Goal: Task Accomplishment & Management: Manage account settings

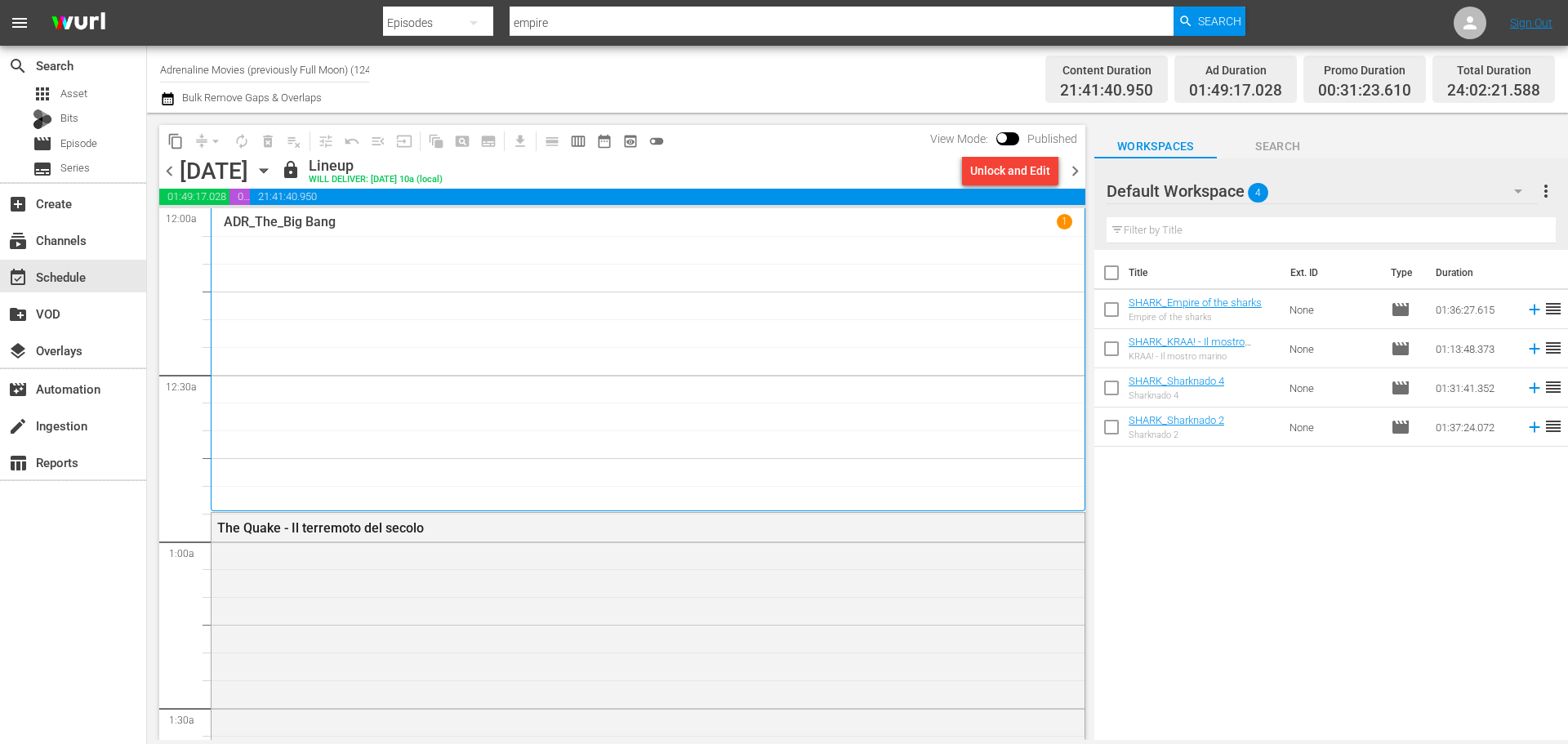
scroll to position [7534, 0]
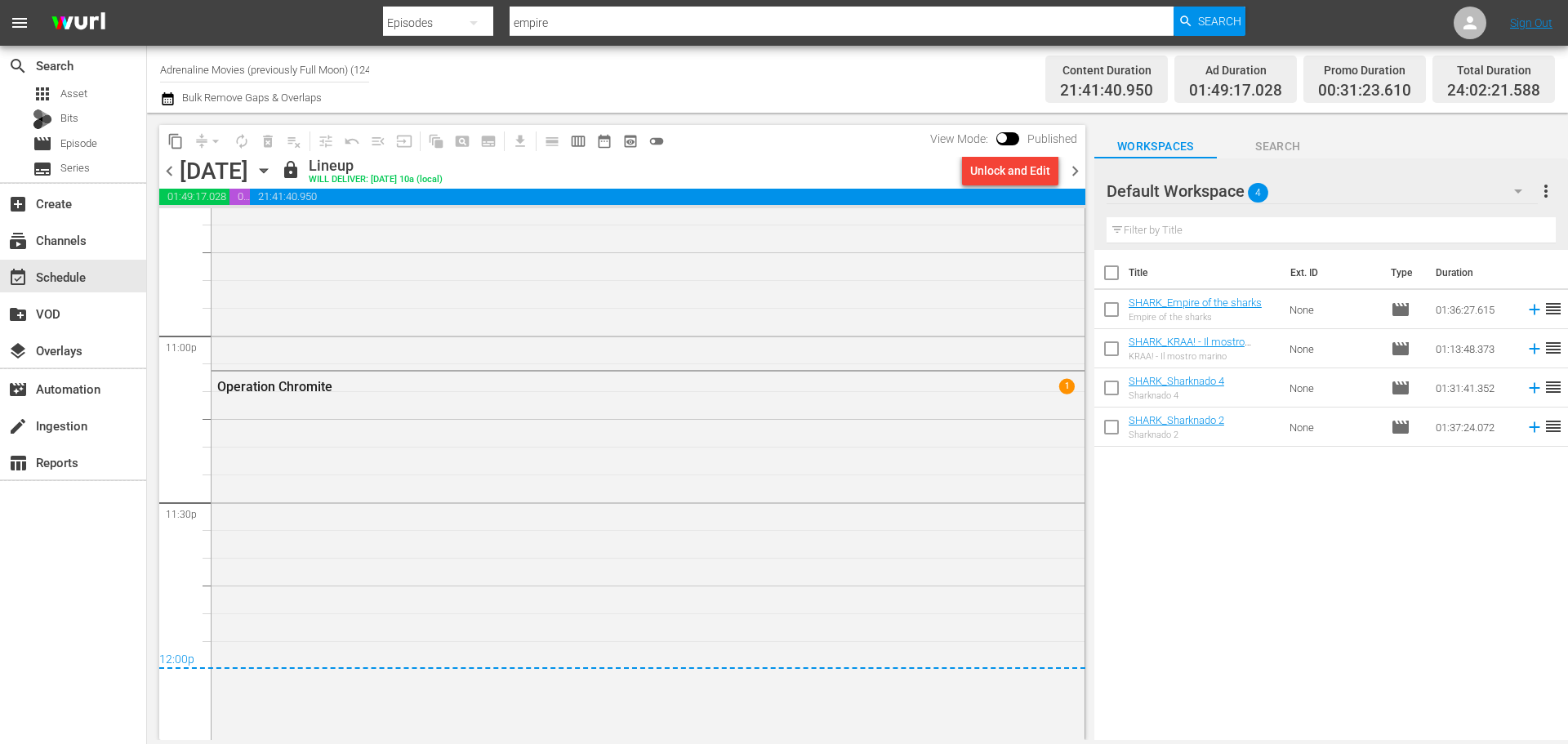
click at [306, 77] on input "Adrenaline Movies (previously Full Moon) (1244)" at bounding box center [265, 69] width 209 height 39
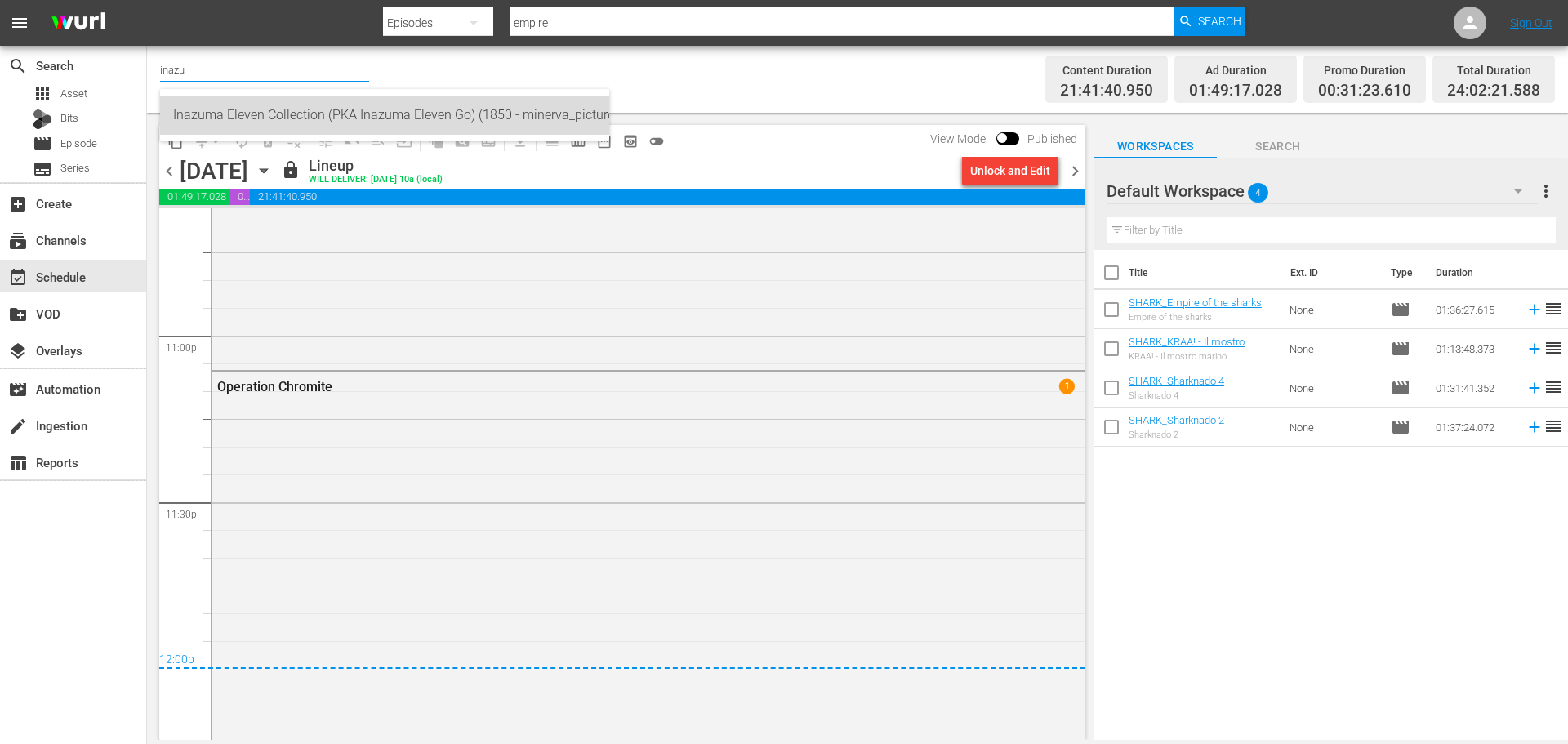
click at [390, 109] on div "Inazuma Eleven Collection (PKA Inazuma Eleven Go) (1850 - minerva_pictures_inaz…" at bounding box center [384, 115] width 423 height 39
type input "Inazuma Eleven Collection (PKA Inazuma Eleven Go) (1850 - minerva_pictures_inaz…"
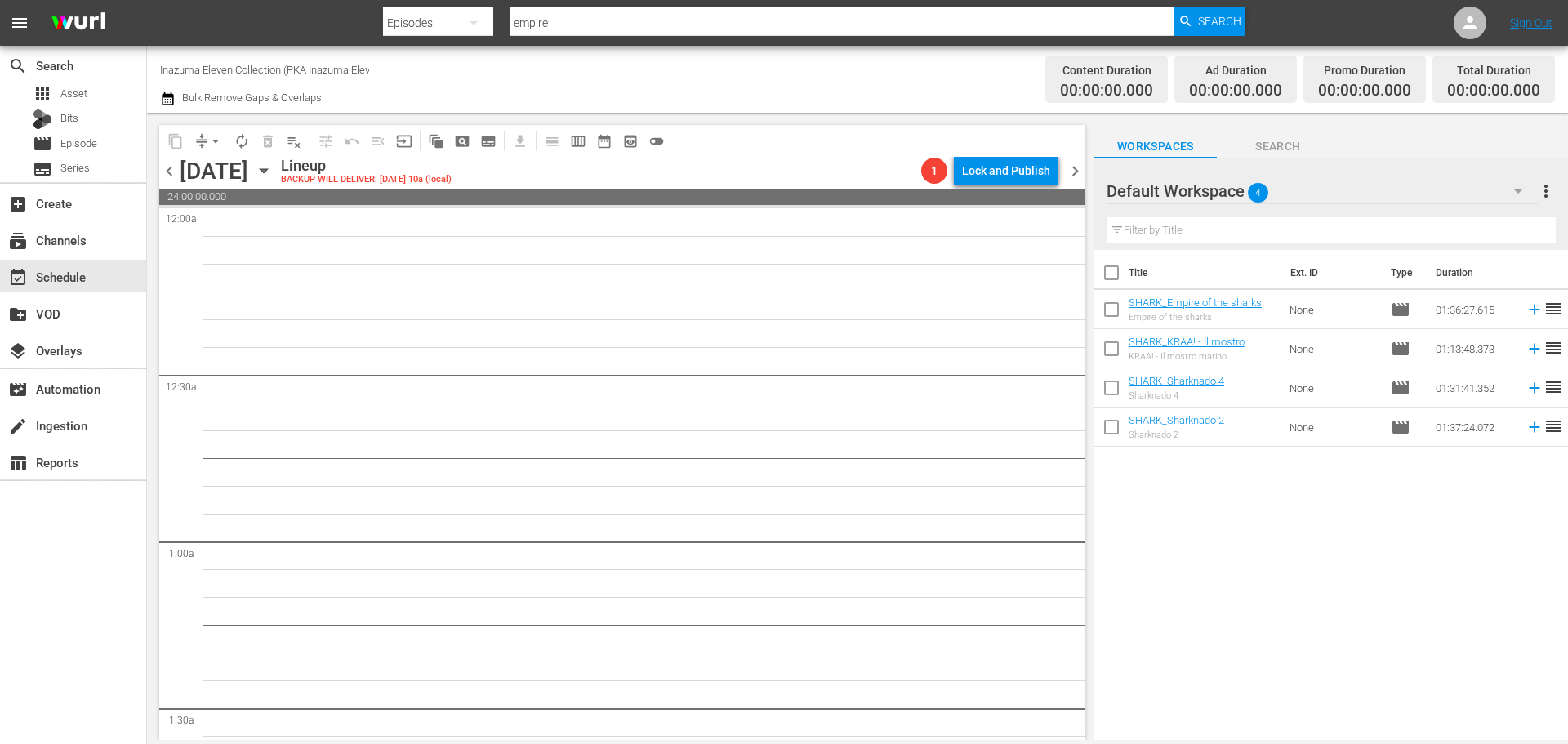
click at [268, 173] on icon "button" at bounding box center [264, 171] width 8 height 4
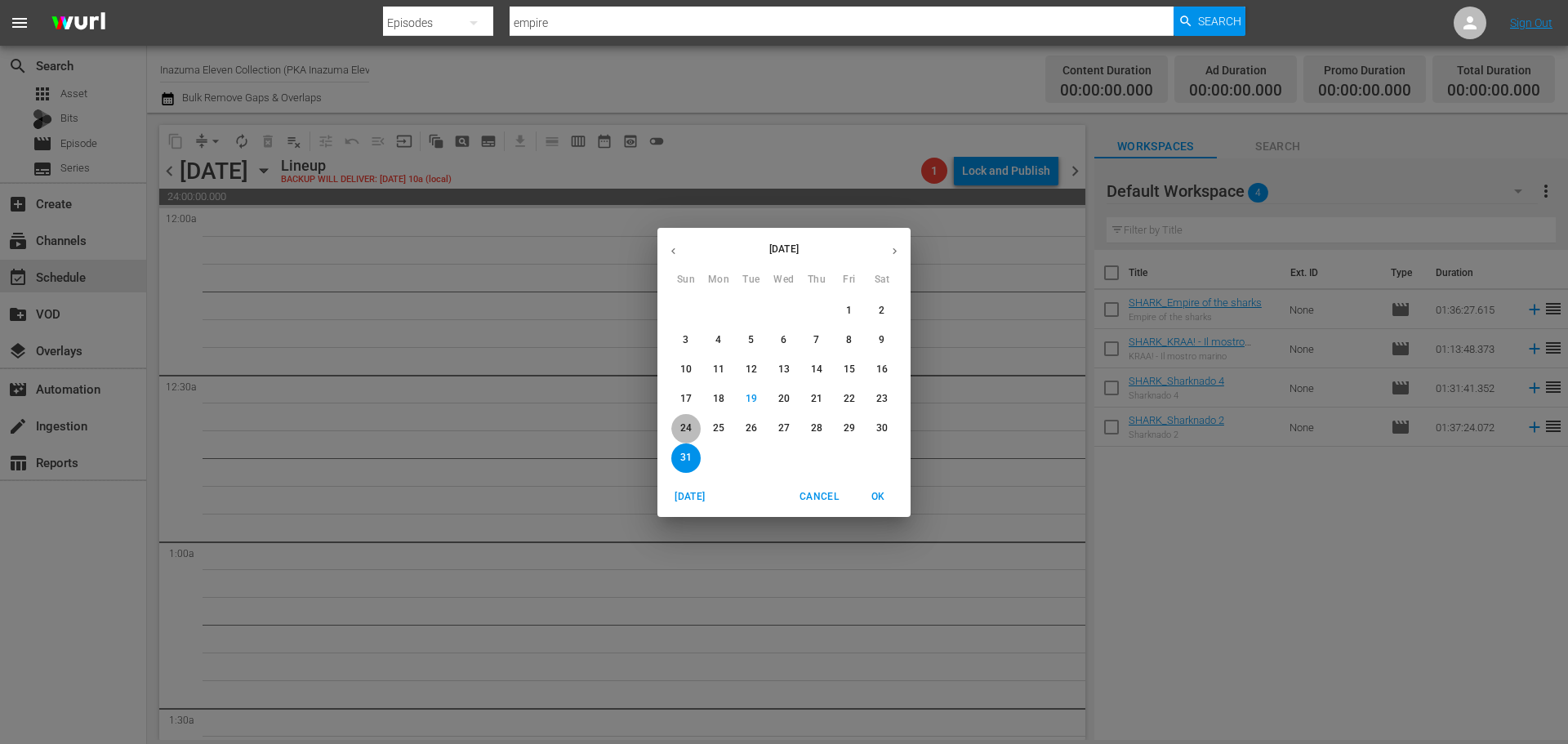
click at [698, 424] on span "24" at bounding box center [686, 428] width 30 height 14
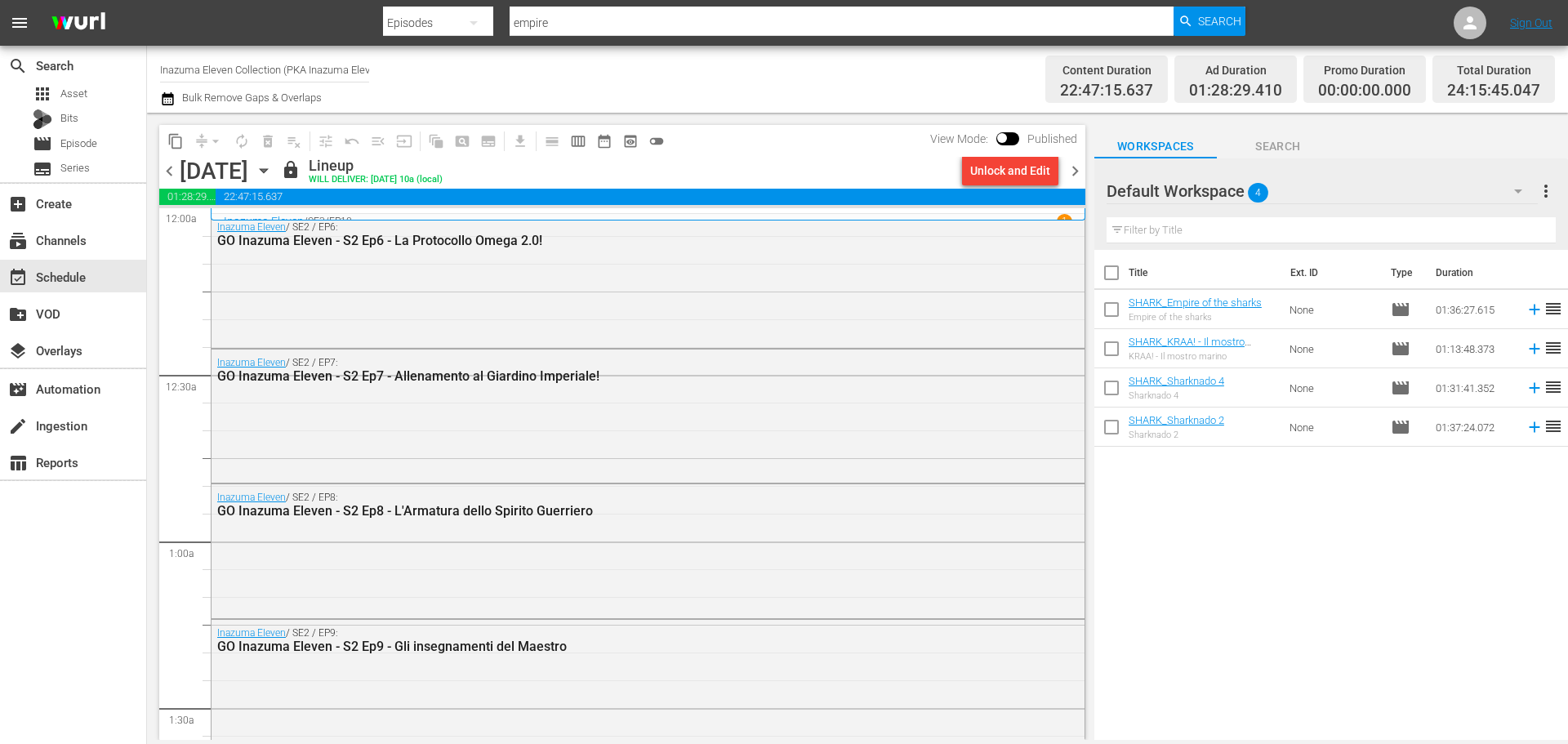
click at [1113, 275] on input "checkbox" at bounding box center [1111, 276] width 34 height 34
checkbox input "true"
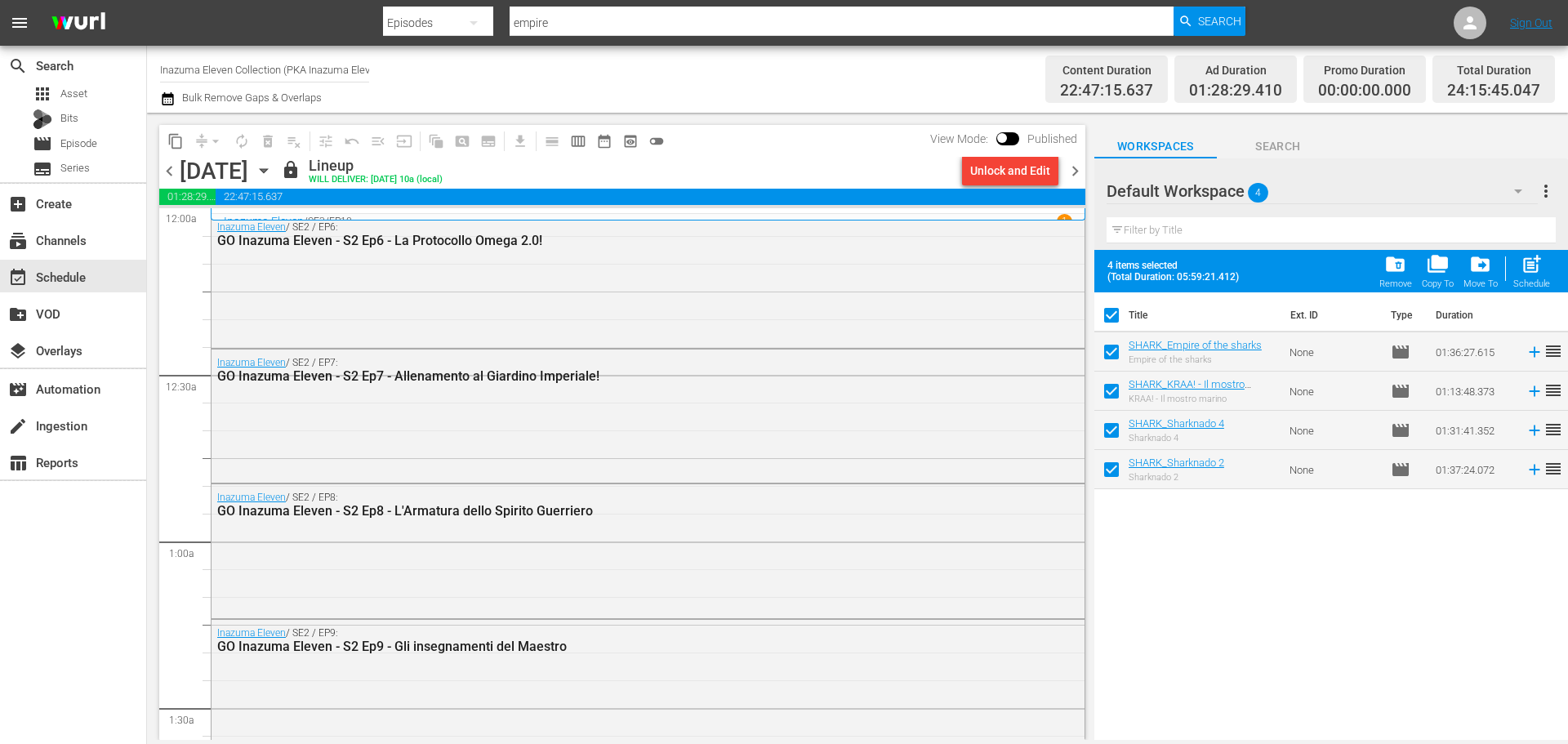
checkbox input "true"
click at [1389, 274] on span "folder_delete" at bounding box center [1395, 264] width 22 height 22
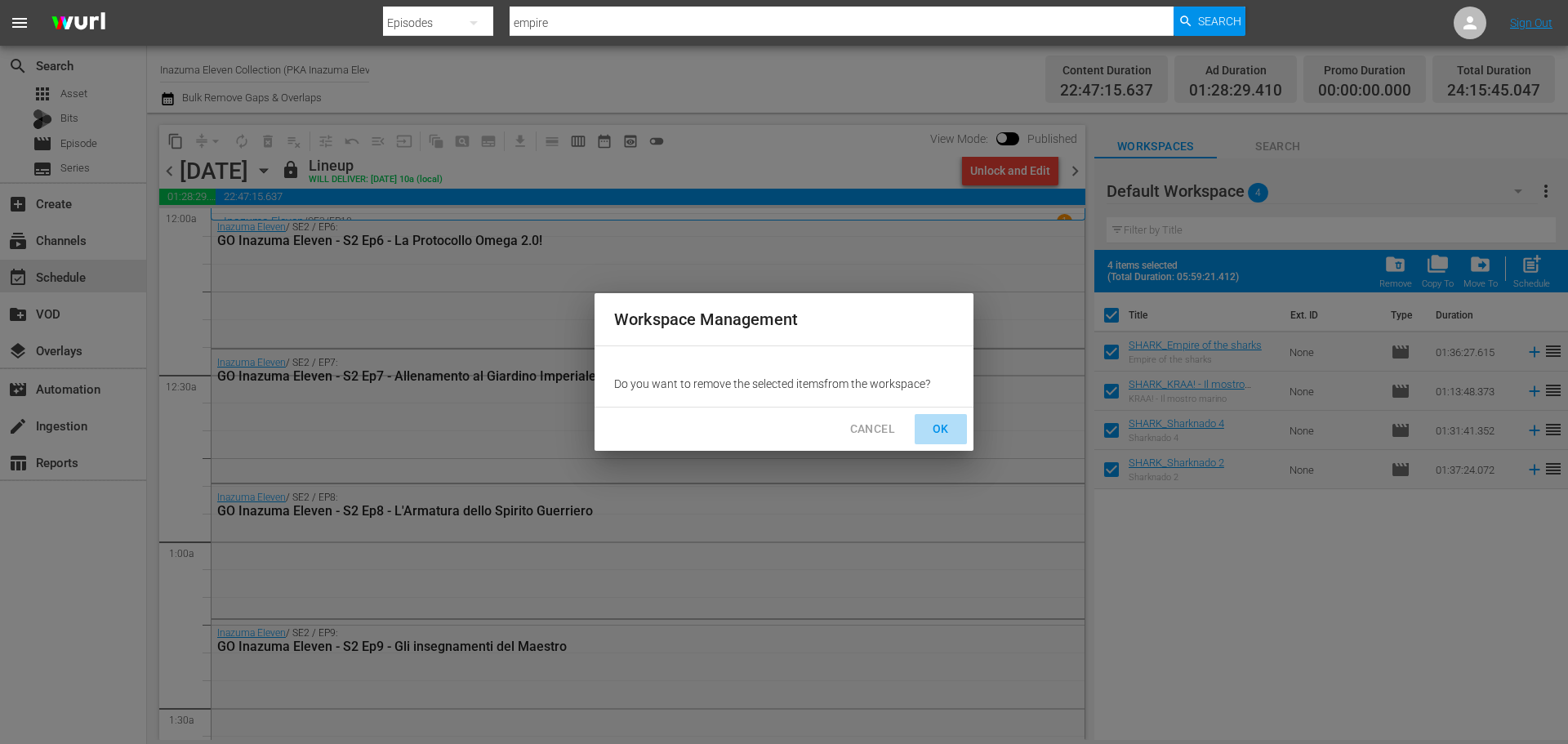
click at [936, 433] on span "OK" at bounding box center [940, 429] width 26 height 20
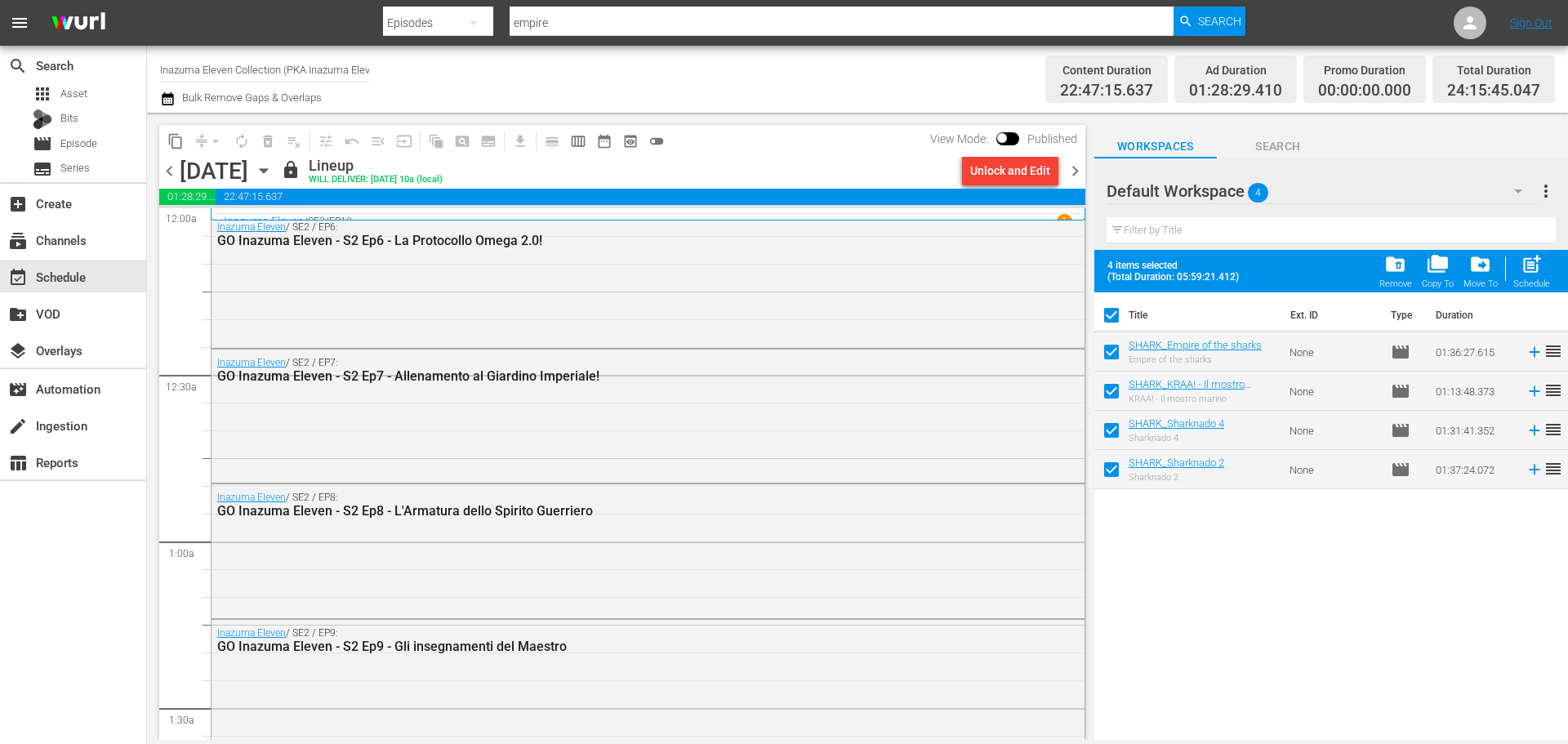
checkbox input "false"
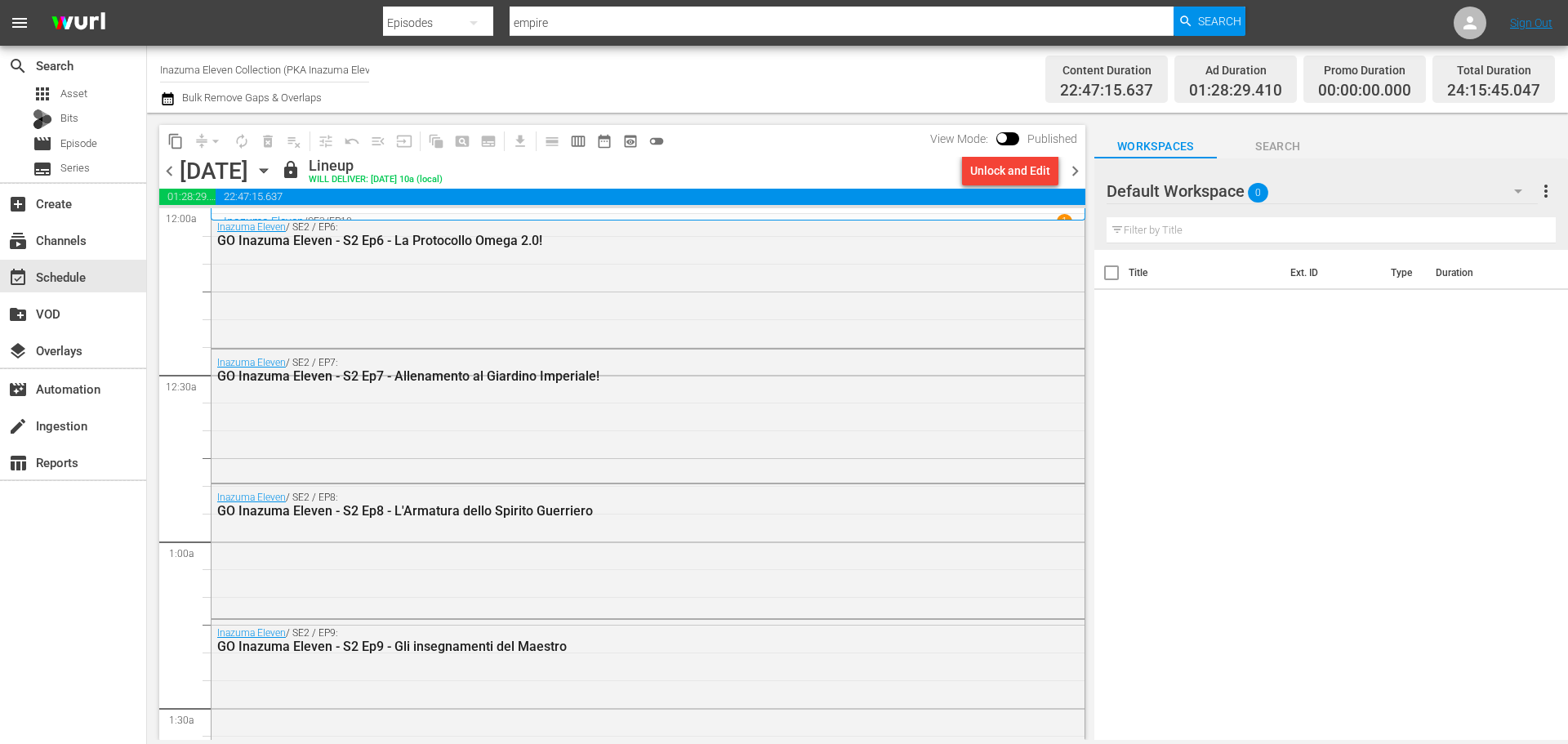
click at [165, 172] on span "chevron_left" at bounding box center [169, 170] width 20 height 20
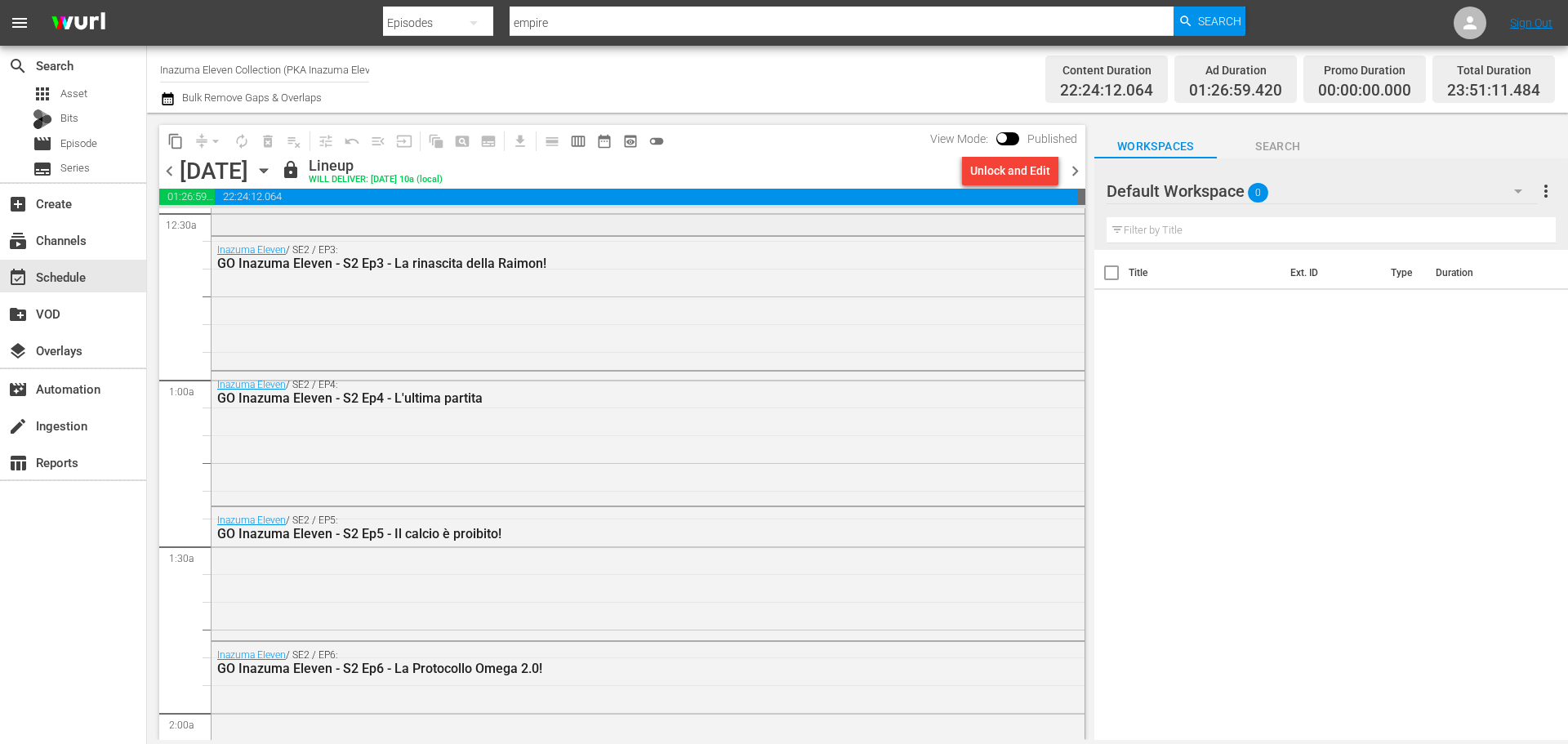
scroll to position [163, 0]
click at [1072, 178] on span "chevron_right" at bounding box center [1075, 170] width 20 height 20
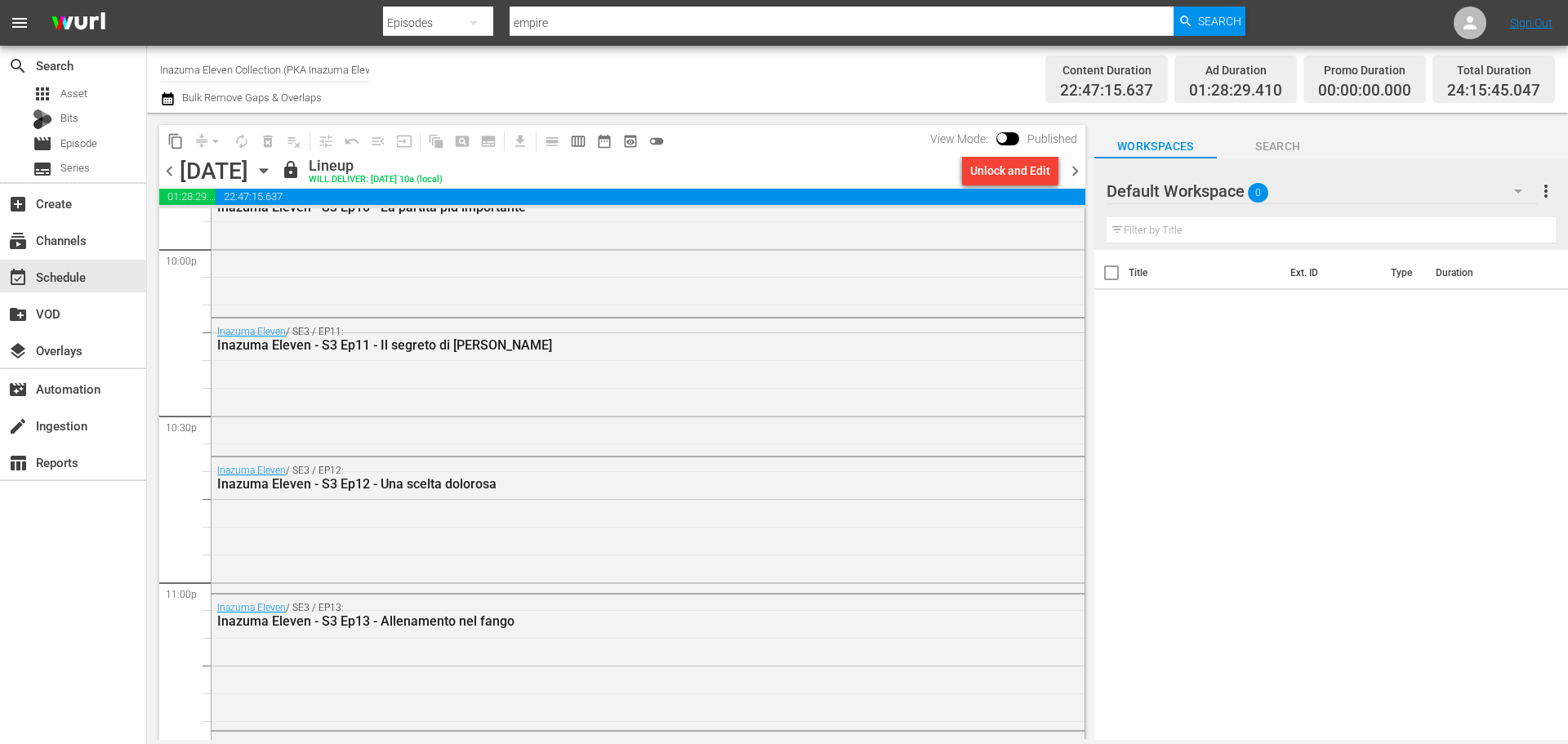
scroll to position [7556, 0]
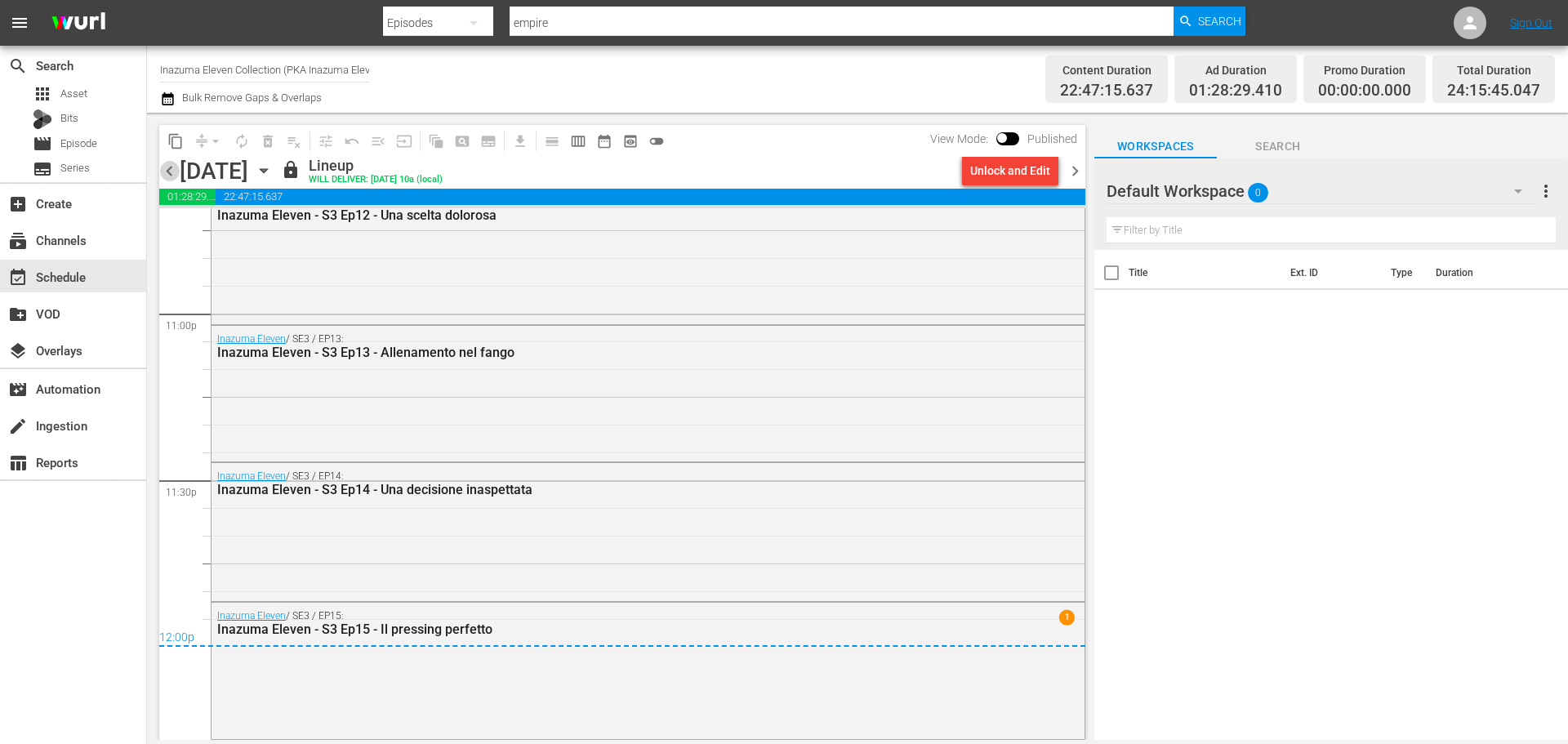
click at [167, 168] on span "chevron_left" at bounding box center [169, 170] width 20 height 20
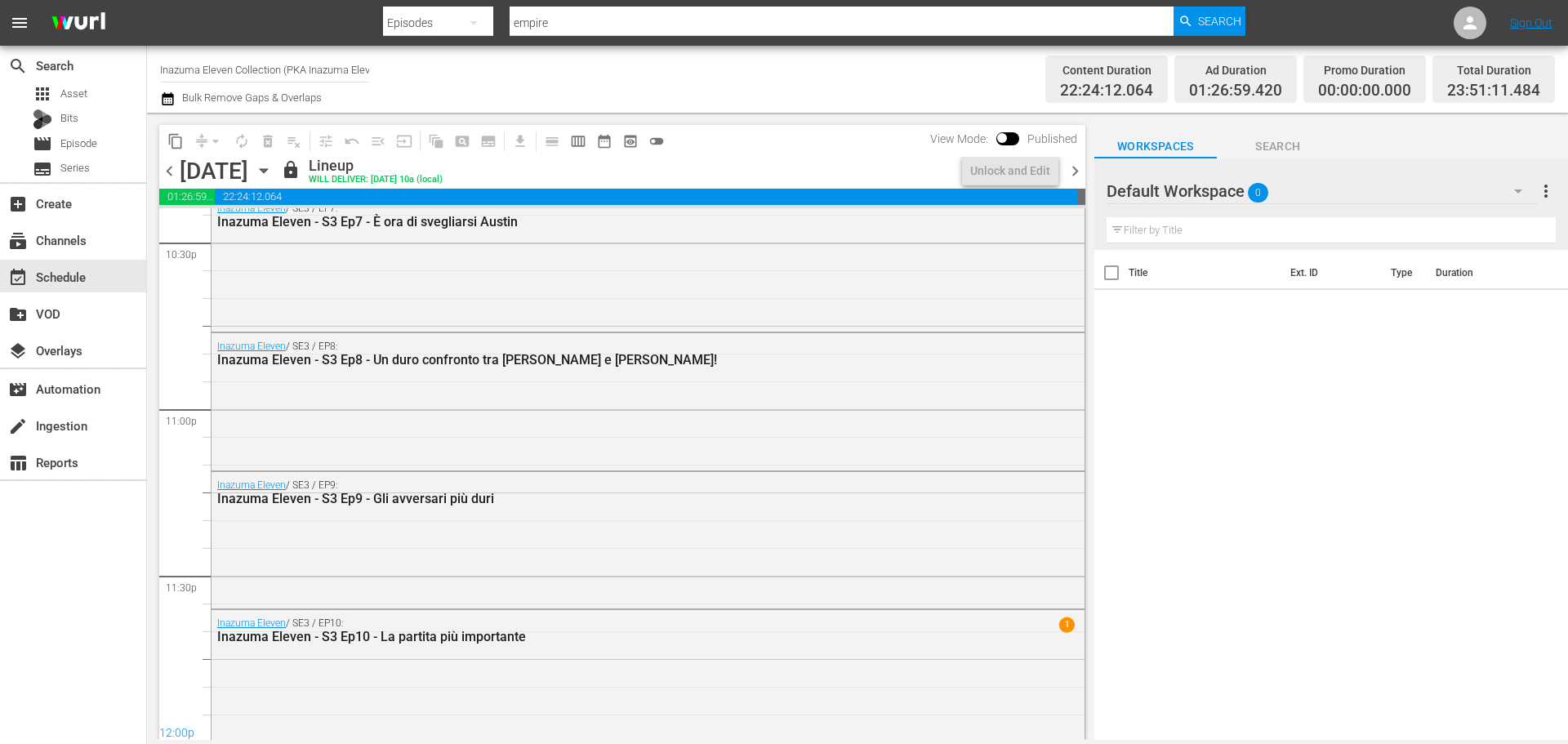
scroll to position [7468, 0]
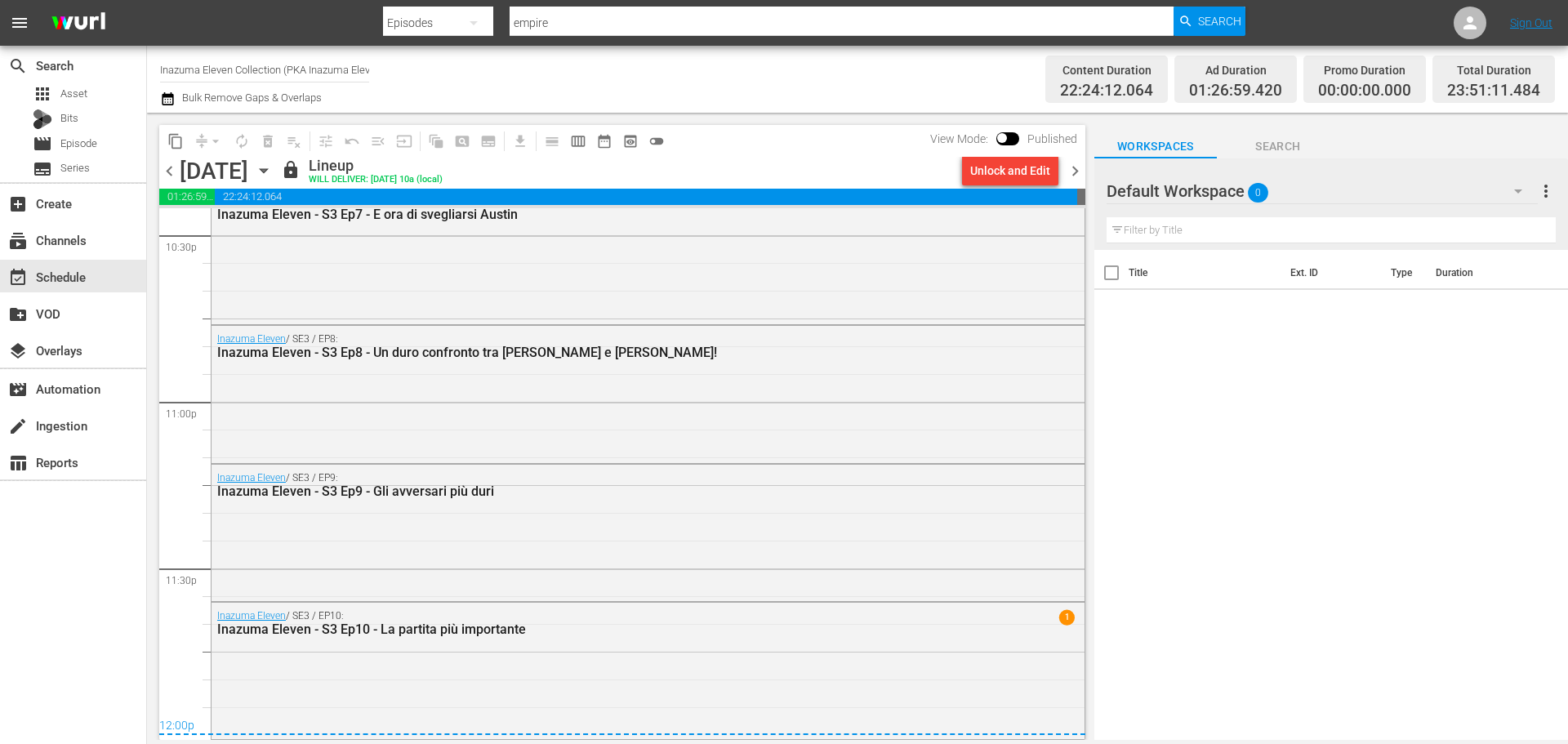
click at [1084, 177] on span "chevron_right" at bounding box center [1075, 170] width 20 height 20
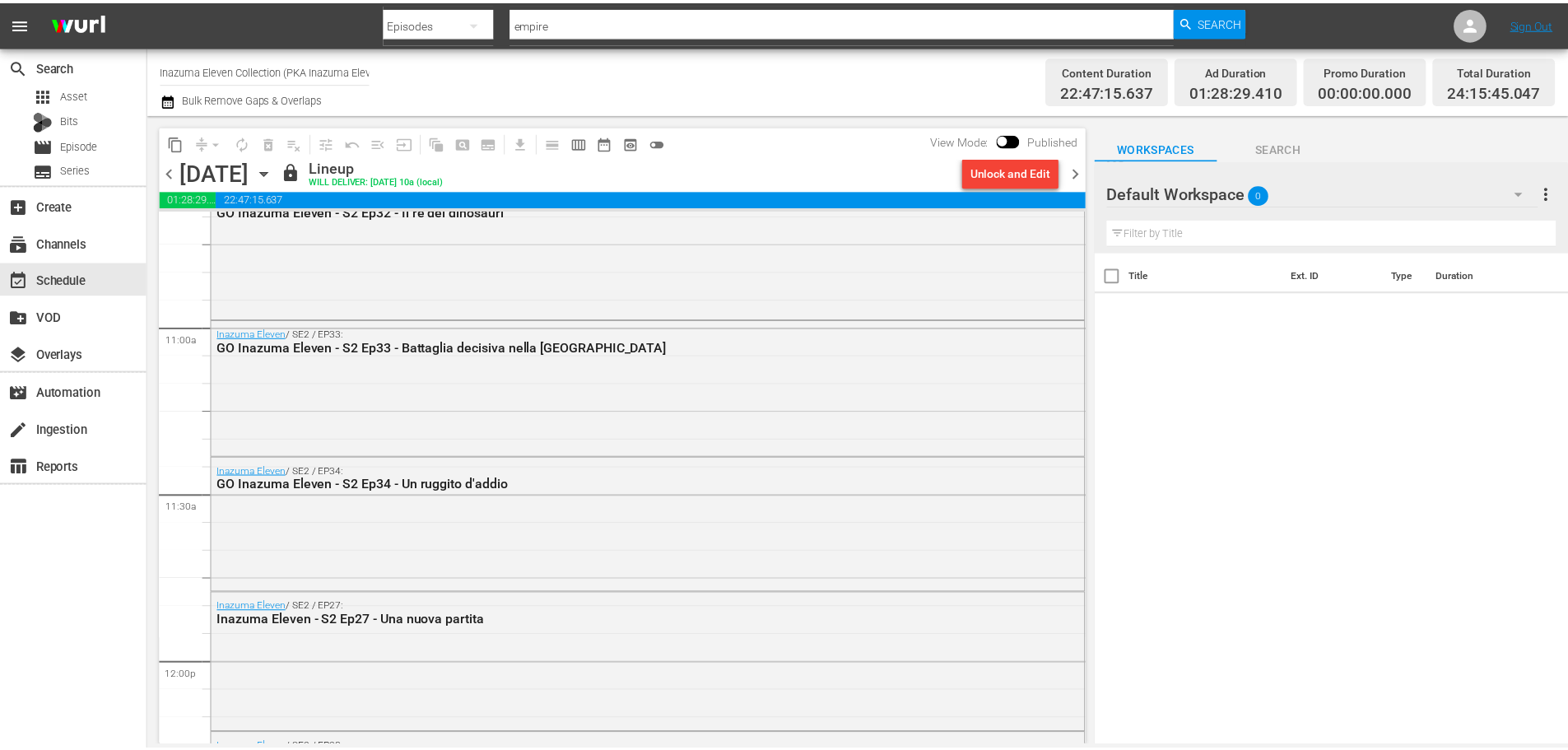
scroll to position [3616, 0]
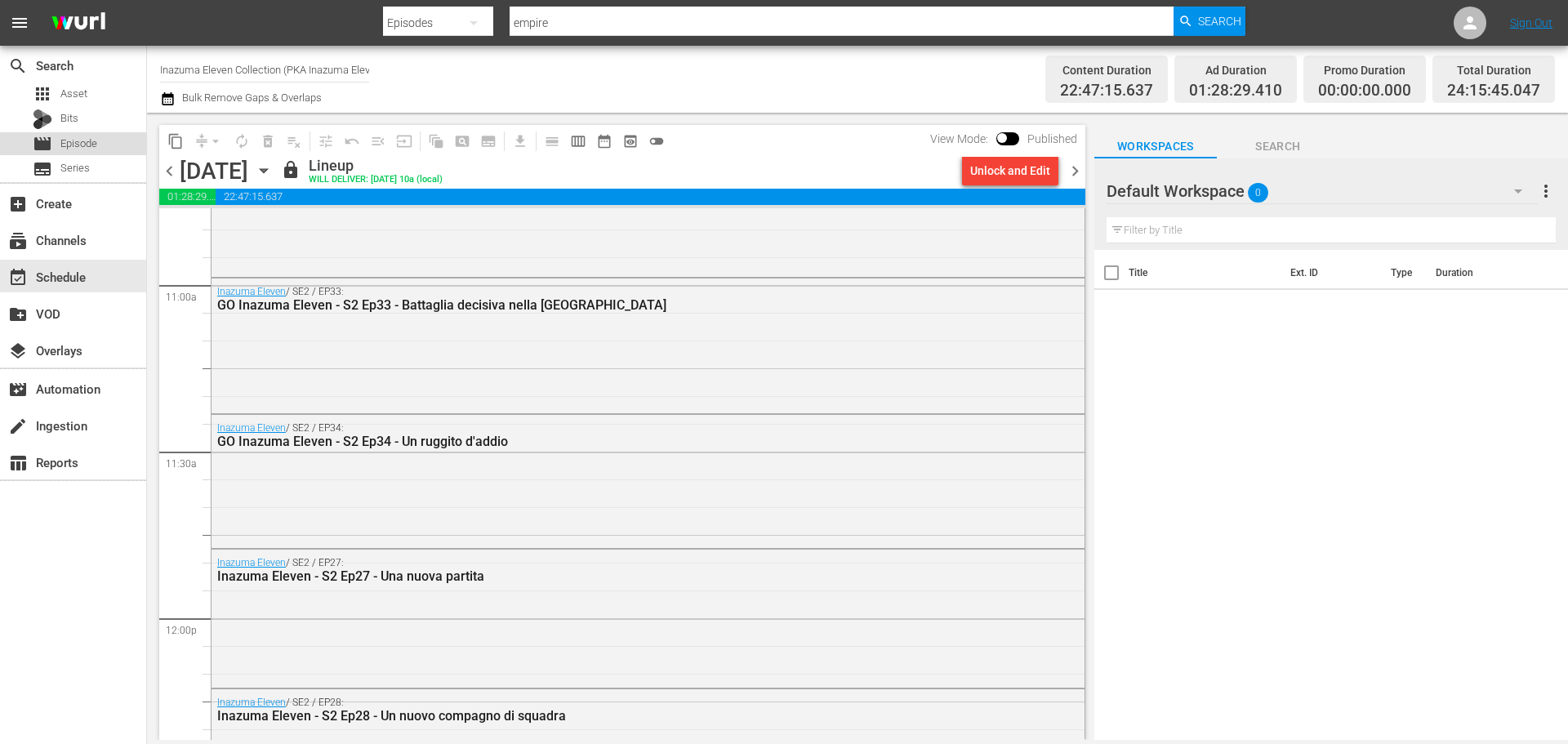
click at [88, 150] on span "Episode" at bounding box center [78, 143] width 36 height 16
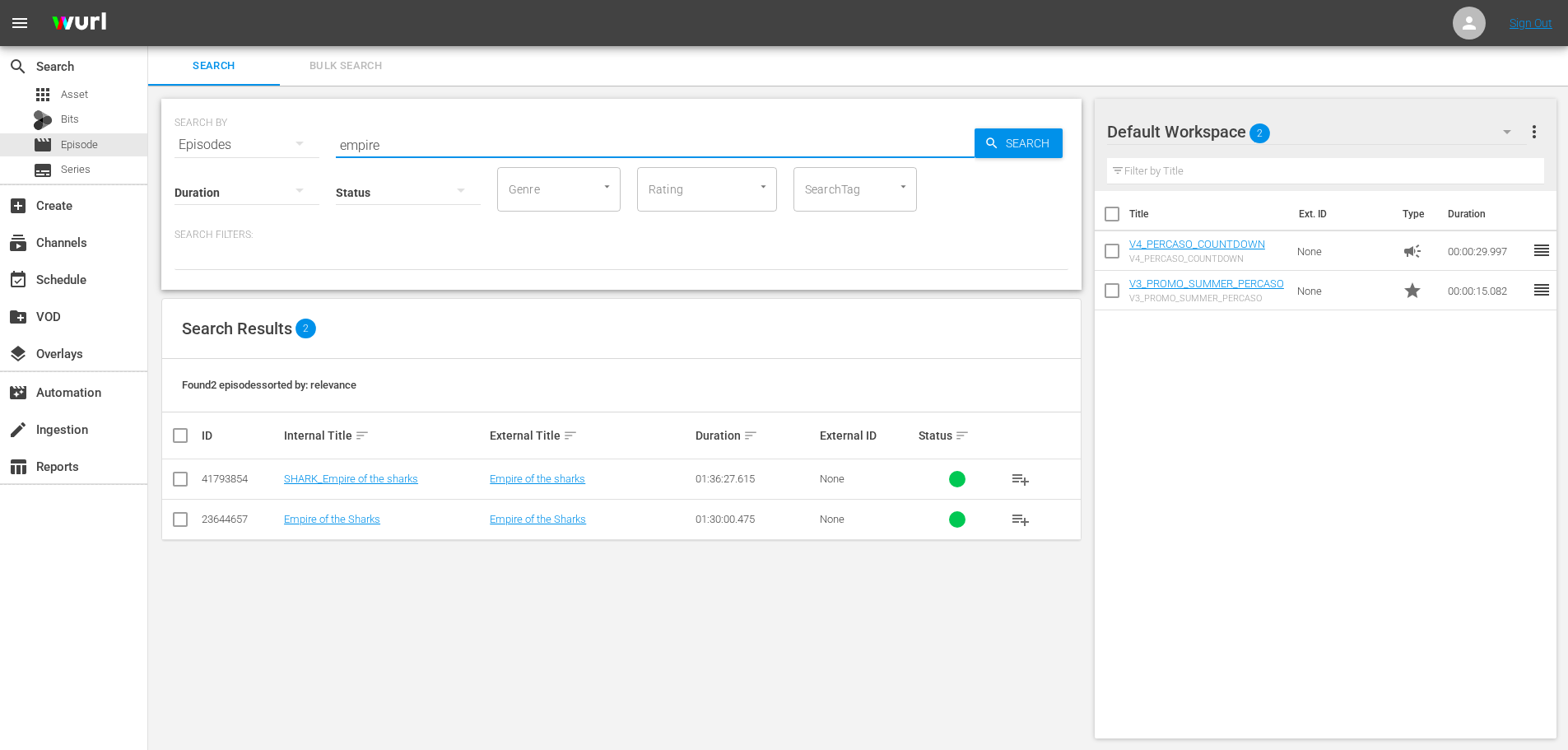
drag, startPoint x: 406, startPoint y: 133, endPoint x: 207, endPoint y: 168, distance: 202.1
click at [207, 168] on div "SEARCH BY Search By Episodes Search ID, Title, Description, Keywords, or Catego…" at bounding box center [622, 194] width 921 height 191
type input "Inazuma Eleven S3 Ep19"
click at [1107, 218] on input "checkbox" at bounding box center [1112, 218] width 35 height 35
checkbox input "true"
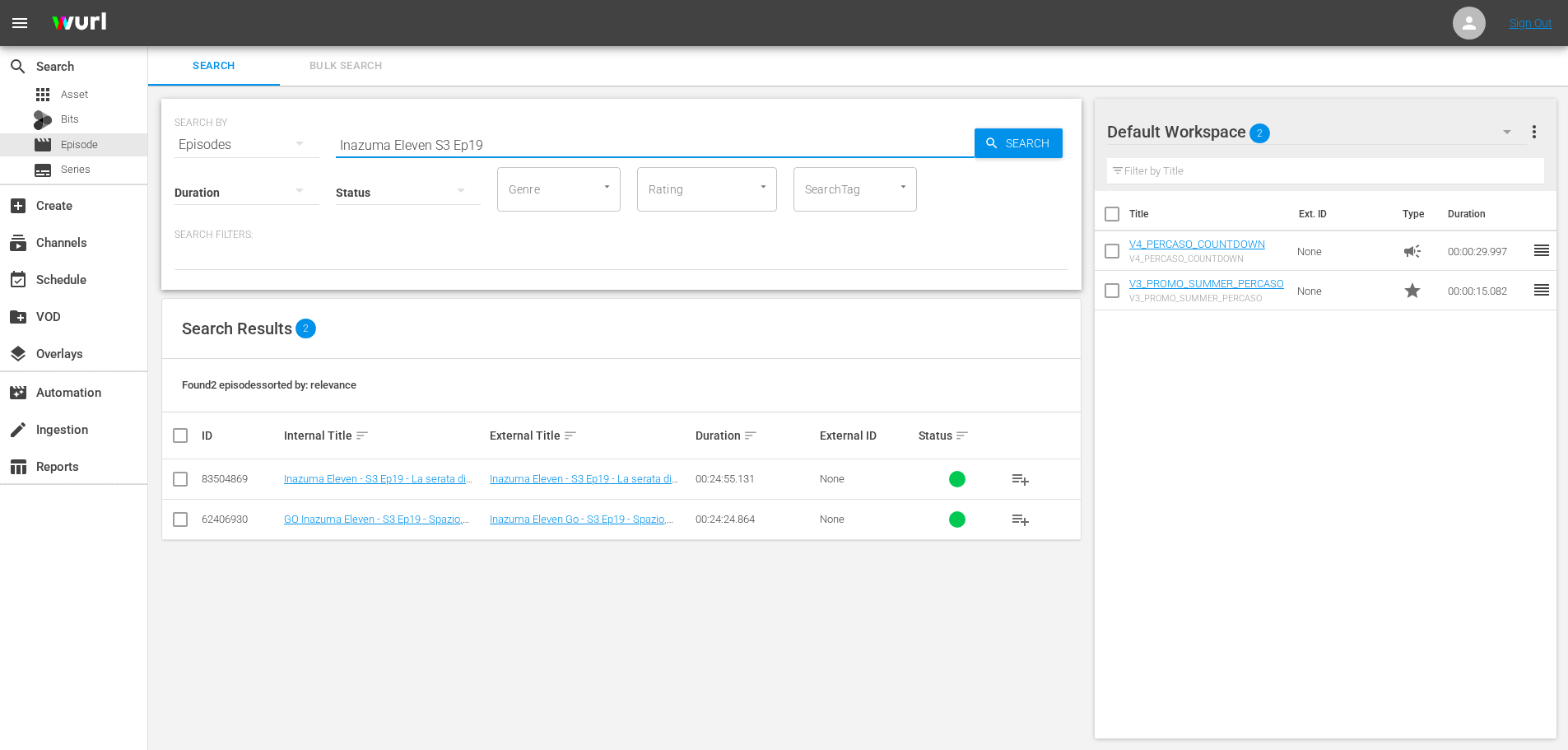
checkbox input "true"
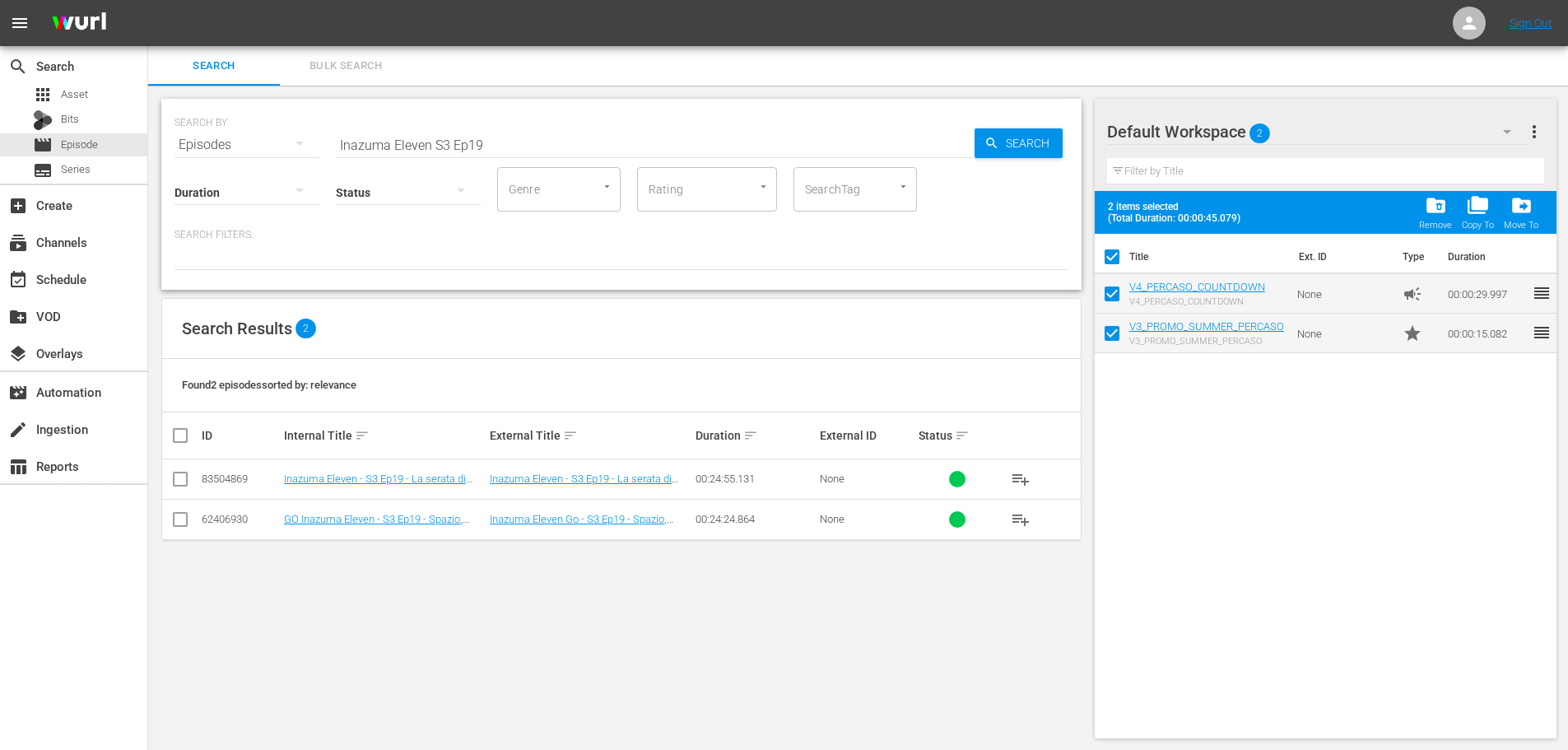
click at [1432, 212] on span "folder_delete" at bounding box center [1436, 205] width 22 height 22
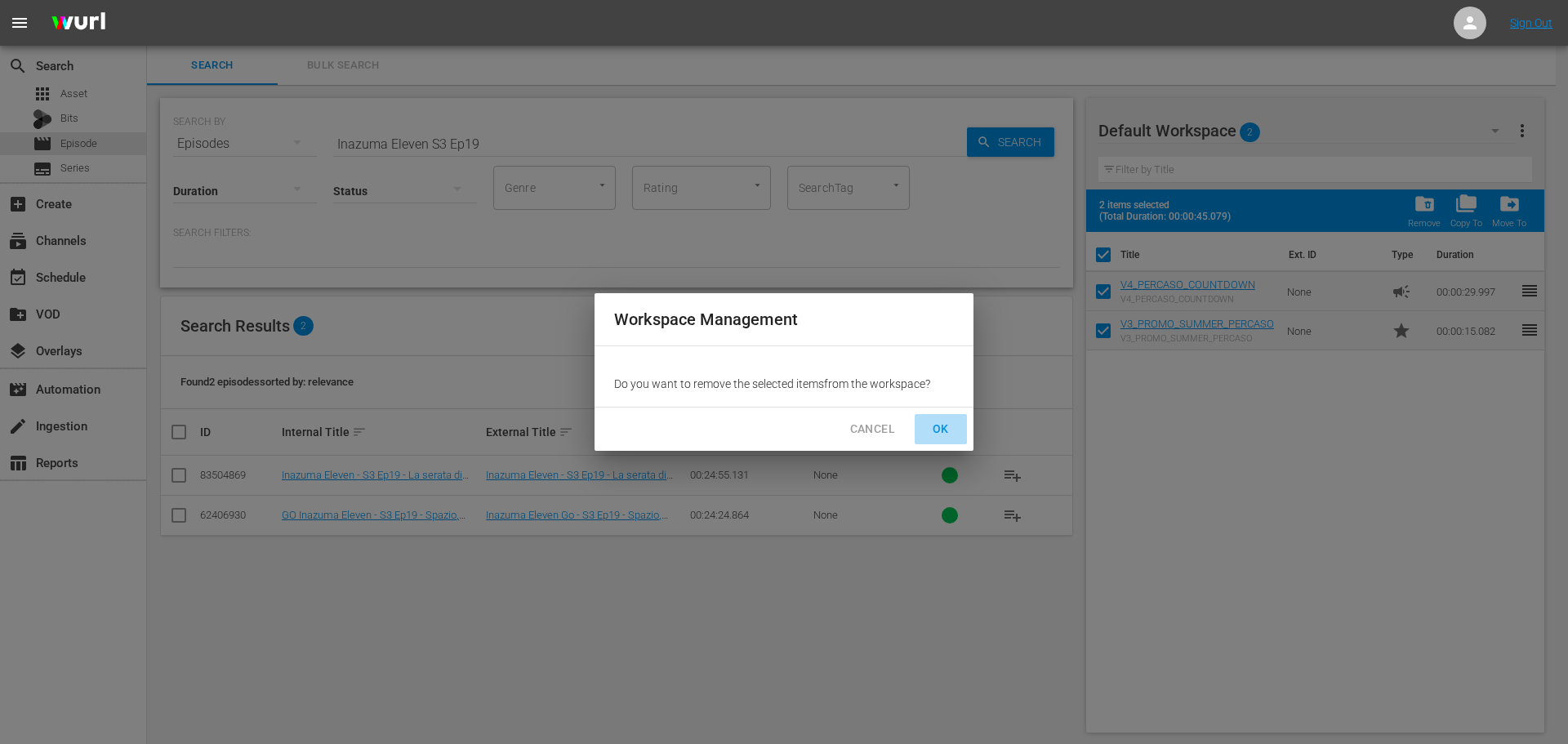
click at [939, 425] on span "OK" at bounding box center [940, 429] width 26 height 20
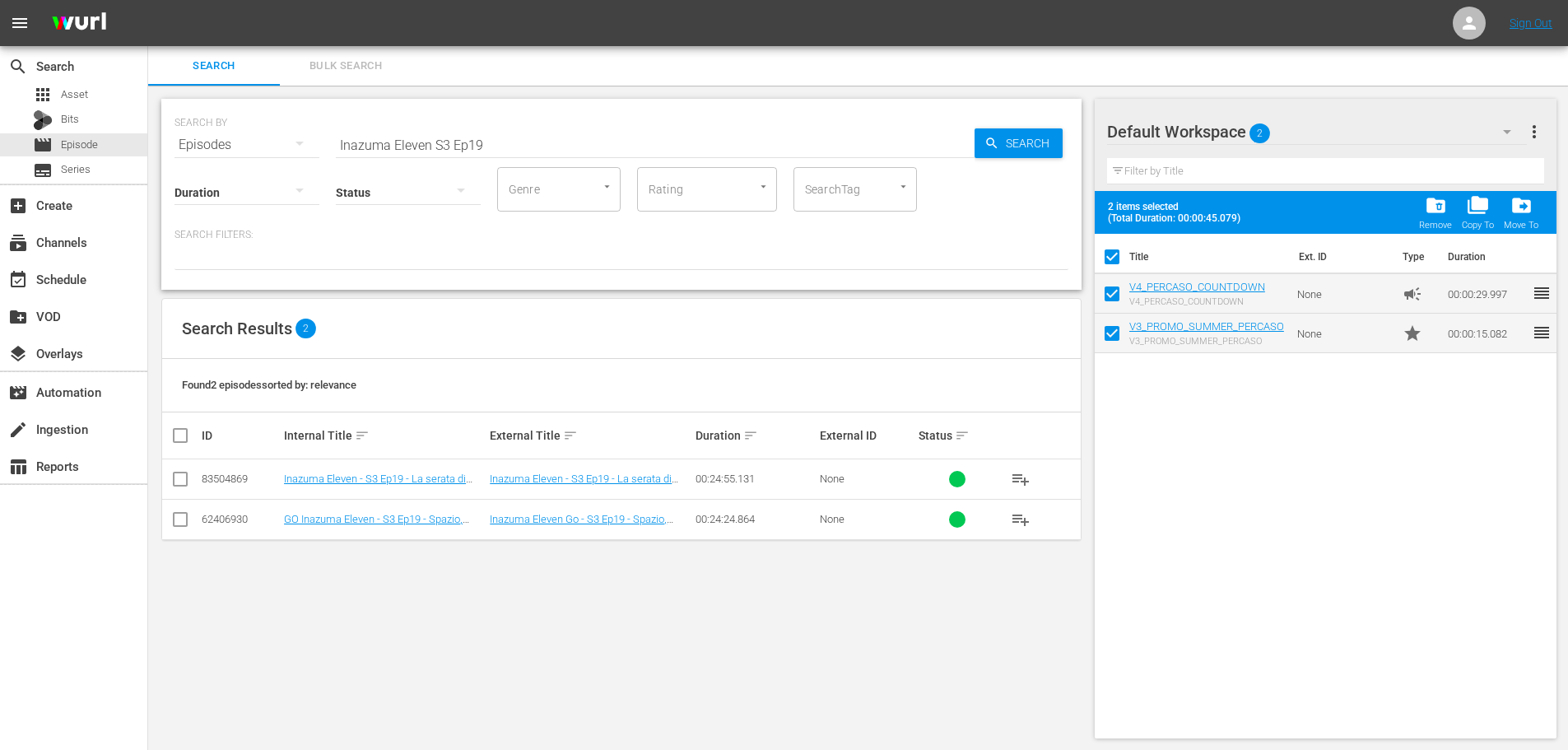
checkbox input "false"
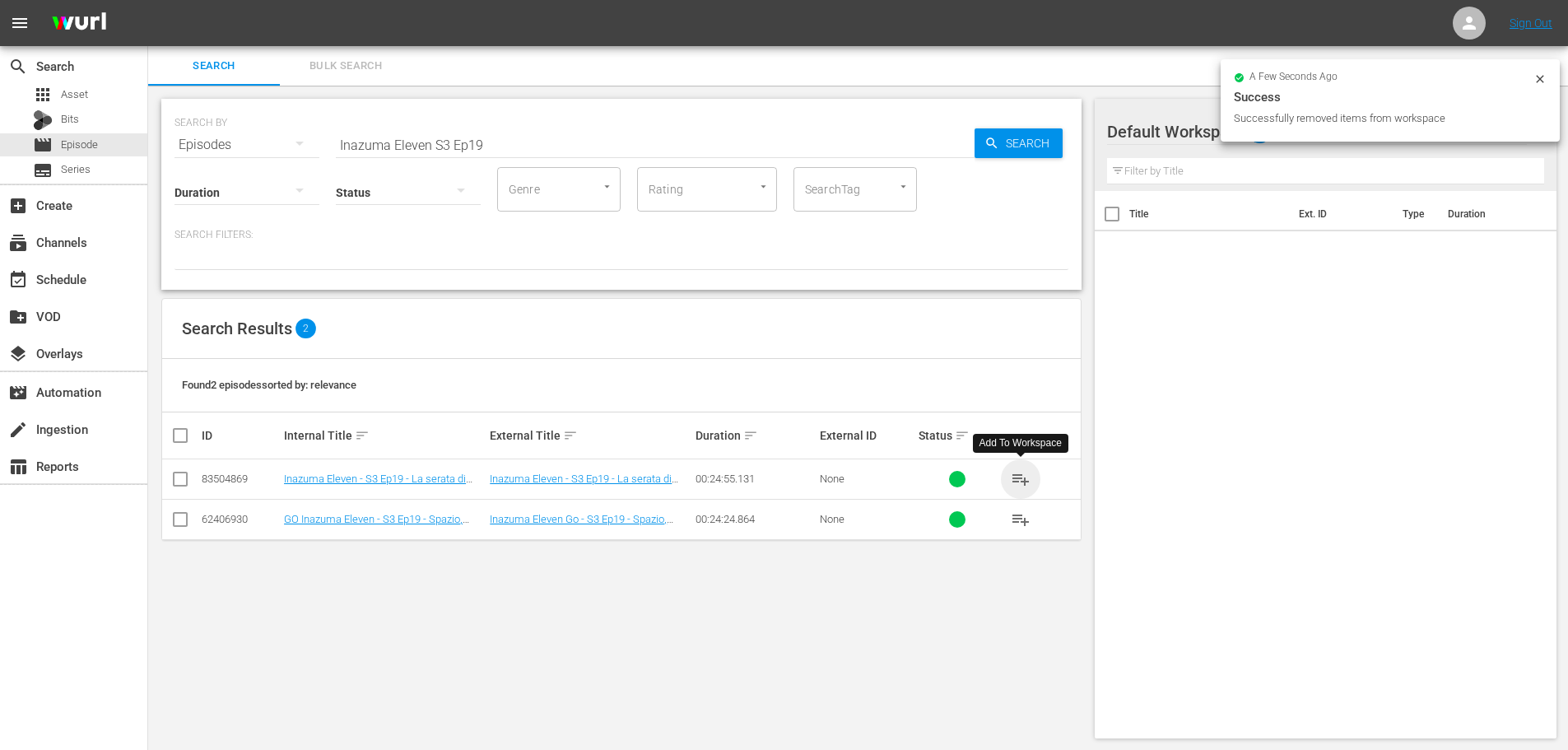
click at [1026, 477] on span "playlist_add" at bounding box center [1021, 478] width 20 height 20
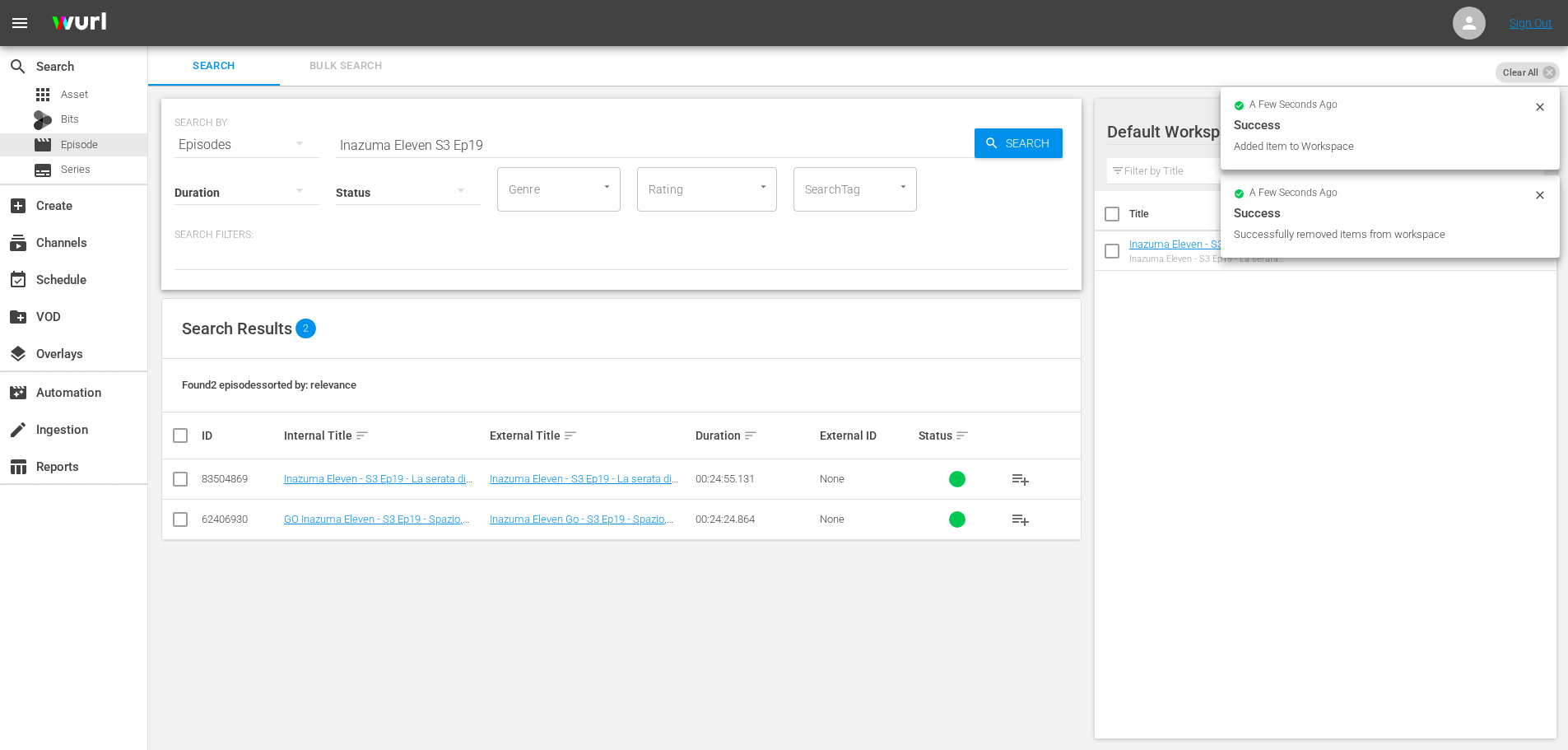
click at [562, 148] on input "Inazuma Eleven S3 Ep19" at bounding box center [655, 144] width 639 height 39
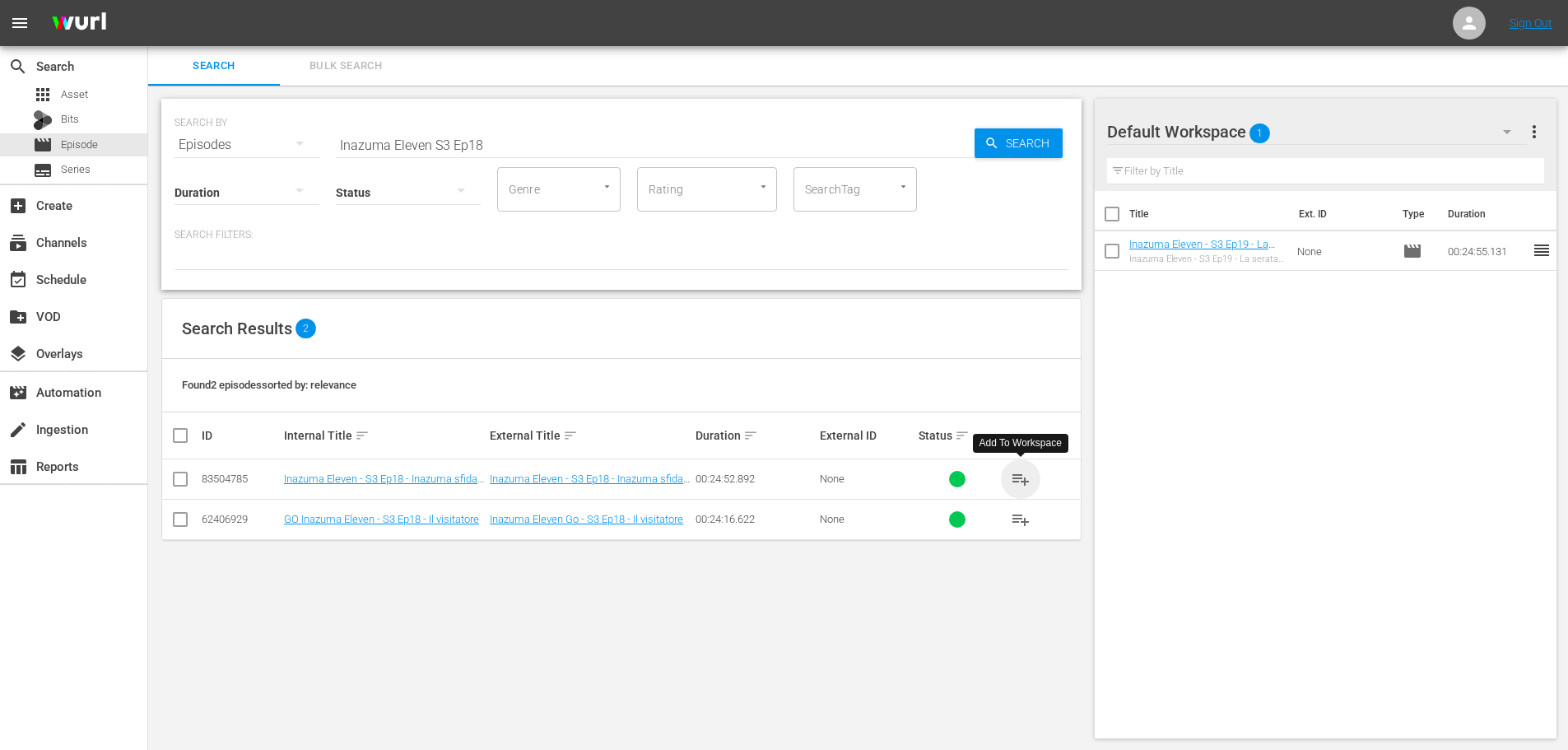
click at [1024, 484] on span "playlist_add" at bounding box center [1021, 478] width 20 height 20
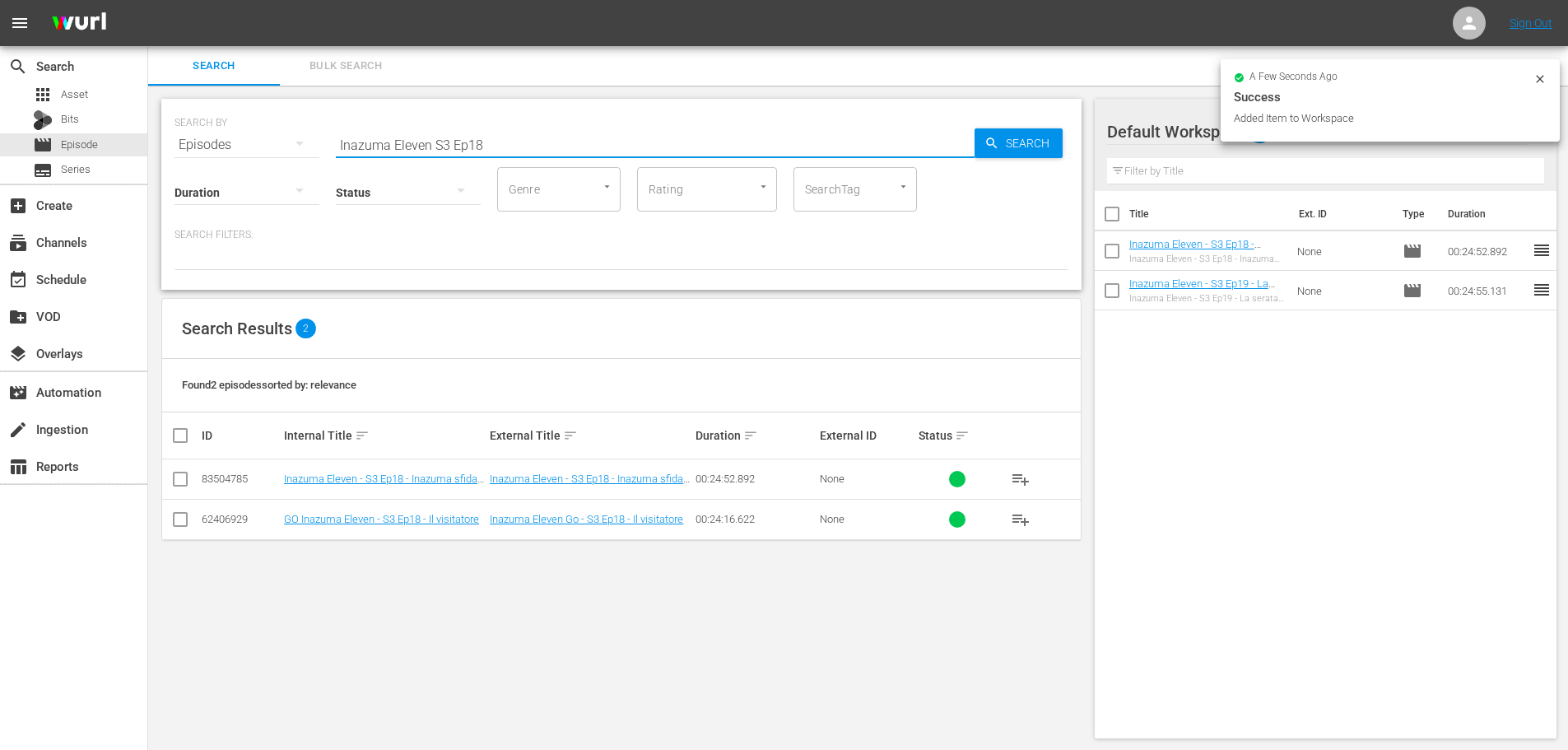
click at [584, 149] on input "Inazuma Eleven S3 Ep18" at bounding box center [655, 144] width 639 height 39
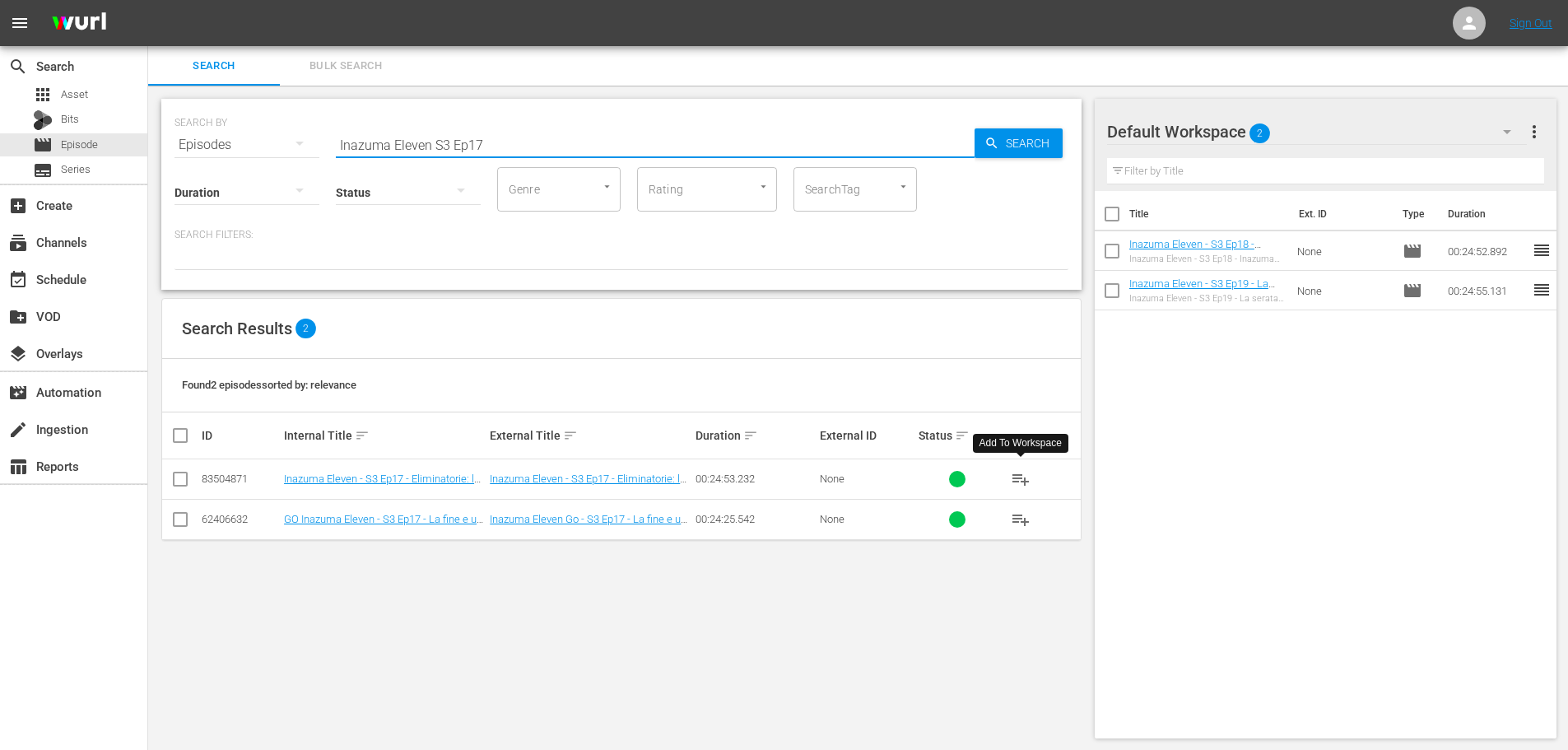
click at [1020, 475] on span "playlist_add" at bounding box center [1021, 478] width 20 height 20
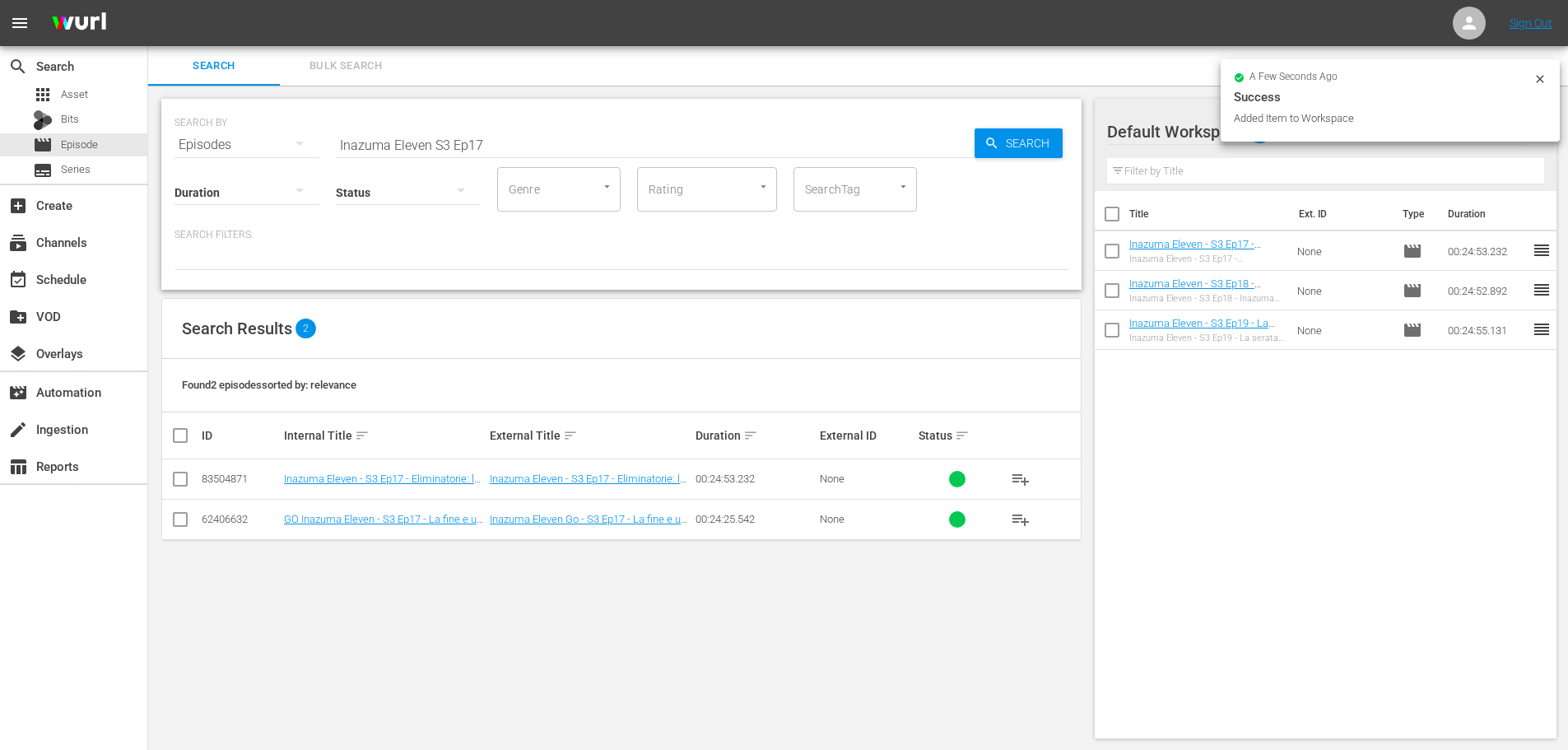
click at [615, 143] on input "Inazuma Eleven S3 Ep17" at bounding box center [655, 144] width 639 height 39
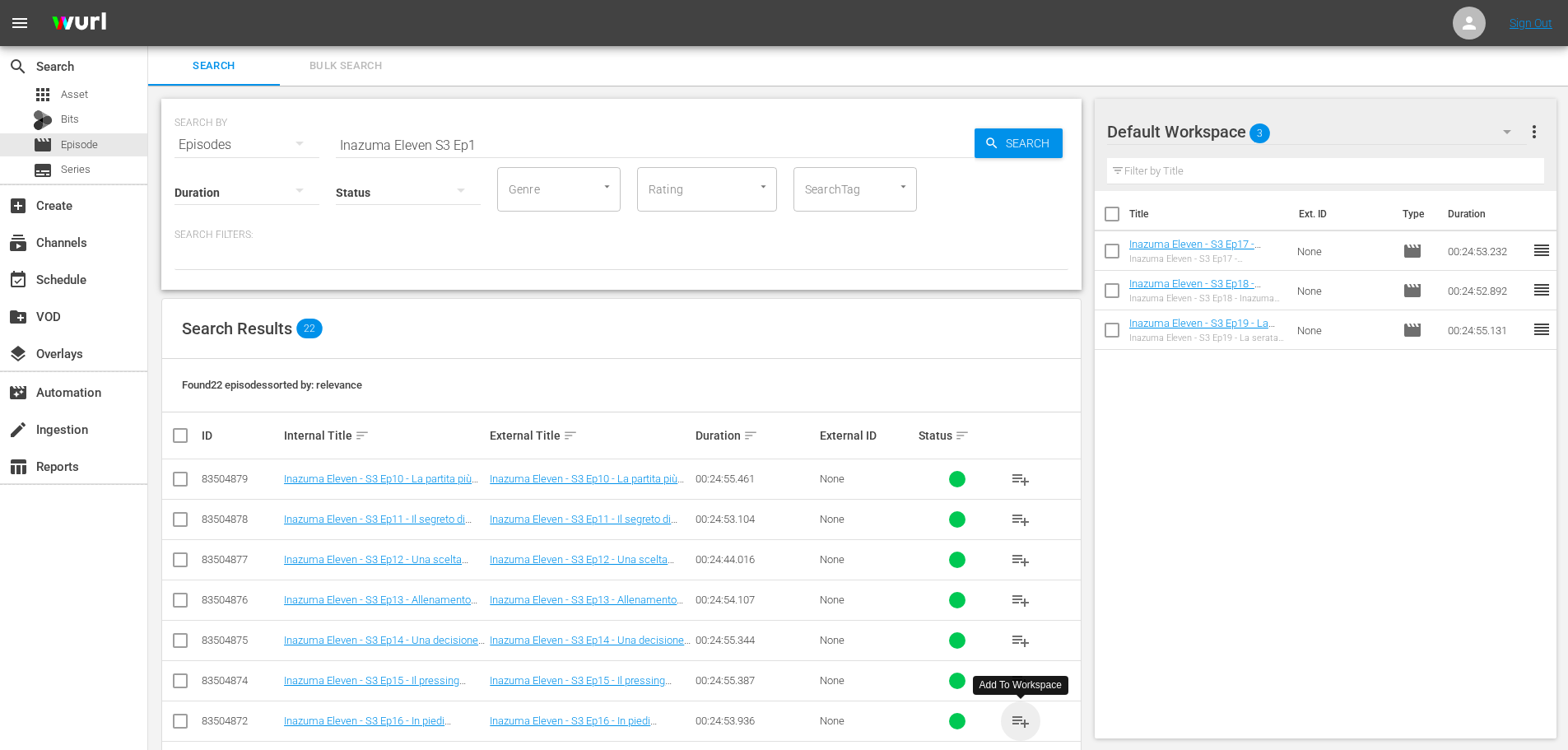
click at [1017, 723] on span "playlist_add" at bounding box center [1021, 721] width 20 height 20
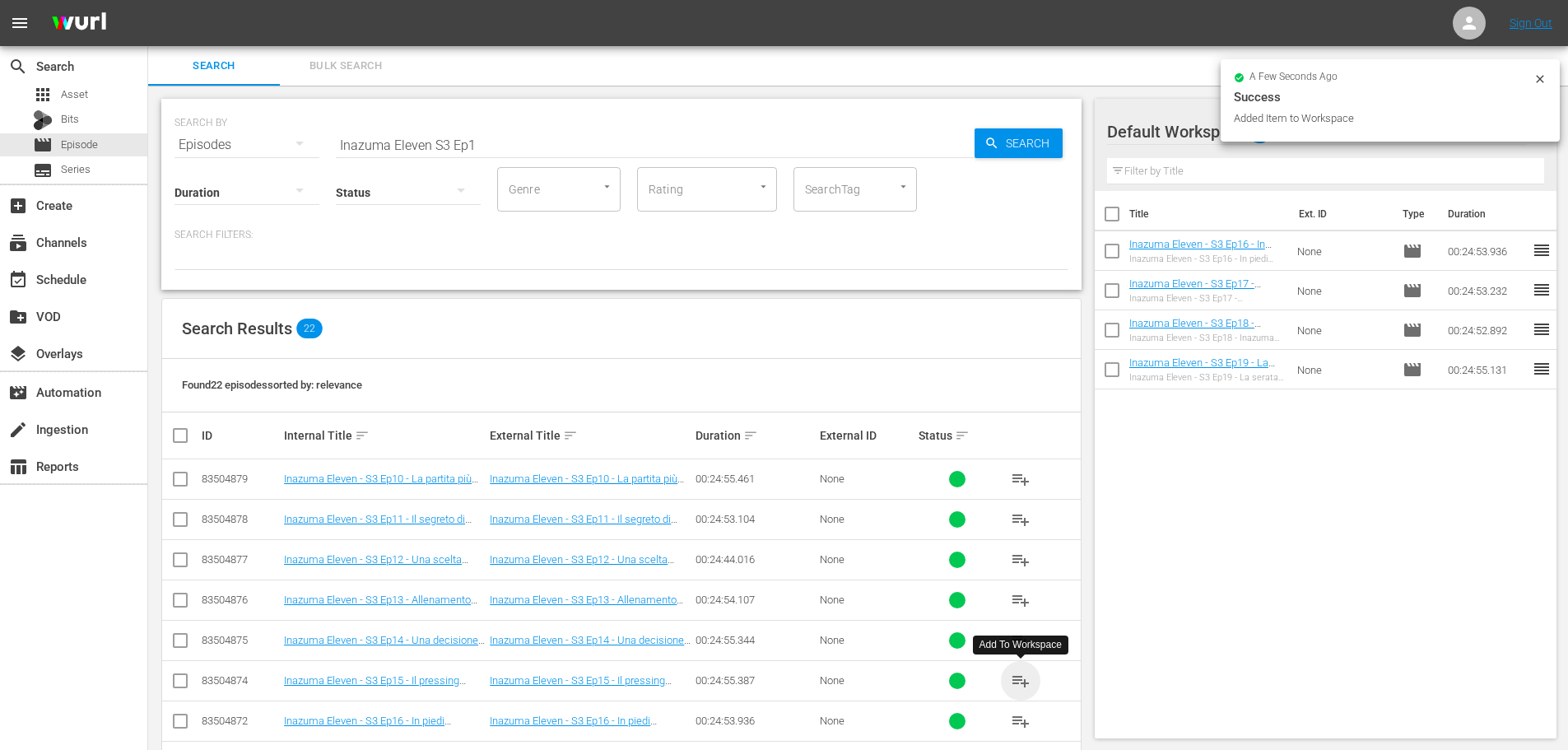
click at [1024, 682] on span "playlist_add" at bounding box center [1021, 681] width 20 height 20
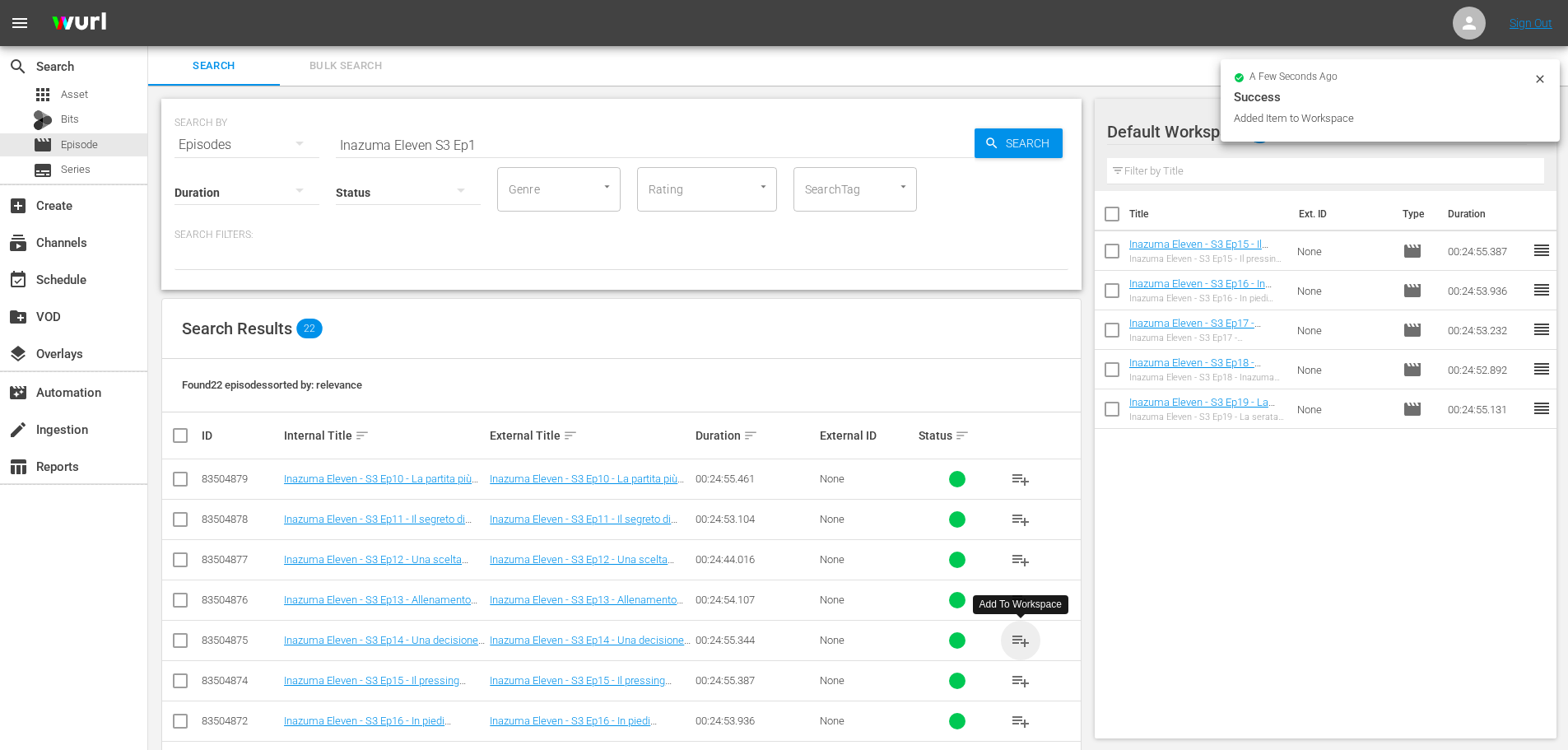
click at [1017, 639] on span "playlist_add" at bounding box center [1021, 640] width 20 height 20
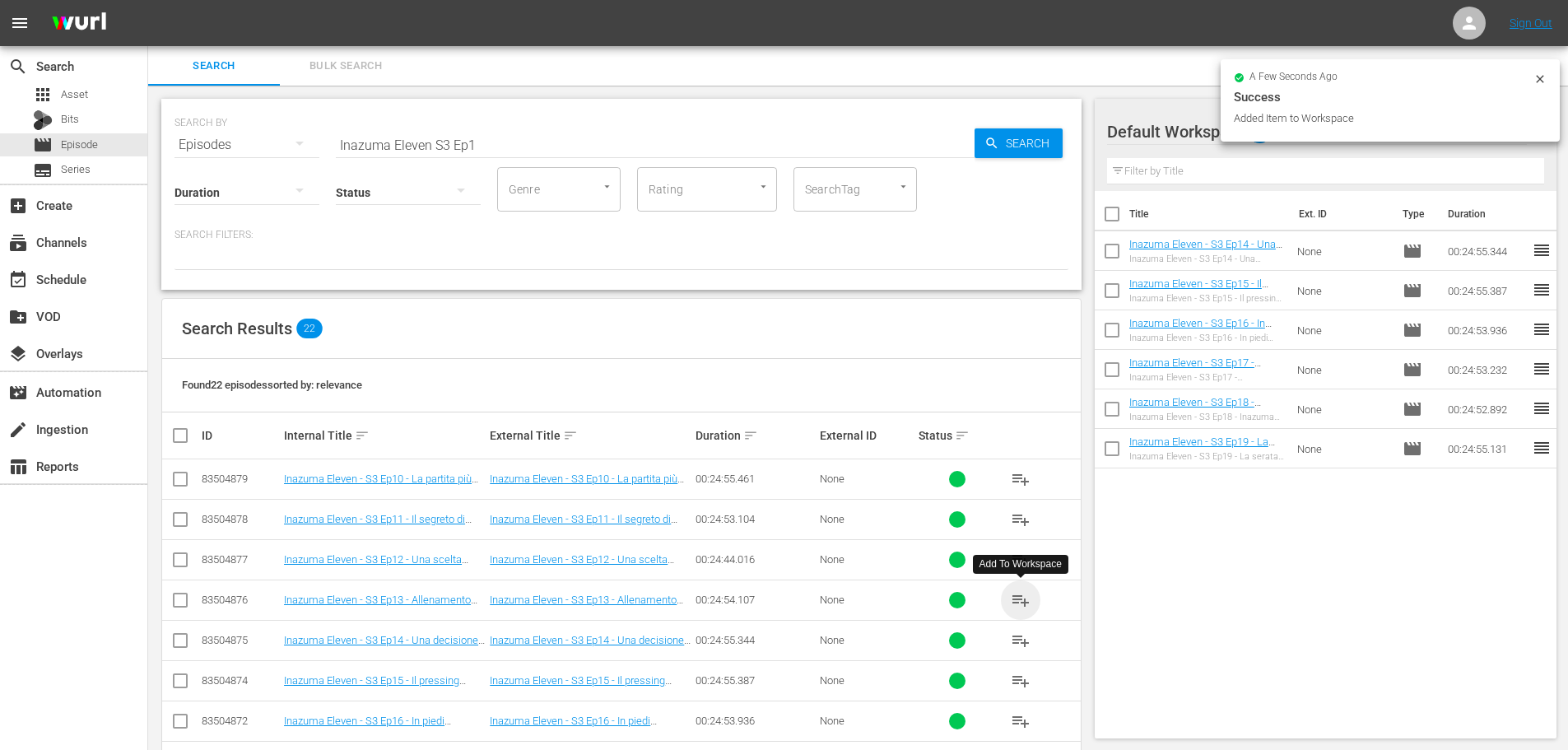
click at [1022, 598] on span "playlist_add" at bounding box center [1021, 600] width 20 height 20
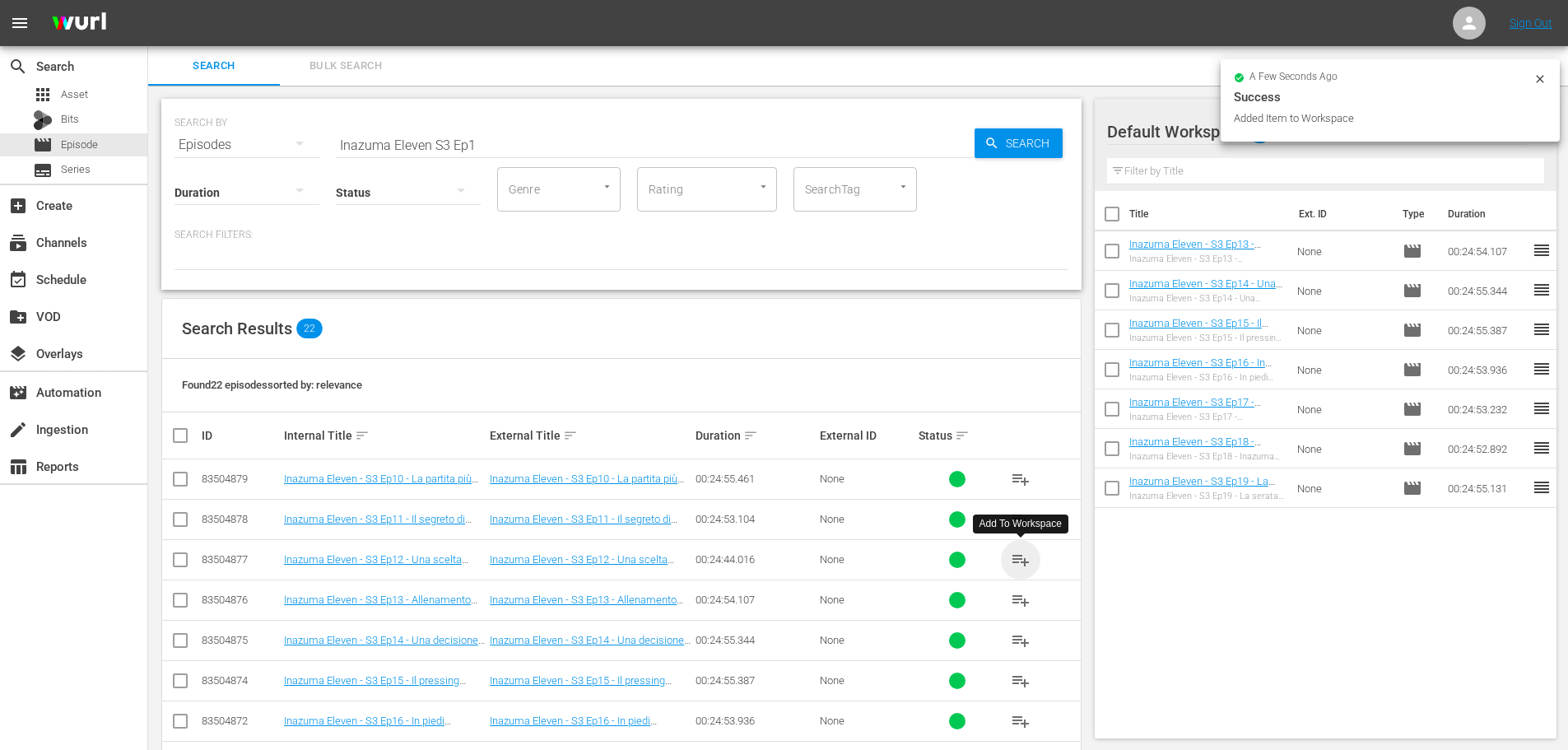
click at [1018, 563] on span "playlist_add" at bounding box center [1021, 559] width 20 height 20
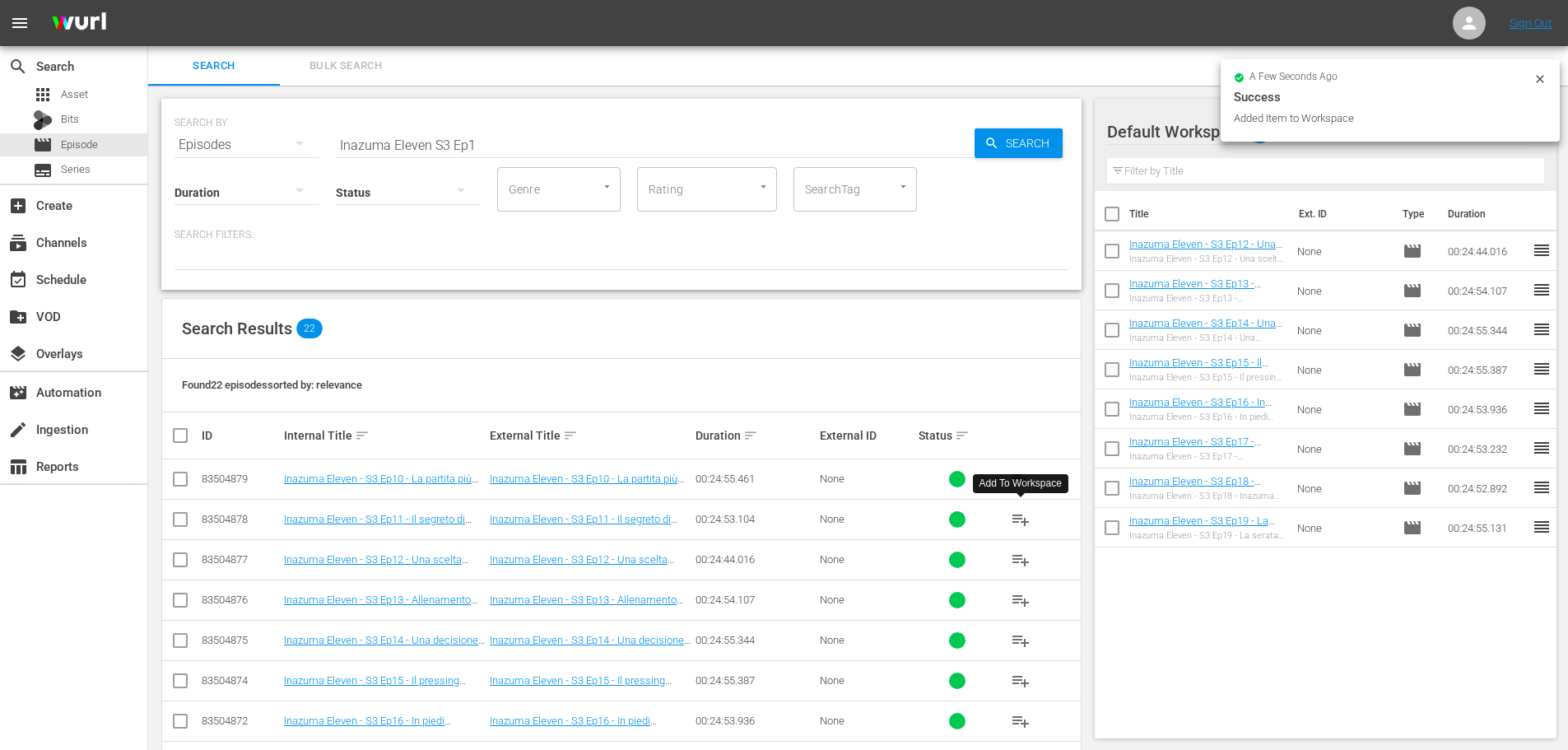
click at [1013, 519] on span "playlist_add" at bounding box center [1021, 519] width 20 height 20
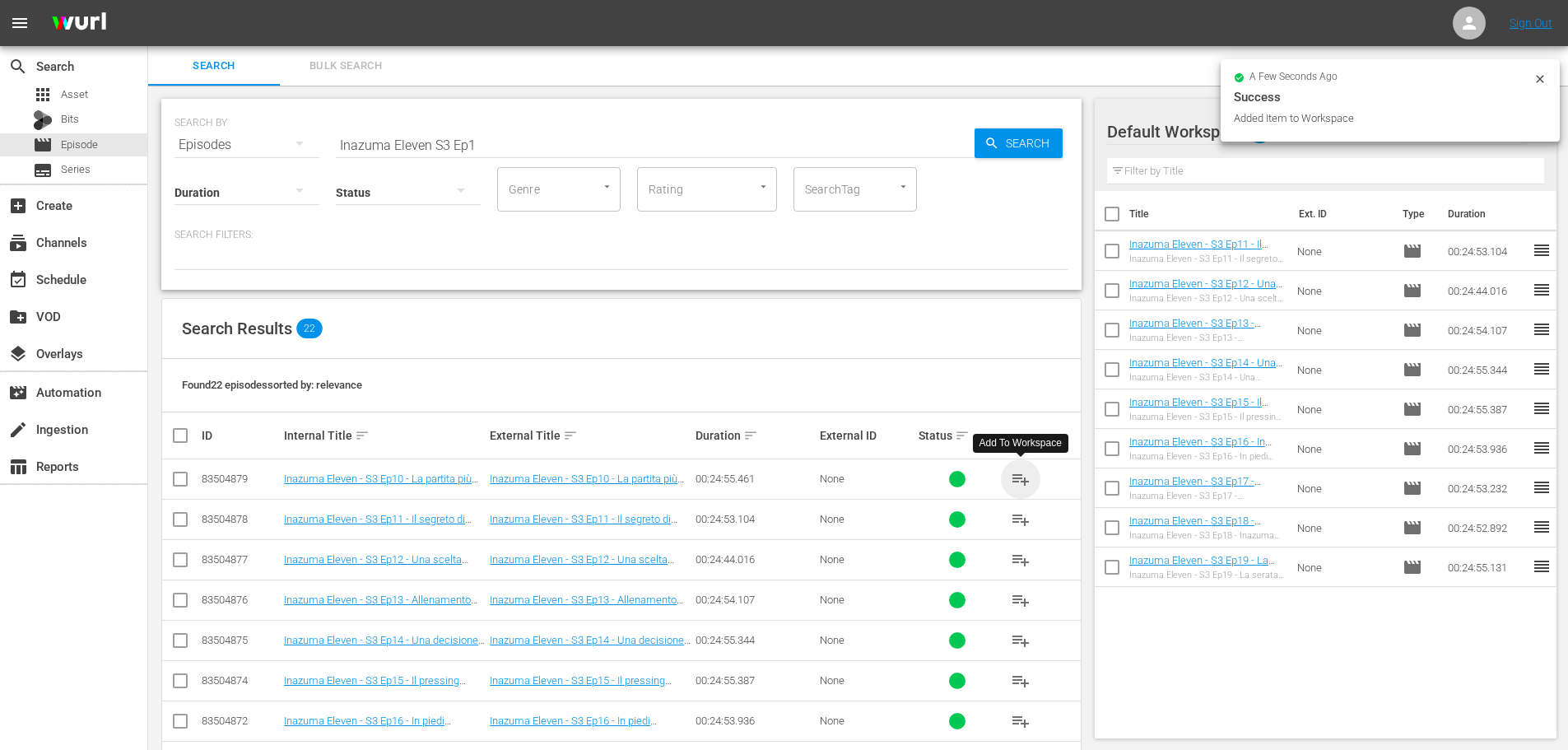
click at [1018, 479] on span "playlist_add" at bounding box center [1021, 478] width 20 height 20
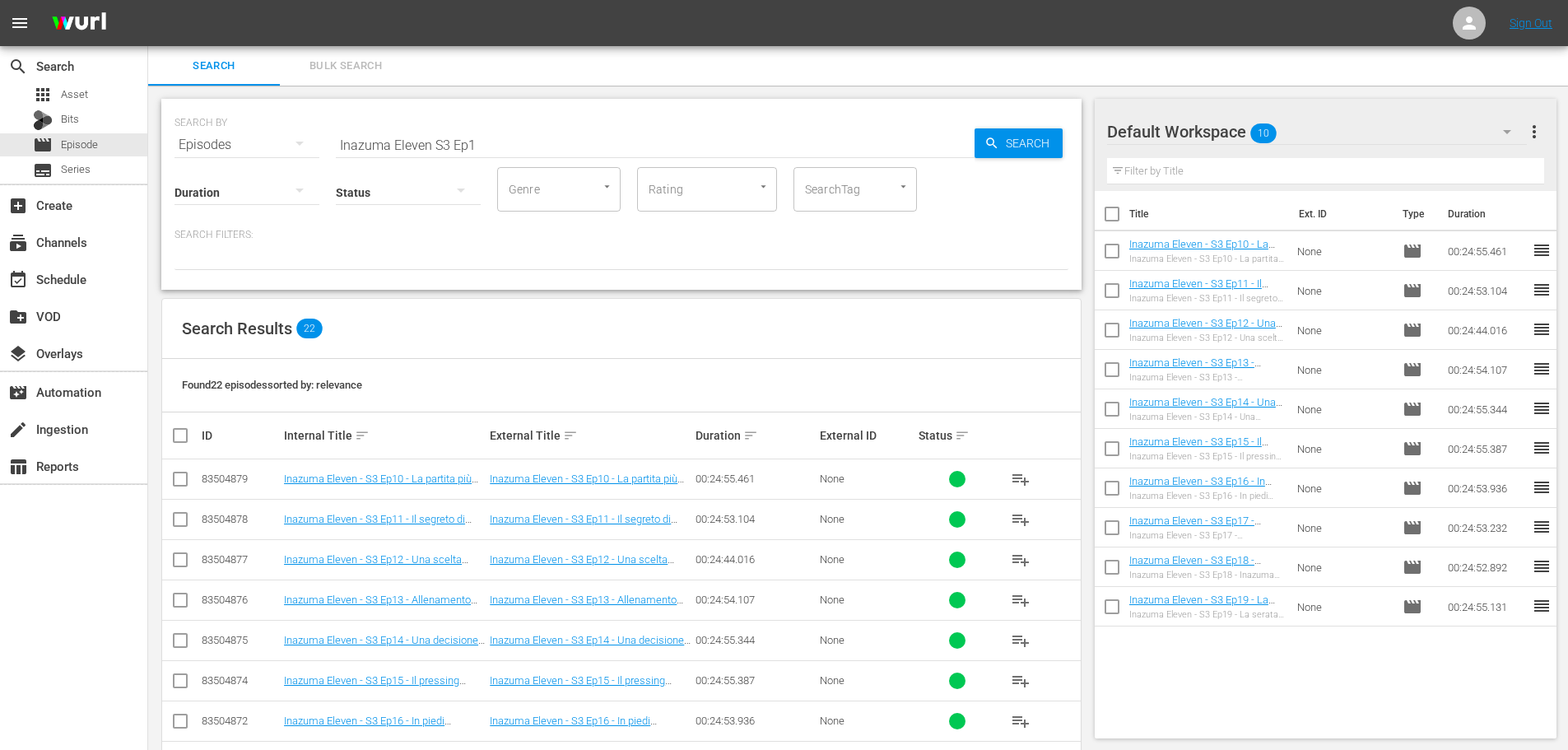
click at [554, 152] on input "Inazuma Eleven S3 Ep1" at bounding box center [655, 144] width 639 height 39
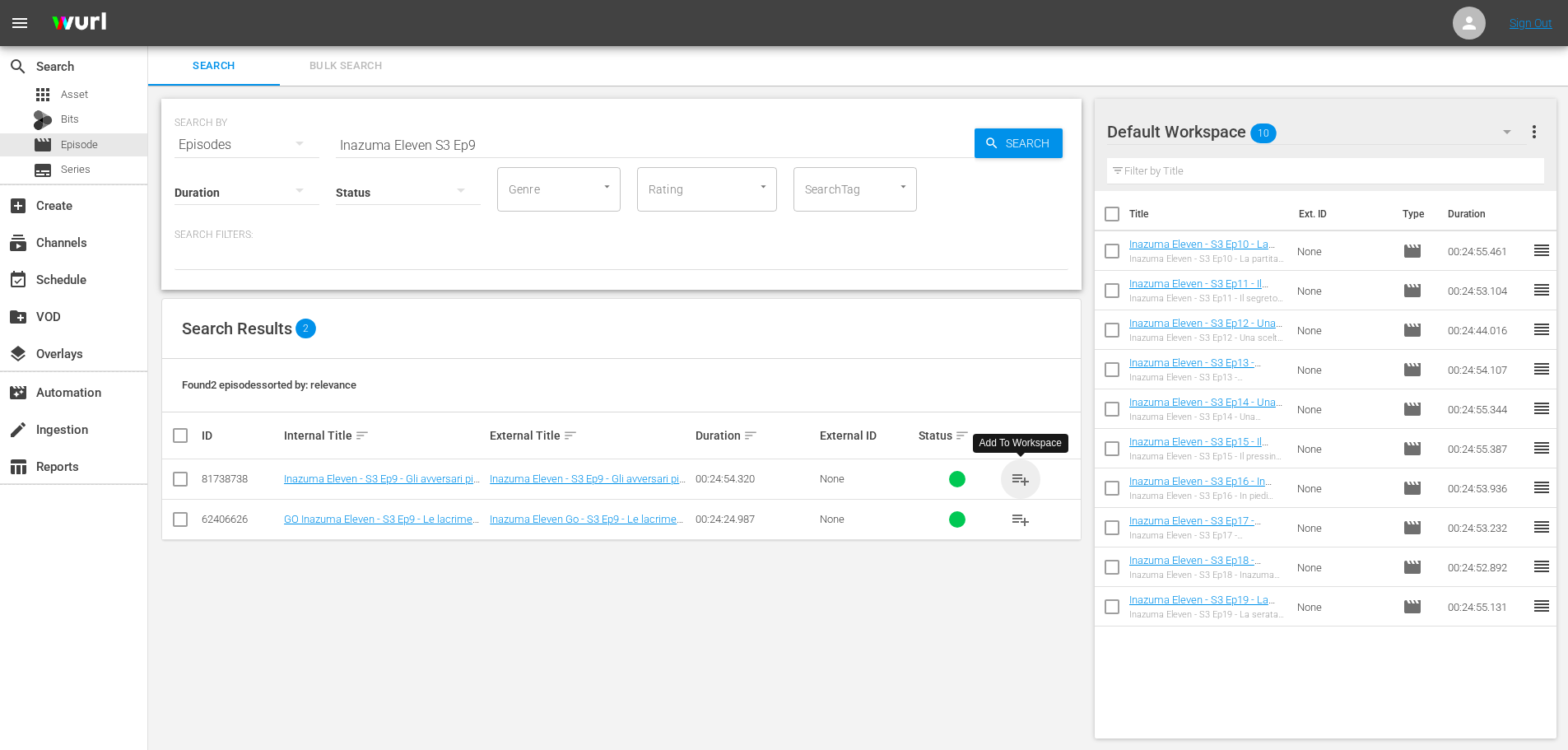
click at [1018, 478] on span "playlist_add" at bounding box center [1021, 478] width 20 height 20
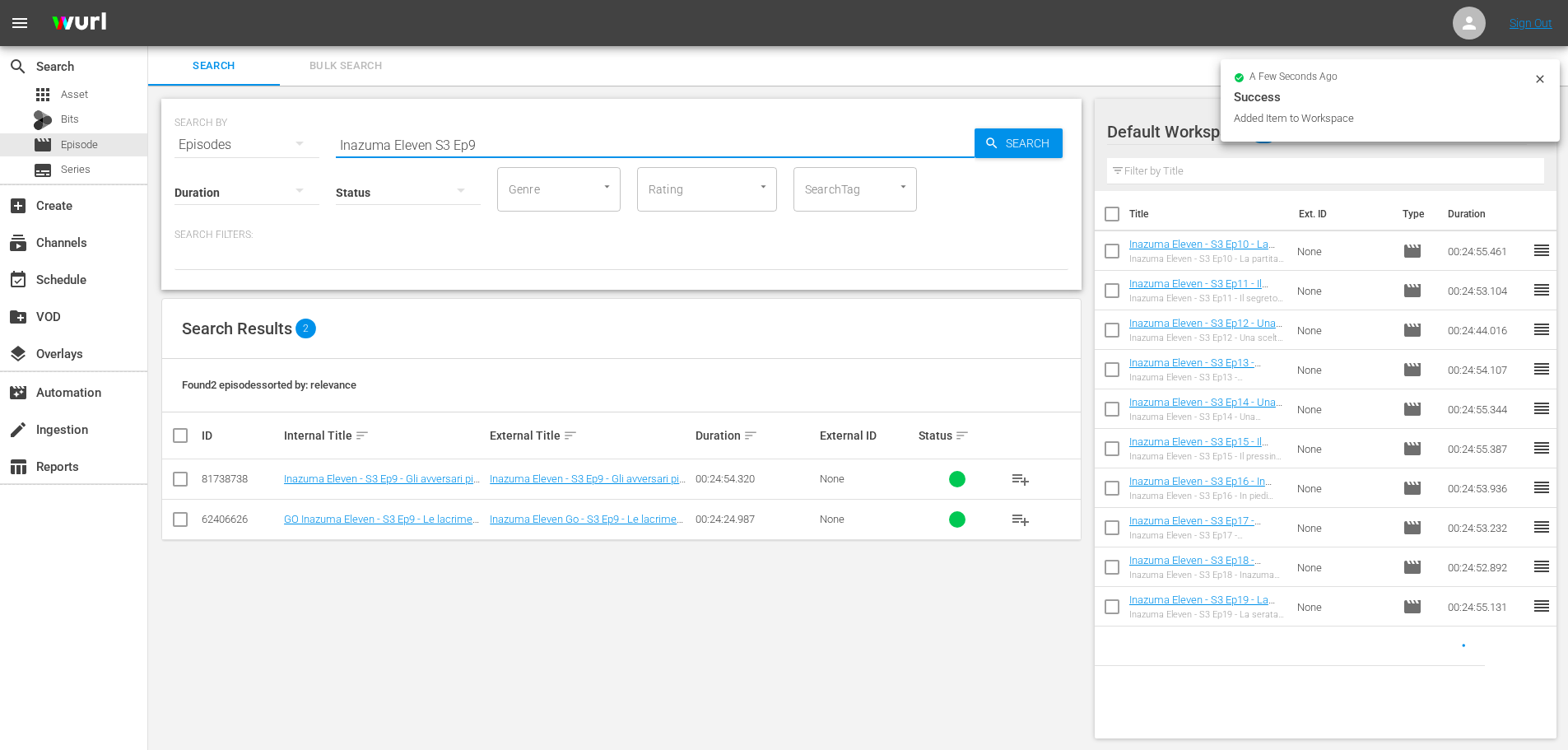
click at [506, 153] on input "Inazuma Eleven S3 Ep9" at bounding box center [655, 144] width 639 height 39
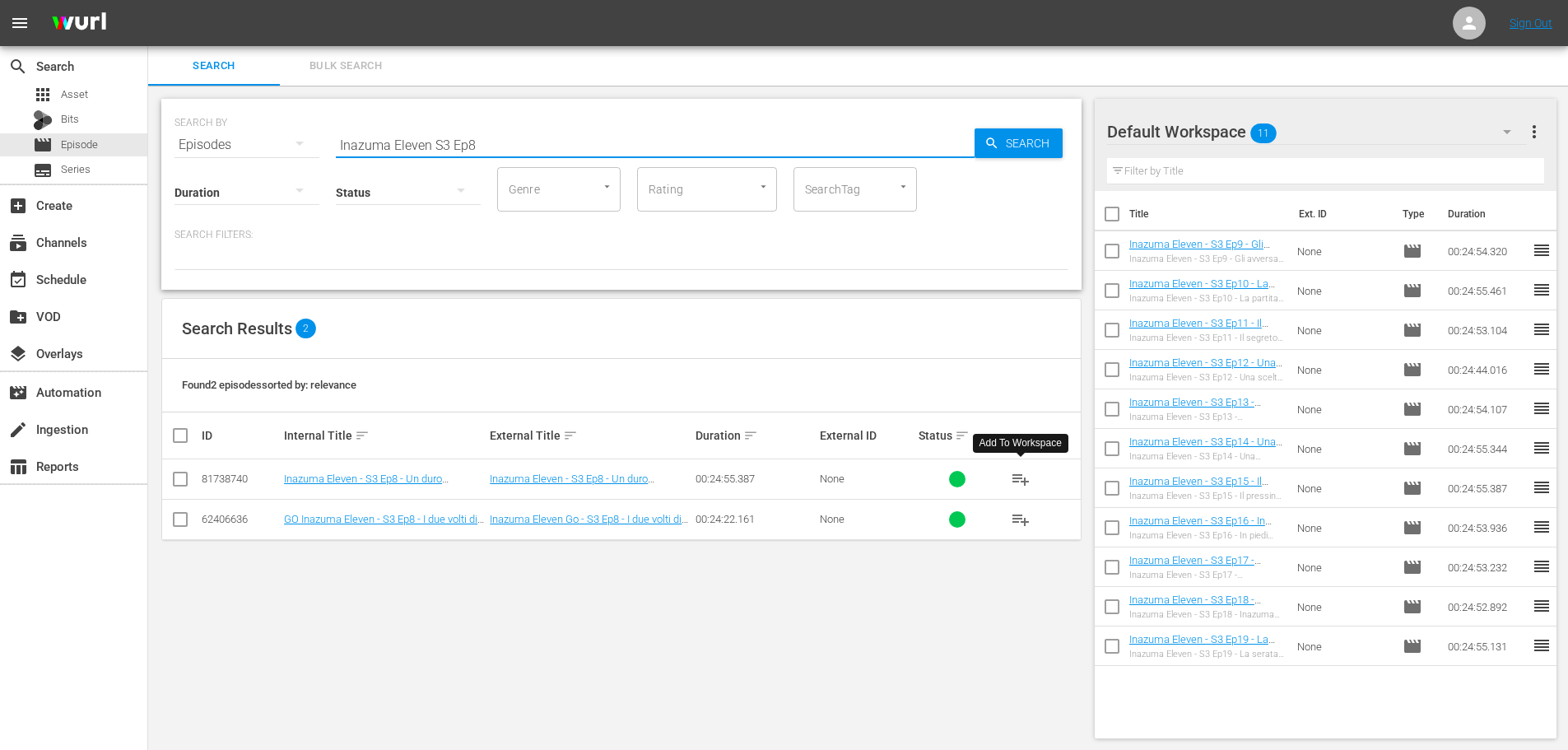
click at [1025, 474] on span "playlist_add" at bounding box center [1021, 478] width 20 height 20
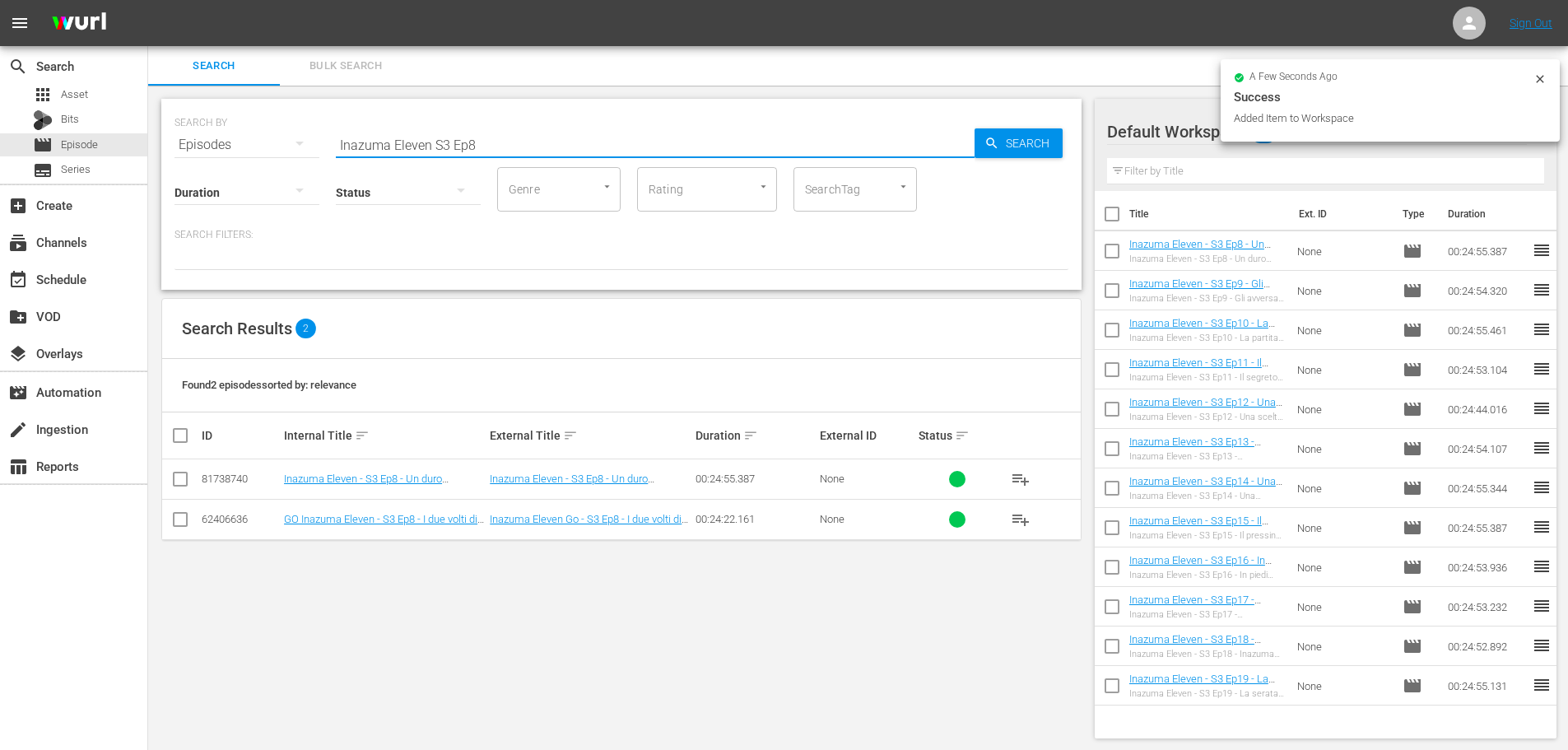
click at [499, 138] on input "Inazuma Eleven S3 Ep8" at bounding box center [655, 144] width 639 height 39
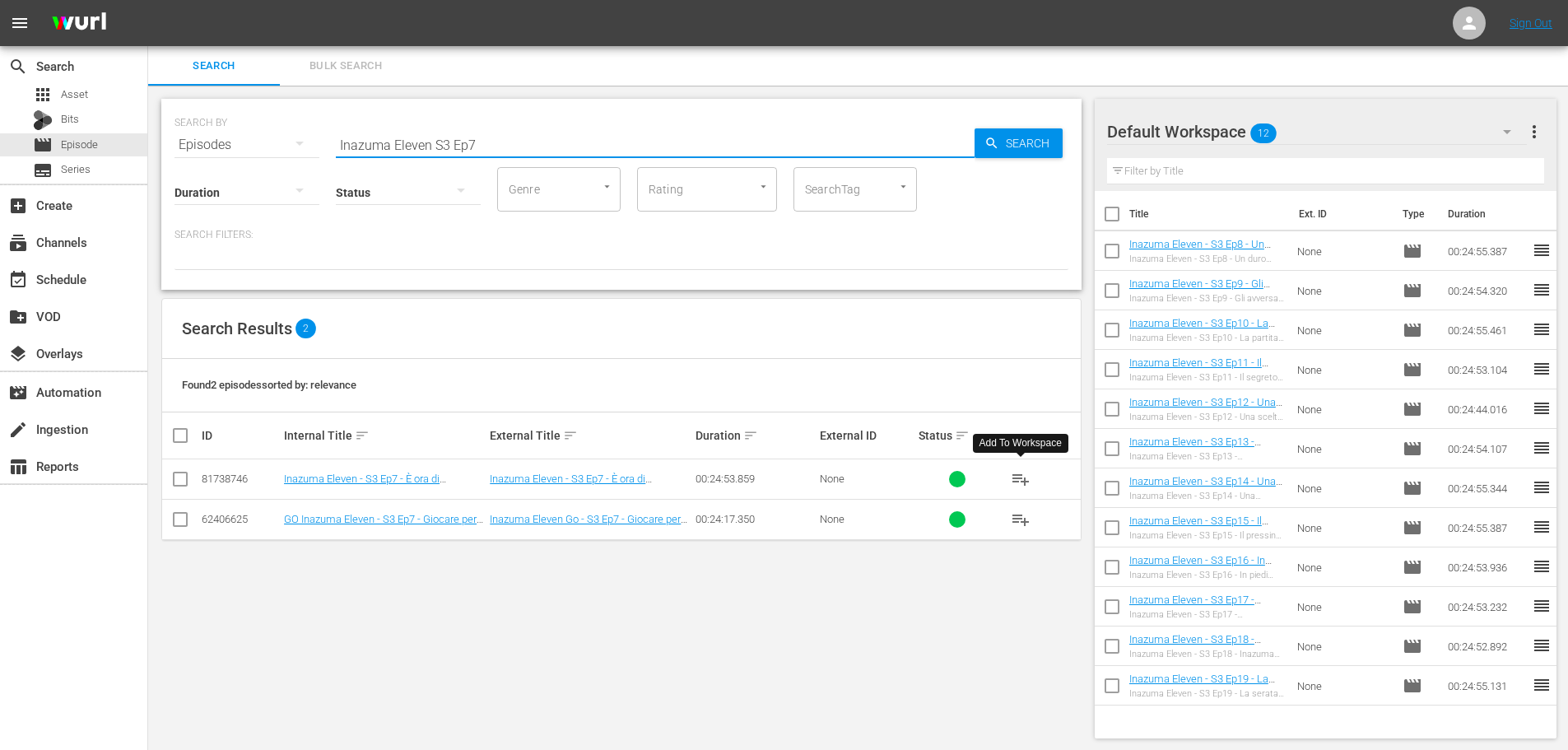
click at [1017, 480] on span "playlist_add" at bounding box center [1021, 478] width 20 height 20
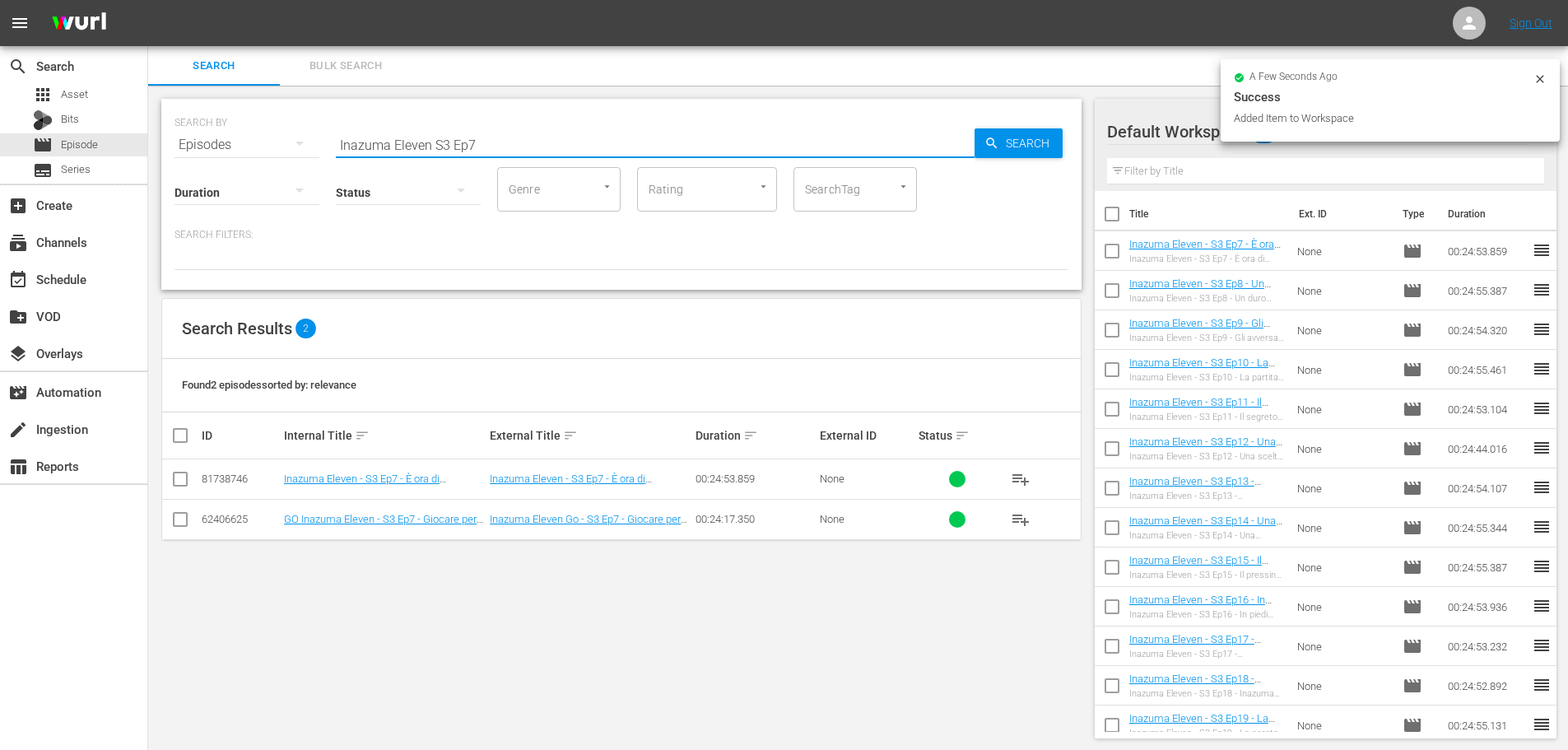
click at [533, 149] on input "Inazuma Eleven S3 Ep7" at bounding box center [655, 144] width 639 height 39
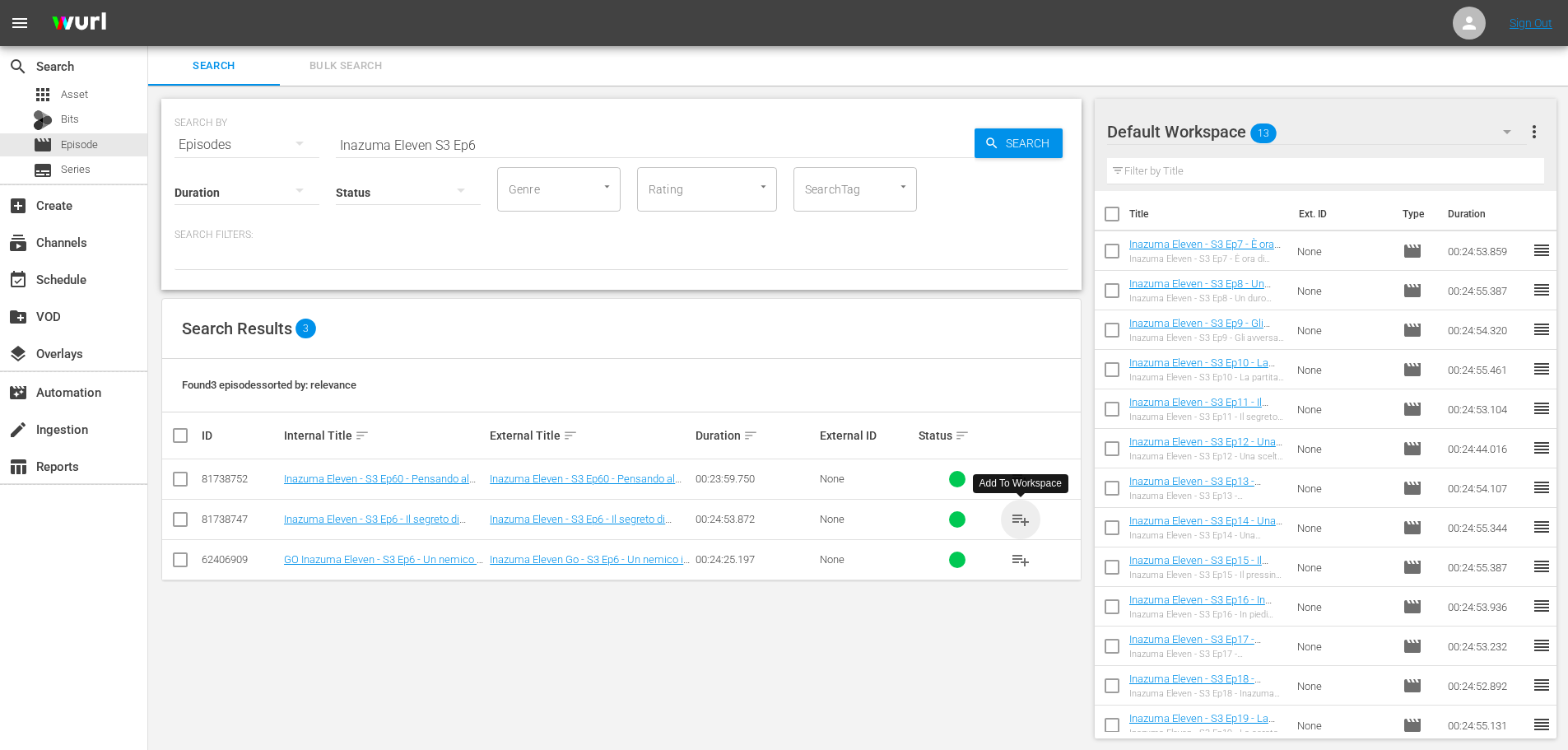
click at [1020, 525] on span "playlist_add" at bounding box center [1021, 519] width 20 height 20
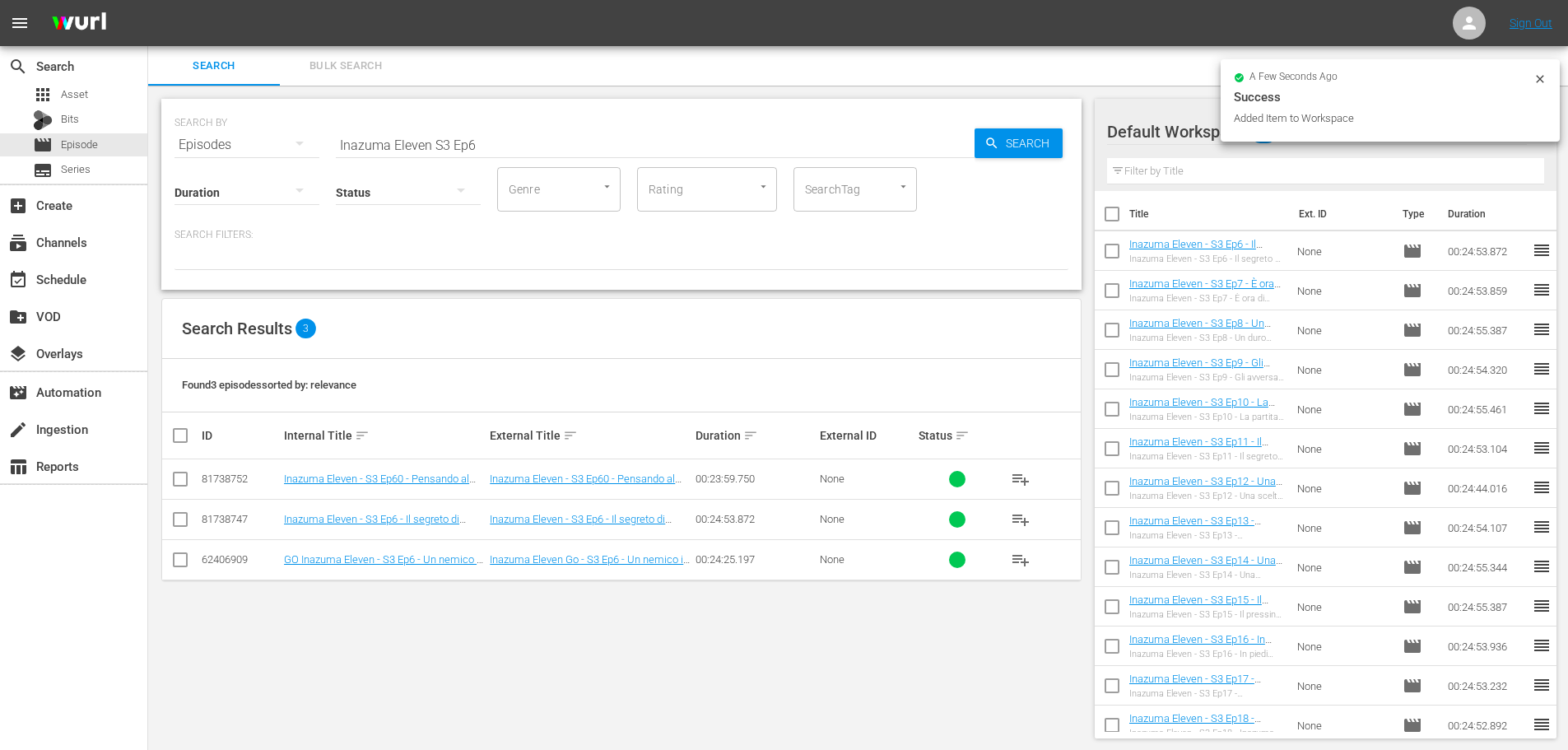
click at [488, 157] on hr at bounding box center [655, 157] width 639 height 1
click at [489, 151] on input "Inazuma Eleven S3 Ep6" at bounding box center [655, 144] width 639 height 39
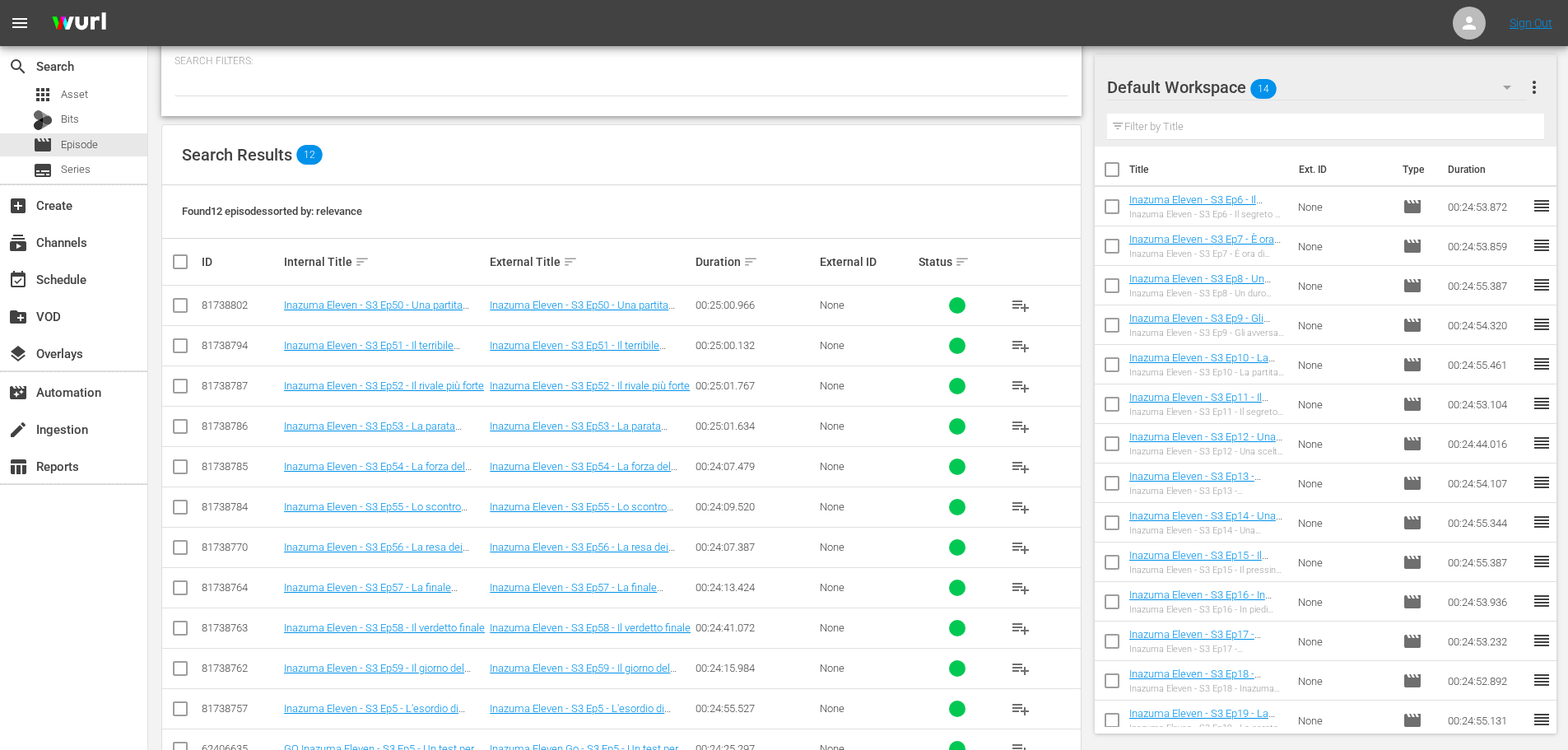
scroll to position [224, 0]
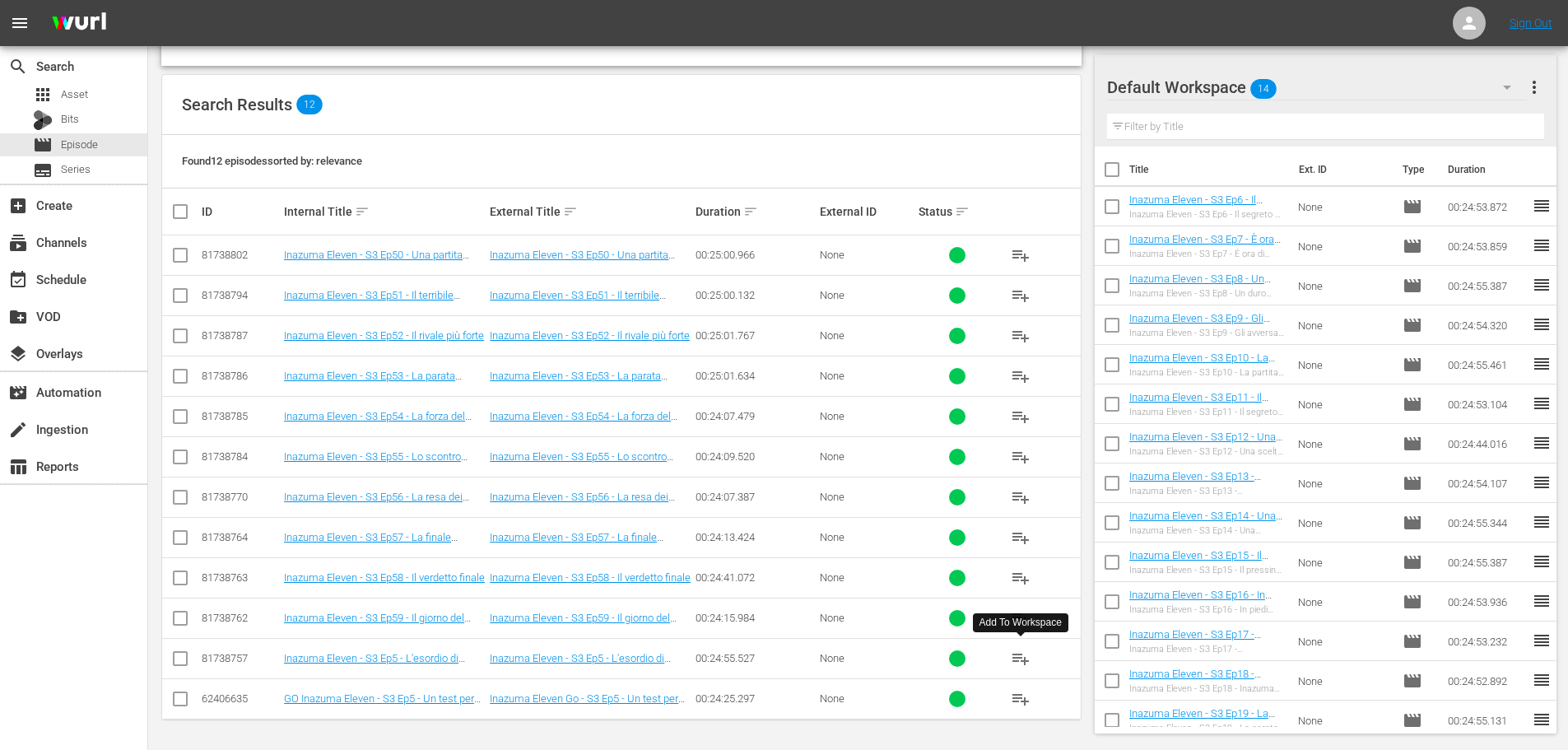
click at [1016, 660] on span "playlist_add" at bounding box center [1021, 659] width 20 height 20
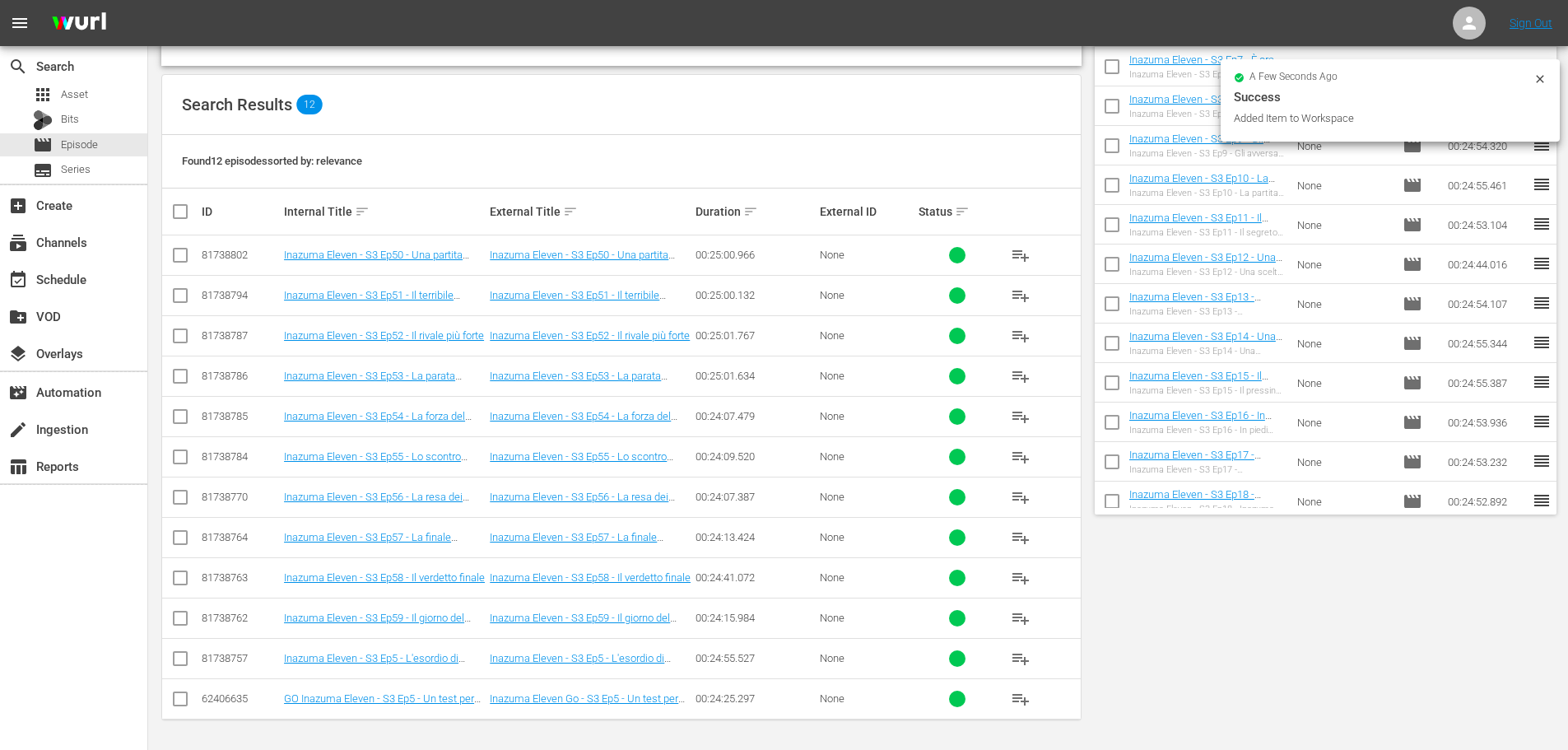
scroll to position [0, 0]
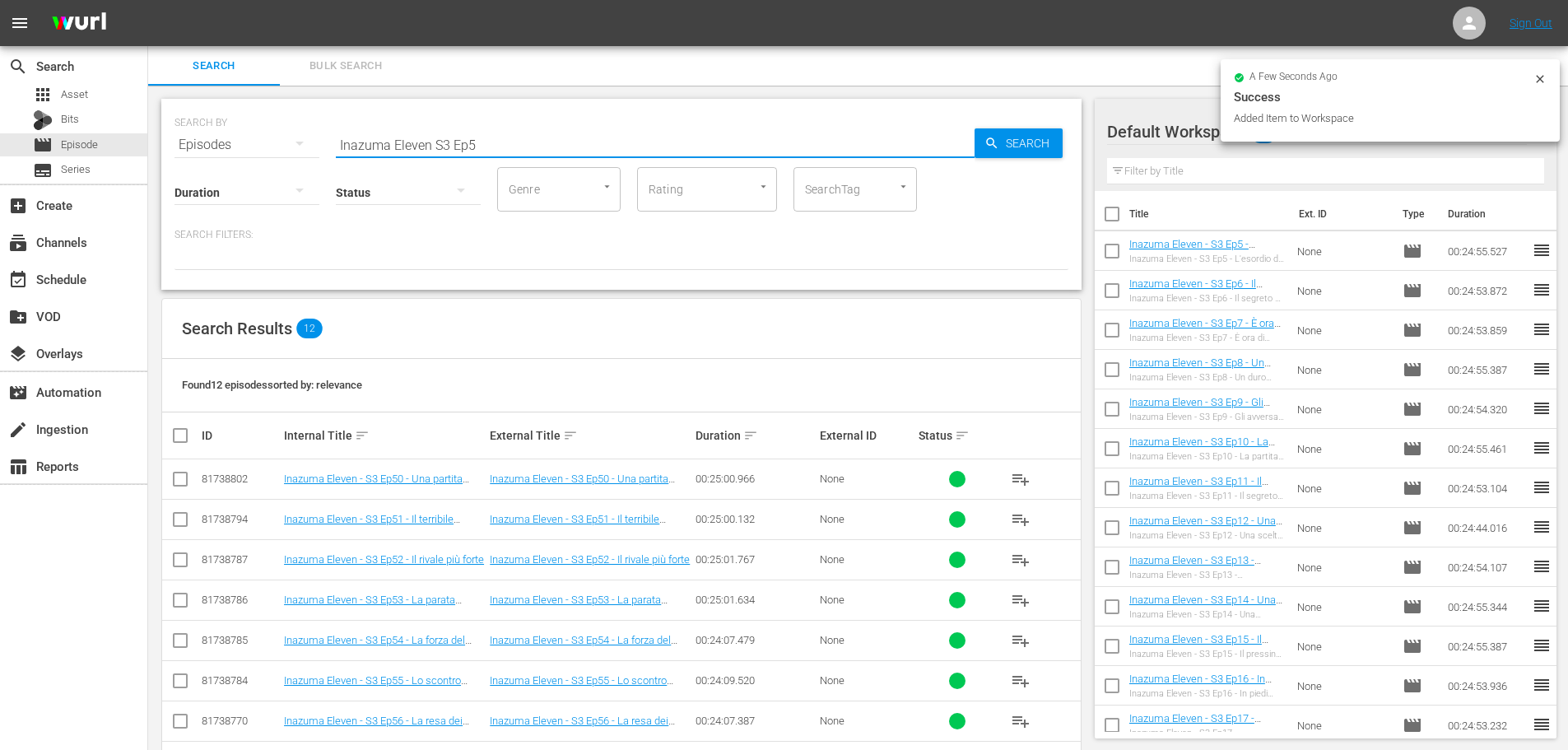
click at [502, 151] on input "Inazuma Eleven S3 Ep5" at bounding box center [655, 144] width 639 height 39
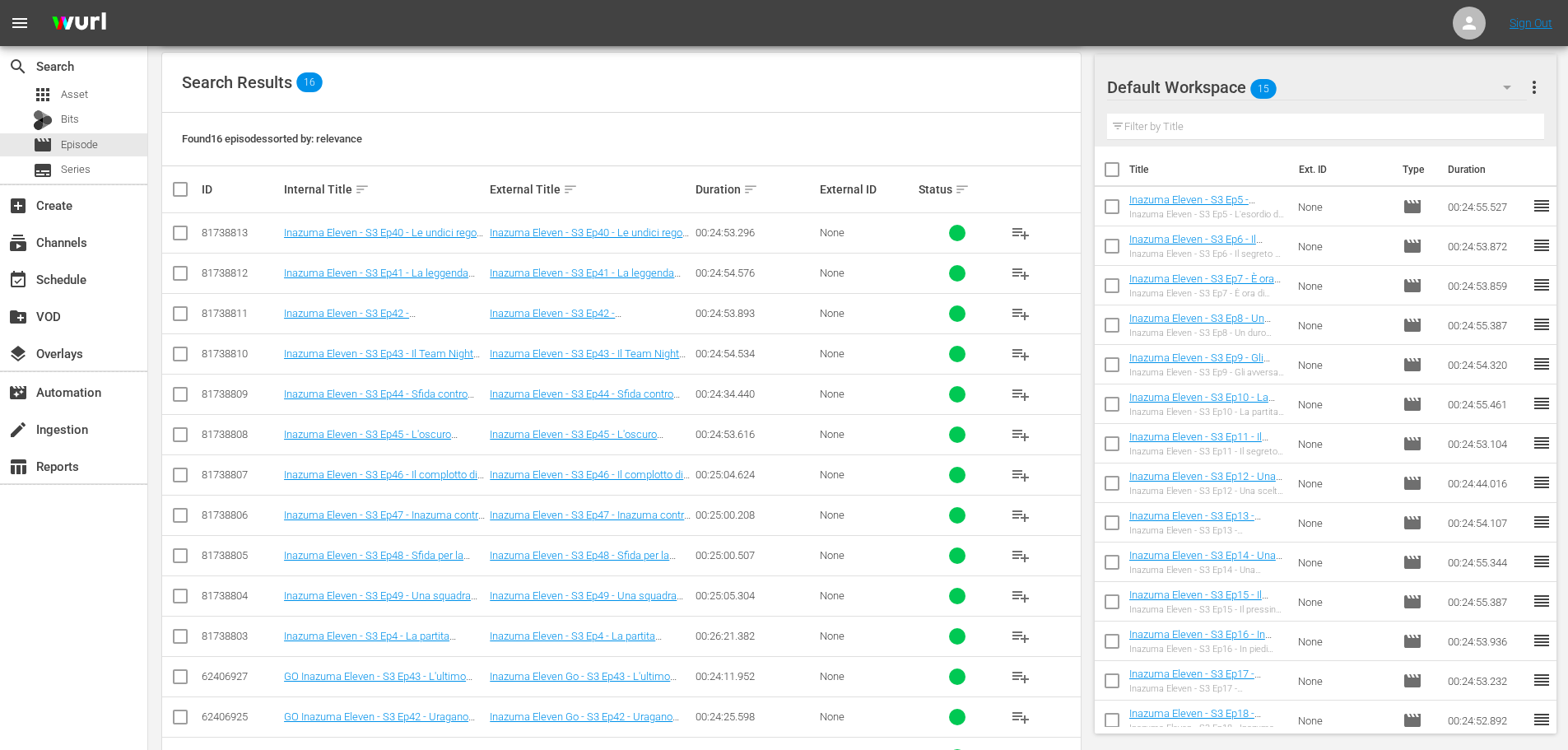
scroll to position [246, 0]
click at [1020, 636] on span "playlist_add" at bounding box center [1021, 635] width 20 height 20
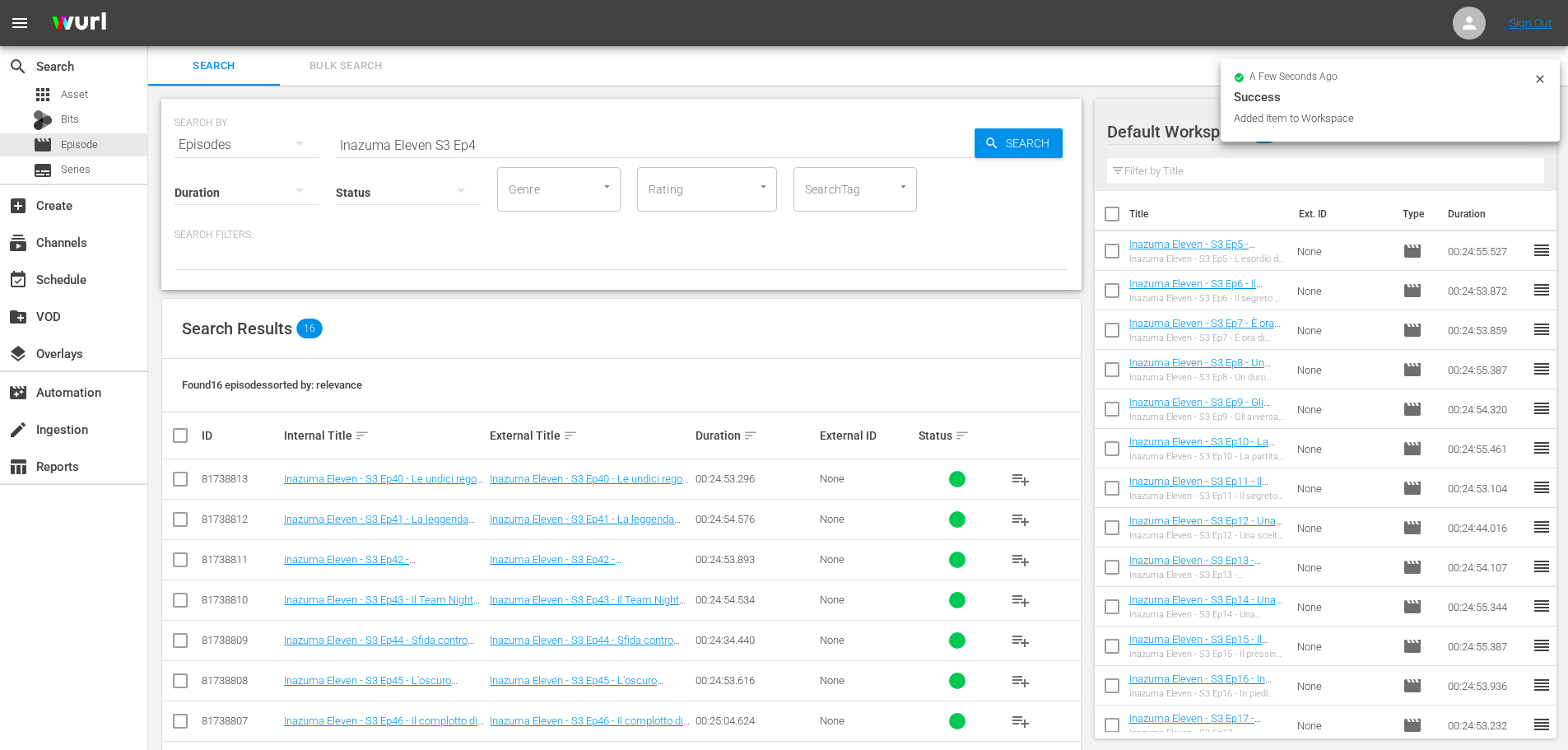
drag, startPoint x: 491, startPoint y: 146, endPoint x: 505, endPoint y: 113, distance: 35.8
click at [491, 146] on input "Inazuma Eleven S3 Ep4" at bounding box center [655, 144] width 639 height 39
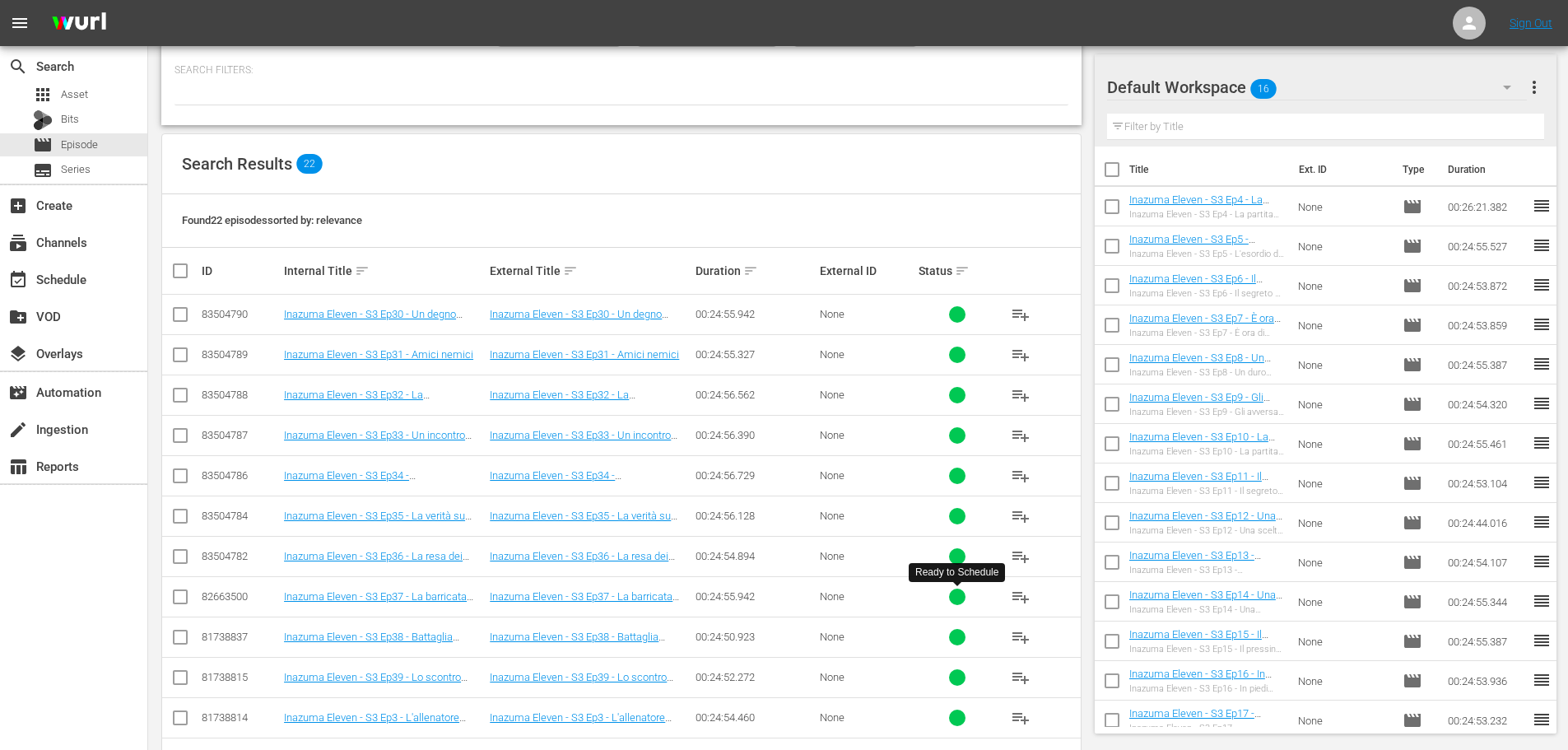
scroll to position [246, 0]
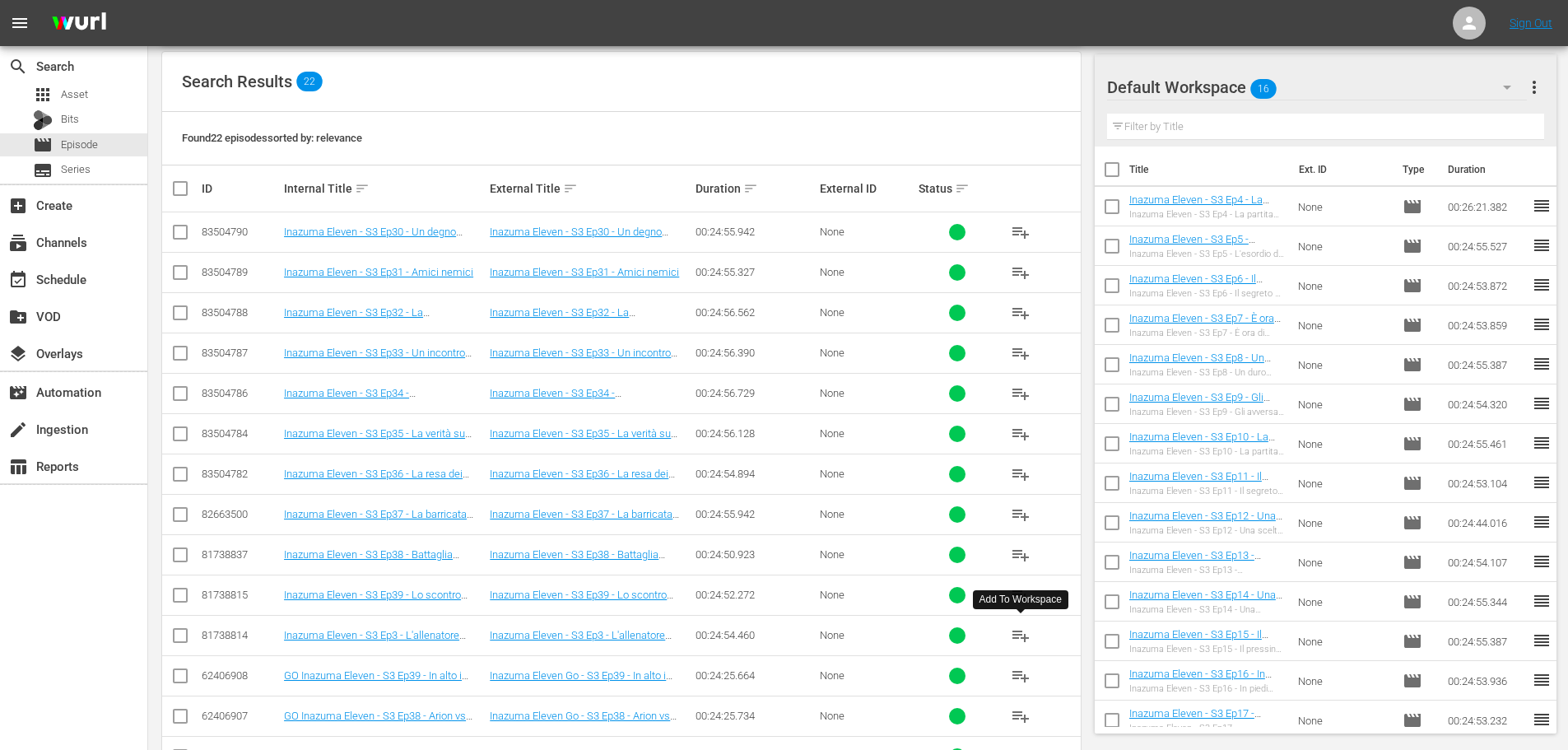
click at [1012, 637] on span "playlist_add" at bounding box center [1021, 635] width 20 height 20
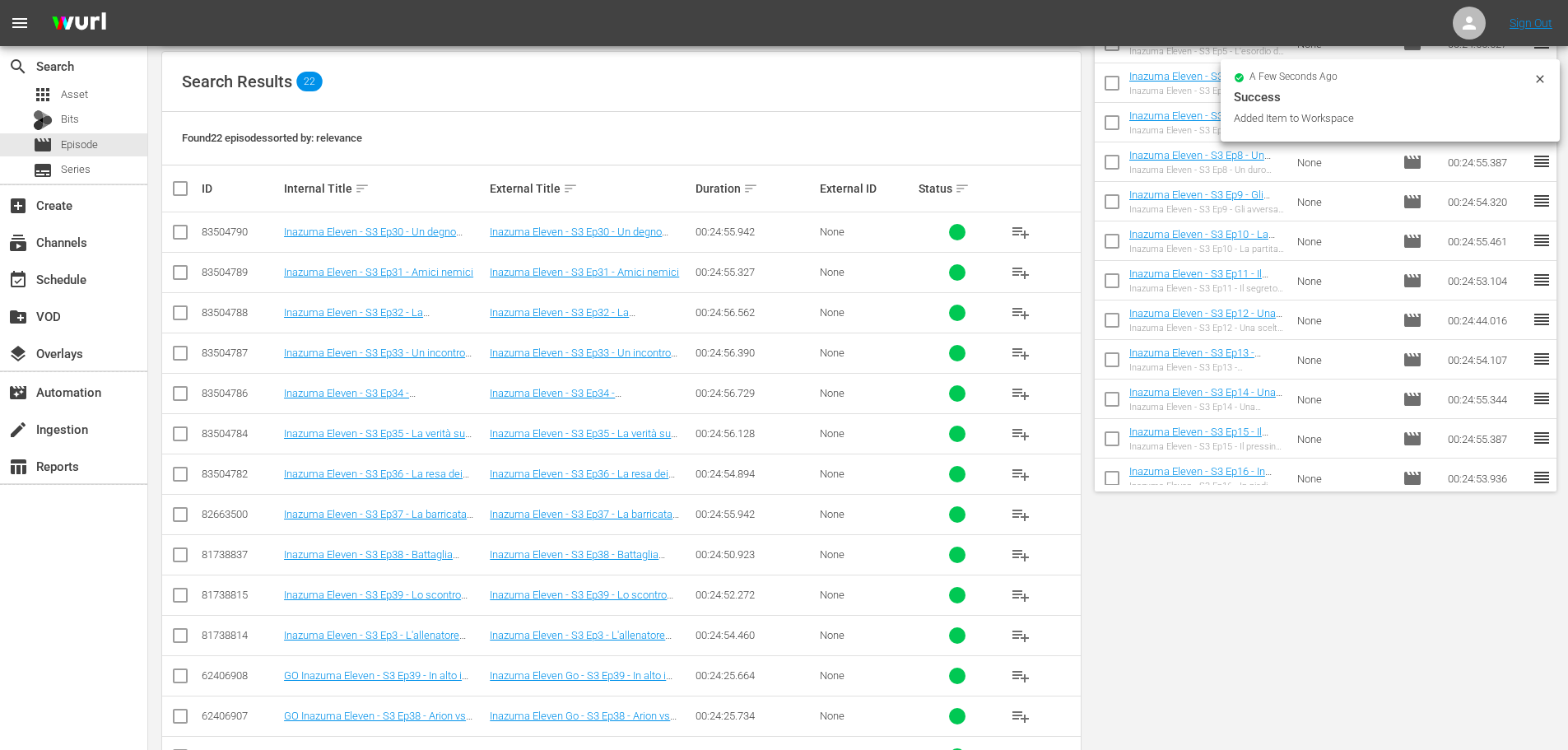
scroll to position [0, 0]
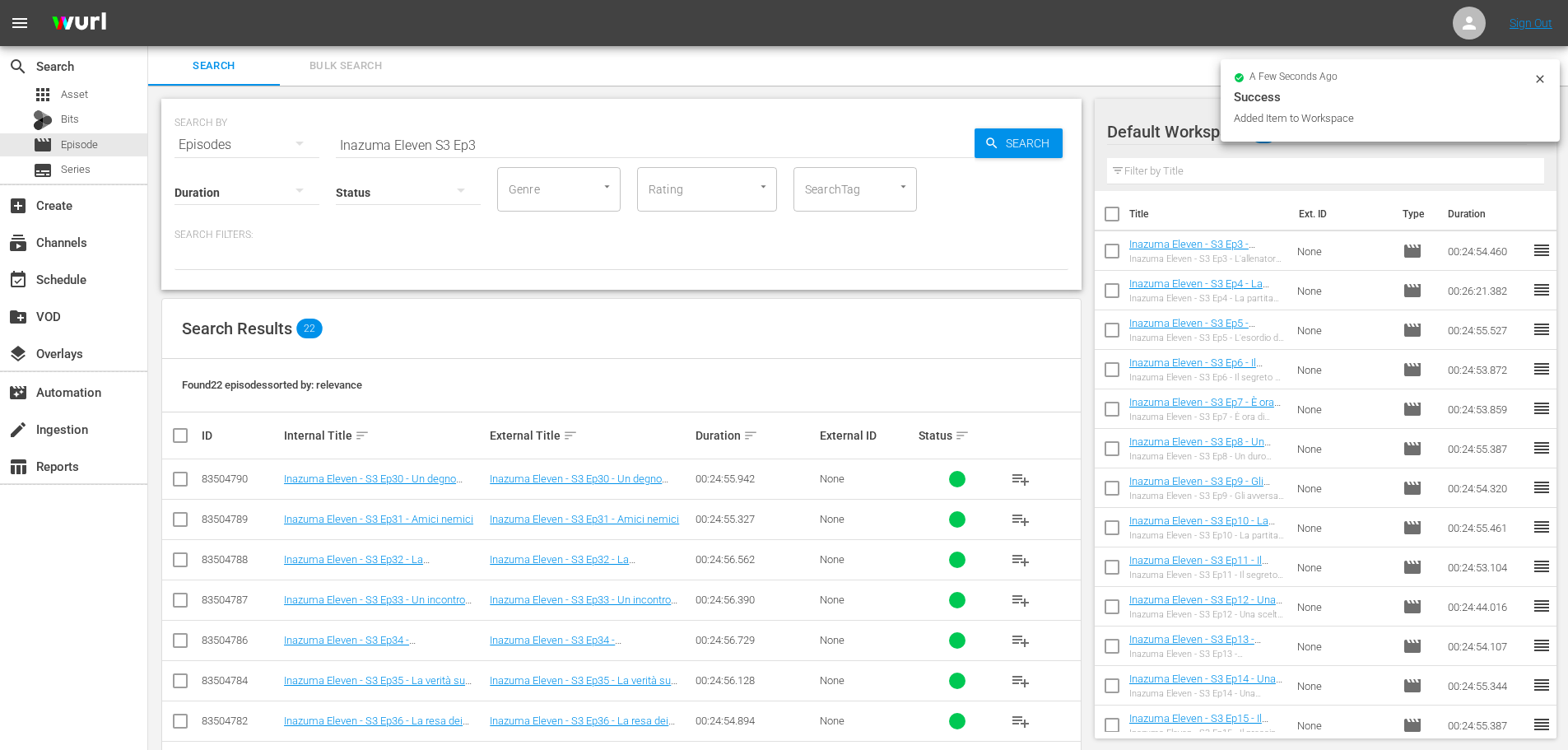
click at [501, 139] on input "Inazuma Eleven S3 Ep3" at bounding box center [655, 144] width 639 height 39
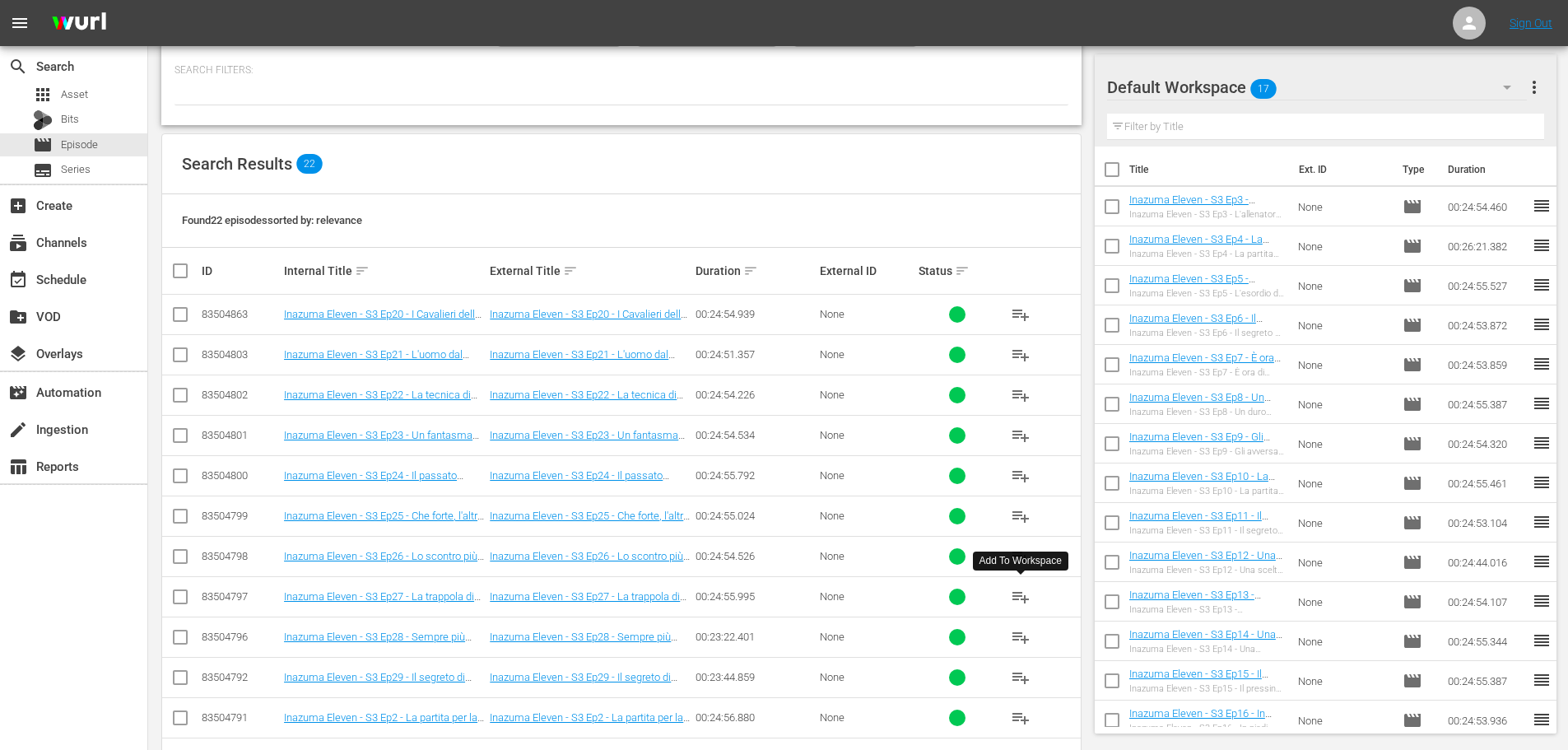
scroll to position [246, 0]
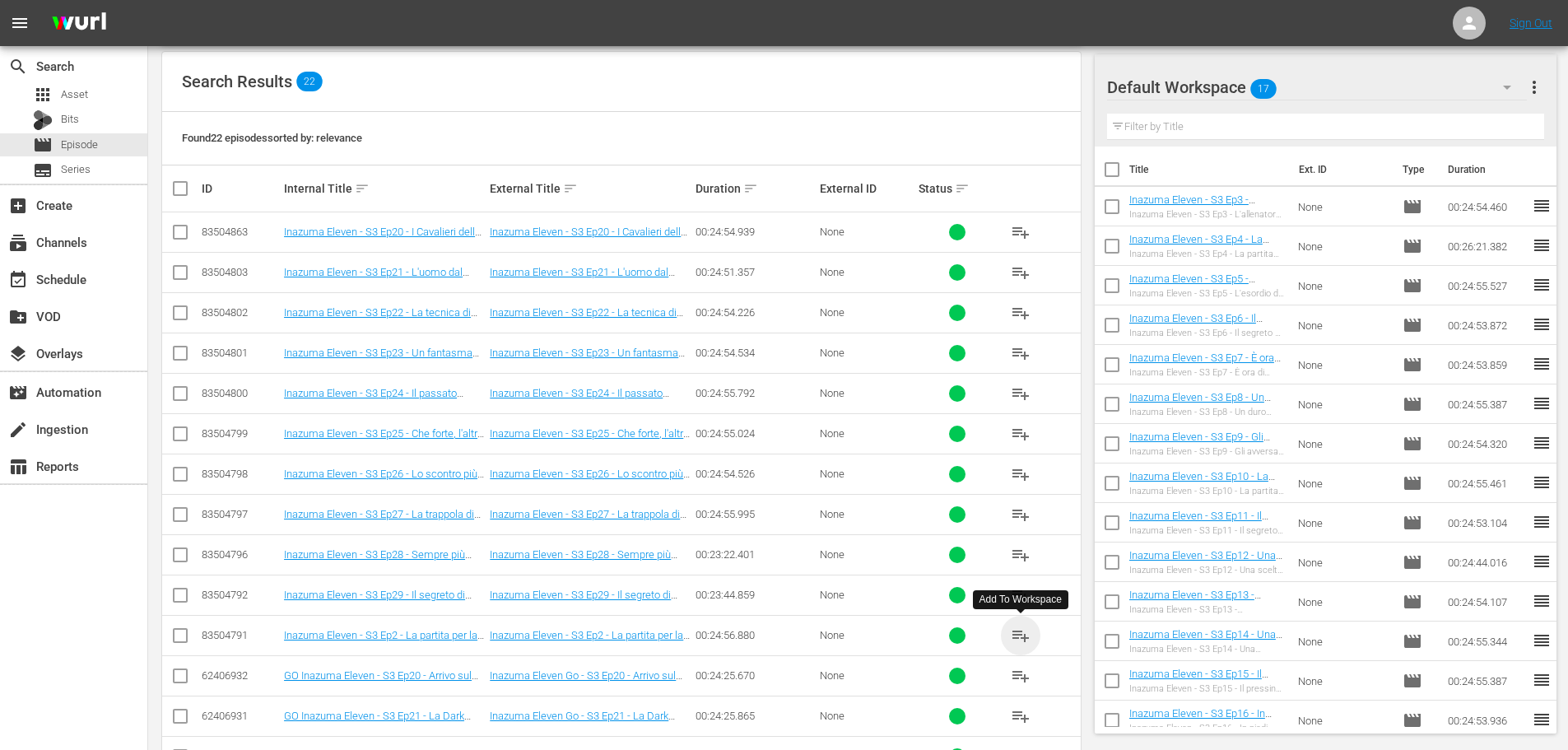
click at [1021, 633] on span "playlist_add" at bounding box center [1021, 635] width 20 height 20
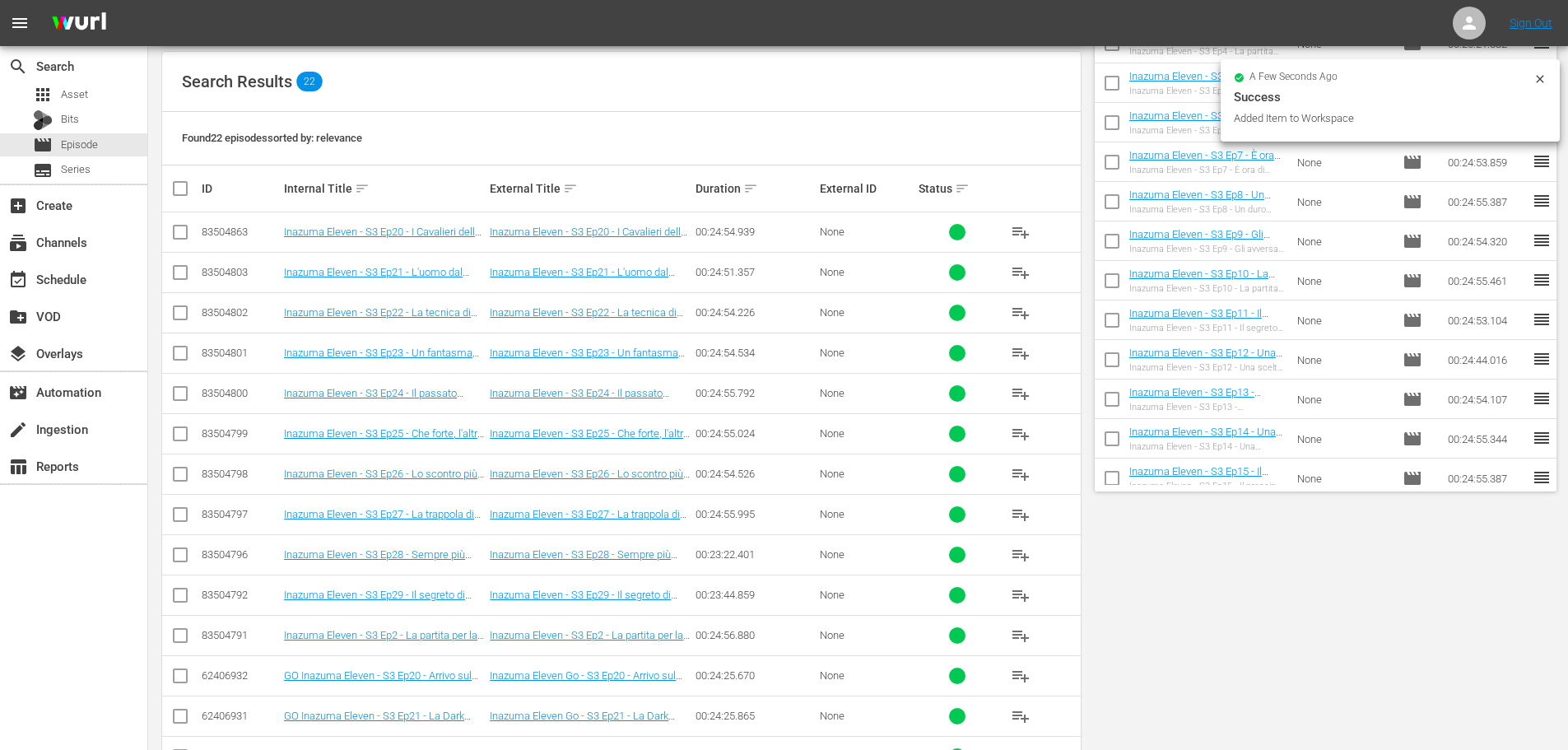
scroll to position [0, 0]
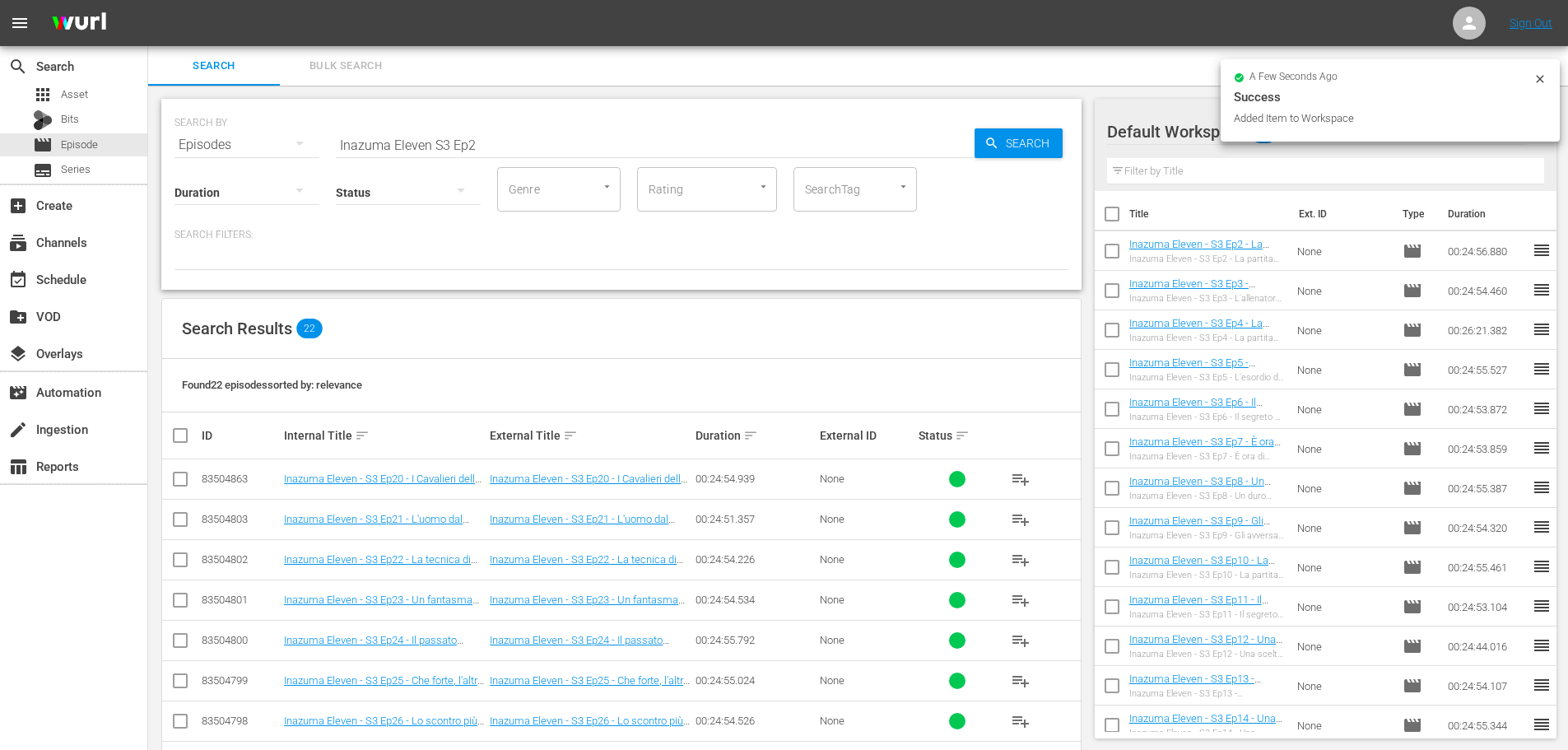
click at [489, 145] on input "Inazuma Eleven S3 Ep2" at bounding box center [655, 144] width 639 height 39
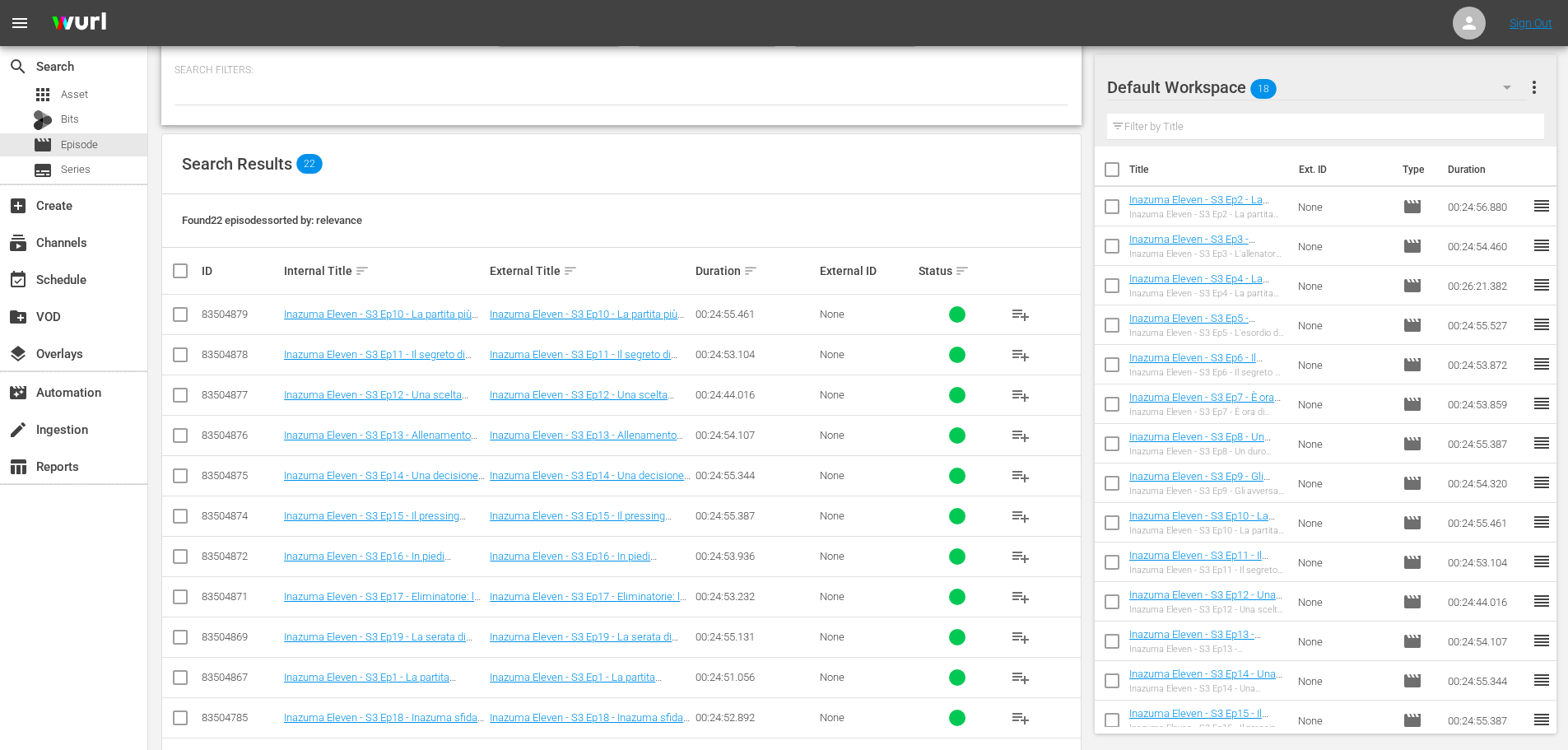
scroll to position [246, 0]
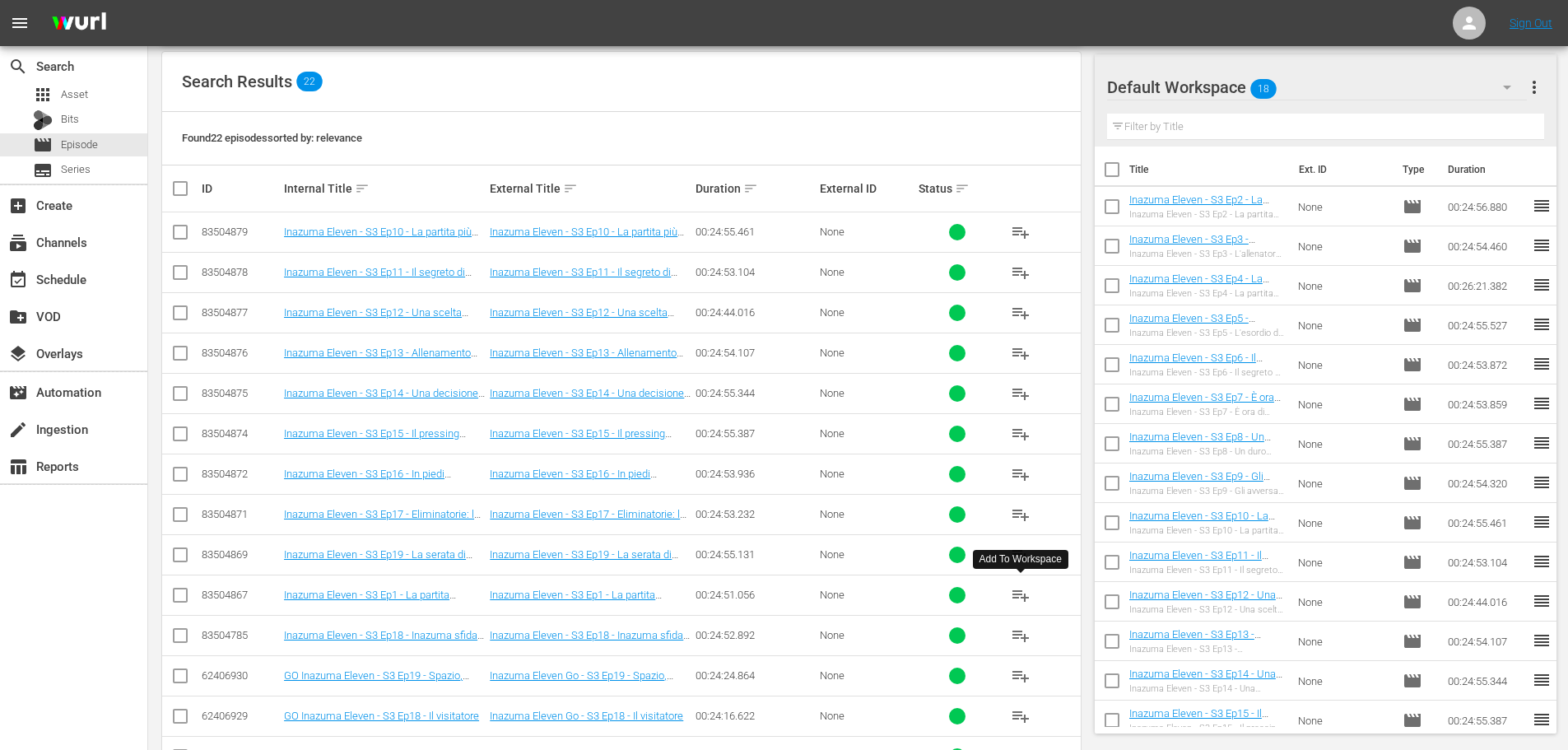
type input "Inazuma Eleven S3 Ep1"
click at [1022, 600] on span "playlist_add" at bounding box center [1021, 595] width 20 height 20
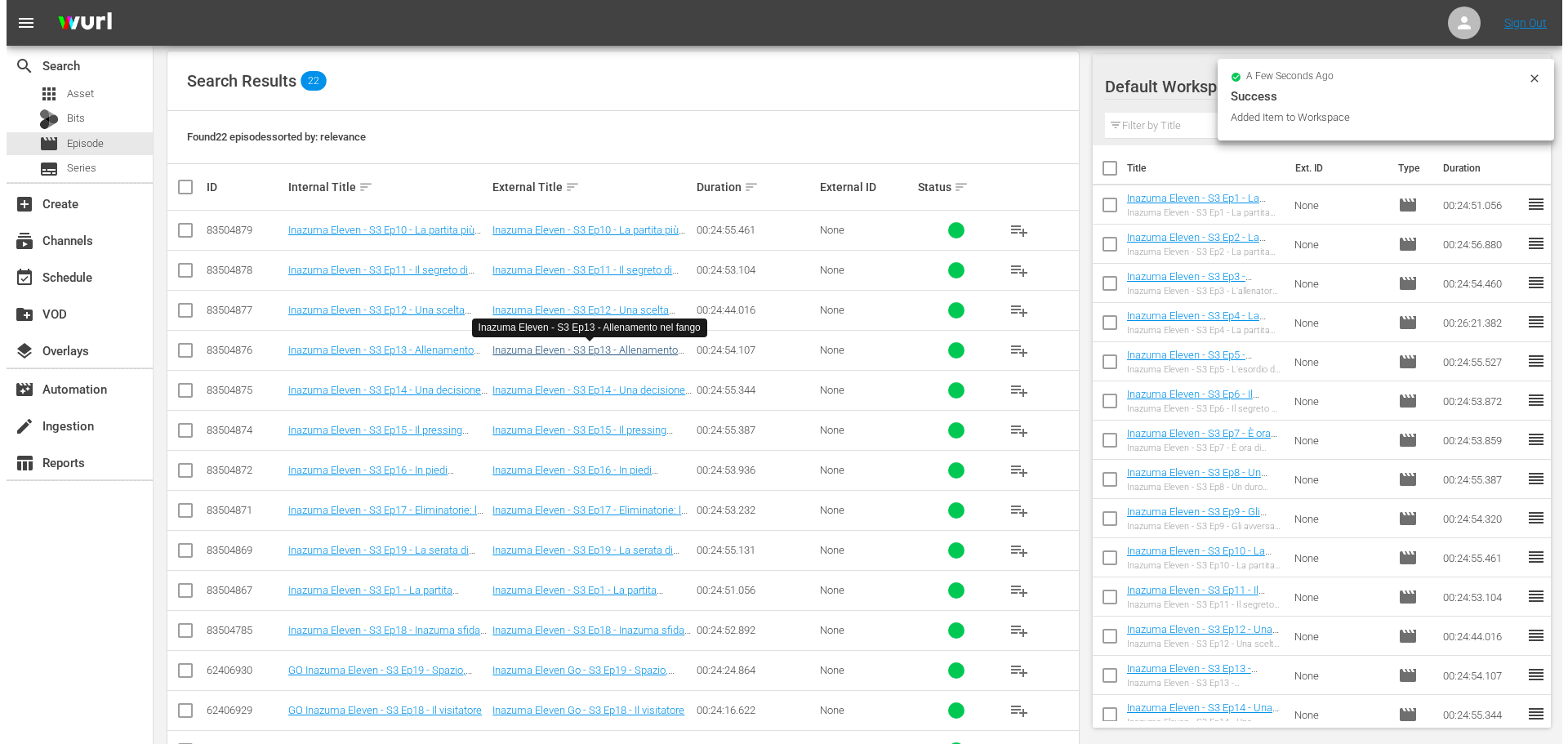
scroll to position [0, 0]
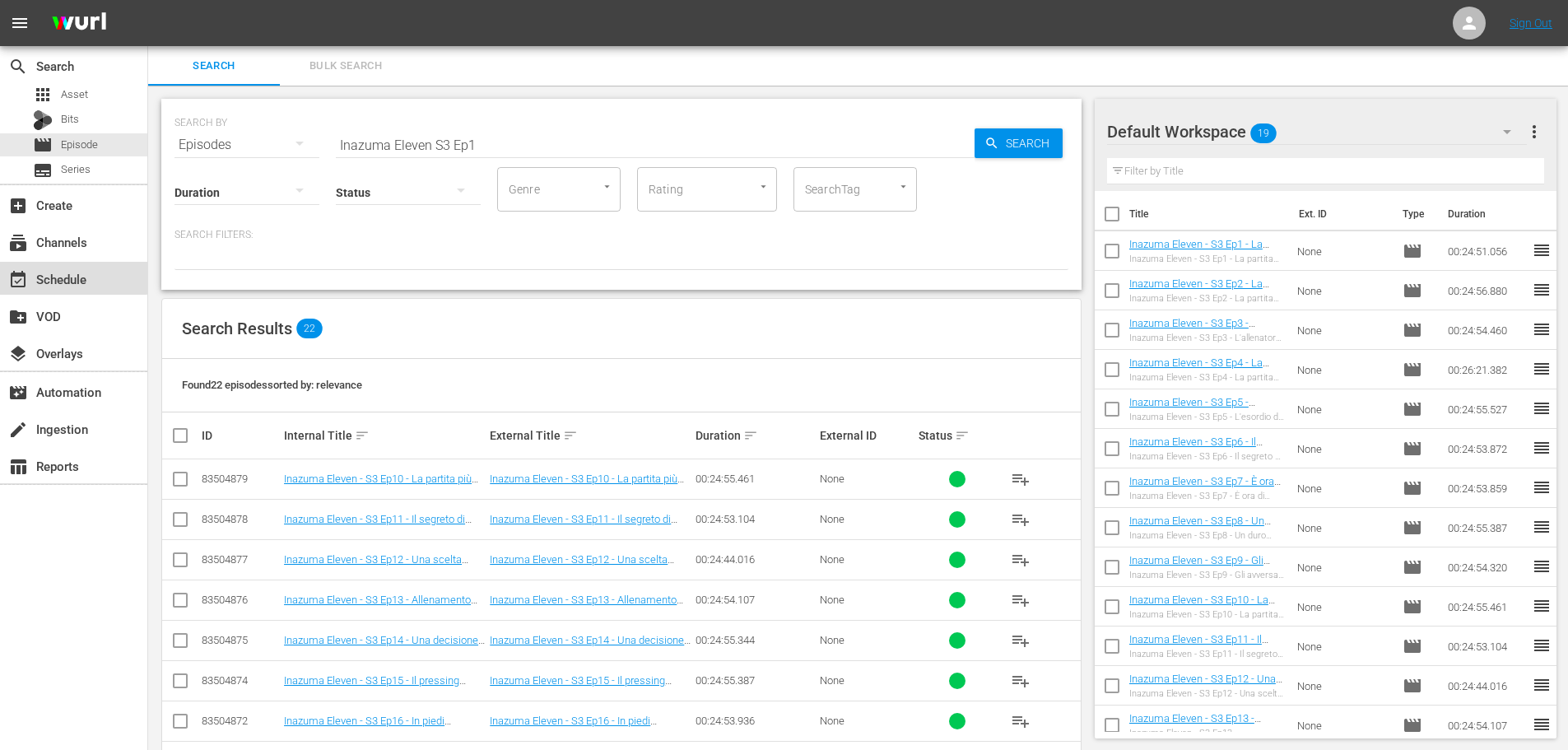
click at [72, 269] on div "event_available Schedule" at bounding box center [73, 278] width 147 height 33
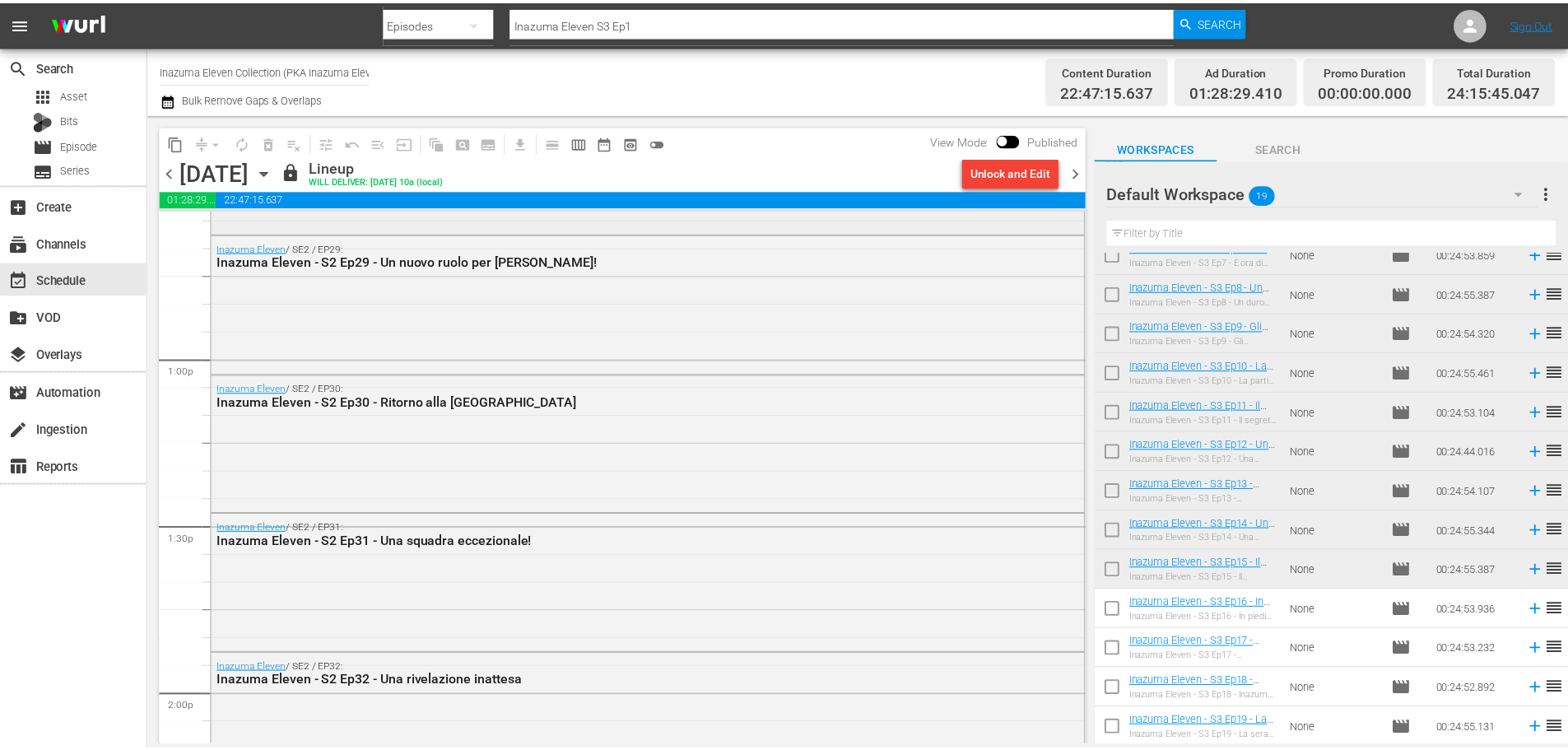
scroll to position [4243, 0]
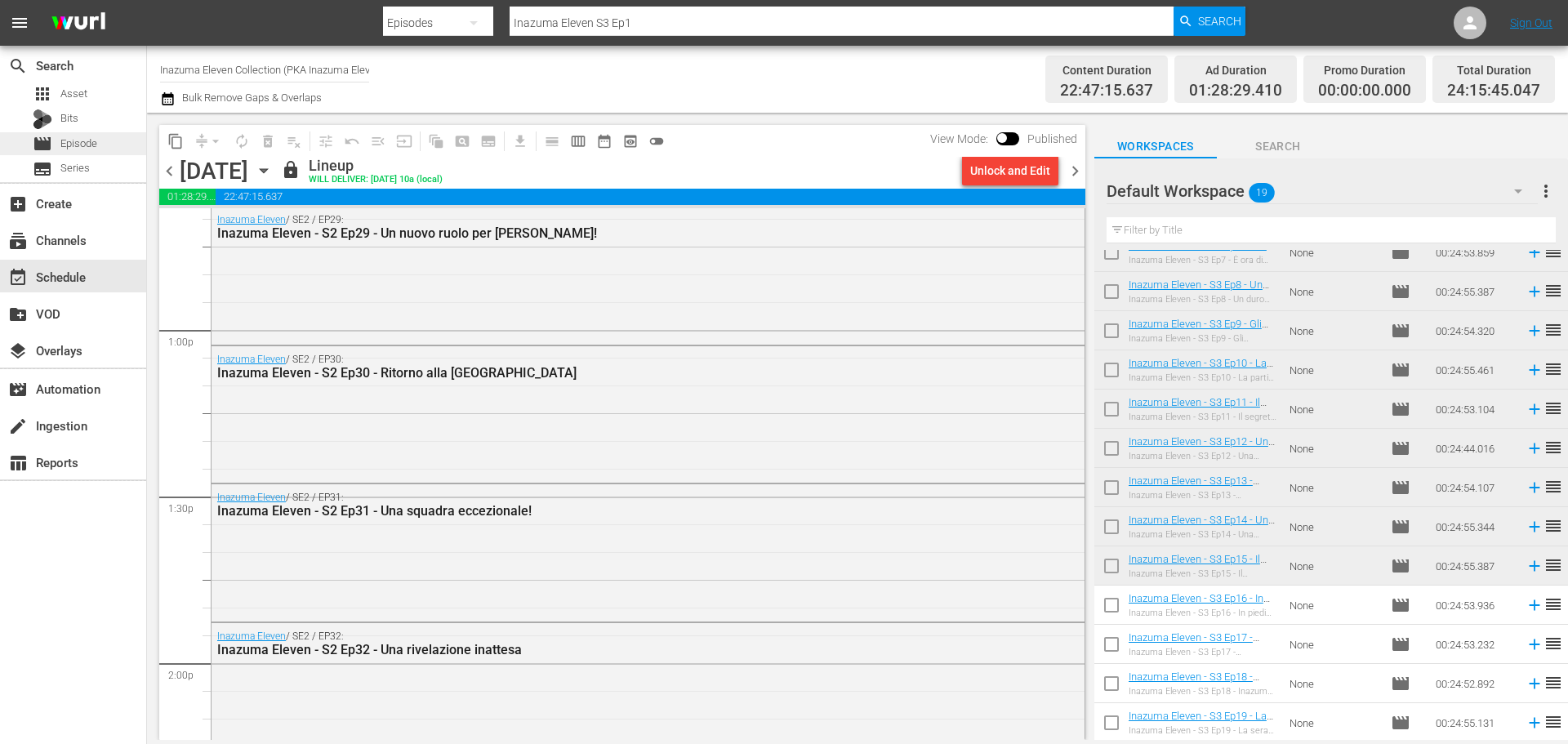
click at [108, 138] on div "movie Episode" at bounding box center [73, 143] width 146 height 23
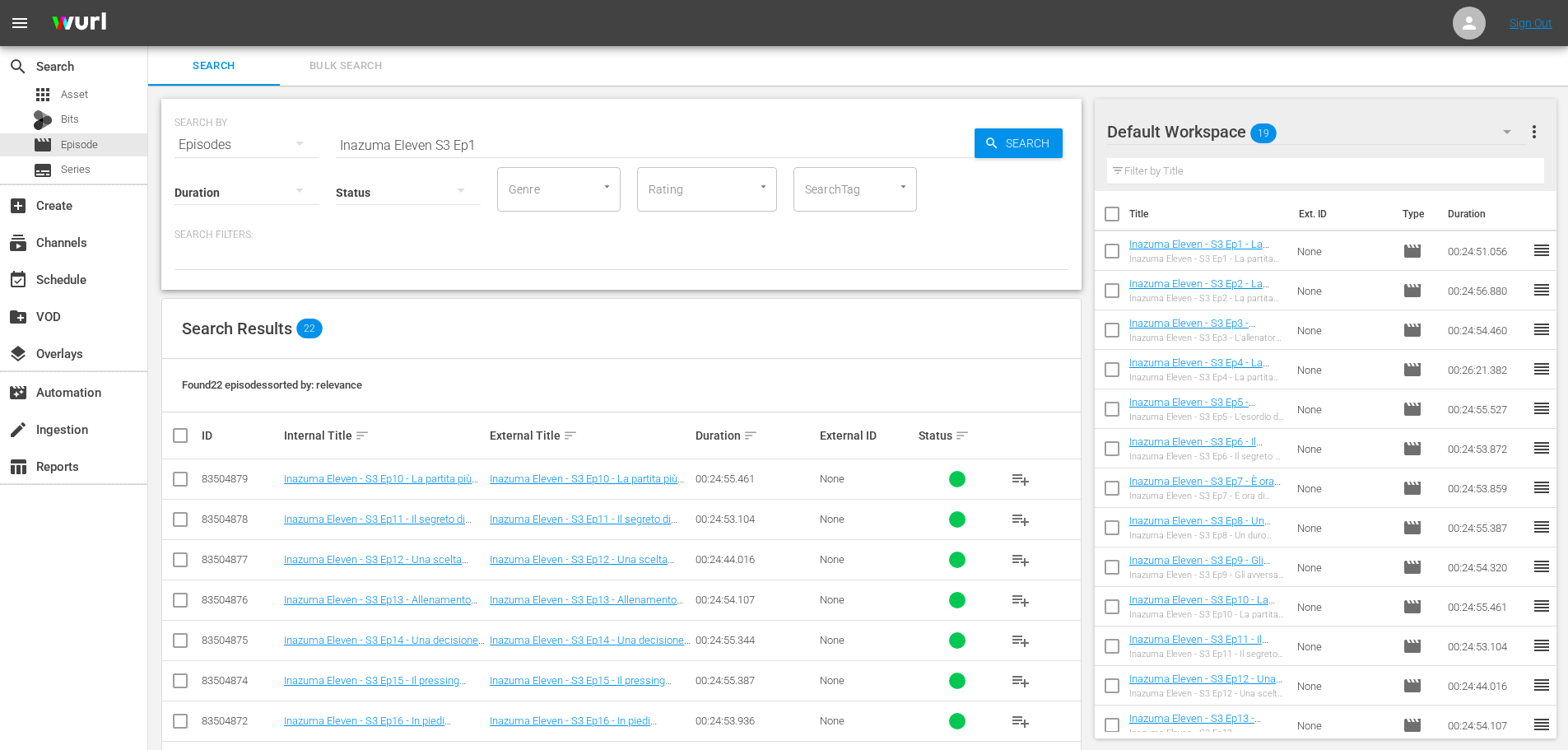
click at [485, 139] on input "Inazuma Eleven S3 Ep1" at bounding box center [655, 144] width 639 height 39
click at [1026, 518] on span "playlist_add" at bounding box center [1021, 519] width 20 height 20
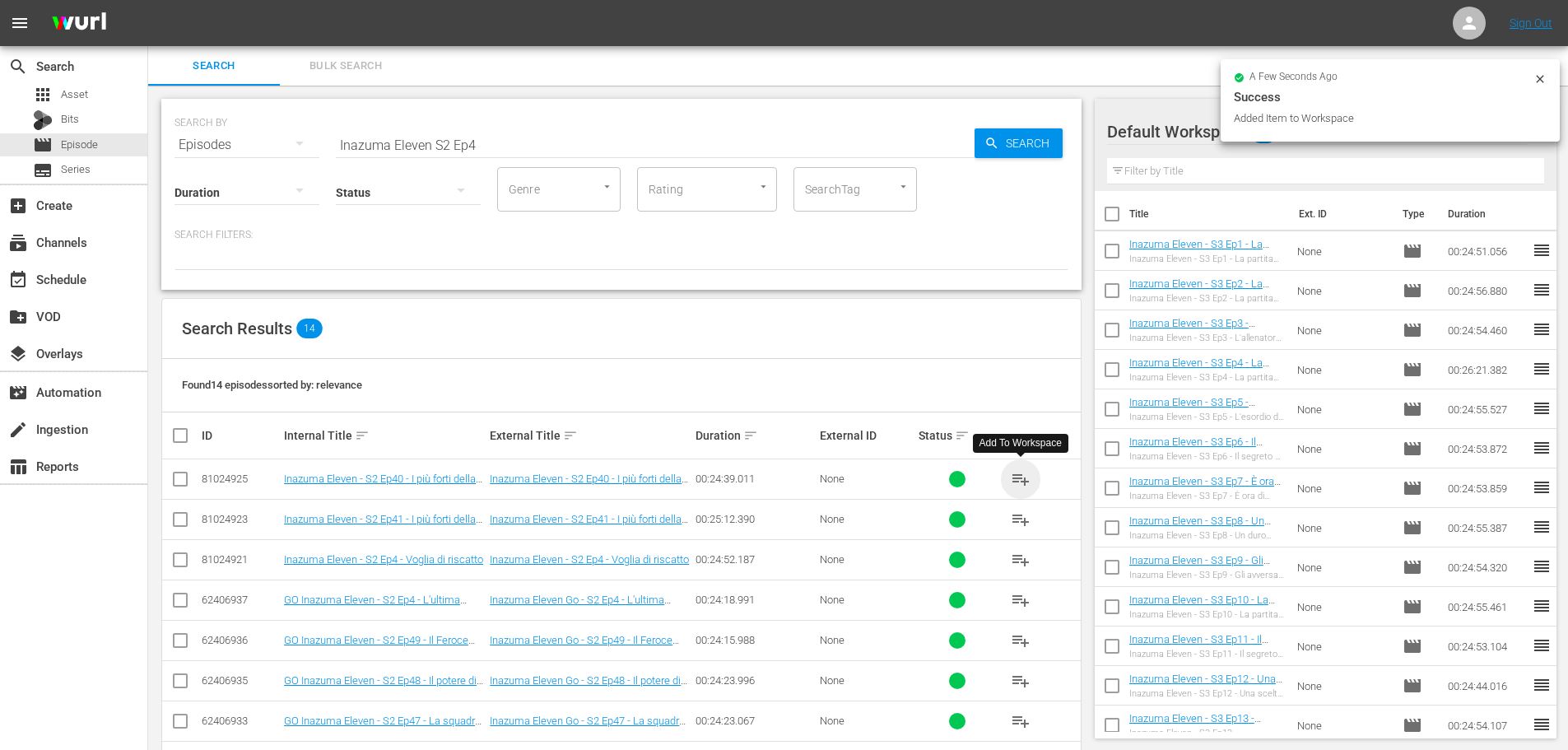
click at [1019, 480] on span "playlist_add" at bounding box center [1021, 478] width 20 height 20
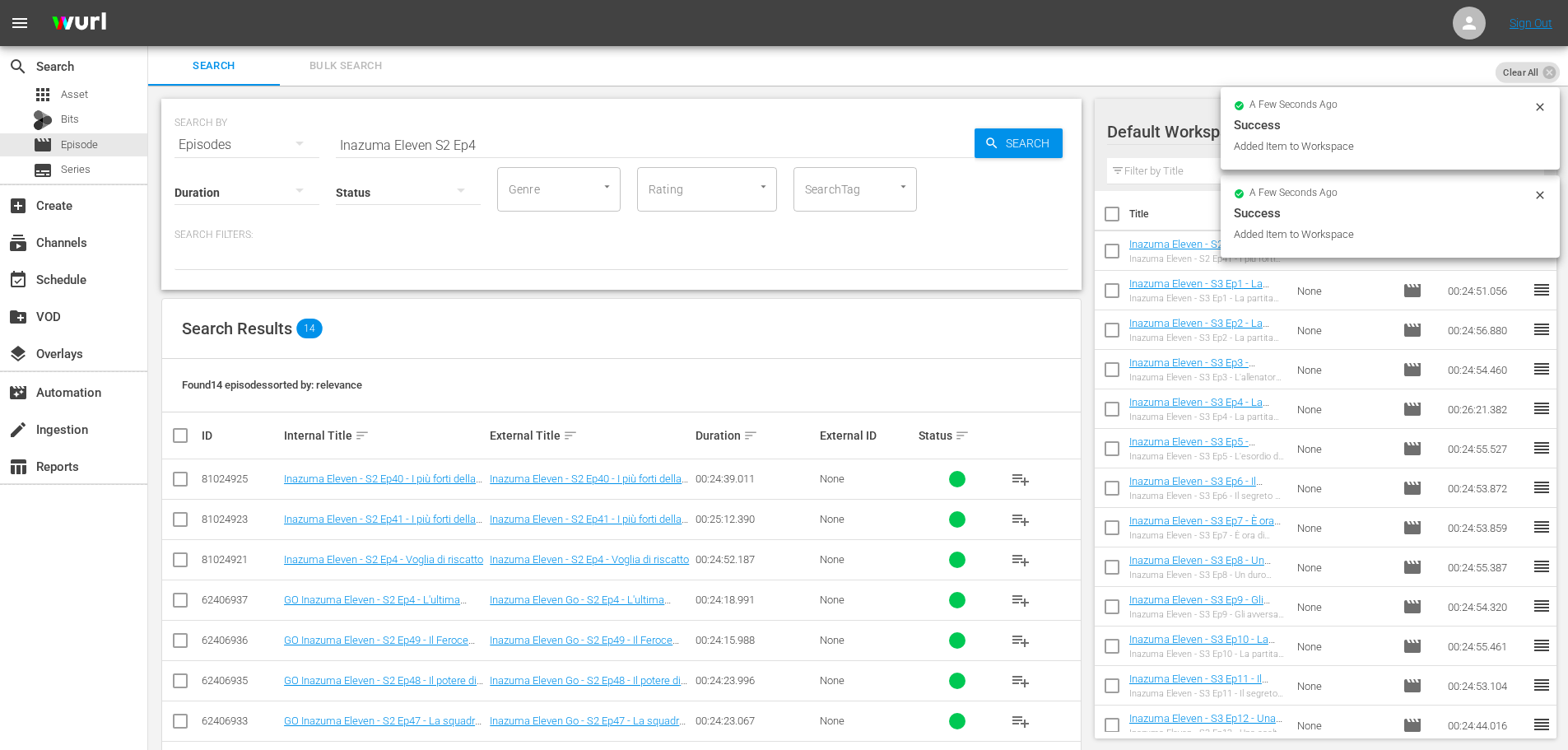
click at [503, 144] on input "Inazuma Eleven S2 Ep4" at bounding box center [655, 144] width 639 height 39
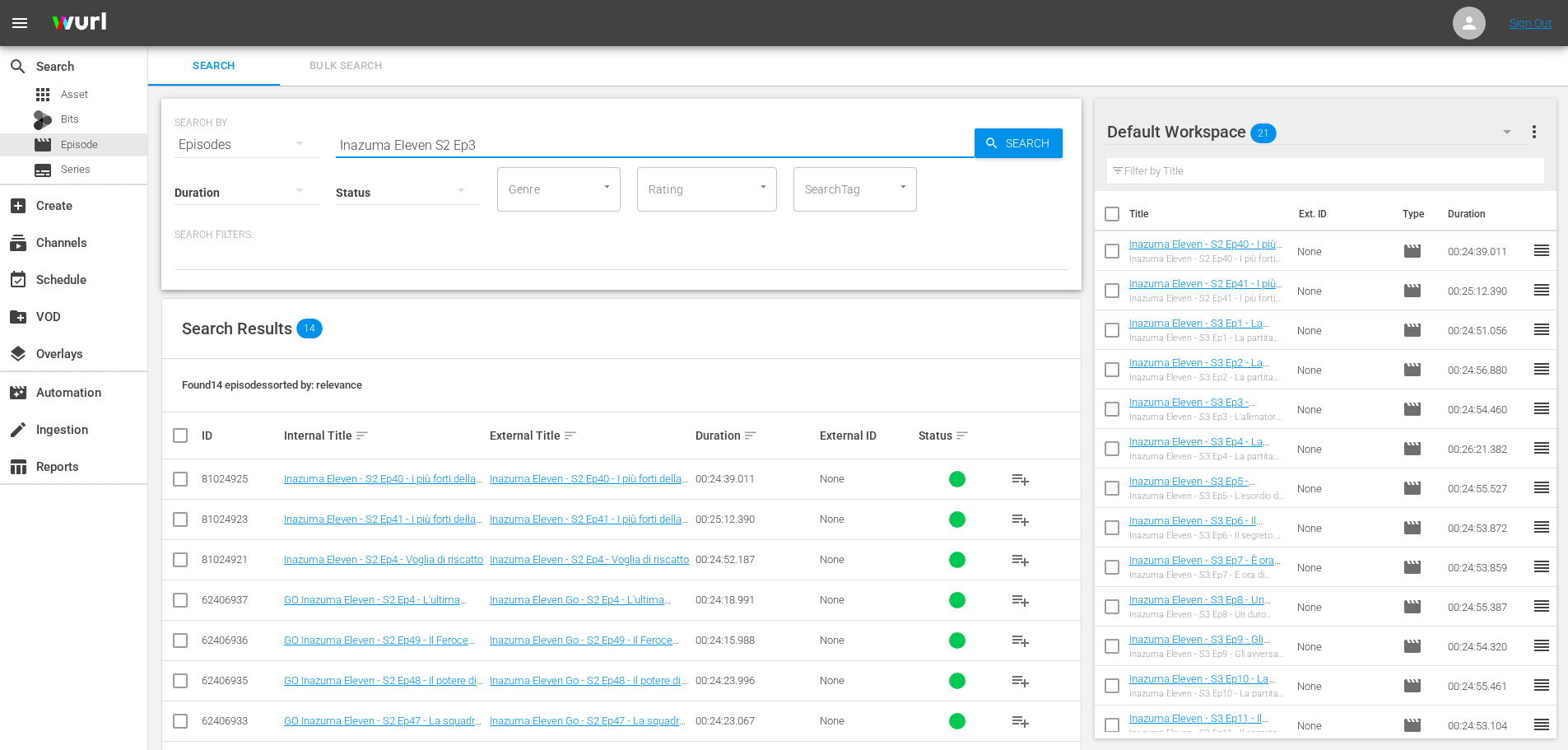
type input "Inazuma Eleven S2 Ep3"
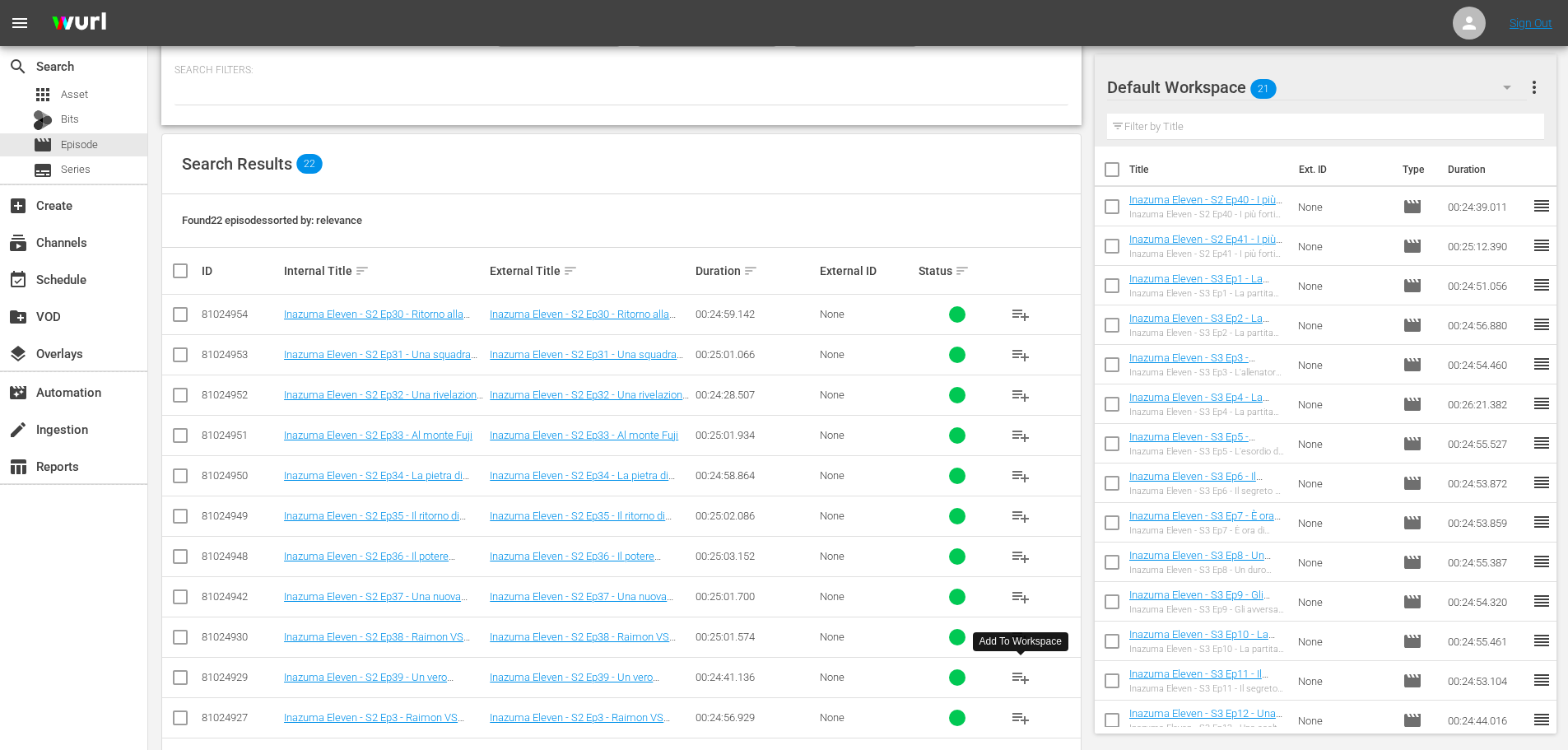
click at [1009, 679] on button "playlist_add" at bounding box center [1020, 677] width 39 height 39
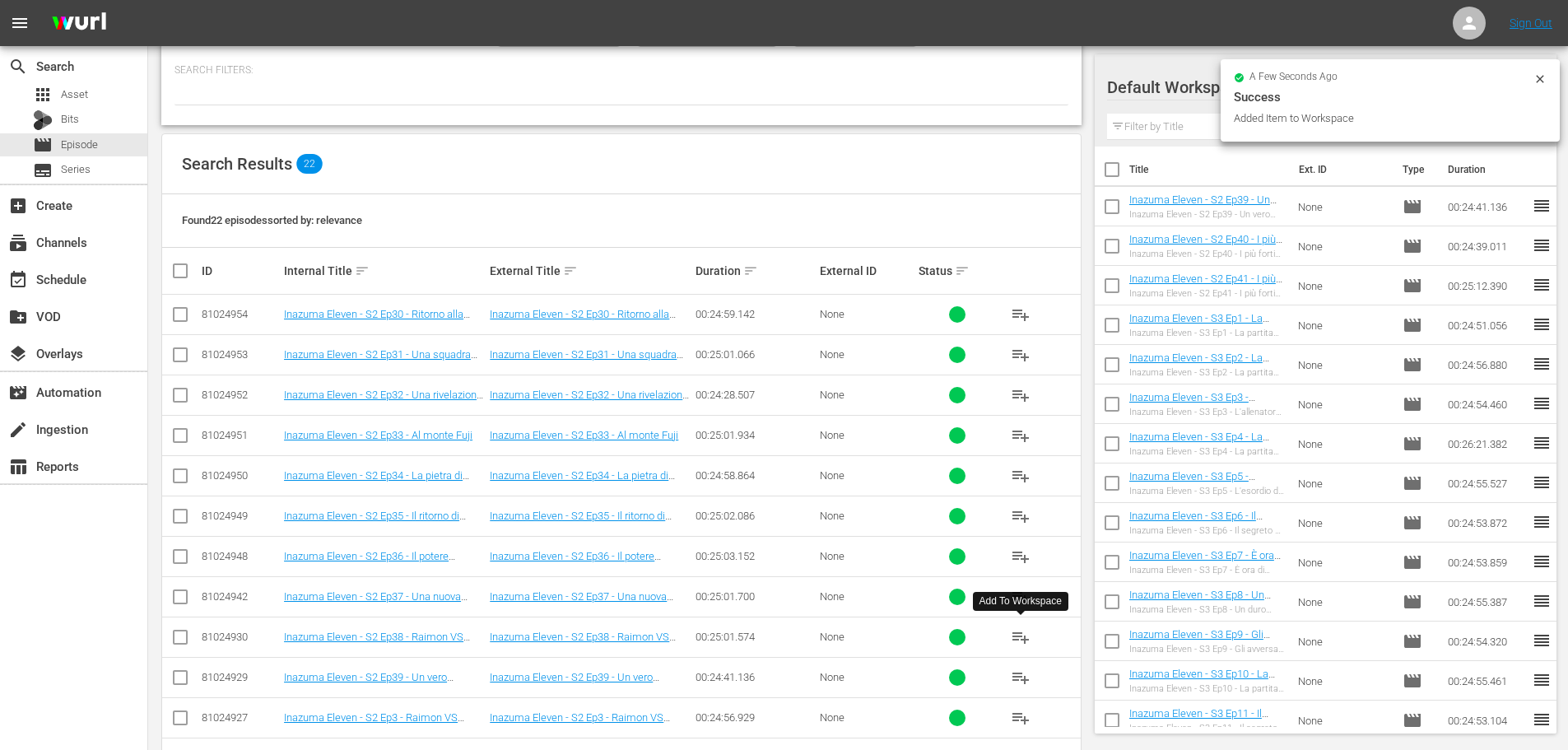
click at [1024, 638] on span "playlist_add" at bounding box center [1021, 636] width 20 height 20
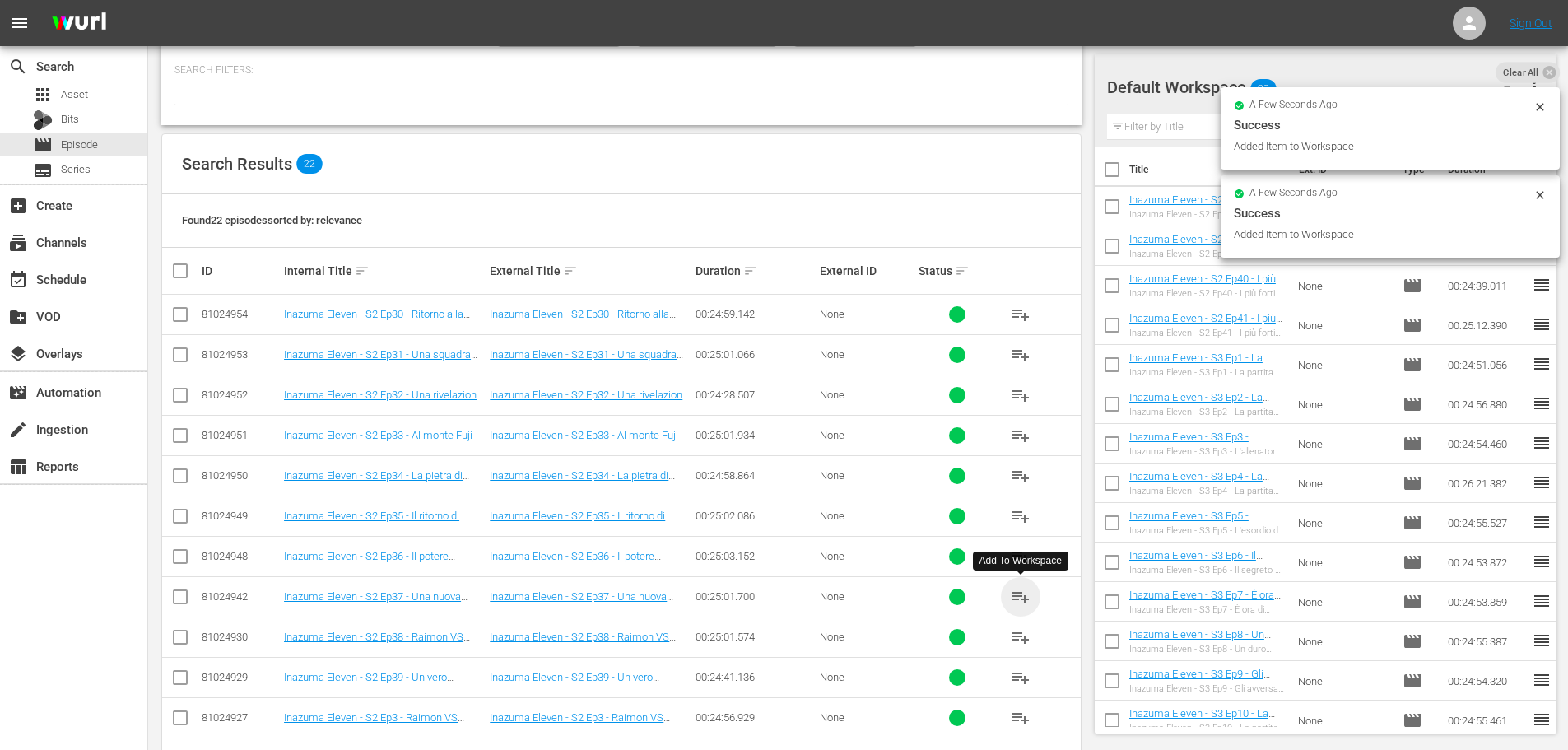
click at [1025, 594] on span "playlist_add" at bounding box center [1021, 596] width 20 height 20
click at [1016, 559] on span "playlist_add" at bounding box center [1021, 556] width 20 height 20
click at [1013, 513] on span "playlist_add" at bounding box center [1021, 516] width 20 height 20
click at [1019, 474] on span "playlist_add" at bounding box center [1021, 476] width 20 height 20
click at [1030, 437] on span "playlist_add" at bounding box center [1021, 435] width 20 height 20
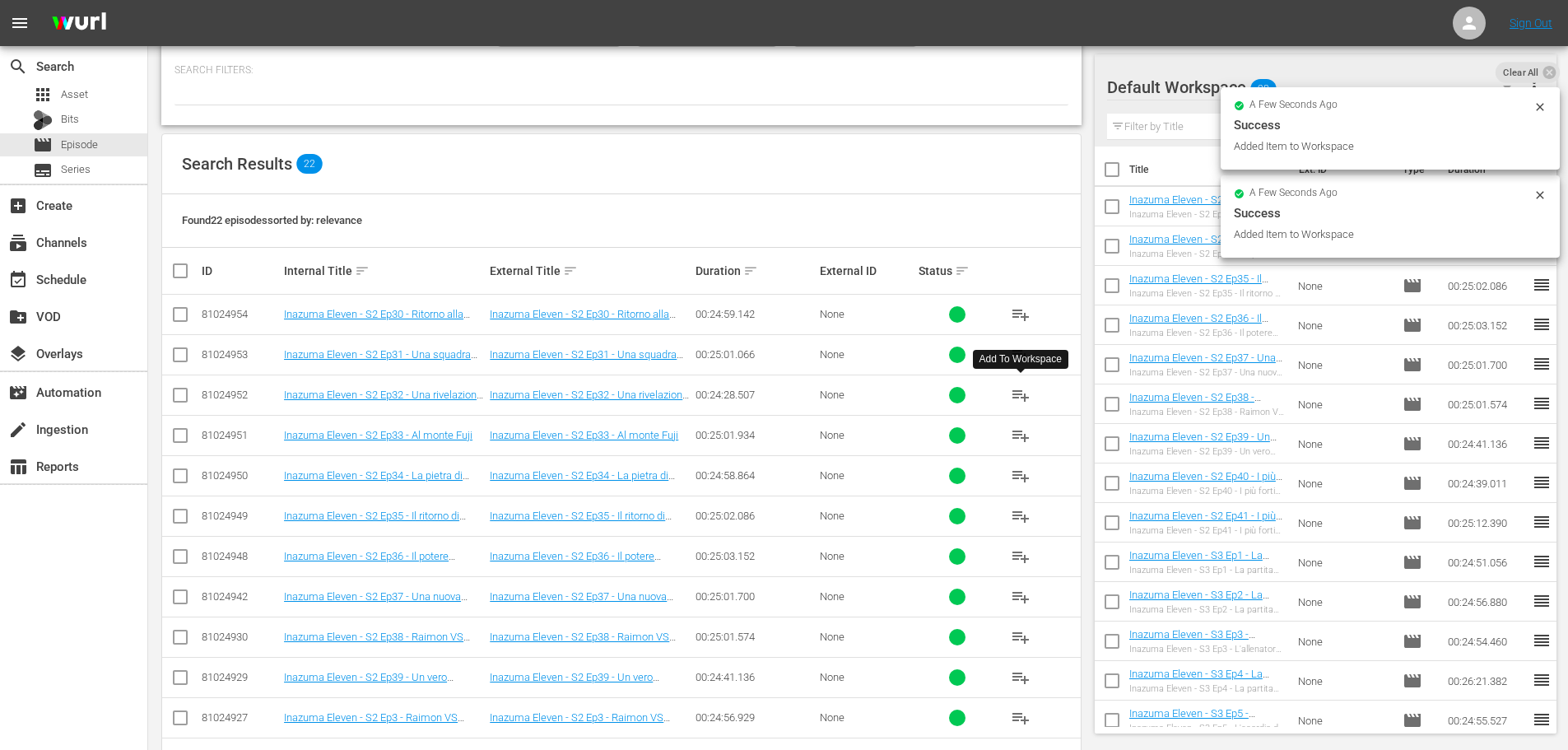
click at [1023, 394] on span "playlist_add" at bounding box center [1021, 395] width 20 height 20
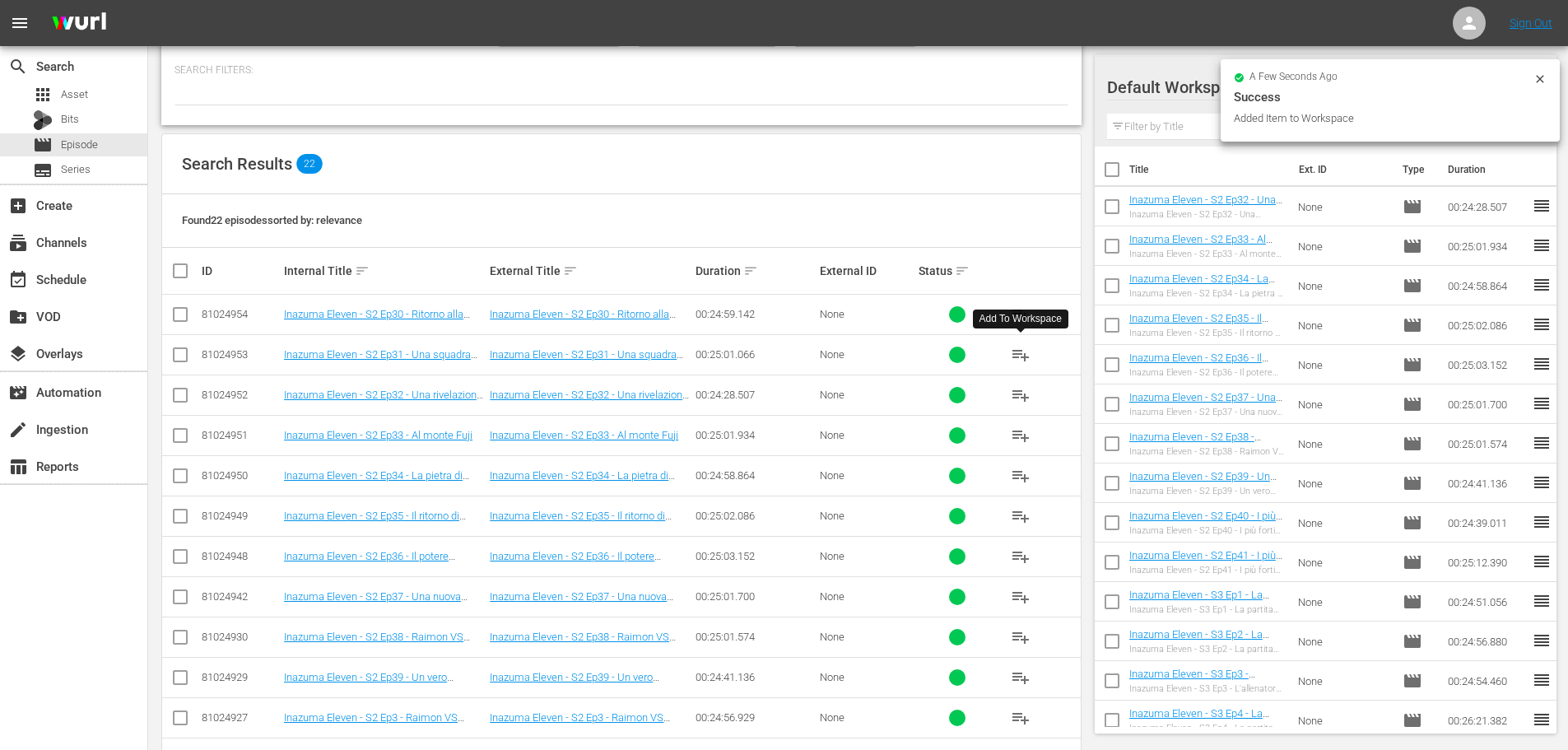
click at [1020, 355] on span "playlist_add" at bounding box center [1021, 354] width 20 height 20
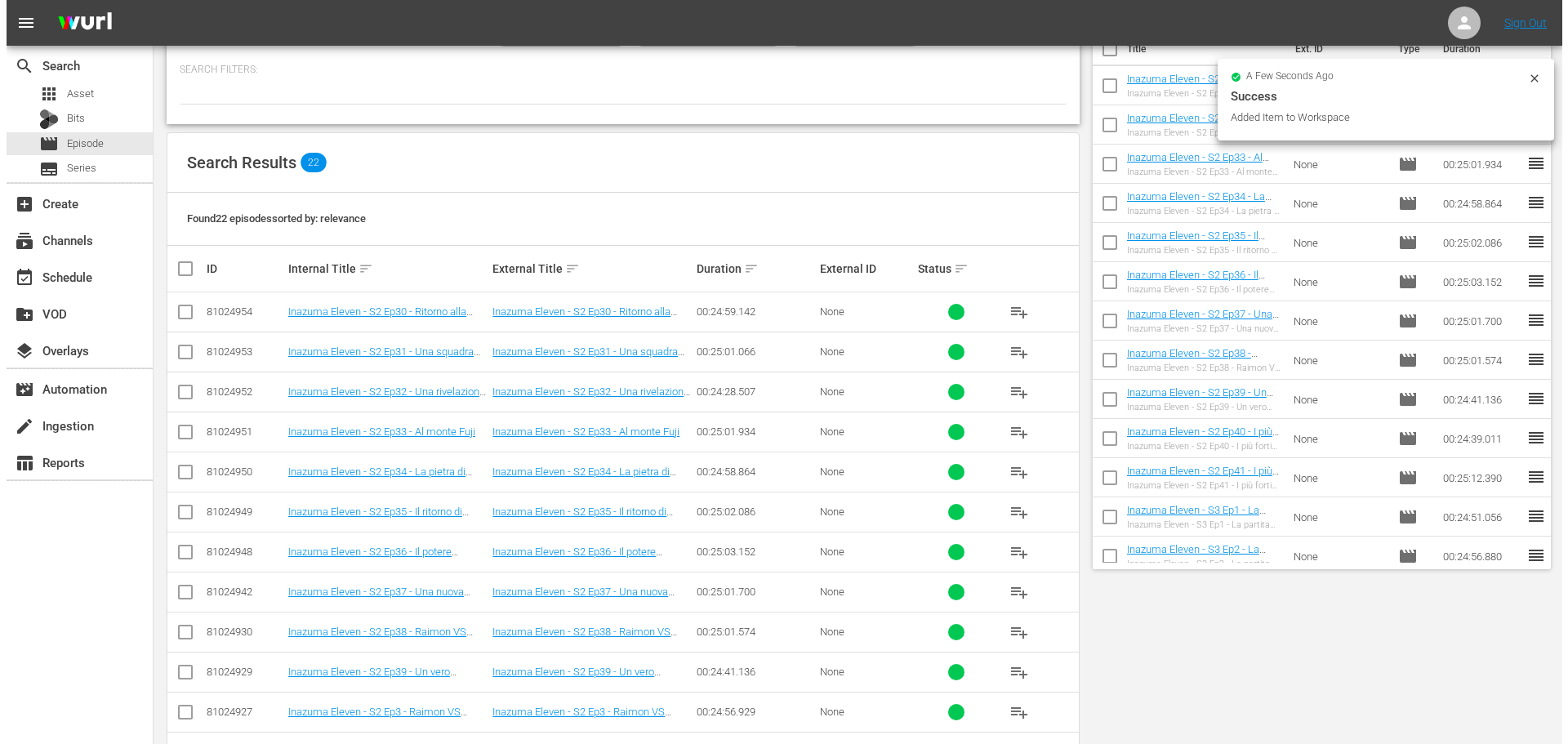
scroll to position [0, 0]
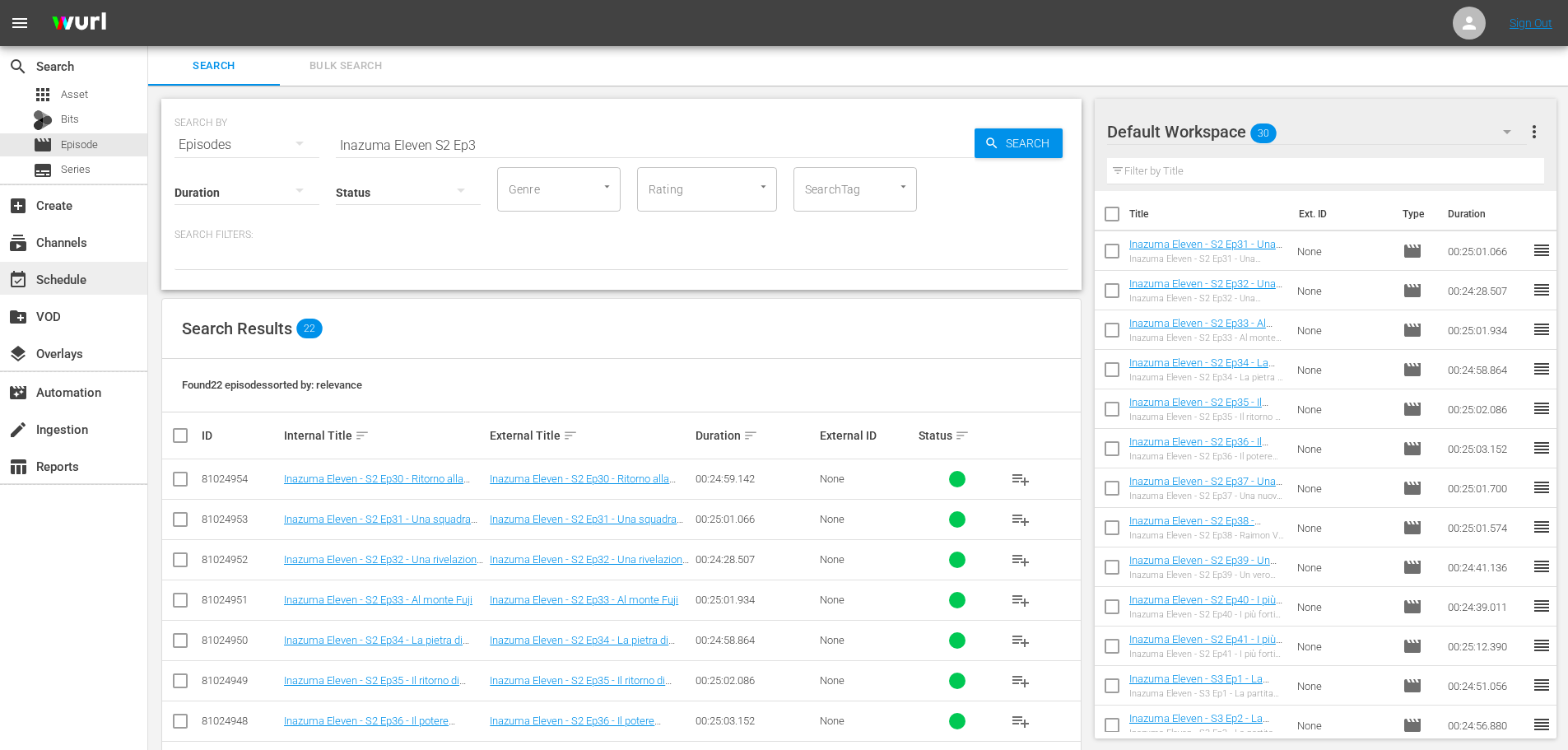
click at [110, 280] on div "event_available Schedule" at bounding box center [73, 278] width 147 height 33
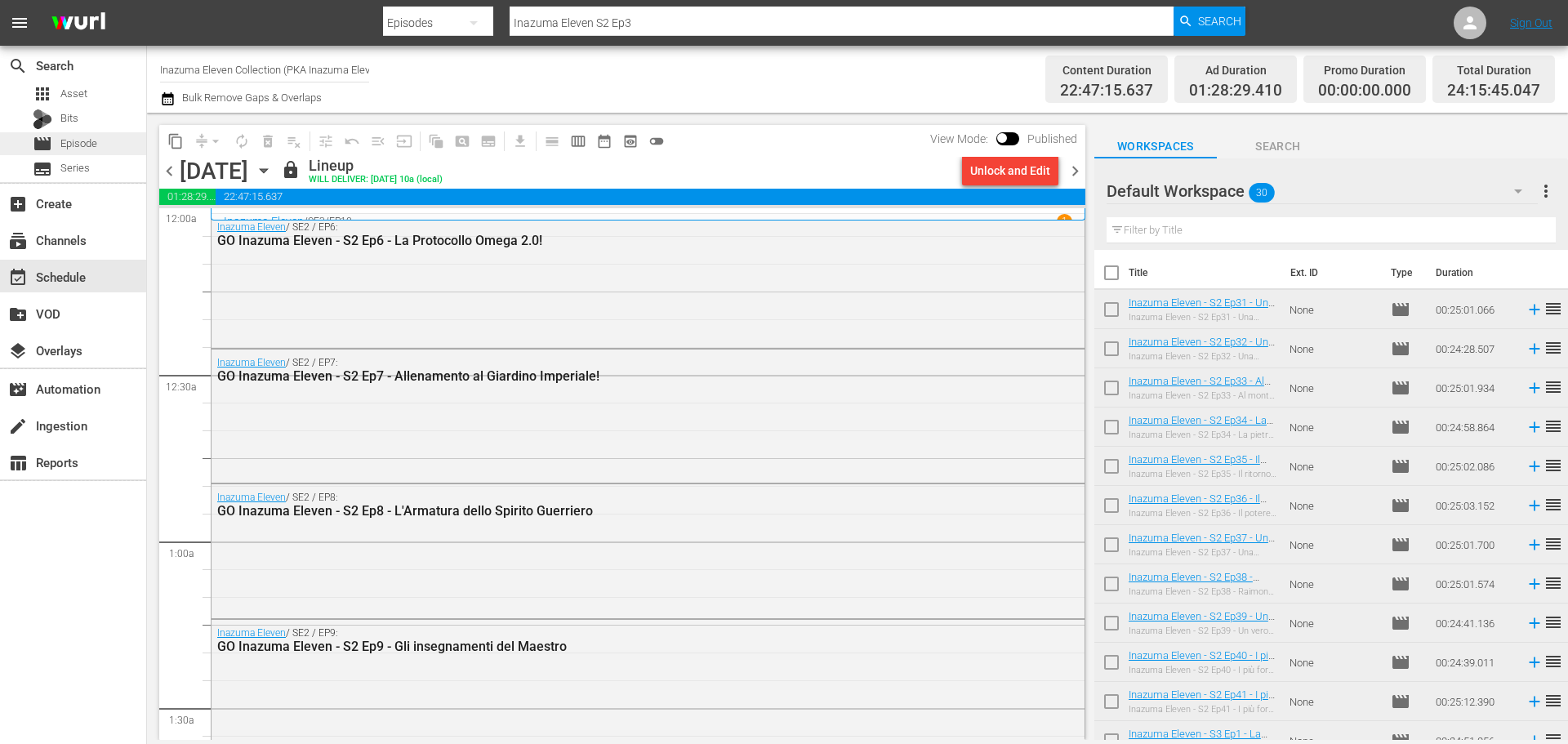
click at [131, 144] on div "movie Episode" at bounding box center [73, 143] width 146 height 23
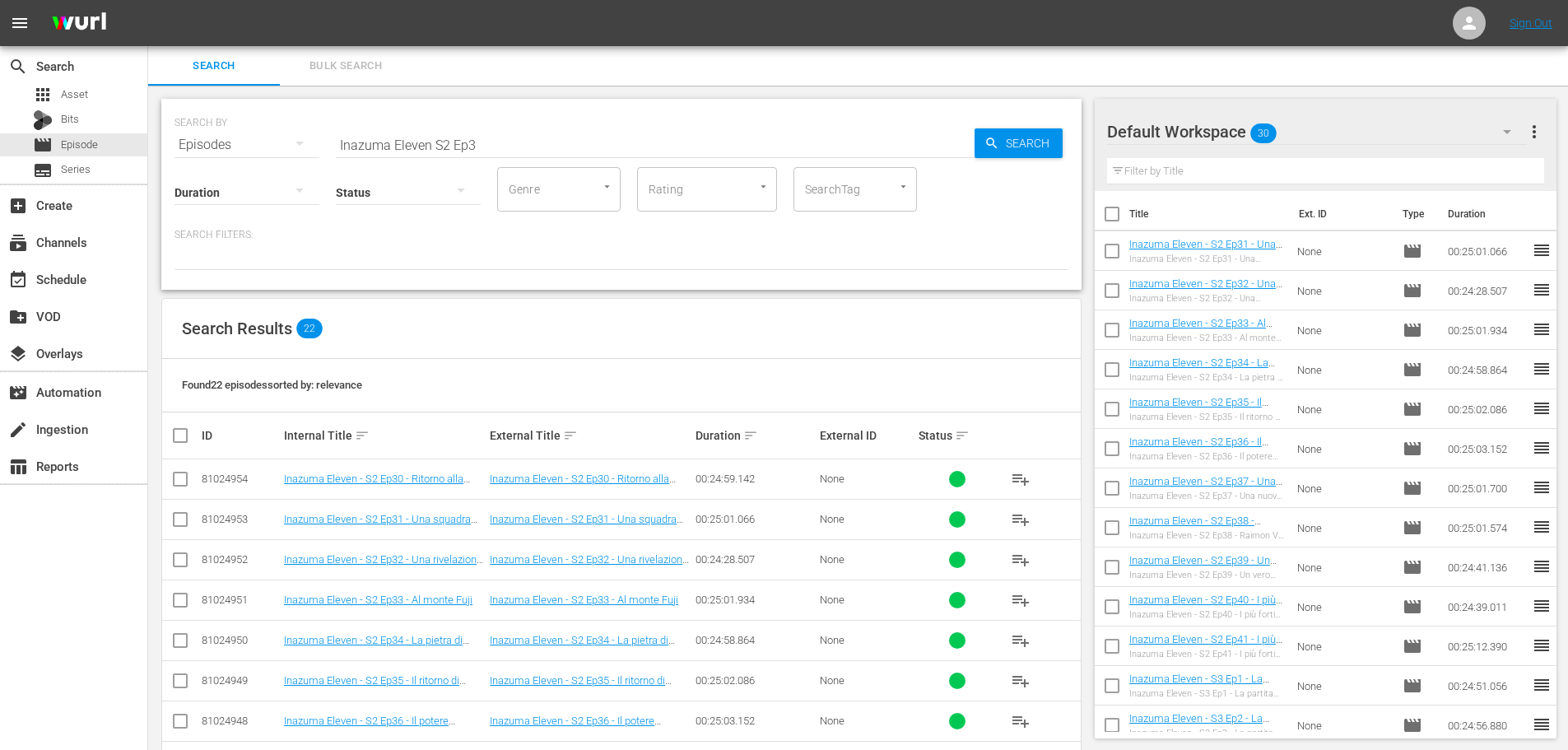
click at [434, 144] on input "Inazuma Eleven S2 Ep3" at bounding box center [655, 144] width 639 height 39
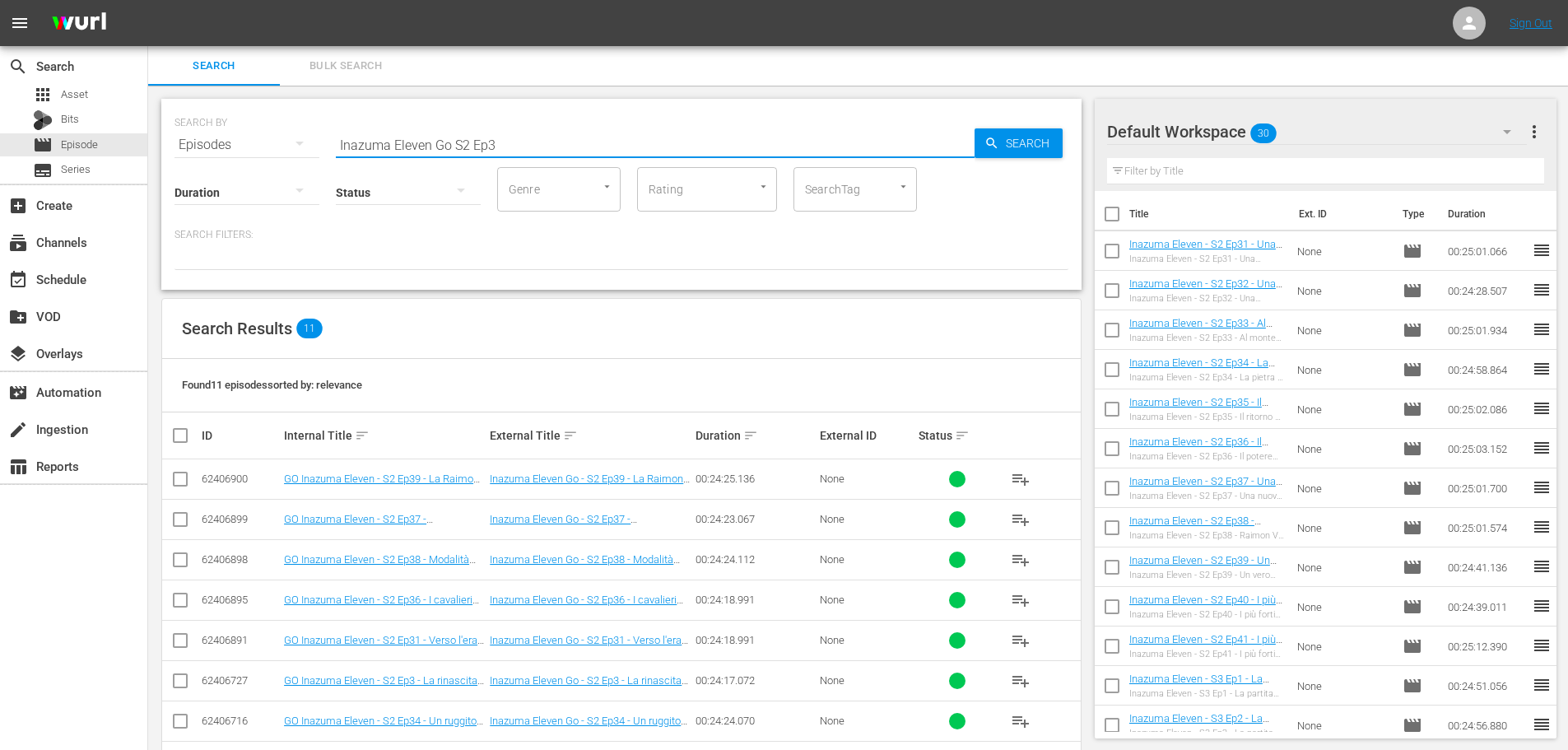
scroll to position [82, 0]
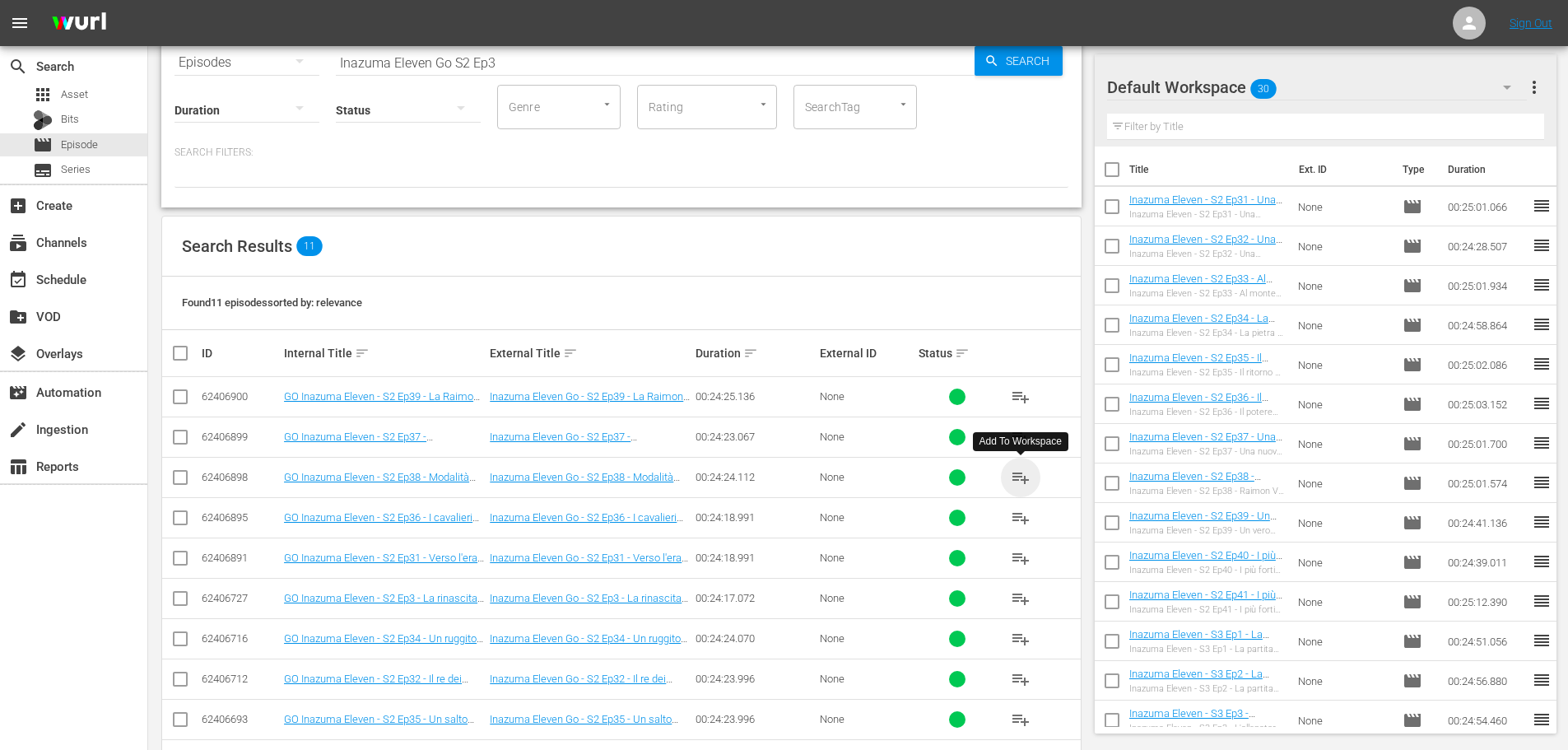
click at [1014, 478] on span "playlist_add" at bounding box center [1021, 478] width 20 height 20
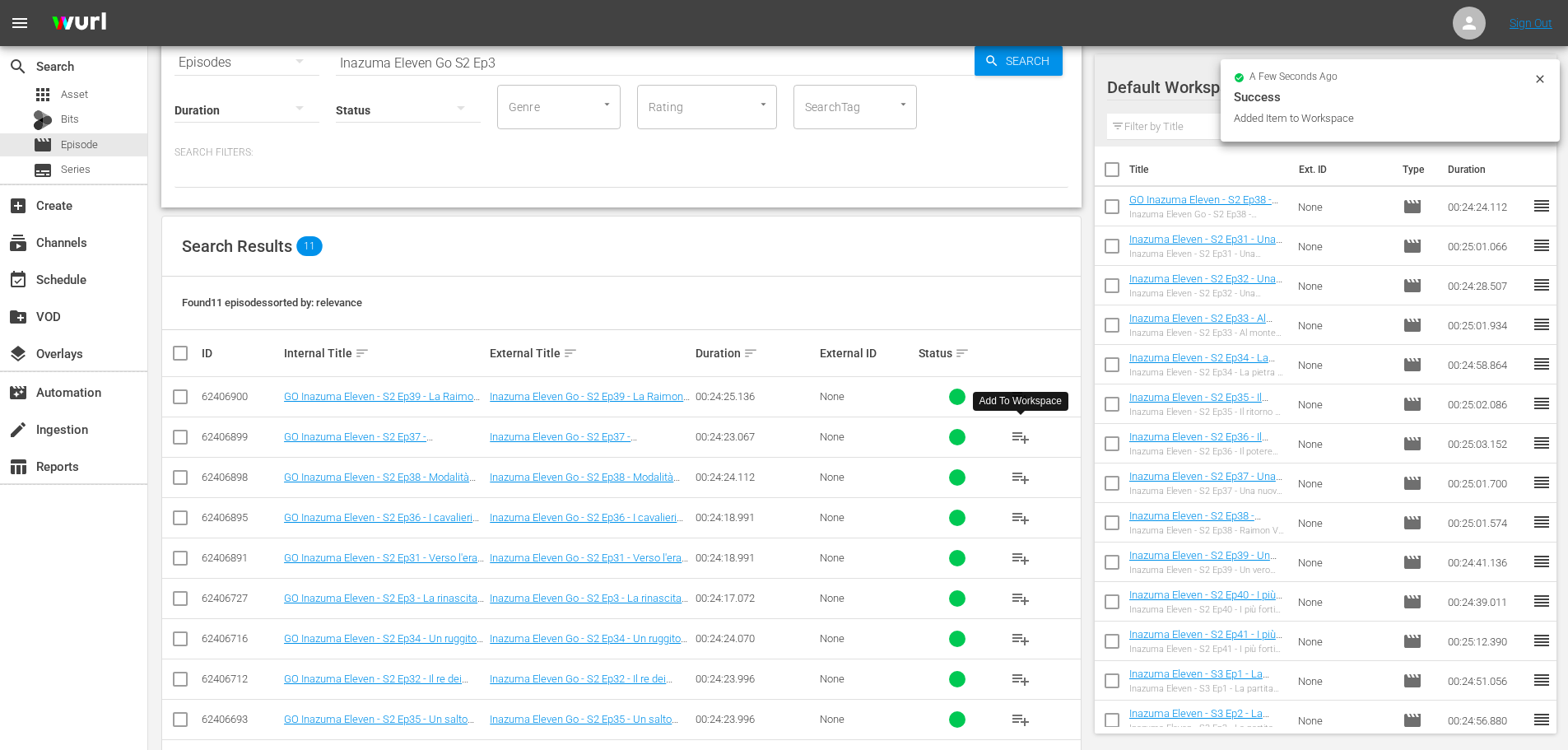
click at [1020, 440] on span "playlist_add" at bounding box center [1021, 437] width 20 height 20
click at [1025, 520] on span "playlist_add" at bounding box center [1021, 517] width 20 height 20
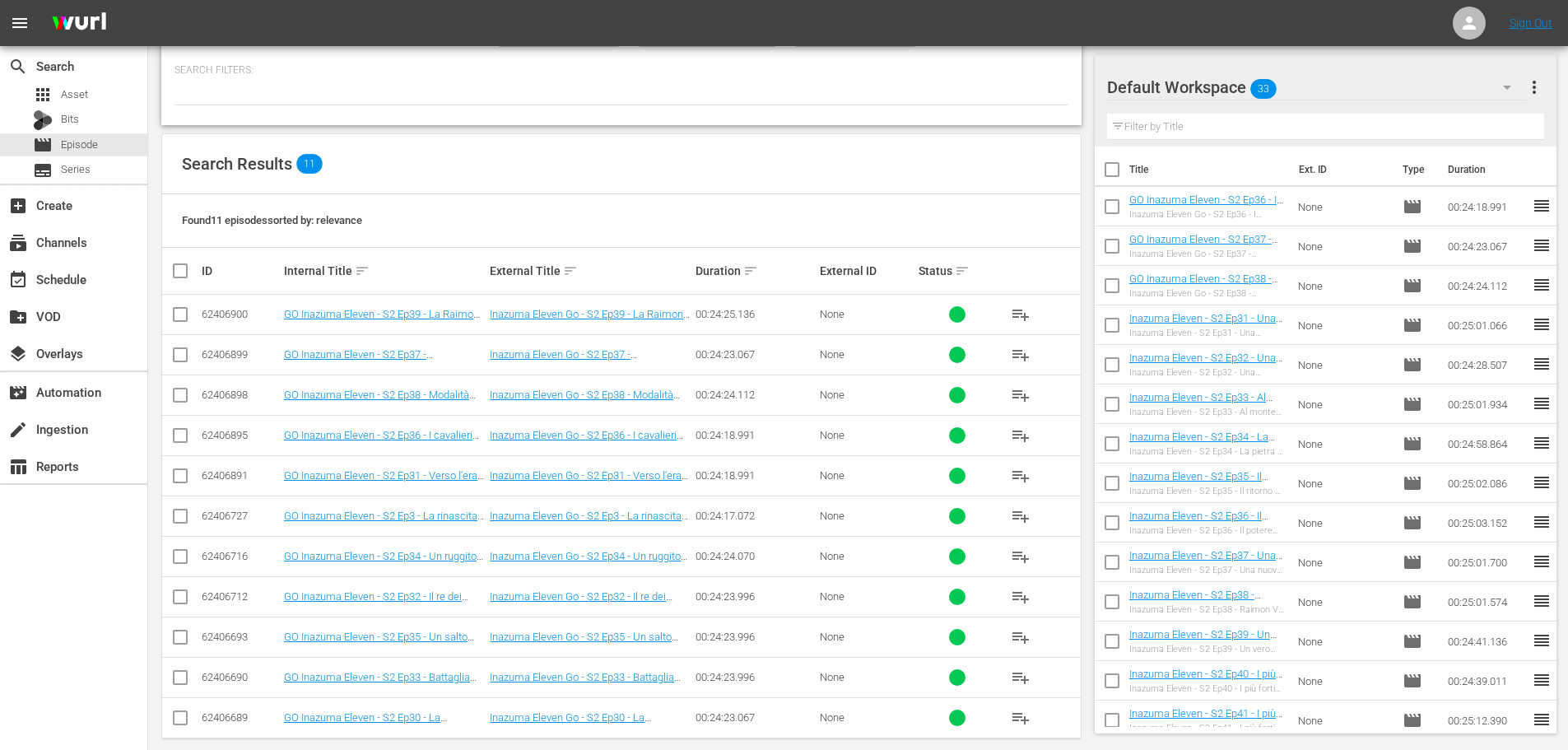
scroll to position [184, 0]
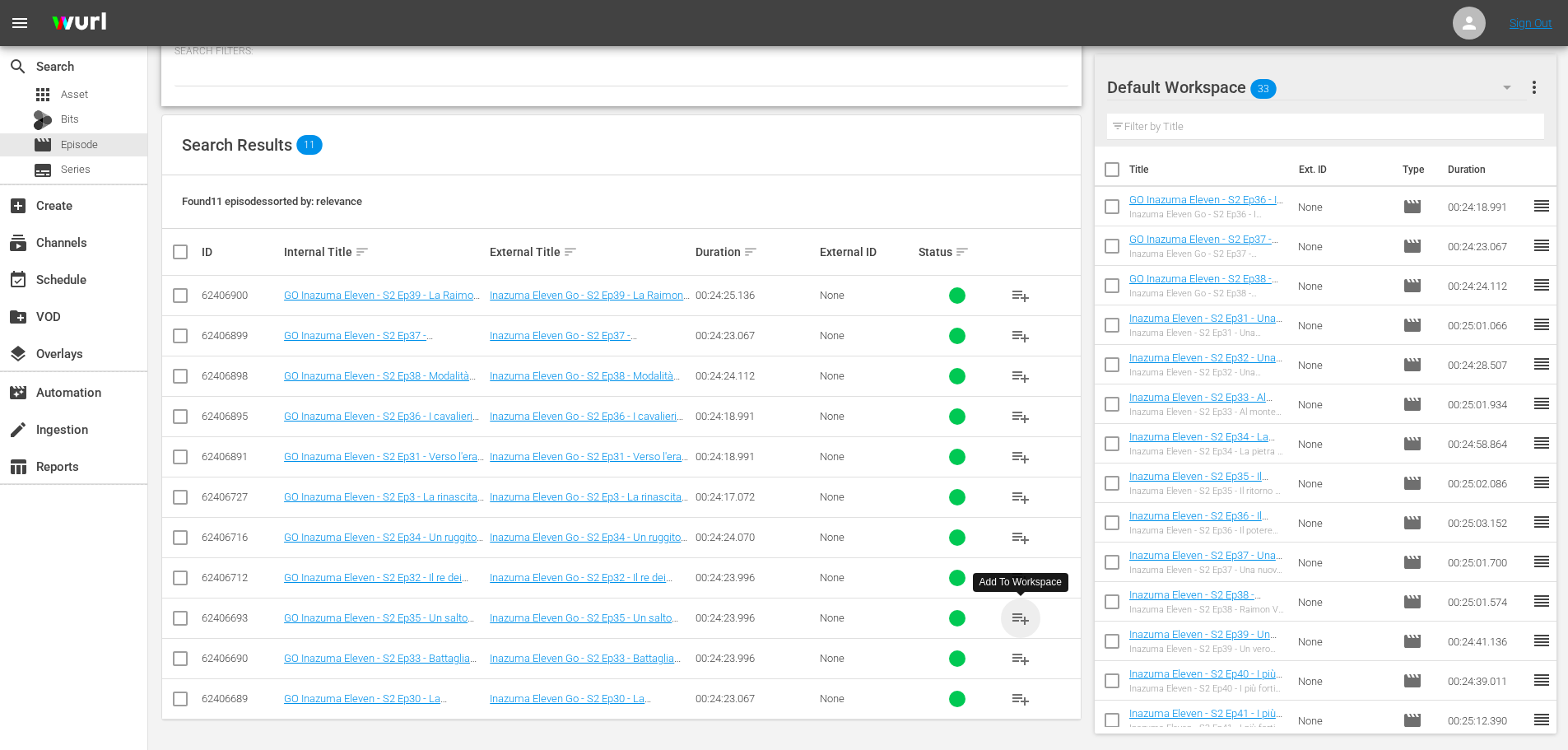
click at [1018, 614] on span "playlist_add" at bounding box center [1021, 618] width 20 height 20
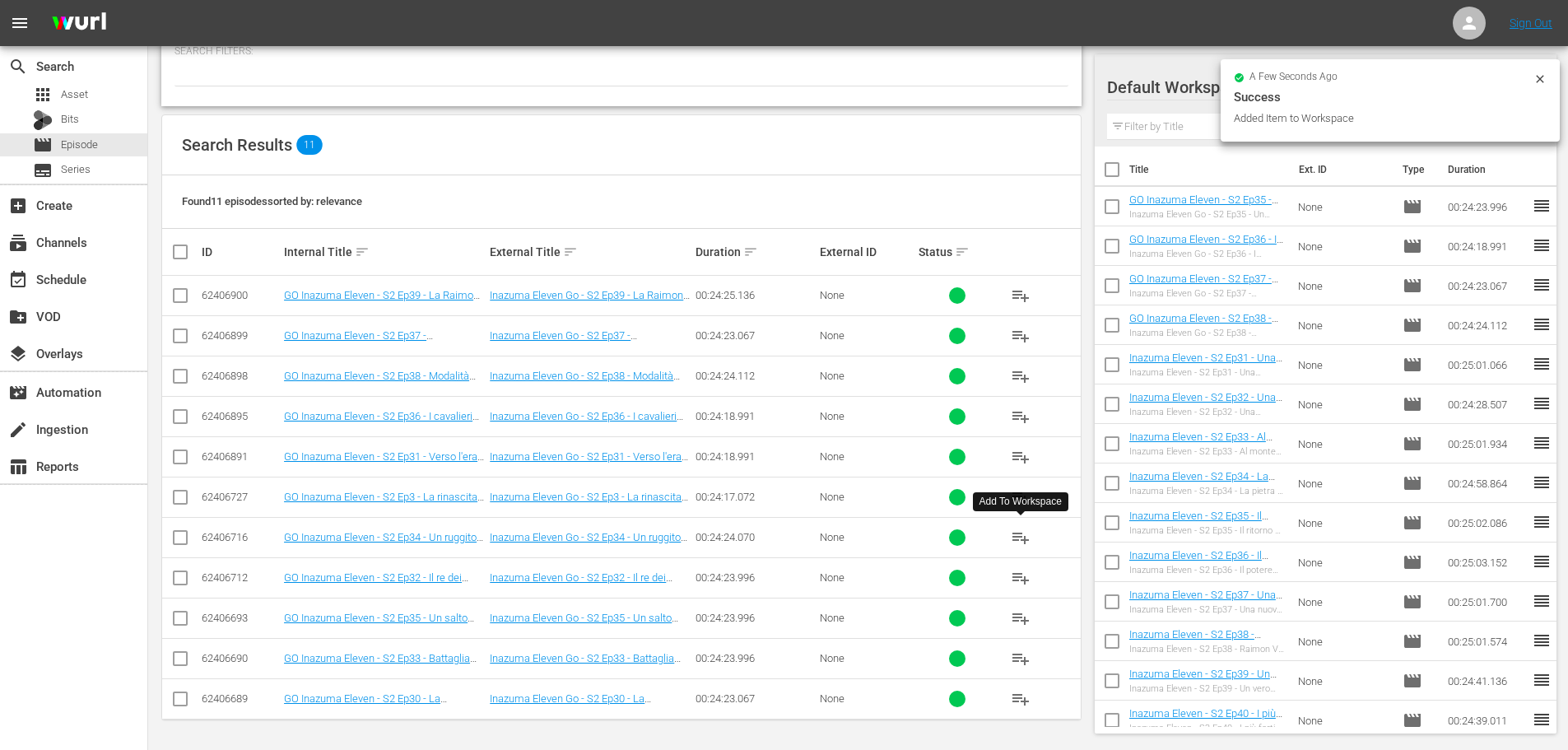
click at [1018, 532] on span "playlist_add" at bounding box center [1021, 537] width 20 height 20
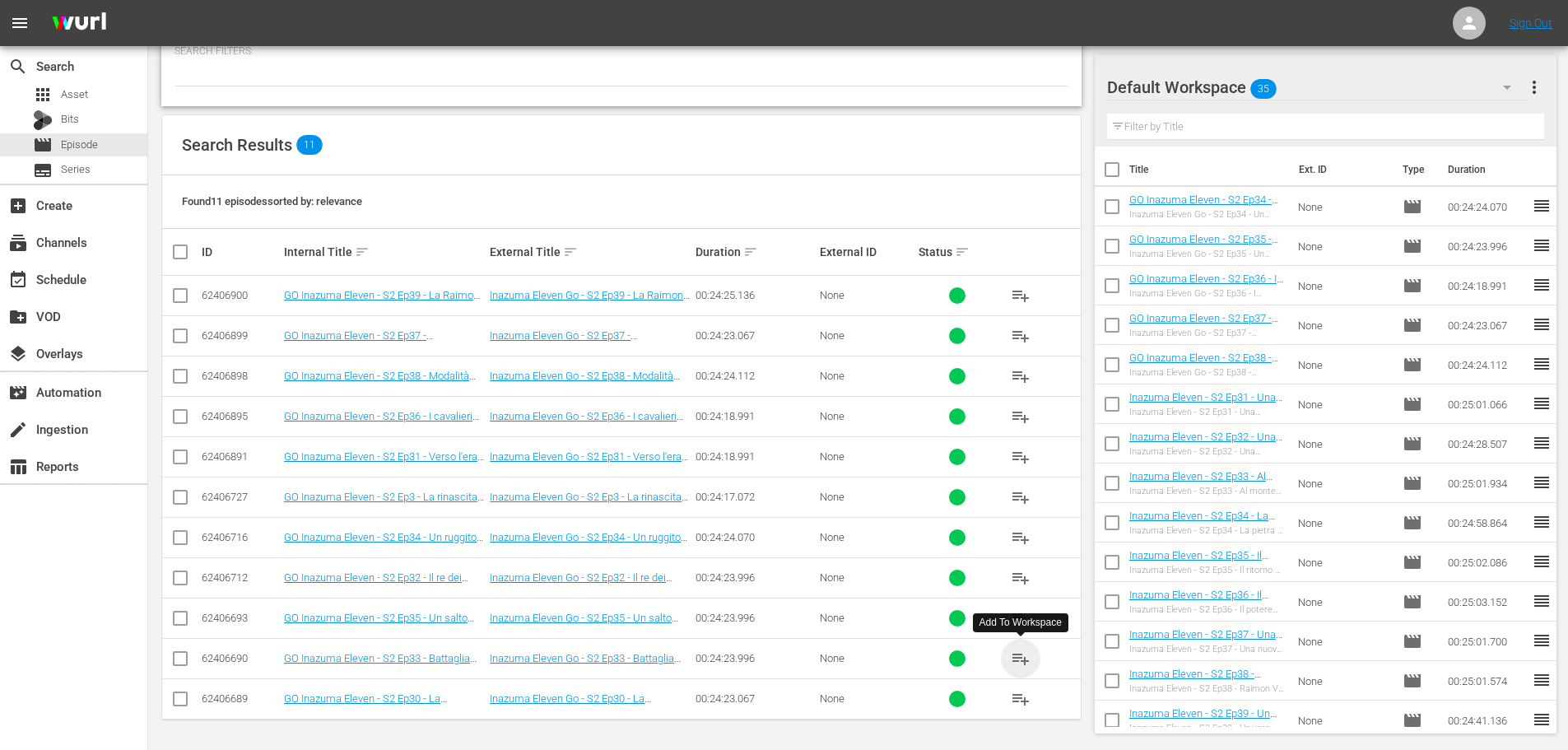
click at [1024, 657] on span "playlist_add" at bounding box center [1021, 659] width 20 height 20
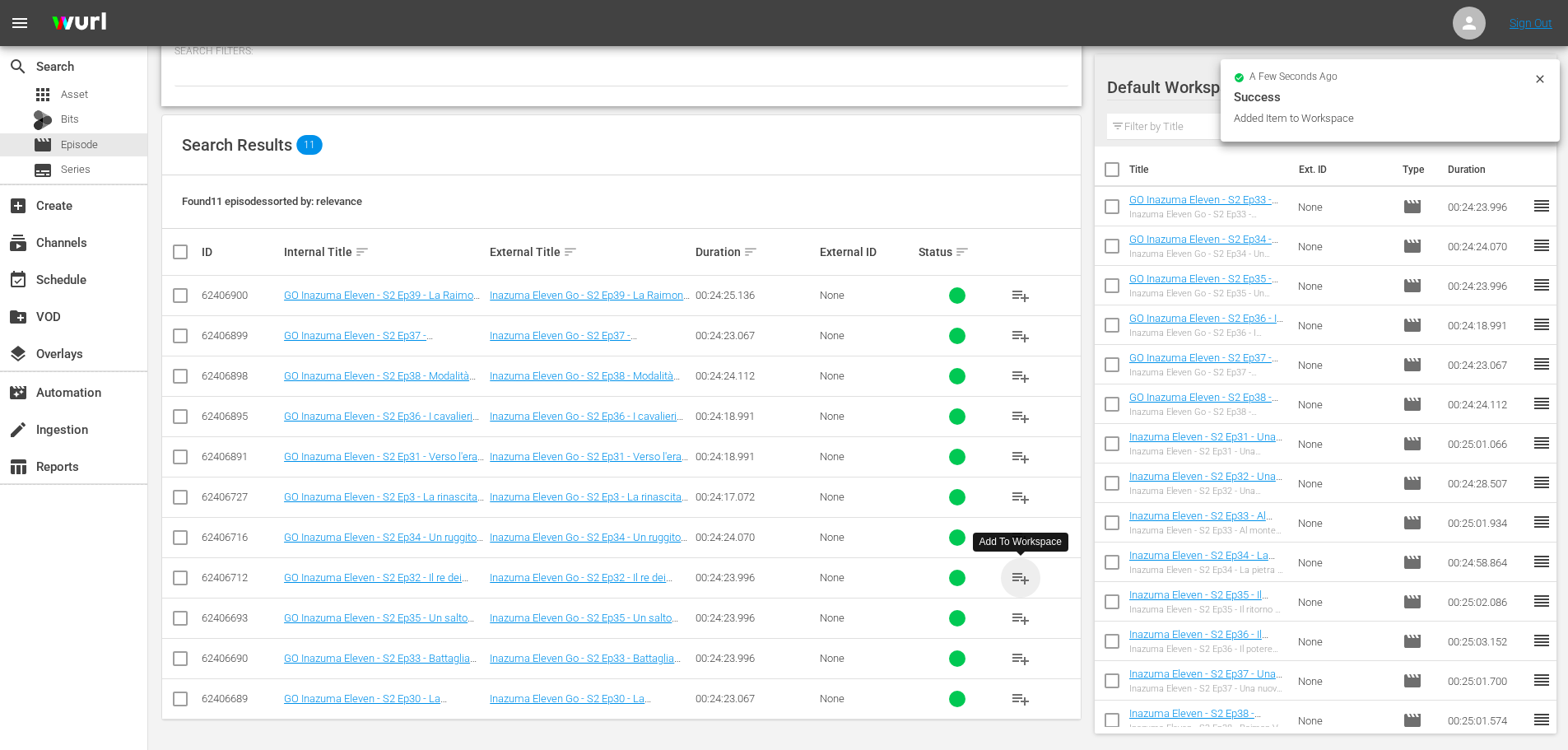
click at [1017, 579] on span "playlist_add" at bounding box center [1021, 578] width 20 height 20
click at [1018, 457] on span "playlist_add" at bounding box center [1021, 456] width 20 height 20
click at [1019, 696] on span "playlist_add" at bounding box center [1021, 698] width 20 height 20
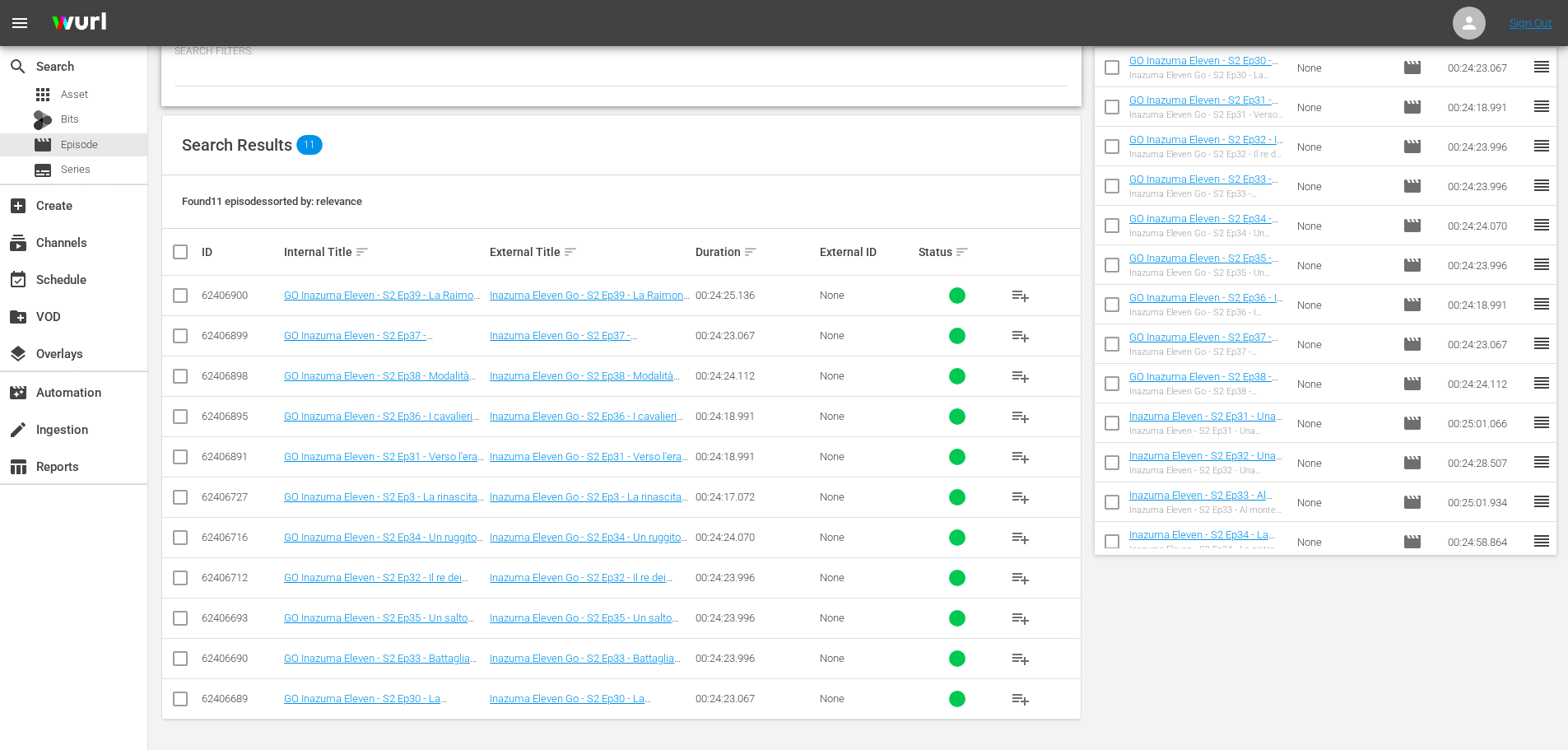
scroll to position [0, 0]
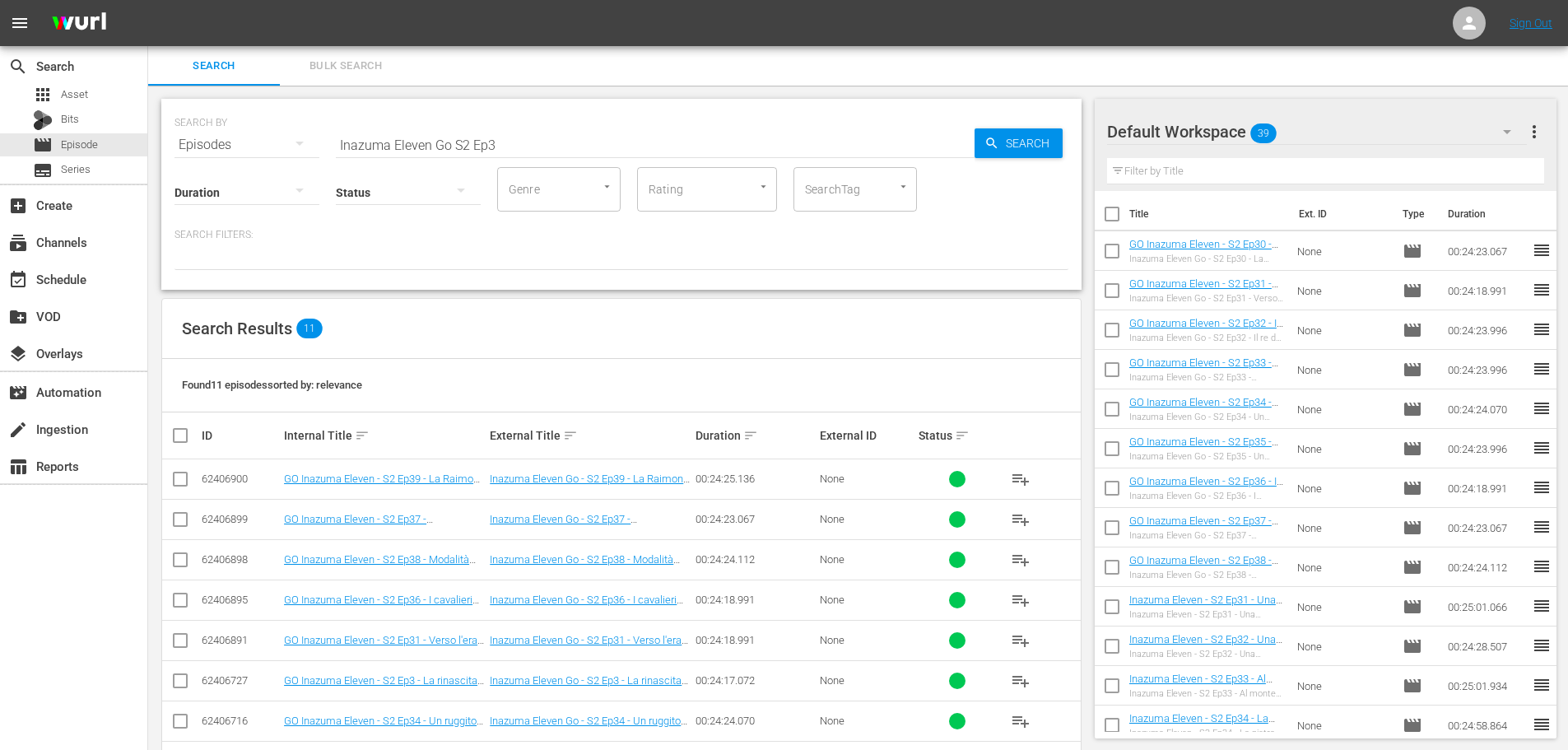
click at [517, 133] on input "Inazuma Eleven Go S2 Ep3" at bounding box center [655, 144] width 639 height 39
click at [1017, 479] on span "playlist_add" at bounding box center [1021, 478] width 20 height 20
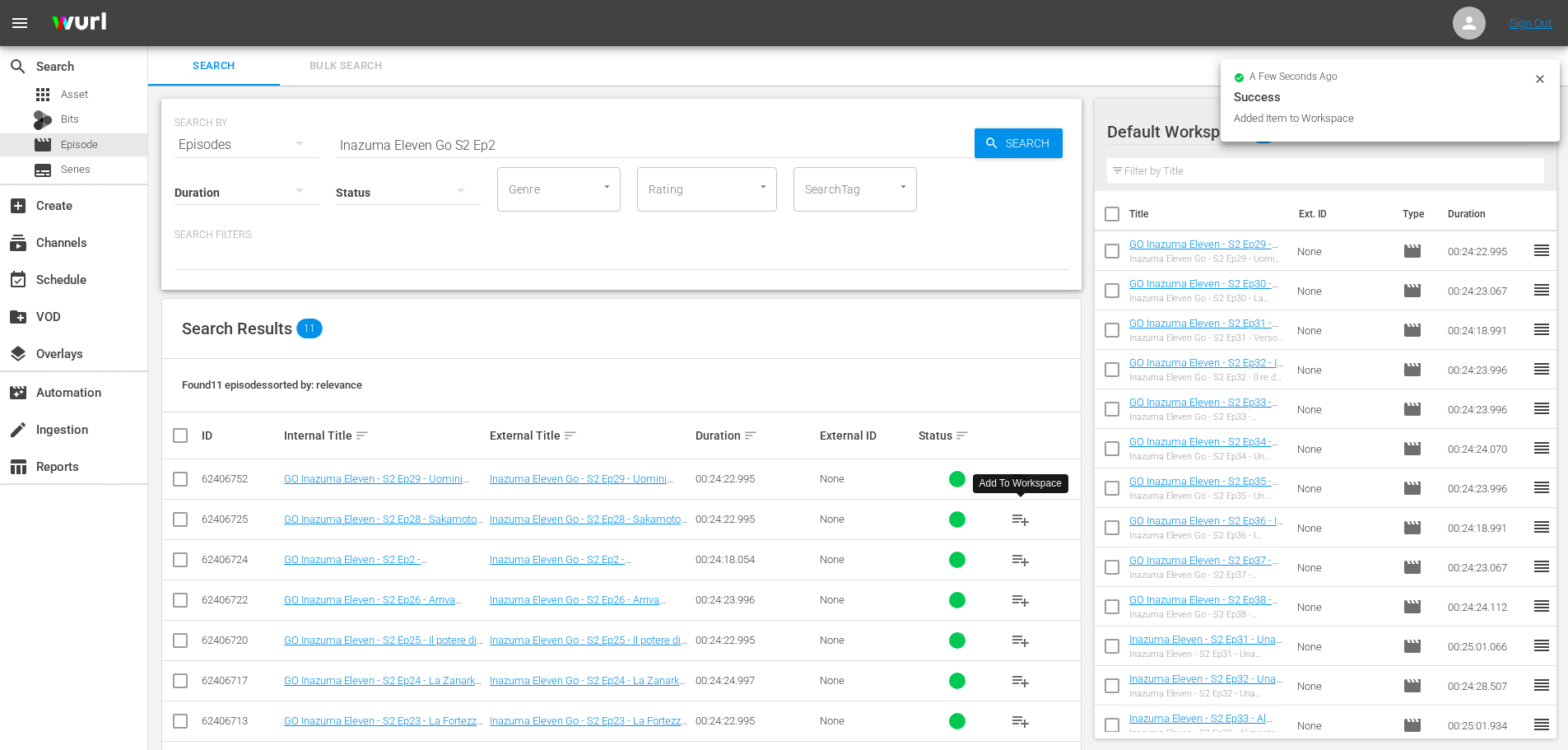
click at [1023, 523] on span "playlist_add" at bounding box center [1021, 519] width 20 height 20
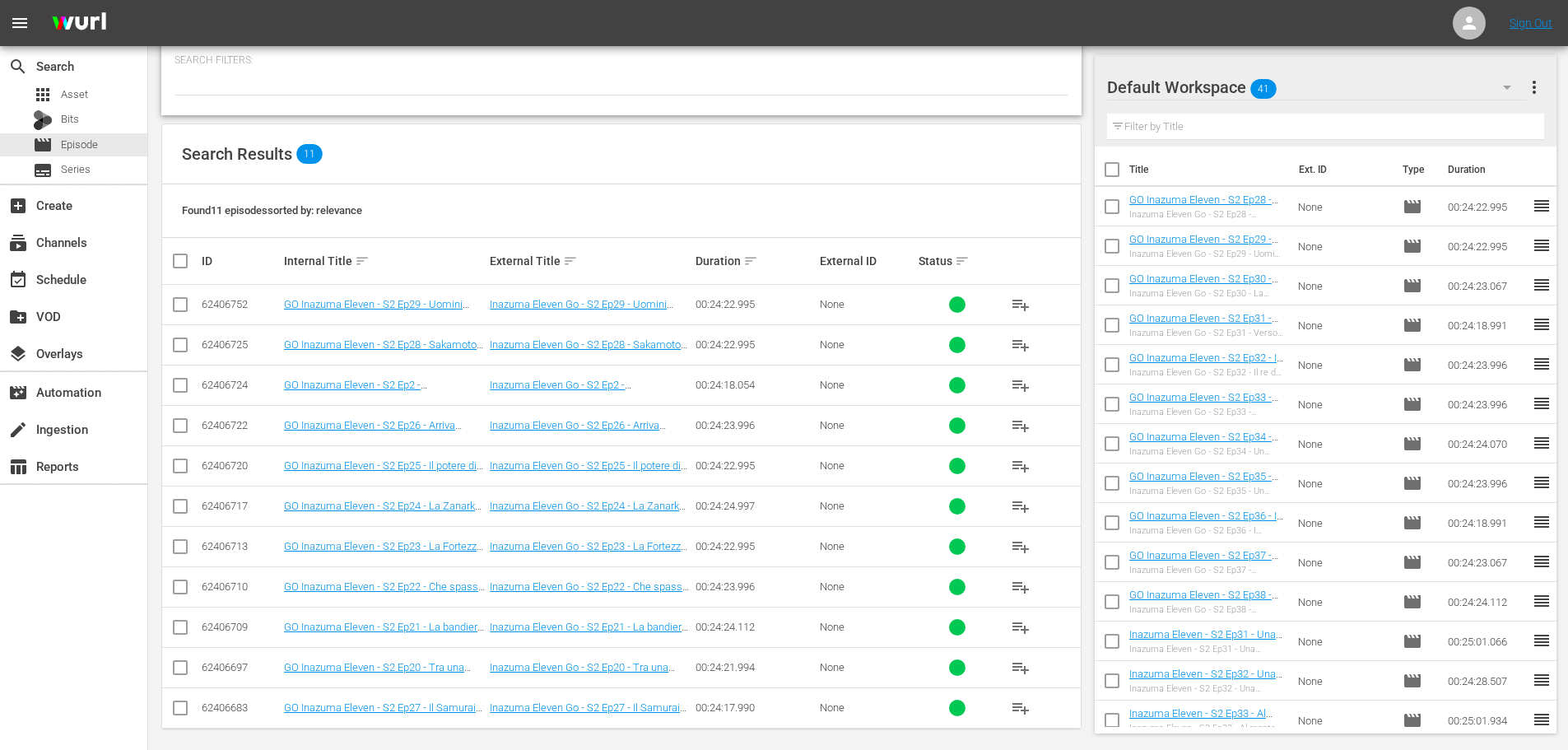
scroll to position [184, 0]
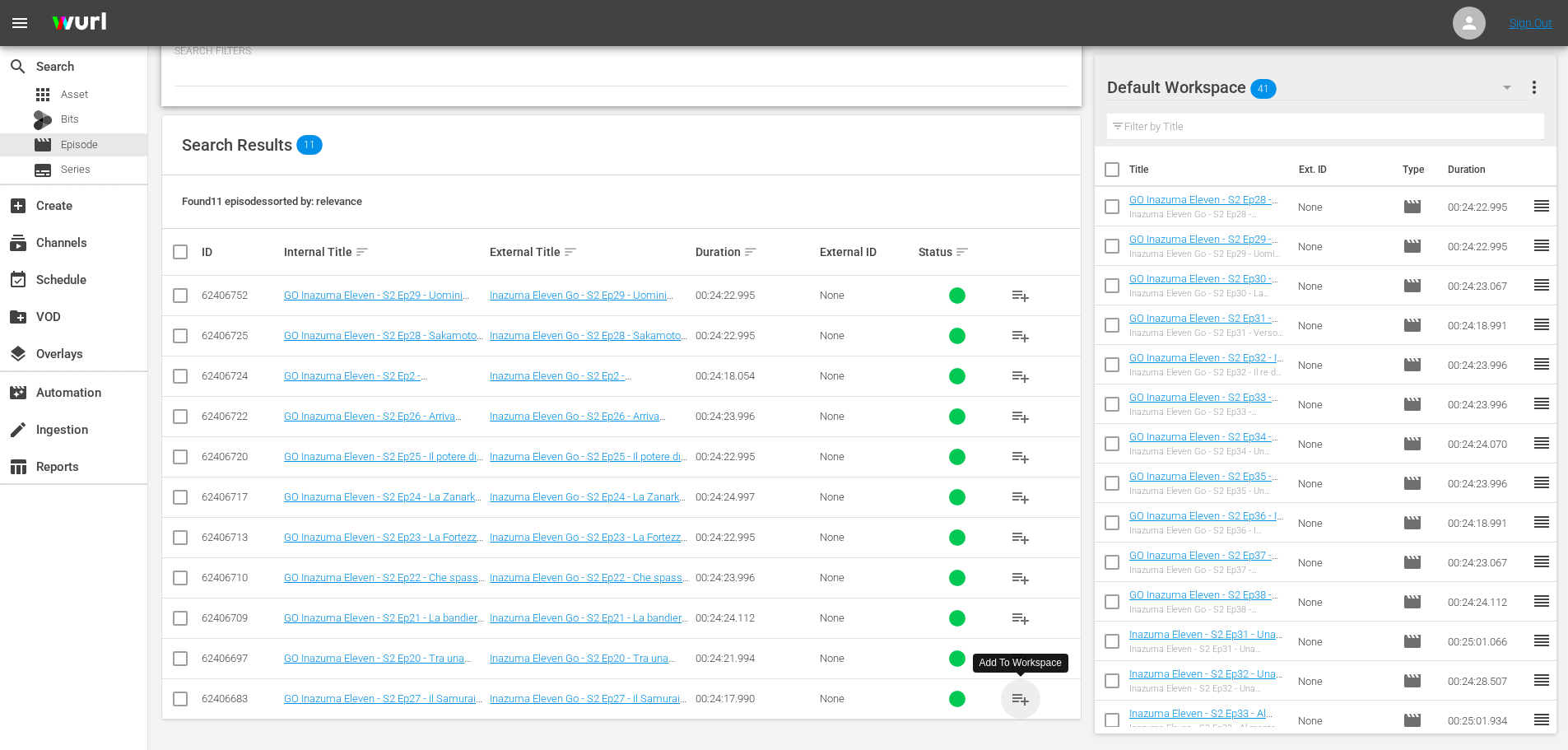
click at [1023, 705] on span "playlist_add" at bounding box center [1021, 698] width 20 height 20
click at [1025, 416] on span "playlist_add" at bounding box center [1021, 416] width 20 height 20
click at [1026, 462] on span "playlist_add" at bounding box center [1021, 456] width 20 height 20
click at [1026, 496] on span "playlist_add" at bounding box center [1021, 497] width 20 height 20
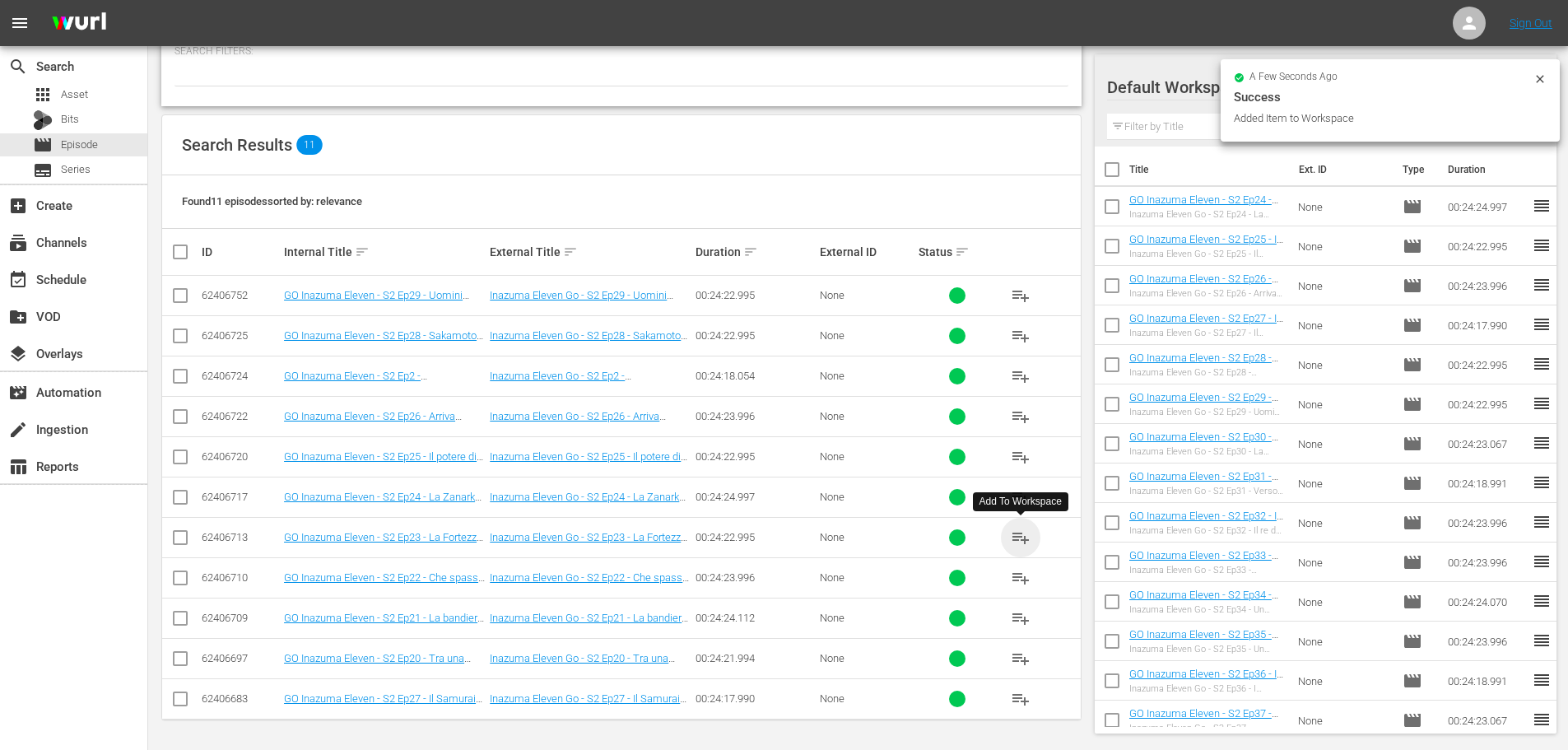
click at [1022, 543] on span "playlist_add" at bounding box center [1021, 537] width 20 height 20
click at [1020, 580] on span "playlist_add" at bounding box center [1021, 578] width 20 height 20
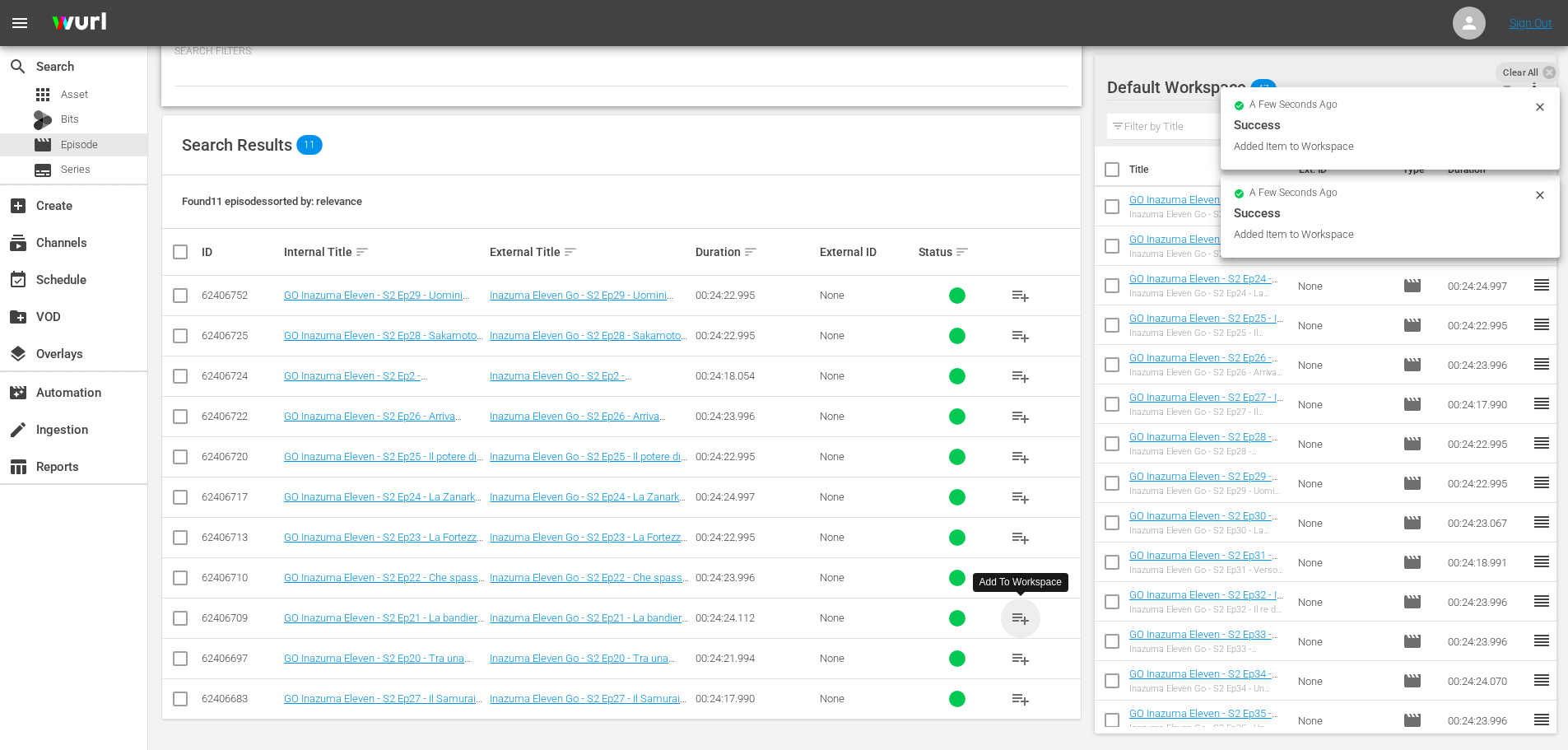
click at [1020, 620] on span "playlist_add" at bounding box center [1021, 618] width 20 height 20
click at [1025, 663] on span "playlist_add" at bounding box center [1021, 659] width 20 height 20
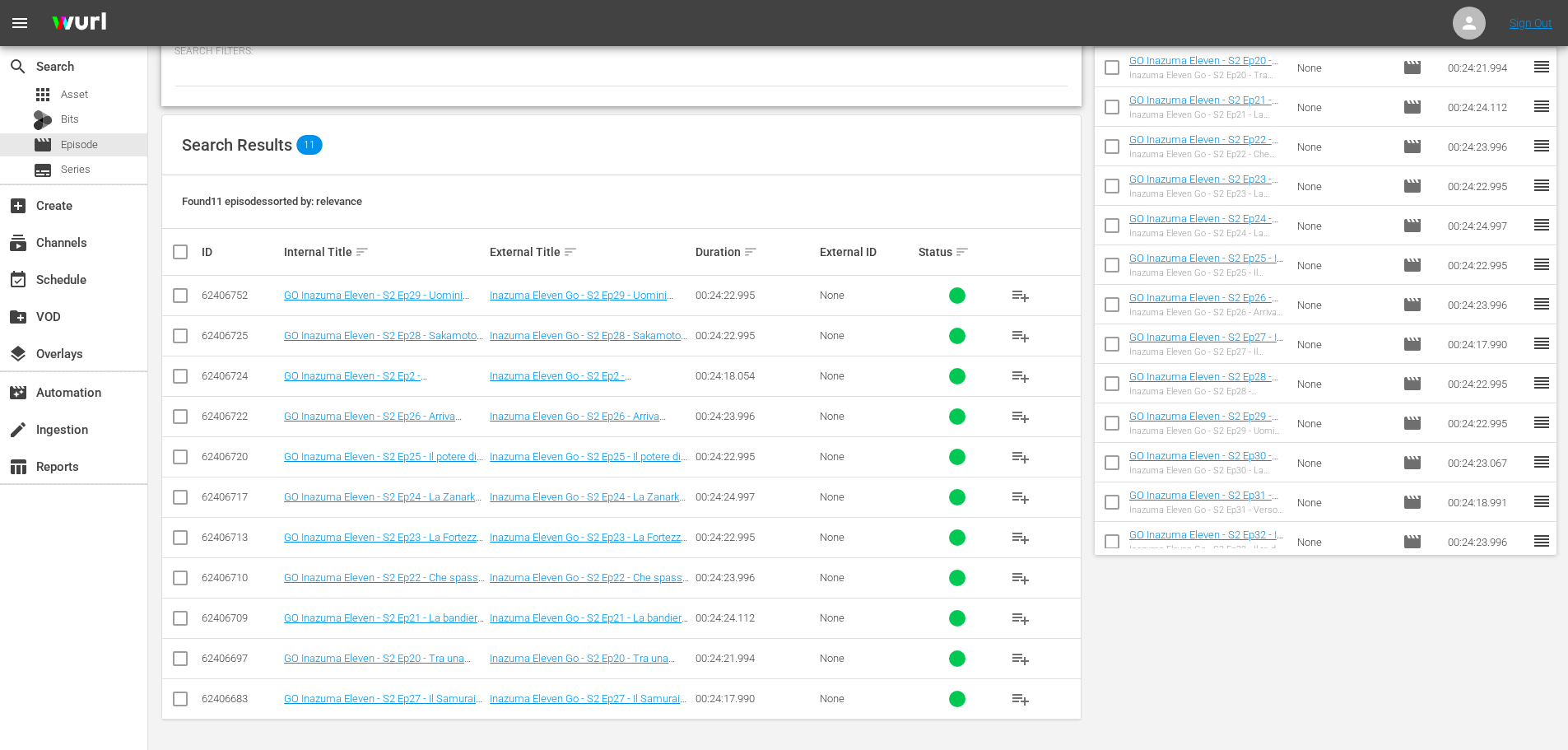
scroll to position [0, 0]
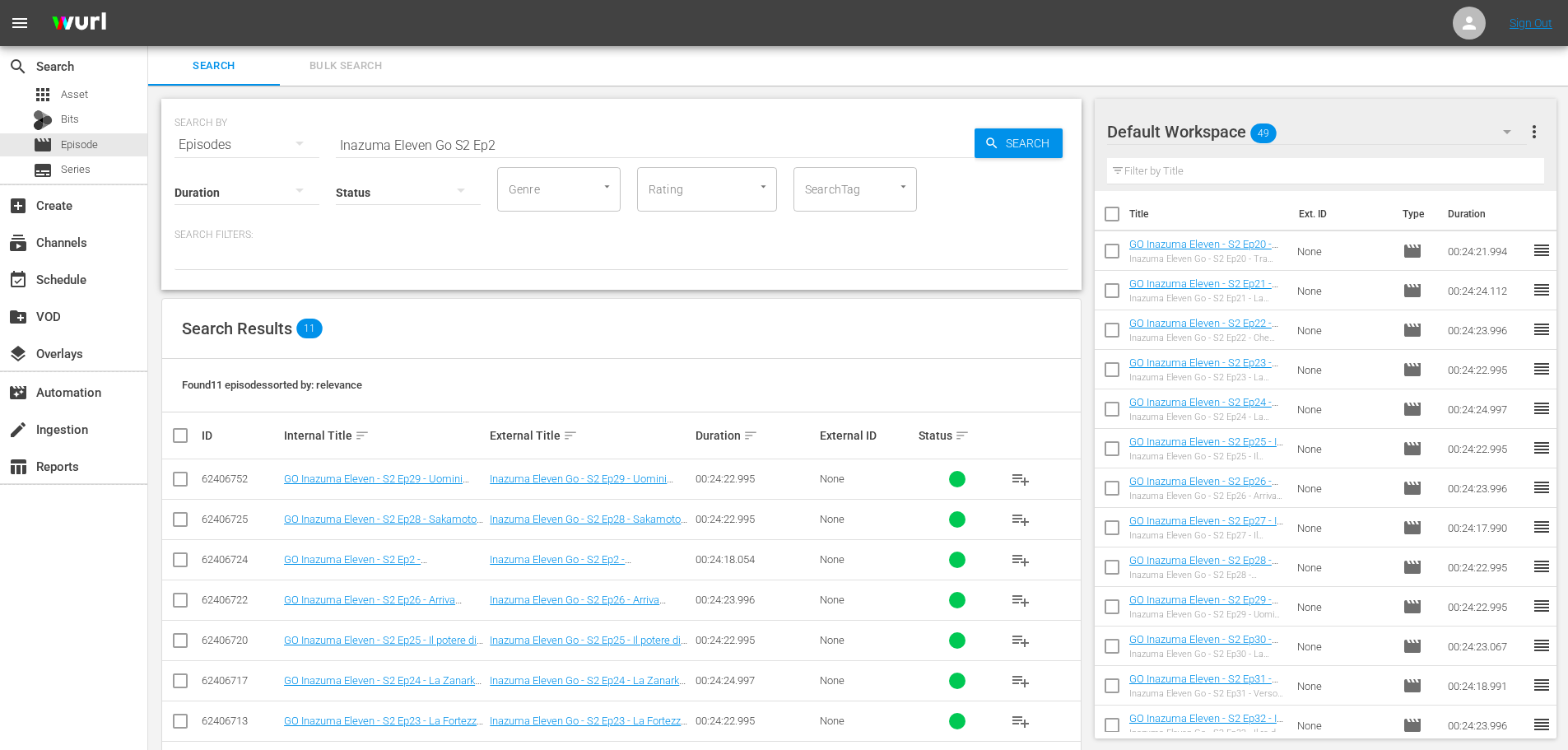
click at [502, 151] on input "Inazuma Eleven Go S2 Ep2" at bounding box center [655, 144] width 639 height 39
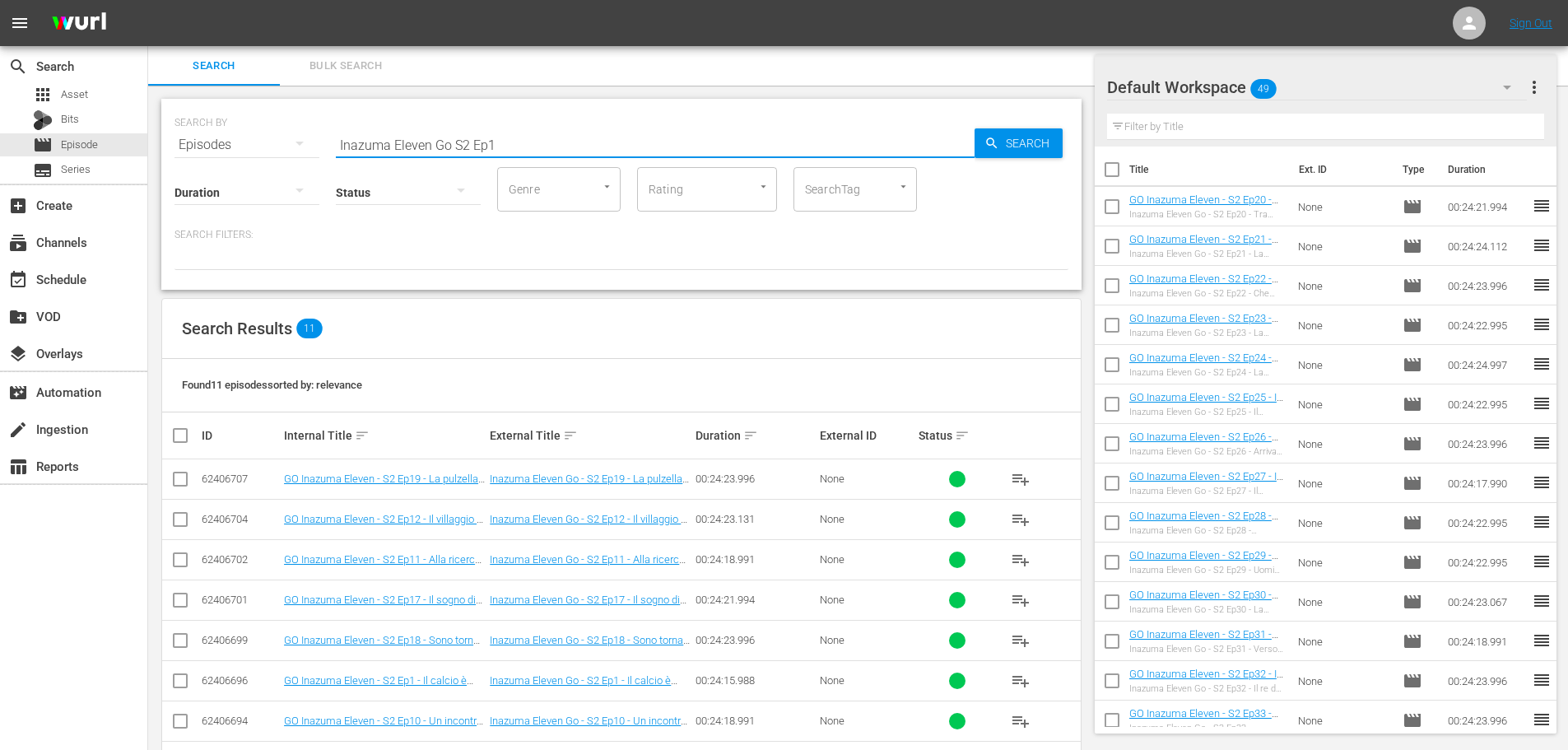
scroll to position [165, 0]
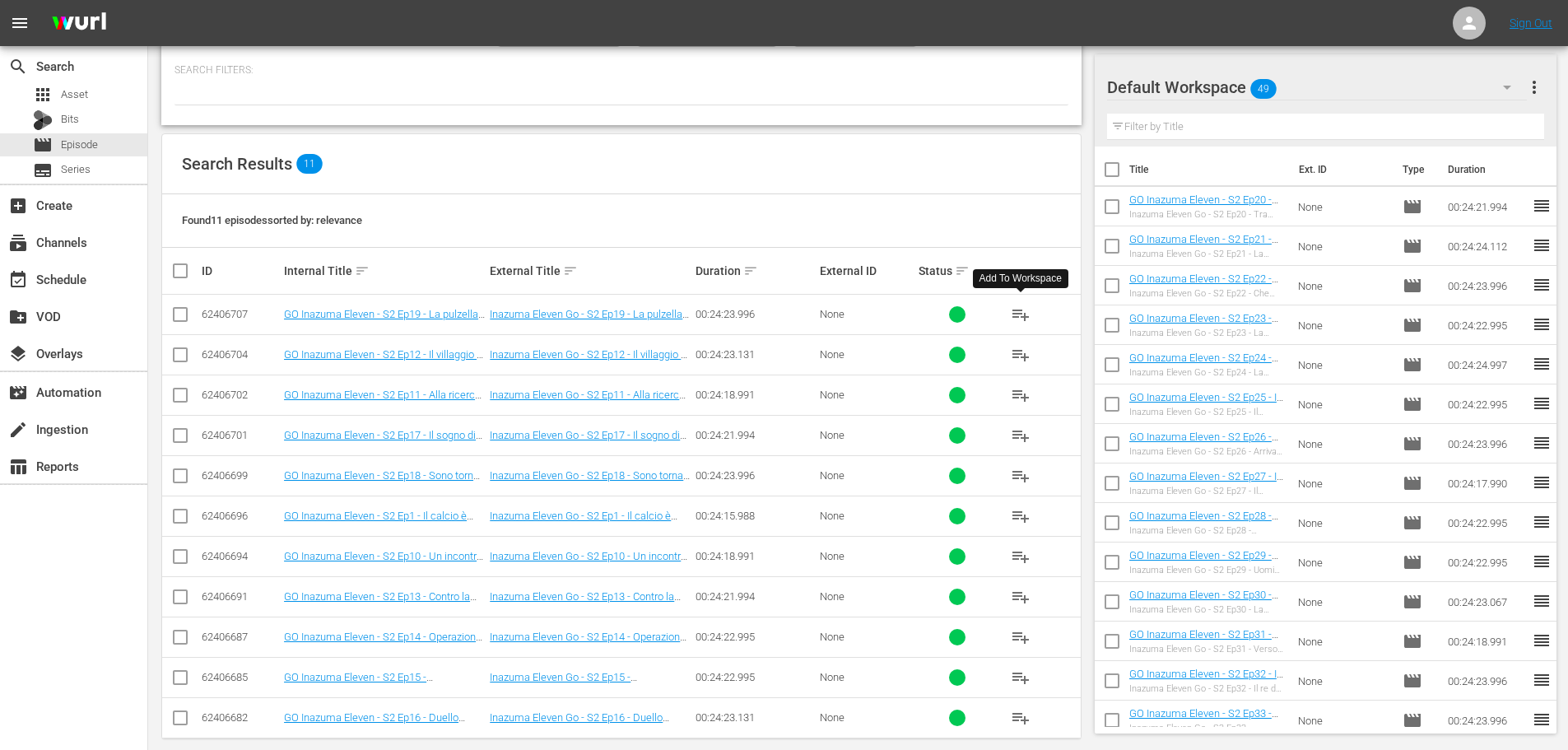
type input "Inazuma Eleven Go S2 Ep1"
click at [1024, 313] on span "playlist_add" at bounding box center [1021, 314] width 20 height 20
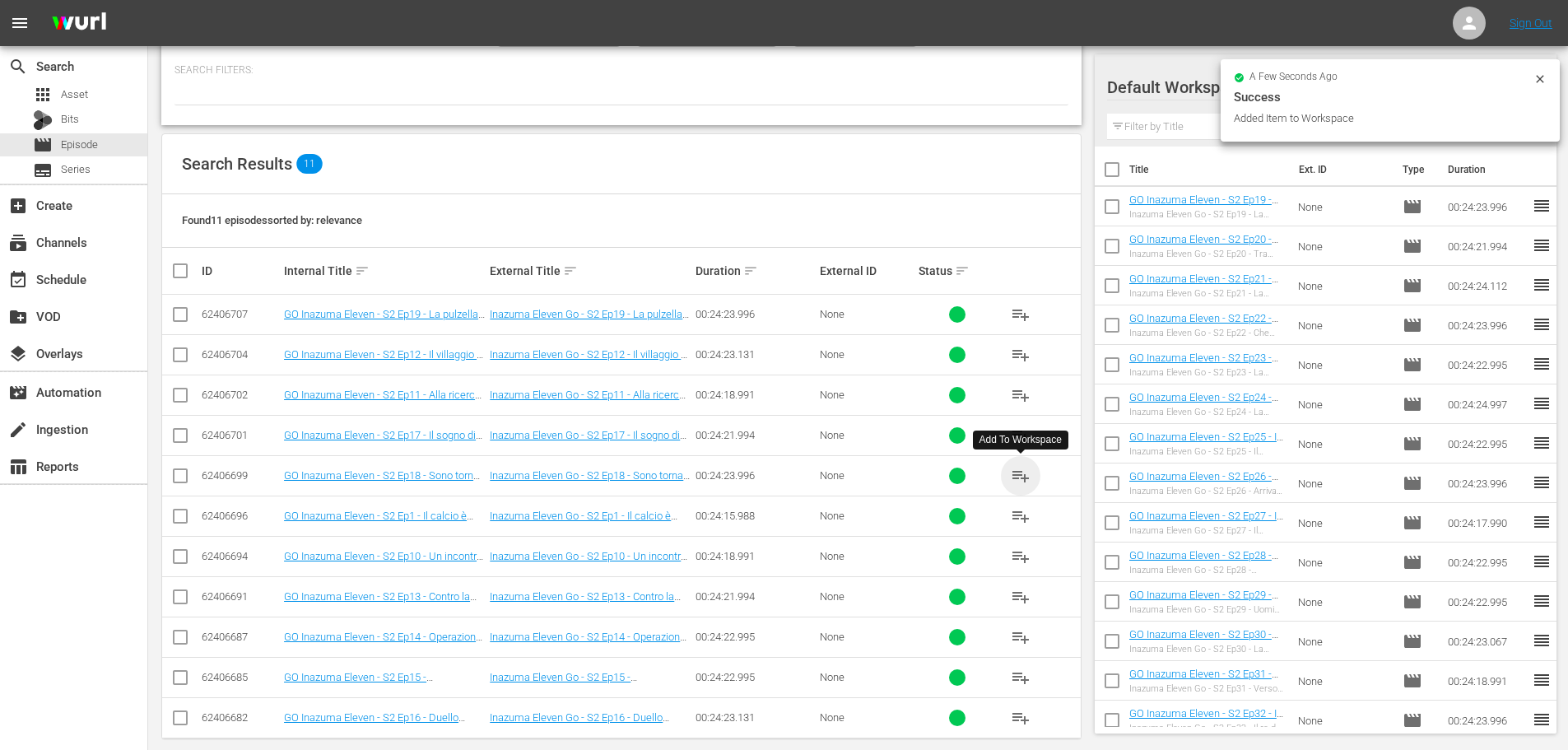
click at [1022, 477] on span "playlist_add" at bounding box center [1021, 476] width 20 height 20
click at [1018, 438] on span "playlist_add" at bounding box center [1021, 435] width 20 height 20
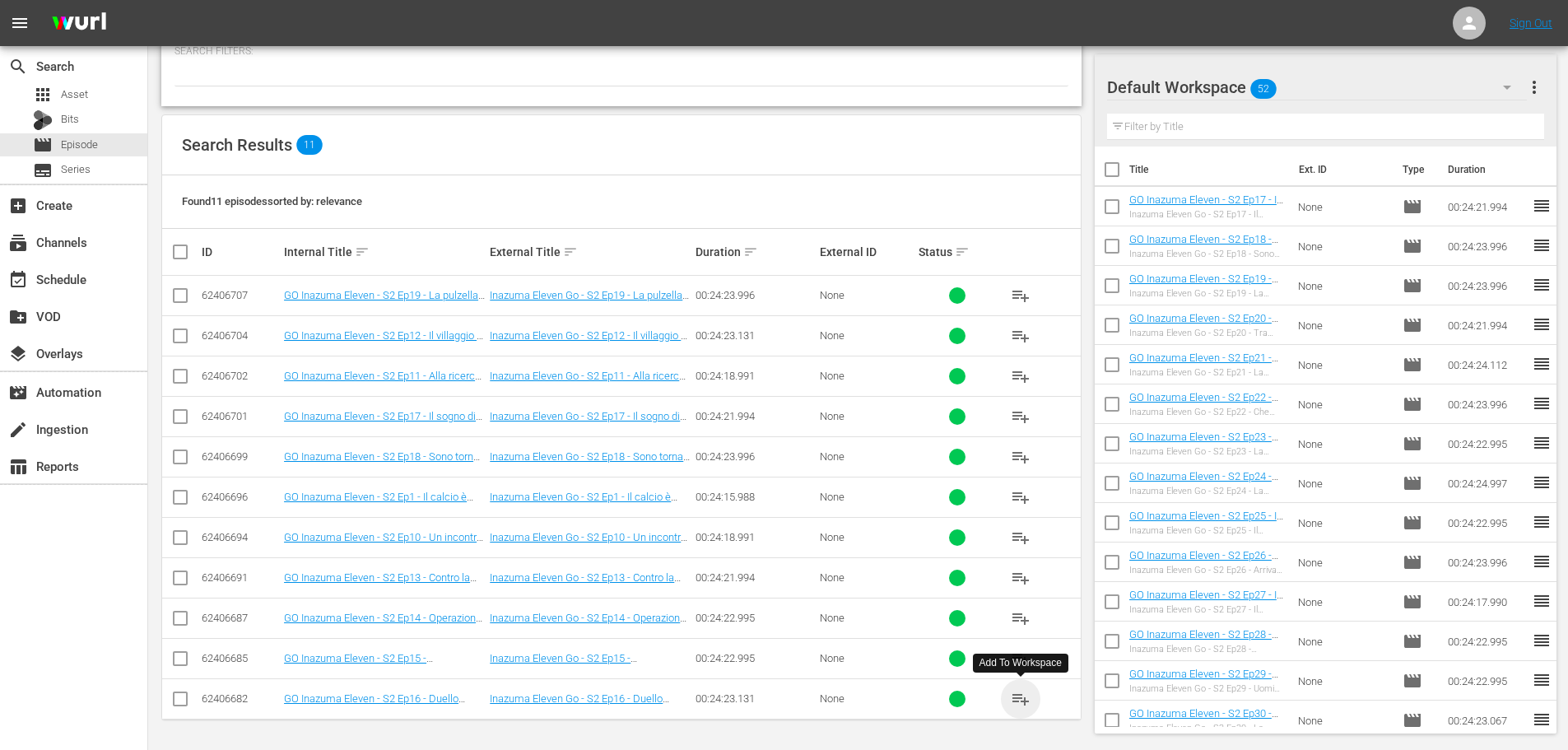
click at [1024, 695] on span "playlist_add" at bounding box center [1021, 698] width 20 height 20
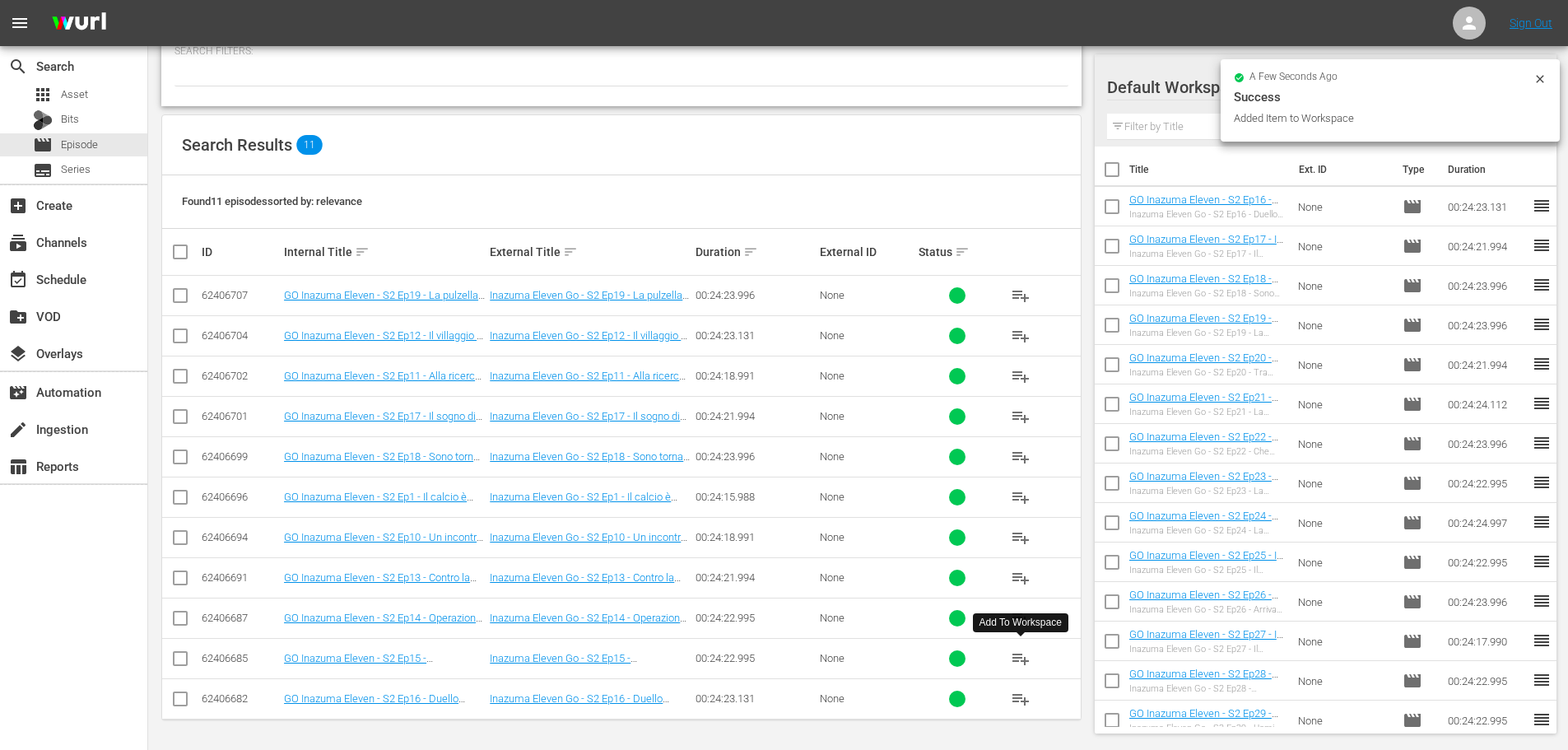
click at [1023, 659] on span "playlist_add" at bounding box center [1021, 659] width 20 height 20
click at [1023, 618] on span "playlist_add" at bounding box center [1021, 618] width 20 height 20
click at [1018, 577] on span "playlist_add" at bounding box center [1021, 578] width 20 height 20
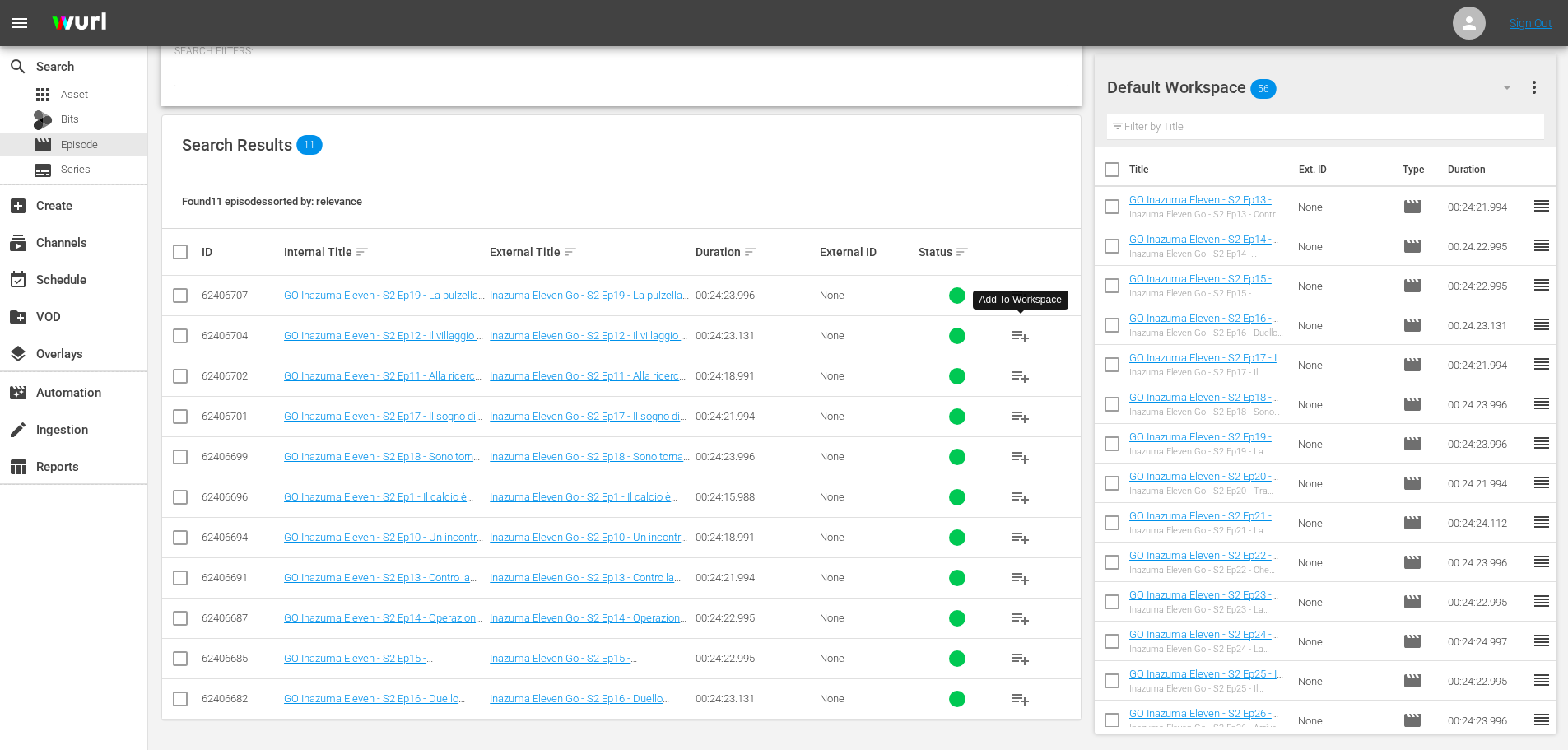
click at [1016, 332] on span "playlist_add" at bounding box center [1021, 336] width 20 height 20
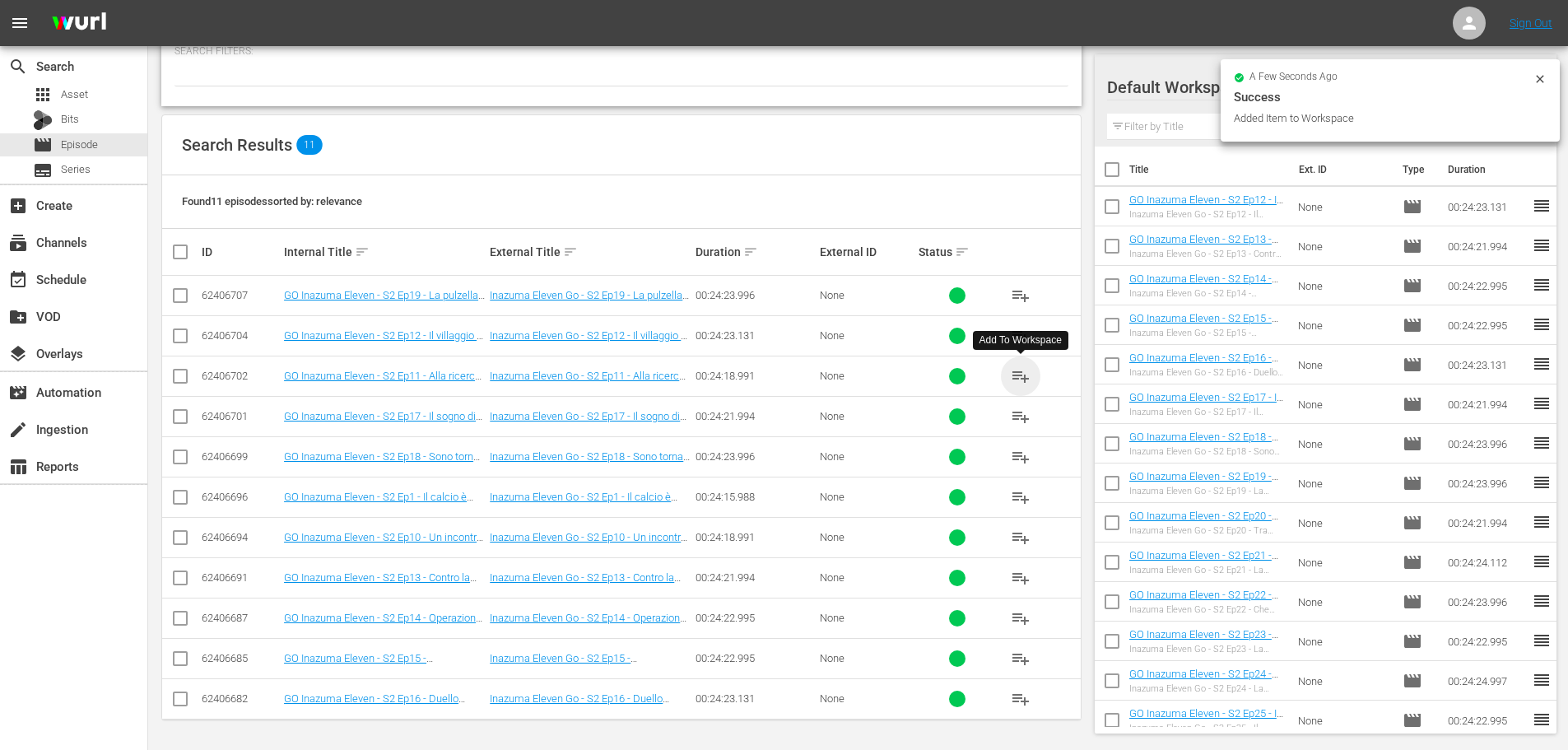
click at [1018, 377] on span "playlist_add" at bounding box center [1021, 375] width 20 height 20
click at [1023, 538] on span "playlist_add" at bounding box center [1021, 537] width 20 height 20
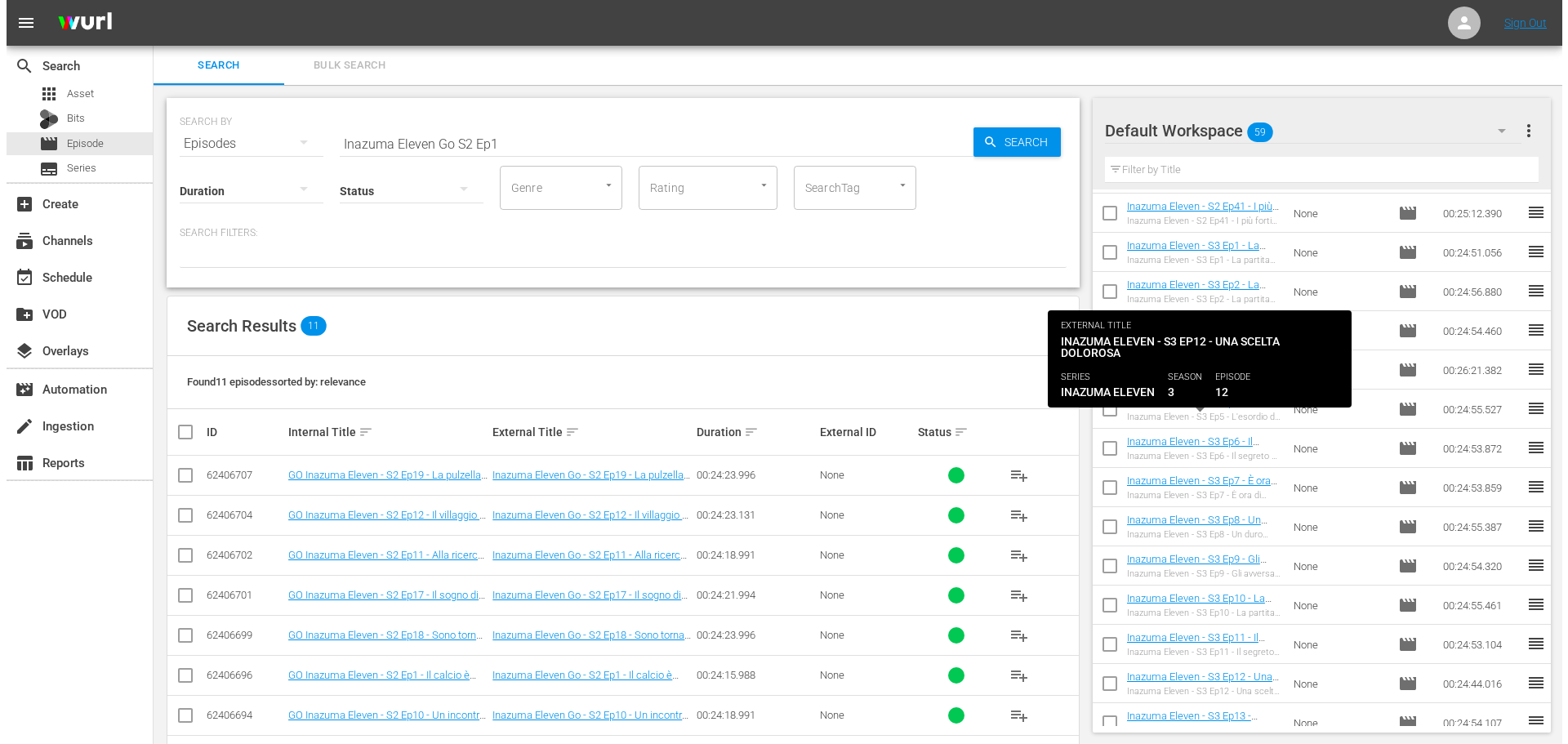
scroll to position [1816, 0]
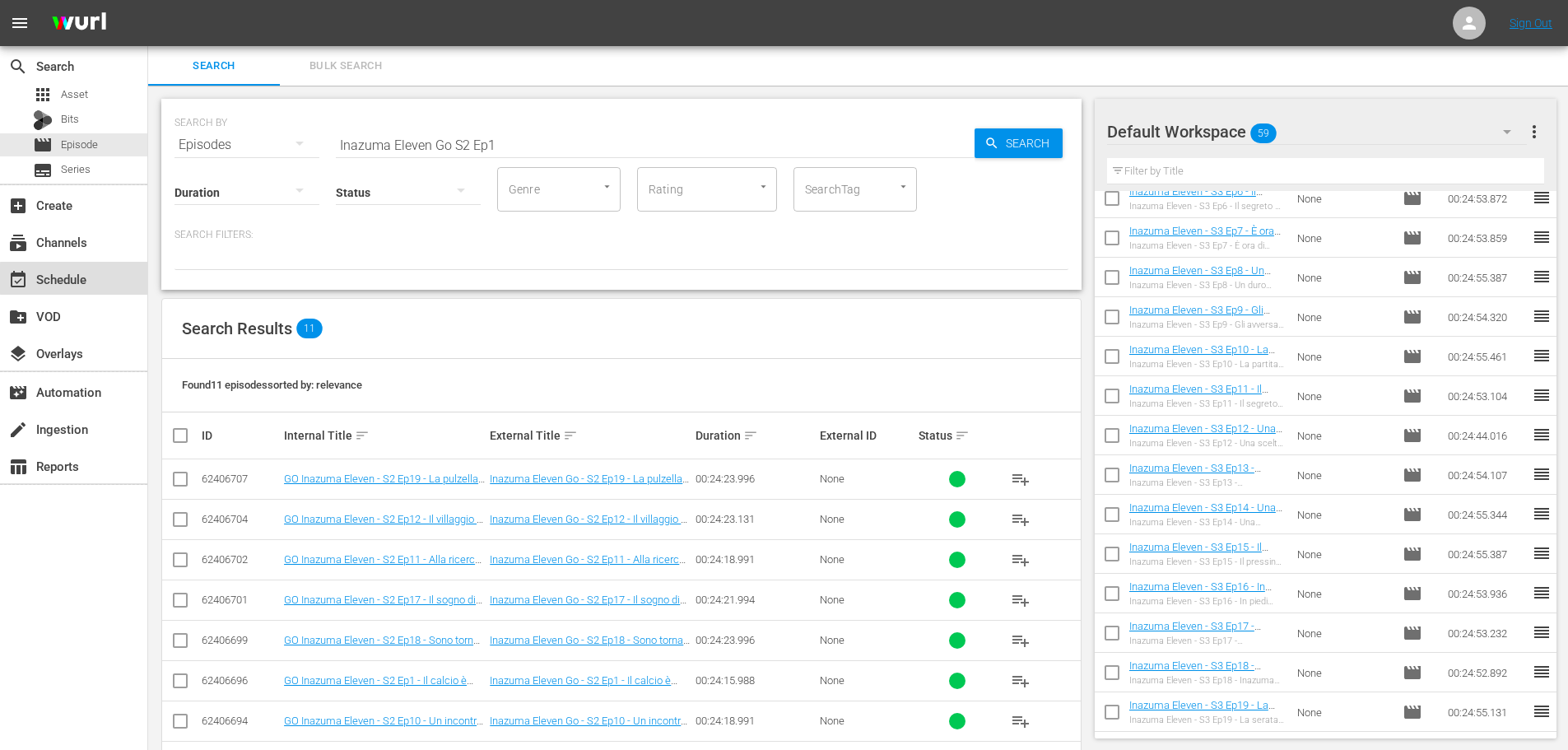
click at [121, 278] on div "event_available Schedule" at bounding box center [73, 278] width 147 height 33
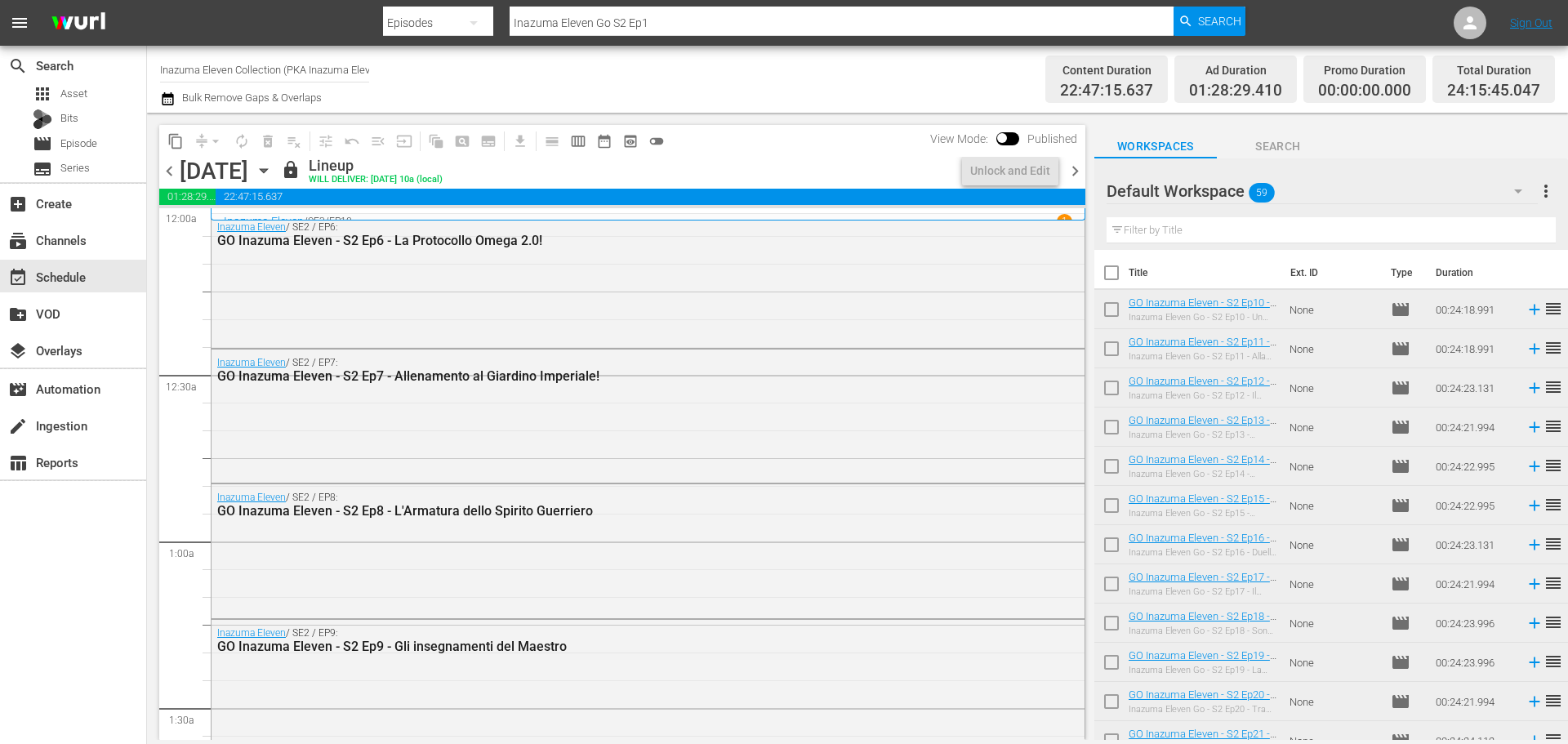
click at [1072, 177] on span "chevron_right" at bounding box center [1075, 170] width 20 height 20
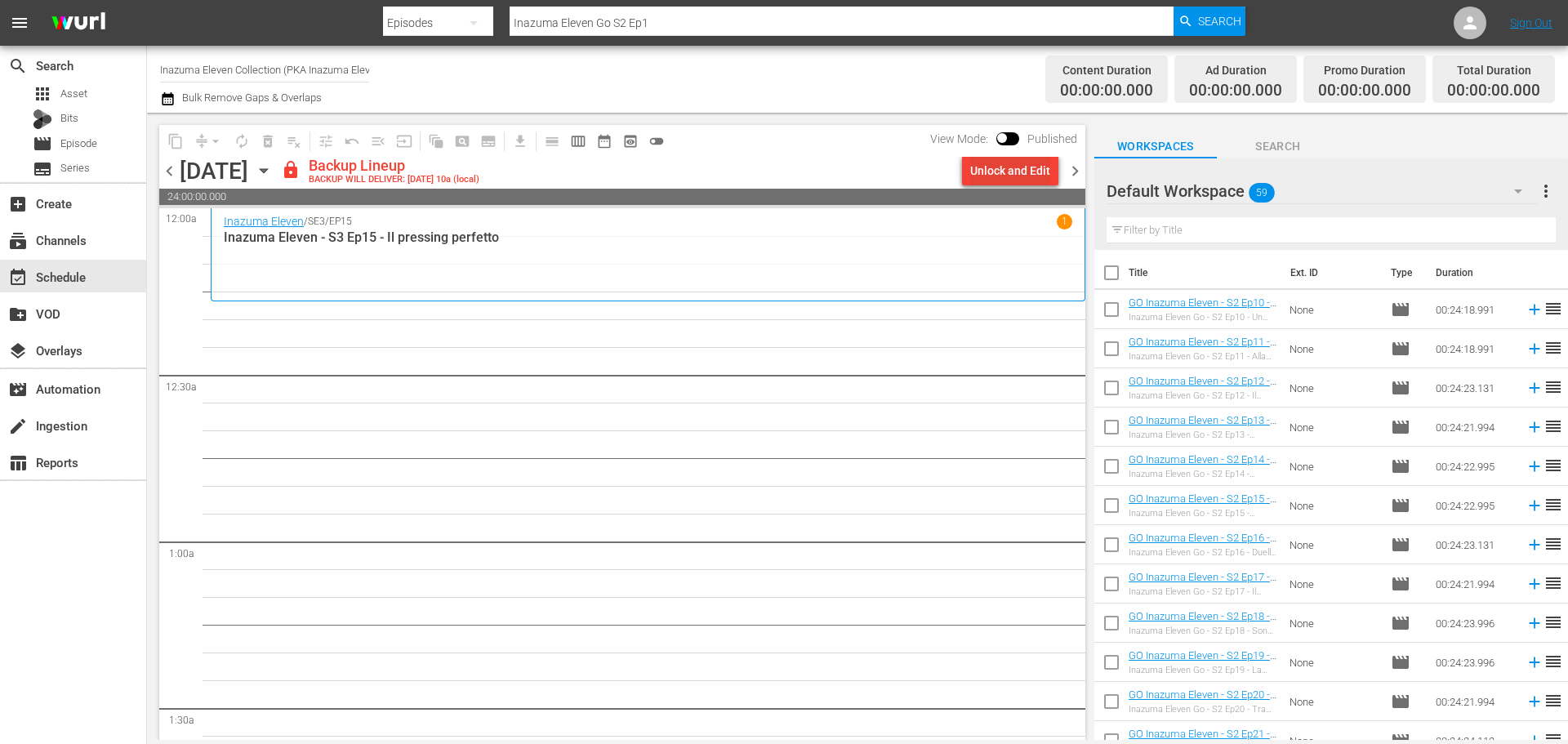
click at [1004, 163] on div "Unlock and Edit" at bounding box center [1011, 170] width 80 height 30
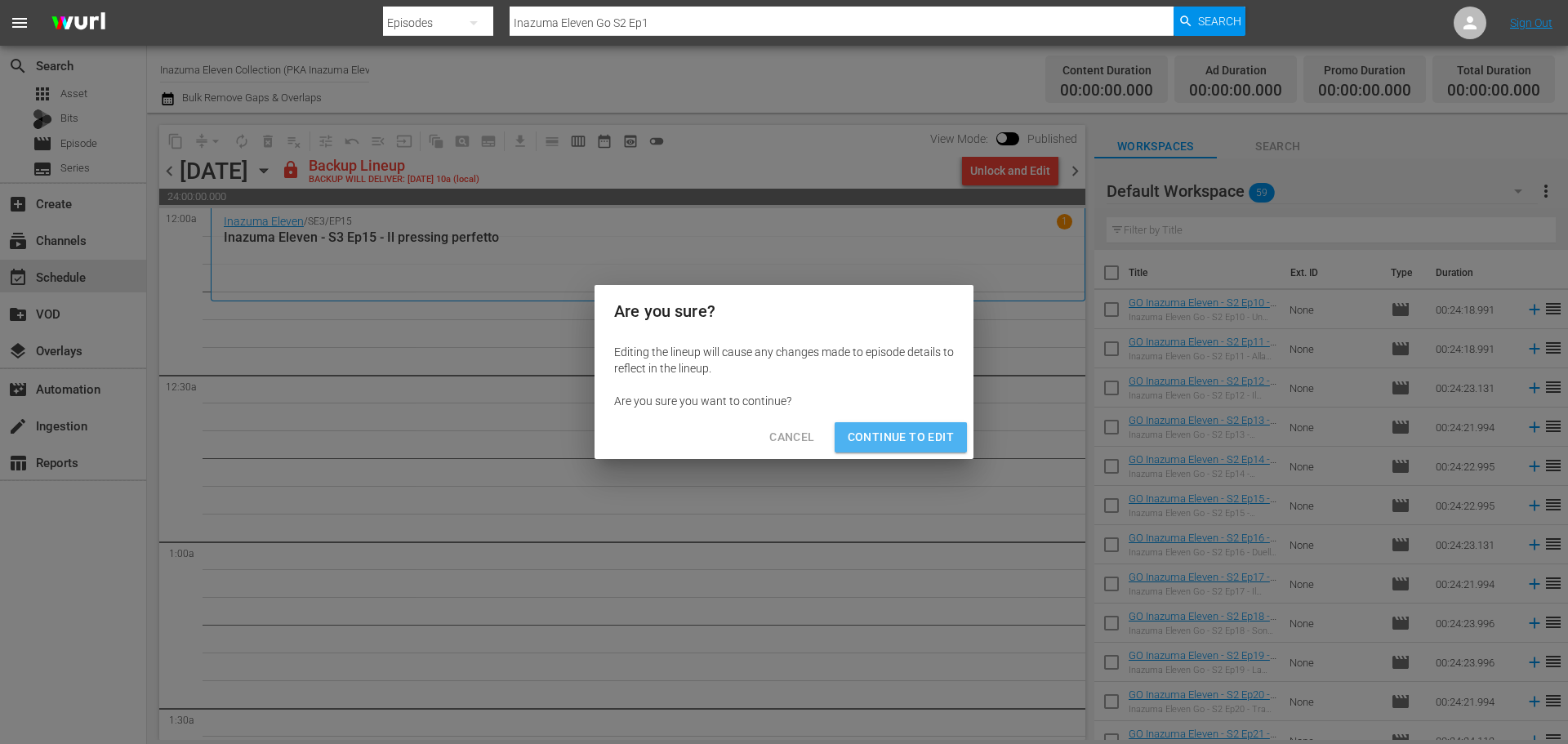
click at [948, 447] on span "Continue to Edit" at bounding box center [900, 436] width 106 height 20
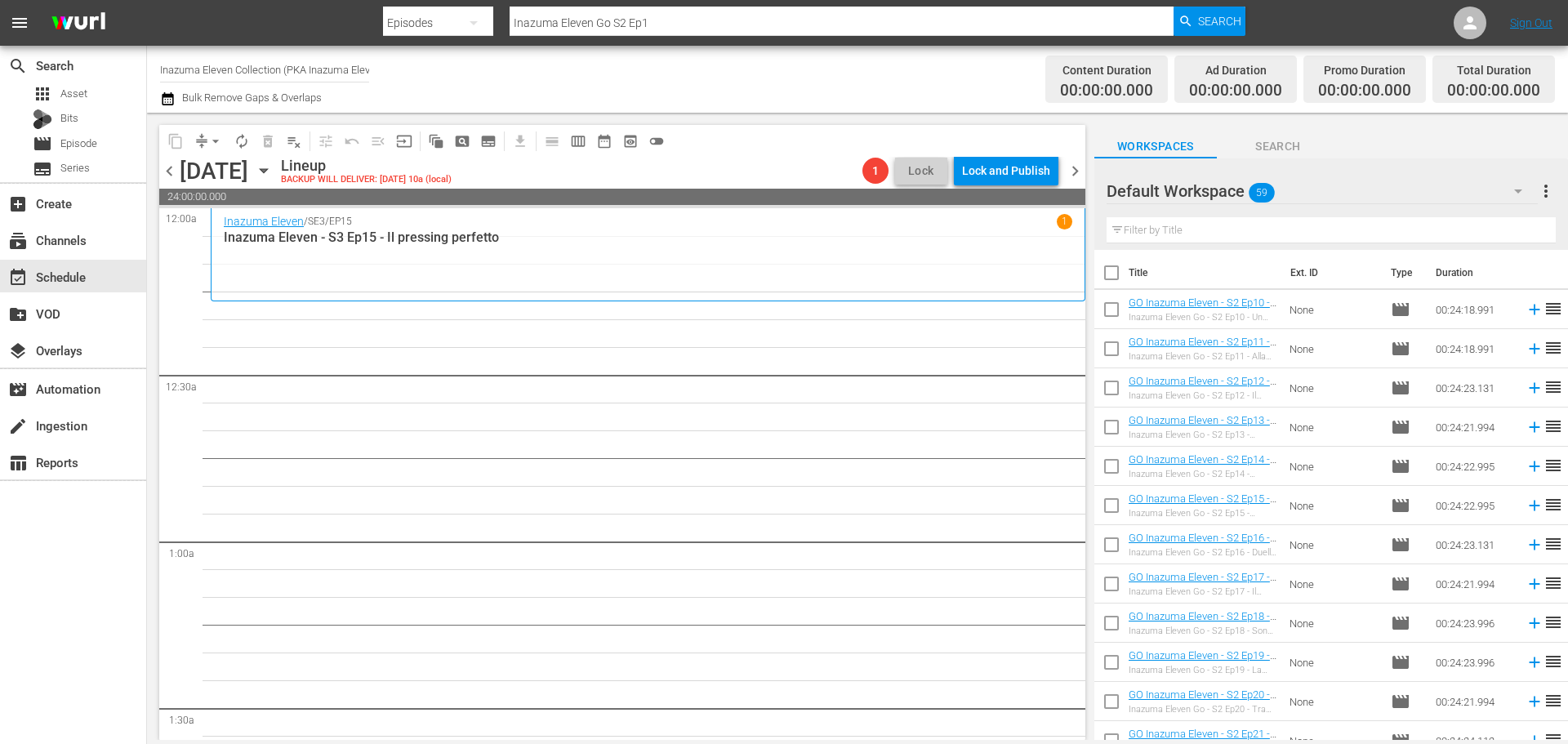
click at [1072, 179] on span "chevron_right" at bounding box center [1075, 170] width 20 height 20
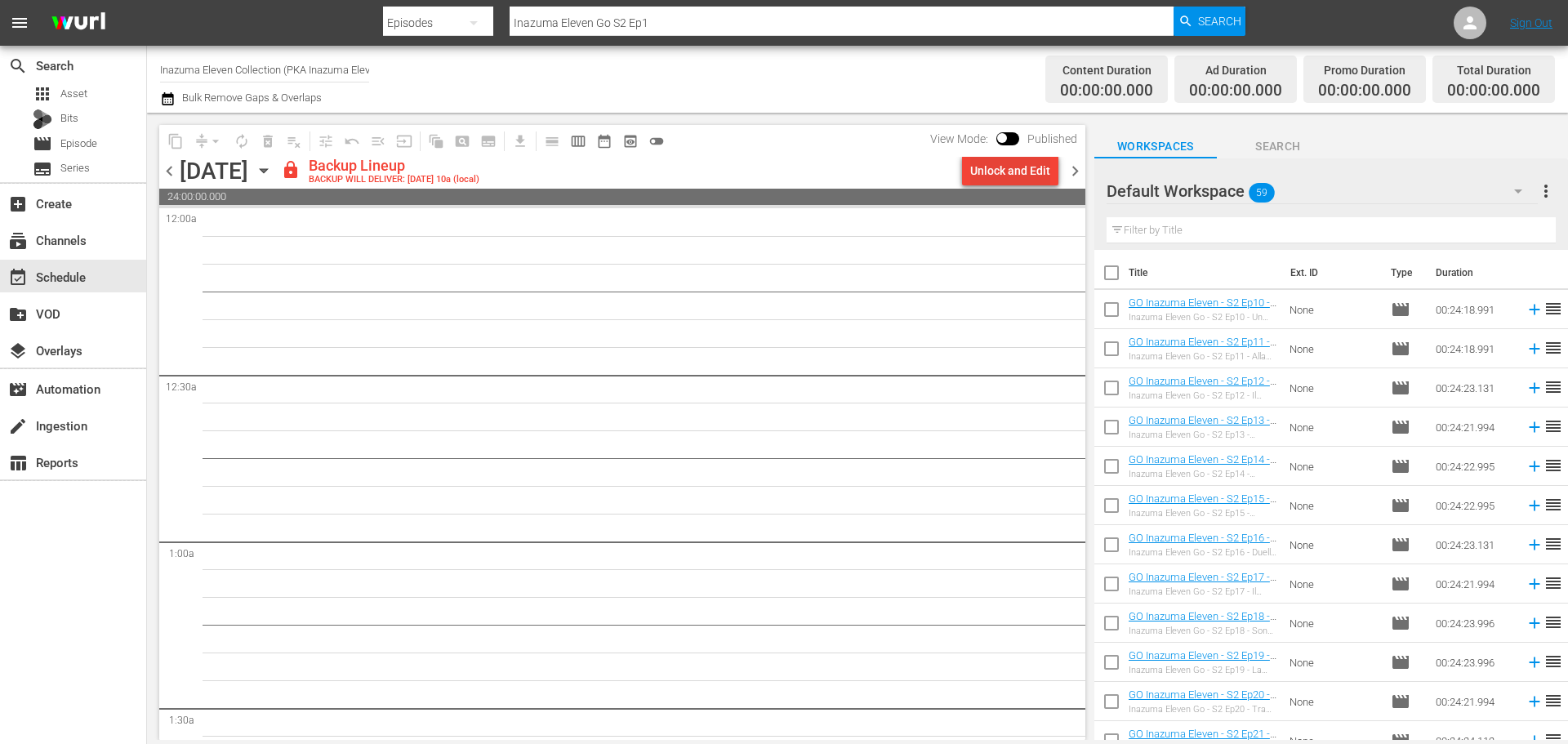
click at [1033, 171] on div "Unlock and Edit" at bounding box center [1011, 170] width 80 height 30
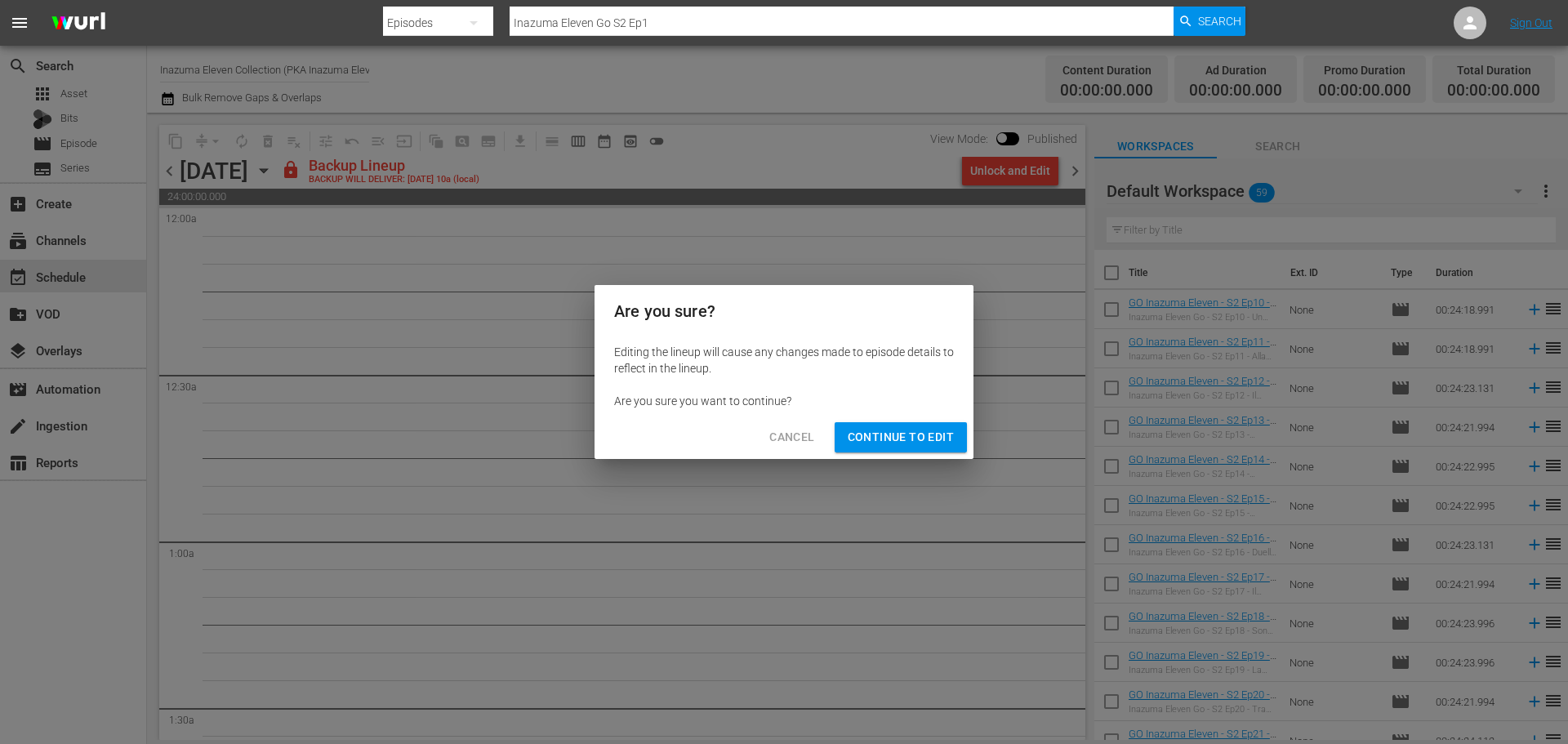
click at [950, 444] on span "Continue to Edit" at bounding box center [900, 436] width 106 height 20
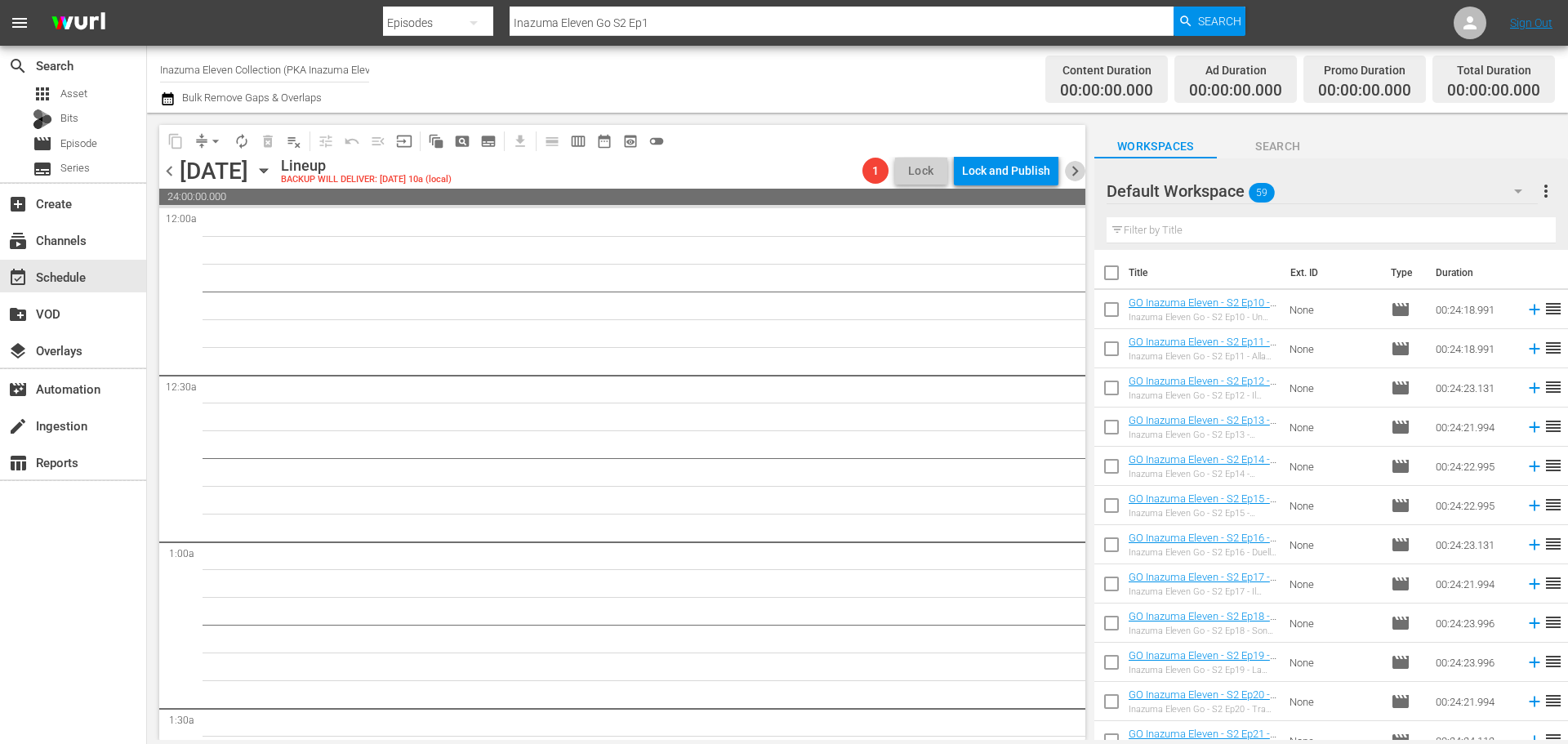
click at [1082, 166] on span "chevron_right" at bounding box center [1075, 170] width 20 height 20
click at [169, 174] on span "chevron_left" at bounding box center [169, 170] width 20 height 20
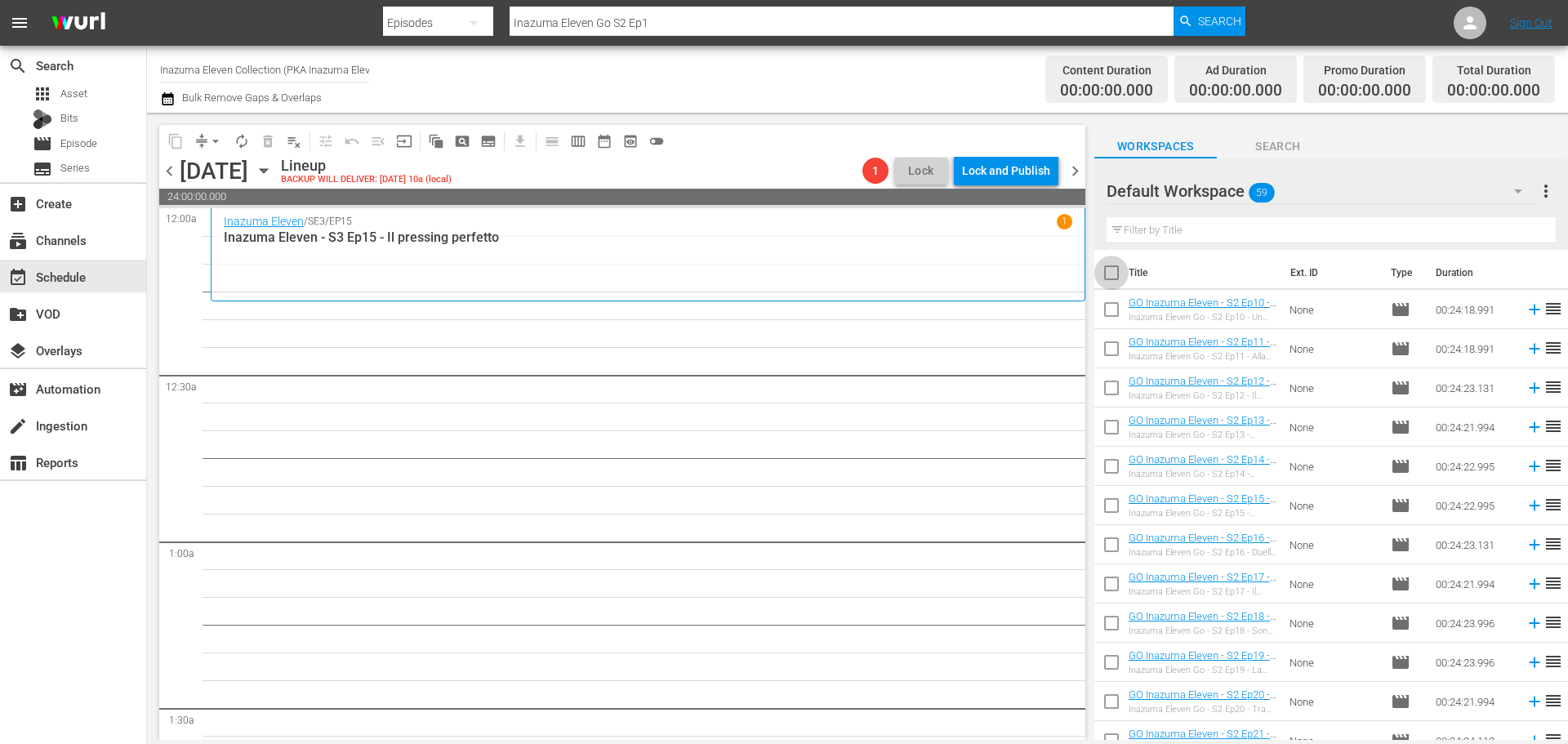
click at [1113, 276] on input "checkbox" at bounding box center [1111, 276] width 34 height 34
checkbox input "true"
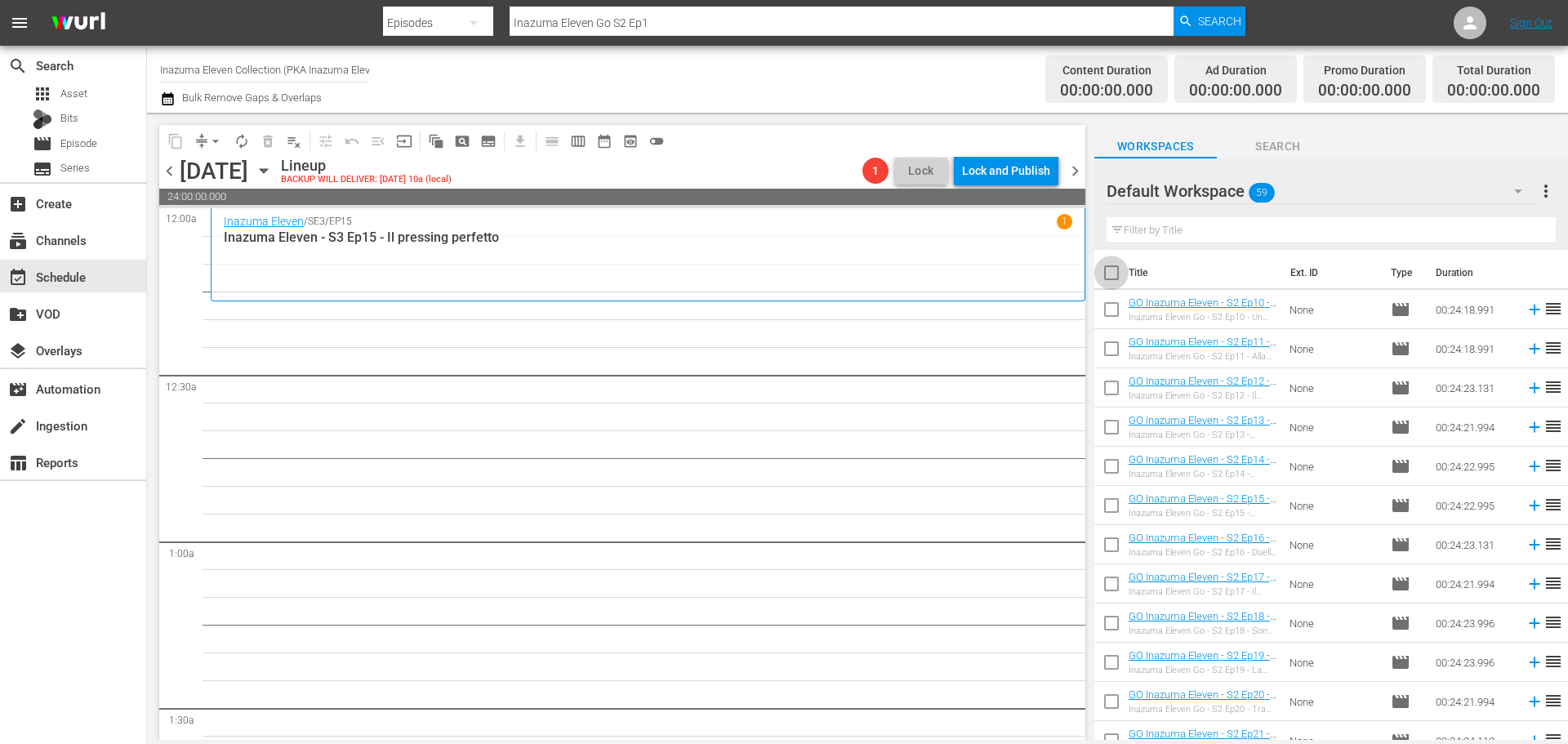
checkbox input "true"
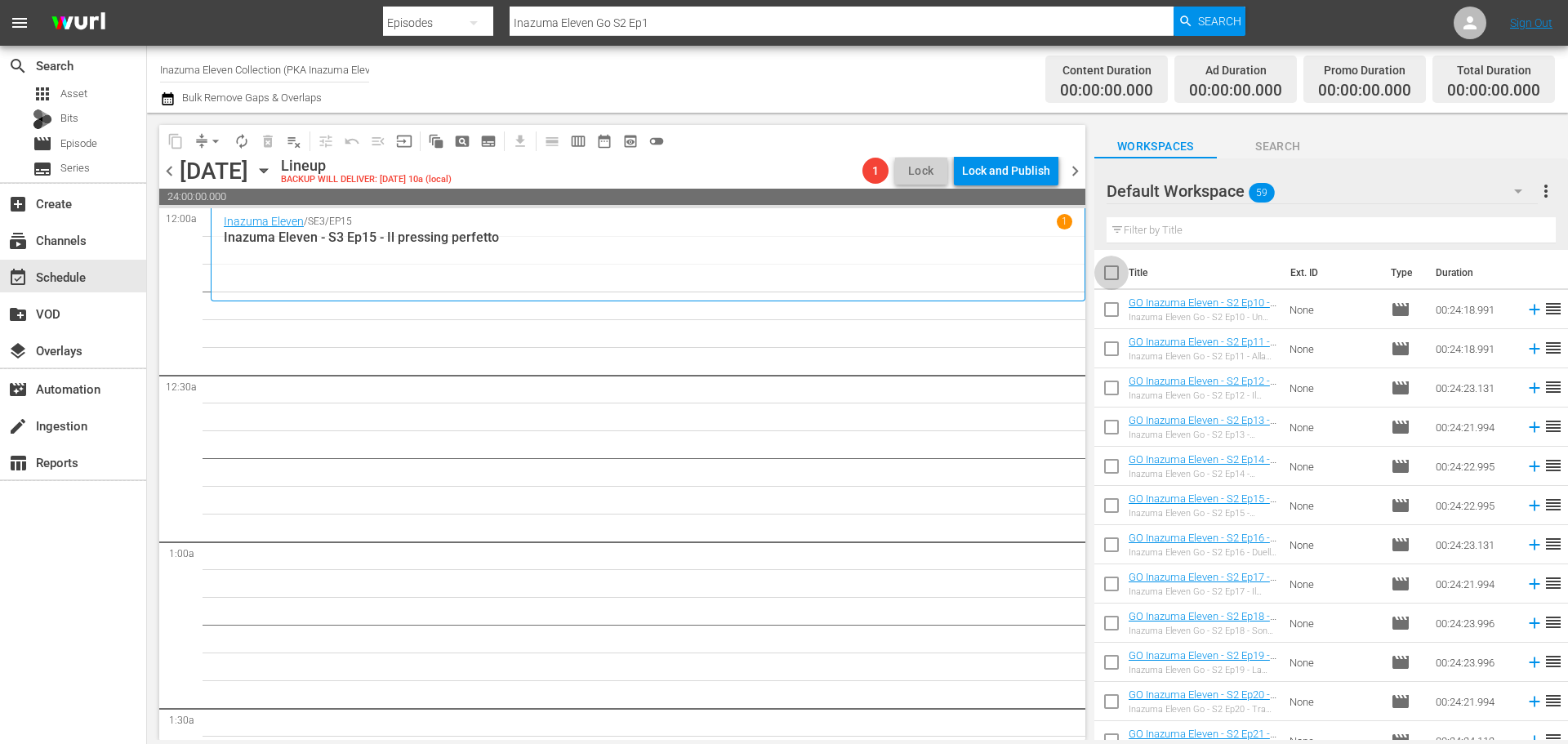
checkbox input "true"
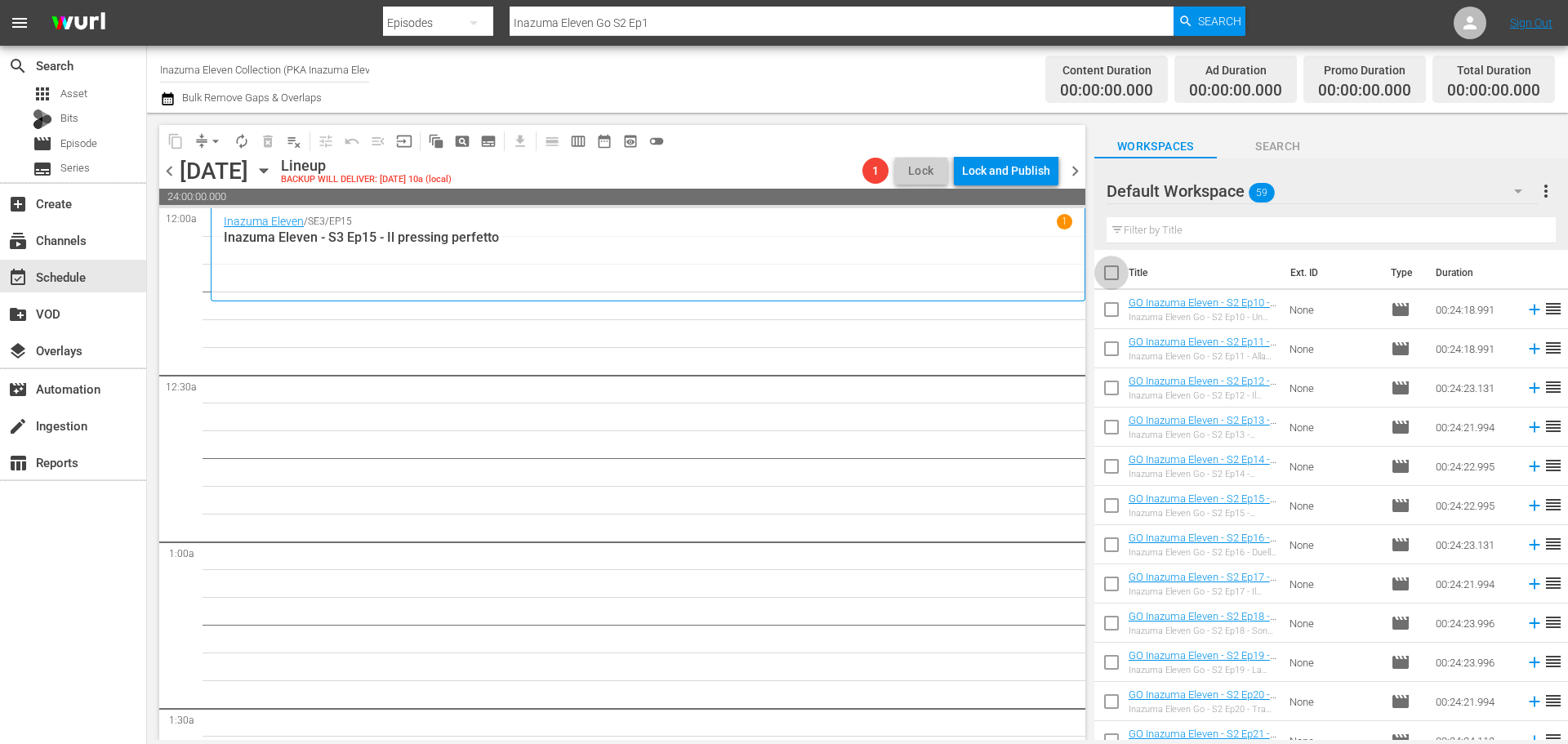
checkbox input "true"
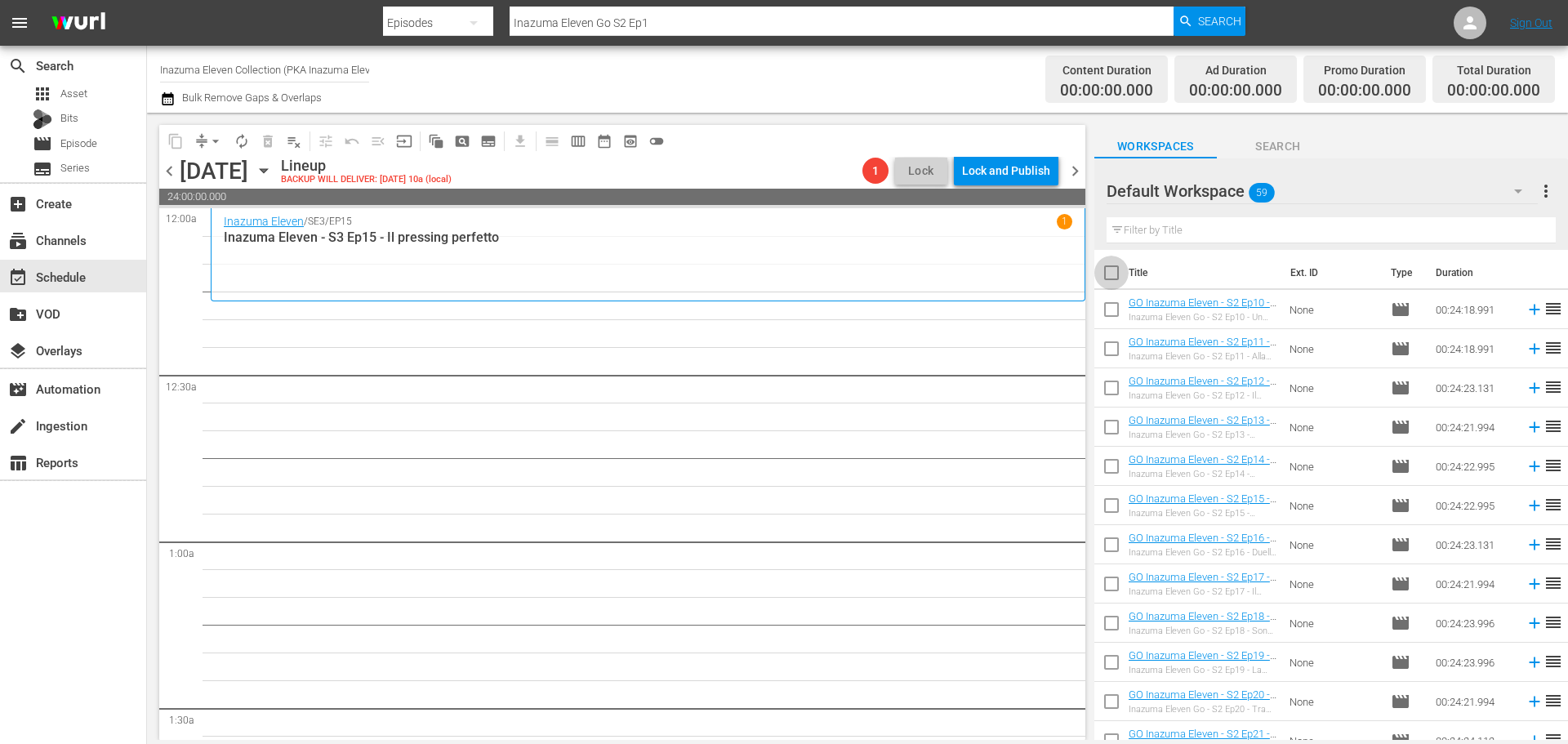
checkbox input "true"
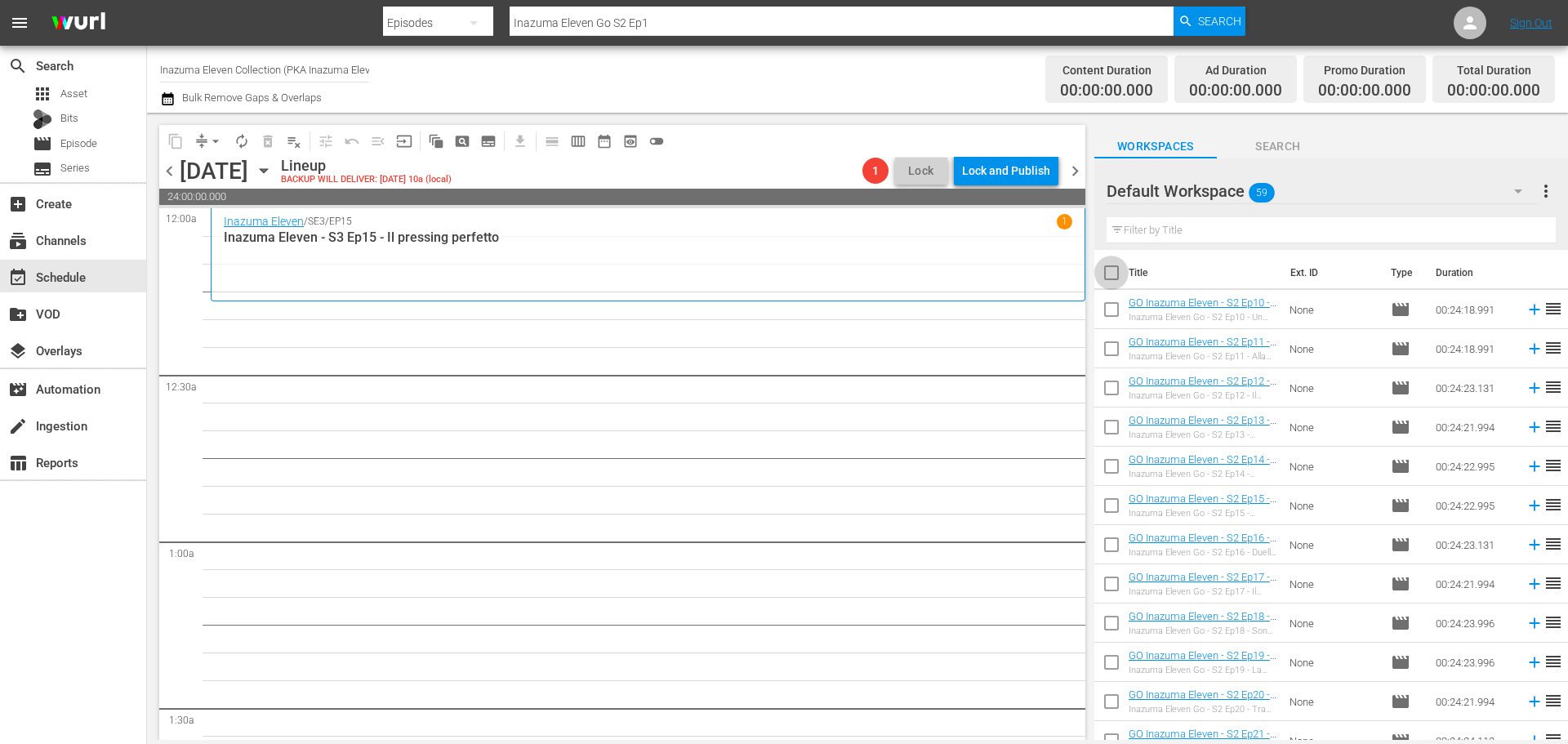
checkbox input "true"
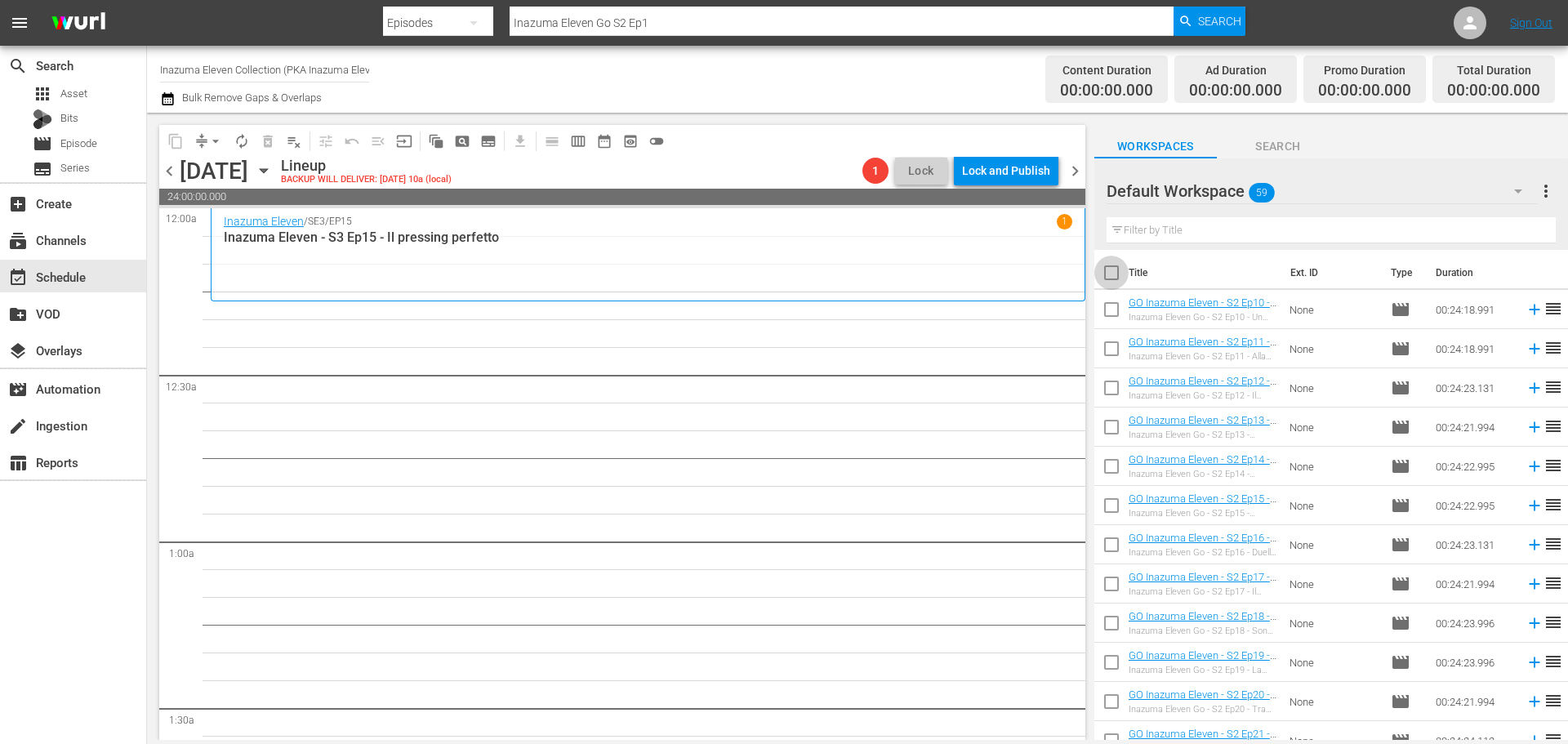
checkbox input "true"
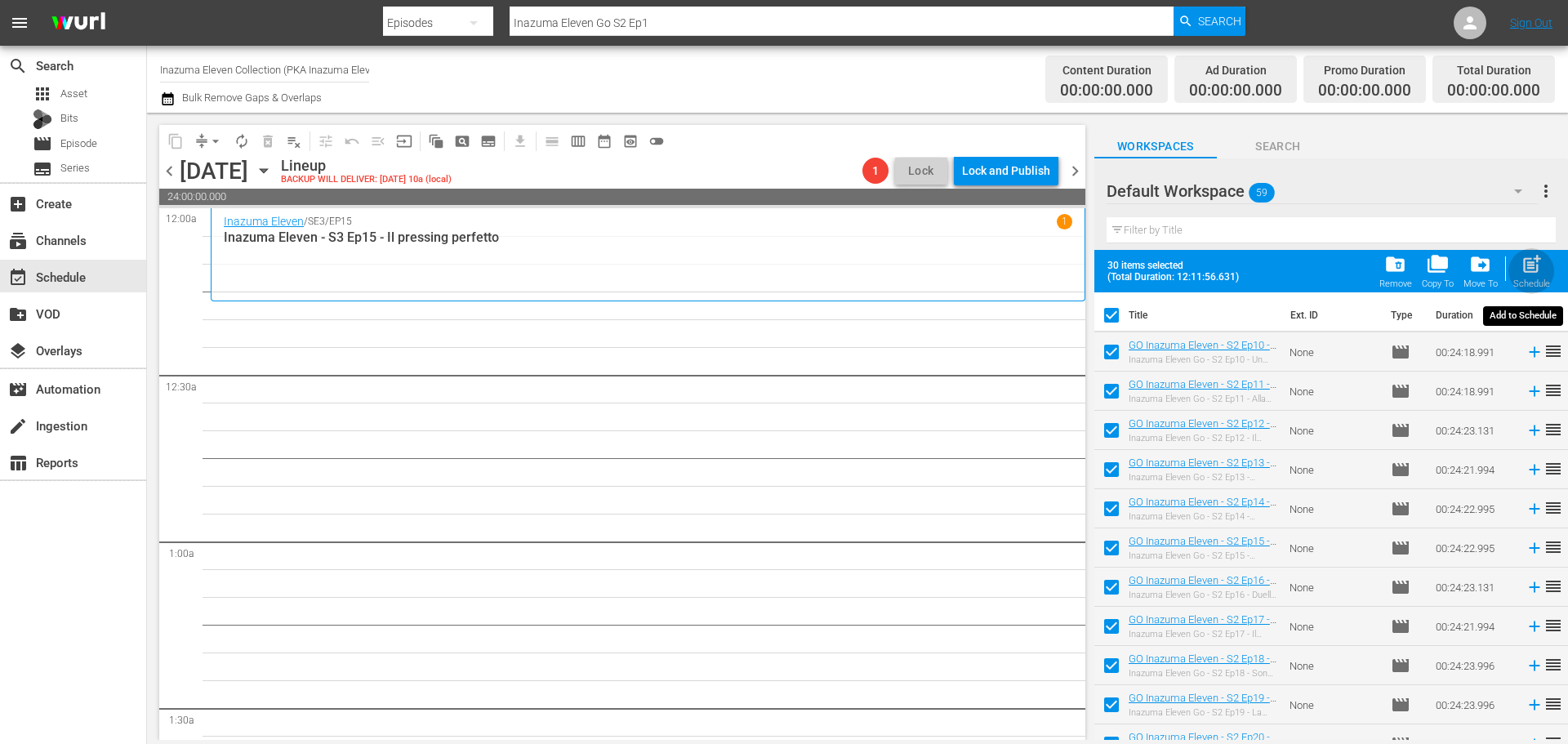
click at [1539, 277] on div "post_add Schedule" at bounding box center [1532, 271] width 36 height 36
checkbox input "false"
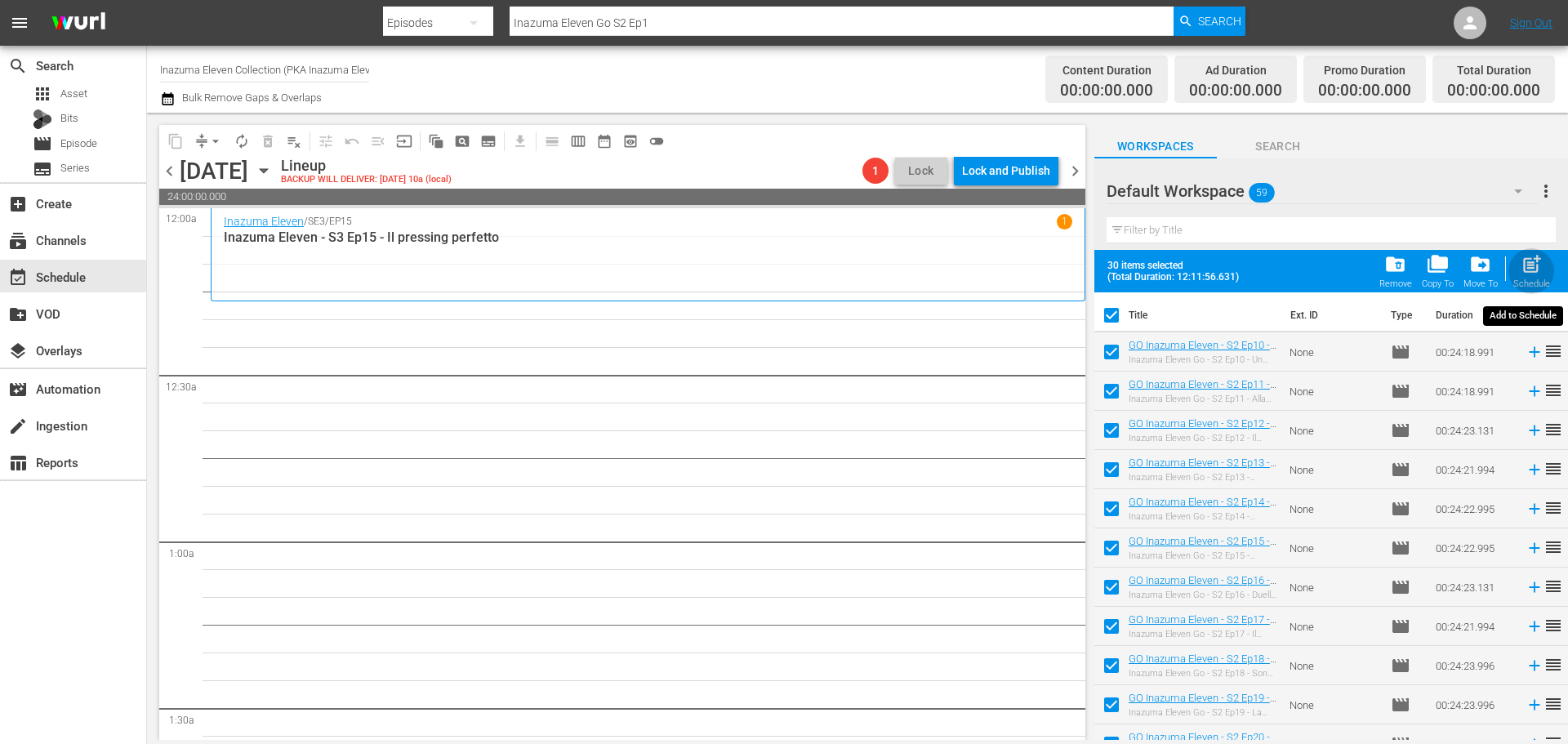
checkbox input "false"
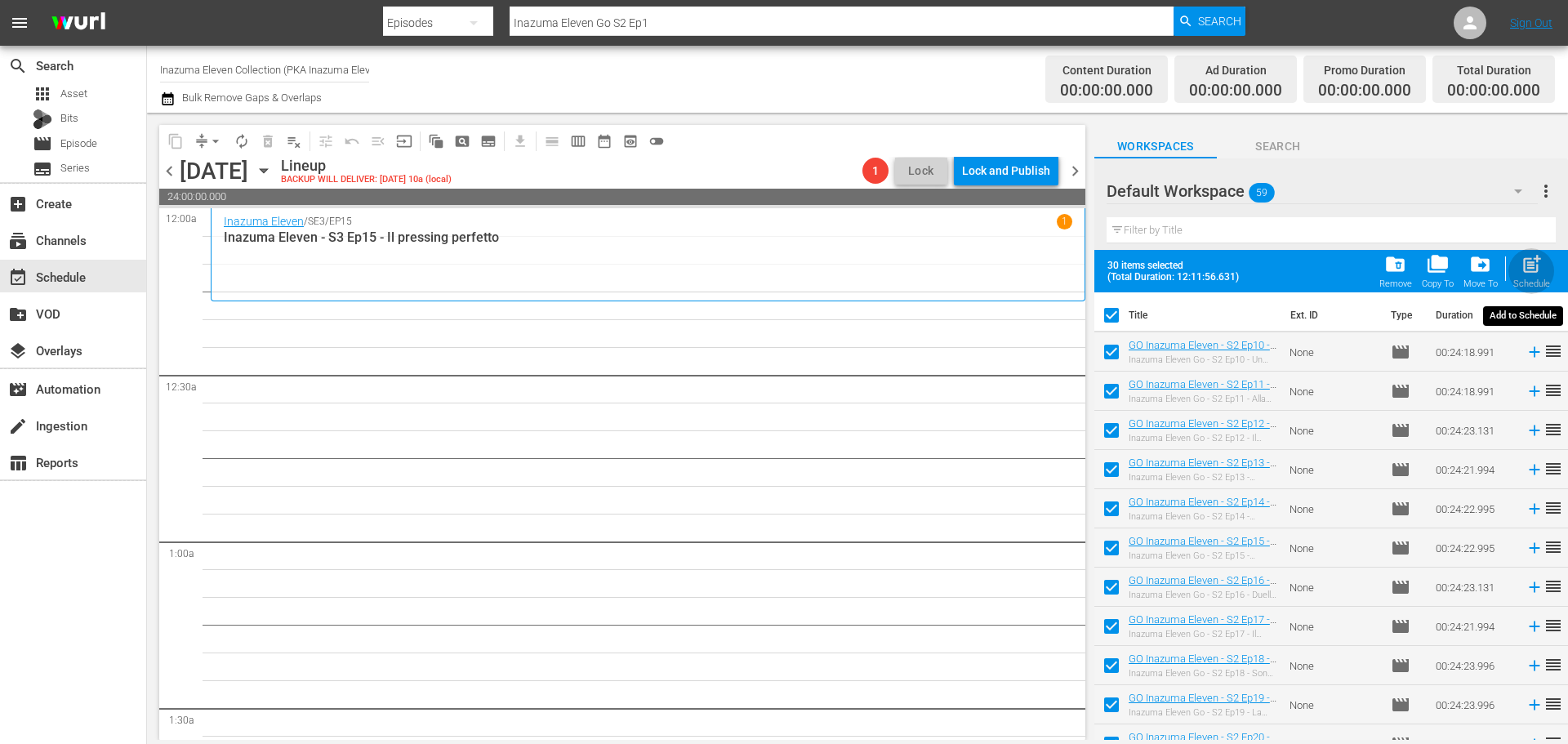
checkbox input "false"
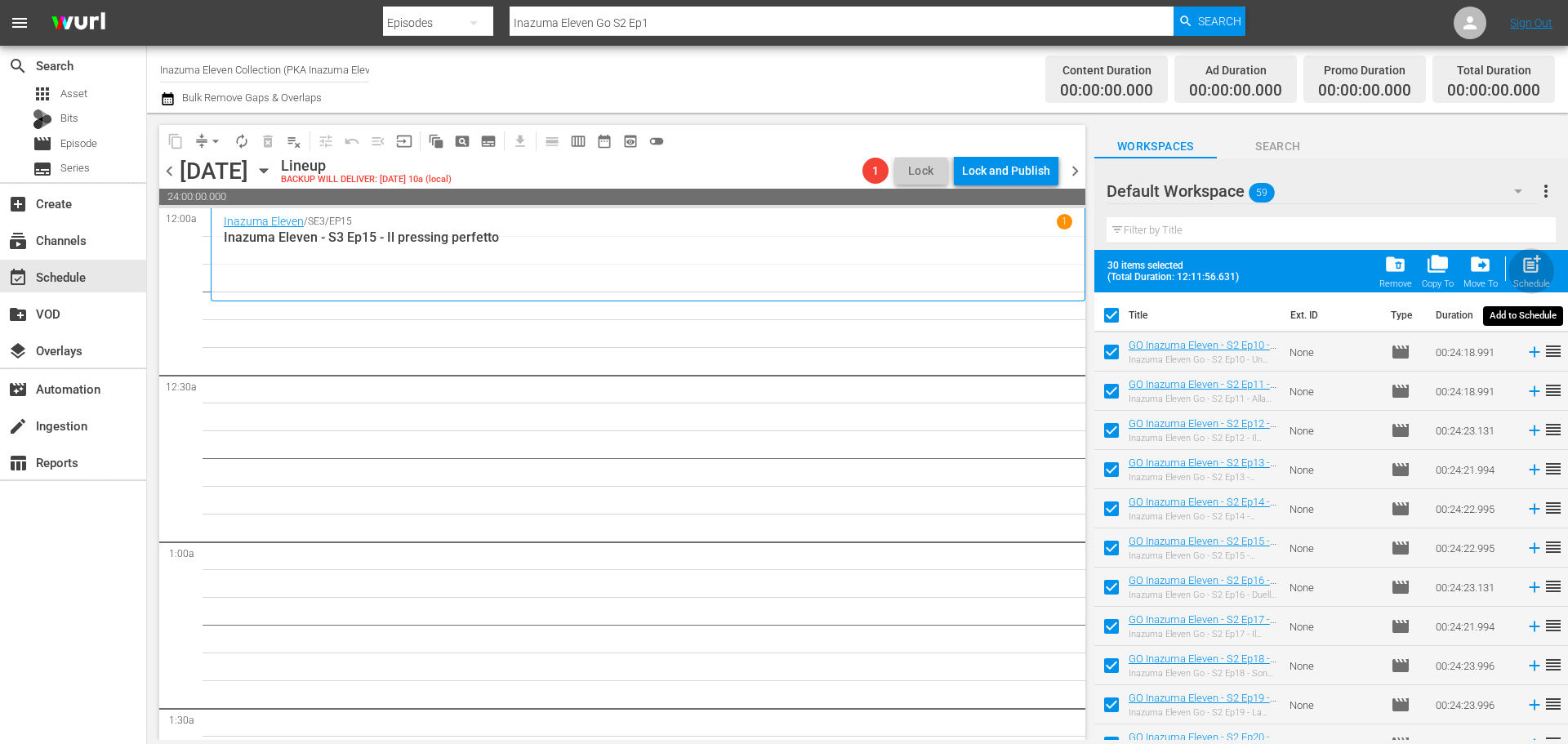
checkbox input "false"
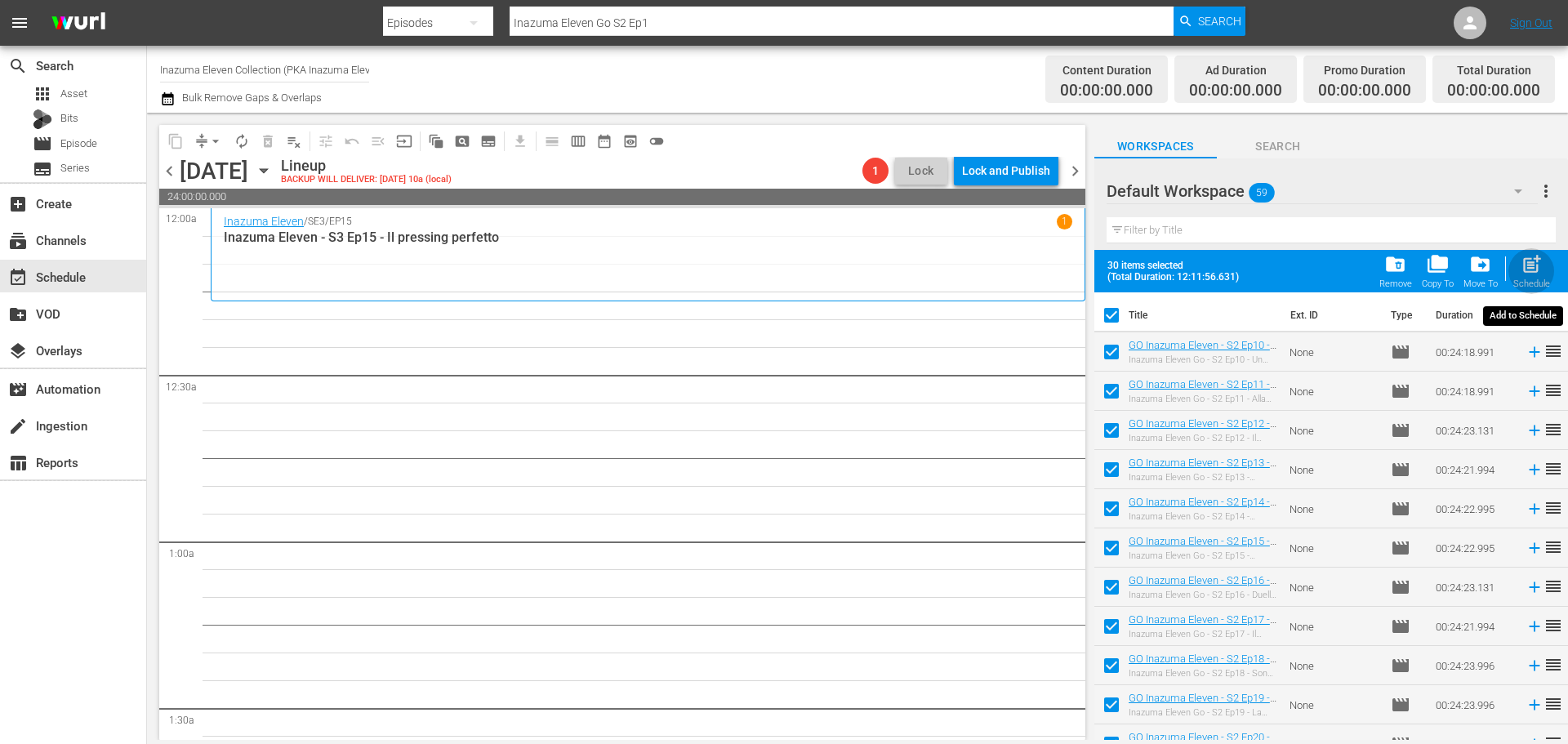
checkbox input "false"
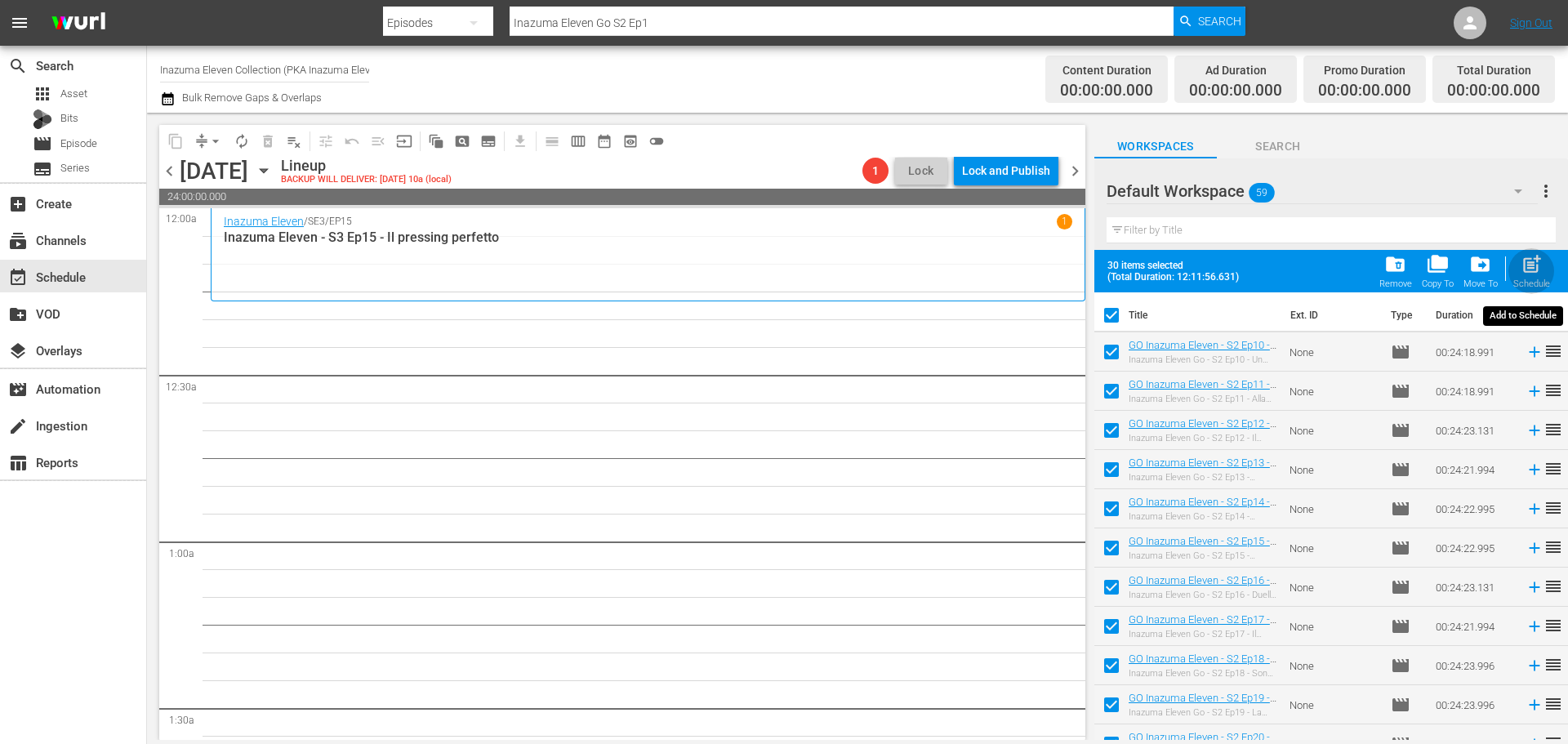
checkbox input "false"
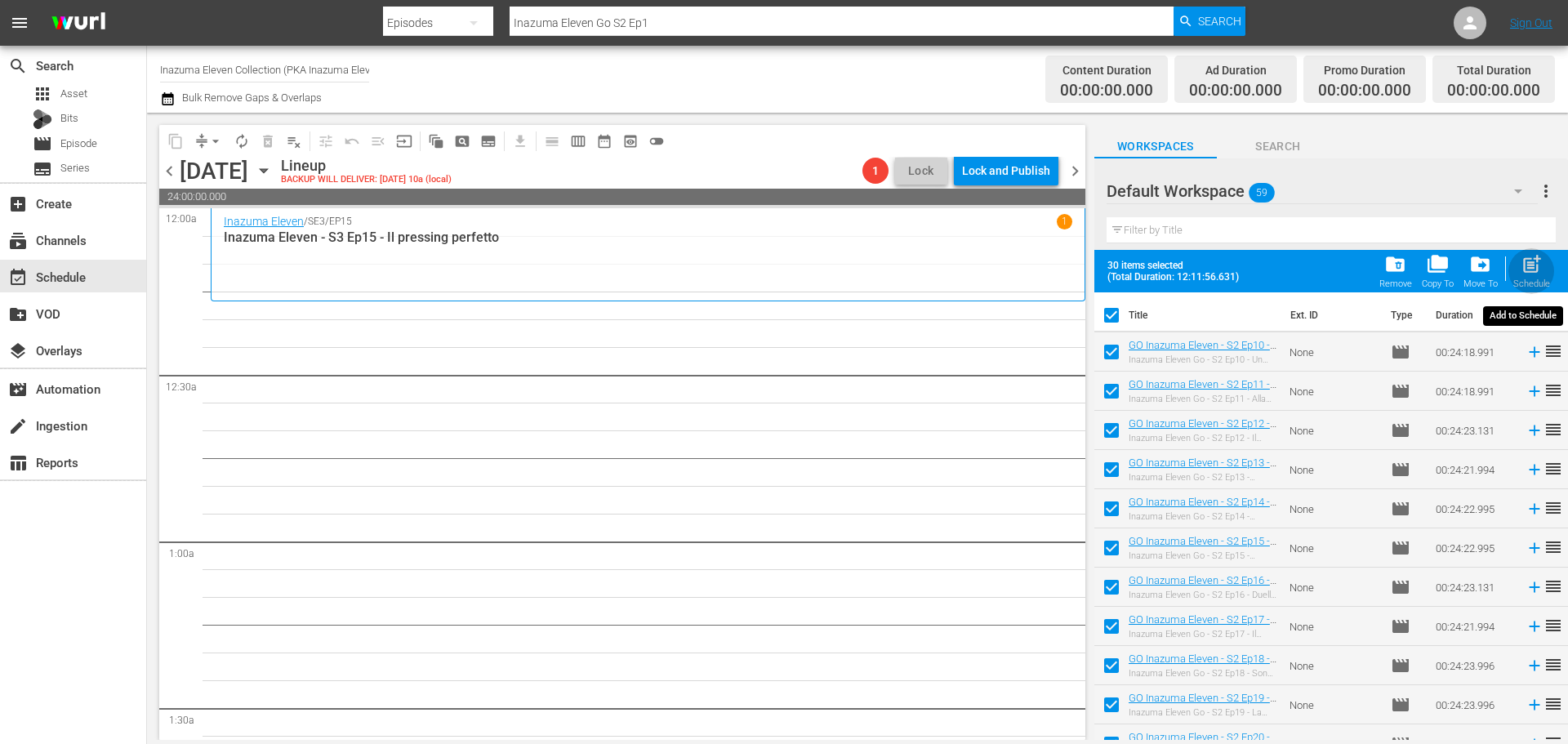
checkbox input "false"
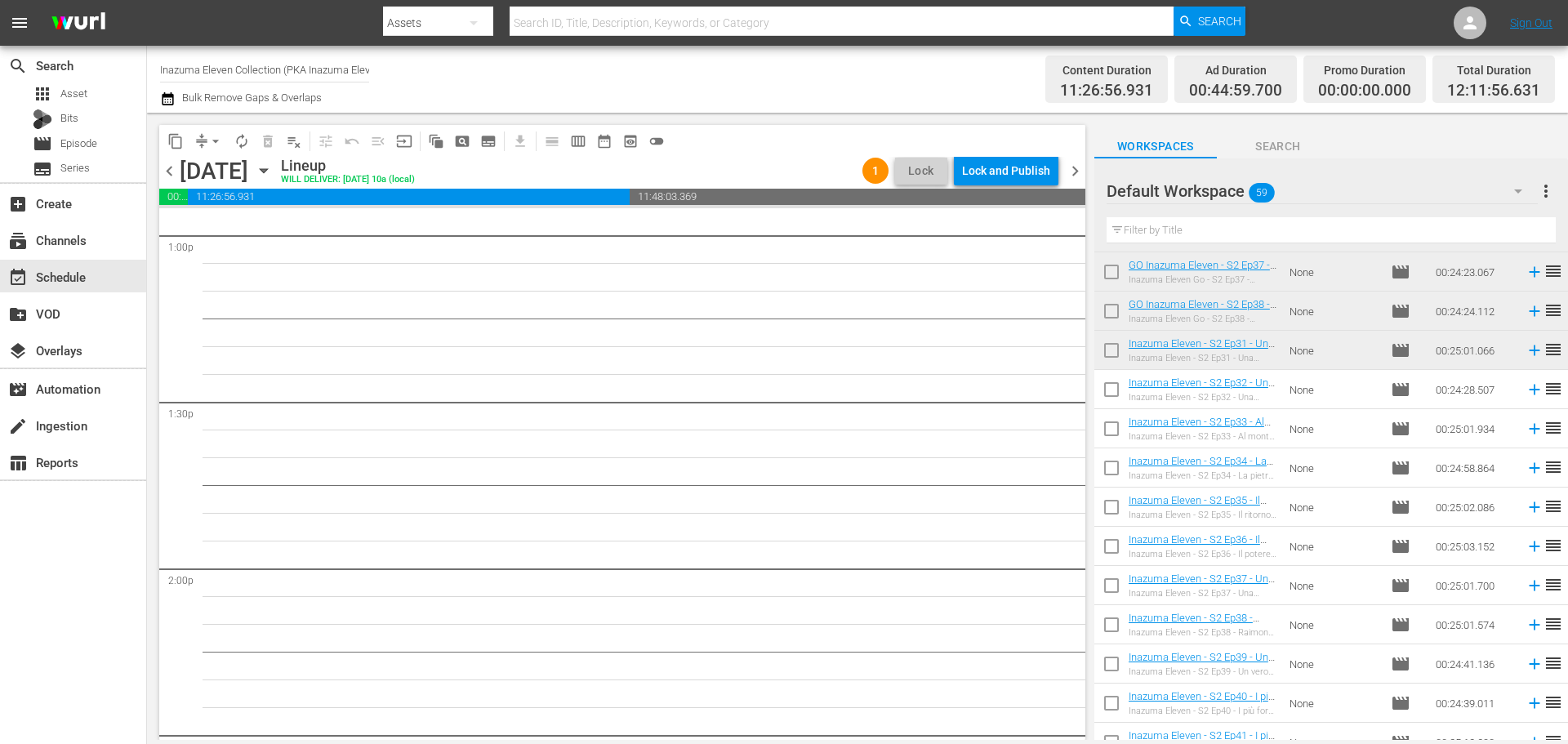
scroll to position [1089, 0]
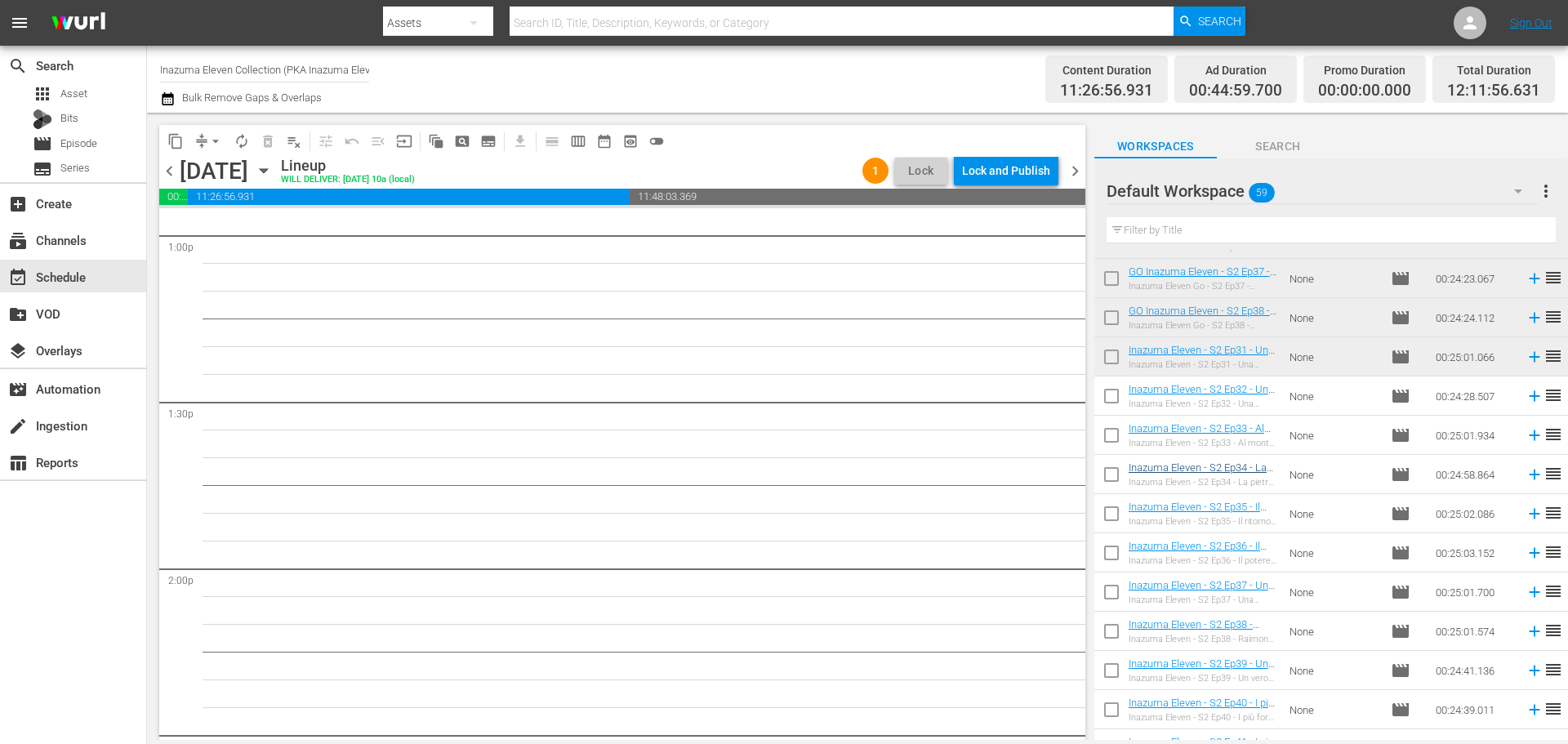
drag, startPoint x: 1117, startPoint y: 409, endPoint x: 1138, endPoint y: 515, distance: 108.1
click at [1117, 409] on input "checkbox" at bounding box center [1111, 399] width 34 height 34
checkbox input "true"
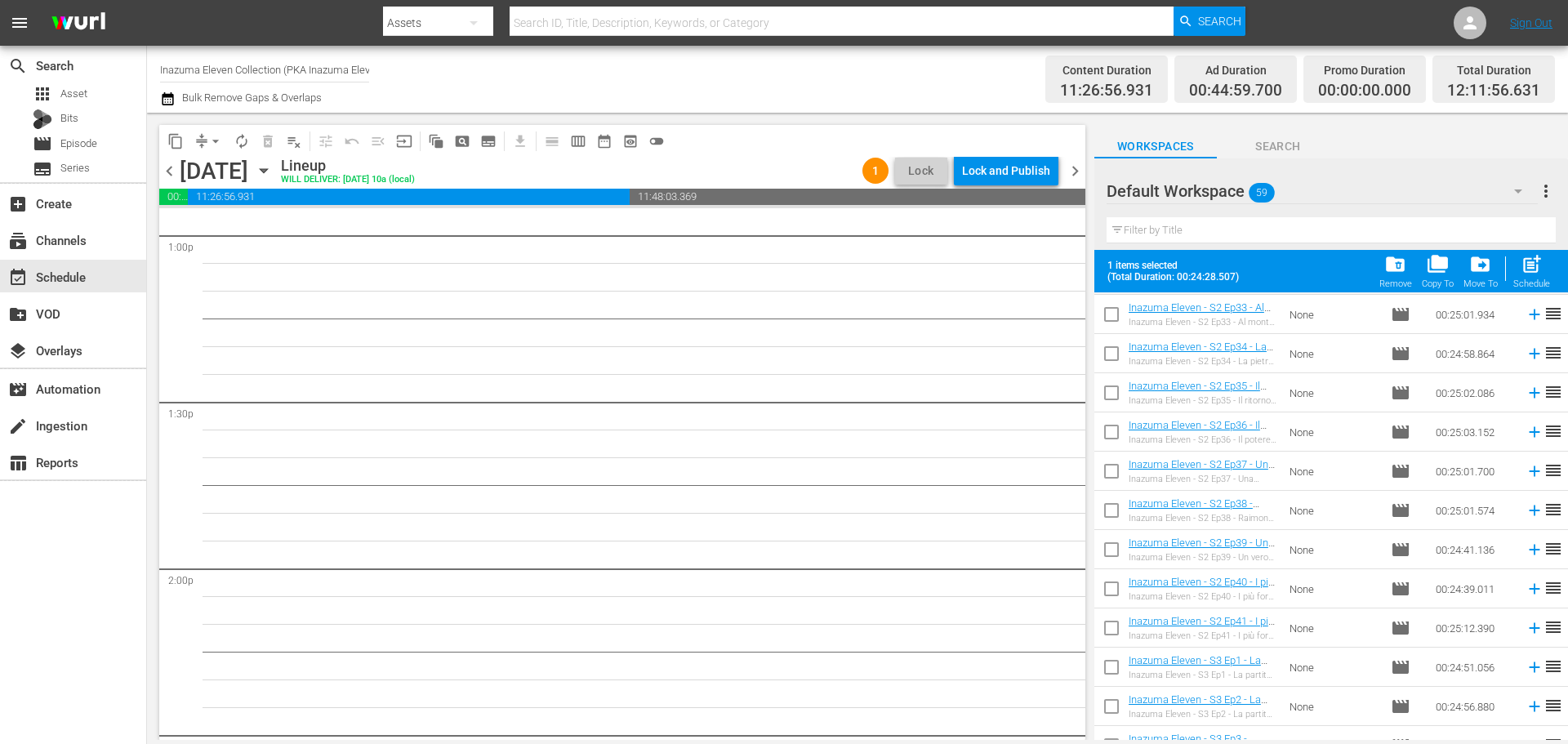
scroll to position [1171, 0]
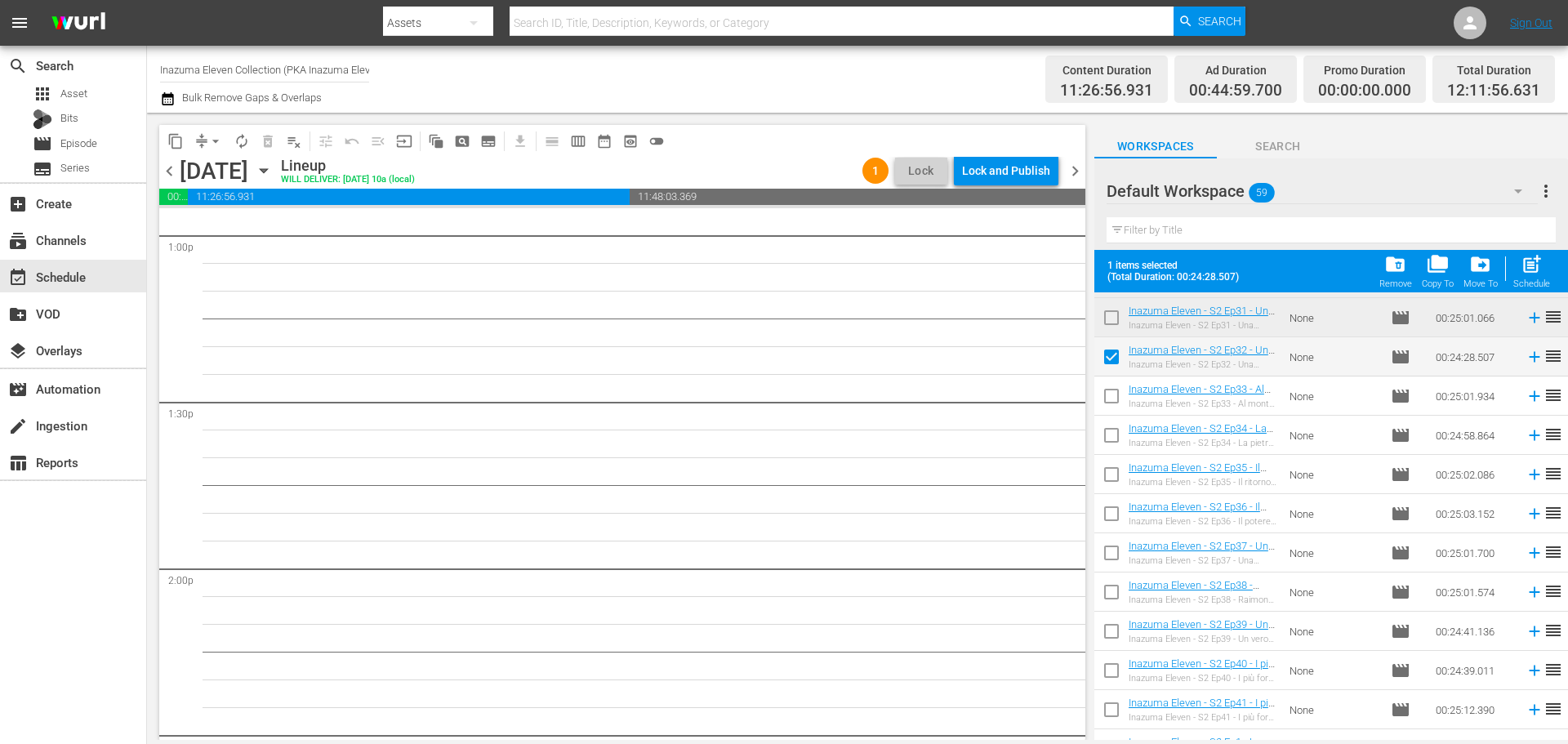
click at [1119, 402] on input "checkbox" at bounding box center [1111, 399] width 34 height 34
checkbox input "true"
click at [1117, 447] on input "checkbox" at bounding box center [1111, 438] width 34 height 34
checkbox input "true"
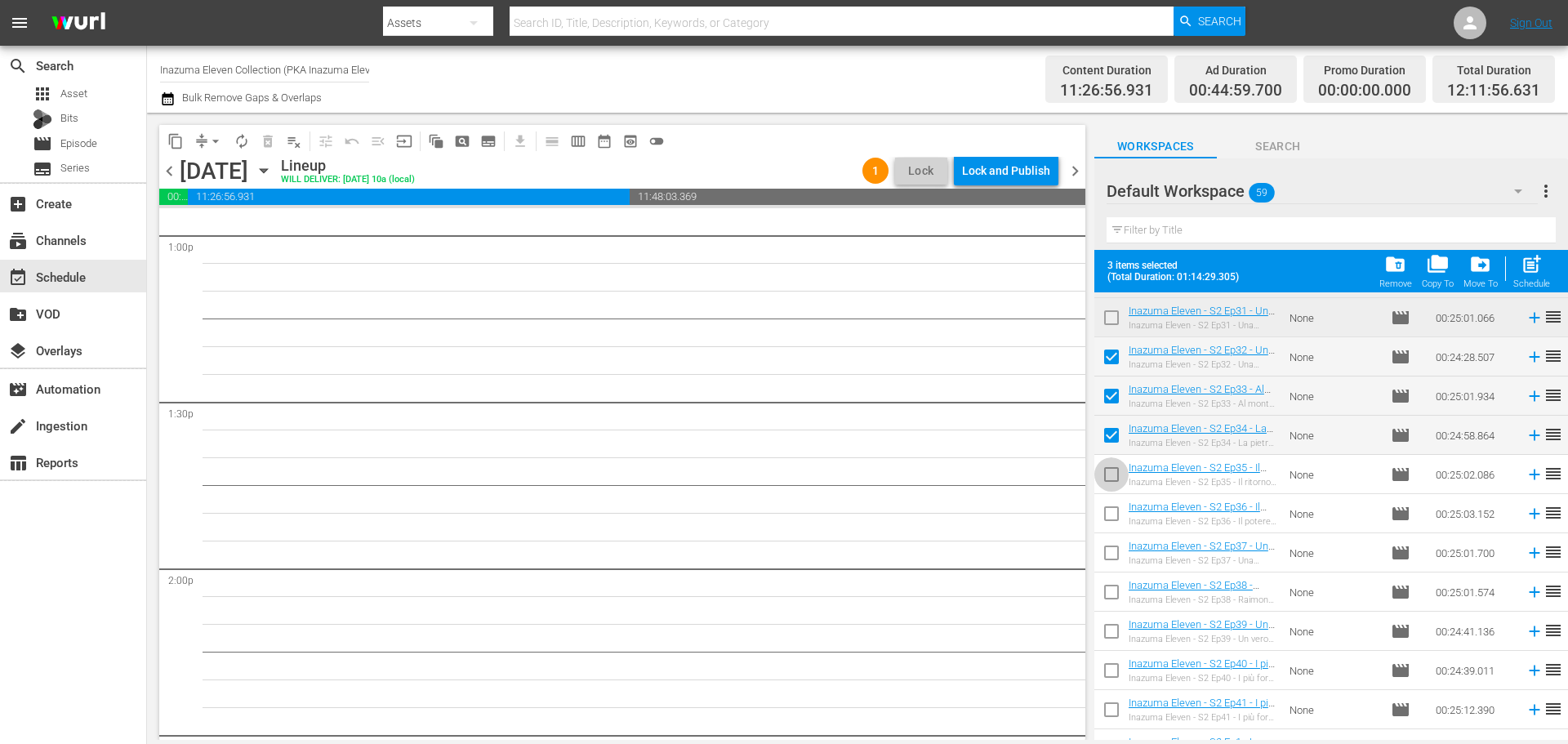
click at [1118, 473] on input "checkbox" at bounding box center [1111, 478] width 34 height 34
checkbox input "true"
click at [1112, 516] on input "checkbox" at bounding box center [1111, 517] width 34 height 34
checkbox input "true"
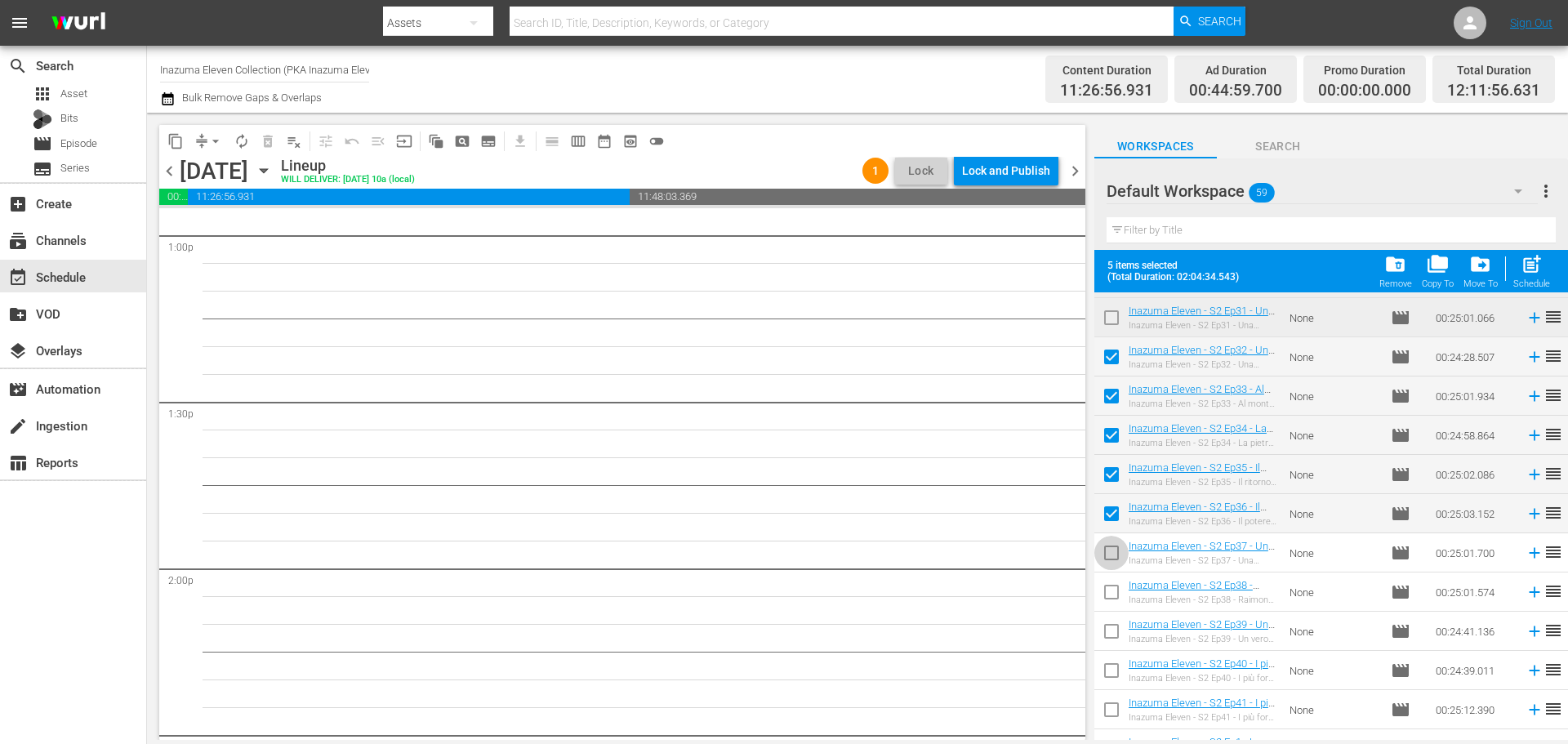
click at [1106, 556] on input "checkbox" at bounding box center [1111, 556] width 34 height 34
checkbox input "true"
click at [1117, 585] on input "checkbox" at bounding box center [1111, 595] width 34 height 34
checkbox input "true"
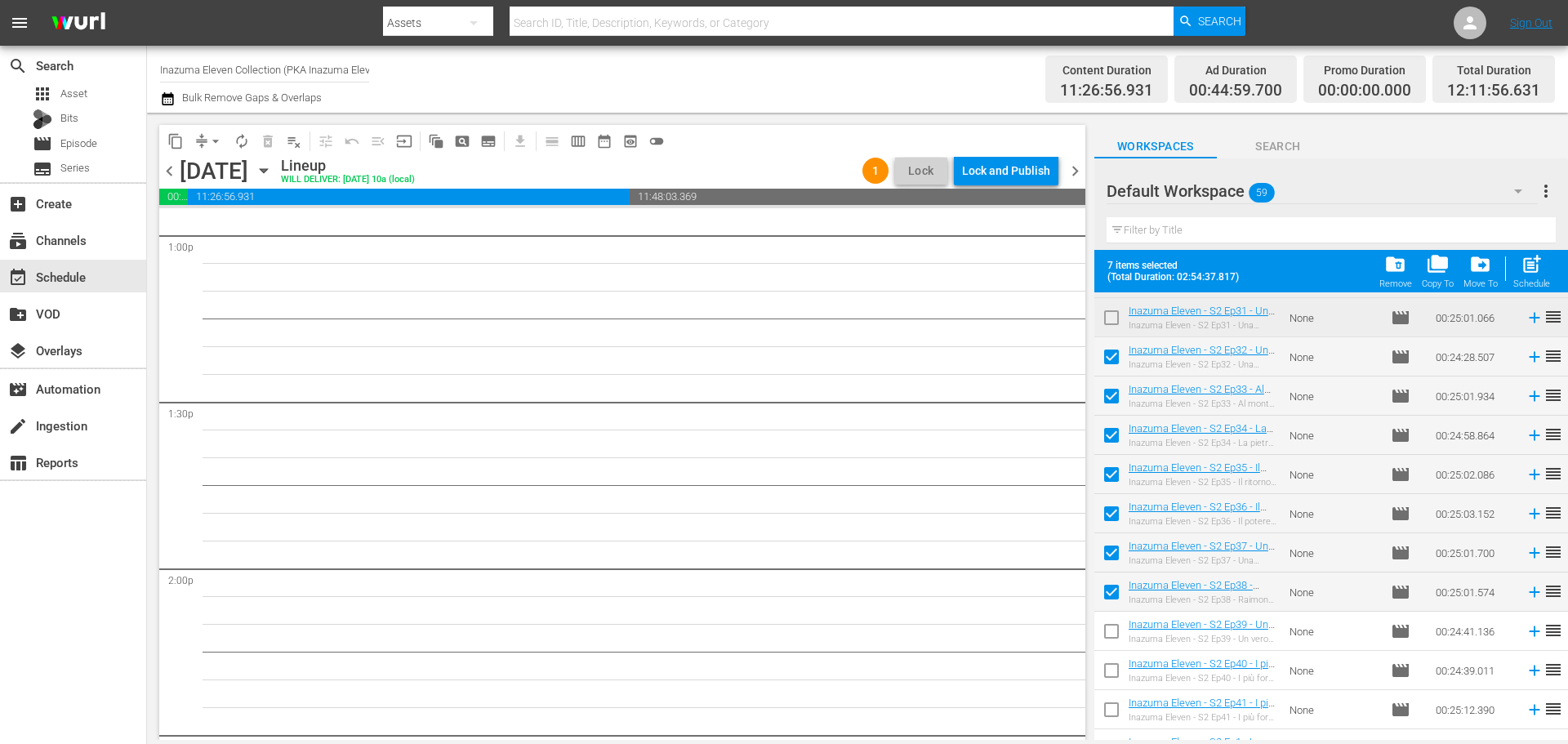
click at [1111, 636] on input "checkbox" at bounding box center [1111, 634] width 34 height 34
checkbox input "true"
click at [1107, 687] on input "checkbox" at bounding box center [1111, 673] width 34 height 34
checkbox input "true"
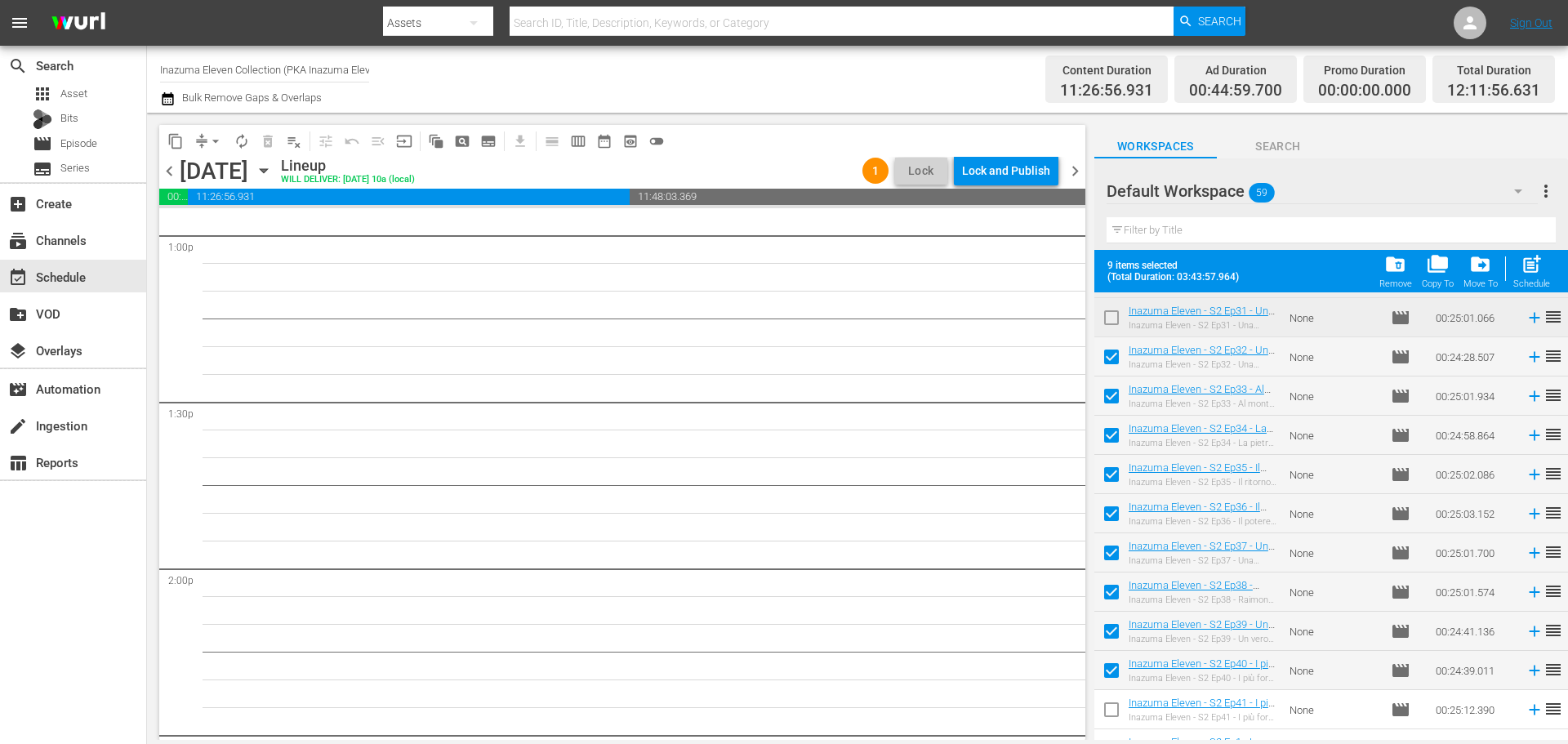
scroll to position [1415, 0]
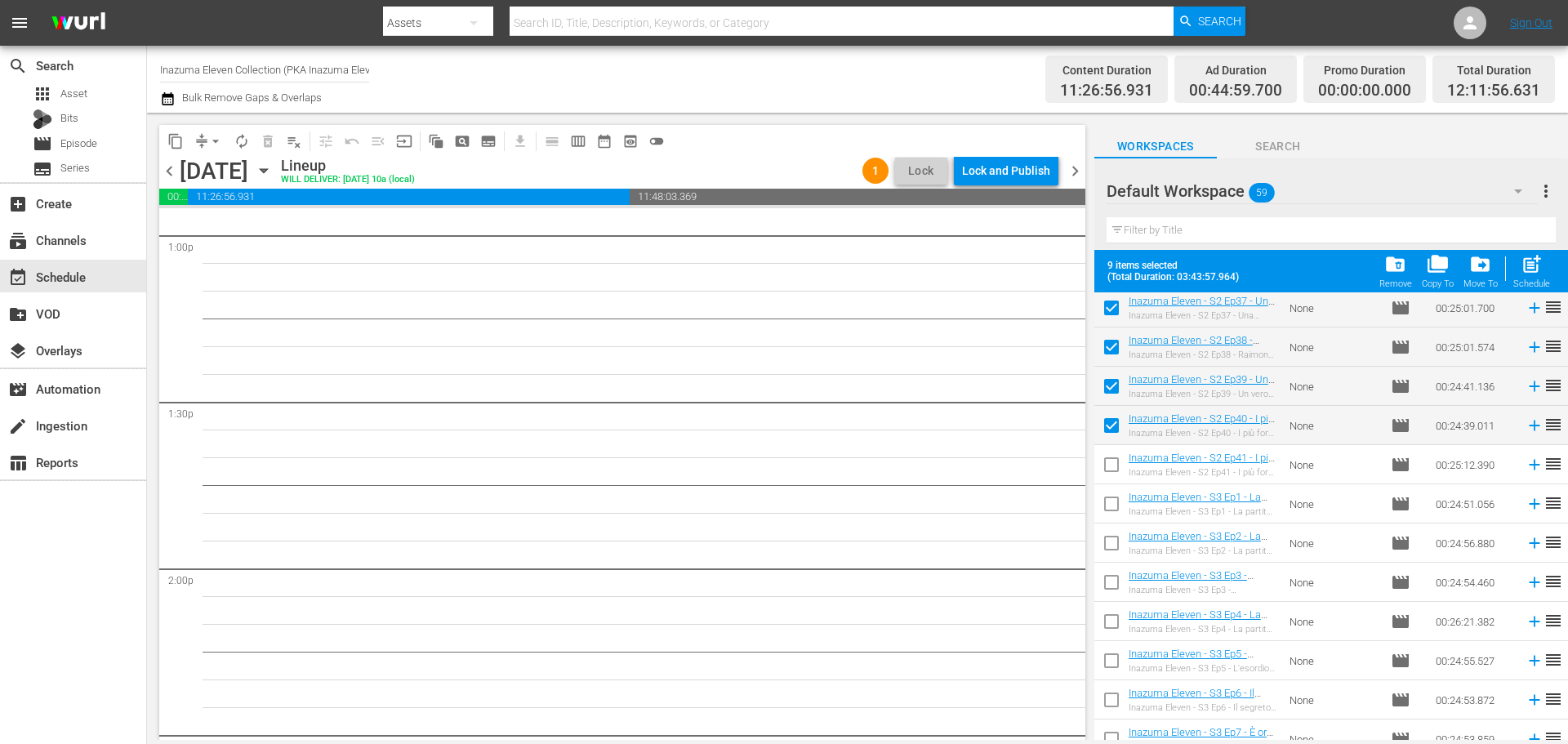
click at [1118, 471] on input "checkbox" at bounding box center [1111, 468] width 34 height 34
checkbox input "true"
click at [1111, 515] on input "checkbox" at bounding box center [1111, 507] width 34 height 34
checkbox input "true"
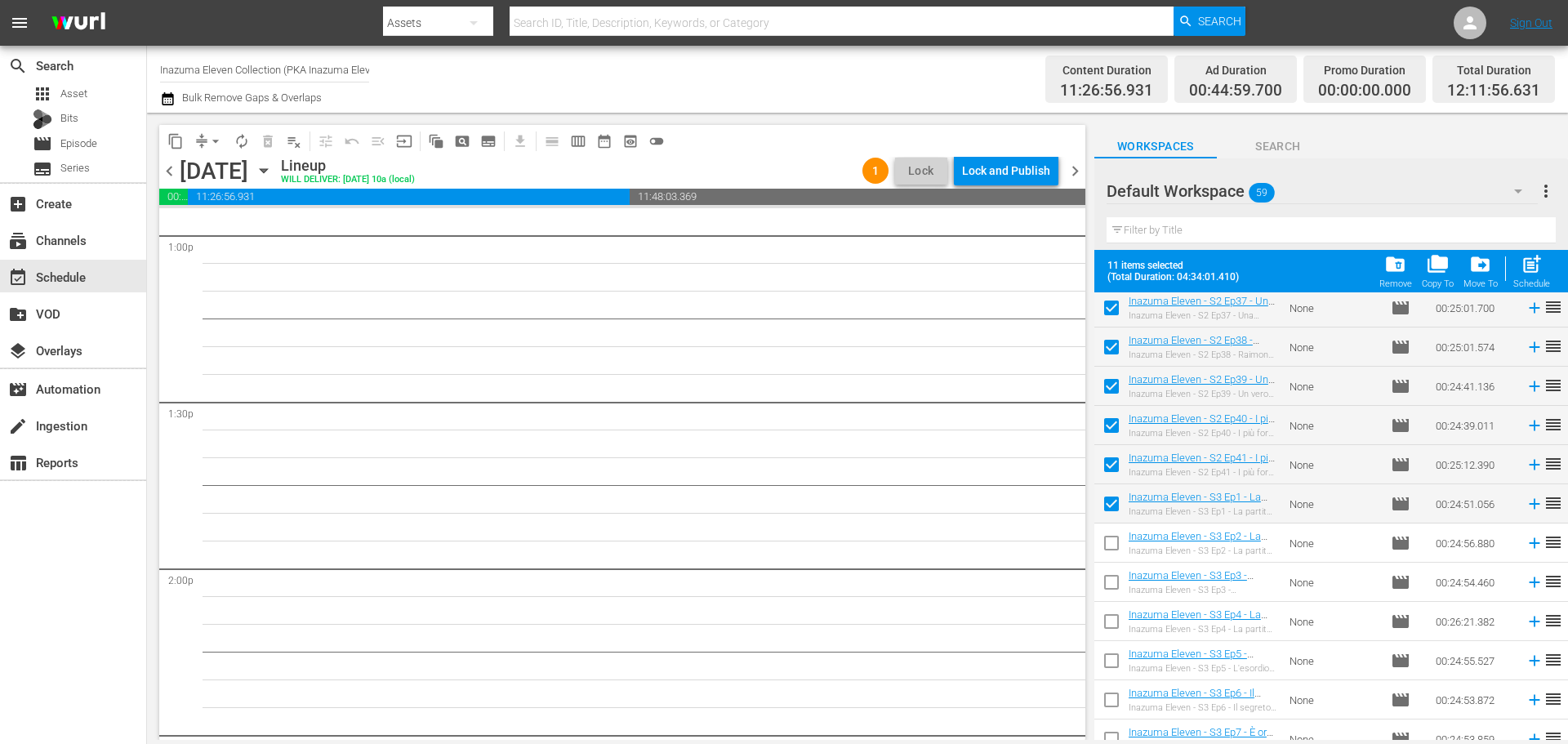
click at [1111, 552] on input "checkbox" at bounding box center [1111, 546] width 34 height 34
checkbox input "true"
click at [1114, 582] on input "checkbox" at bounding box center [1111, 585] width 34 height 34
checkbox input "true"
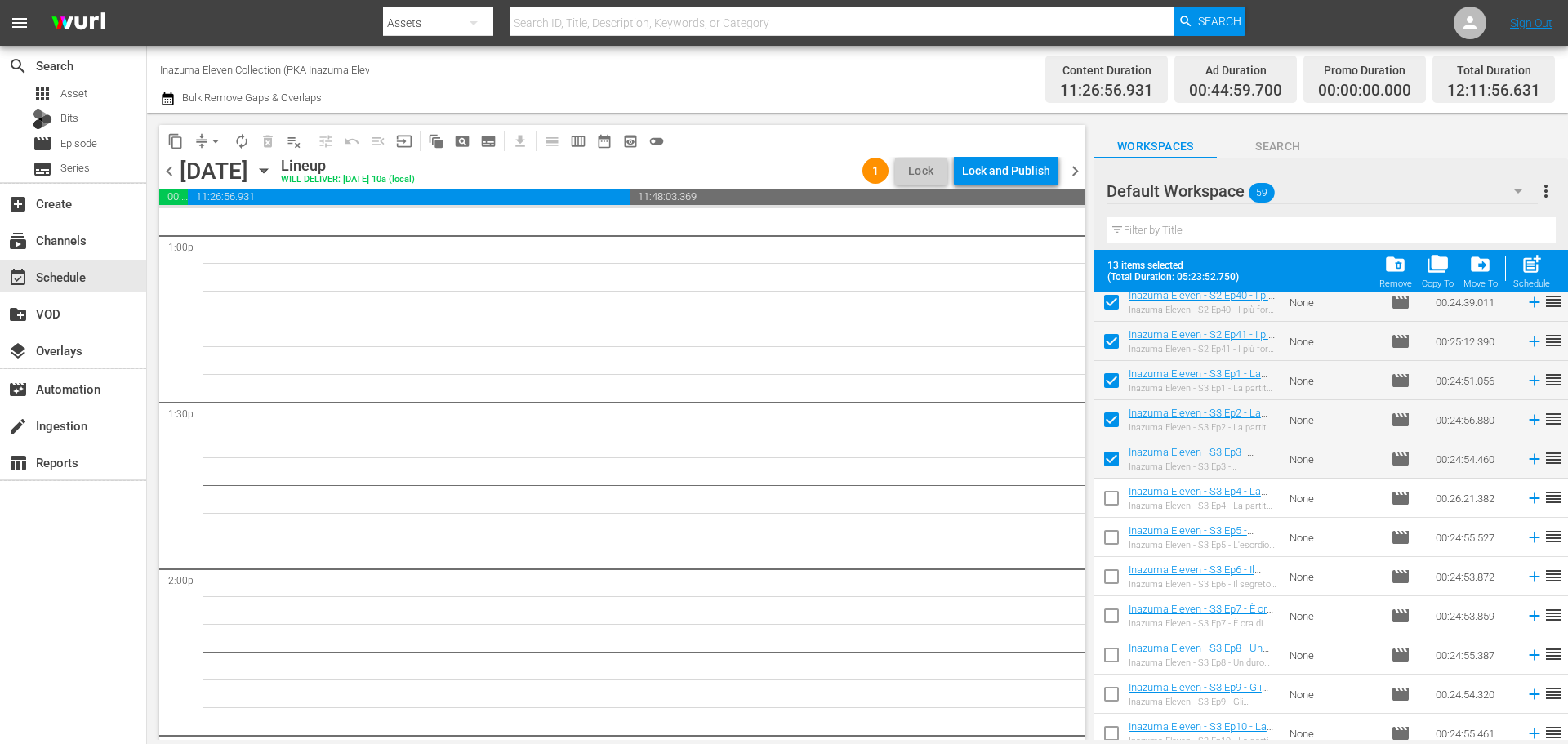
scroll to position [1661, 0]
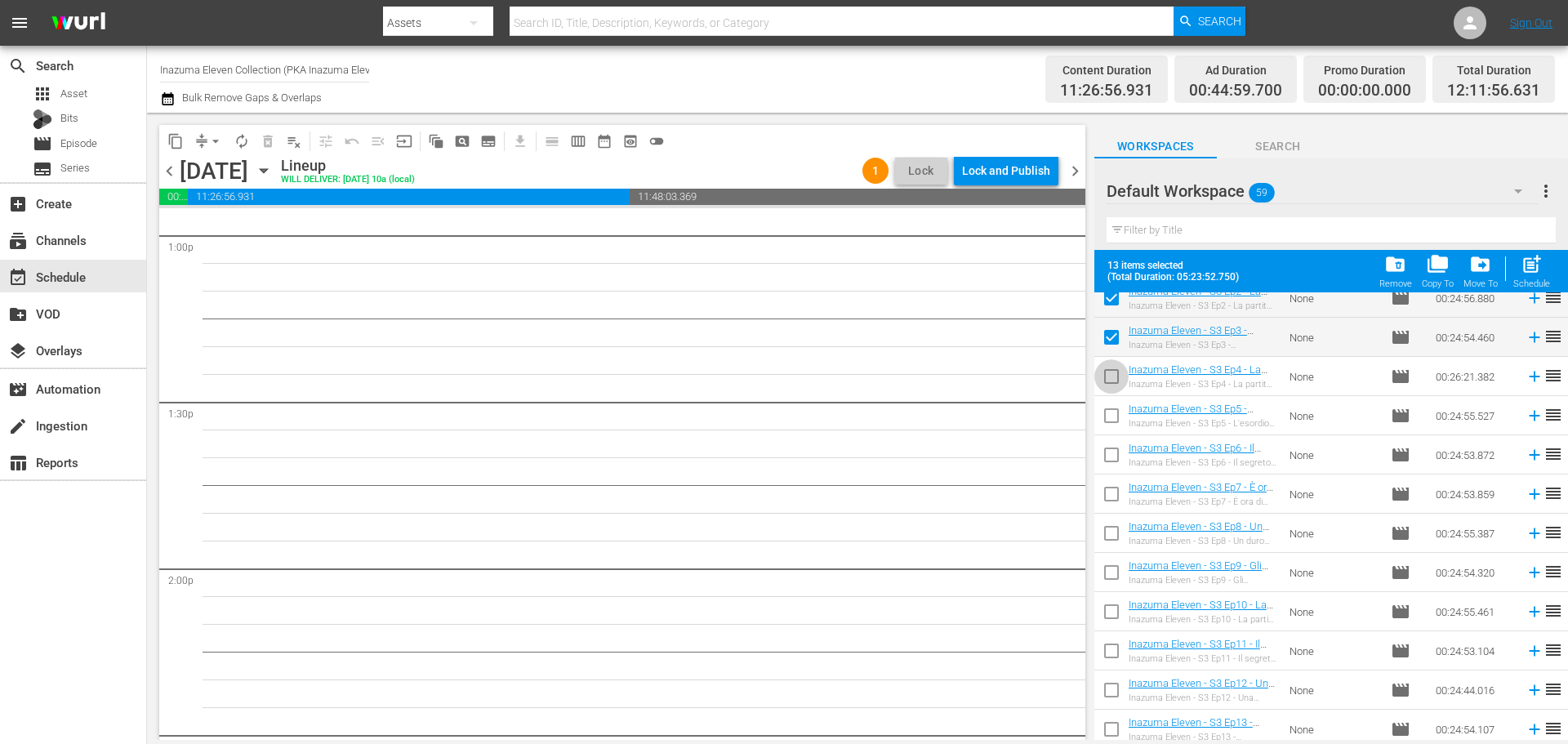
click at [1119, 380] on input "checkbox" at bounding box center [1111, 380] width 34 height 34
checkbox input "true"
click at [1118, 406] on input "checkbox" at bounding box center [1111, 419] width 34 height 34
checkbox input "true"
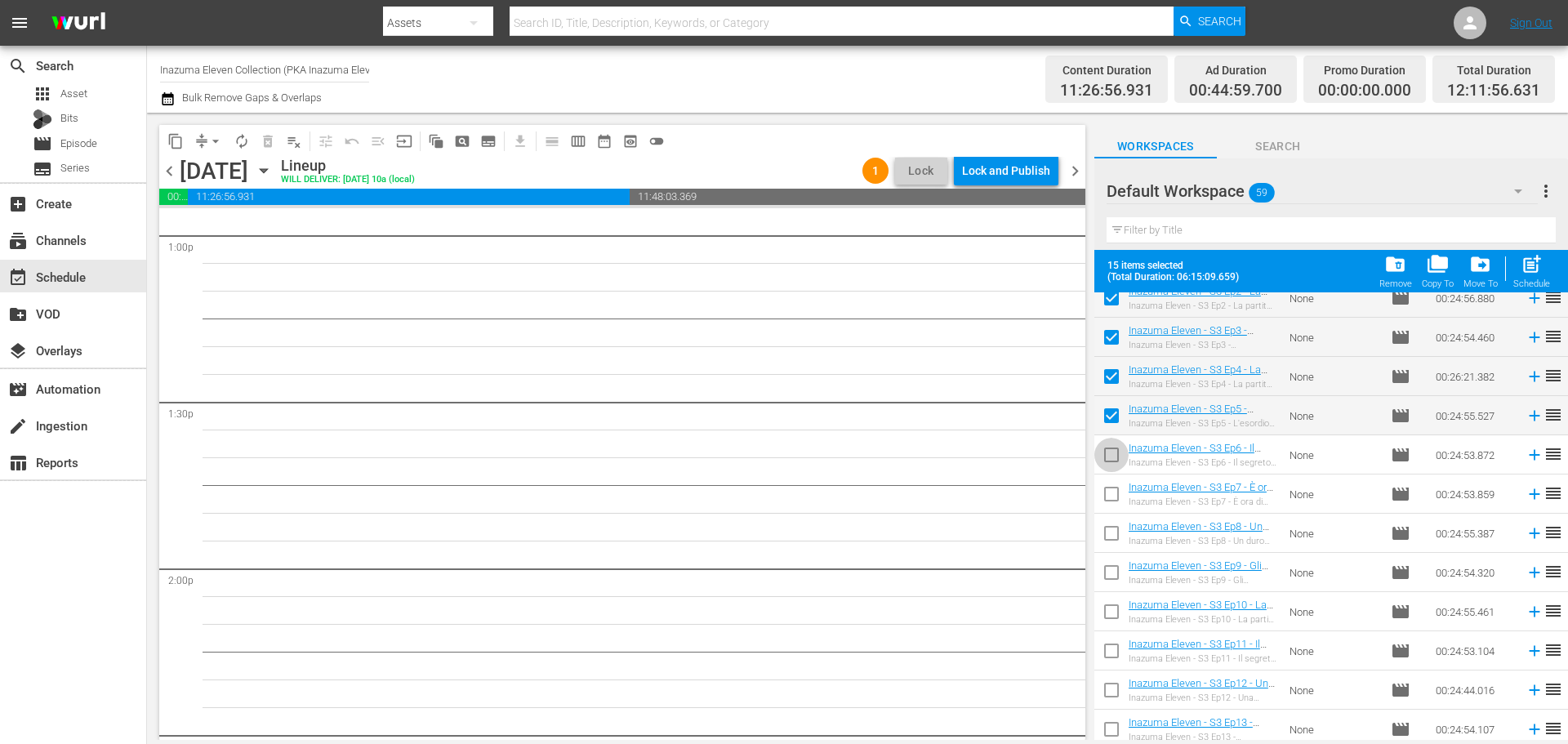
click at [1108, 457] on input "checkbox" at bounding box center [1111, 458] width 34 height 34
checkbox input "true"
click at [1115, 484] on input "checkbox" at bounding box center [1111, 498] width 34 height 34
checkbox input "true"
click at [1115, 526] on input "checkbox" at bounding box center [1111, 537] width 34 height 34
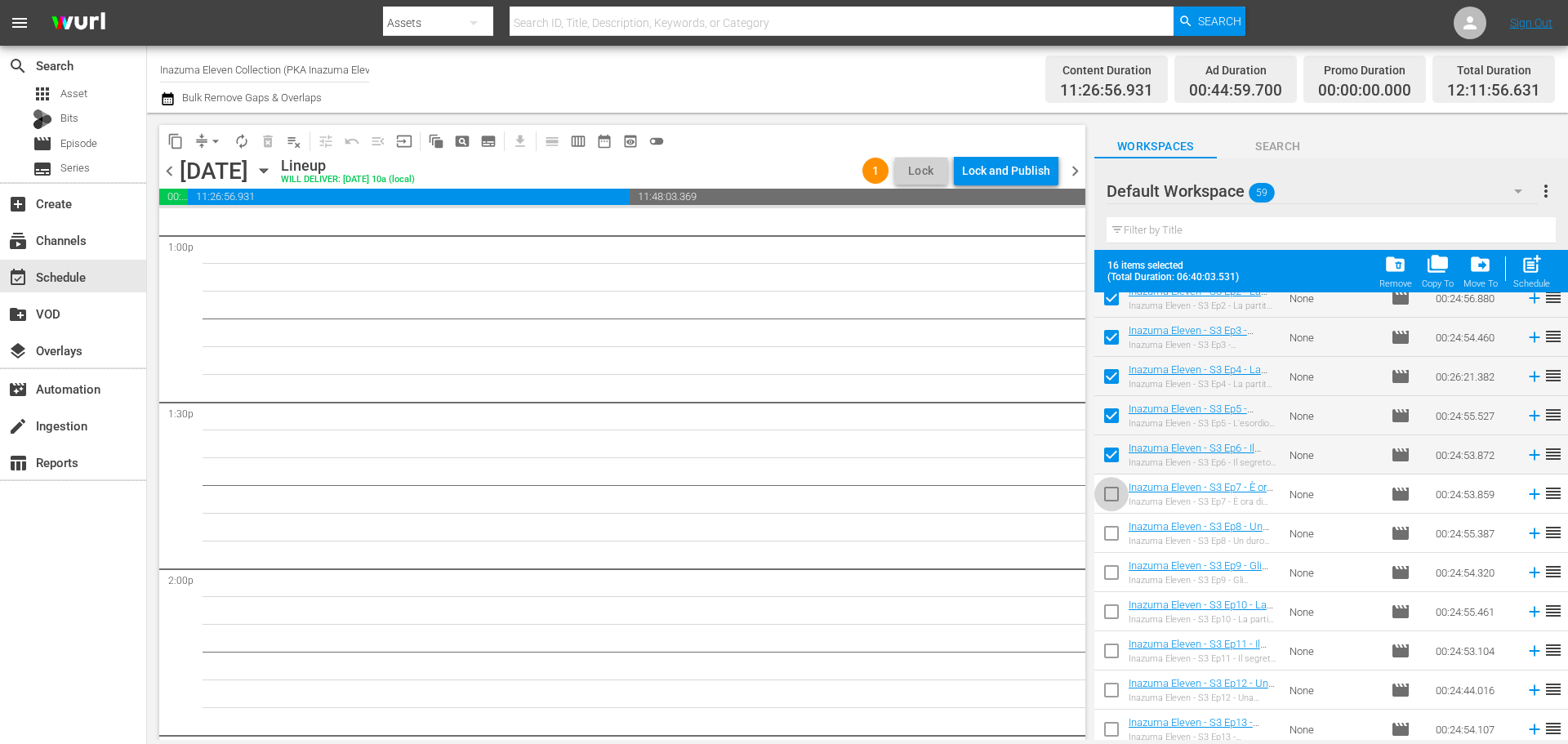
checkbox input "true"
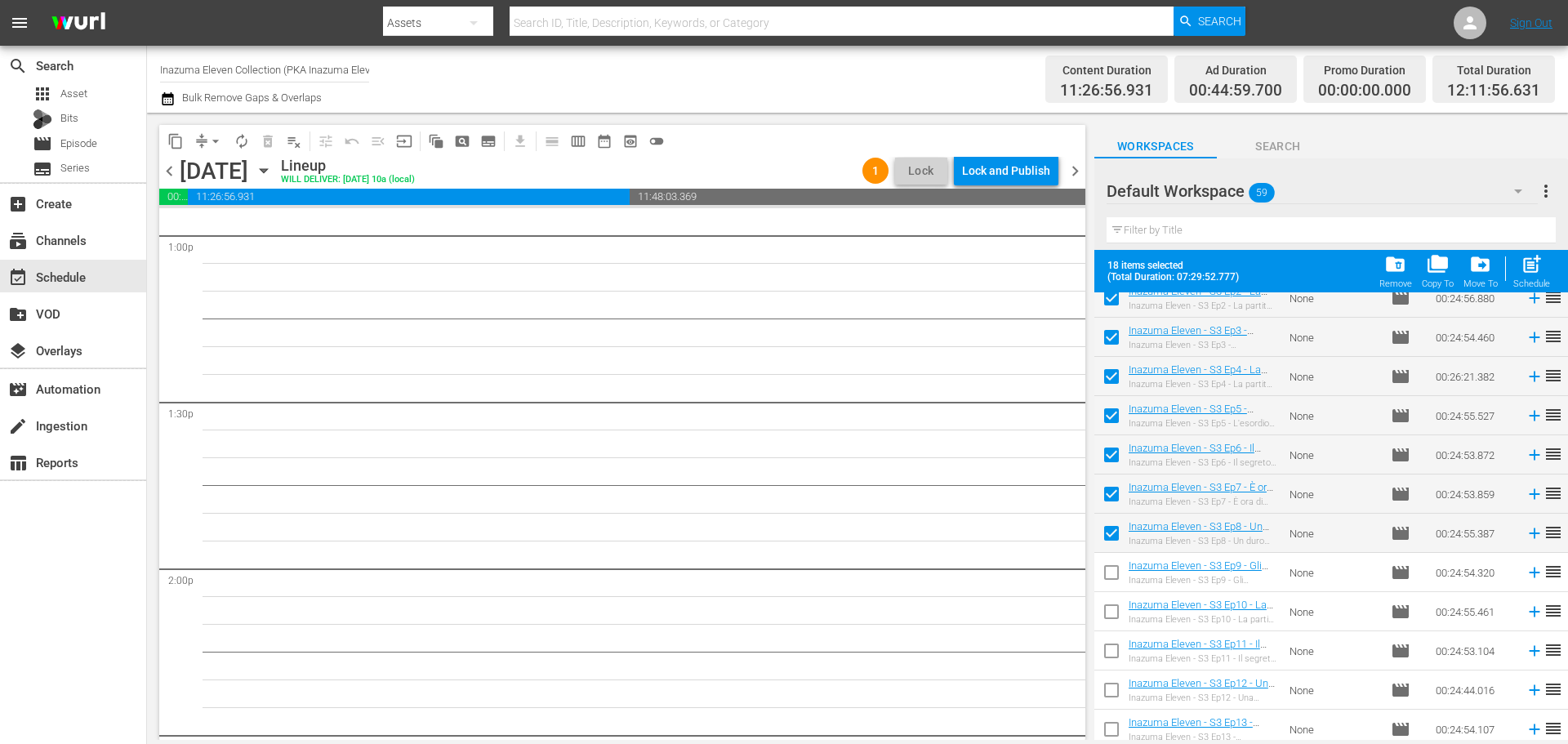
click at [1112, 565] on input "checkbox" at bounding box center [1111, 576] width 34 height 34
checkbox input "true"
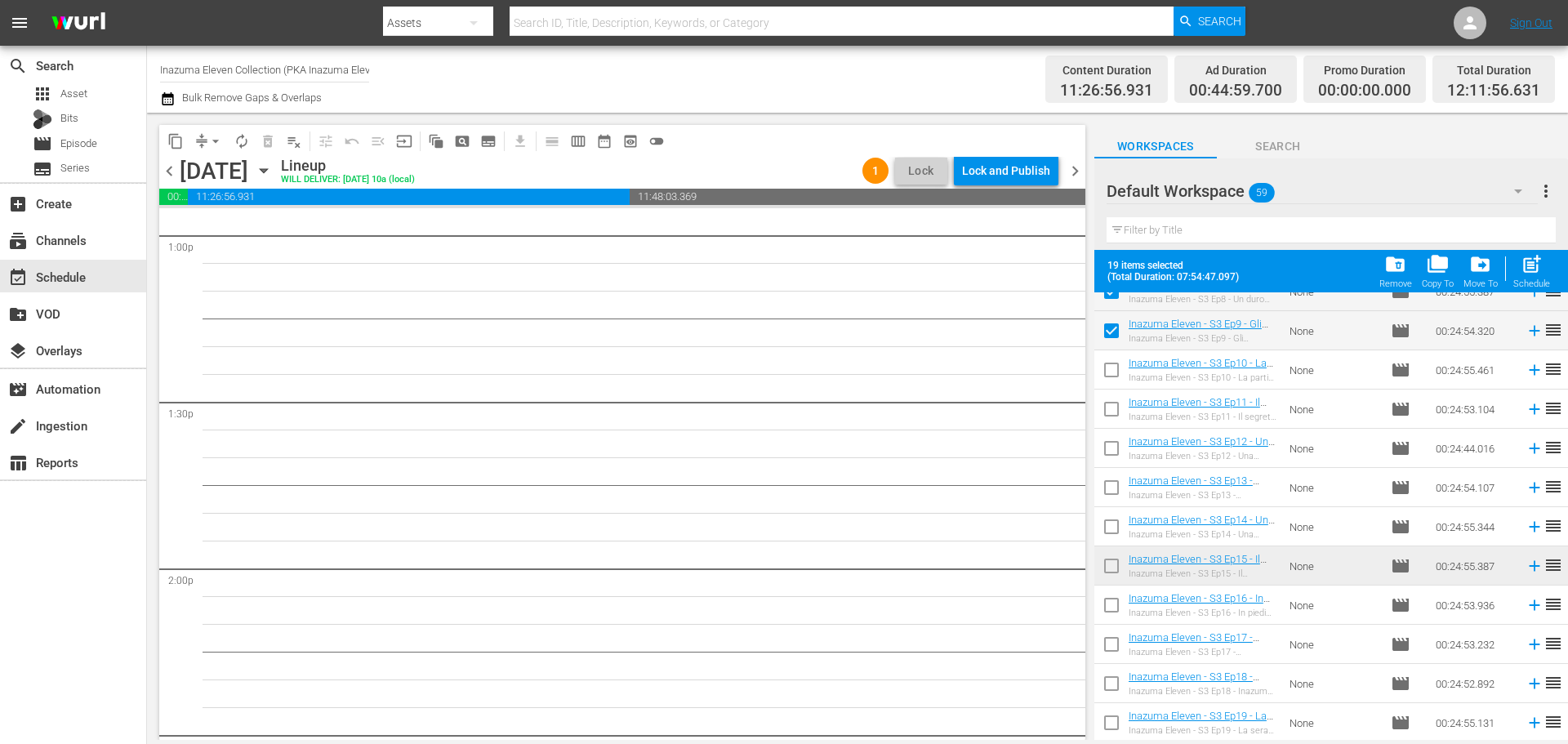
click at [1120, 366] on input "checkbox" at bounding box center [1111, 373] width 34 height 34
checkbox input "true"
click at [1118, 408] on input "checkbox" at bounding box center [1111, 413] width 34 height 34
checkbox input "true"
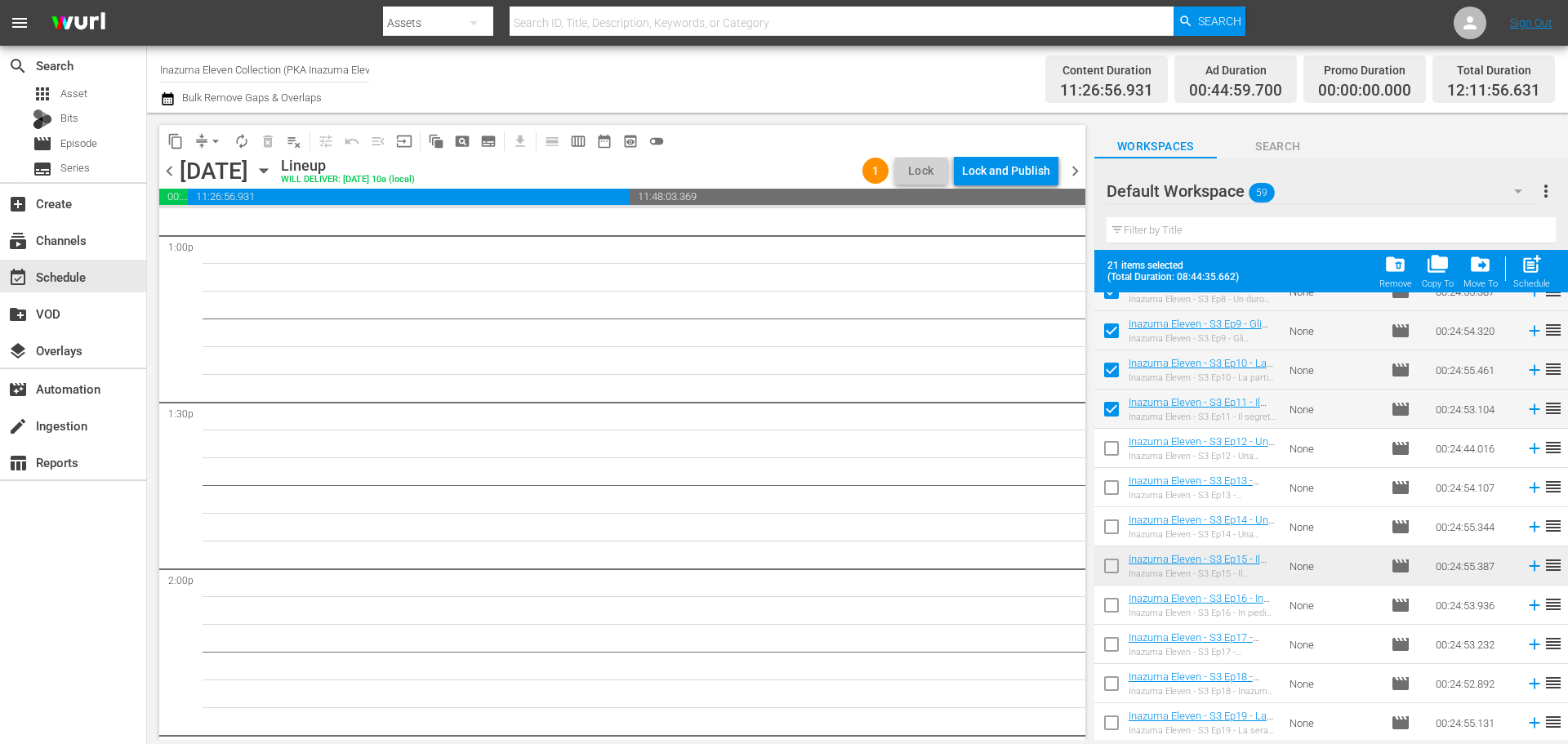
click at [1115, 436] on input "checkbox" at bounding box center [1111, 452] width 34 height 34
checkbox input "true"
click at [1113, 496] on input "checkbox" at bounding box center [1111, 491] width 34 height 34
checkbox input "true"
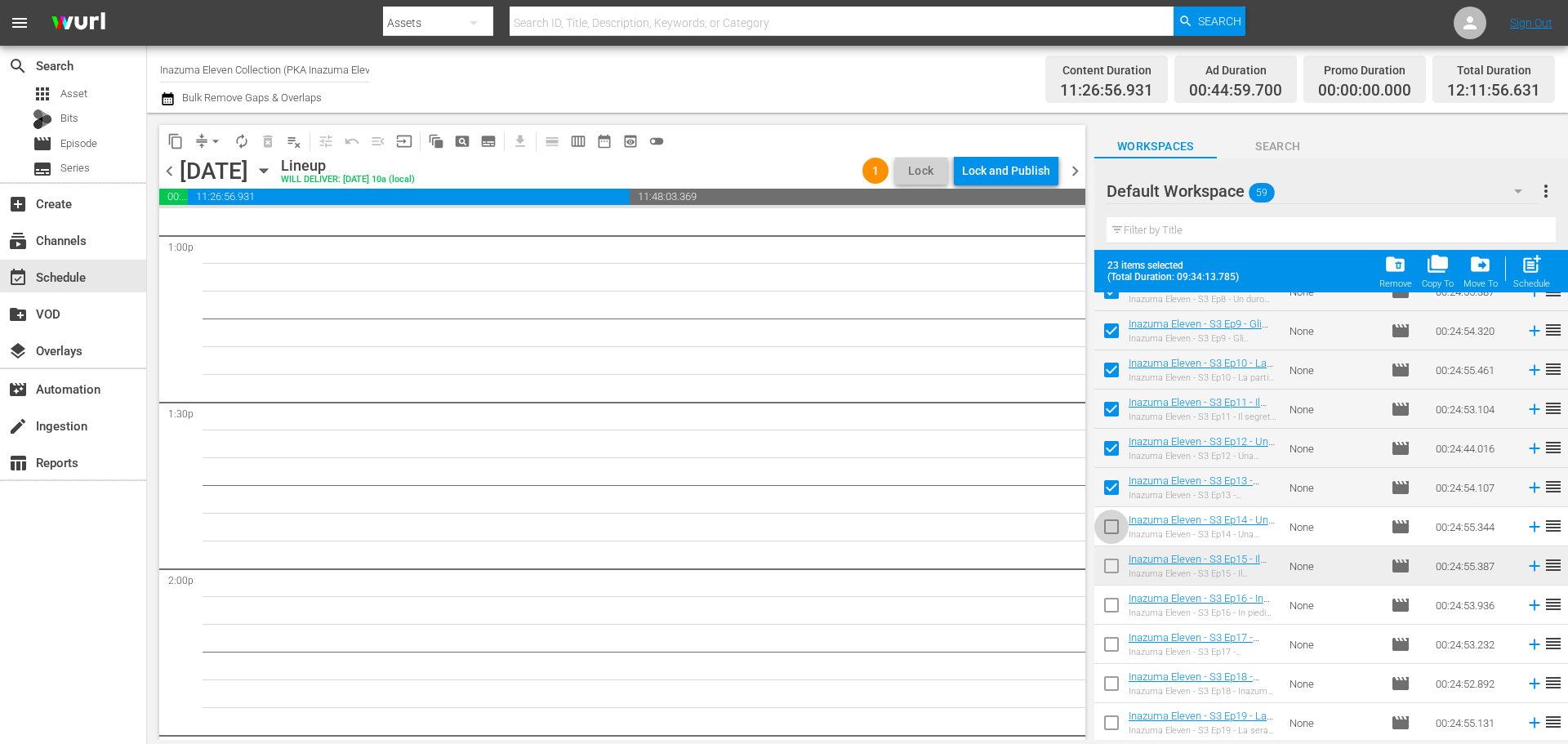
click at [1117, 519] on input "checkbox" at bounding box center [1111, 530] width 34 height 34
checkbox input "true"
click at [1103, 565] on input "checkbox" at bounding box center [1111, 569] width 34 height 34
checkbox input "true"
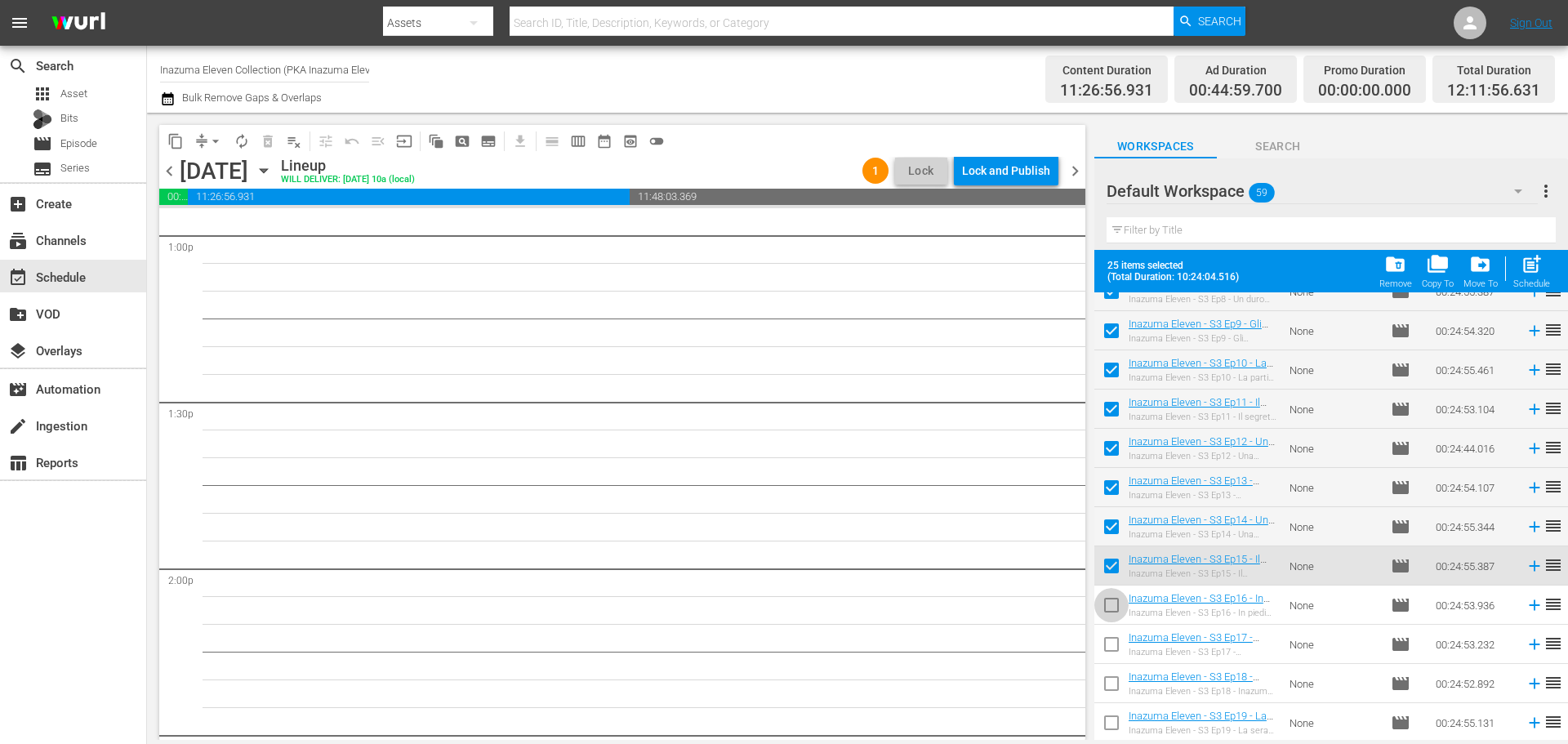
click at [1114, 599] on input "checkbox" at bounding box center [1111, 608] width 34 height 34
checkbox input "true"
click at [1110, 658] on input "checkbox" at bounding box center [1111, 648] width 34 height 34
checkbox input "true"
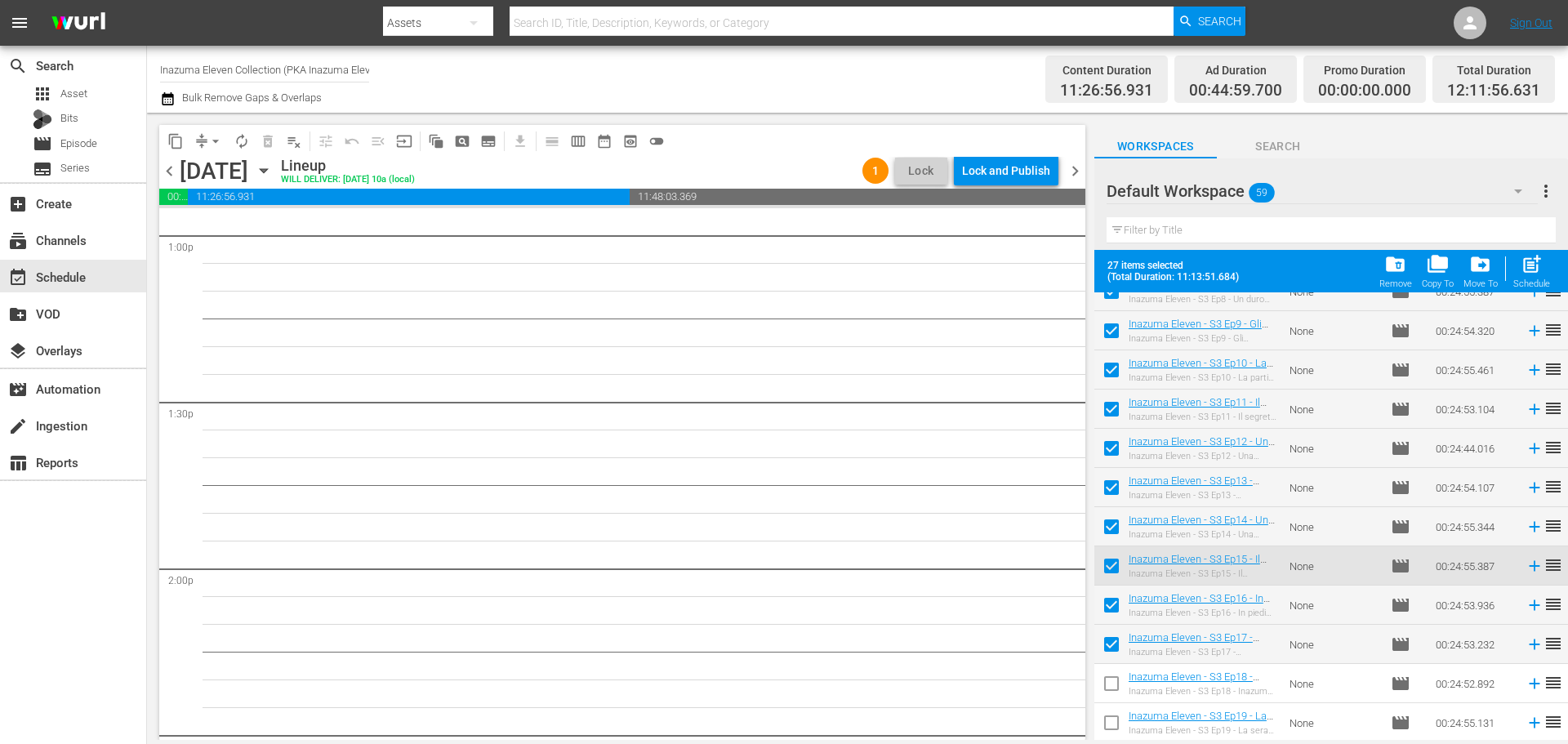
click at [1110, 683] on input "checkbox" at bounding box center [1111, 687] width 34 height 34
checkbox input "true"
click at [1113, 727] on input "checkbox" at bounding box center [1111, 726] width 34 height 34
checkbox input "true"
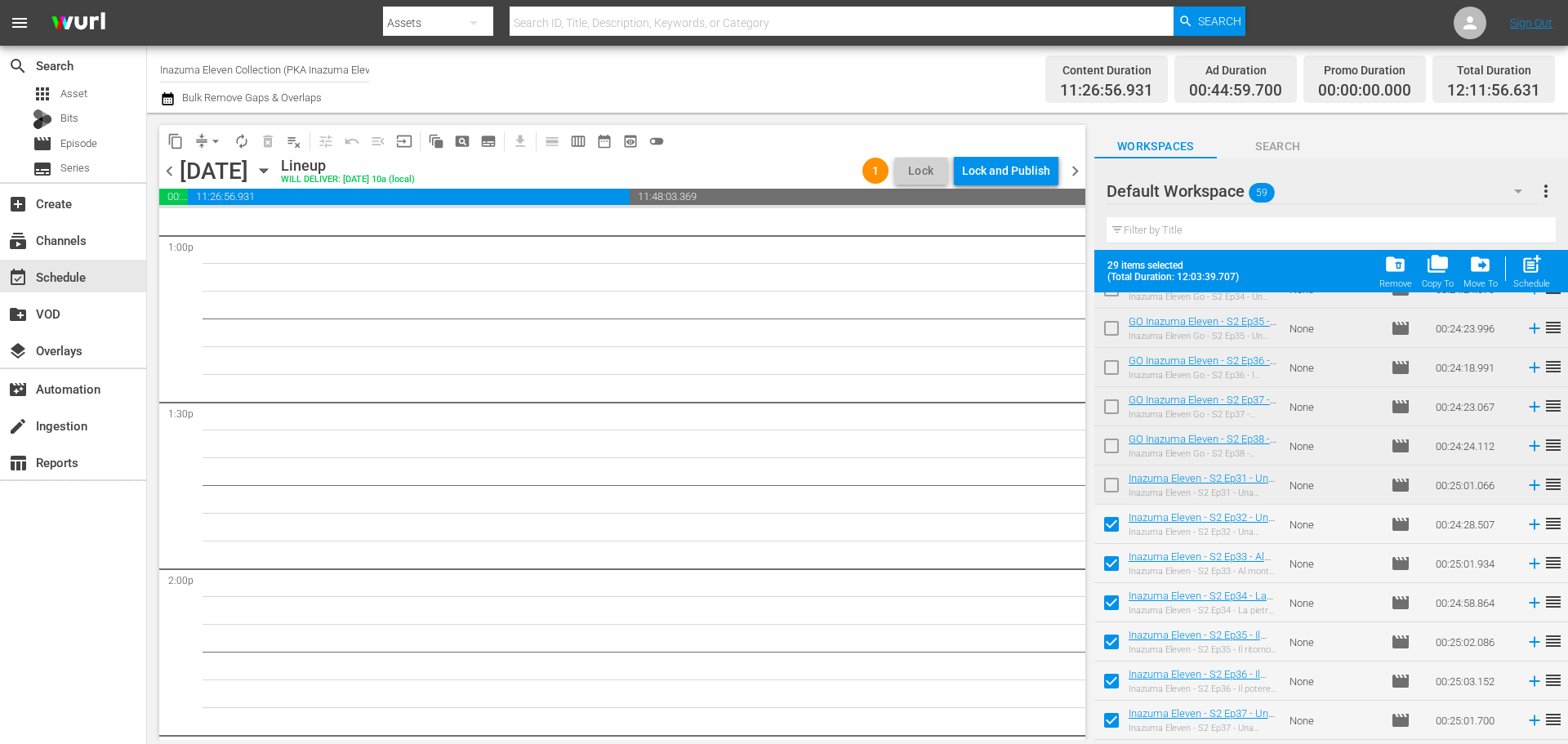
scroll to position [1004, 0]
click at [1536, 278] on div "post_add Schedule" at bounding box center [1532, 271] width 36 height 36
checkbox input "false"
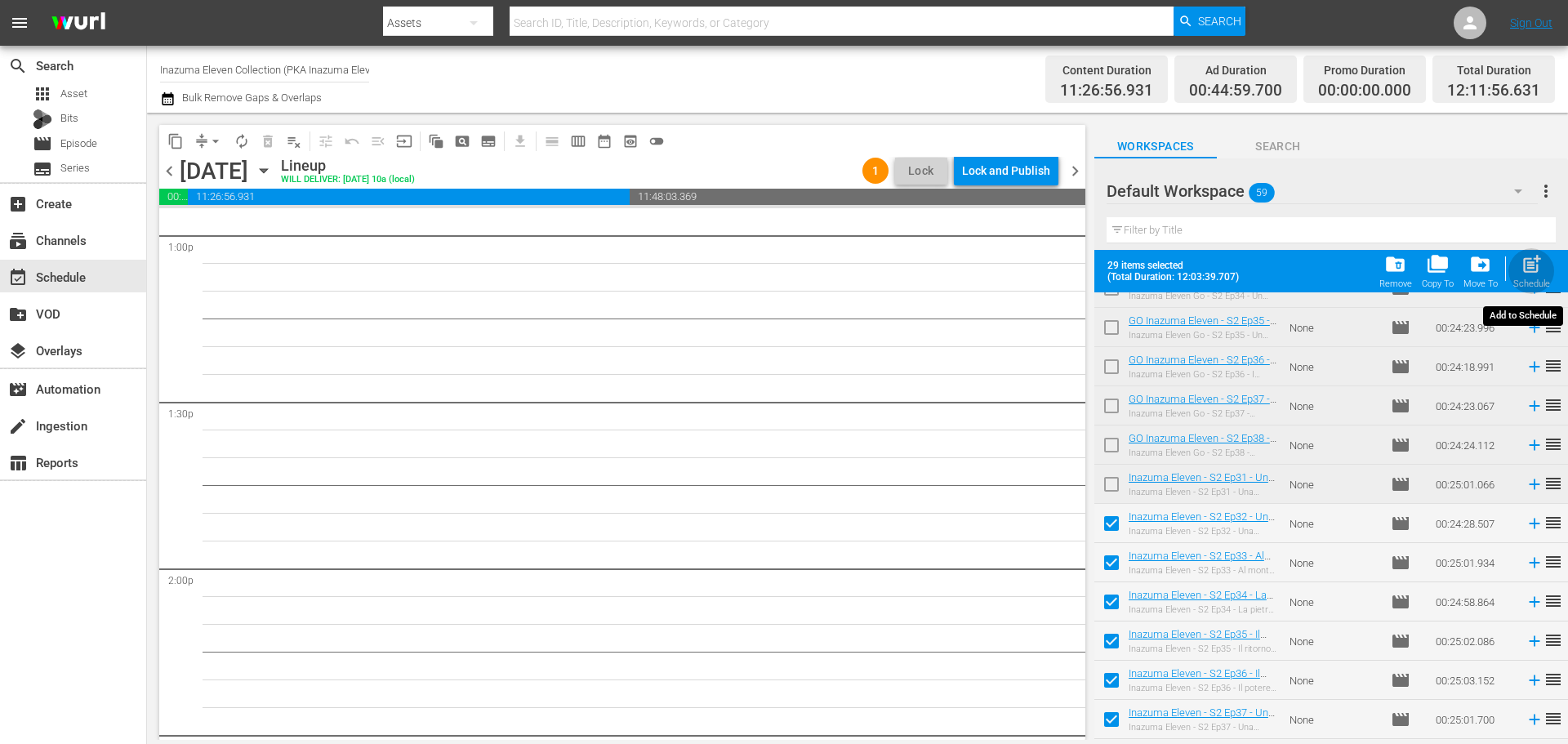
checkbox input "false"
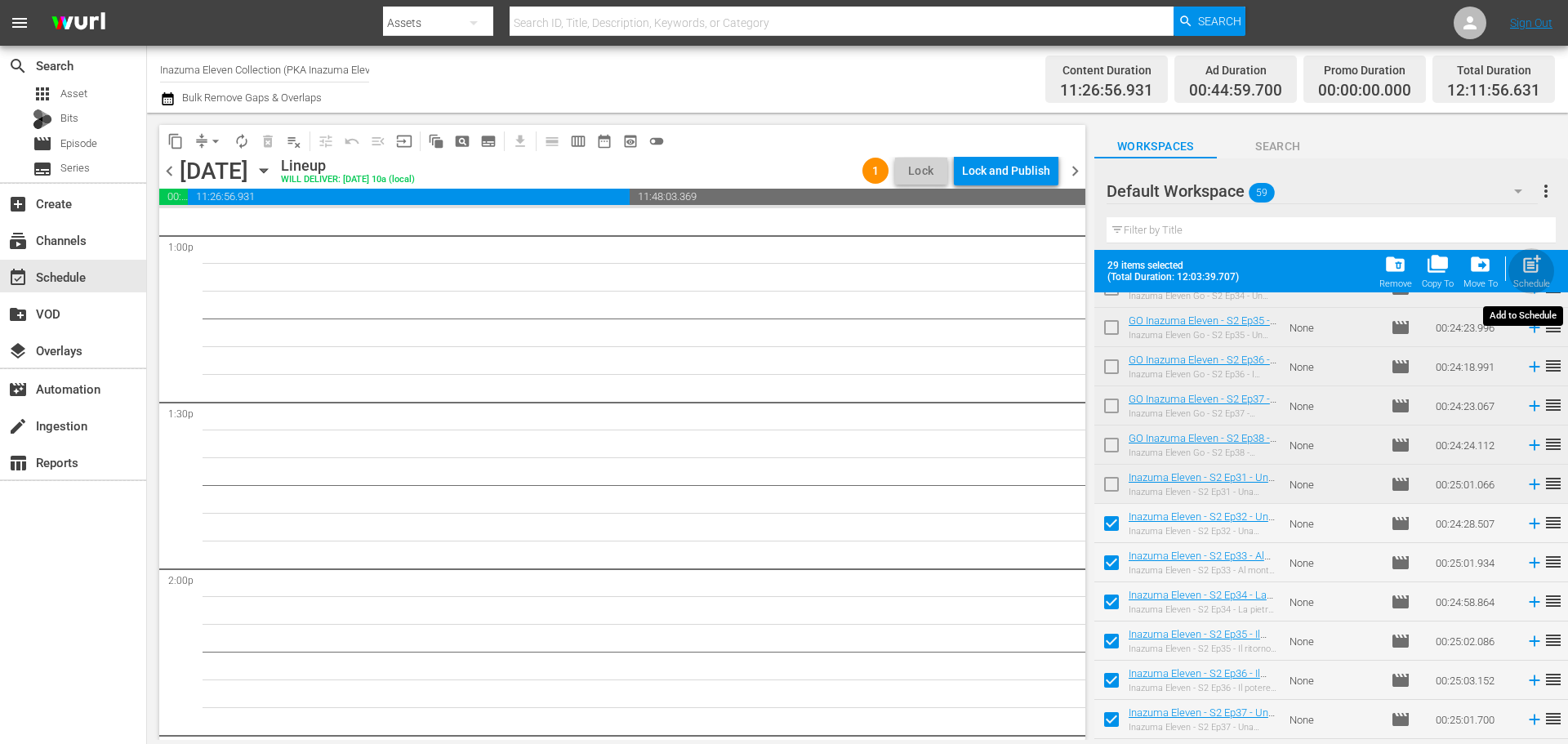
checkbox input "false"
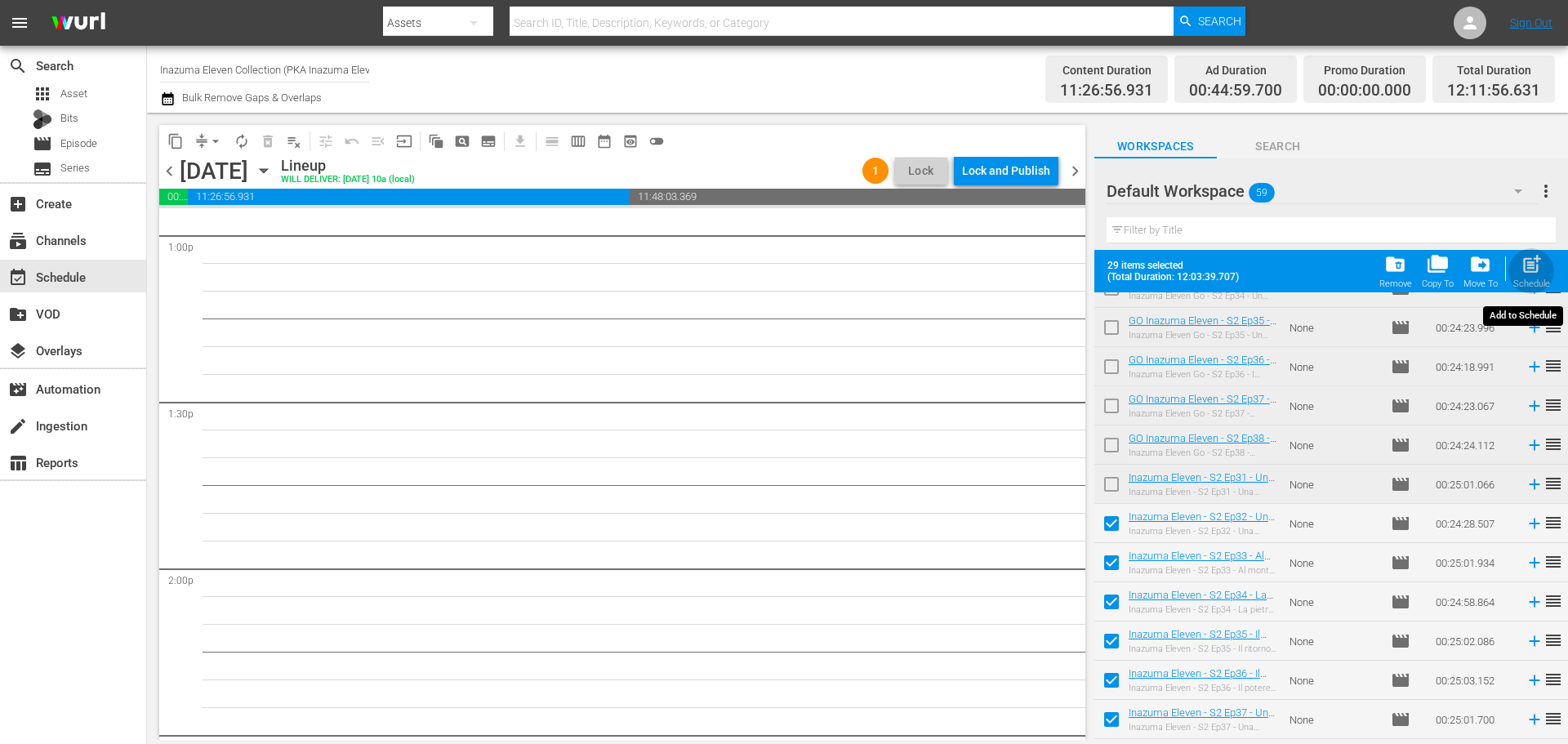
checkbox input "false"
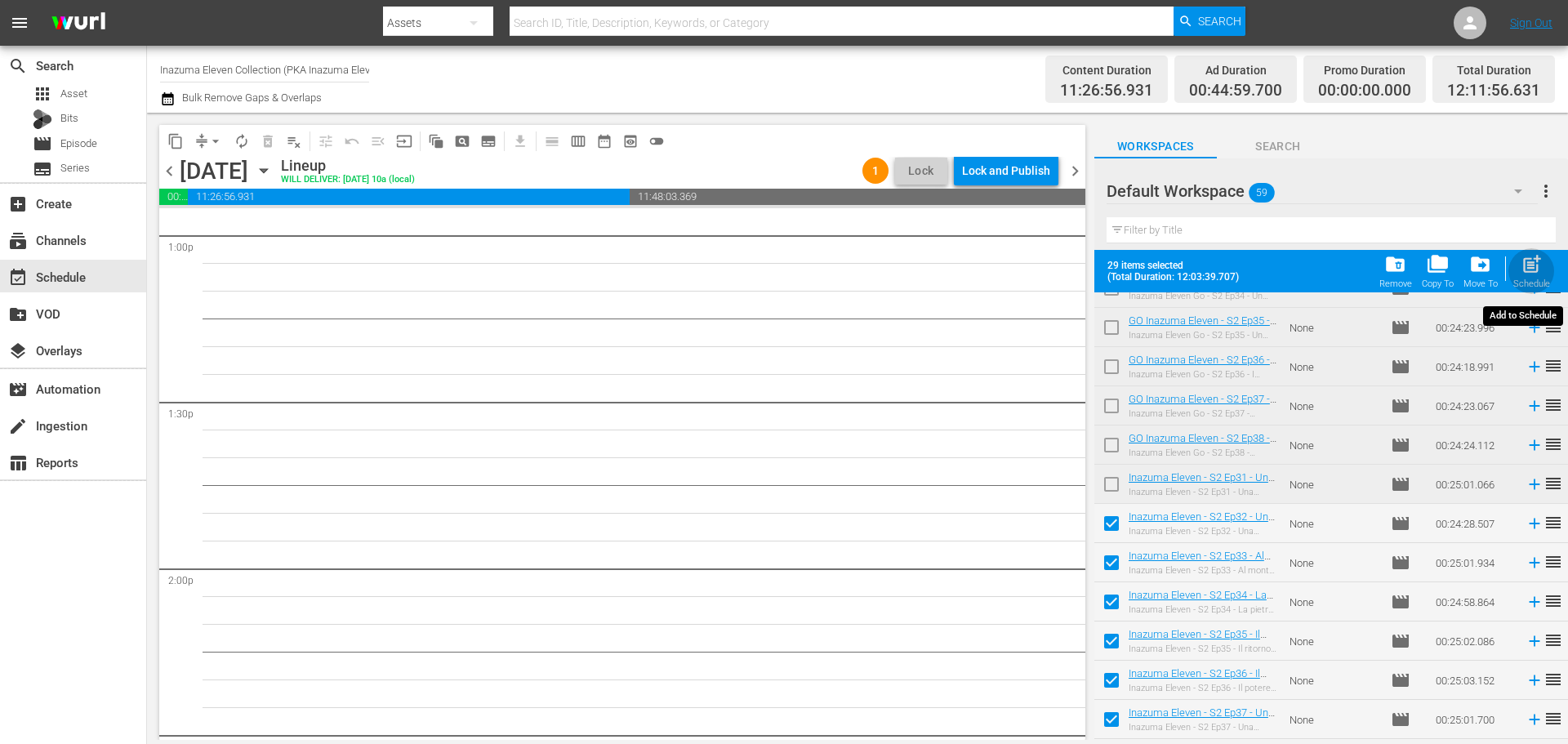
checkbox input "false"
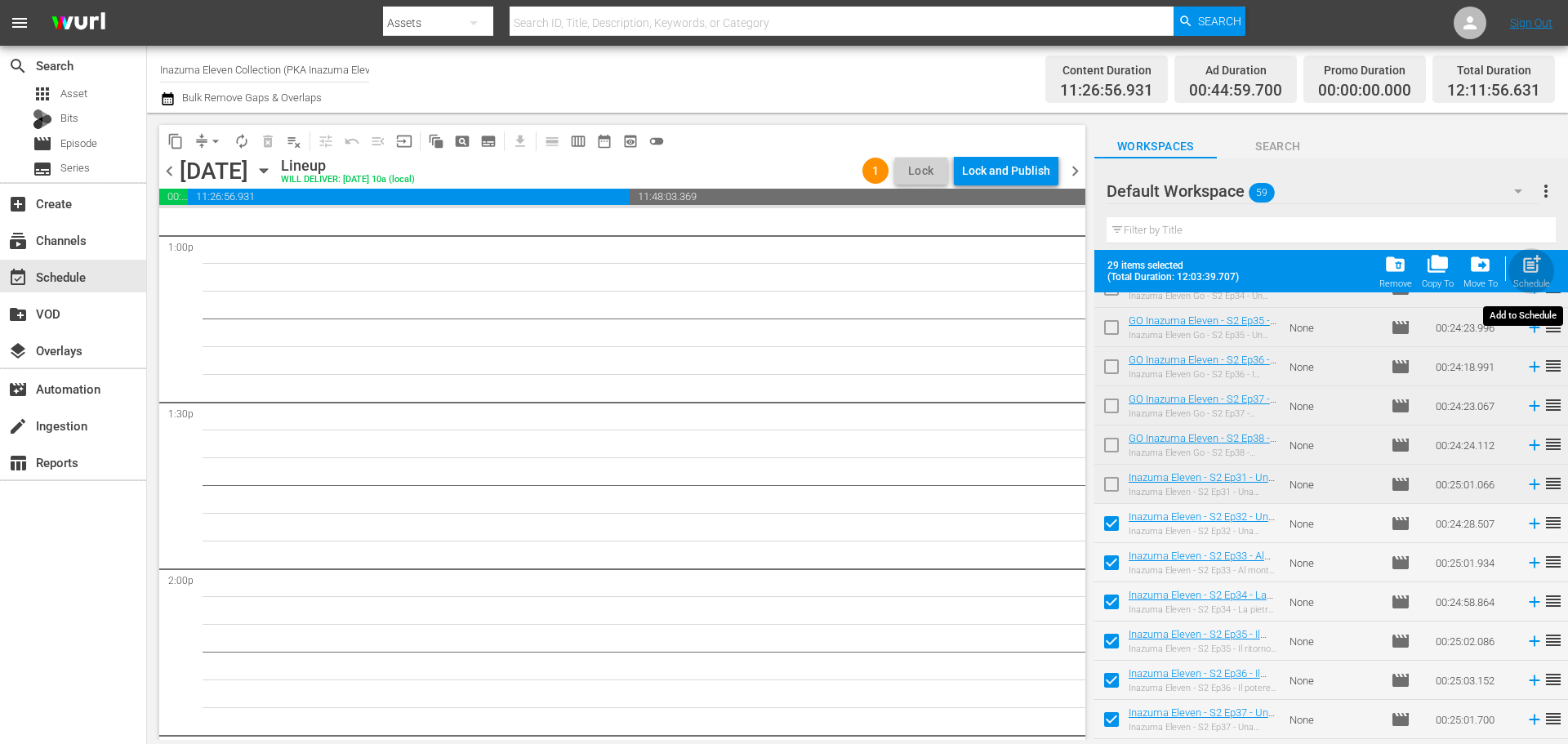
checkbox input "false"
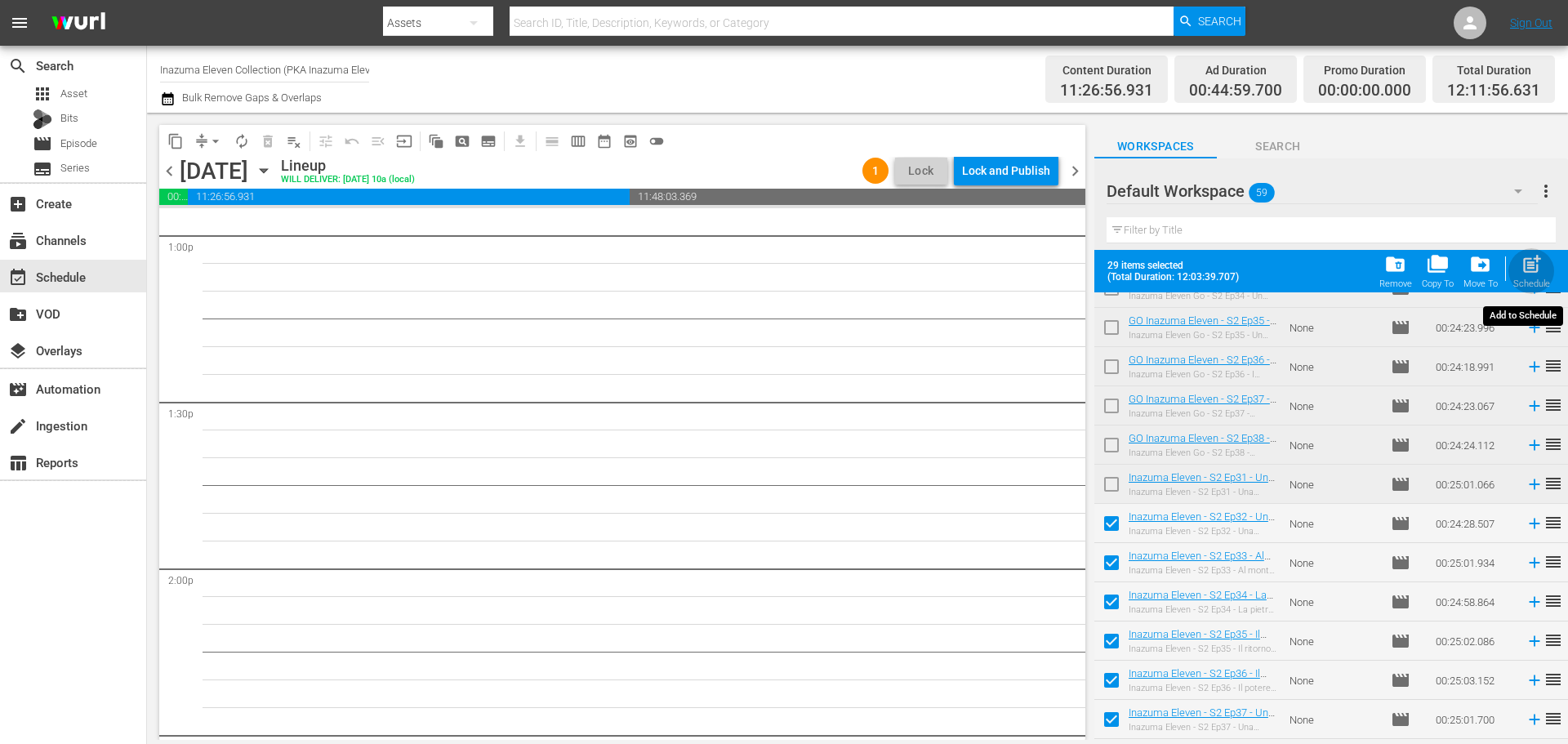
checkbox input "false"
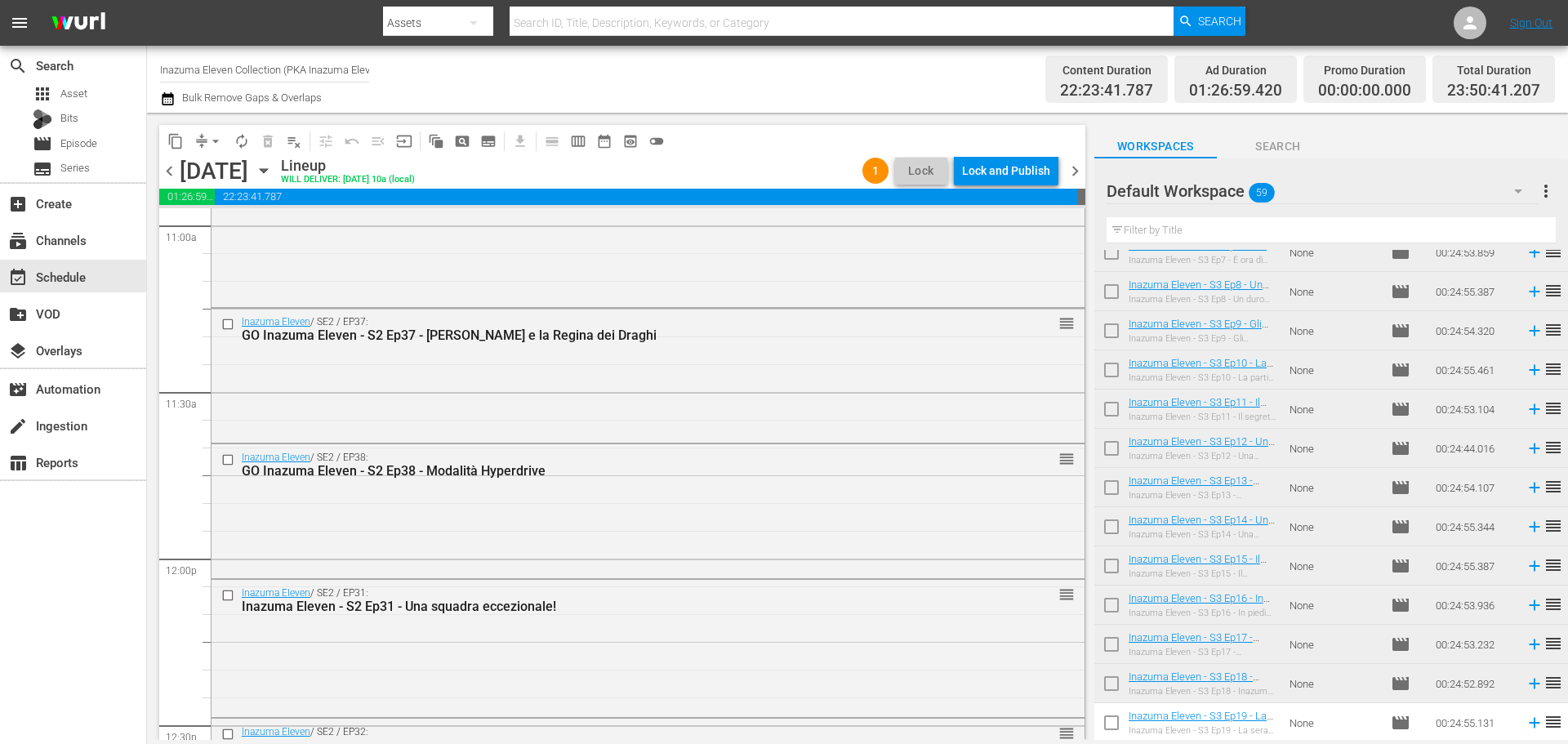
scroll to position [0, 0]
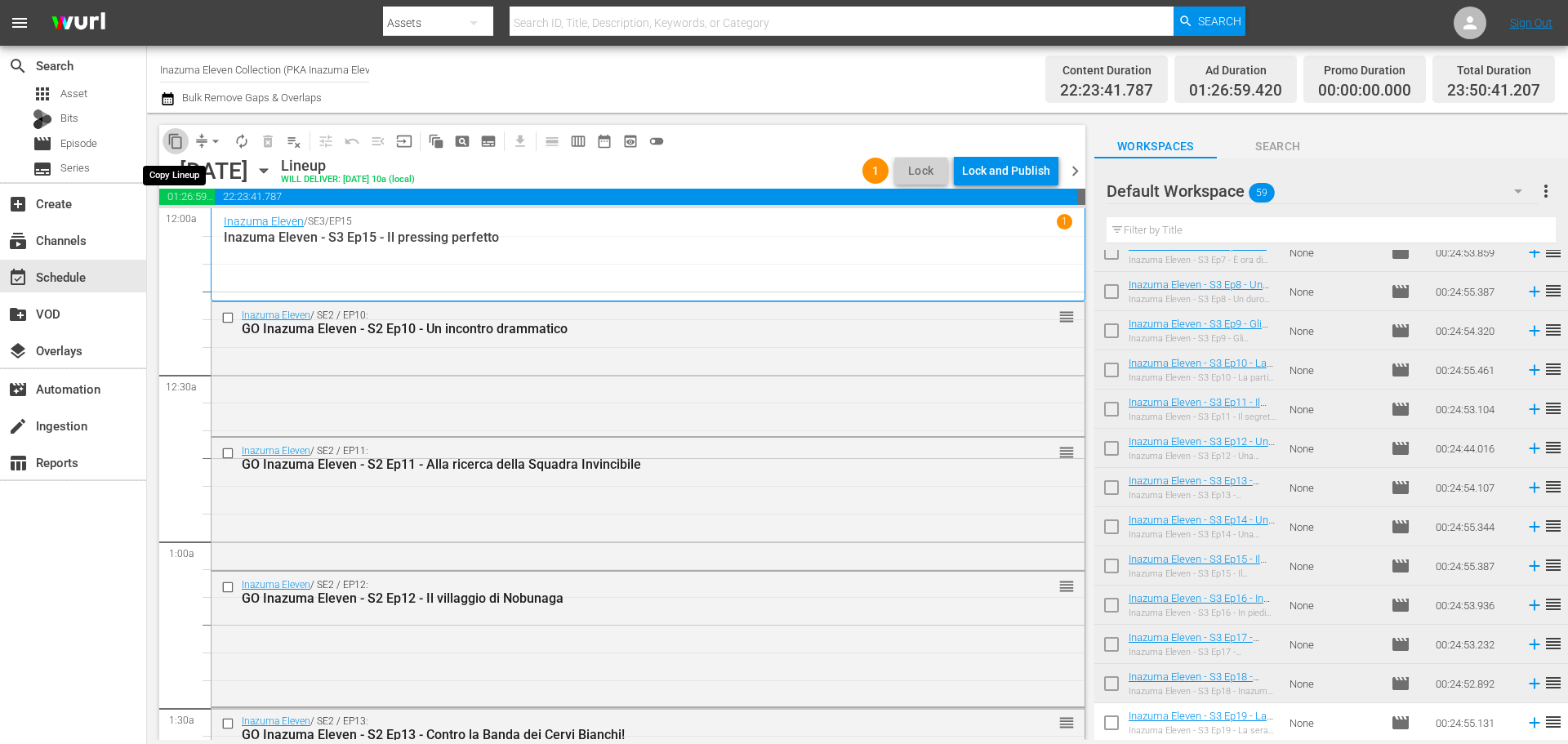
click at [180, 138] on span "content_copy" at bounding box center [175, 140] width 16 height 16
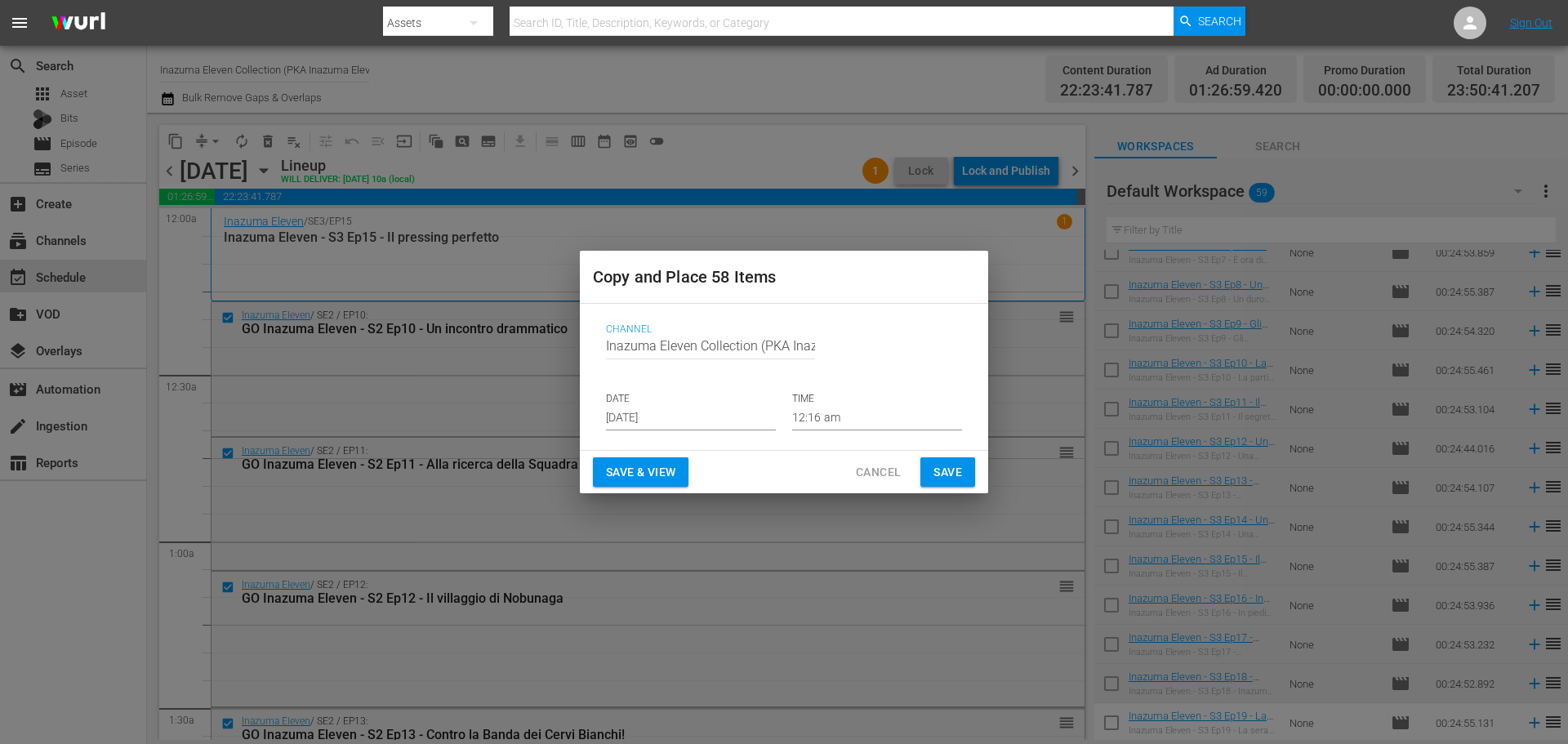
click at [718, 419] on input "[DATE]" at bounding box center [691, 418] width 170 height 25
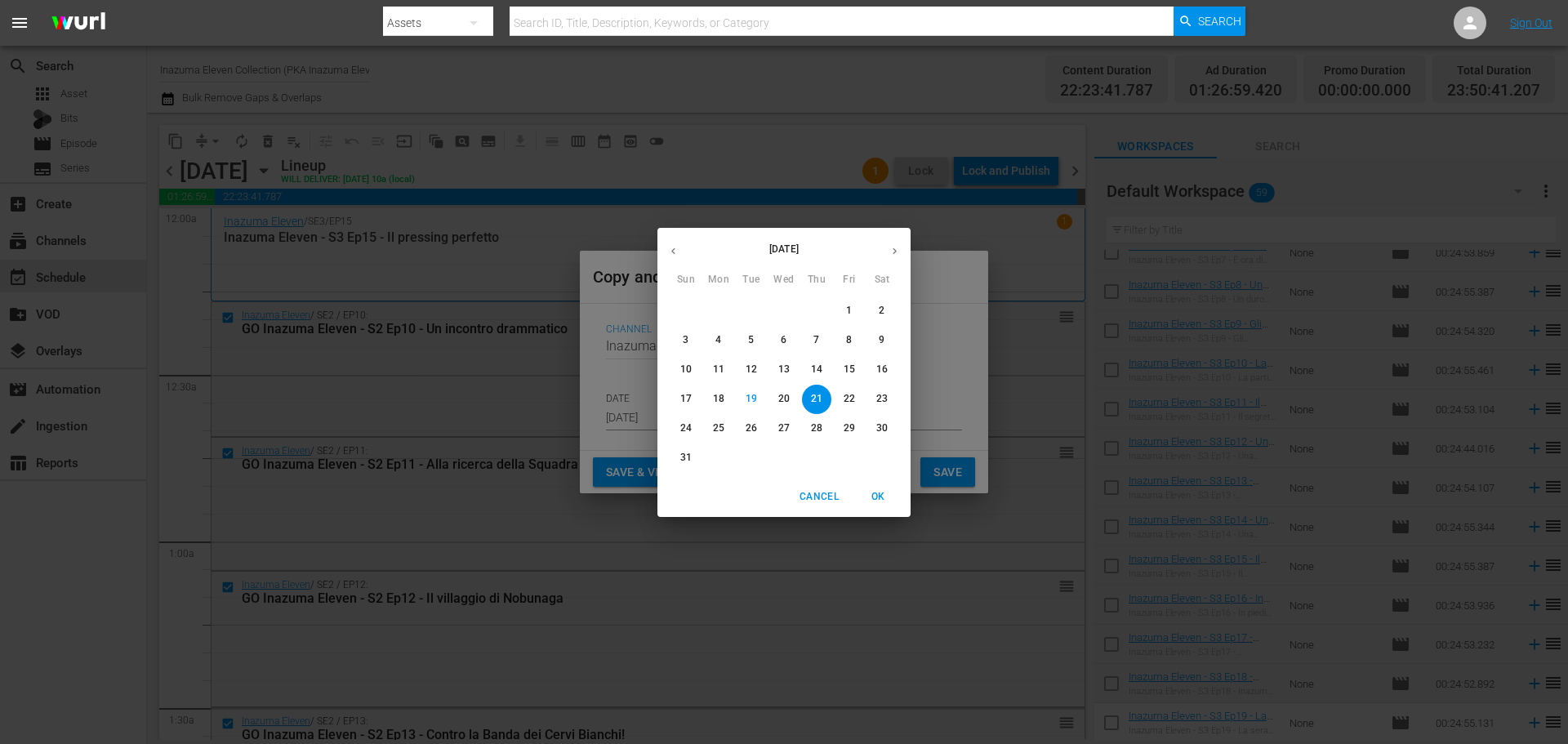
click at [759, 432] on span "26" at bounding box center [751, 428] width 30 height 14
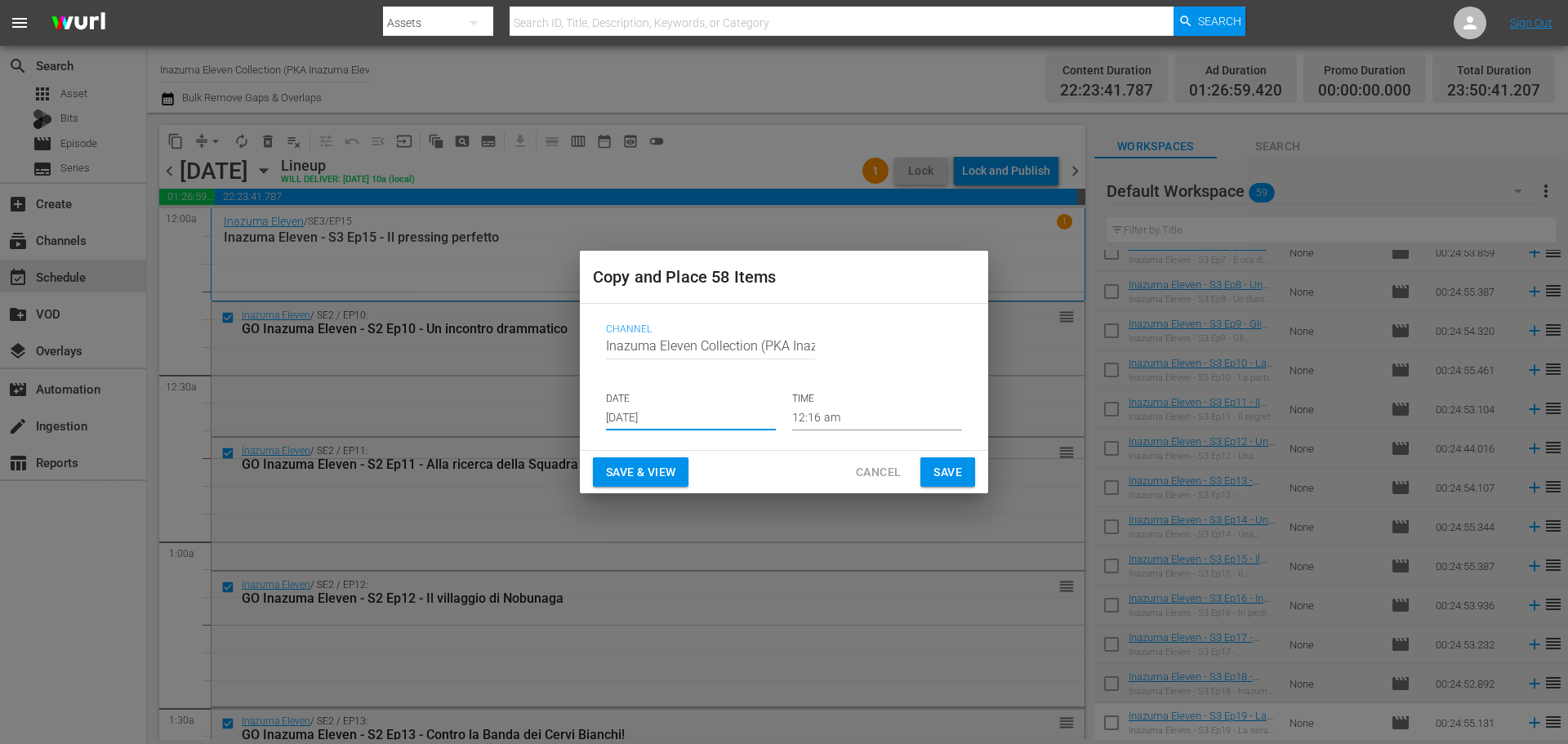
type input "Aug 26th 2025"
click at [660, 459] on button "Save & View" at bounding box center [641, 473] width 96 height 31
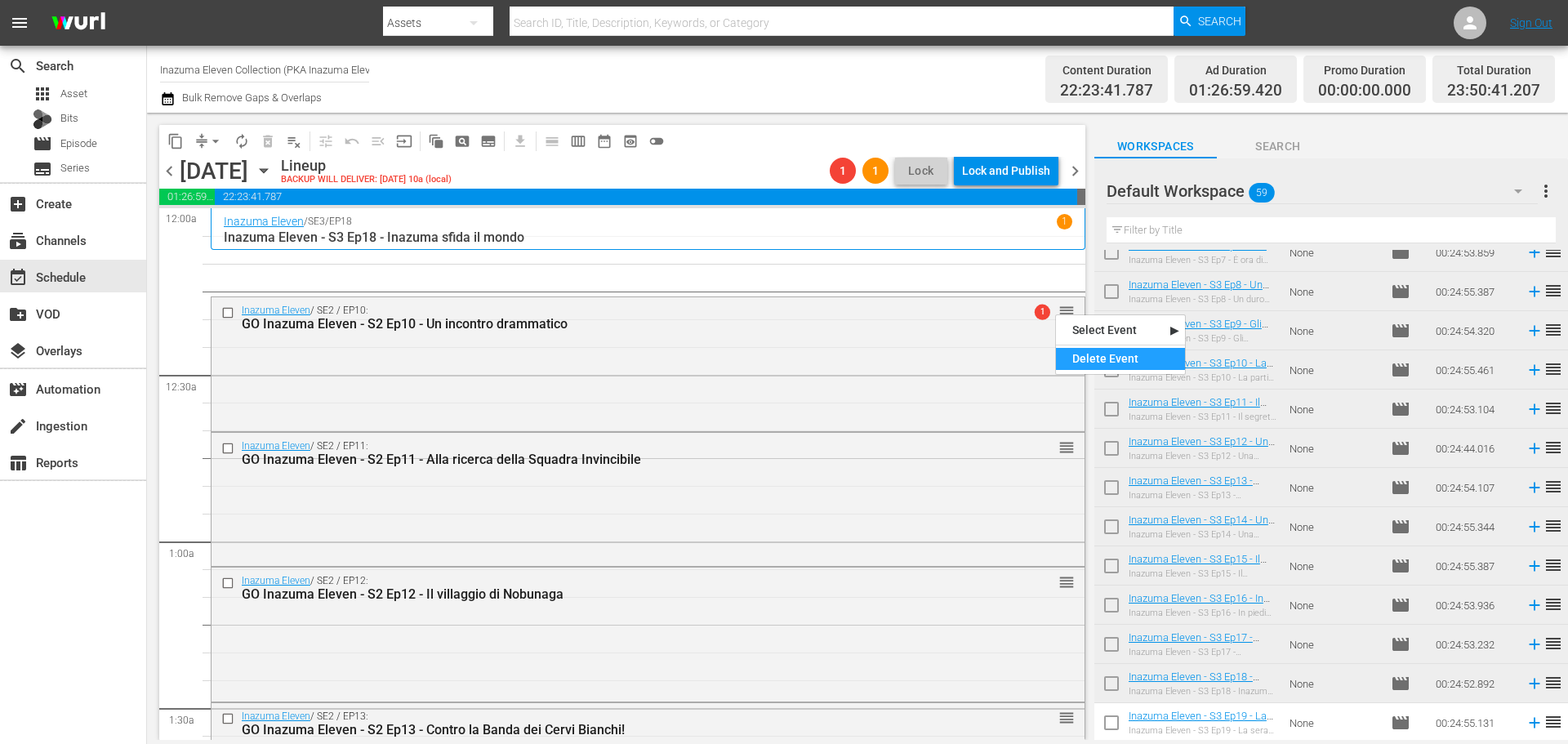
click at [1079, 355] on div "Delete Event" at bounding box center [1120, 358] width 129 height 22
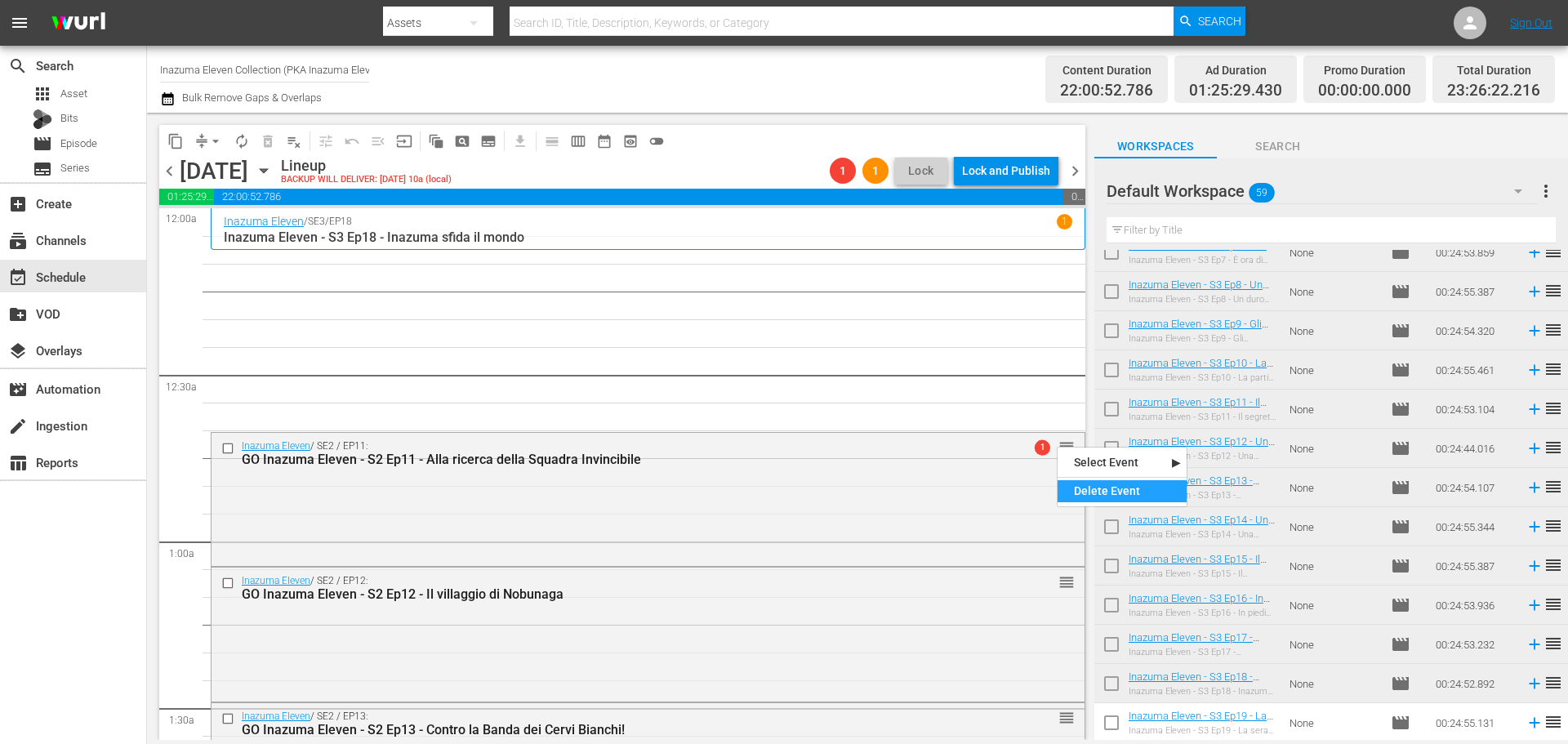
click at [1091, 492] on div "Delete Event" at bounding box center [1122, 491] width 129 height 22
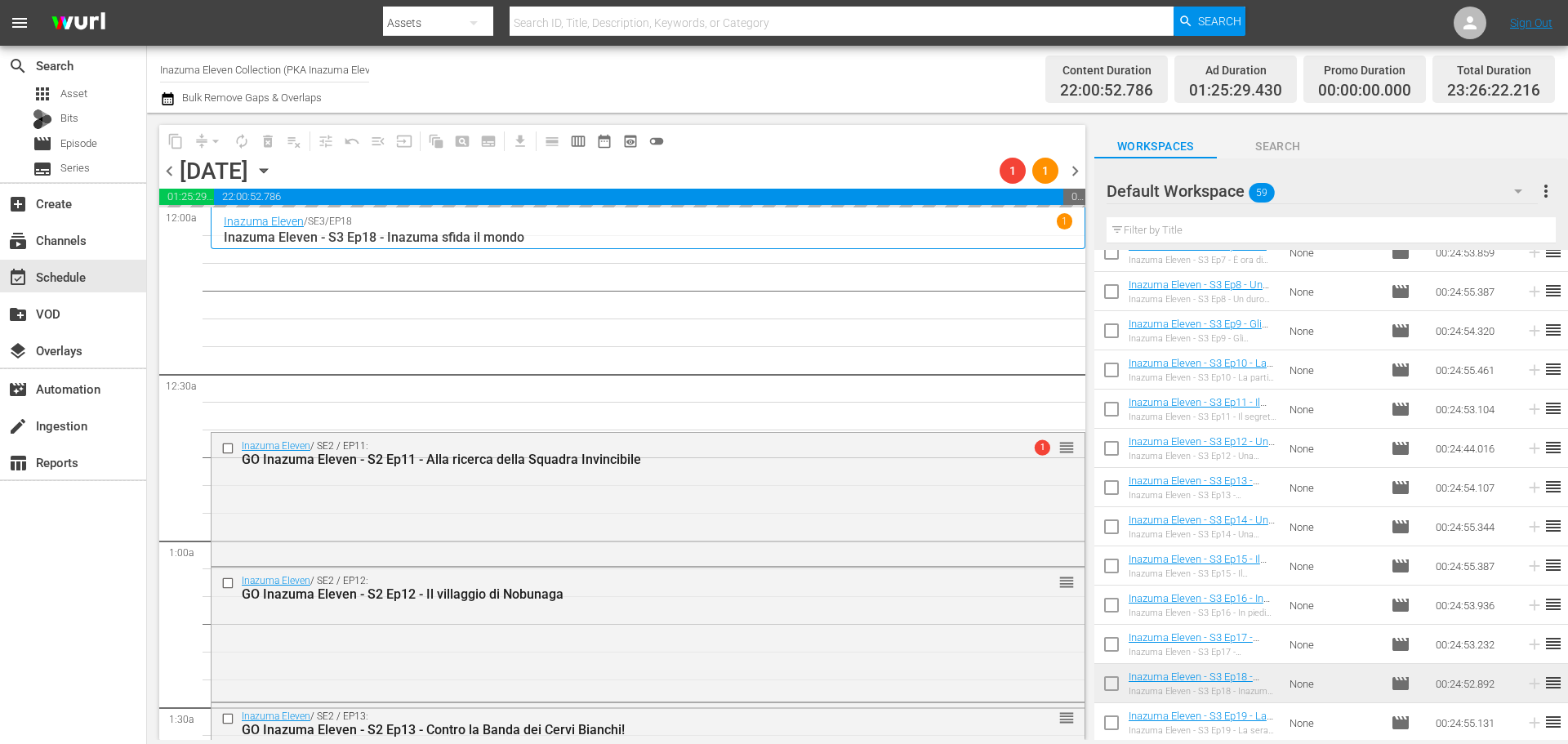
scroll to position [163, 0]
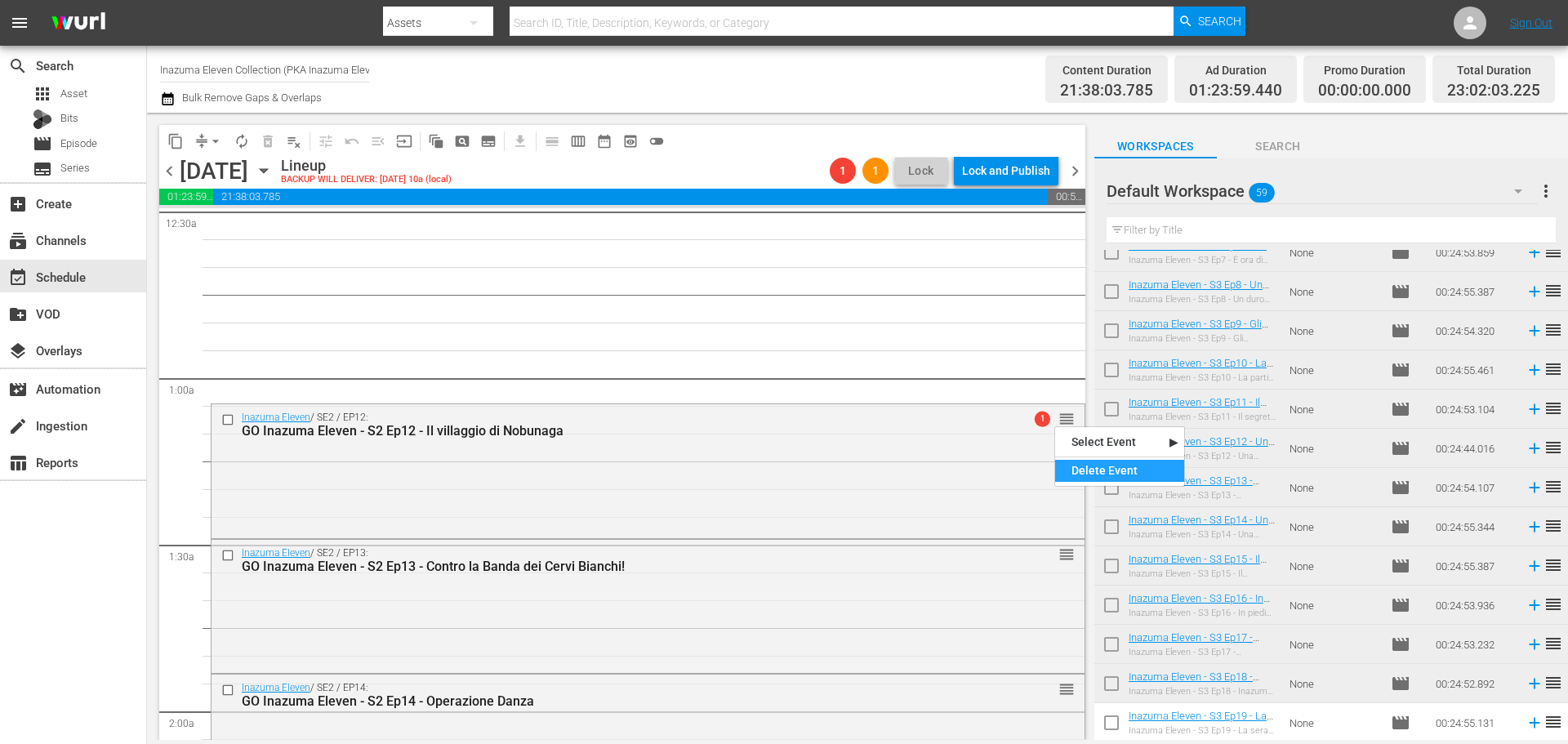
click at [1090, 466] on div "Delete Event" at bounding box center [1119, 470] width 129 height 22
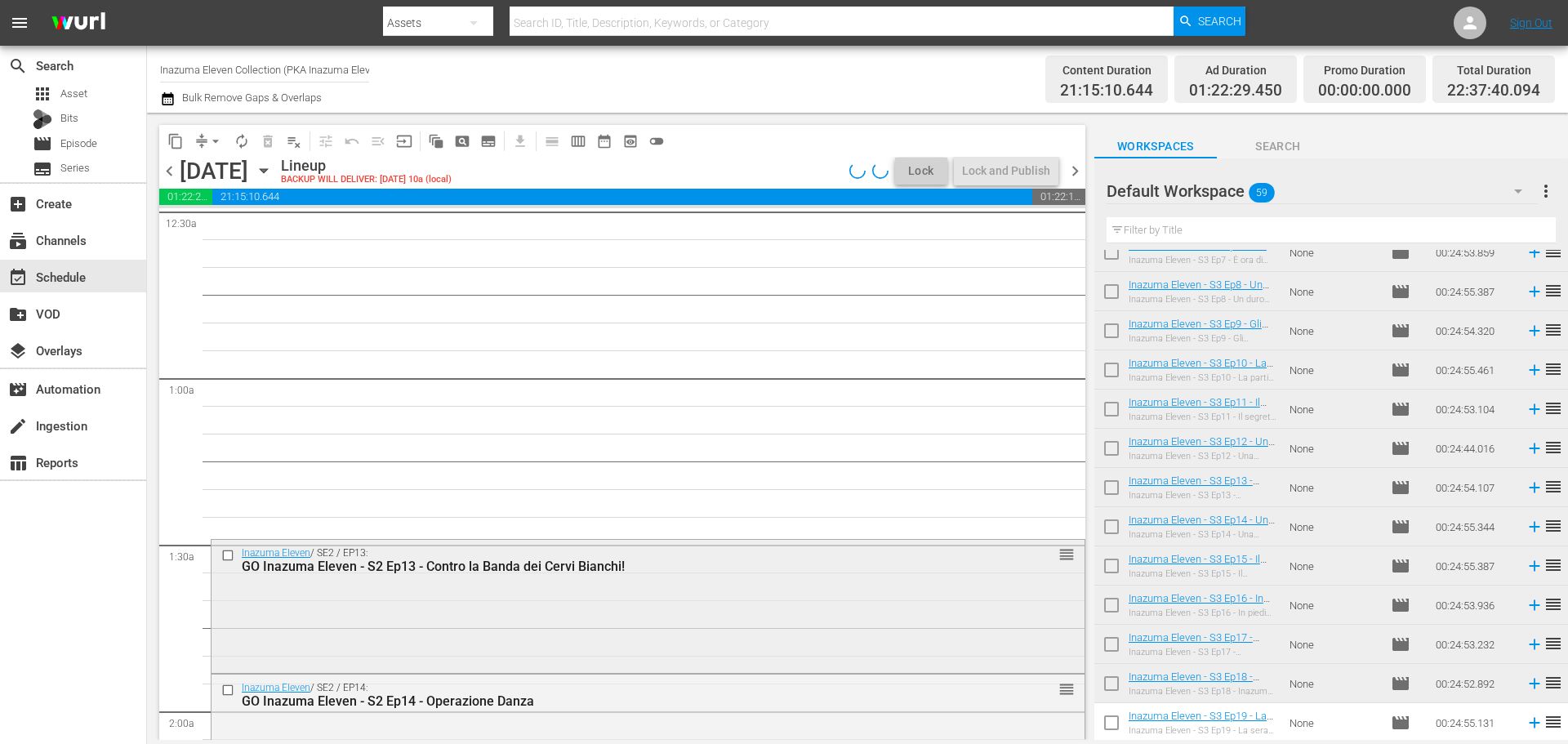
drag, startPoint x: 1046, startPoint y: 558, endPoint x: 1055, endPoint y: 556, distance: 9.2
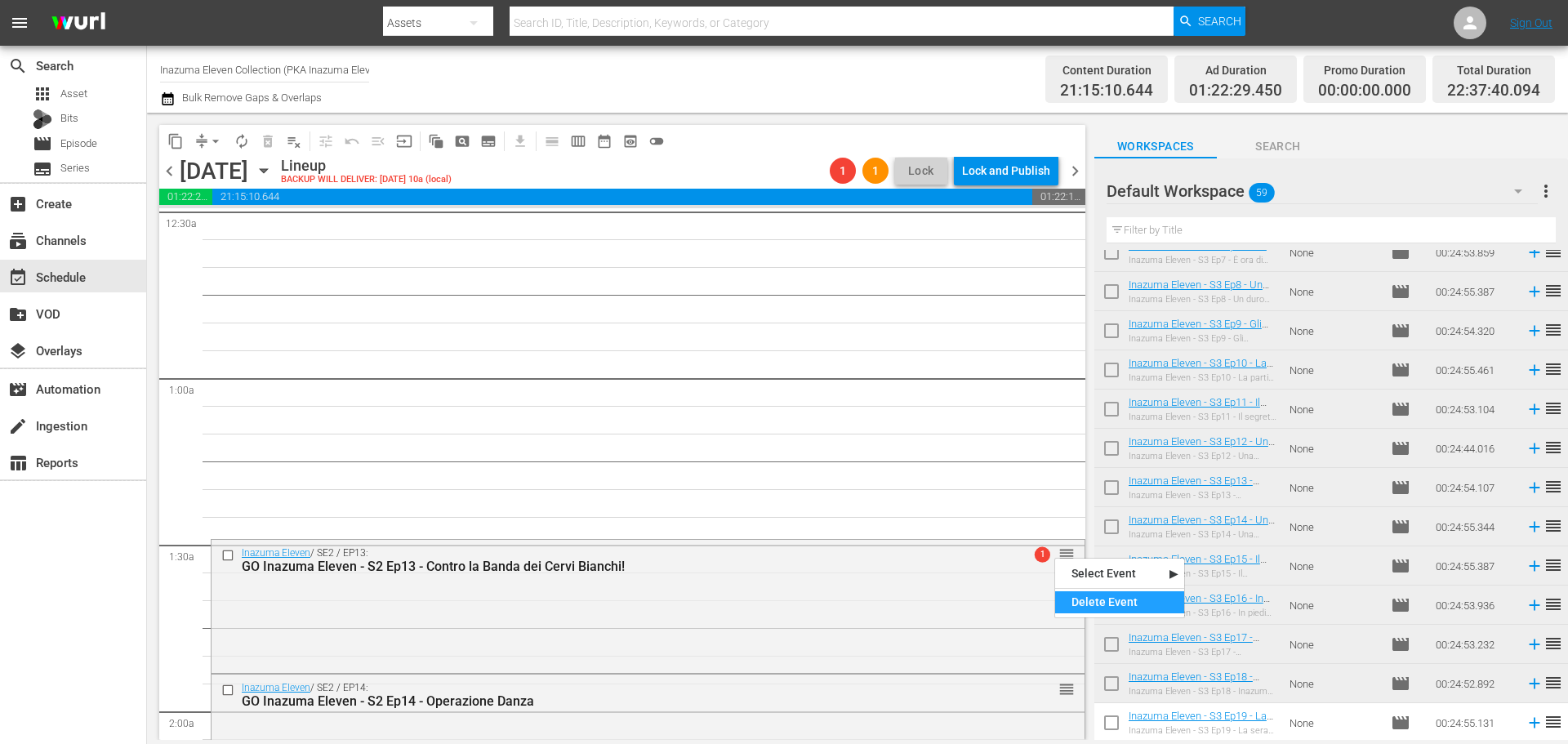
click at [1102, 606] on div "Delete Event" at bounding box center [1119, 602] width 129 height 22
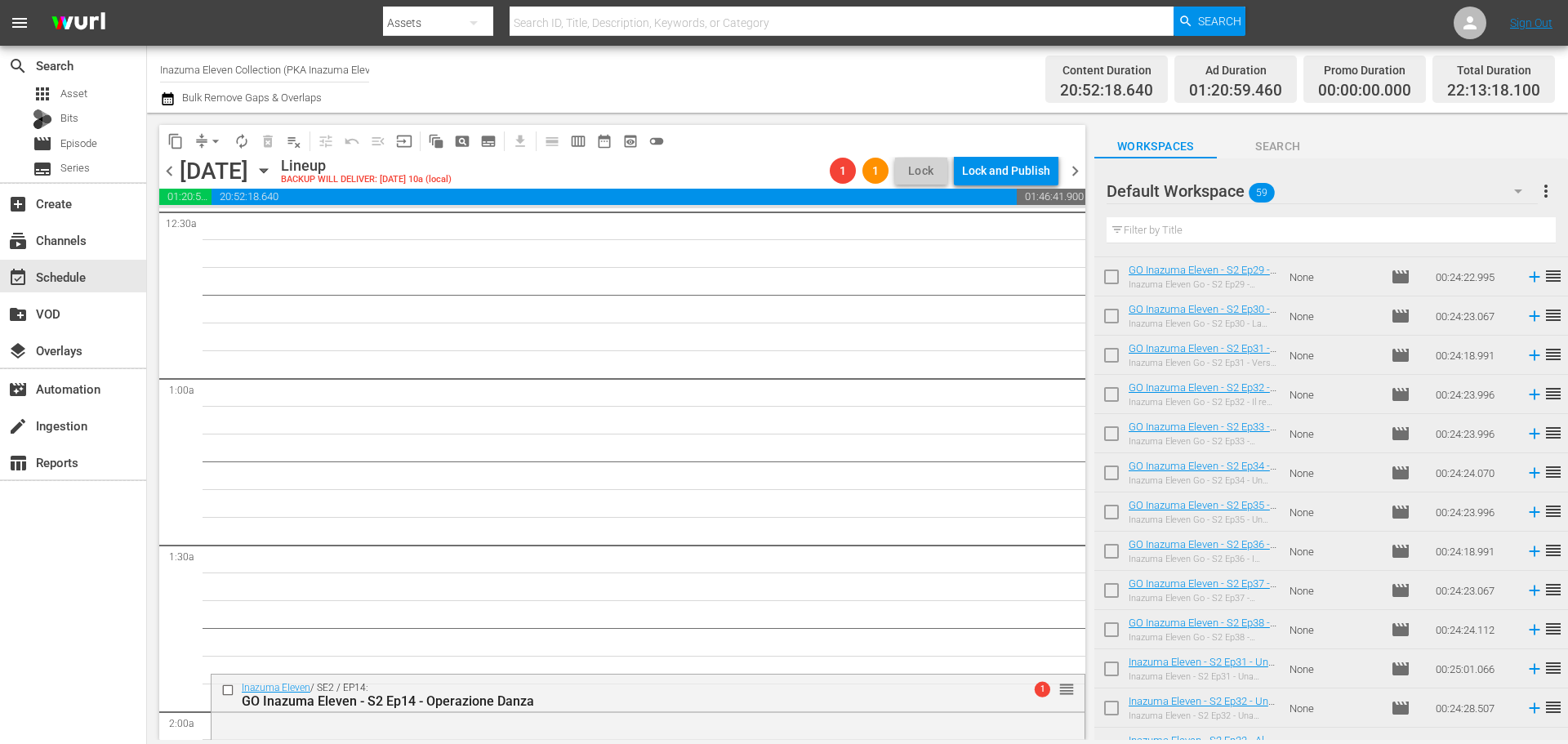
scroll to position [0, 0]
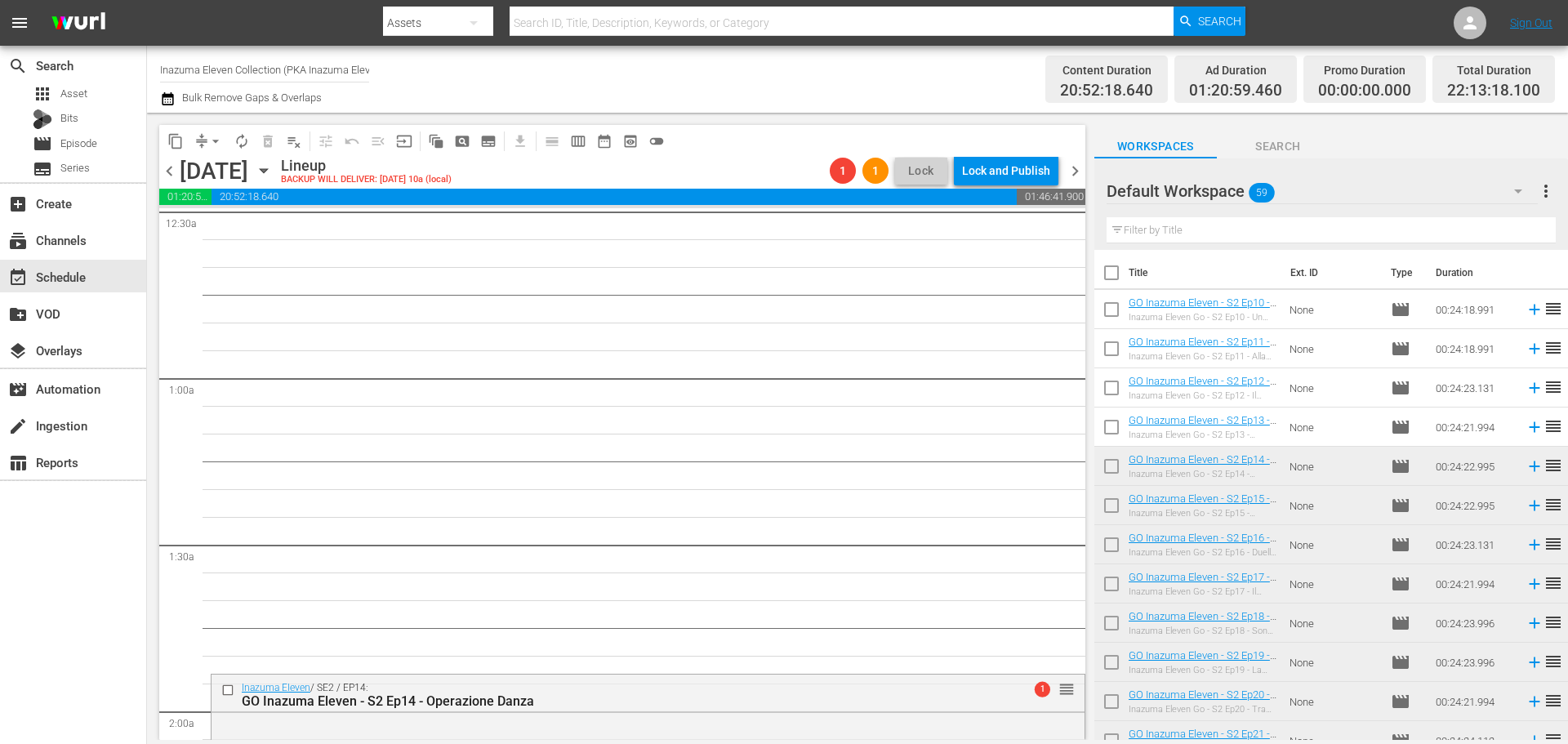
drag, startPoint x: 1108, startPoint y: 316, endPoint x: 1128, endPoint y: 396, distance: 82.5
click at [1108, 316] on input "checkbox" at bounding box center [1111, 312] width 34 height 34
checkbox input "true"
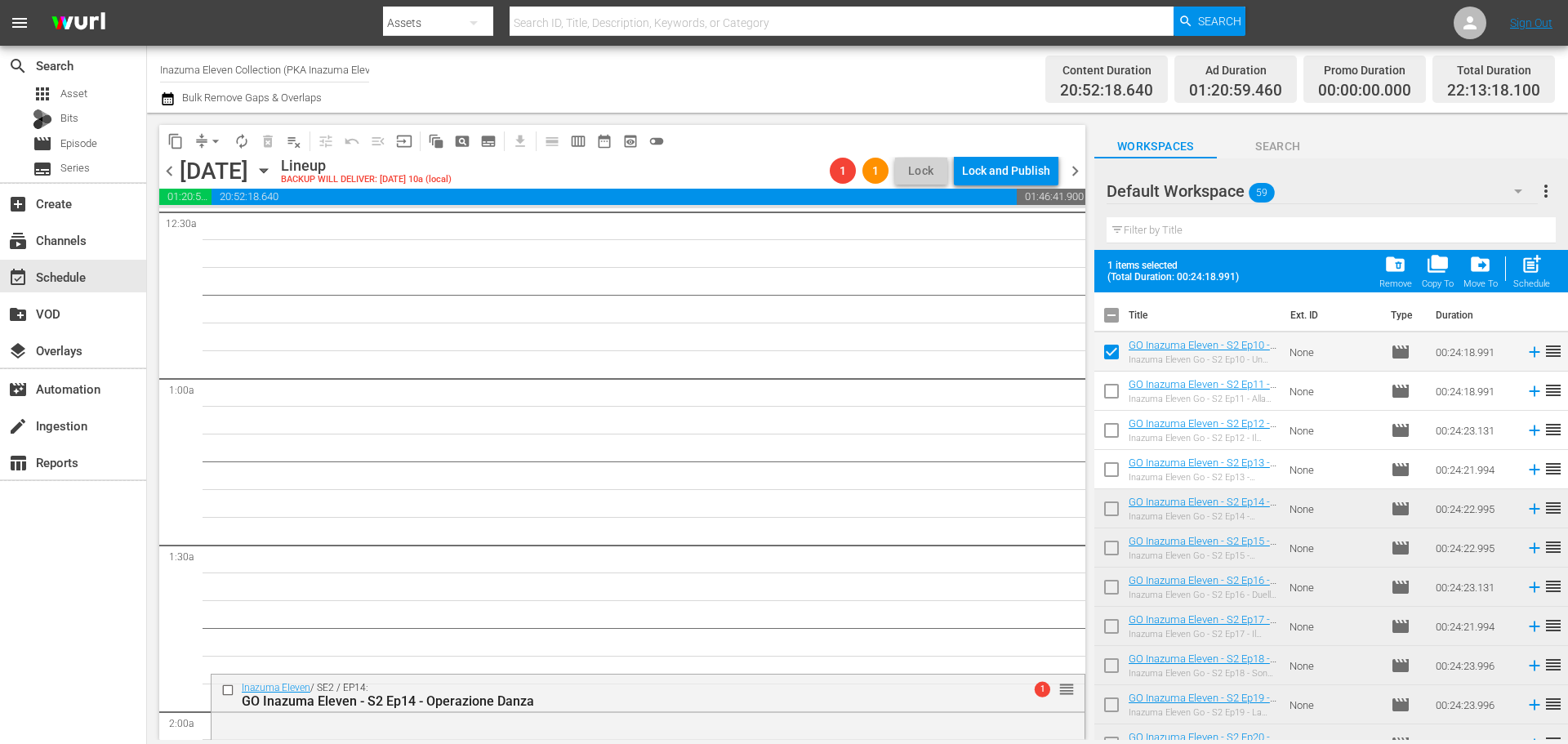
click at [1116, 391] on input "checkbox" at bounding box center [1111, 394] width 34 height 34
checkbox input "true"
click at [1120, 425] on input "checkbox" at bounding box center [1111, 434] width 34 height 34
checkbox input "true"
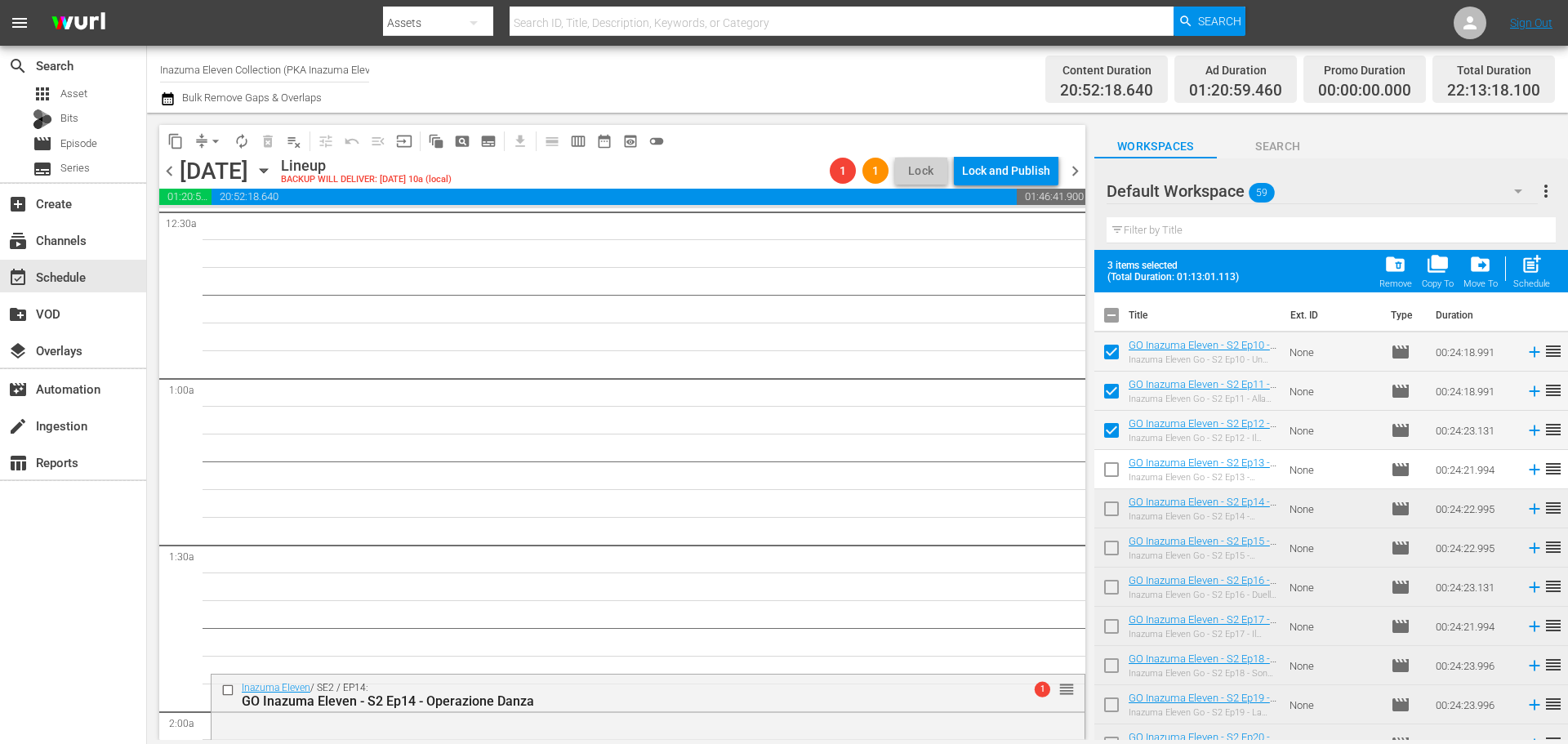
click at [1117, 465] on input "checkbox" at bounding box center [1111, 473] width 34 height 34
checkbox input "true"
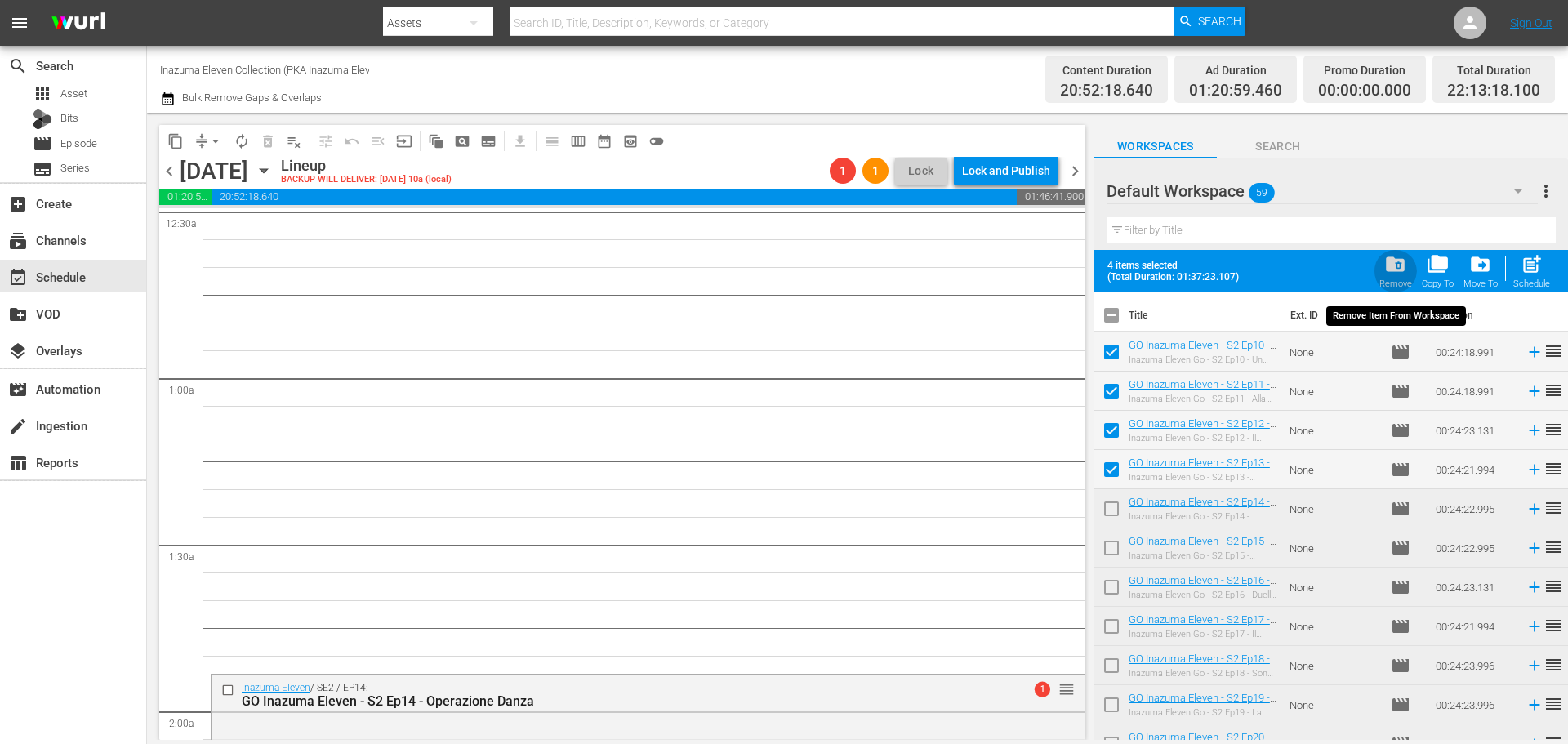
click at [1391, 269] on span "folder_delete" at bounding box center [1395, 264] width 22 height 22
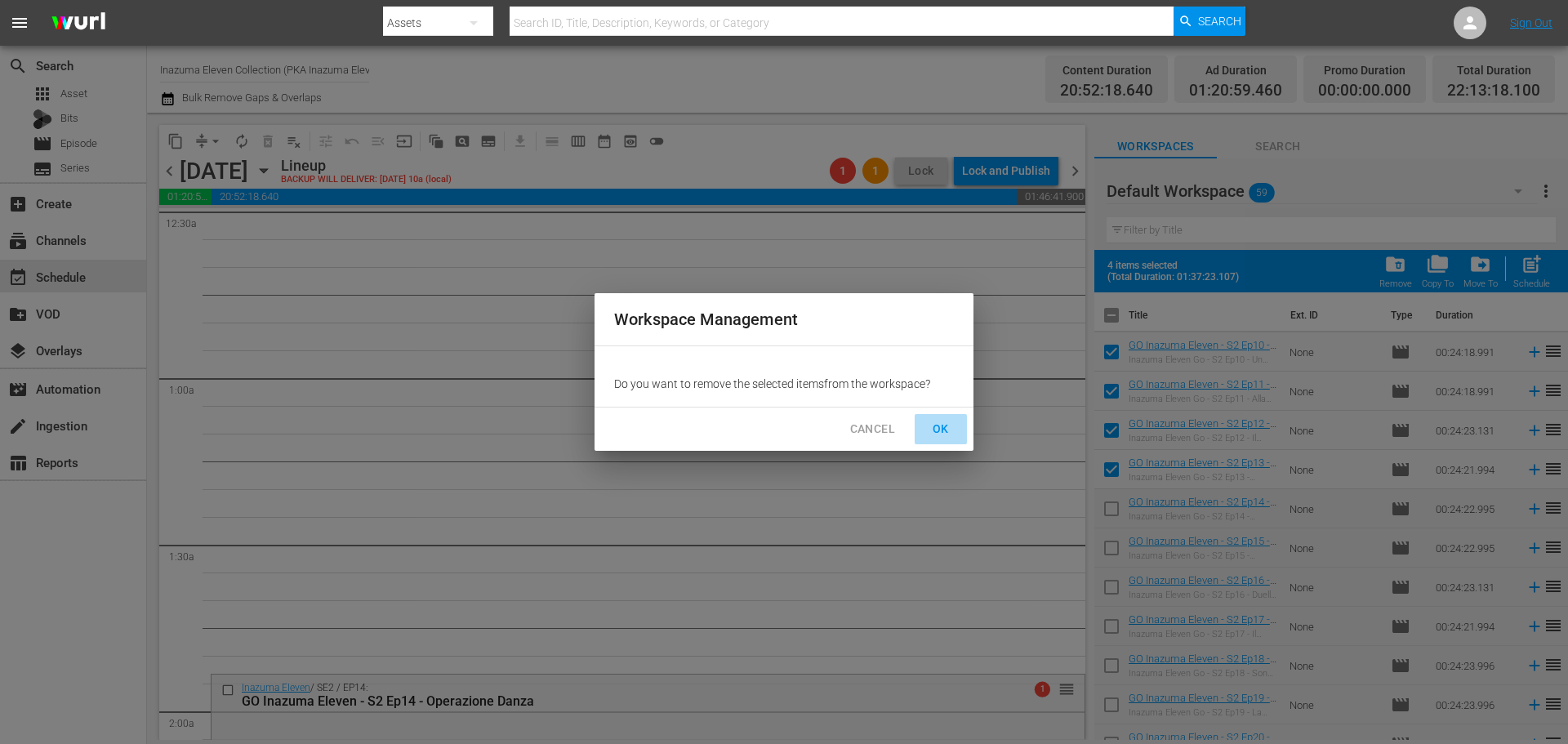
click at [948, 428] on span "OK" at bounding box center [940, 429] width 26 height 20
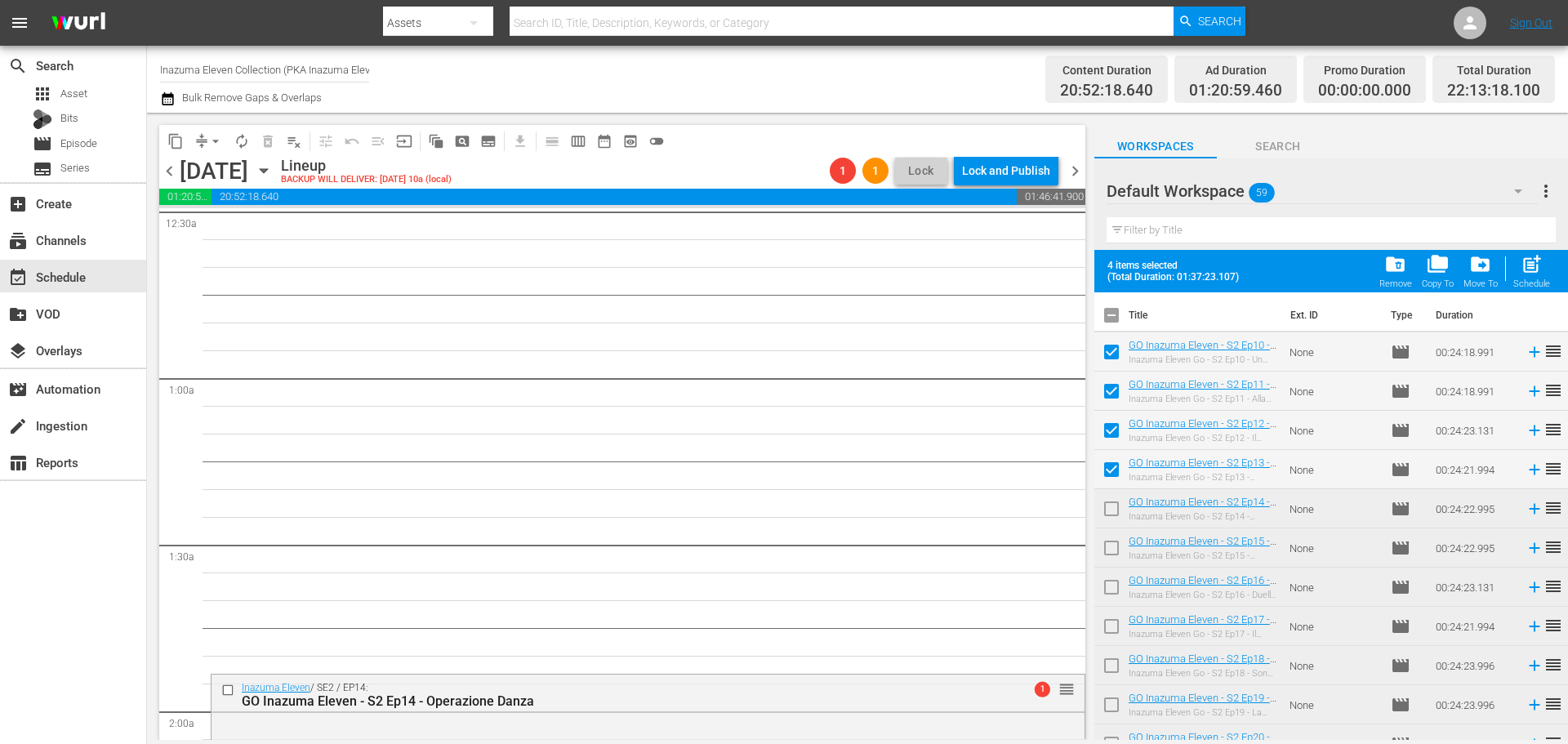
checkbox input "false"
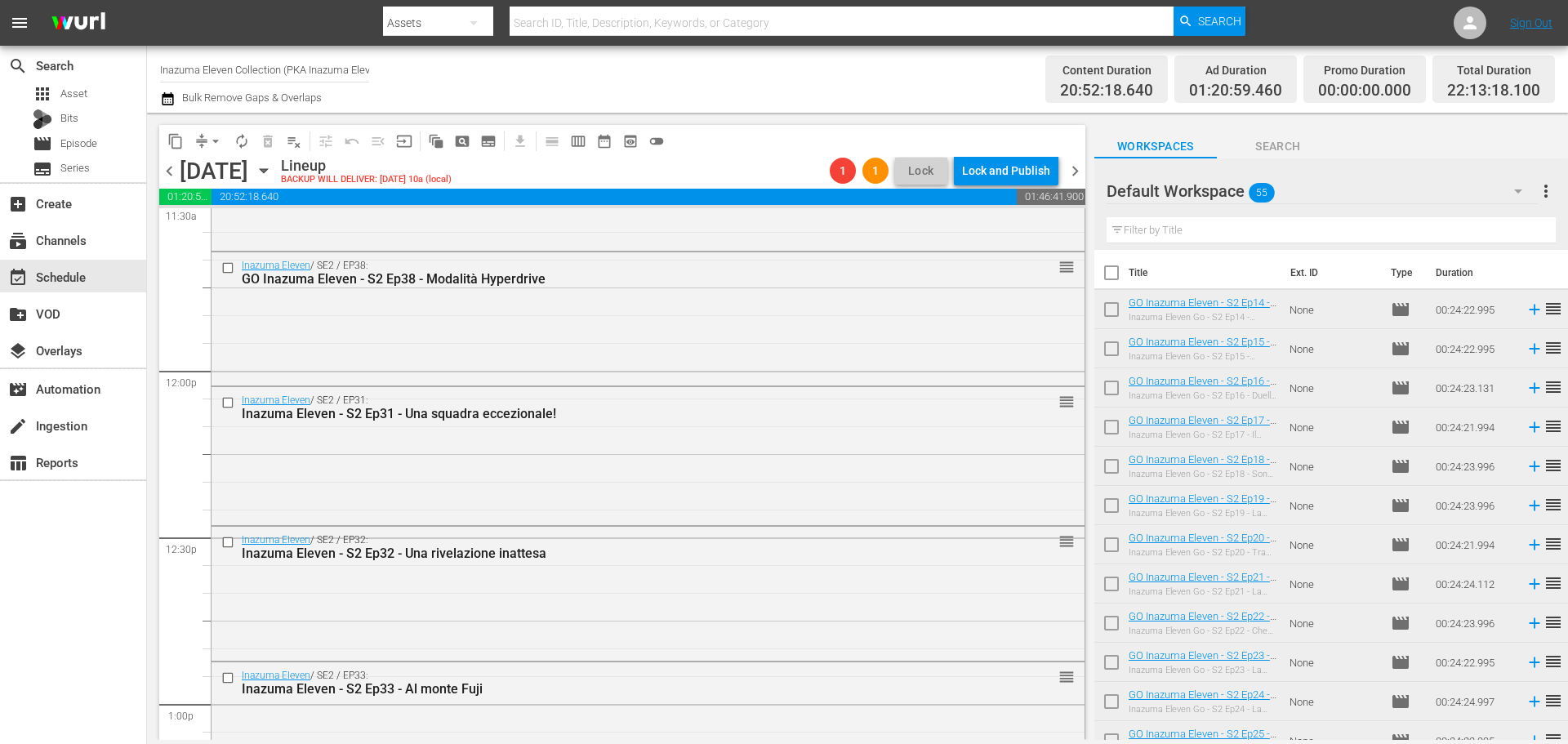
scroll to position [3755, 0]
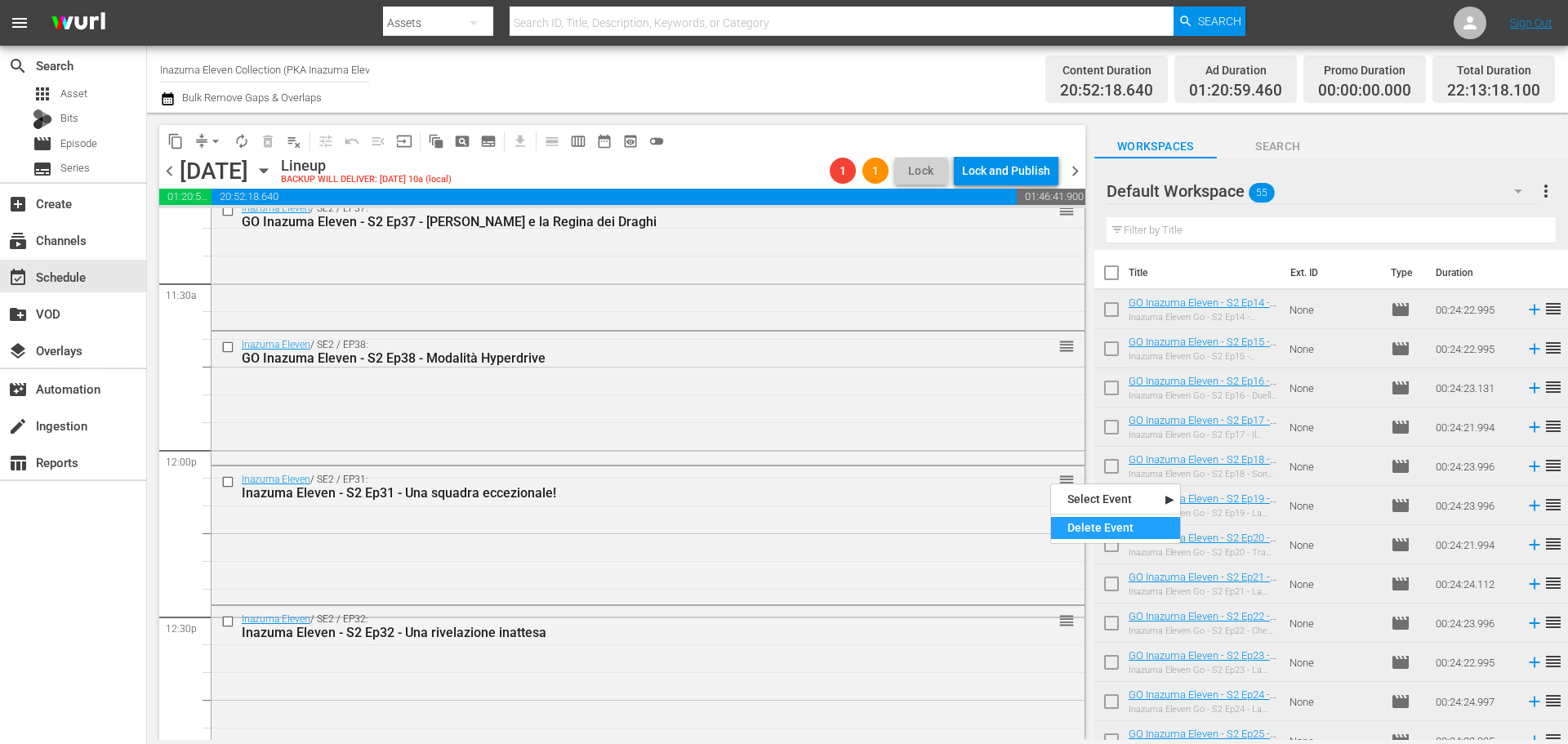
click at [1078, 525] on div "Delete Event" at bounding box center [1115, 527] width 129 height 22
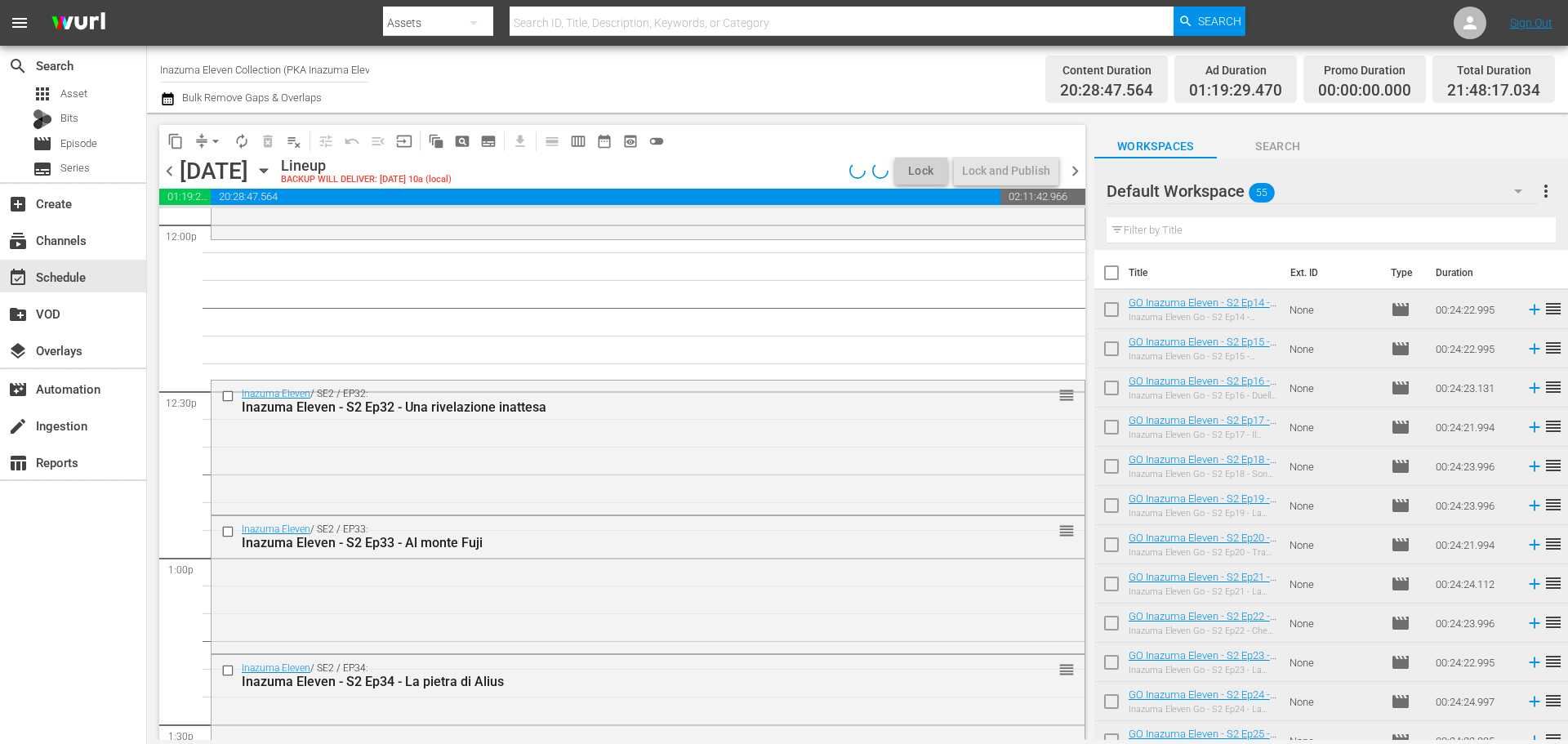
scroll to position [4001, 0]
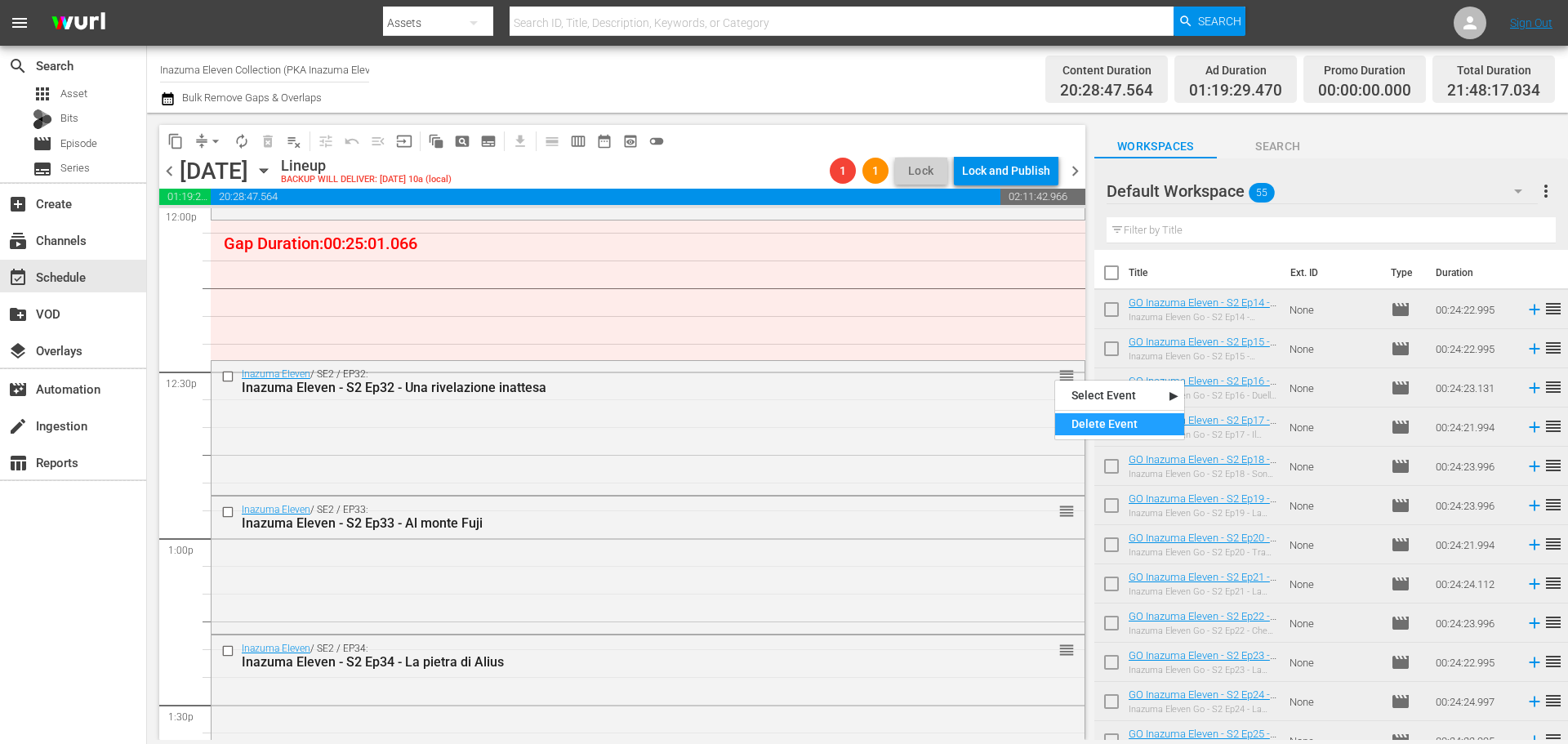
click at [1087, 422] on div "Delete Event" at bounding box center [1119, 424] width 129 height 22
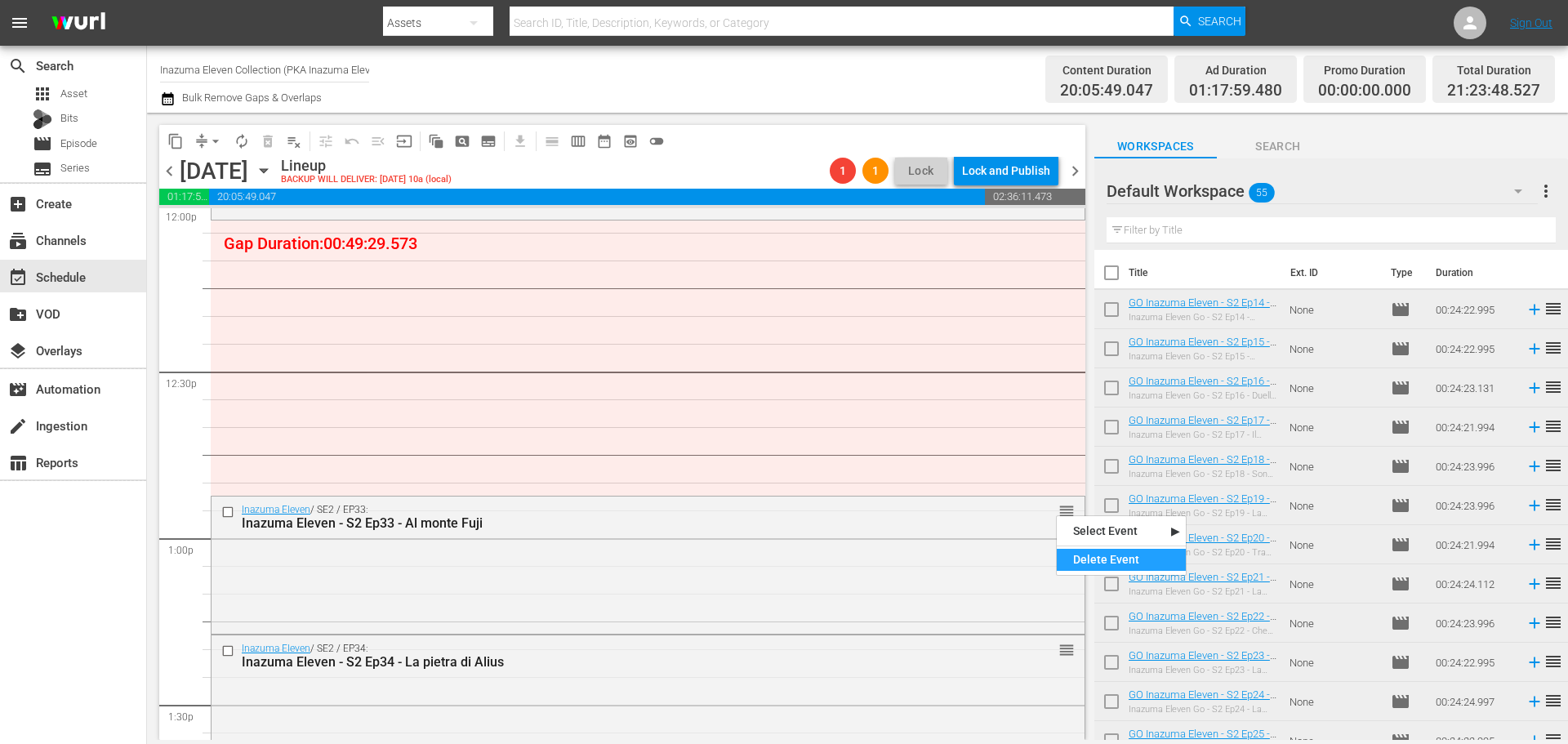
click at [1091, 548] on div "Delete Event" at bounding box center [1121, 559] width 129 height 22
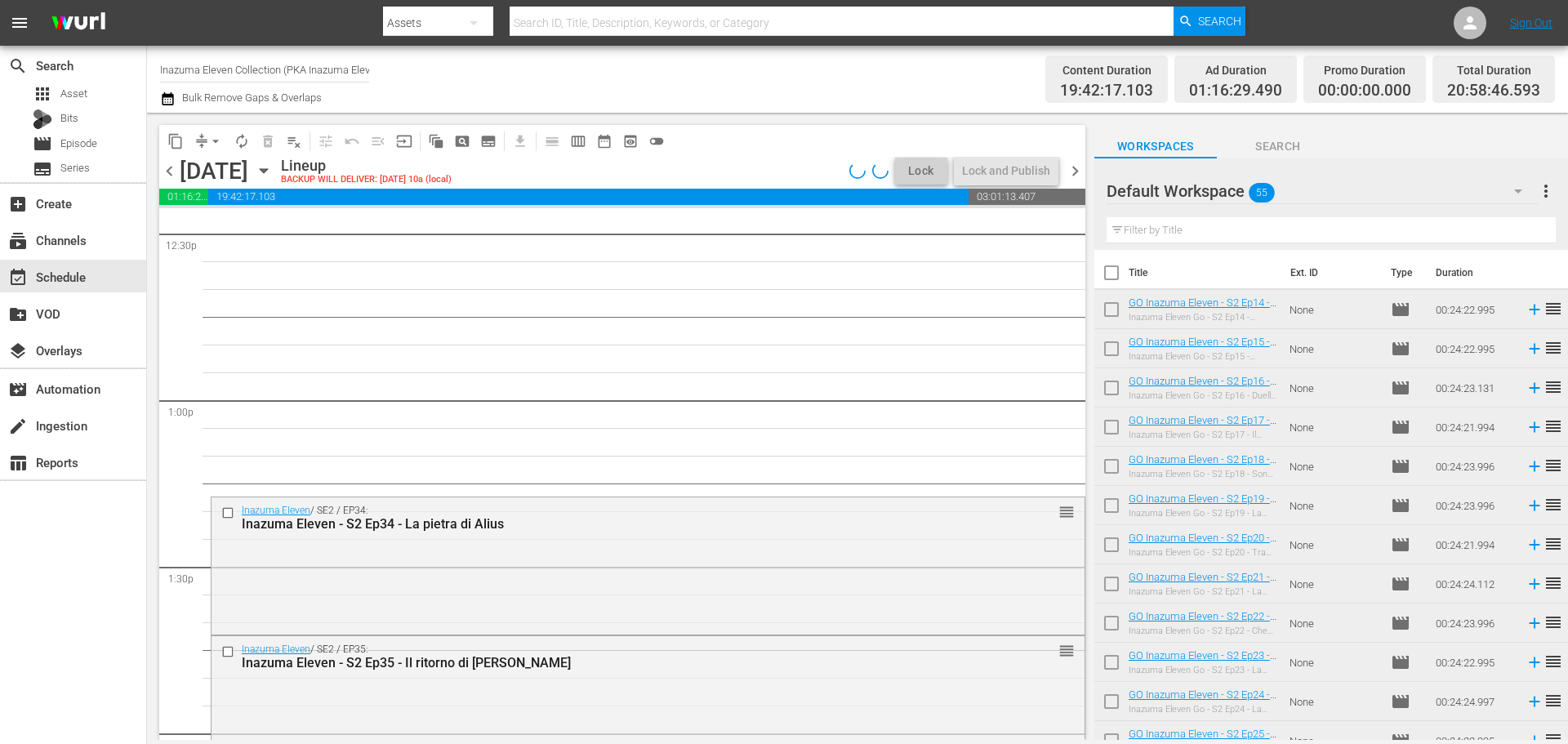
scroll to position [4164, 0]
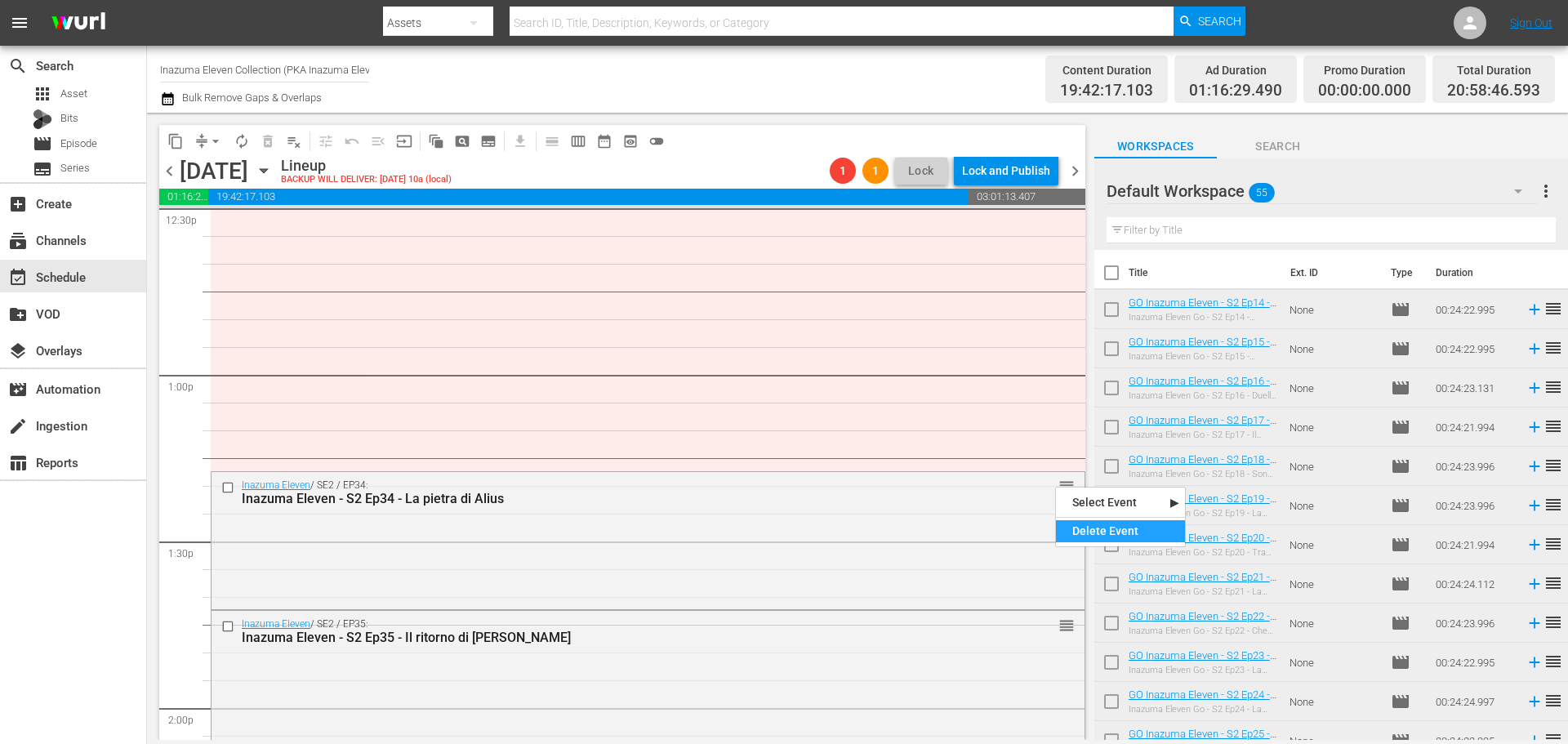
click at [1087, 535] on div "Delete Event" at bounding box center [1120, 531] width 129 height 22
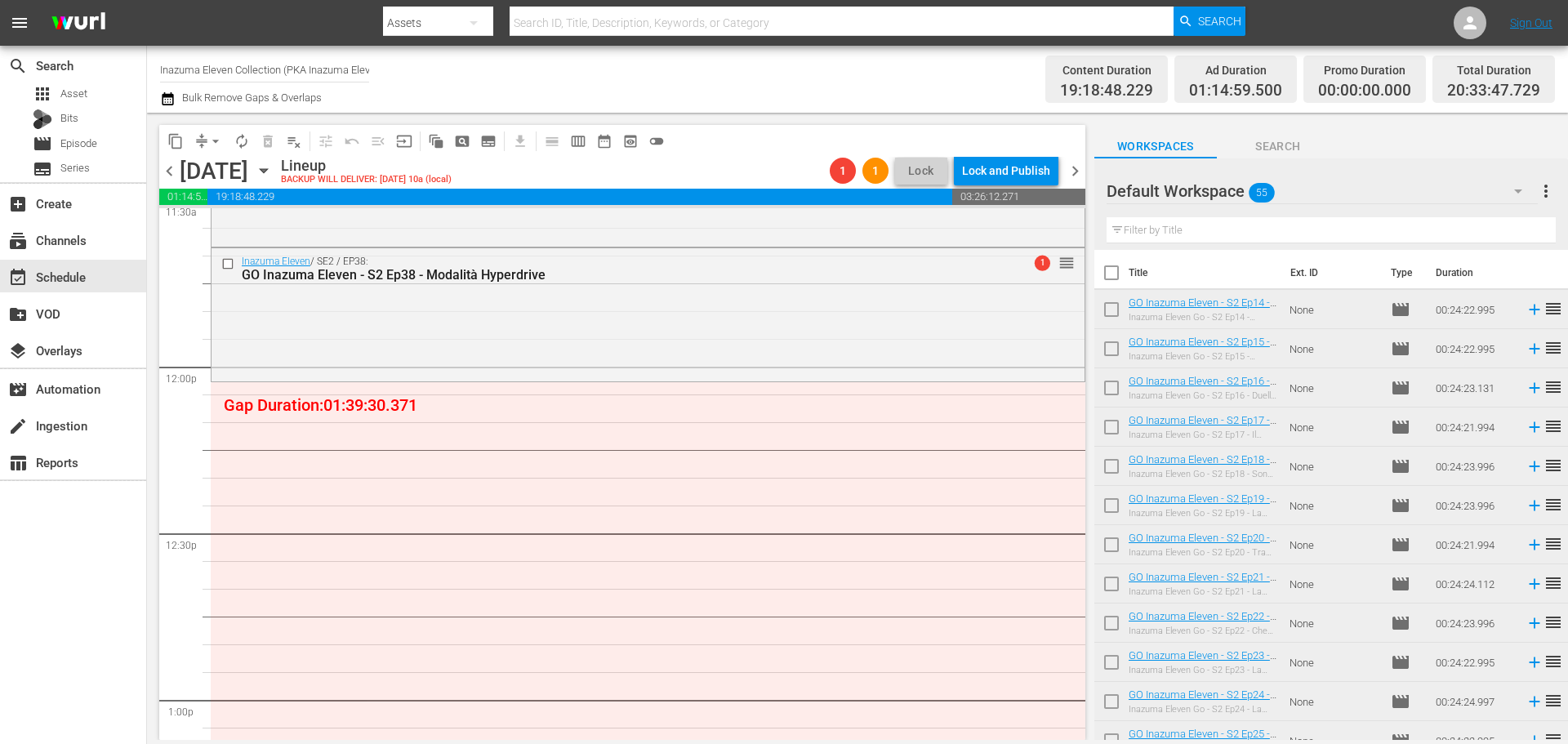
scroll to position [3837, 0]
click at [121, 141] on div "movie Episode" at bounding box center [73, 143] width 146 height 23
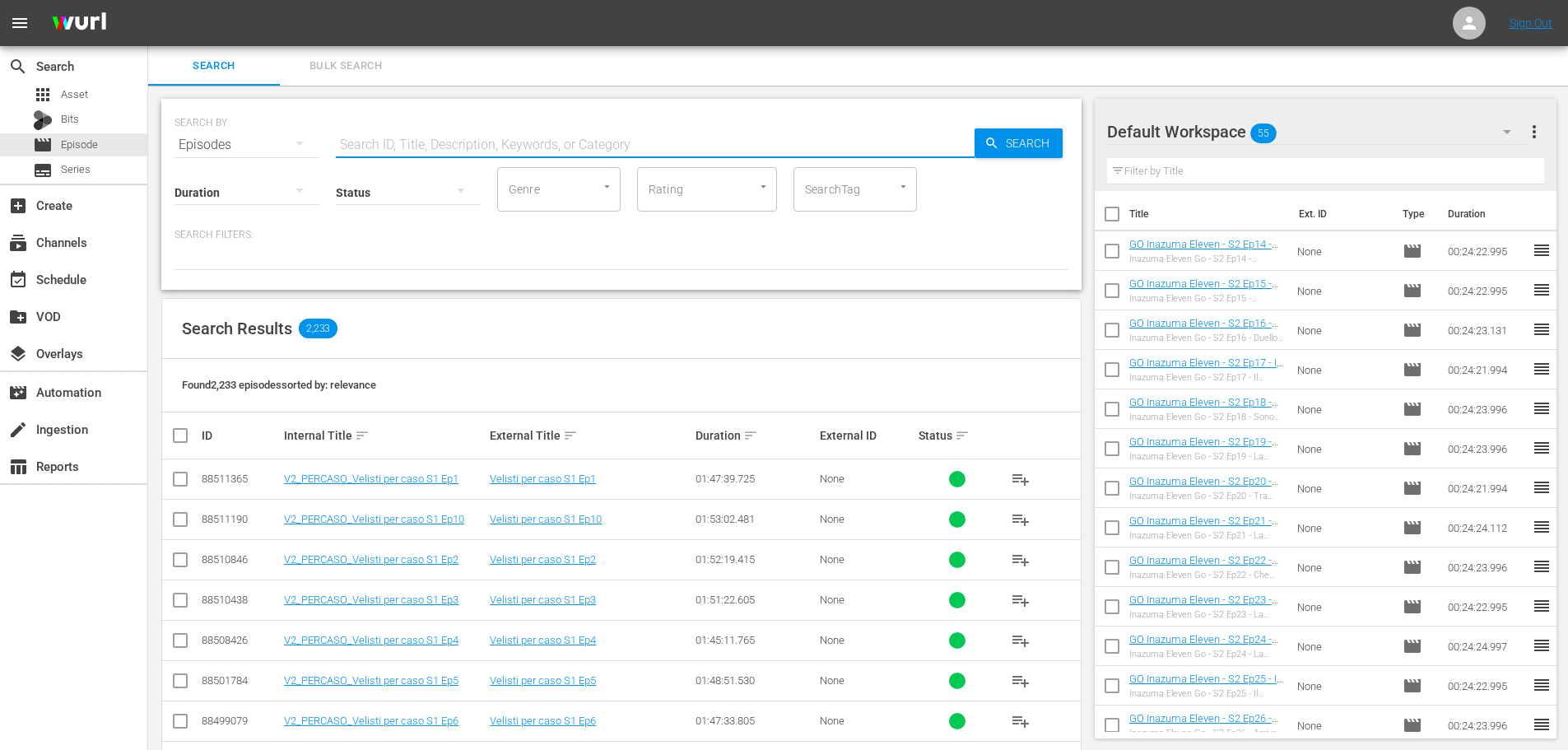
click at [474, 150] on input "text" at bounding box center [655, 144] width 639 height 39
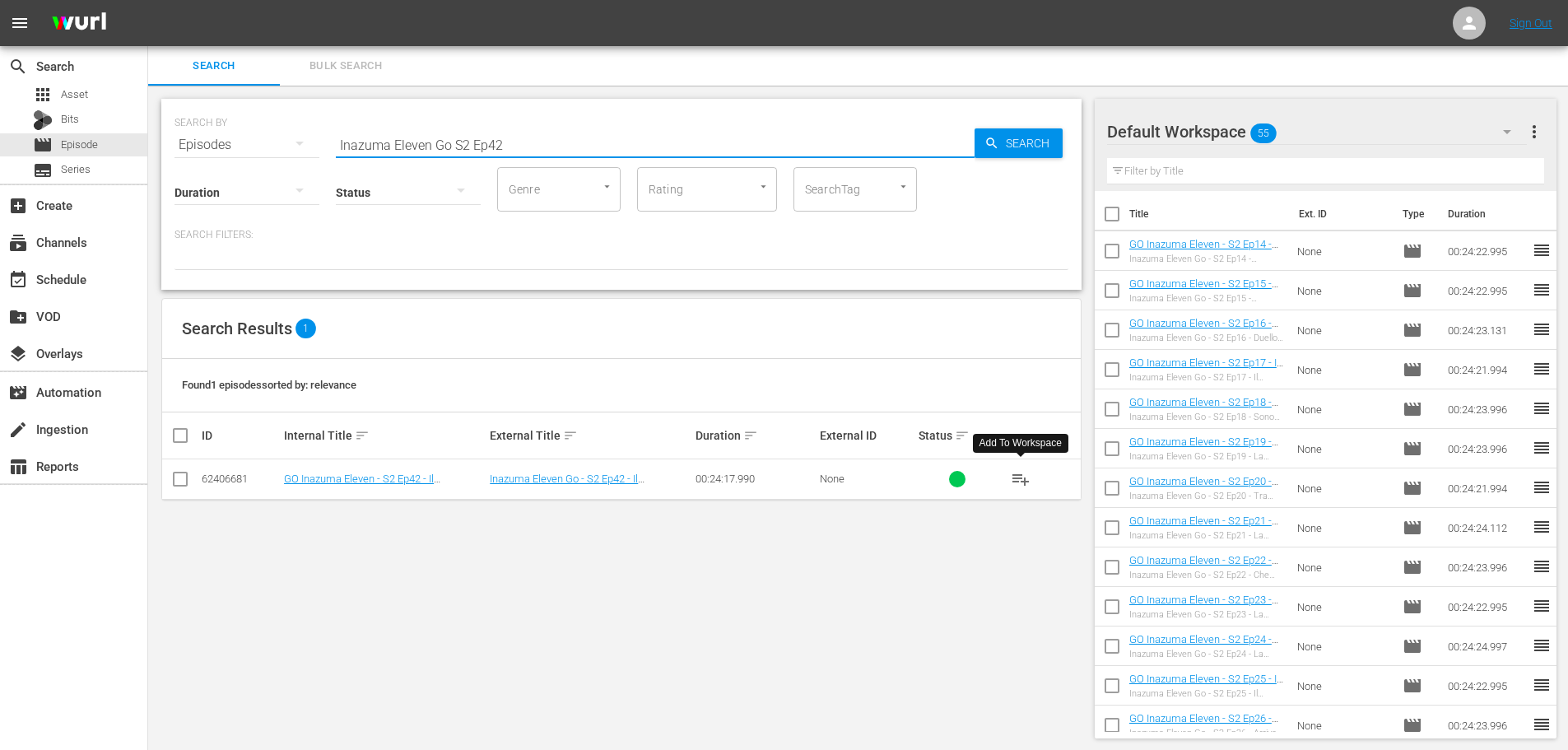
click at [1015, 479] on span "playlist_add" at bounding box center [1021, 478] width 20 height 20
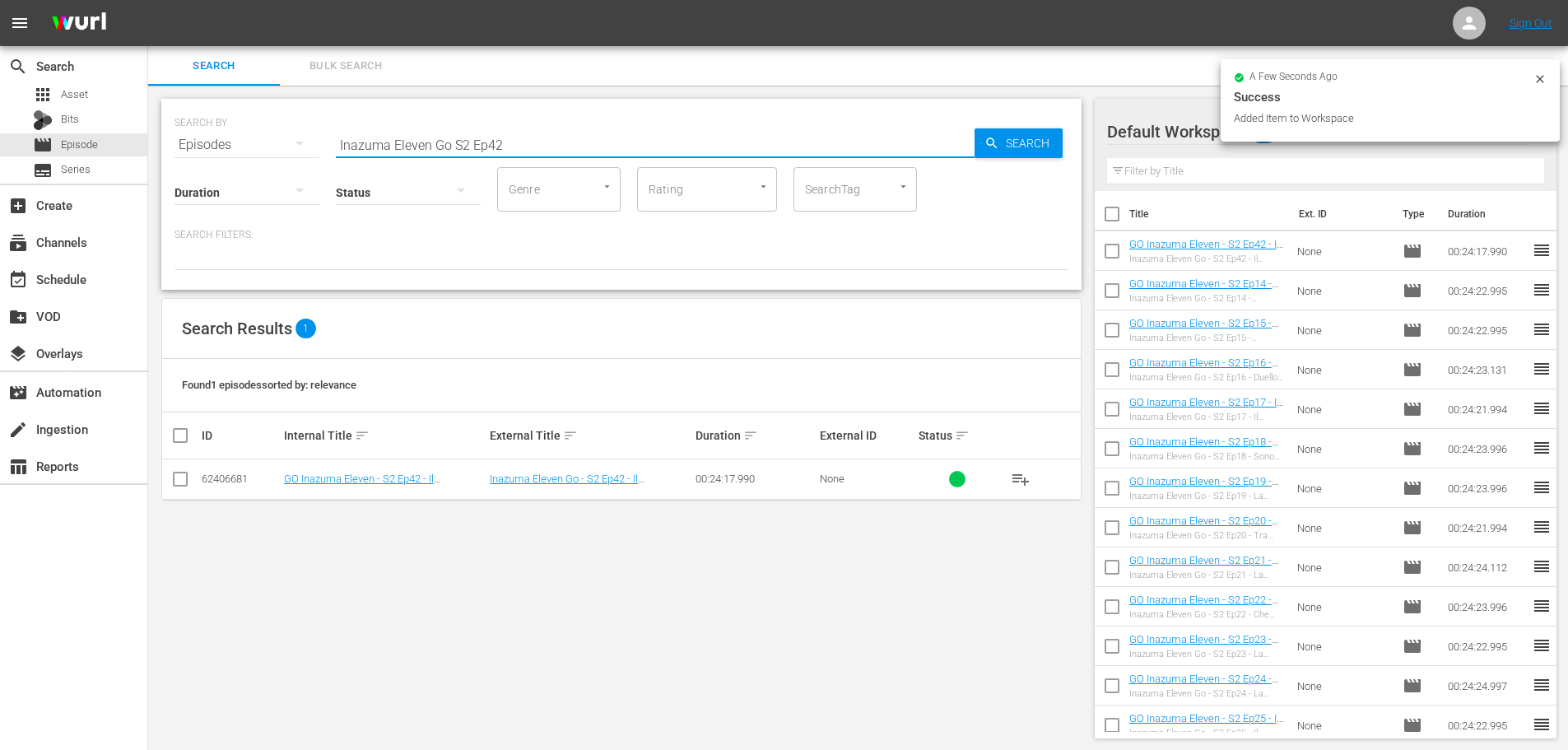
click at [516, 137] on input "Inazuma Eleven Go S2 Ep42" at bounding box center [655, 144] width 639 height 39
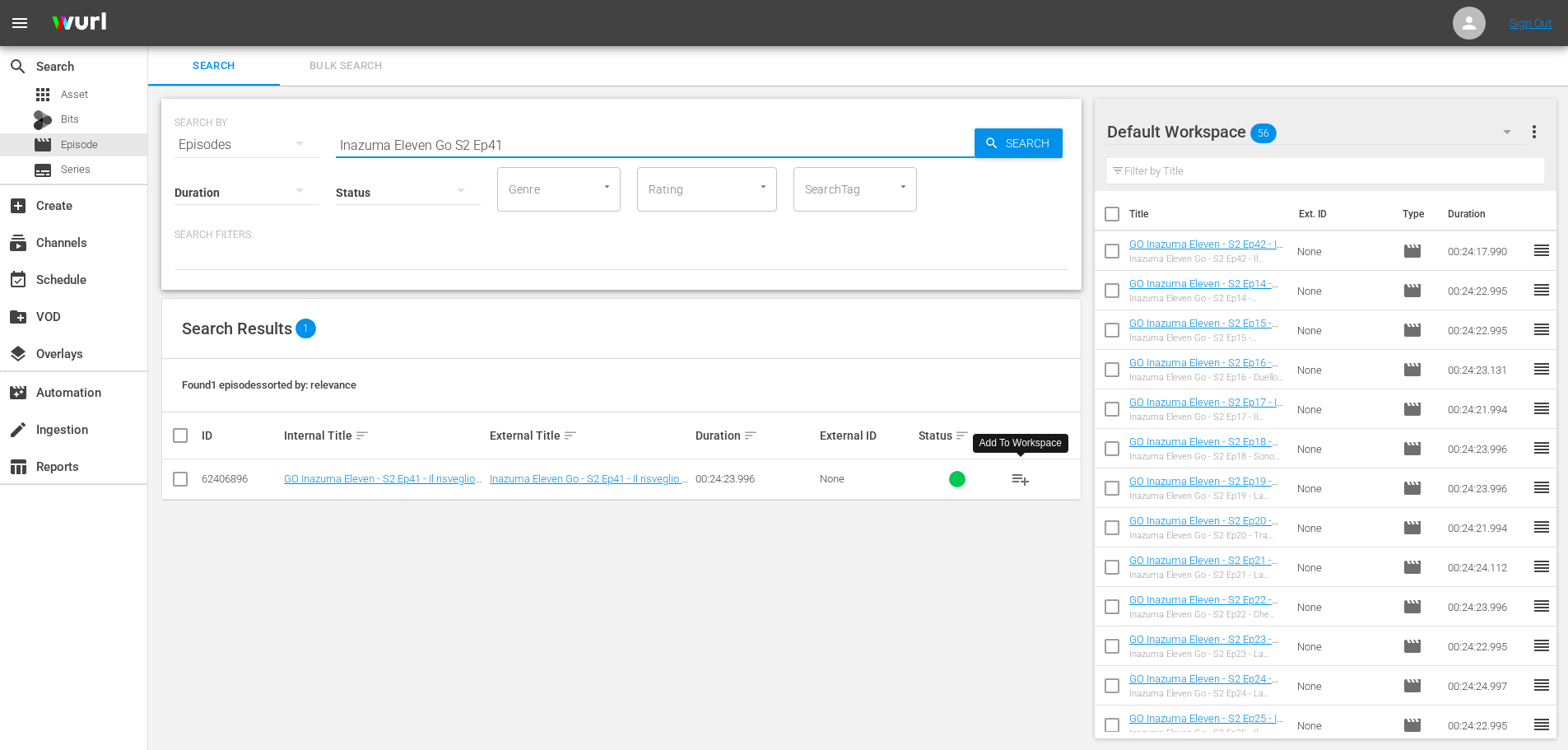
click at [1022, 484] on span "playlist_add" at bounding box center [1021, 478] width 20 height 20
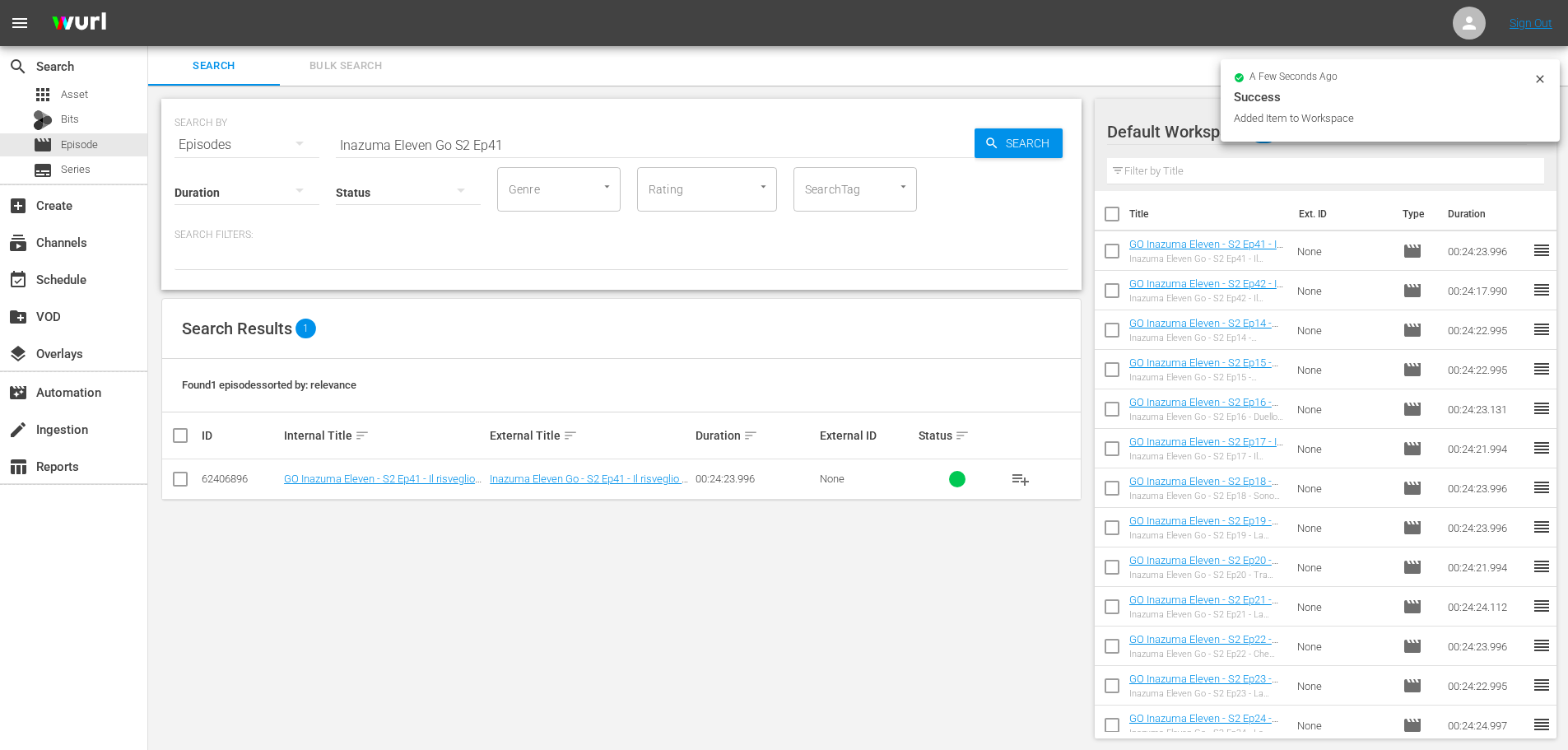
click at [531, 145] on input "Inazuma Eleven Go S2 Ep41" at bounding box center [655, 144] width 639 height 39
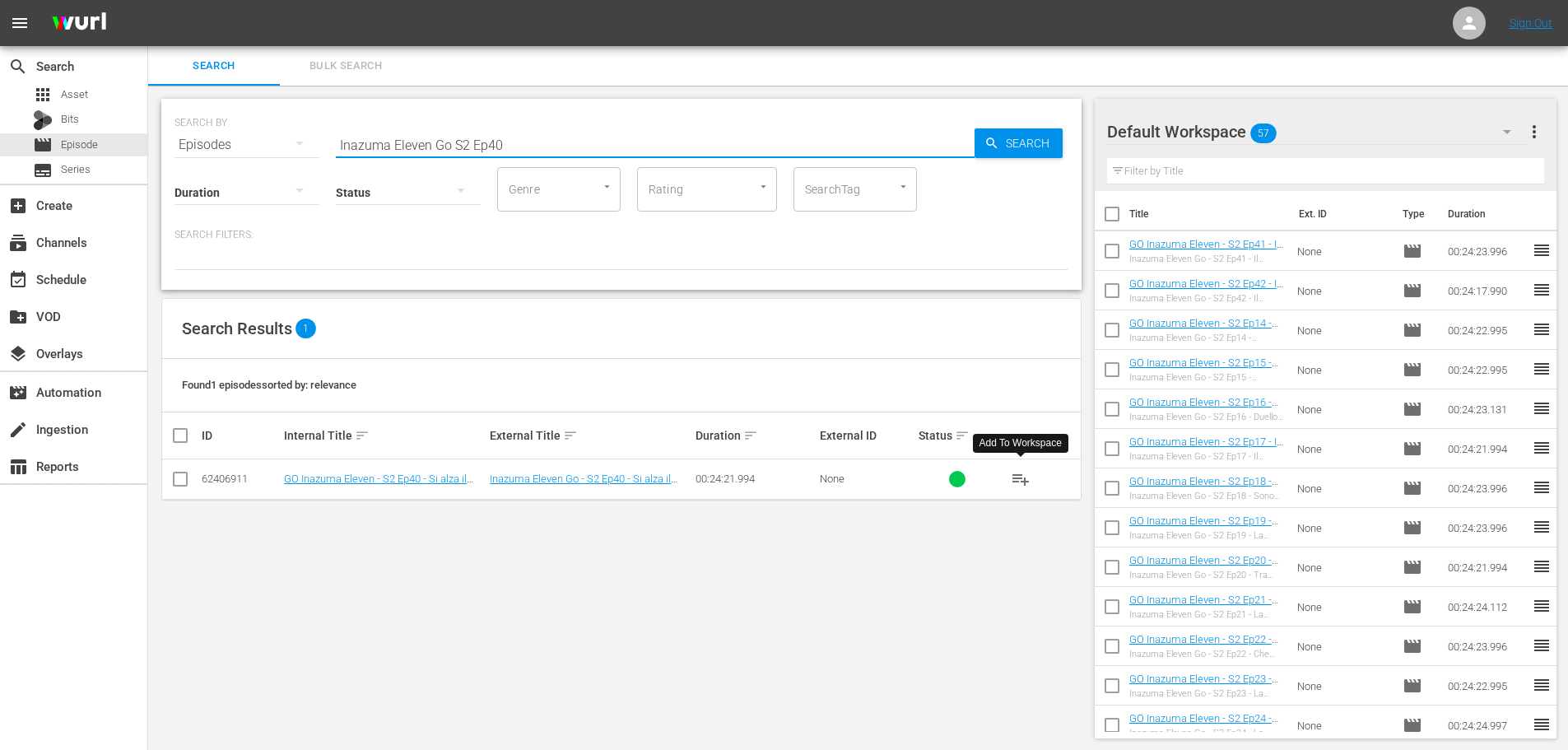
click at [1015, 482] on span "playlist_add" at bounding box center [1021, 478] width 20 height 20
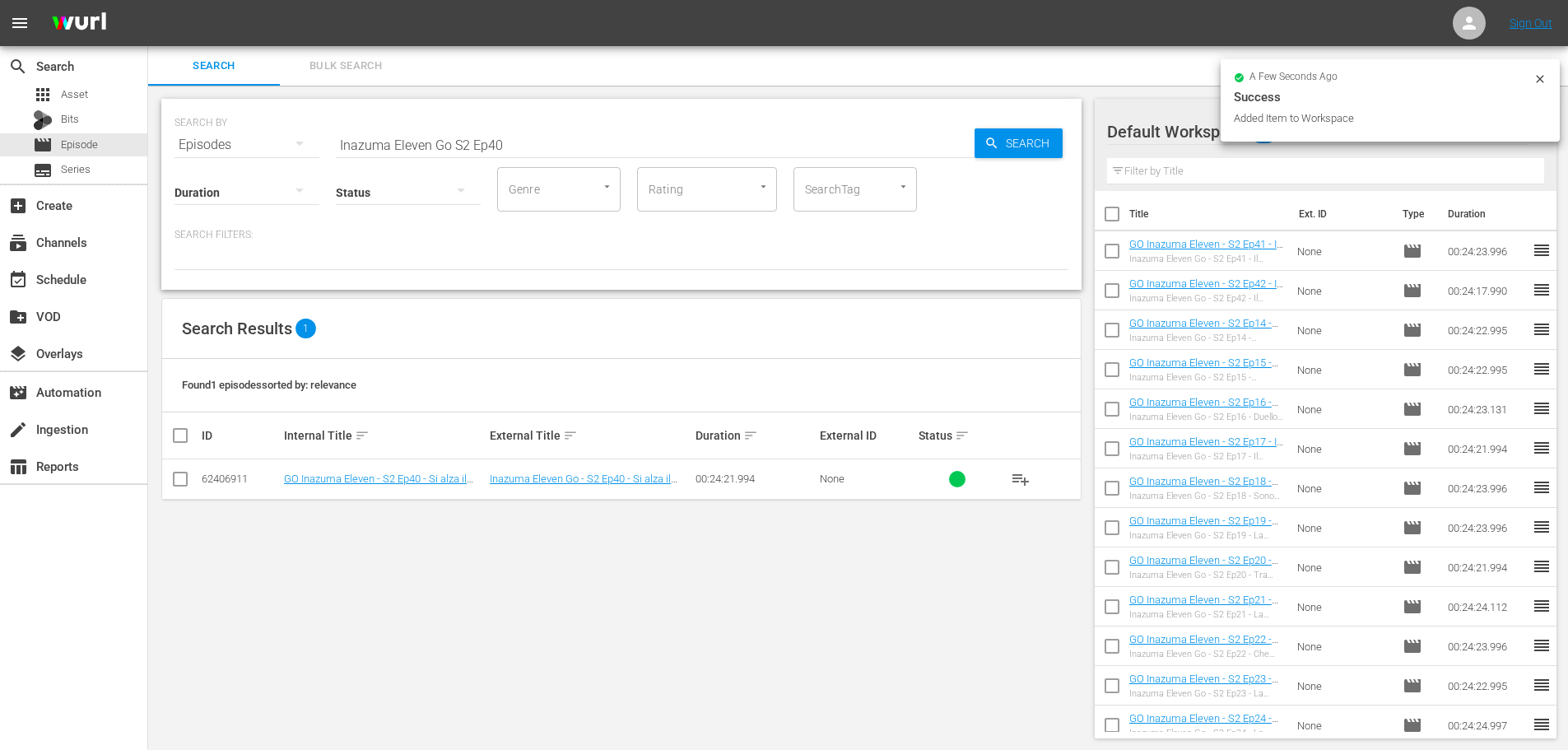
click at [543, 144] on input "Inazuma Eleven Go S2 Ep40" at bounding box center [655, 144] width 639 height 39
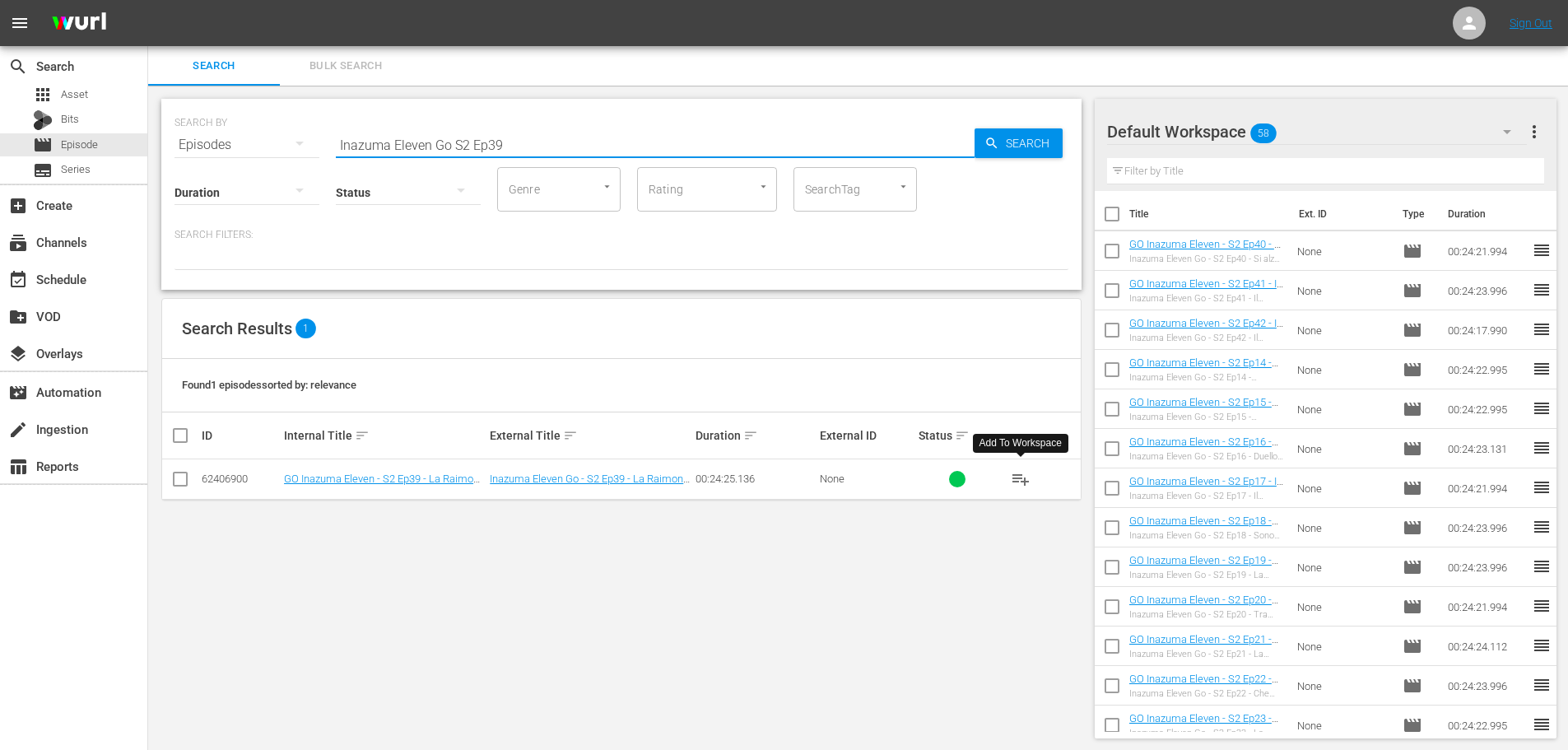
type input "Inazuma Eleven Go S2 Ep39"
click at [1024, 478] on span "playlist_add" at bounding box center [1021, 478] width 20 height 20
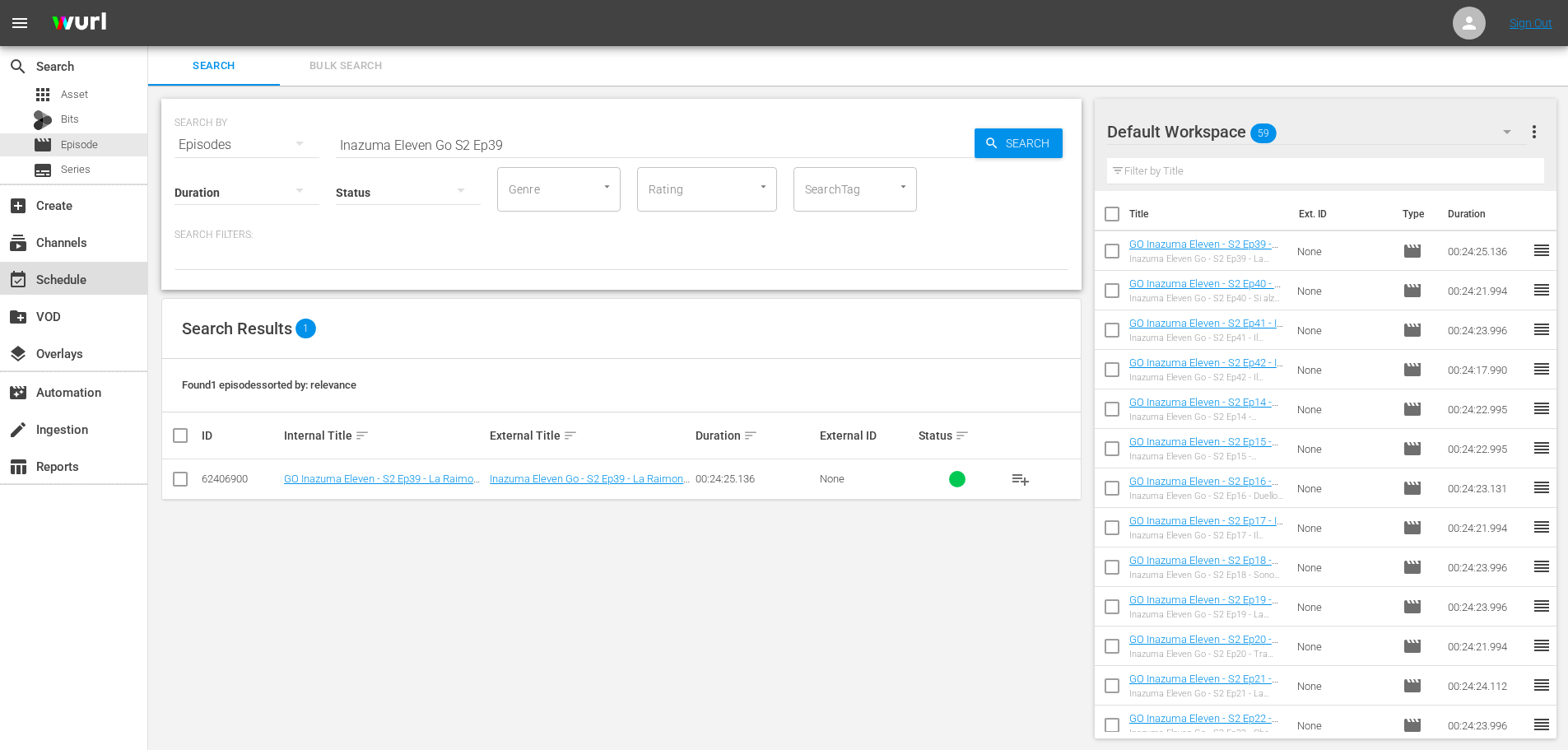
click at [108, 270] on div "event_available Schedule" at bounding box center [73, 278] width 147 height 33
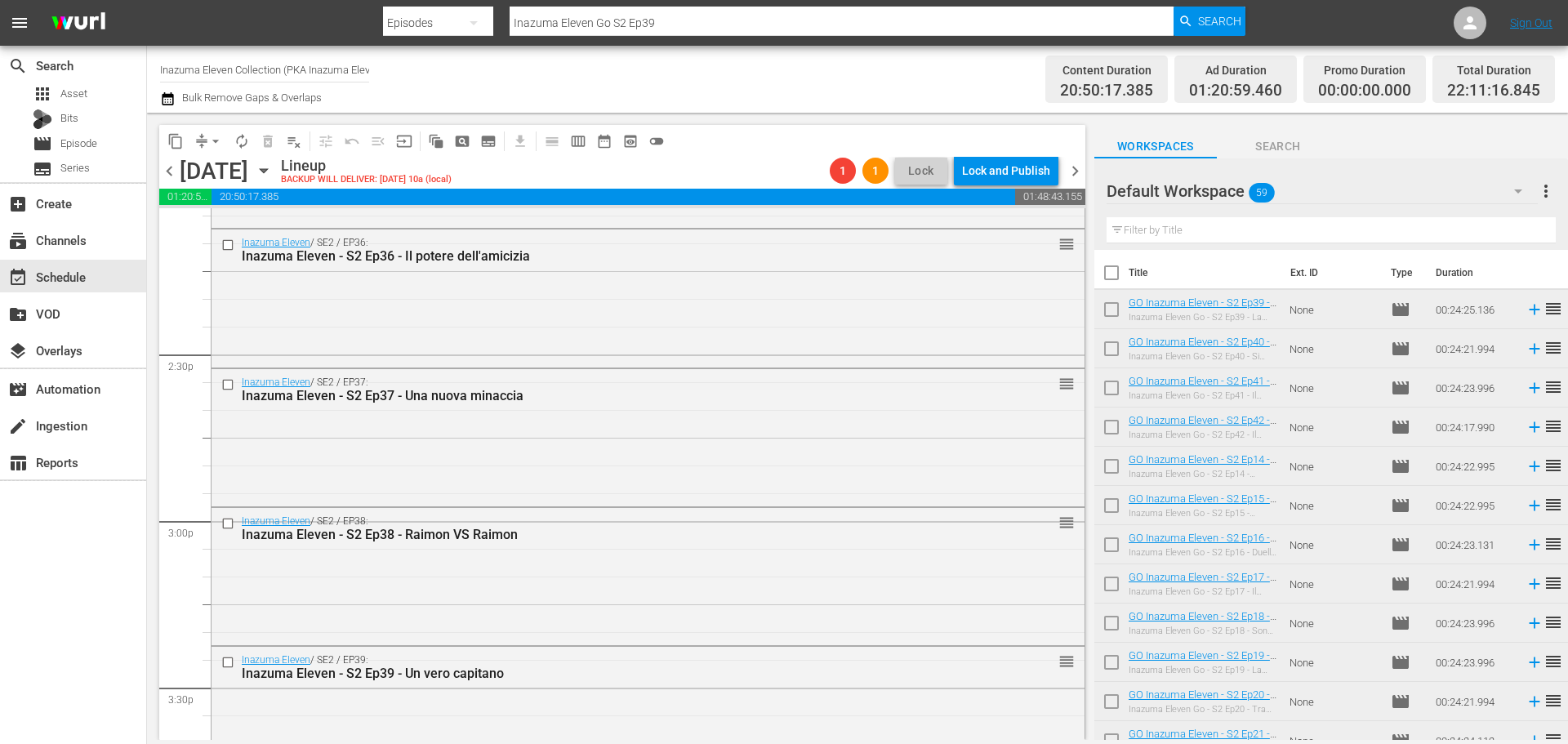
scroll to position [7499, 0]
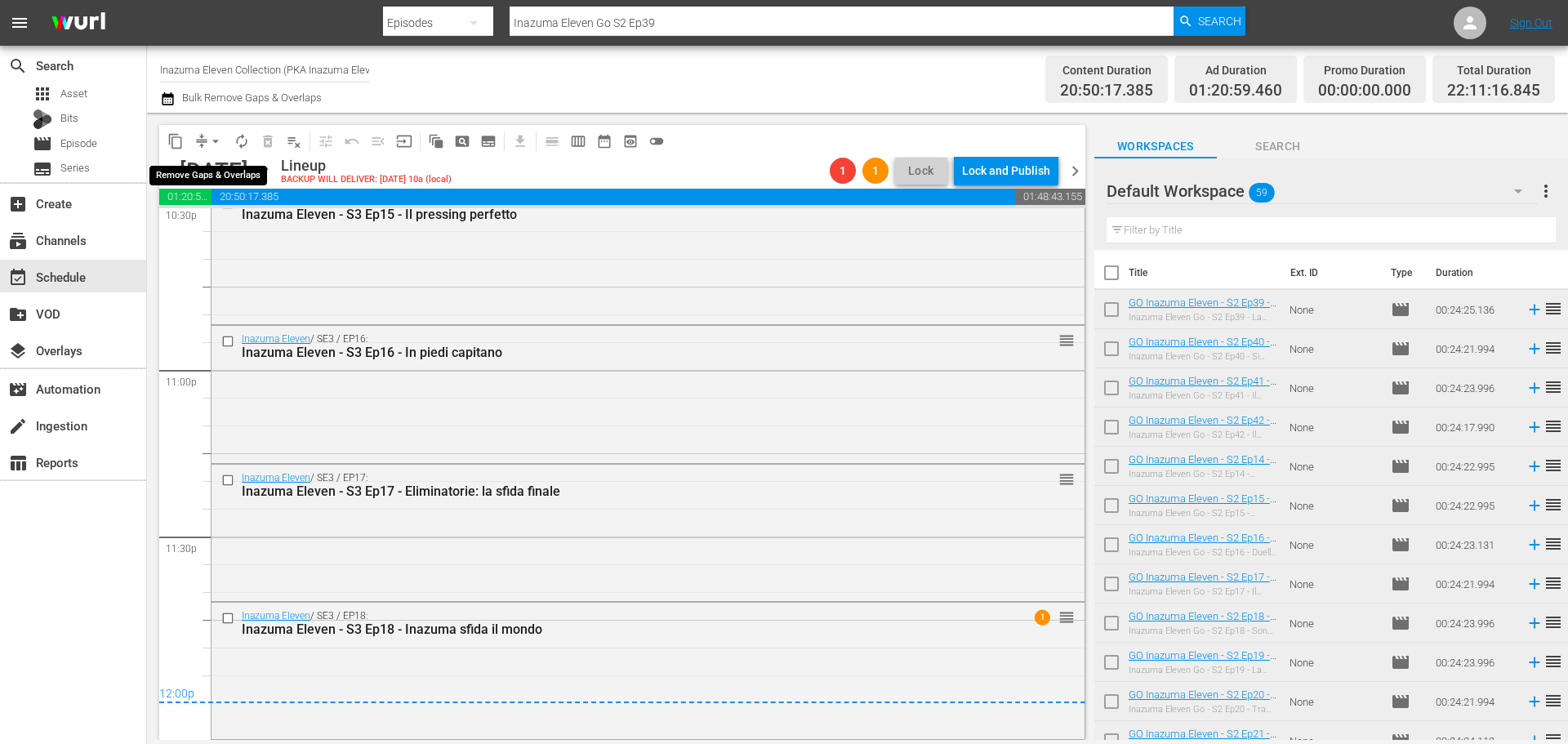
click at [214, 138] on span "arrow_drop_down" at bounding box center [215, 140] width 16 height 16
click at [223, 233] on li "Align to End of Previous Day" at bounding box center [217, 228] width 172 height 27
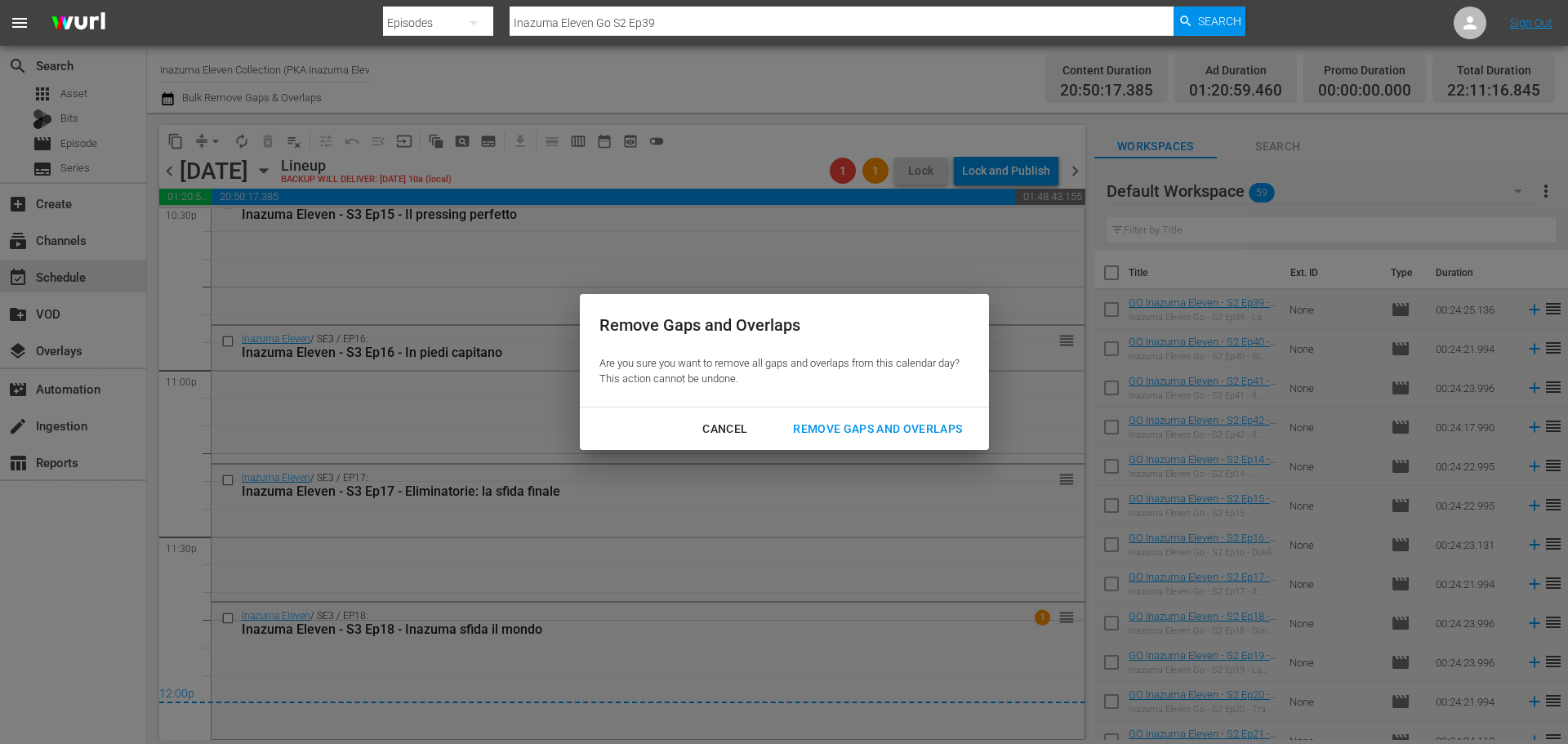
click at [894, 447] on div "Cancel Remove Gaps and Overlaps" at bounding box center [784, 429] width 409 height 43
click at [895, 430] on div "Remove Gaps and Overlaps" at bounding box center [877, 429] width 195 height 20
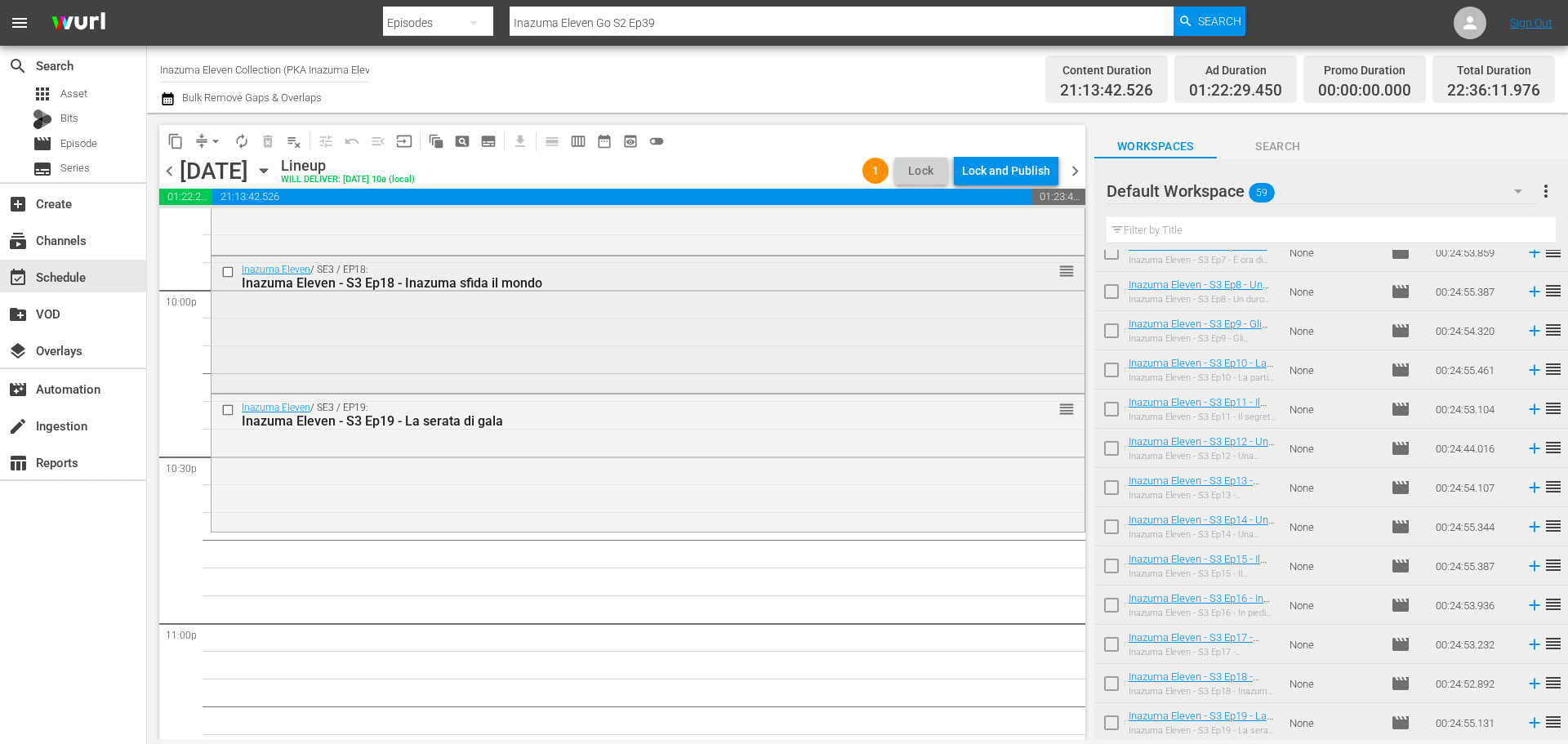
scroll to position [7218, 0]
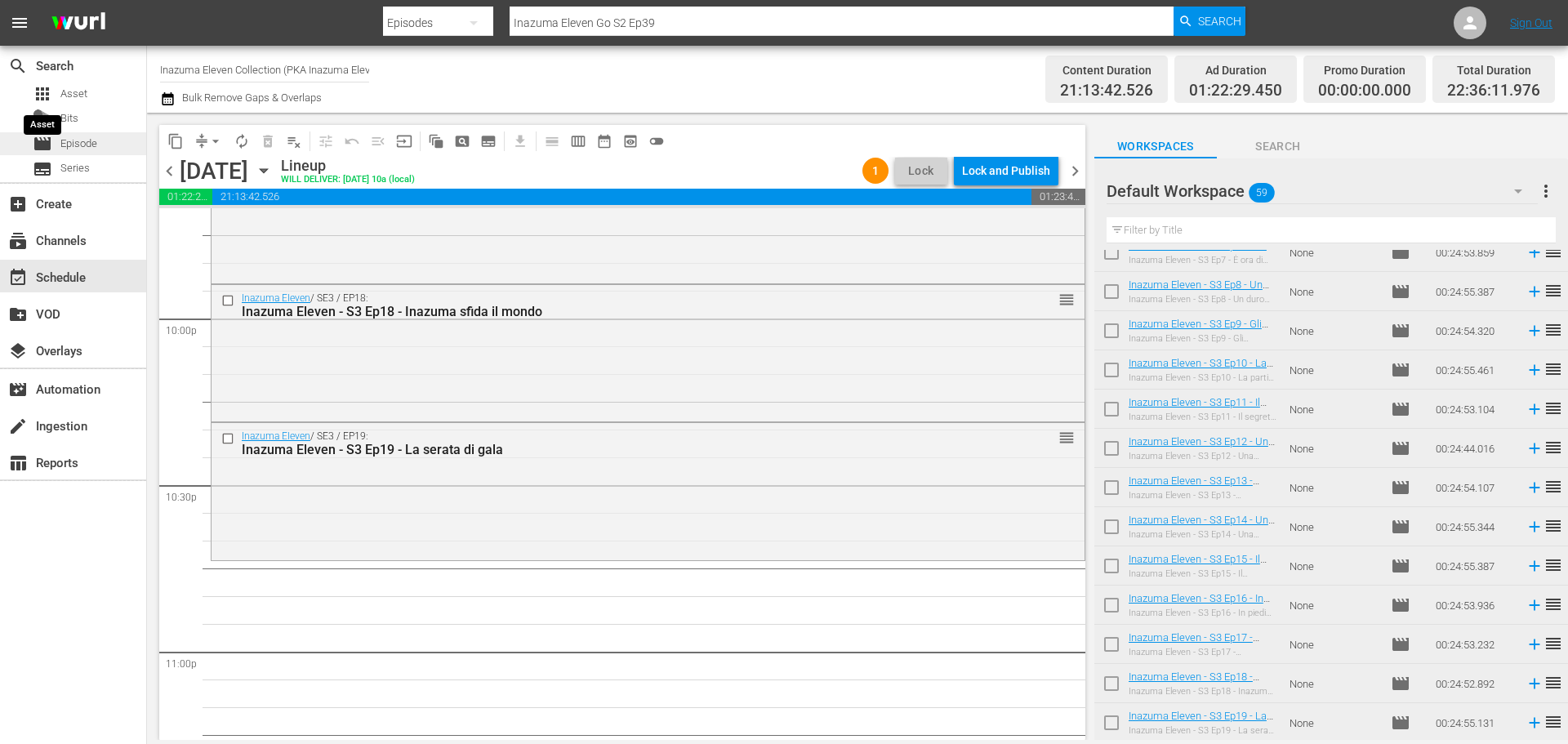
click at [114, 138] on div "movie Episode" at bounding box center [73, 143] width 146 height 23
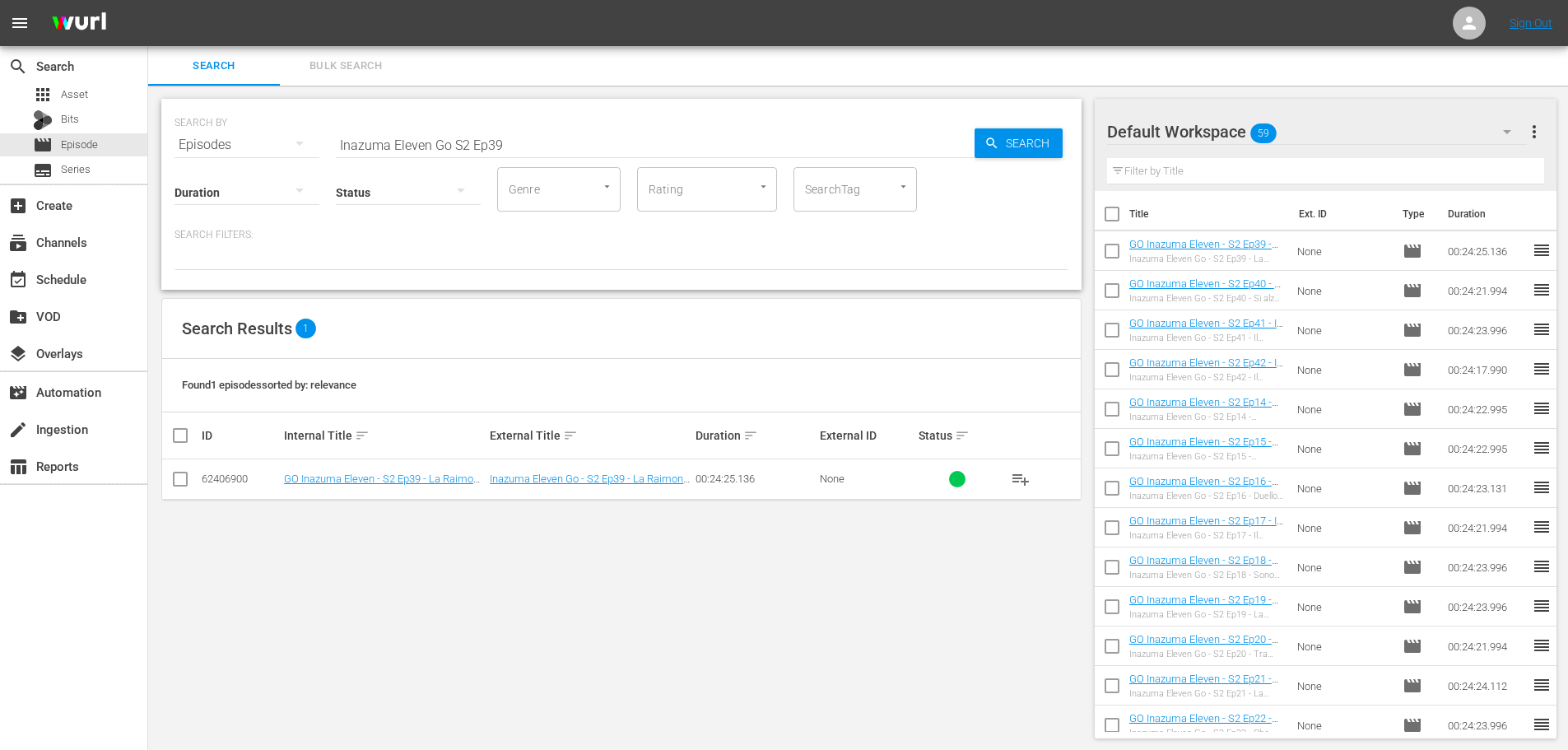
click at [447, 142] on input "Inazuma Eleven Go S2 Ep39" at bounding box center [655, 144] width 639 height 39
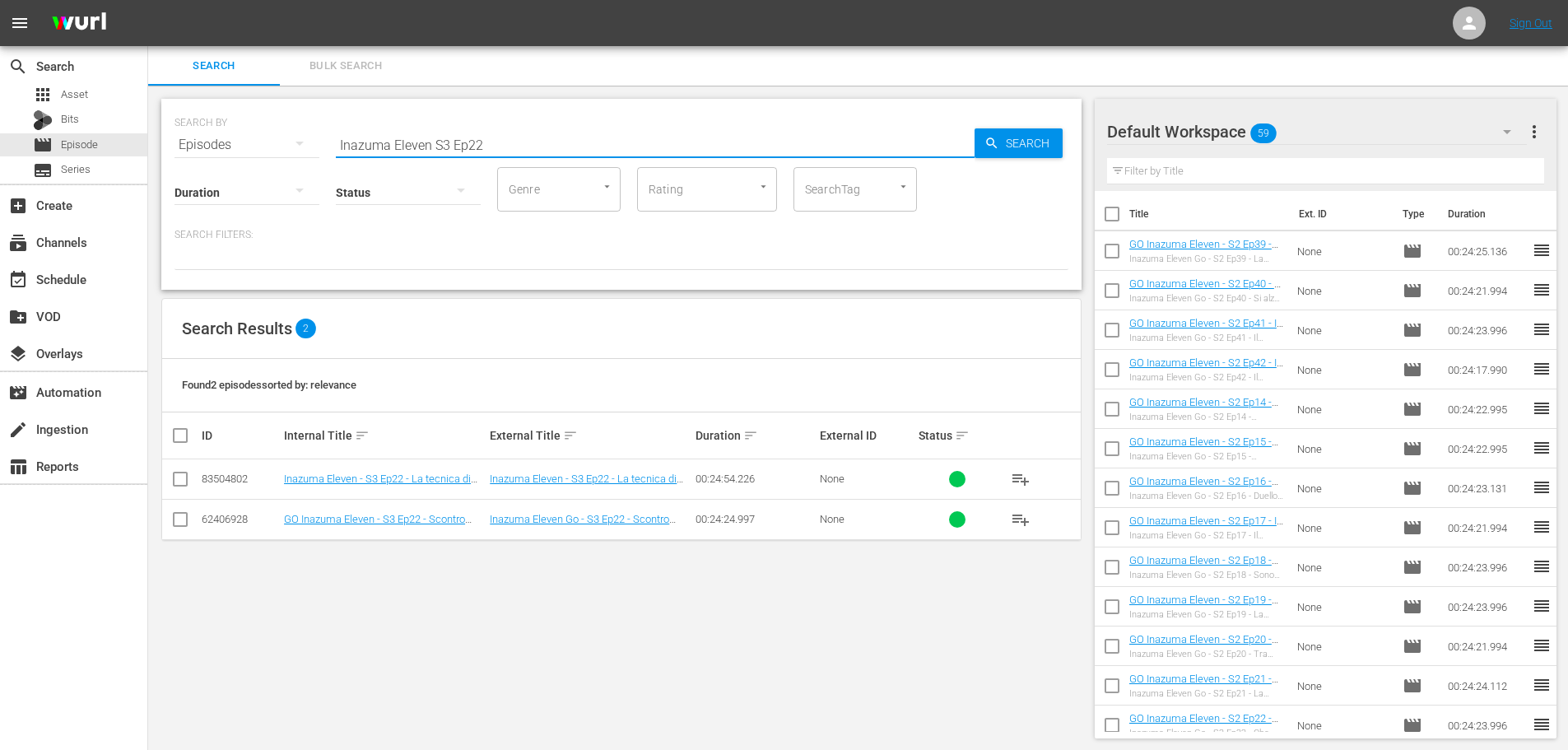
type input "Inazuma Eleven S3 Ep22"
click at [1022, 474] on span "playlist_add" at bounding box center [1021, 478] width 20 height 20
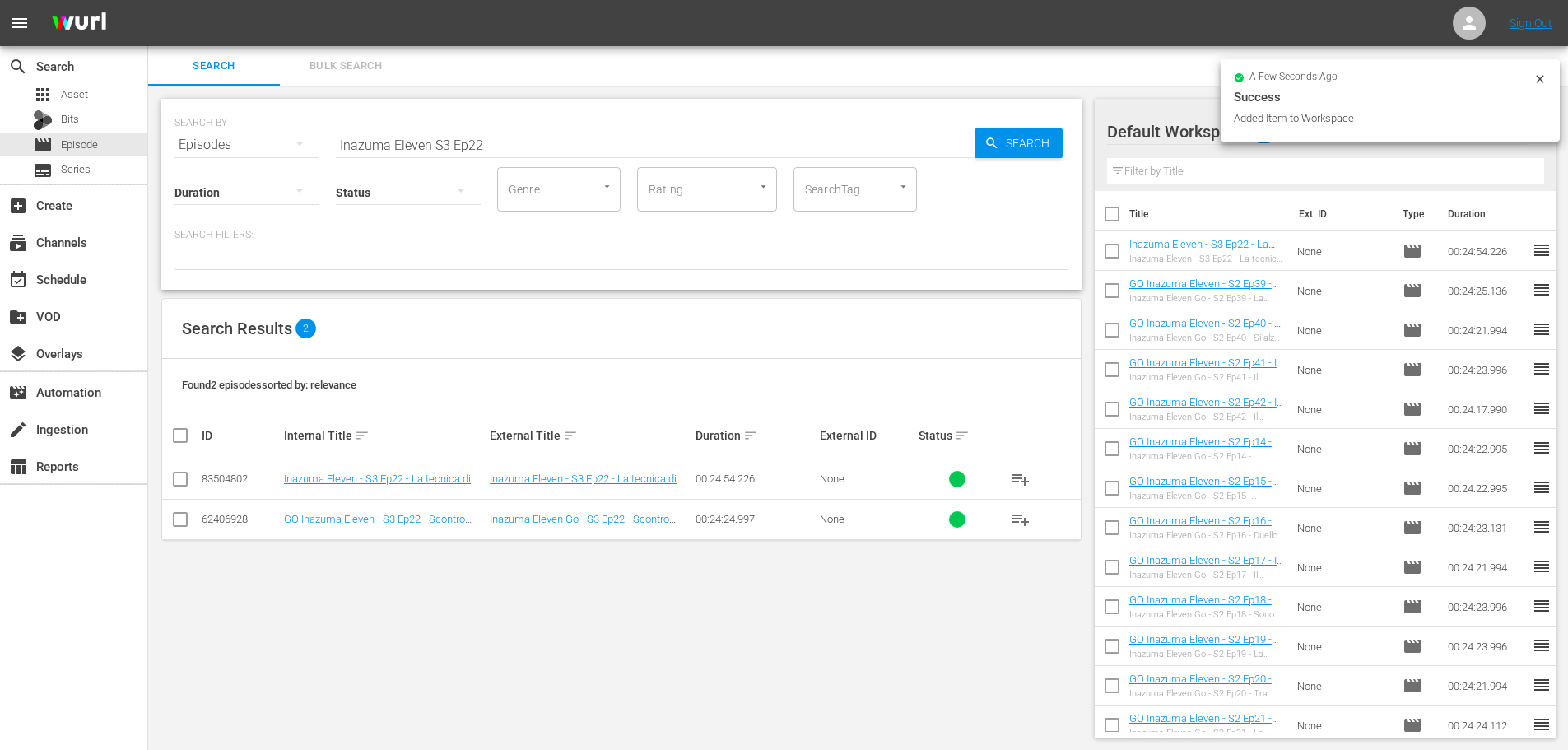
click at [533, 139] on input "Inazuma Eleven S3 Ep22" at bounding box center [655, 144] width 639 height 39
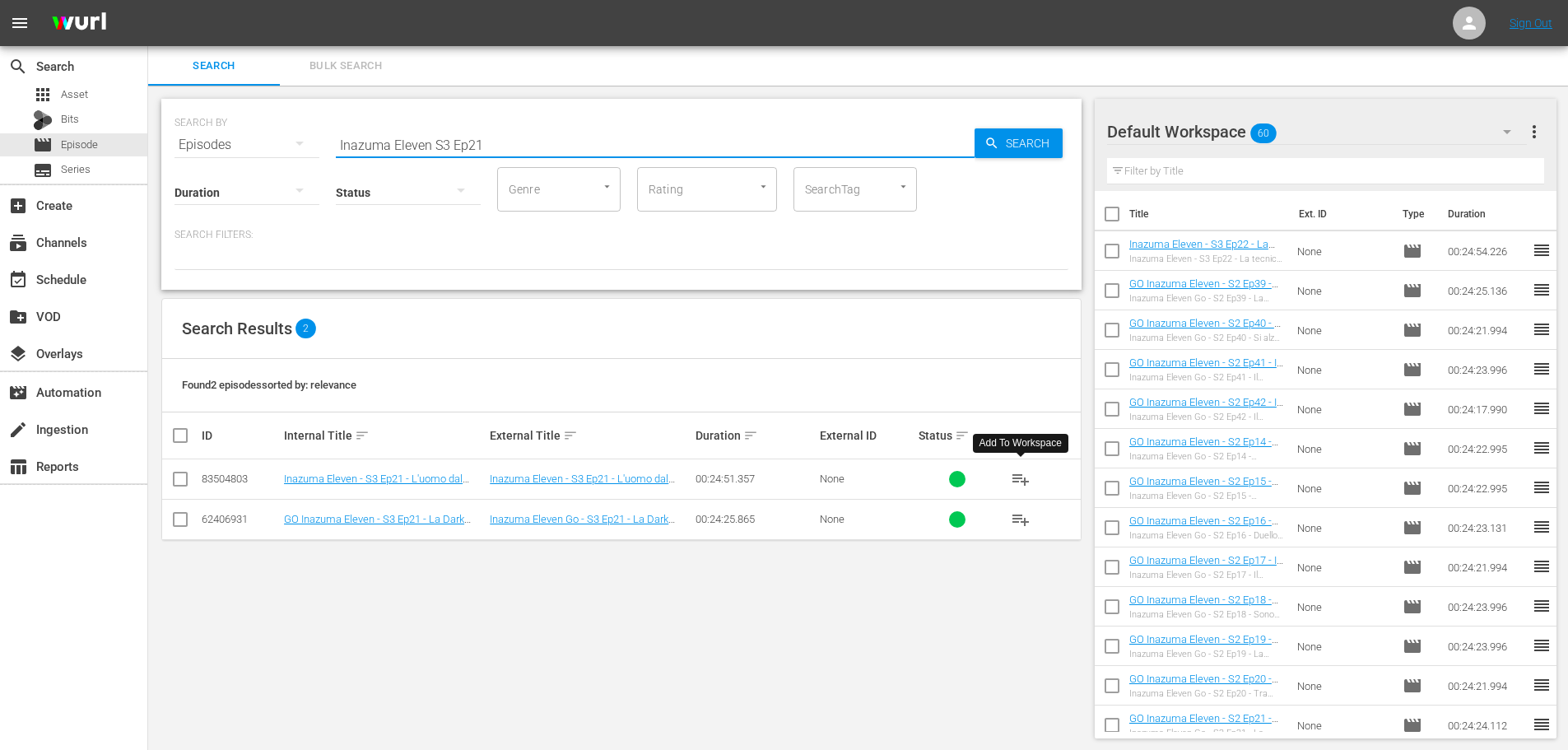
click at [1024, 482] on span "playlist_add" at bounding box center [1021, 478] width 20 height 20
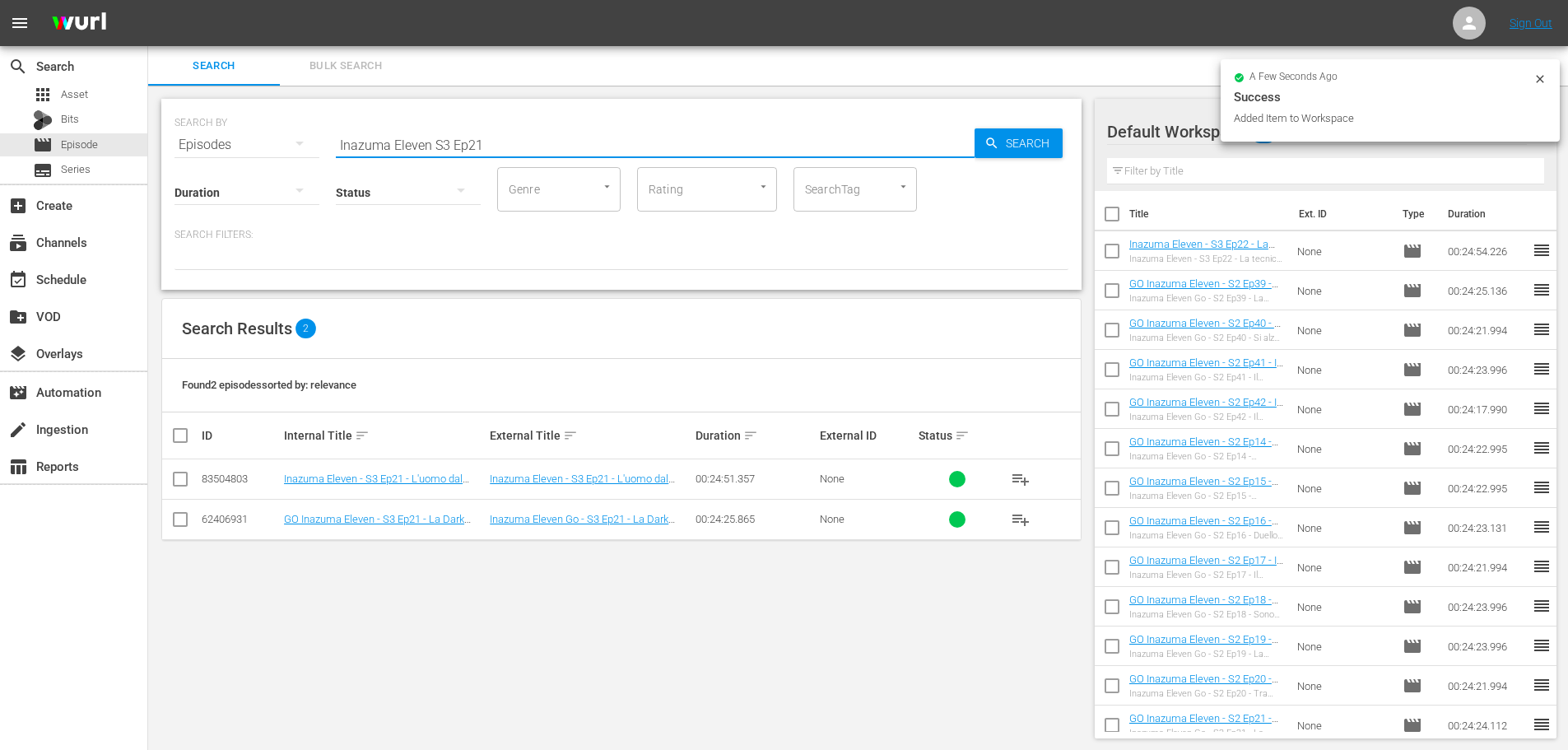
click at [508, 139] on input "Inazuma Eleven S3 Ep21" at bounding box center [655, 144] width 639 height 39
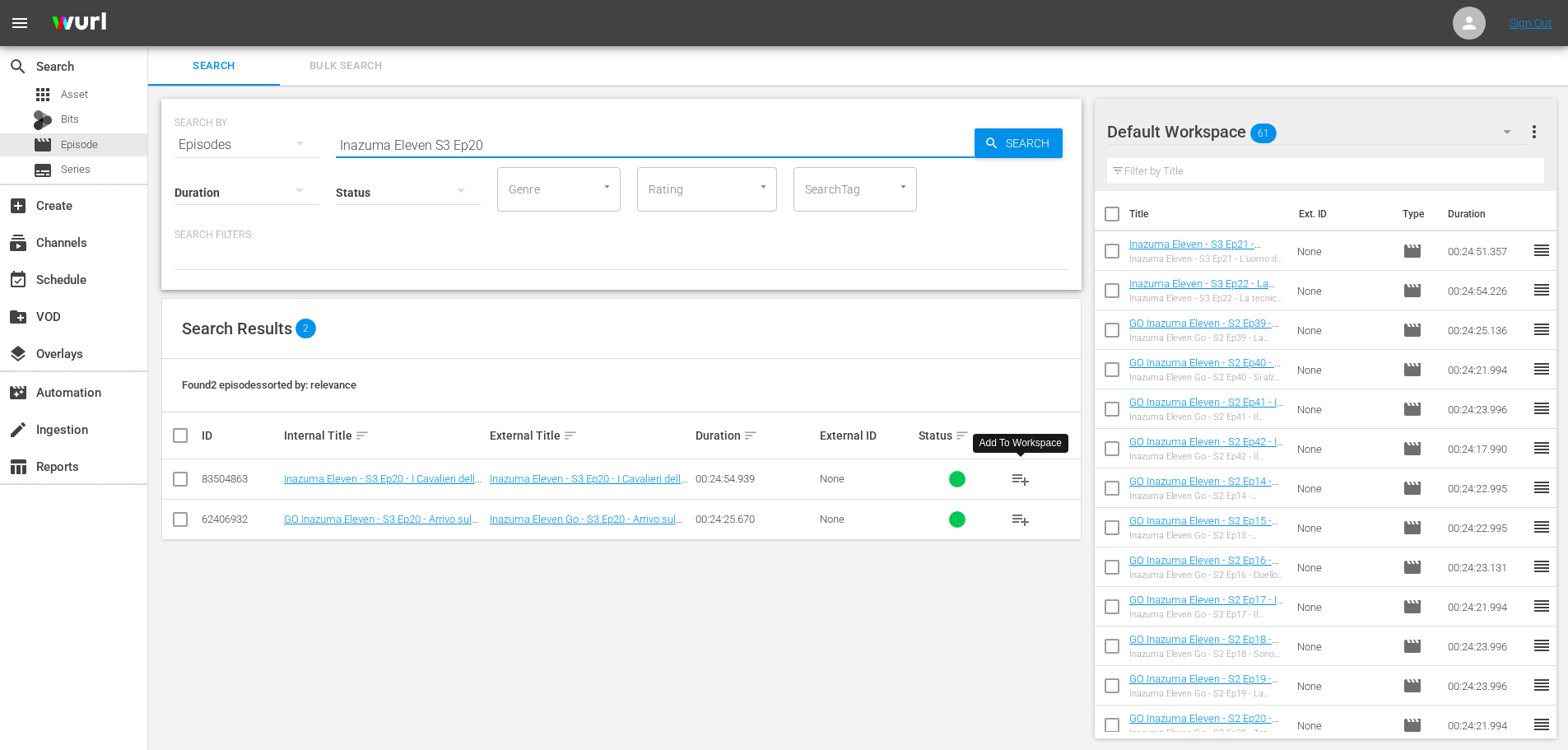
type input "Inazuma Eleven S3 Ep20"
click at [1026, 478] on span "playlist_add" at bounding box center [1021, 478] width 20 height 20
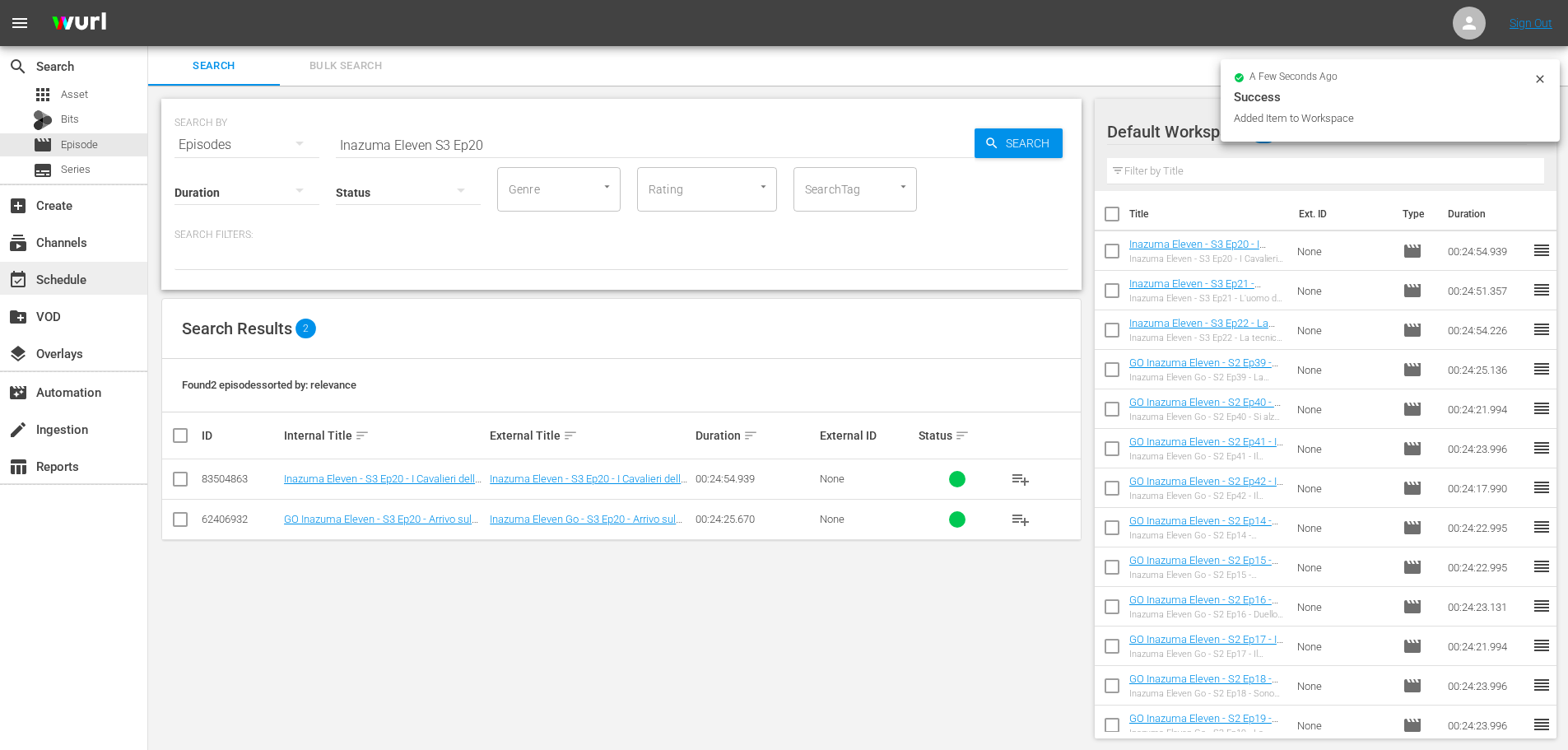
click at [113, 279] on div "event_available Schedule" at bounding box center [73, 278] width 147 height 33
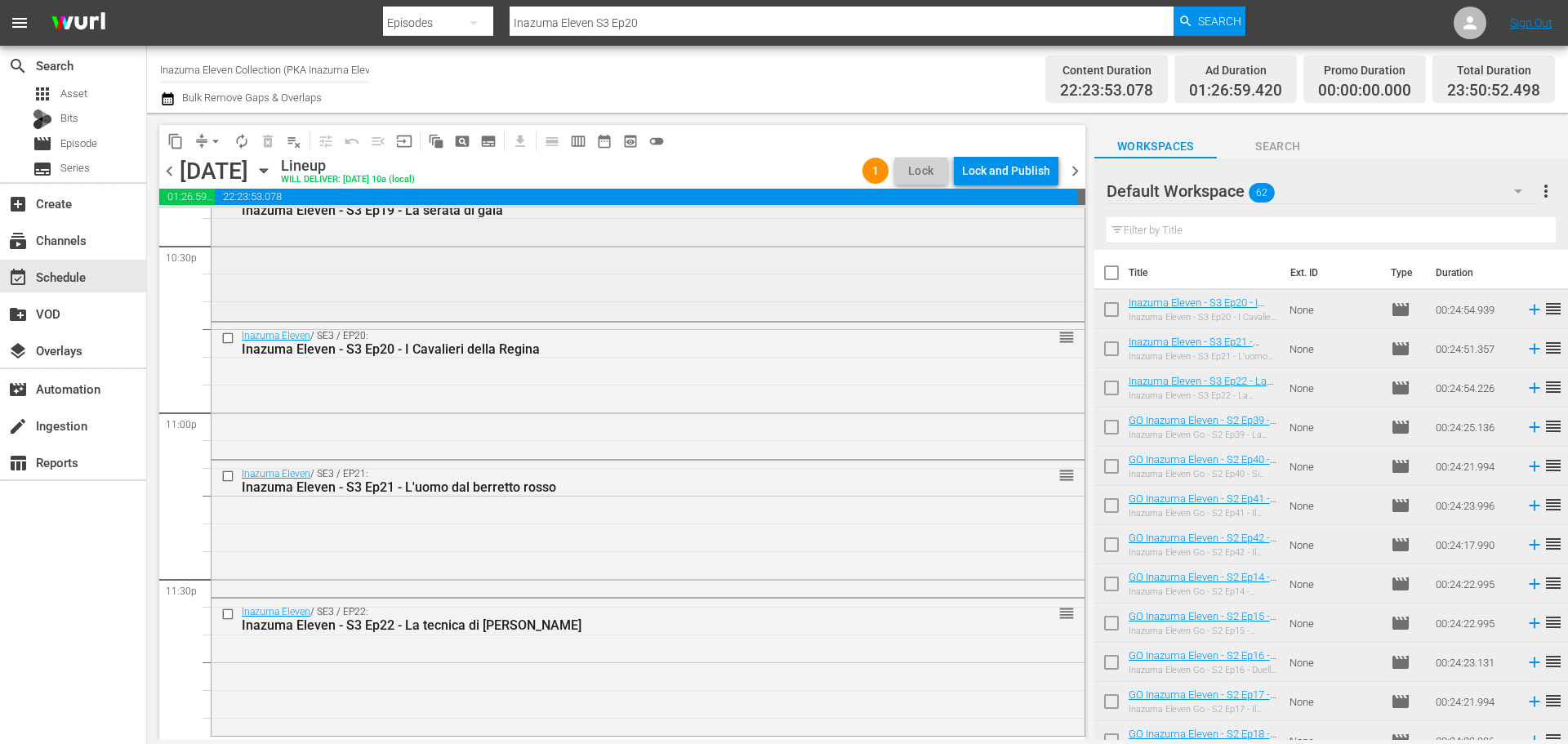
scroll to position [7463, 0]
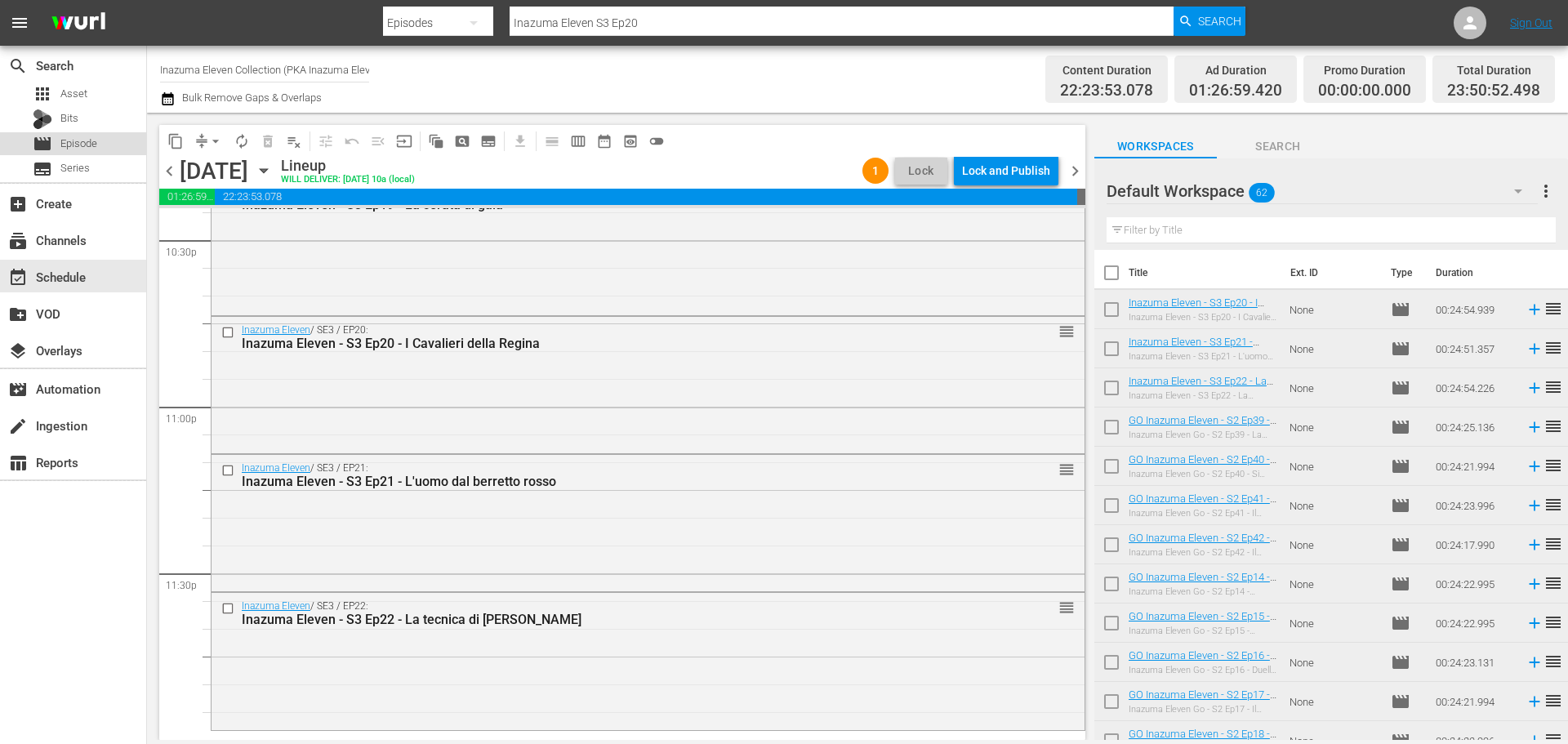
click at [81, 138] on span "Episode" at bounding box center [78, 143] width 36 height 16
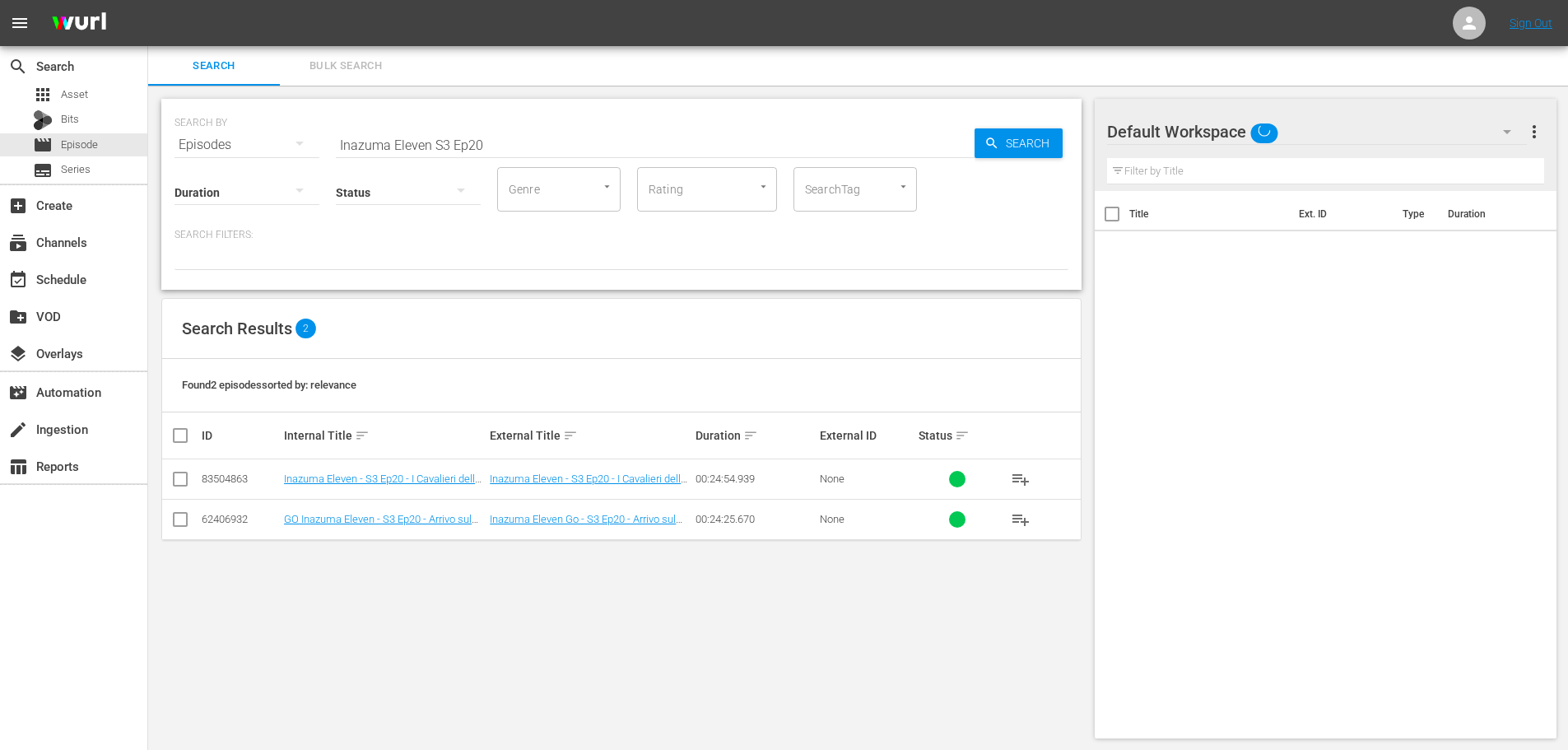
click at [508, 144] on input "Inazuma Eleven S3 Ep20" at bounding box center [655, 144] width 639 height 39
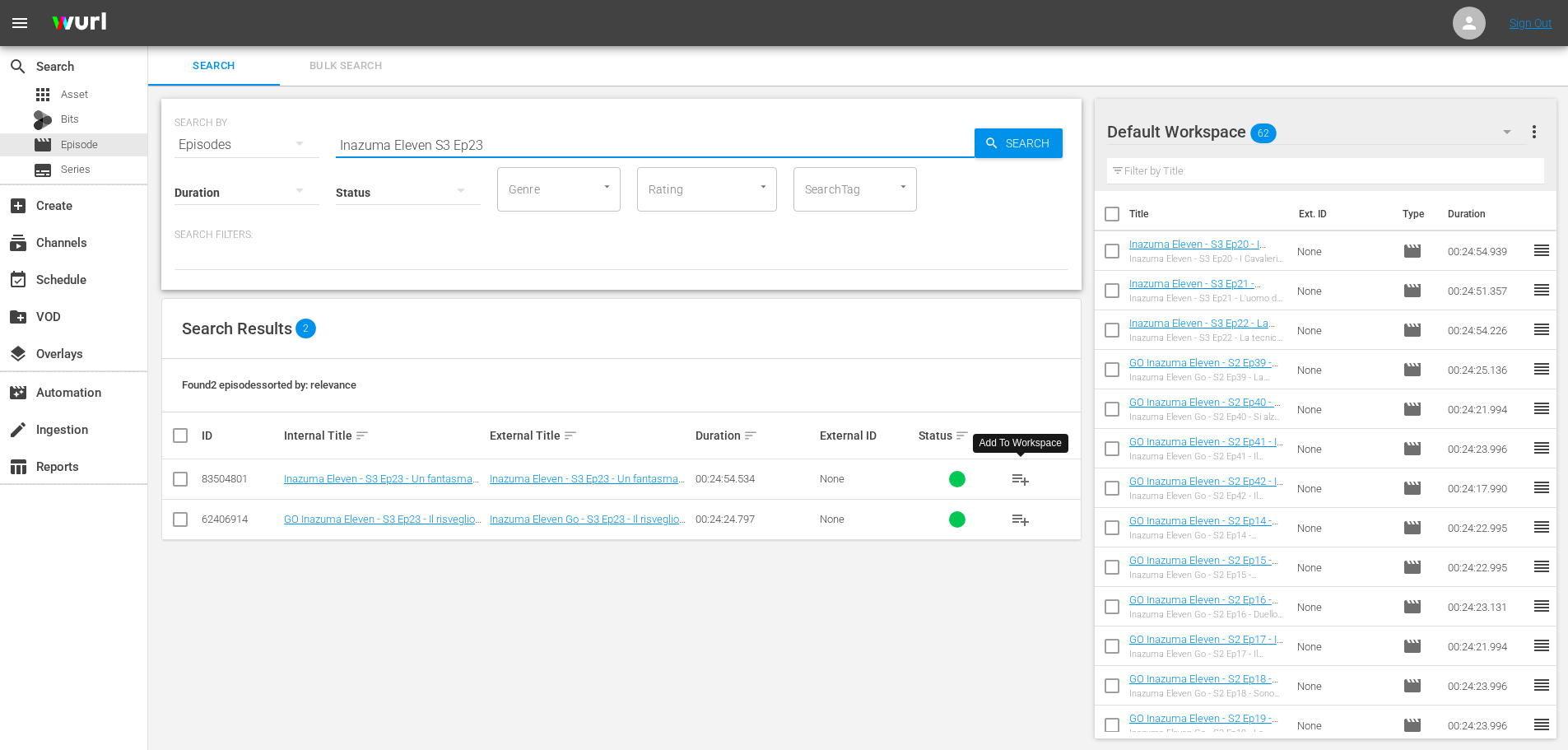
type input "Inazuma Eleven S3 Ep23"
click at [1024, 482] on span "playlist_add" at bounding box center [1021, 478] width 20 height 20
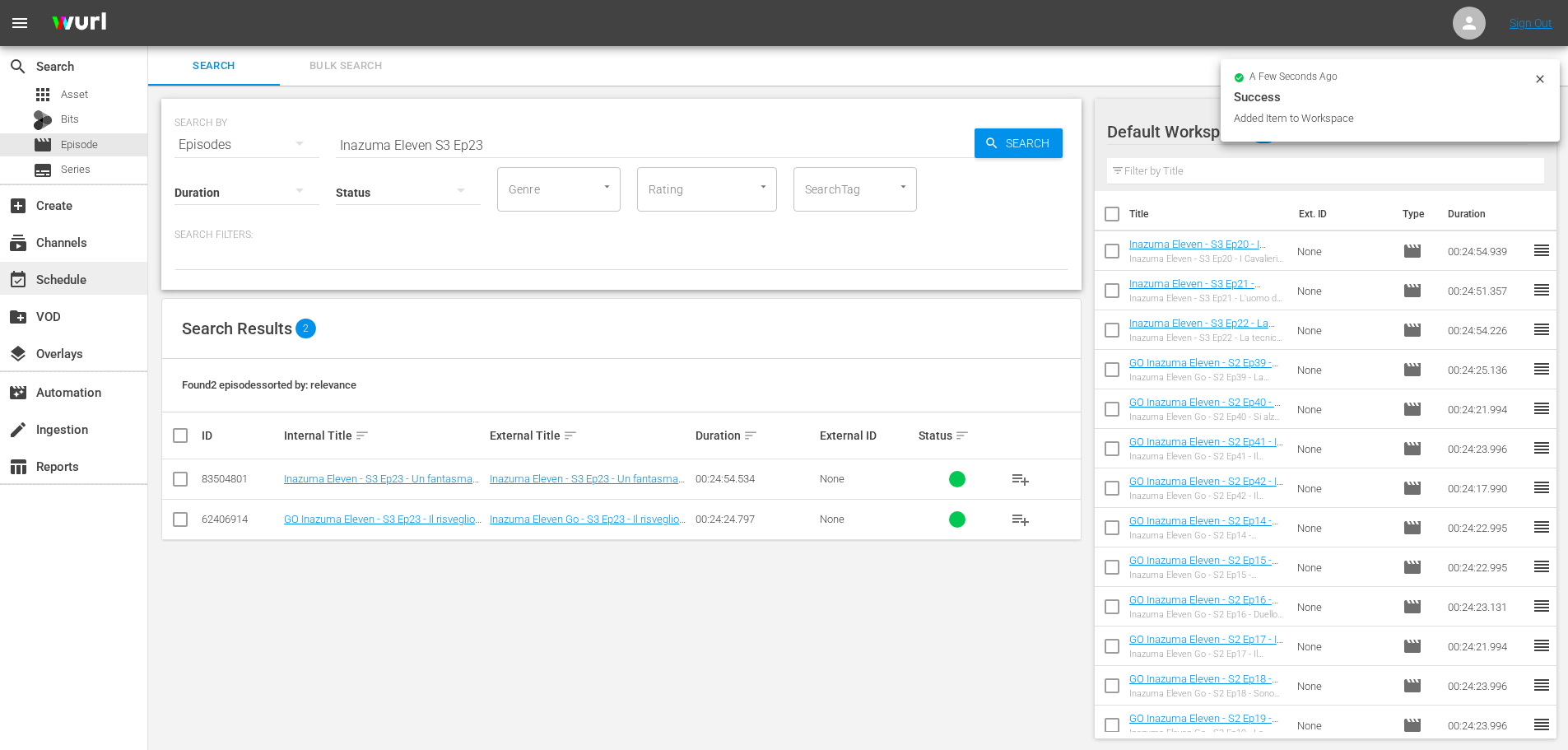
click at [97, 283] on div "event_available Schedule" at bounding box center [73, 278] width 147 height 33
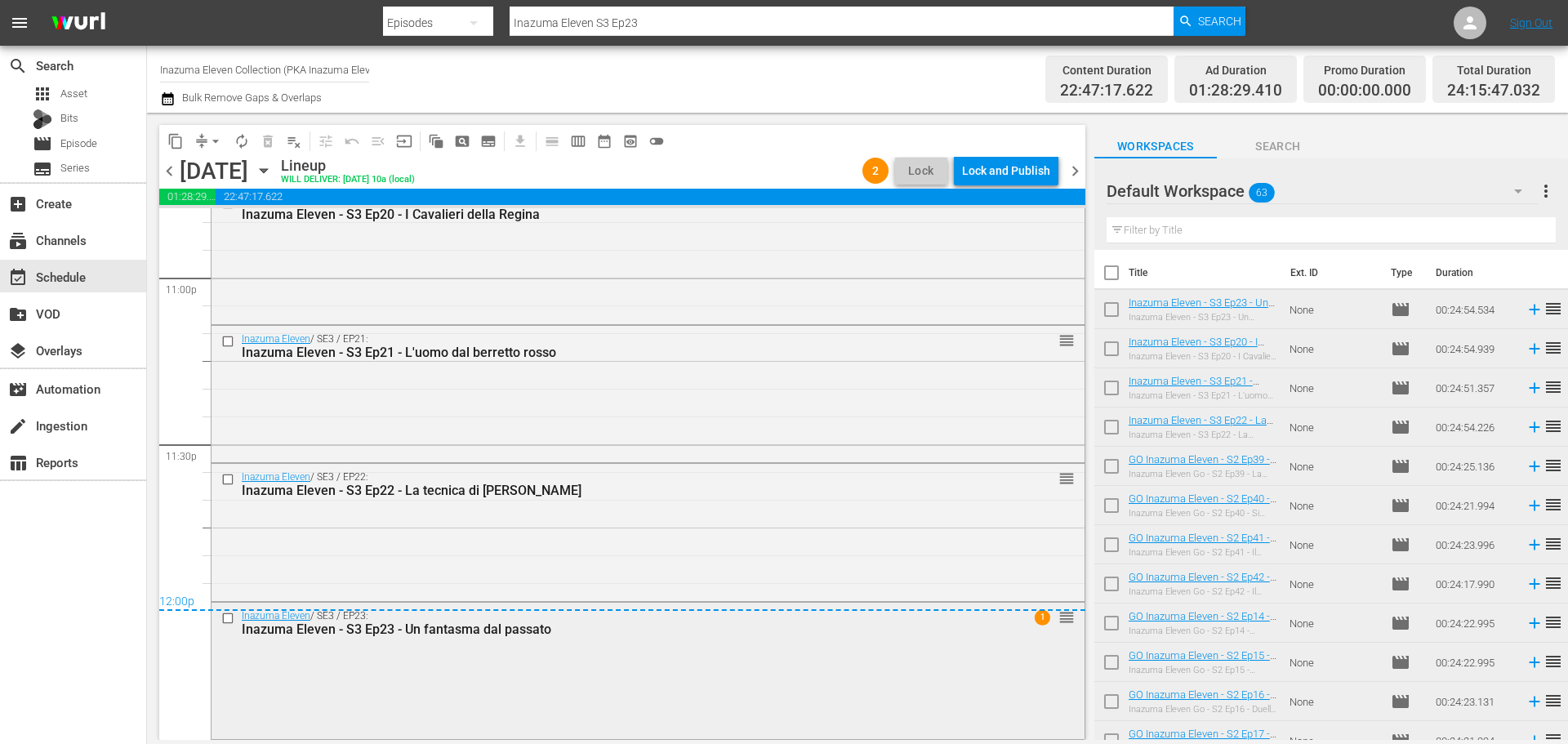
scroll to position [7511, 0]
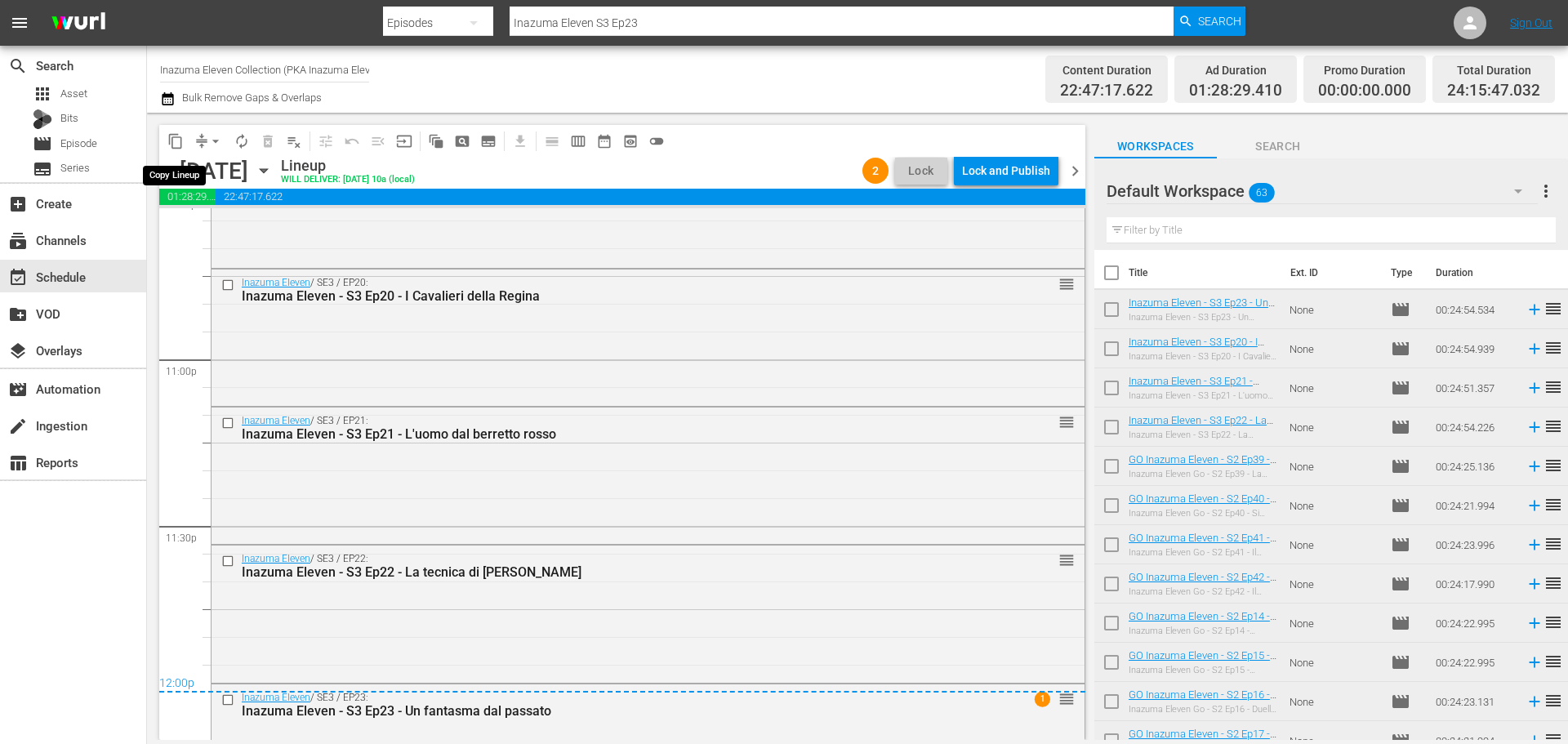
click at [169, 135] on span "content_copy" at bounding box center [175, 140] width 16 height 16
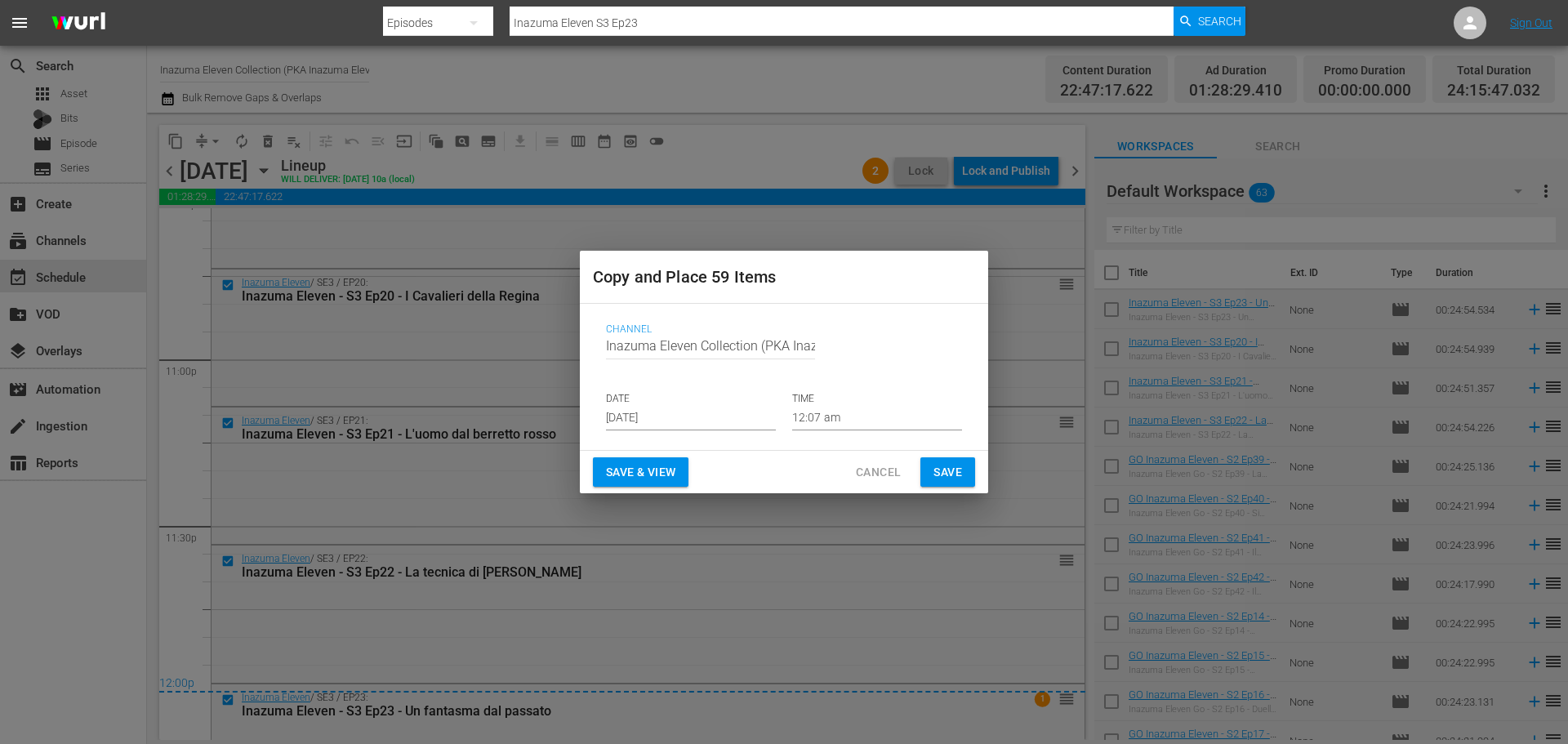
click at [643, 424] on input "Aug 21st 2025" at bounding box center [691, 418] width 170 height 25
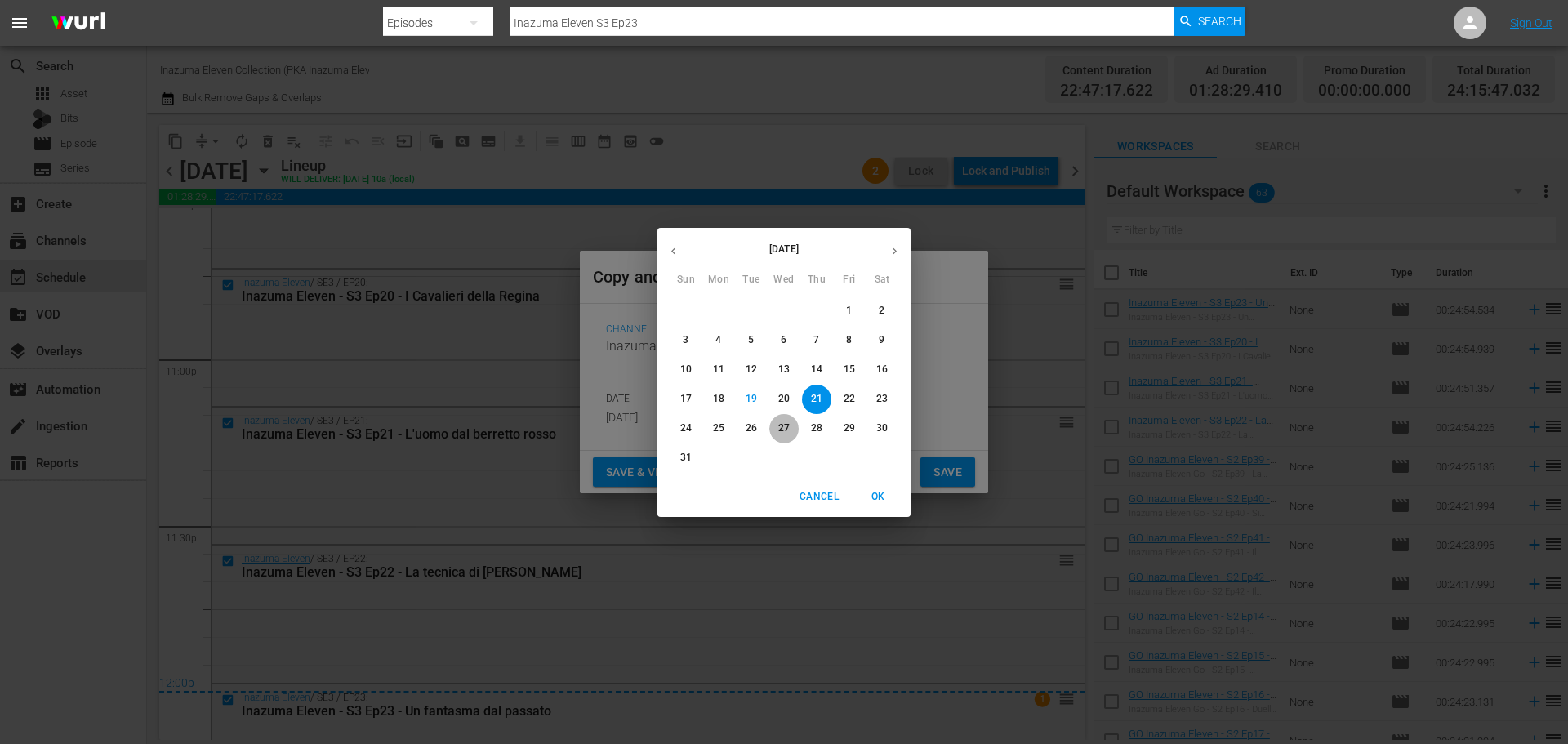
click at [779, 429] on p "27" at bounding box center [784, 428] width 11 height 14
type input "Aug 27th 2025"
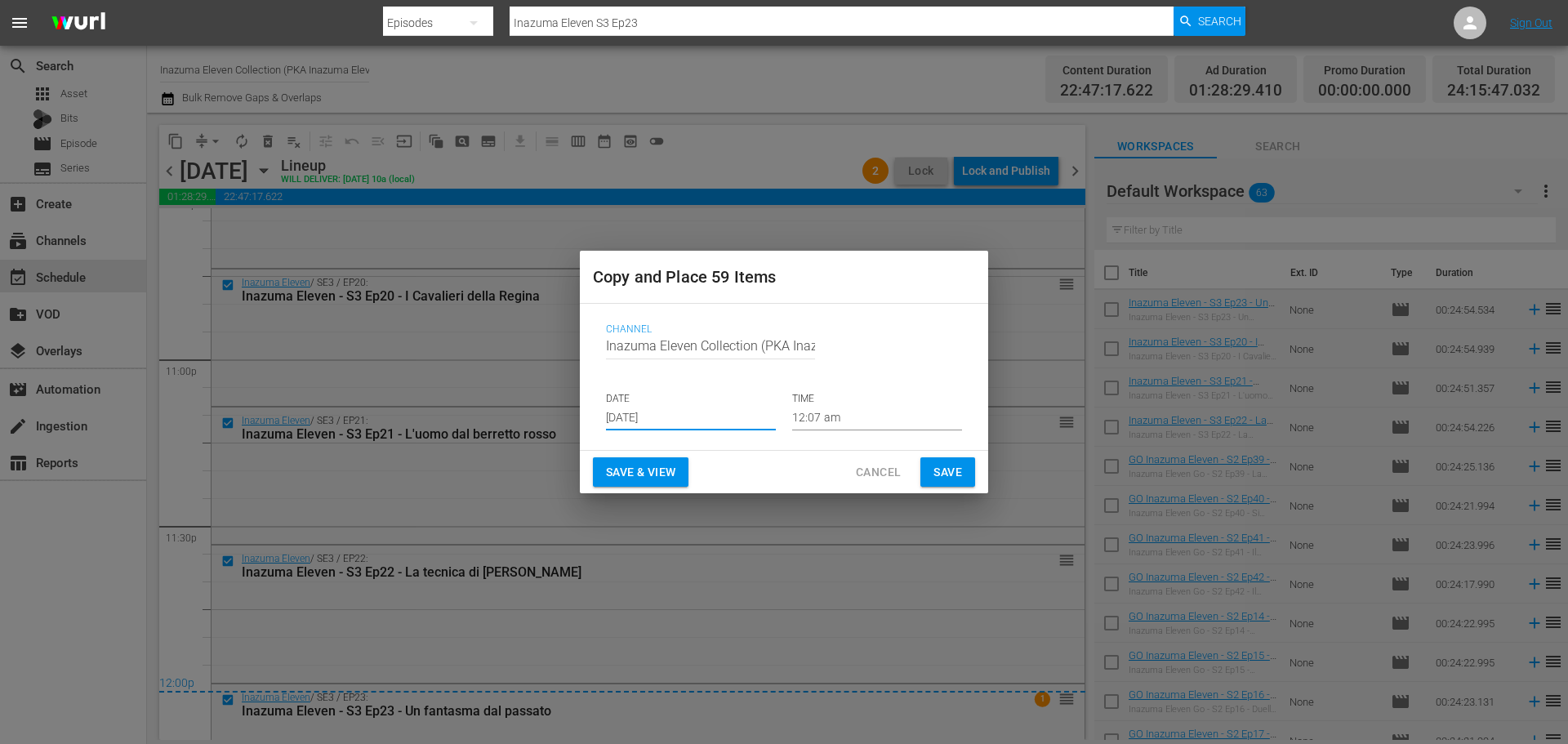
click at [945, 473] on span "Save" at bounding box center [948, 472] width 29 height 20
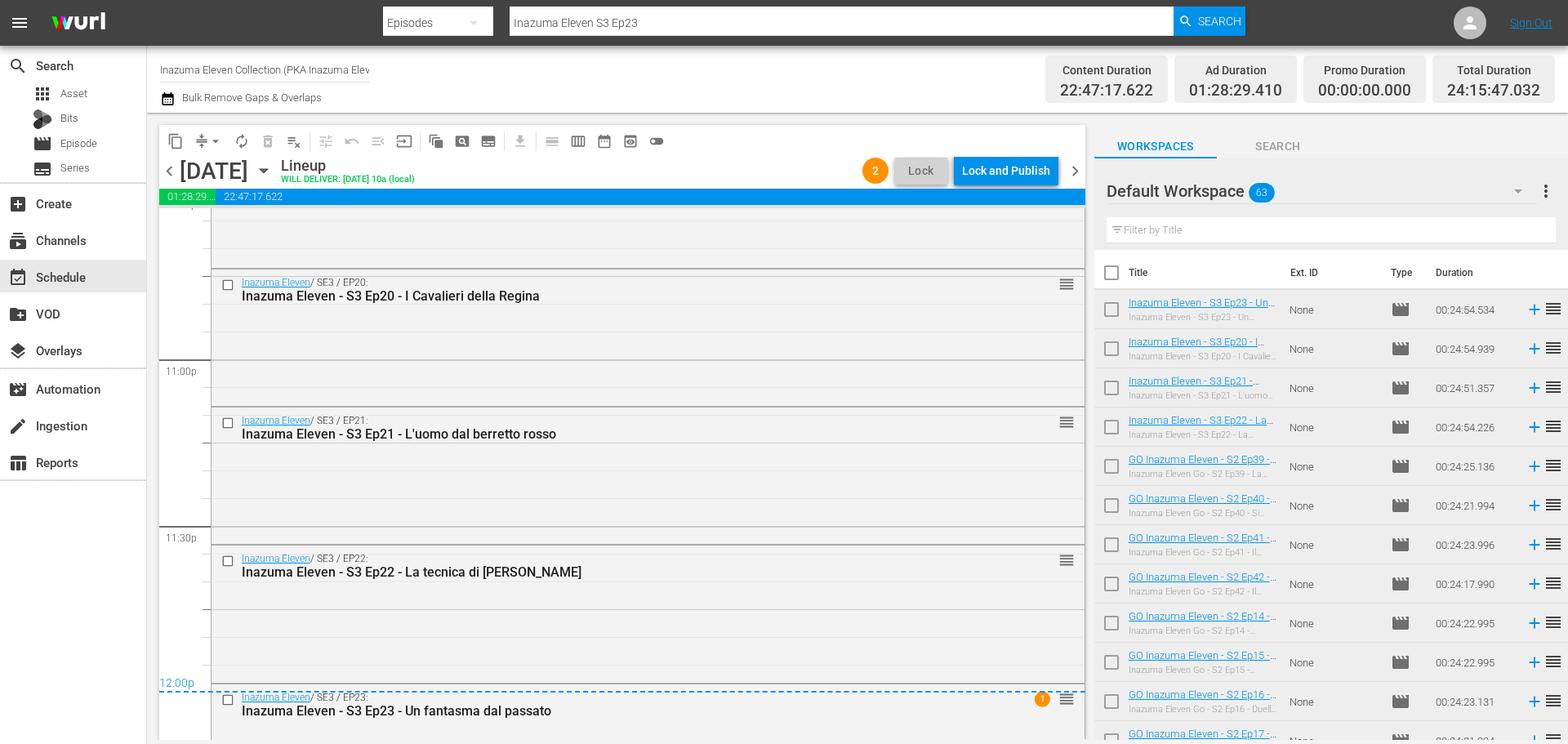
click at [1073, 171] on span "chevron_right" at bounding box center [1075, 170] width 20 height 20
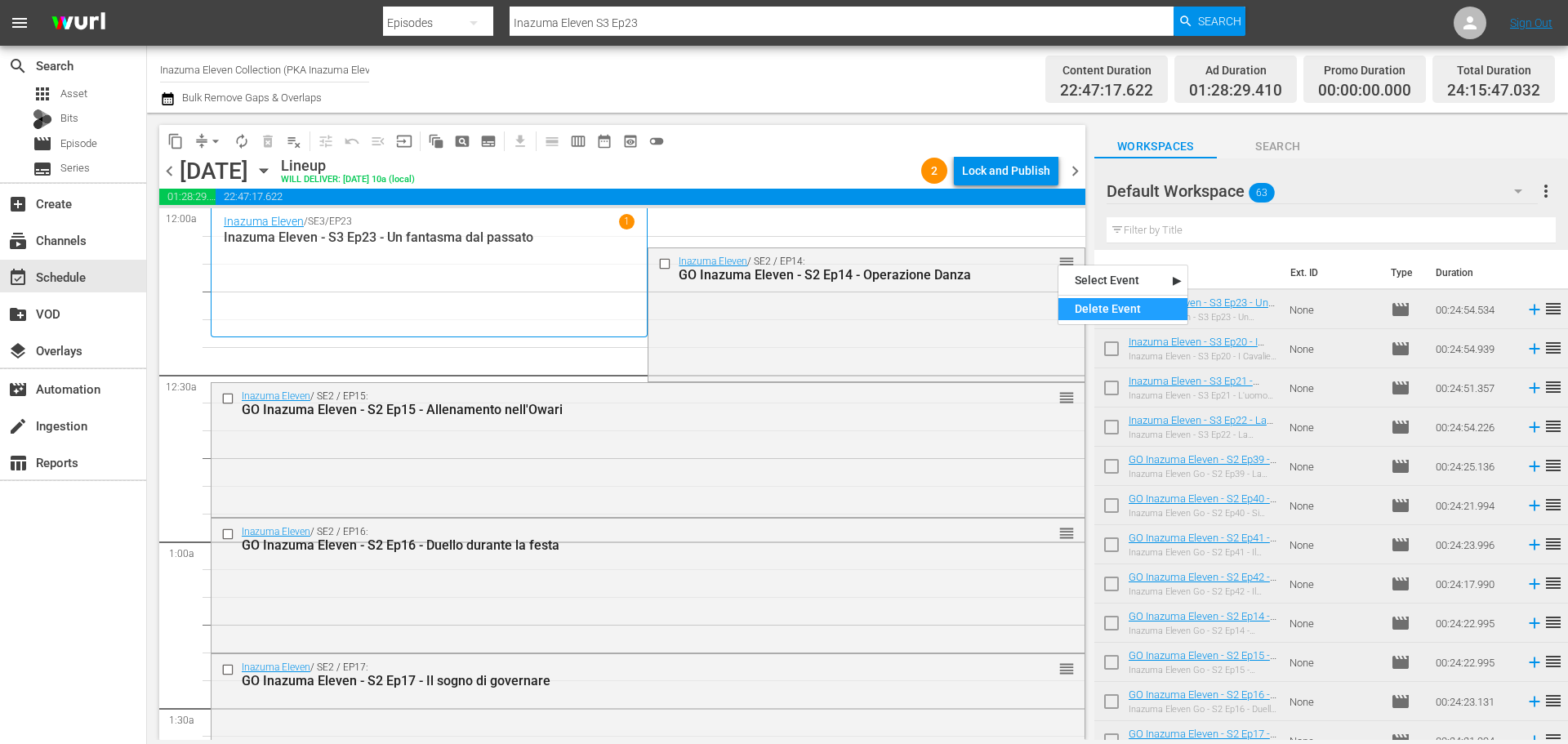
click at [1085, 306] on div "Delete Event" at bounding box center [1123, 308] width 129 height 22
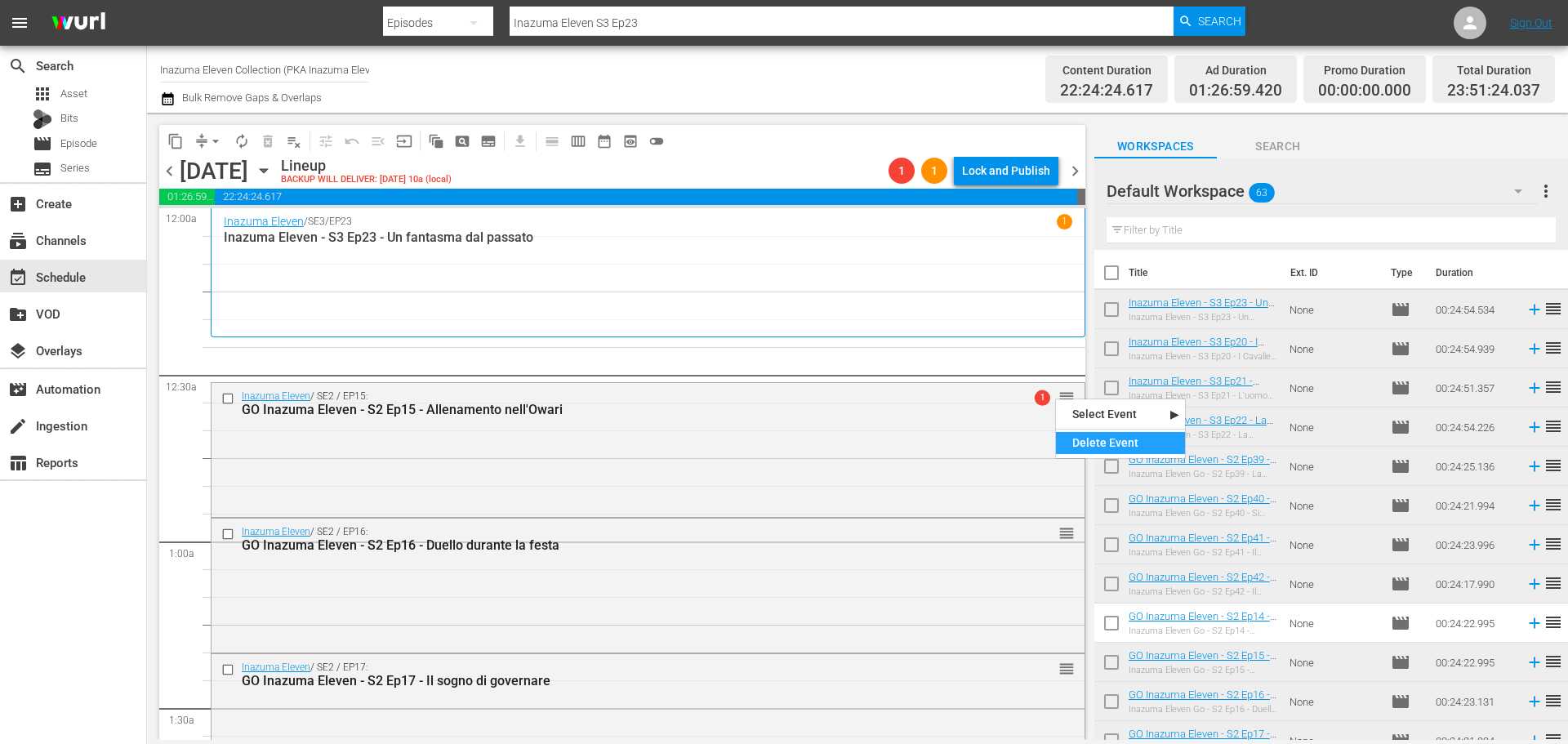
click at [1081, 445] on div "Delete Event" at bounding box center [1120, 442] width 129 height 22
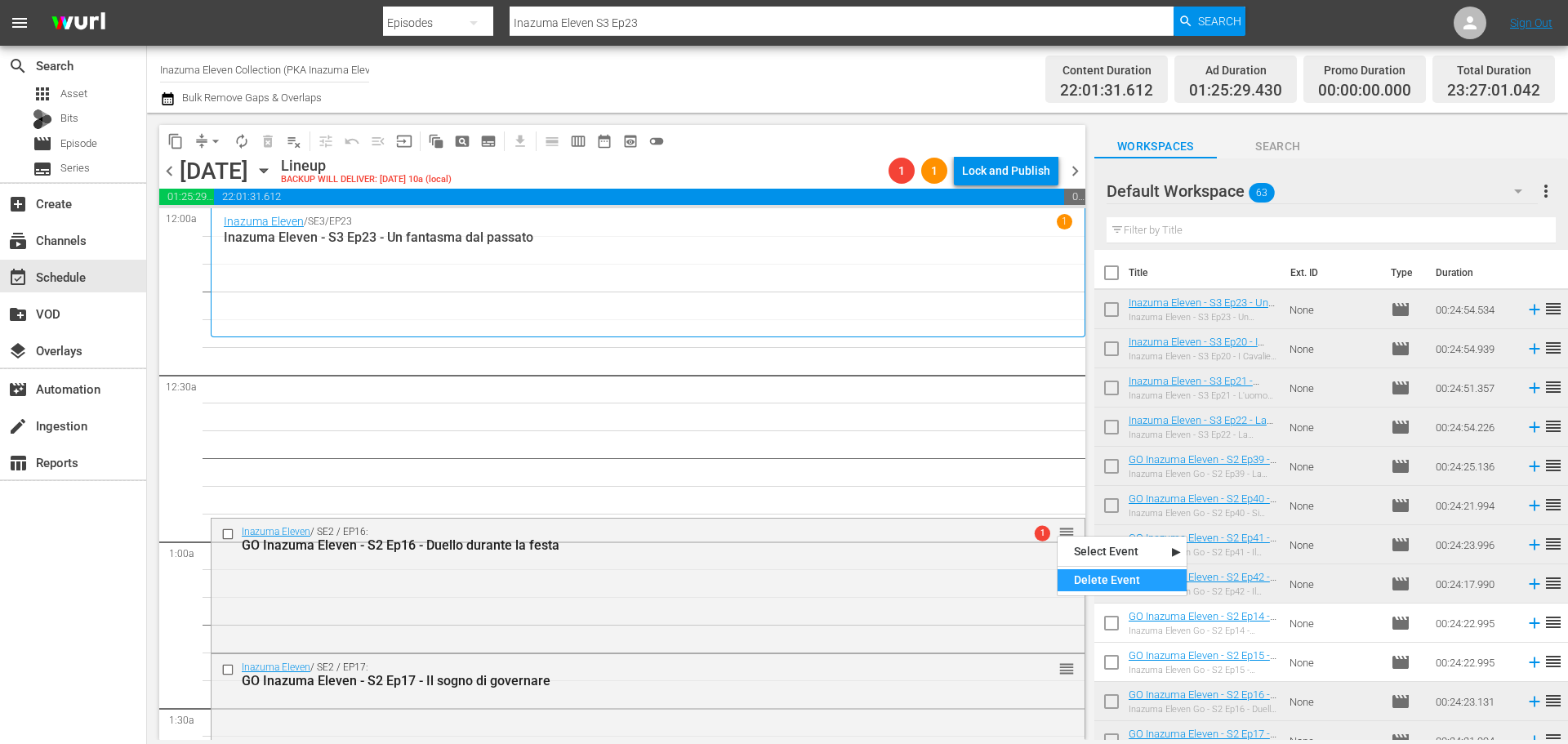
click at [1076, 571] on div "Delete Event" at bounding box center [1122, 580] width 129 height 22
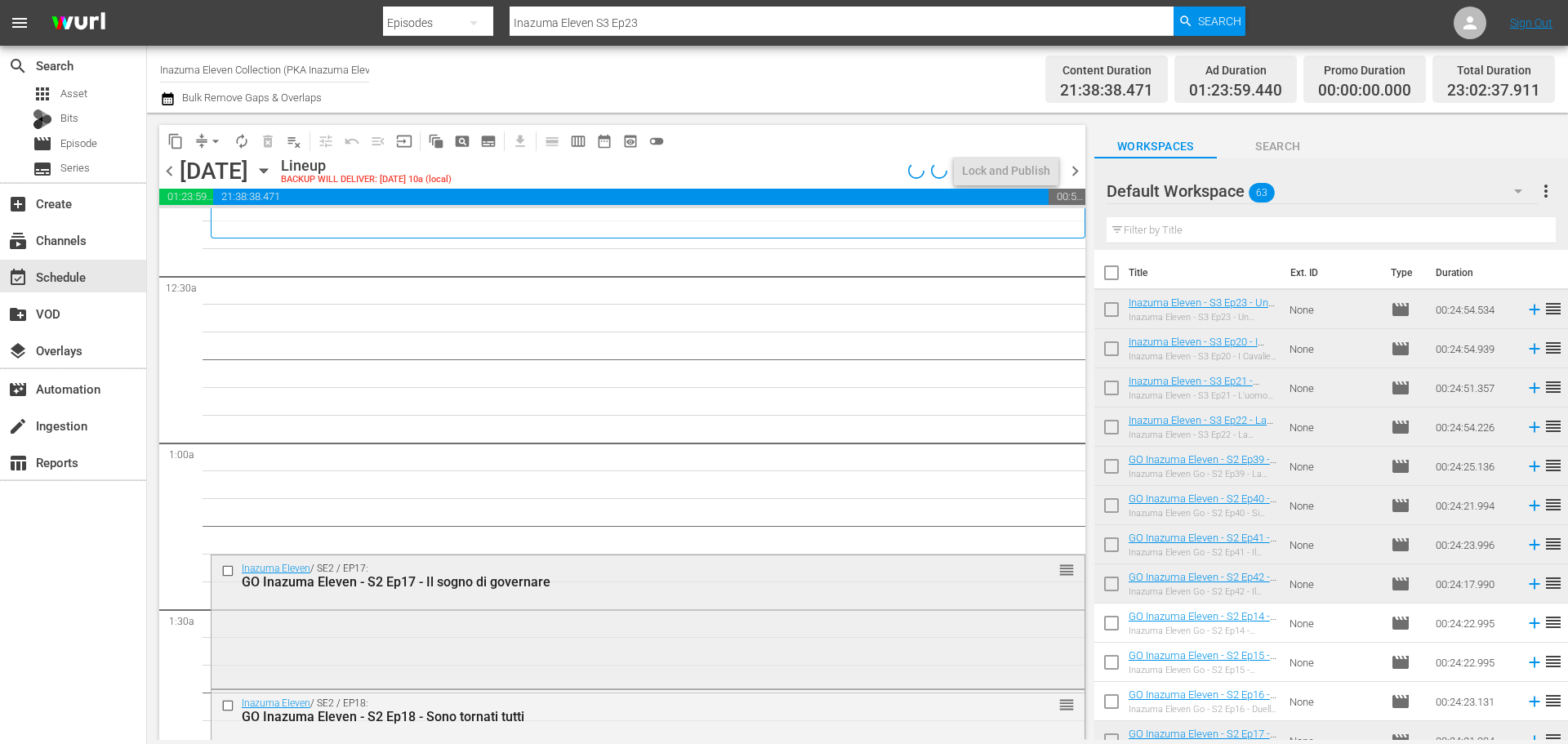
scroll to position [244, 0]
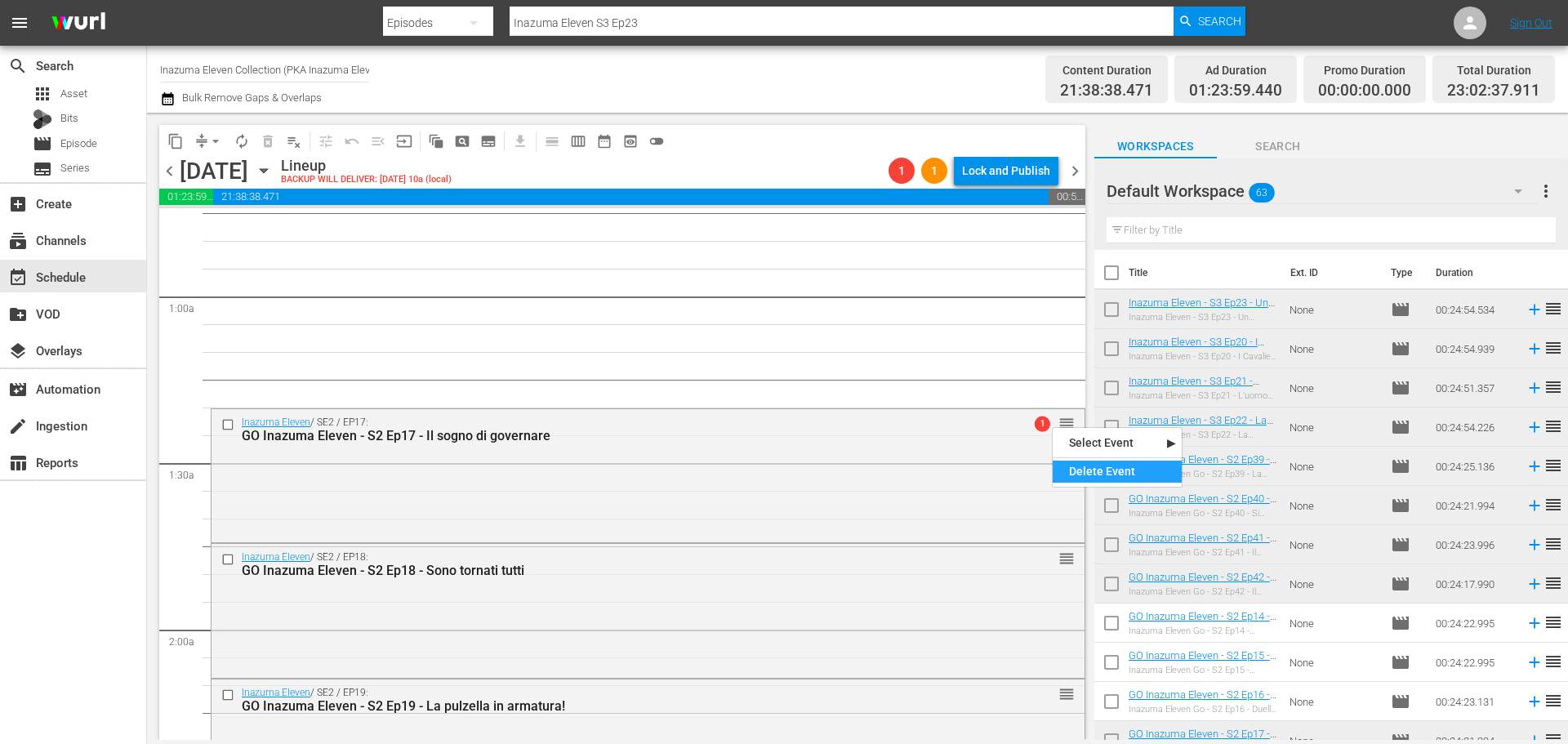
click at [1076, 469] on div "Delete Event" at bounding box center [1117, 471] width 129 height 22
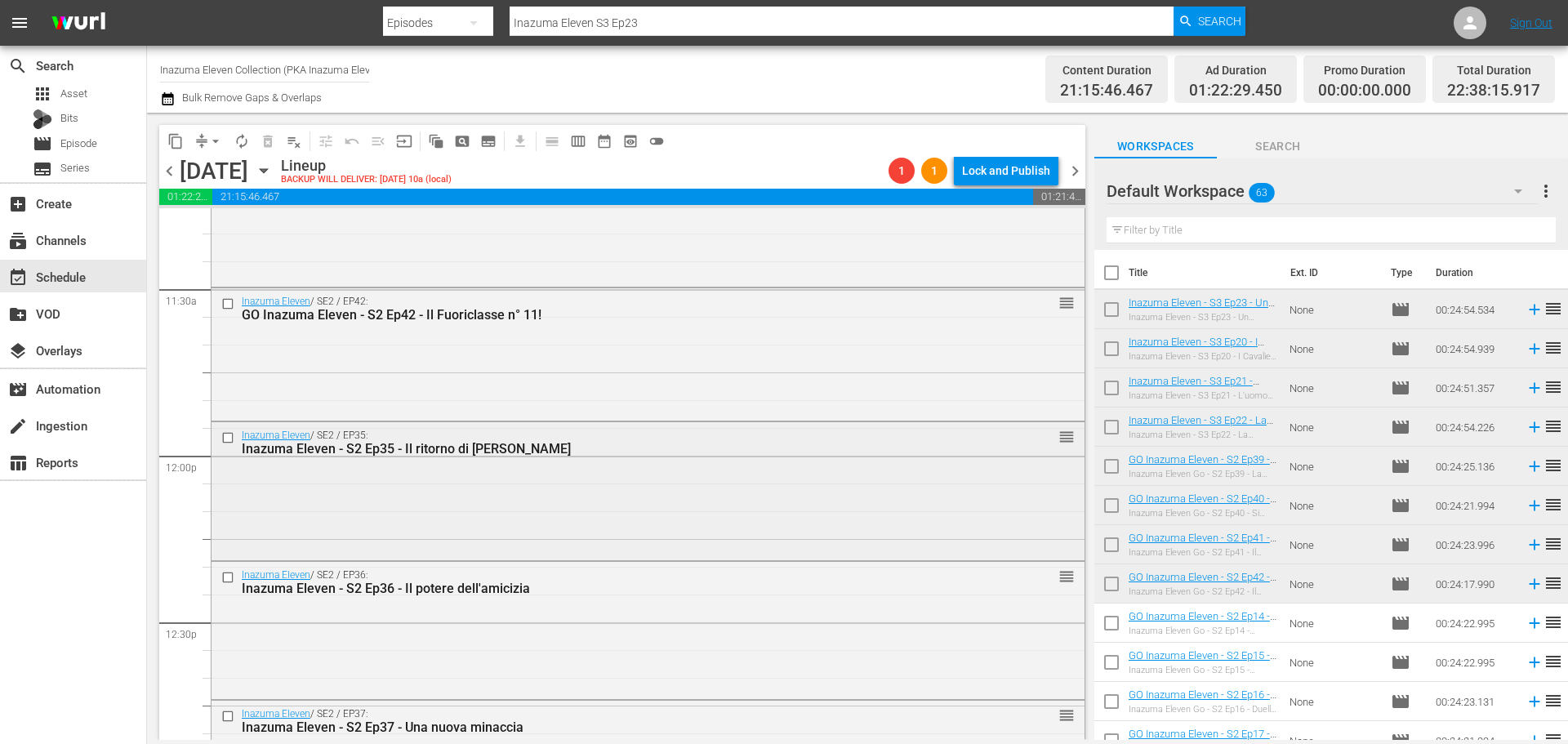
scroll to position [3755, 0]
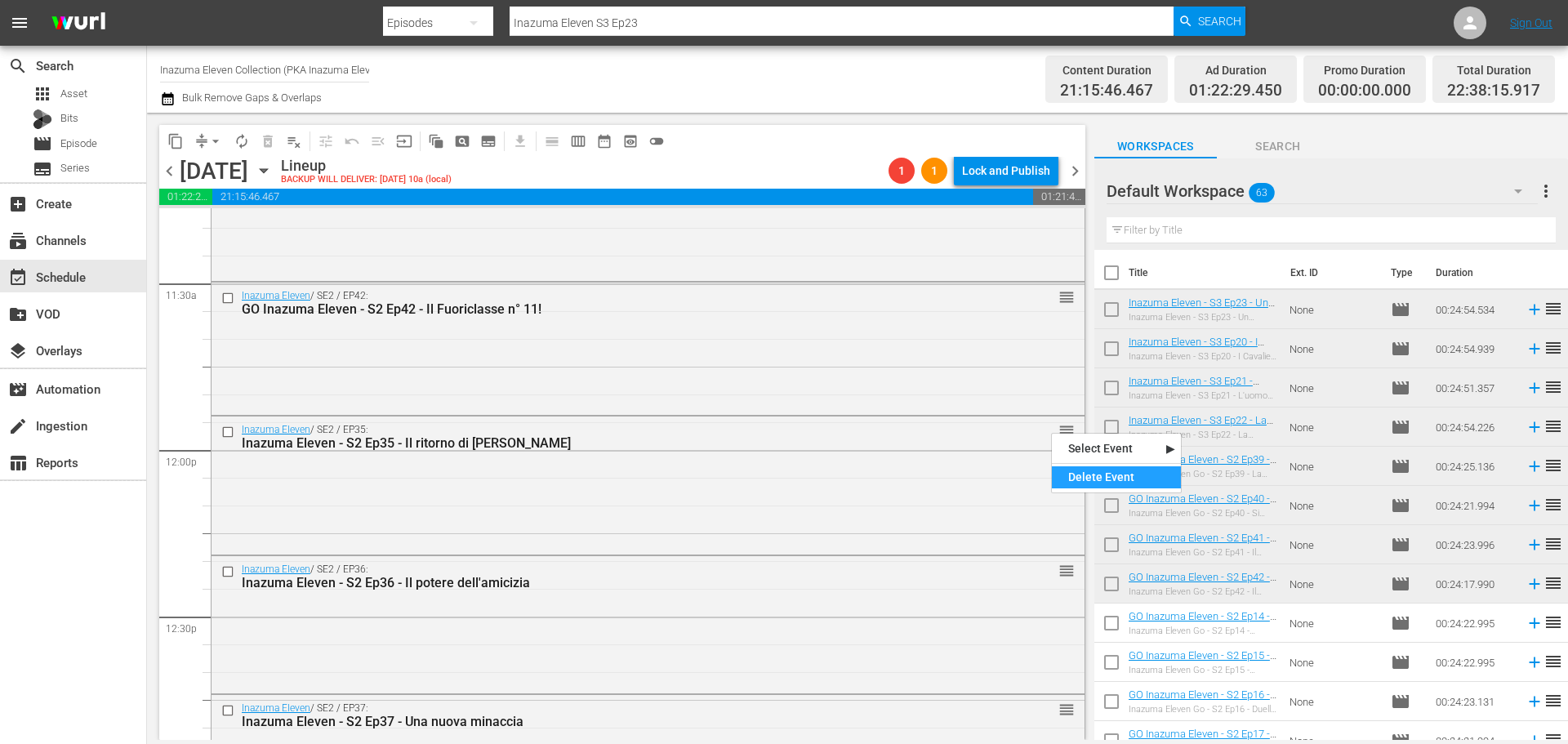
click at [1088, 470] on div "Delete Event" at bounding box center [1116, 477] width 129 height 22
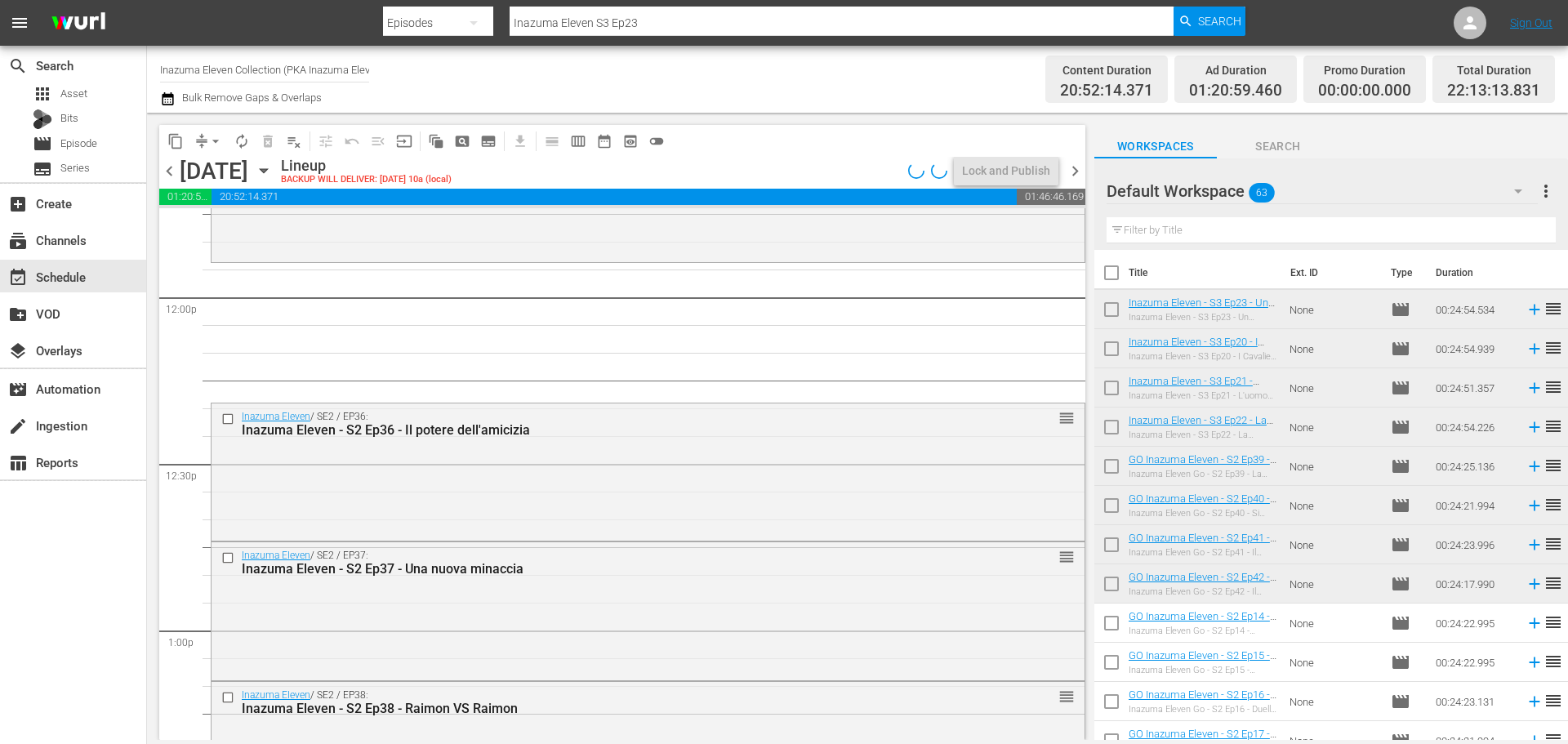
scroll to position [3919, 0]
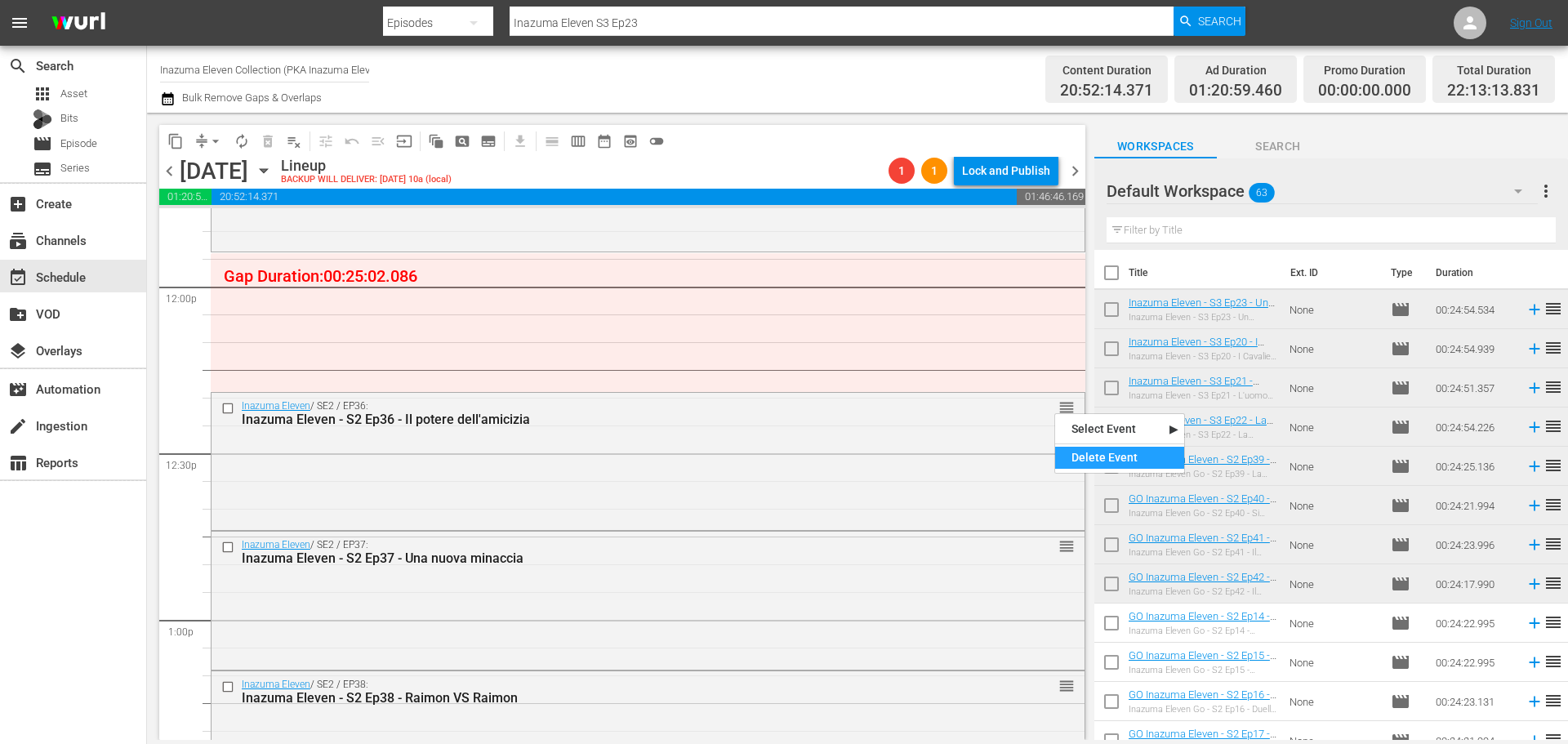
click at [1101, 459] on div "Delete Event" at bounding box center [1119, 457] width 129 height 22
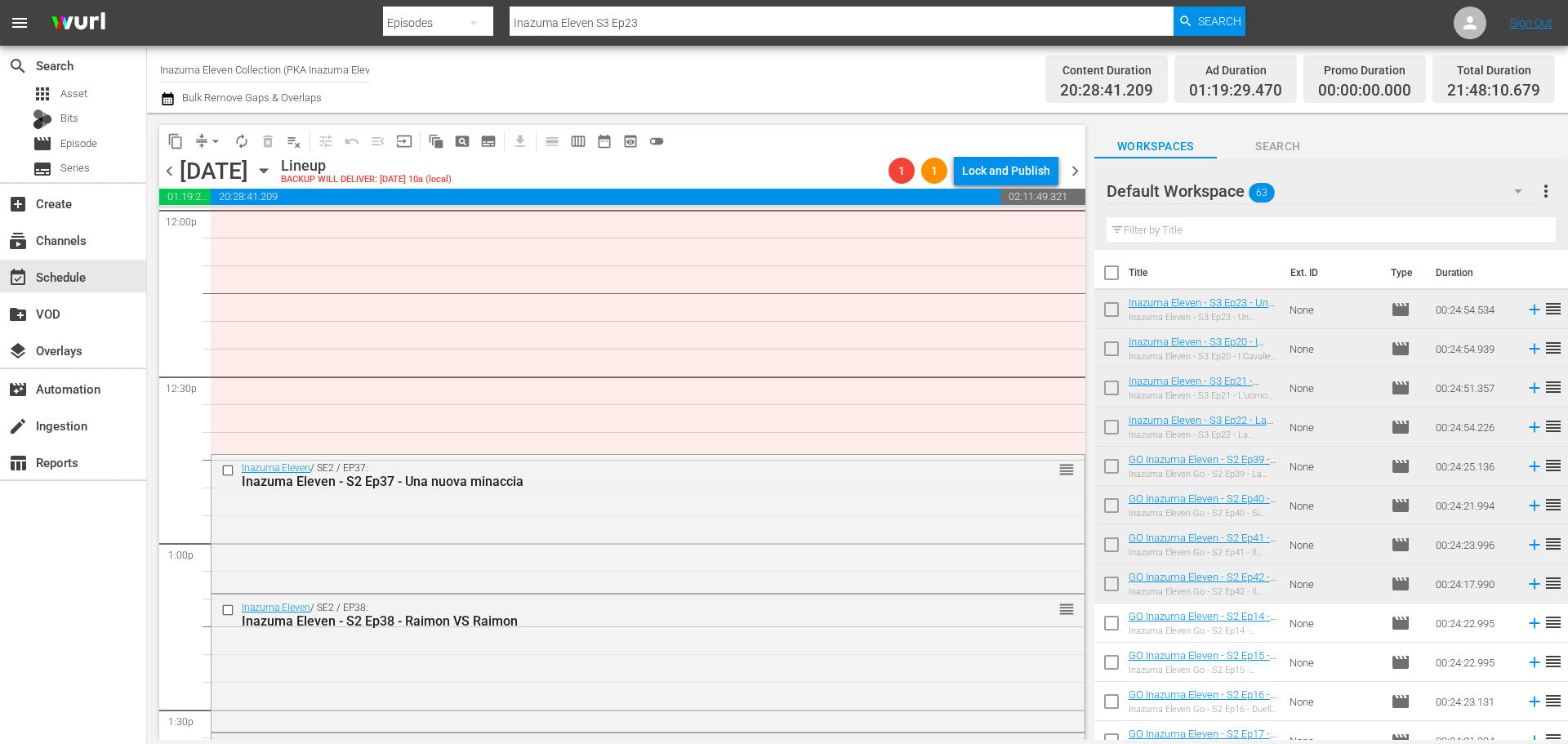
scroll to position [4082, 0]
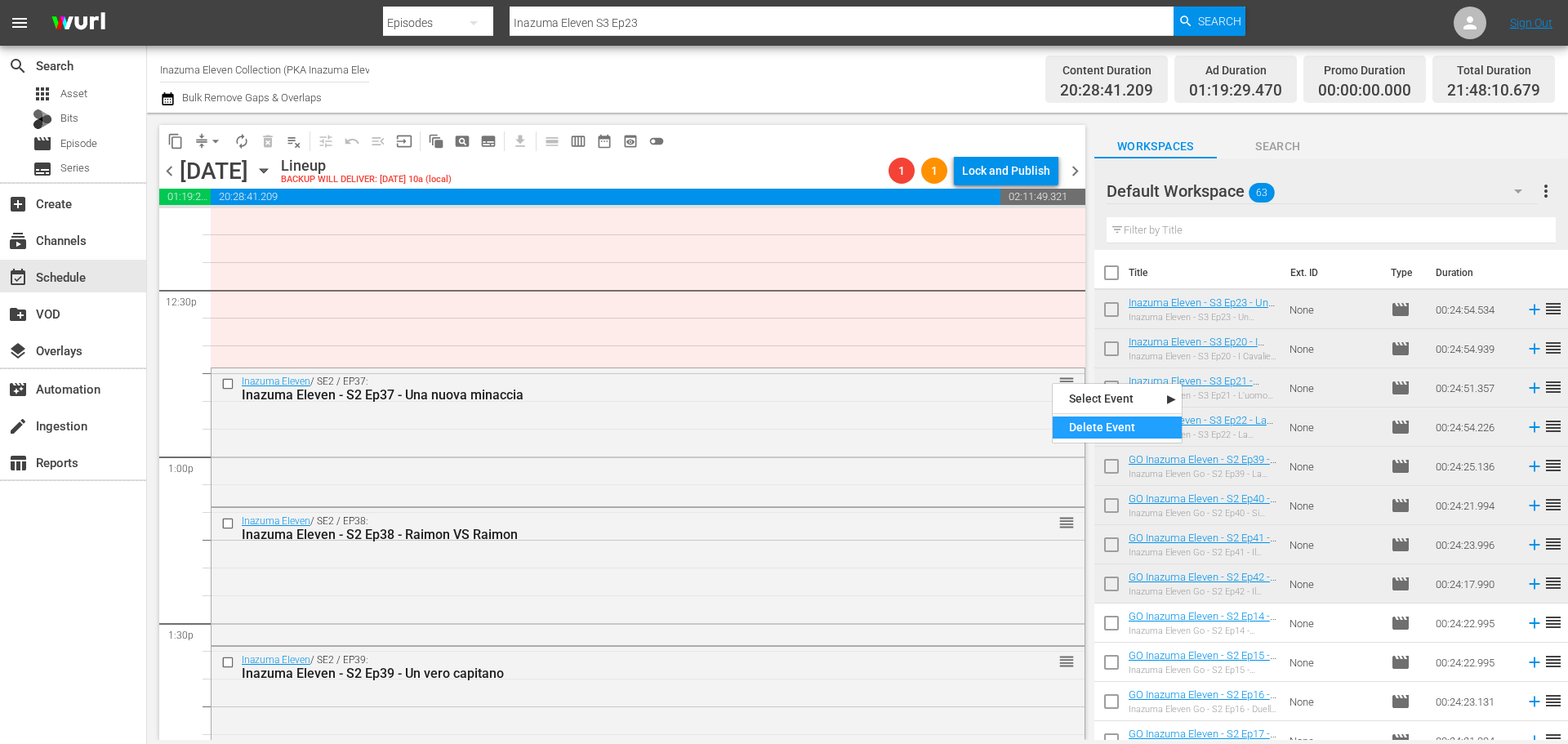
click at [1084, 431] on div "Delete Event" at bounding box center [1117, 427] width 129 height 22
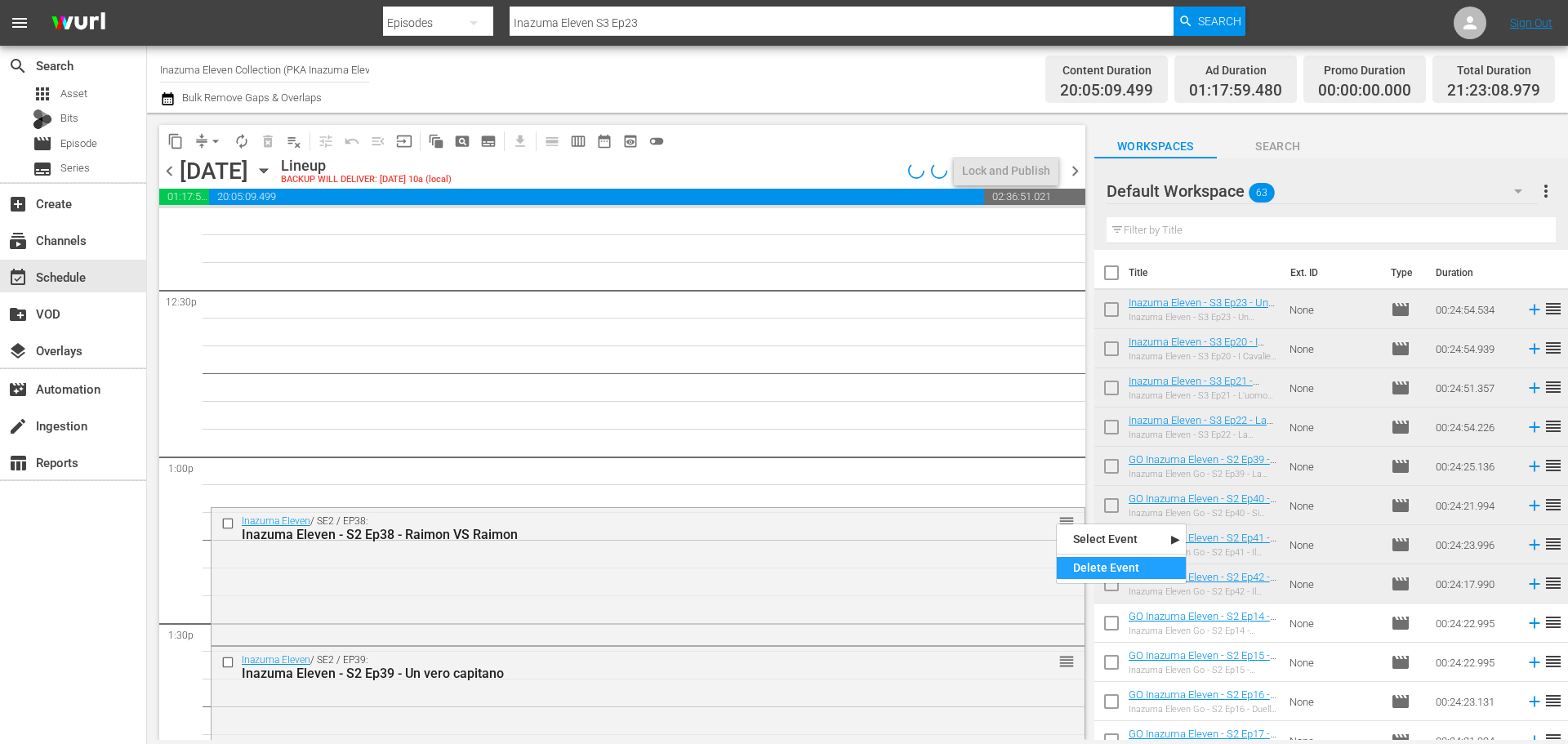
click at [1078, 563] on div "Delete Event" at bounding box center [1121, 567] width 129 height 22
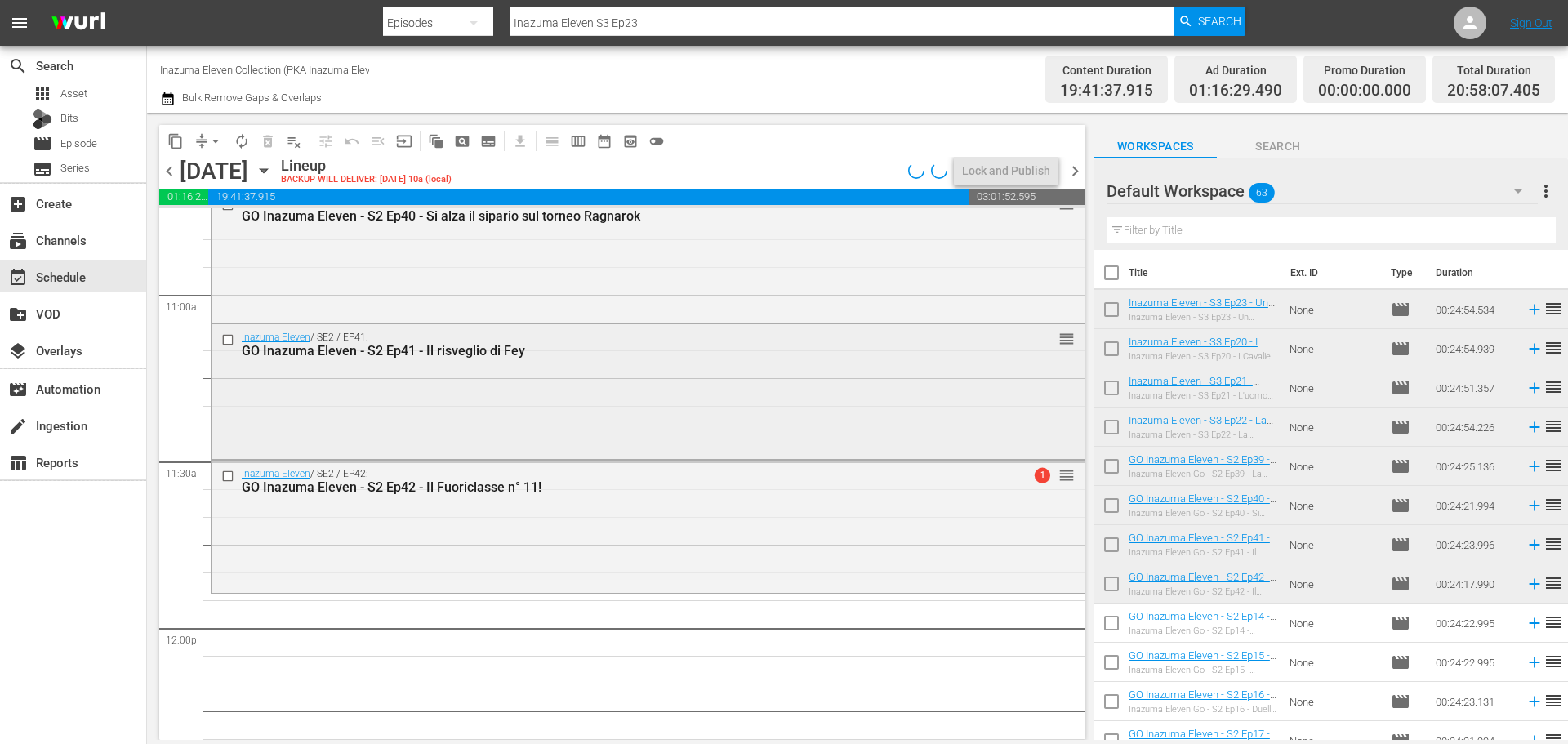
scroll to position [3511, 0]
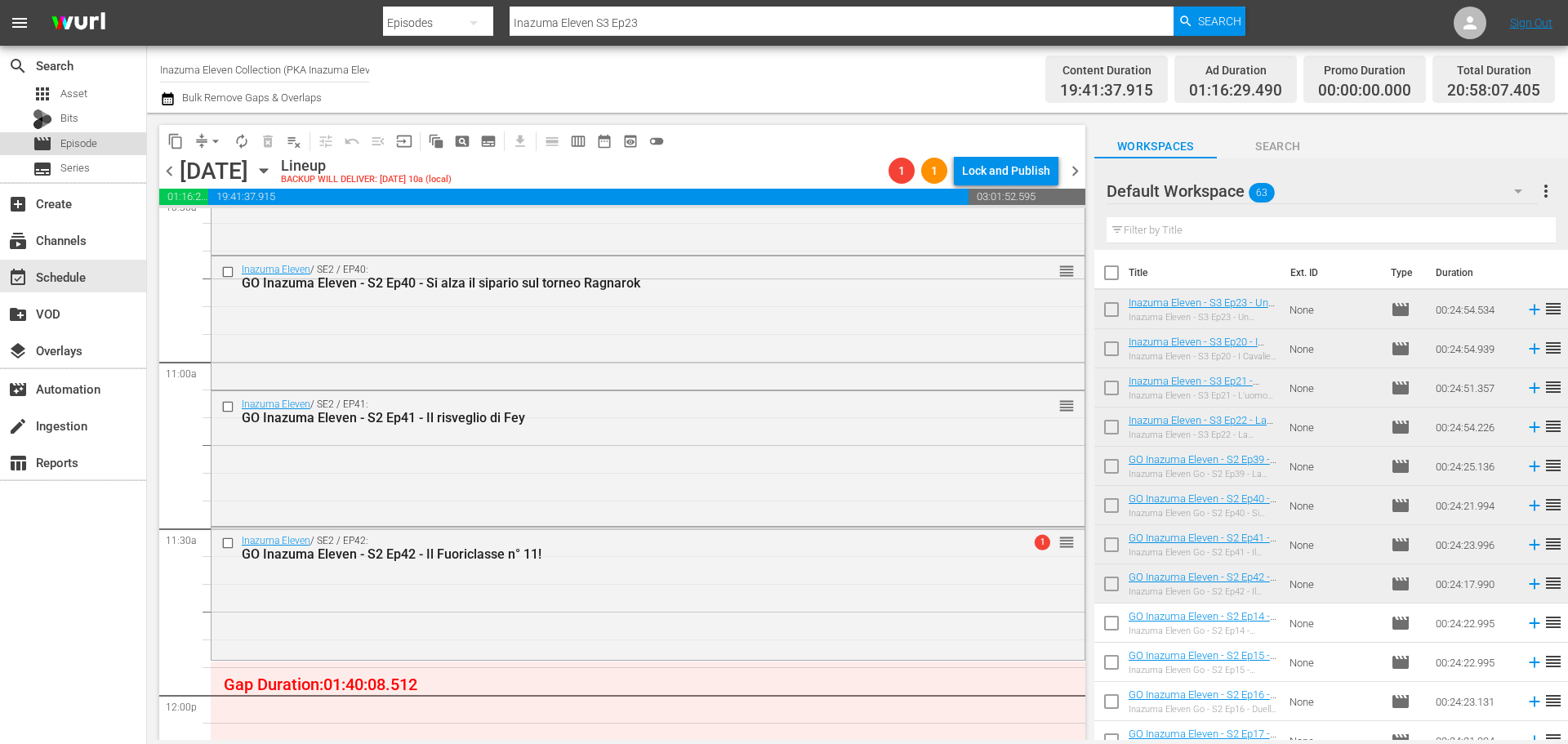
click at [106, 143] on div "movie Episode" at bounding box center [73, 143] width 146 height 23
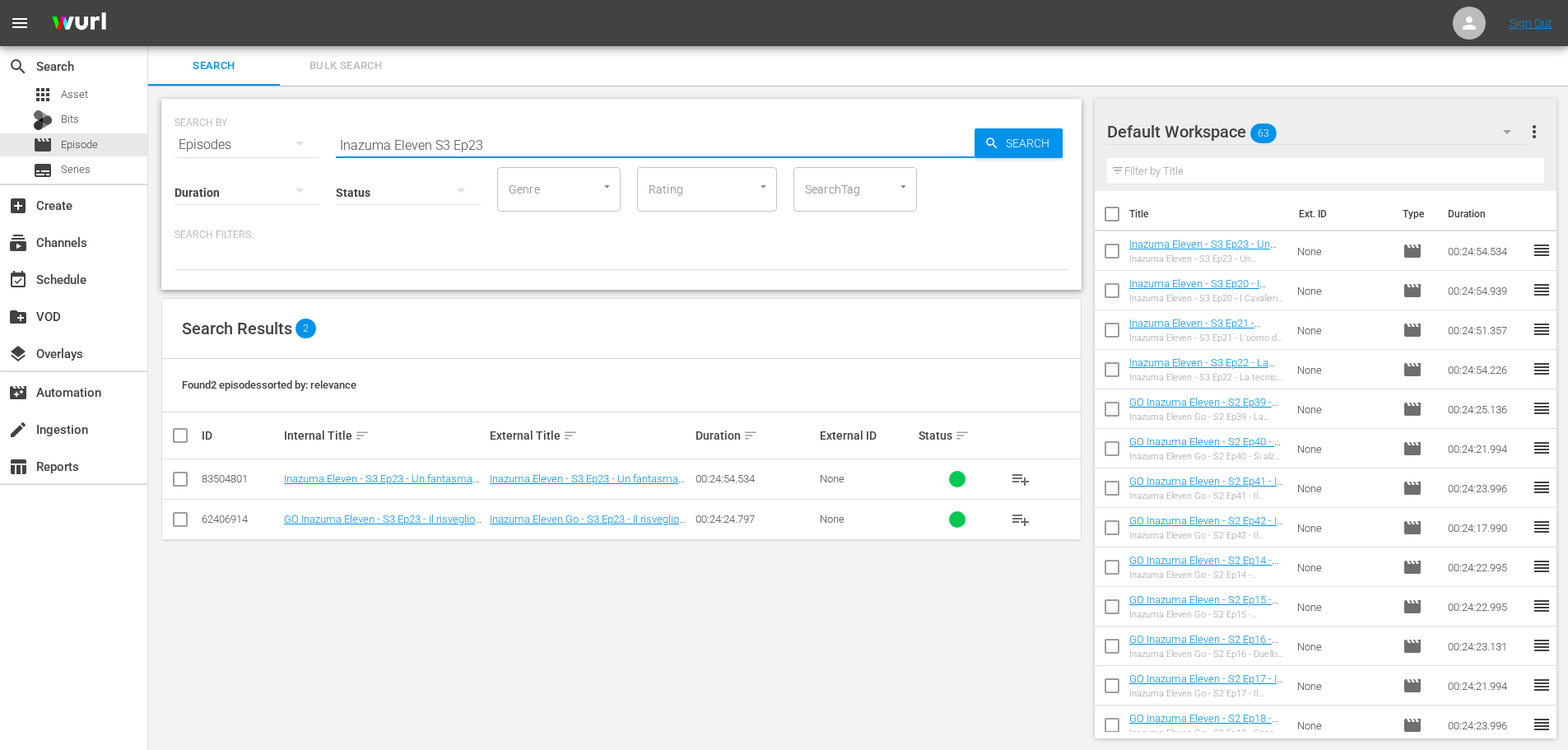
click at [433, 139] on input "Inazuma Eleven S3 Ep23" at bounding box center [655, 144] width 639 height 39
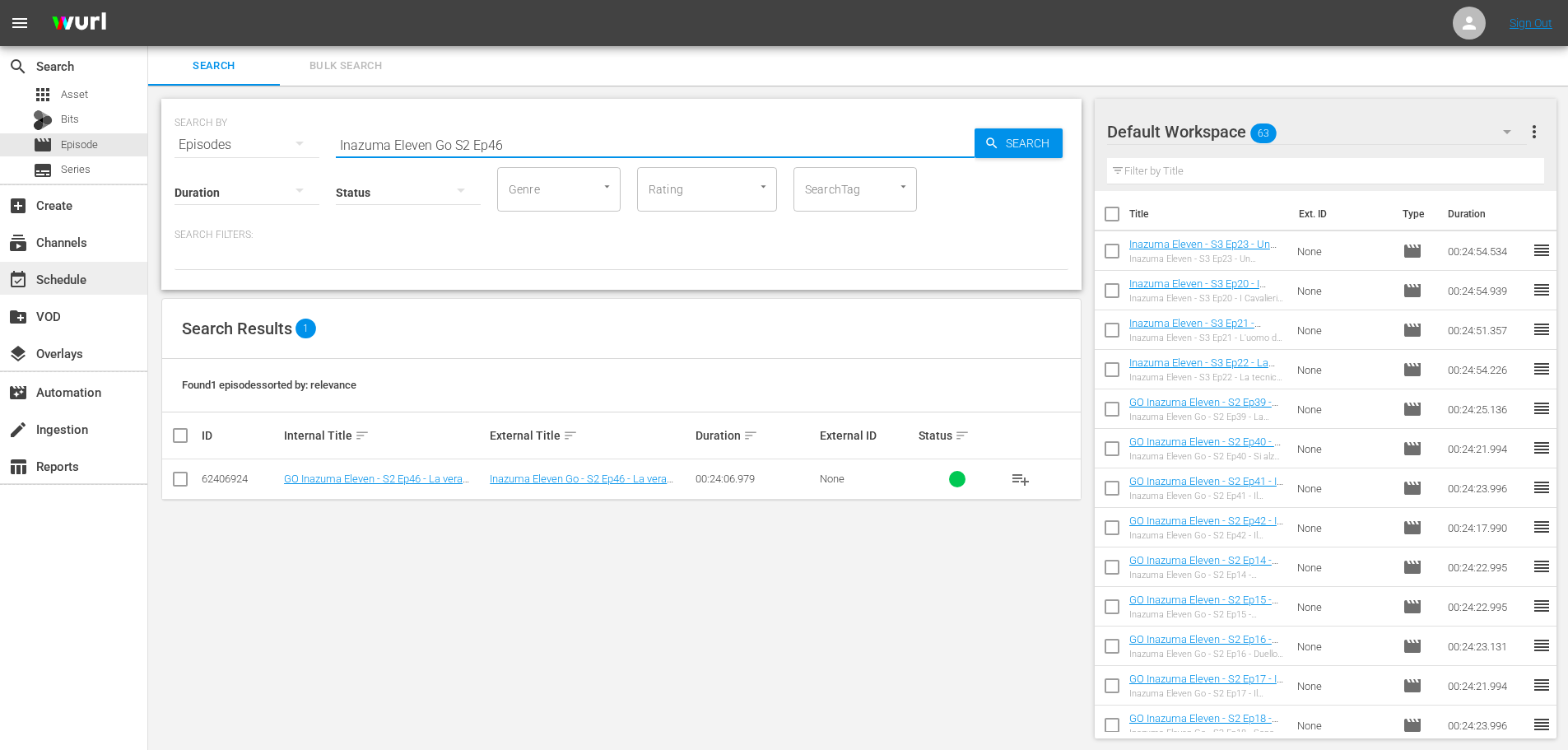
type input "Inazuma Eleven Go S2 Ep46"
click at [103, 278] on div "event_available Schedule" at bounding box center [73, 278] width 147 height 33
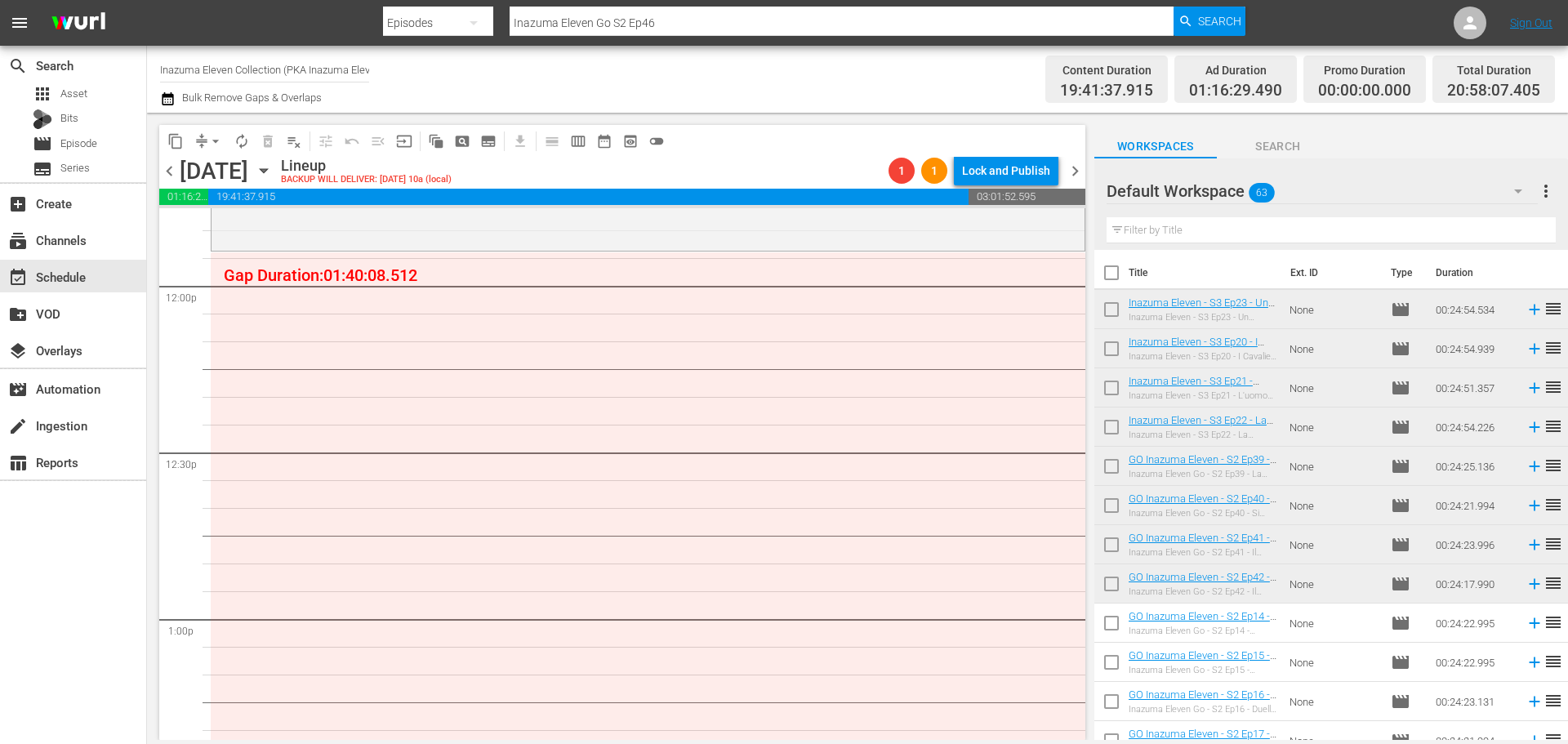
scroll to position [3755, 0]
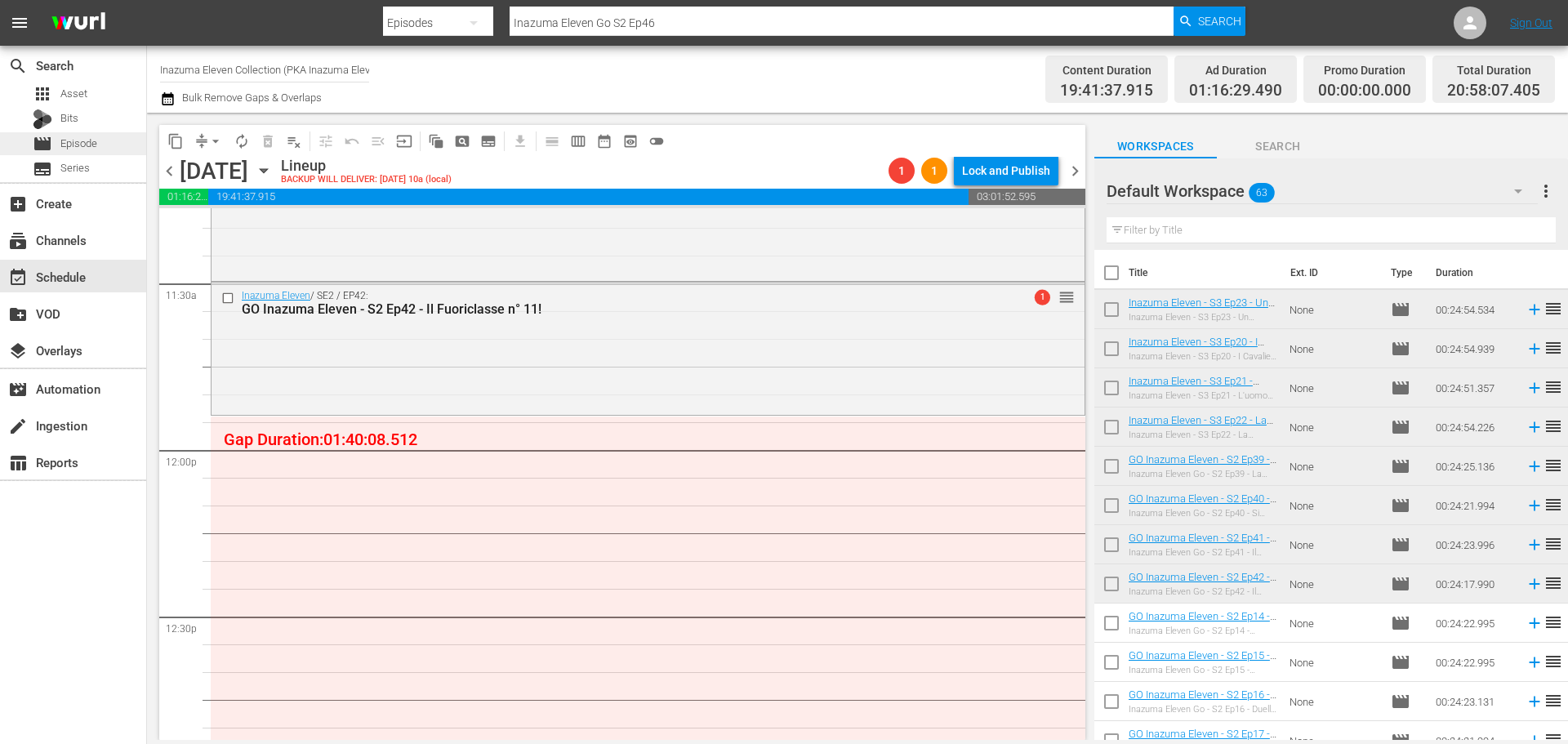
click at [115, 138] on div "movie Episode" at bounding box center [73, 143] width 146 height 23
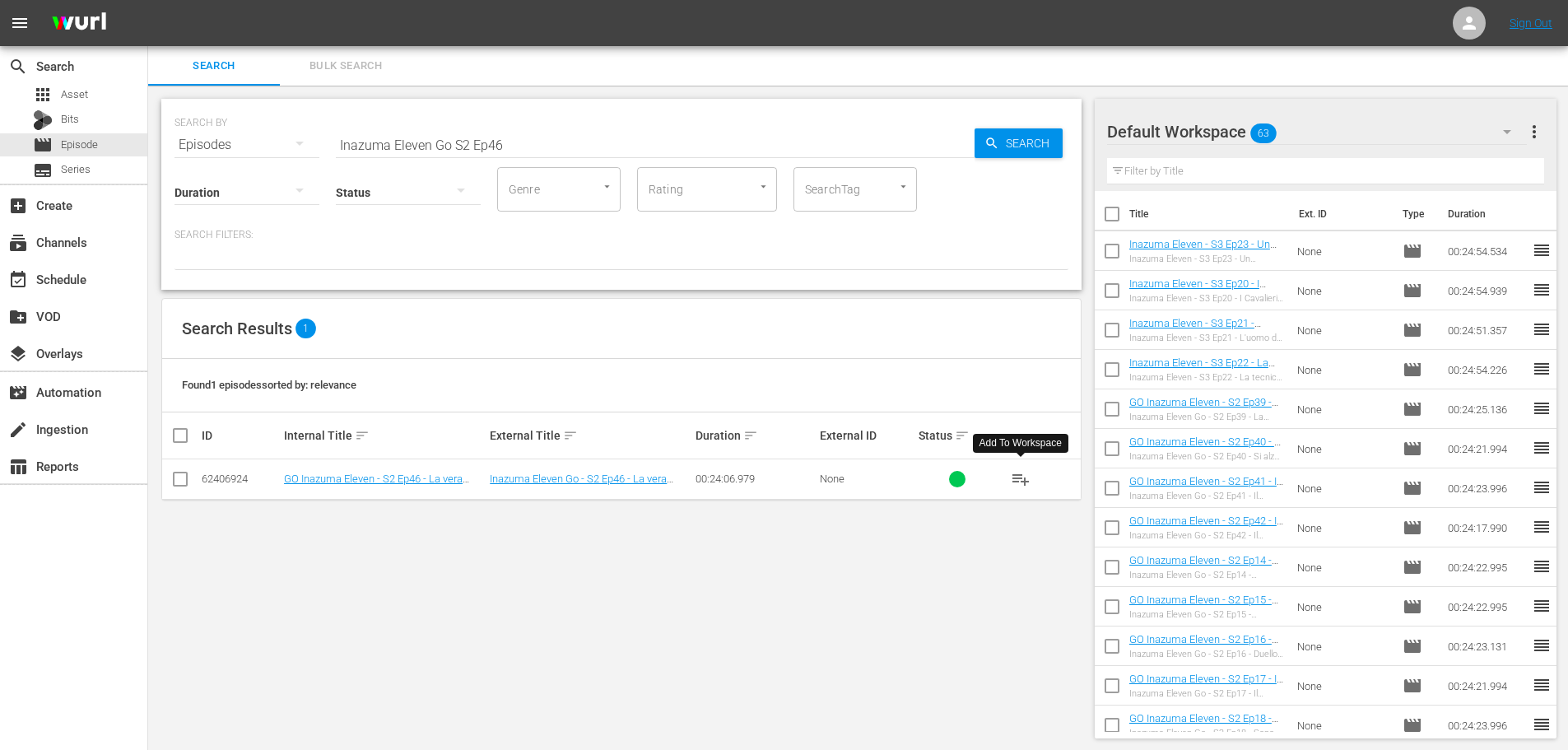
click at [1024, 476] on span "playlist_add" at bounding box center [1021, 478] width 20 height 20
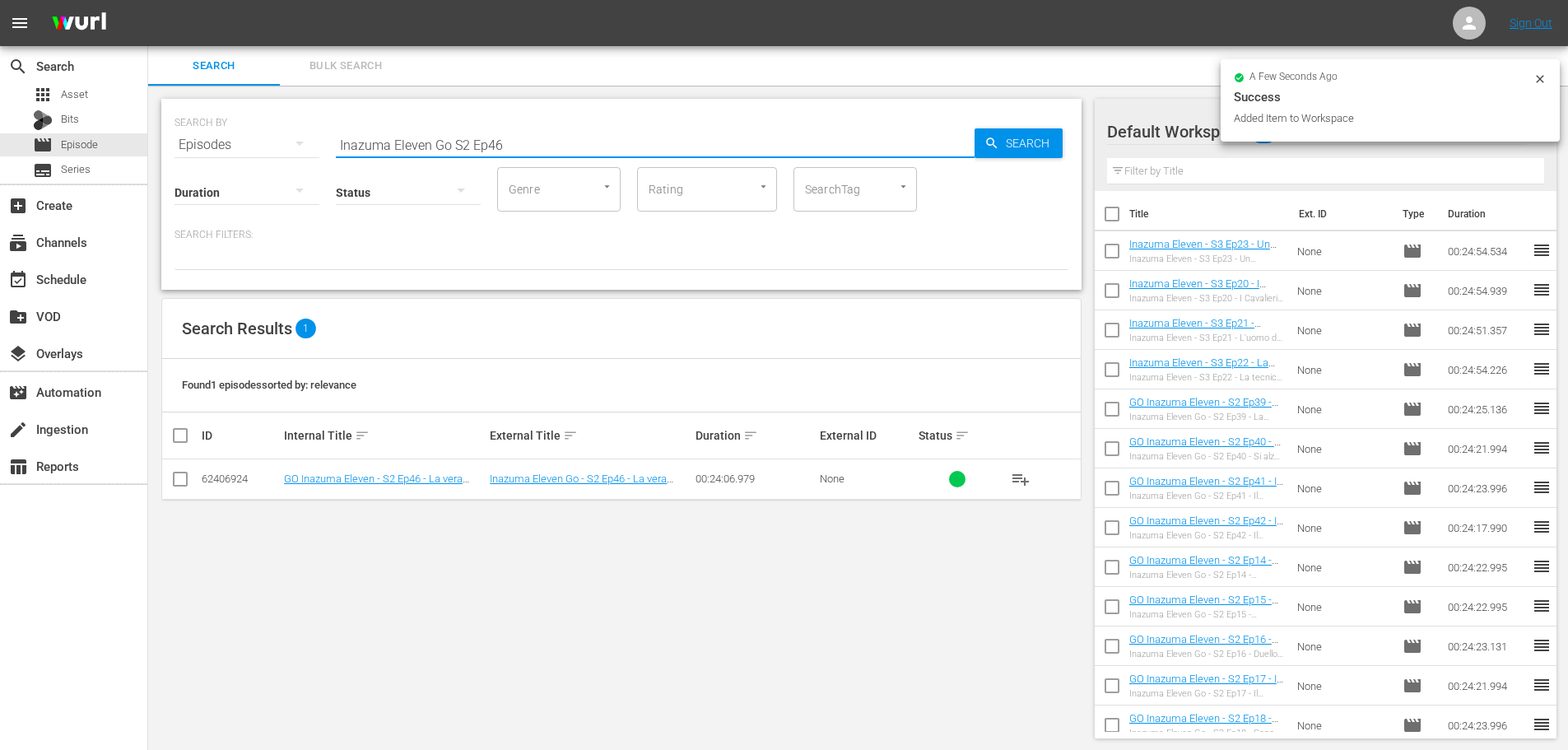
click at [540, 137] on input "Inazuma Eleven Go S2 Ep46" at bounding box center [655, 144] width 639 height 39
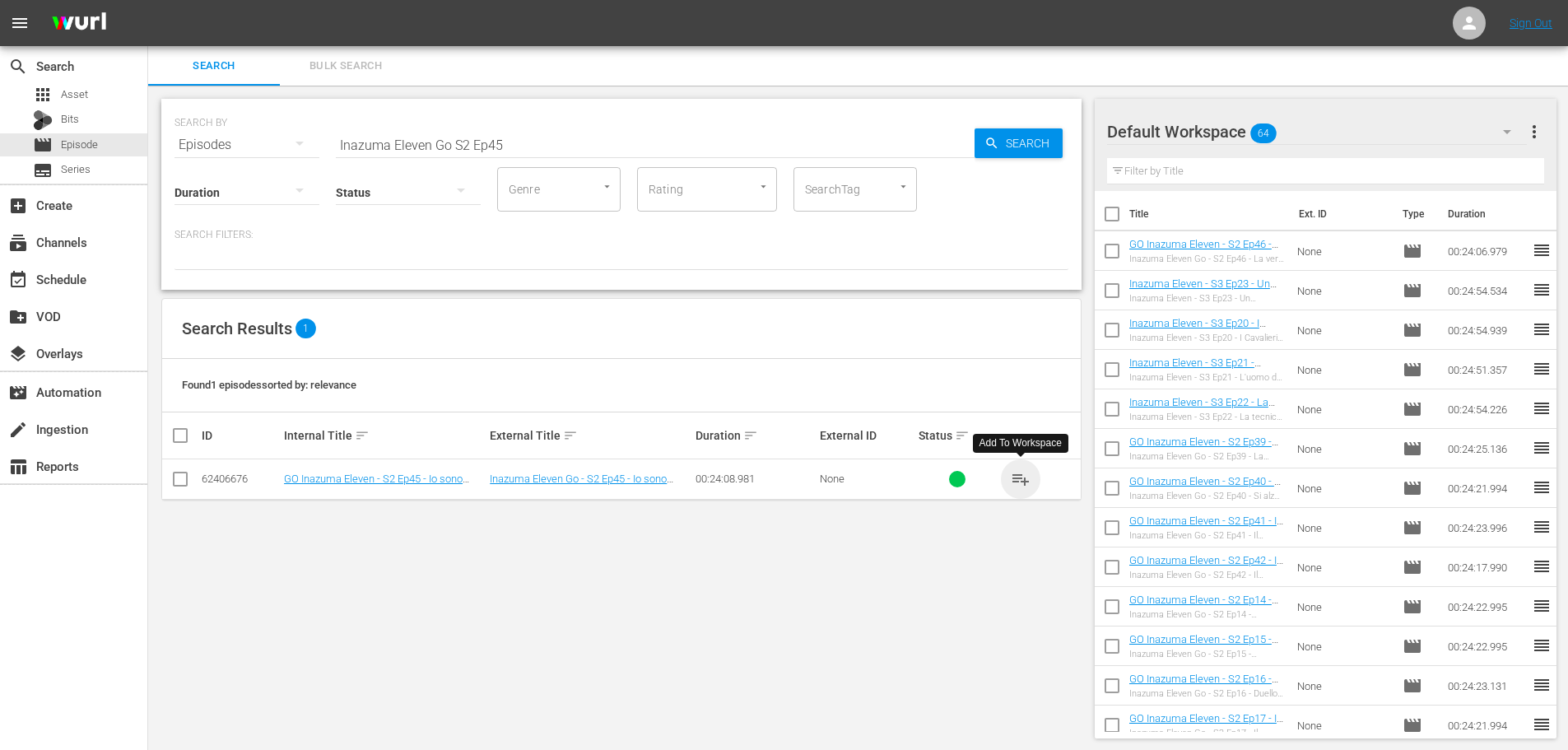
click at [1023, 477] on span "playlist_add" at bounding box center [1021, 478] width 20 height 20
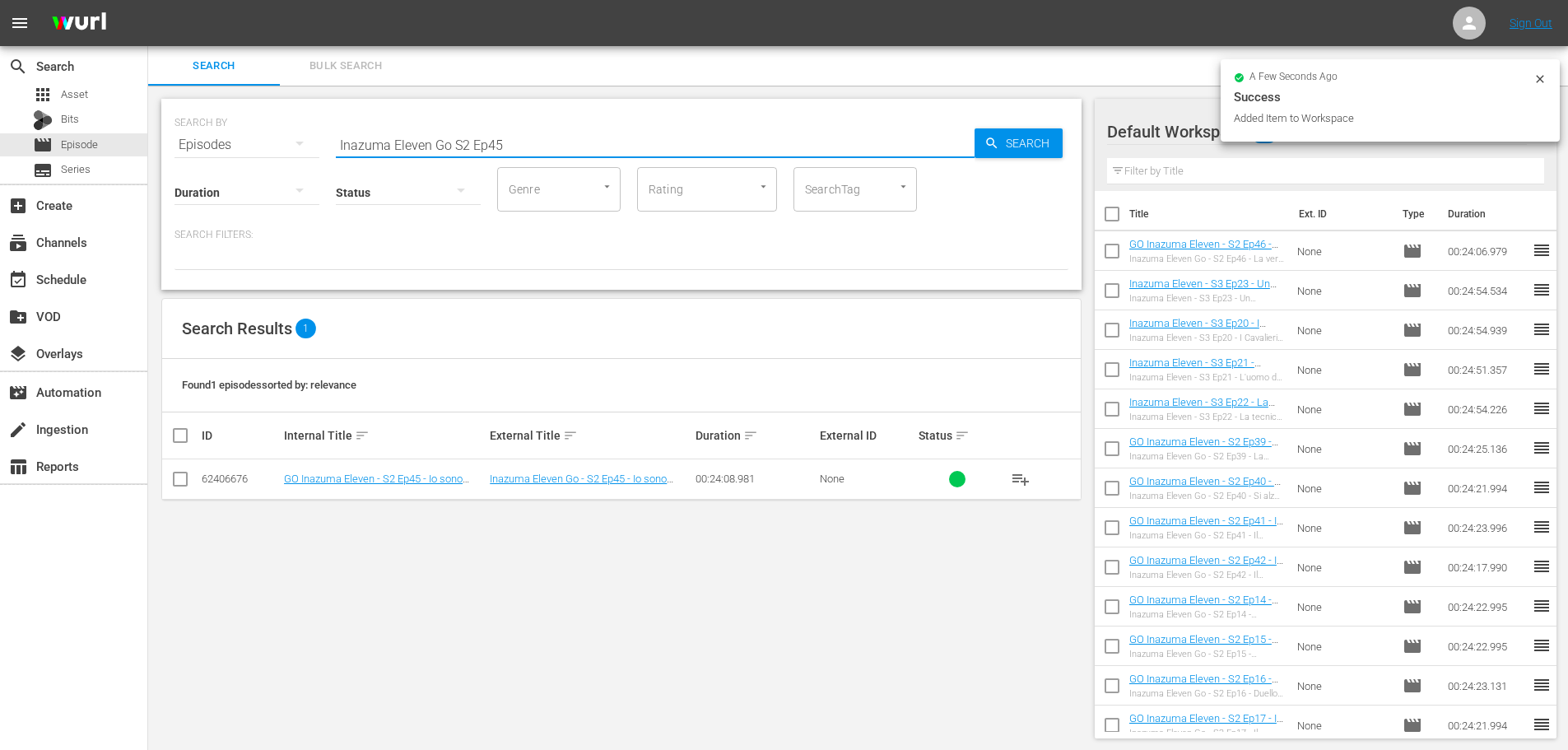
click at [513, 155] on input "Inazuma Eleven Go S2 Ep45" at bounding box center [655, 144] width 639 height 39
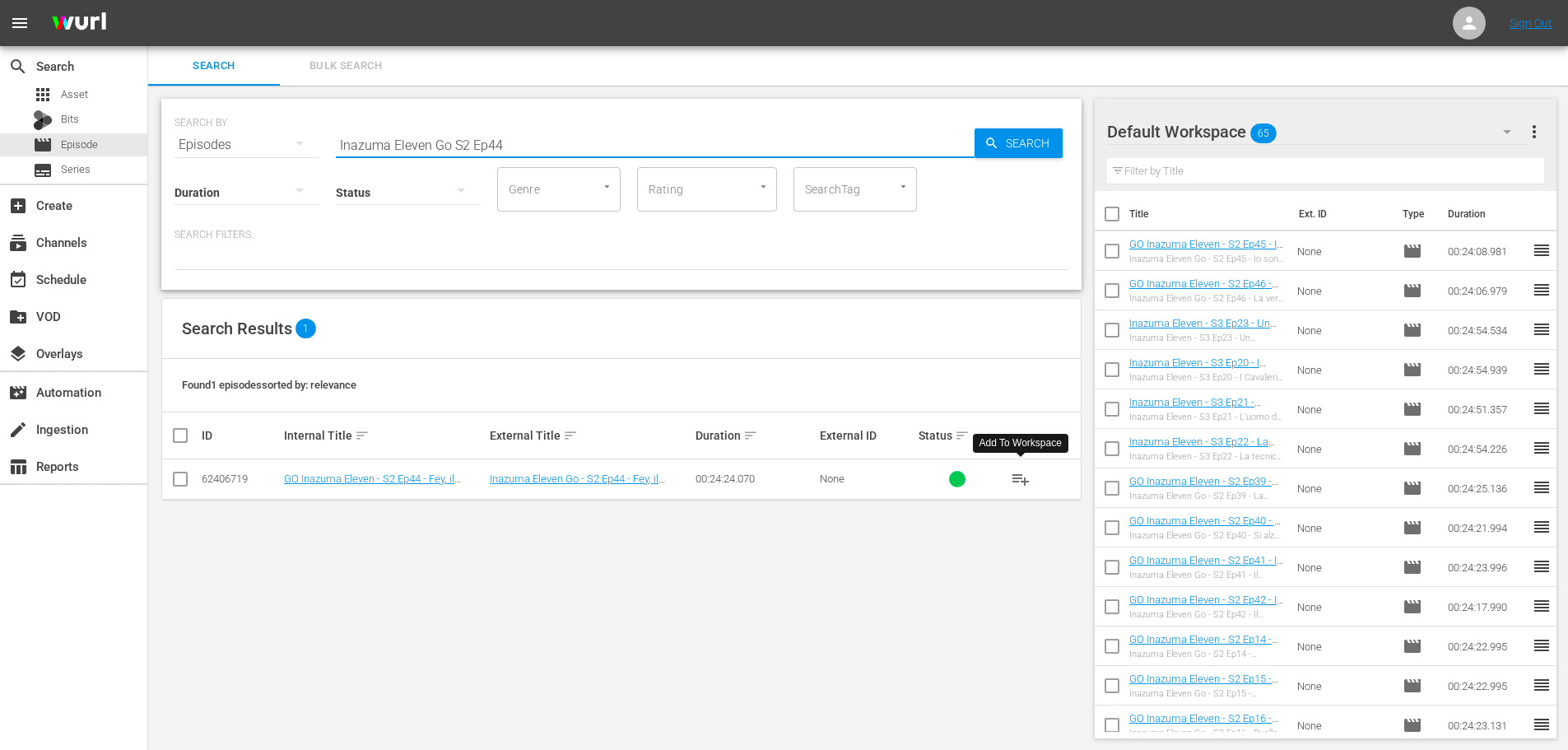
click at [1017, 480] on span "playlist_add" at bounding box center [1021, 478] width 20 height 20
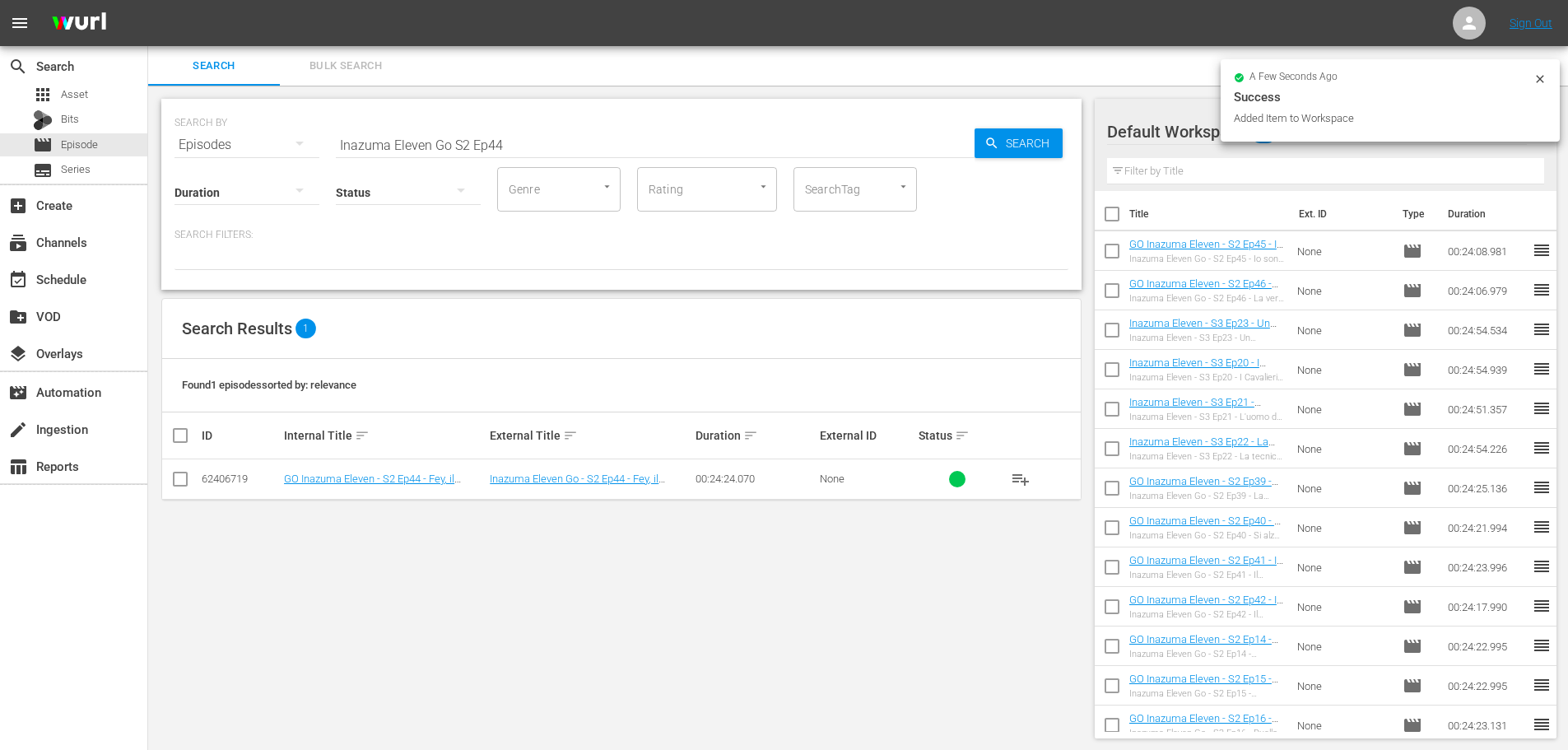
click at [525, 142] on input "Inazuma Eleven Go S2 Ep44" at bounding box center [655, 144] width 639 height 39
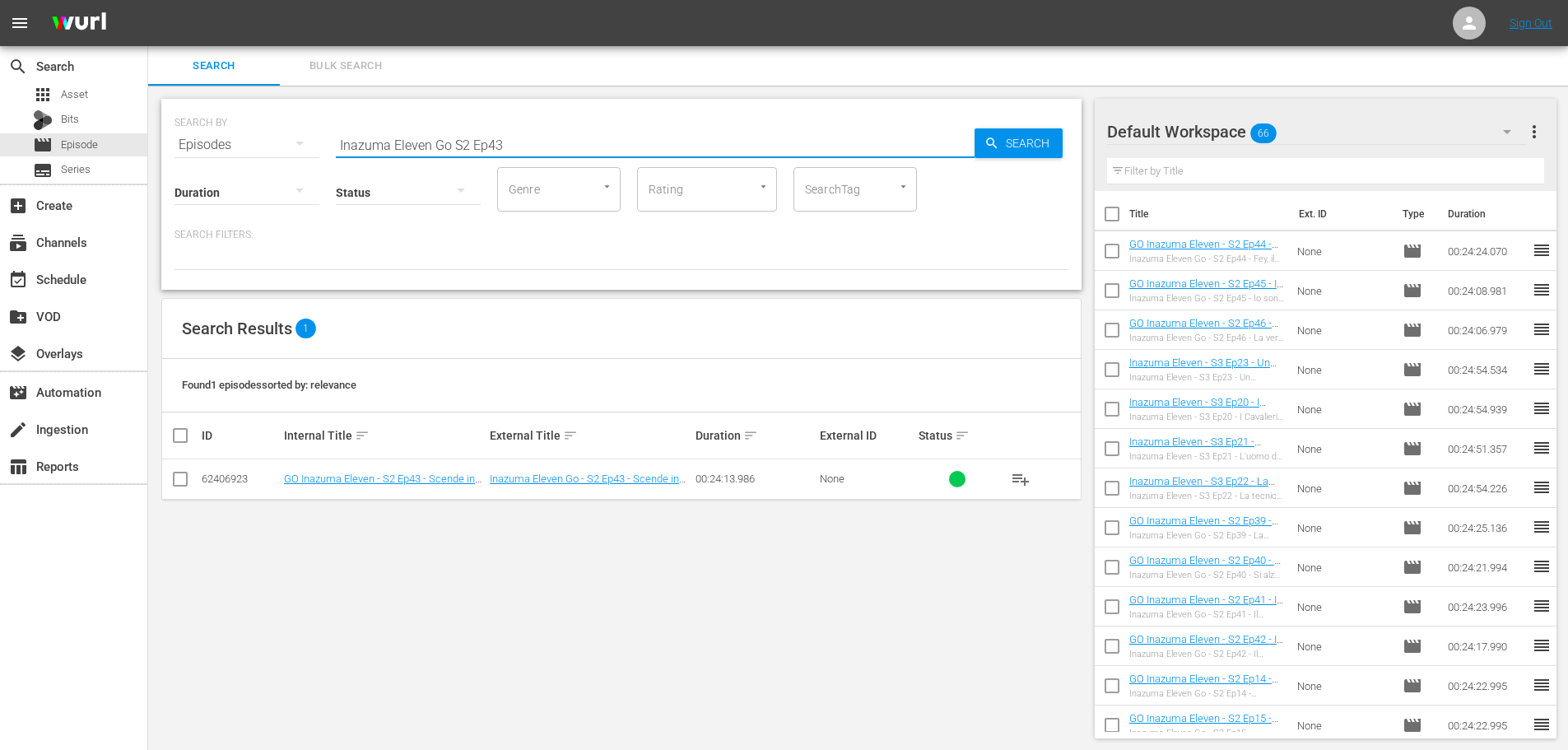
type input "Inazuma Eleven Go S2 Ep43"
click at [1025, 484] on span "playlist_add" at bounding box center [1021, 478] width 20 height 20
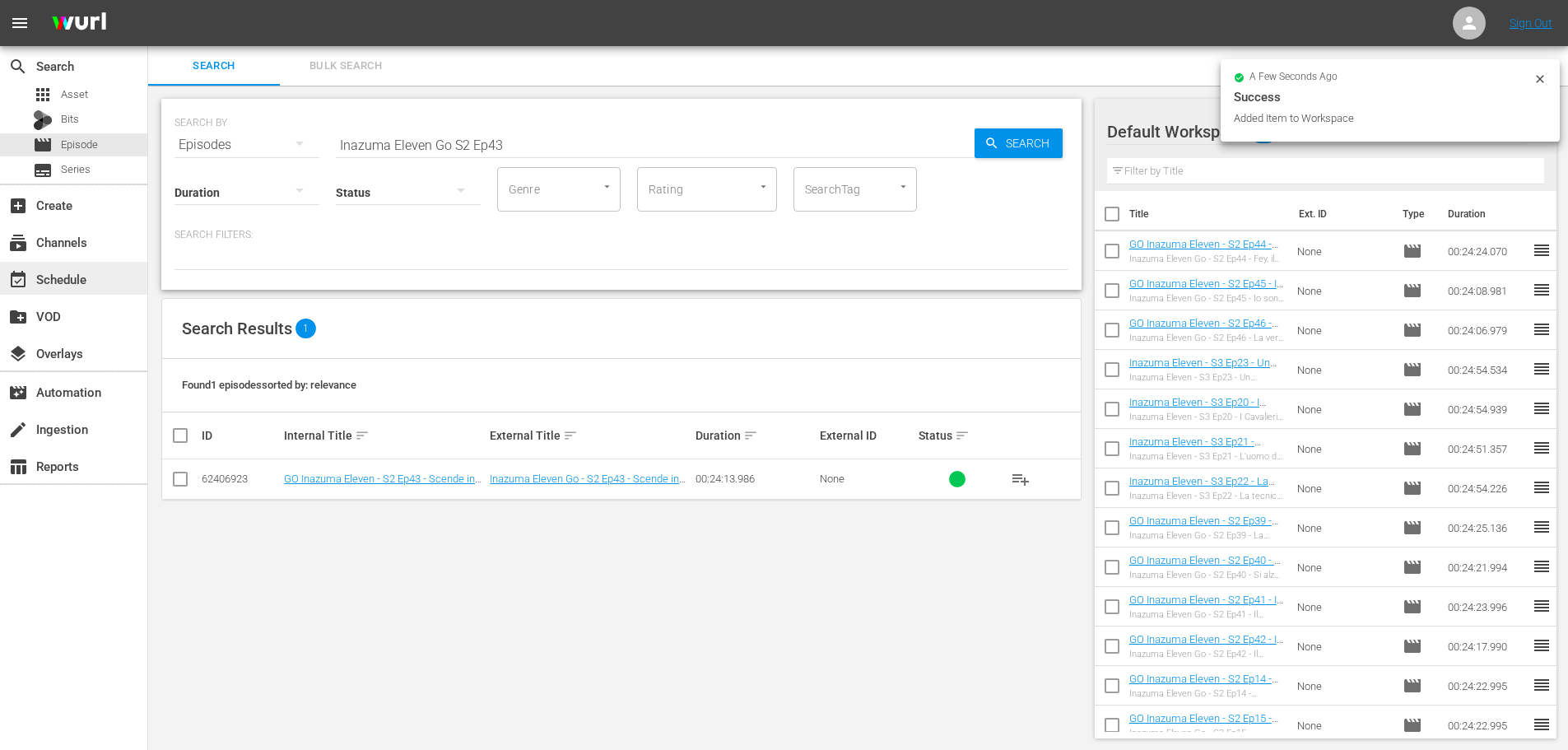
click at [114, 289] on div "event_available Schedule" at bounding box center [73, 278] width 147 height 33
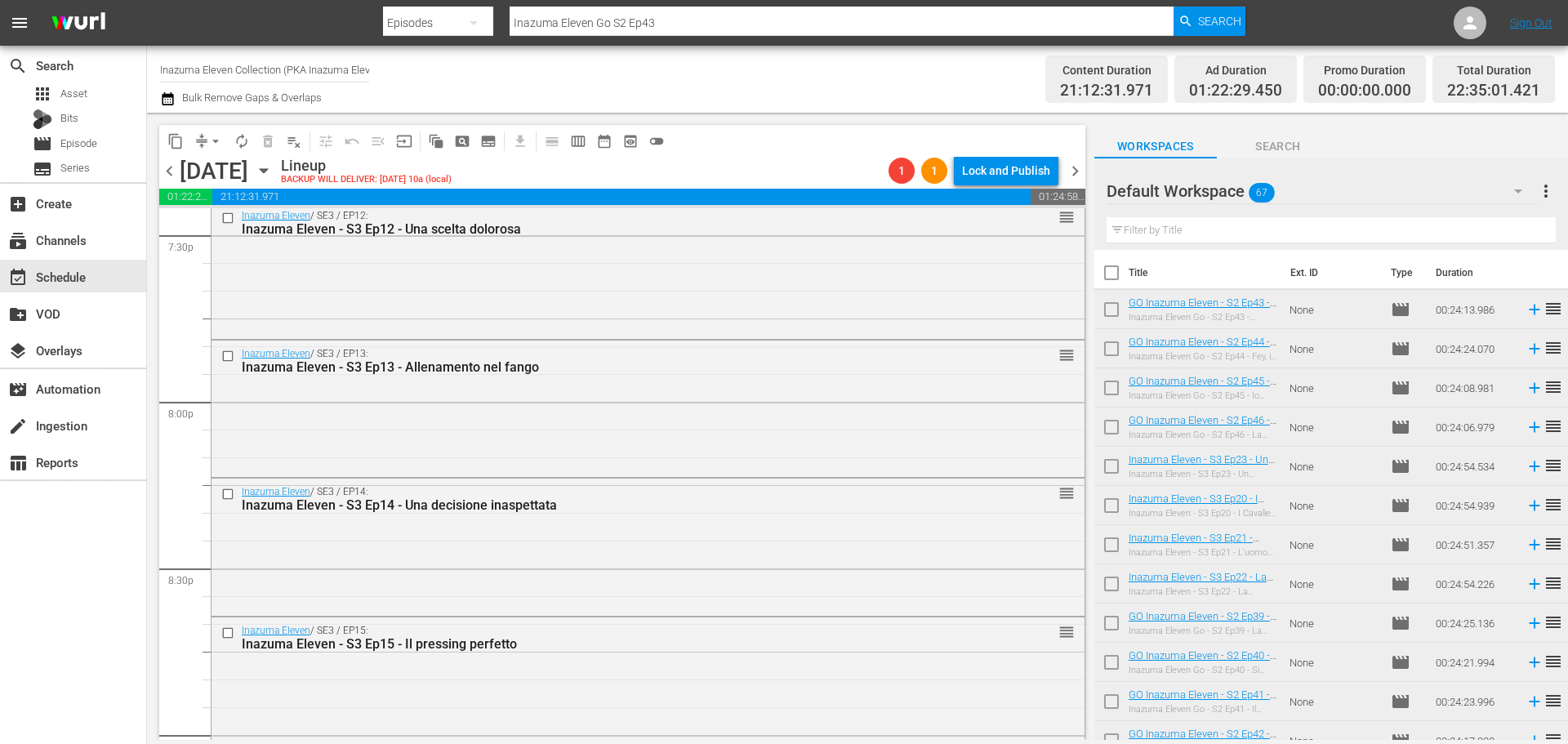
scroll to position [7589, 0]
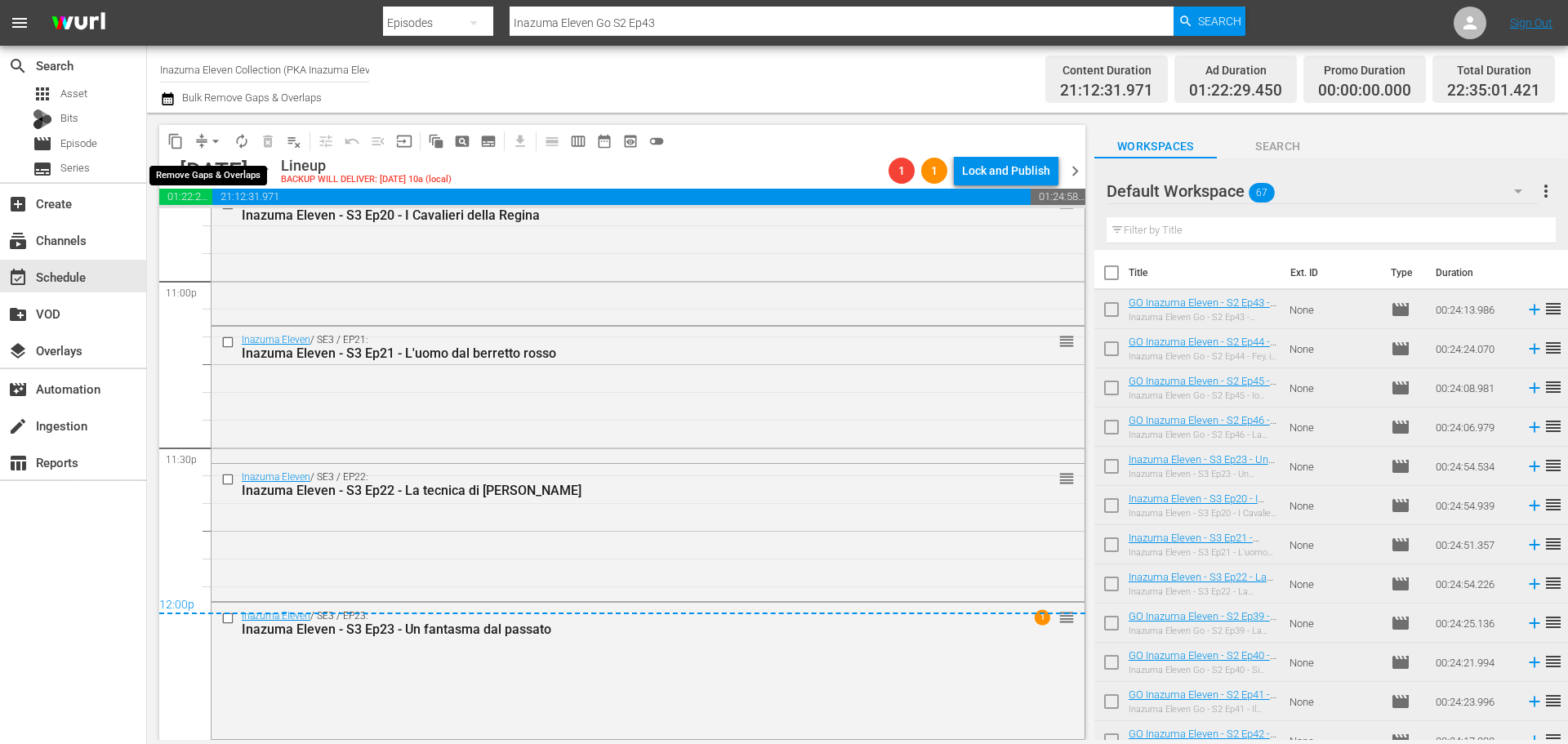
click at [212, 139] on span "arrow_drop_down" at bounding box center [215, 140] width 16 height 16
click at [227, 225] on li "Align to End of Previous Day" at bounding box center [217, 228] width 172 height 27
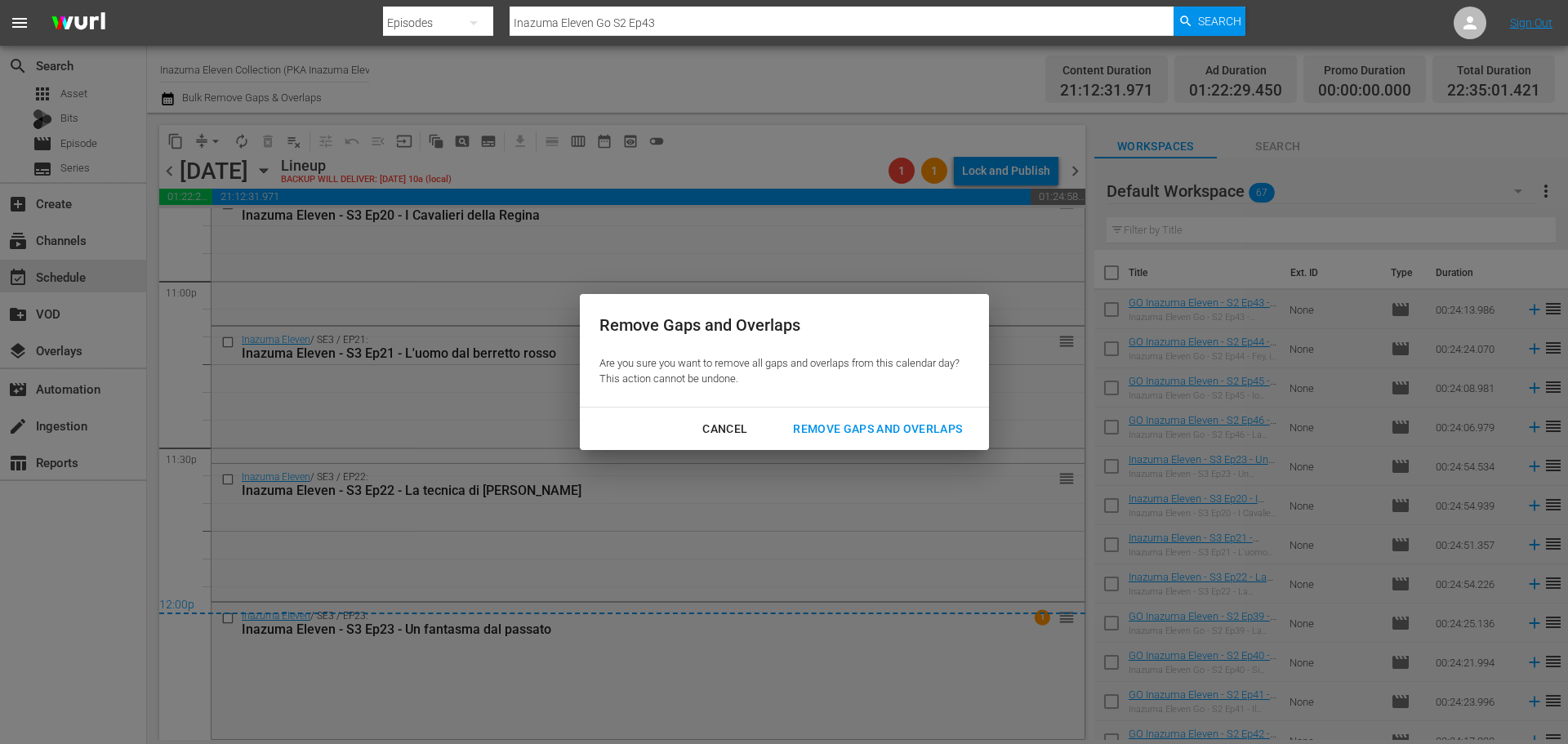
click at [972, 433] on div "Remove Gaps and Overlaps" at bounding box center [877, 429] width 195 height 20
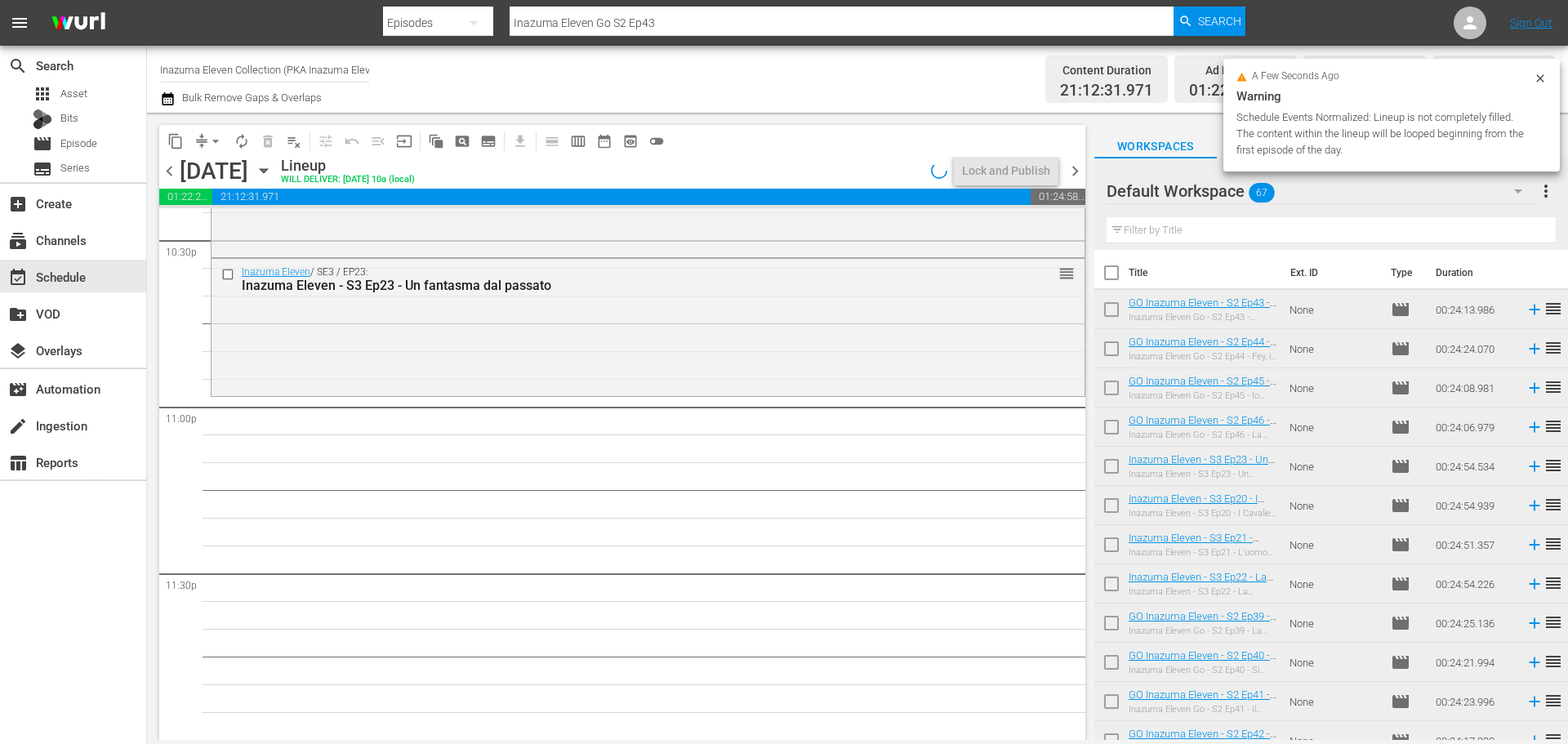
scroll to position [7463, 0]
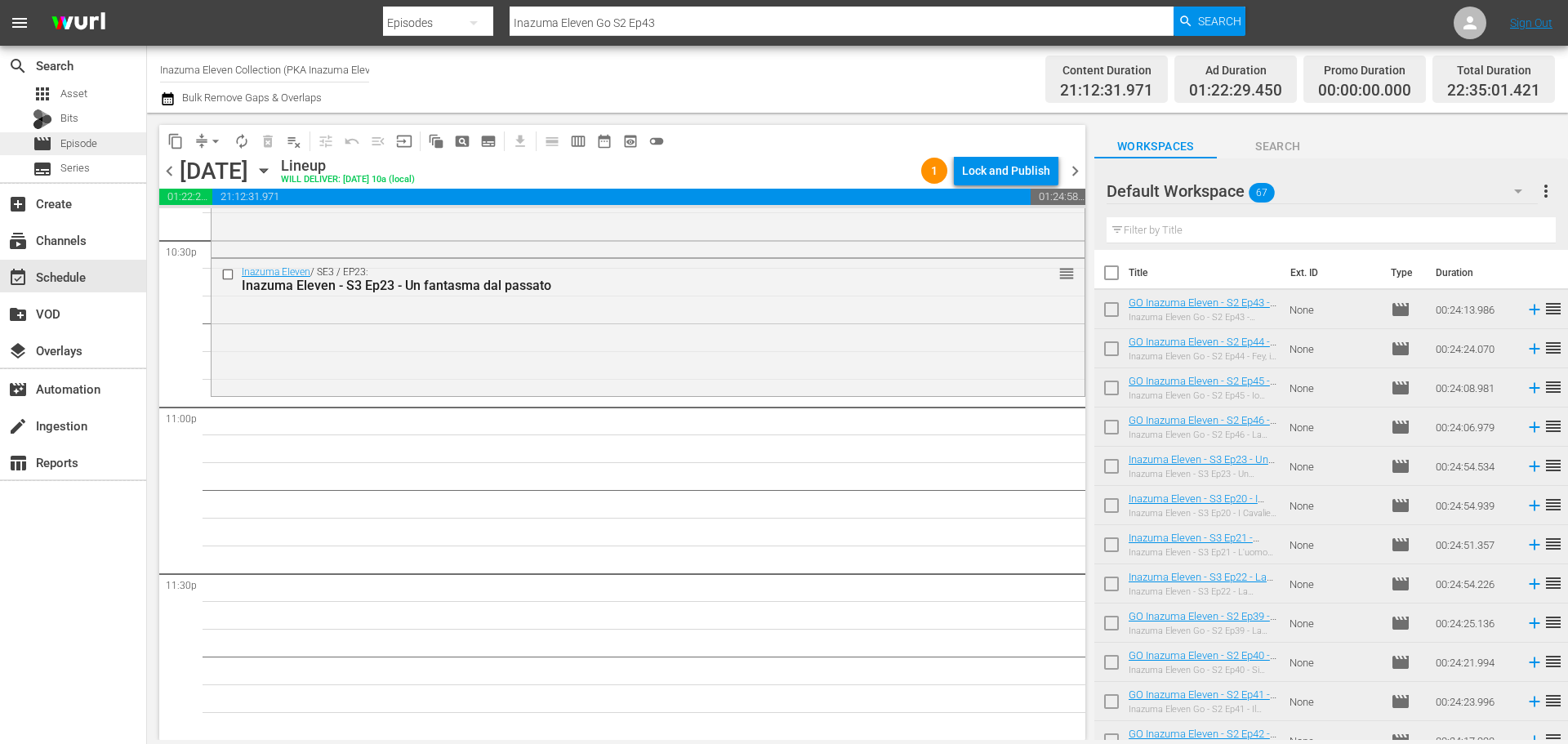
click at [113, 142] on div "movie Episode" at bounding box center [73, 143] width 146 height 23
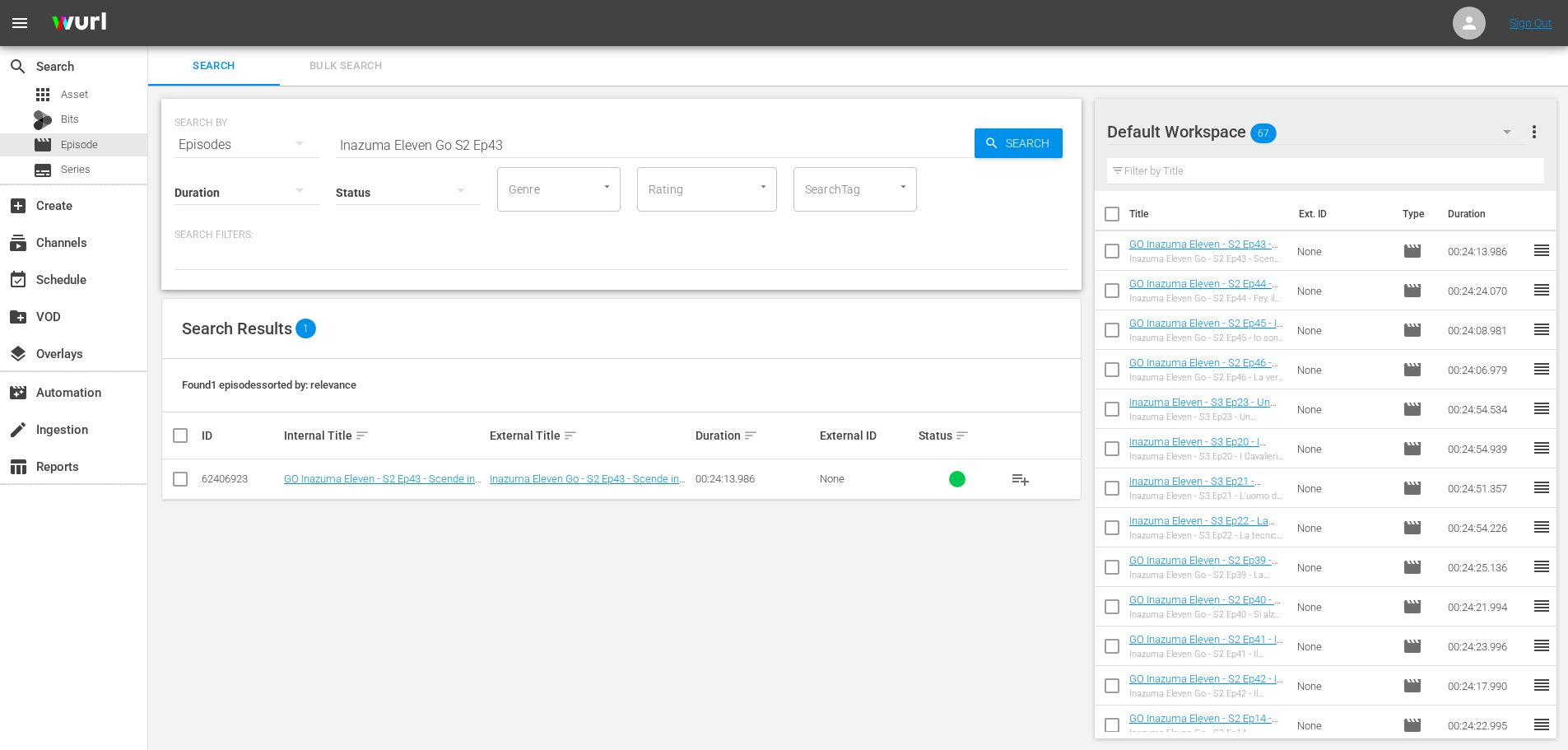
click at [458, 142] on input "Inazuma Eleven Go S2 Ep43" at bounding box center [655, 144] width 639 height 39
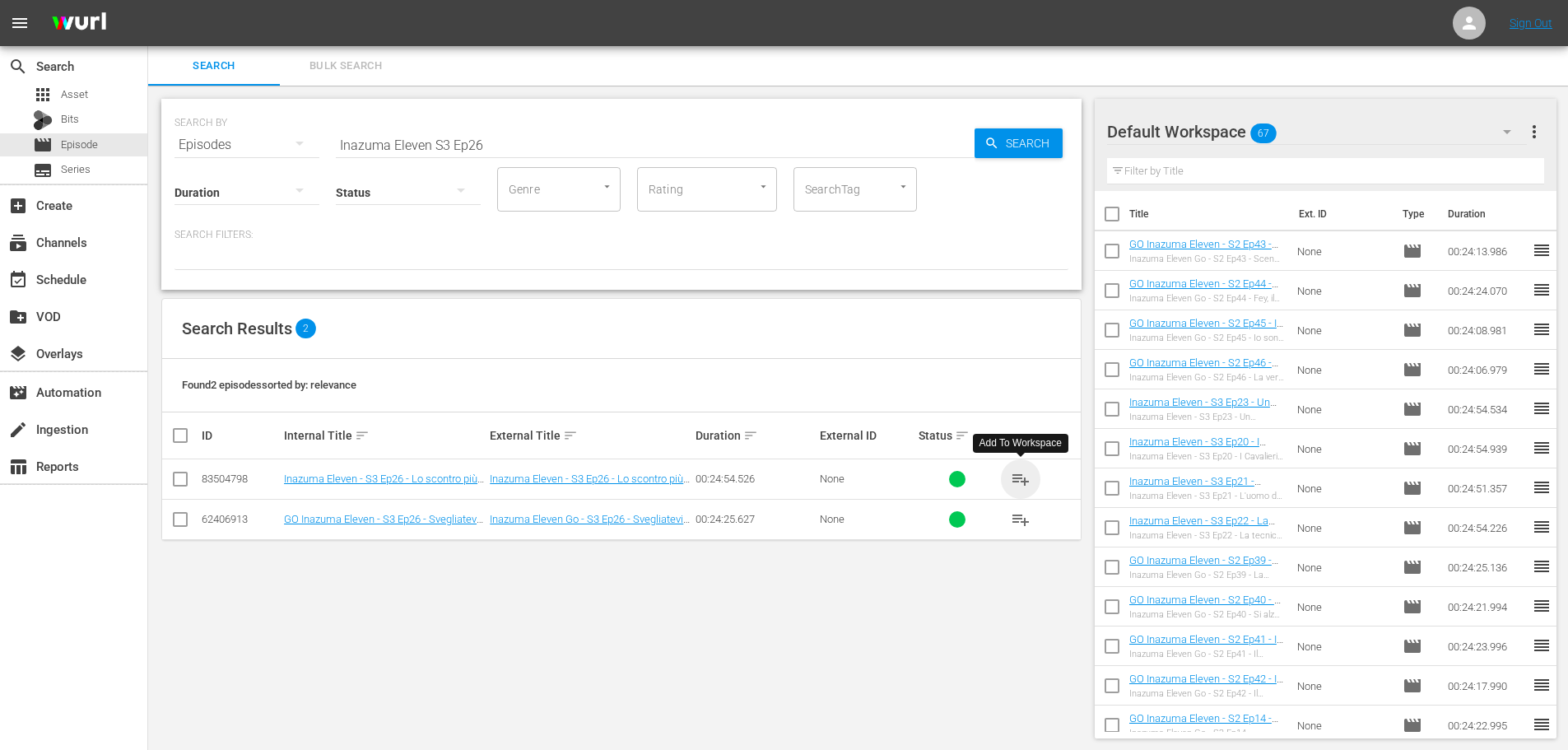
click at [1022, 483] on span "playlist_add" at bounding box center [1021, 478] width 20 height 20
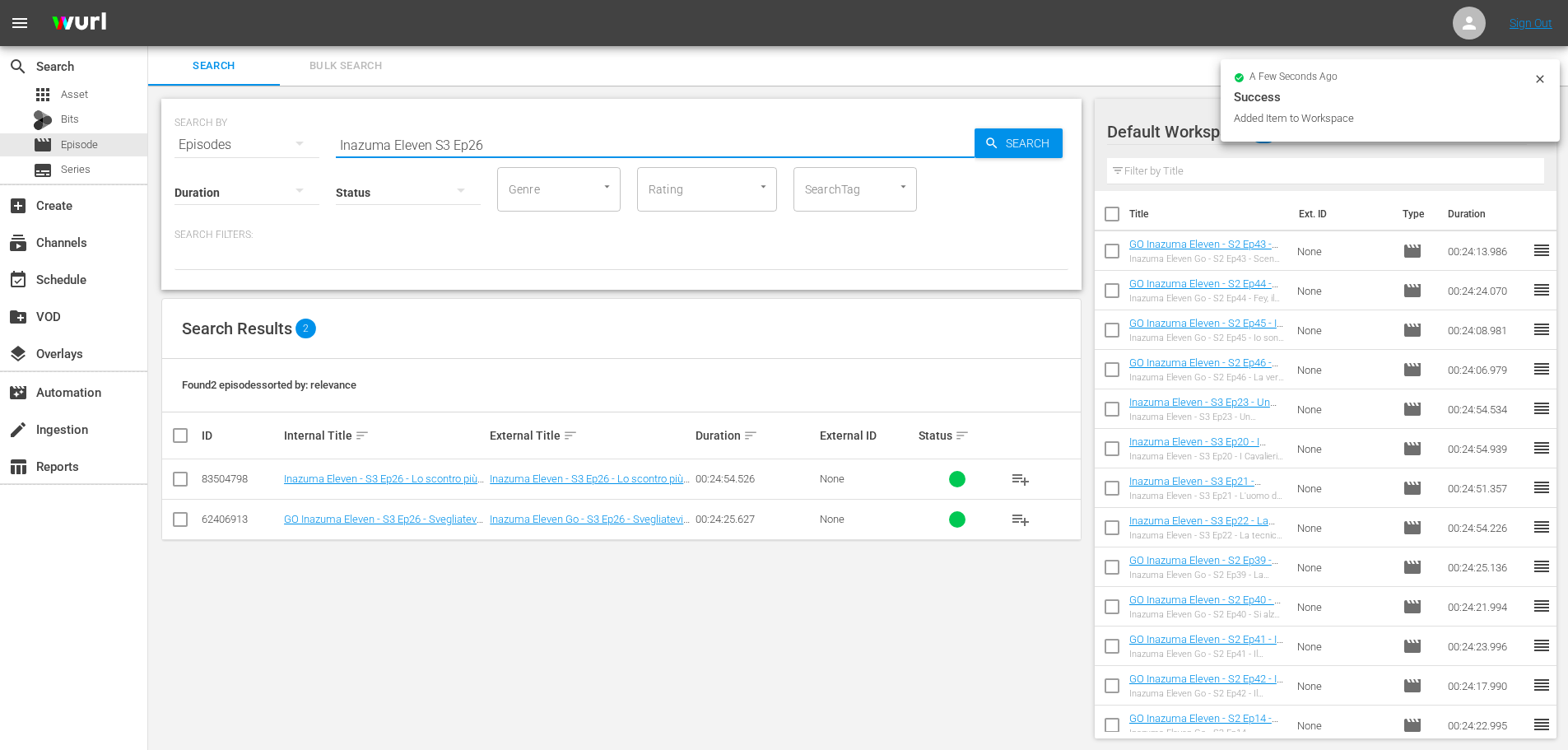
click at [513, 143] on input "Inazuma Eleven S3 Ep26" at bounding box center [655, 144] width 639 height 39
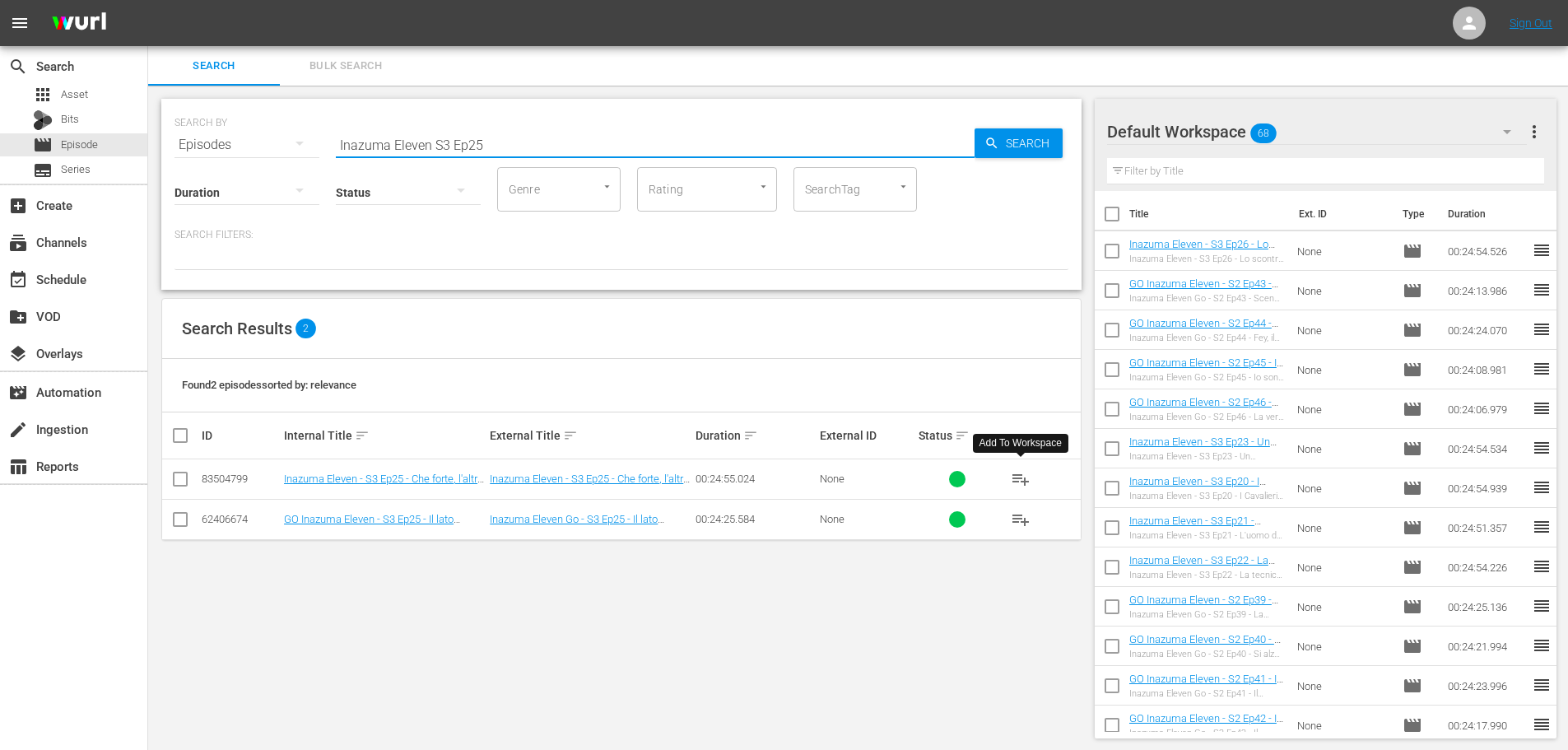
click at [1019, 479] on span "playlist_add" at bounding box center [1021, 478] width 20 height 20
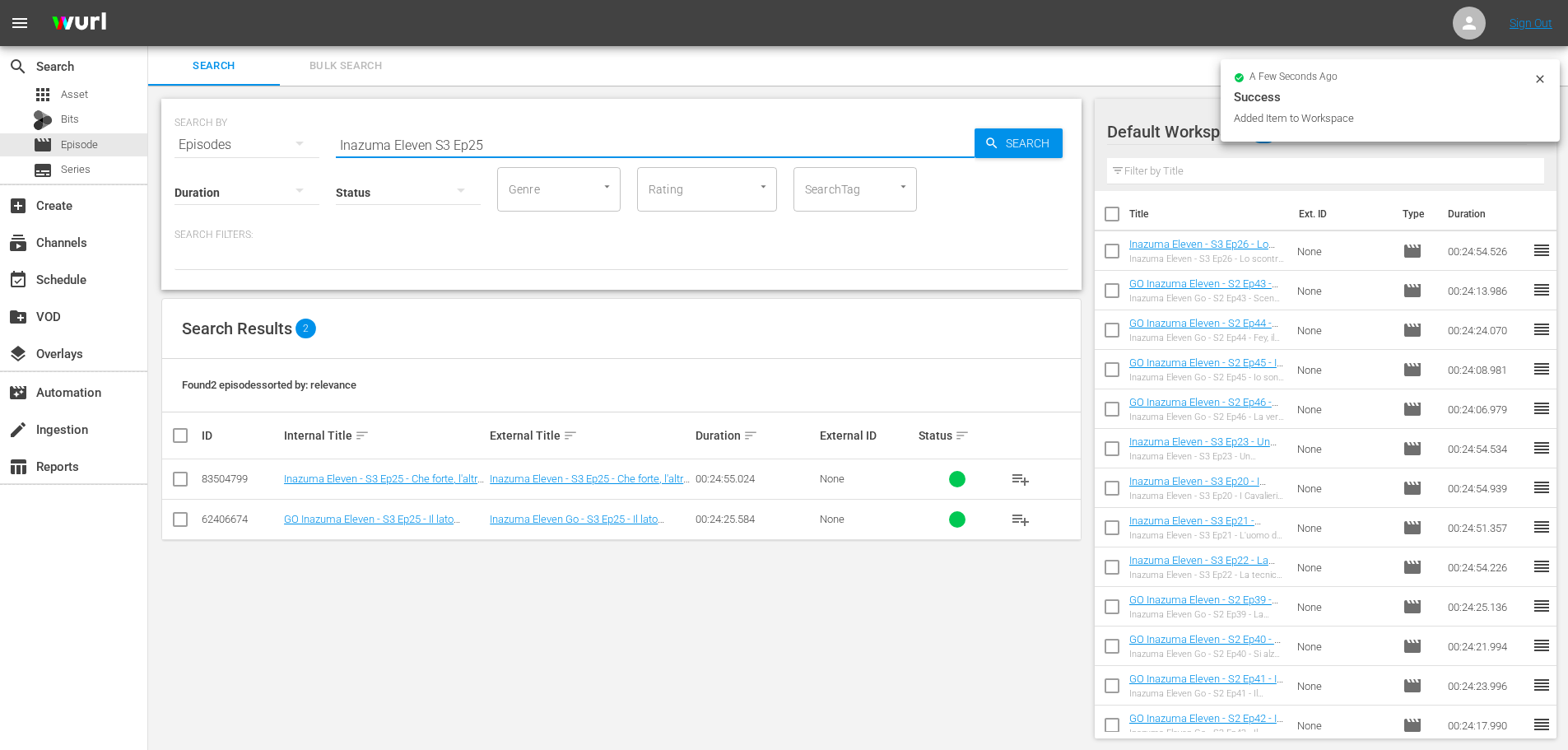
click at [543, 152] on input "Inazuma Eleven S3 Ep25" at bounding box center [655, 144] width 639 height 39
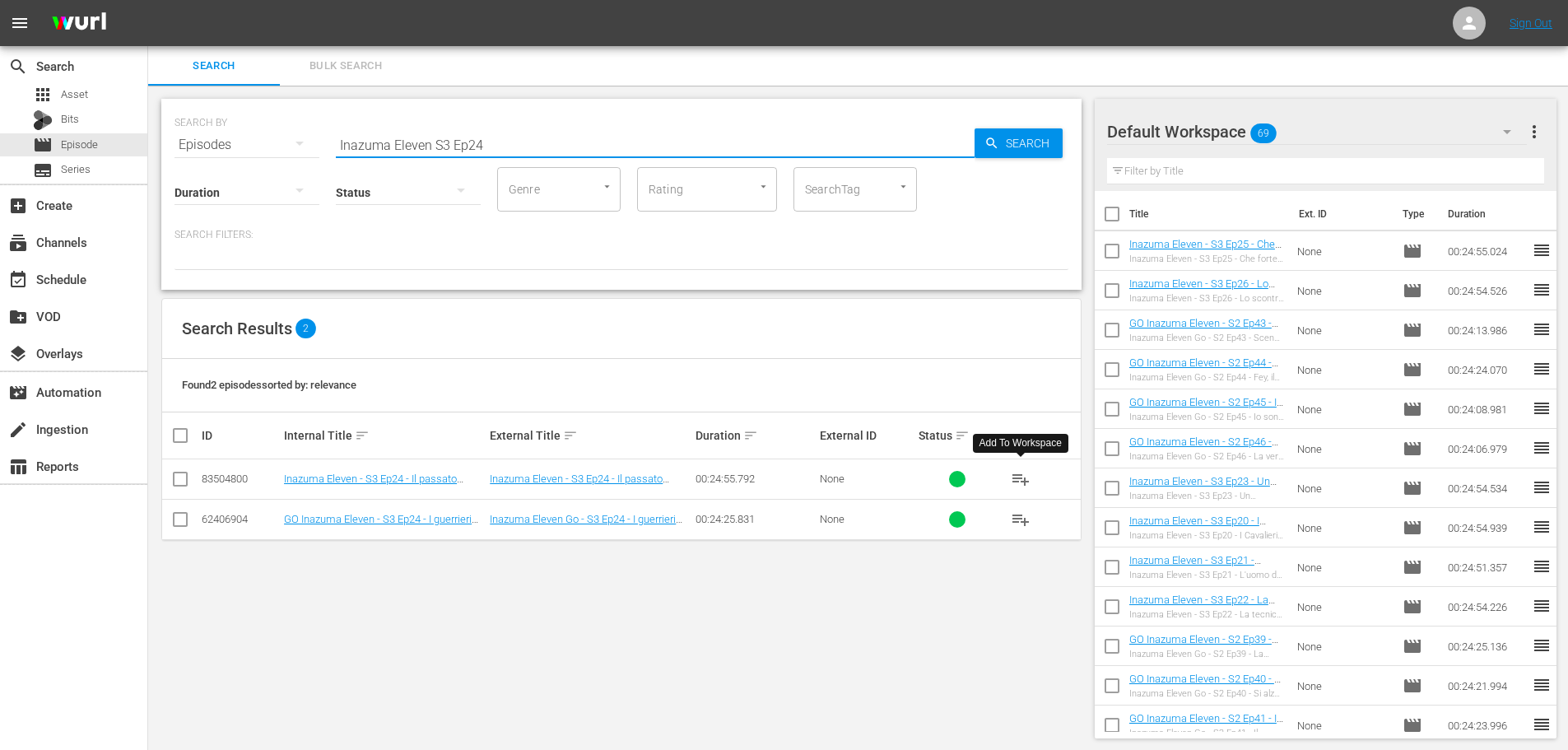
type input "Inazuma Eleven S3 Ep24"
click at [1030, 477] on span "playlist_add" at bounding box center [1021, 478] width 20 height 20
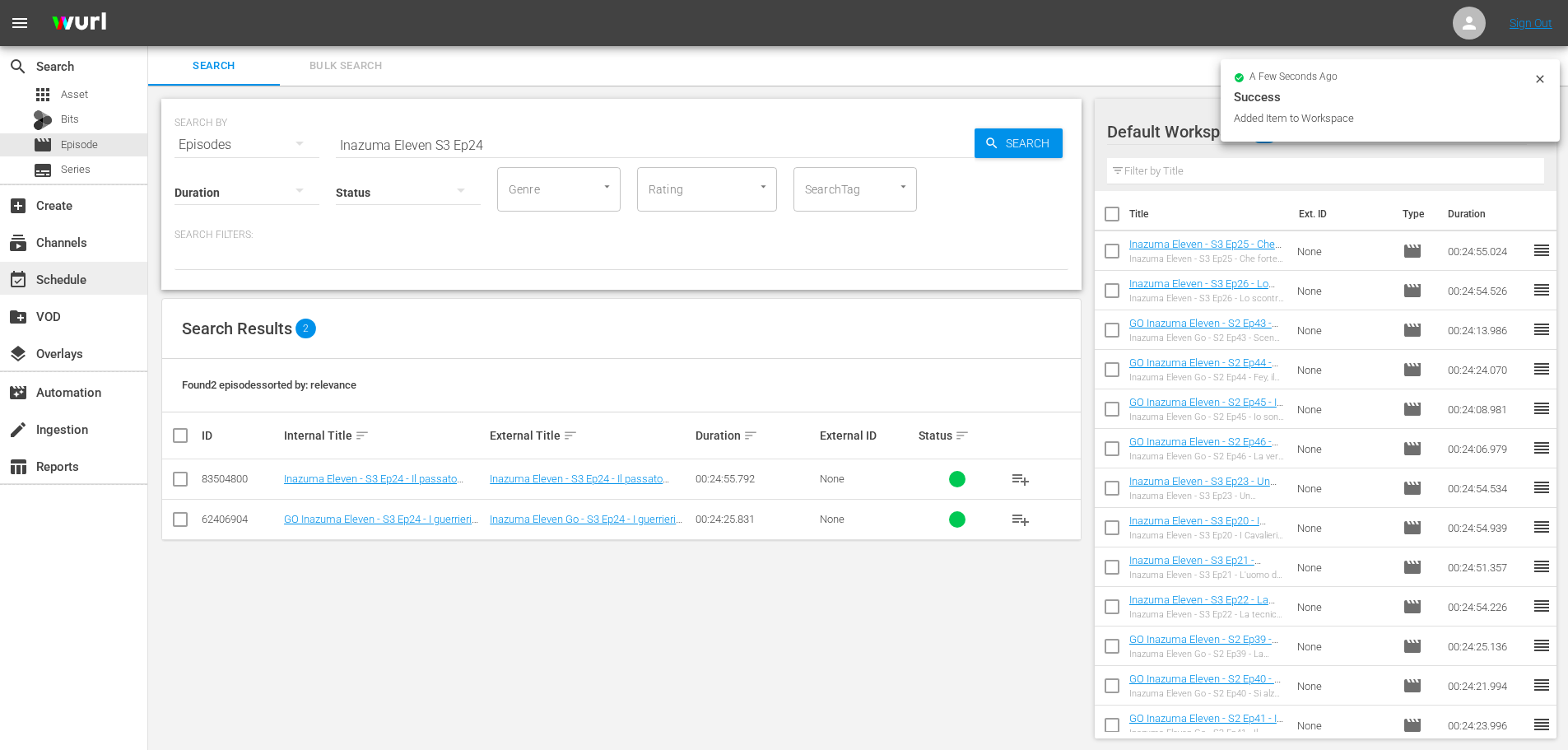
click at [60, 276] on div "event_available Schedule" at bounding box center [46, 276] width 92 height 14
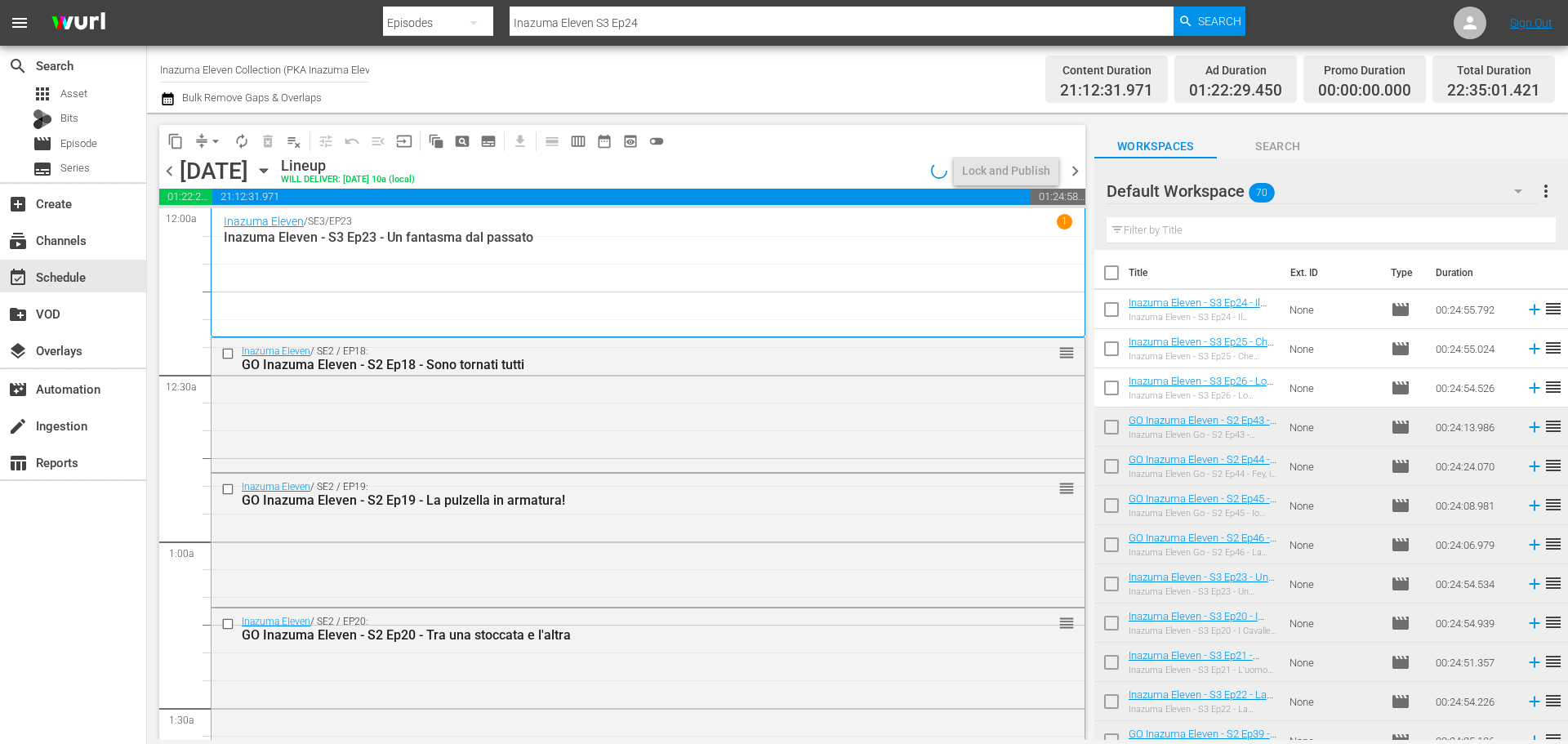
scroll to position [7463, 0]
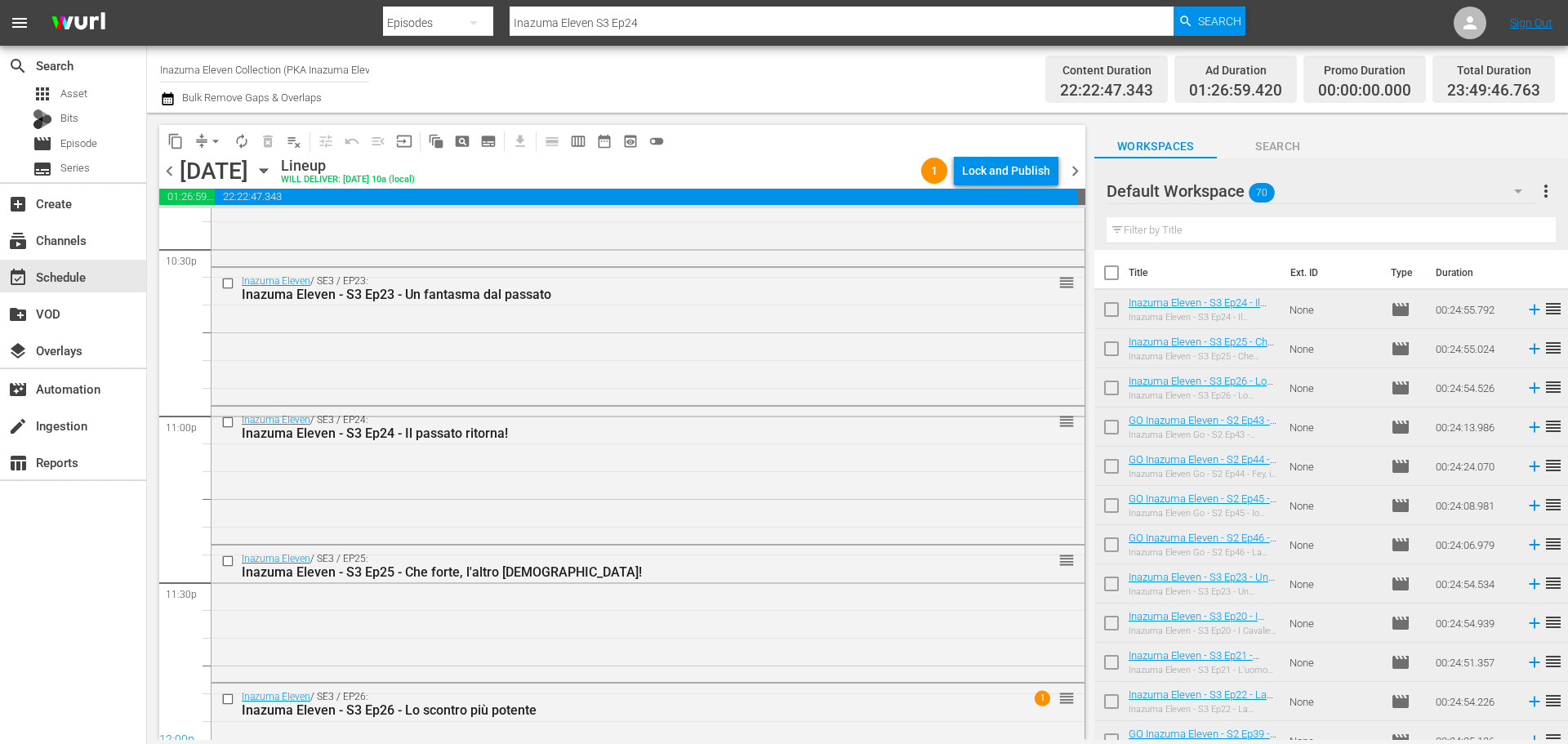
scroll to position [7209, 0]
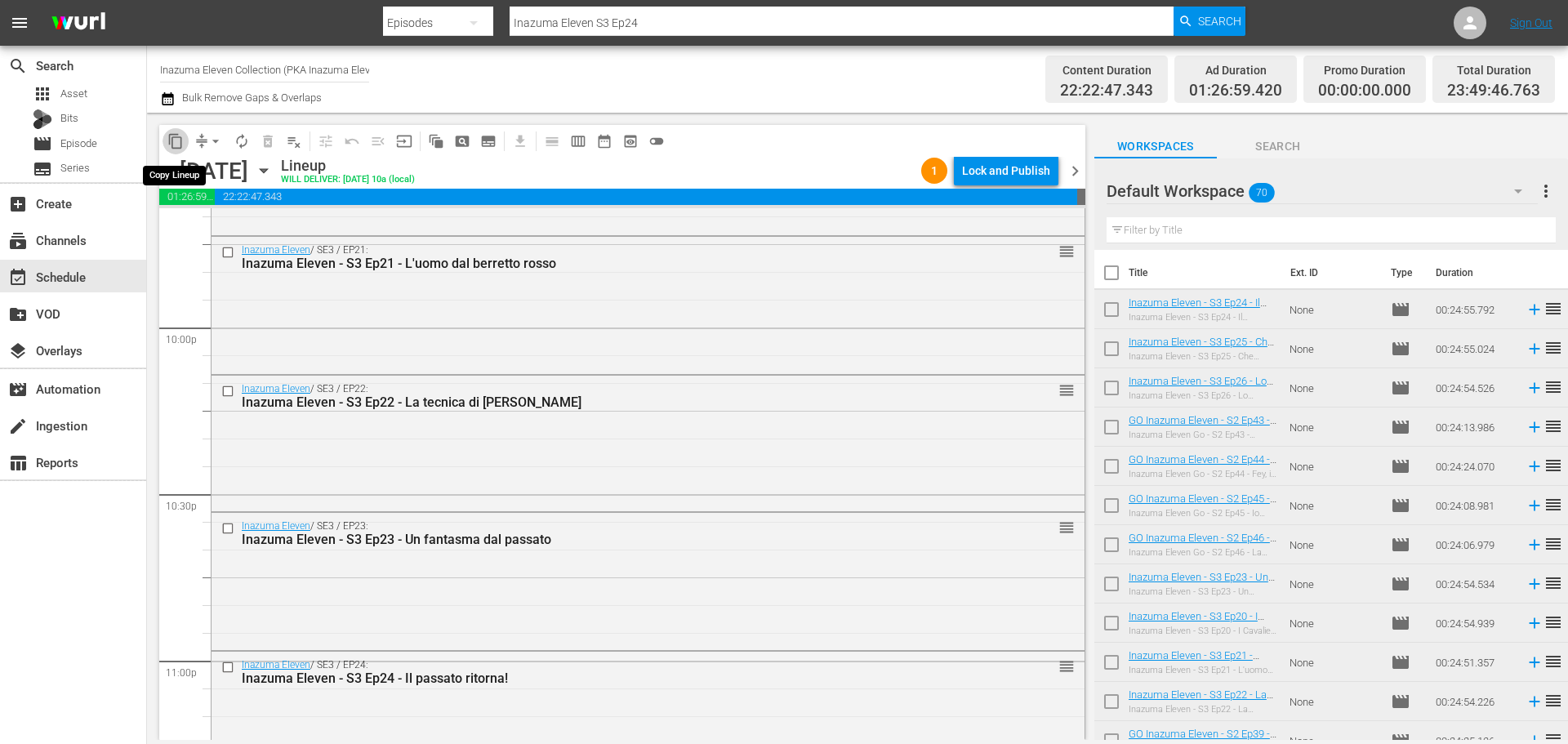
click at [171, 144] on span "content_copy" at bounding box center [175, 140] width 16 height 16
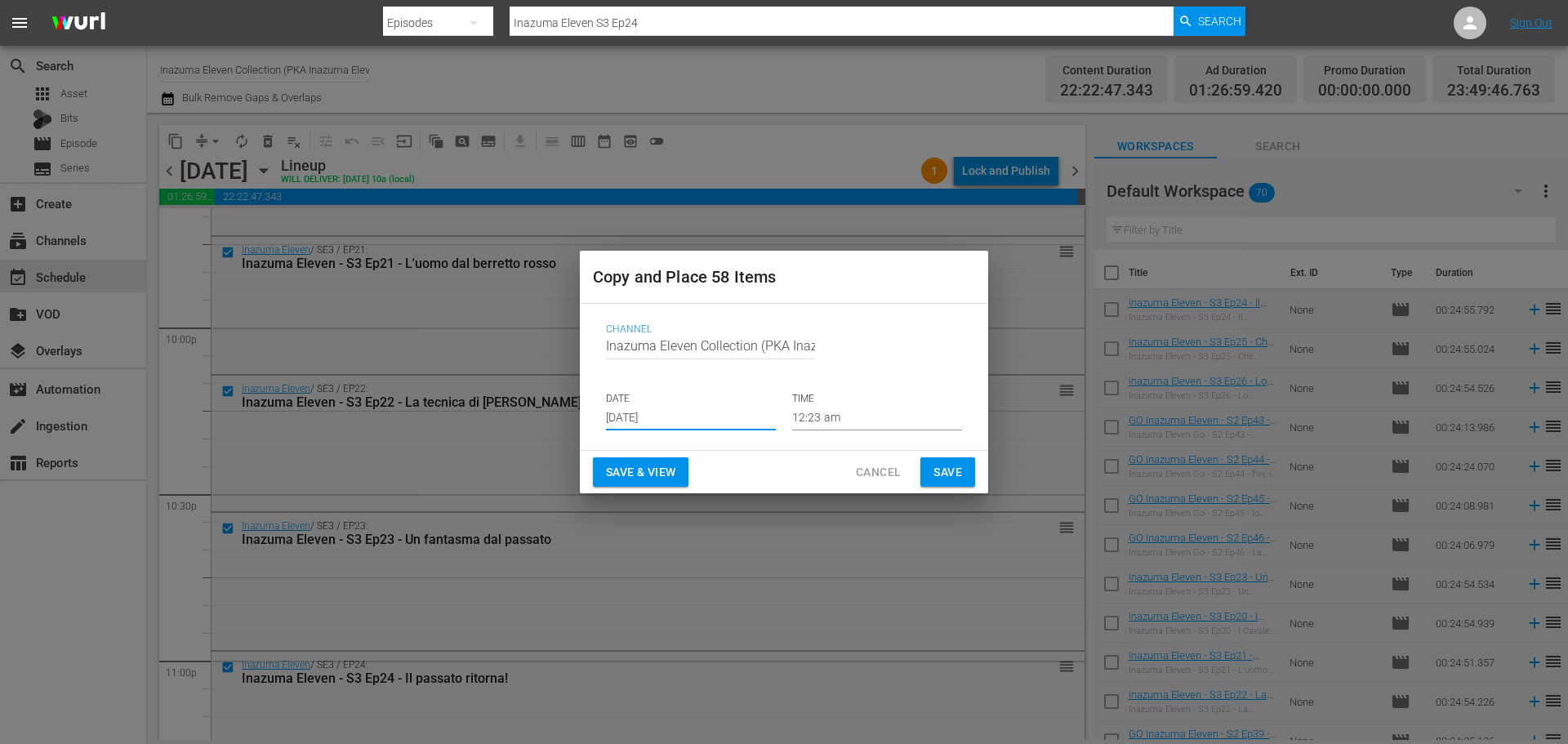
click at [712, 421] on input "[DATE]" at bounding box center [691, 418] width 170 height 25
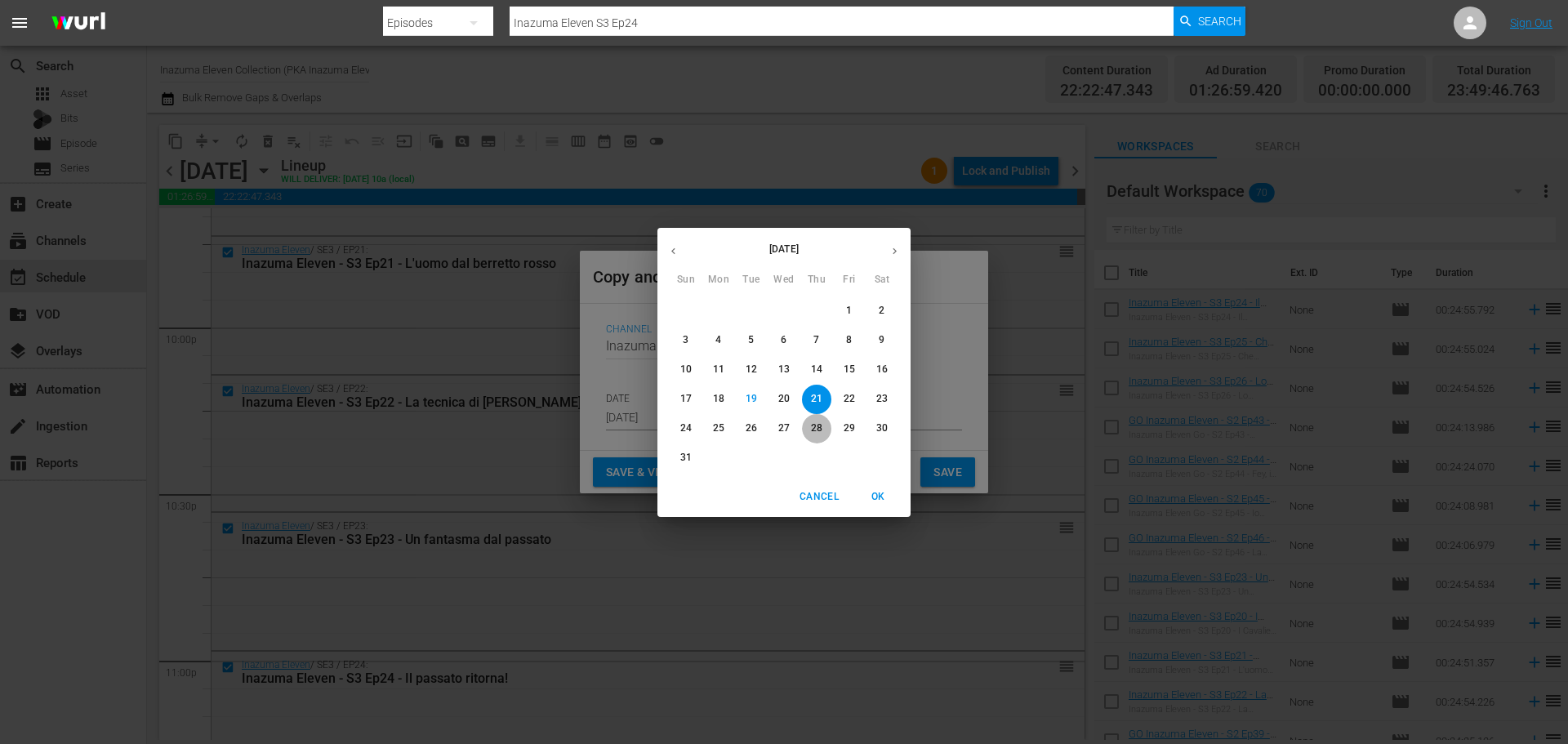
click at [823, 428] on span "28" at bounding box center [816, 428] width 30 height 14
type input "Aug 28th 2025"
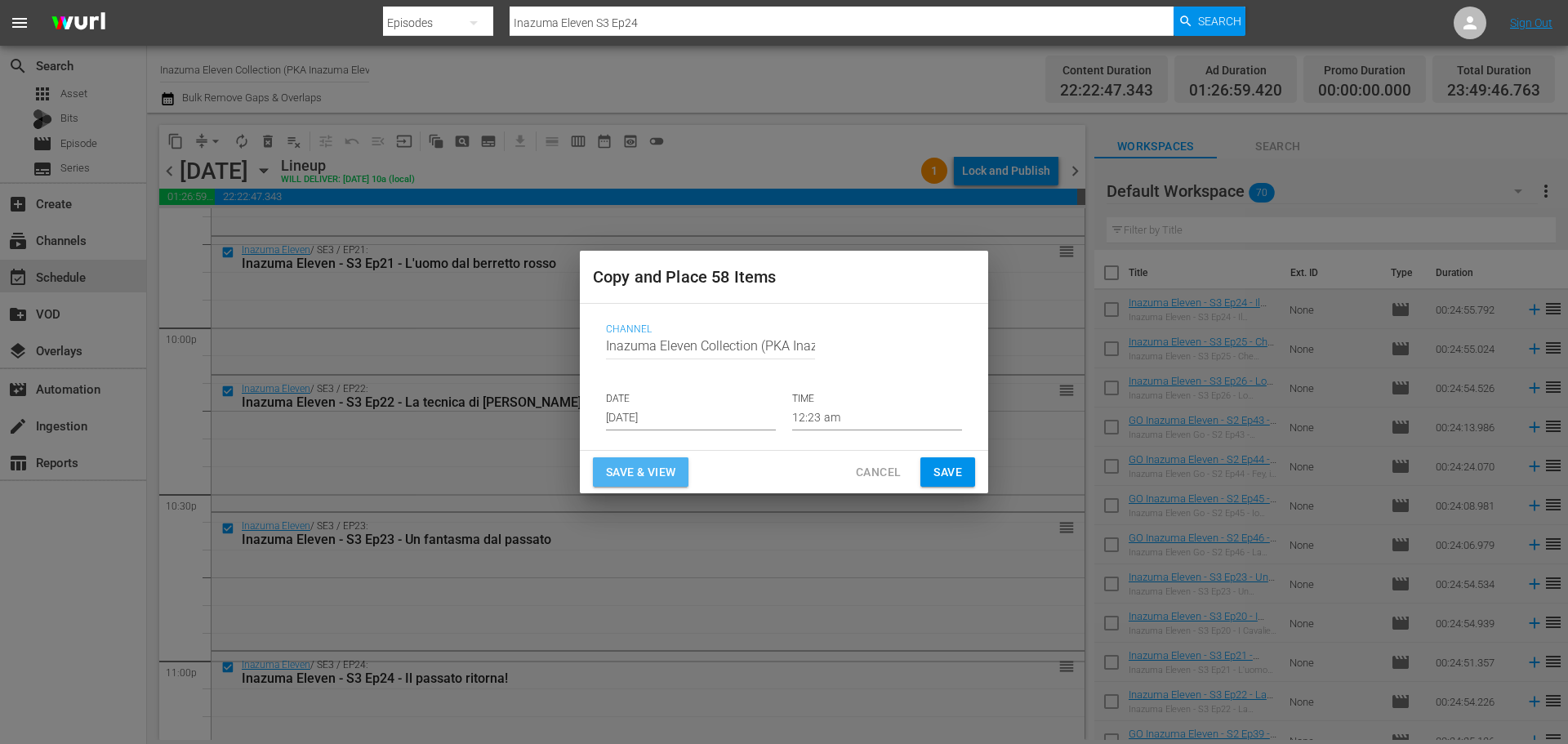
click at [673, 469] on span "Save & View" at bounding box center [640, 472] width 70 height 20
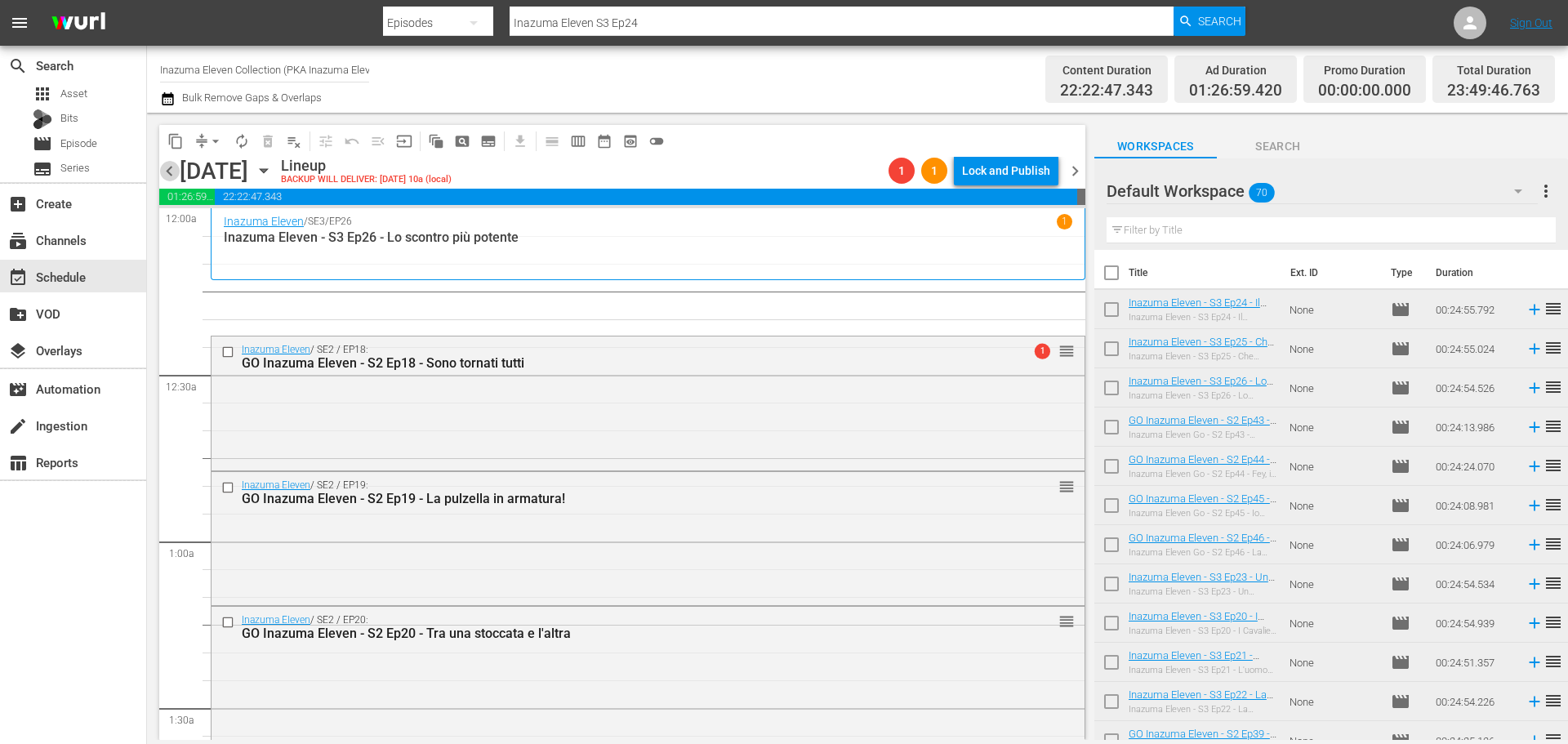
click at [171, 165] on span "chevron_left" at bounding box center [169, 170] width 20 height 20
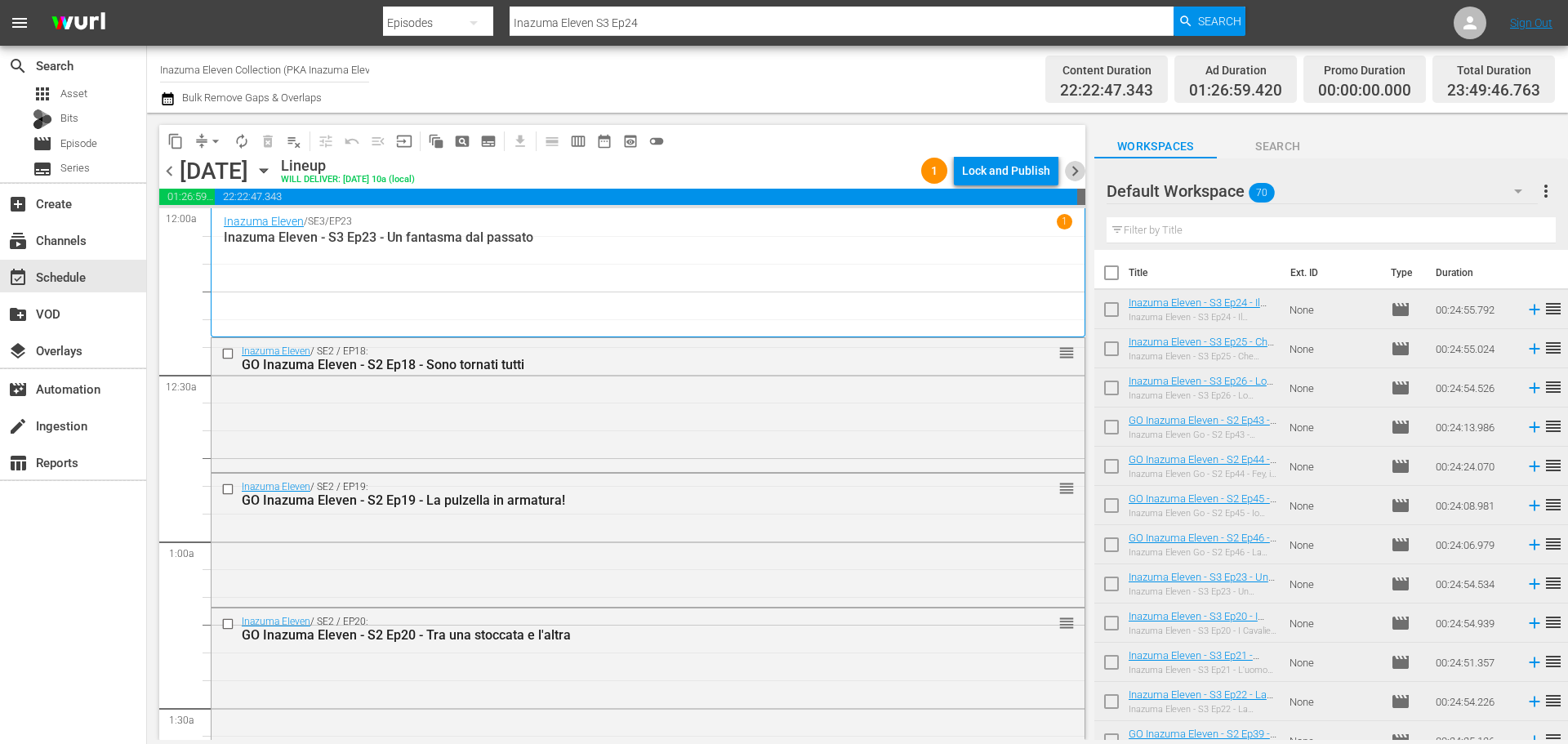
click at [1072, 168] on span "chevron_right" at bounding box center [1075, 170] width 20 height 20
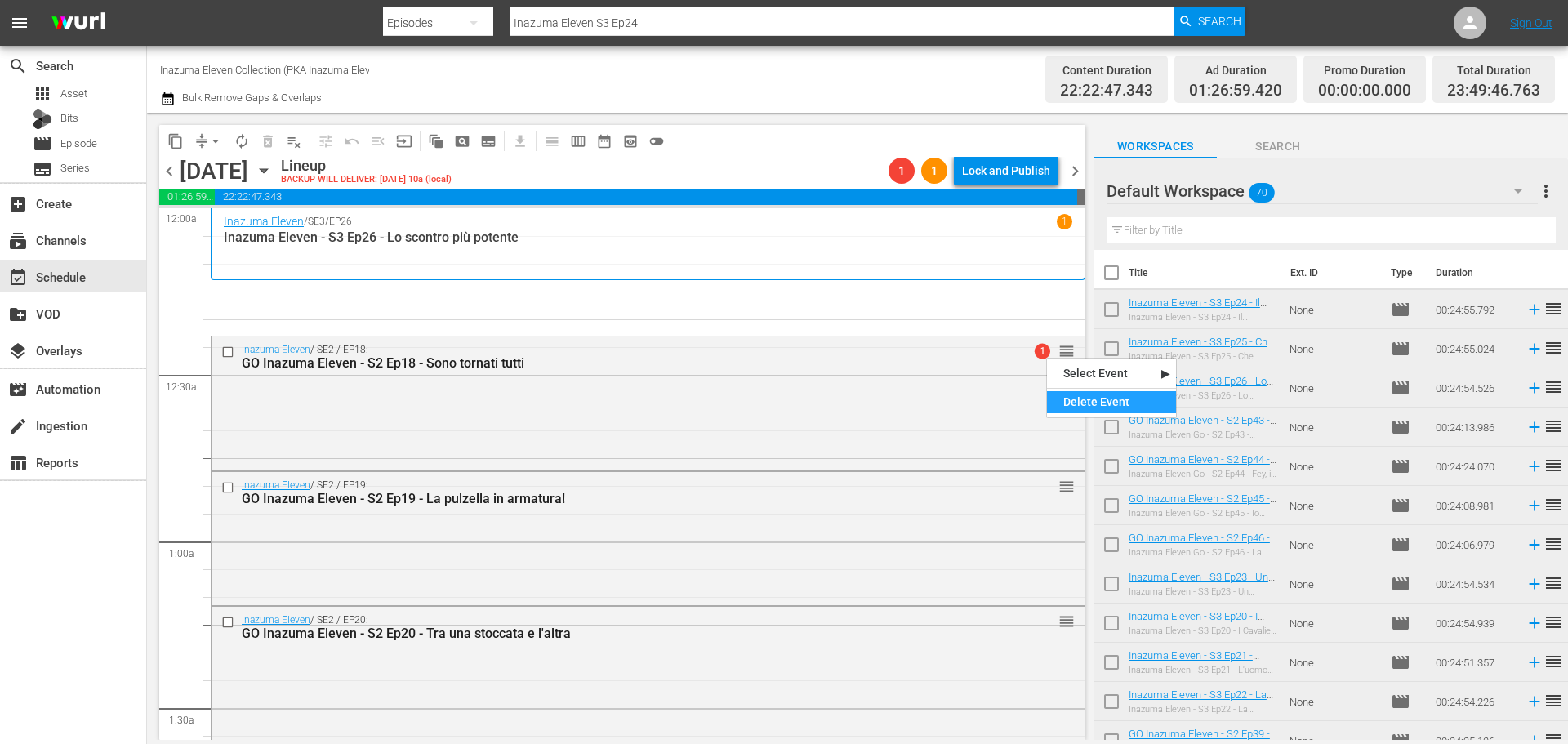
click at [1092, 409] on div "Delete Event" at bounding box center [1111, 401] width 129 height 22
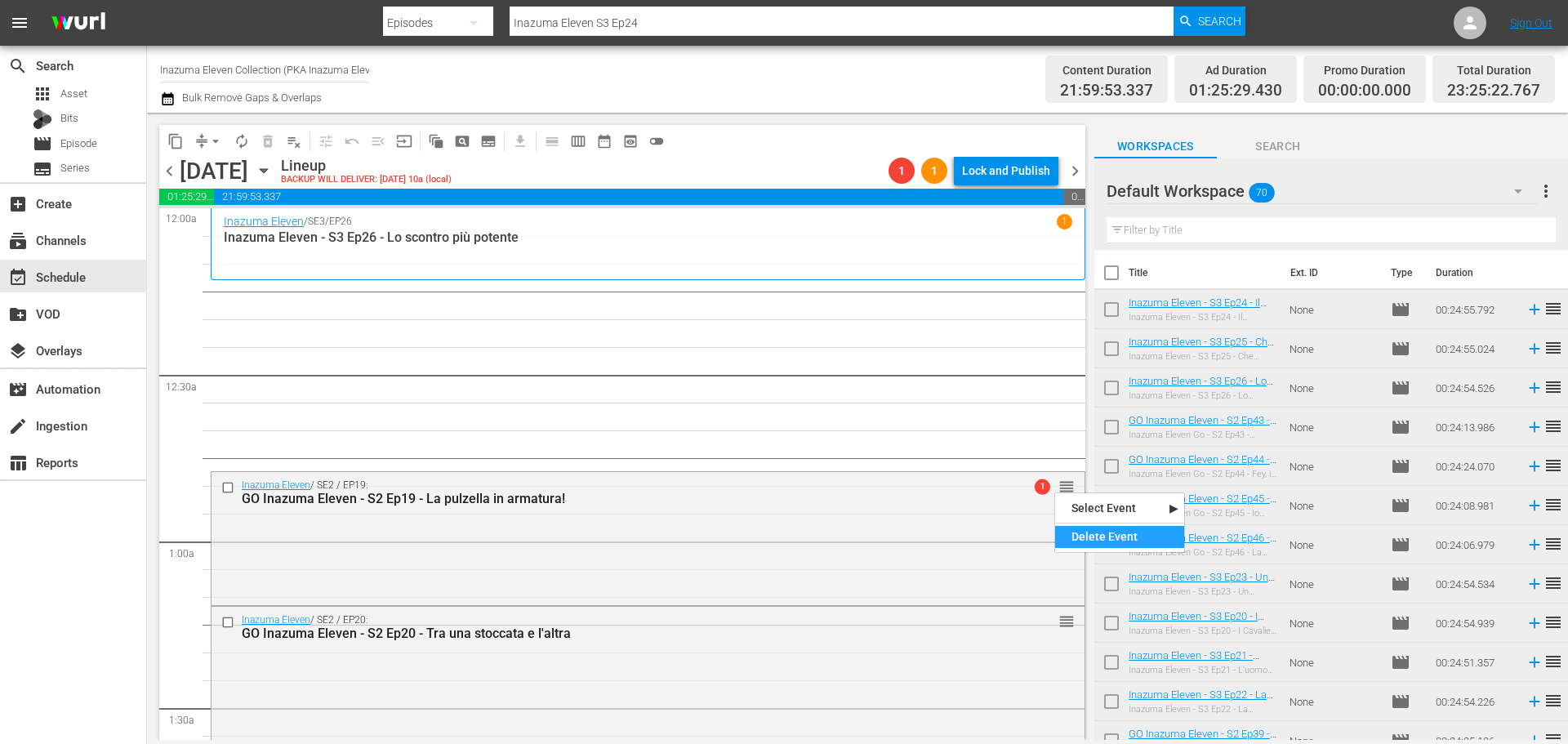
click at [1094, 531] on div "Delete Event" at bounding box center [1119, 537] width 129 height 22
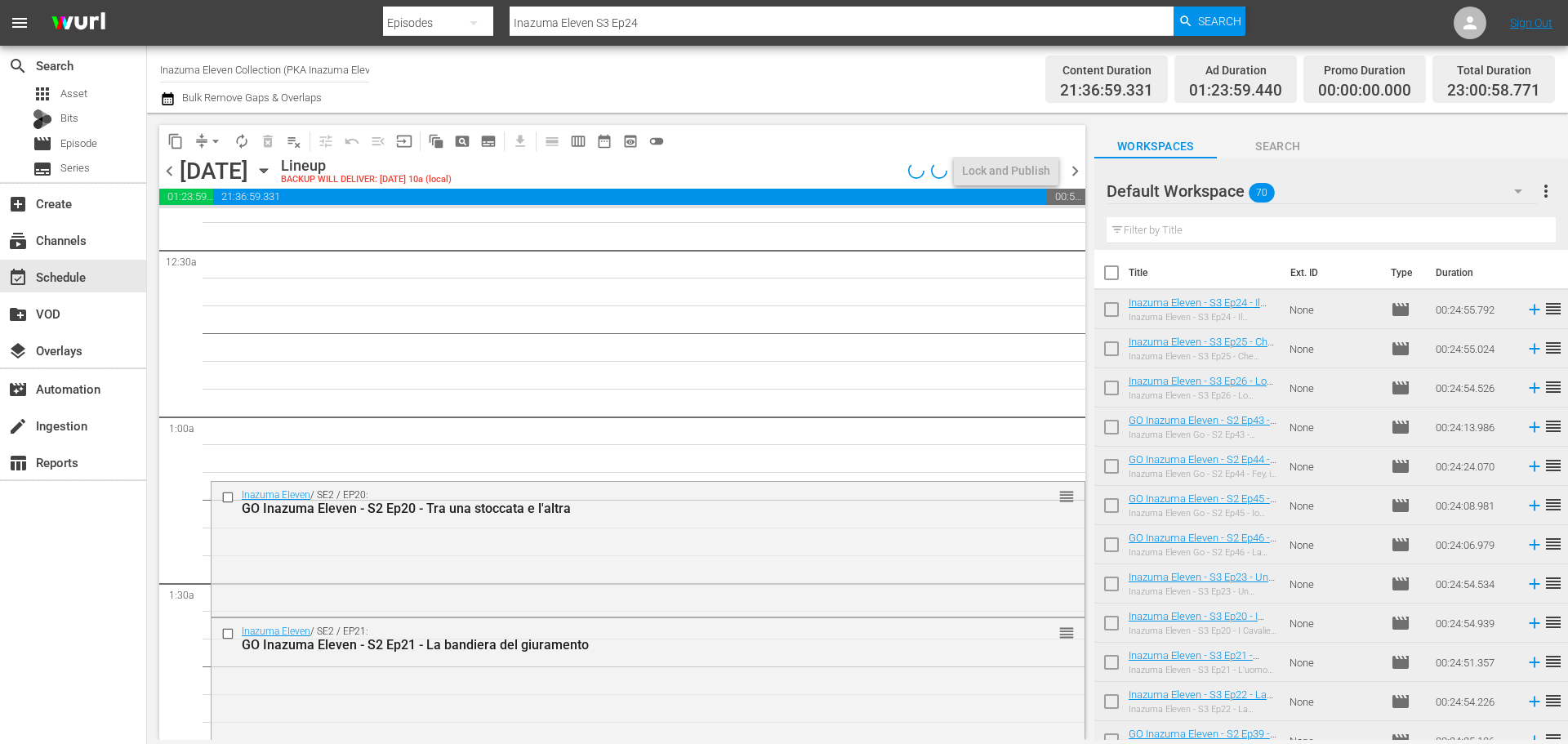
scroll to position [244, 0]
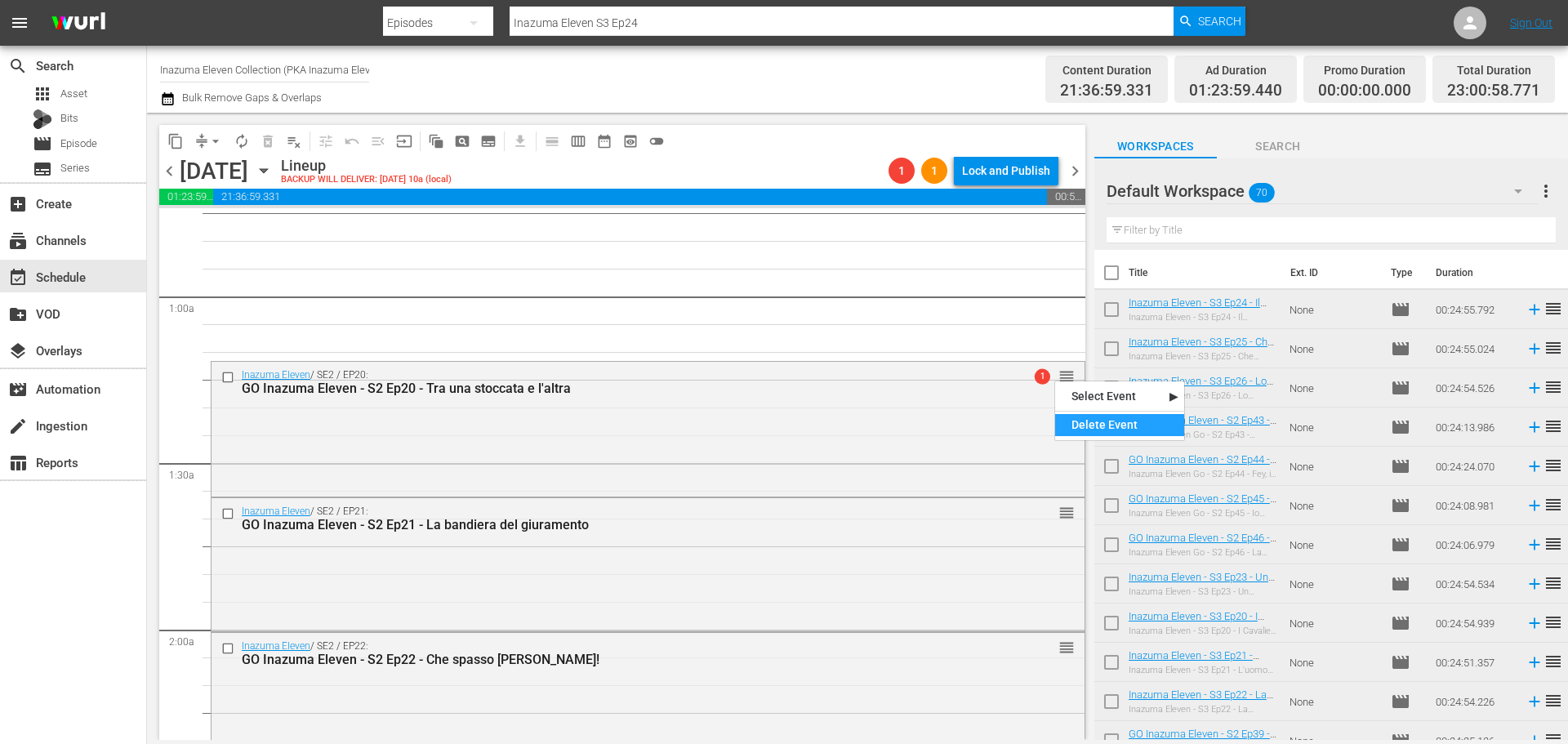
click at [1071, 419] on div "Delete Event" at bounding box center [1119, 424] width 129 height 22
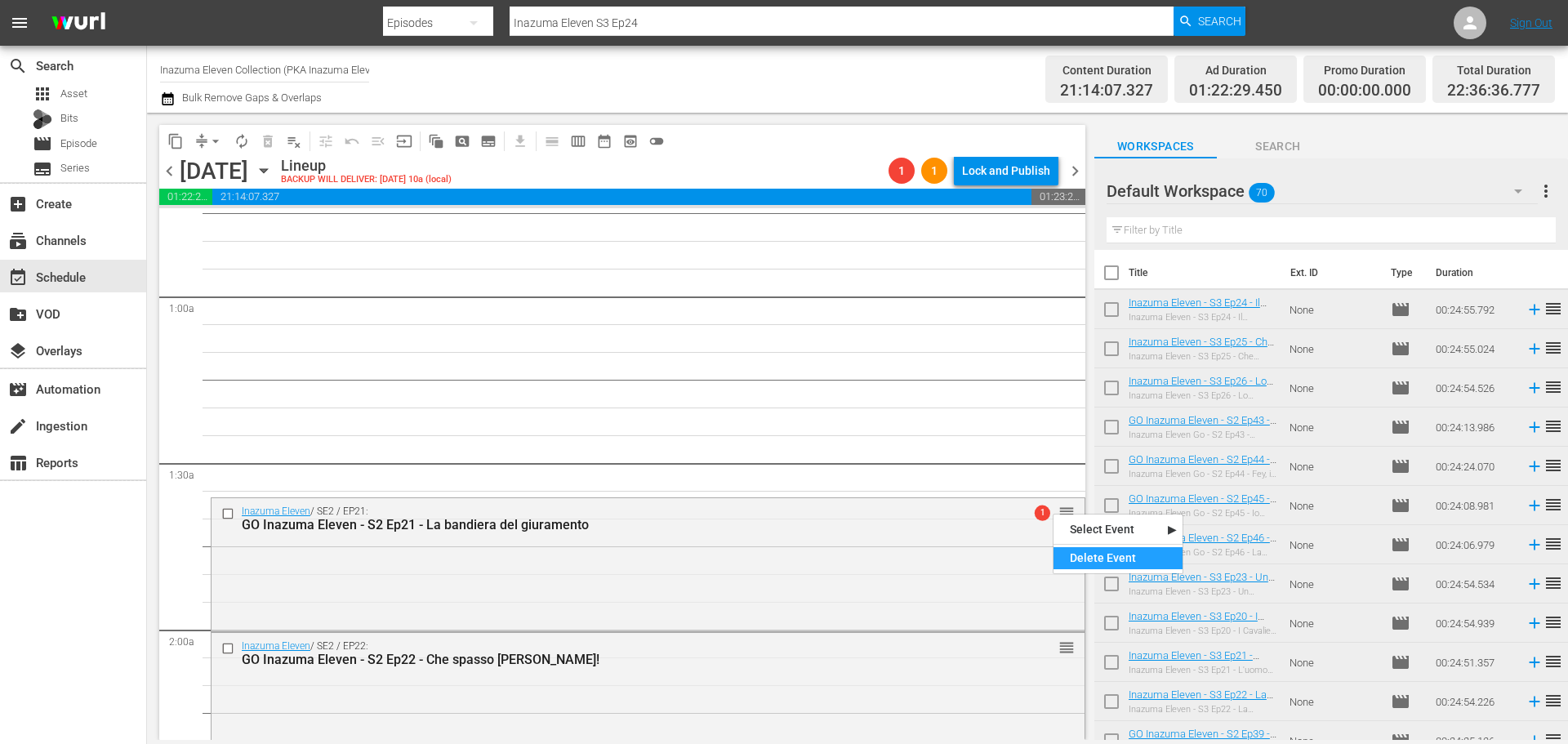
click at [1082, 555] on div "Delete Event" at bounding box center [1118, 558] width 129 height 22
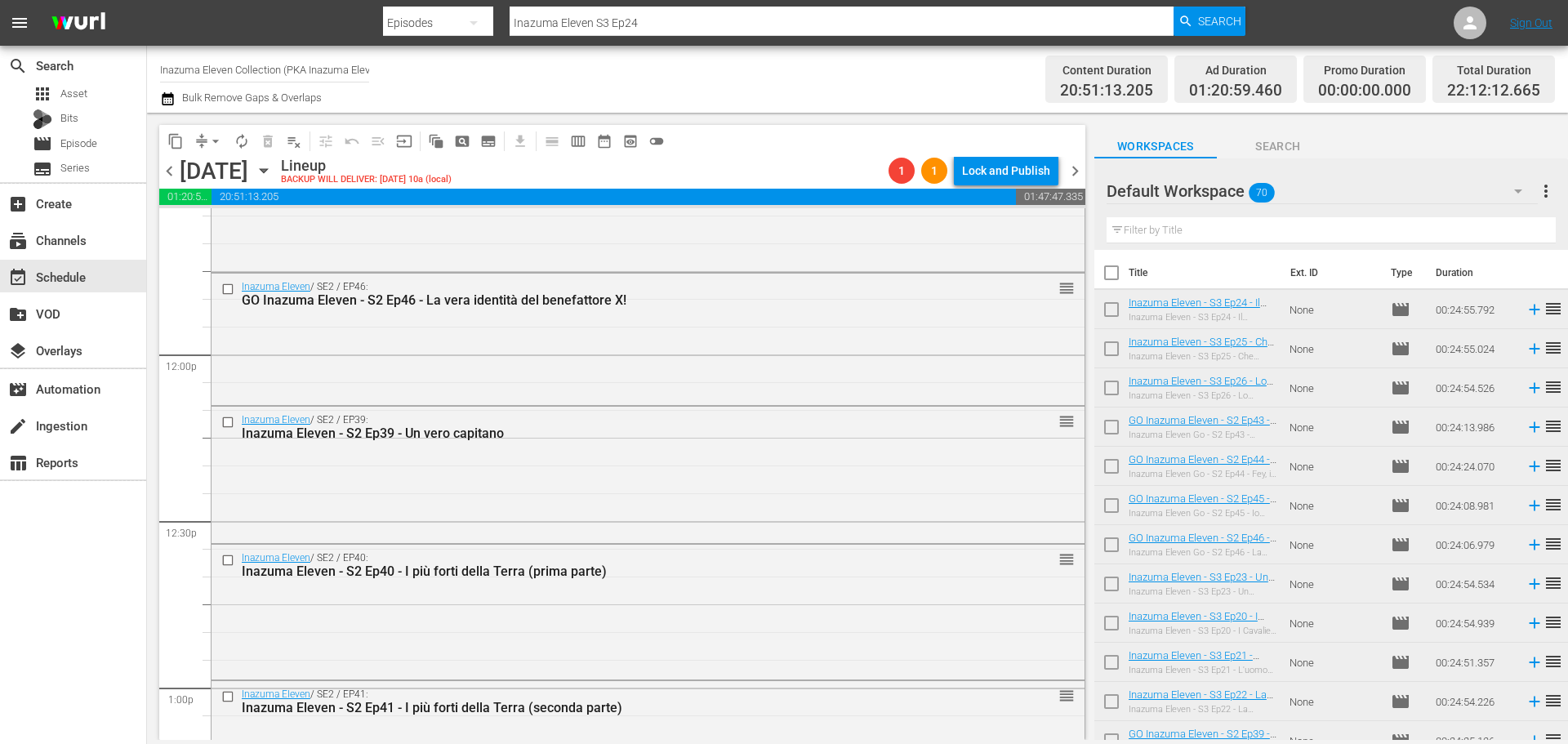
scroll to position [3755, 0]
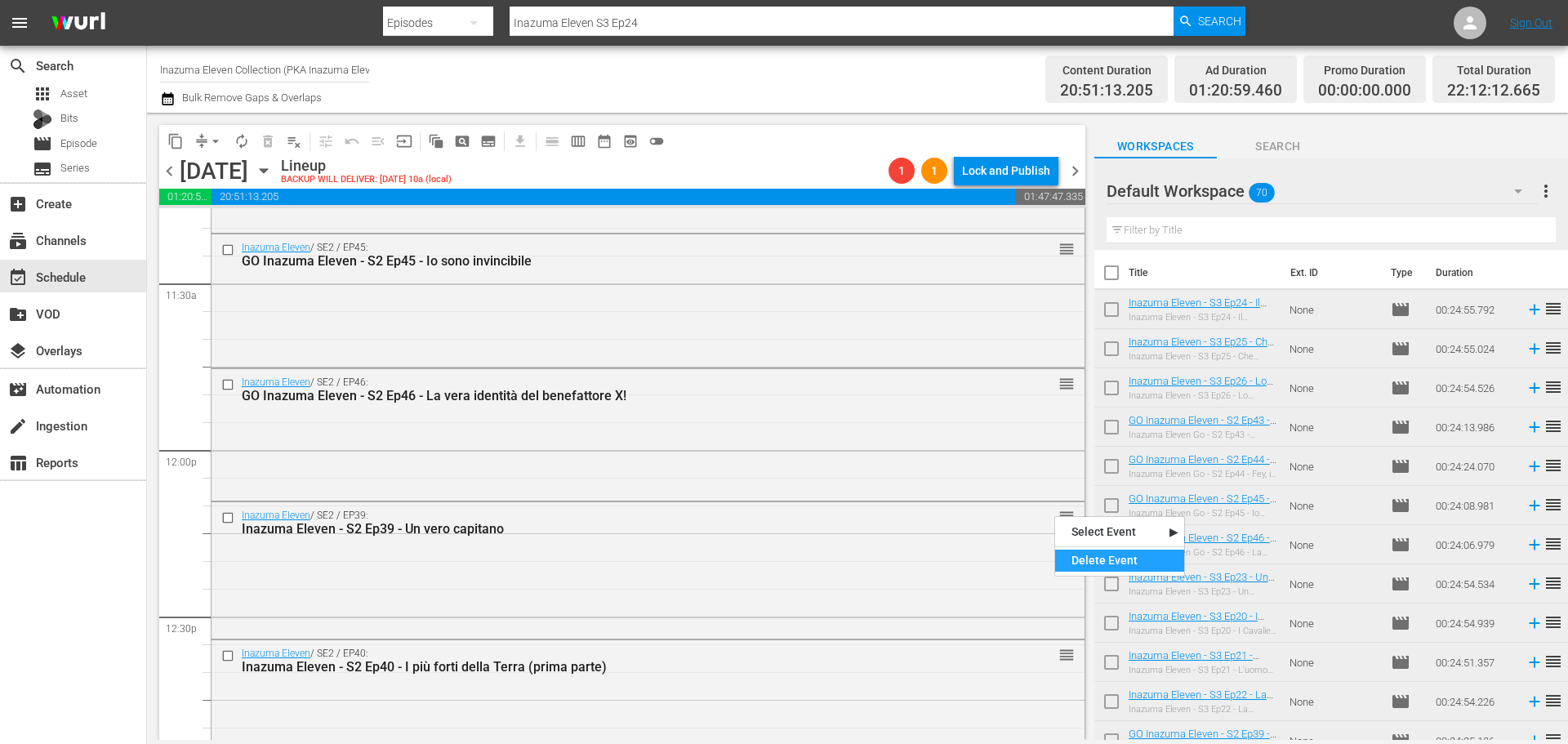
click at [1084, 553] on div "Delete Event" at bounding box center [1119, 560] width 129 height 22
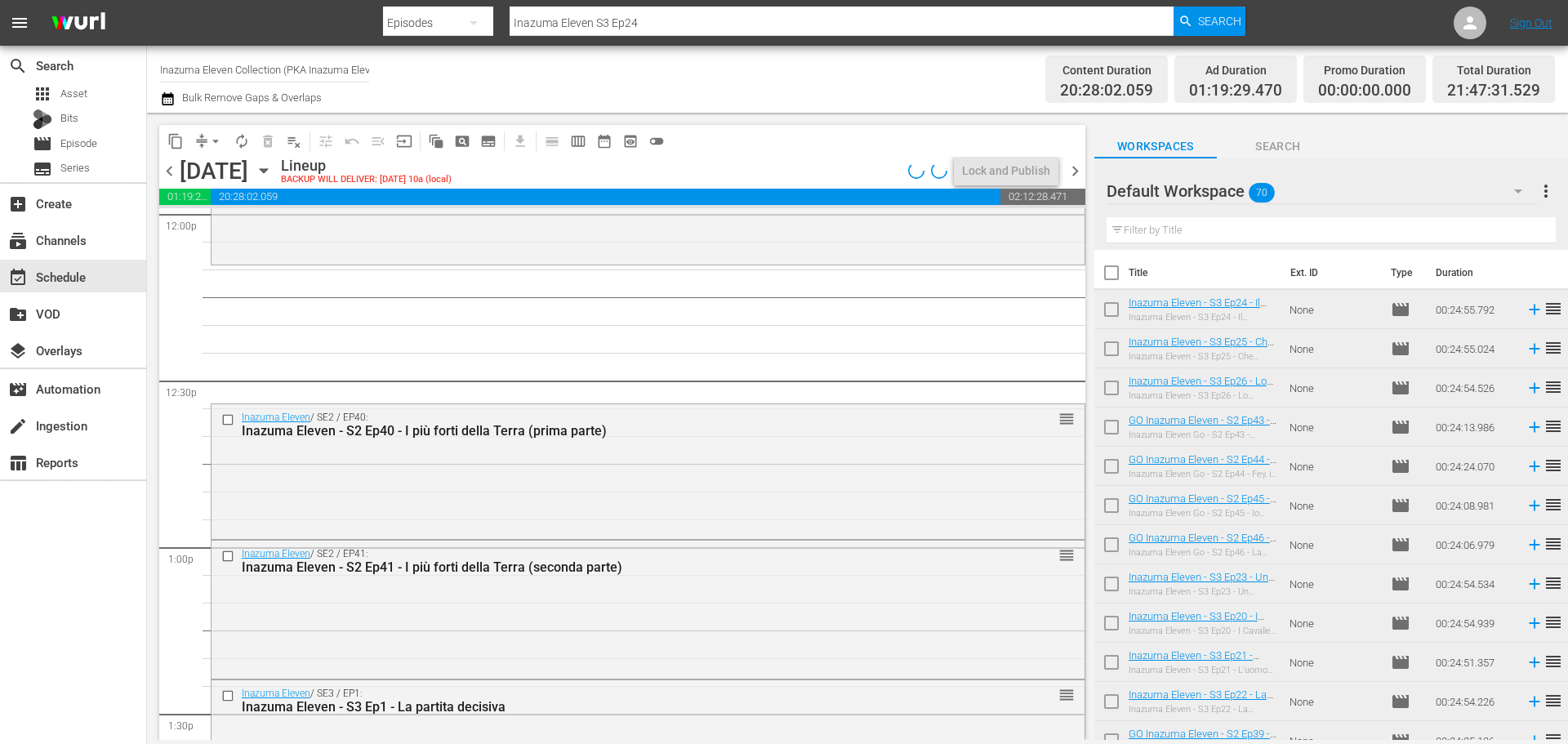
scroll to position [4001, 0]
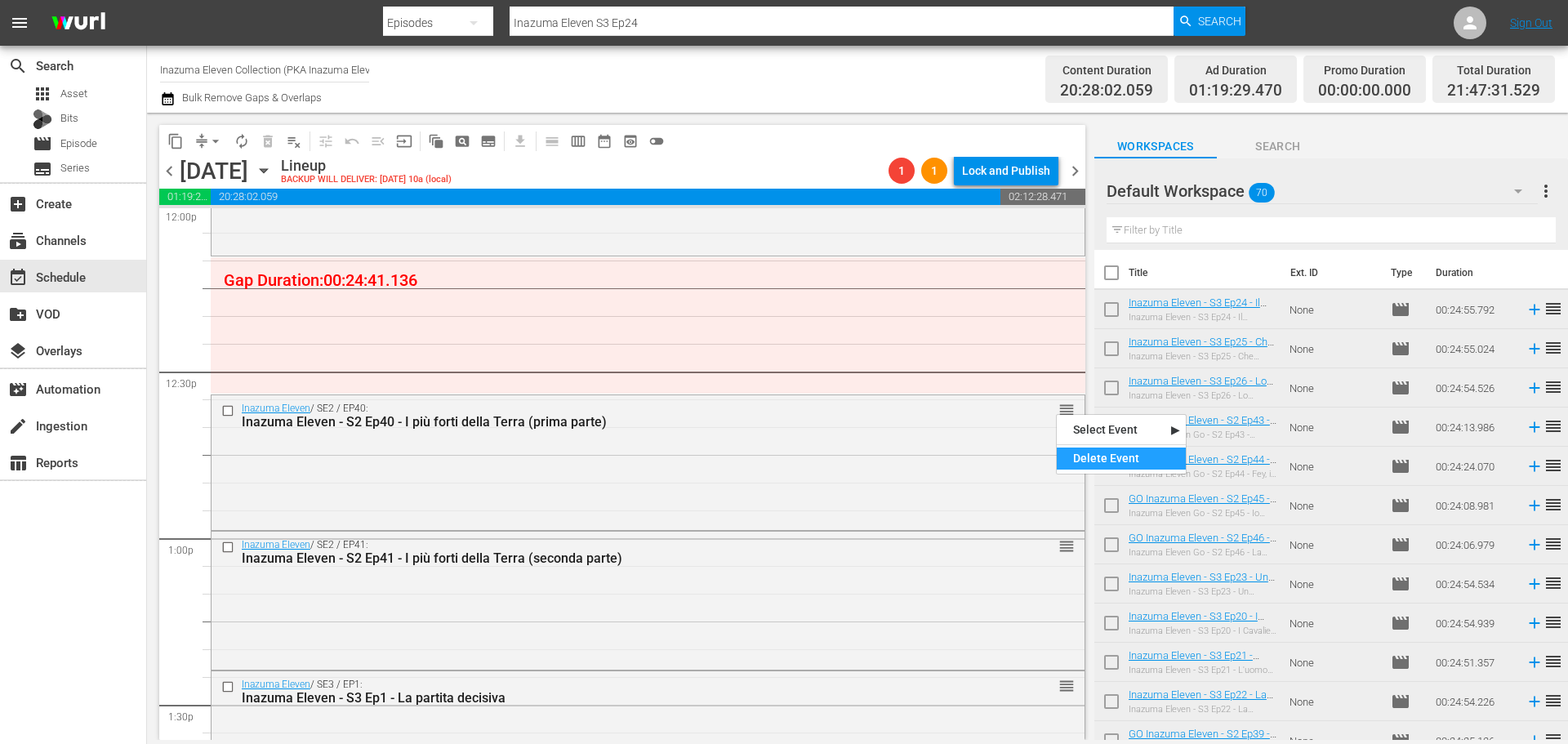
click at [1101, 454] on div "Delete Event" at bounding box center [1121, 457] width 129 height 22
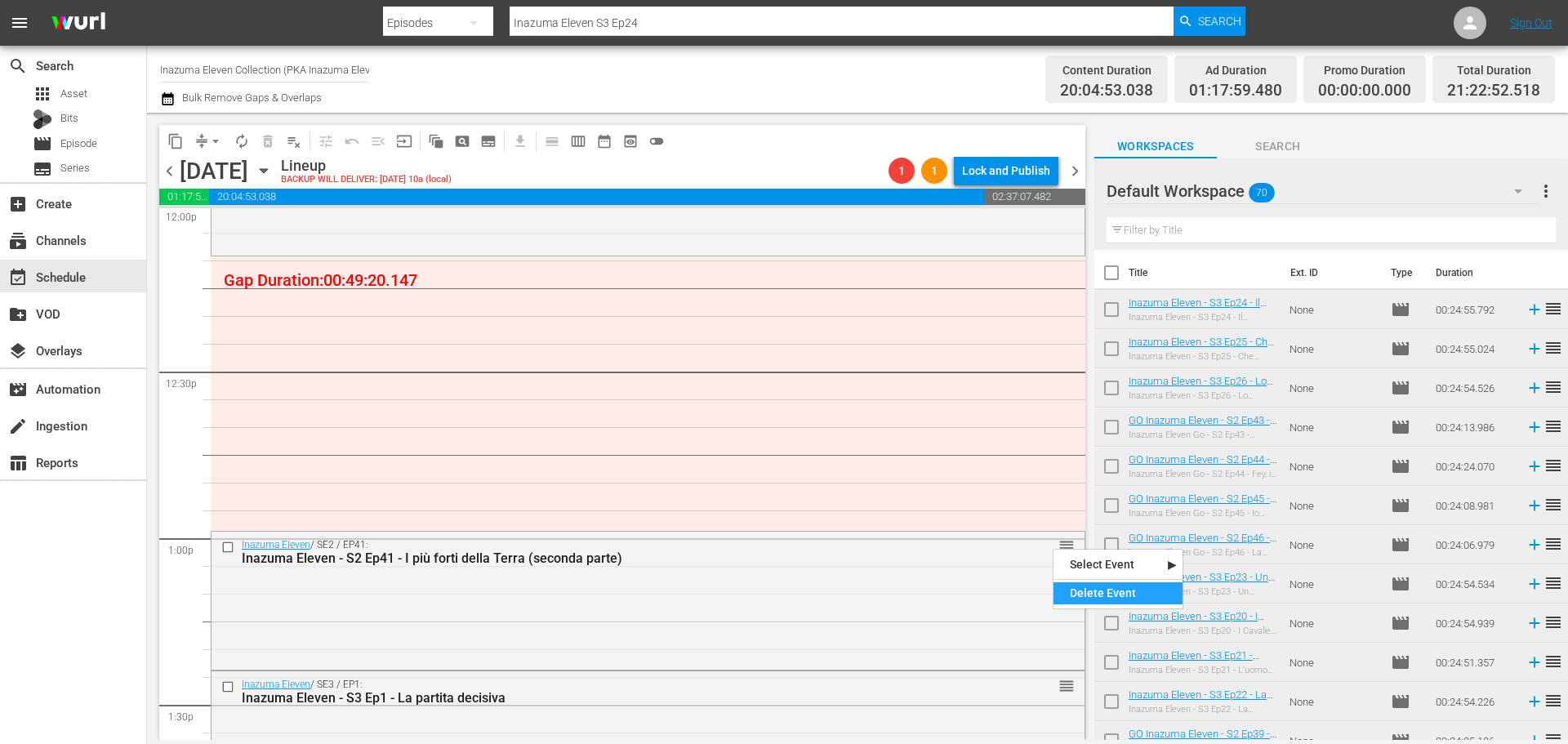
click at [1089, 589] on div "Delete Event" at bounding box center [1118, 592] width 129 height 22
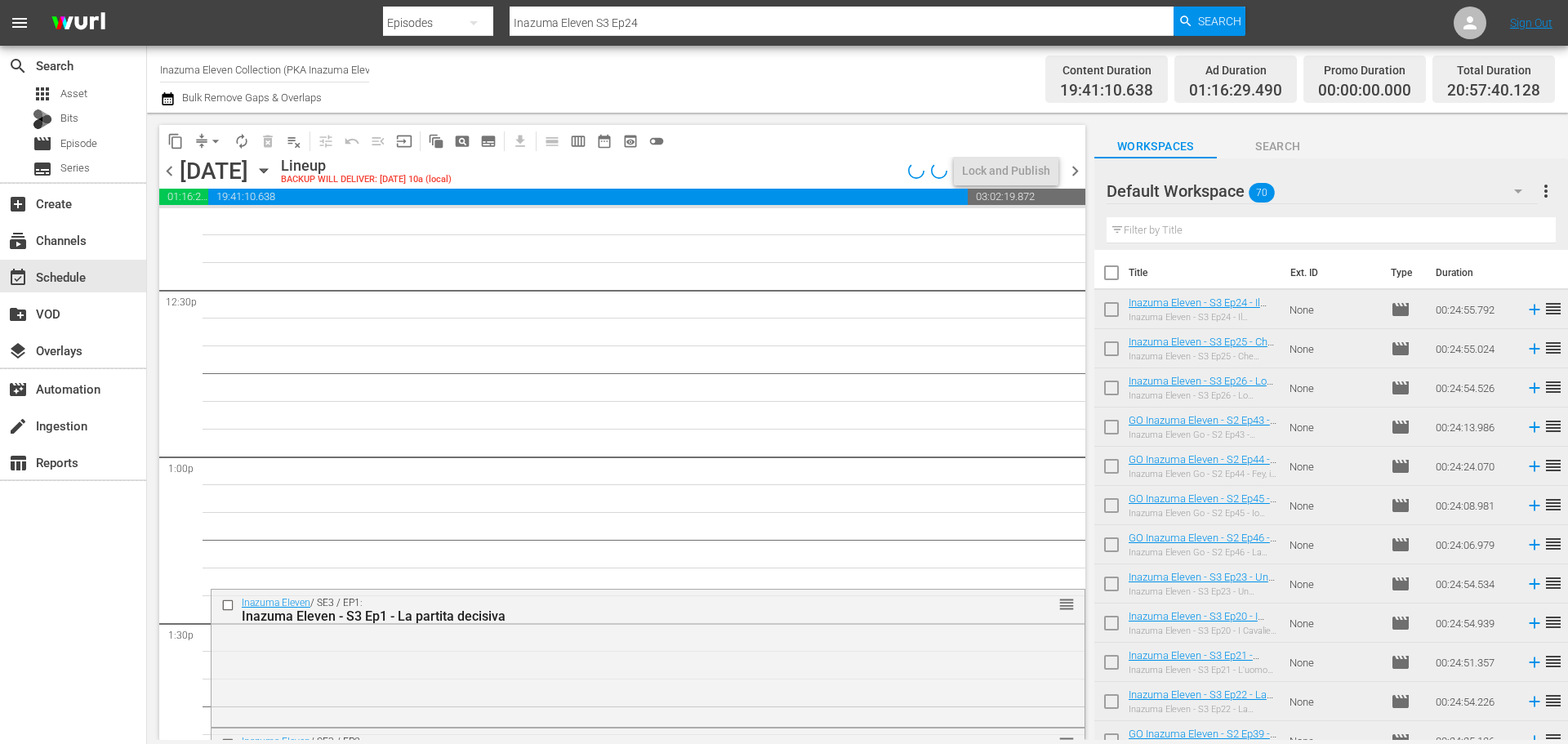
scroll to position [4164, 0]
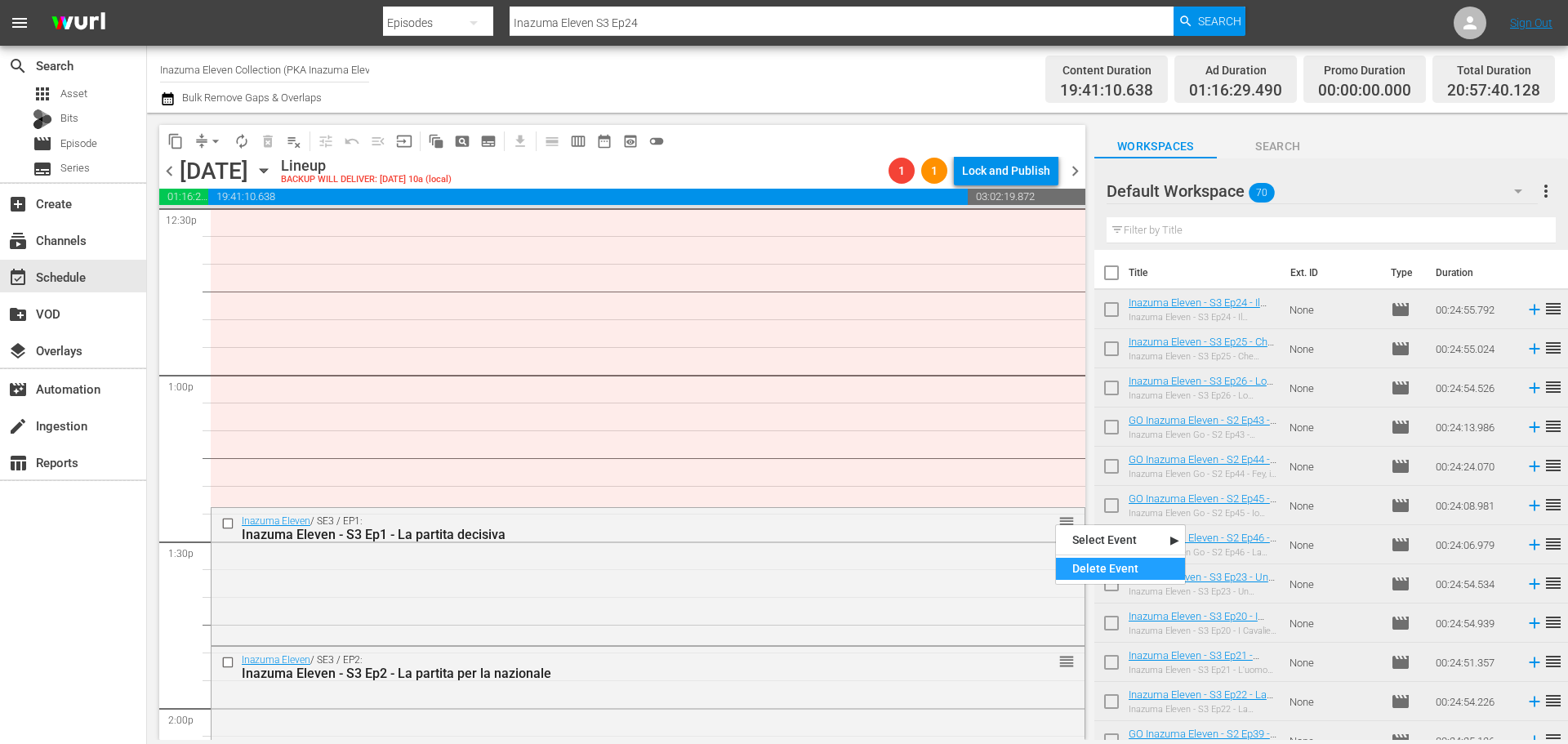
click at [1096, 563] on div "Delete Event" at bounding box center [1120, 568] width 129 height 22
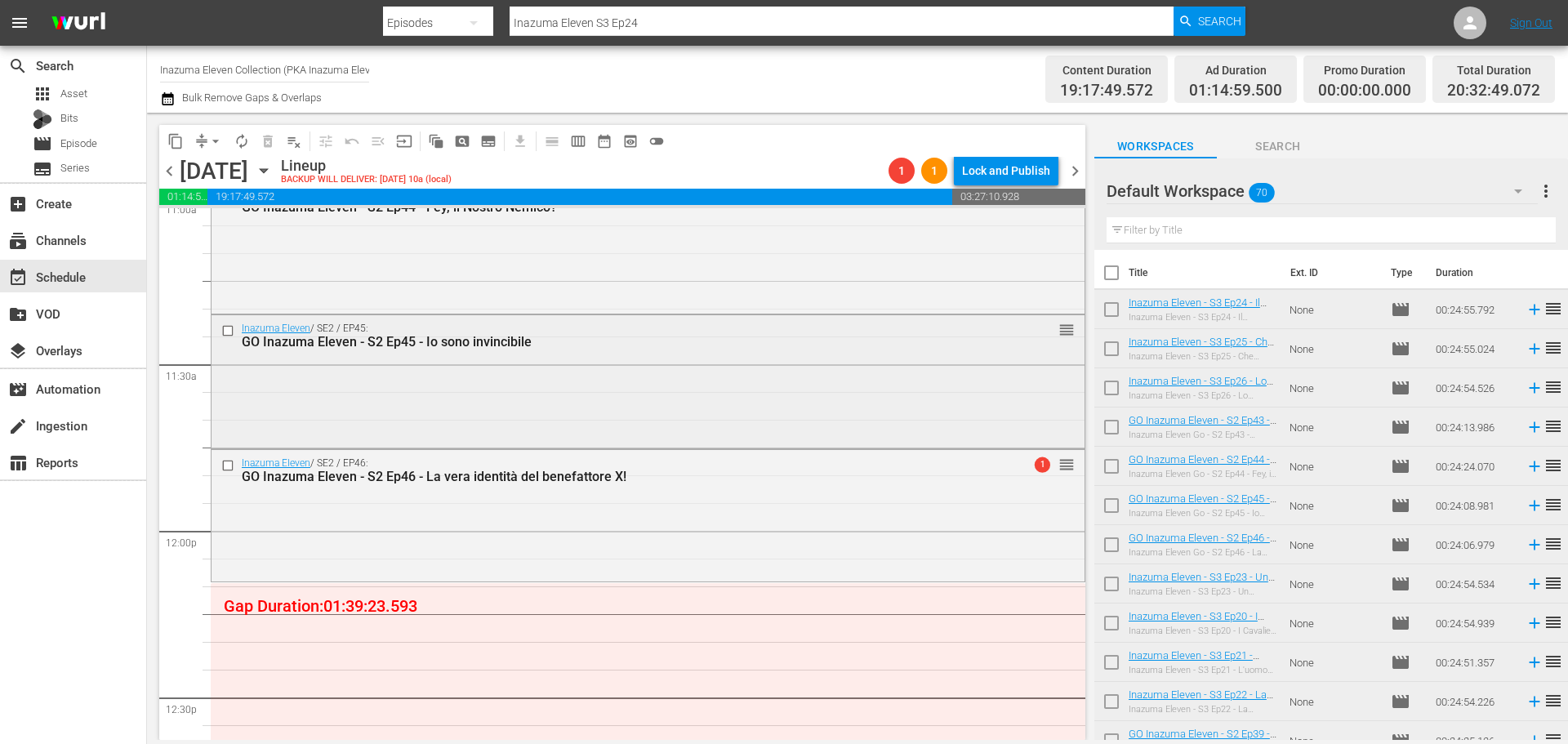
scroll to position [3674, 0]
click at [108, 147] on div "movie Episode" at bounding box center [73, 143] width 146 height 23
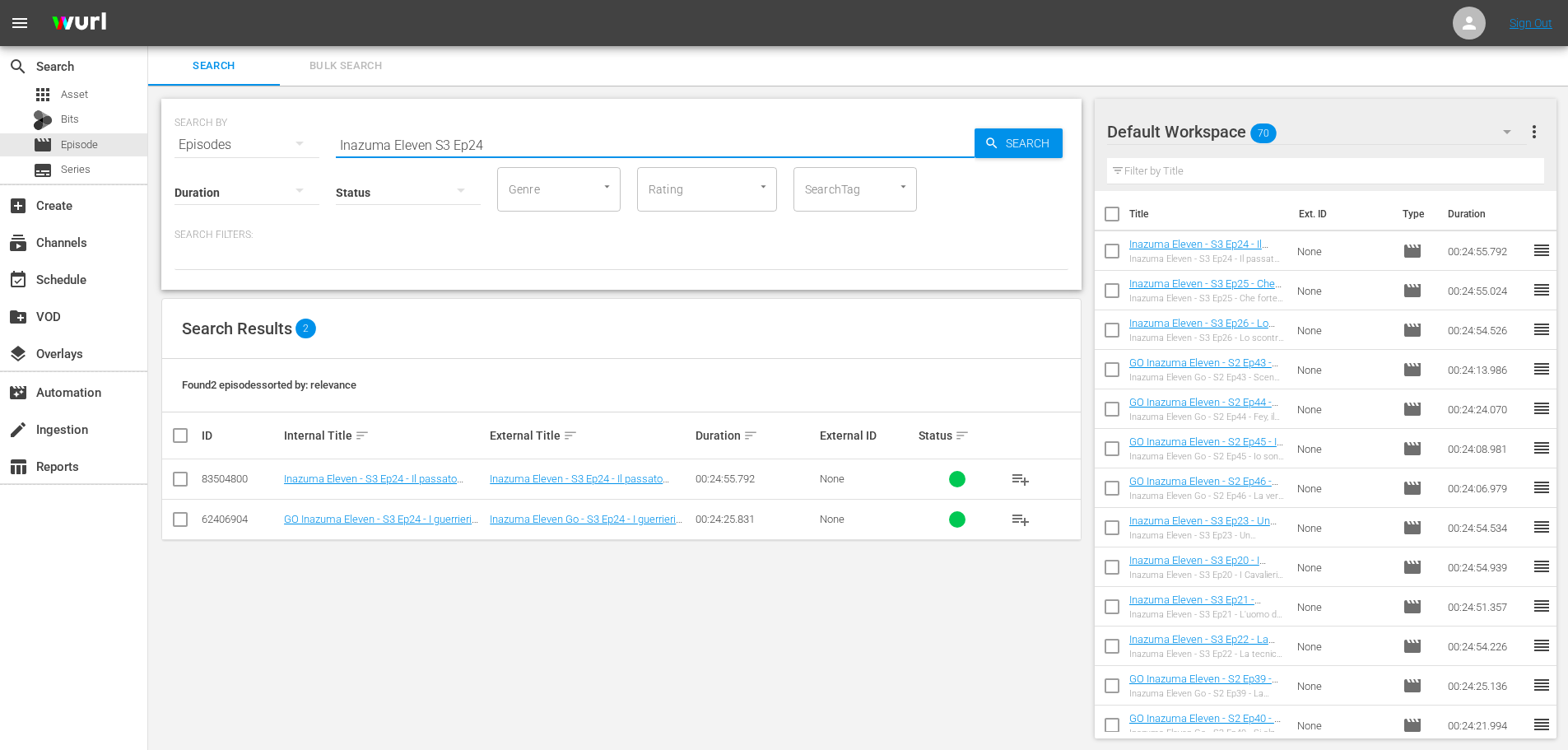
click at [437, 139] on input "Inazuma Eleven S3 Ep24" at bounding box center [655, 144] width 639 height 39
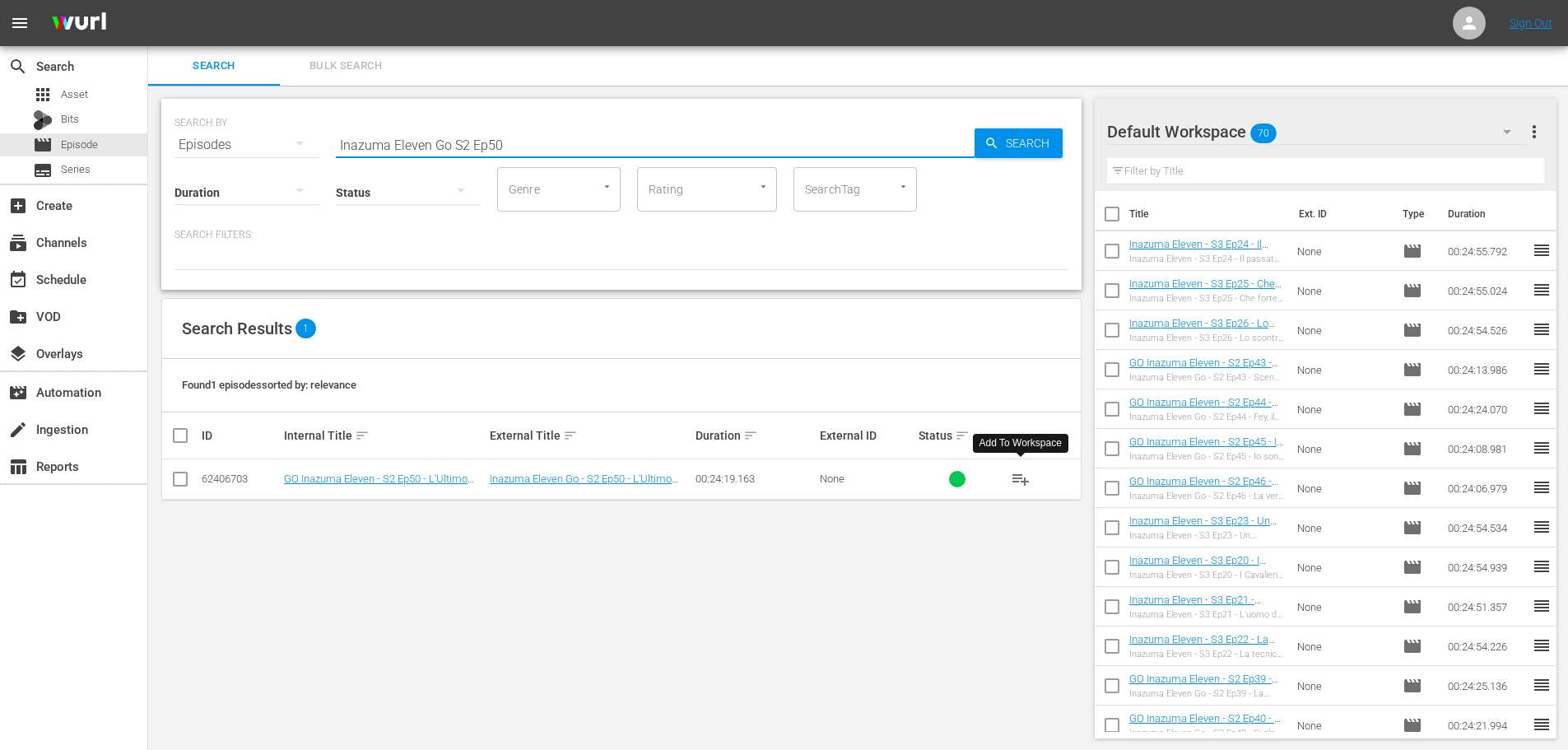
click at [1012, 478] on span "playlist_add" at bounding box center [1021, 478] width 20 height 20
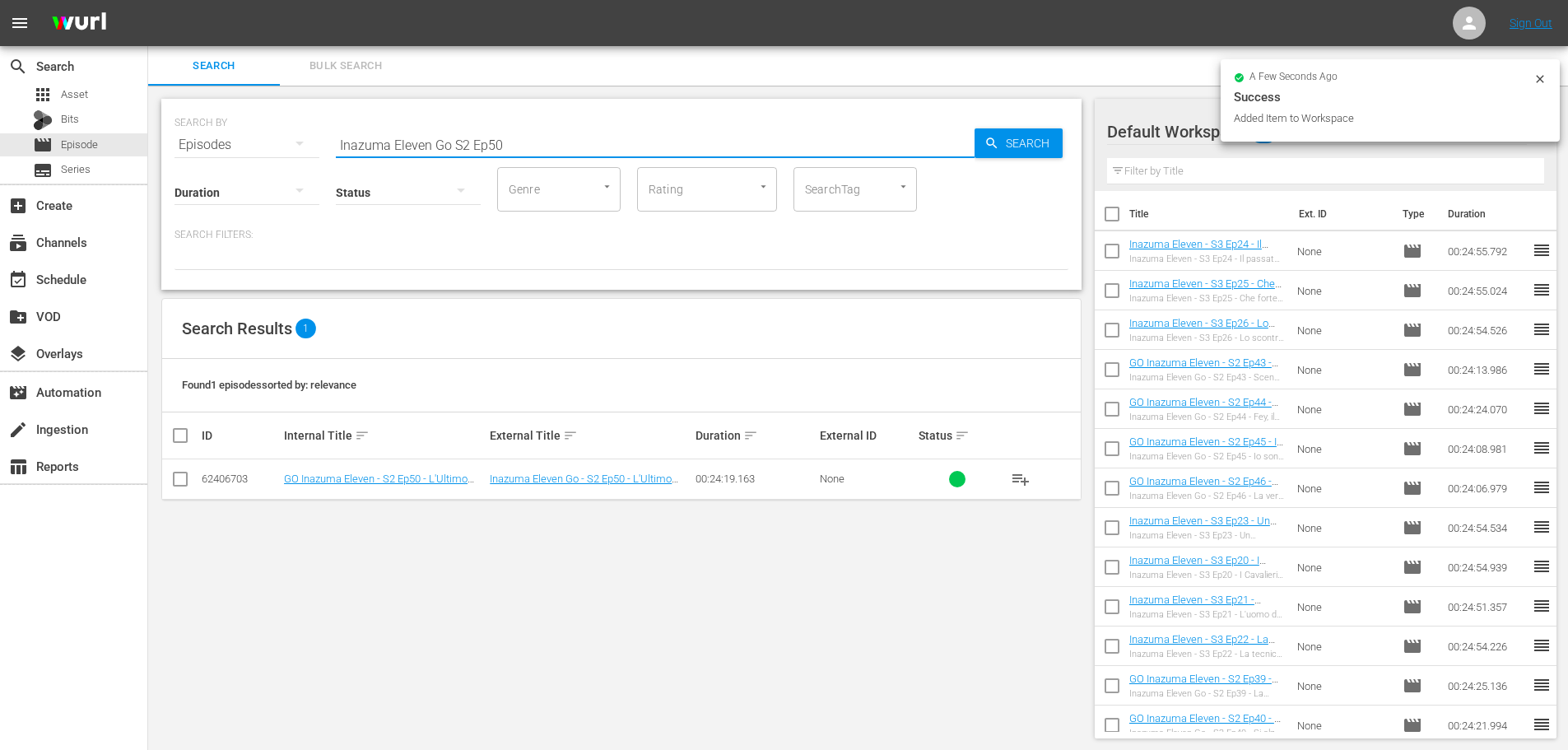
click at [526, 140] on input "Inazuma Eleven Go S2 Ep50" at bounding box center [655, 144] width 639 height 39
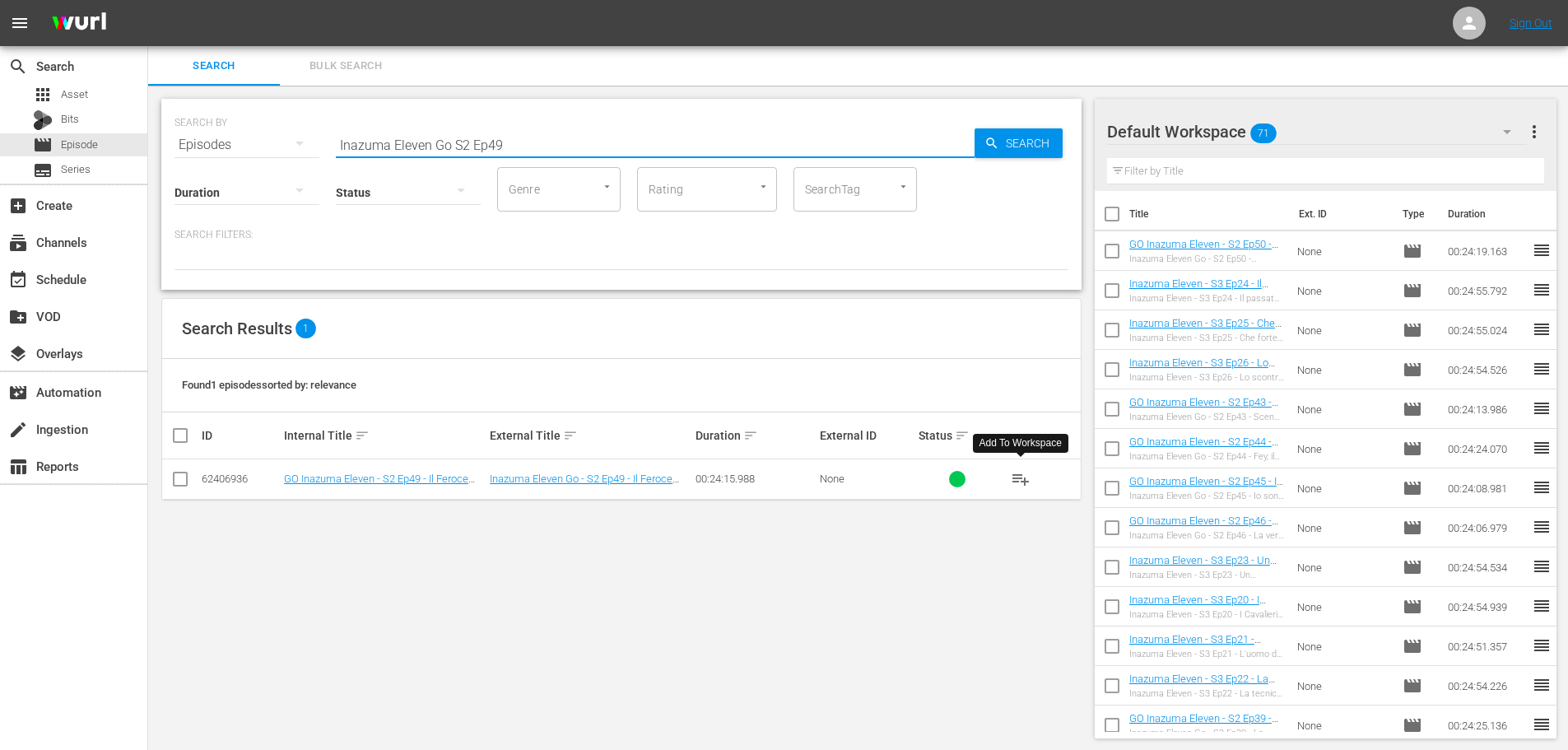
click at [1019, 482] on span "playlist_add" at bounding box center [1021, 478] width 20 height 20
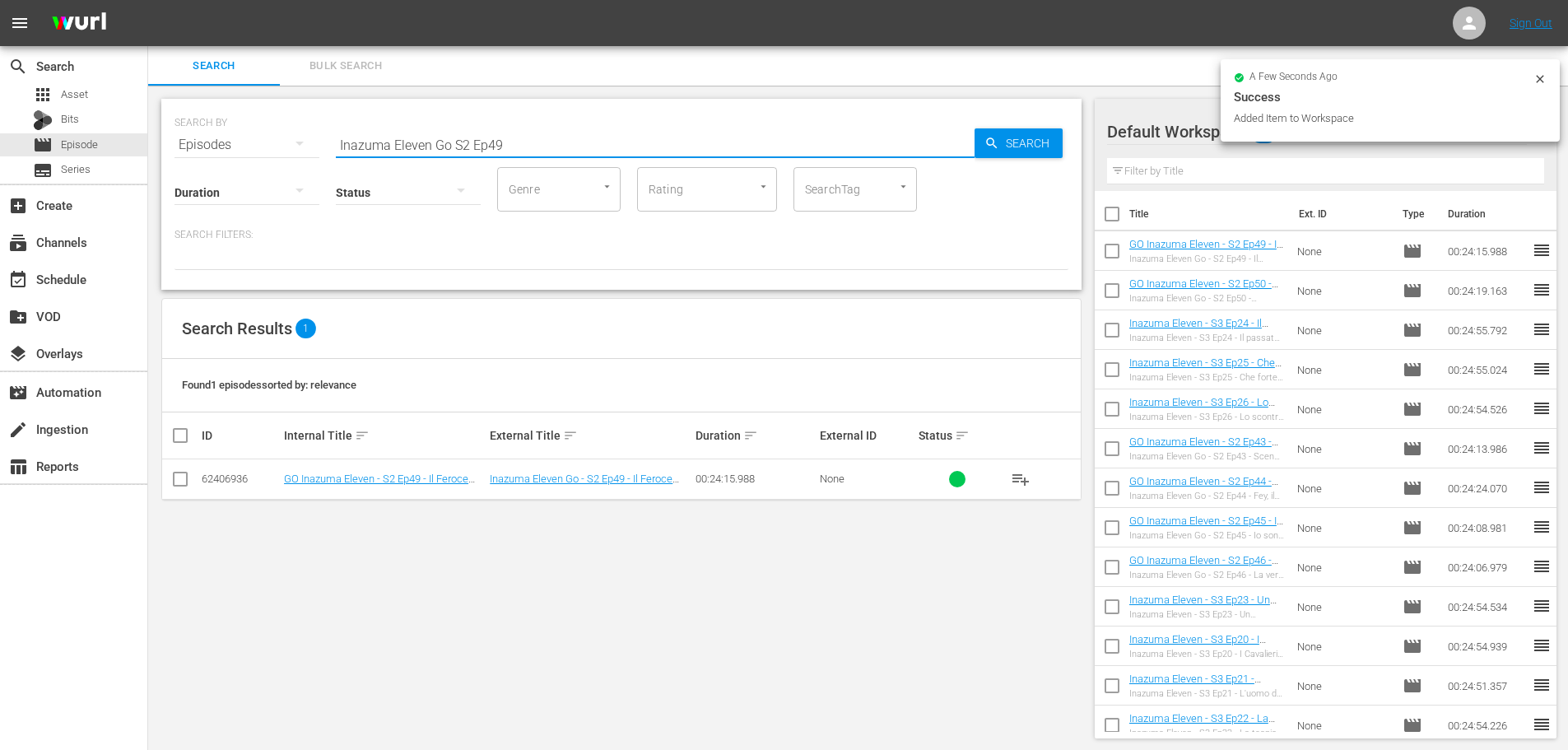
click at [521, 150] on input "Inazuma Eleven Go S2 Ep49" at bounding box center [655, 144] width 639 height 39
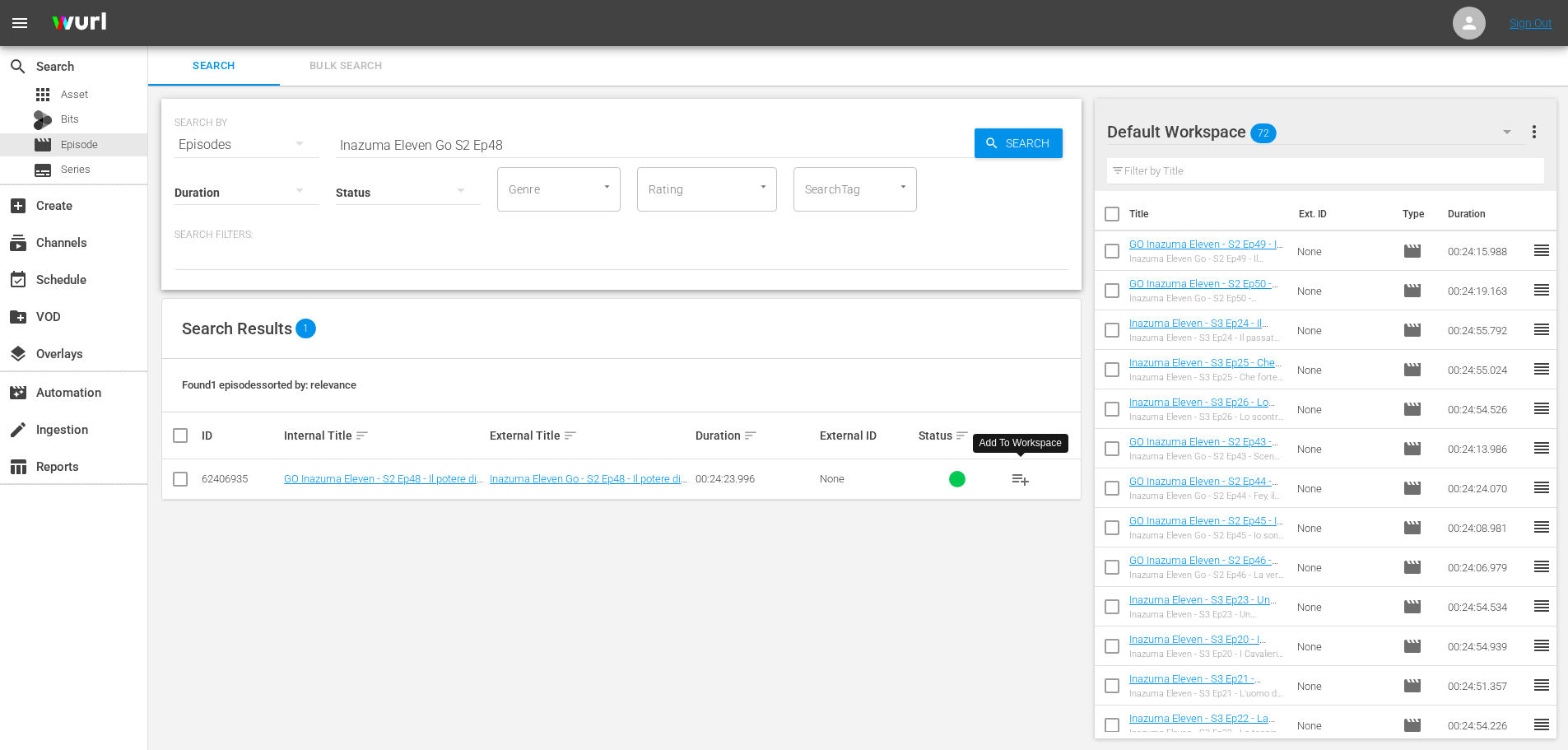
click at [1032, 479] on button "playlist_add" at bounding box center [1020, 478] width 39 height 39
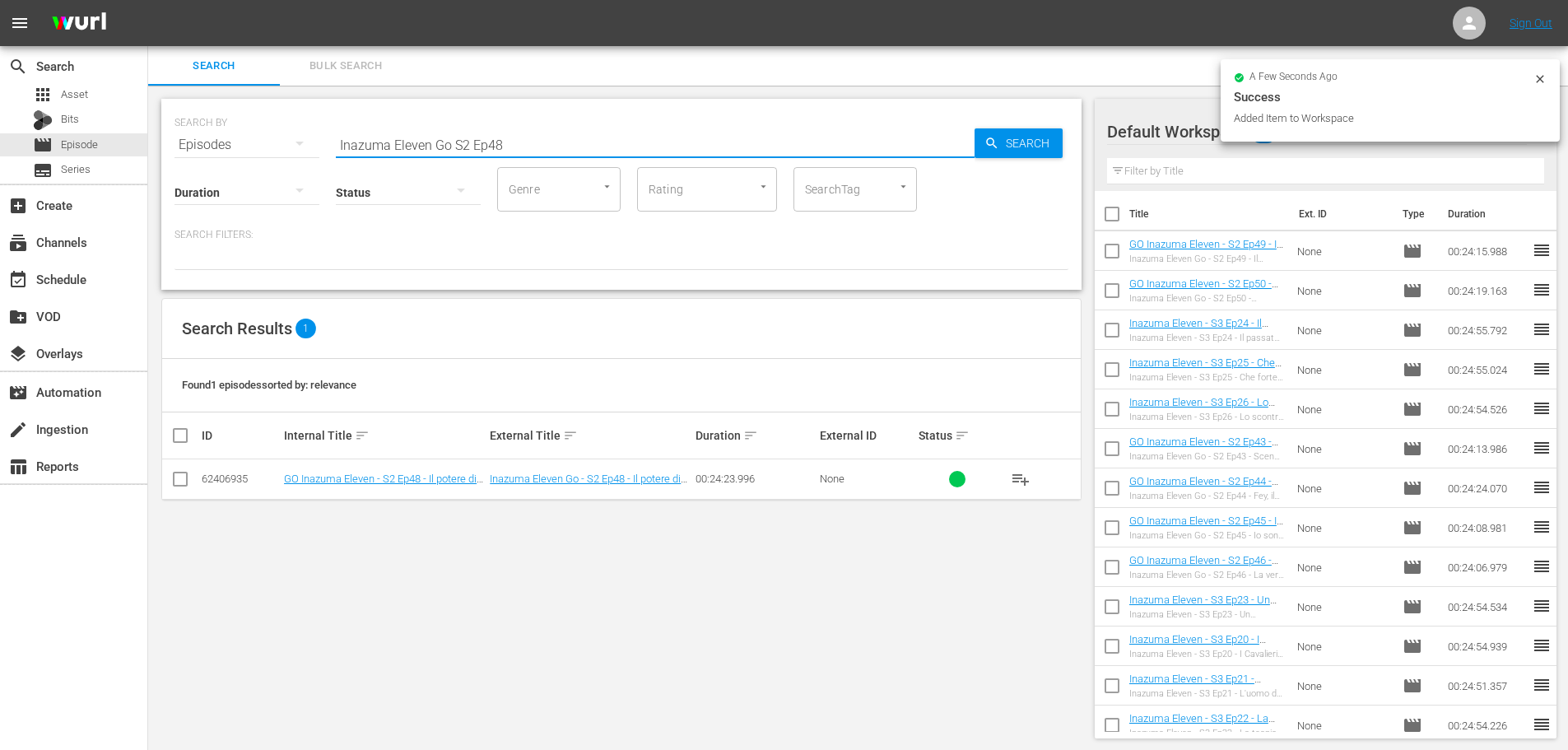
click at [527, 139] on input "Inazuma Eleven Go S2 Ep48" at bounding box center [655, 144] width 639 height 39
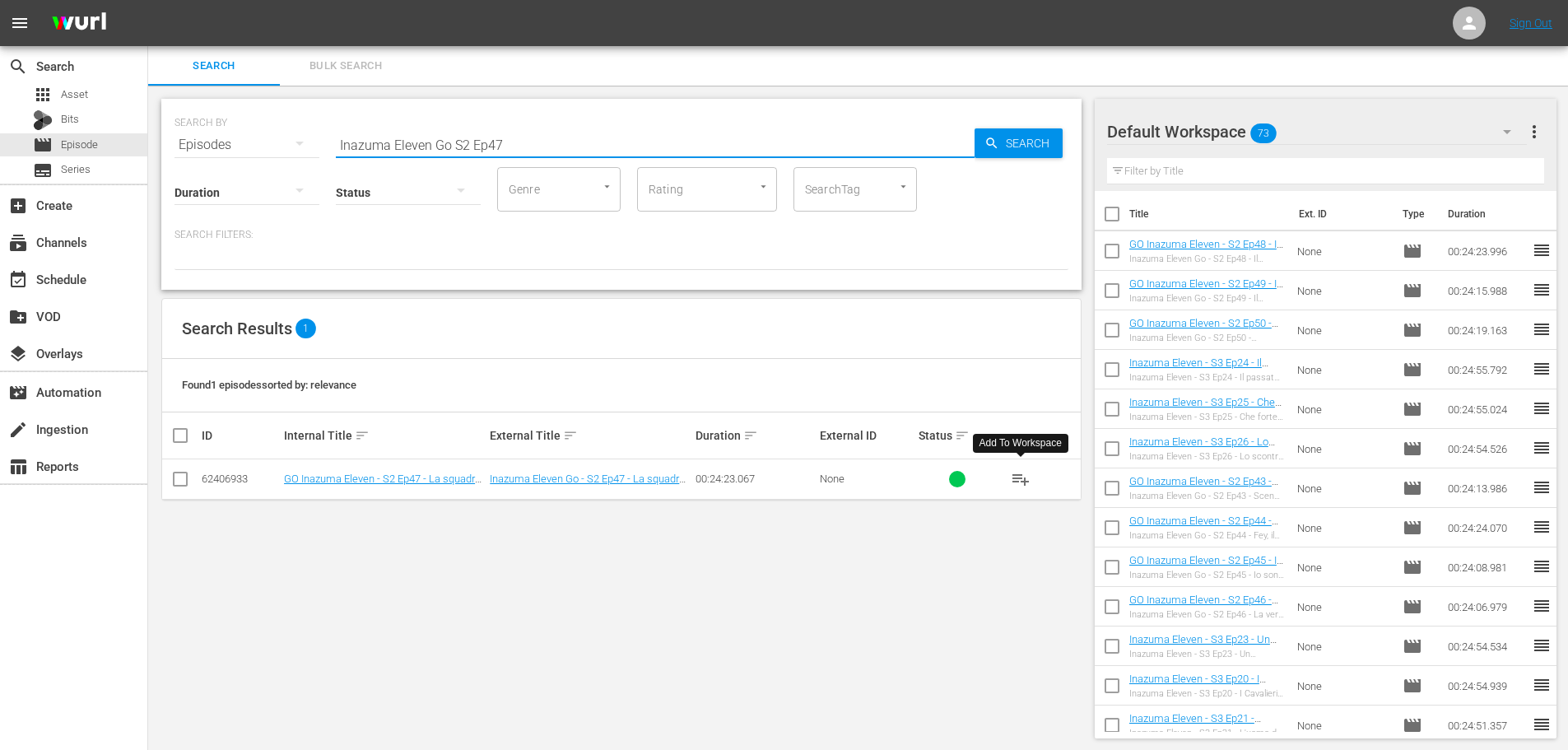
type input "Inazuma Eleven Go S2 Ep47"
click at [1021, 479] on span "playlist_add" at bounding box center [1021, 478] width 20 height 20
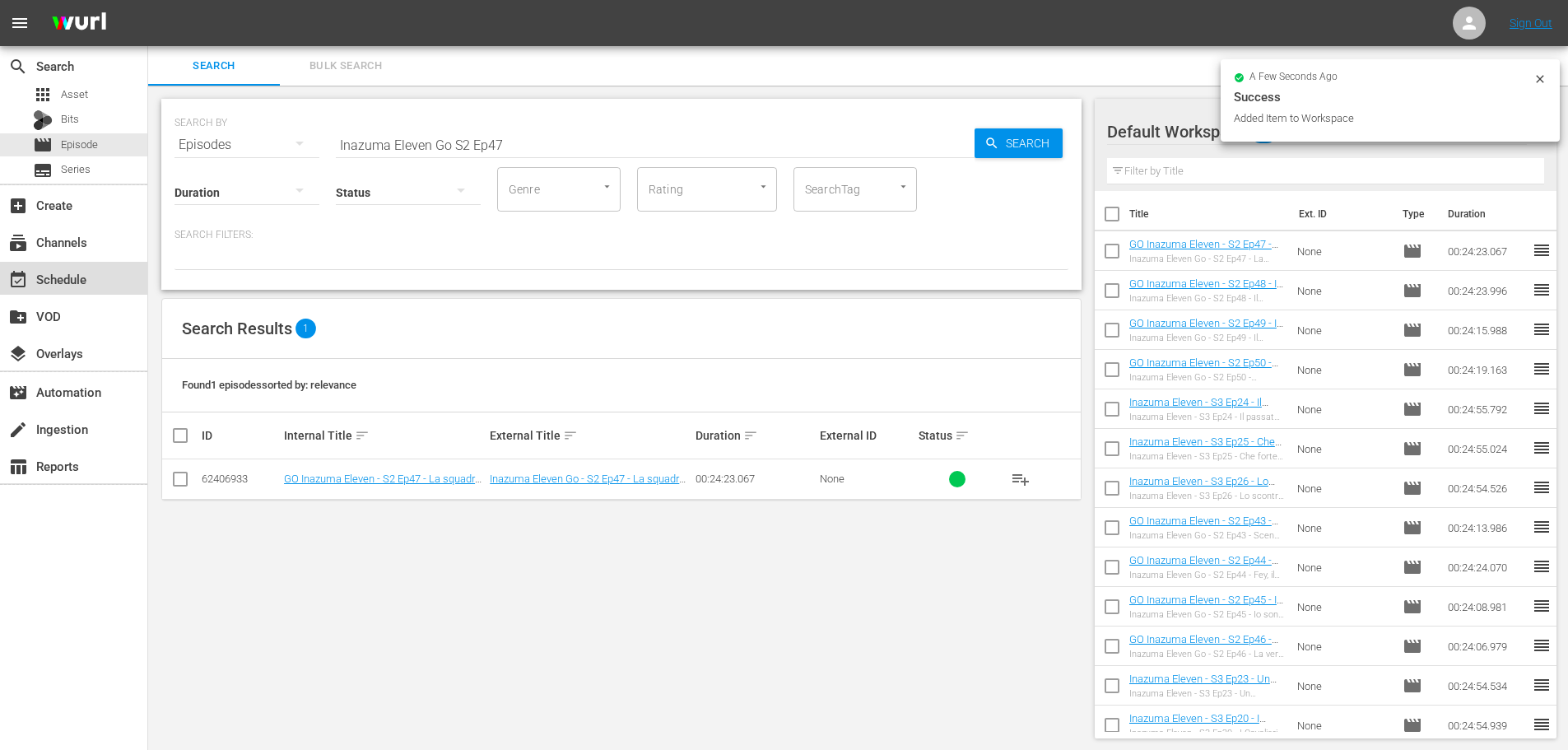
click at [59, 274] on div "event_available Schedule" at bounding box center [46, 276] width 92 height 14
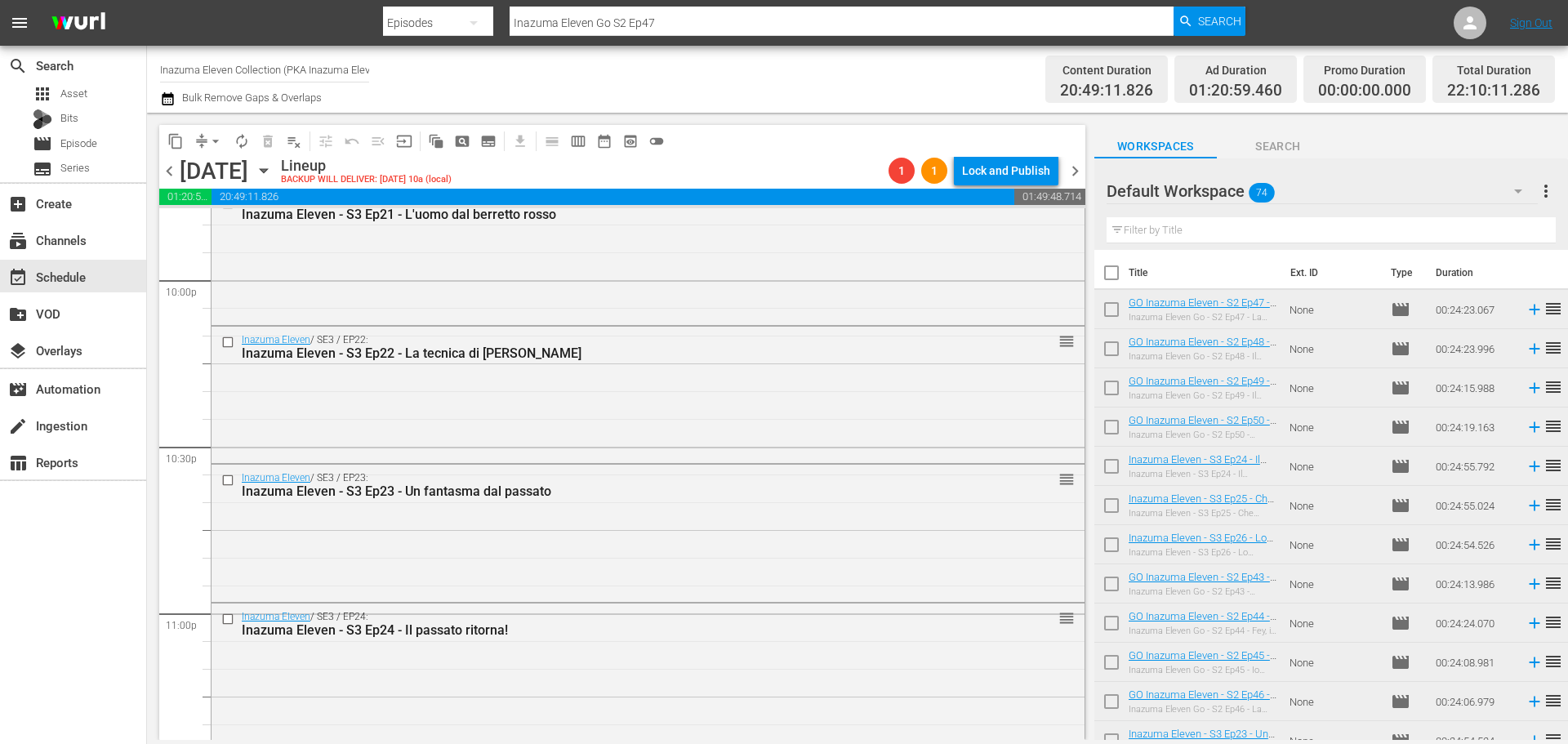
scroll to position [7534, 0]
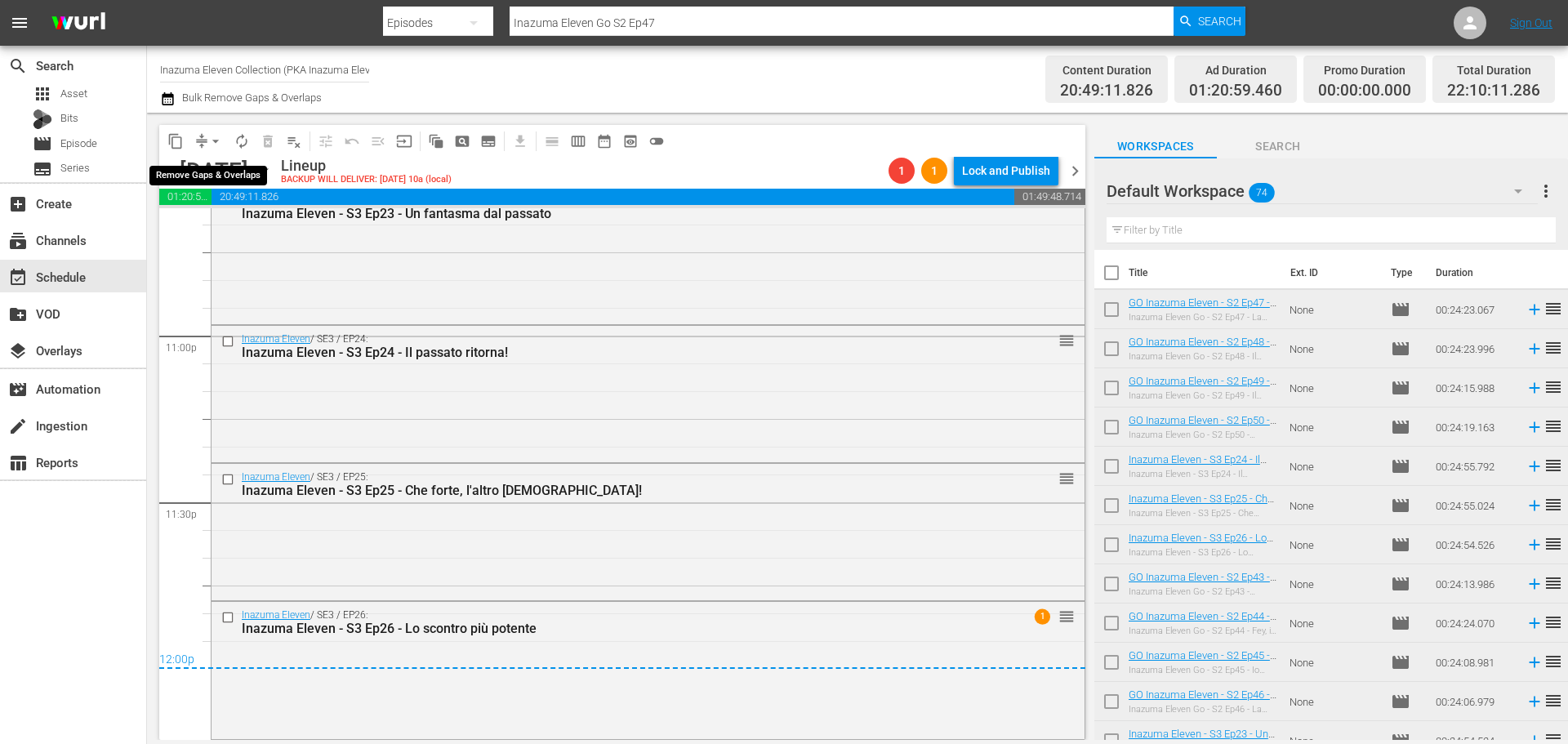
click at [217, 138] on span "arrow_drop_down" at bounding box center [215, 140] width 16 height 16
click at [228, 224] on li "Align to End of Previous Day" at bounding box center [217, 228] width 172 height 27
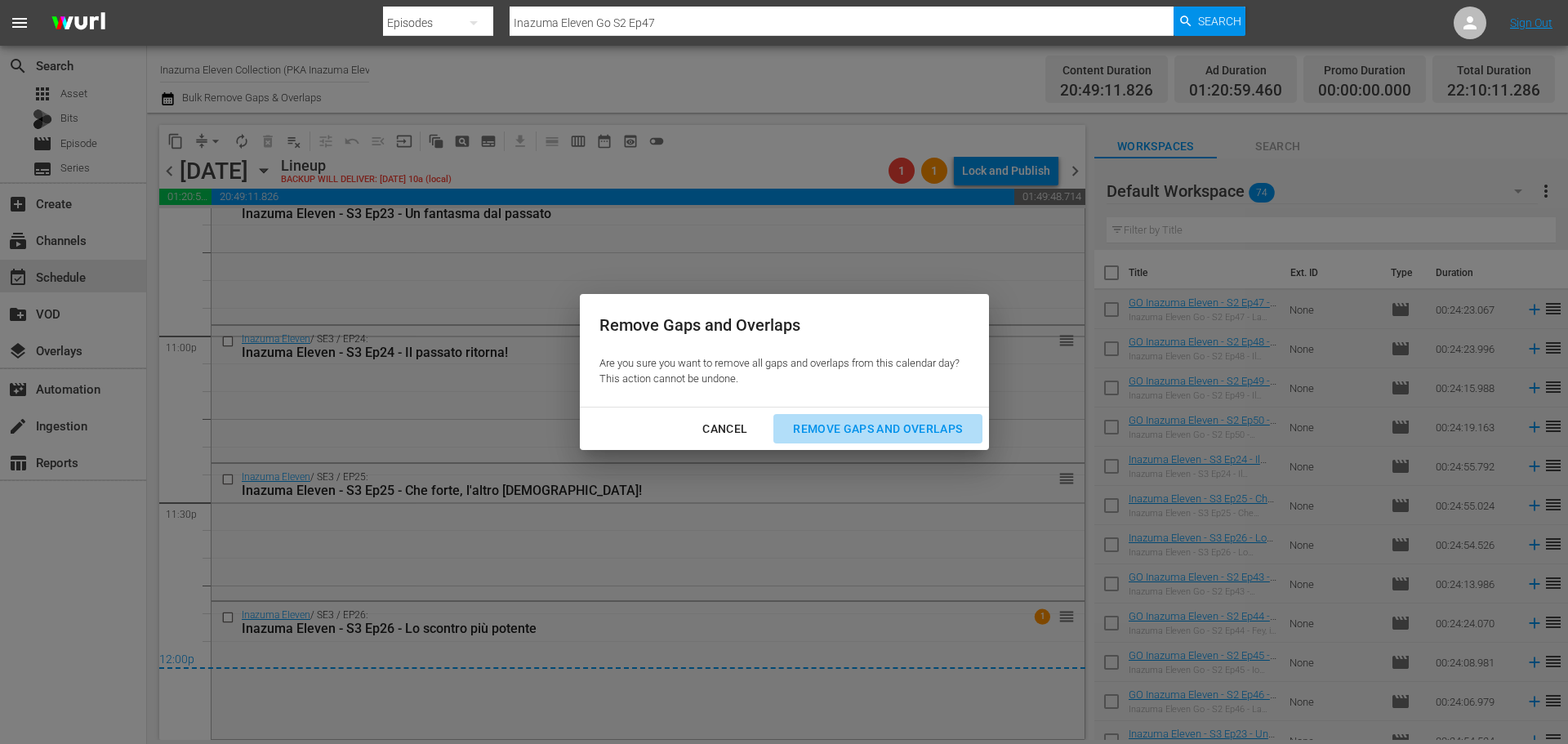
click at [822, 425] on div "Remove Gaps and Overlaps" at bounding box center [877, 429] width 195 height 20
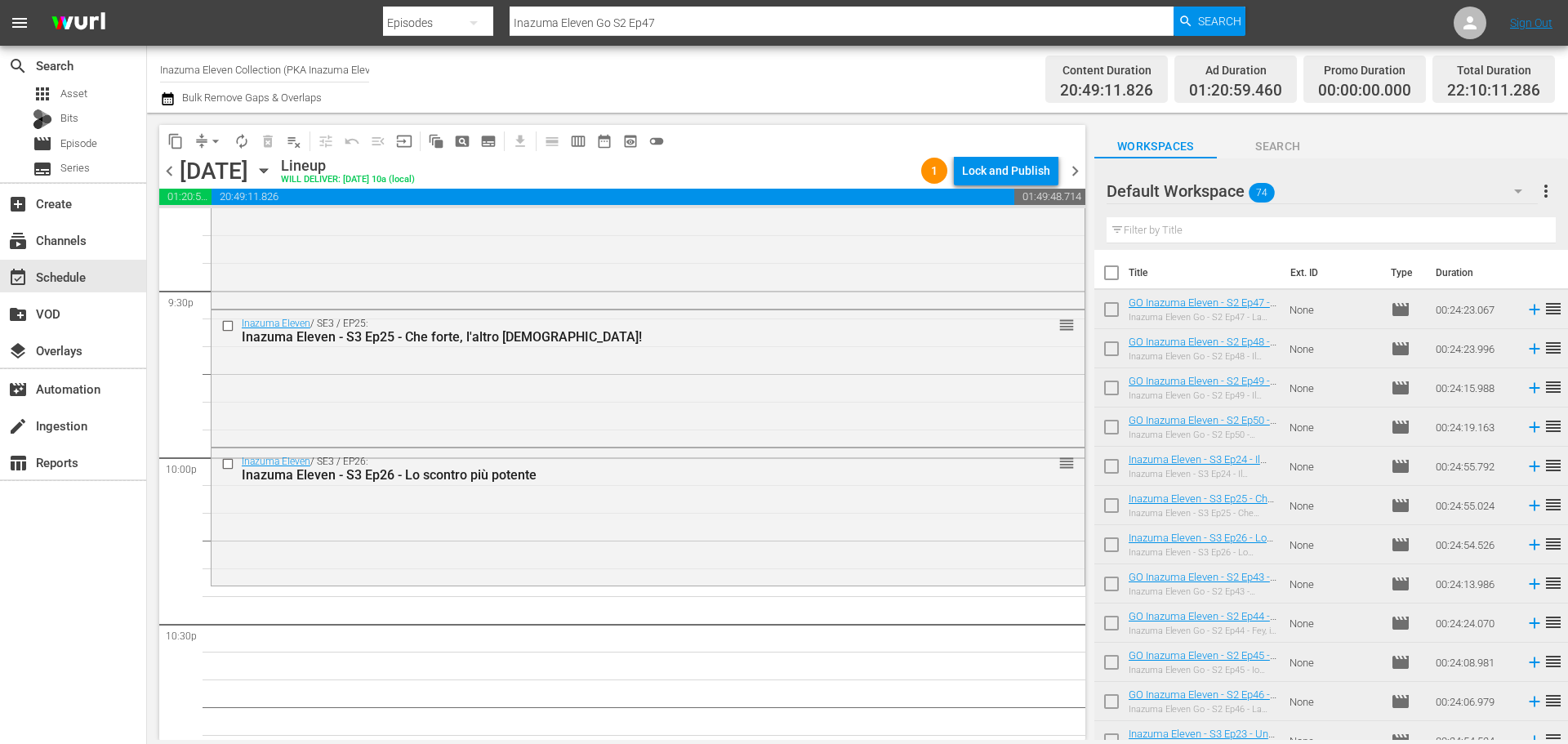
scroll to position [7055, 0]
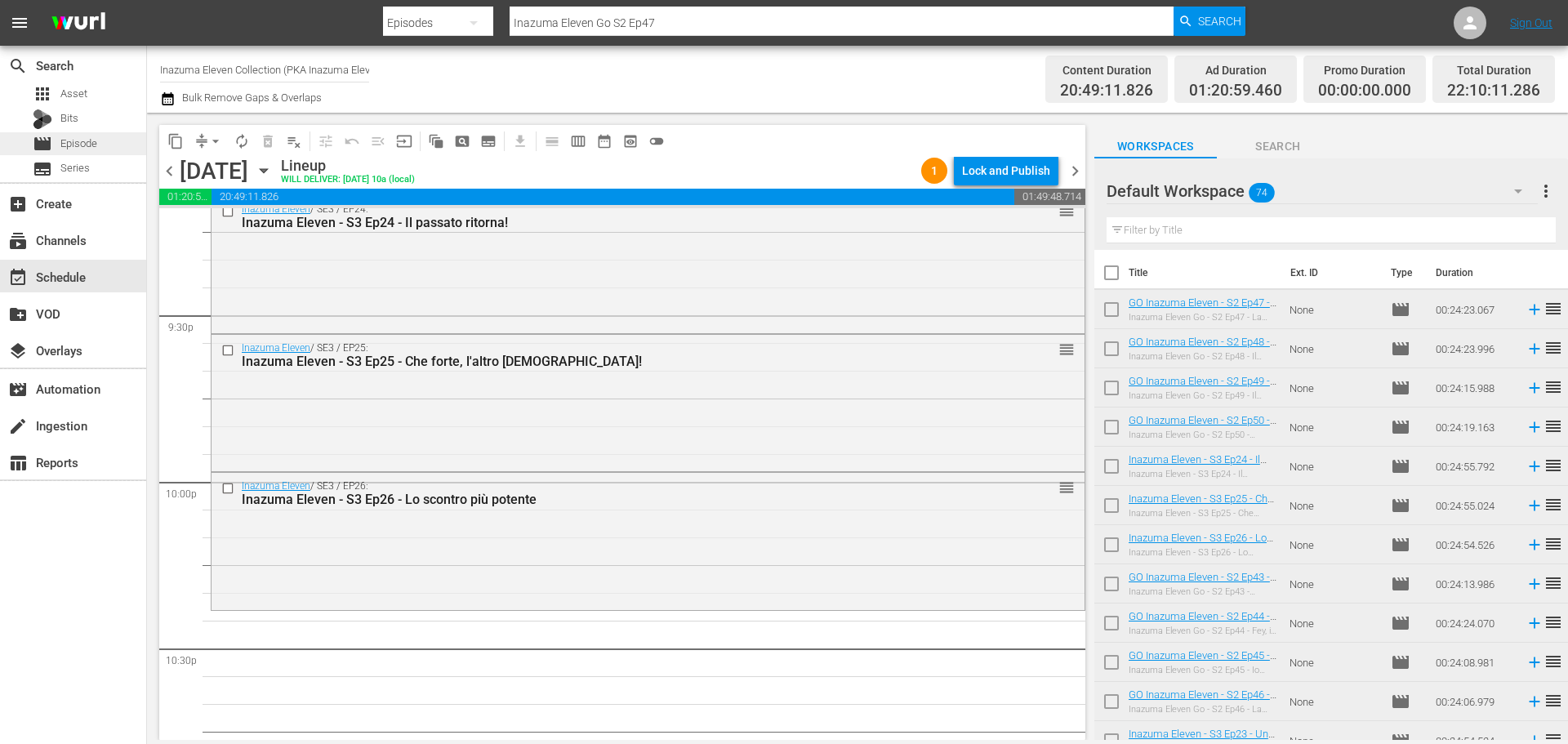
click at [87, 144] on span "Episode" at bounding box center [78, 143] width 36 height 16
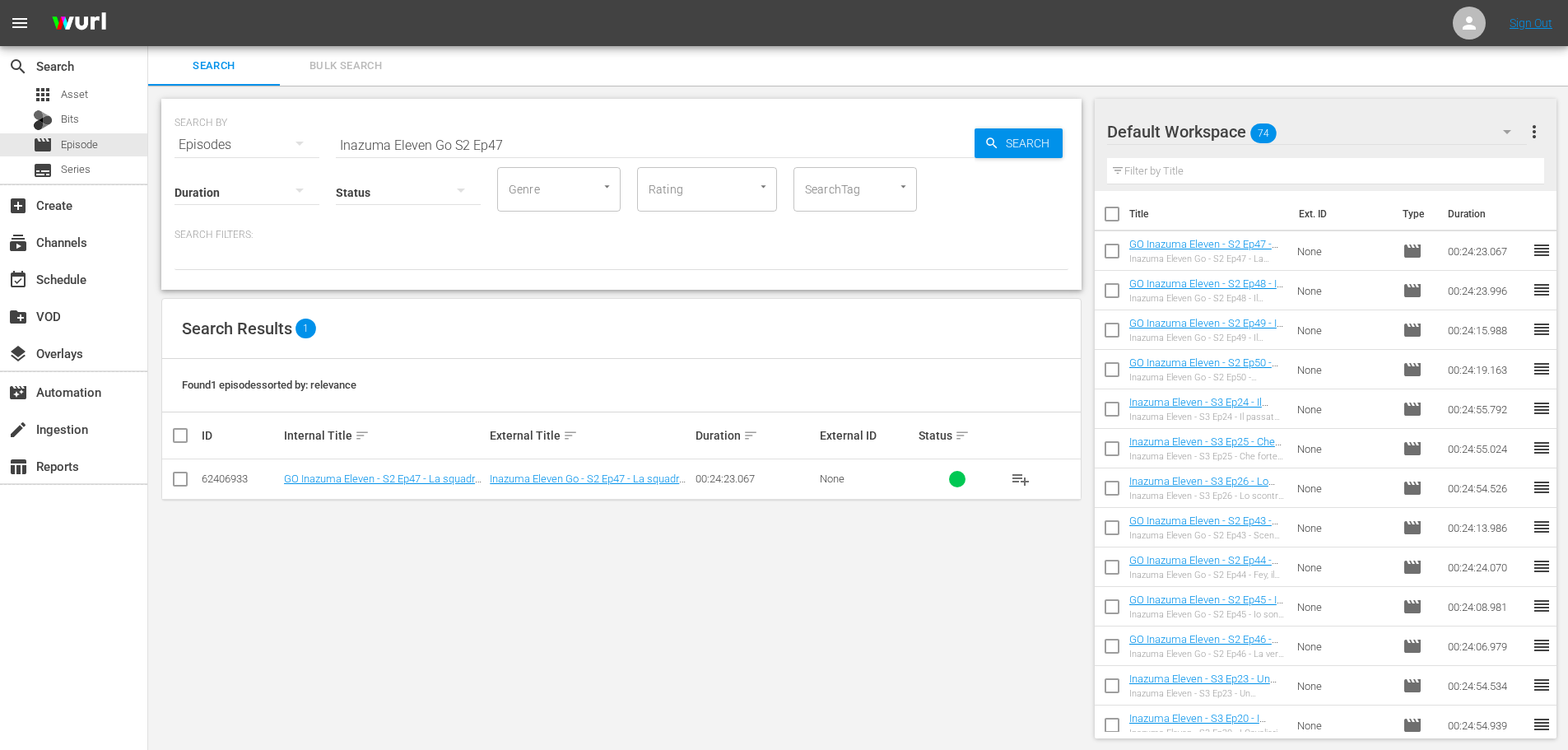
click at [434, 144] on input "Inazuma Eleven Go S2 Ep47" at bounding box center [655, 144] width 639 height 39
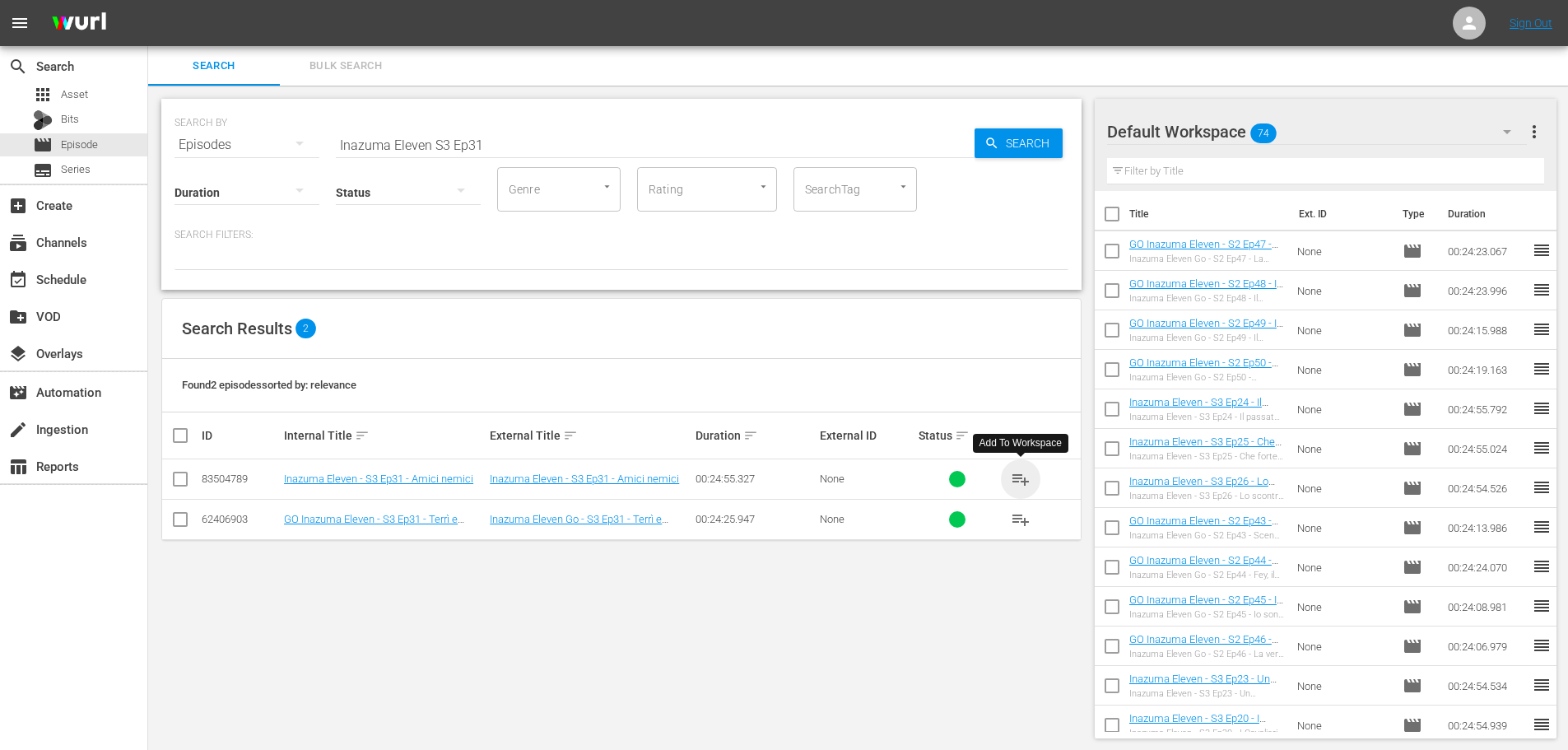
click at [1019, 479] on span "playlist_add" at bounding box center [1021, 478] width 20 height 20
click at [559, 143] on input "Inazuma Eleven S3 Ep31" at bounding box center [655, 144] width 639 height 39
click at [1023, 479] on span "playlist_add" at bounding box center [1021, 478] width 20 height 20
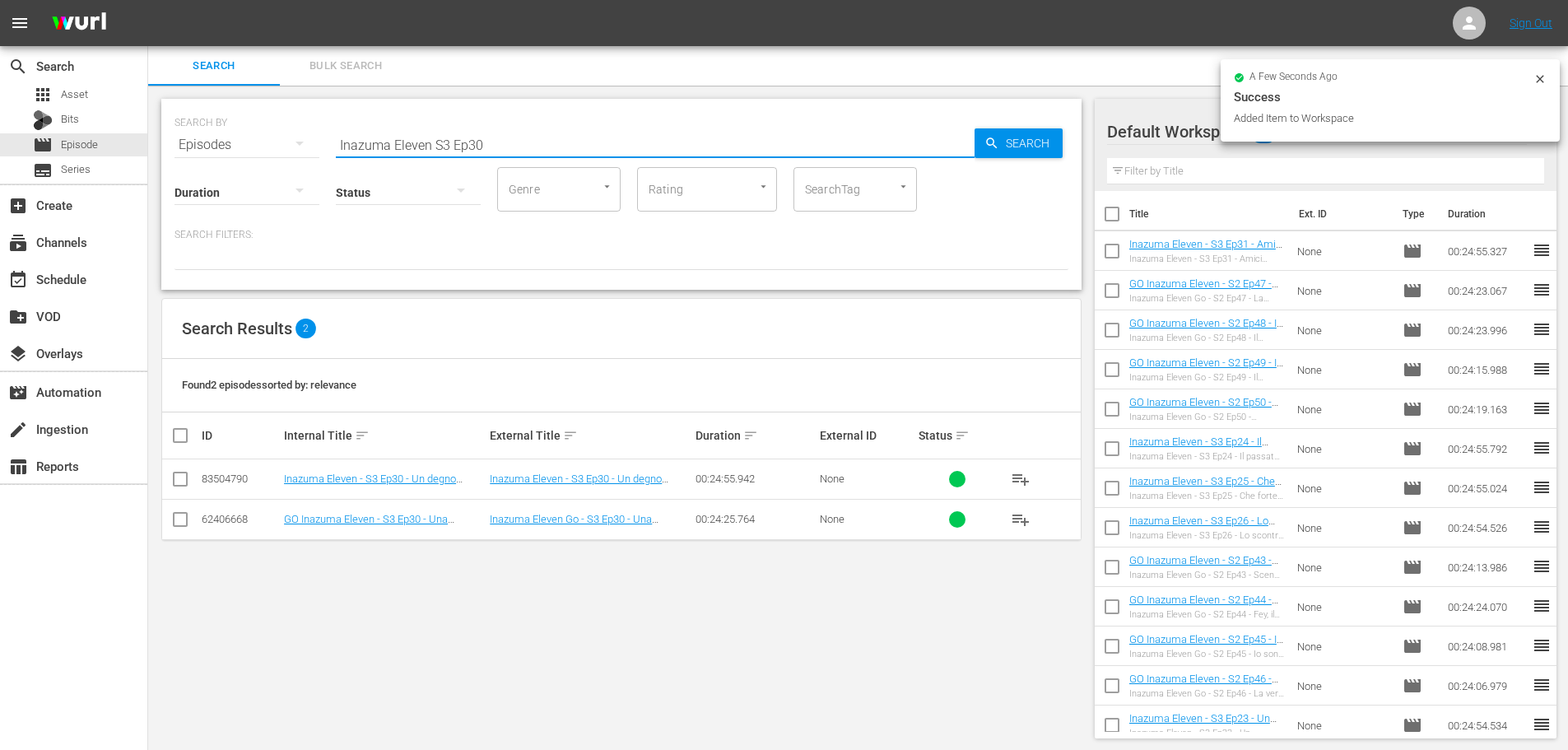
click at [502, 132] on input "Inazuma Eleven S3 Ep30" at bounding box center [655, 144] width 639 height 39
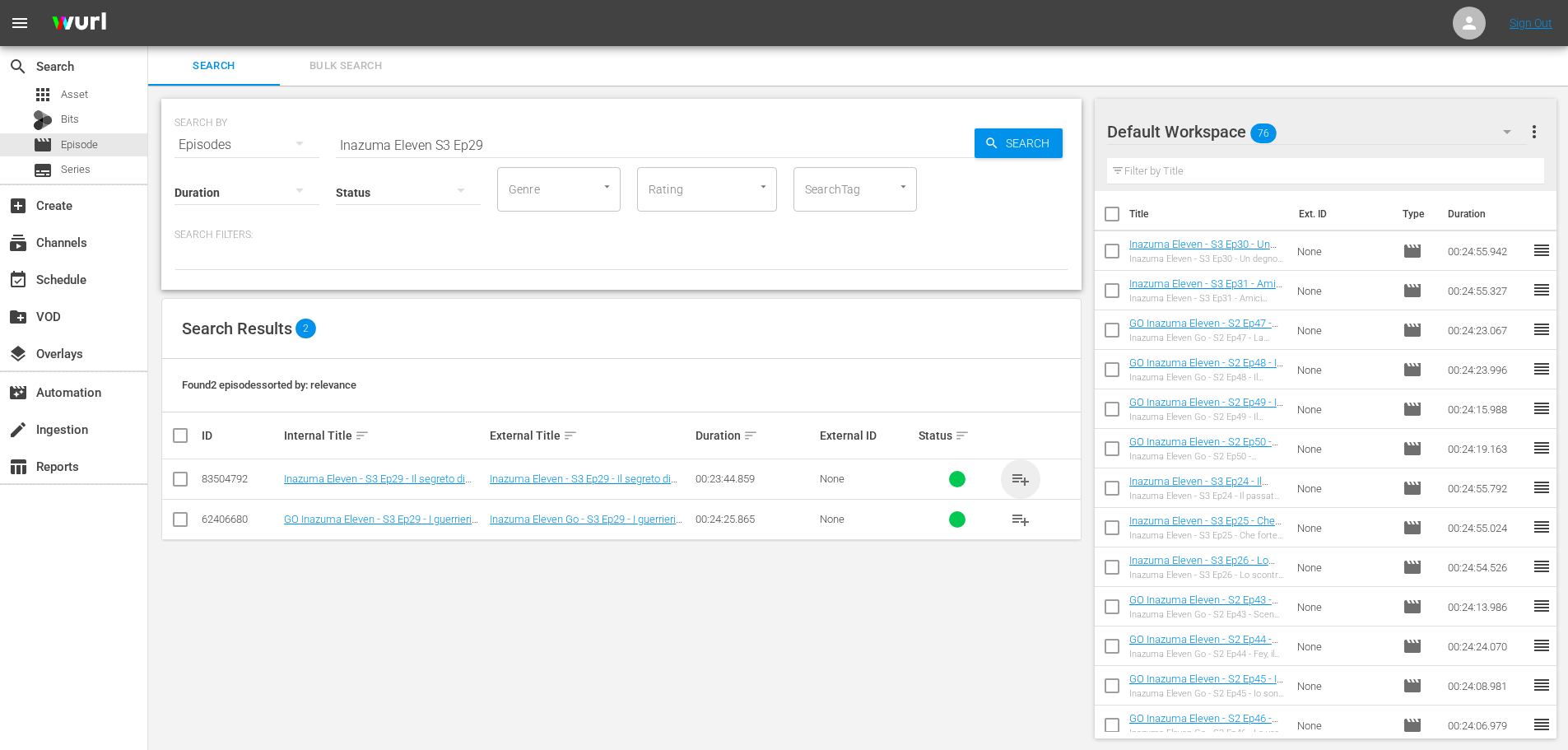
click at [1014, 475] on span "playlist_add" at bounding box center [1021, 478] width 20 height 20
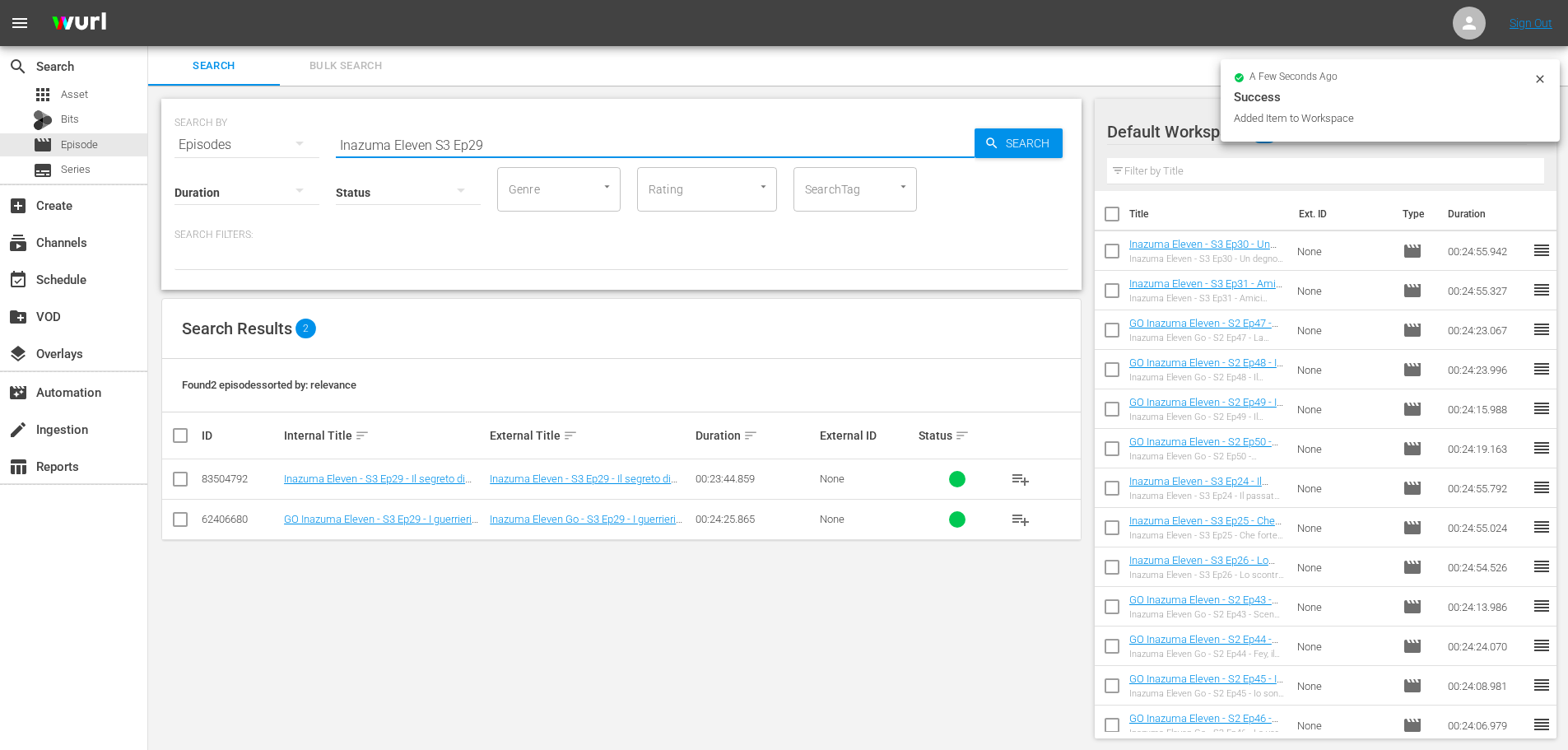
click at [510, 144] on input "Inazuma Eleven S3 Ep29" at bounding box center [655, 144] width 639 height 39
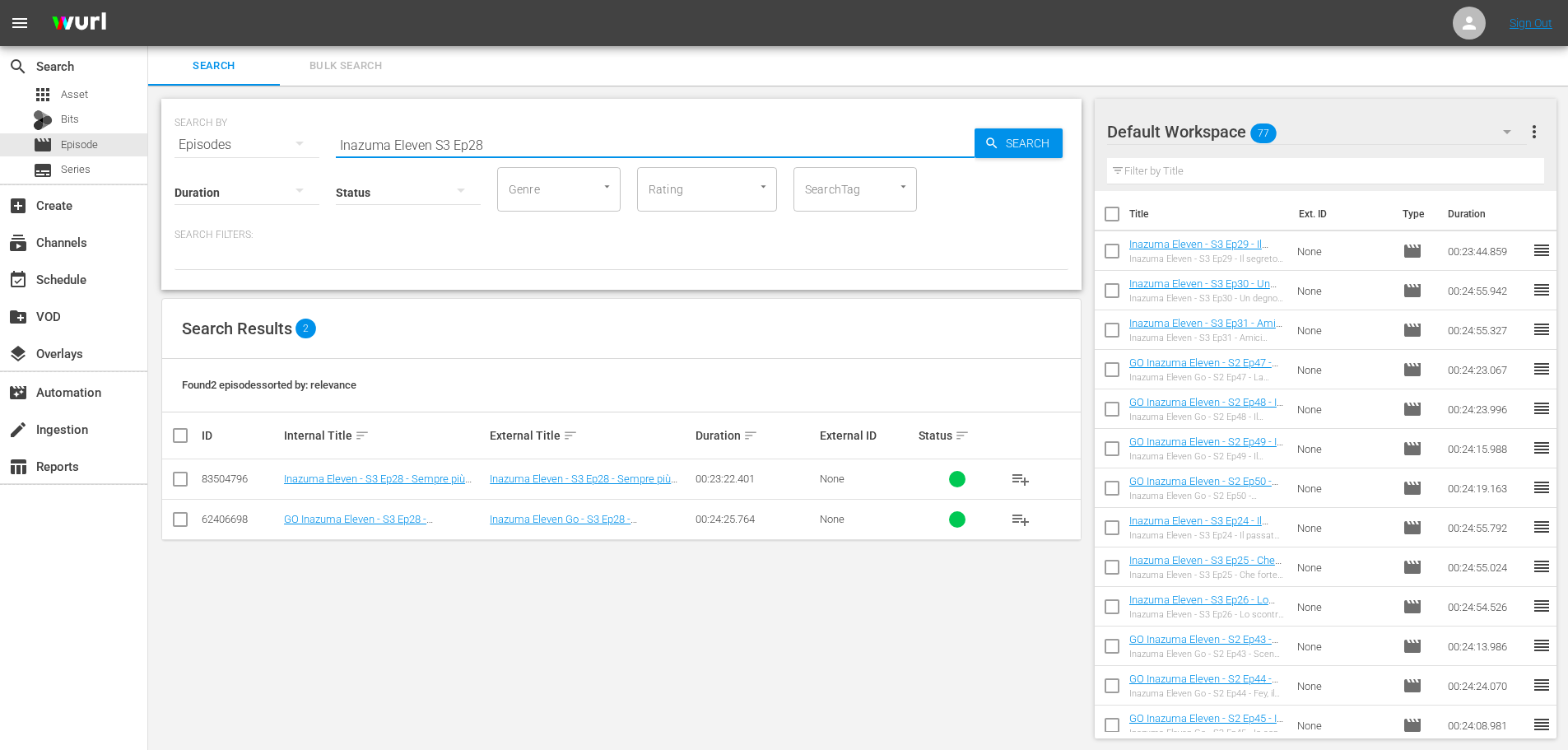
click at [1012, 478] on span "playlist_add" at bounding box center [1021, 478] width 20 height 20
click at [500, 141] on input "Inazuma Eleven S3 Ep28" at bounding box center [655, 144] width 639 height 39
type input "Inazuma Eleven S3 Ep27"
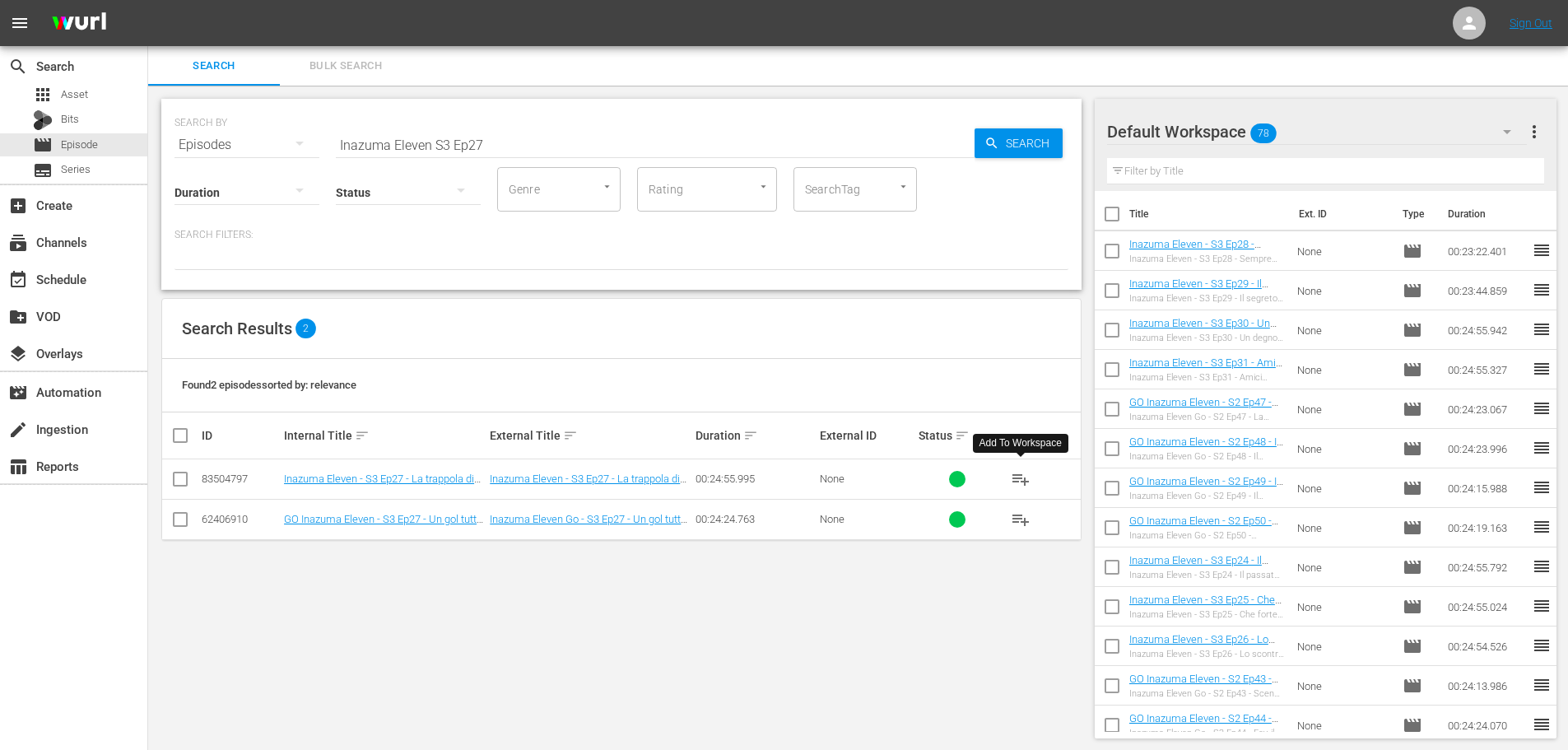
click at [1016, 480] on span "playlist_add" at bounding box center [1021, 478] width 20 height 20
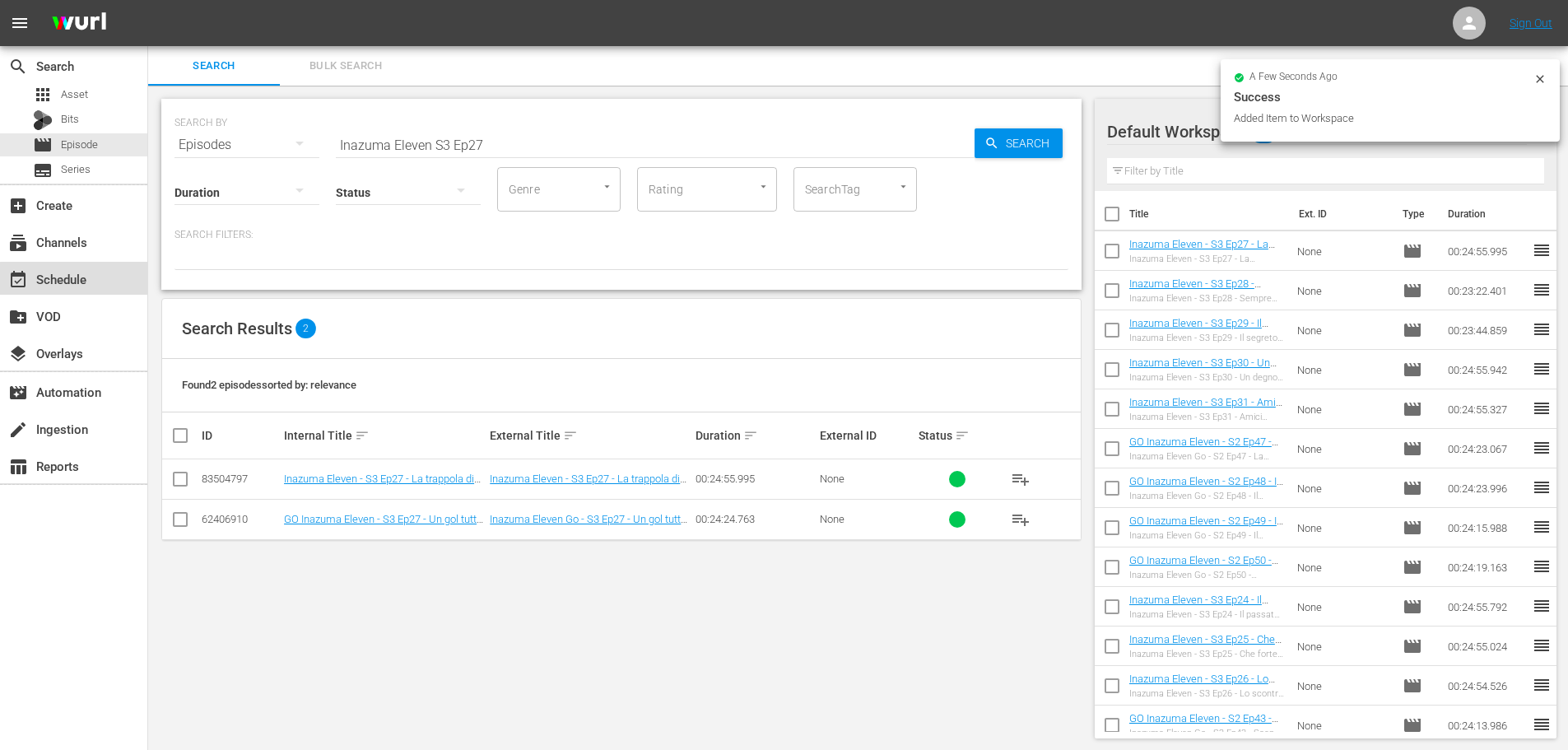
click at [111, 286] on div "event_available Schedule" at bounding box center [73, 278] width 147 height 33
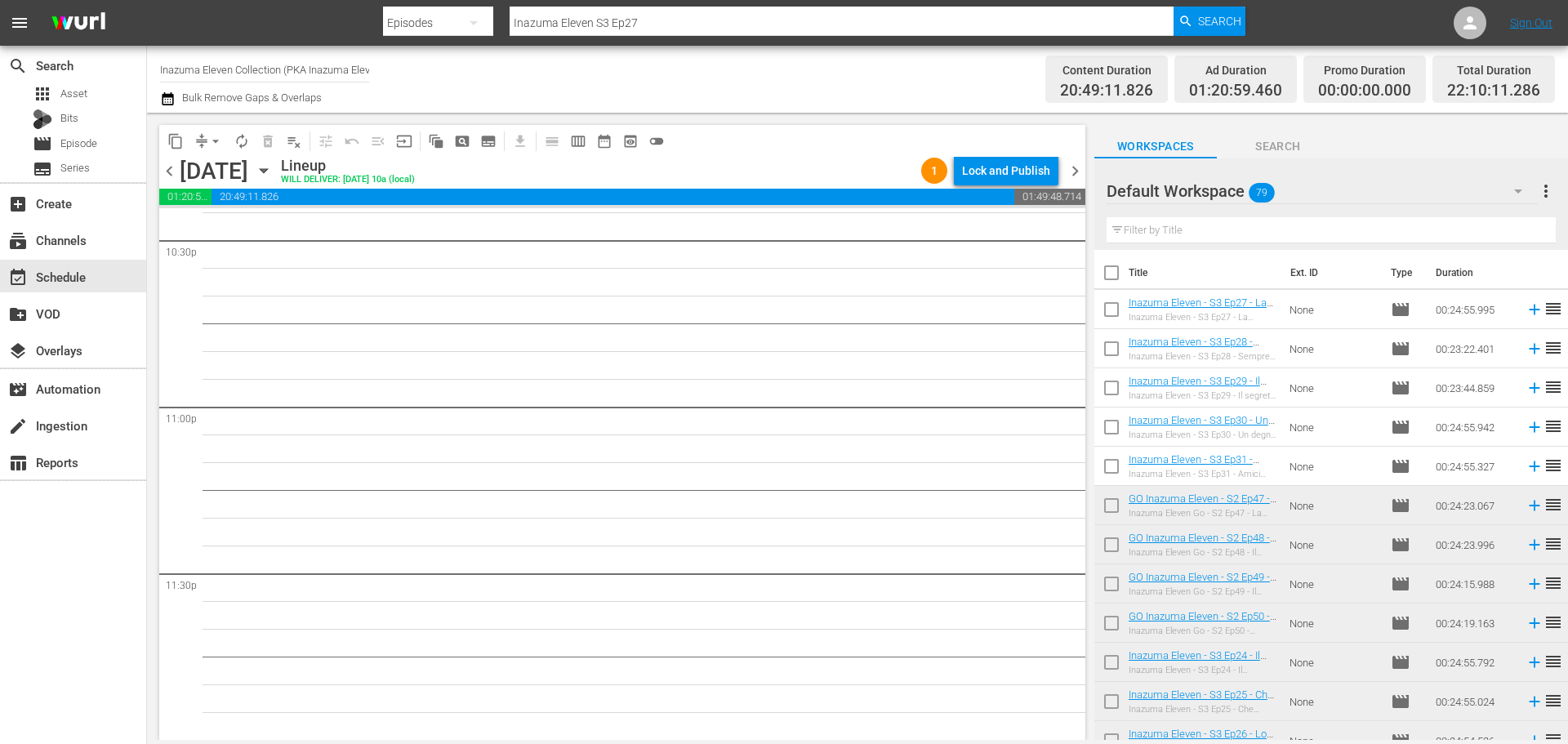
scroll to position [7320, 0]
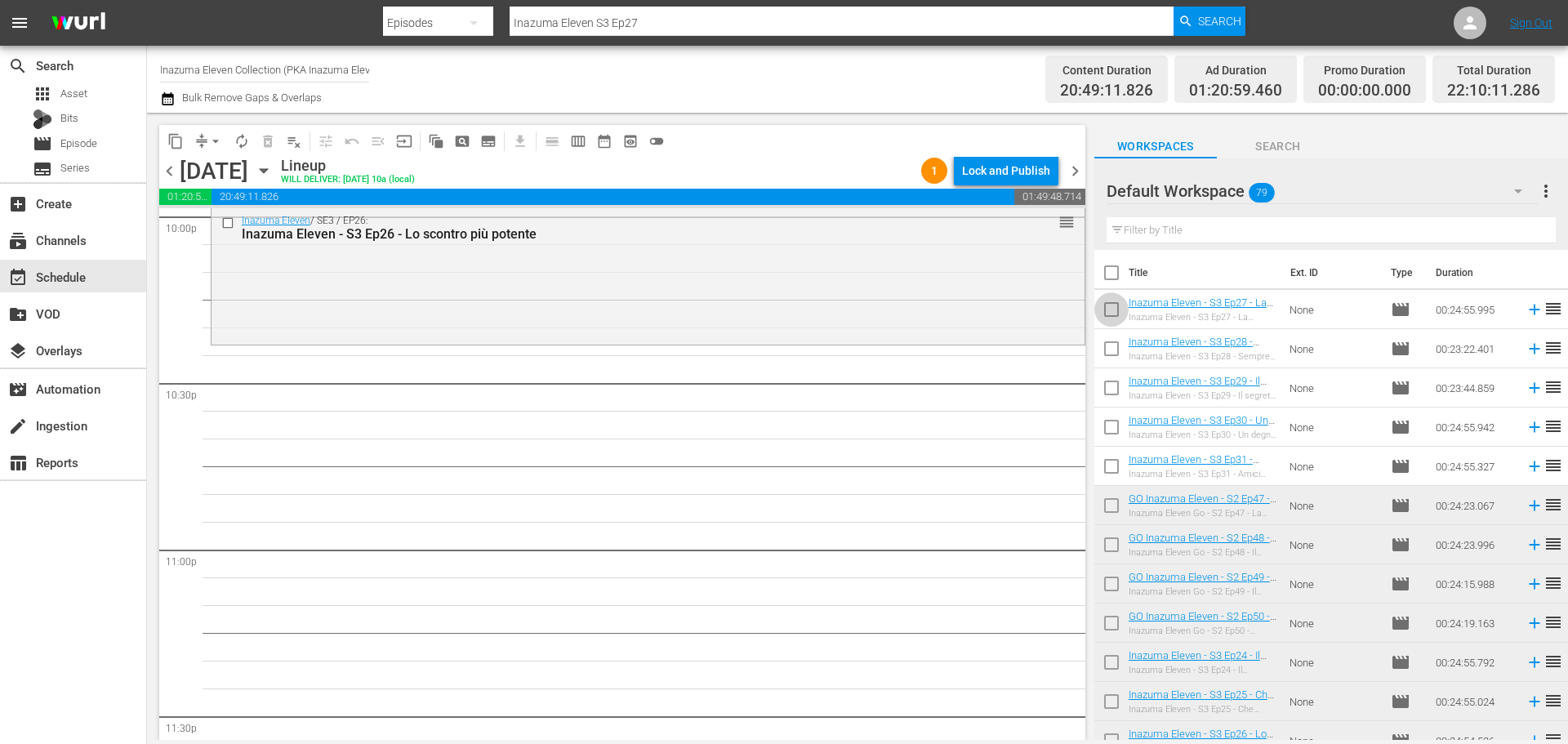
click at [1112, 314] on input "checkbox" at bounding box center [1111, 312] width 34 height 34
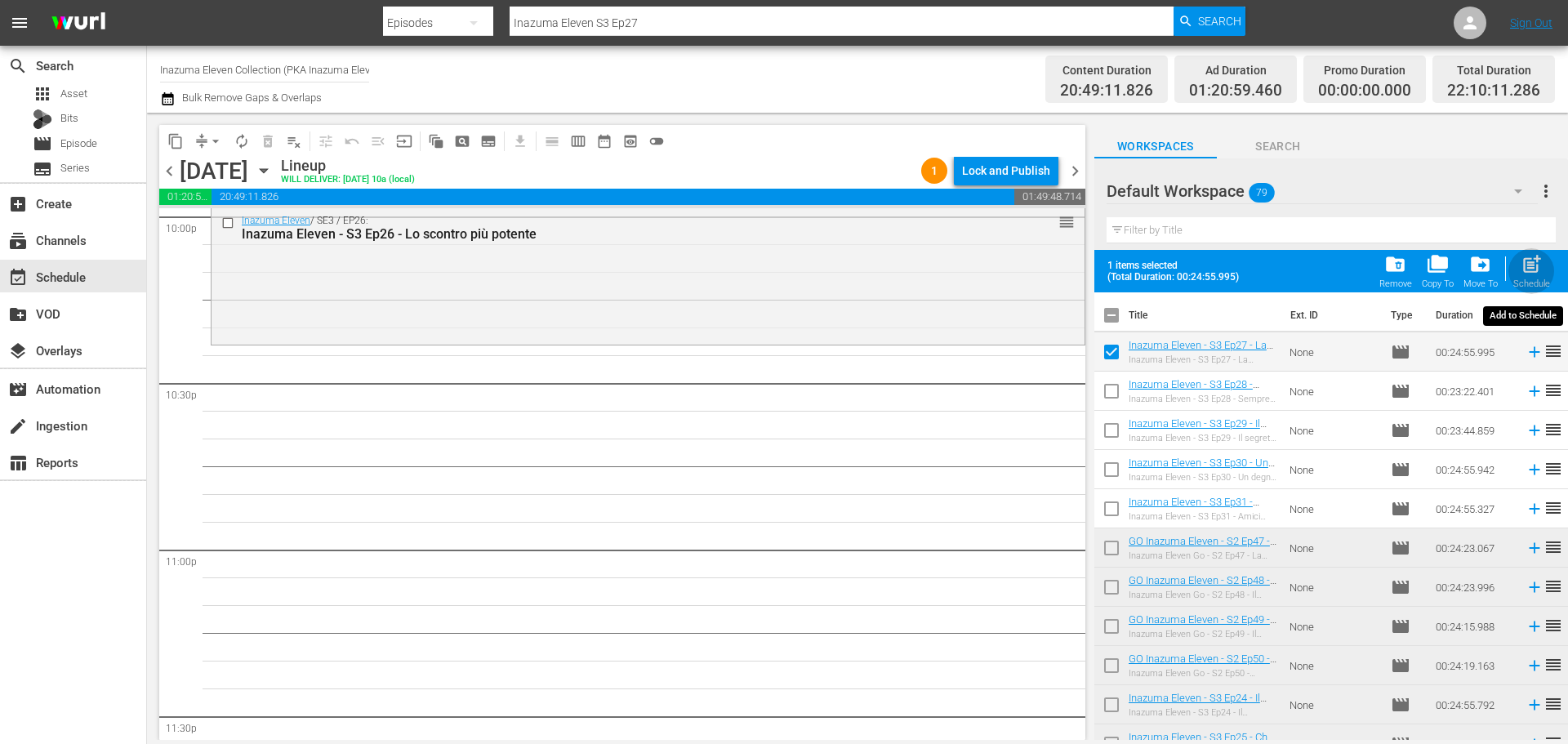
click at [1526, 279] on div "Schedule" at bounding box center [1532, 283] width 36 height 11
checkbox input "false"
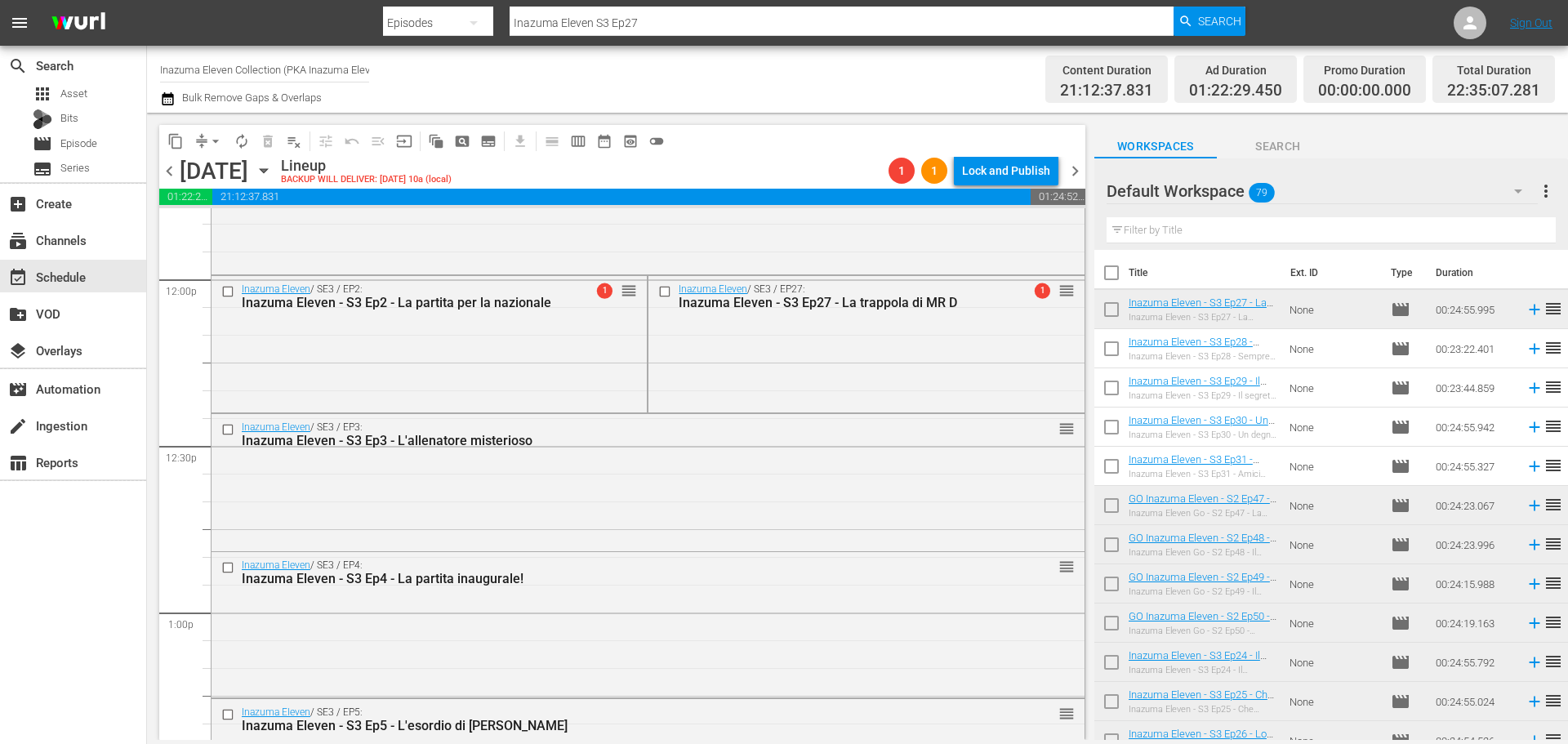
scroll to position [3875, 0]
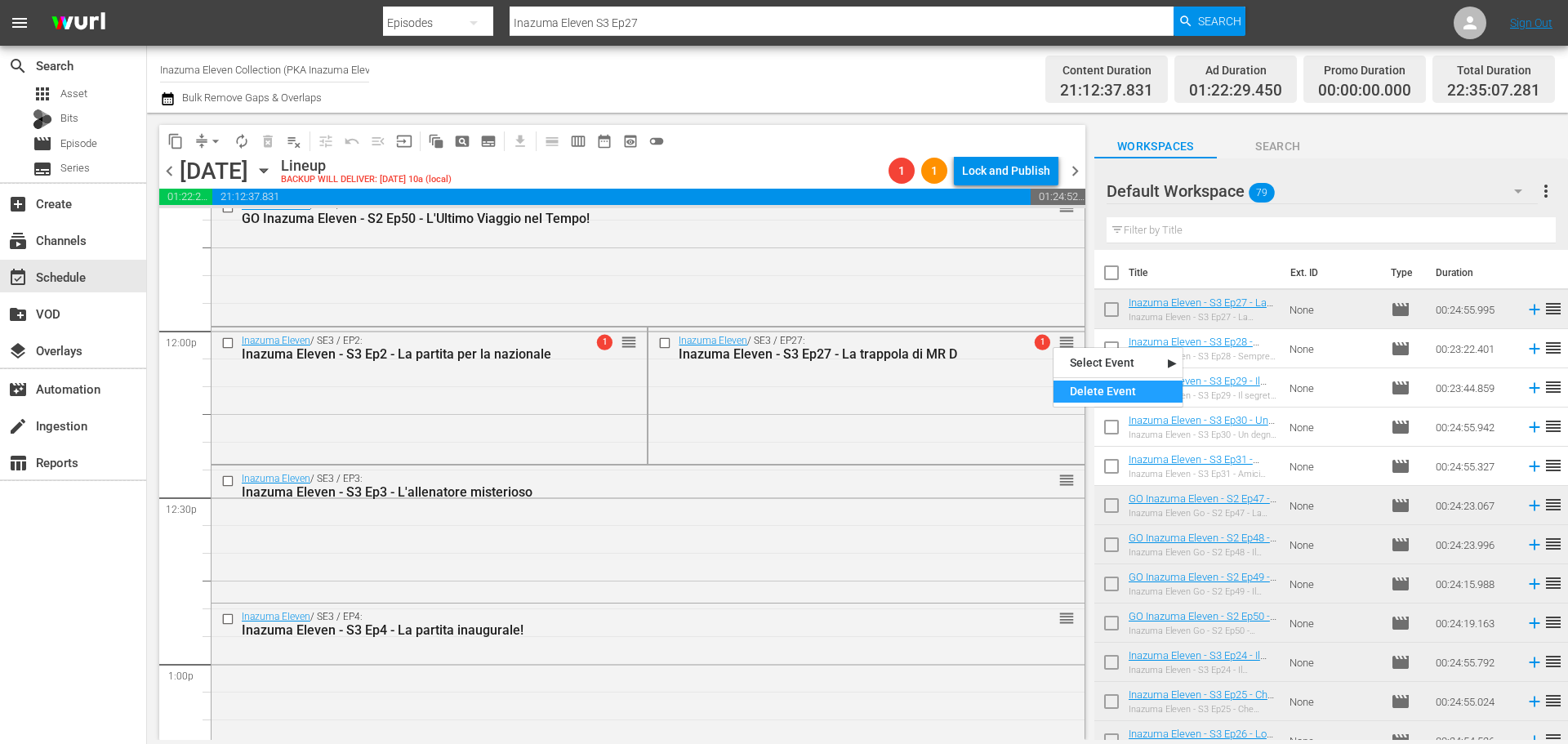
click at [1084, 396] on div "Delete Event" at bounding box center [1118, 391] width 129 height 22
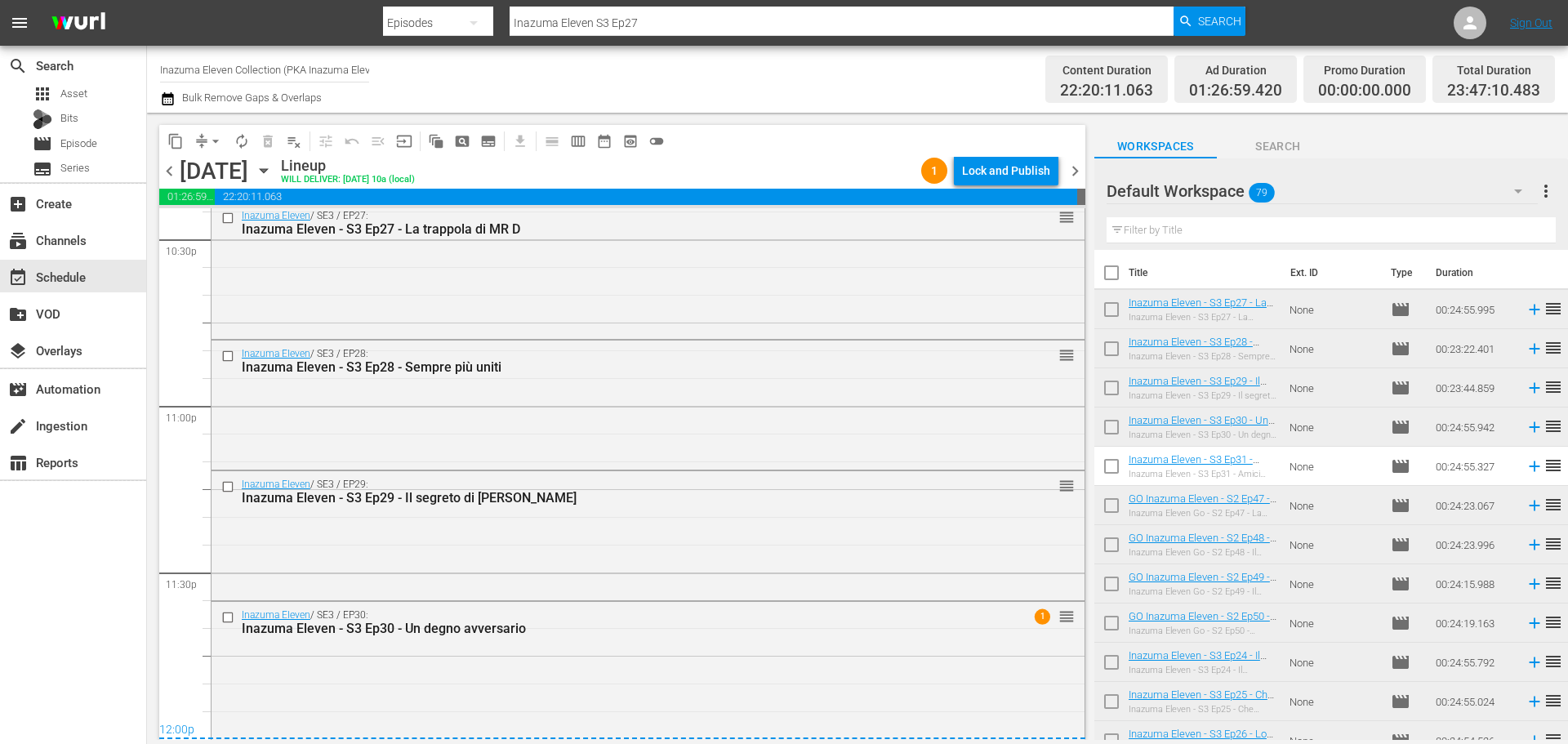
scroll to position [7465, 0]
click at [172, 143] on span "content_copy" at bounding box center [175, 140] width 16 height 16
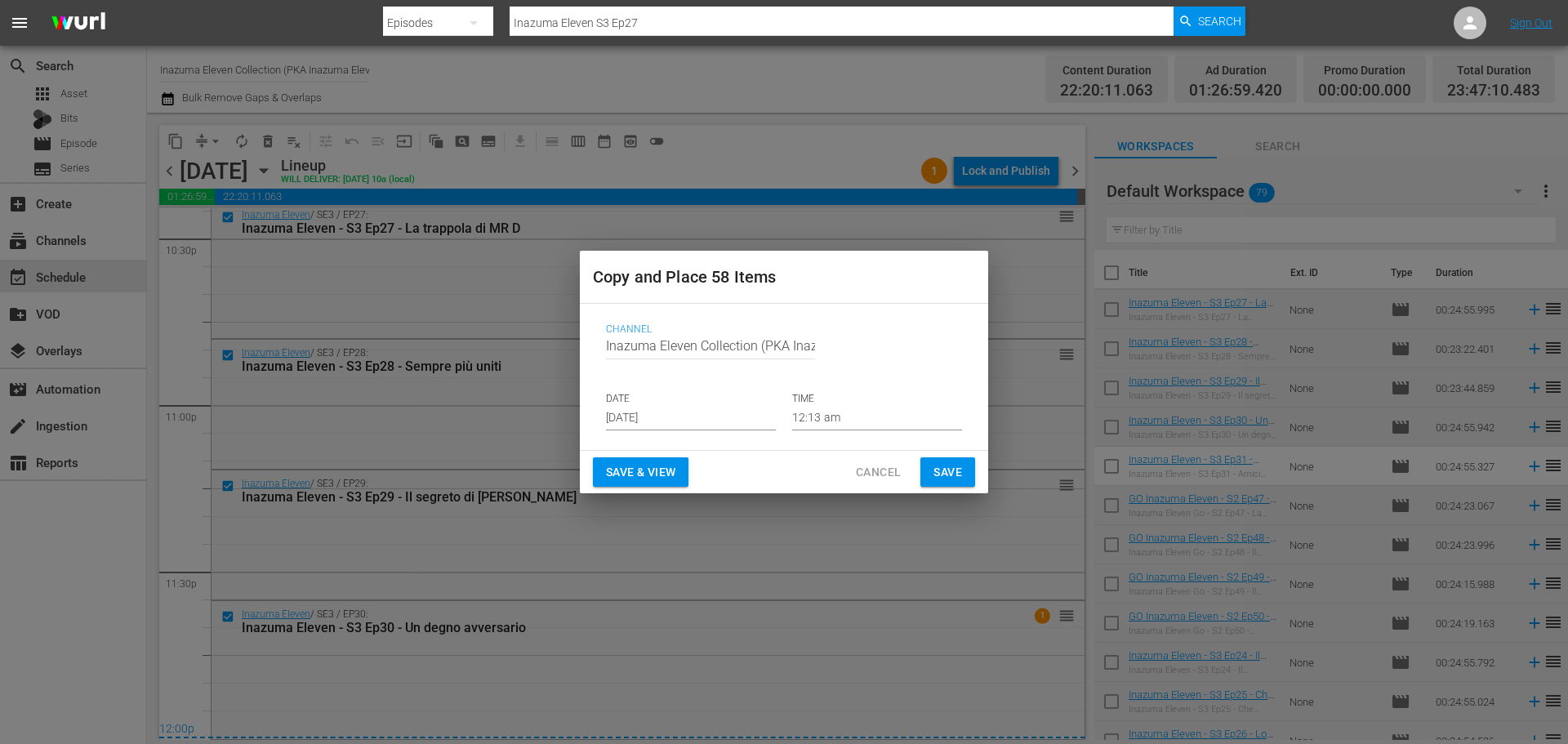
click at [687, 424] on input "[DATE]" at bounding box center [691, 418] width 170 height 25
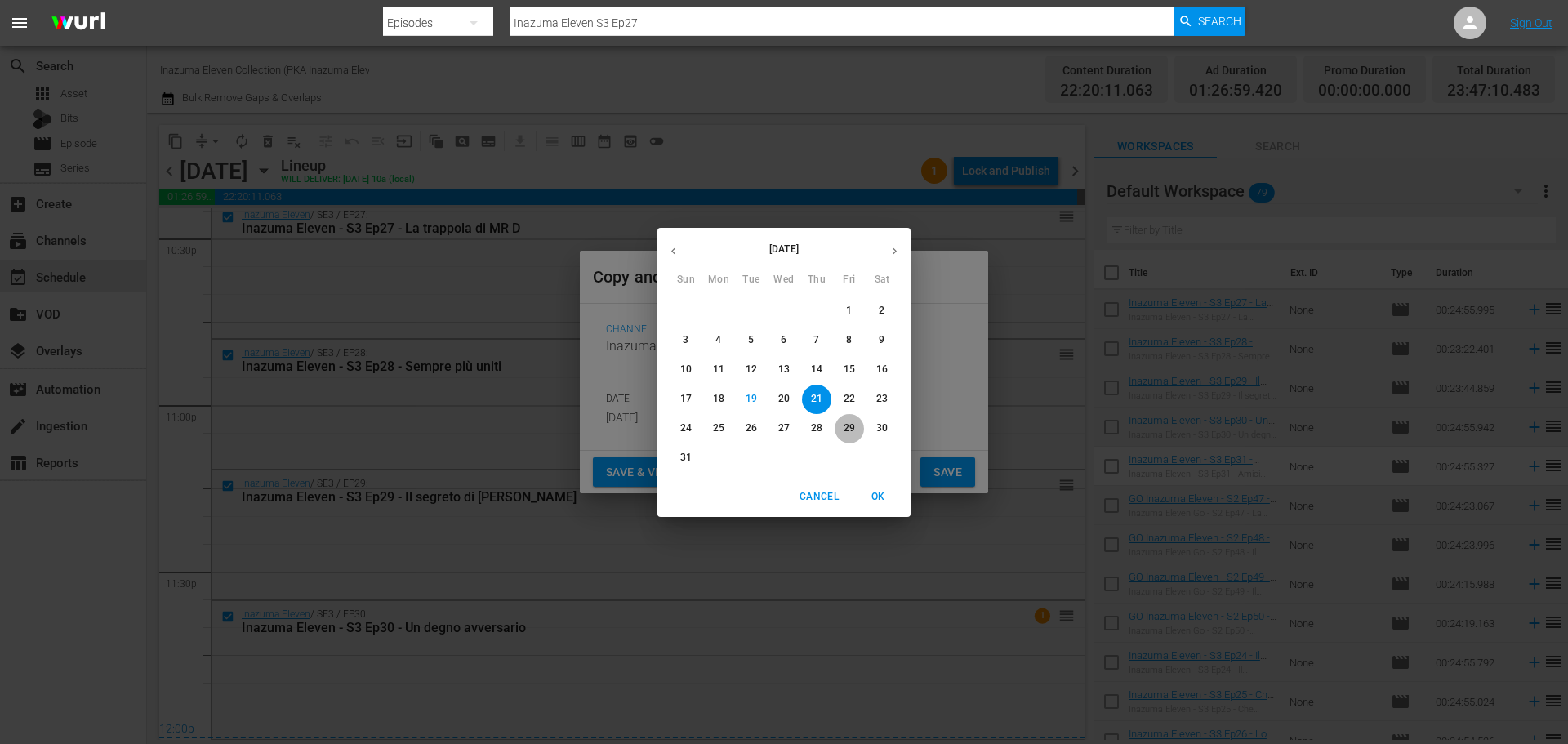
click at [844, 432] on p "29" at bounding box center [849, 428] width 11 height 14
type input "Aug 29th 2025"
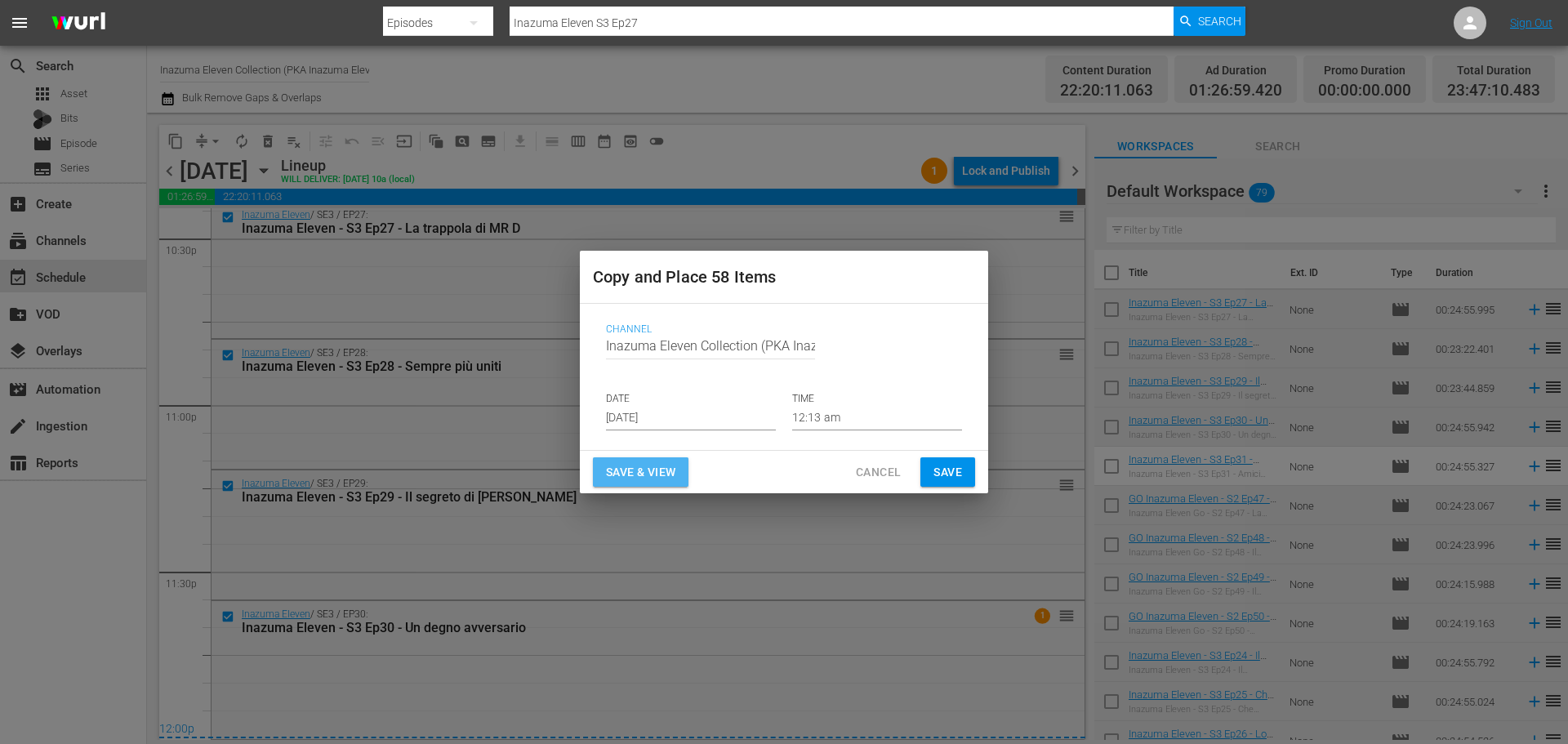
click at [665, 464] on span "Save & View" at bounding box center [640, 472] width 70 height 20
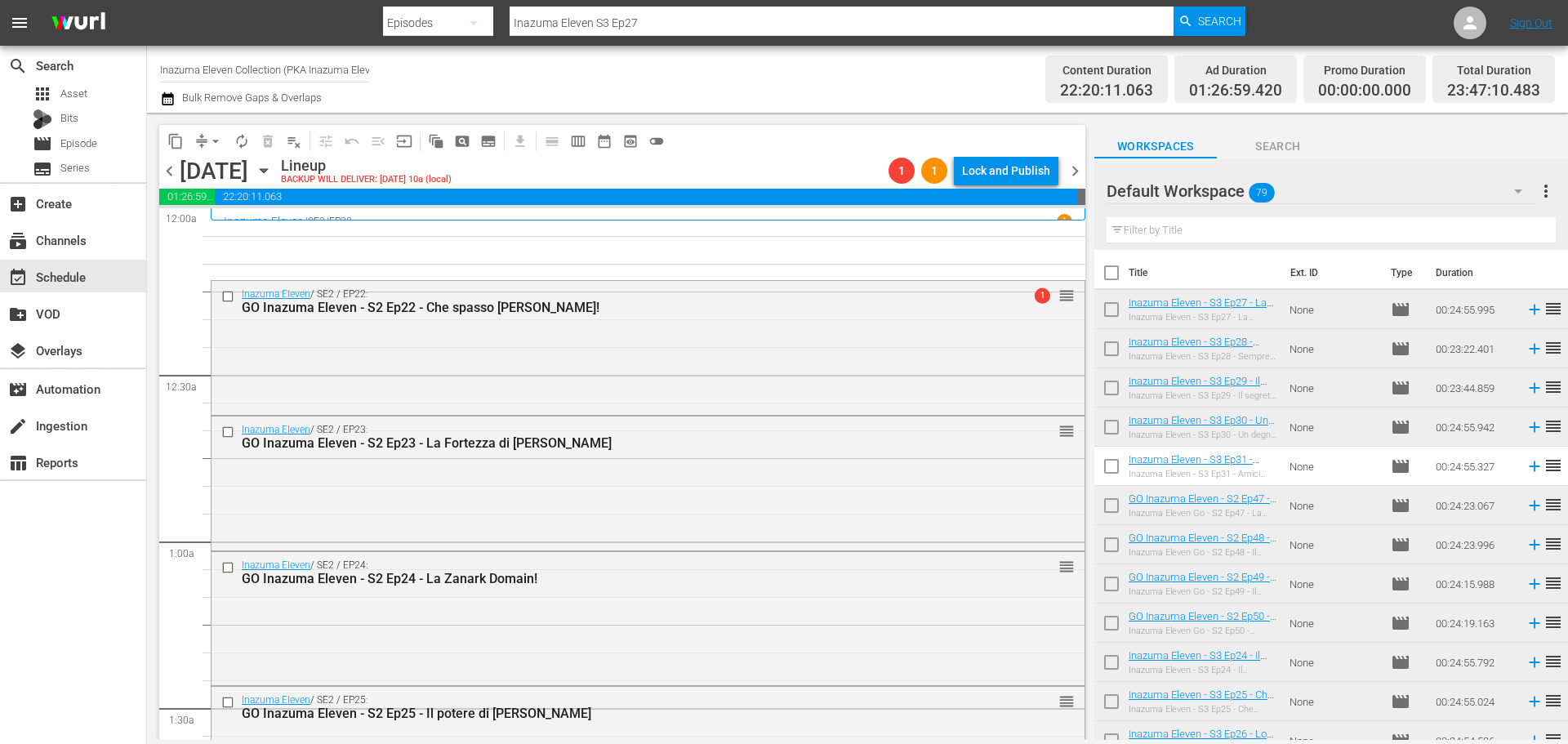
click at [172, 162] on span "chevron_left" at bounding box center [169, 170] width 20 height 20
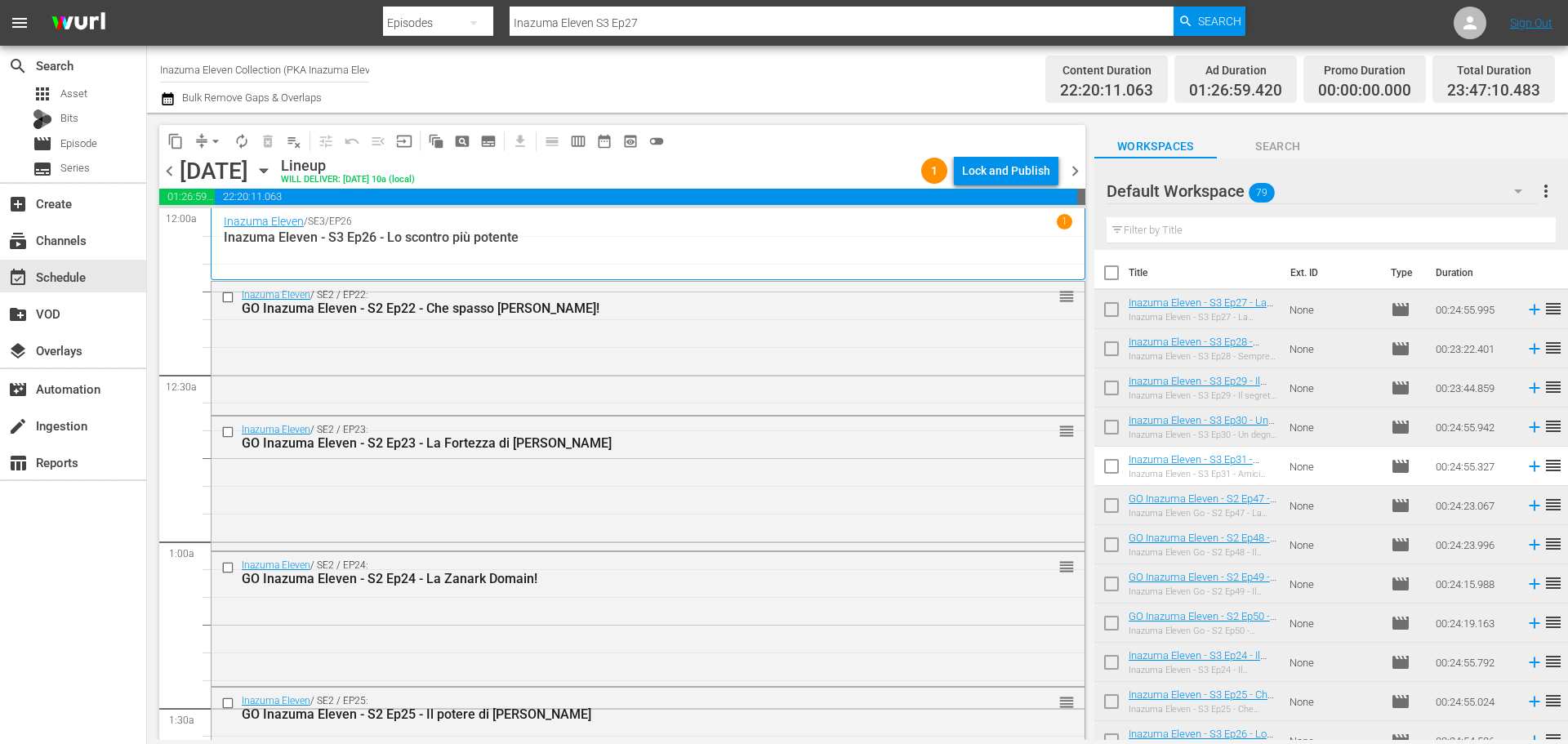
click at [1079, 175] on span "chevron_right" at bounding box center [1075, 170] width 20 height 20
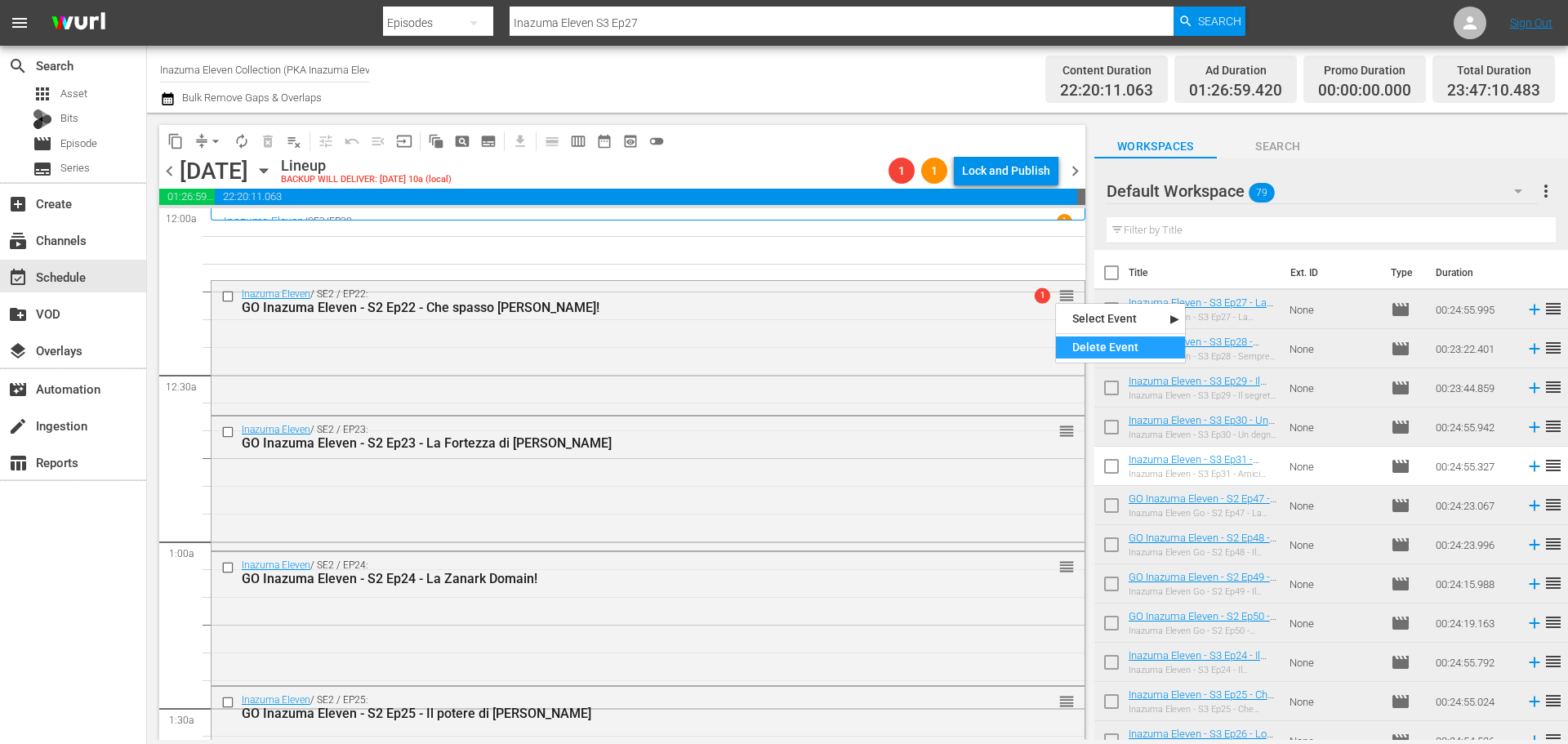
click at [1095, 342] on div "Delete Event" at bounding box center [1120, 347] width 129 height 22
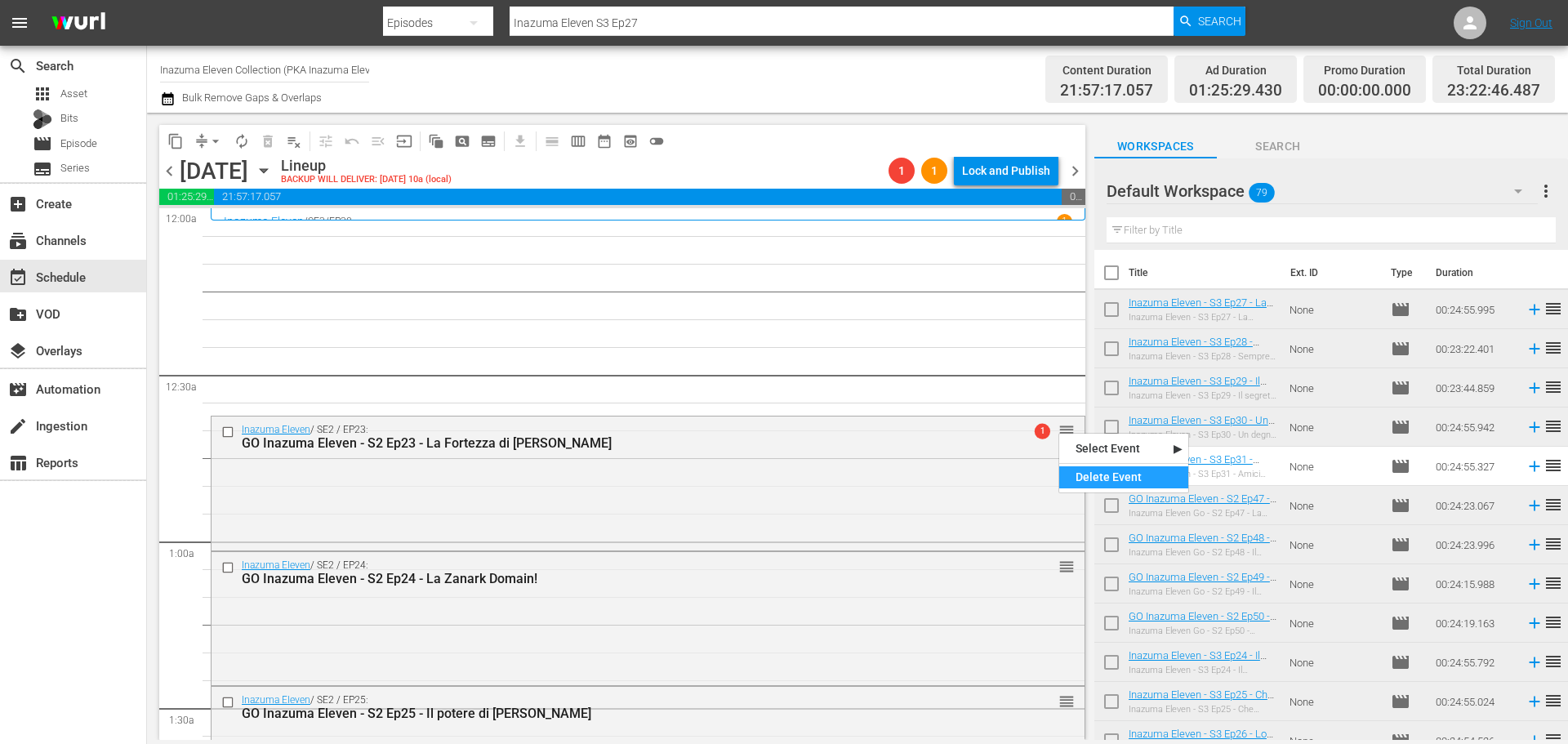
click at [1099, 481] on div "Delete Event" at bounding box center [1124, 477] width 129 height 22
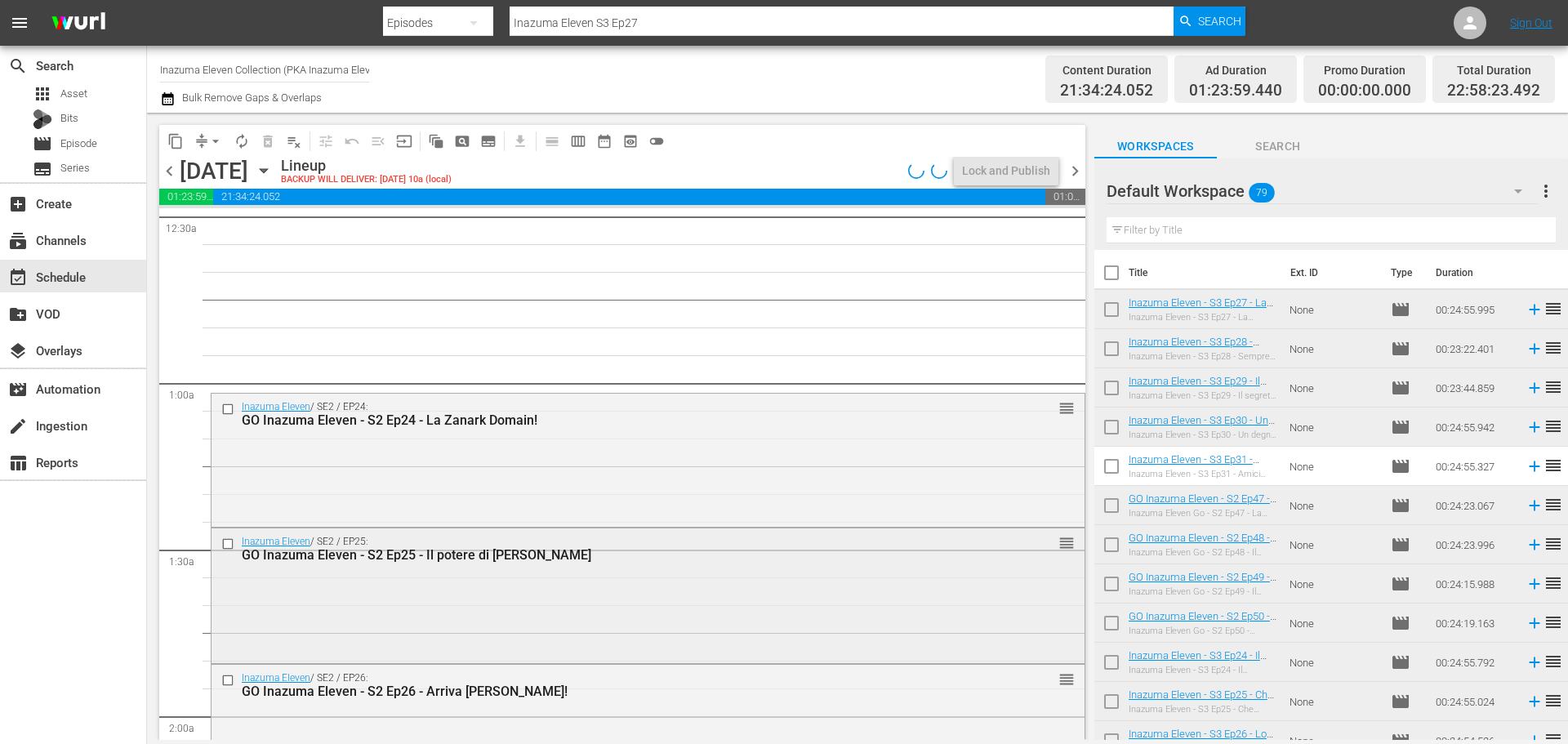
scroll to position [163, 0]
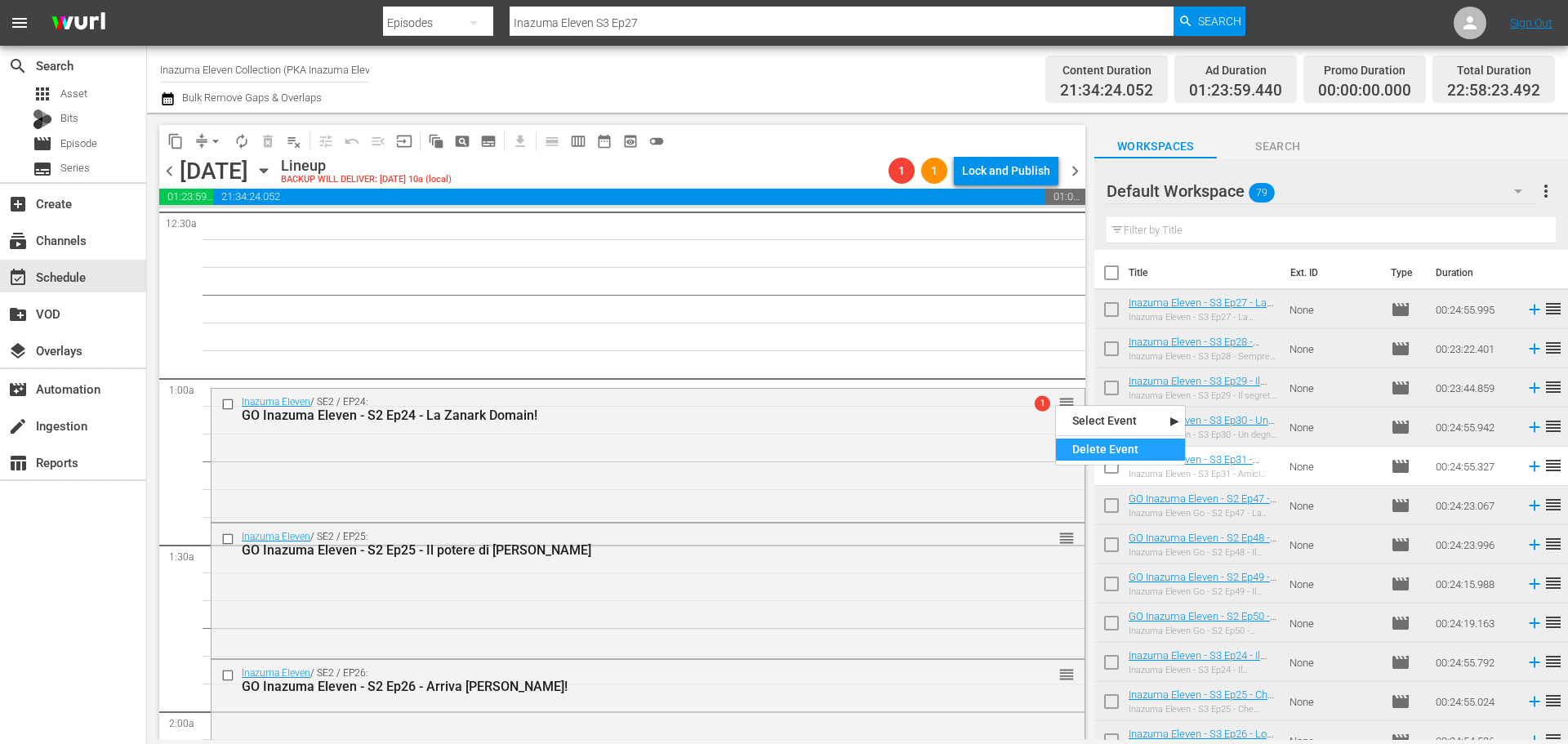
click at [1091, 453] on div "Delete Event" at bounding box center [1120, 449] width 129 height 22
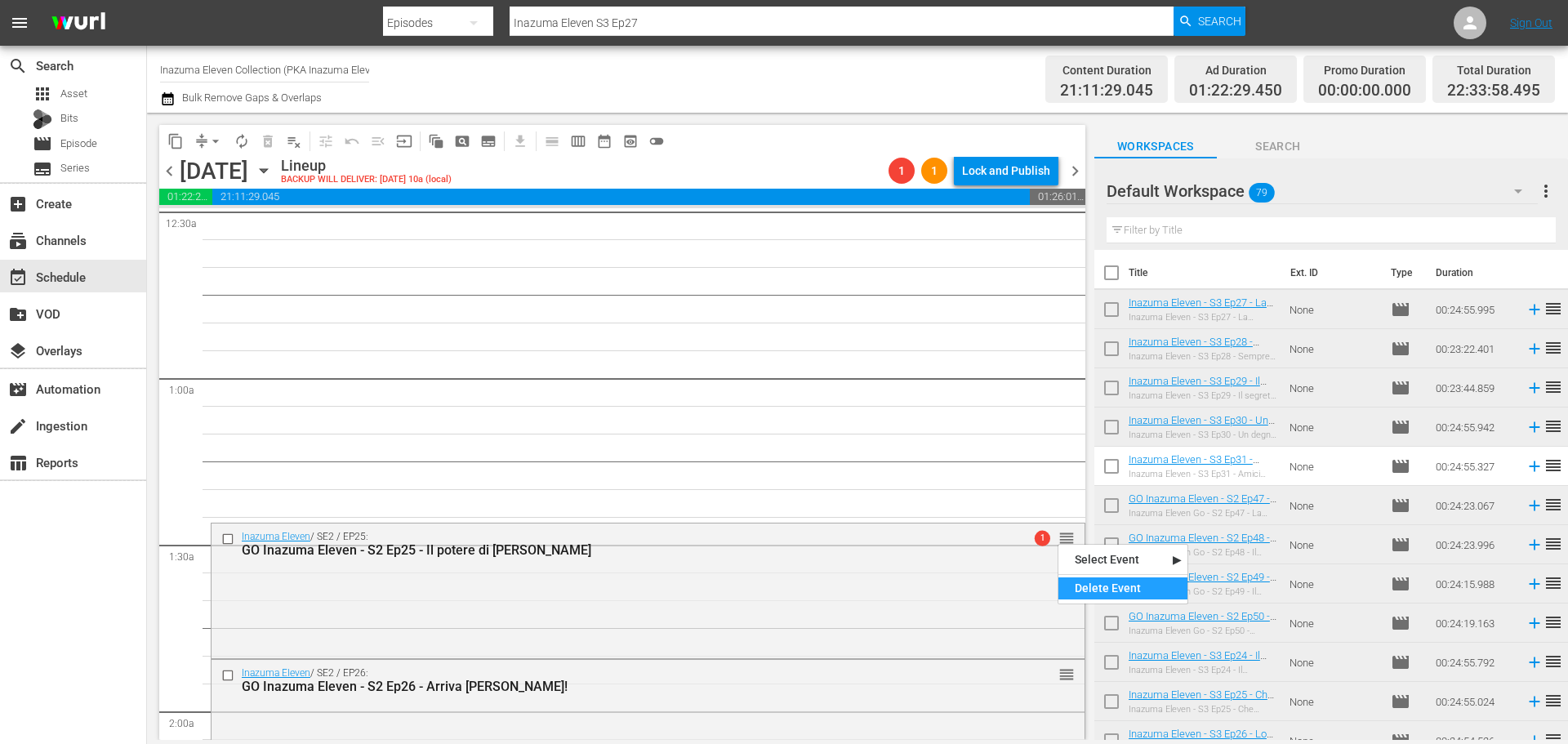
click at [1087, 586] on div "Delete Event" at bounding box center [1123, 587] width 129 height 22
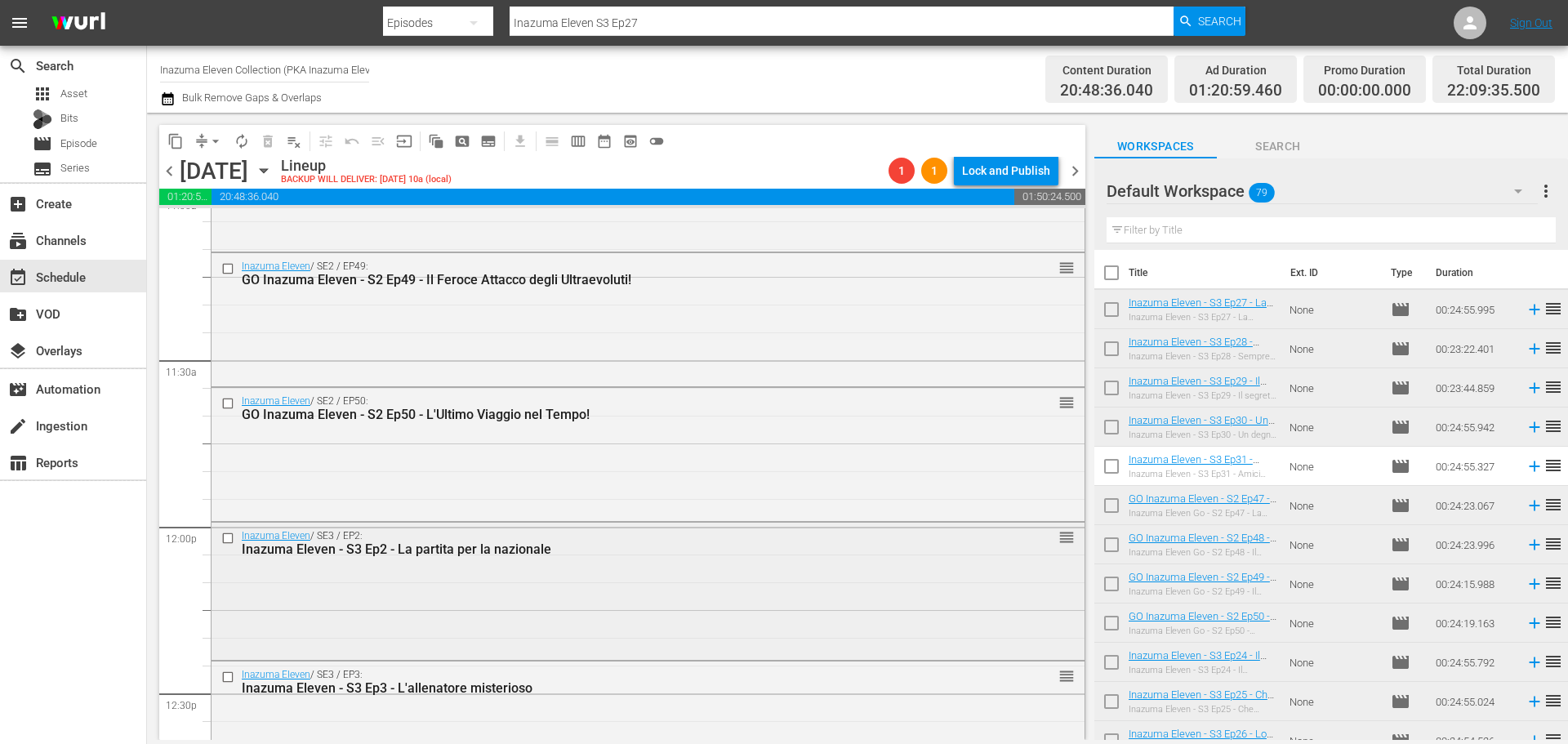
scroll to position [3837, 0]
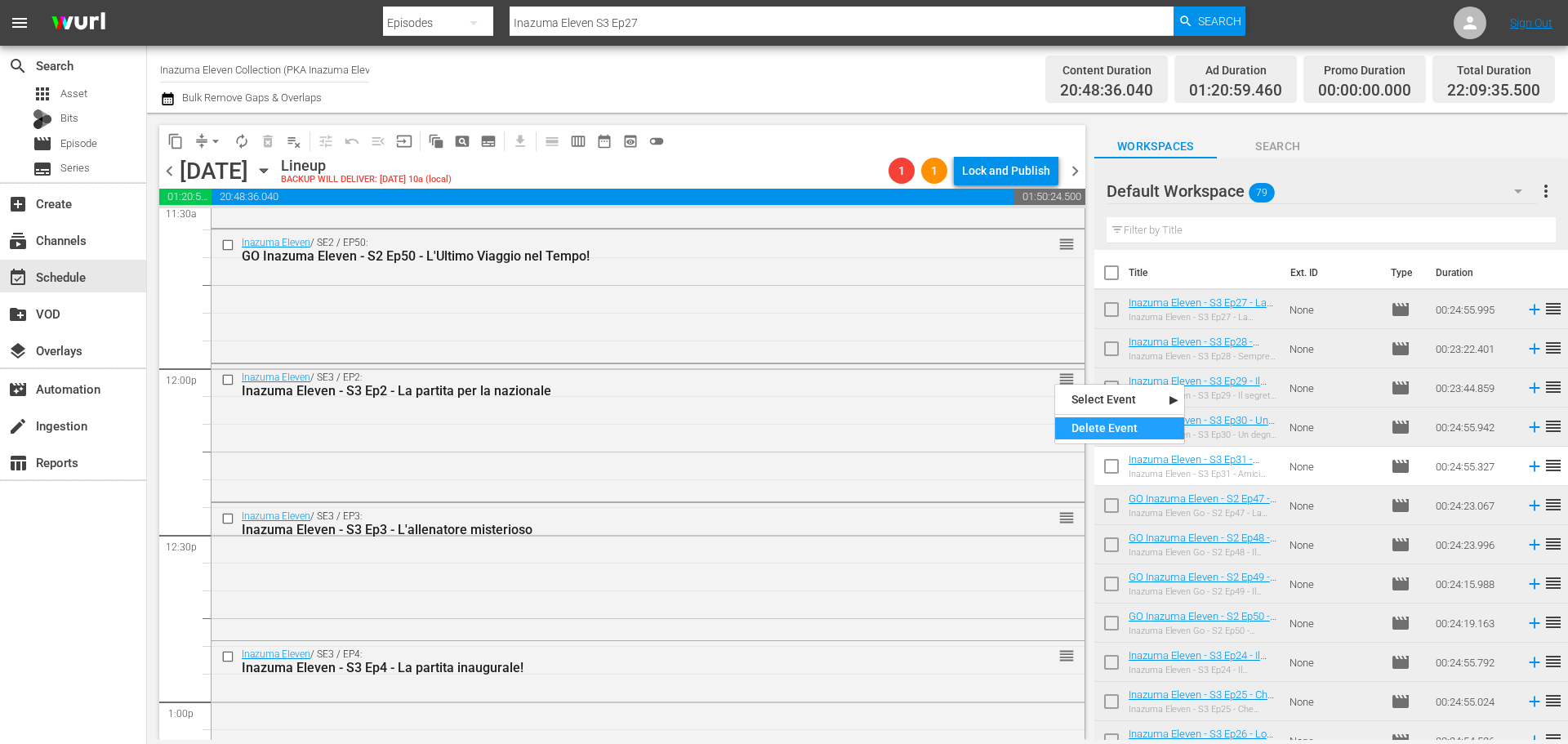
click at [1085, 427] on div "Delete Event" at bounding box center [1119, 428] width 129 height 22
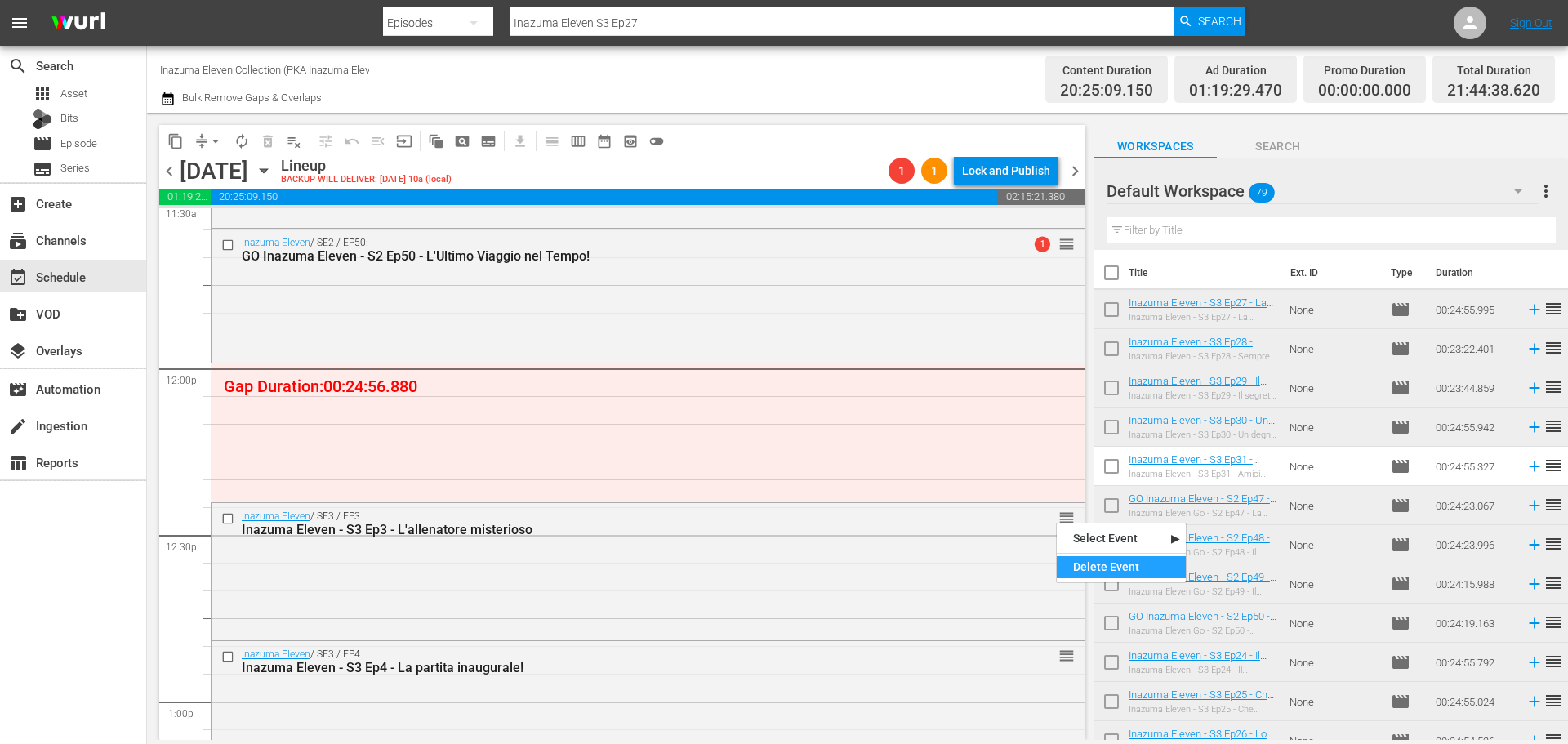
click at [1077, 566] on div "Delete Event" at bounding box center [1121, 566] width 129 height 22
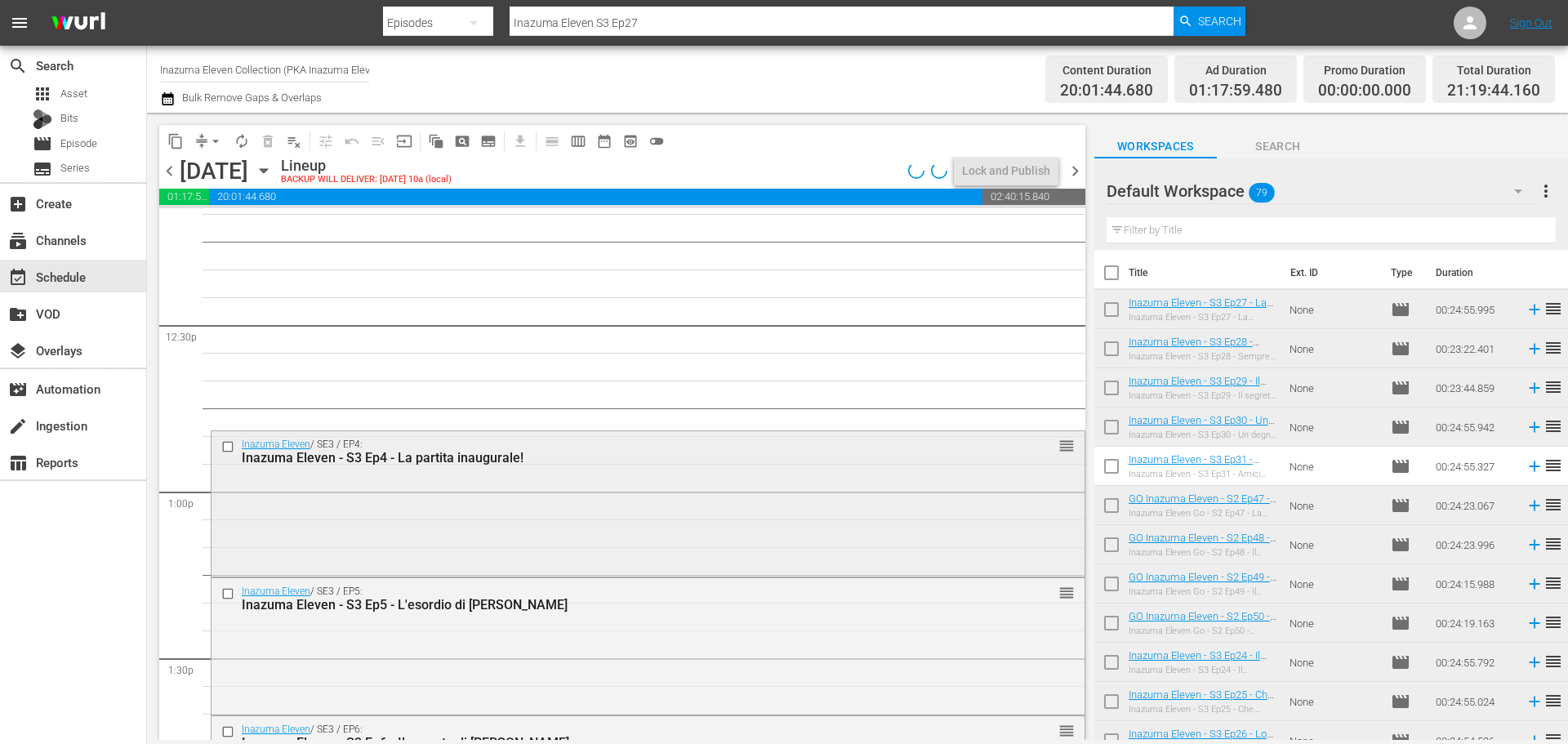
scroll to position [4082, 0]
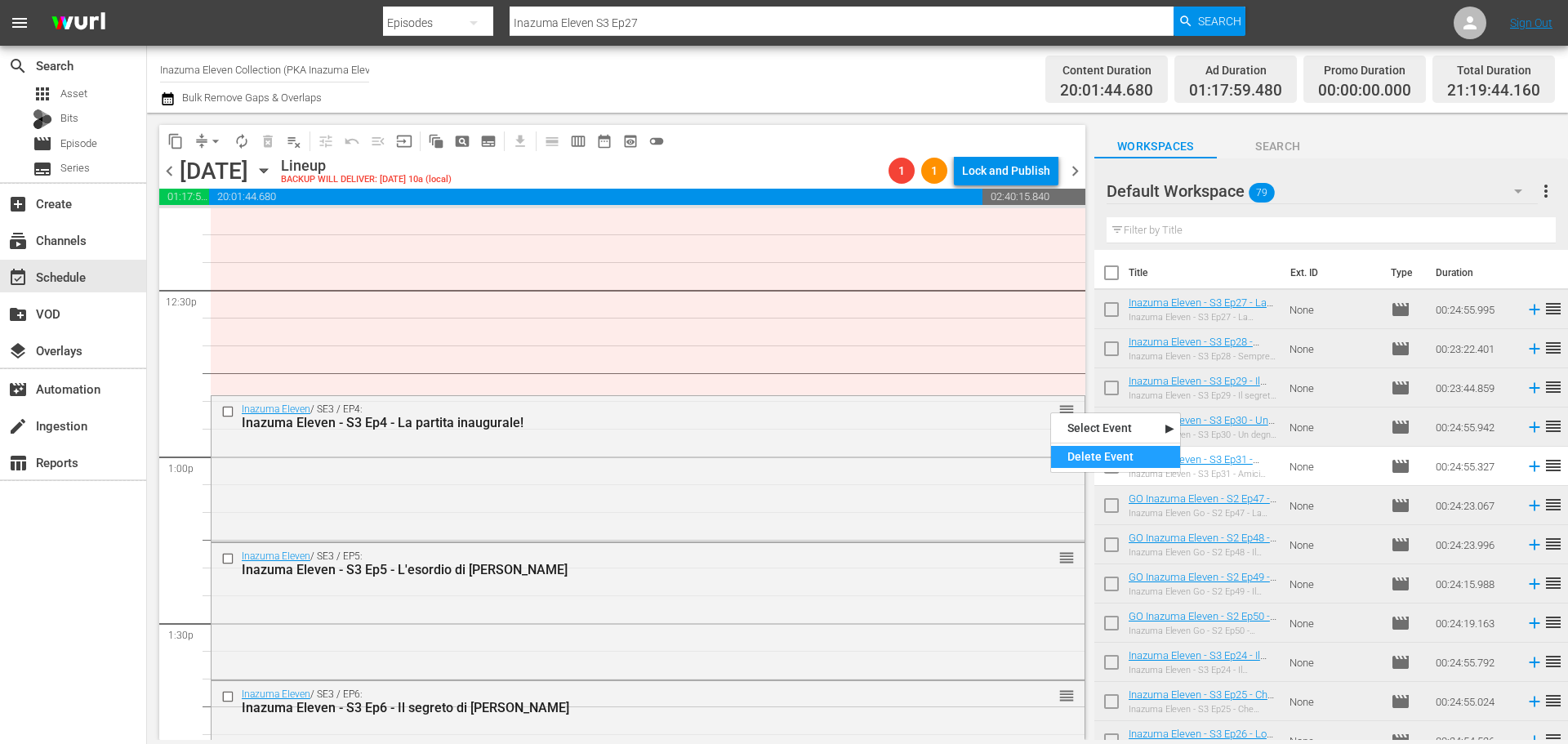
click at [1087, 464] on div "Delete Event" at bounding box center [1115, 457] width 129 height 22
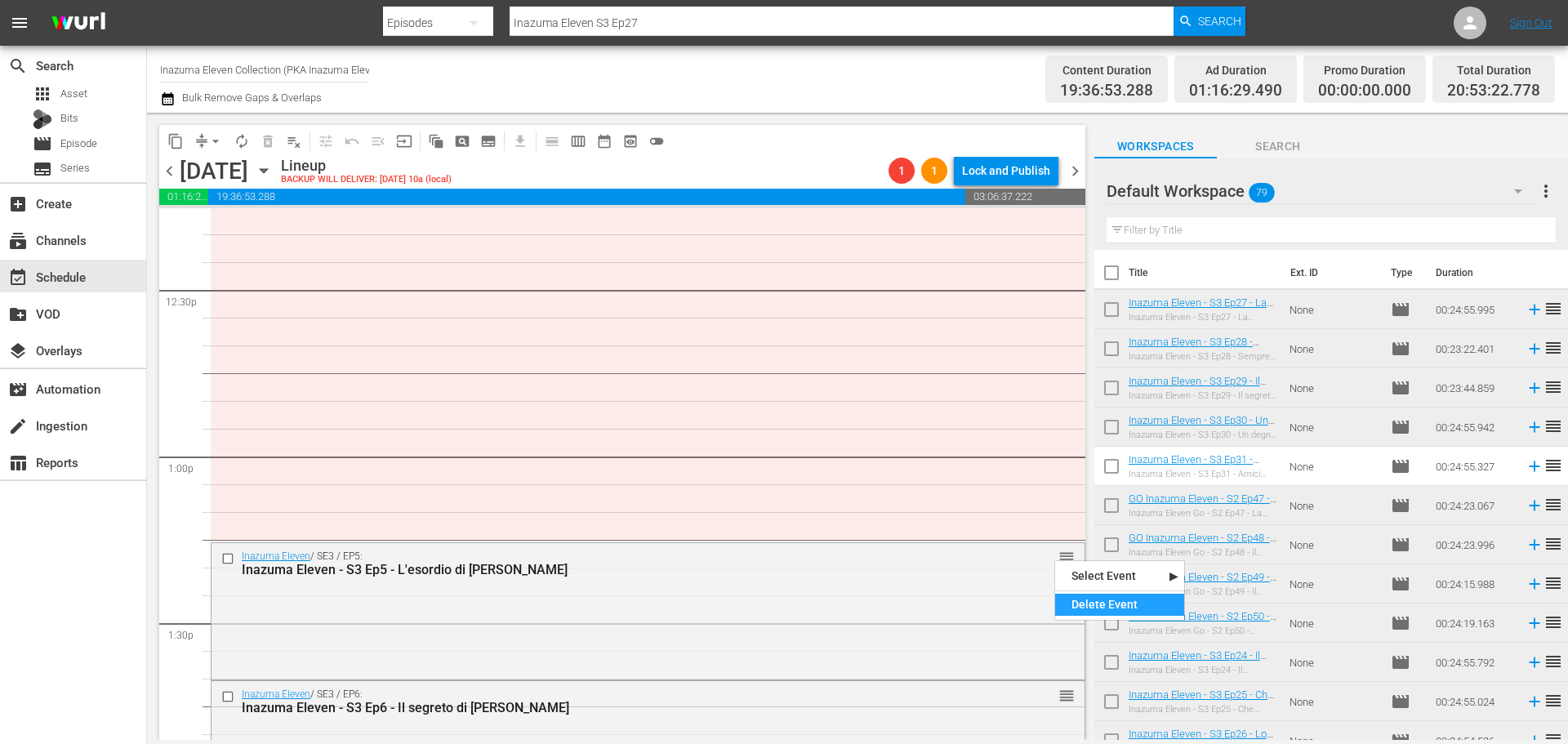
click at [1085, 600] on div "Delete Event" at bounding box center [1119, 604] width 129 height 22
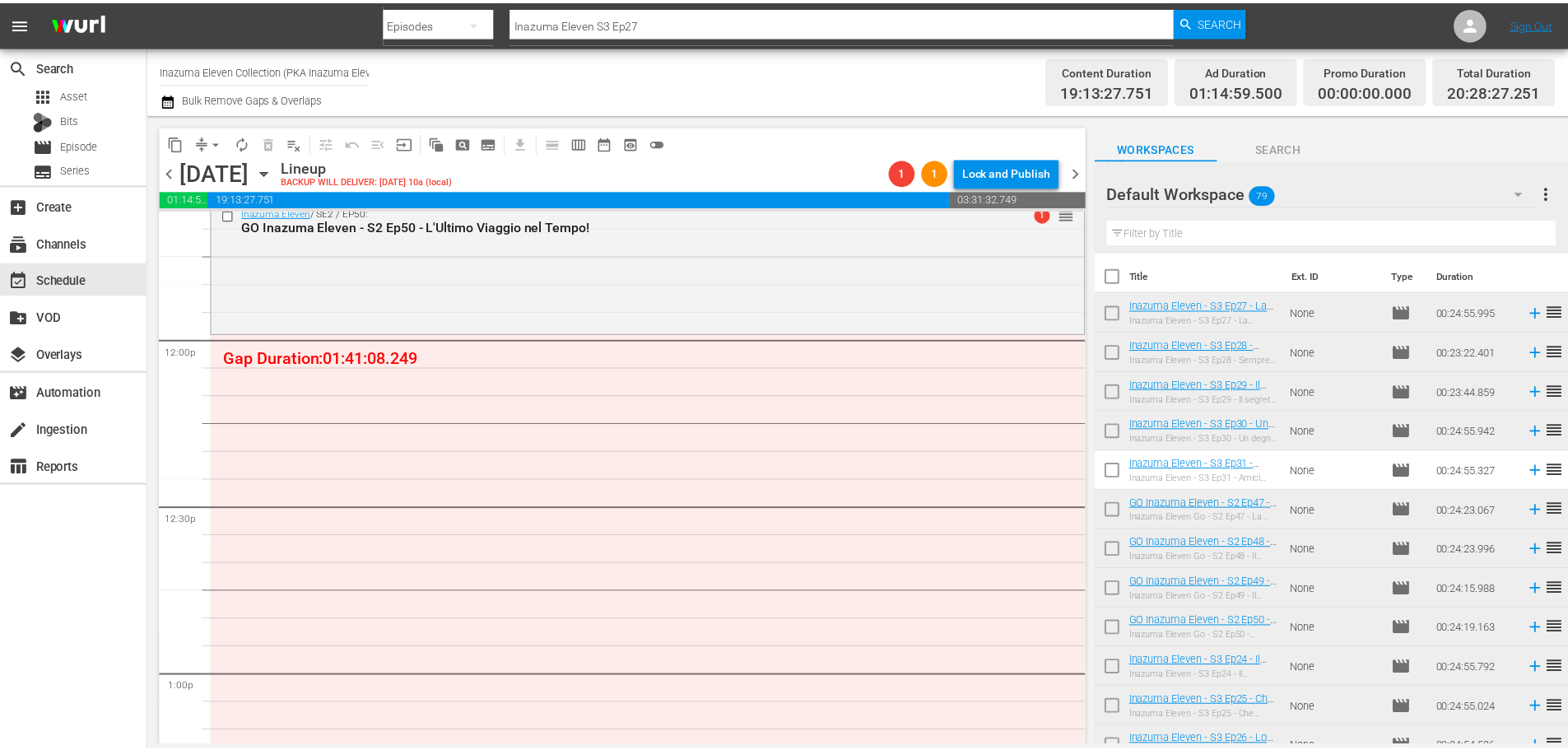
scroll to position [3846, 0]
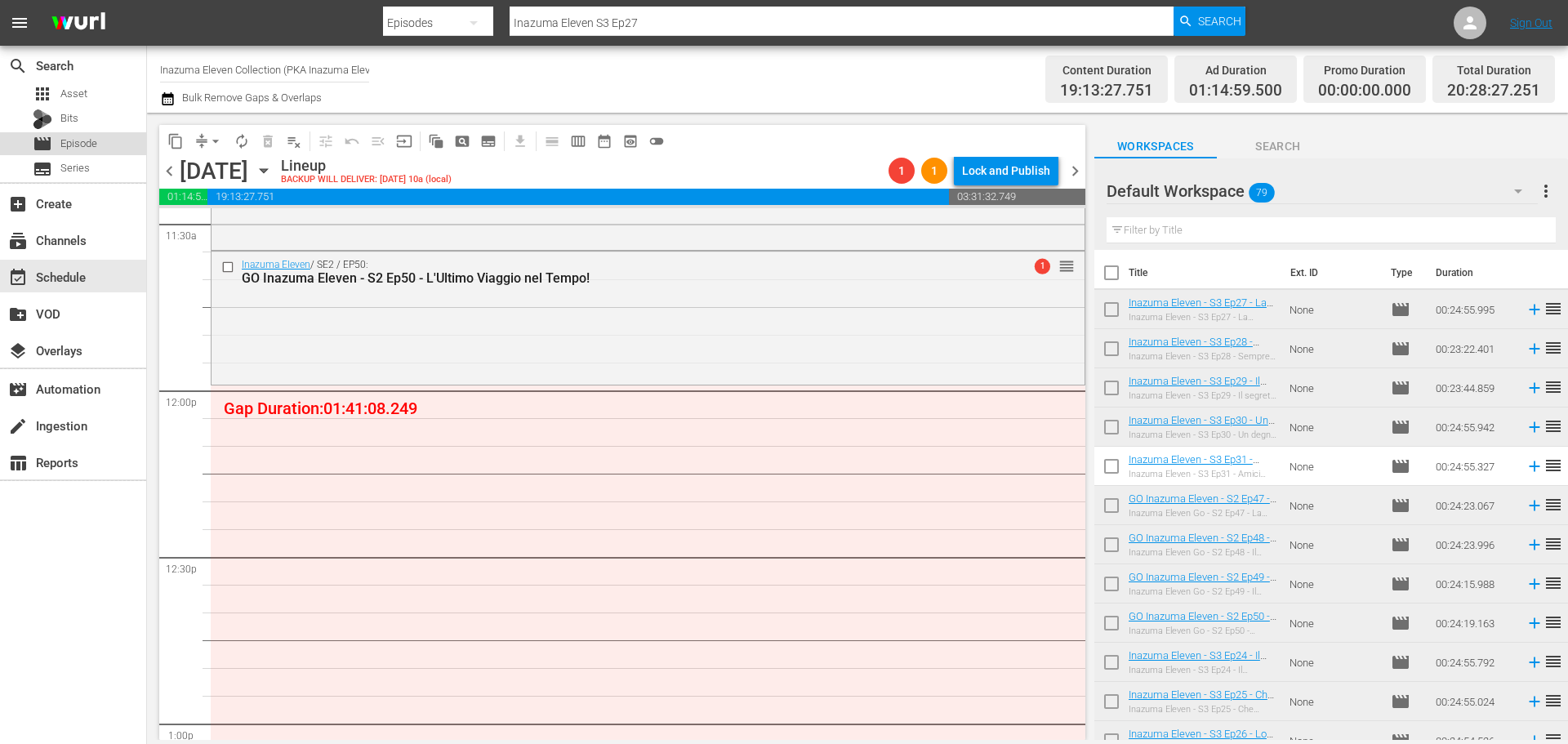
click at [118, 150] on div "movie Episode" at bounding box center [73, 143] width 146 height 23
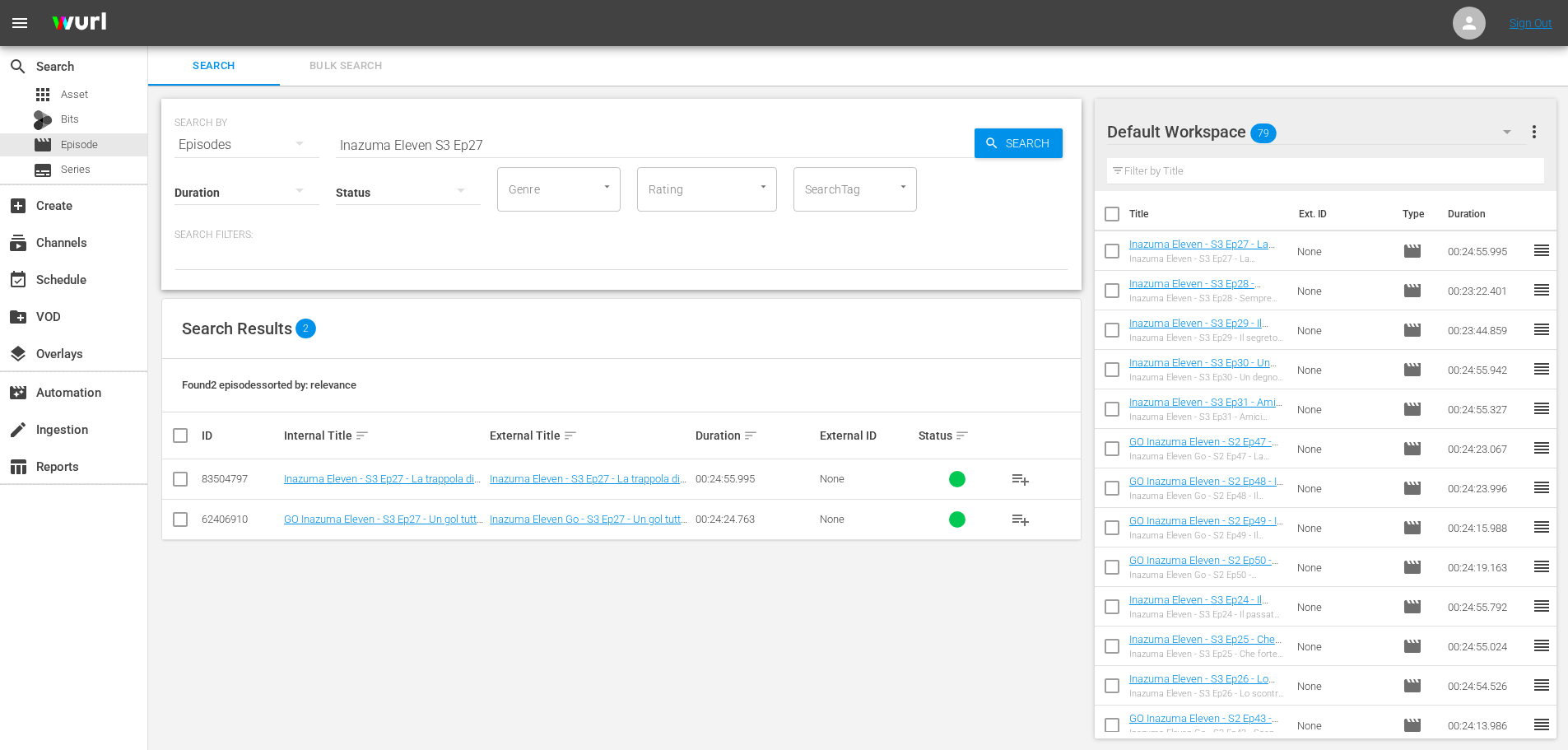
click at [437, 143] on input "Inazuma Eleven S3 Ep27" at bounding box center [655, 144] width 639 height 39
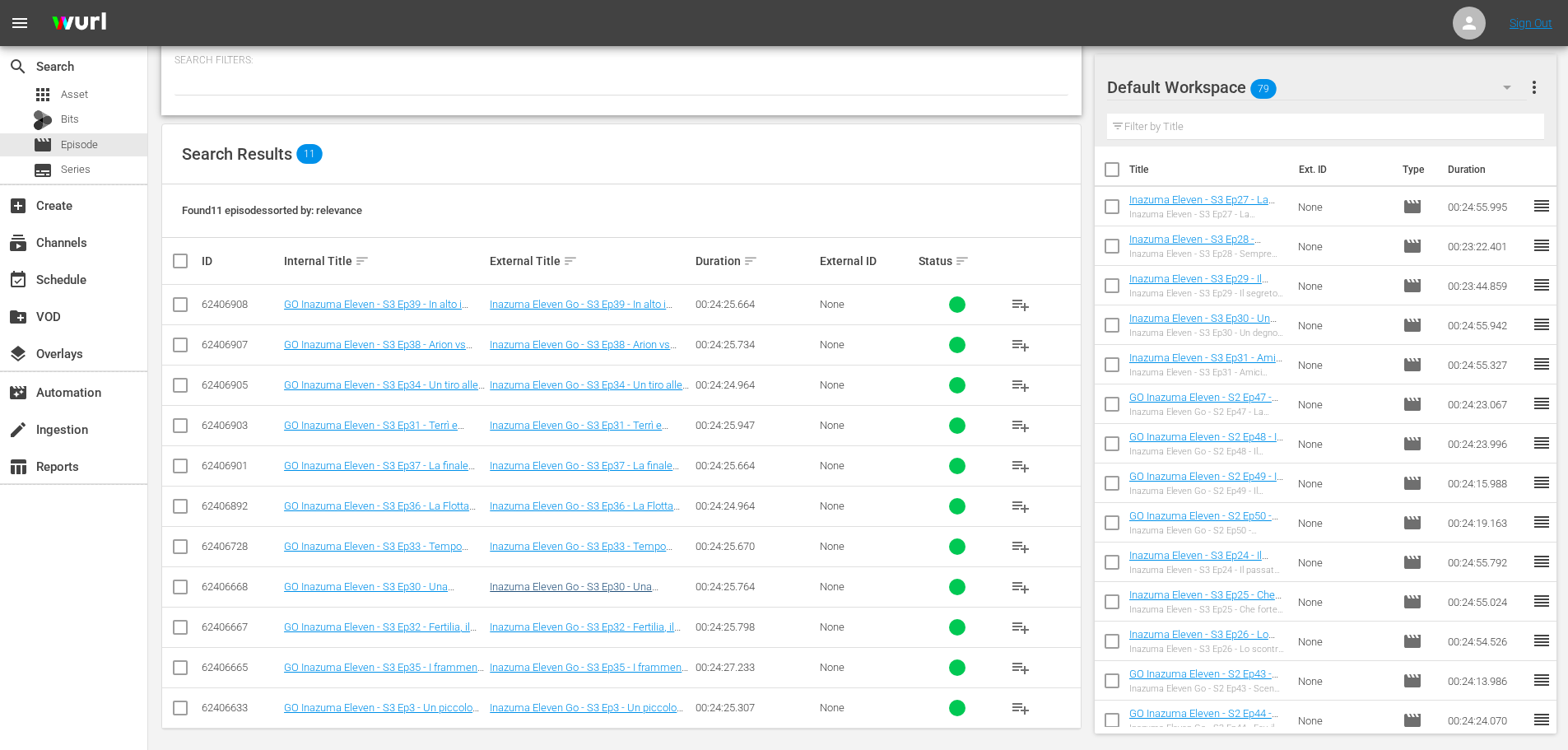
scroll to position [184, 0]
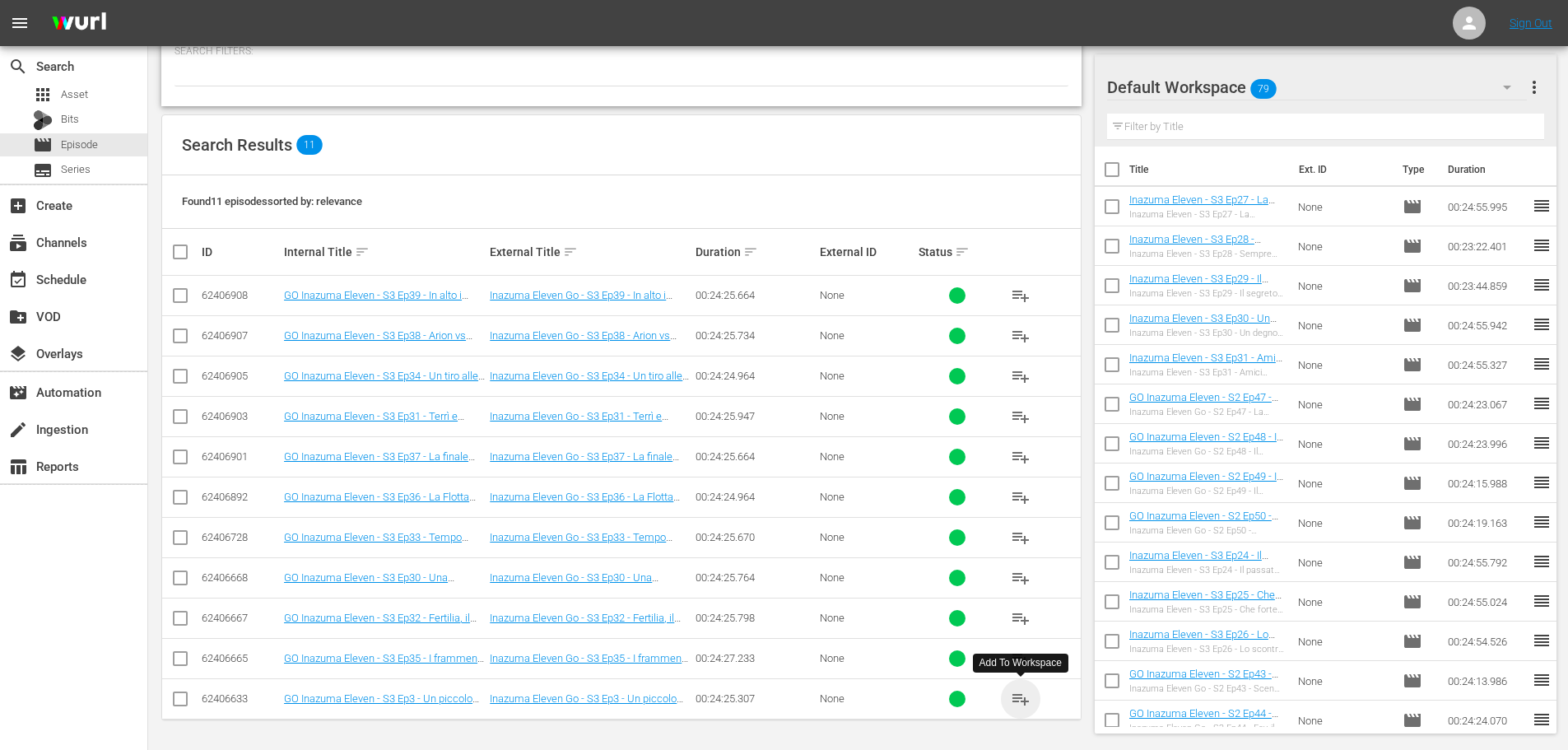
click at [1021, 706] on span "playlist_add" at bounding box center [1021, 698] width 20 height 20
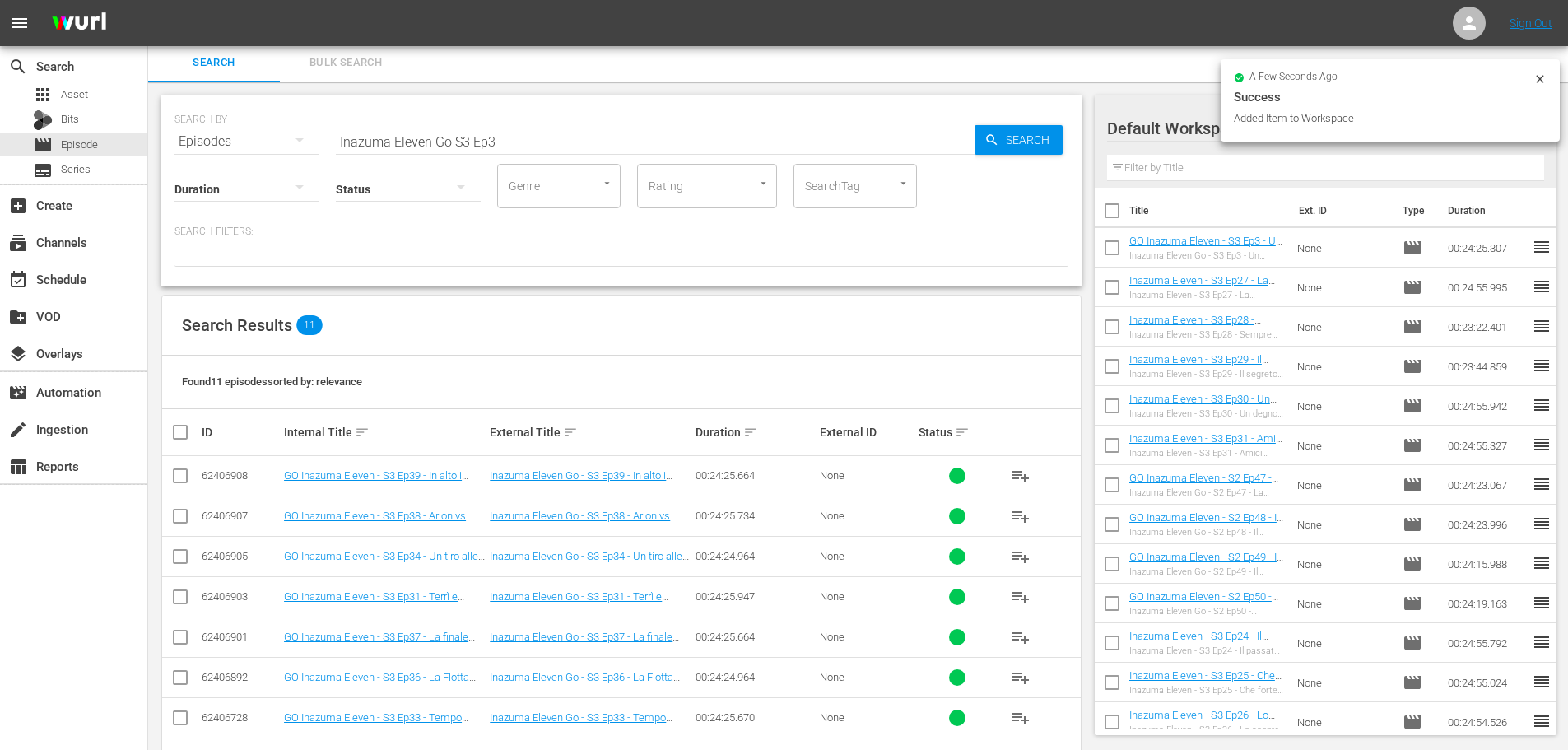
scroll to position [0, 0]
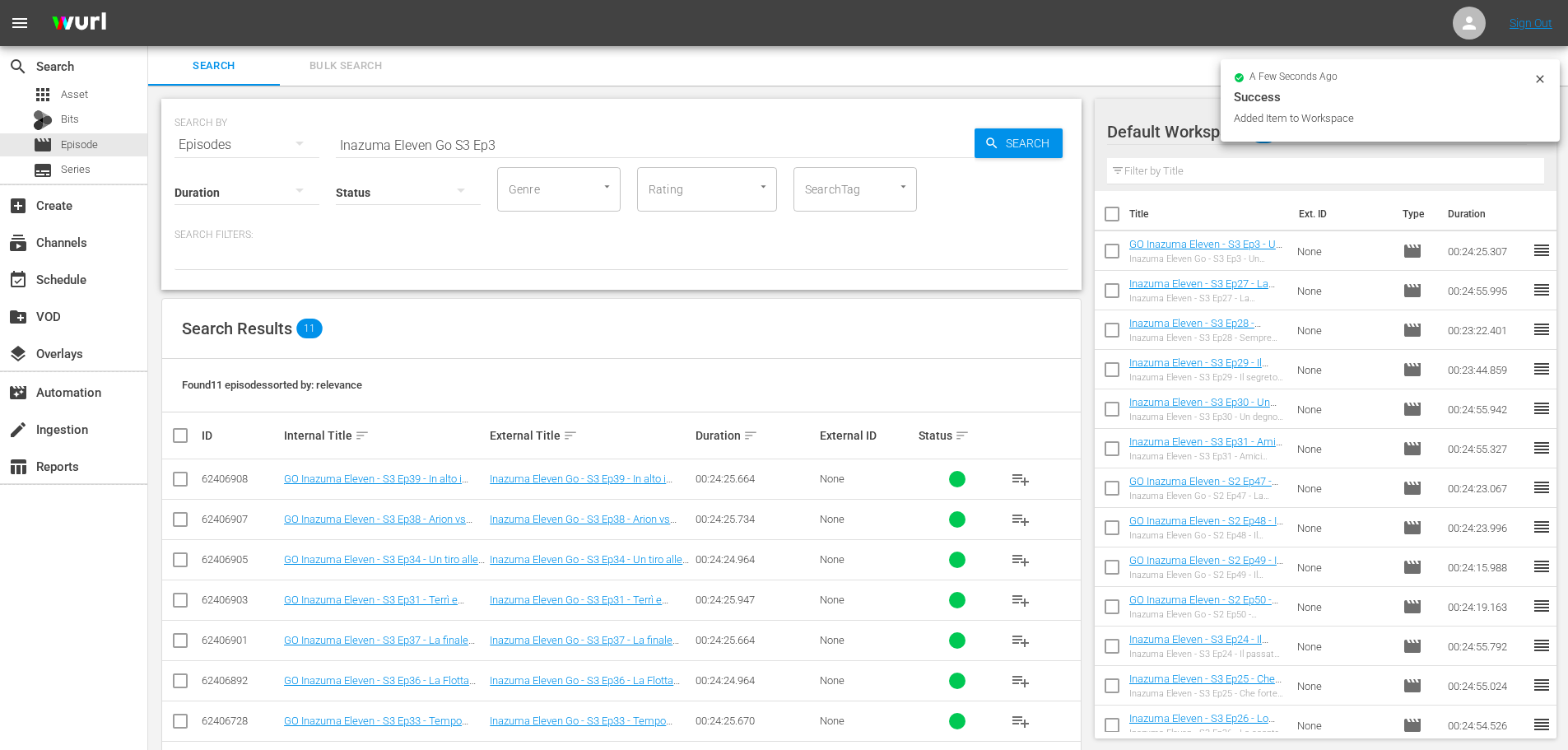
click at [527, 151] on input "Inazuma Eleven Go S3 Ep3" at bounding box center [655, 144] width 639 height 39
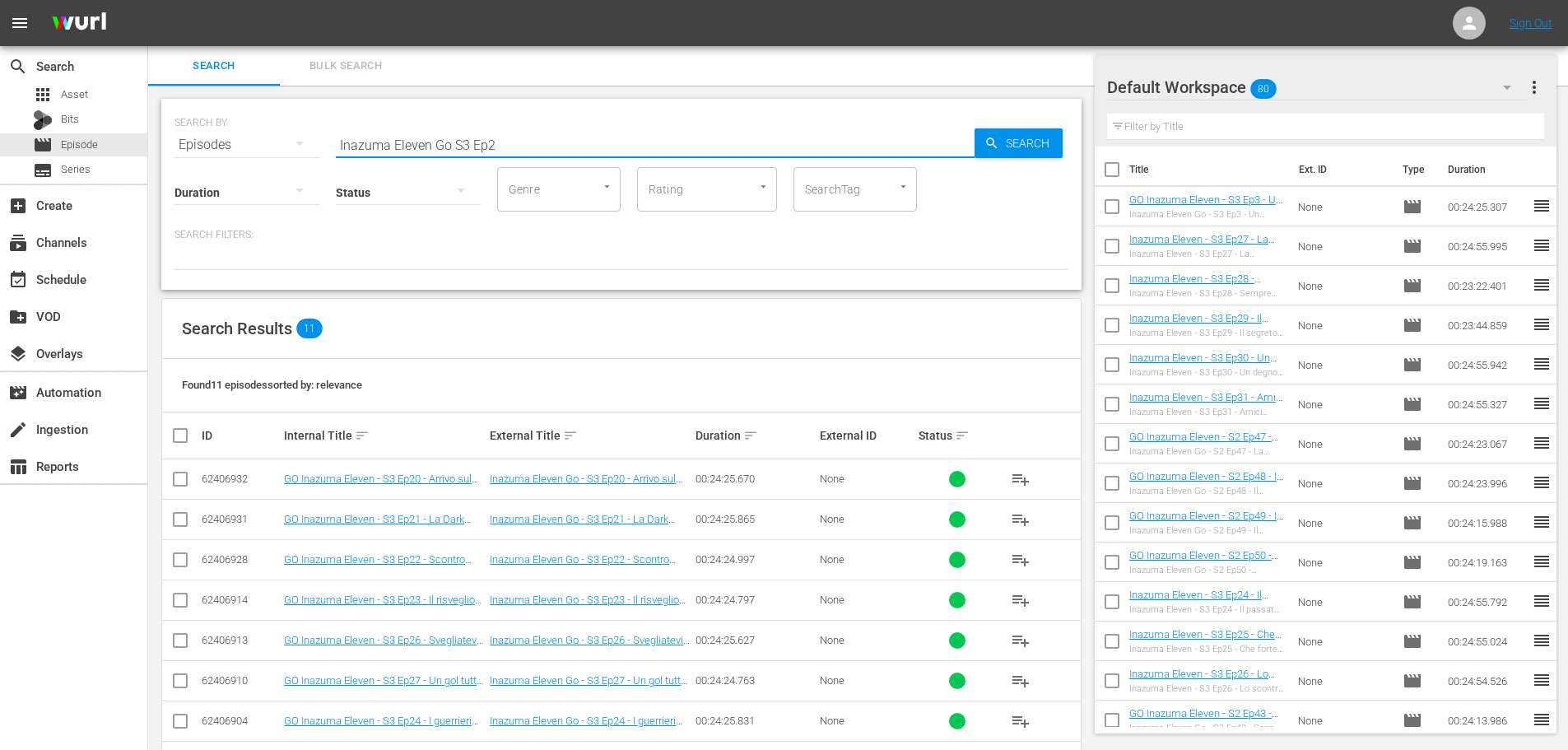
scroll to position [184, 0]
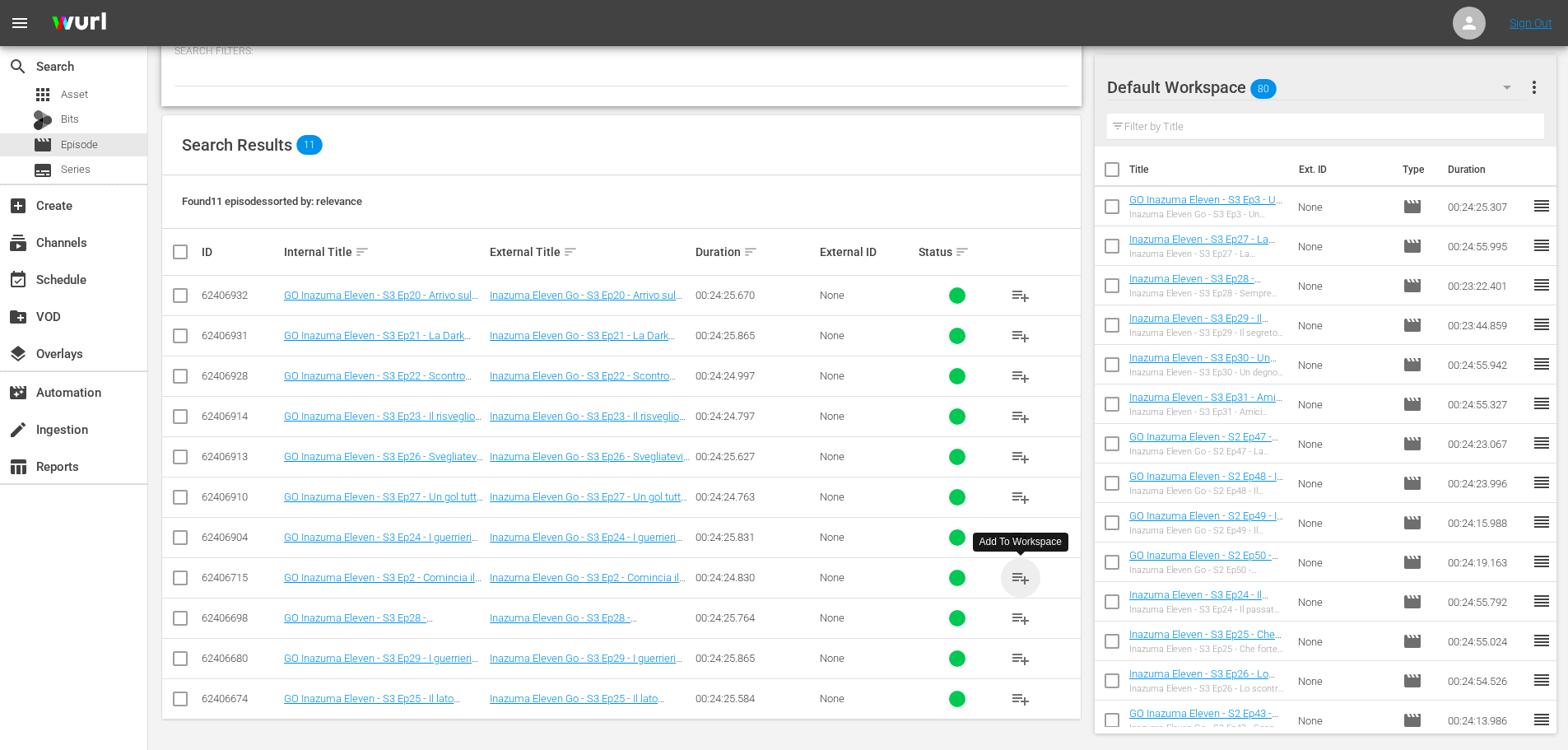
click at [1023, 578] on span "playlist_add" at bounding box center [1021, 578] width 20 height 20
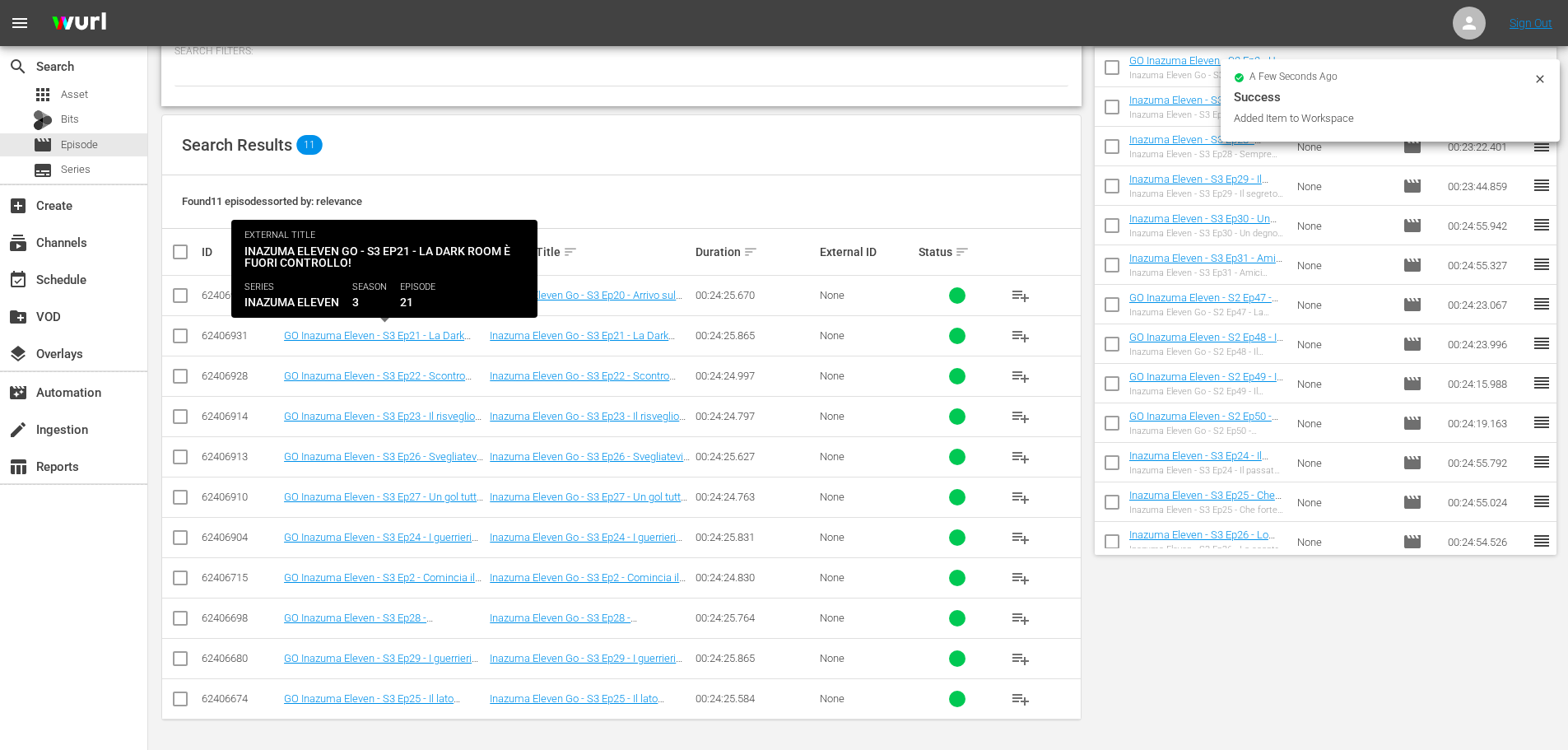
scroll to position [0, 0]
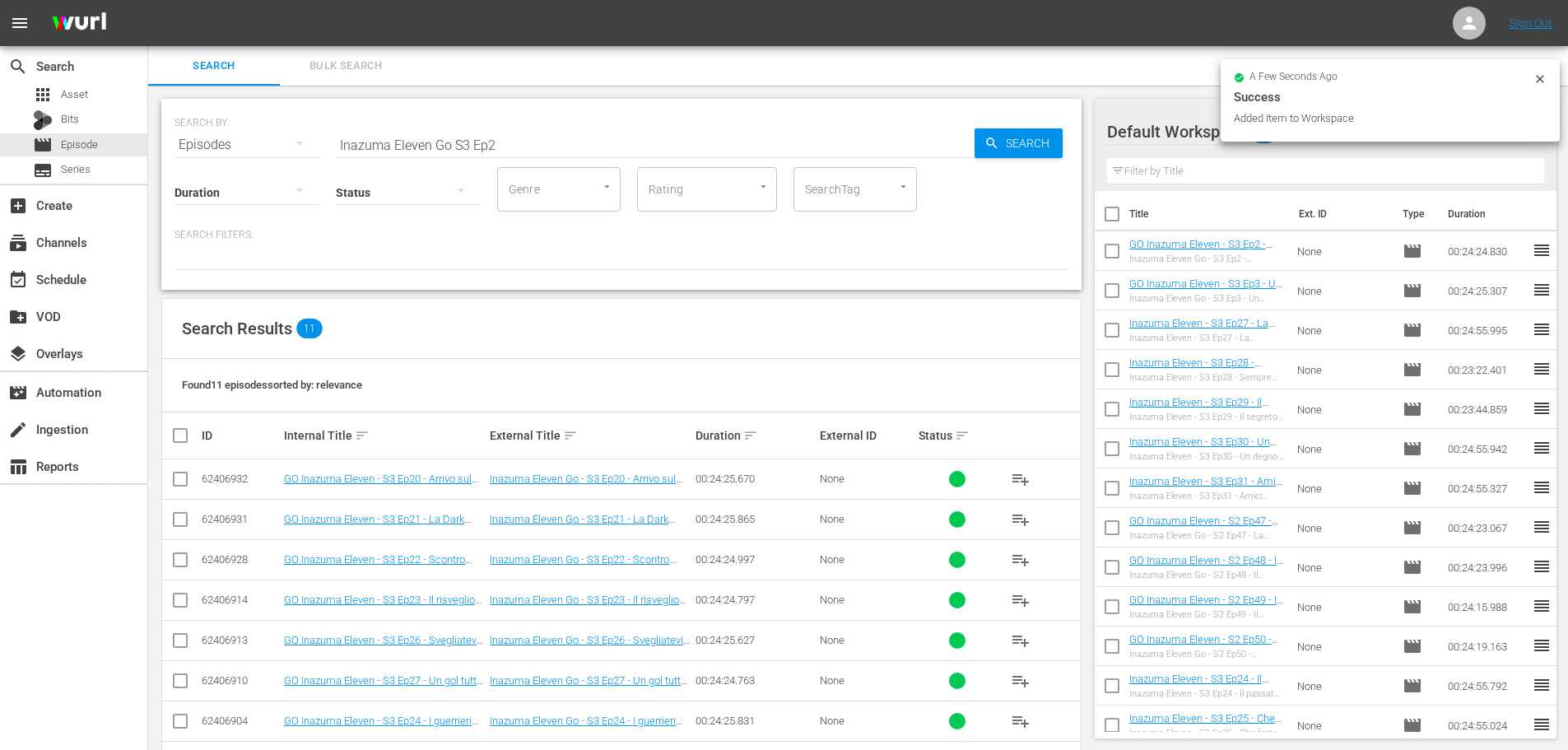
click at [508, 150] on input "Inazuma Eleven Go S3 Ep2" at bounding box center [655, 144] width 639 height 39
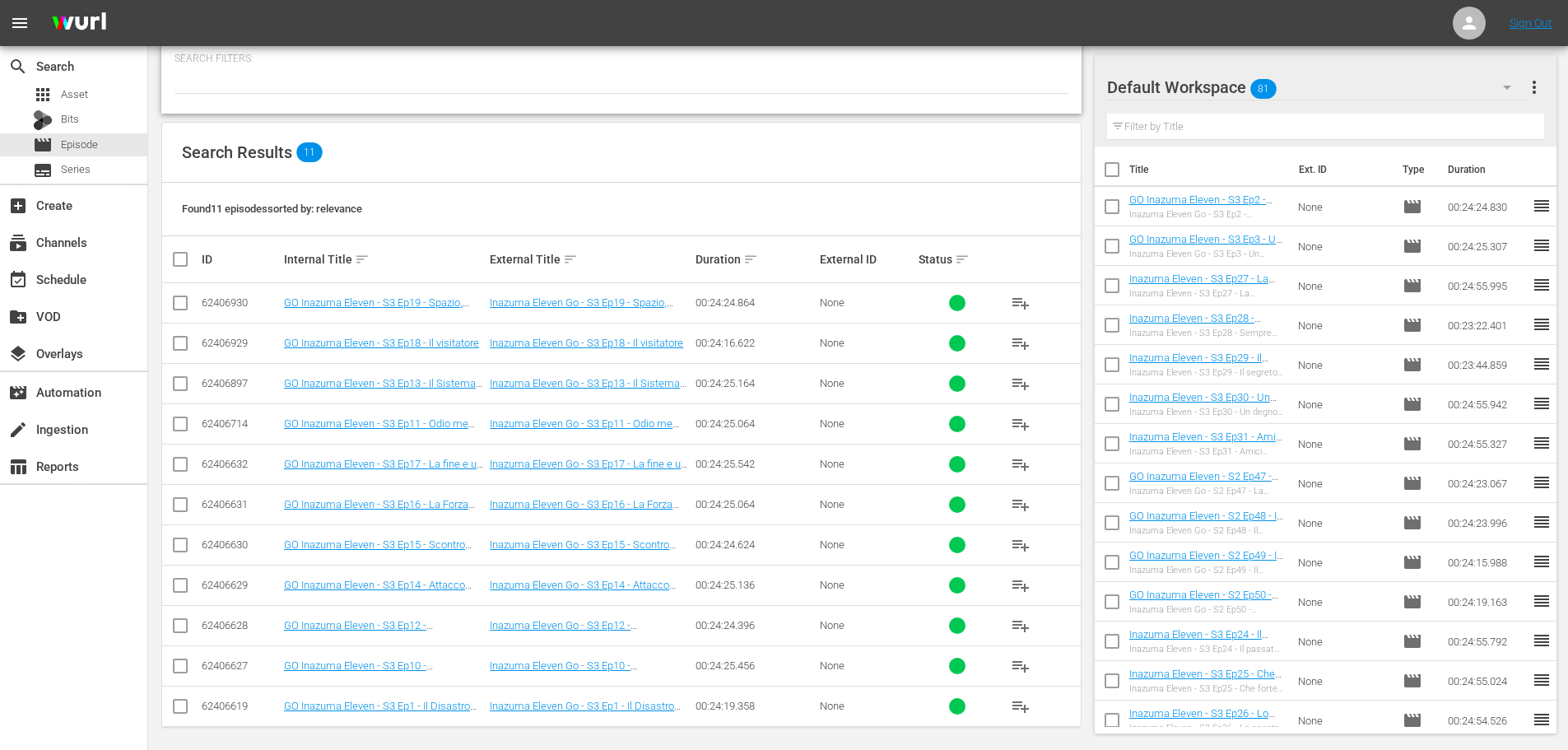
scroll to position [184, 0]
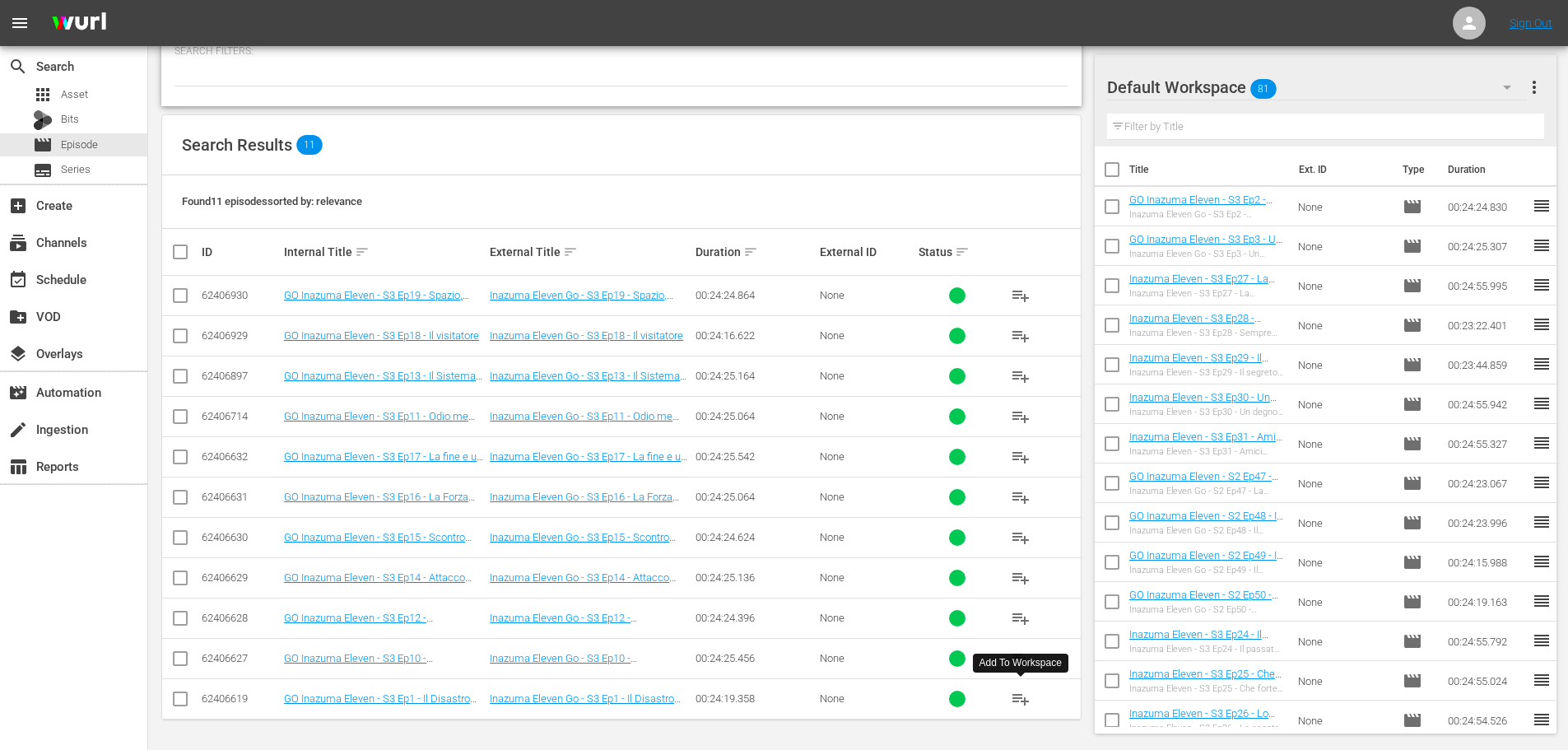
click at [1024, 704] on span "playlist_add" at bounding box center [1021, 698] width 20 height 20
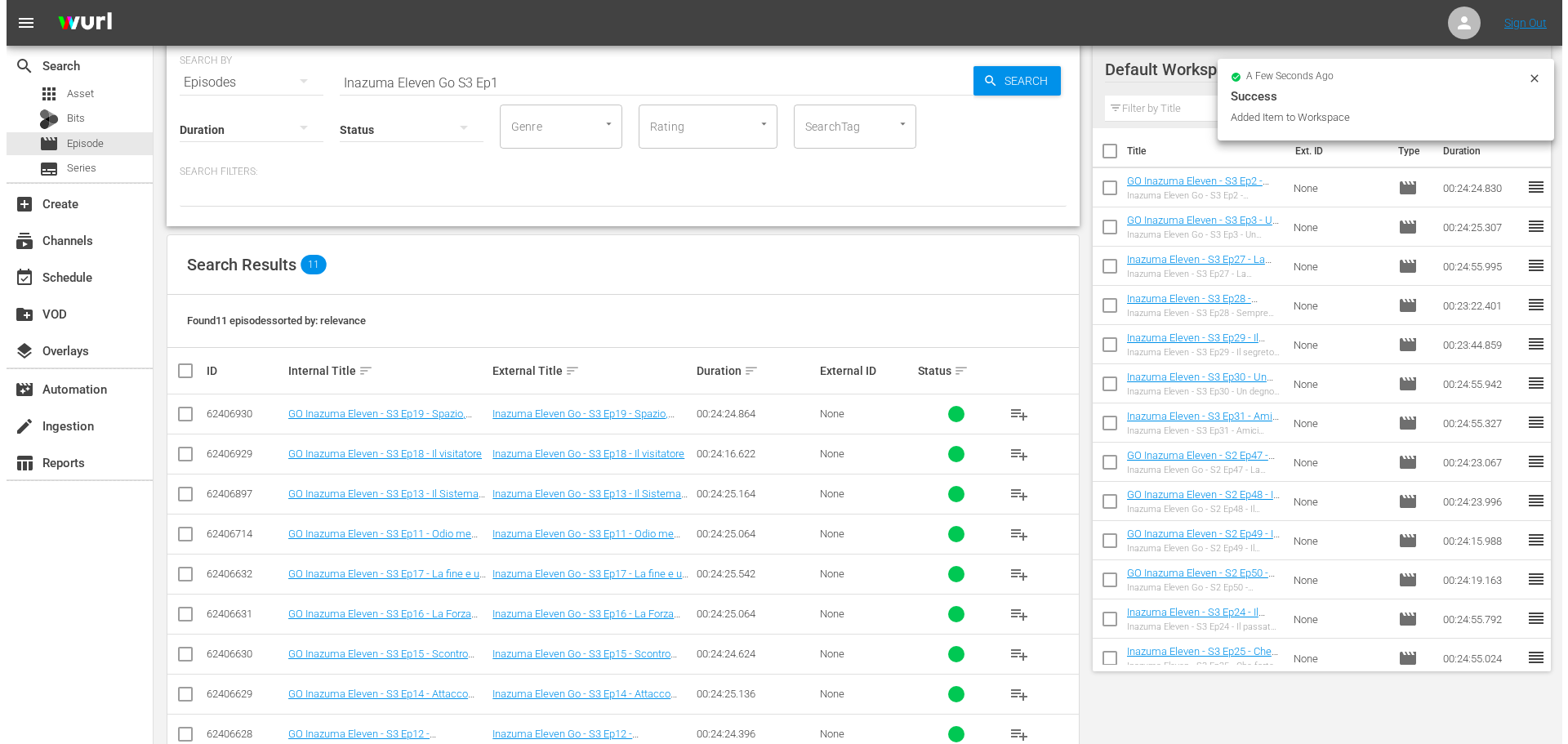
scroll to position [0, 0]
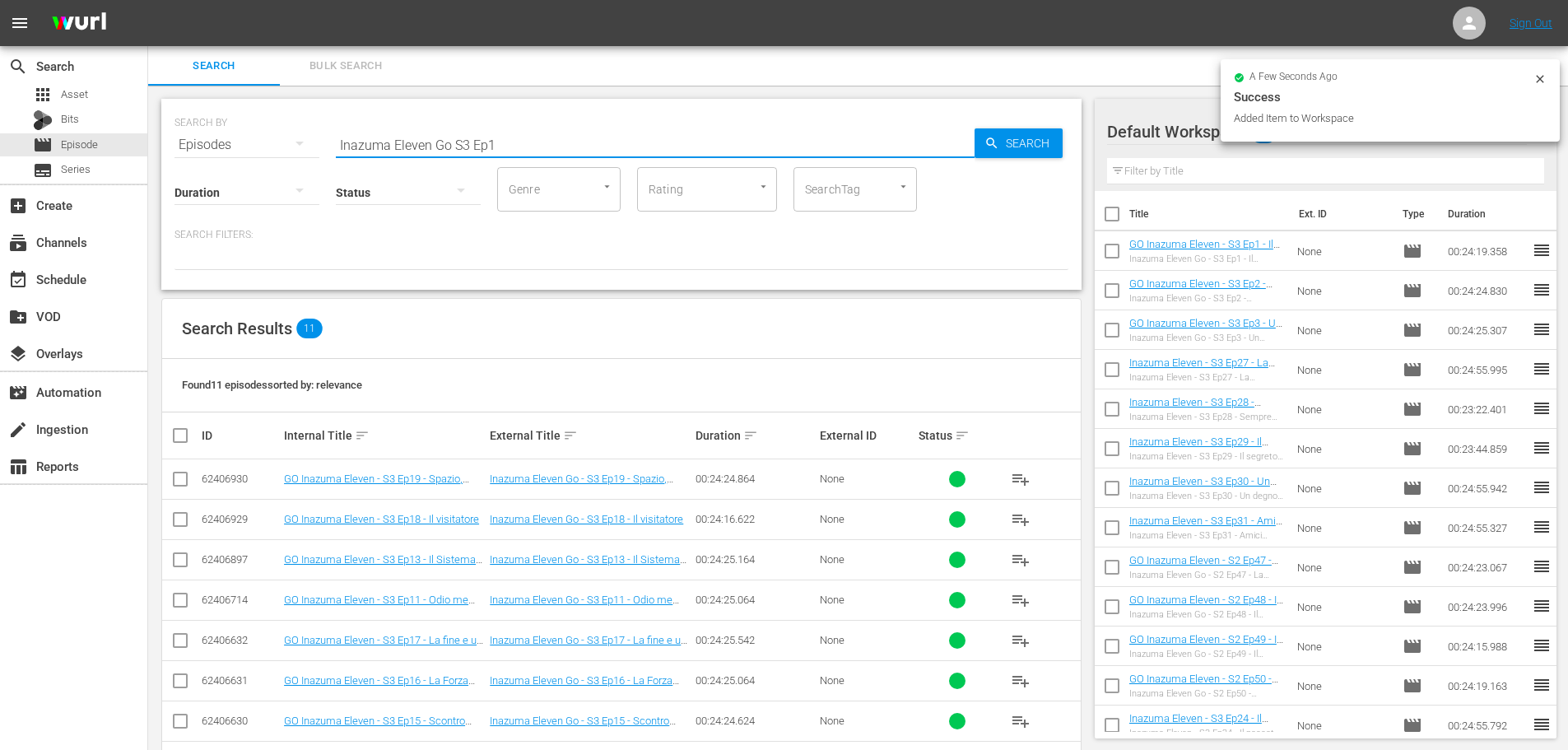
drag, startPoint x: 464, startPoint y: 138, endPoint x: 474, endPoint y: 133, distance: 11.2
click at [464, 138] on input "Inazuma Eleven Go S3 Ep1" at bounding box center [655, 144] width 639 height 39
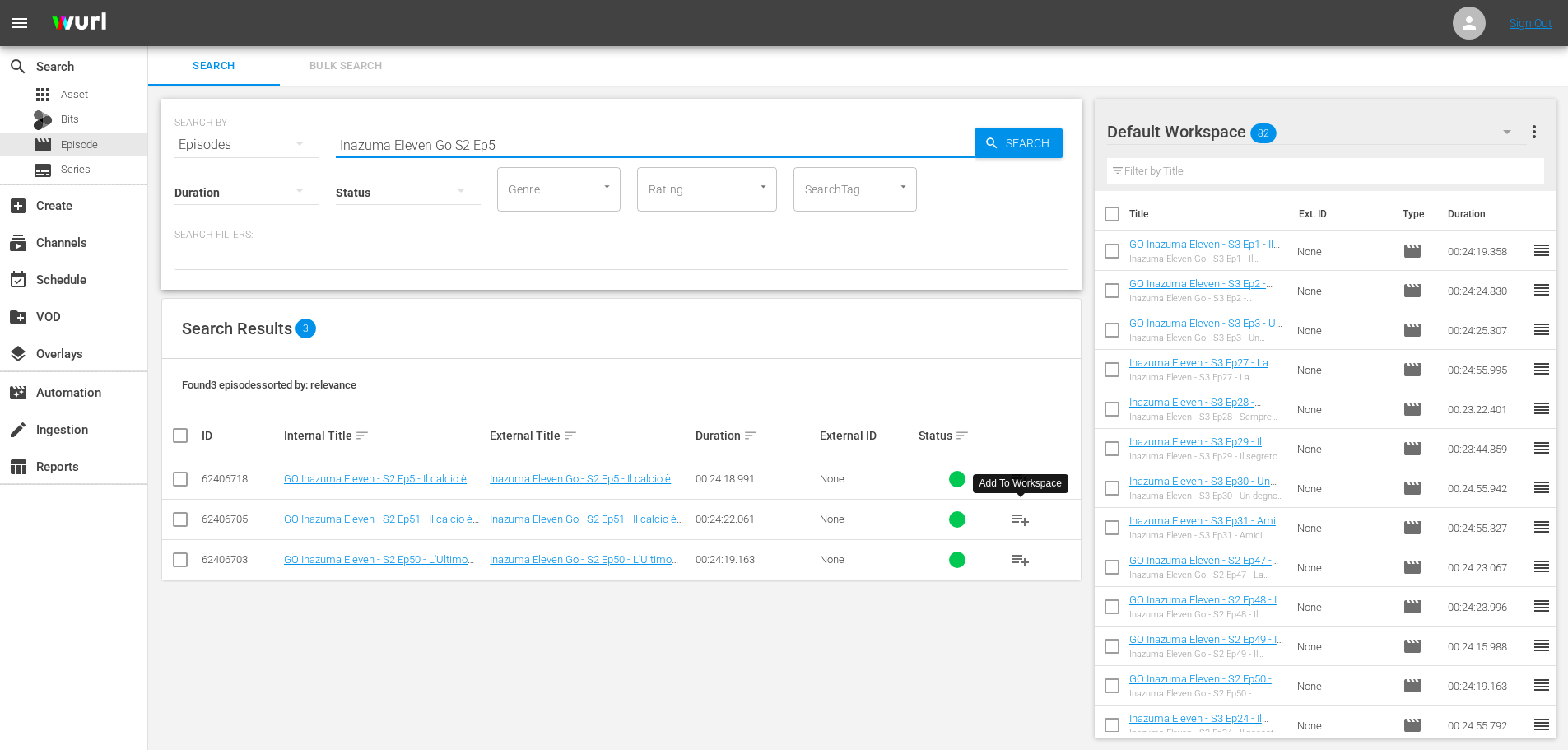
type input "Inazuma Eleven Go S2 Ep5"
click at [1023, 523] on span "playlist_add" at bounding box center [1021, 519] width 20 height 20
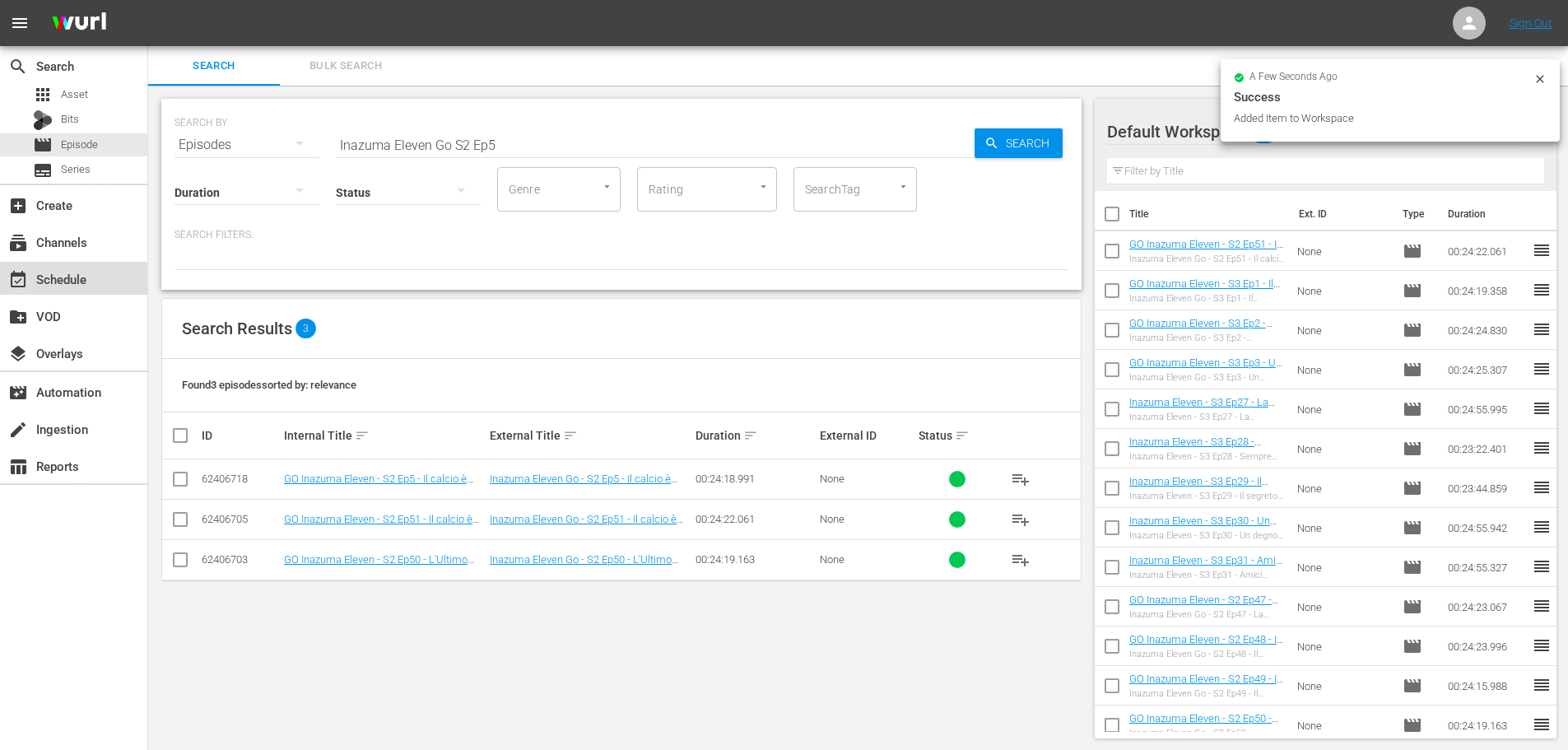
click at [103, 280] on div "event_available Schedule" at bounding box center [73, 278] width 147 height 33
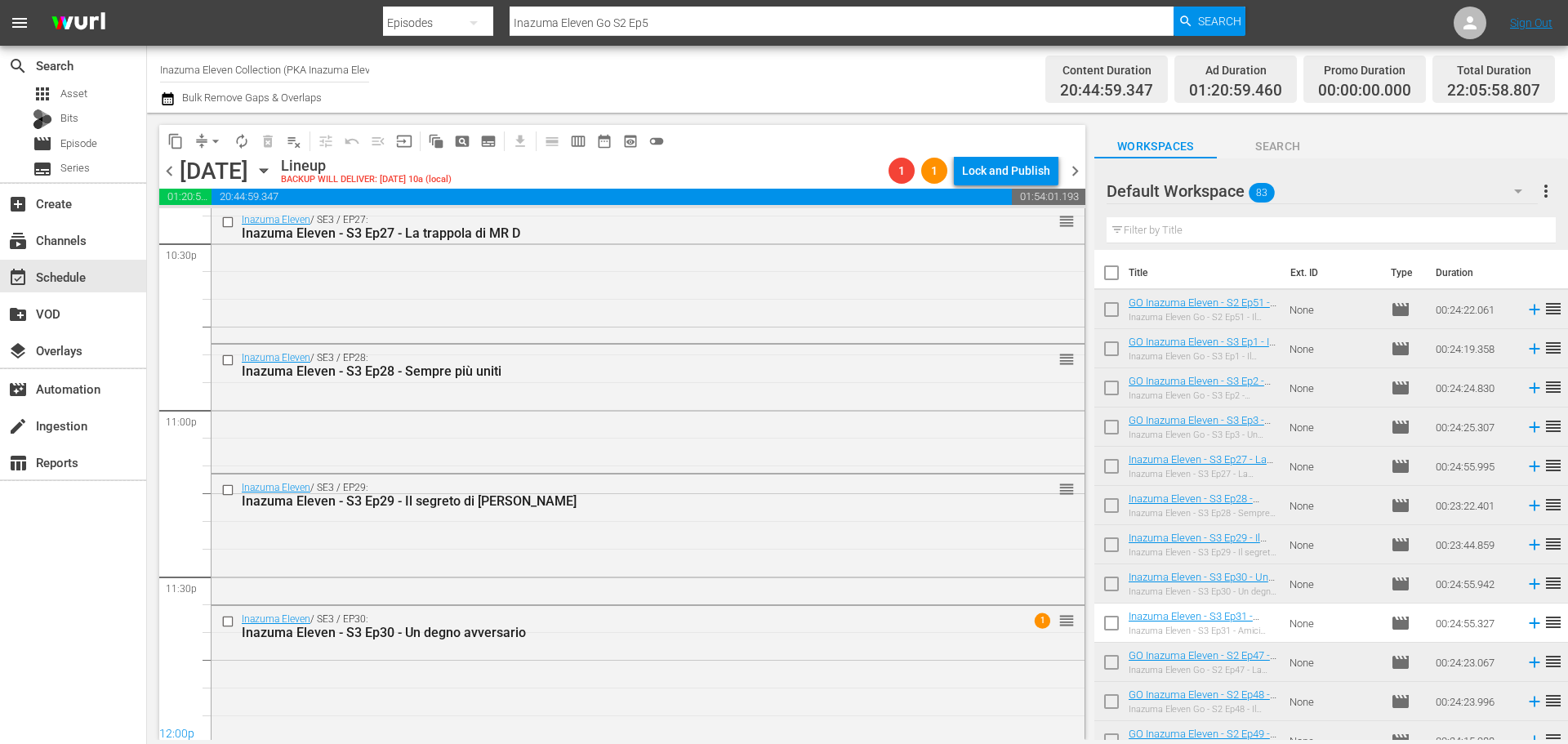
scroll to position [7464, 0]
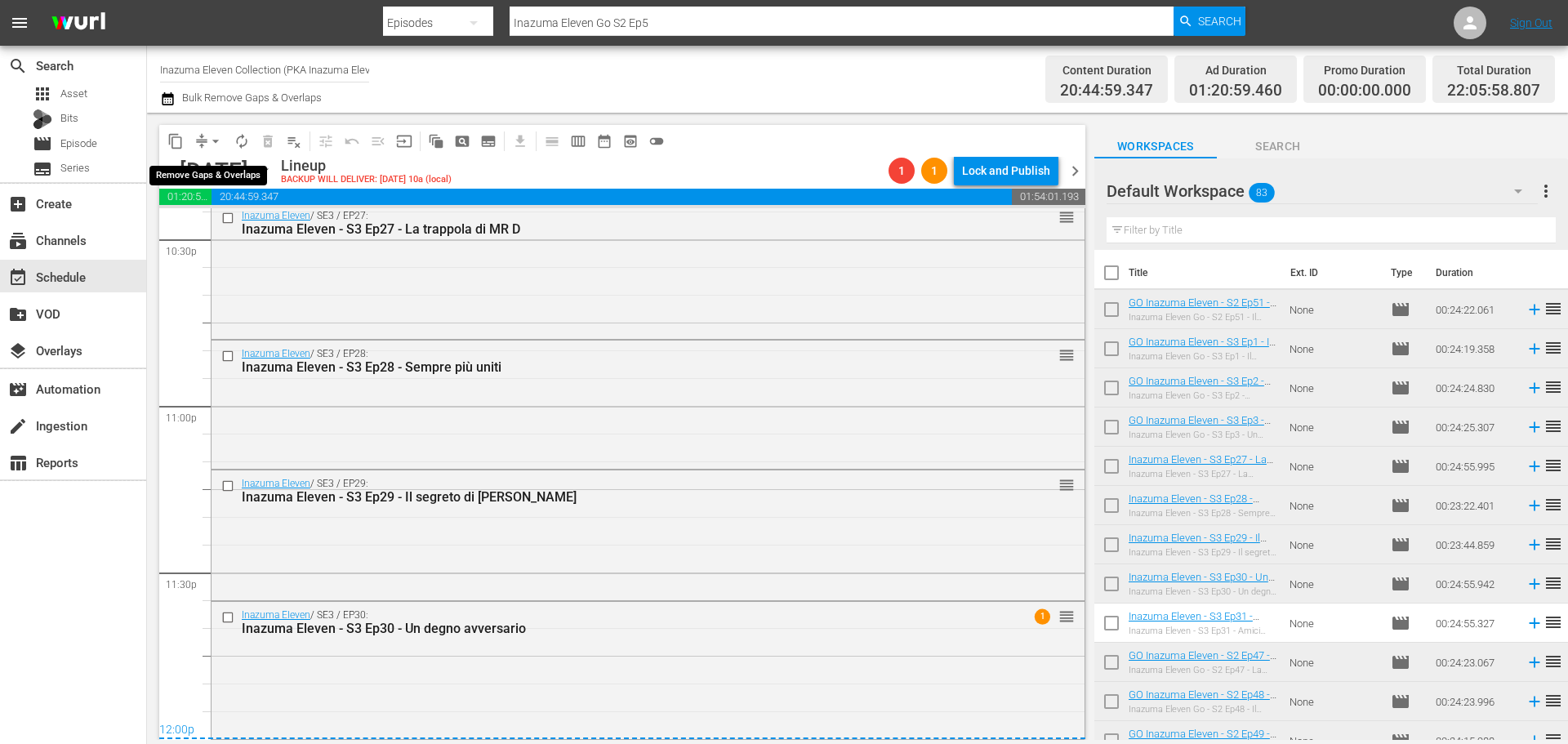
click at [216, 137] on span "arrow_drop_down" at bounding box center [215, 140] width 16 height 16
click at [225, 223] on li "Align to End of Previous Day" at bounding box center [217, 228] width 172 height 27
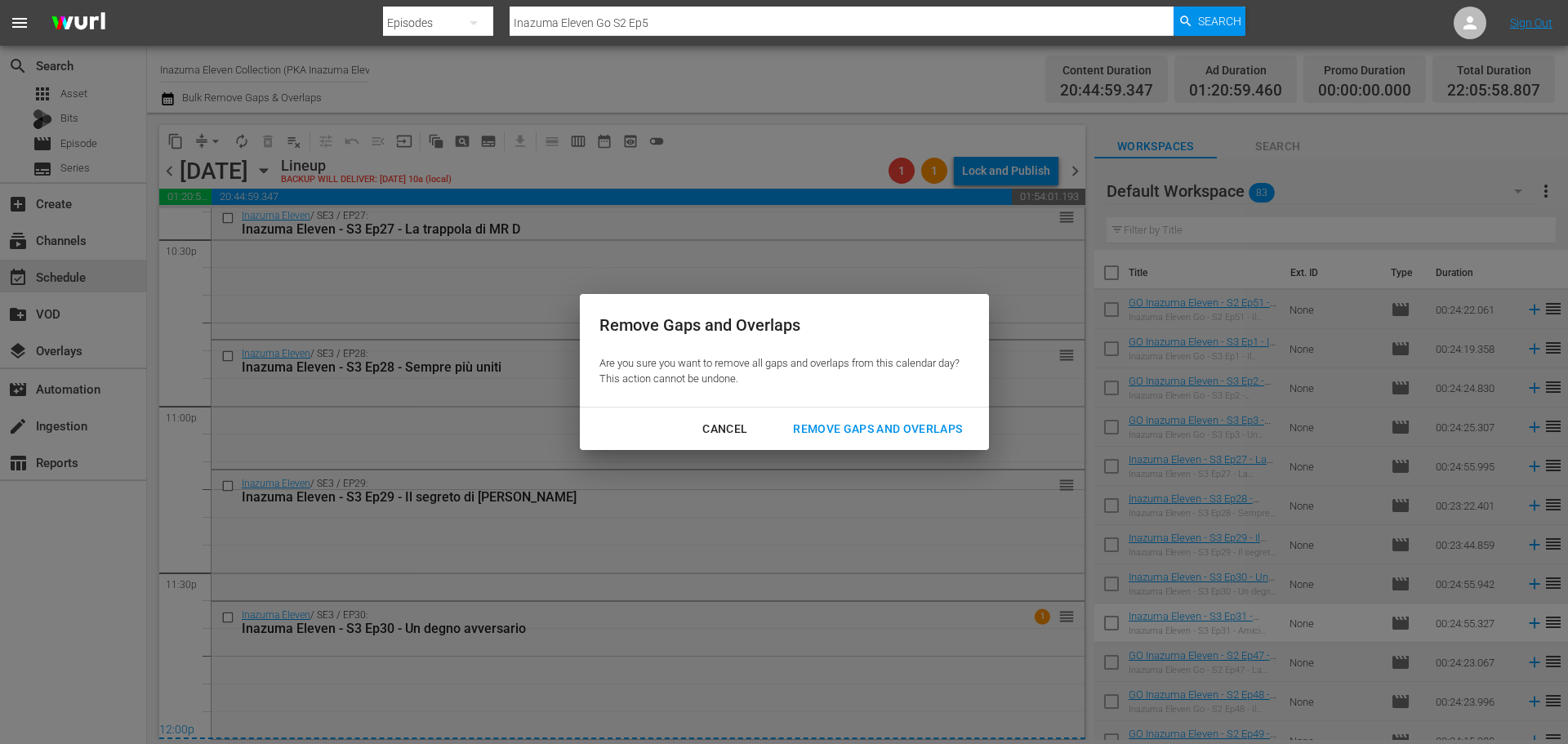
click at [840, 436] on div "Remove Gaps and Overlaps" at bounding box center [877, 429] width 195 height 20
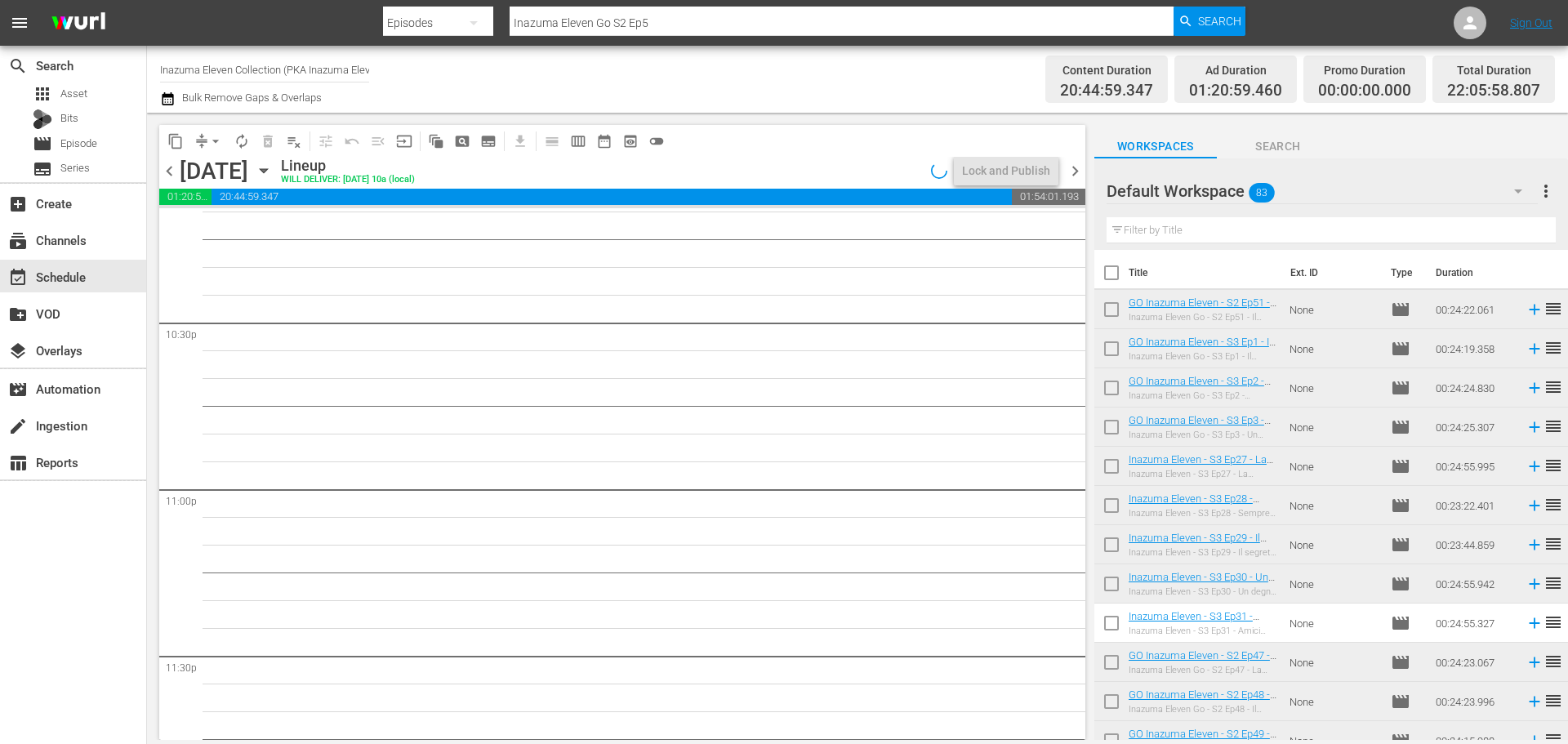
scroll to position [7136, 0]
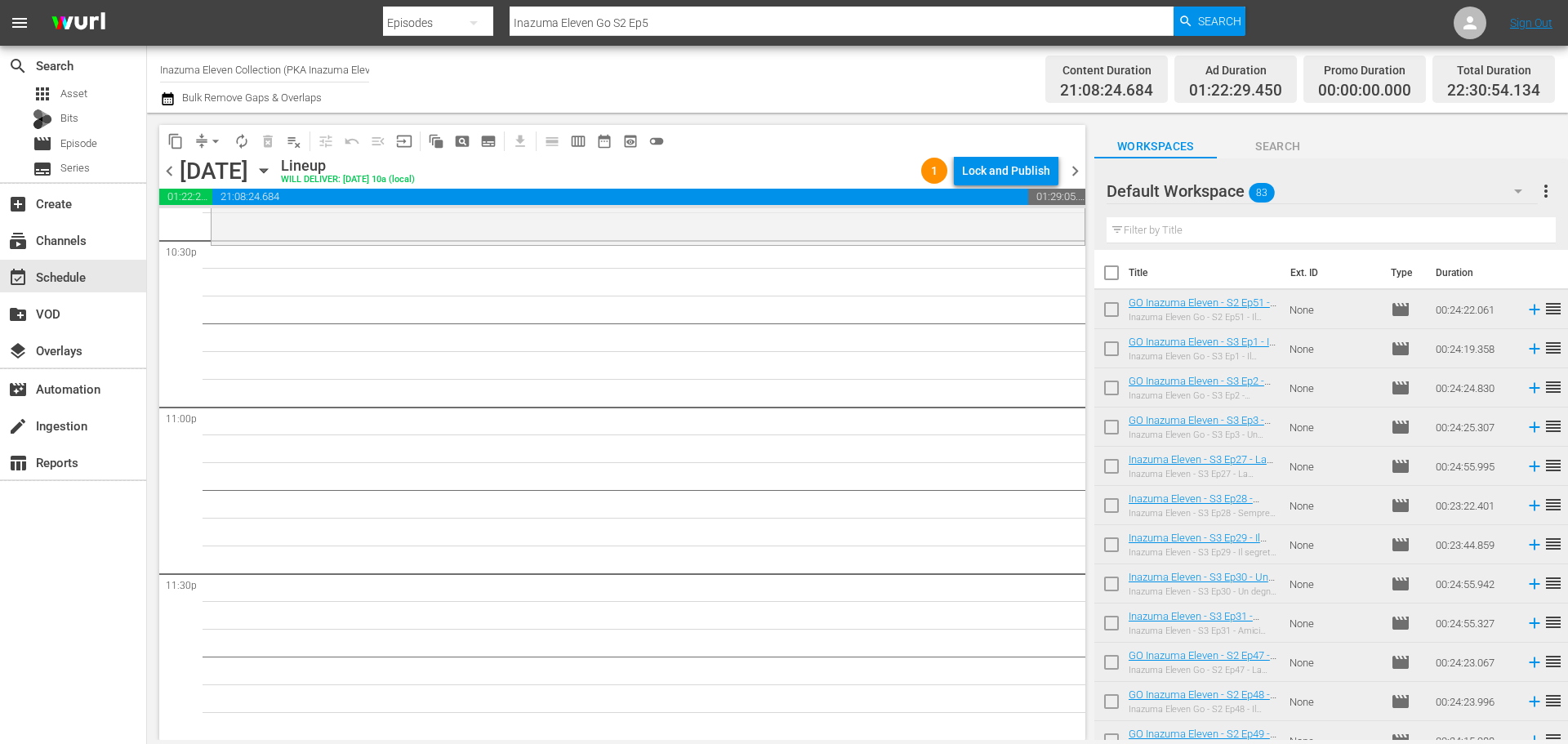
scroll to position [7218, 0]
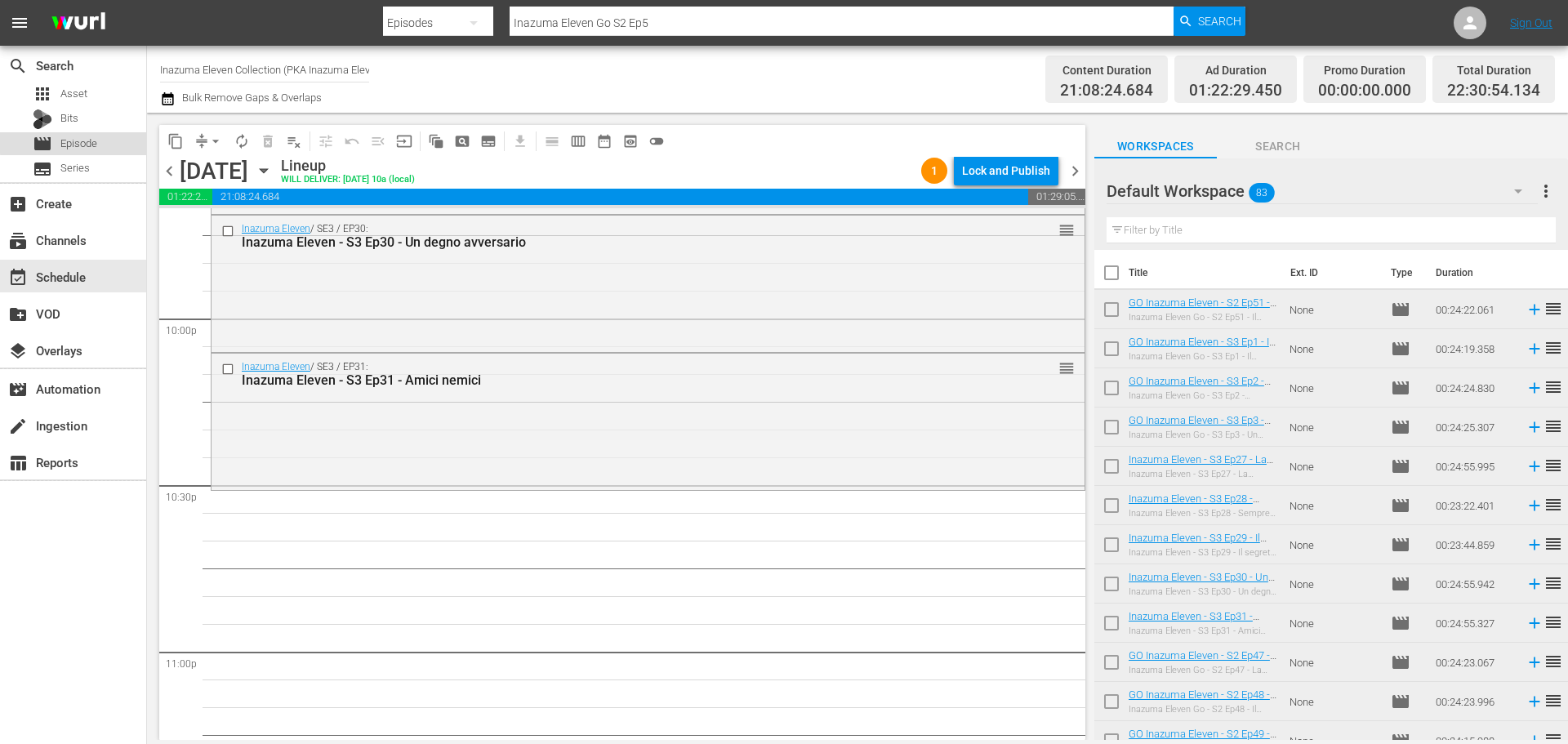
click at [94, 140] on span "Episode" at bounding box center [78, 143] width 36 height 16
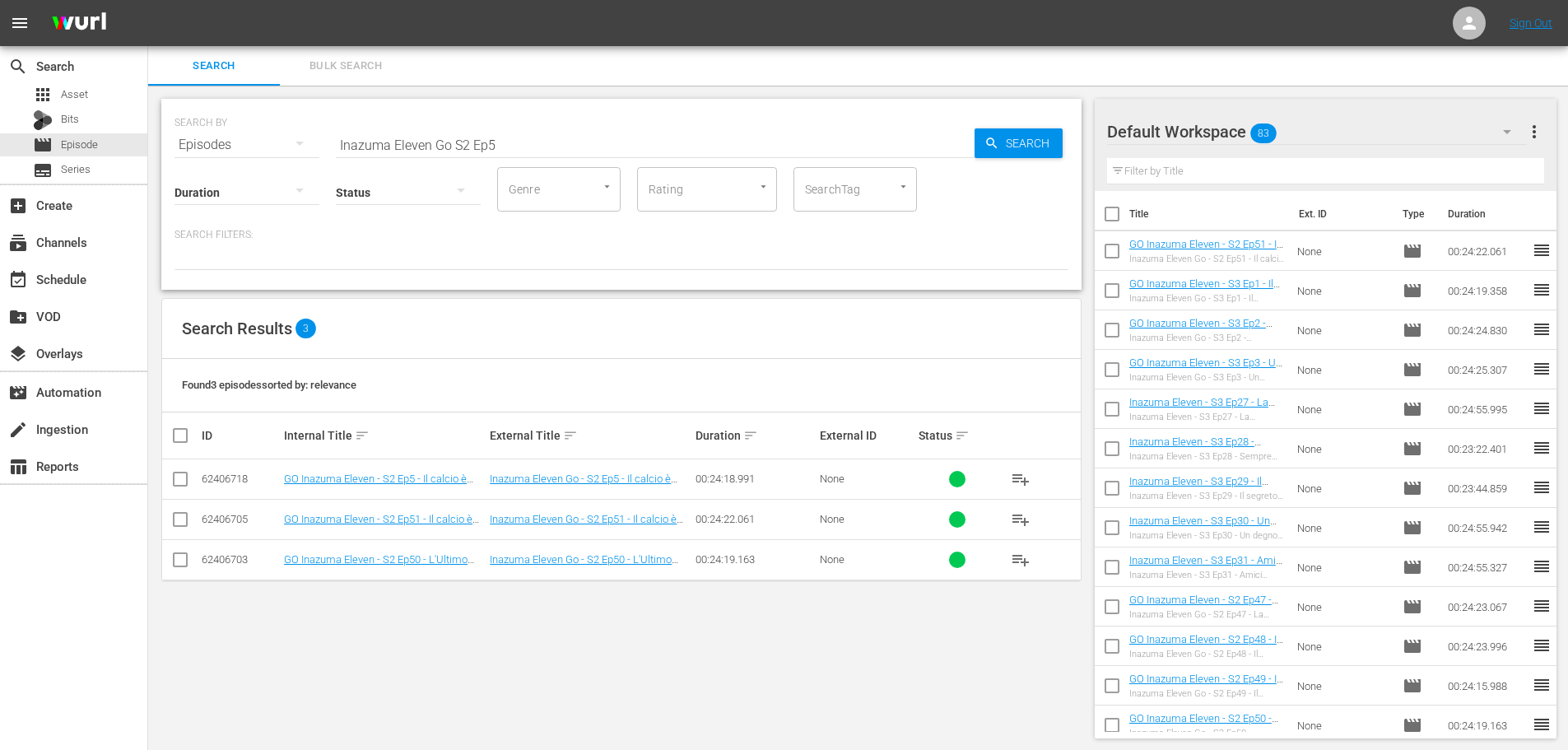
click at [437, 142] on input "Inazuma Eleven Go S2 Ep5" at bounding box center [655, 144] width 639 height 39
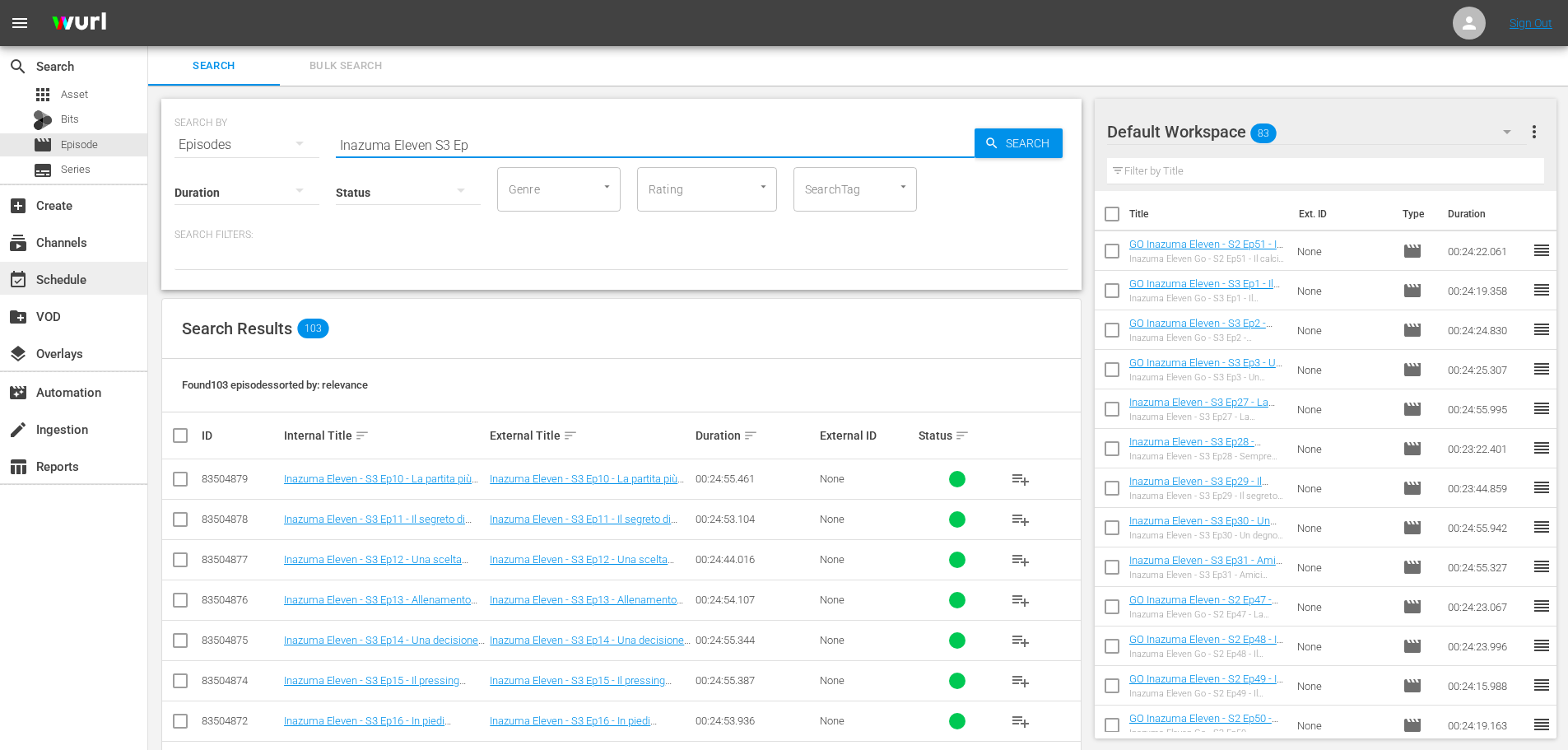
type input "Inazuma Eleven S3 Ep"
click at [80, 278] on div "event_available Schedule" at bounding box center [46, 276] width 92 height 14
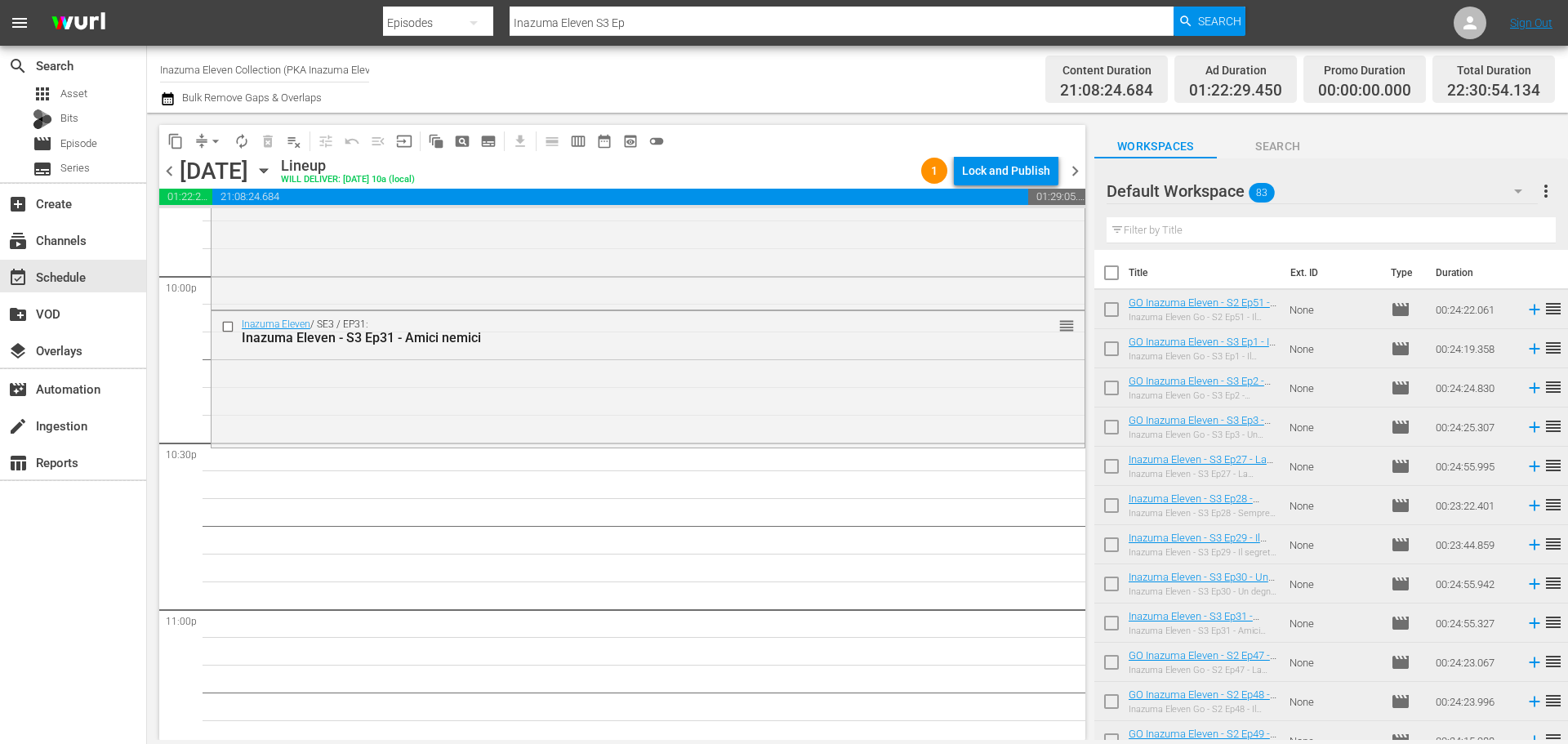
scroll to position [7218, 0]
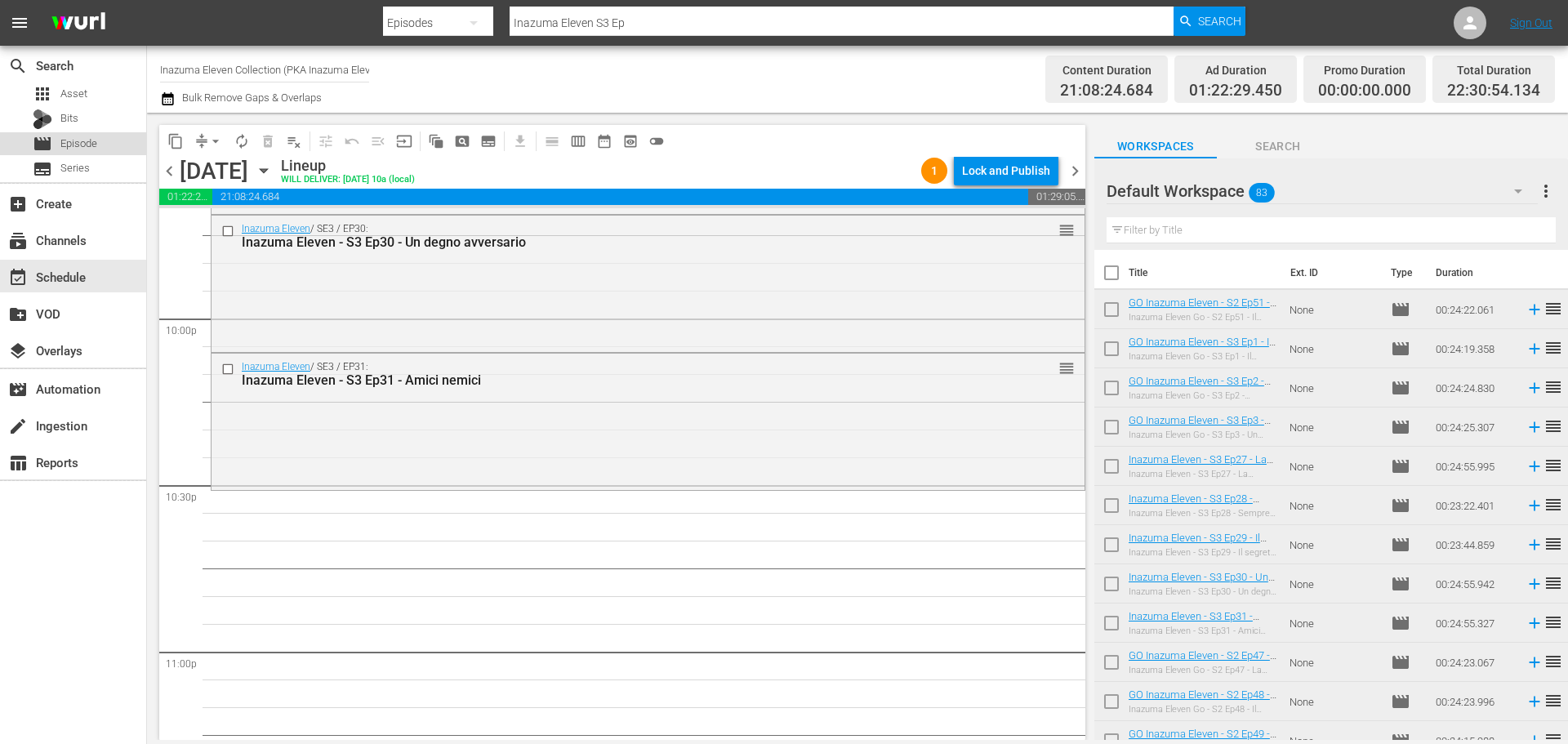
click at [124, 143] on div "movie Episode" at bounding box center [73, 143] width 146 height 23
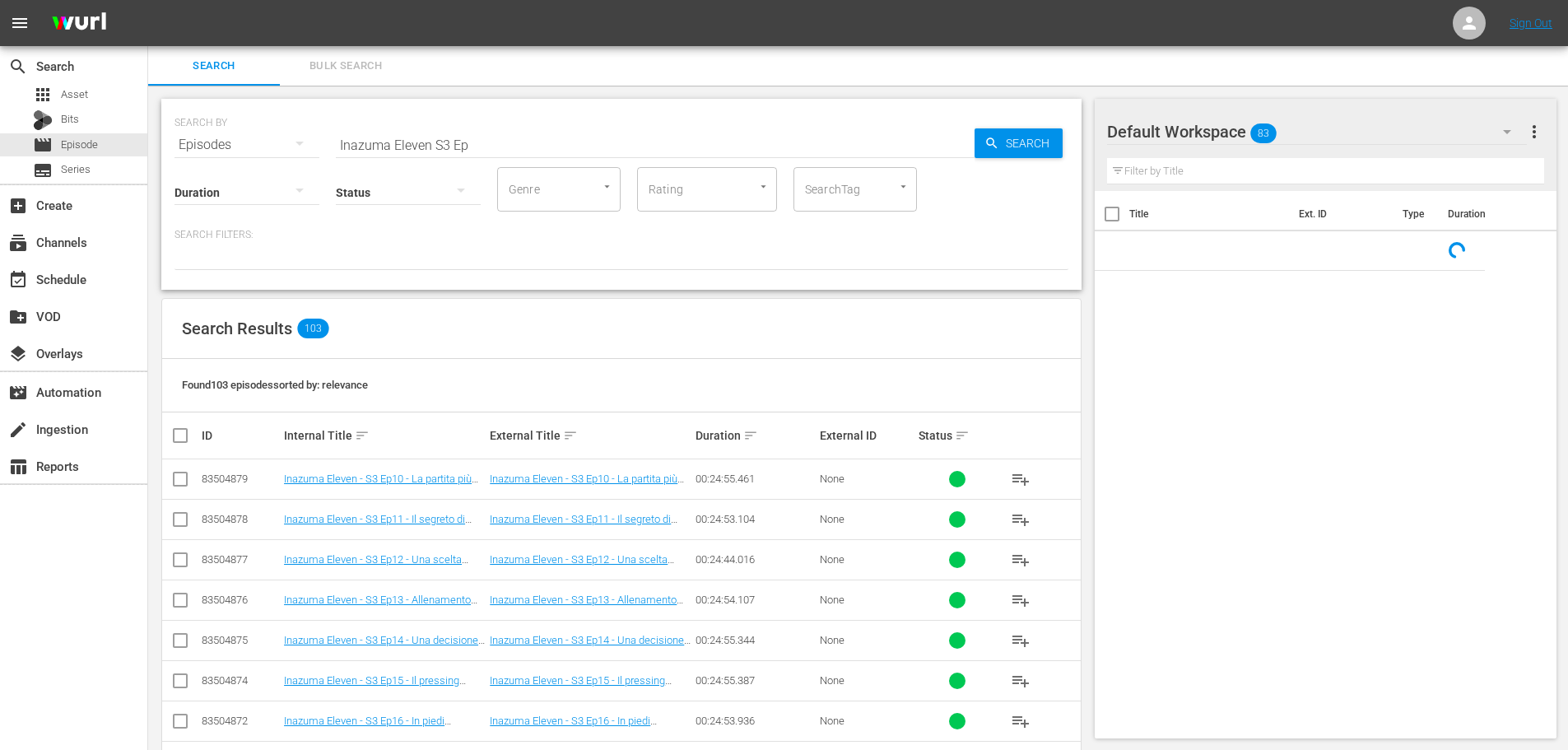
click at [490, 136] on input "Inazuma Eleven S3 Ep" at bounding box center [655, 144] width 639 height 39
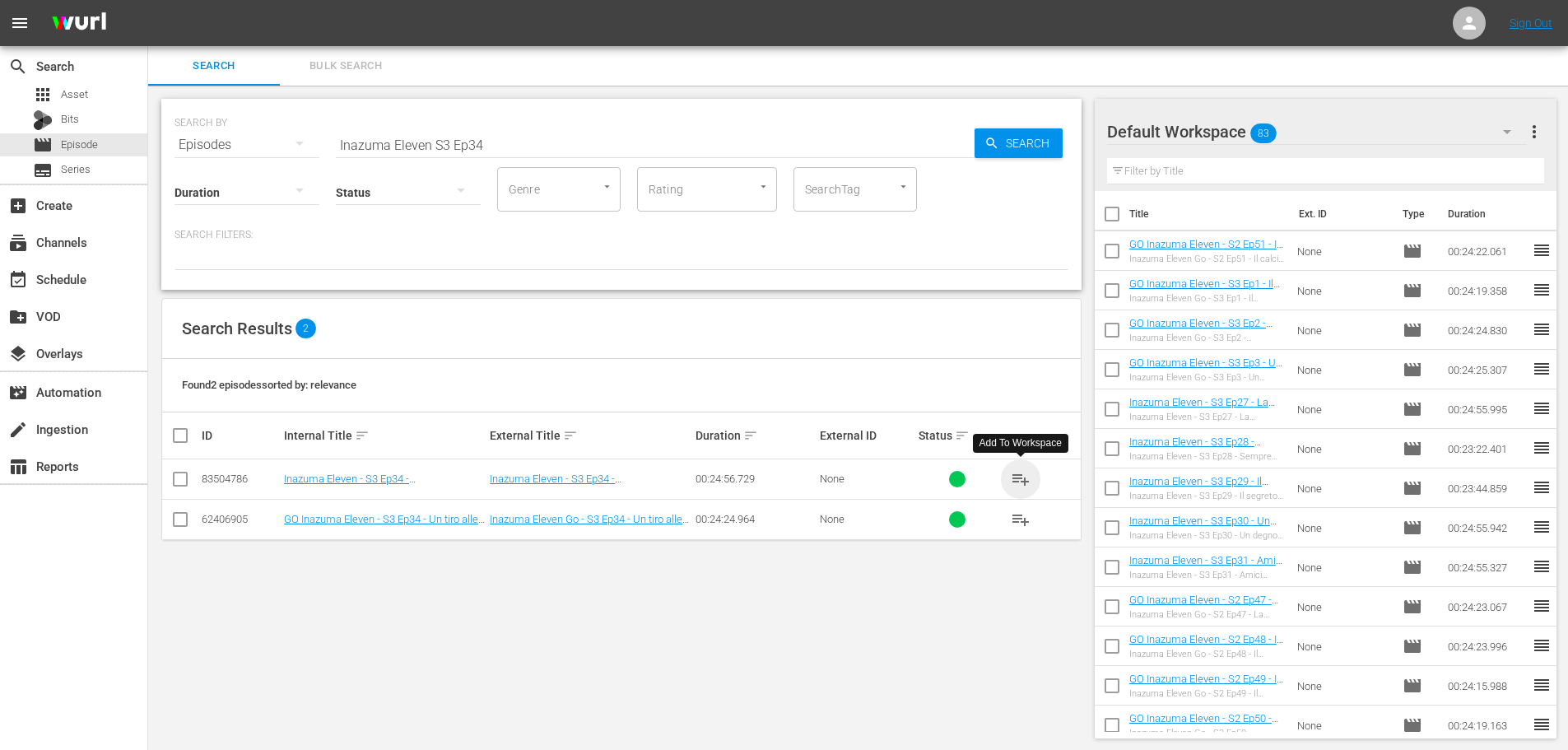
click at [1023, 474] on span "playlist_add" at bounding box center [1021, 478] width 20 height 20
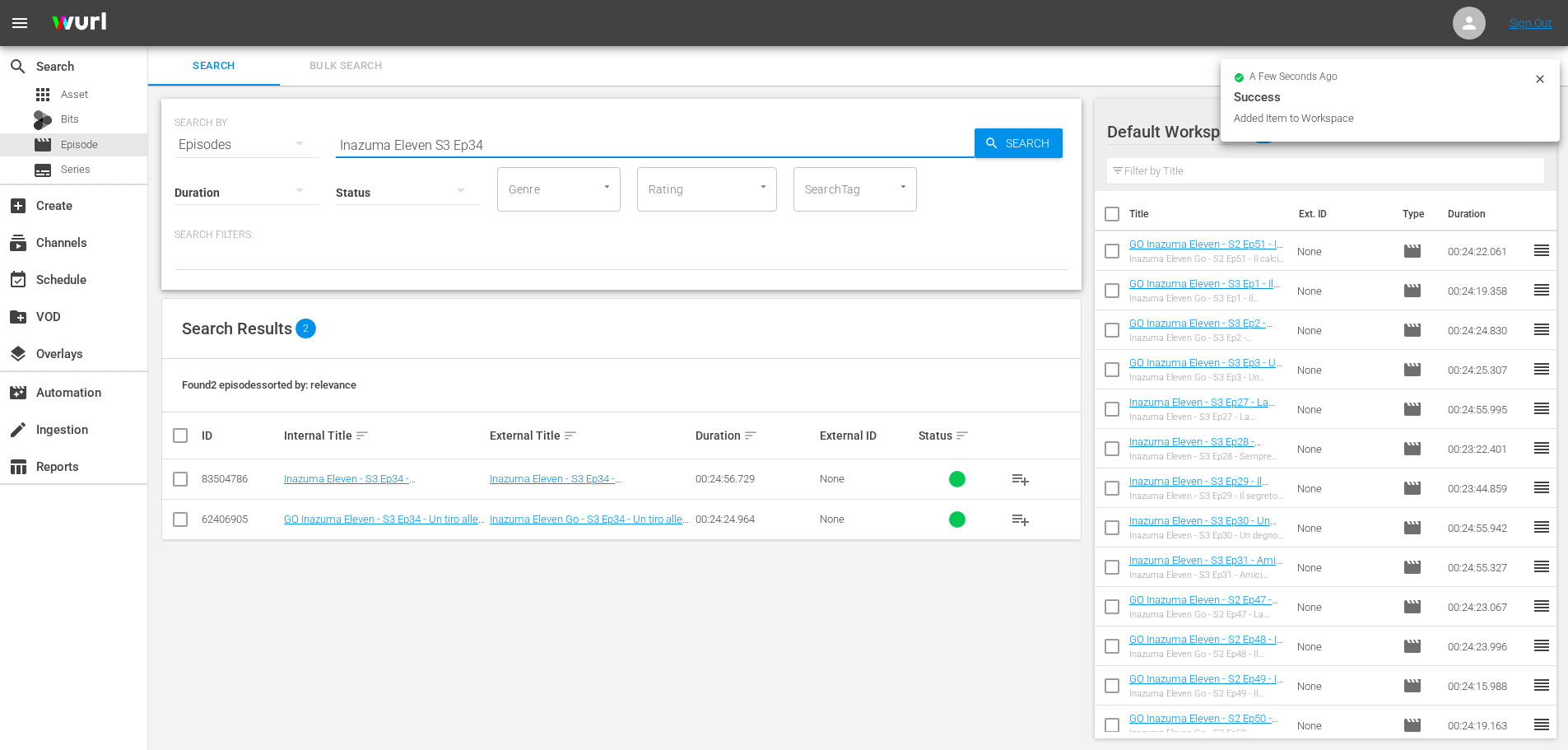
click at [518, 151] on input "Inazuma Eleven S3 Ep34" at bounding box center [655, 144] width 639 height 39
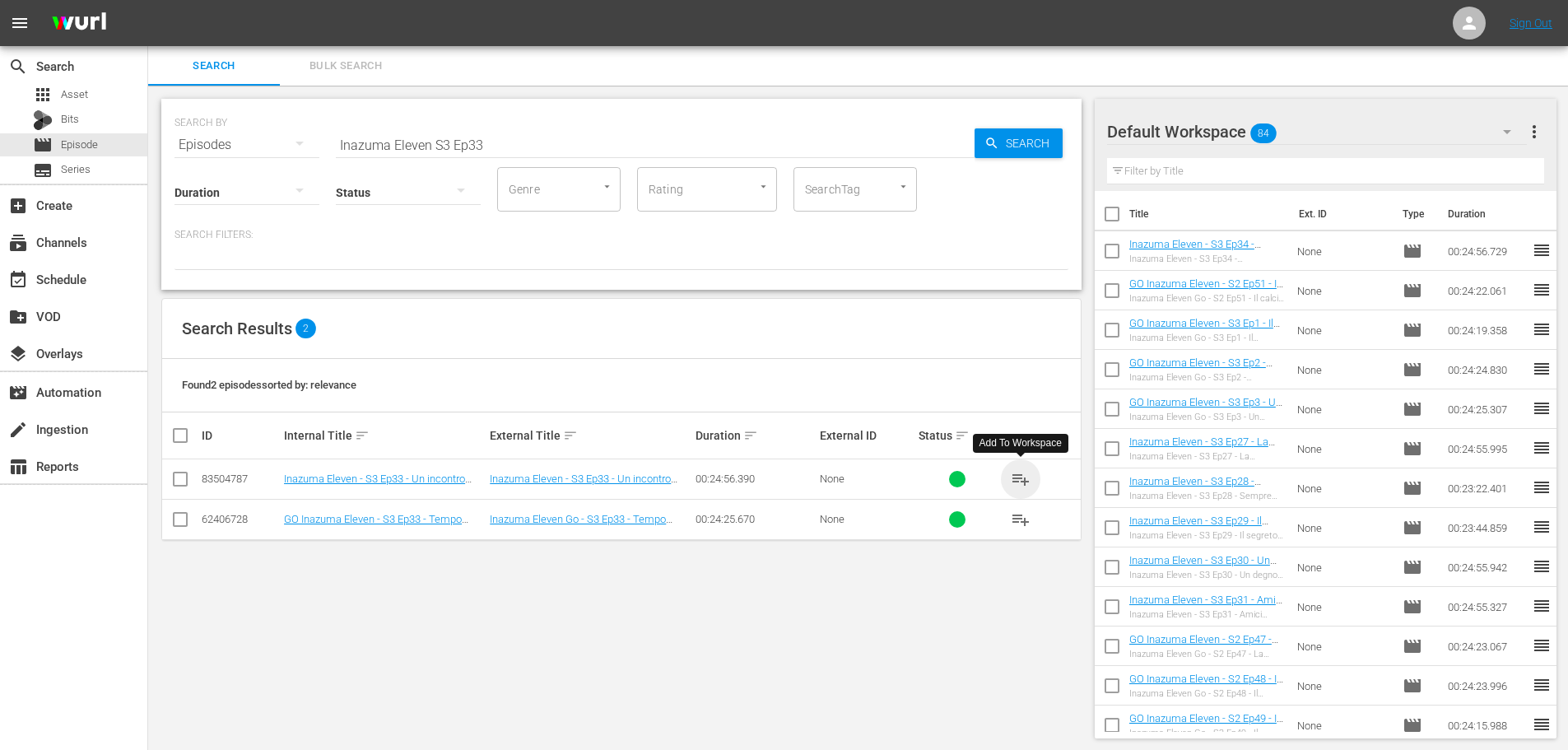
click at [1016, 483] on span "playlist_add" at bounding box center [1021, 478] width 20 height 20
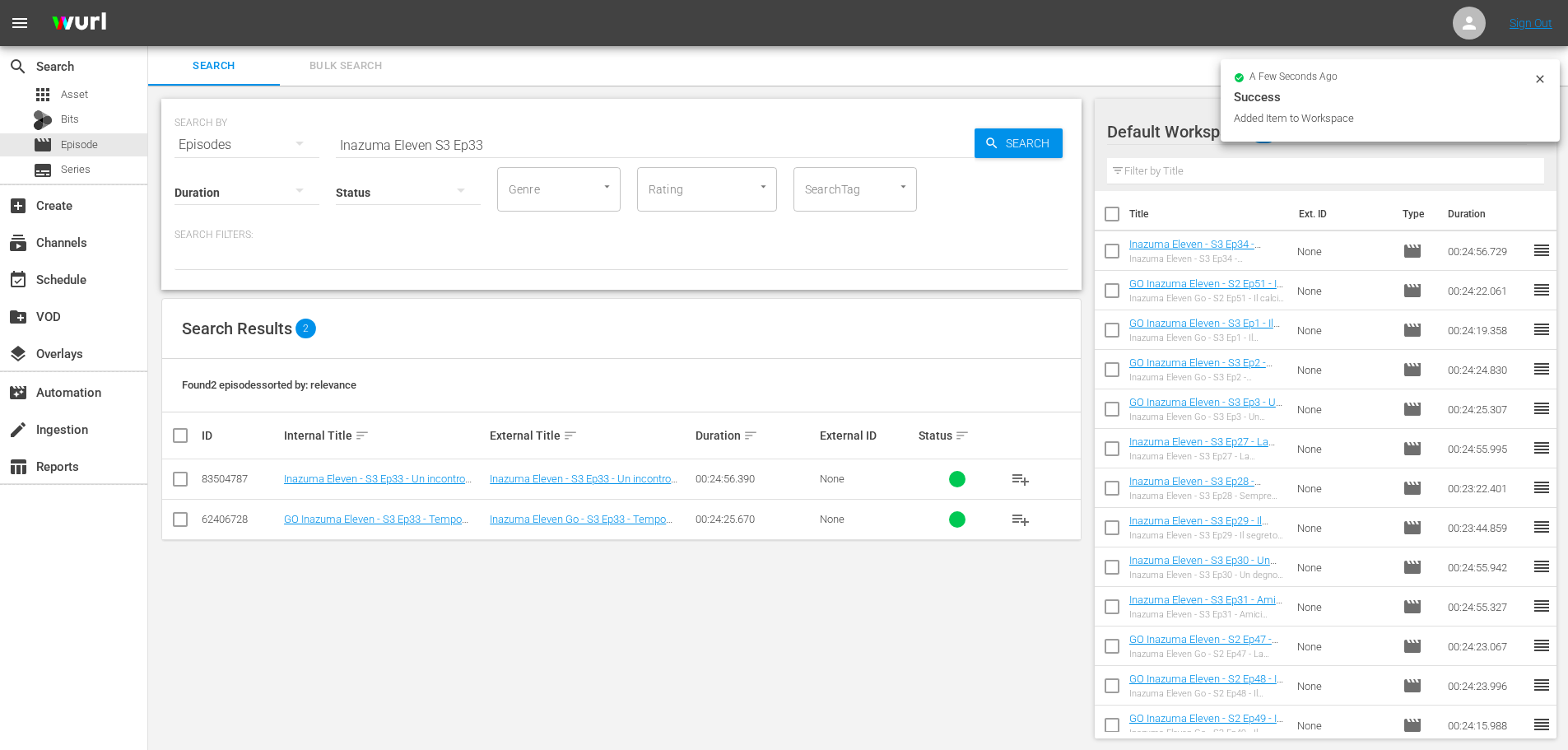
click at [509, 142] on input "Inazuma Eleven S3 Ep33" at bounding box center [655, 144] width 639 height 39
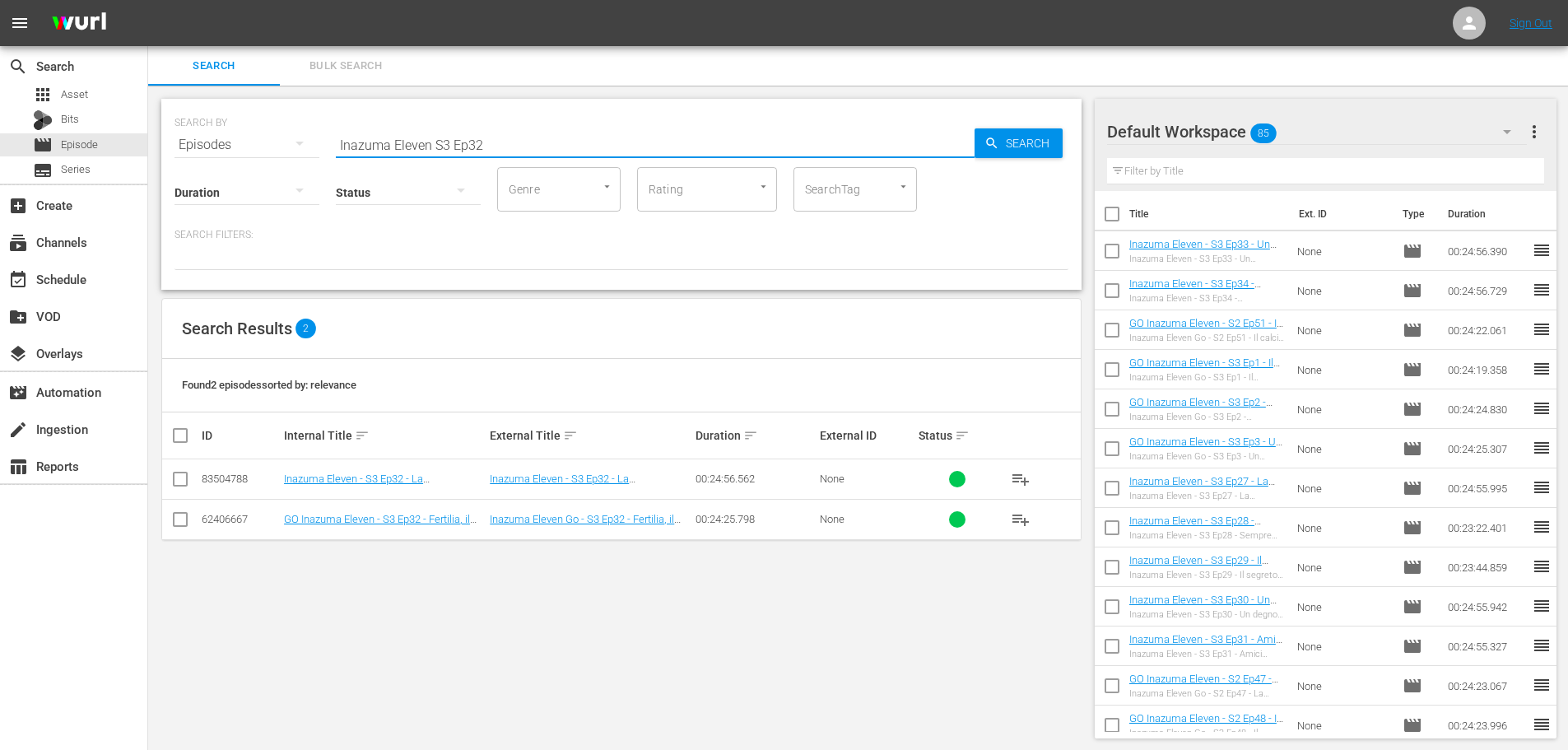
type input "Inazuma Eleven S3 Ep32"
click at [1018, 479] on span "playlist_add" at bounding box center [1021, 478] width 20 height 20
click at [109, 289] on div "event_available Schedule" at bounding box center [73, 278] width 147 height 33
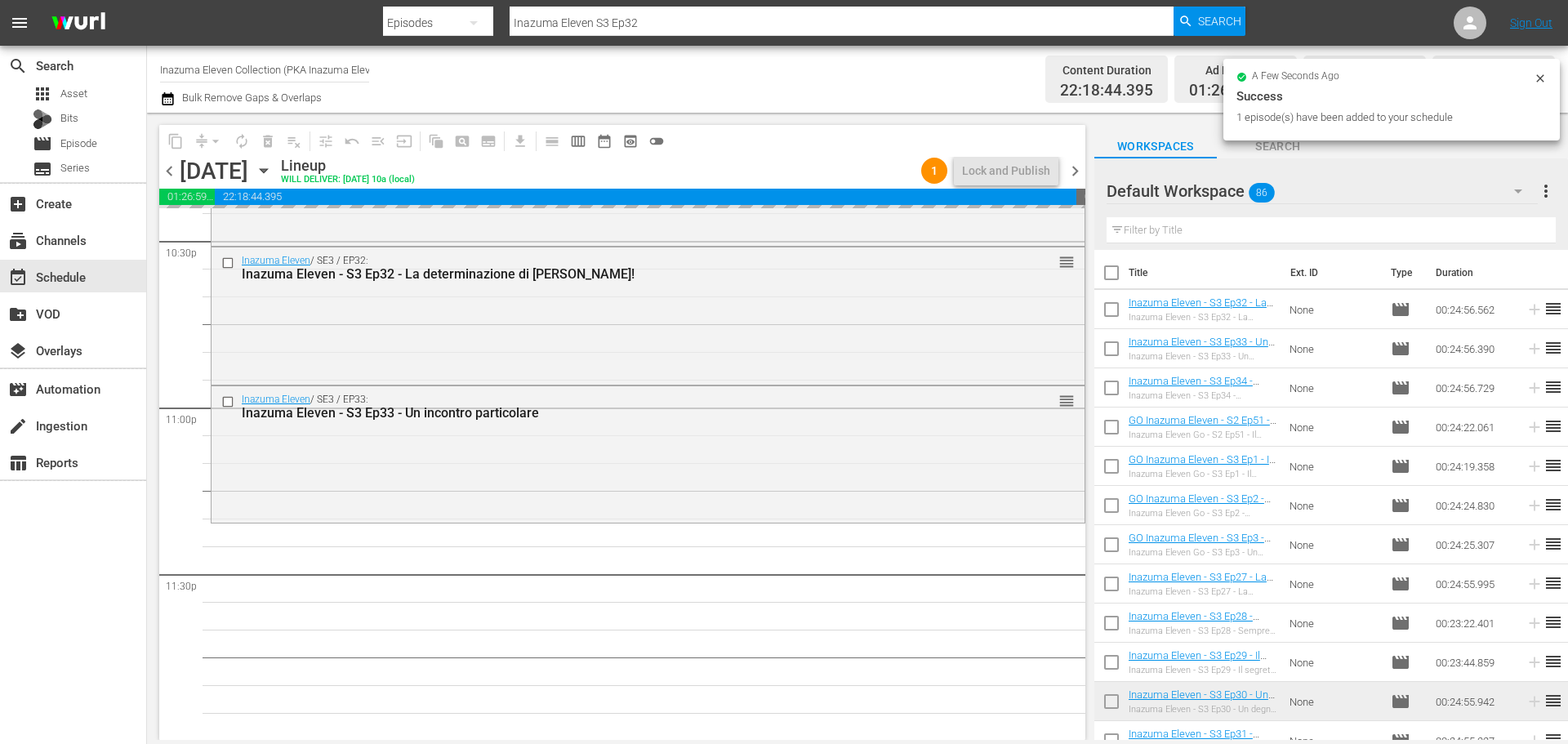
scroll to position [7463, 0]
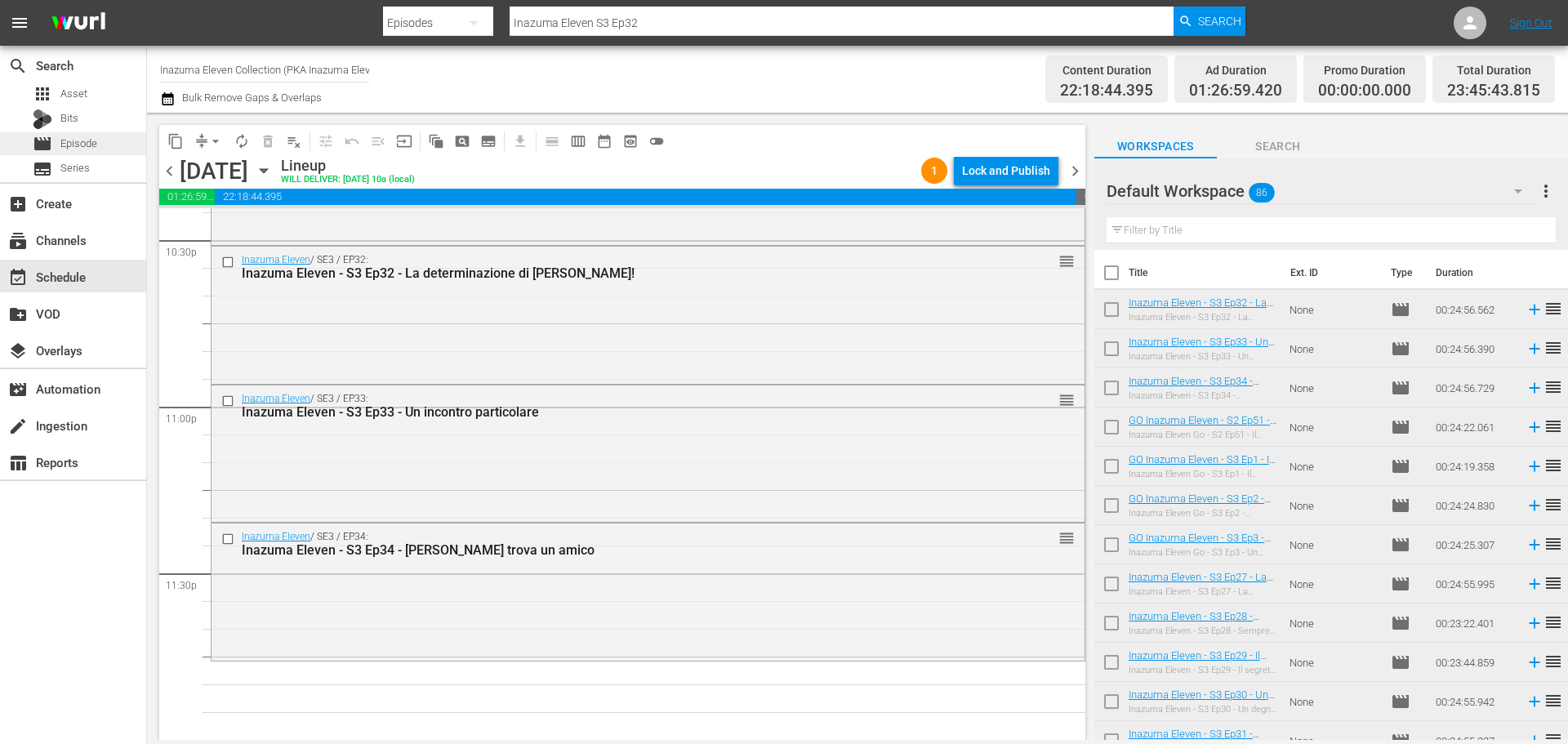
click at [101, 138] on div "movie Episode" at bounding box center [73, 143] width 146 height 23
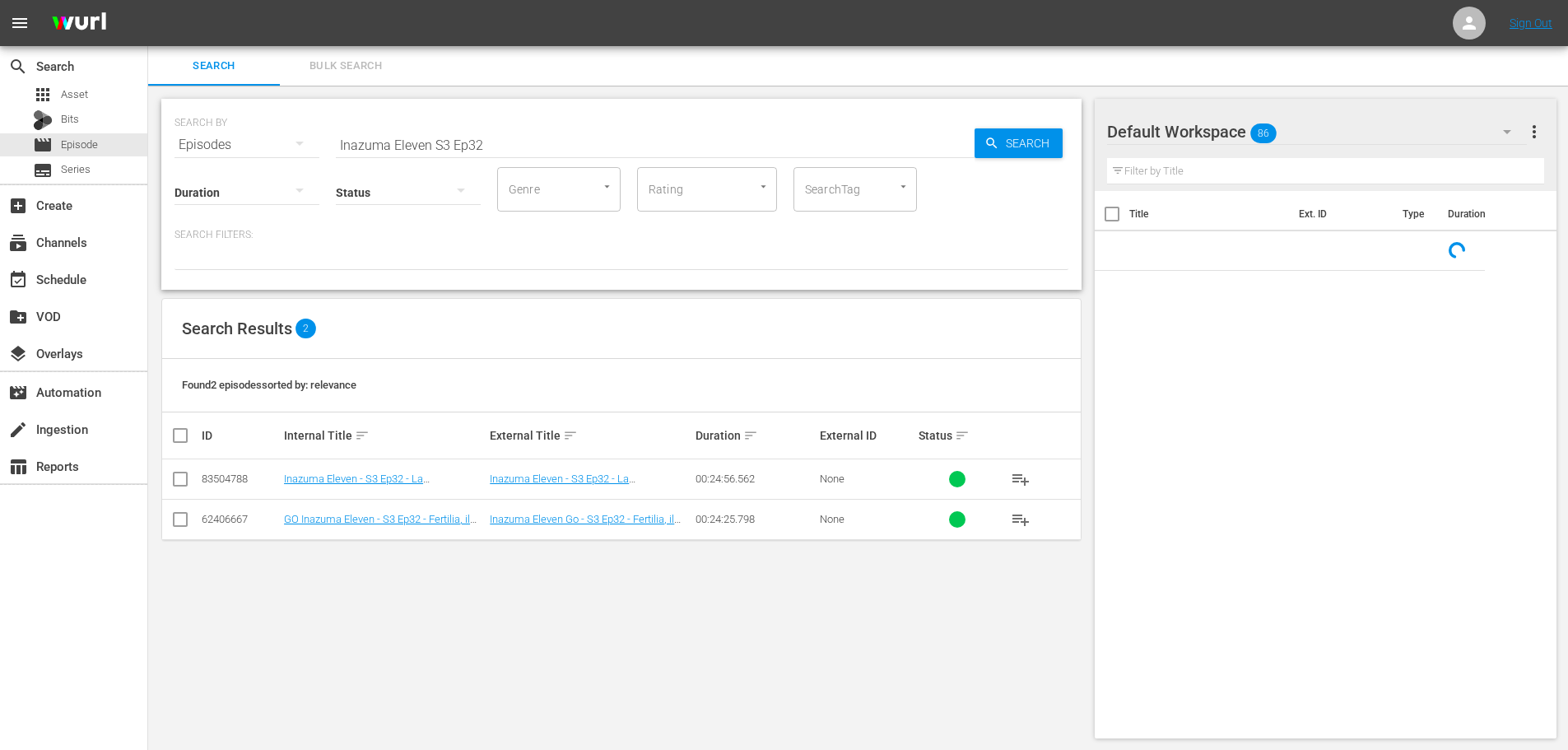
click at [506, 147] on input "Inazuma Eleven S3 Ep32" at bounding box center [655, 144] width 639 height 39
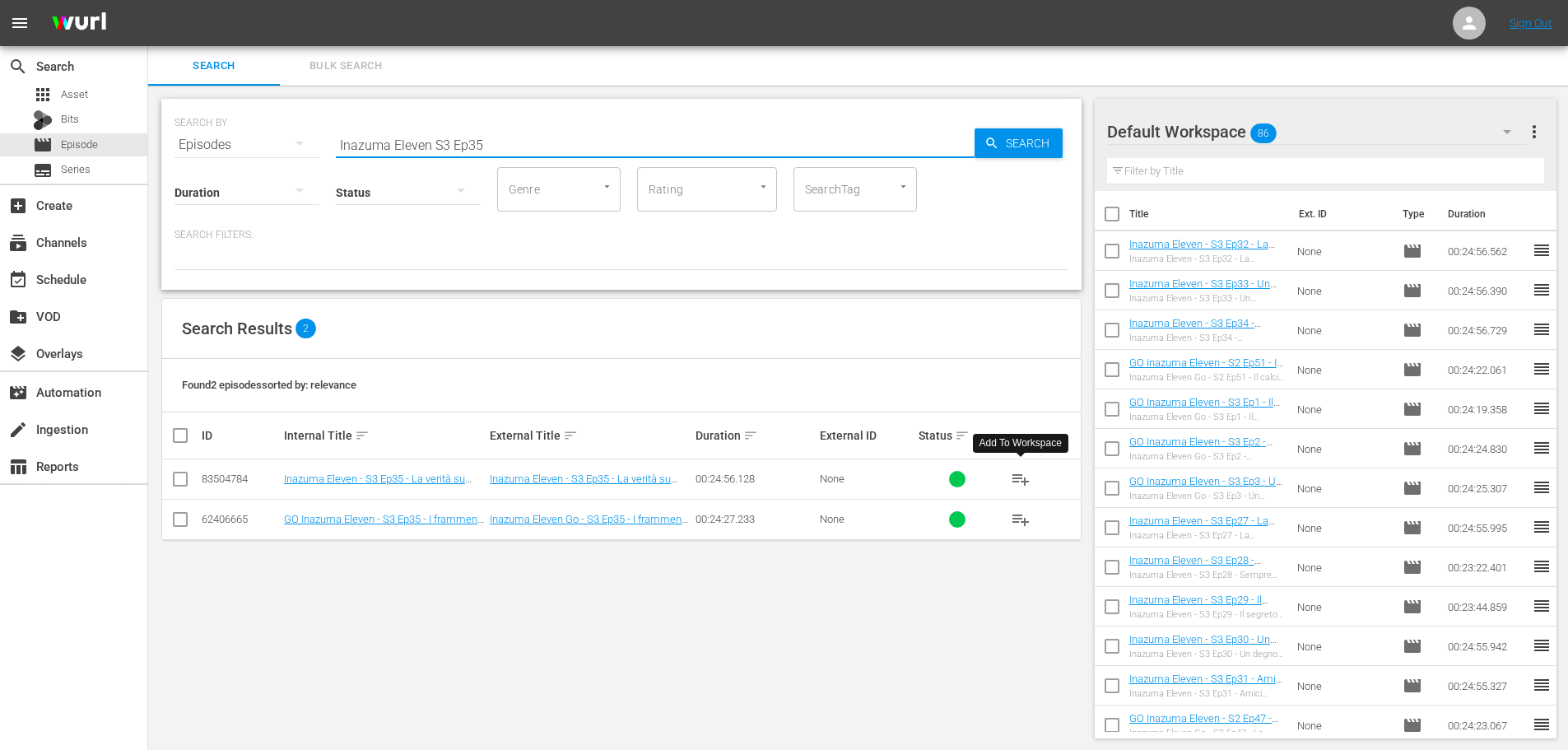
type input "Inazuma Eleven S3 Ep35"
click at [1018, 480] on span "playlist_add" at bounding box center [1021, 478] width 20 height 20
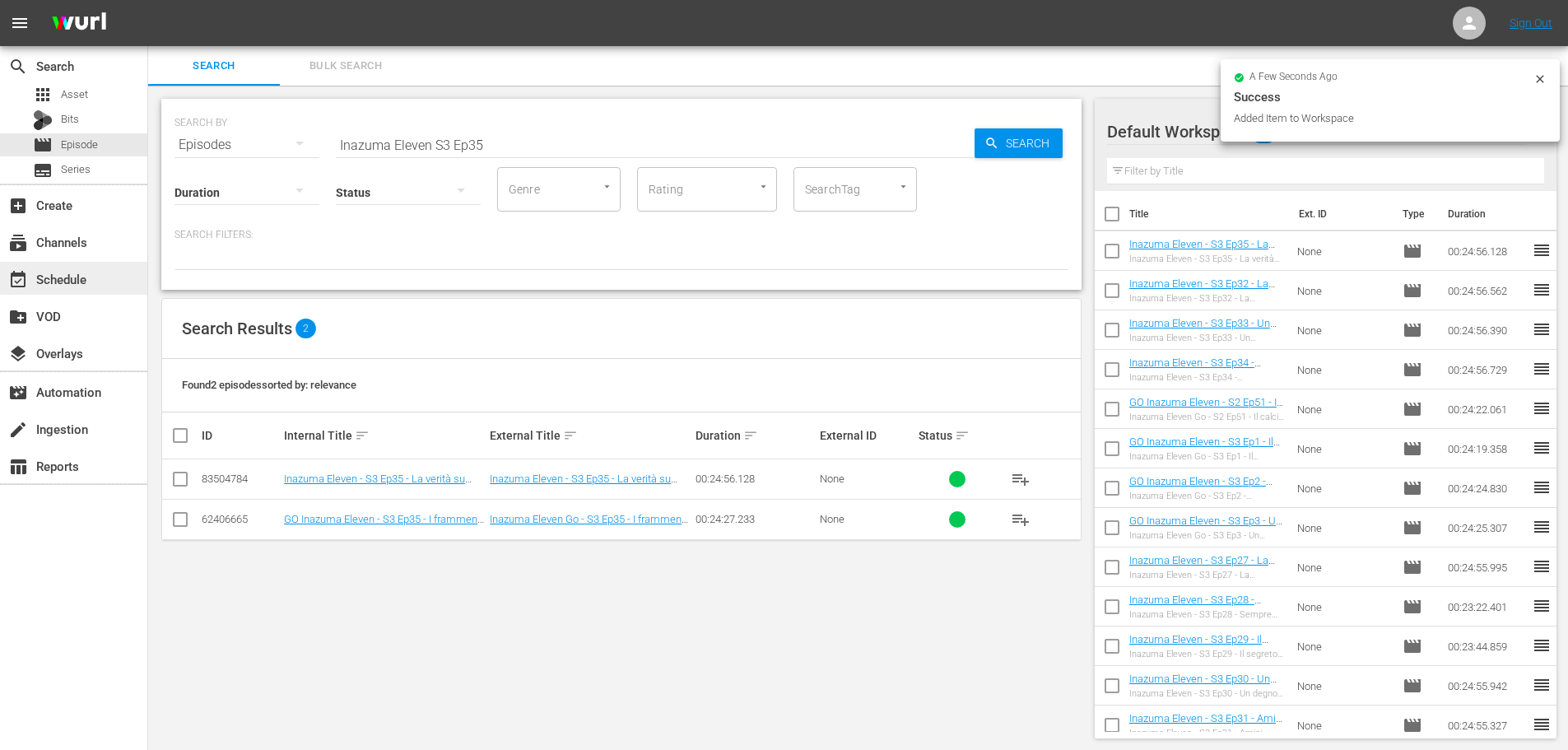
click at [48, 279] on div "event_available Schedule" at bounding box center [46, 276] width 92 height 14
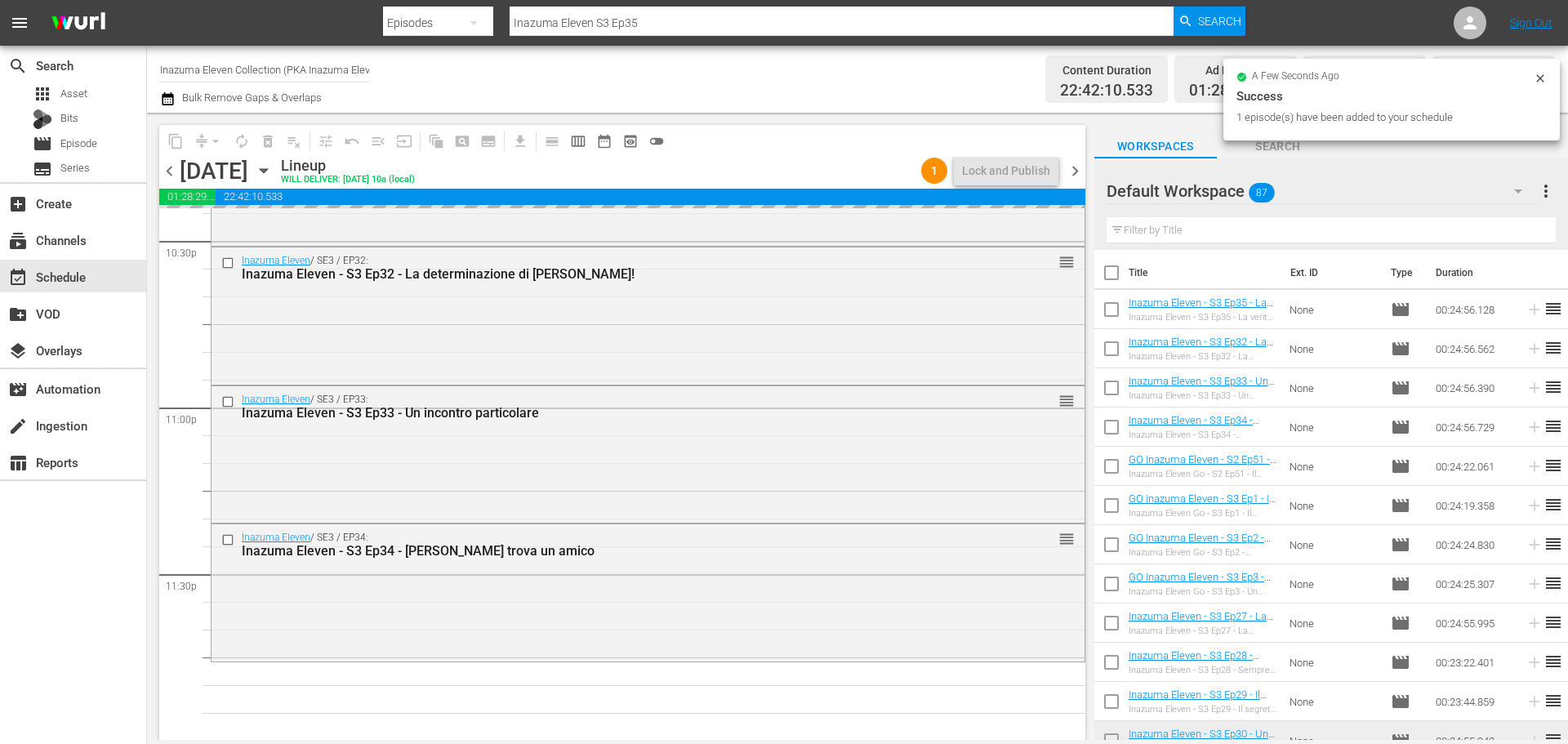
scroll to position [7463, 0]
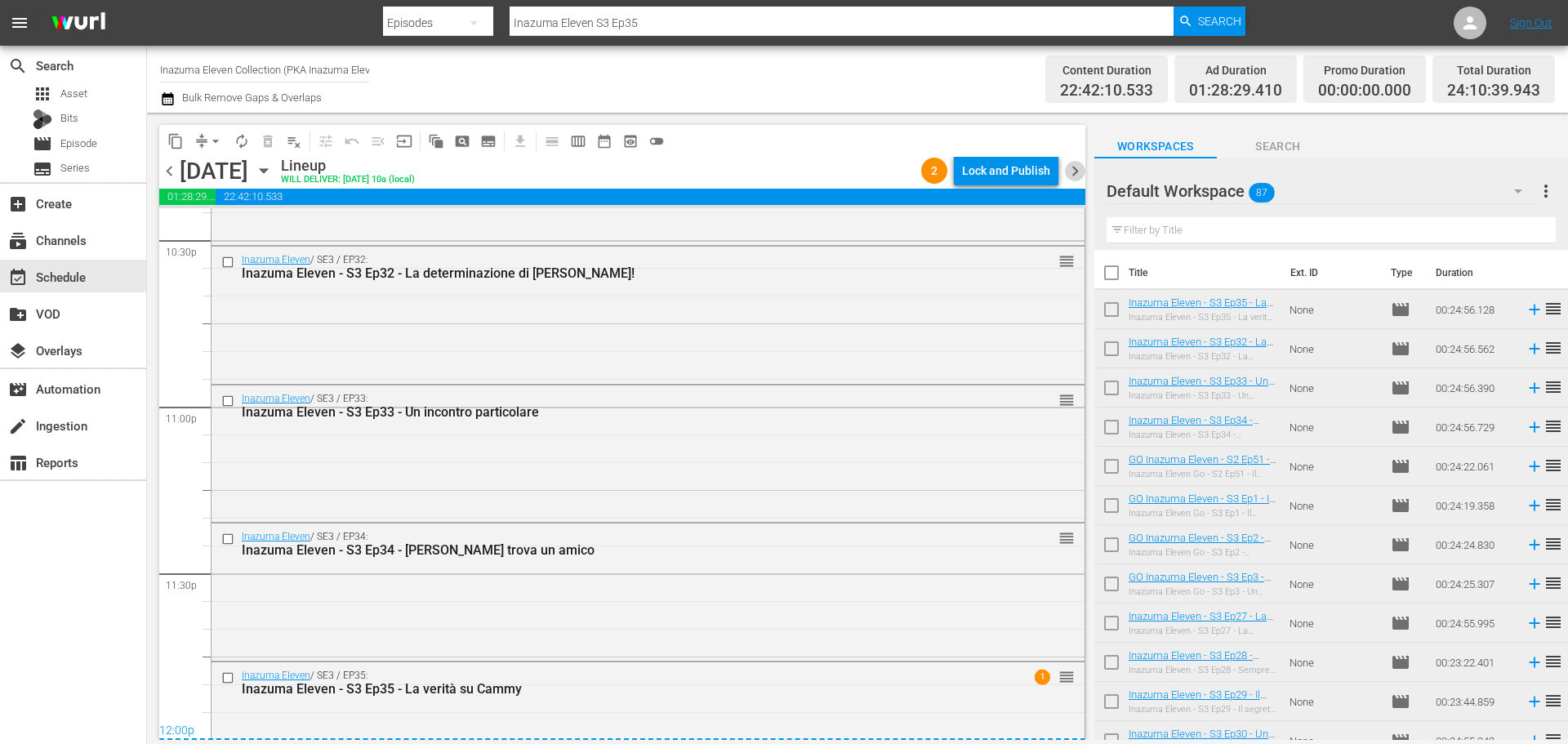
click at [1077, 177] on span "chevron_right" at bounding box center [1075, 170] width 20 height 20
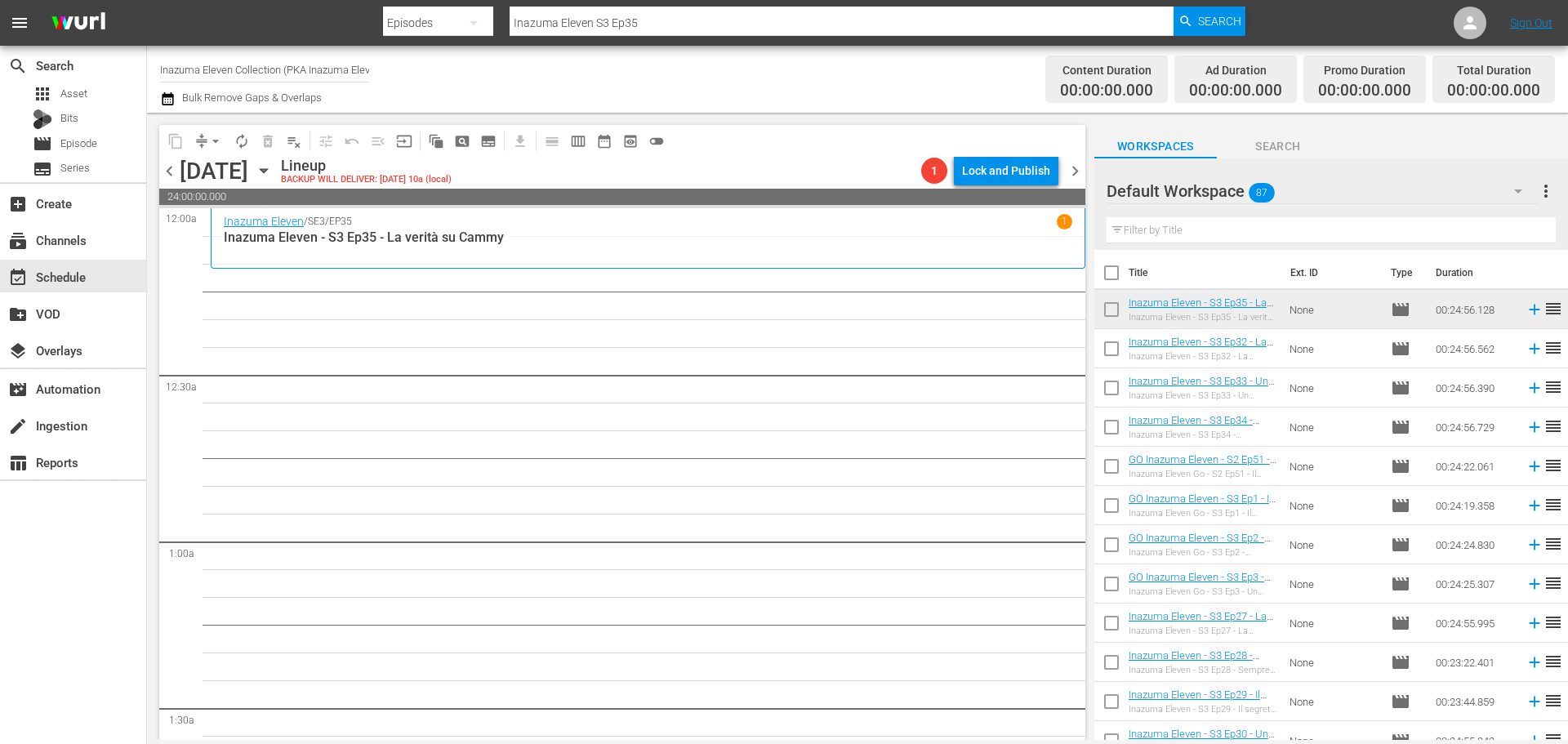
click at [174, 172] on span "chevron_left" at bounding box center [169, 170] width 20 height 20
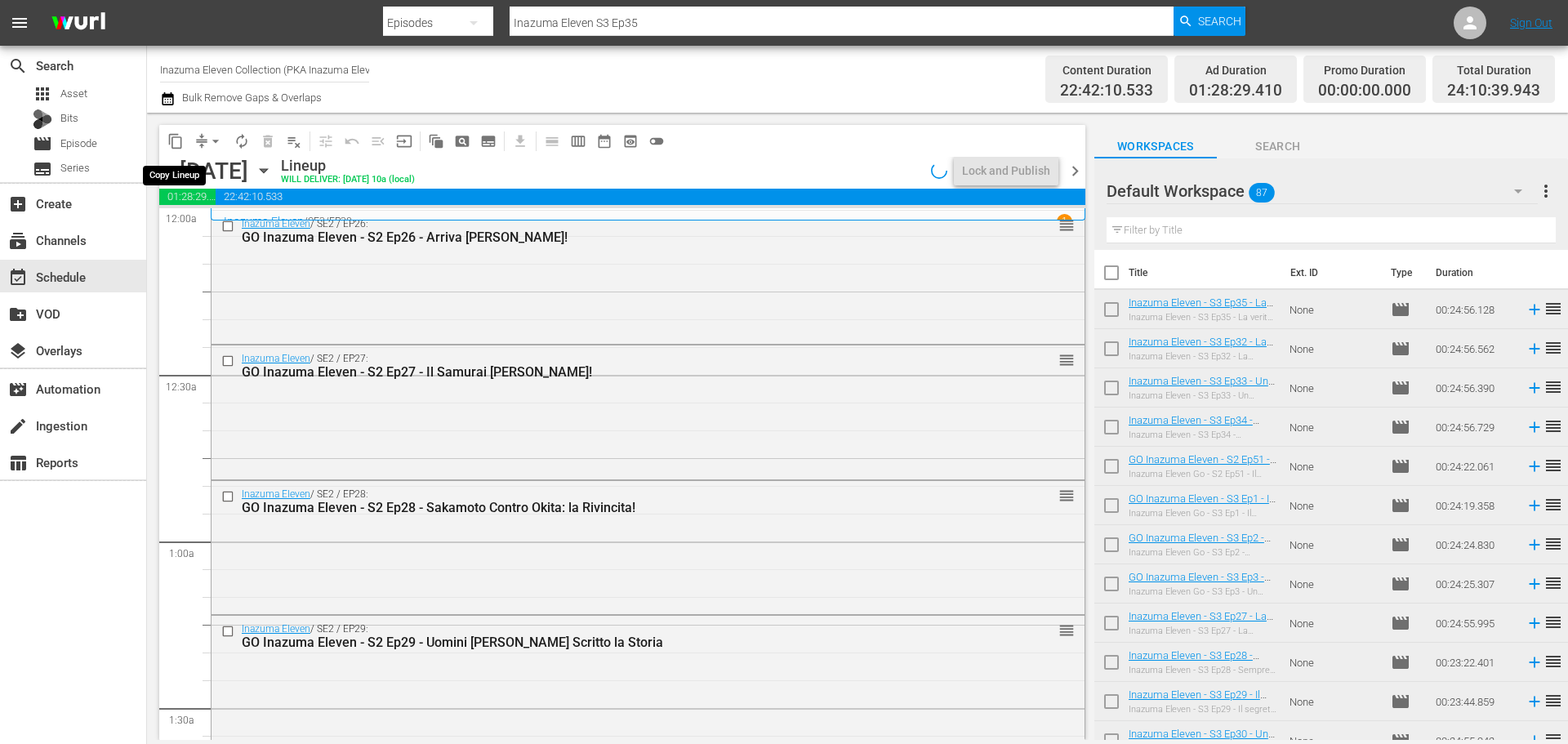
click at [177, 144] on span "content_copy" at bounding box center [175, 140] width 16 height 16
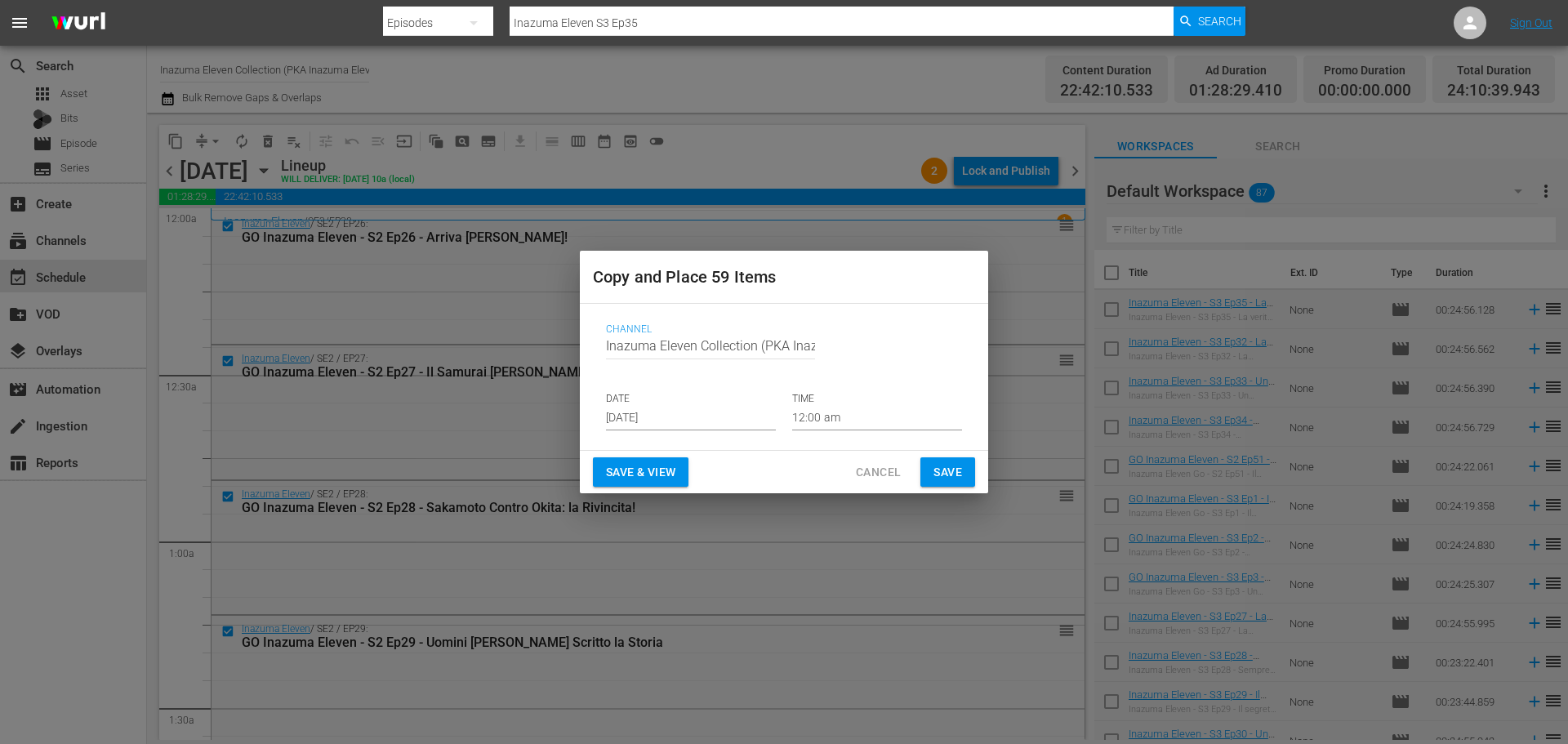
click at [662, 426] on input "[DATE]" at bounding box center [691, 418] width 170 height 25
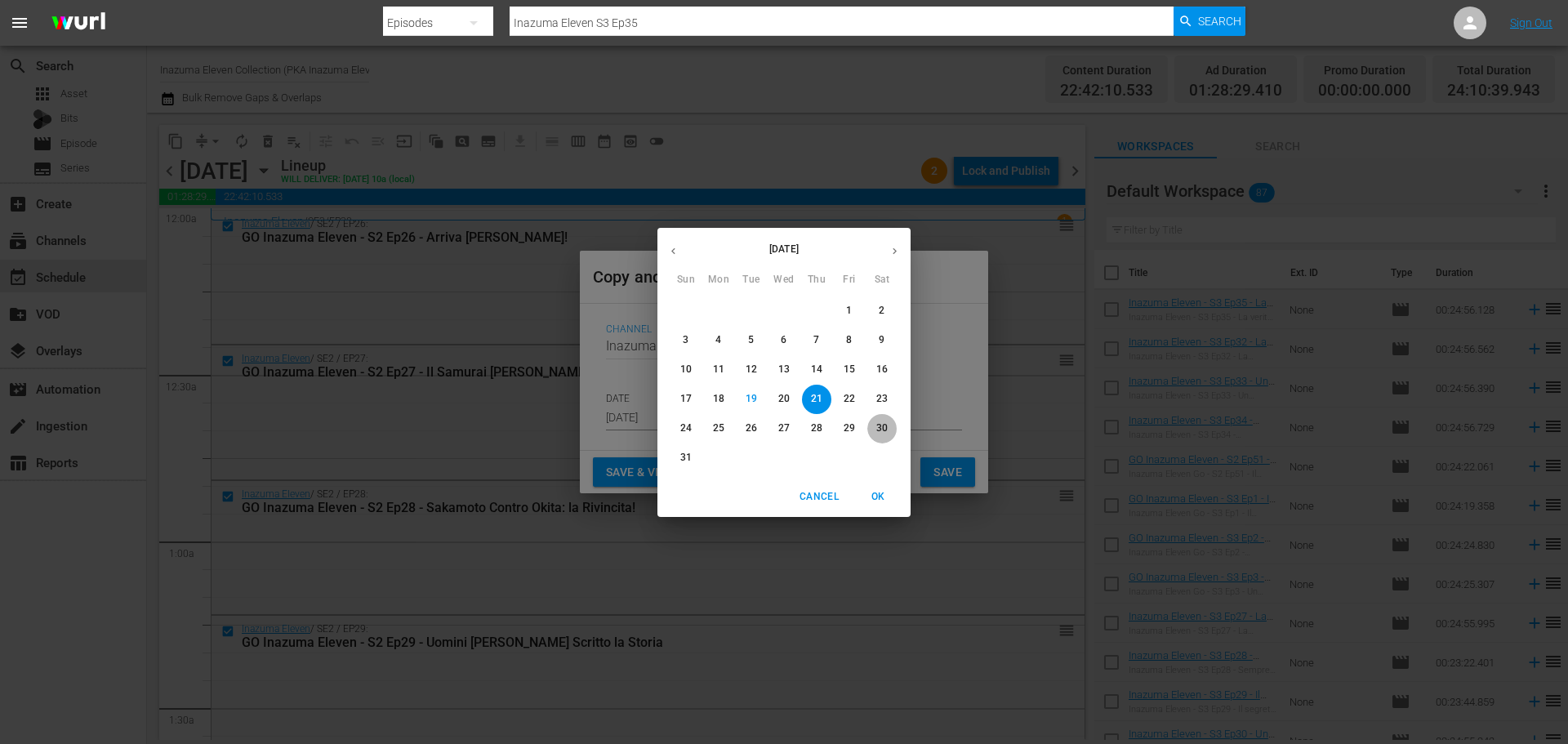
click at [881, 432] on p "30" at bounding box center [882, 428] width 11 height 14
type input "[DATE]"
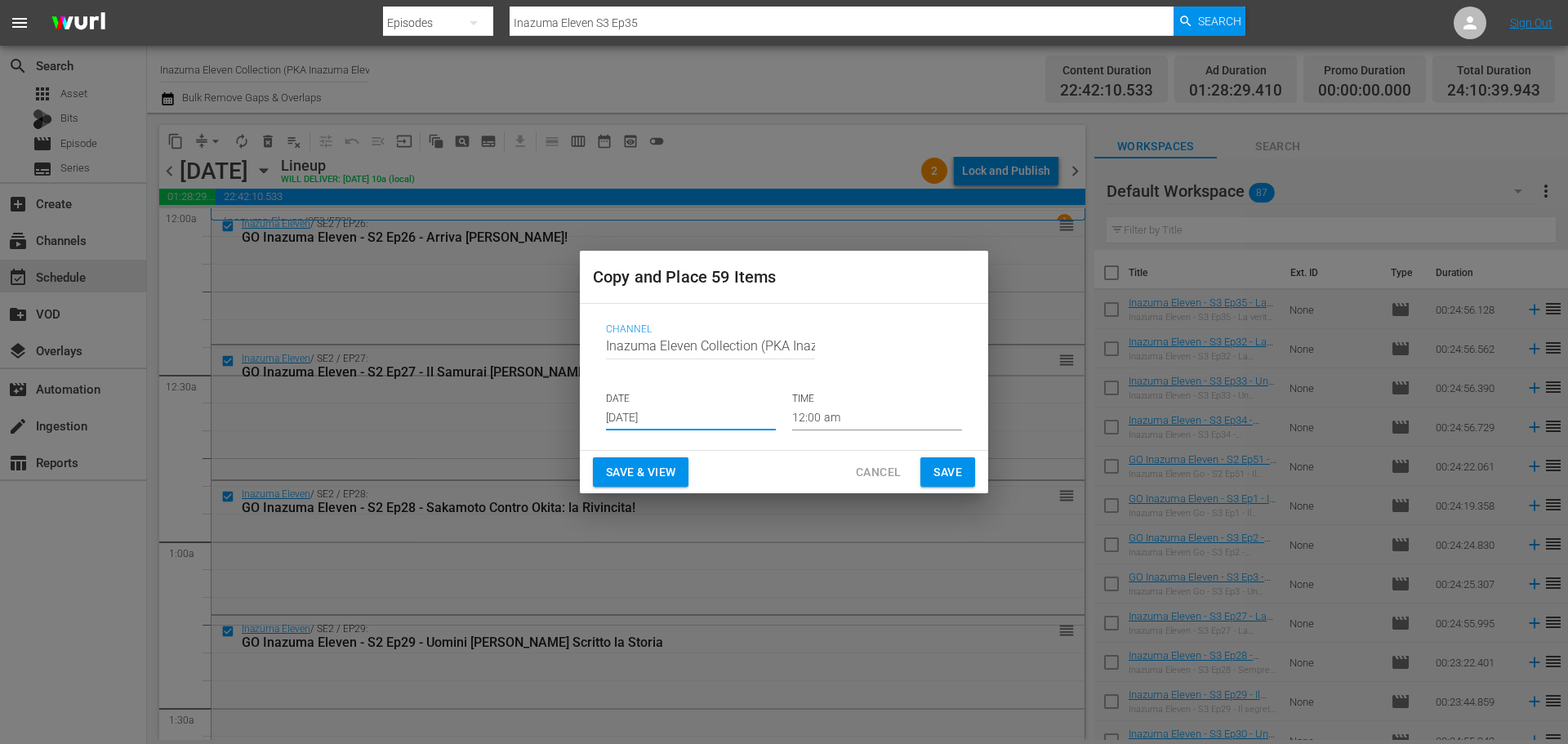
click at [639, 463] on span "Save & View" at bounding box center [640, 472] width 70 height 20
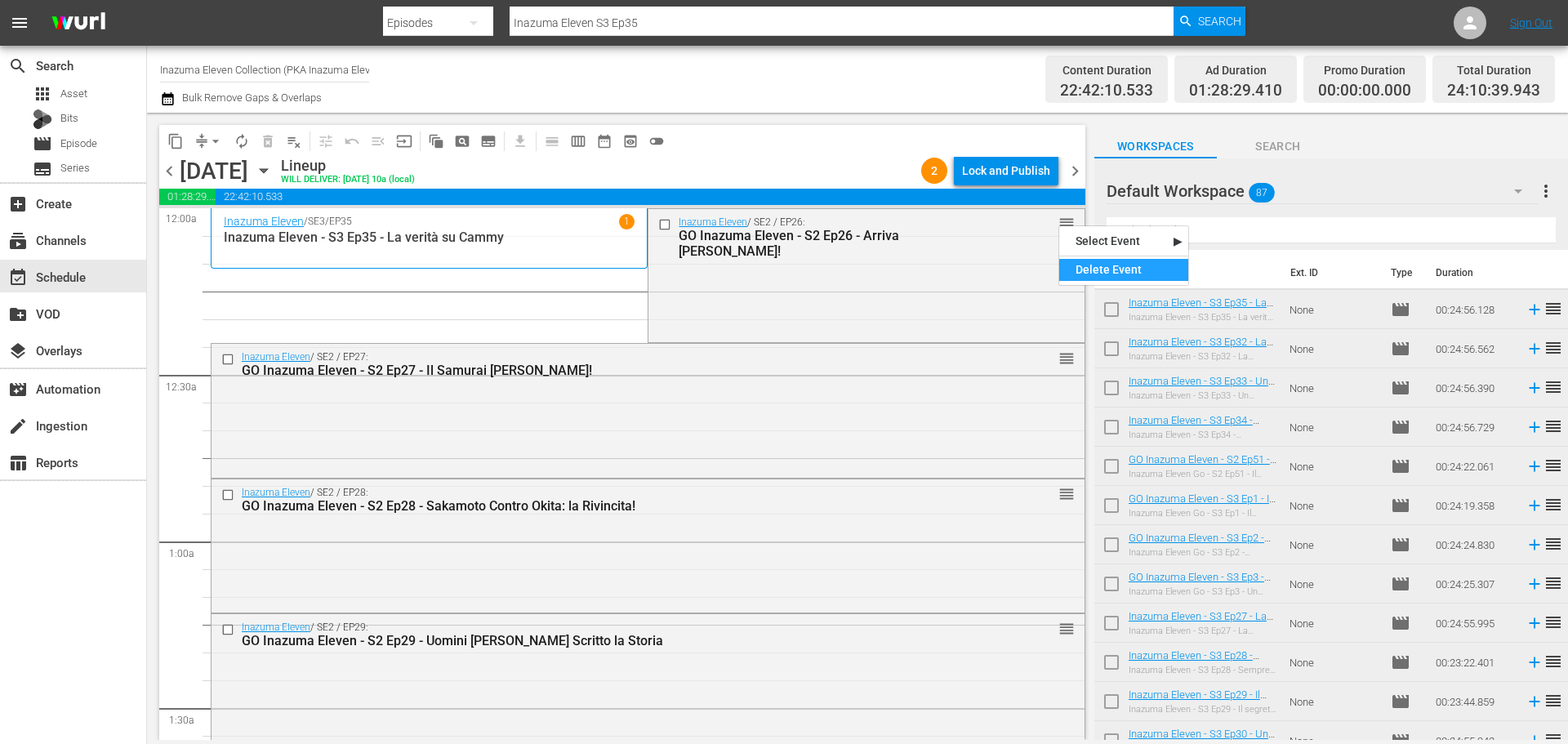
click at [1082, 267] on div "Delete Event" at bounding box center [1124, 269] width 129 height 22
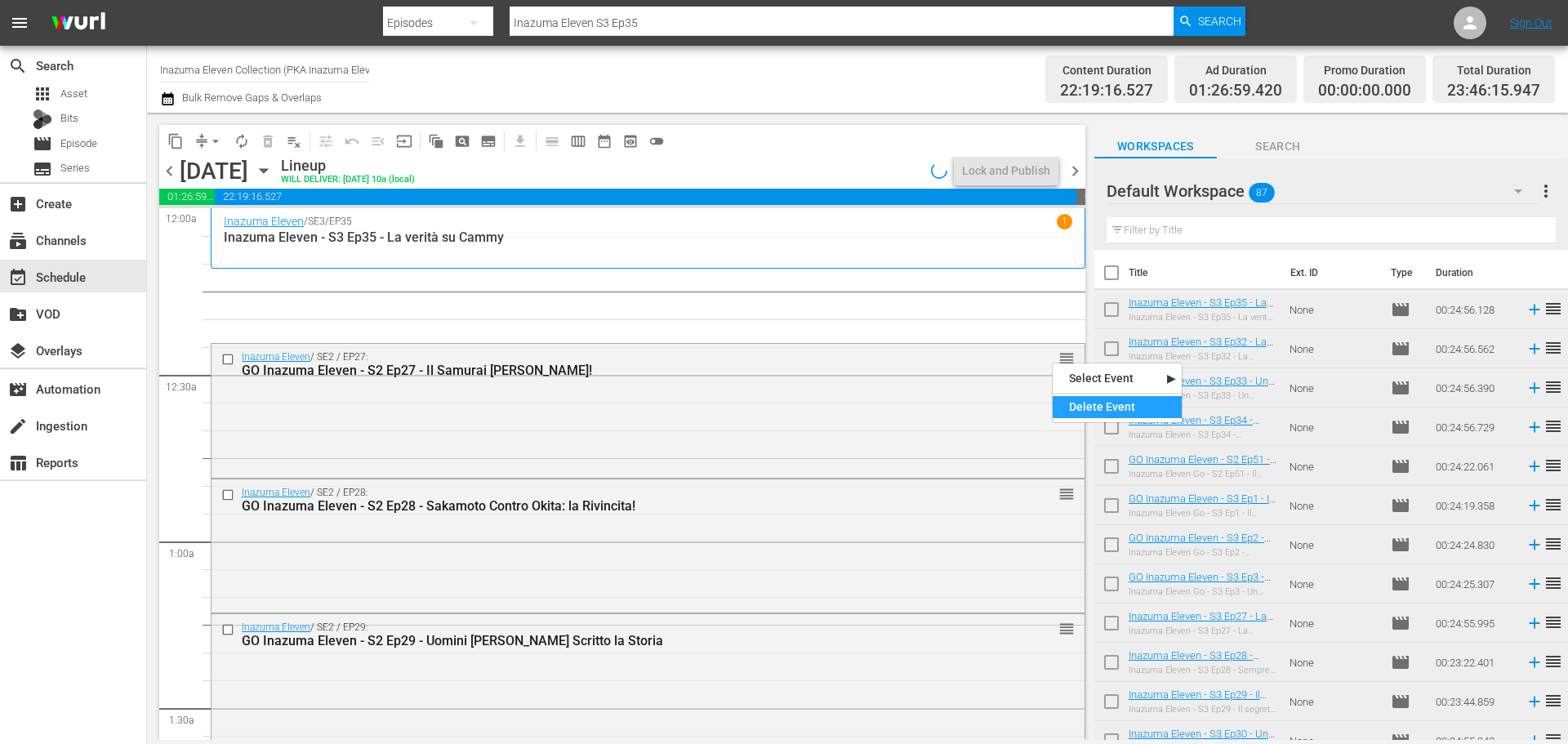
click at [1084, 408] on div "Delete Event" at bounding box center [1117, 407] width 129 height 22
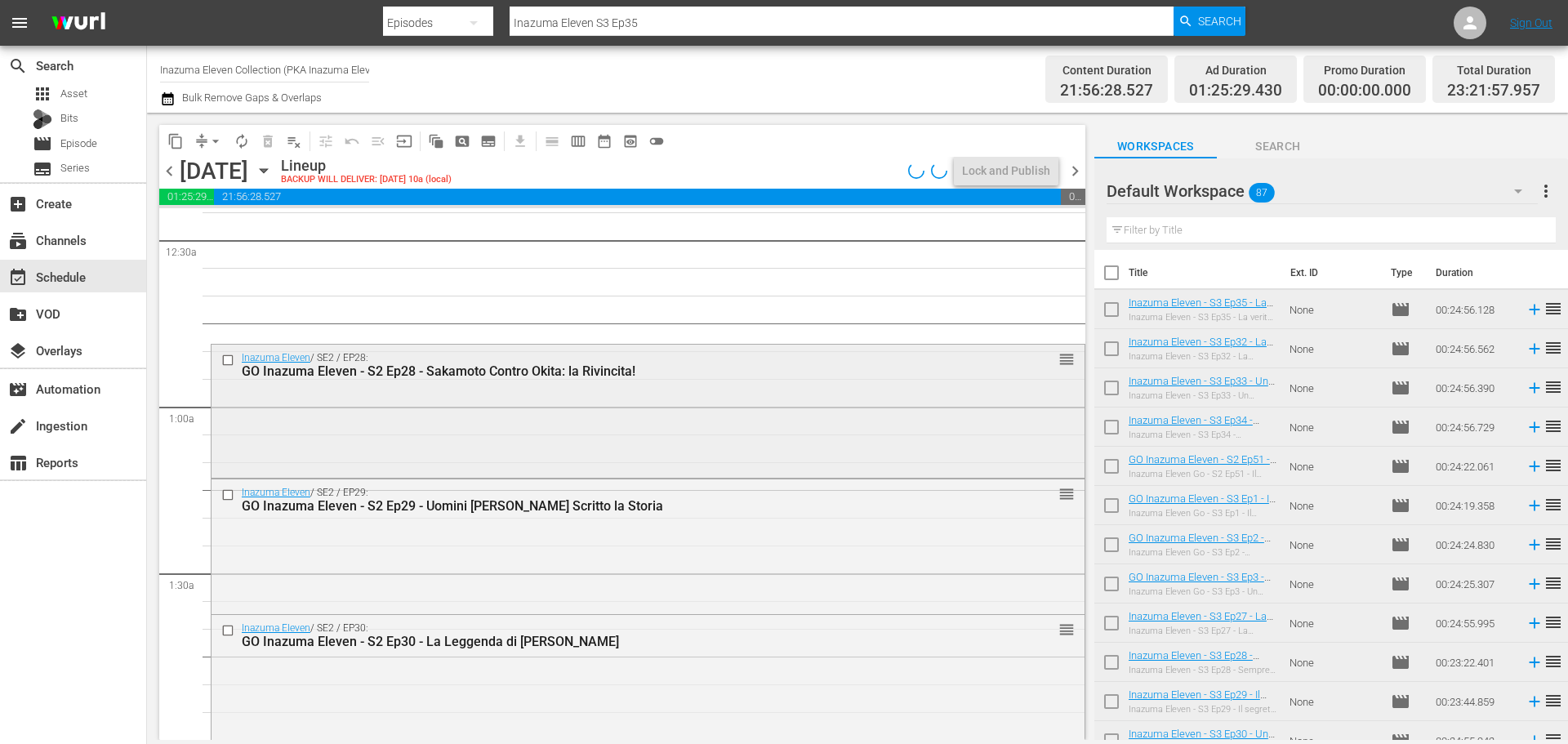
scroll to position [163, 0]
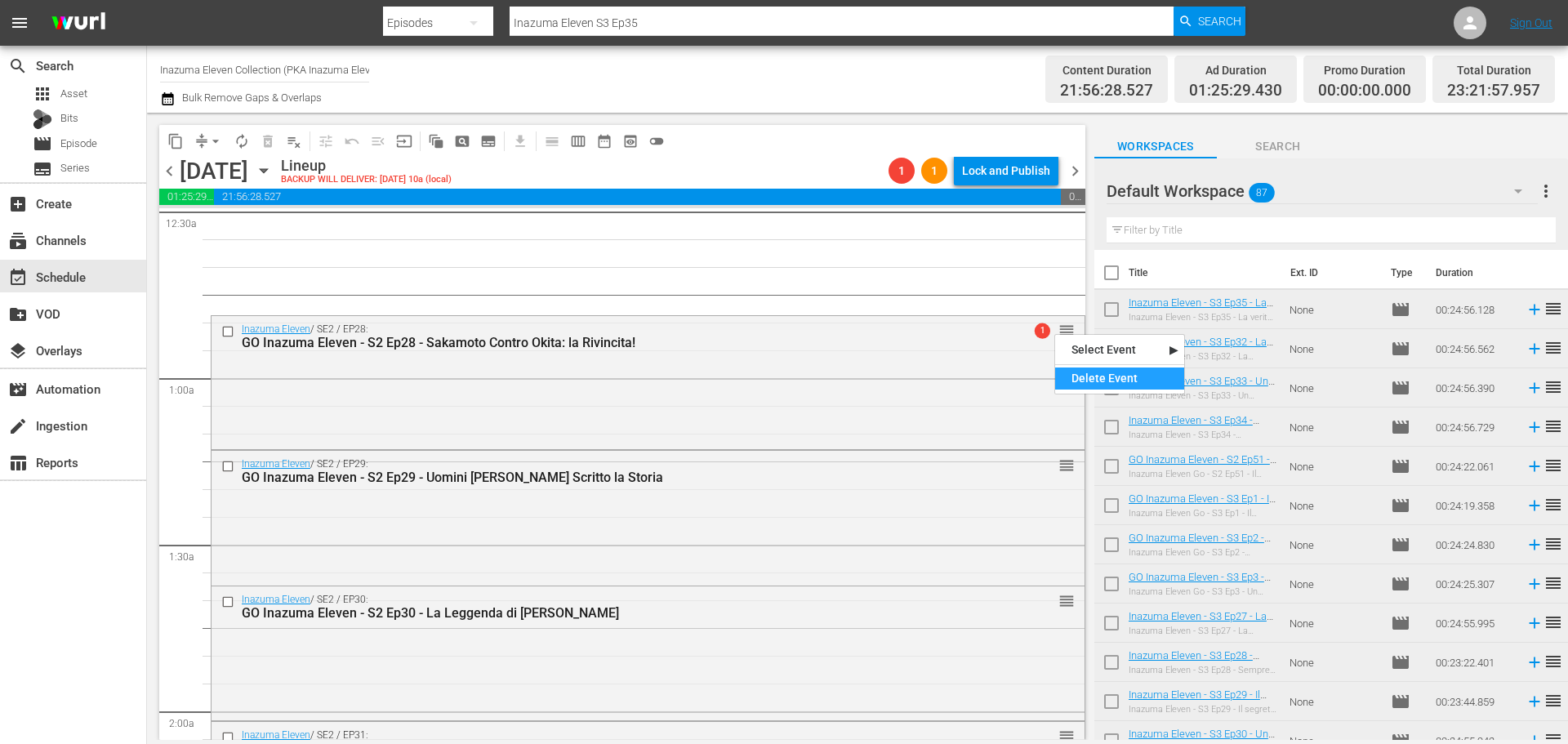
click at [1088, 379] on div "Delete Event" at bounding box center [1119, 378] width 129 height 22
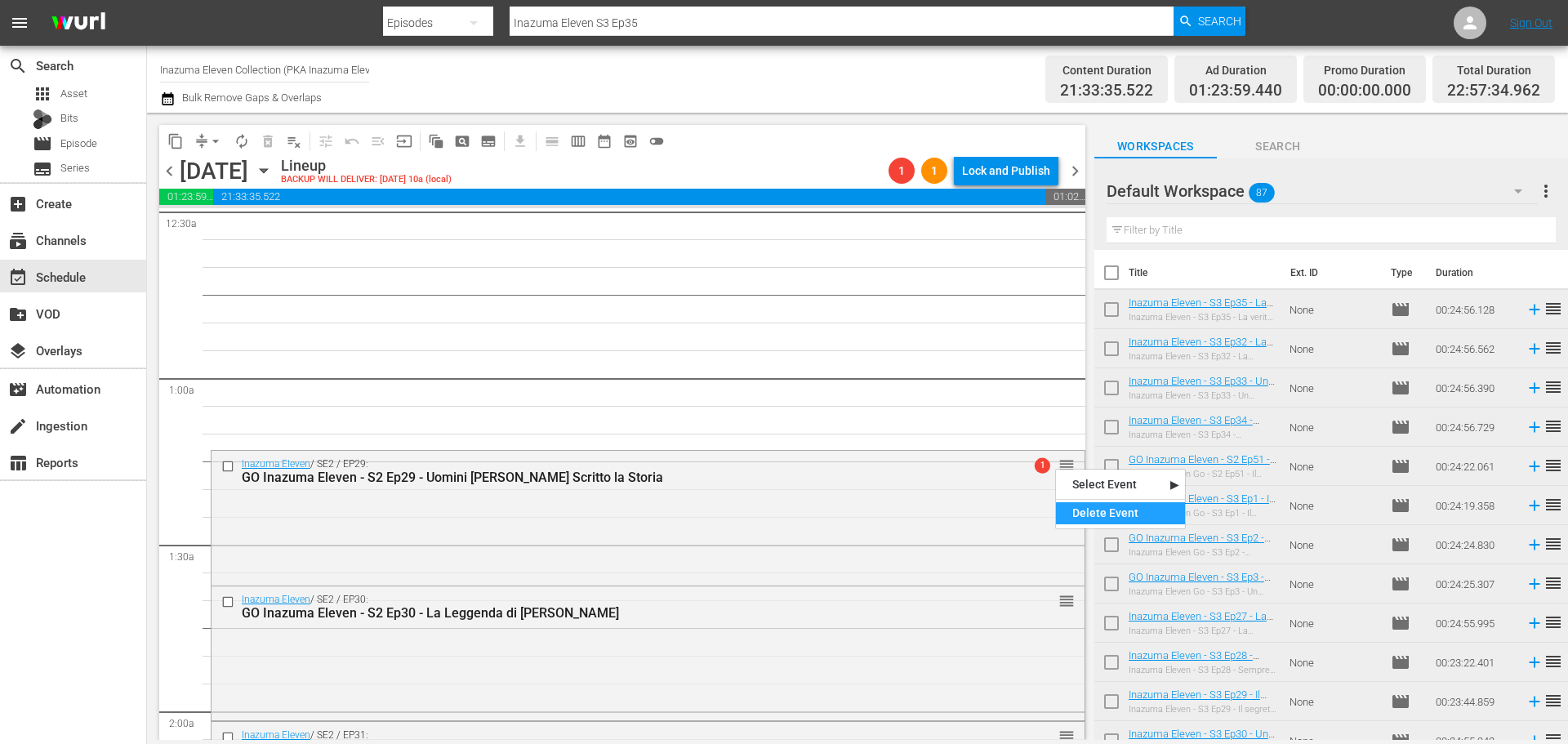
click at [1088, 509] on div "Delete Event" at bounding box center [1120, 513] width 129 height 22
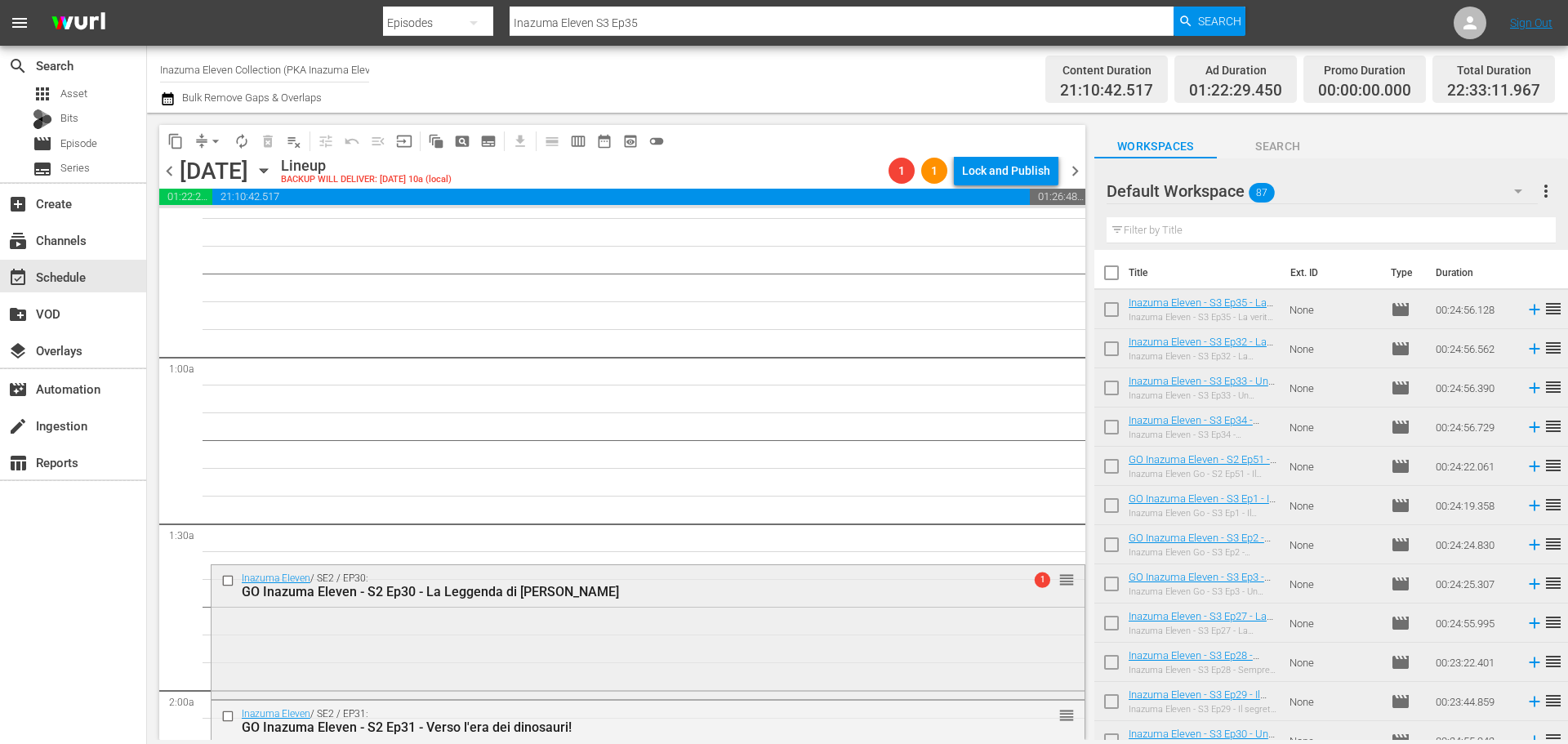
scroll to position [244, 0]
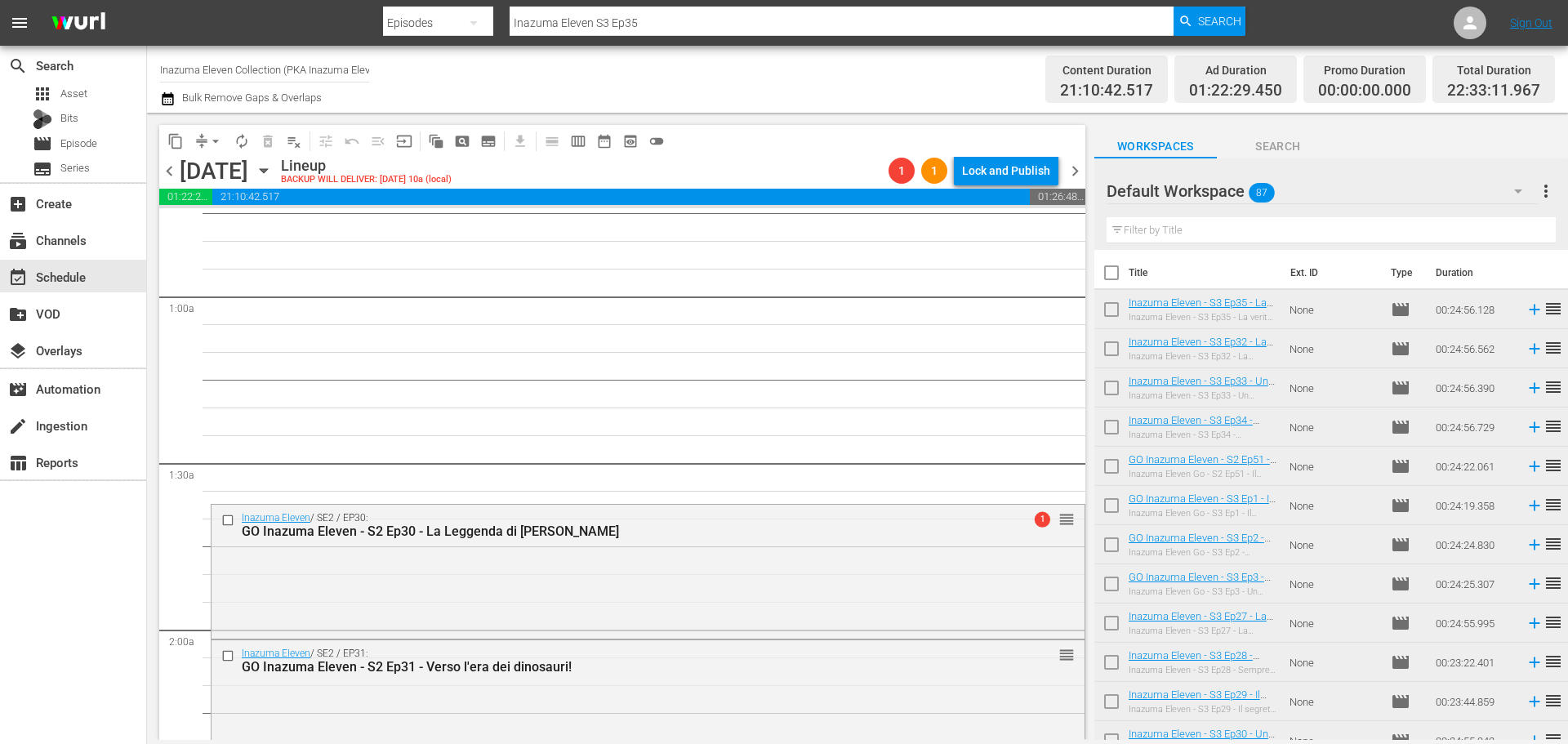
click at [172, 163] on span "chevron_left" at bounding box center [169, 170] width 20 height 20
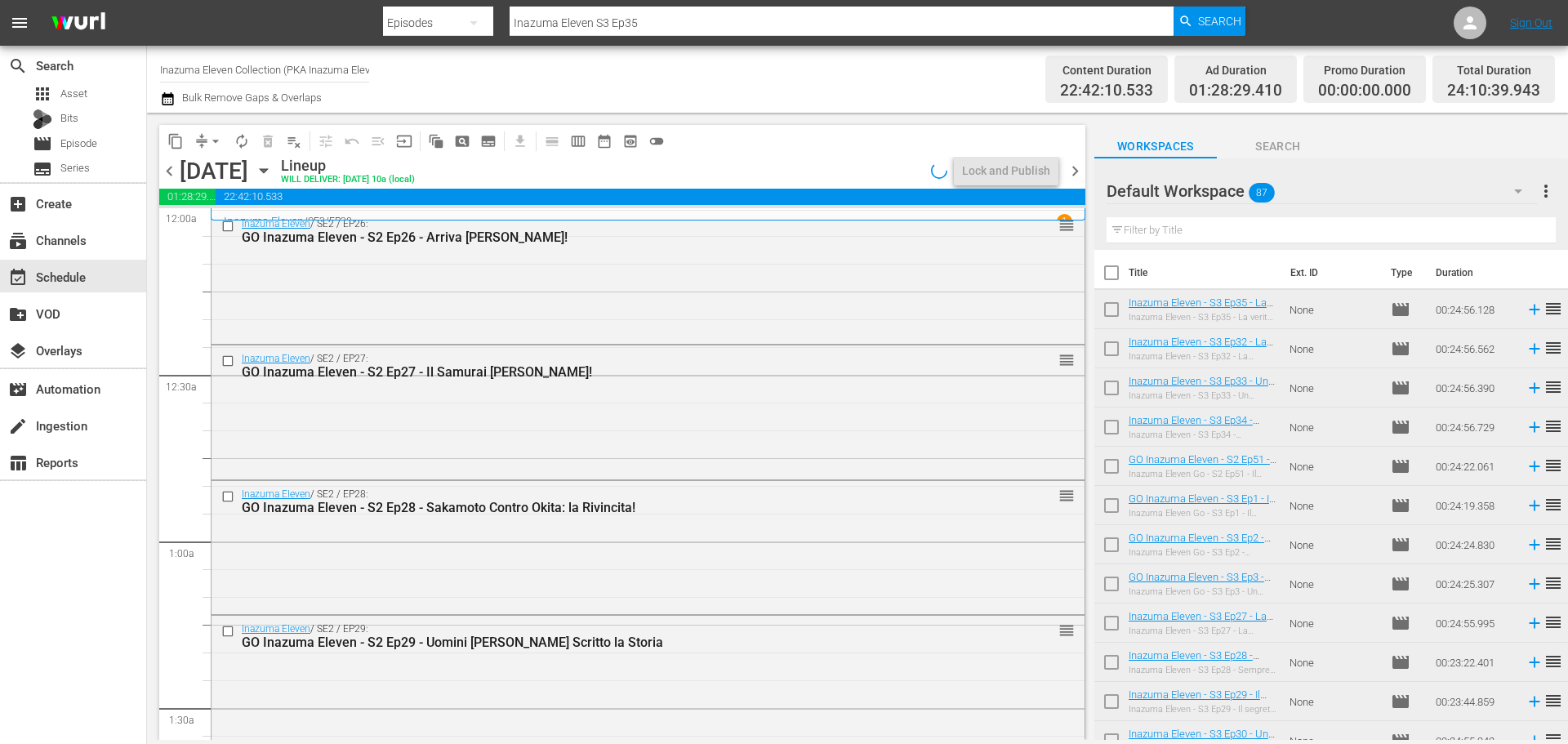
click at [1083, 180] on span "chevron_right" at bounding box center [1075, 170] width 20 height 20
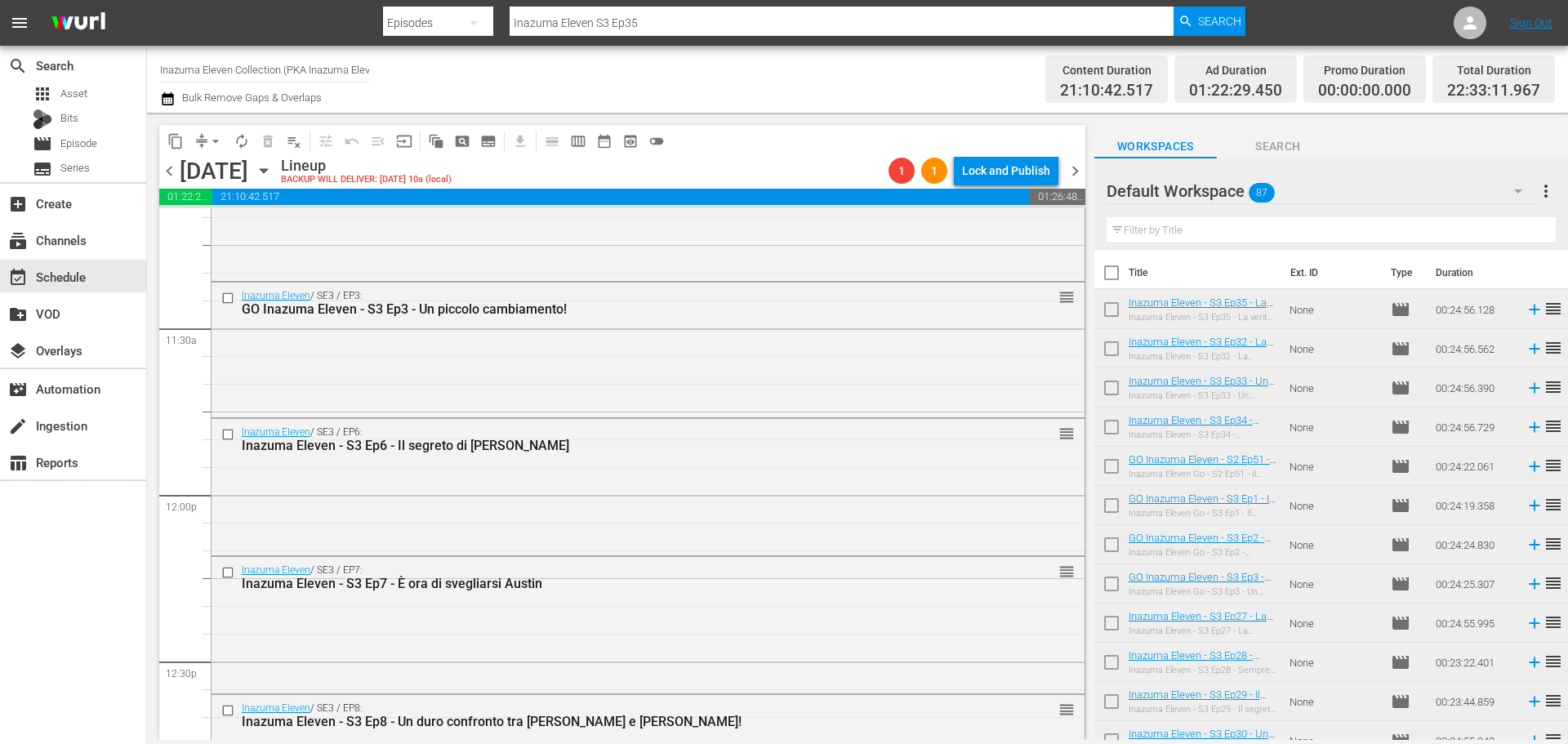
scroll to position [3674, 0]
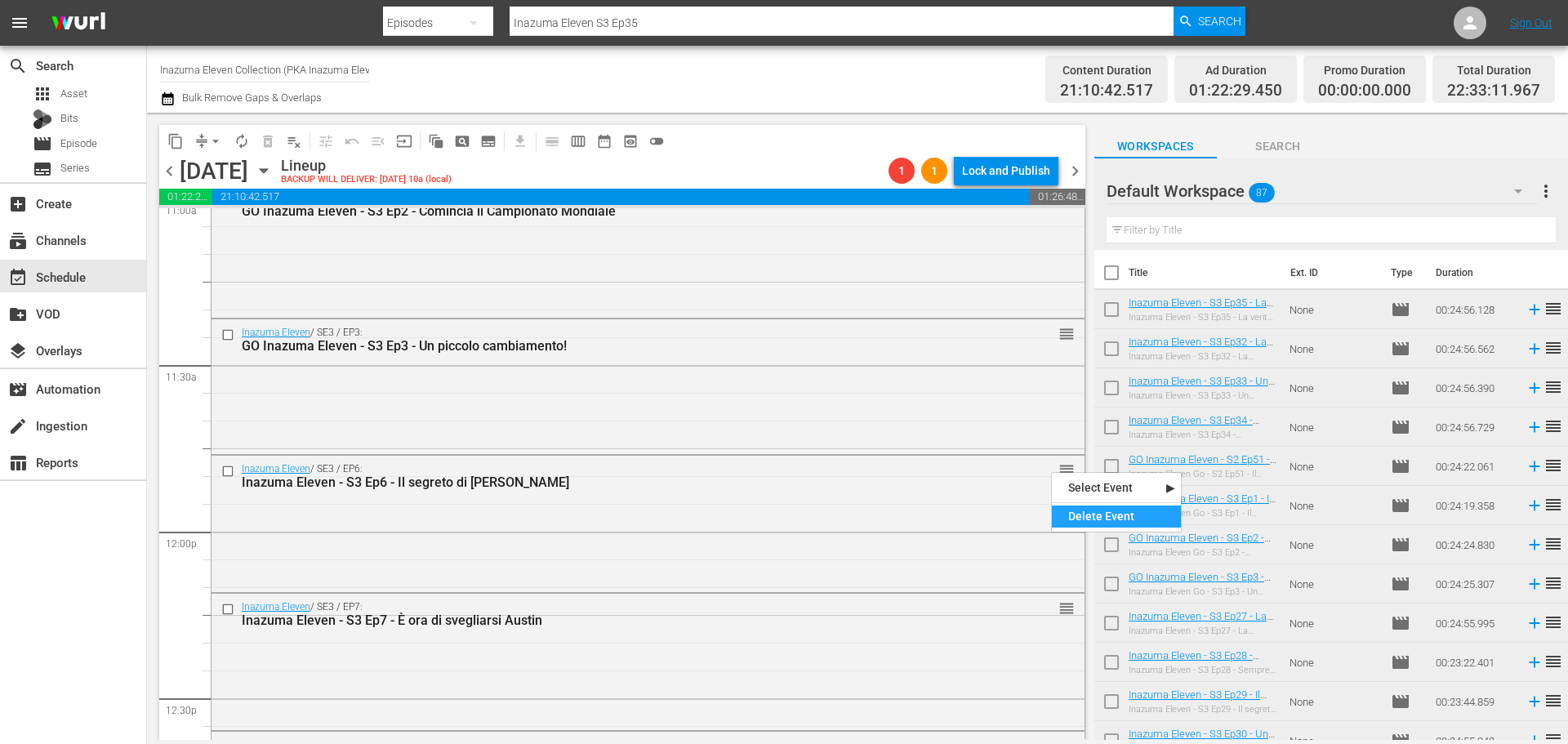
click at [1071, 521] on div "Delete Event" at bounding box center [1116, 516] width 129 height 22
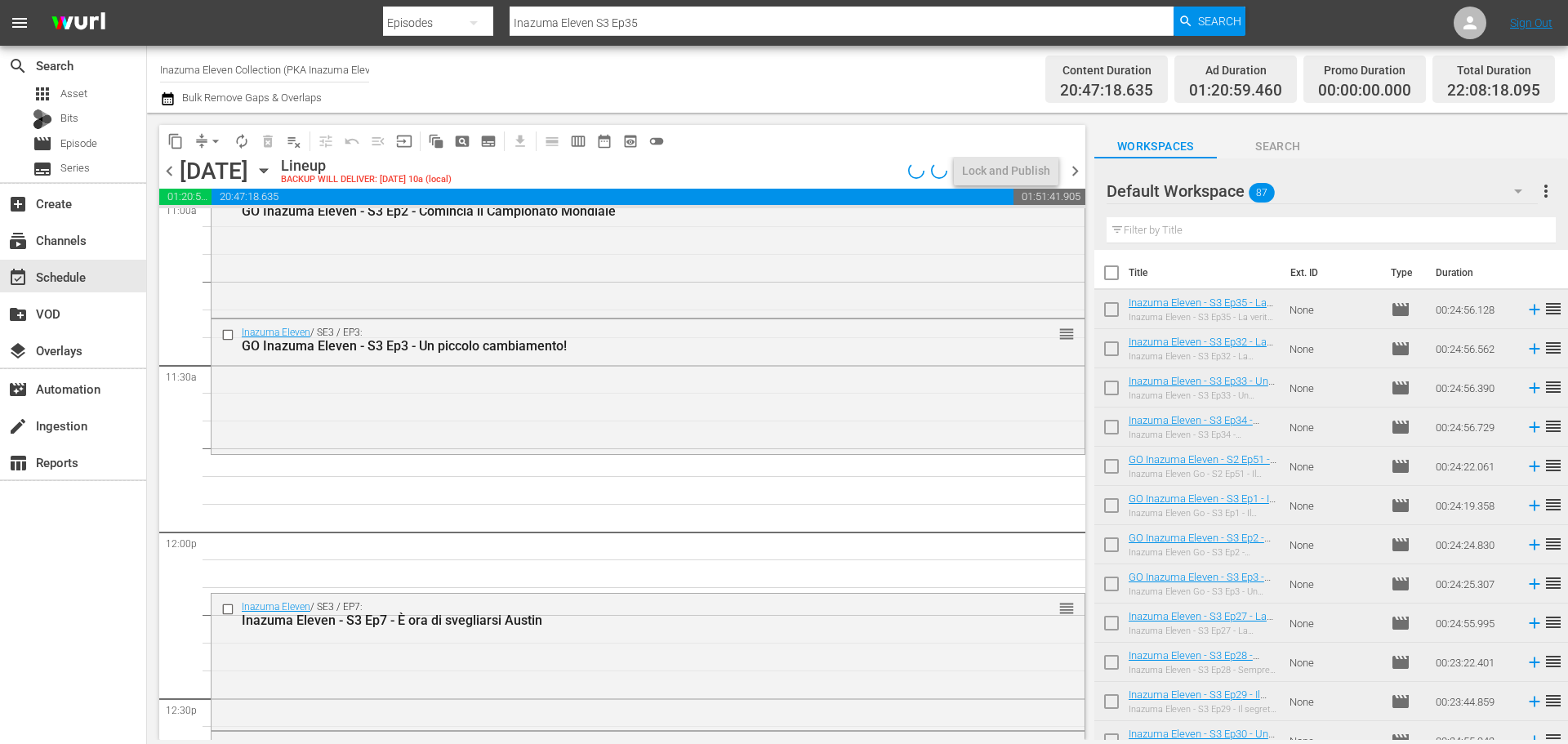
scroll to position [3755, 0]
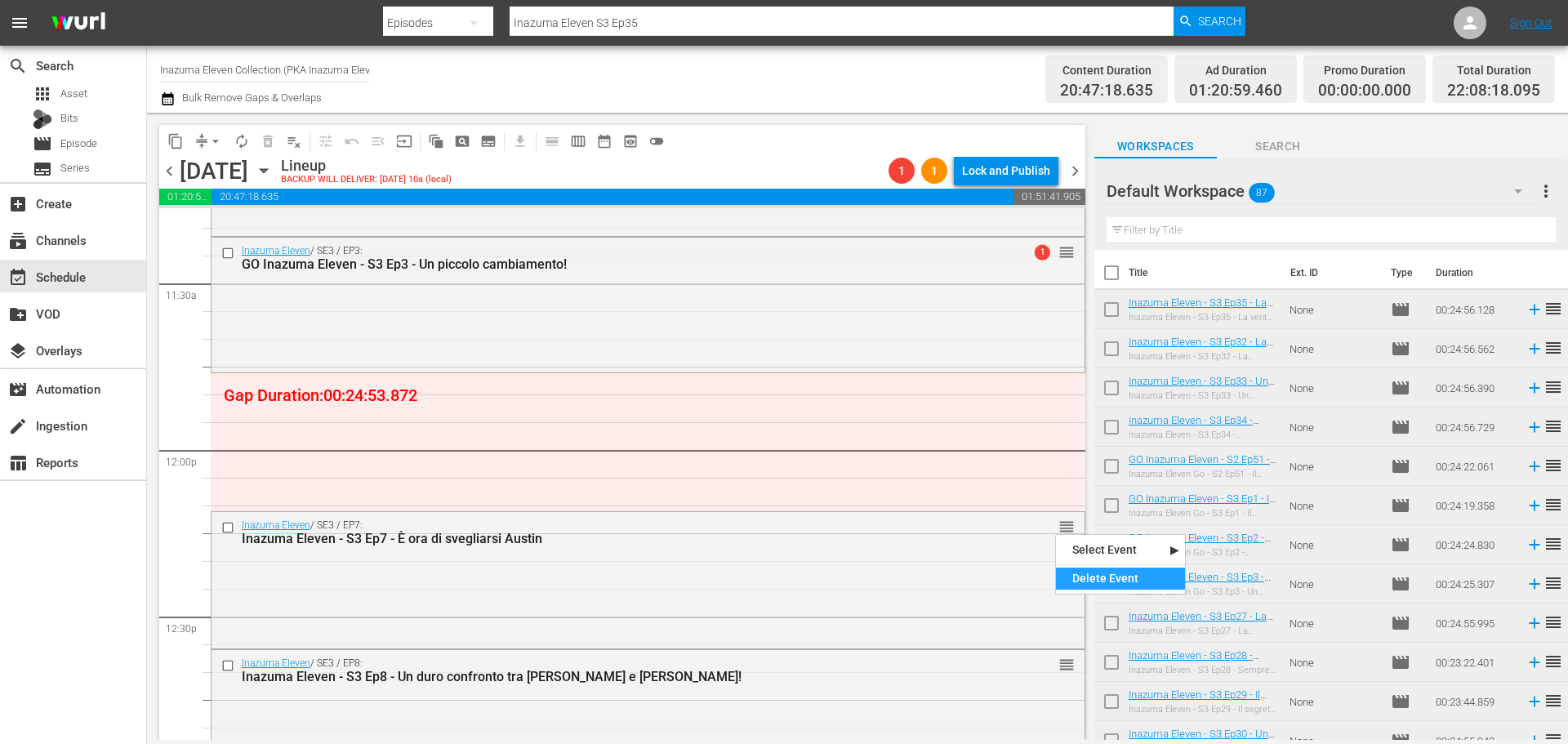
click at [1091, 577] on div "Delete Event" at bounding box center [1120, 578] width 129 height 22
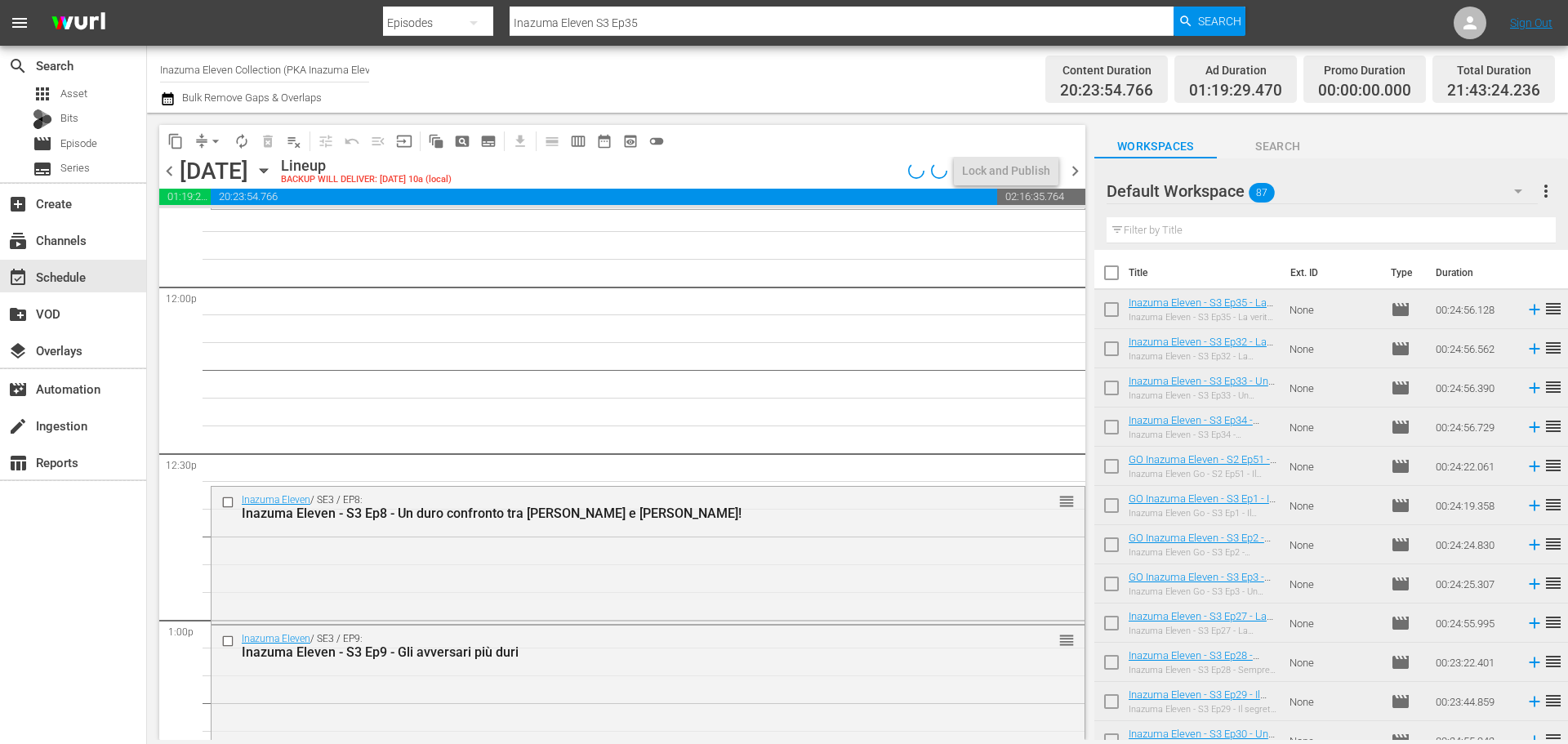
scroll to position [4001, 0]
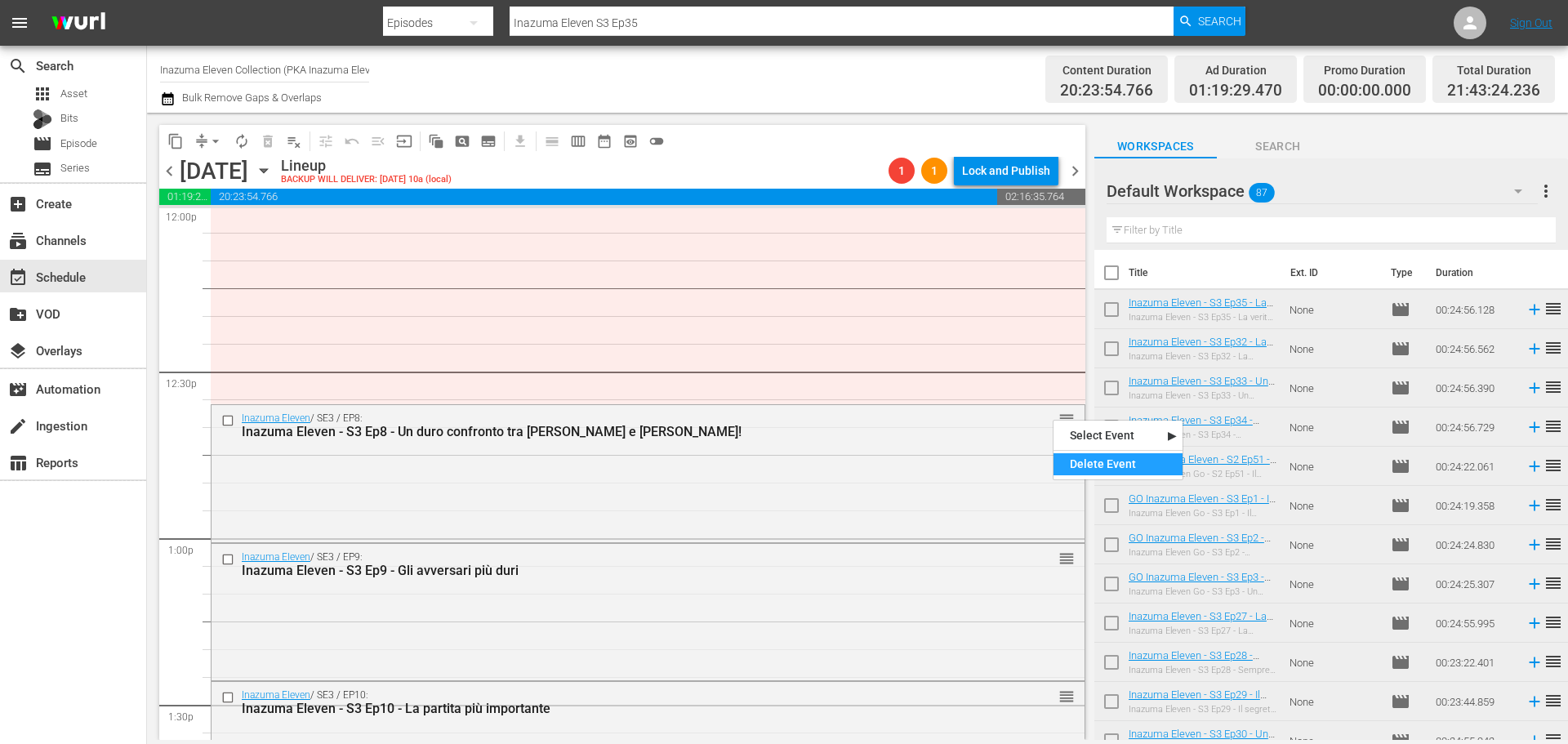
click at [1086, 461] on div "Delete Event" at bounding box center [1118, 463] width 129 height 22
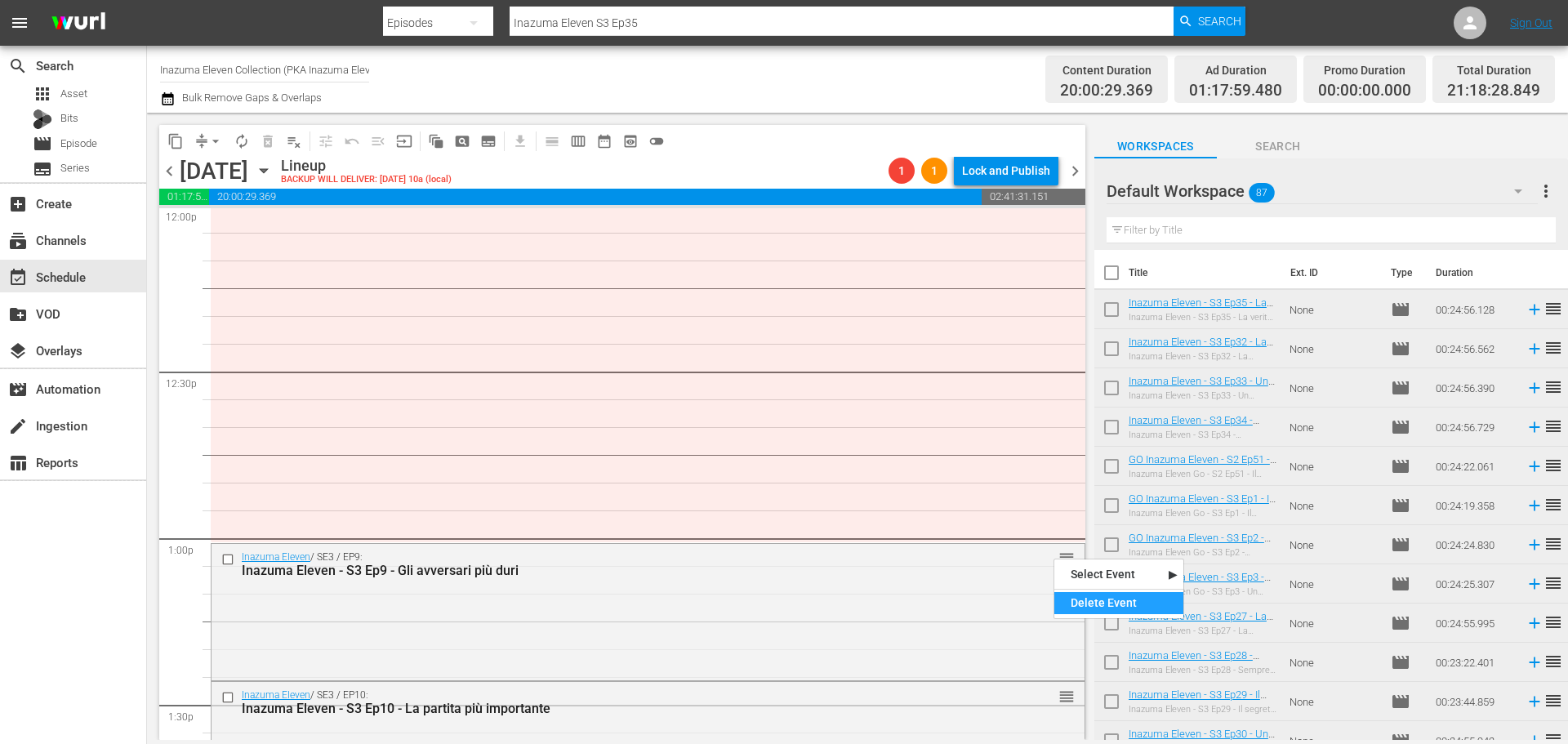
click at [1097, 607] on div "Delete Event" at bounding box center [1119, 603] width 129 height 22
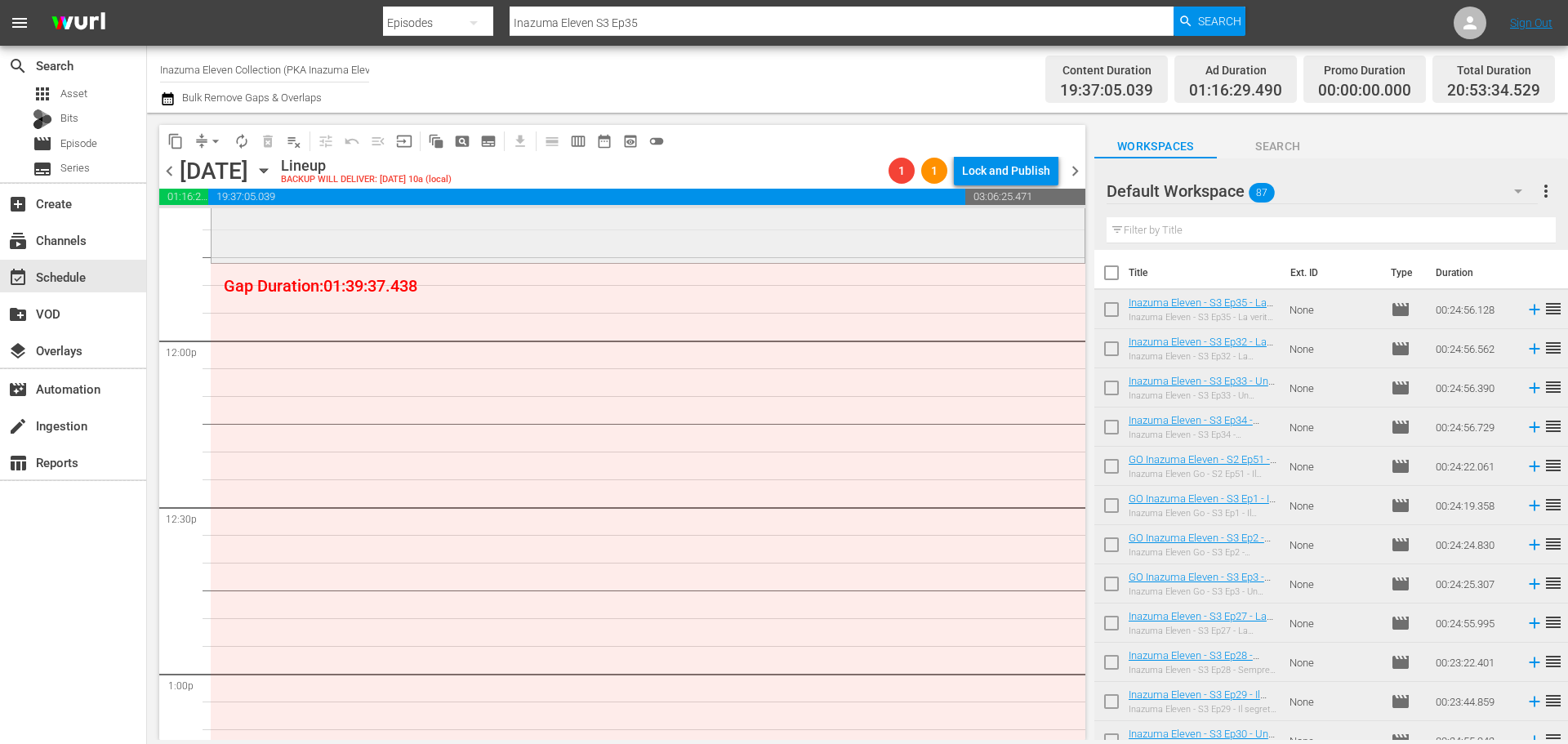
scroll to position [3747, 0]
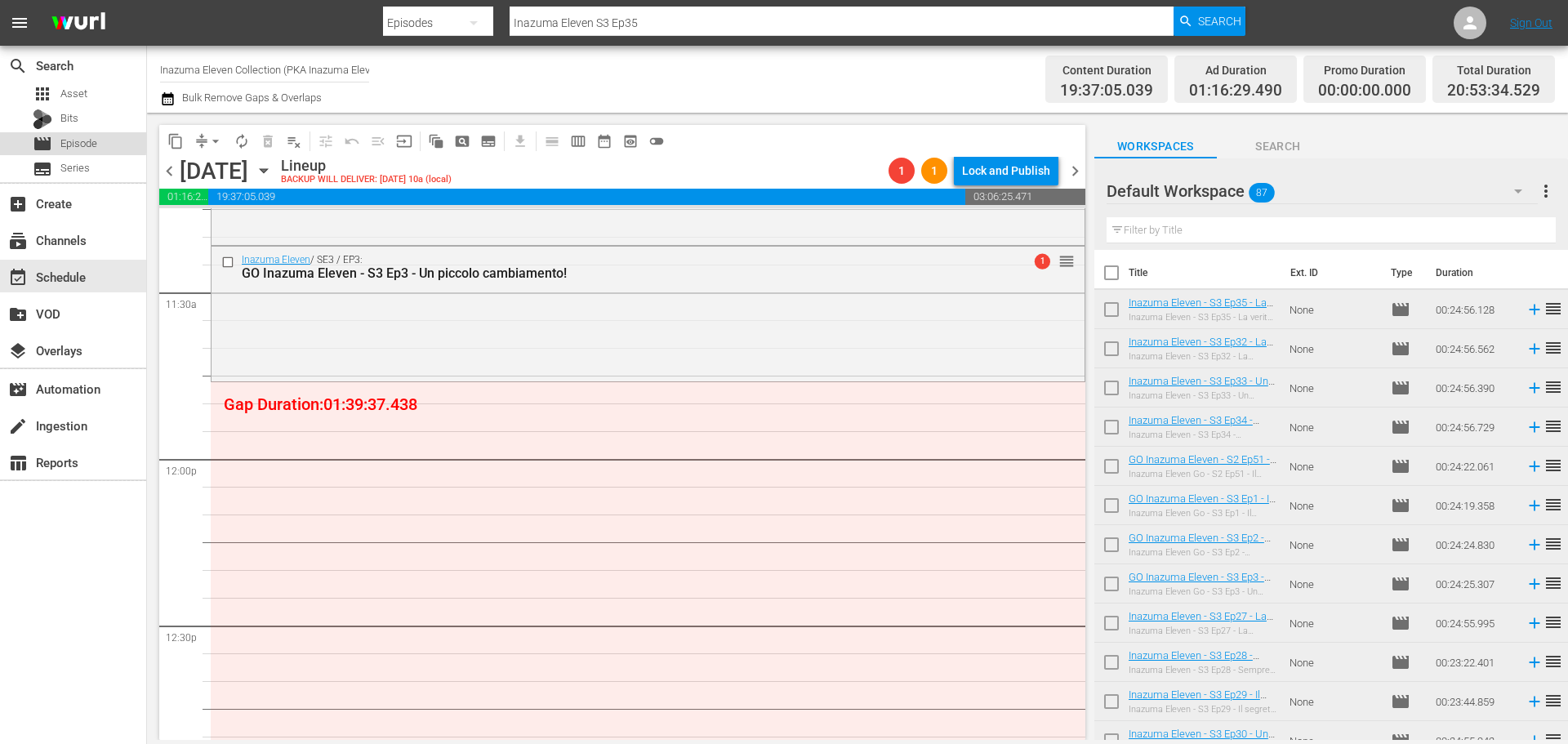
click at [66, 141] on span "Episode" at bounding box center [78, 143] width 36 height 16
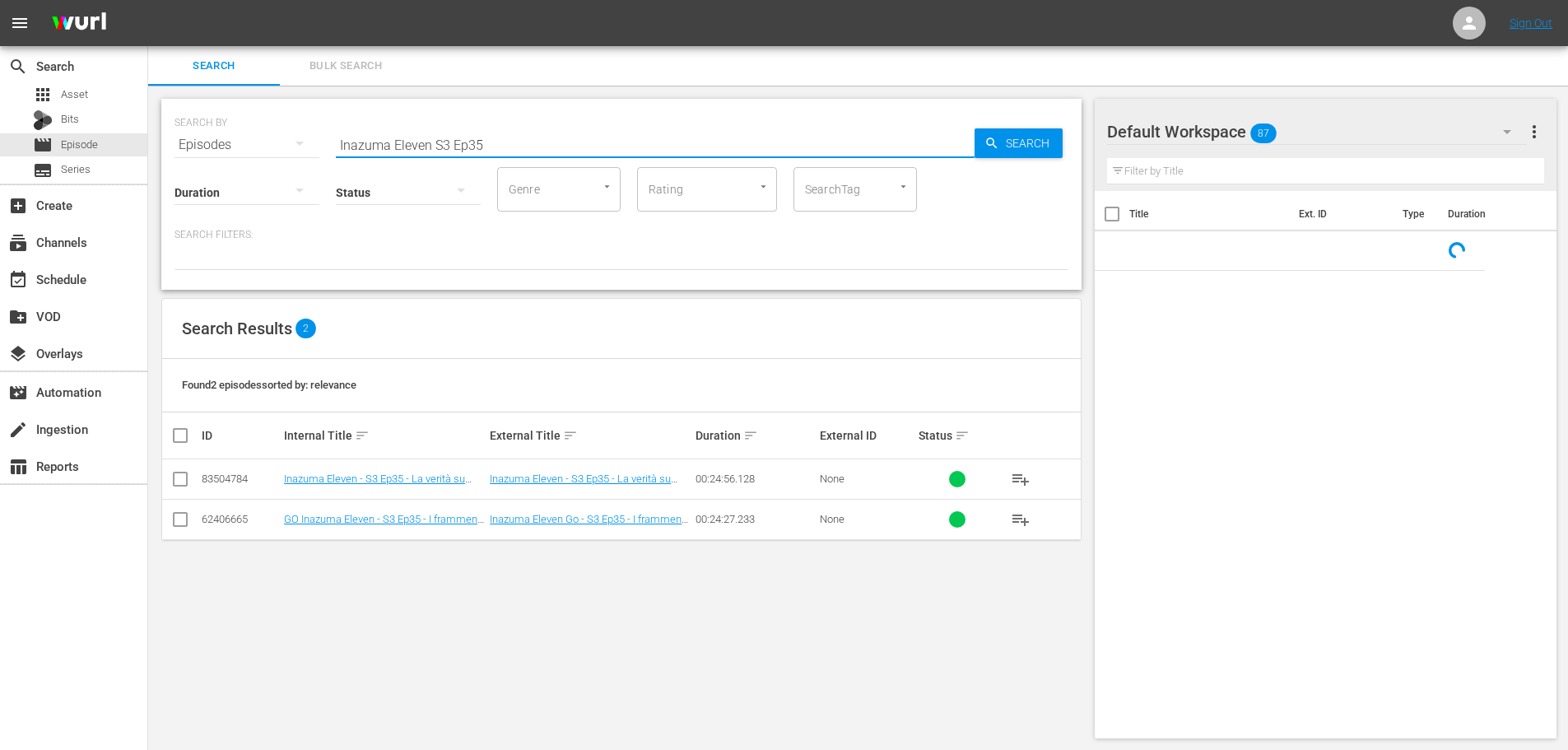
click at [436, 146] on input "Inazuma Eleven S3 Ep35" at bounding box center [655, 144] width 639 height 39
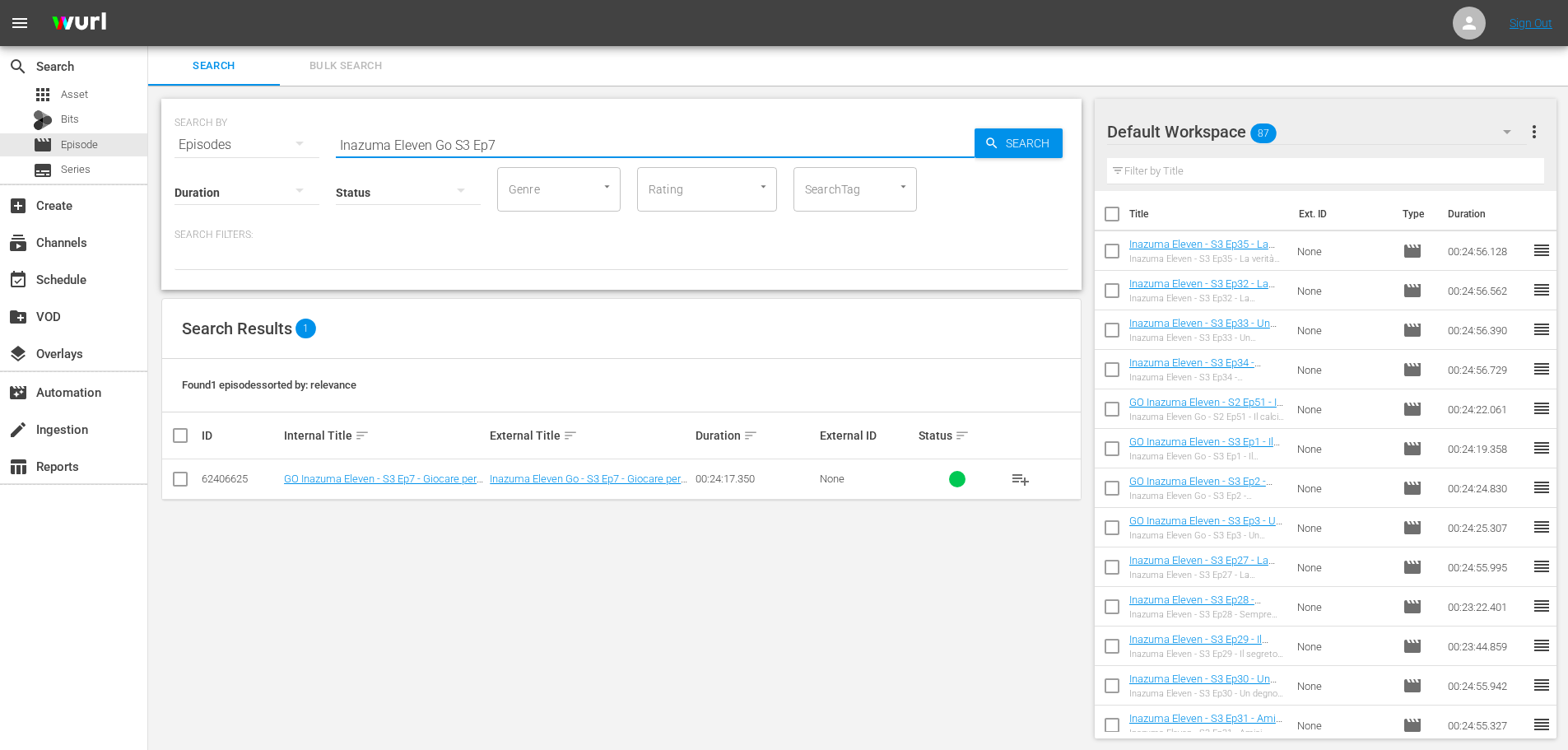
click at [1019, 474] on span "playlist_add" at bounding box center [1021, 478] width 20 height 20
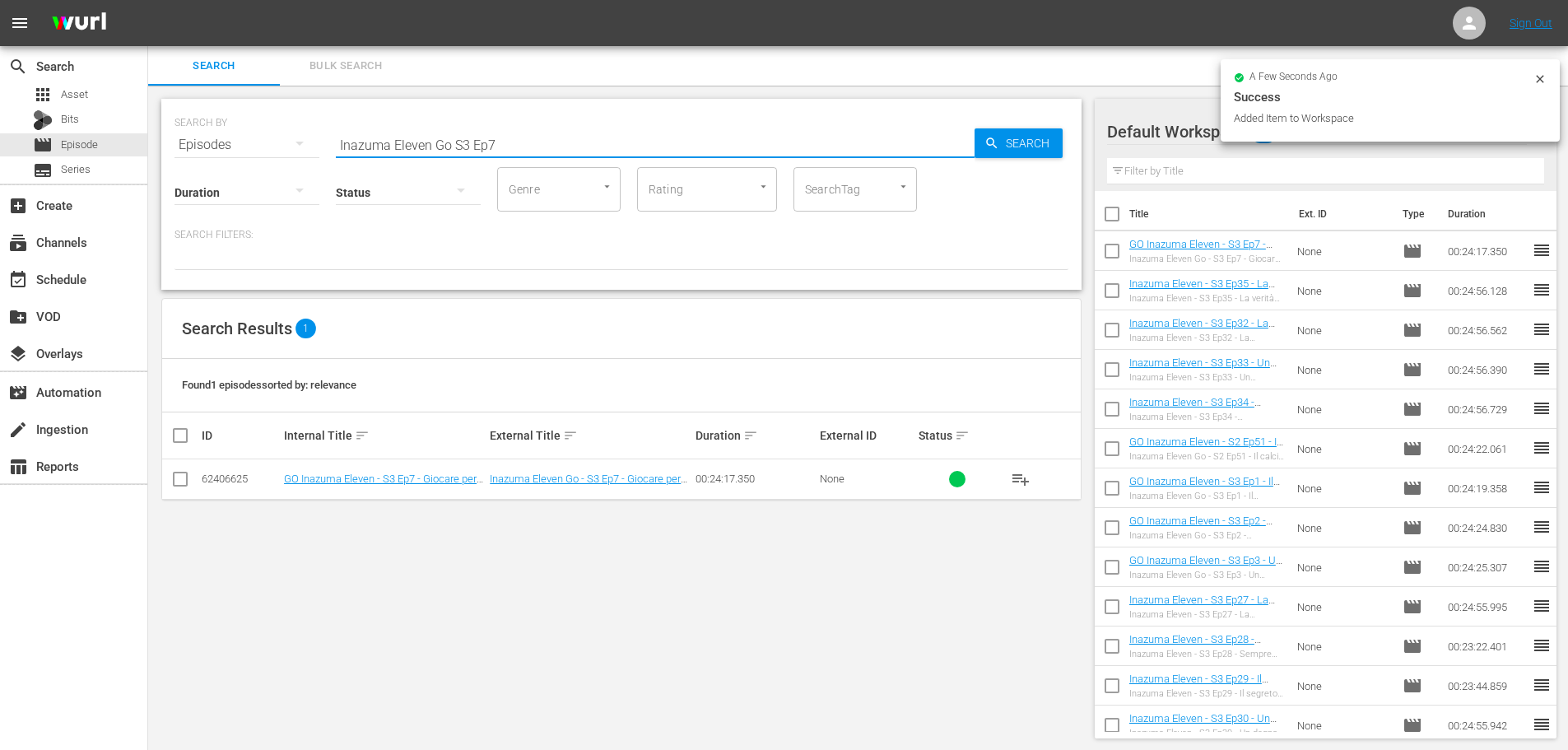
click at [519, 139] on input "Inazuma Eleven Go S3 Ep7" at bounding box center [655, 144] width 639 height 39
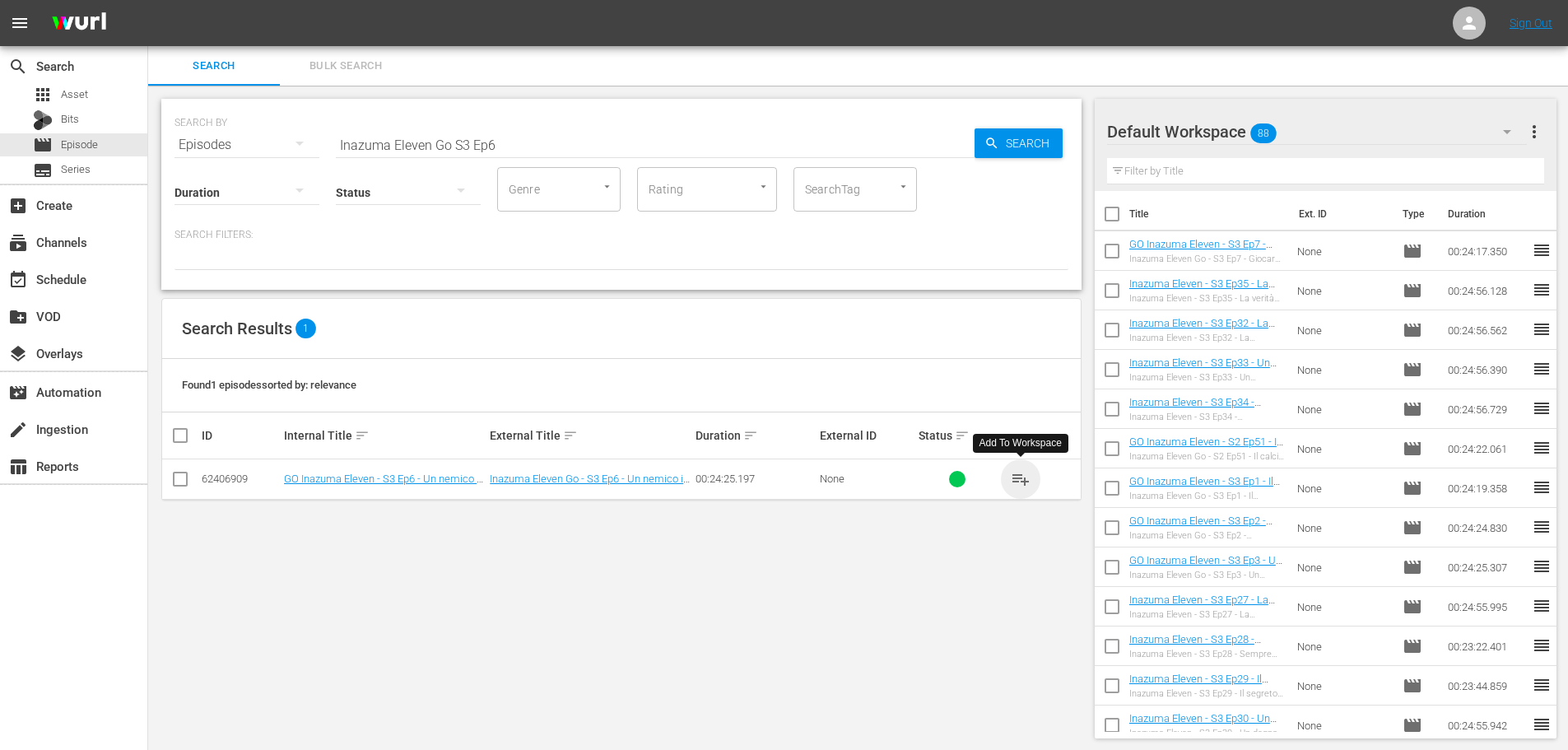
click at [1019, 481] on span "playlist_add" at bounding box center [1021, 478] width 20 height 20
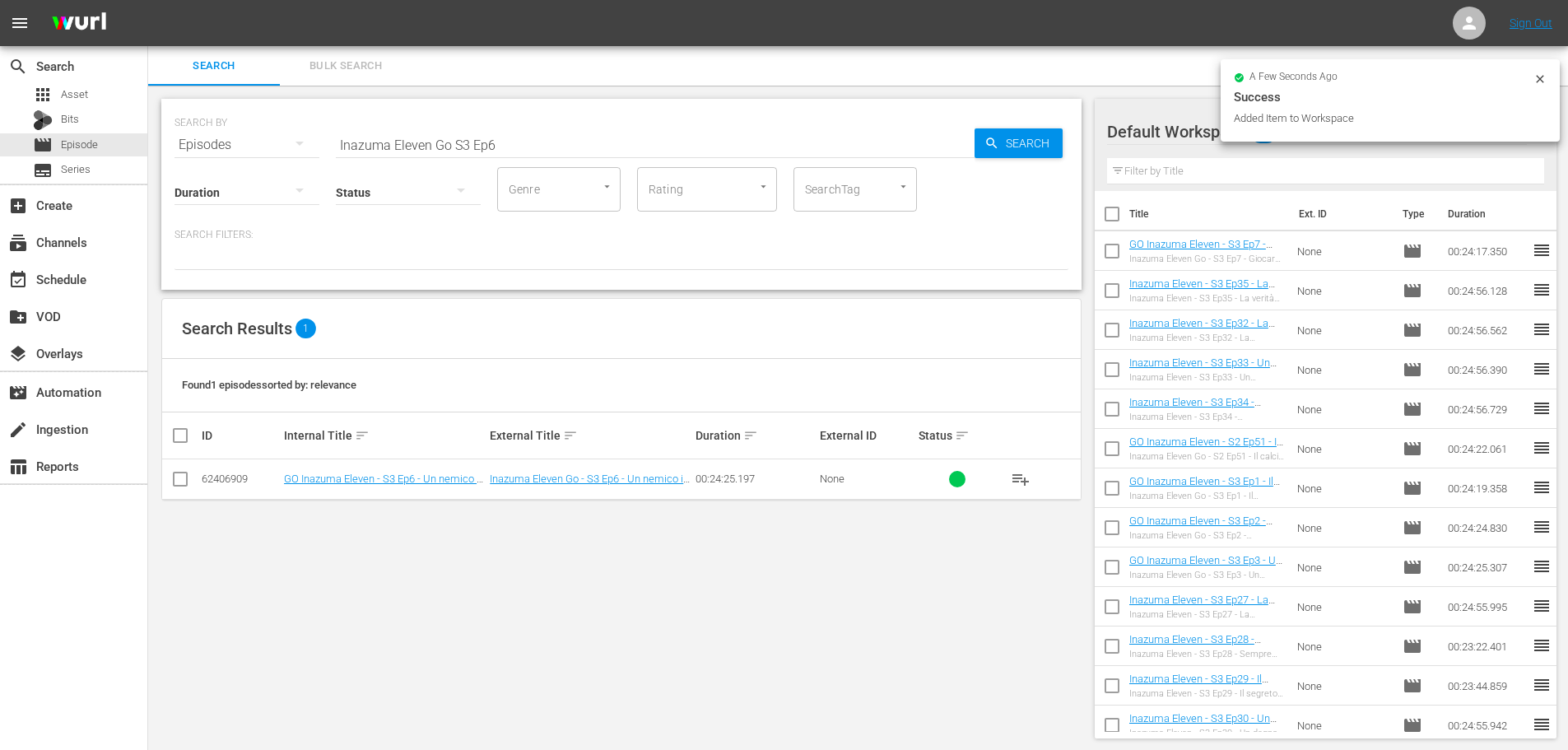
click at [508, 135] on input "Inazuma Eleven Go S3 Ep6" at bounding box center [655, 144] width 639 height 39
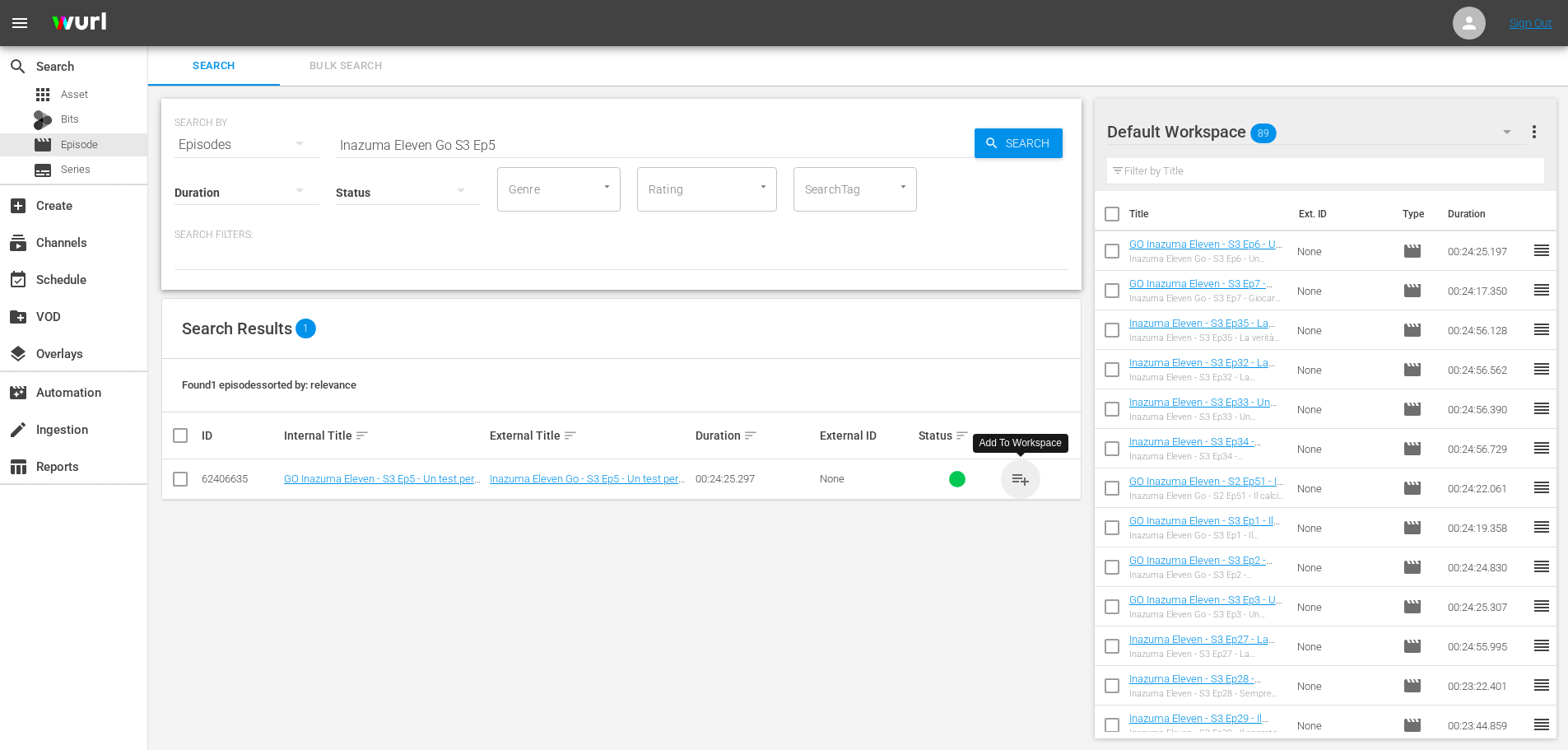
click at [1016, 474] on span "playlist_add" at bounding box center [1021, 478] width 20 height 20
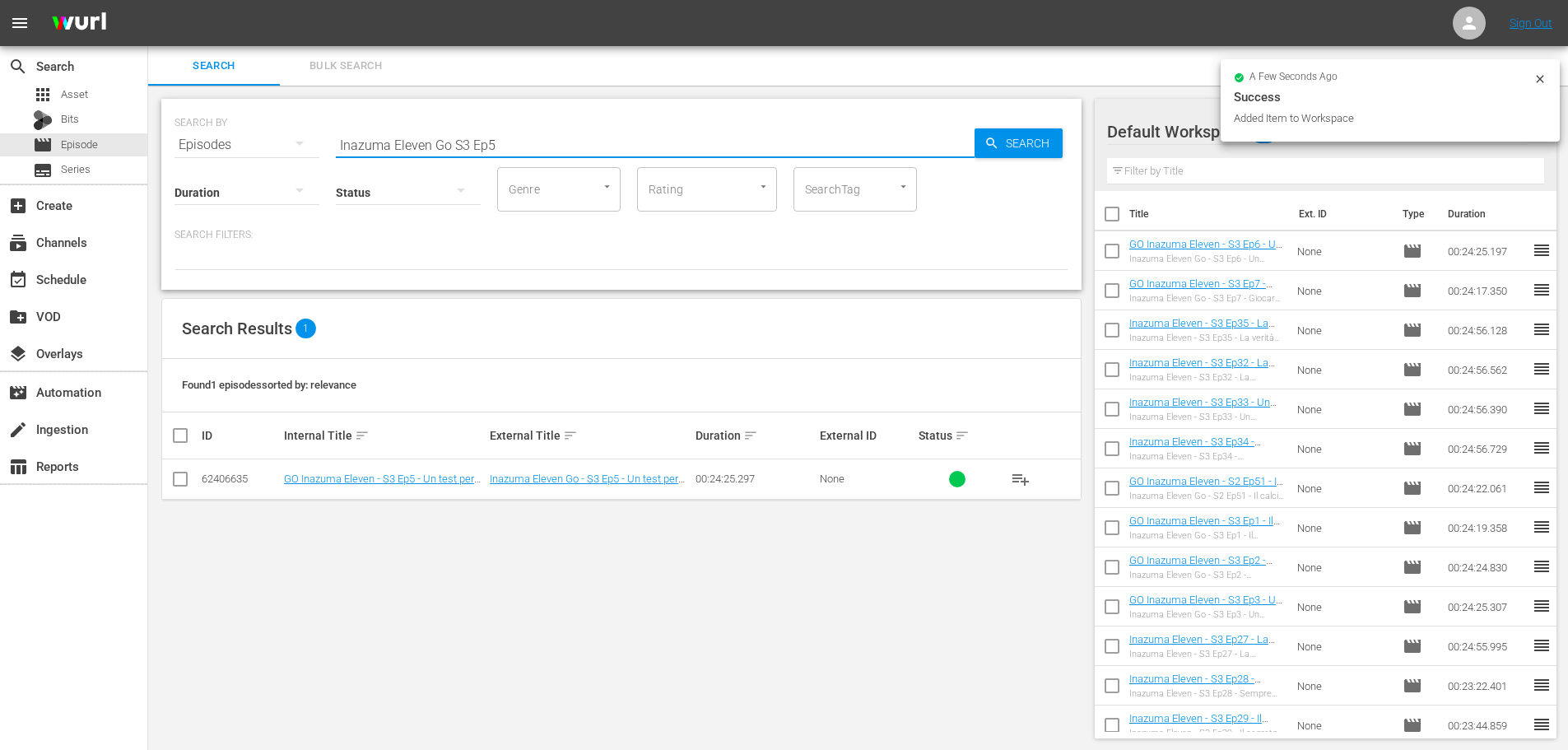
click at [536, 152] on input "Inazuma Eleven Go S3 Ep5" at bounding box center [655, 144] width 639 height 39
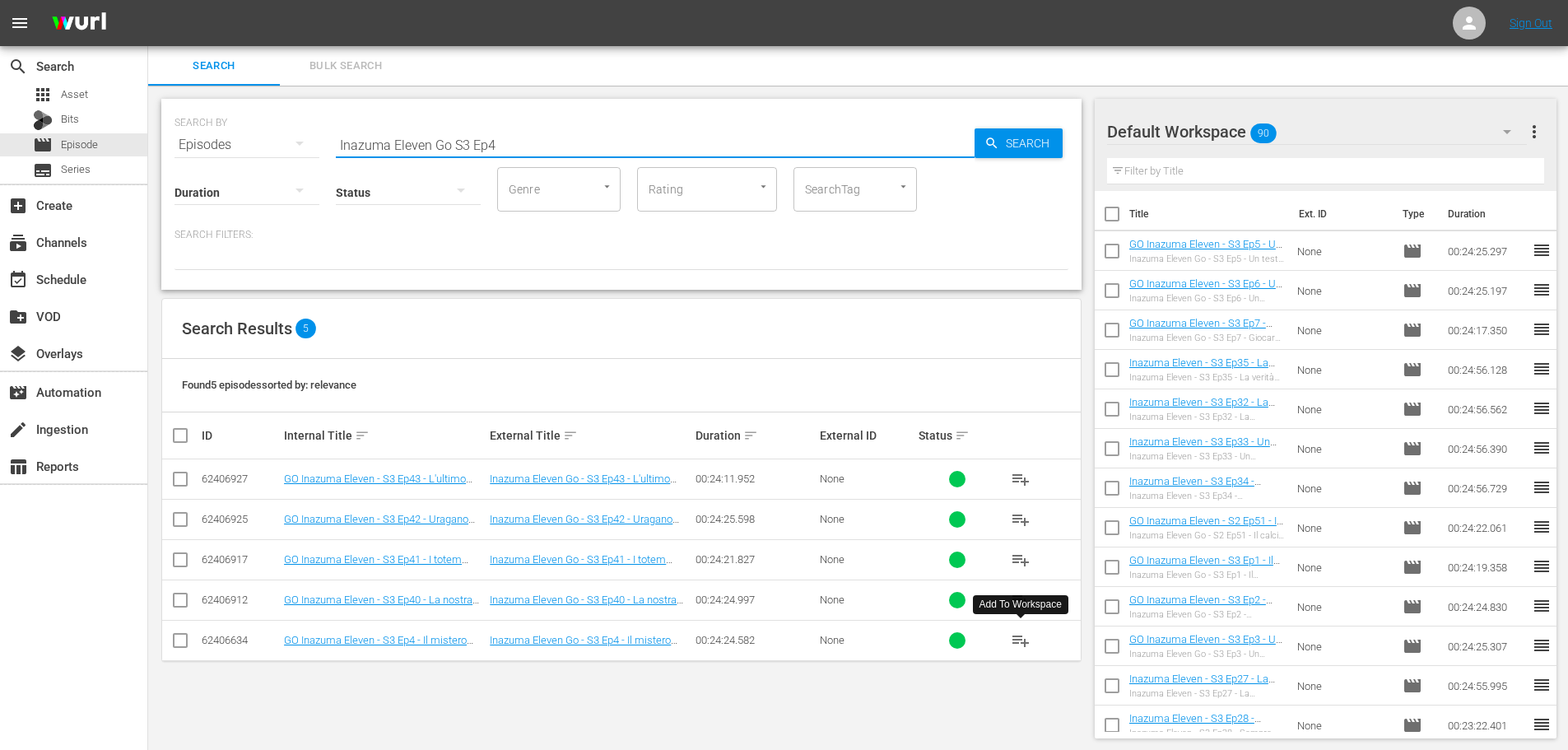
type input "Inazuma Eleven Go S3 Ep4"
click at [1024, 642] on span "playlist_add" at bounding box center [1021, 640] width 20 height 20
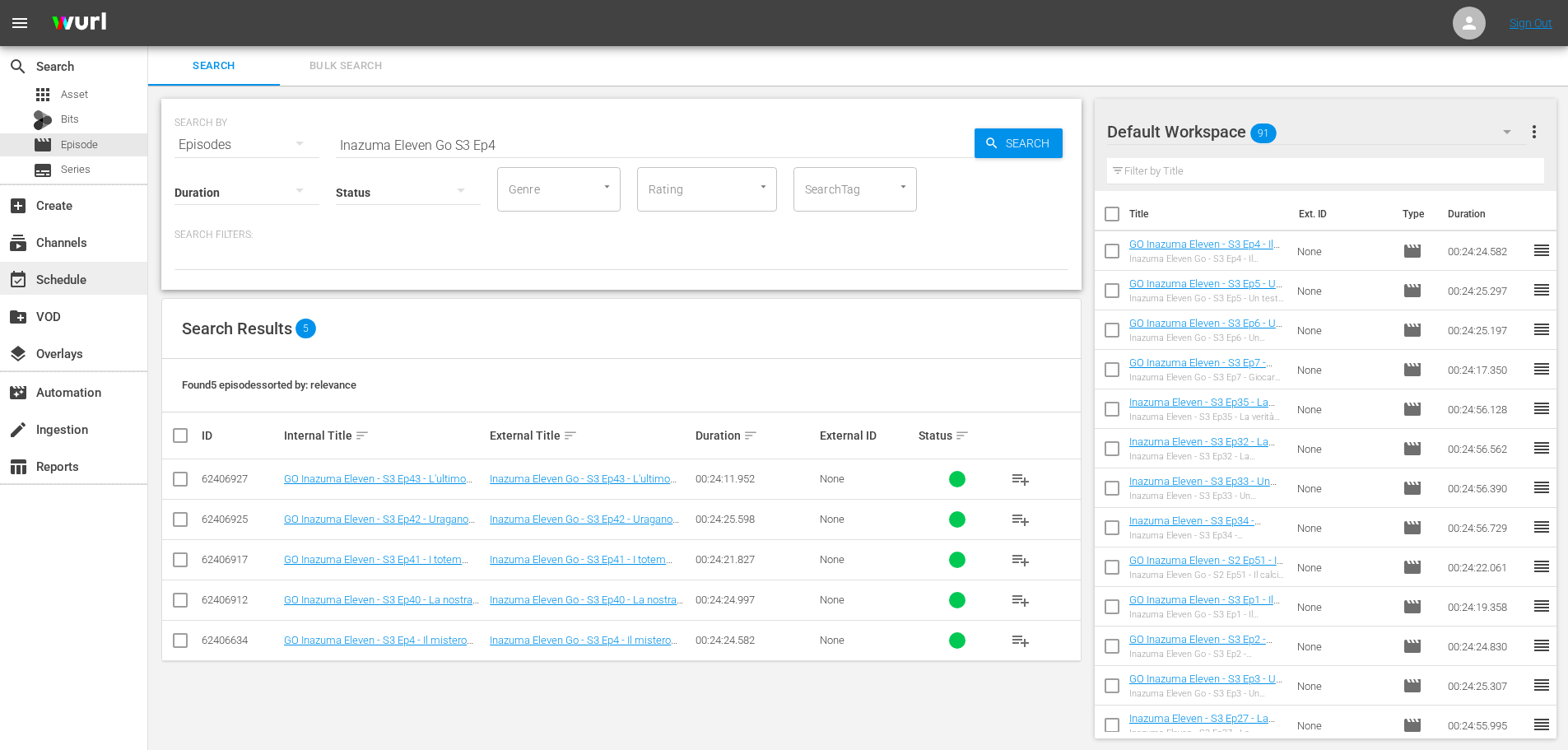
click at [89, 276] on div "event_available Schedule" at bounding box center [46, 276] width 92 height 14
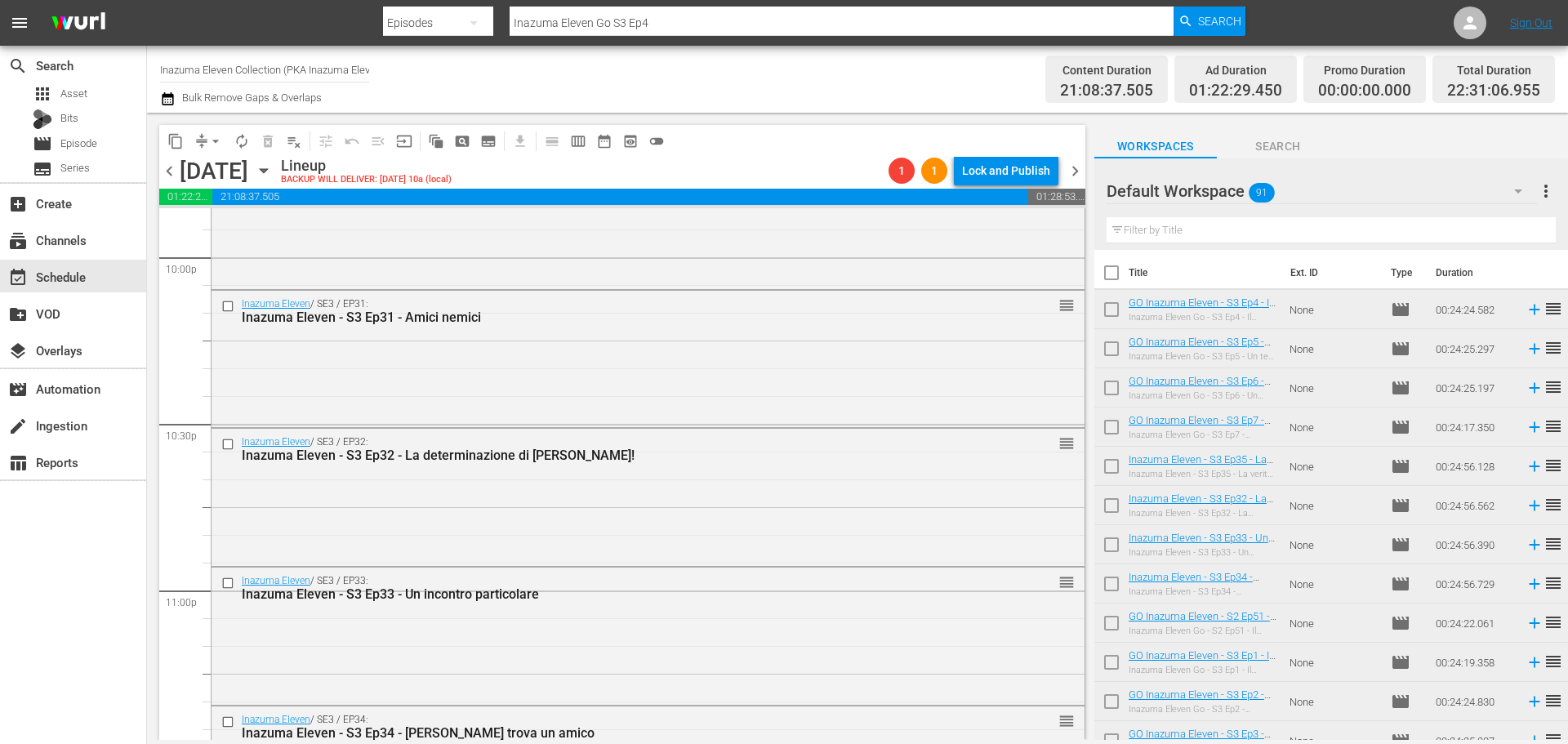
scroll to position [7522, 0]
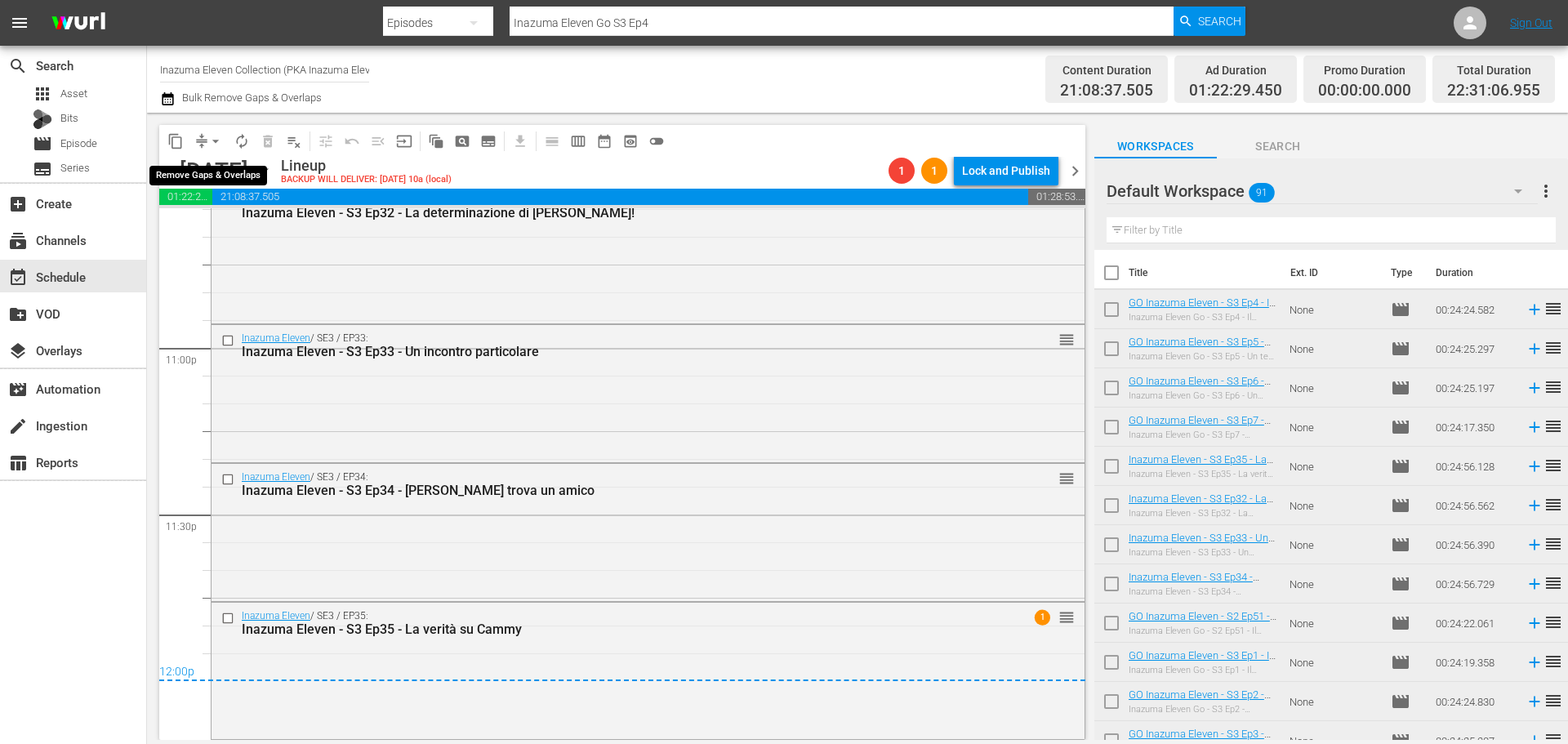
click at [213, 141] on span "arrow_drop_down" at bounding box center [215, 140] width 16 height 16
click at [215, 230] on li "Align to End of Previous Day" at bounding box center [217, 228] width 172 height 27
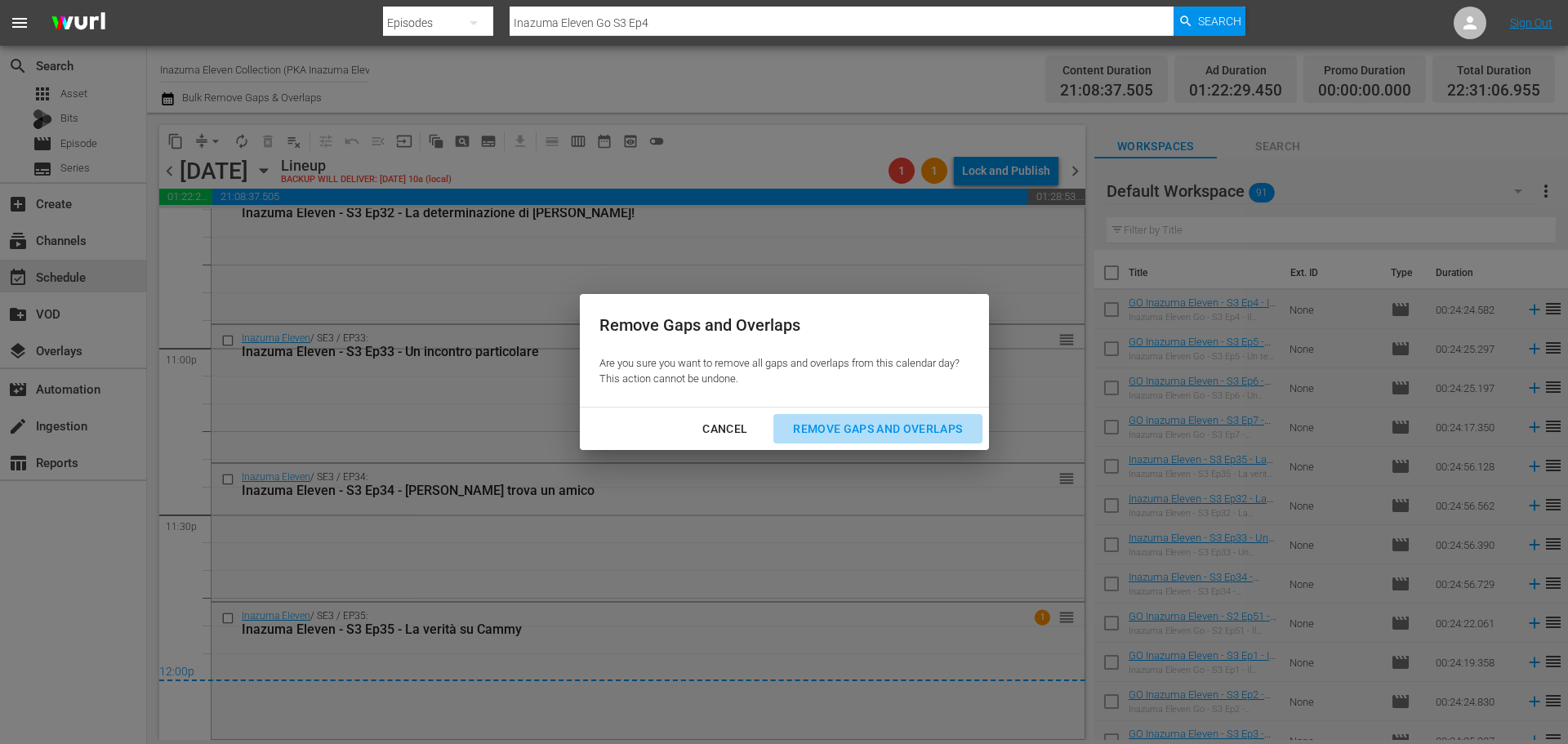
click at [940, 426] on div "Remove Gaps and Overlaps" at bounding box center [877, 429] width 195 height 20
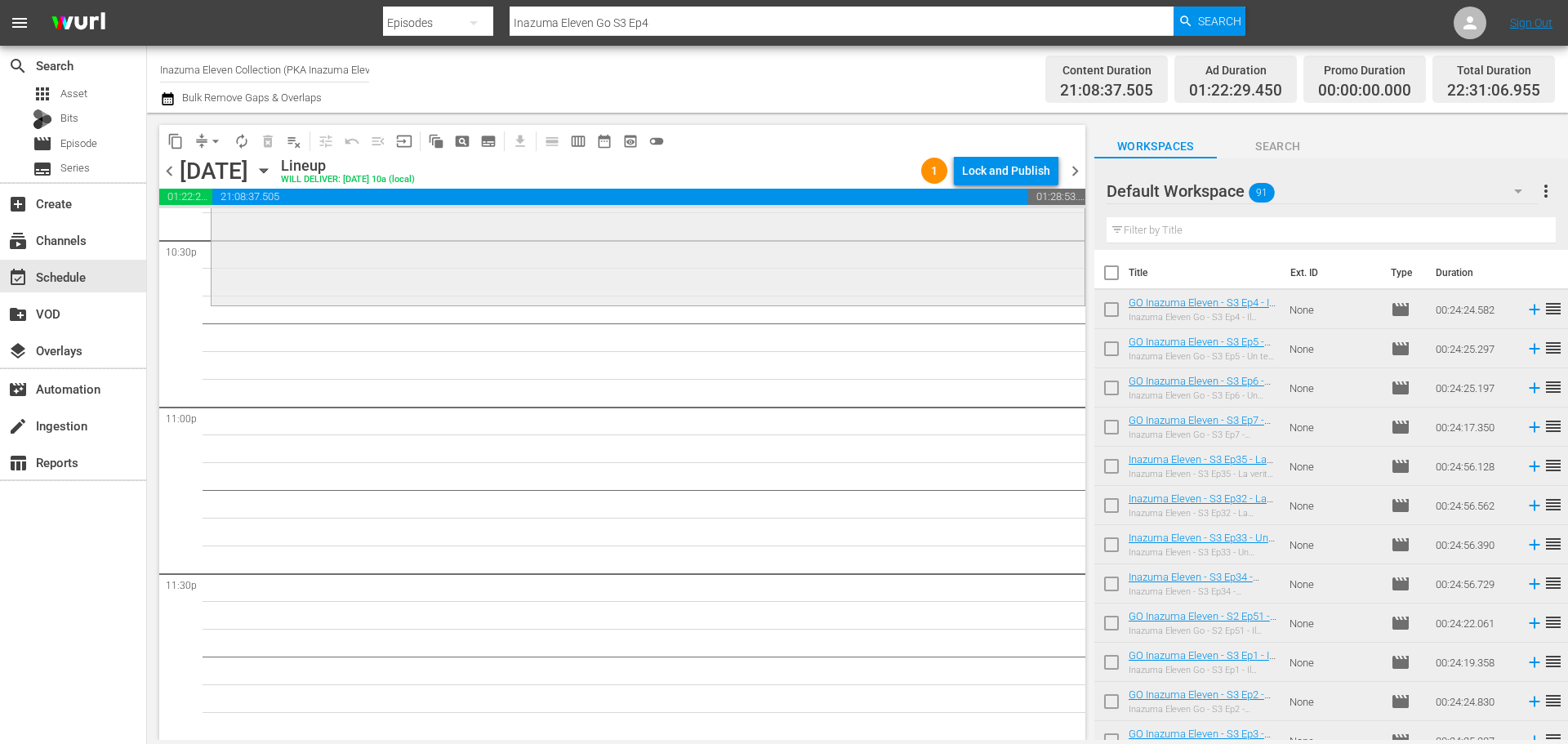
scroll to position [7381, 0]
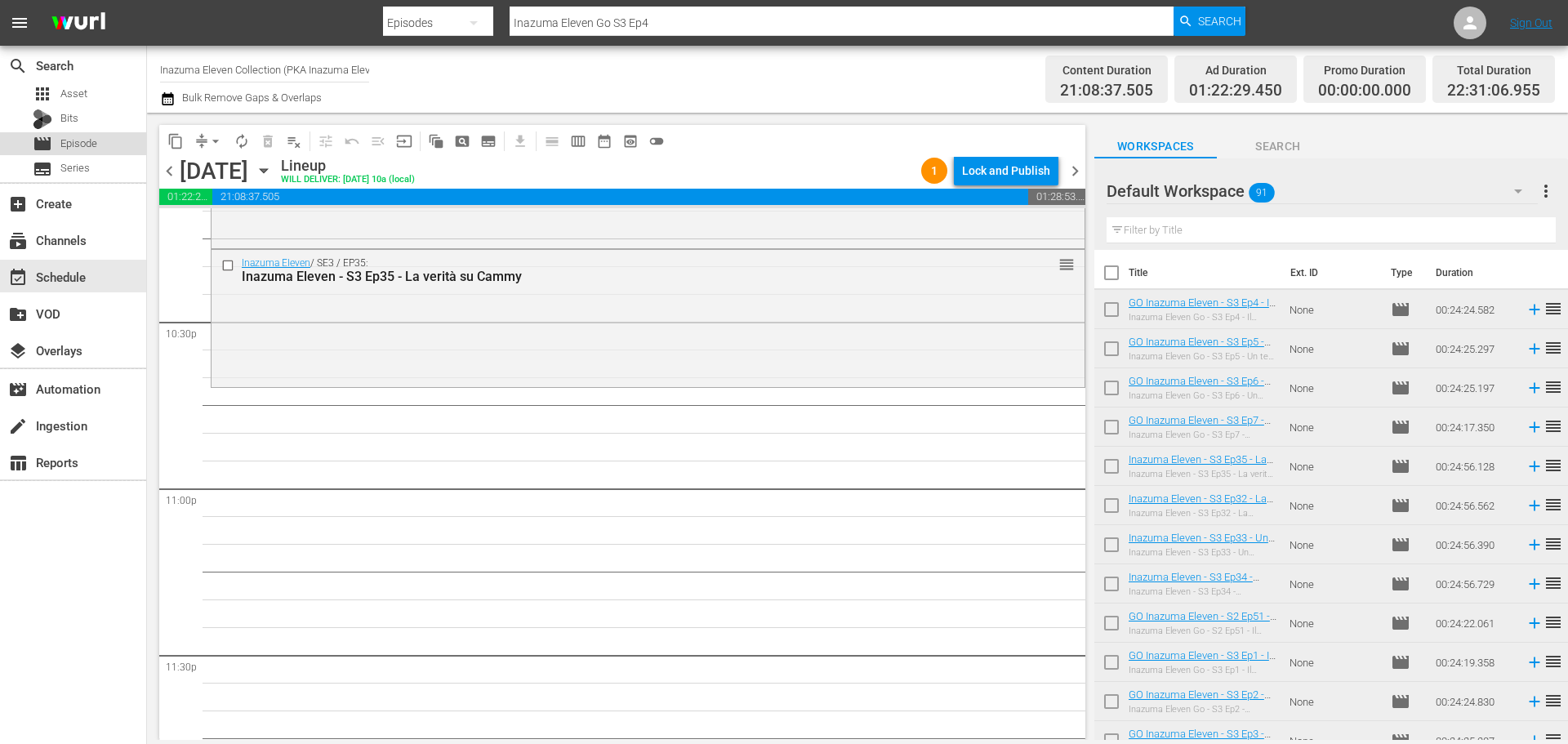
click at [119, 147] on div "movie Episode" at bounding box center [73, 143] width 146 height 23
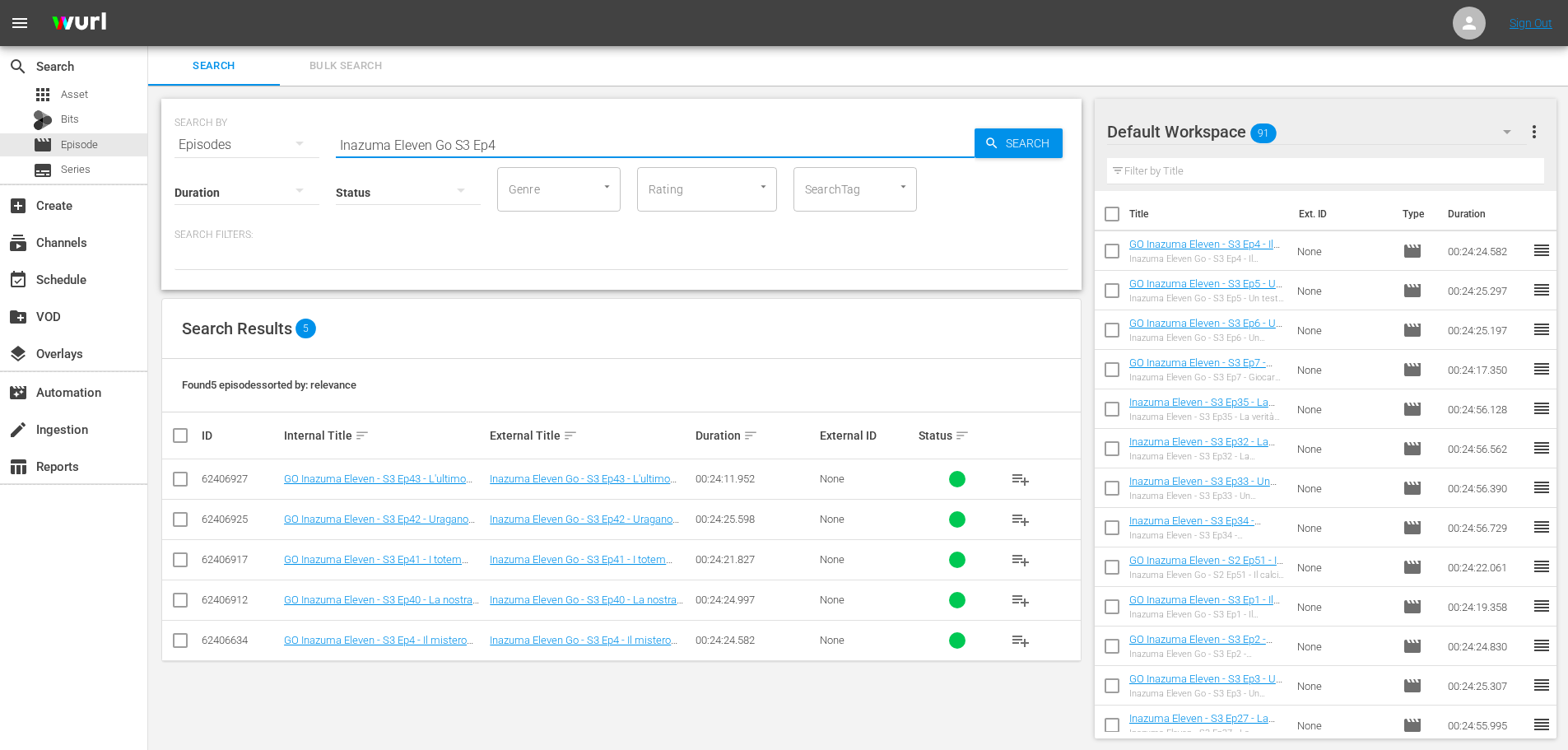
click at [453, 146] on input "Inazuma Eleven Go S3 Ep4" at bounding box center [655, 144] width 639 height 39
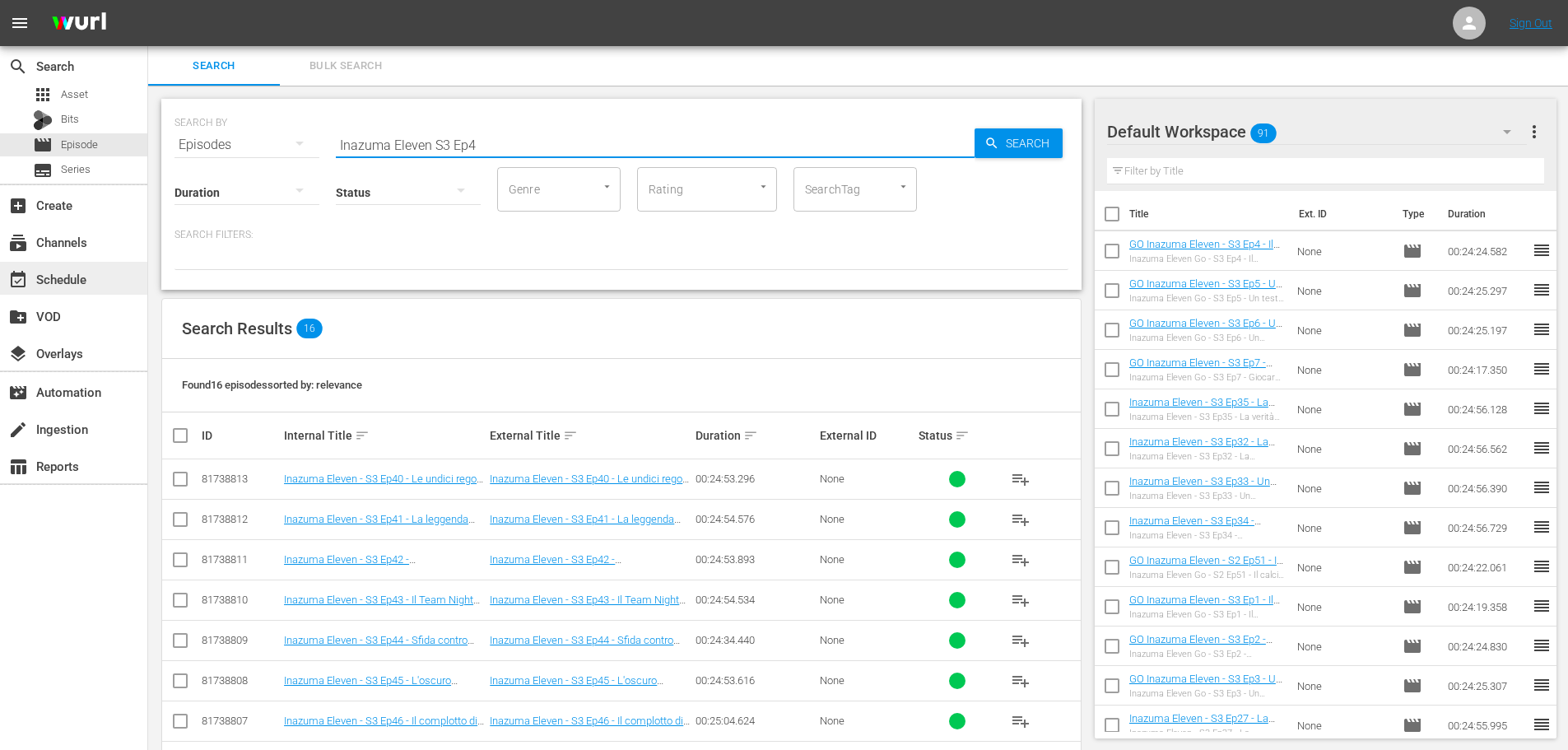
type input "Inazuma Eleven S3 Ep4"
click at [105, 268] on div "event_available Schedule" at bounding box center [73, 278] width 147 height 33
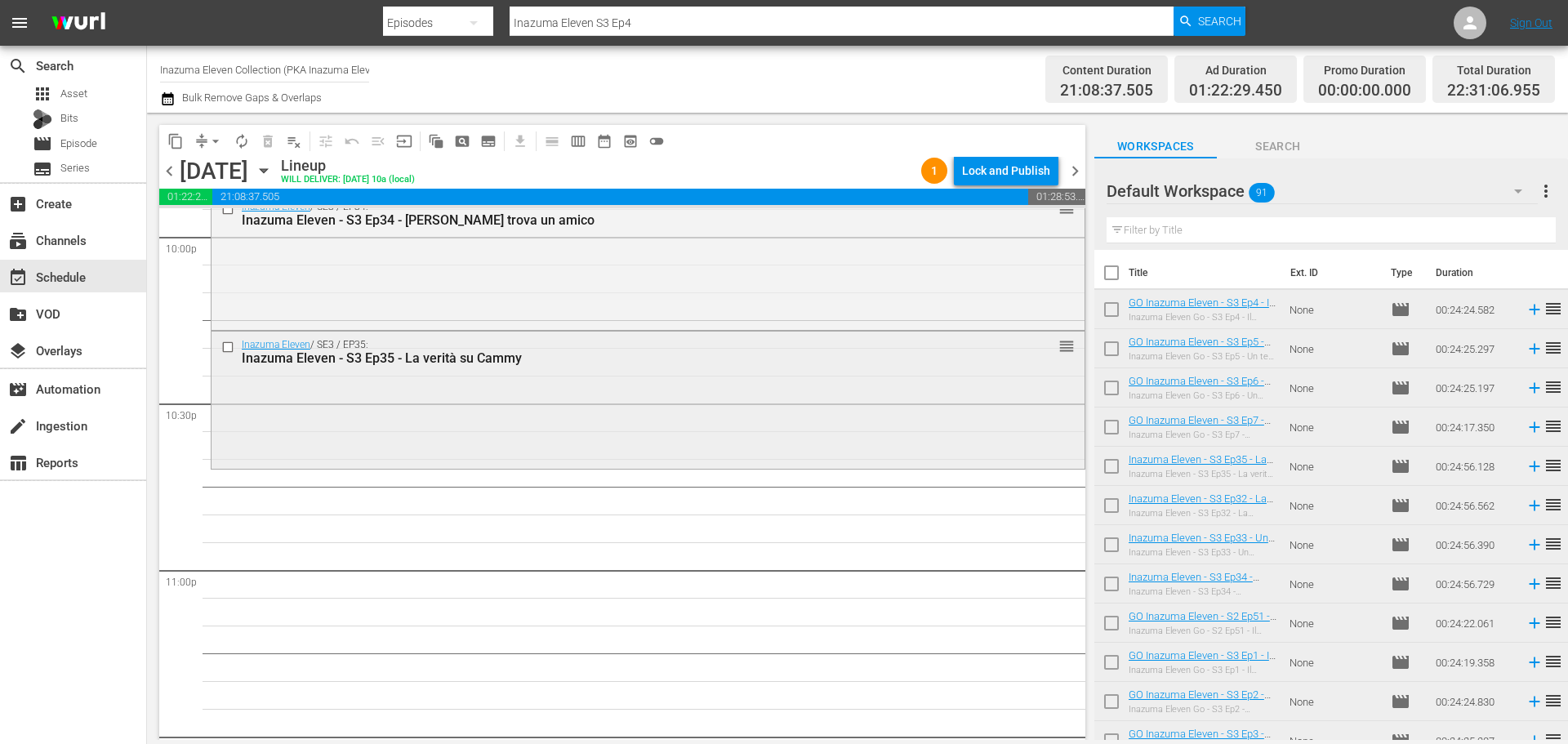
scroll to position [7218, 0]
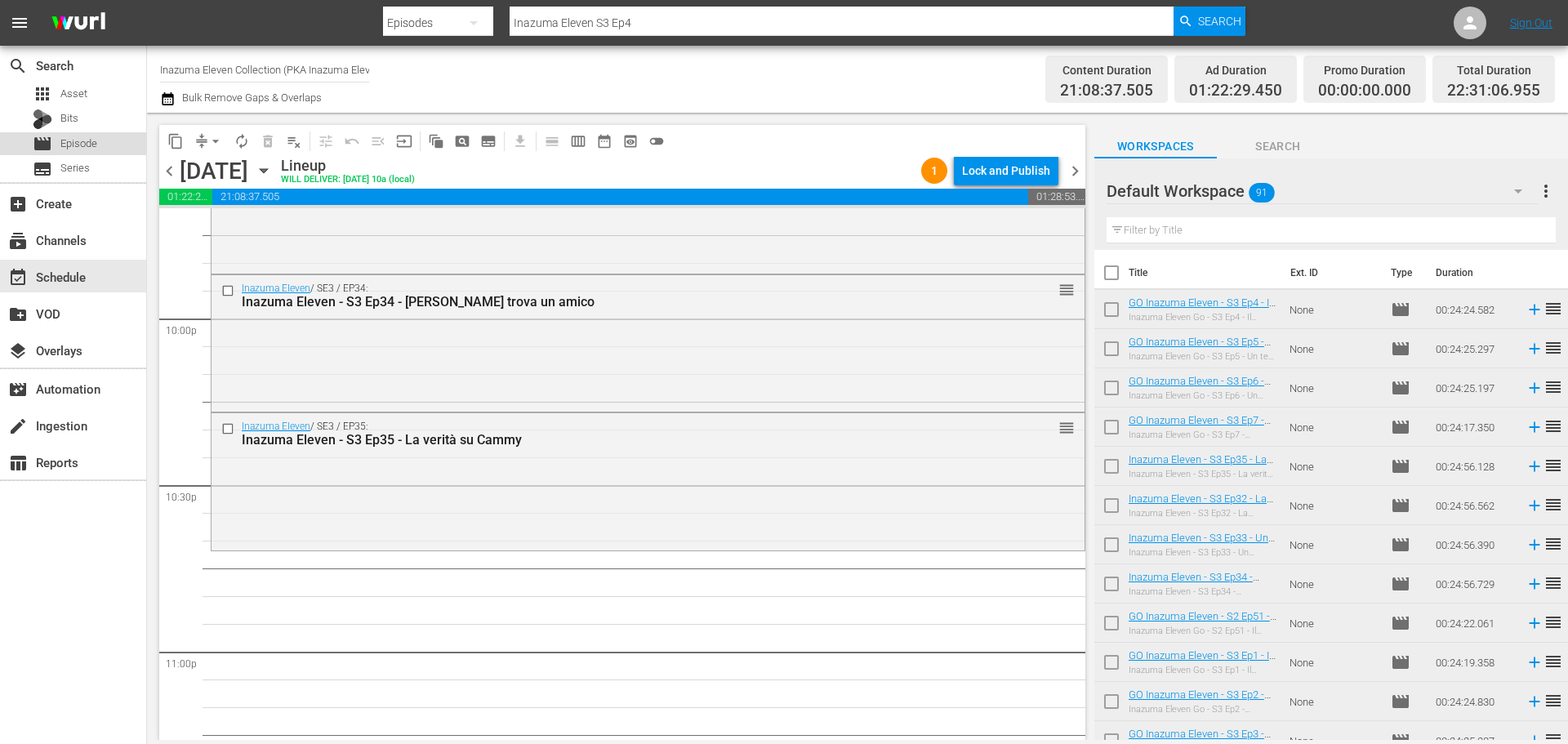
click at [96, 143] on span "Episode" at bounding box center [78, 143] width 36 height 16
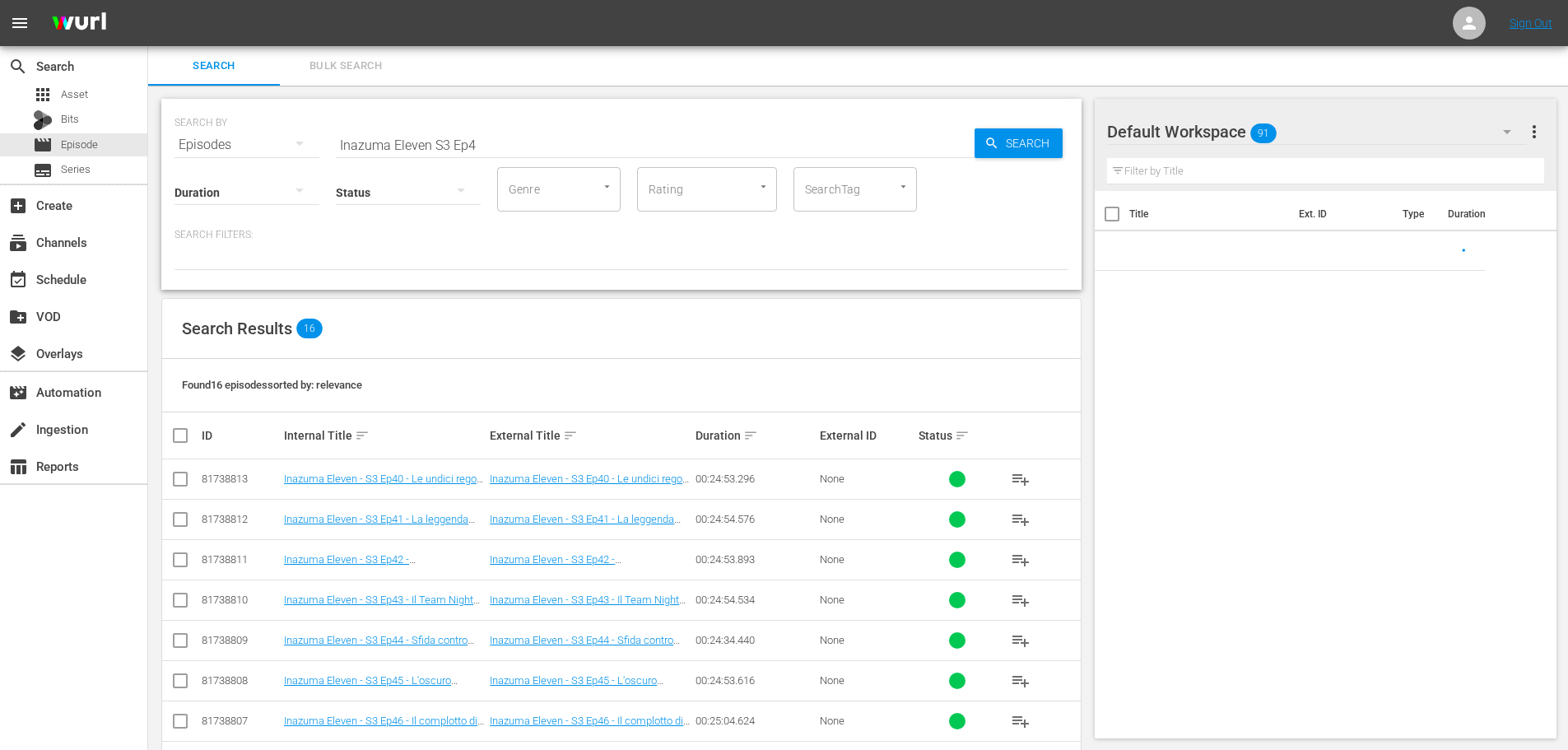
click at [502, 148] on input "Inazuma Eleven S3 Ep4" at bounding box center [655, 144] width 639 height 39
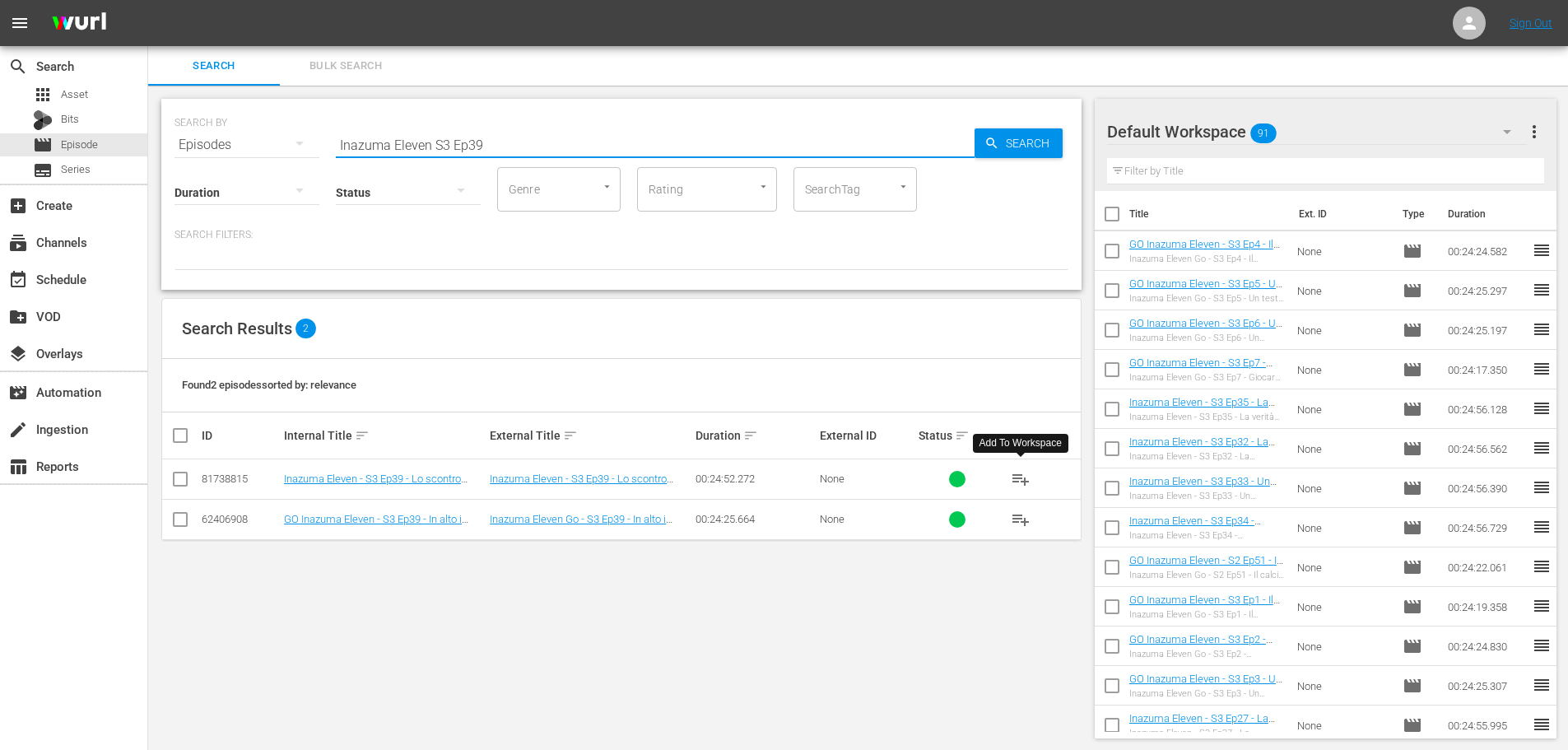
drag, startPoint x: 1023, startPoint y: 484, endPoint x: 816, endPoint y: 347, distance: 248.2
click at [1023, 484] on span "playlist_add" at bounding box center [1021, 478] width 20 height 20
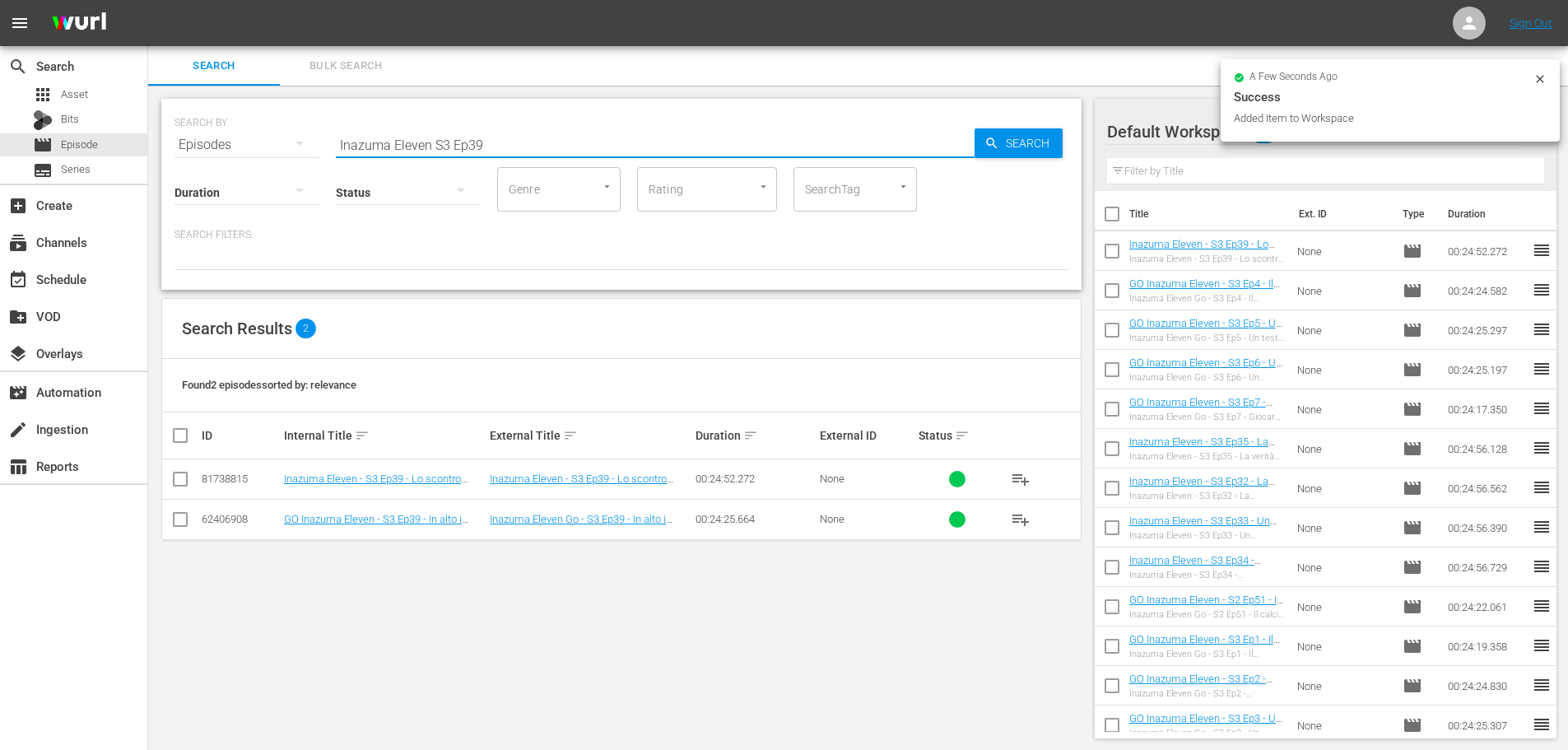
click at [523, 149] on input "Inazuma Eleven S3 Ep39" at bounding box center [655, 144] width 639 height 39
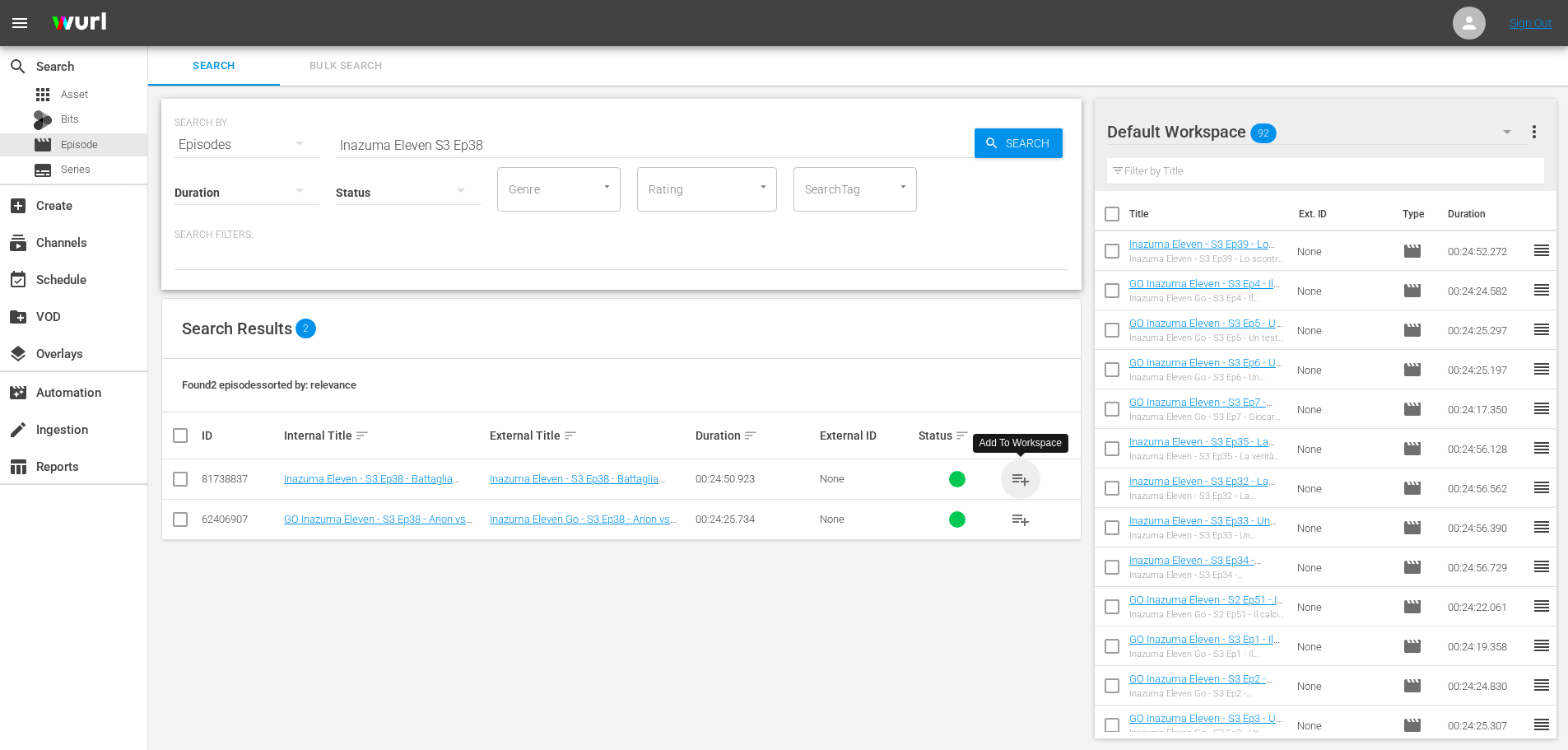
click at [1021, 470] on span "playlist_add" at bounding box center [1021, 478] width 20 height 20
click at [506, 135] on input "Inazuma Eleven S3 Ep38" at bounding box center [655, 144] width 639 height 39
drag, startPoint x: 1016, startPoint y: 479, endPoint x: 944, endPoint y: 427, distance: 88.8
click at [1011, 478] on span "playlist_add" at bounding box center [1021, 478] width 20 height 20
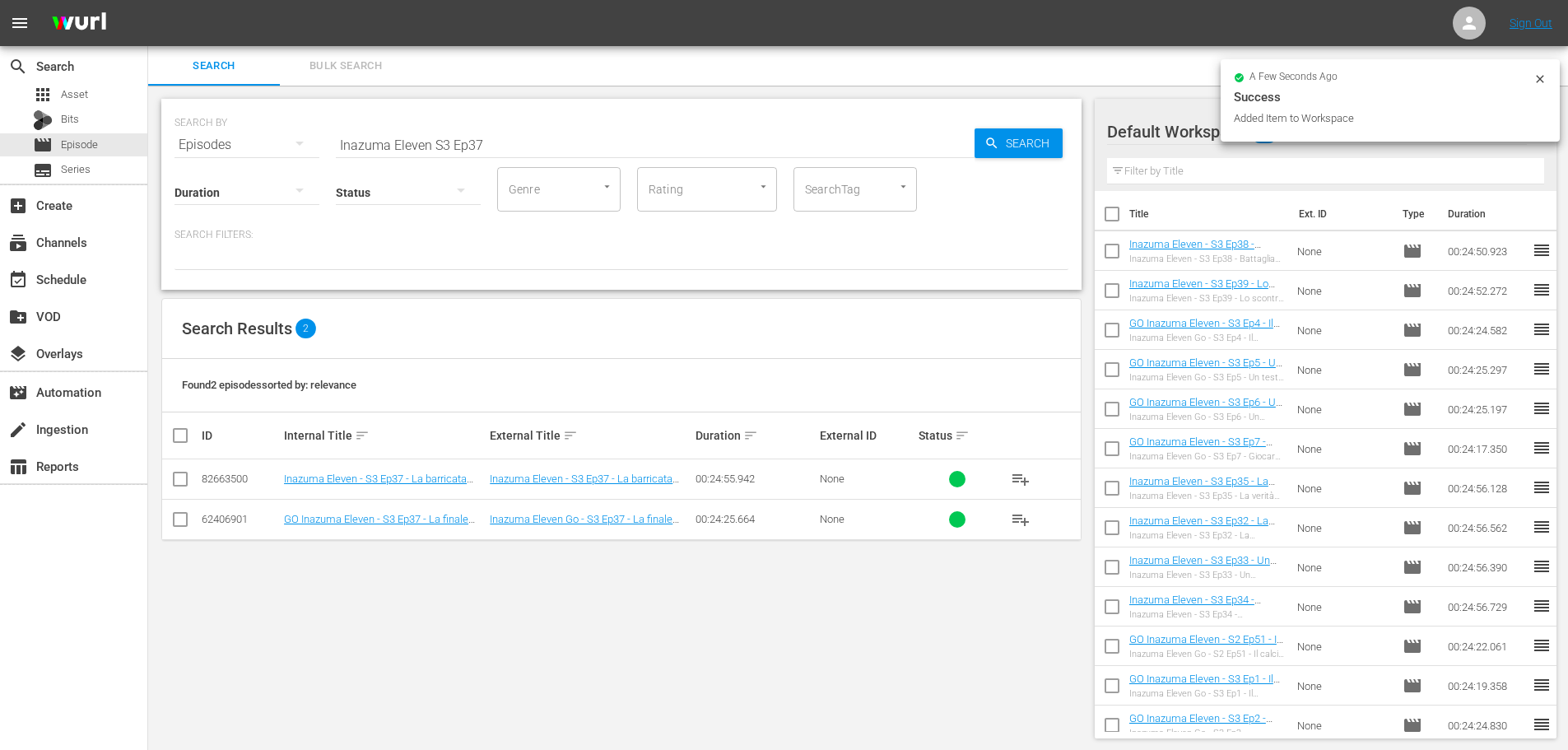
click at [499, 139] on input "Inazuma Eleven S3 Ep37" at bounding box center [655, 144] width 639 height 39
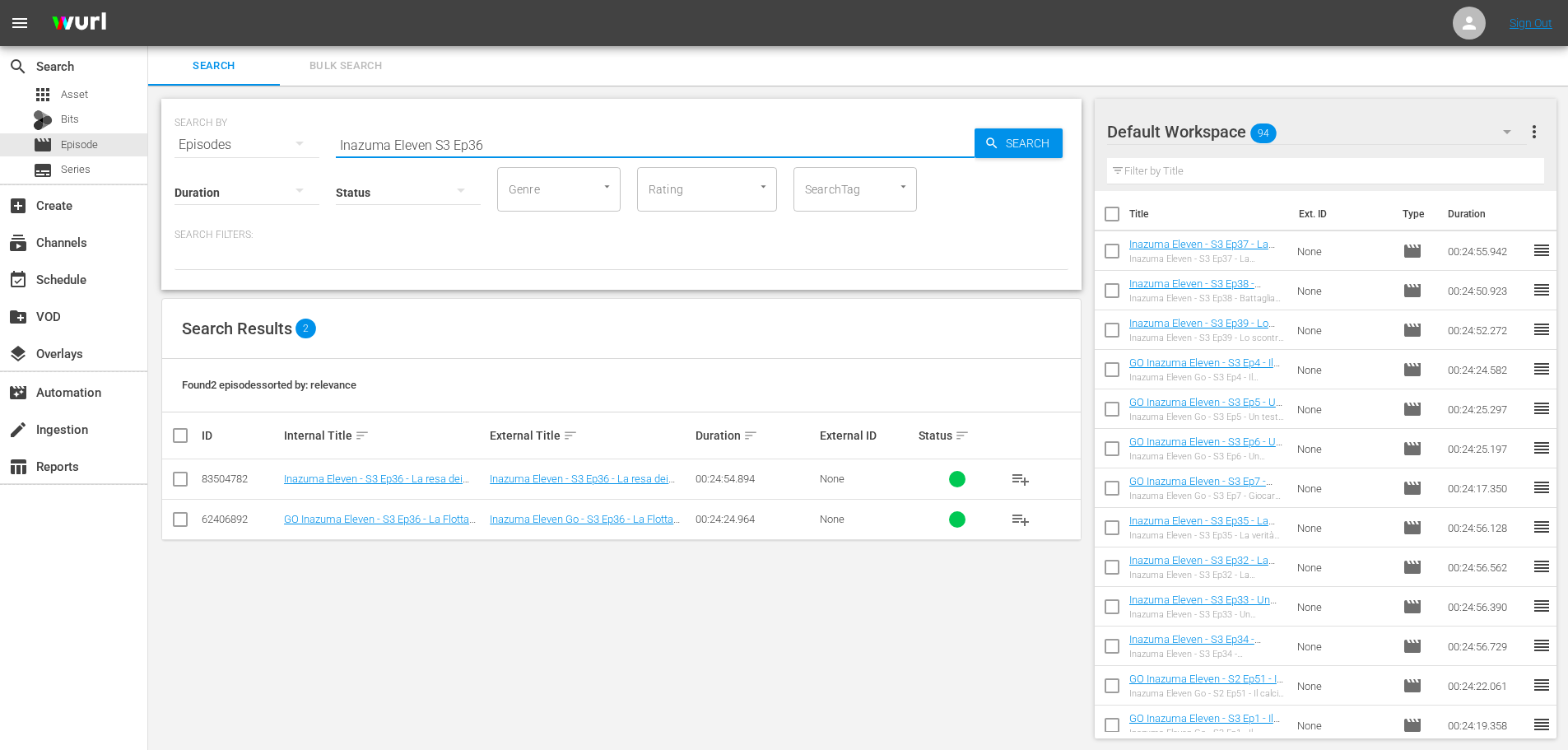
type input "Inazuma Eleven S3 Ep36"
click at [1027, 481] on span "playlist_add" at bounding box center [1021, 478] width 20 height 20
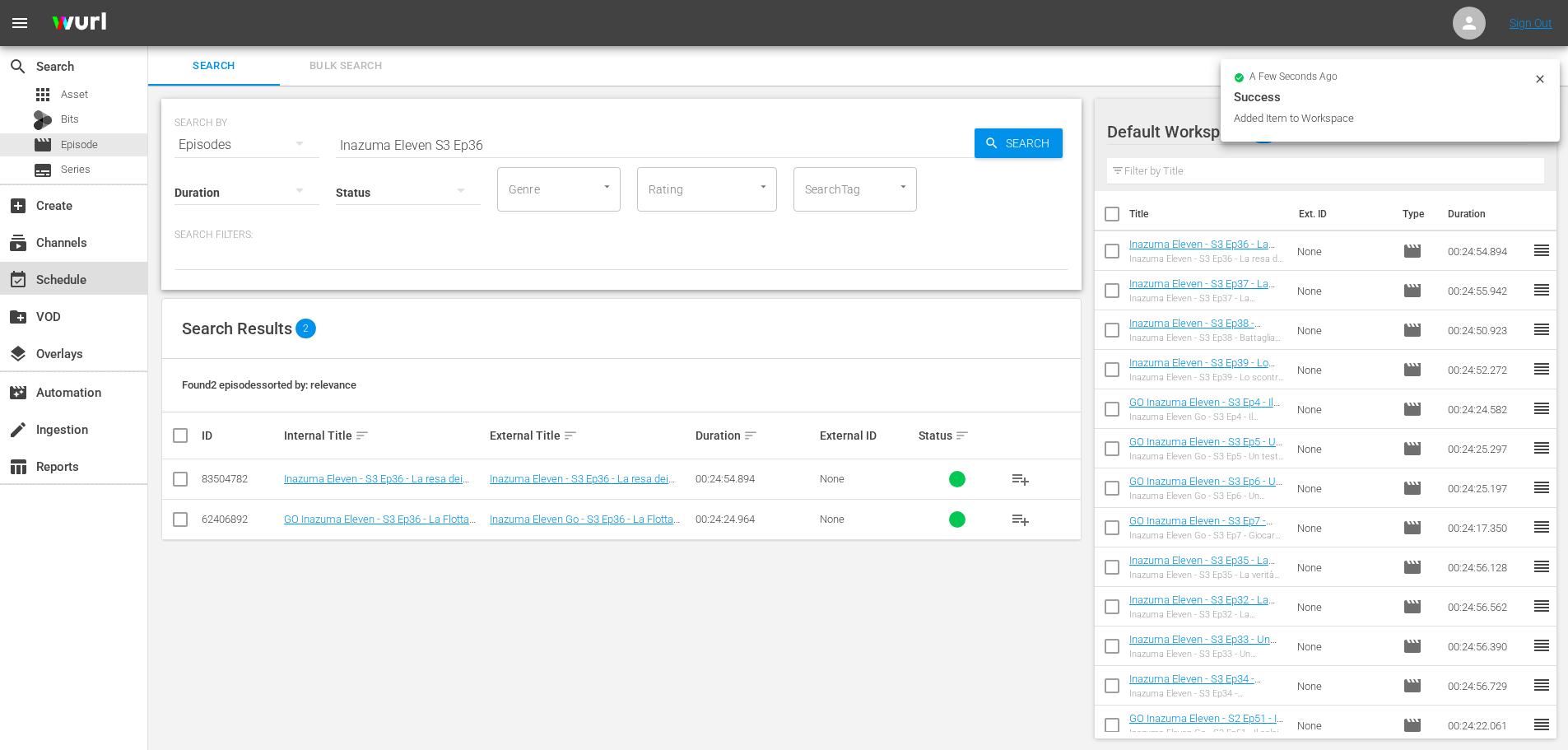
click at [88, 290] on div "event_available Schedule" at bounding box center [73, 278] width 147 height 33
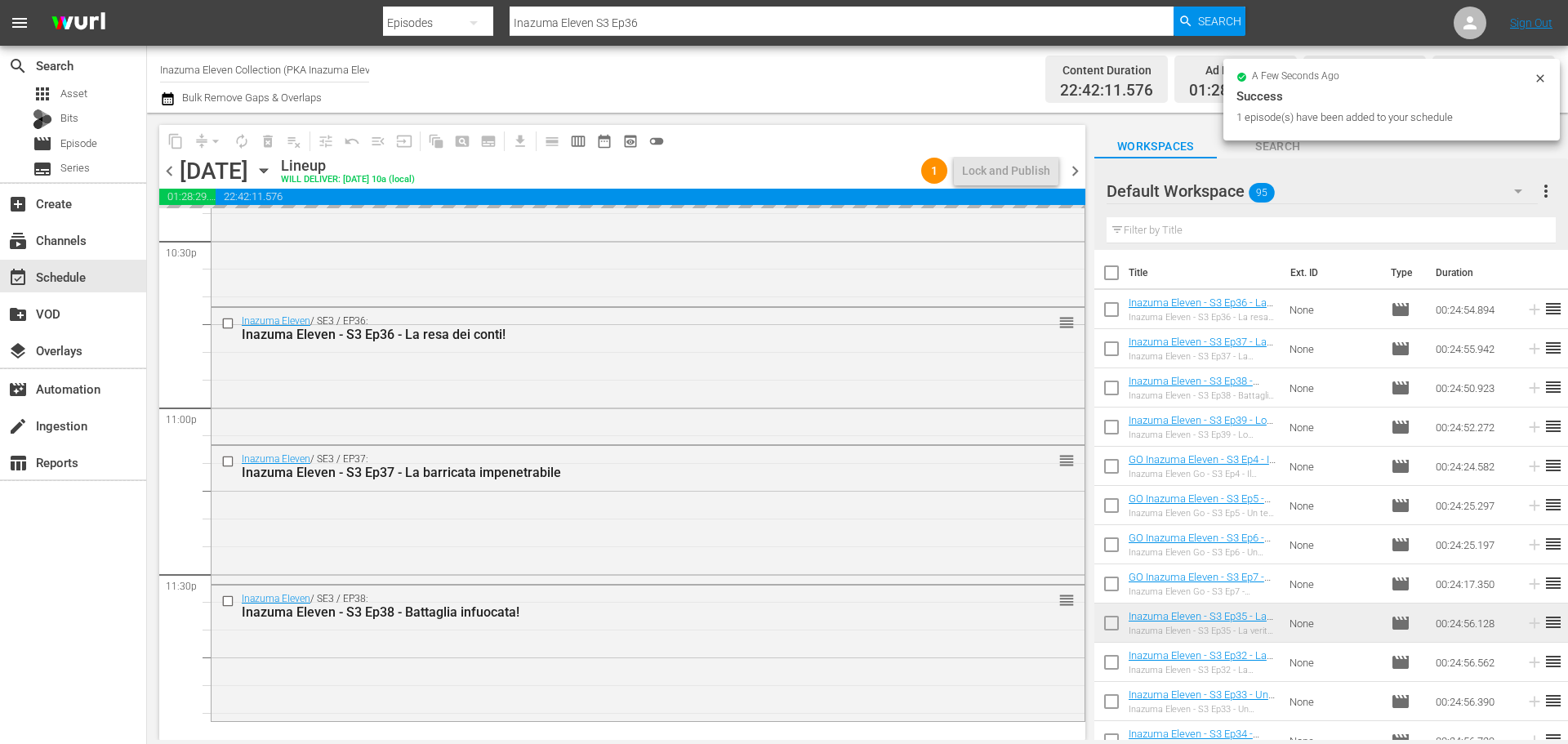
scroll to position [7463, 0]
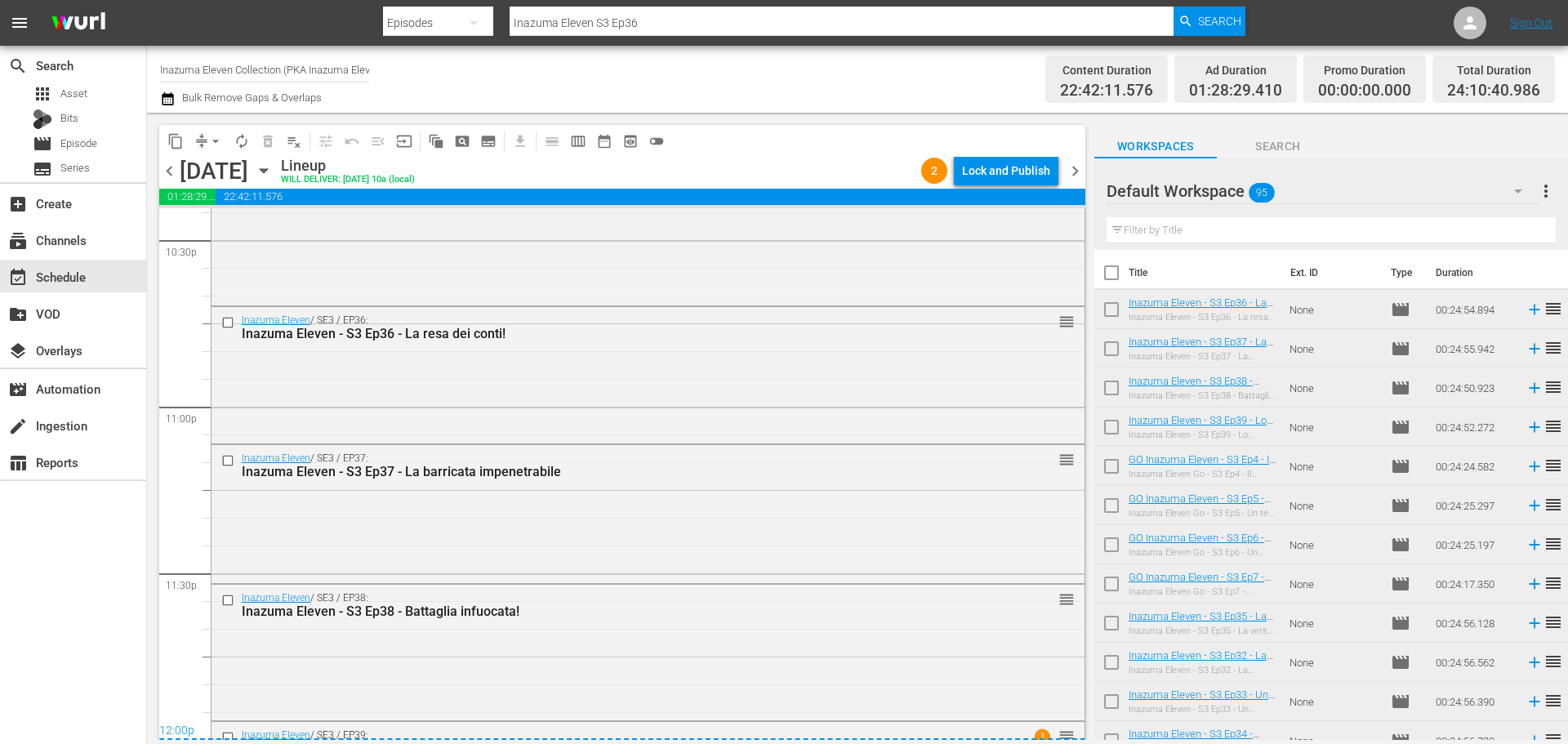
click at [1072, 166] on span "chevron_right" at bounding box center [1075, 170] width 20 height 20
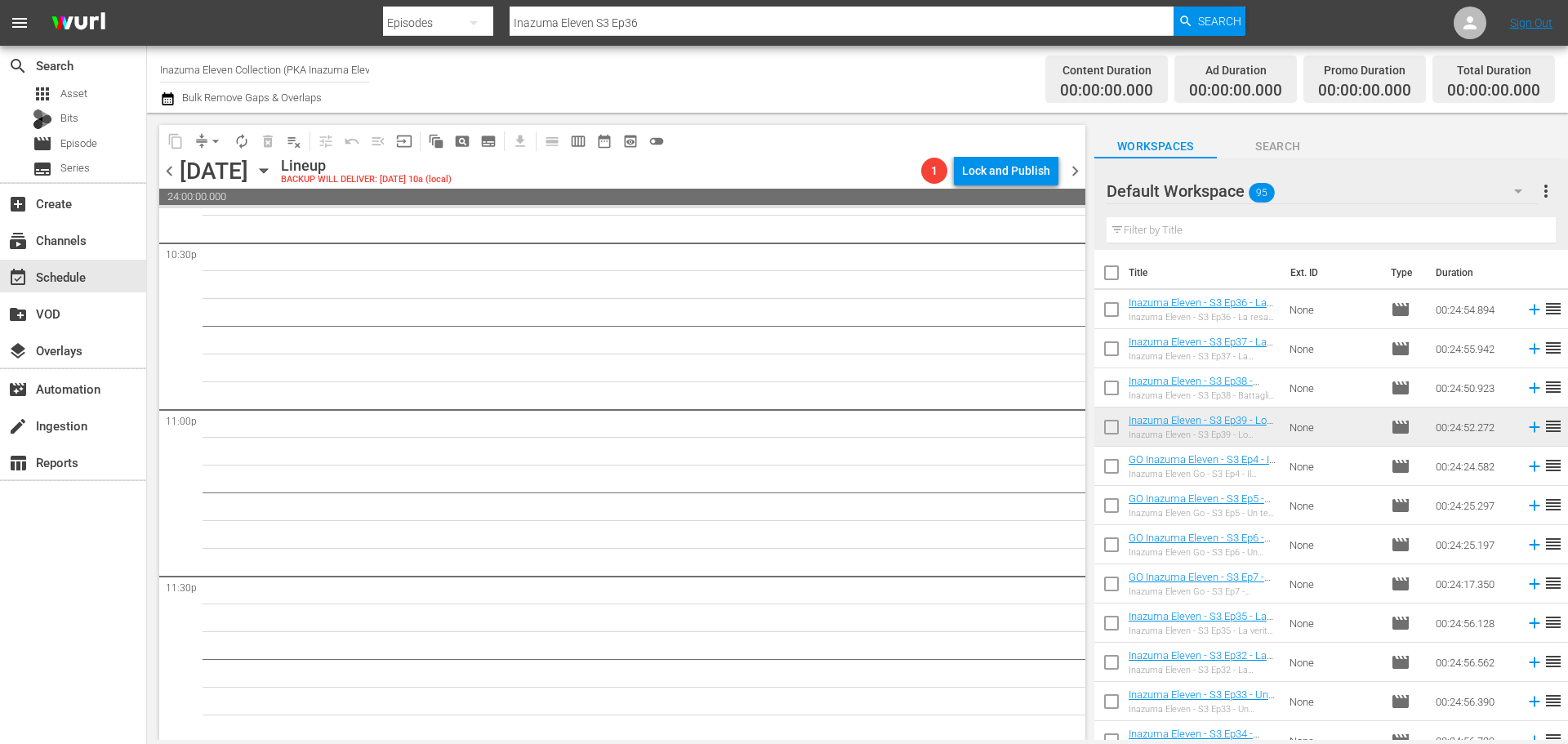
scroll to position [7463, 0]
click at [166, 174] on span "chevron_left" at bounding box center [169, 170] width 20 height 20
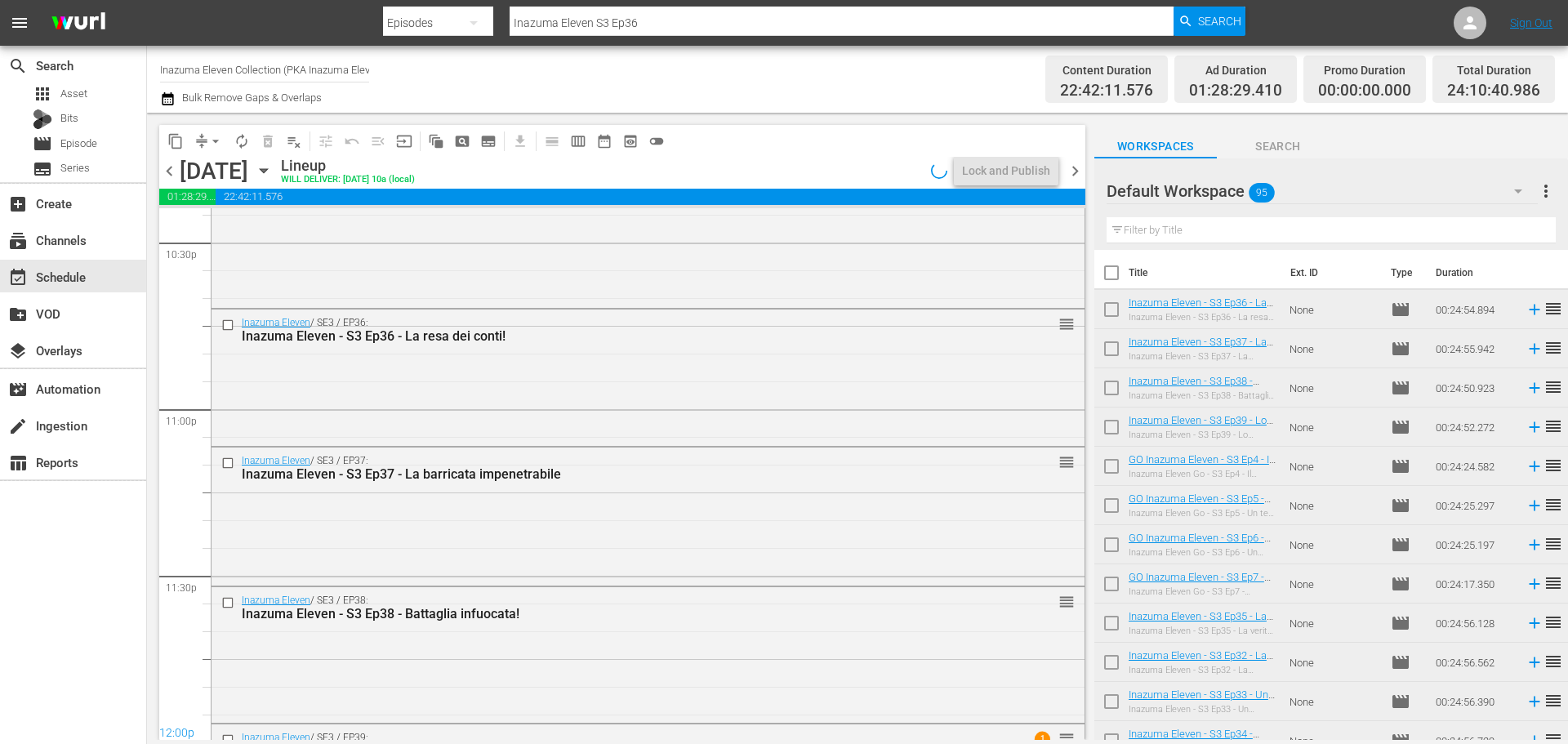
scroll to position [7463, 0]
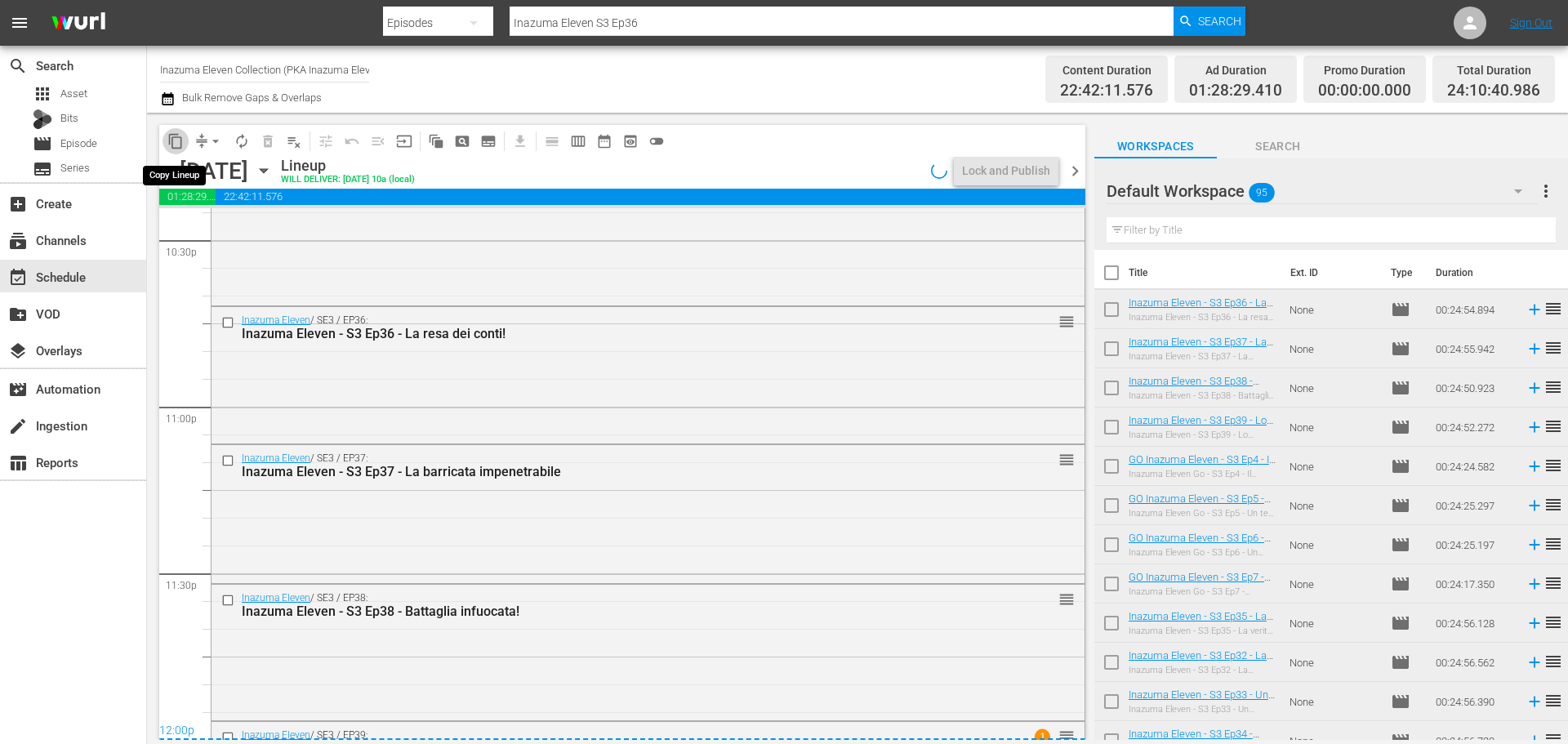
click at [173, 141] on span "content_copy" at bounding box center [175, 140] width 16 height 16
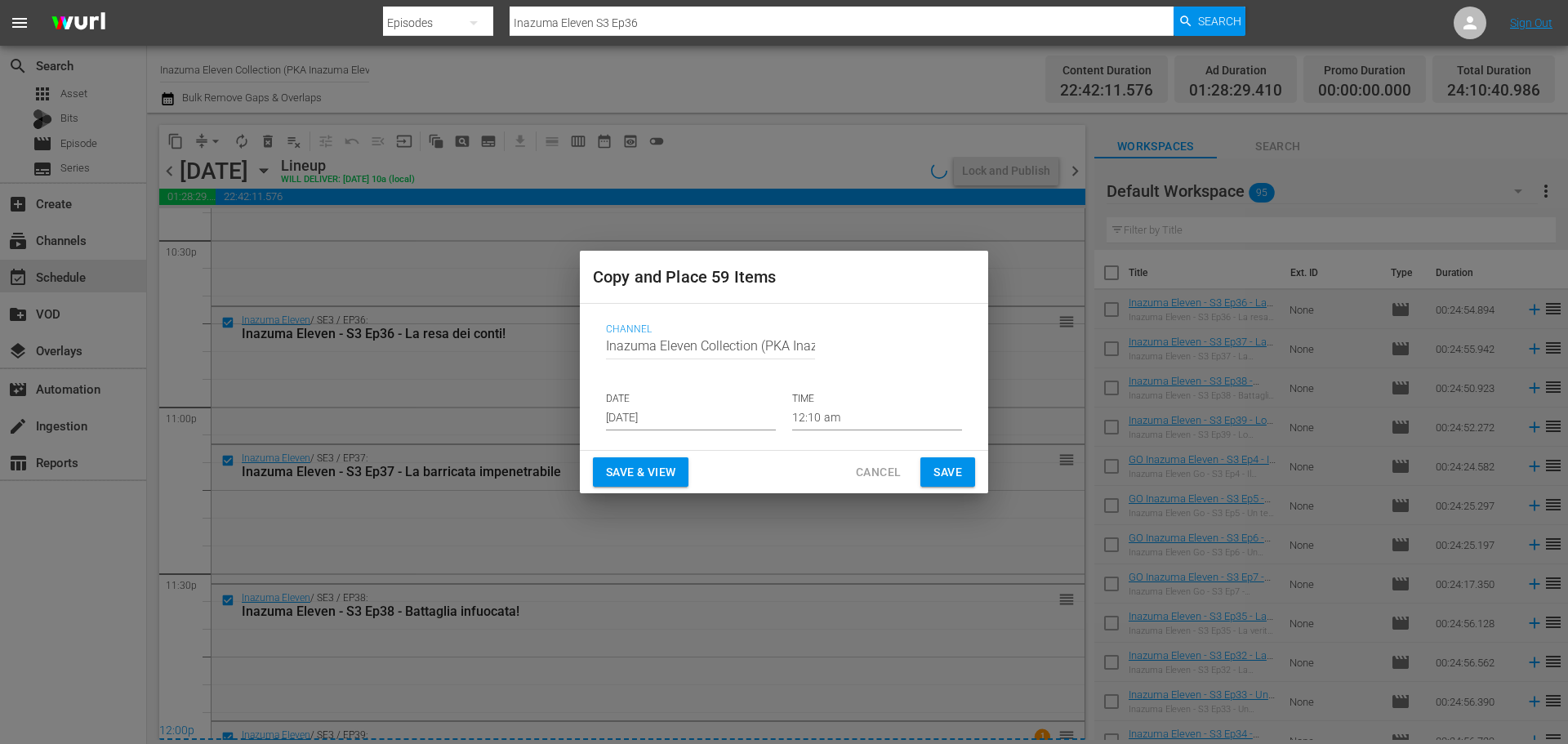
click at [669, 422] on input "Aug 21st 2025" at bounding box center [691, 418] width 170 height 25
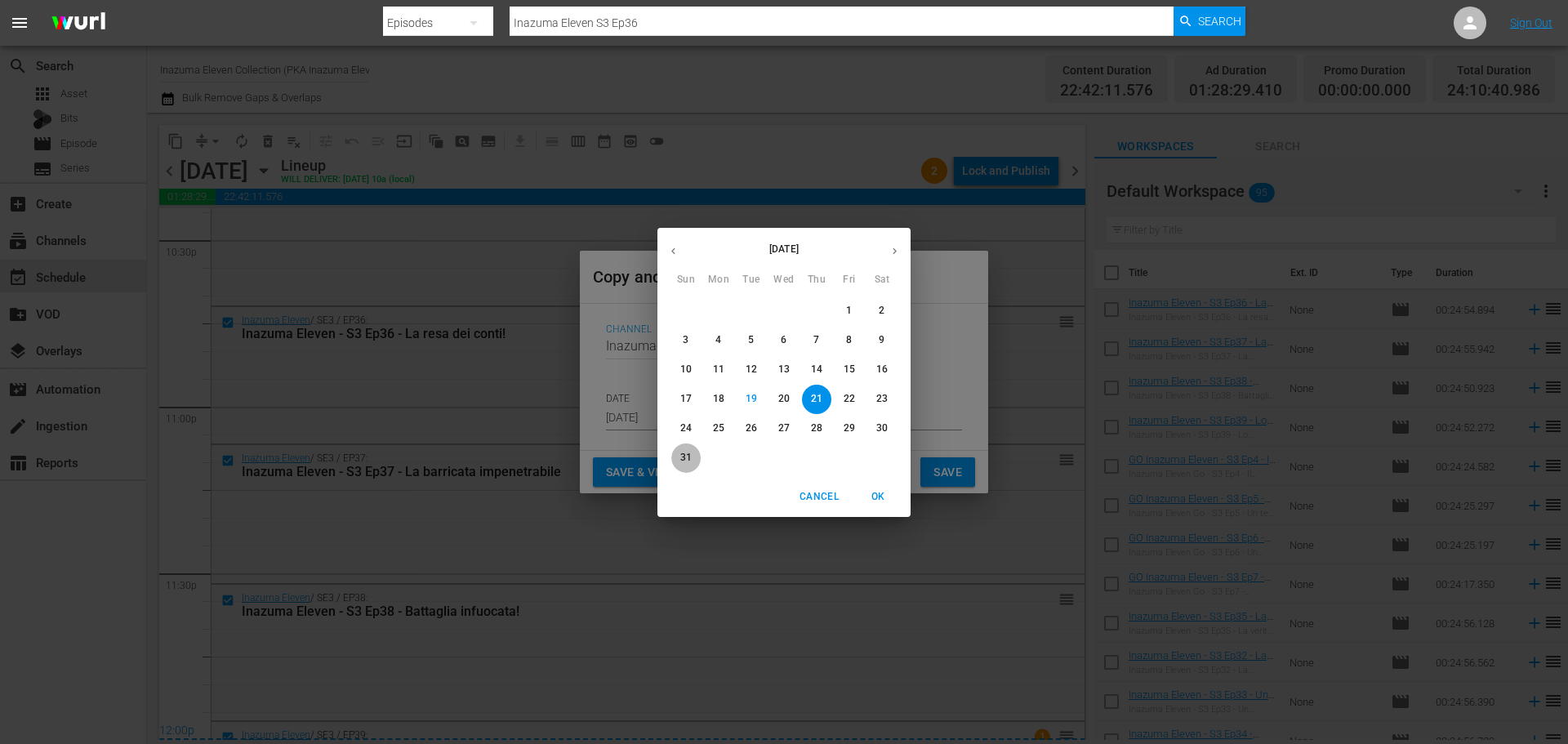
click at [681, 458] on p "31" at bounding box center [686, 457] width 11 height 14
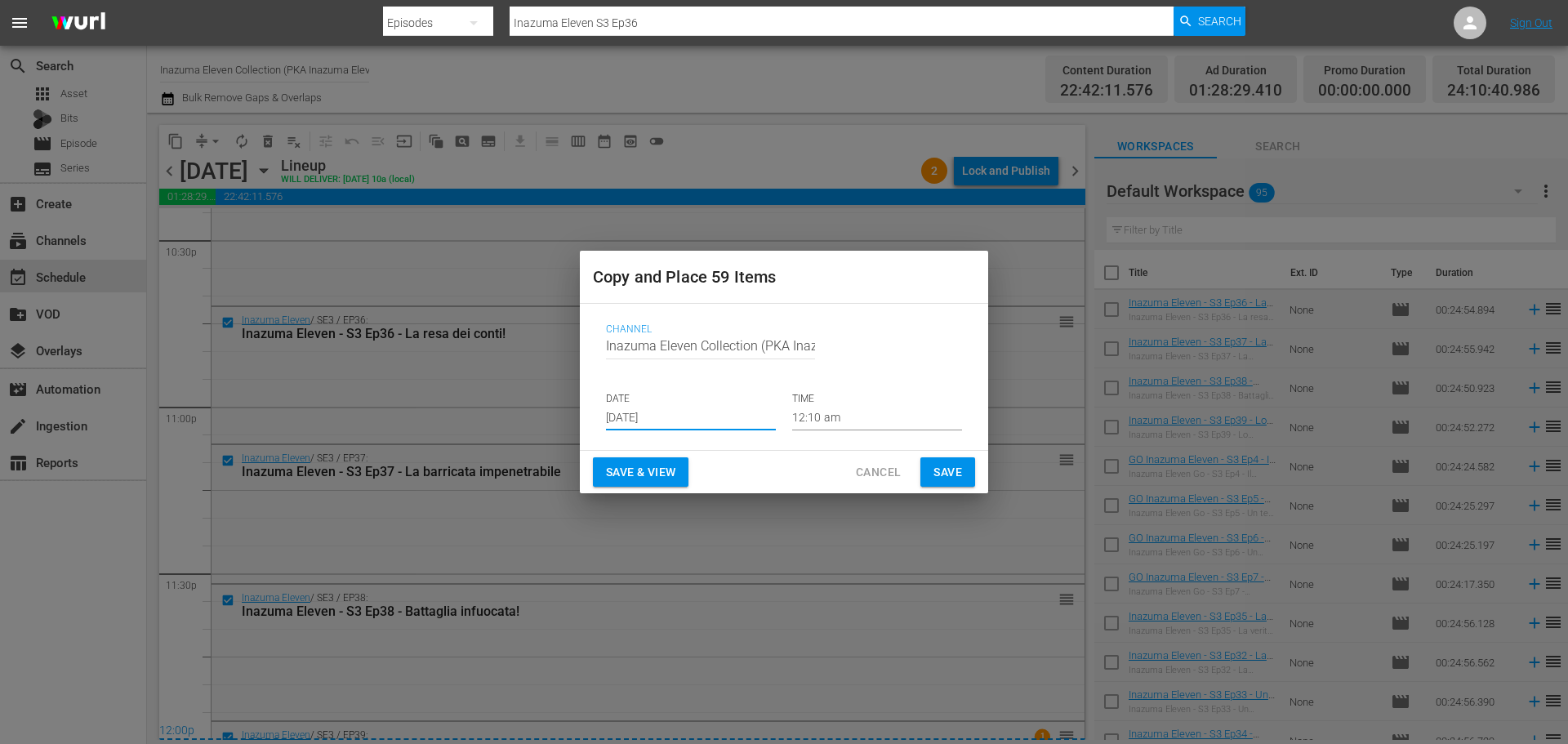
type input "Aug 31st 2025"
click at [665, 473] on span "Save & View" at bounding box center [640, 472] width 70 height 20
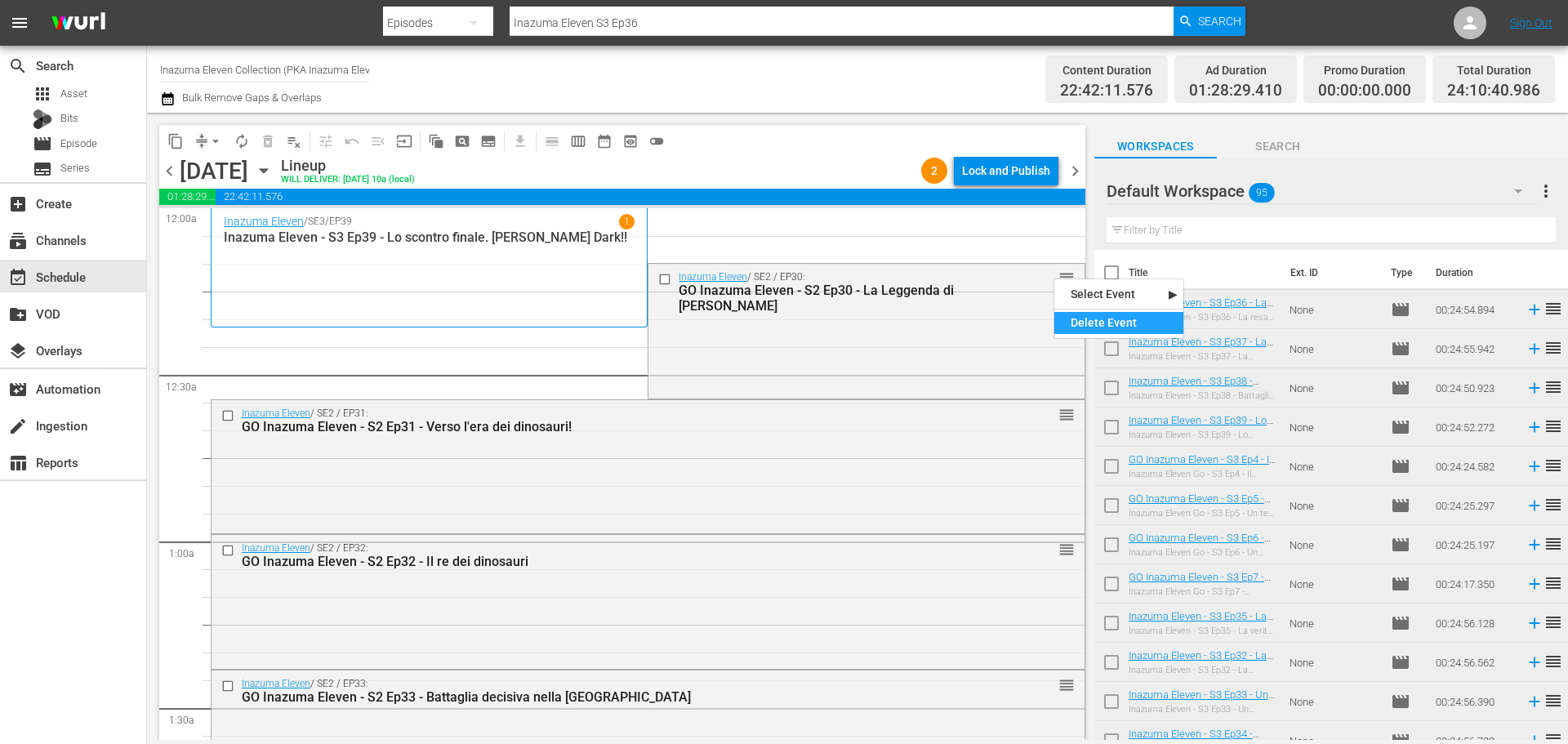
click at [1091, 331] on div "Delete Event" at bounding box center [1119, 323] width 129 height 22
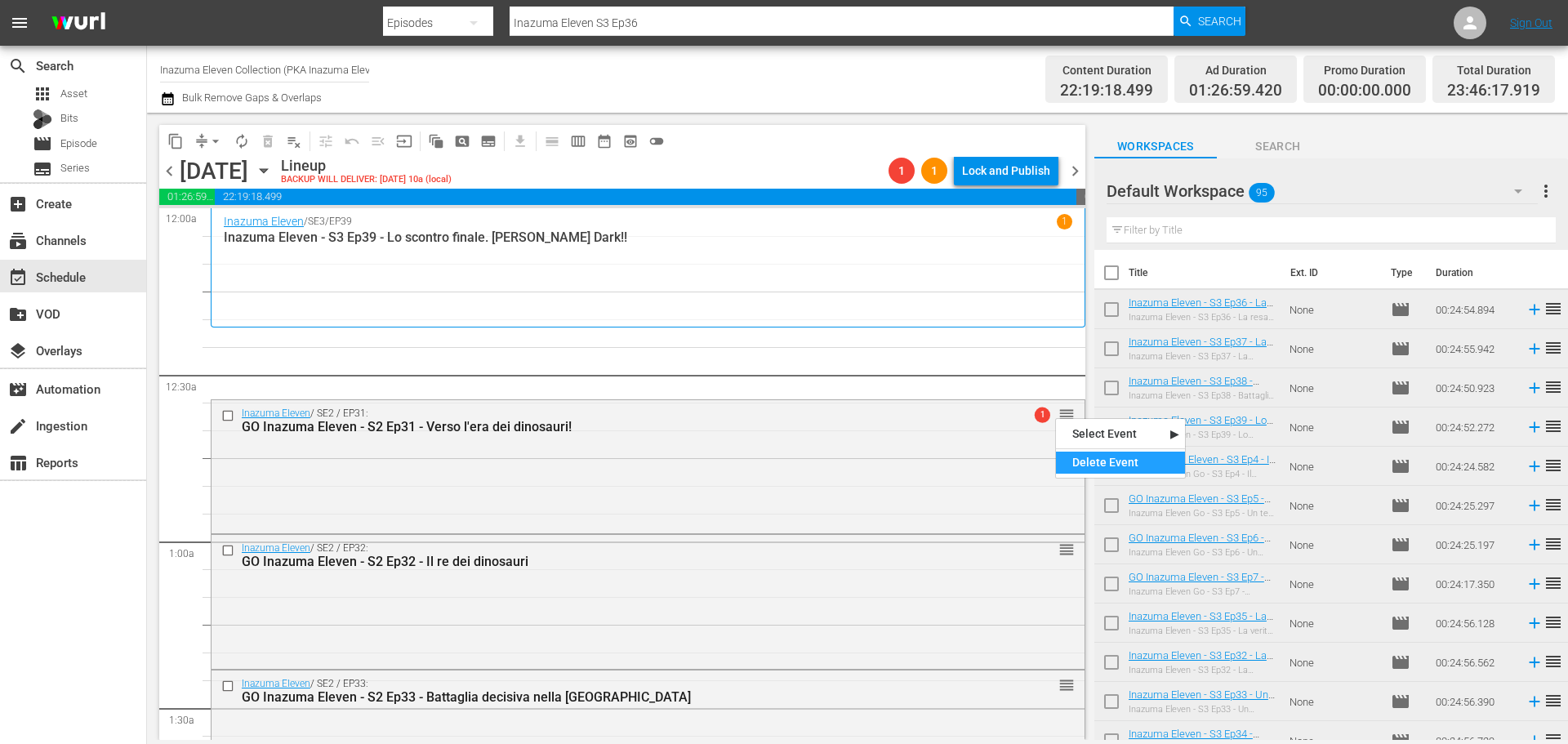
click at [1108, 462] on div "Delete Event" at bounding box center [1120, 462] width 129 height 22
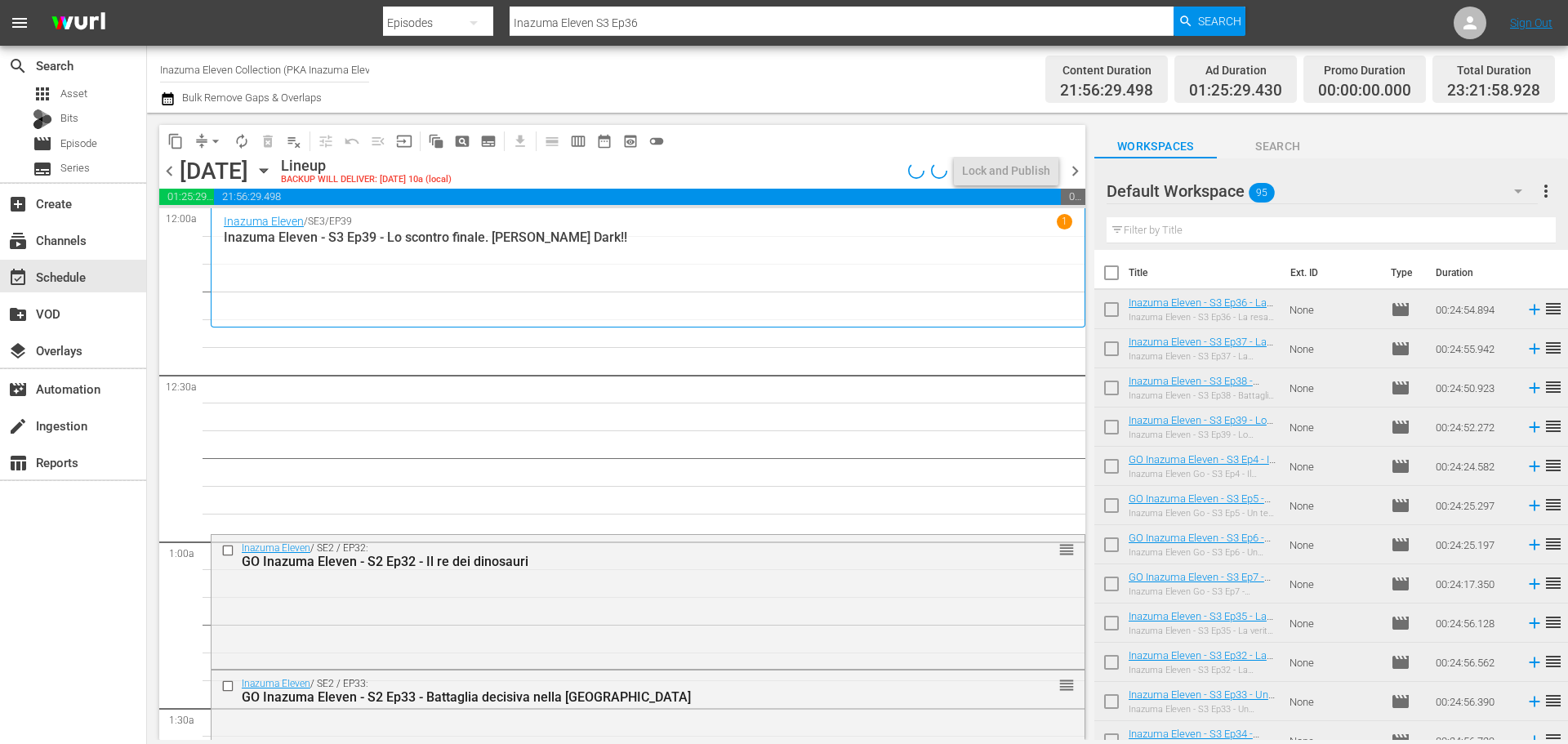
scroll to position [81, 0]
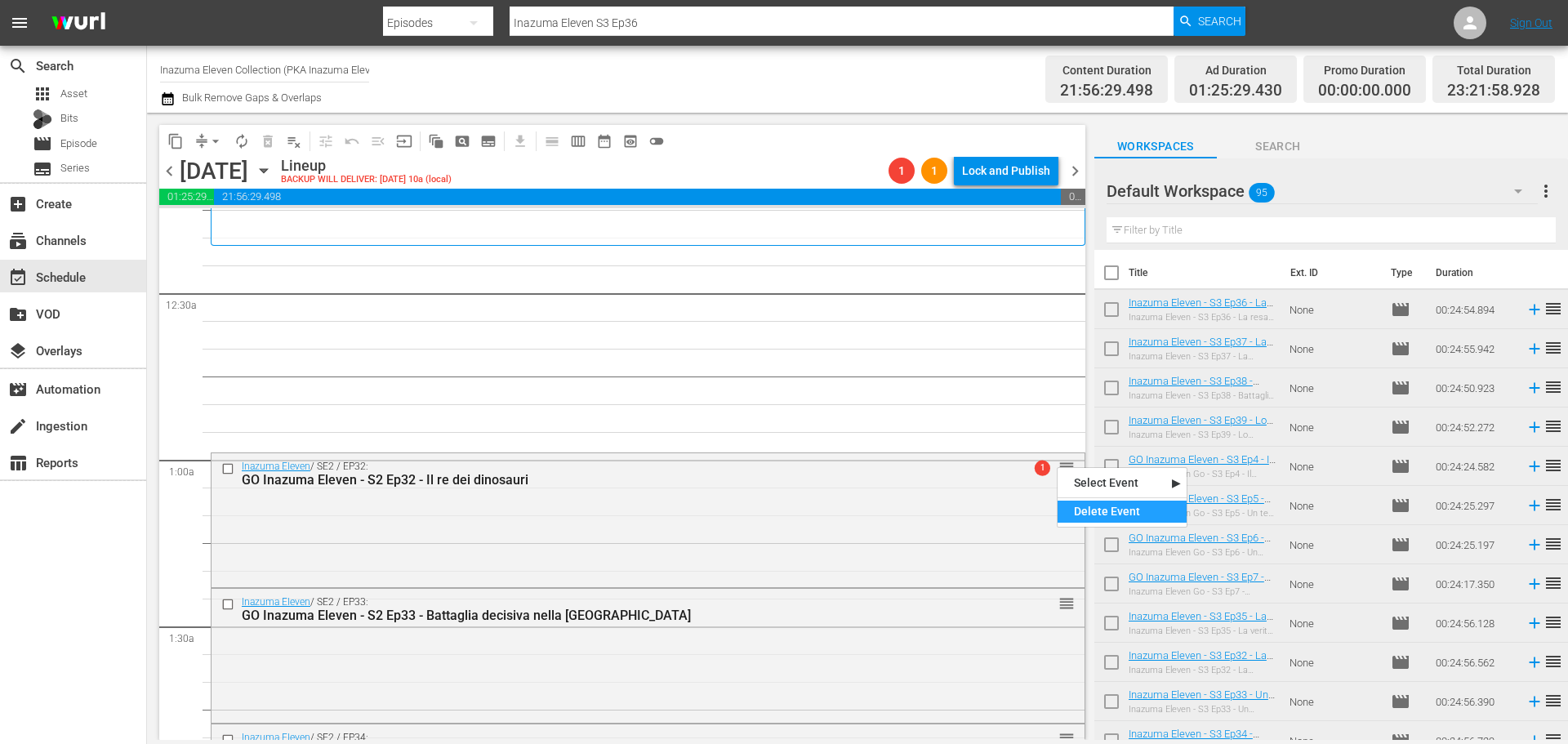
click at [1090, 517] on div "Delete Event" at bounding box center [1122, 511] width 129 height 22
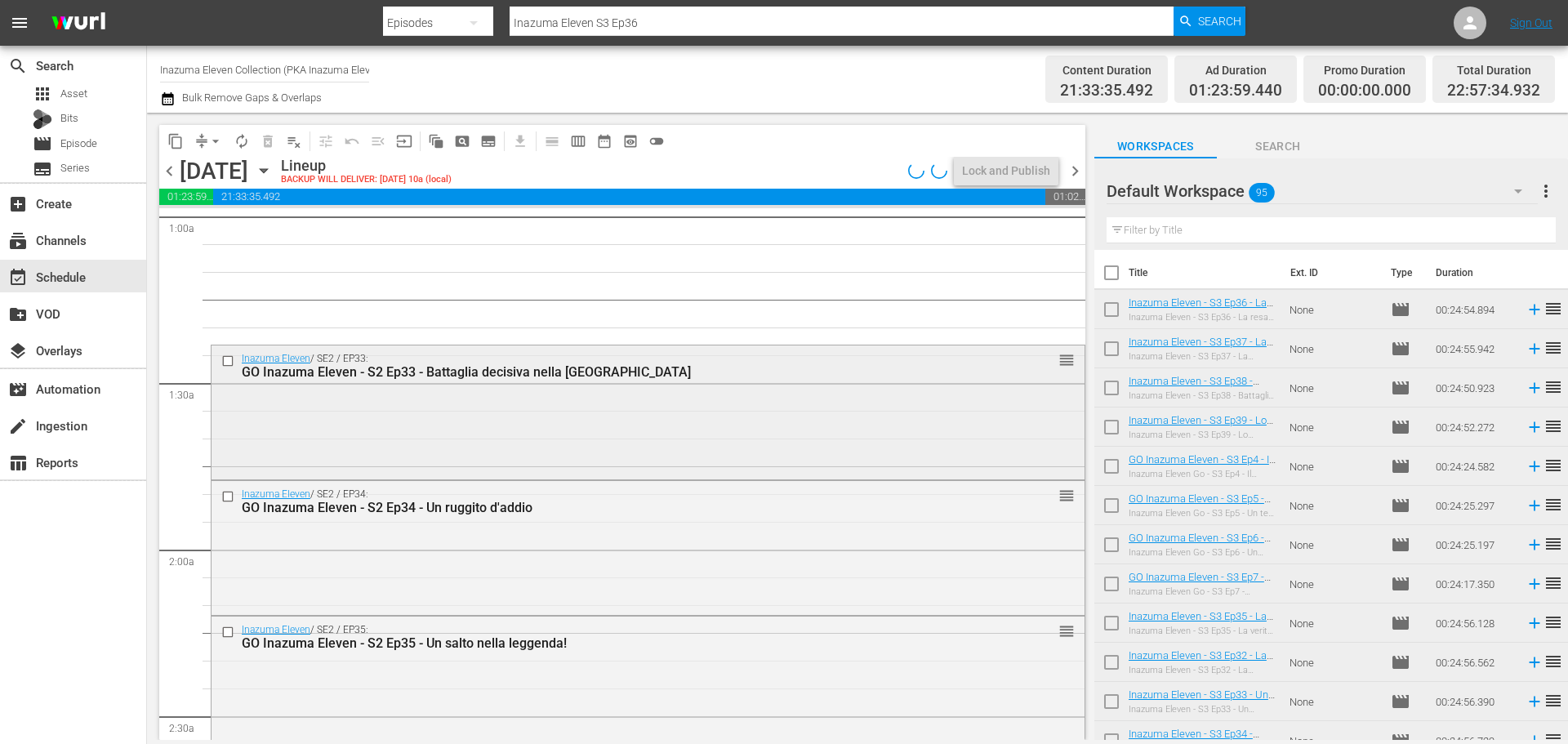
scroll to position [327, 0]
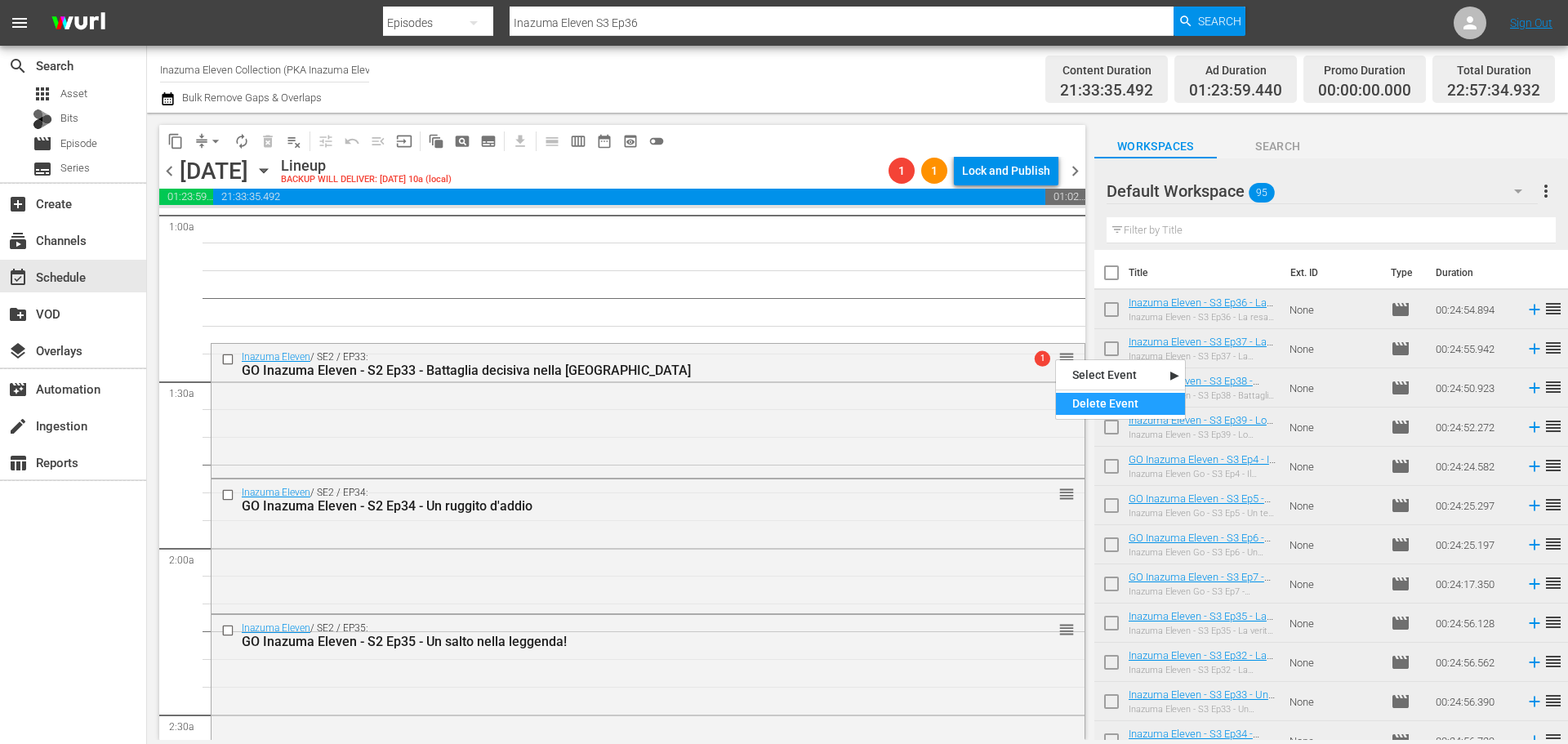
click at [1085, 408] on div "Delete Event" at bounding box center [1120, 403] width 129 height 22
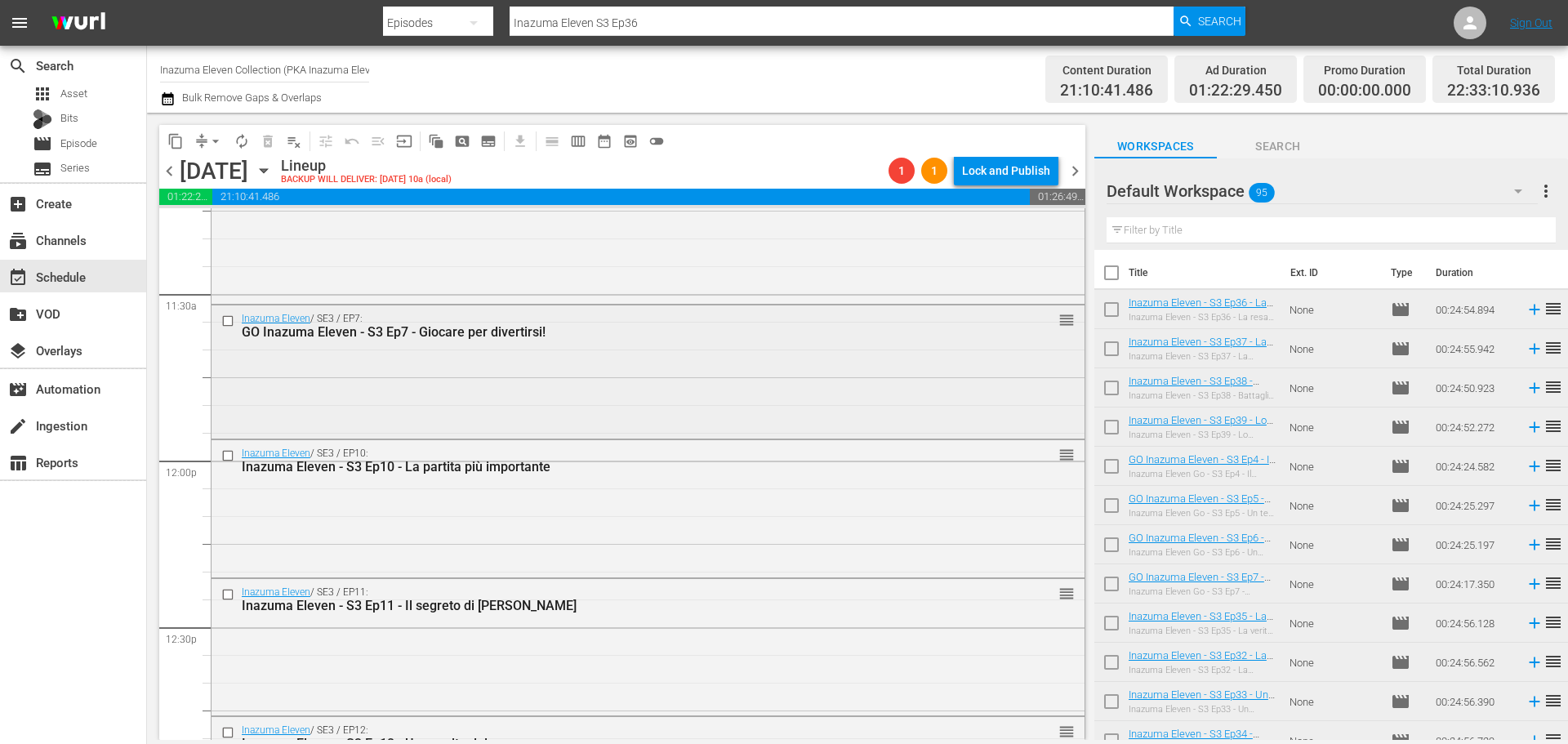
scroll to position [3755, 0]
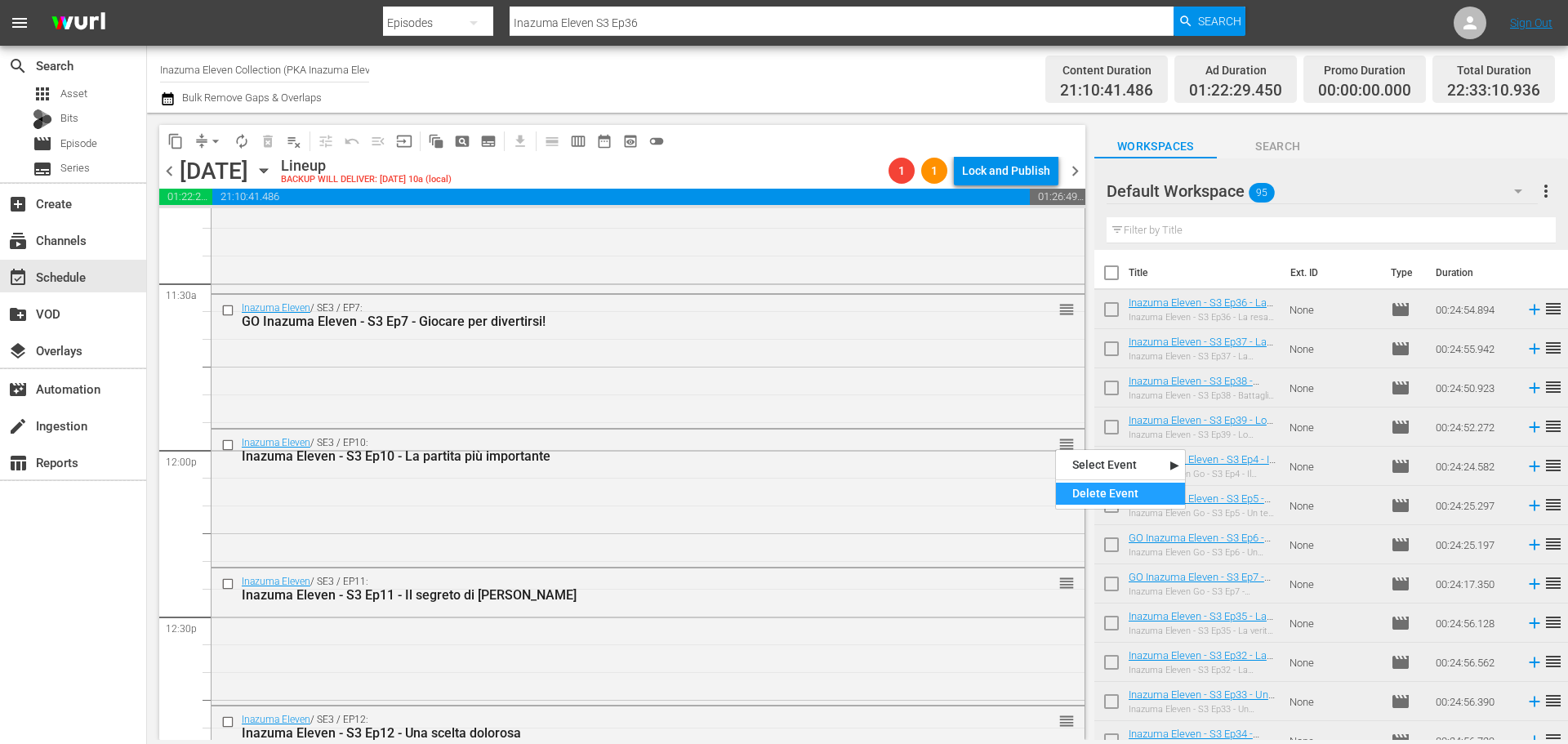
click at [1078, 491] on div "Delete Event" at bounding box center [1120, 493] width 129 height 22
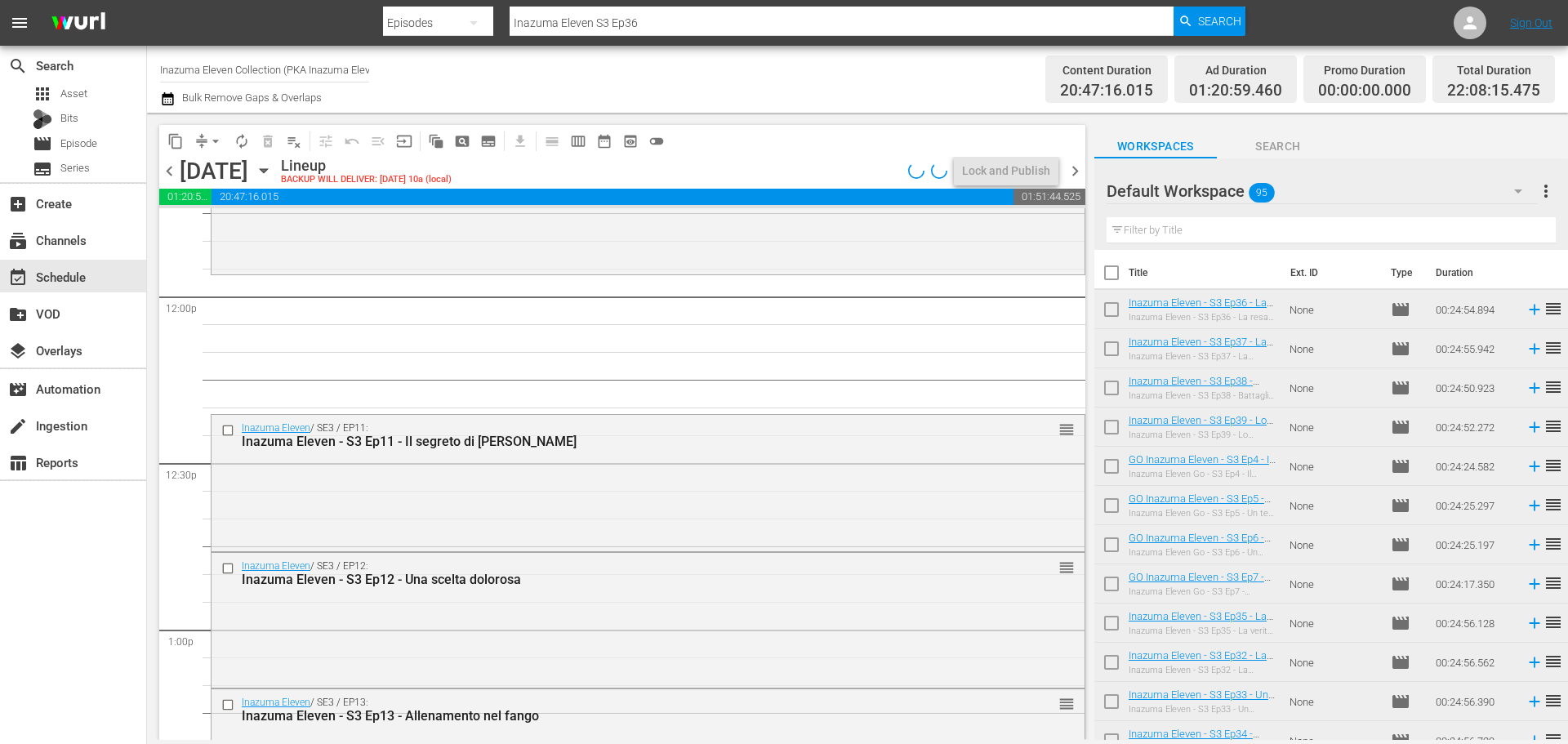
scroll to position [3919, 0]
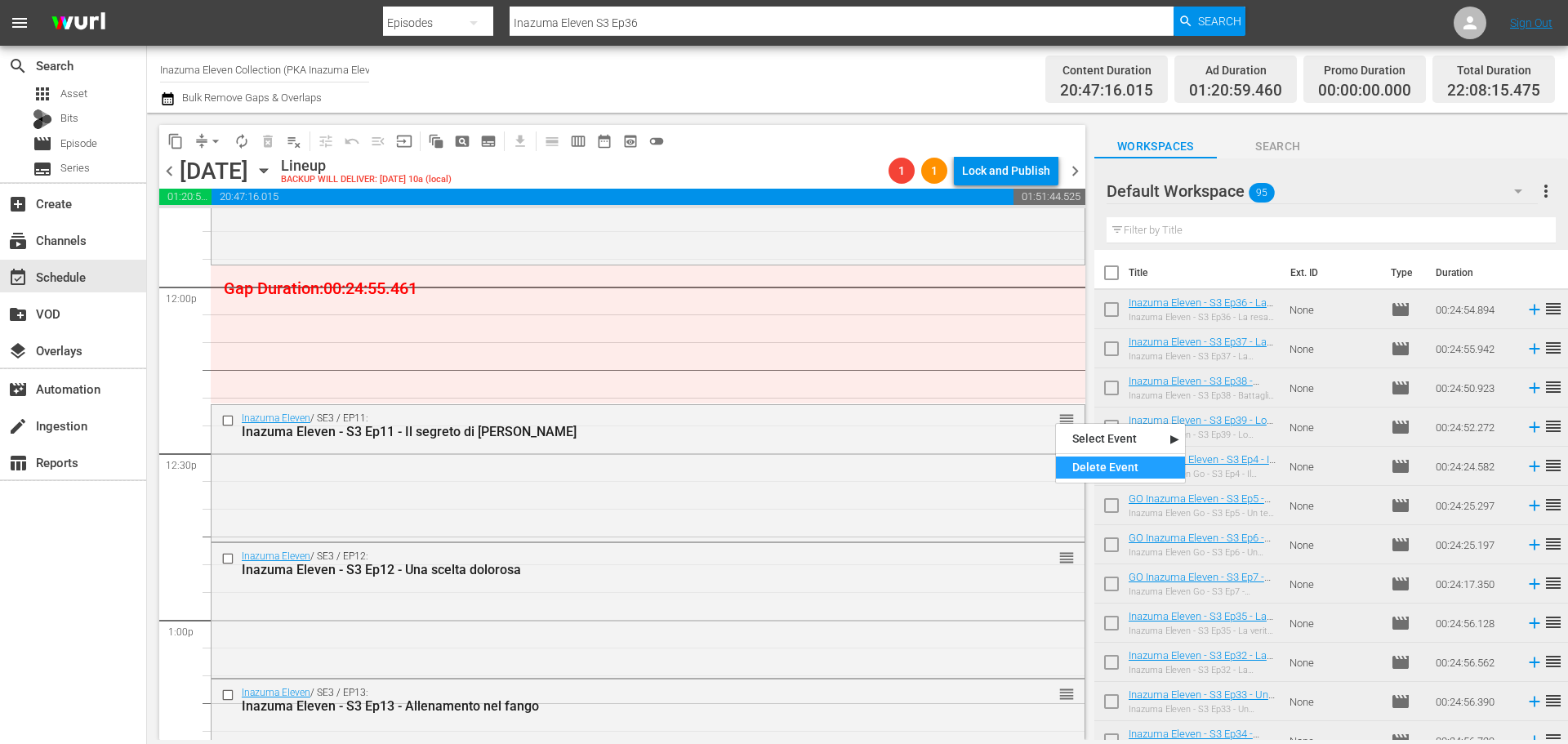
click at [1076, 464] on div "Delete Event" at bounding box center [1120, 467] width 129 height 22
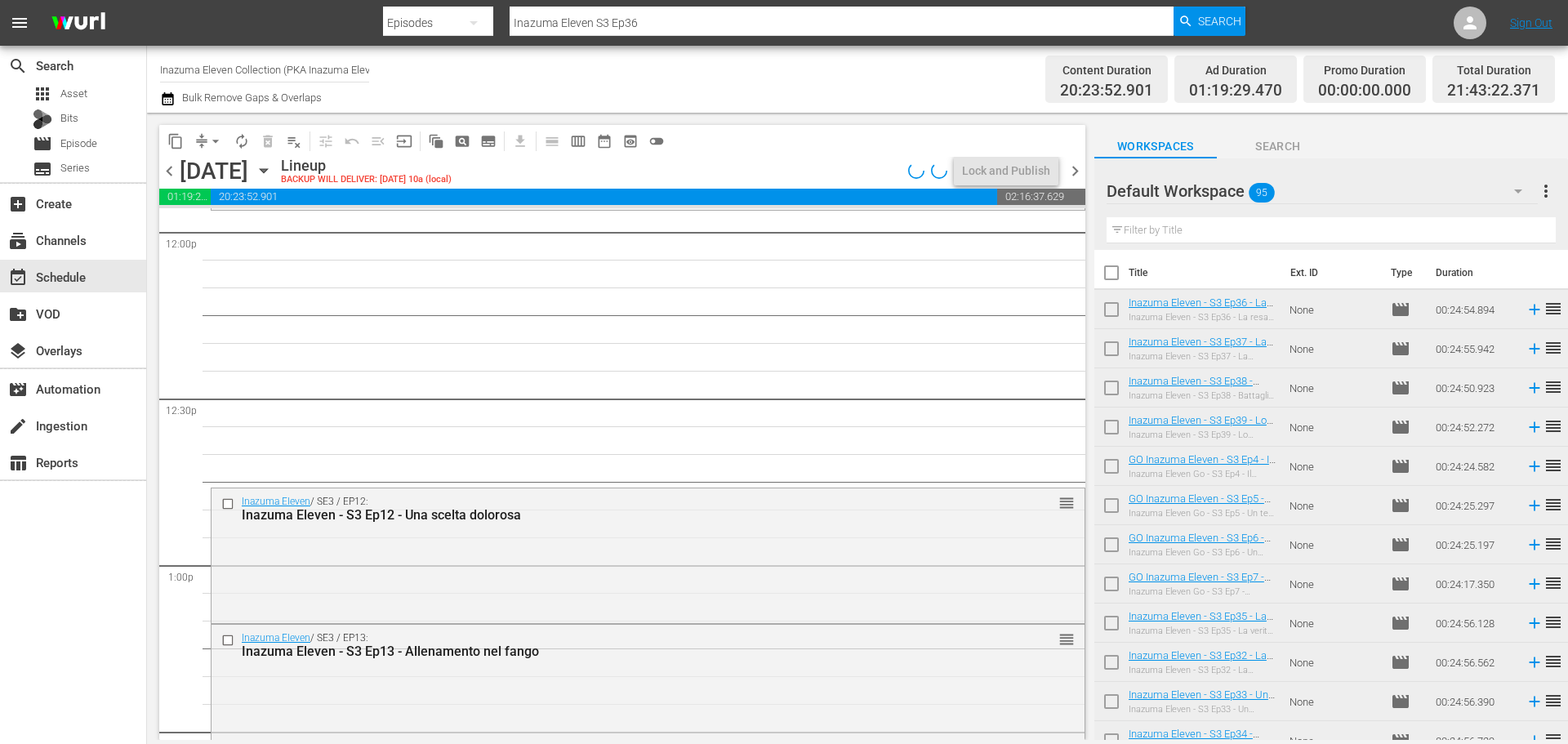
scroll to position [4001, 0]
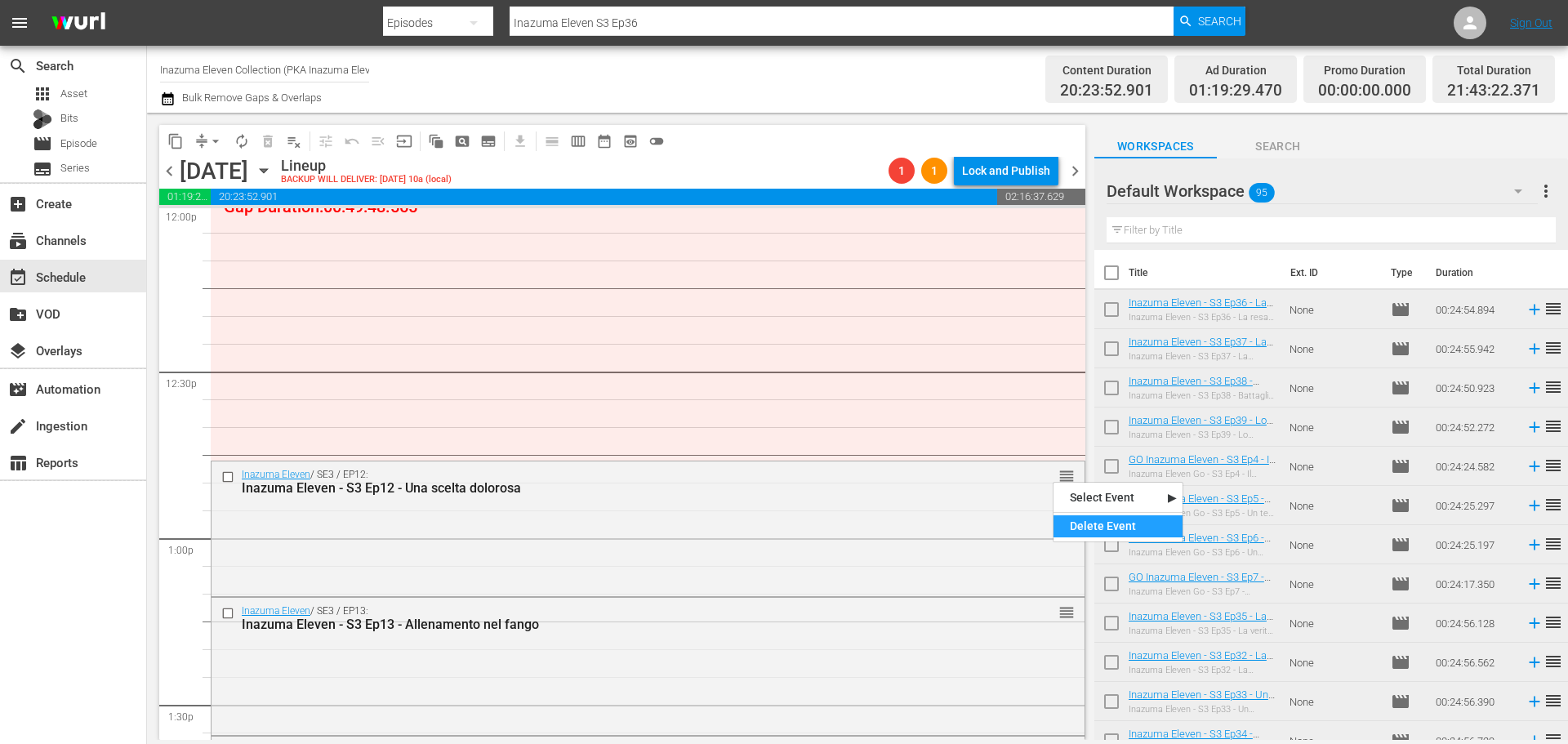
click at [1081, 532] on div "Delete Event" at bounding box center [1118, 525] width 129 height 22
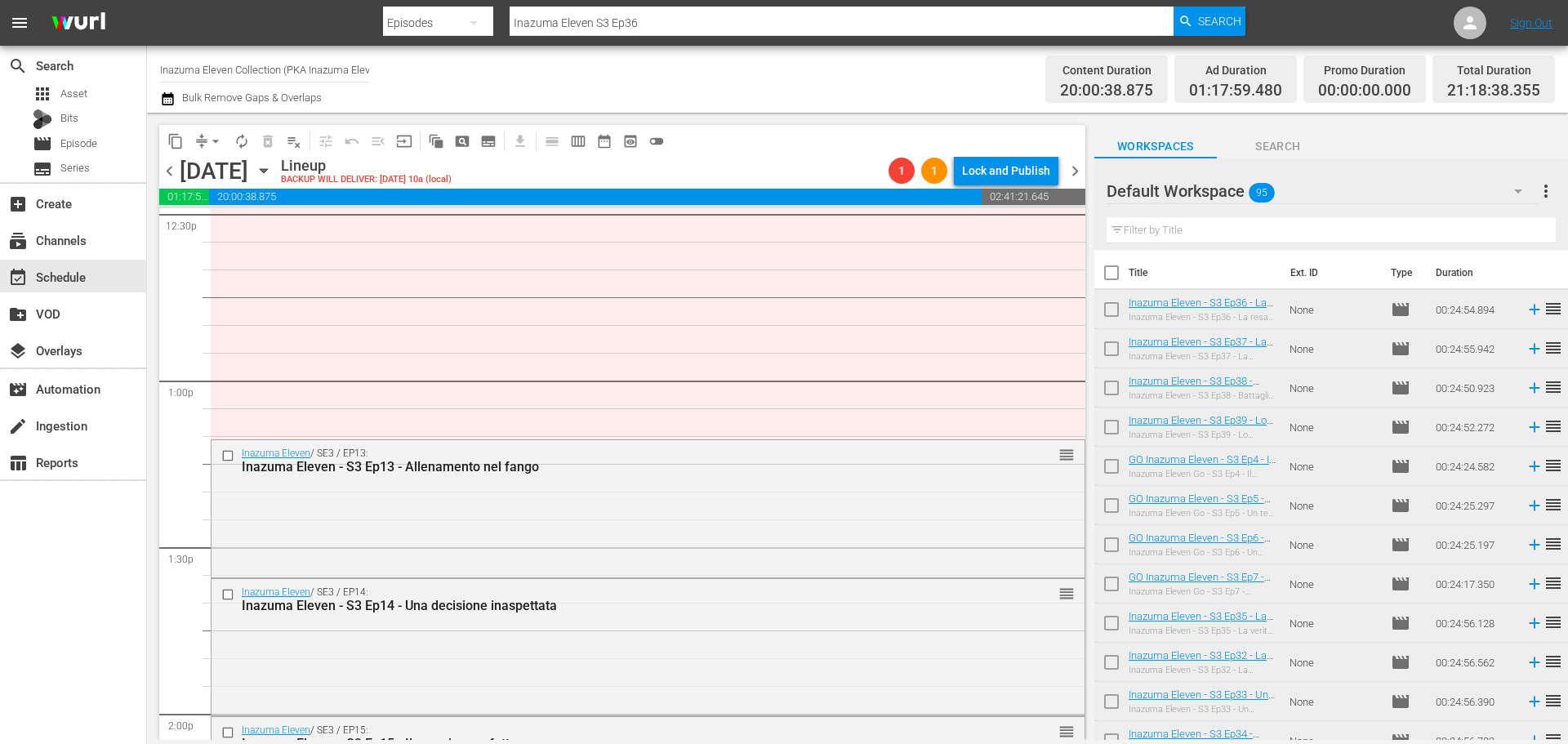
scroll to position [4164, 0]
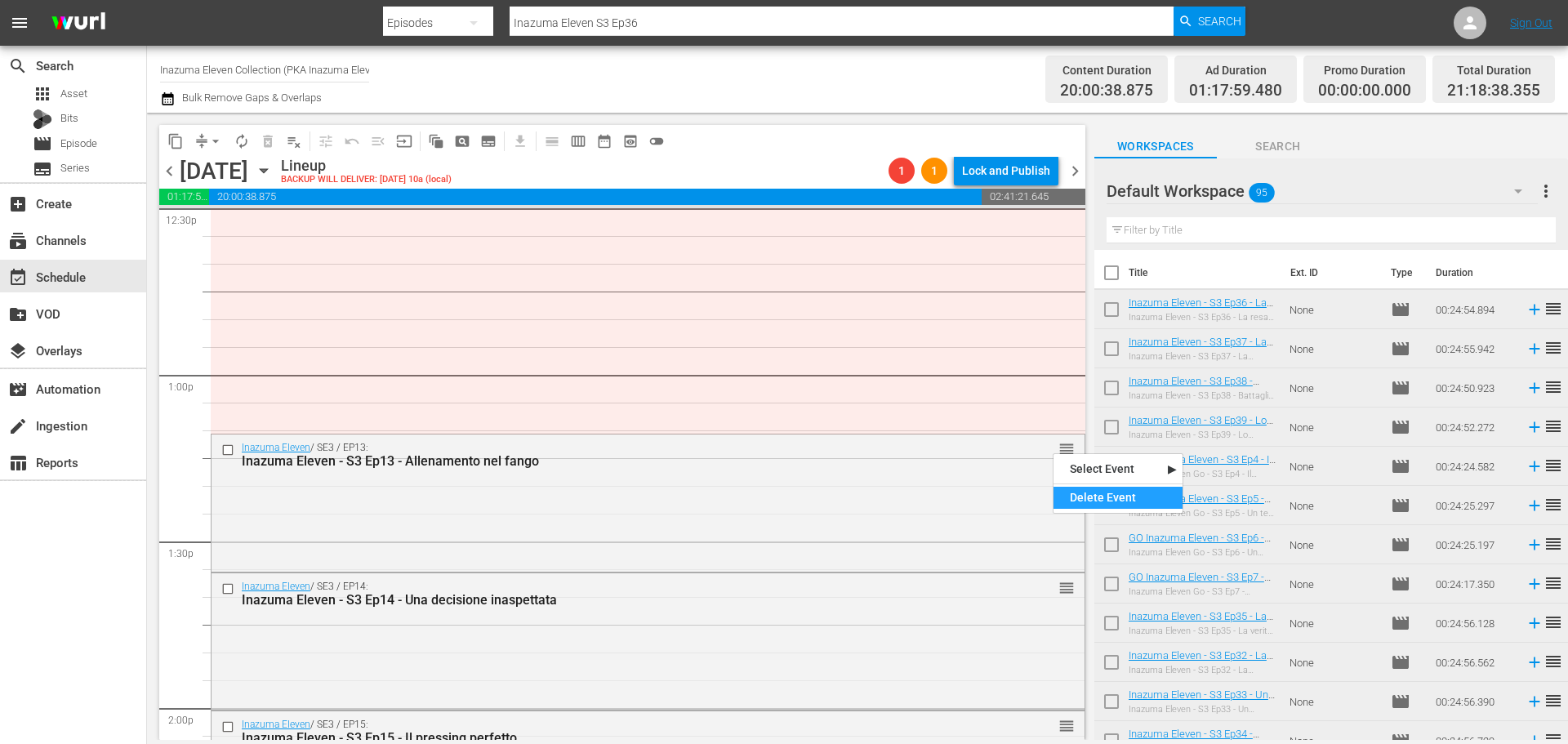
click at [1100, 502] on div "Delete Event" at bounding box center [1118, 497] width 129 height 22
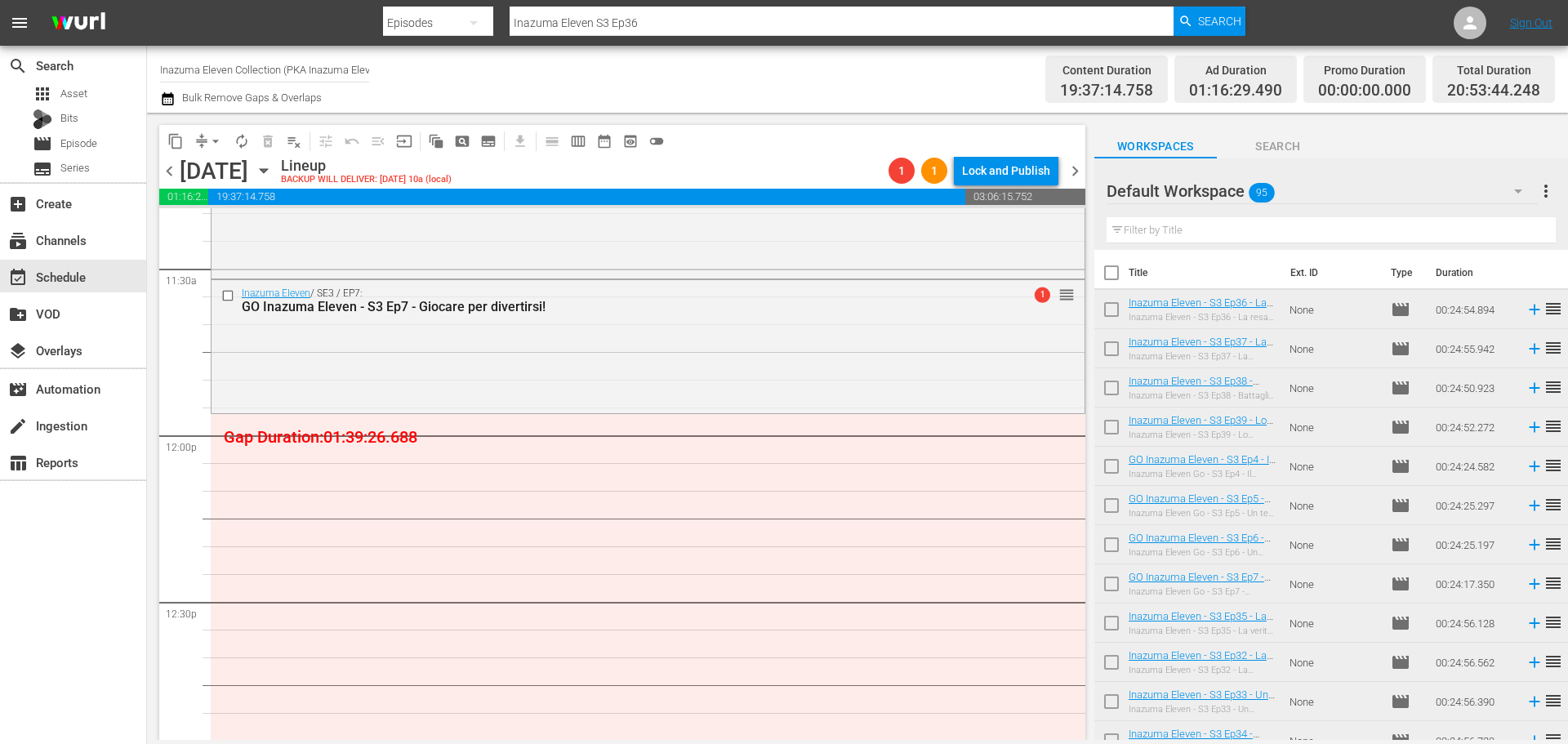
scroll to position [3755, 0]
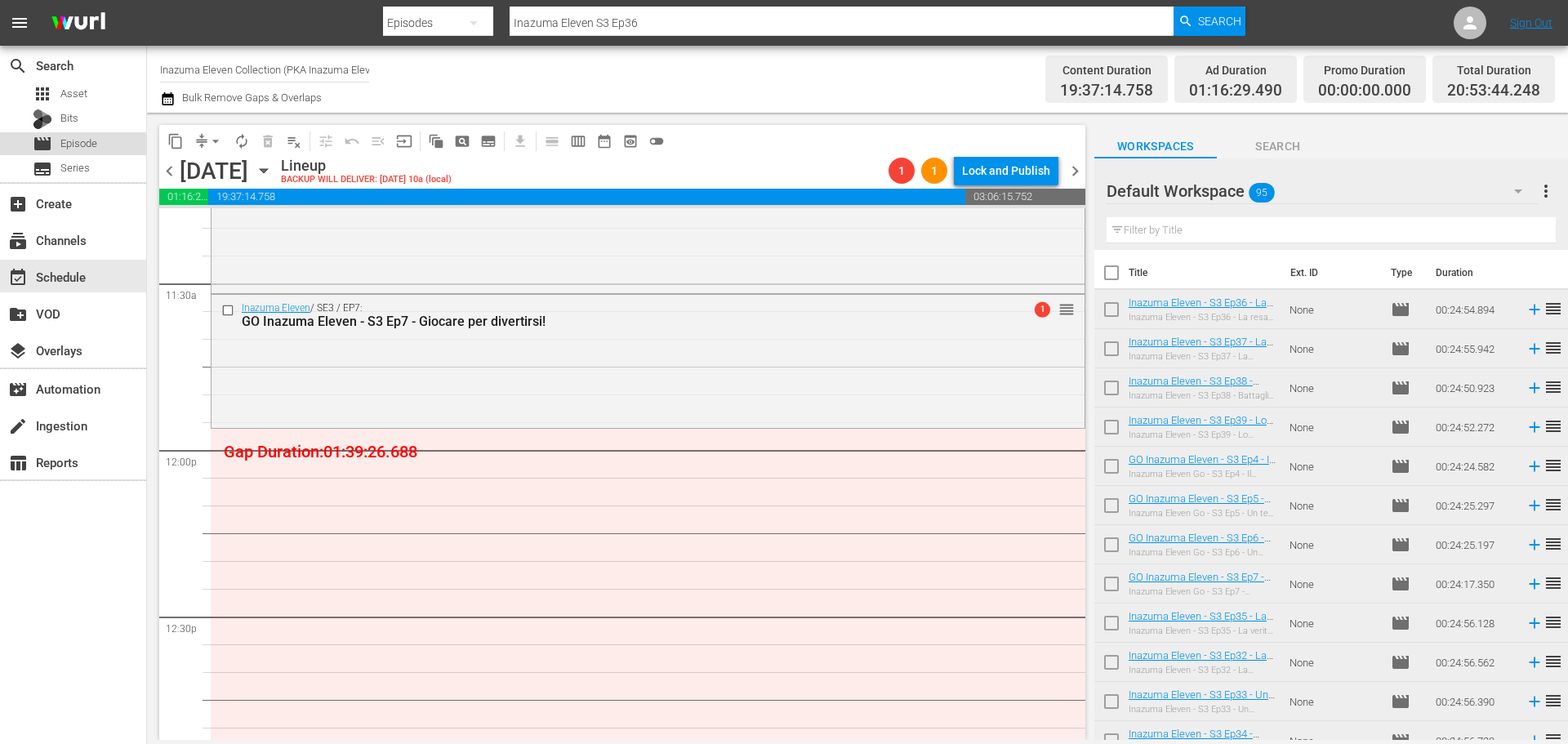
click at [104, 143] on div "movie Episode" at bounding box center [73, 143] width 146 height 23
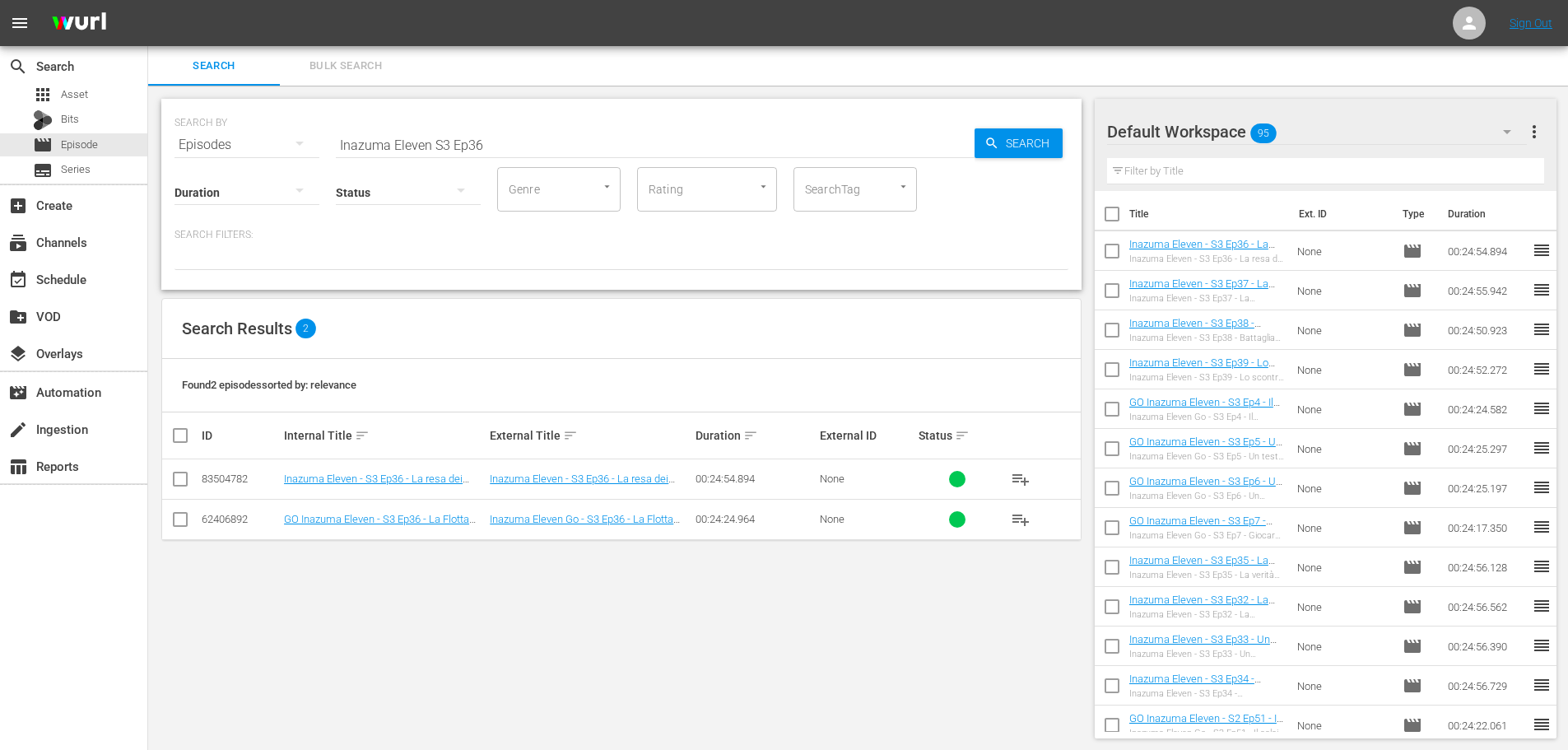
click at [435, 141] on input "Inazuma Eleven S3 Ep36" at bounding box center [655, 144] width 639 height 39
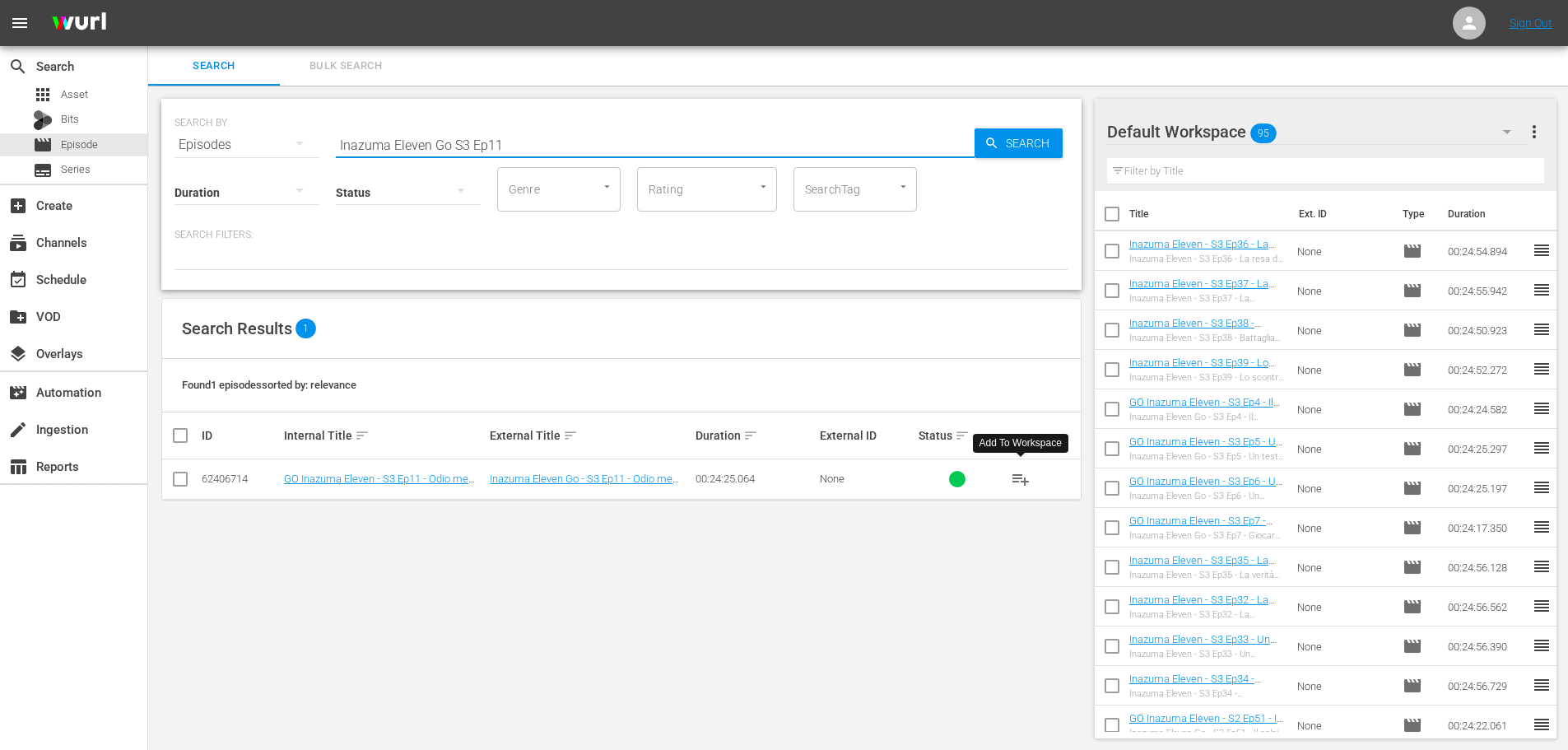
click at [1029, 479] on span "playlist_add" at bounding box center [1021, 478] width 20 height 20
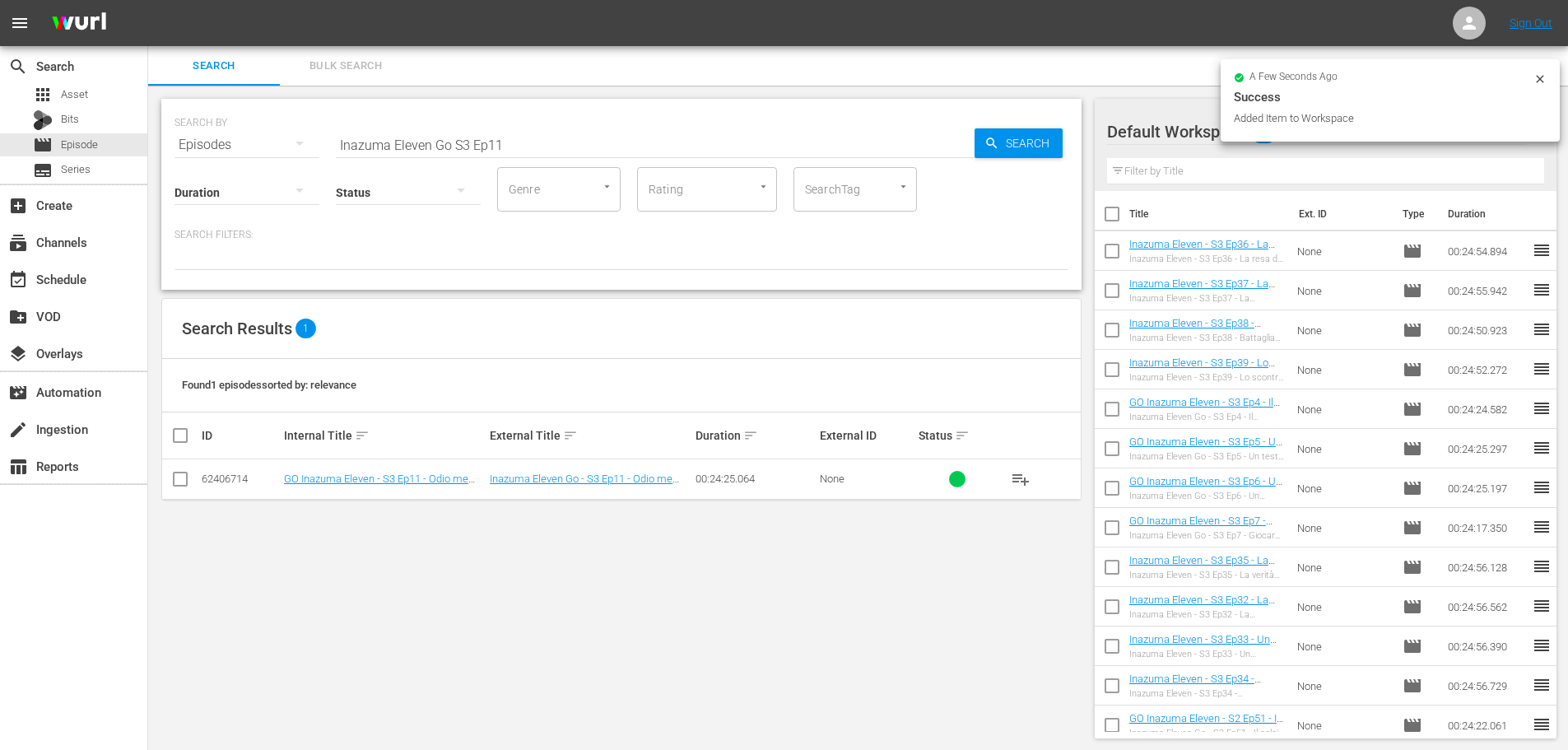
click at [508, 142] on input "Inazuma Eleven Go S3 Ep11" at bounding box center [655, 144] width 639 height 39
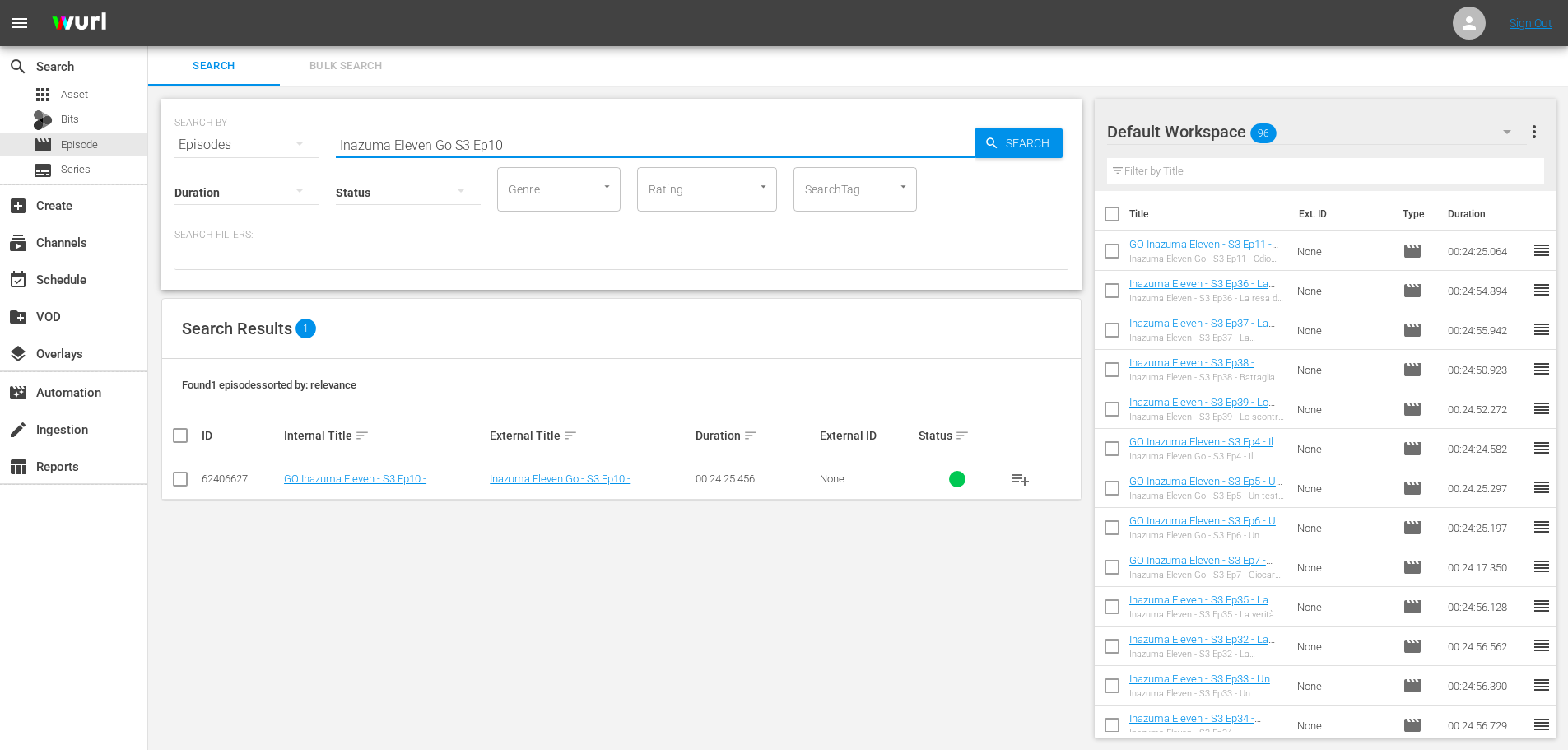
click at [1027, 482] on span "playlist_add" at bounding box center [1021, 478] width 20 height 20
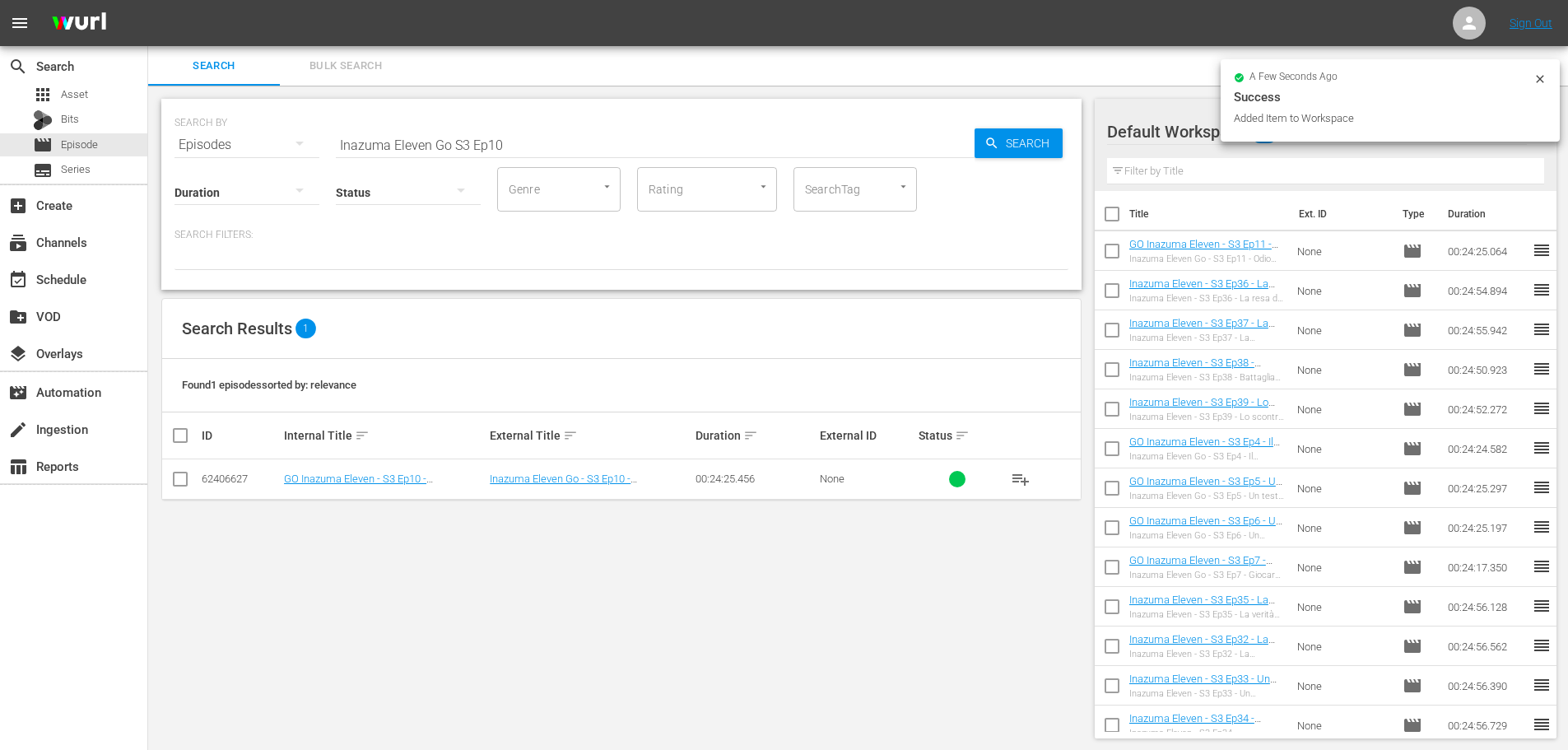
click at [503, 143] on input "Inazuma Eleven Go S3 Ep10" at bounding box center [655, 144] width 639 height 39
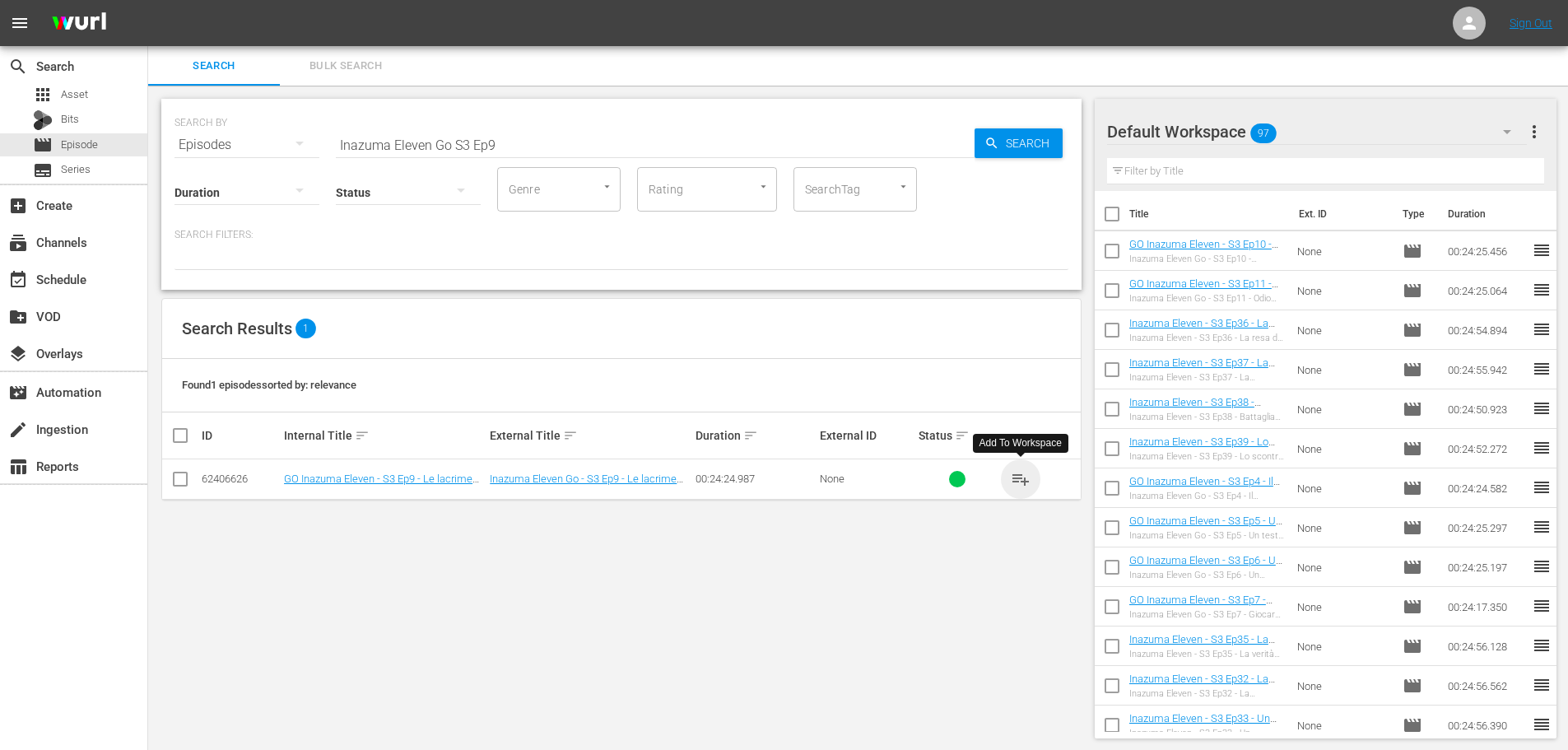
drag, startPoint x: 1030, startPoint y: 478, endPoint x: 908, endPoint y: 405, distance: 142.2
click at [1030, 478] on span "playlist_add" at bounding box center [1021, 478] width 20 height 20
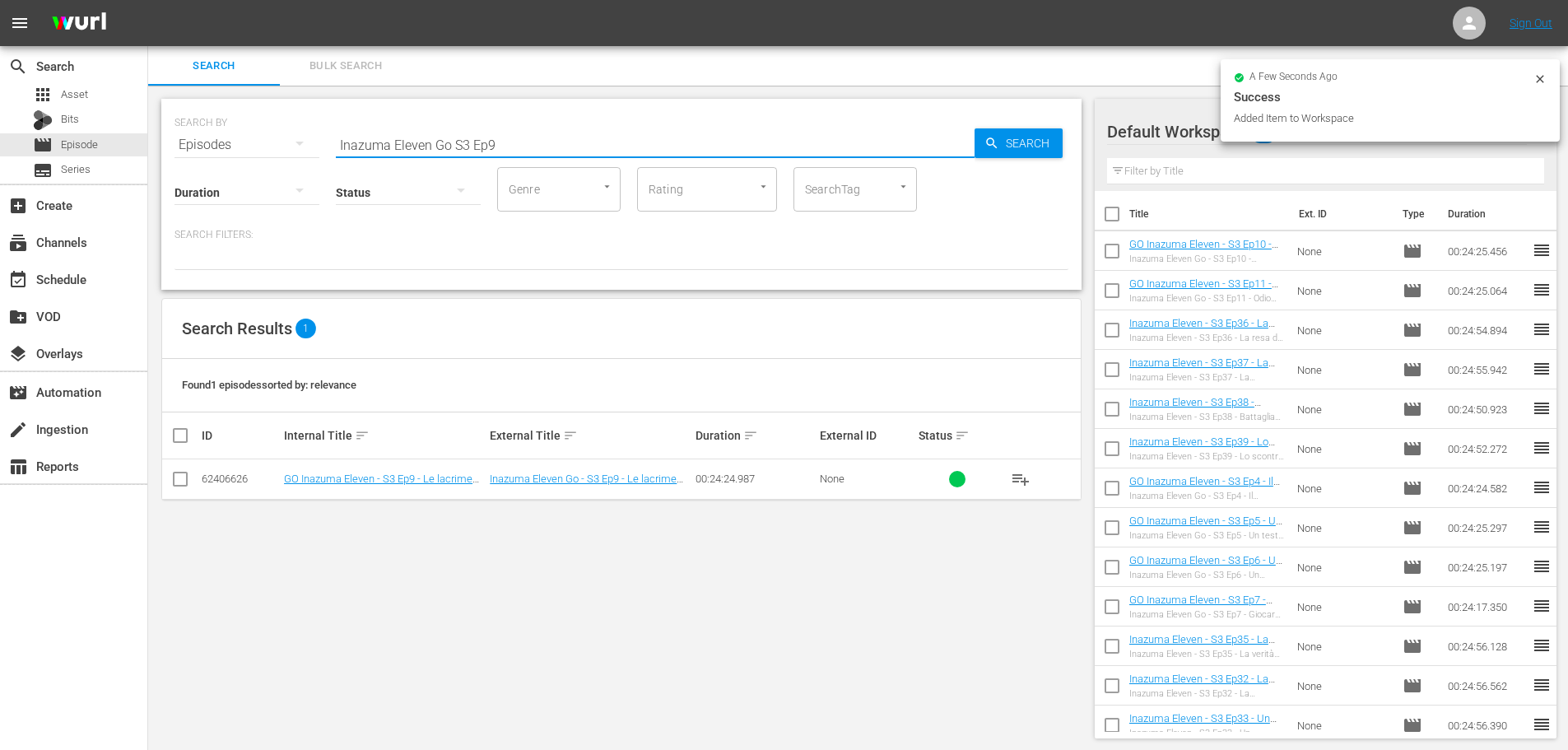
click at [519, 148] on input "Inazuma Eleven Go S3 Ep9" at bounding box center [655, 144] width 639 height 39
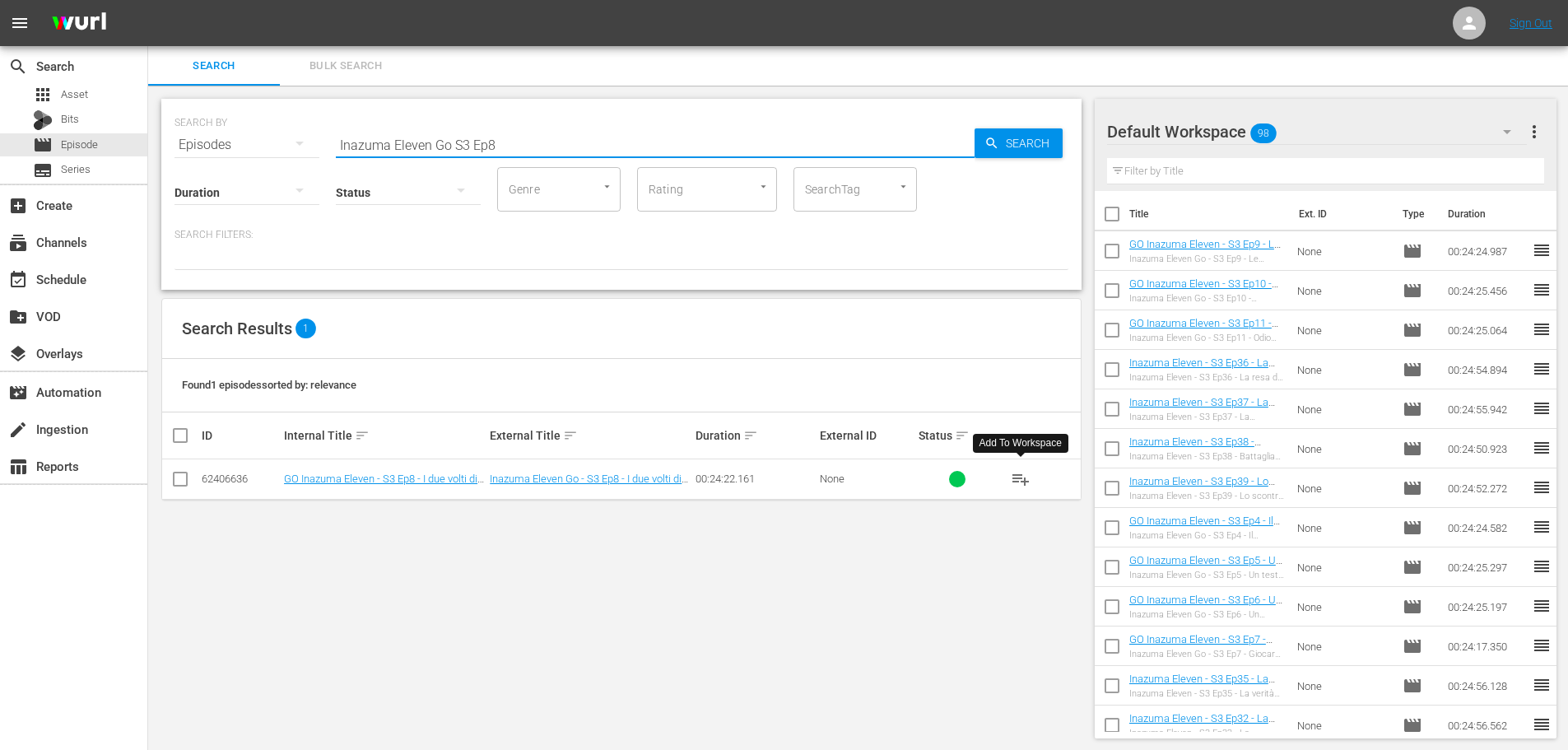
type input "Inazuma Eleven Go S3 Ep8"
click at [1027, 484] on span "playlist_add" at bounding box center [1021, 478] width 20 height 20
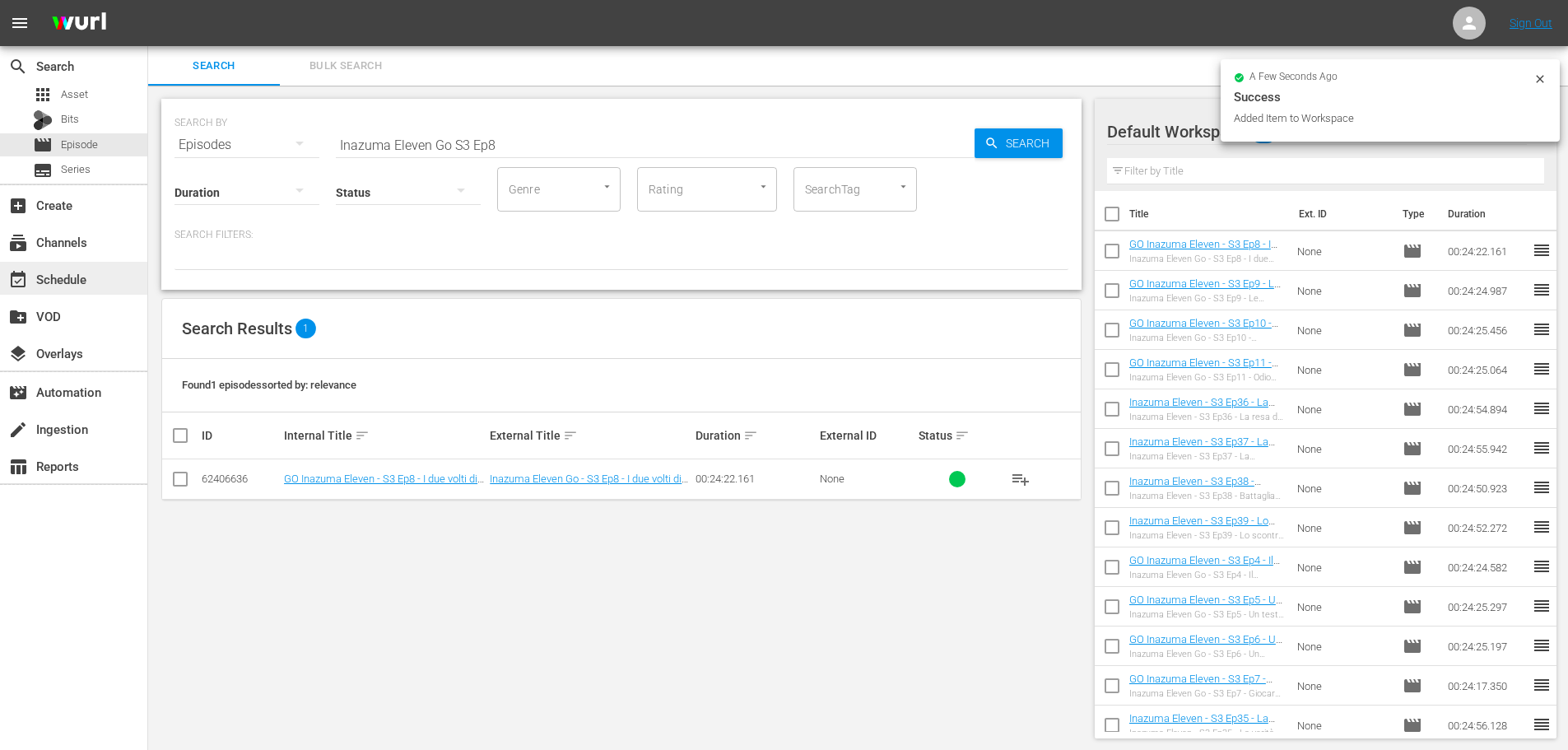
click at [116, 283] on div "event_available Schedule" at bounding box center [73, 278] width 147 height 33
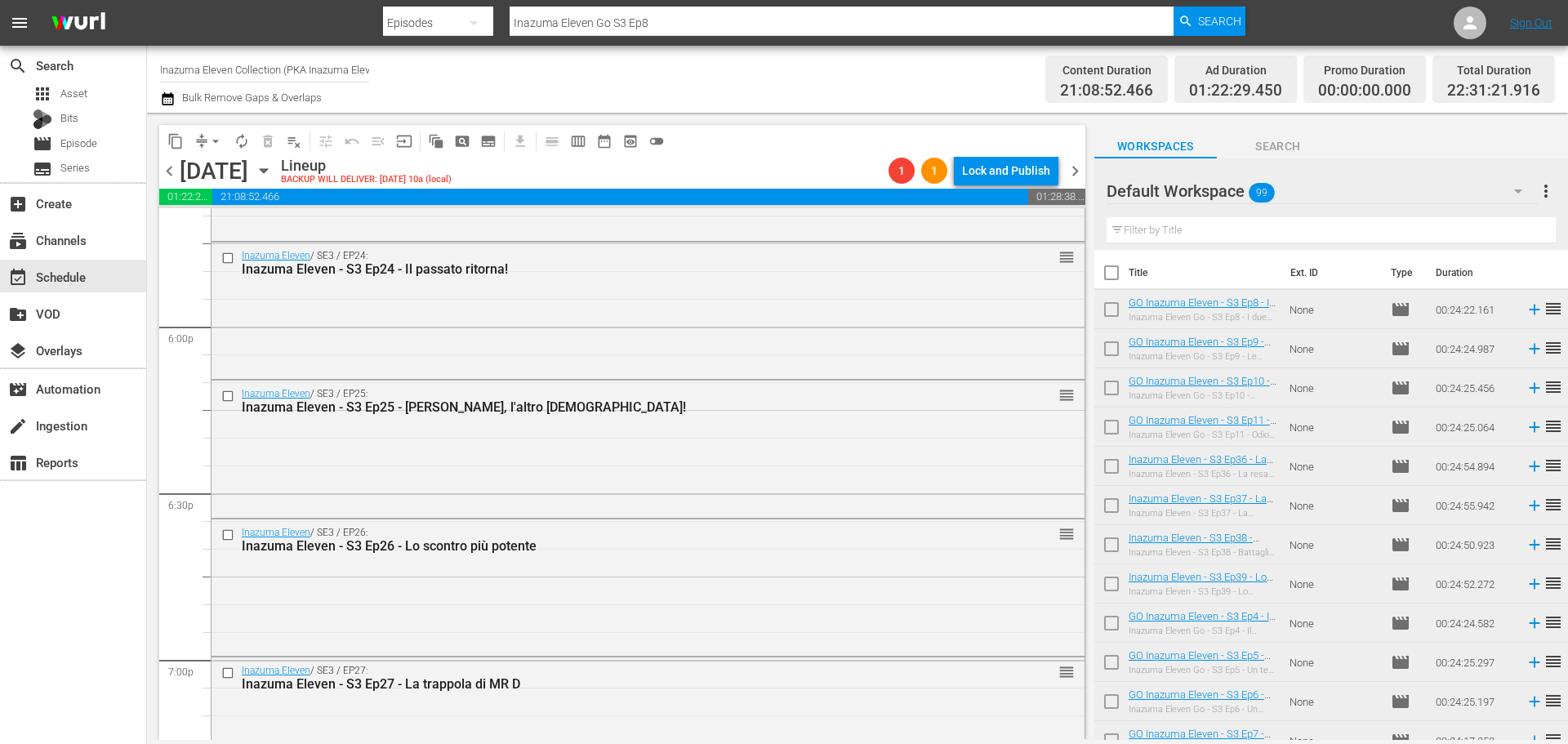
scroll to position [7578, 0]
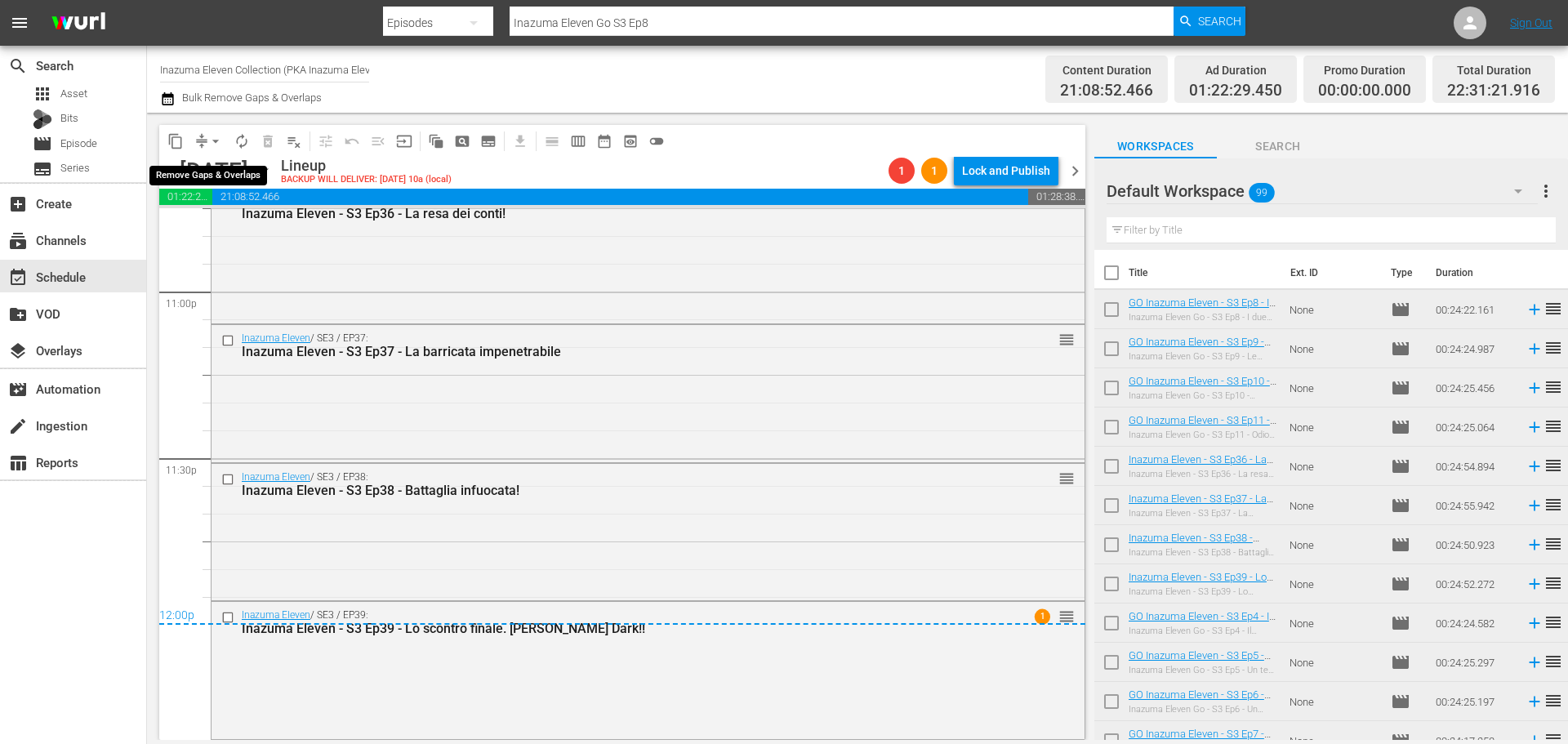
click at [216, 140] on span "arrow_drop_down" at bounding box center [215, 140] width 16 height 16
click at [233, 235] on li "Align to End of Previous Day" at bounding box center [217, 228] width 172 height 27
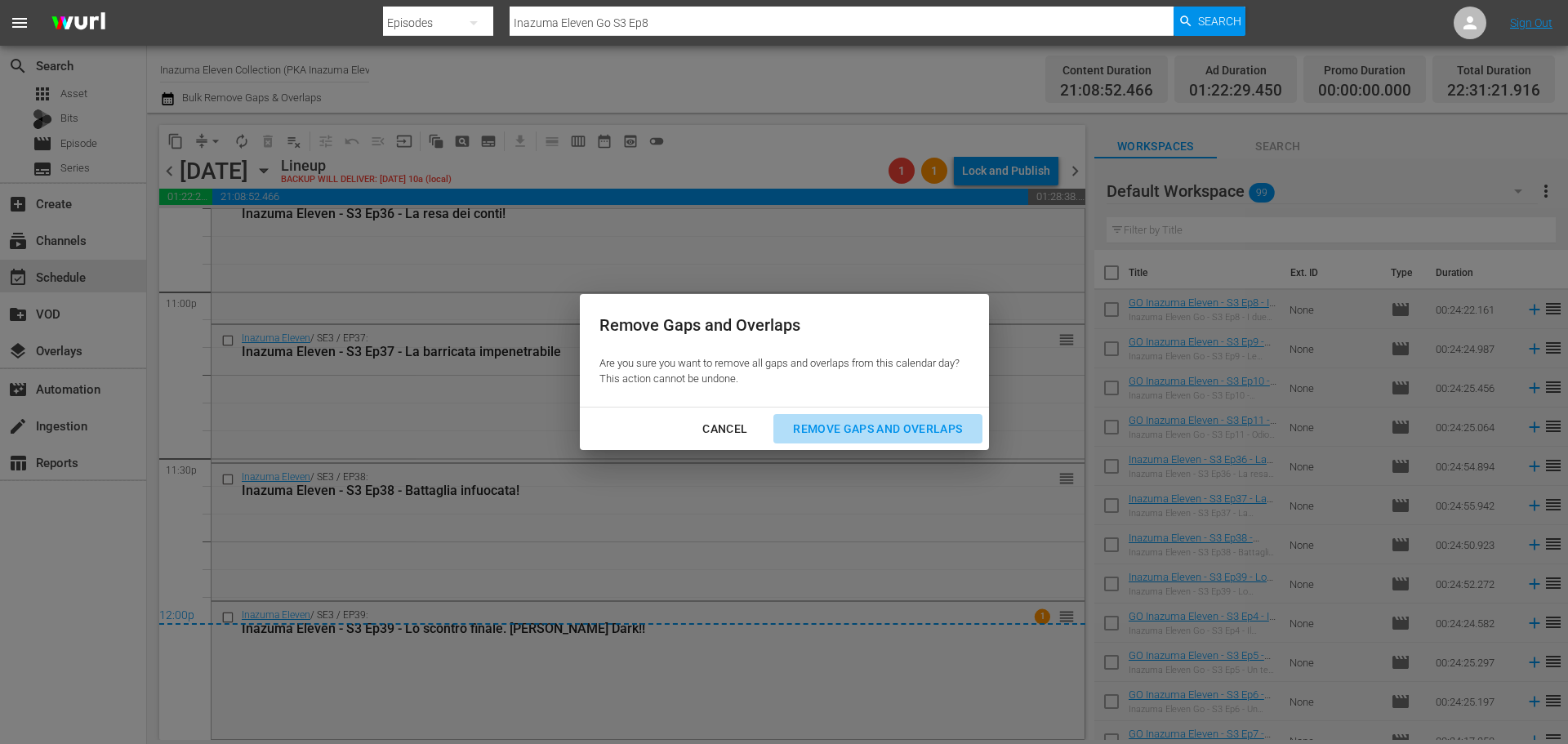
click at [907, 421] on div "Remove Gaps and Overlaps" at bounding box center [877, 429] width 195 height 20
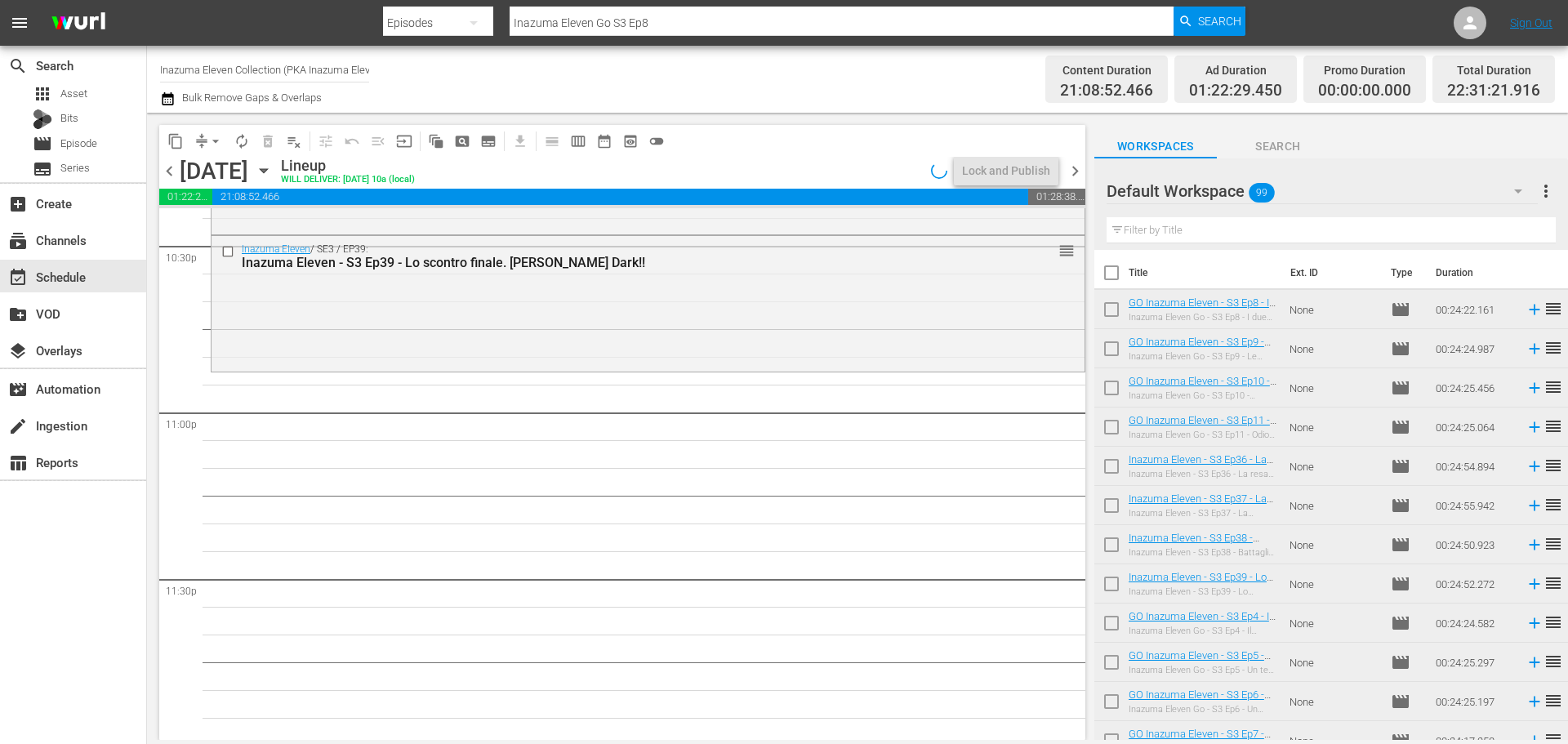
scroll to position [7463, 0]
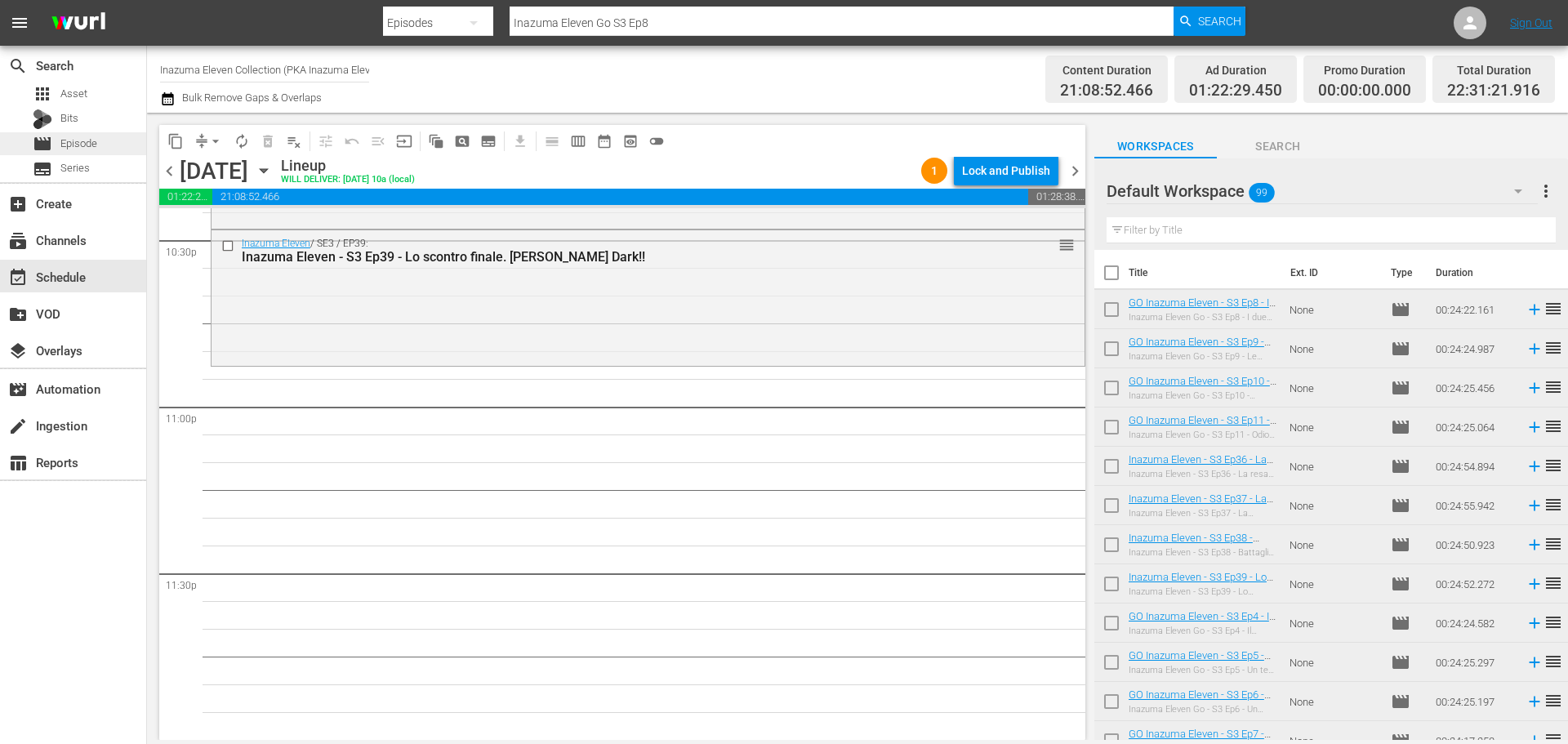
click at [99, 149] on div "movie Episode" at bounding box center [73, 143] width 146 height 23
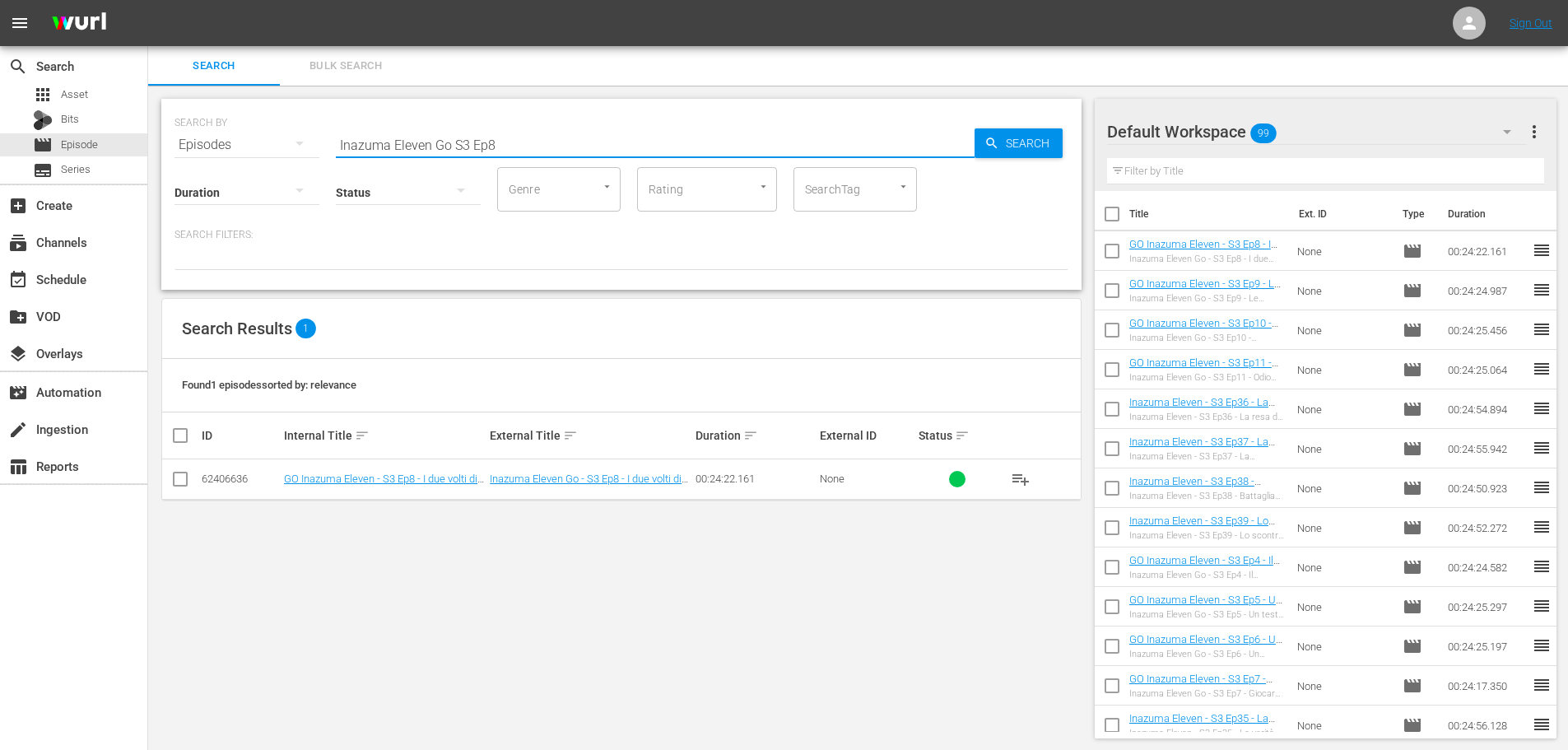
click at [457, 140] on input "Inazuma Eleven Go S3 Ep8" at bounding box center [655, 144] width 639 height 39
type input "Inazuma Eleven S3 Ep"
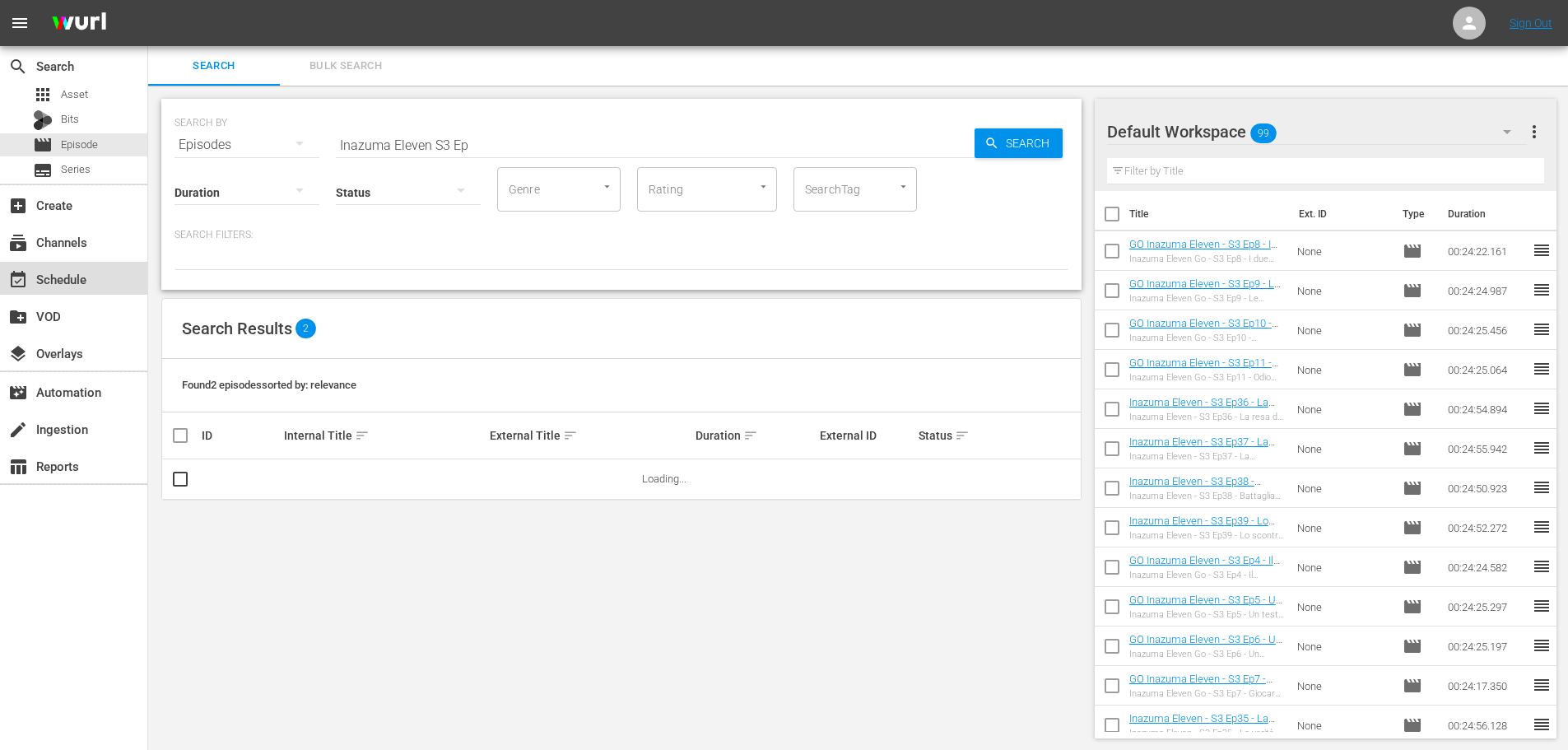
click at [120, 274] on div "event_available Schedule" at bounding box center [73, 278] width 147 height 33
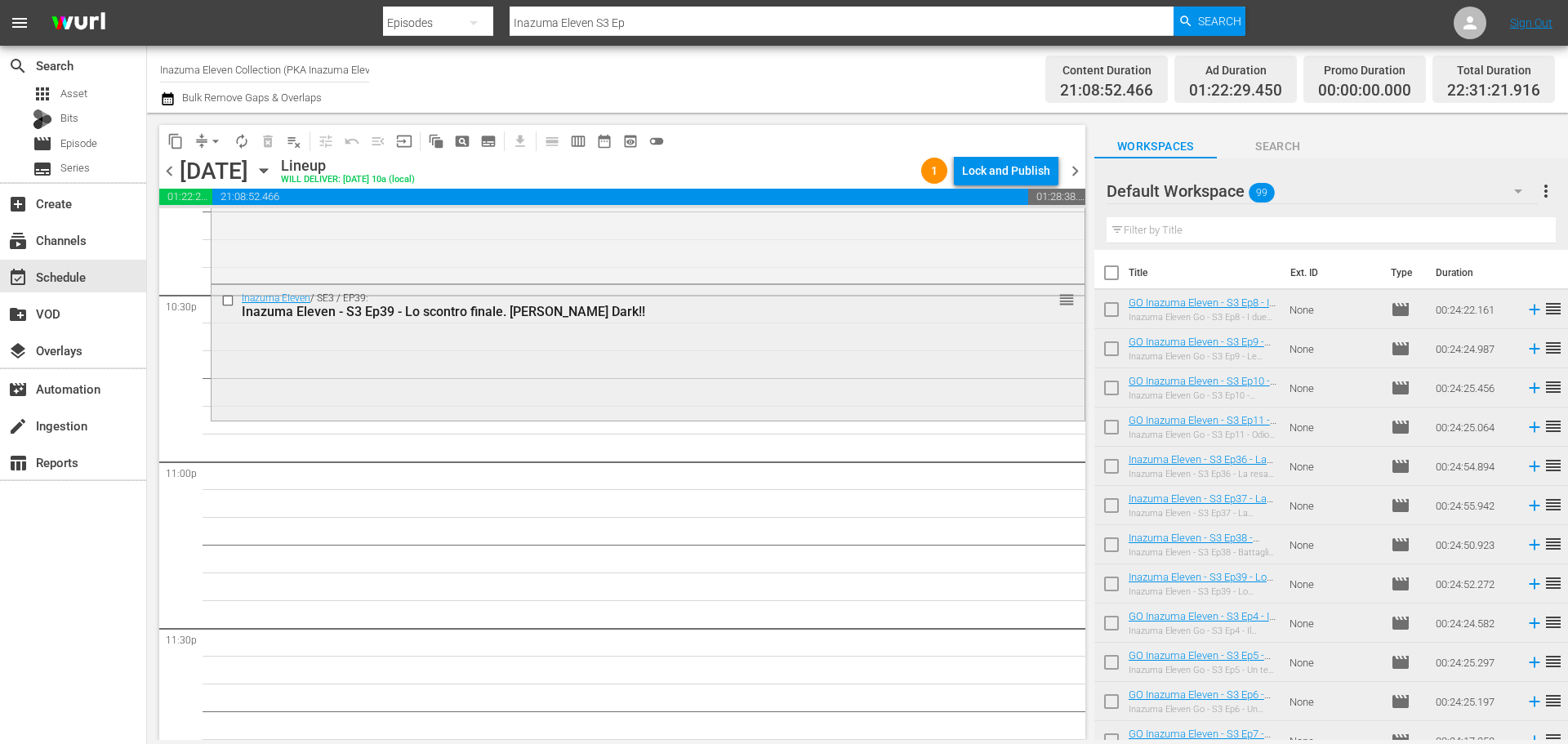
scroll to position [7381, 0]
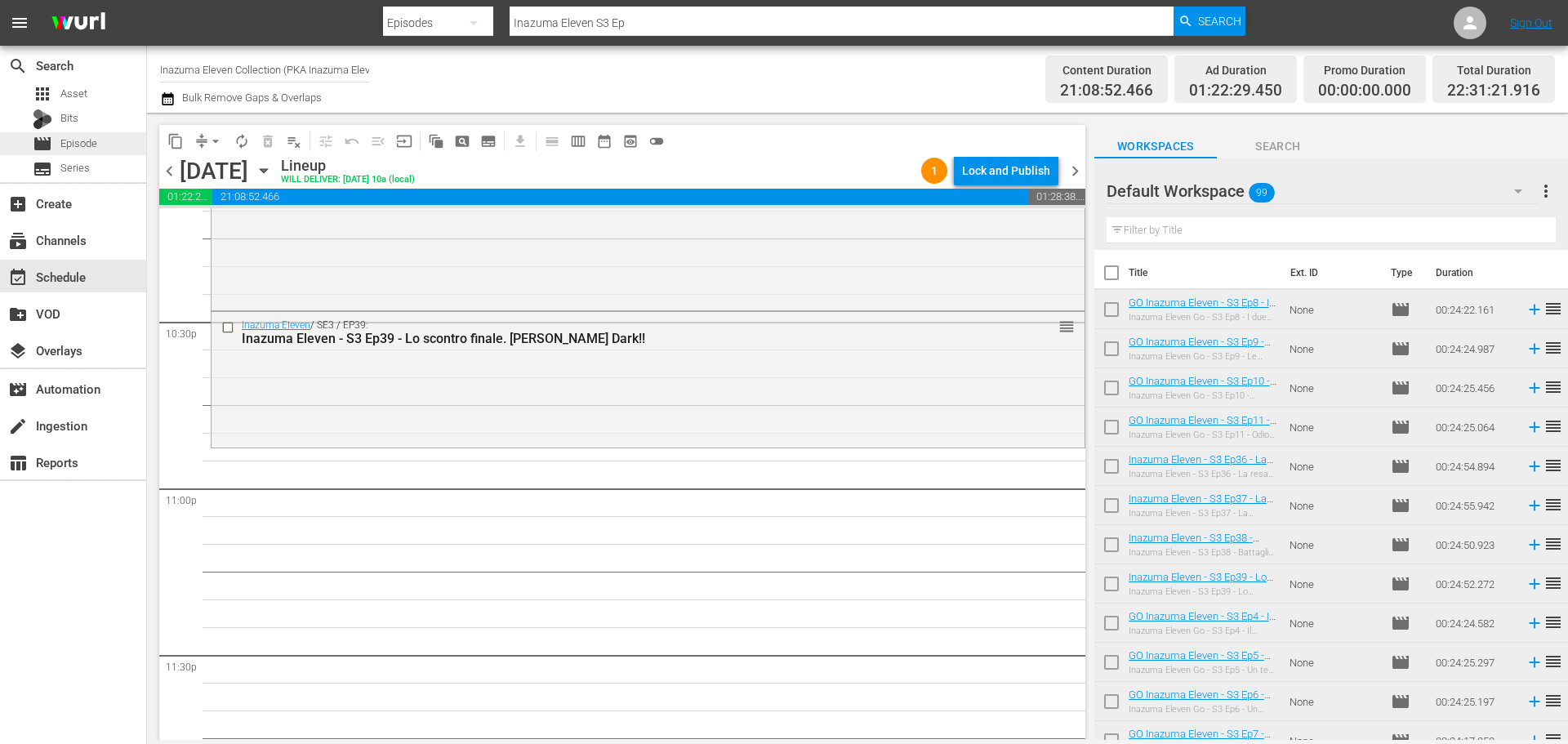
click at [110, 145] on div "movie Episode" at bounding box center [73, 143] width 146 height 23
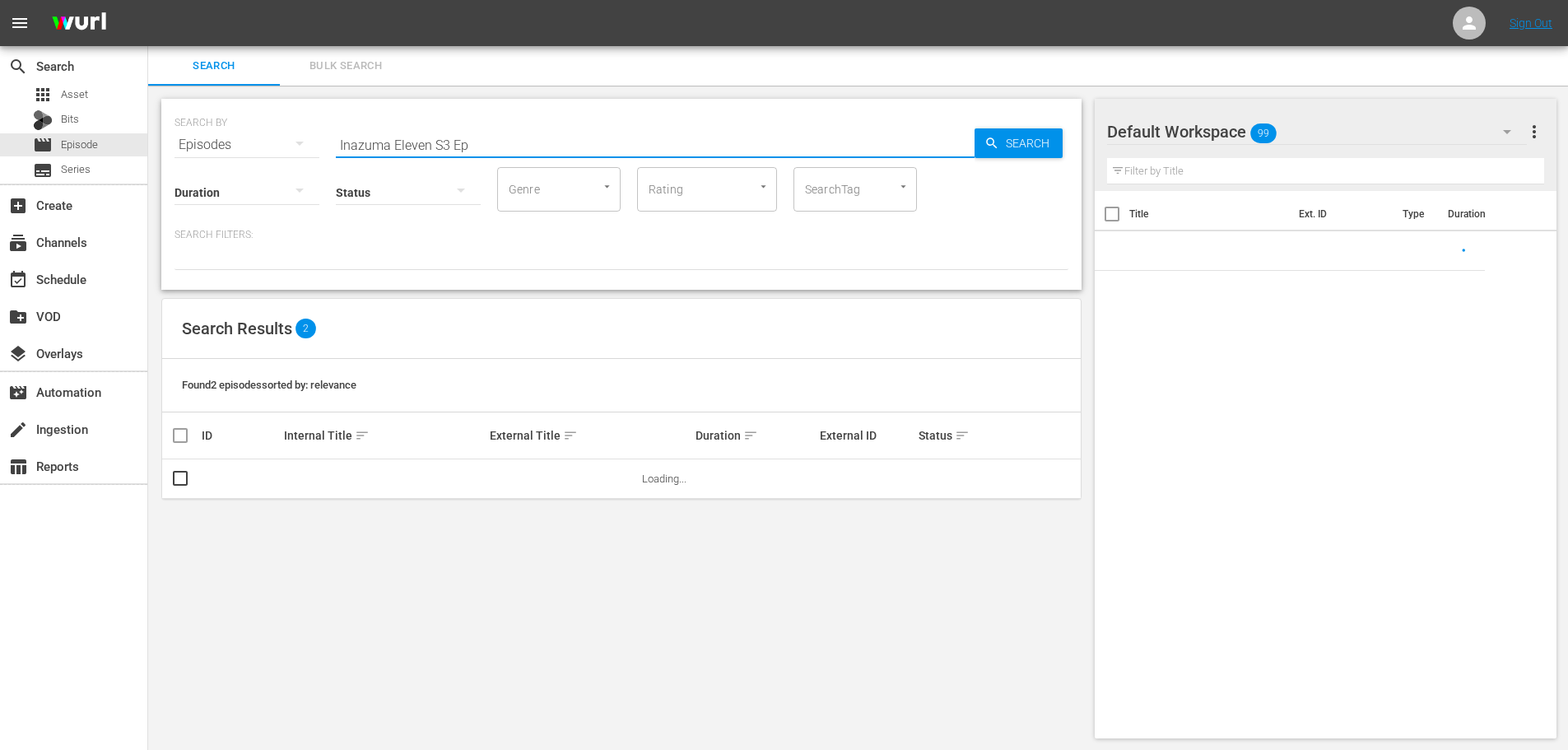
click at [496, 133] on input "Inazuma Eleven S3 Ep" at bounding box center [655, 144] width 639 height 39
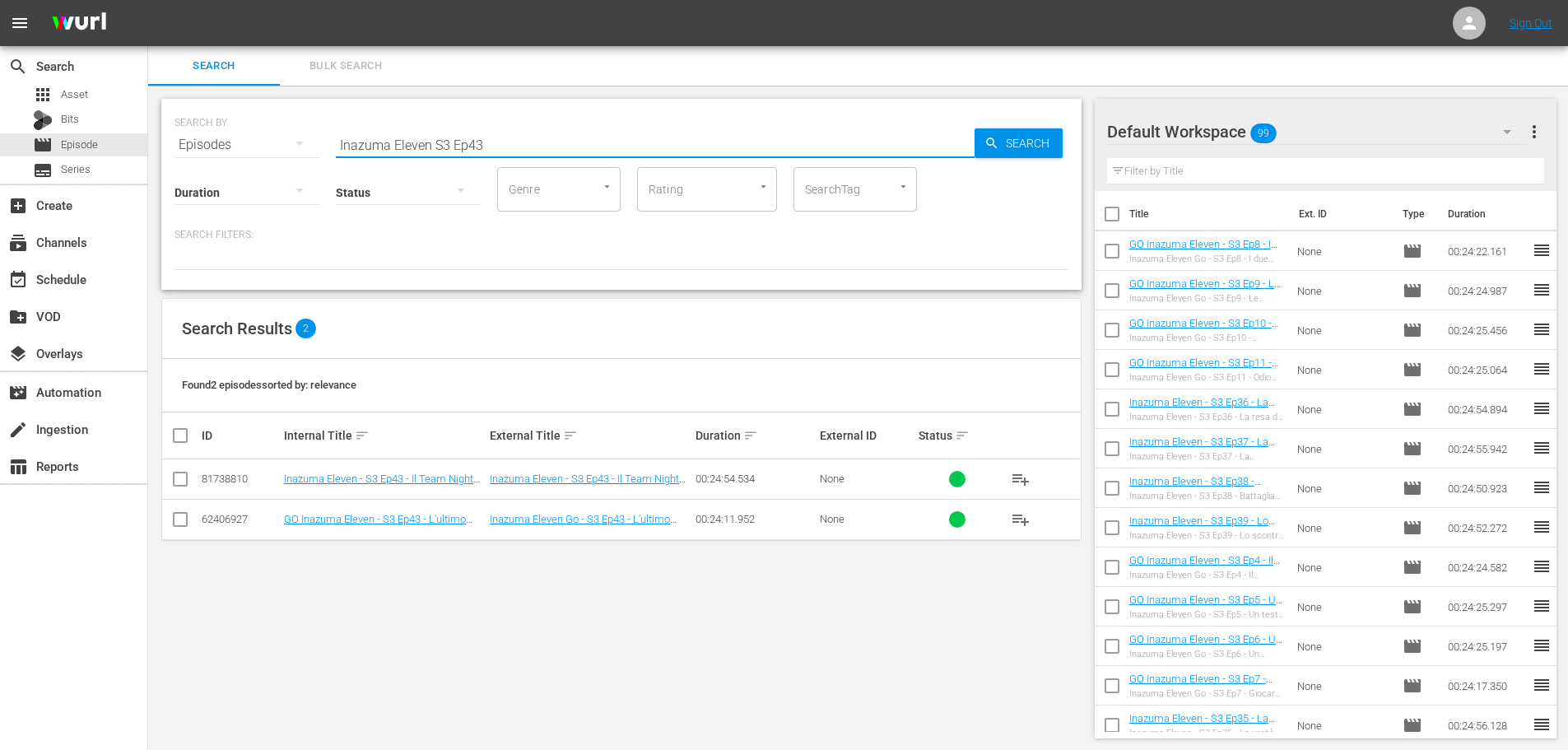
click at [1018, 472] on span "playlist_add" at bounding box center [1021, 478] width 20 height 20
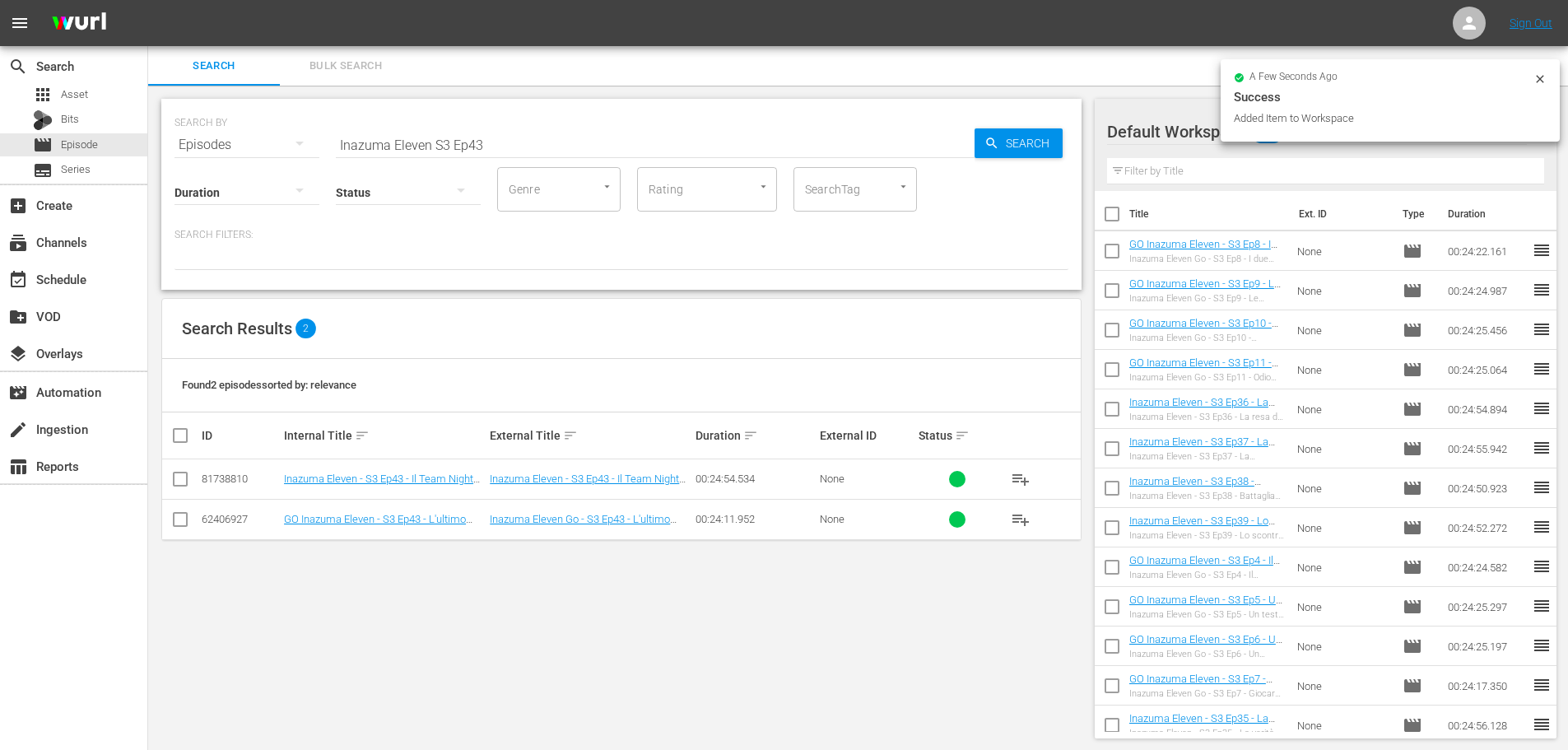
click at [551, 155] on input "Inazuma Eleven S3 Ep43" at bounding box center [655, 144] width 639 height 39
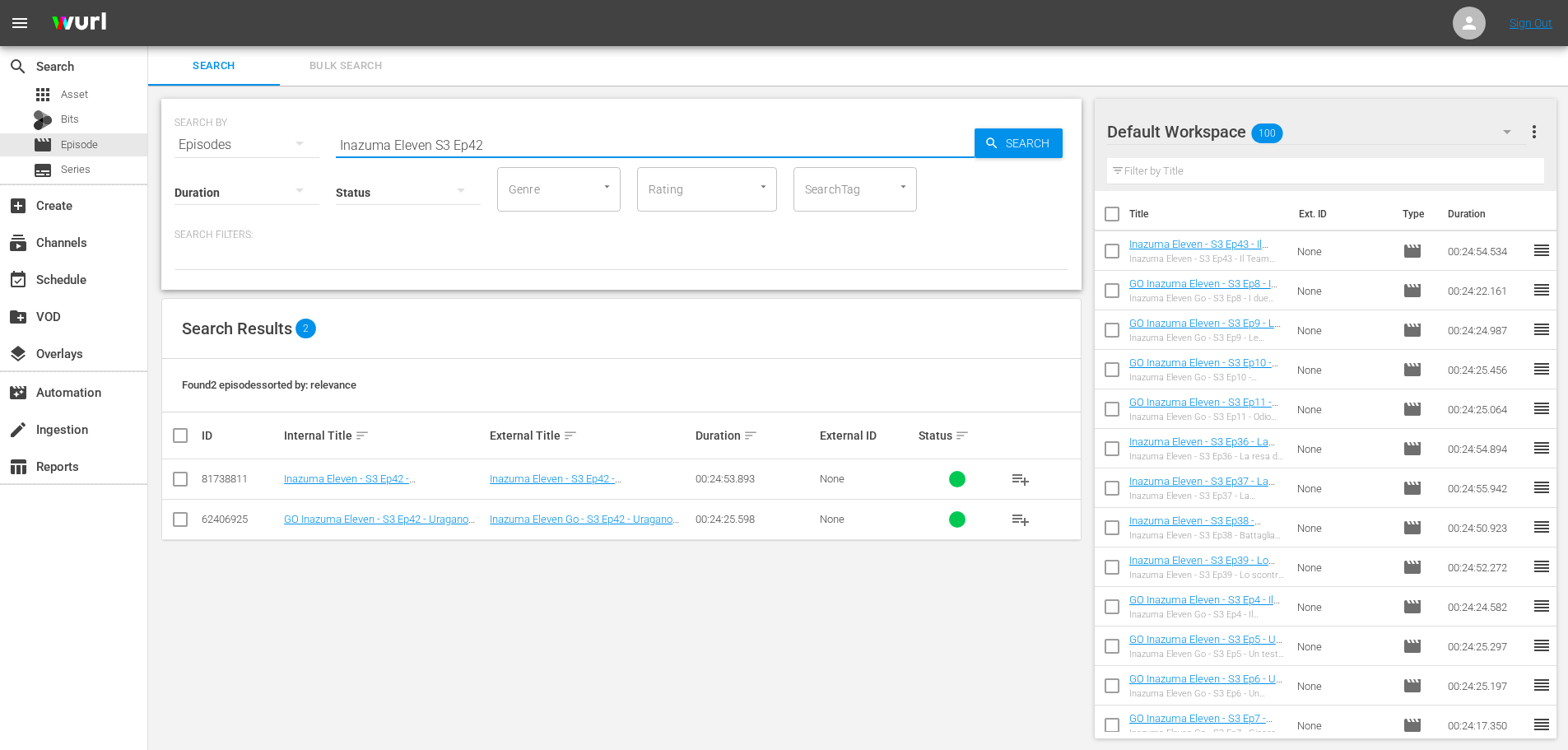
click at [1020, 476] on span "playlist_add" at bounding box center [1021, 478] width 20 height 20
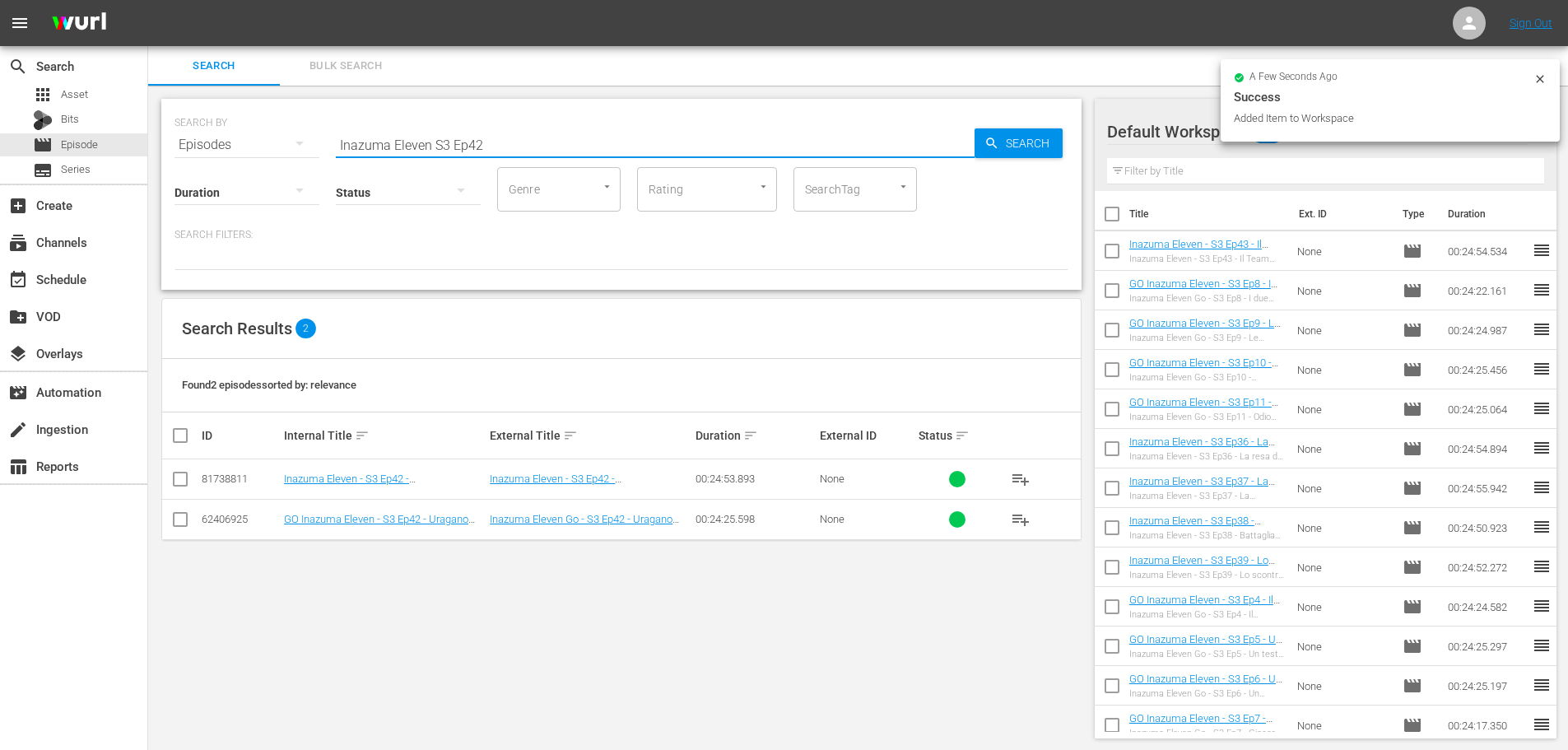
click at [499, 140] on input "Inazuma Eleven S3 Ep42" at bounding box center [655, 144] width 639 height 39
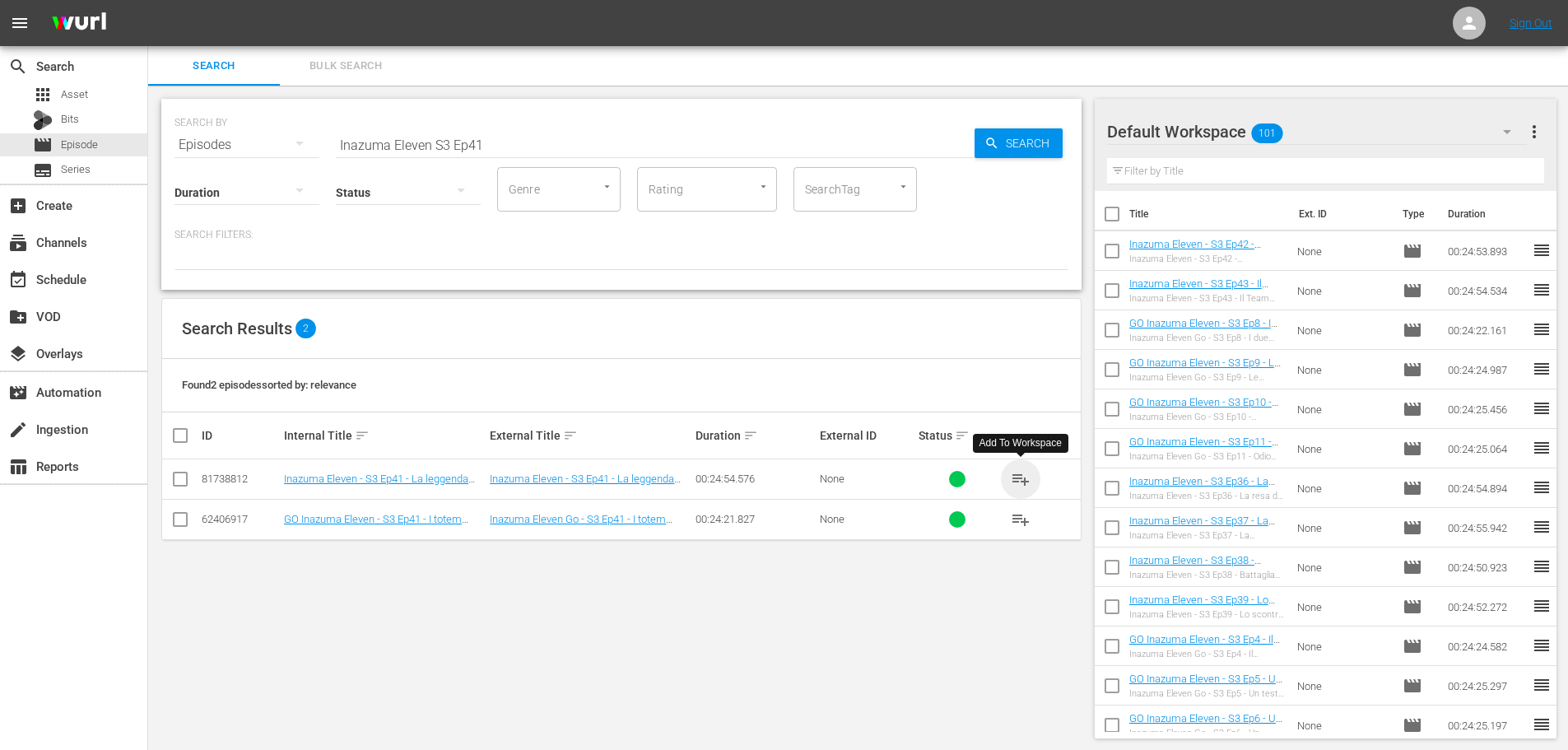
click at [1017, 479] on span "playlist_add" at bounding box center [1021, 478] width 20 height 20
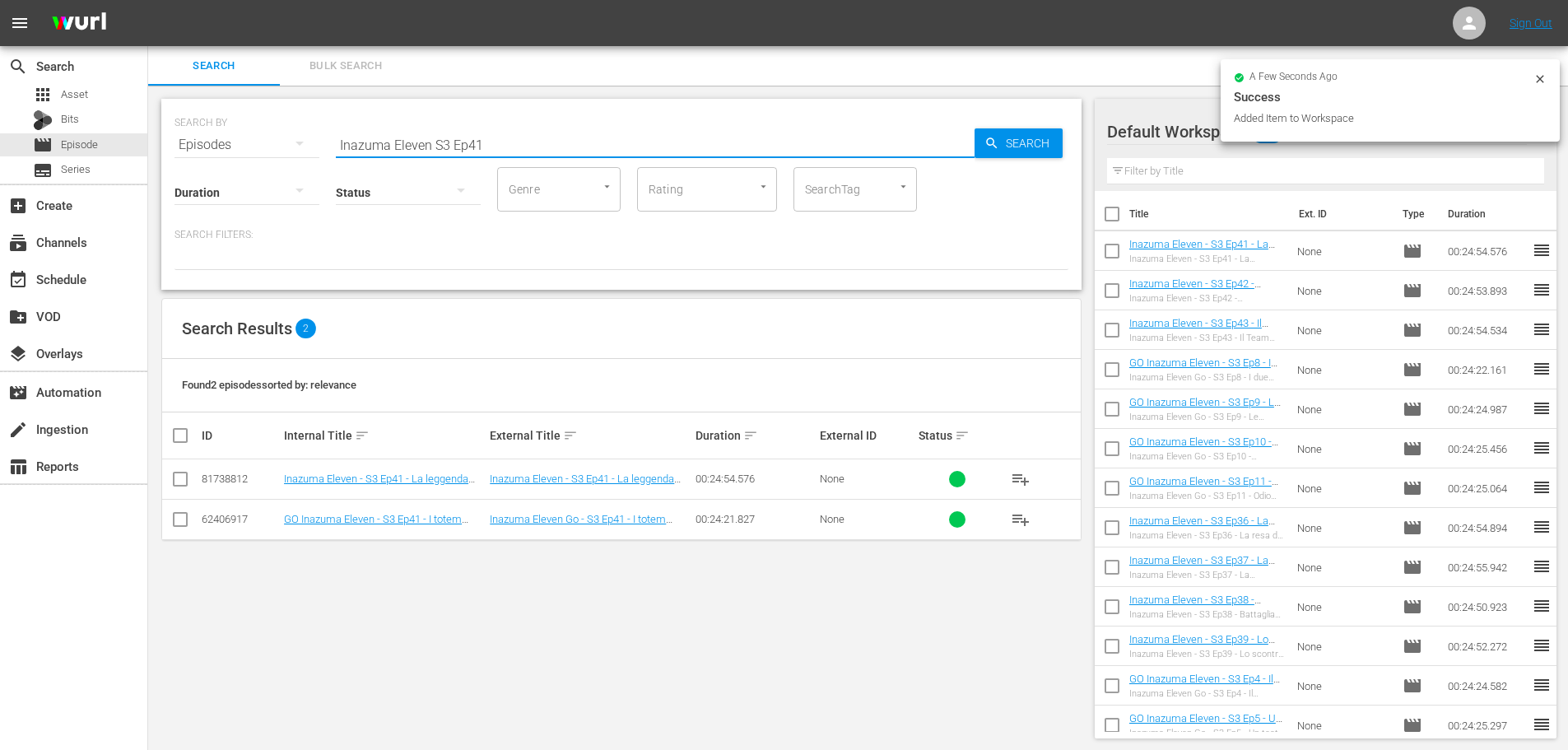
click at [507, 145] on input "Inazuma Eleven S3 Ep41" at bounding box center [655, 144] width 639 height 39
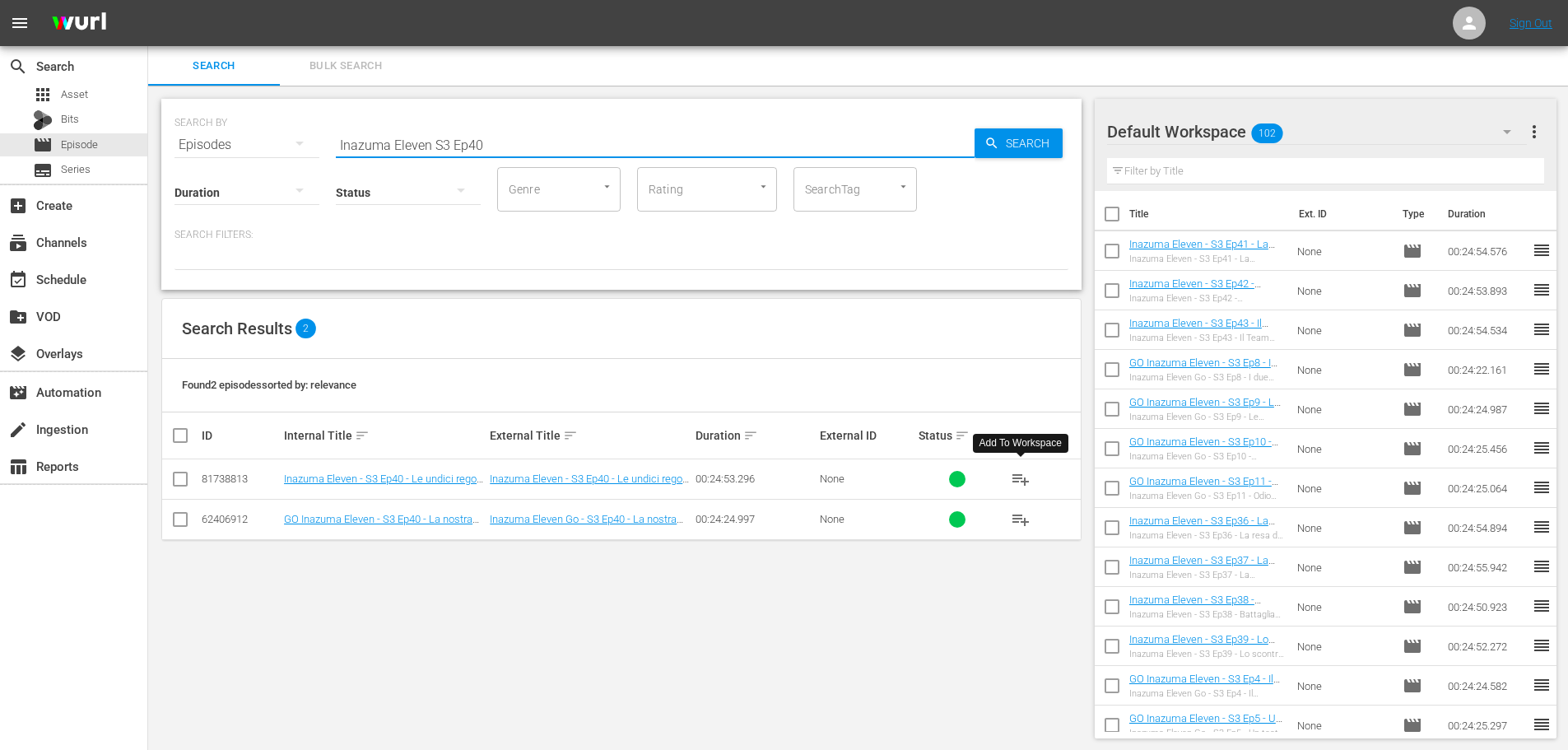
type input "Inazuma Eleven S3 Ep40"
click at [1022, 479] on span "playlist_add" at bounding box center [1021, 478] width 20 height 20
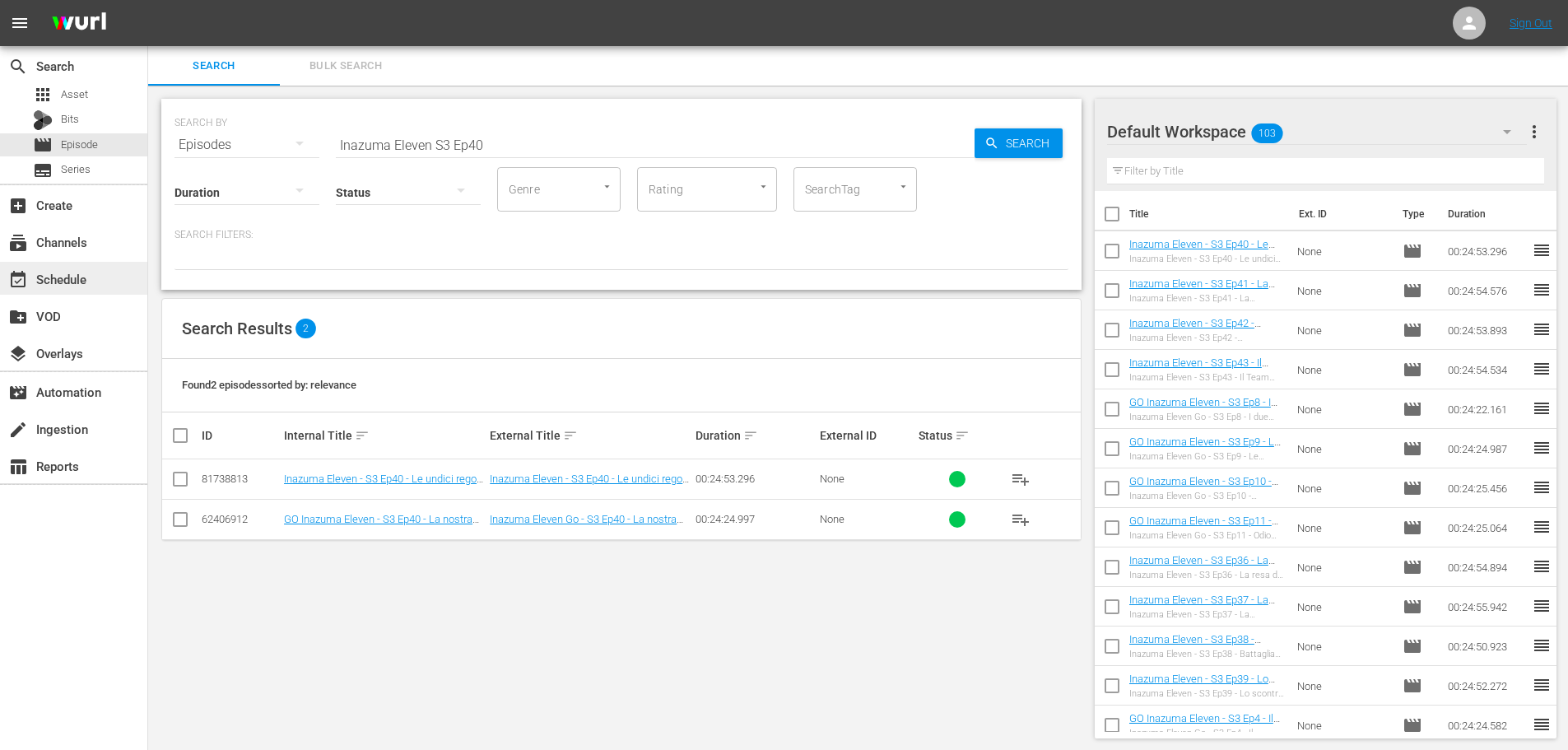
click at [85, 284] on div "event_available Schedule" at bounding box center [46, 276] width 92 height 14
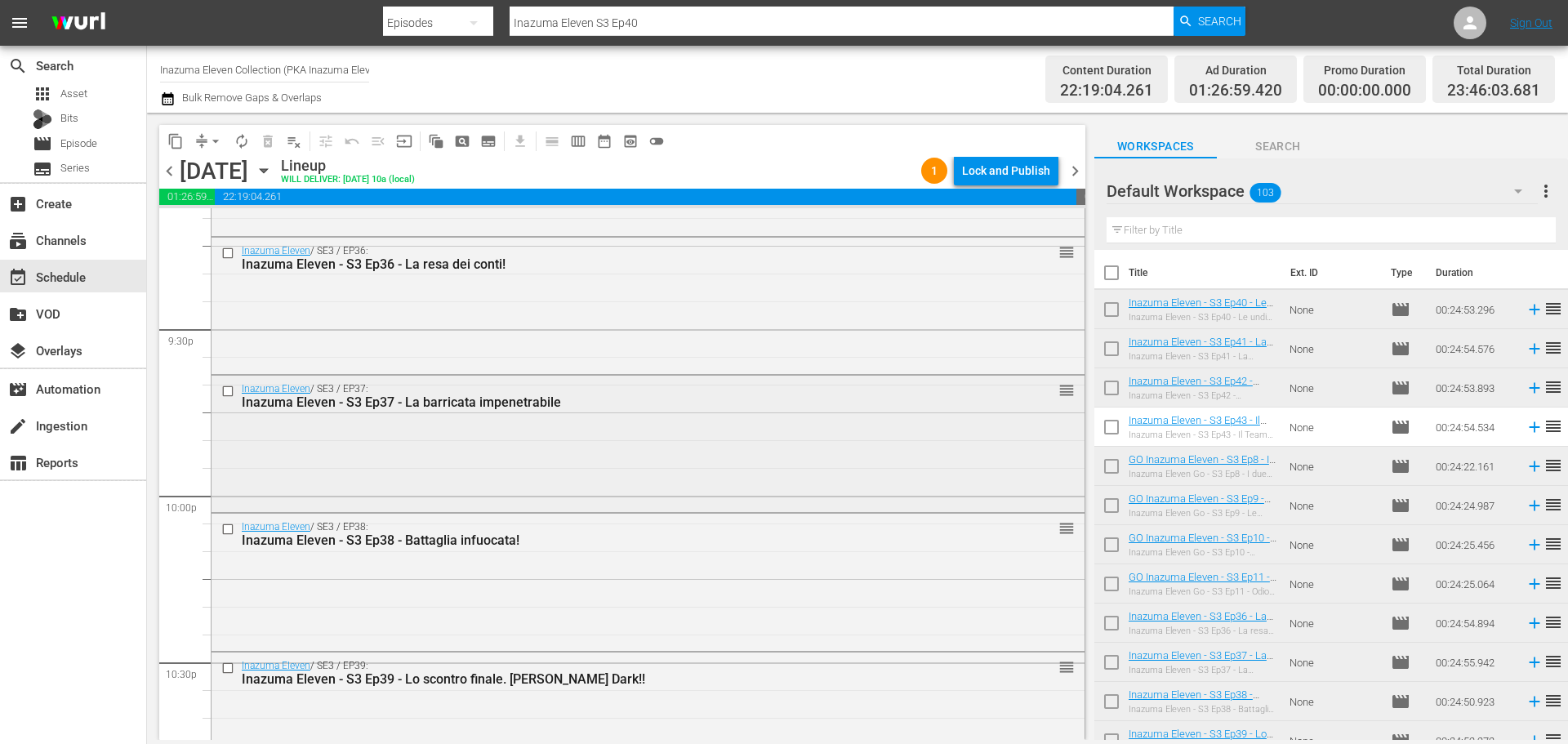
scroll to position [6892, 0]
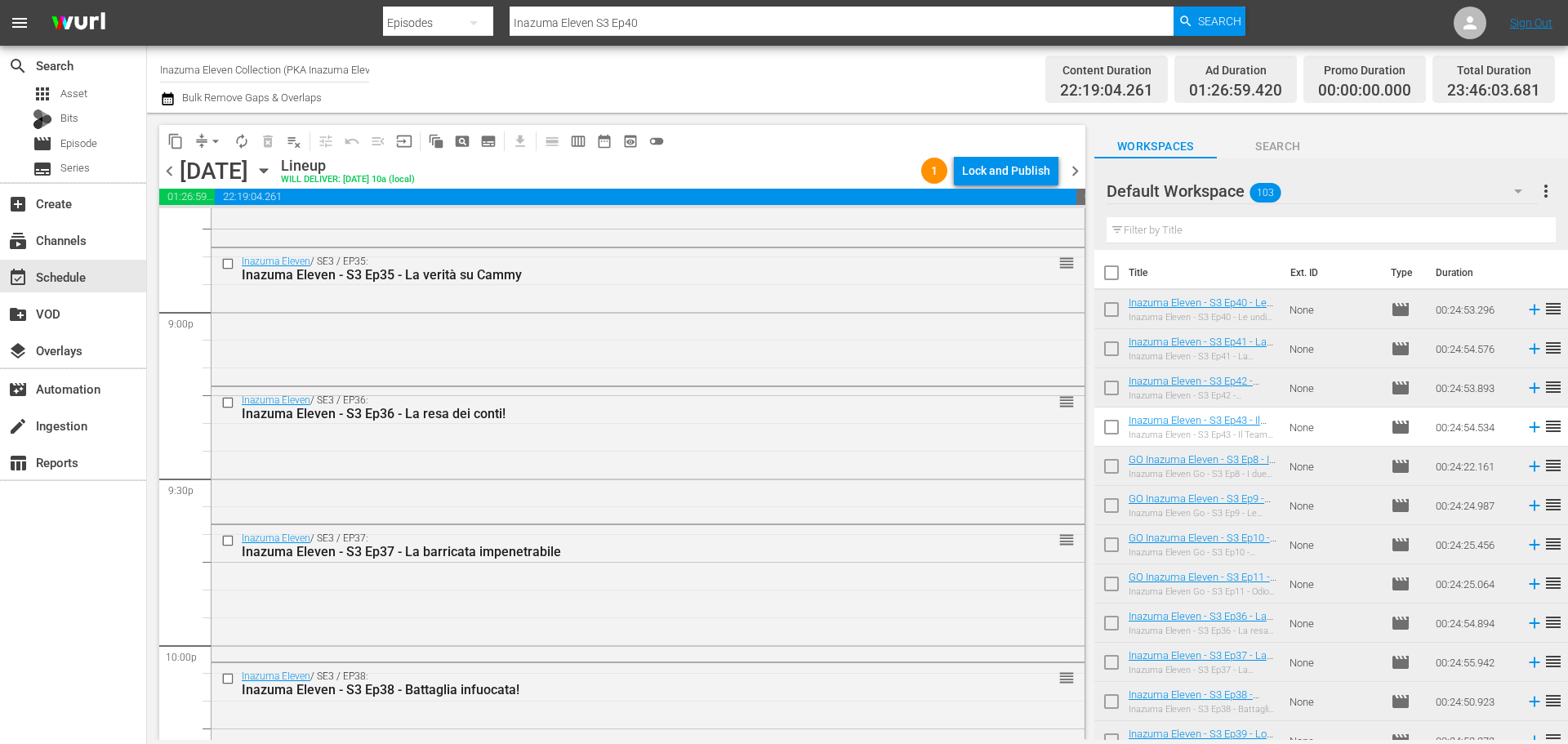
click at [273, 168] on icon "button" at bounding box center [264, 170] width 18 height 18
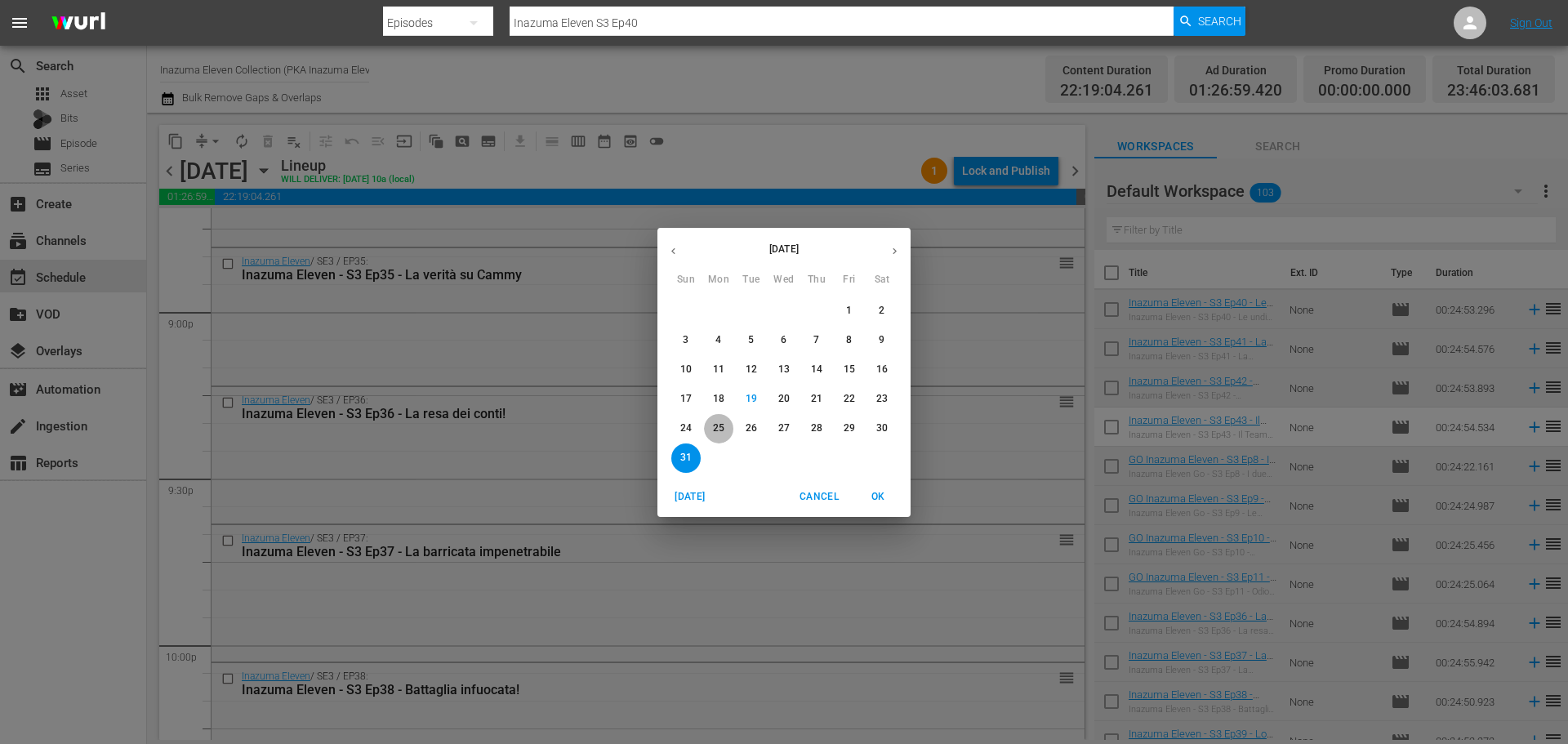
click at [723, 434] on p "25" at bounding box center [719, 428] width 11 height 14
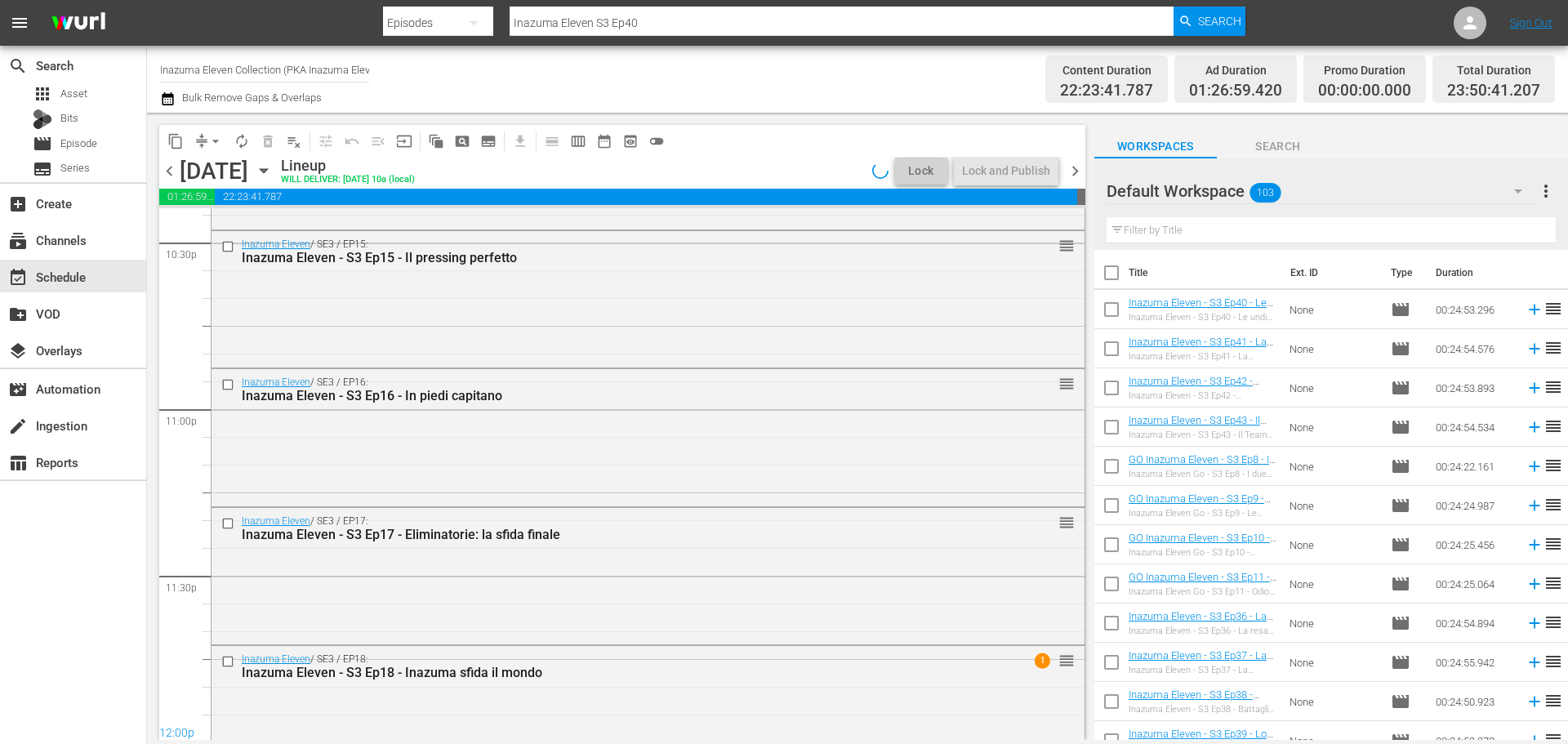
scroll to position [6835, 0]
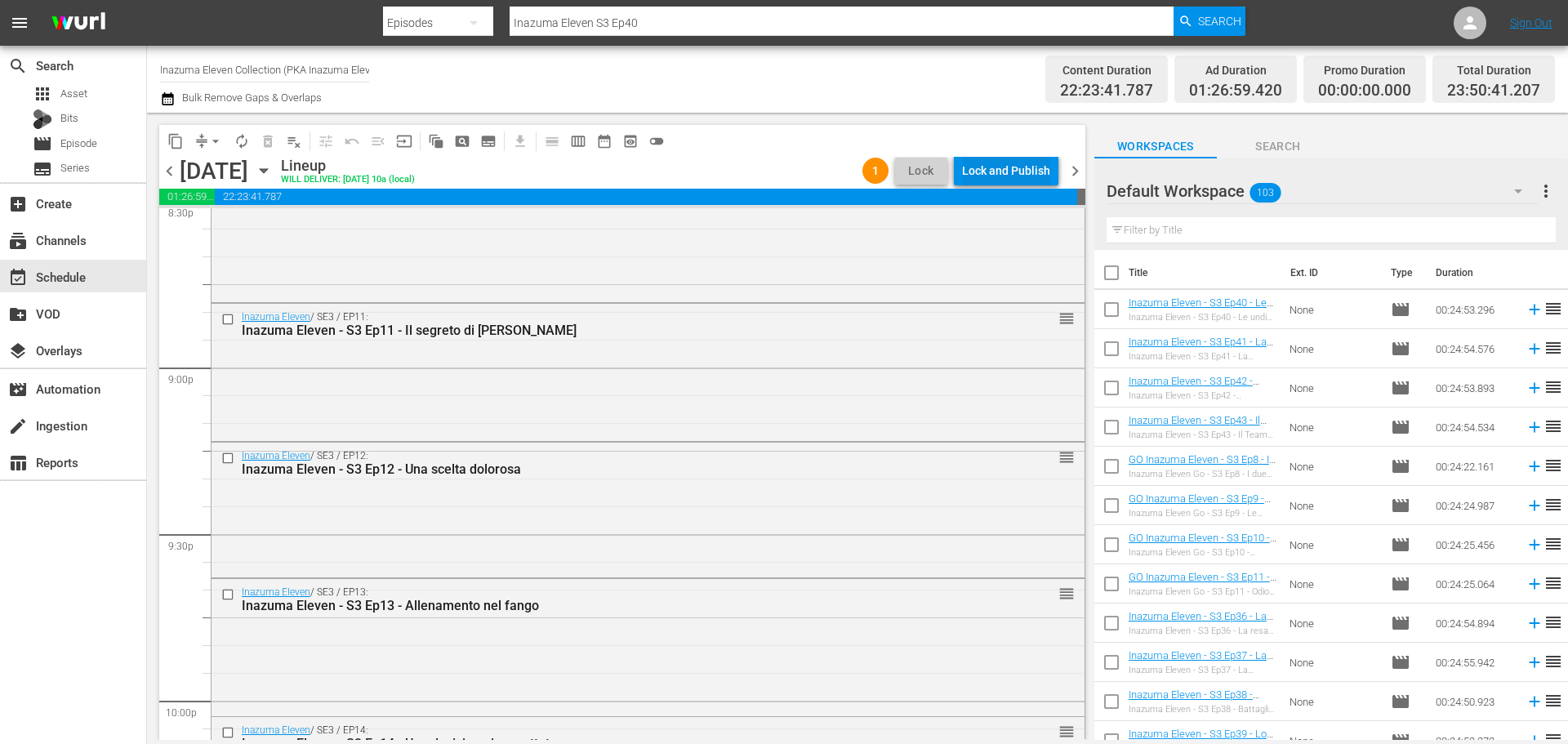
click at [997, 179] on div "Lock and Publish" at bounding box center [1006, 170] width 88 height 30
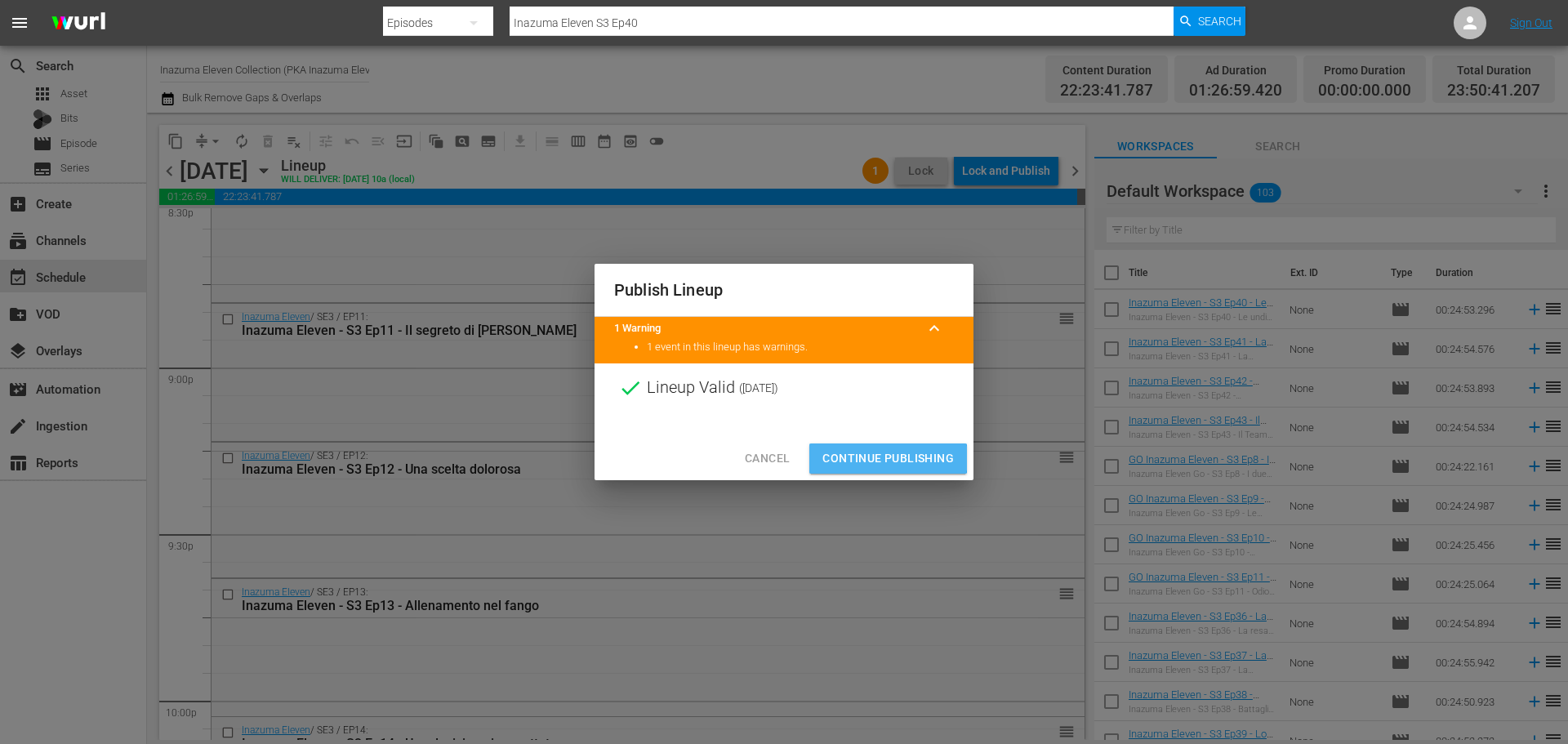
click at [886, 458] on span "Continue Publishing" at bounding box center [889, 457] width 132 height 20
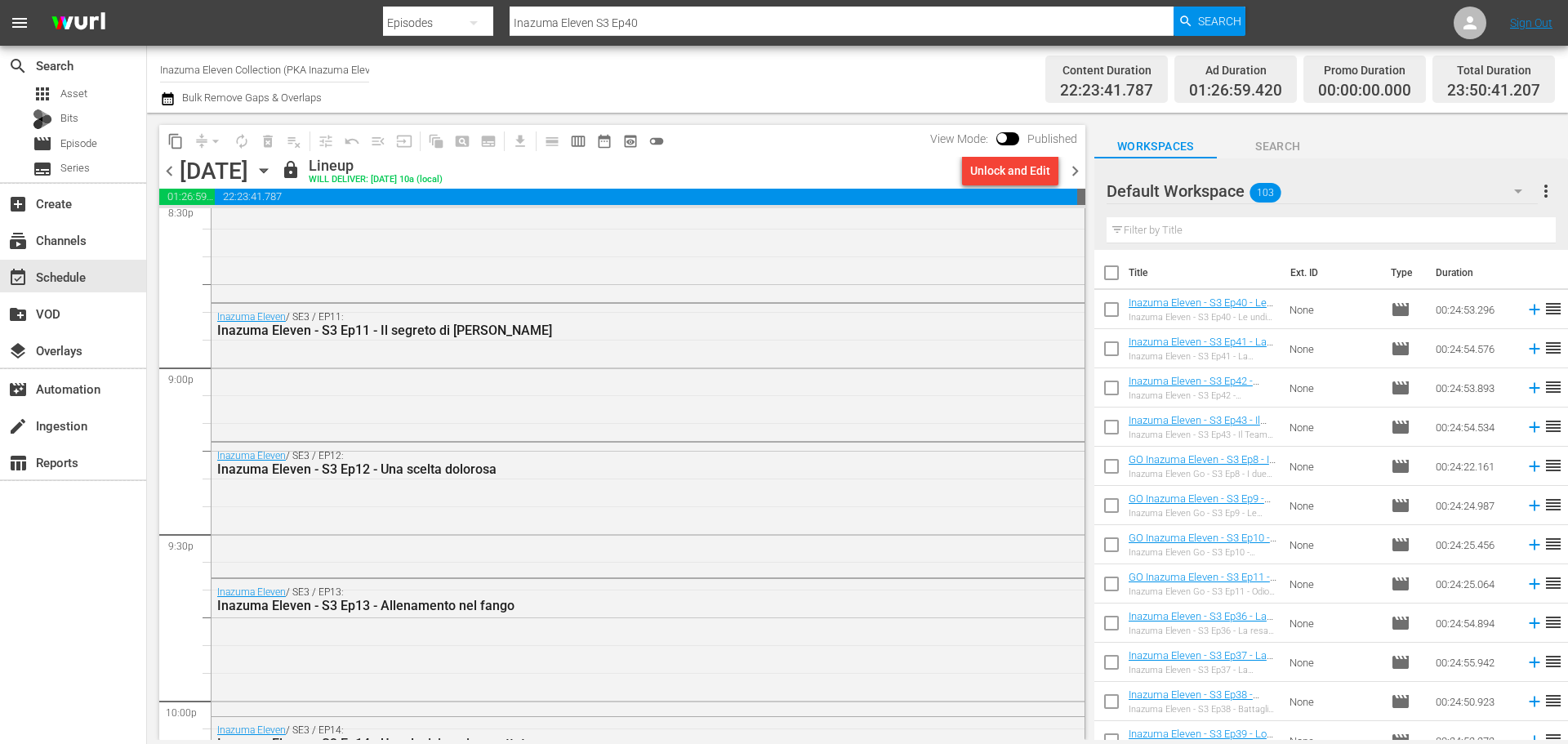
click at [1072, 174] on span "chevron_right" at bounding box center [1075, 170] width 20 height 20
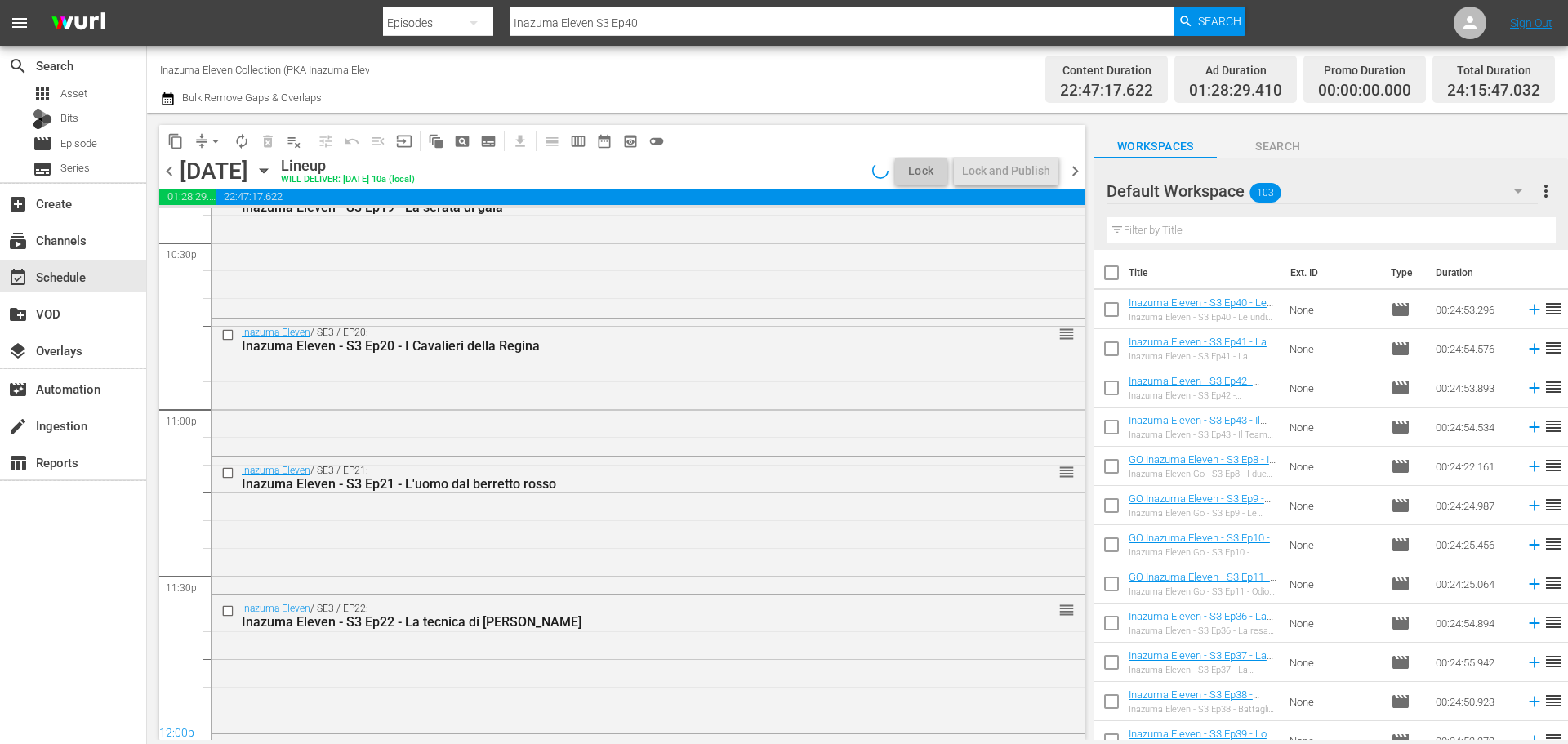
scroll to position [7308, 0]
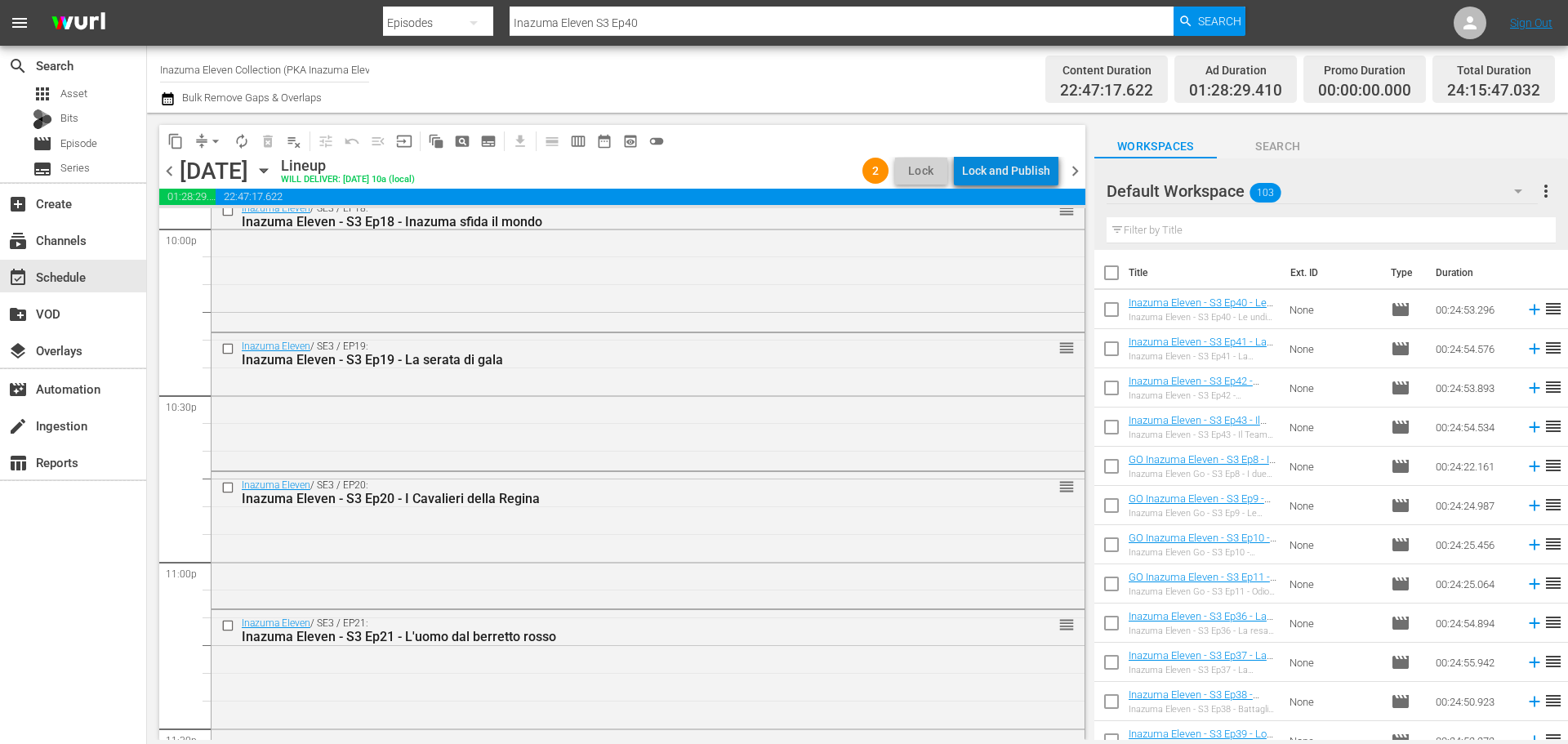
click at [1020, 172] on div "Lock and Publish" at bounding box center [1006, 170] width 88 height 30
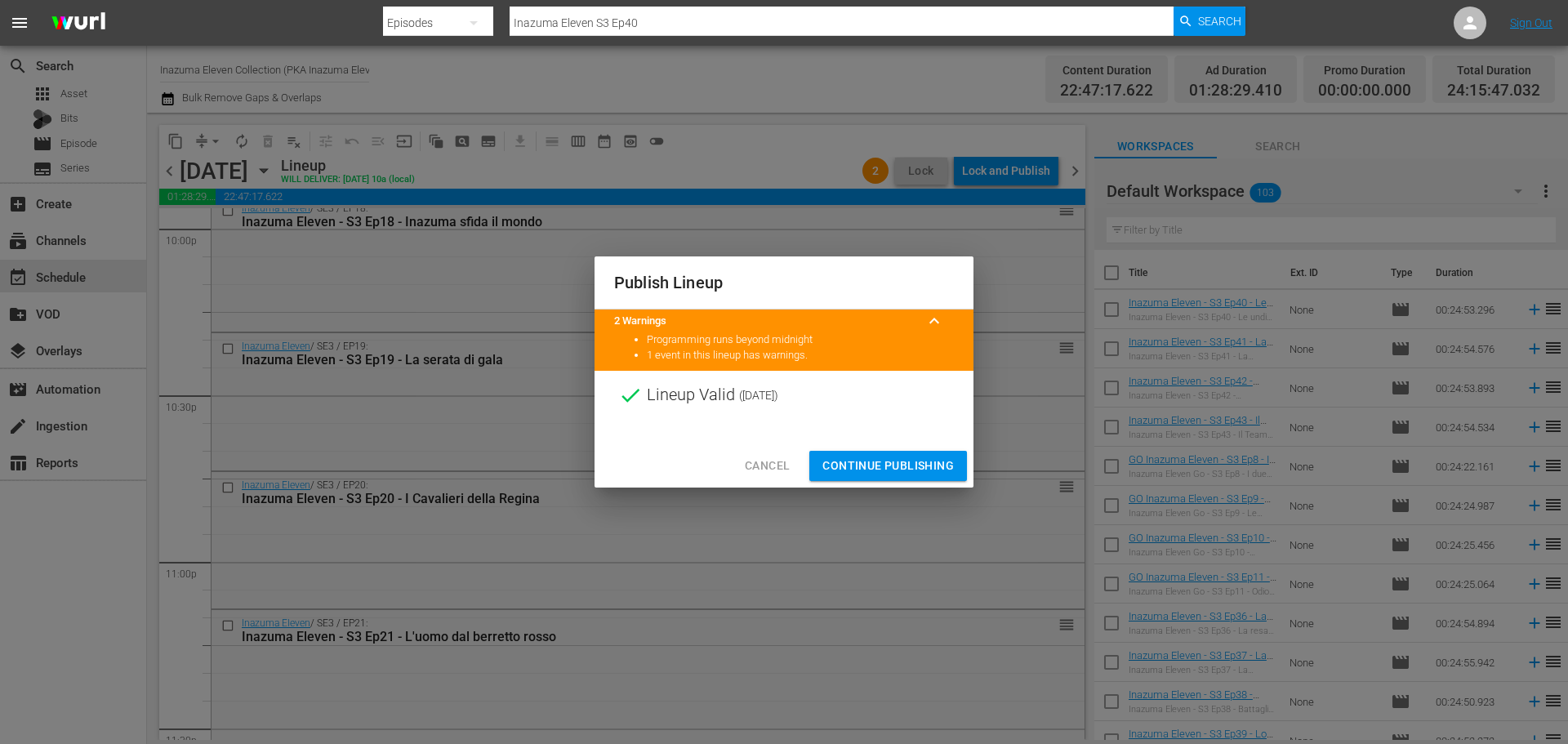
click at [929, 469] on span "Continue Publishing" at bounding box center [889, 465] width 132 height 20
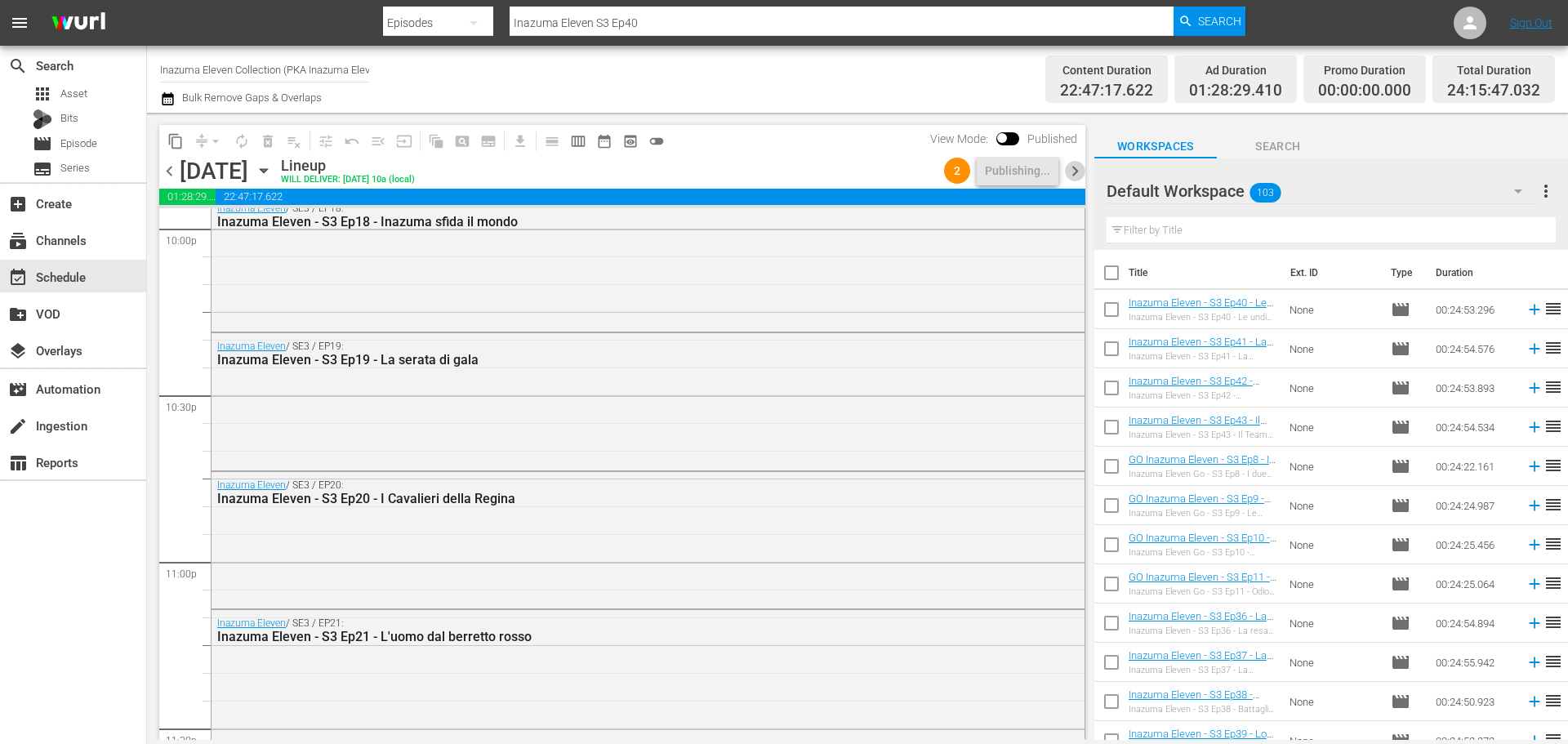
click at [1074, 172] on span "chevron_right" at bounding box center [1075, 170] width 20 height 20
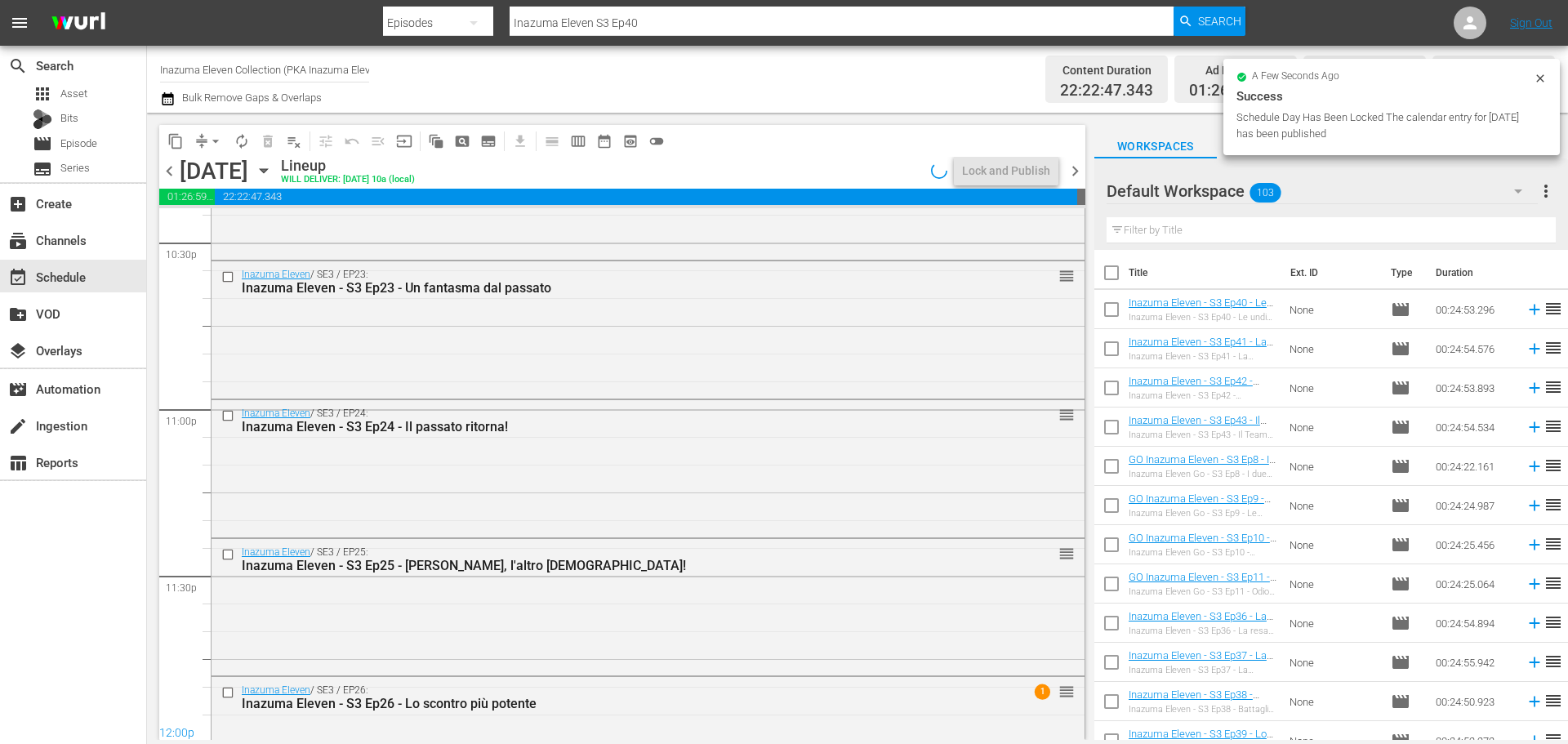
scroll to position [7280, 0]
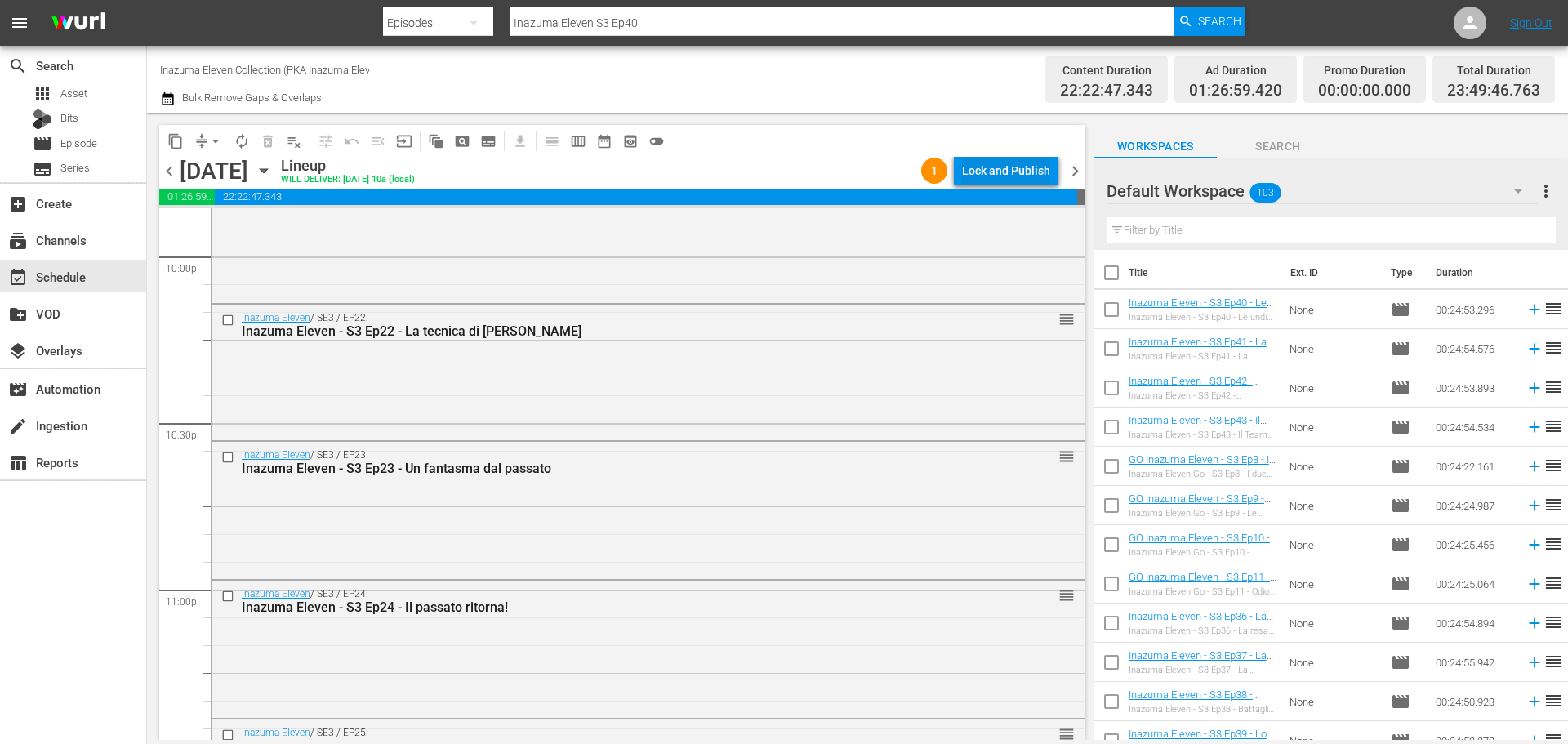
click at [1024, 169] on div "Lock and Publish" at bounding box center [1006, 170] width 88 height 30
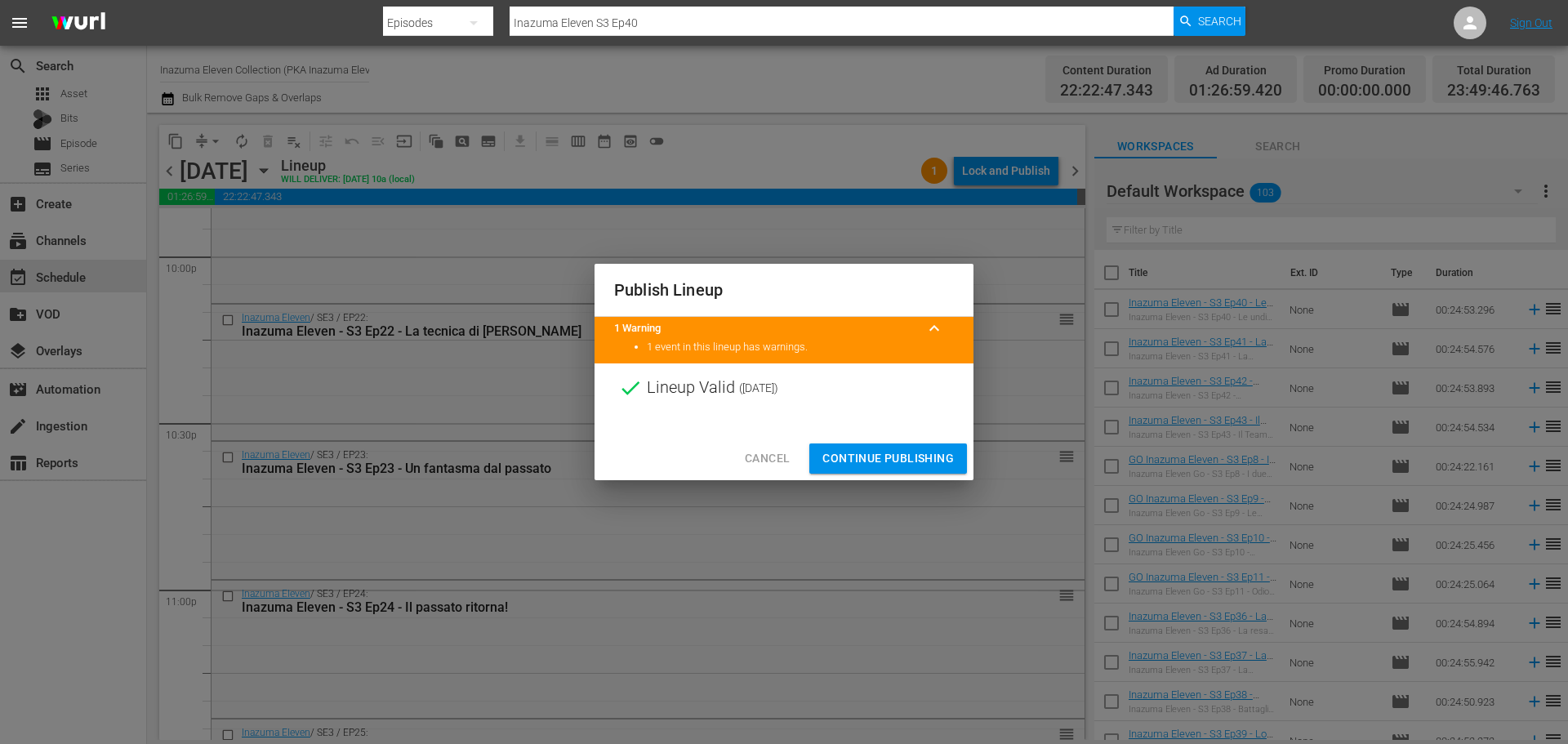
click at [932, 451] on span "Continue Publishing" at bounding box center [889, 457] width 132 height 20
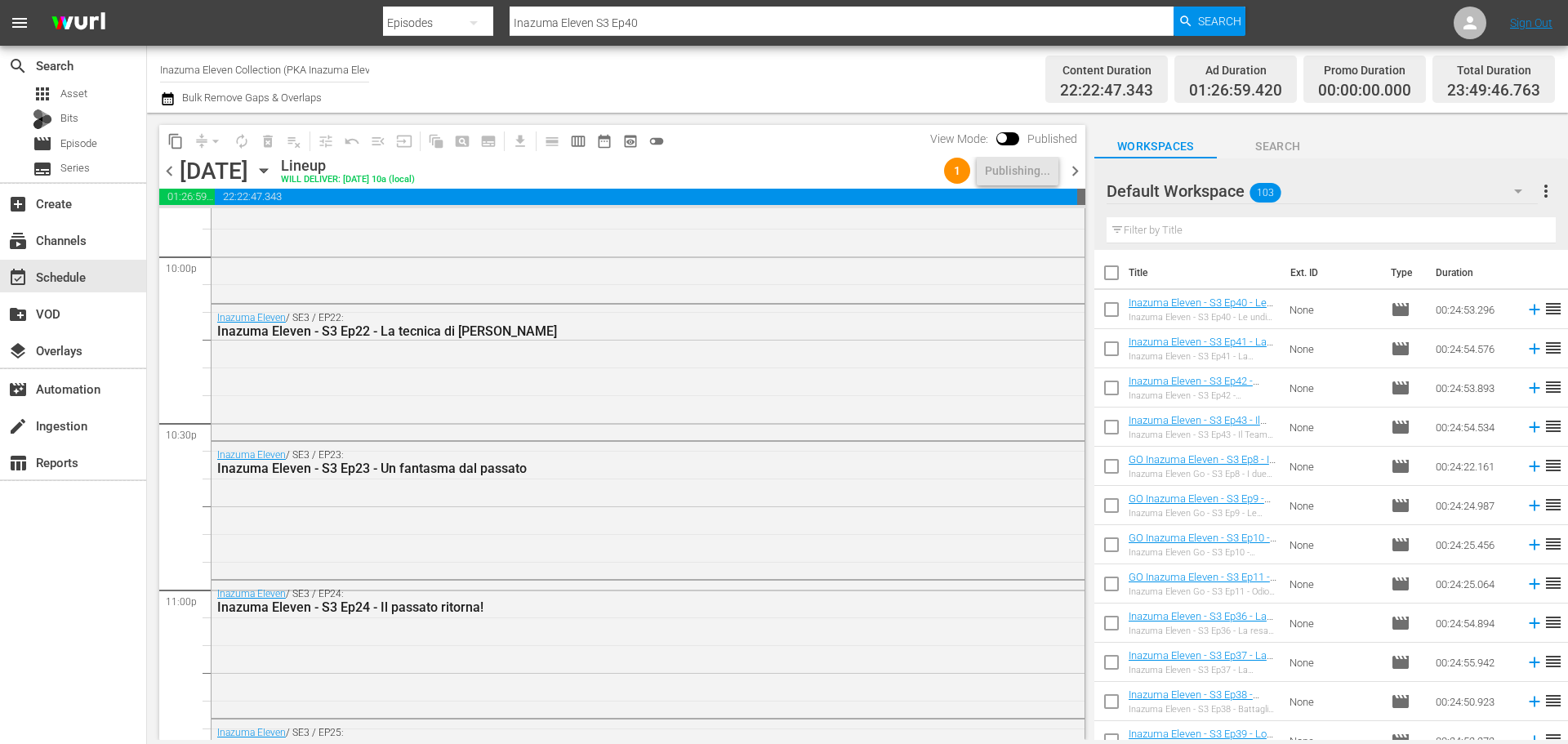
click at [1075, 176] on span "chevron_right" at bounding box center [1075, 170] width 20 height 20
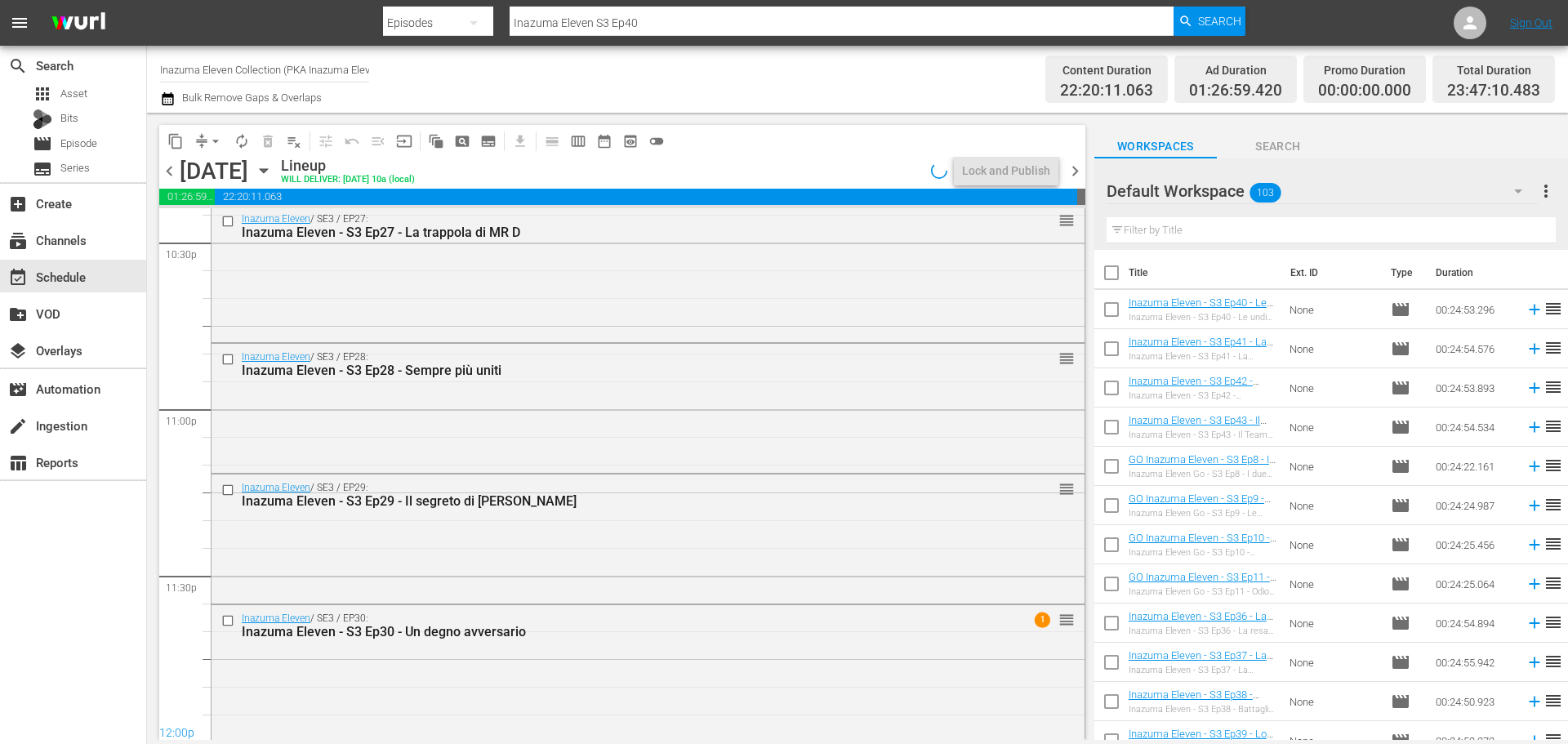
scroll to position [7224, 0]
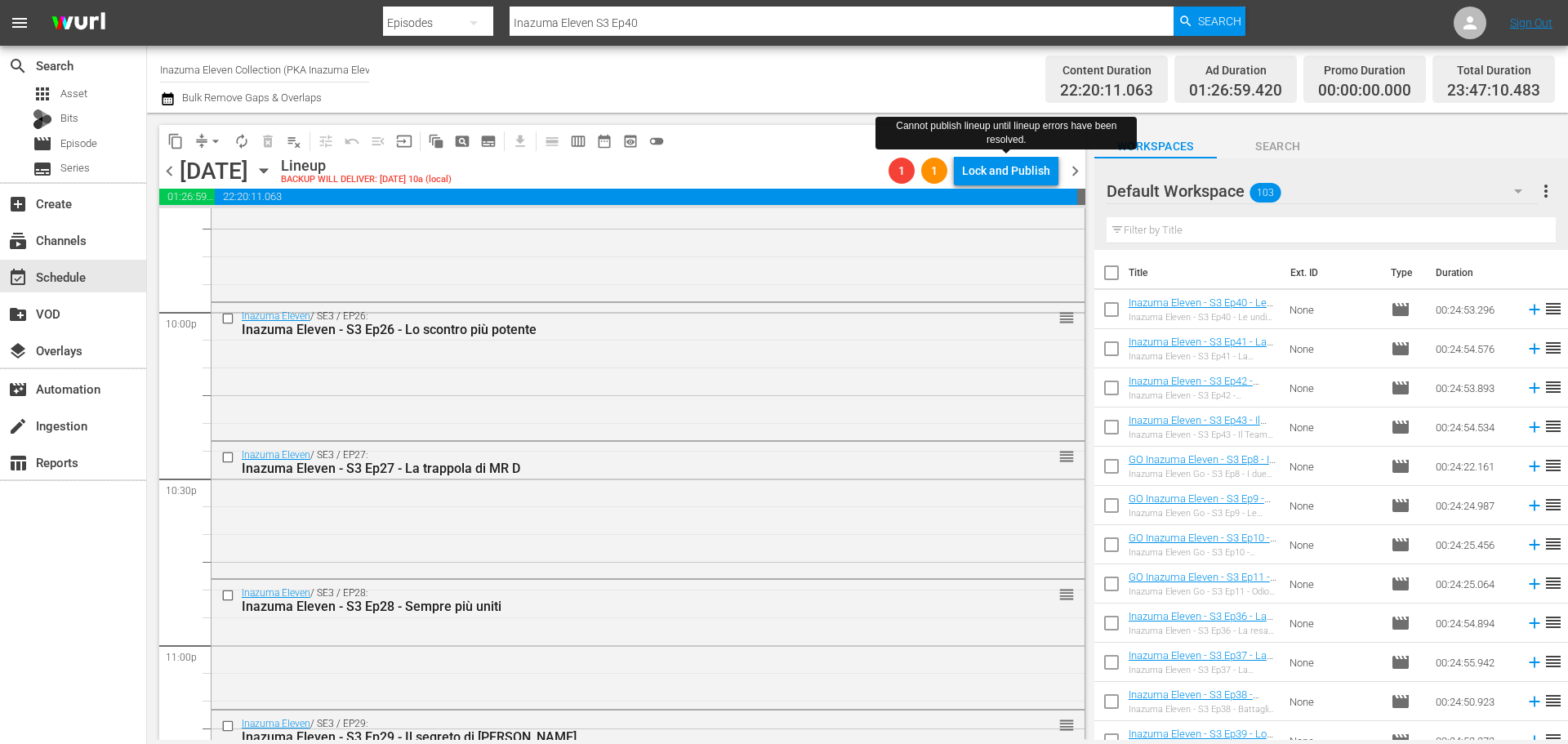
click at [1026, 175] on div "Lock and Publish" at bounding box center [1006, 170] width 88 height 30
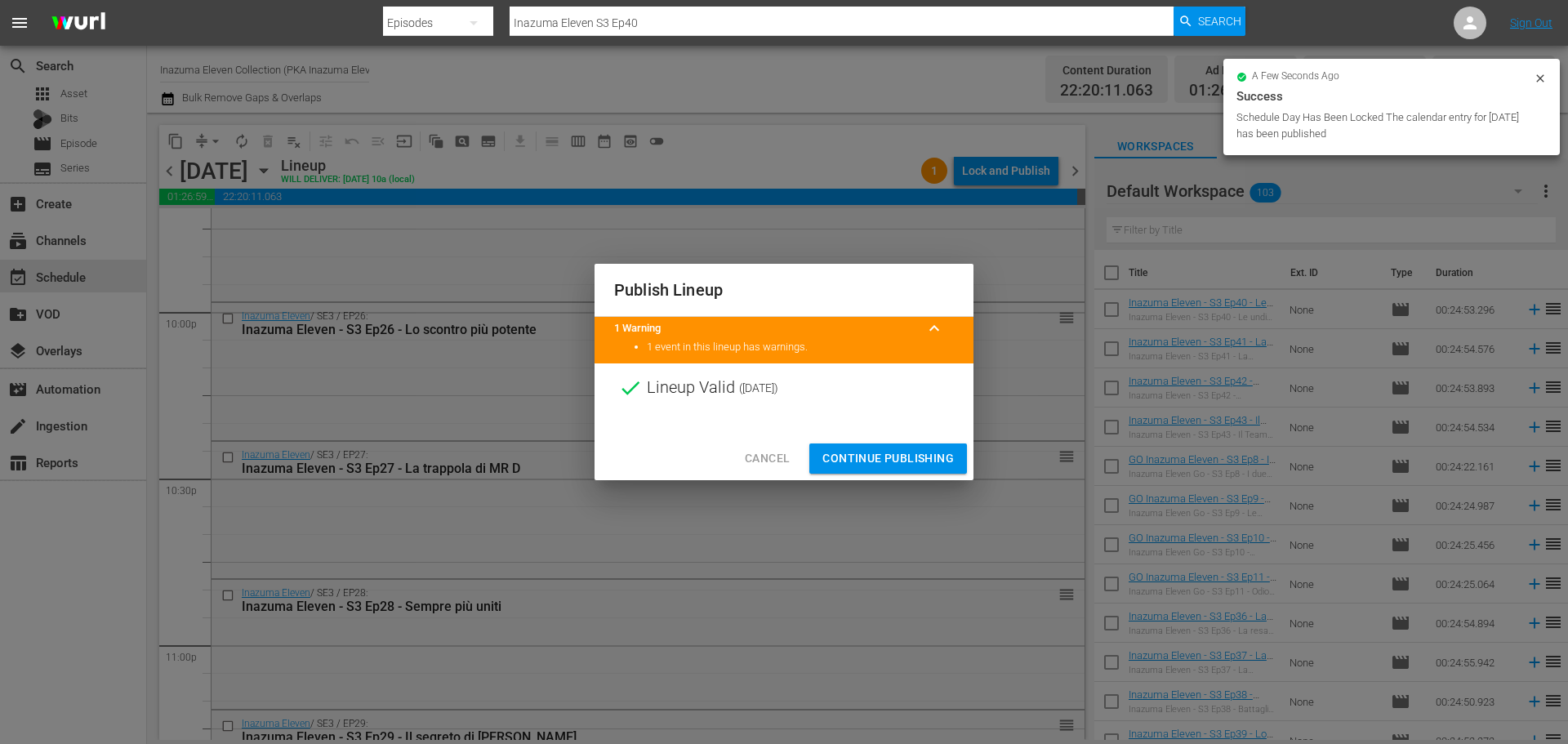
click at [953, 454] on span "Continue Publishing" at bounding box center [889, 457] width 132 height 20
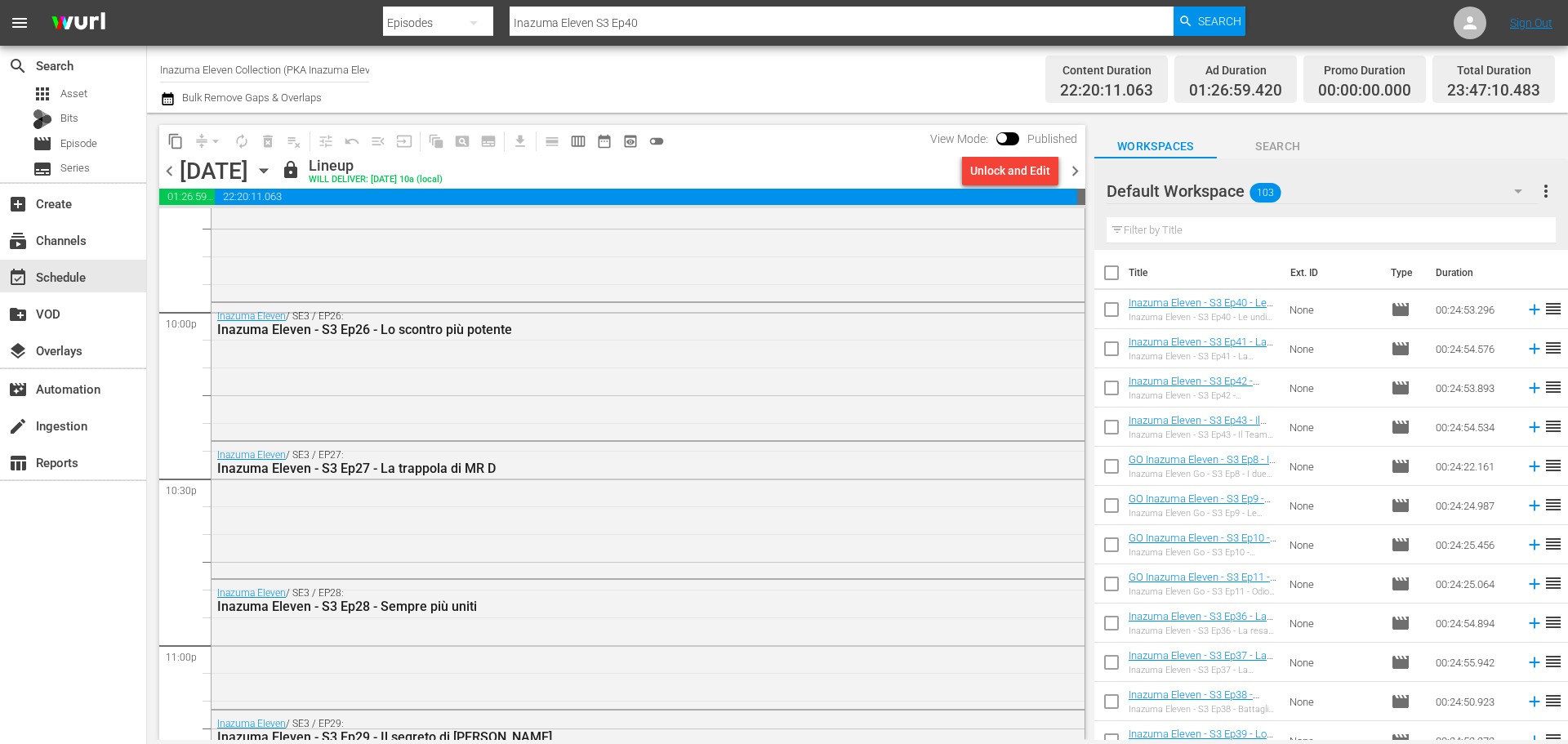
scroll to position [7196, 0]
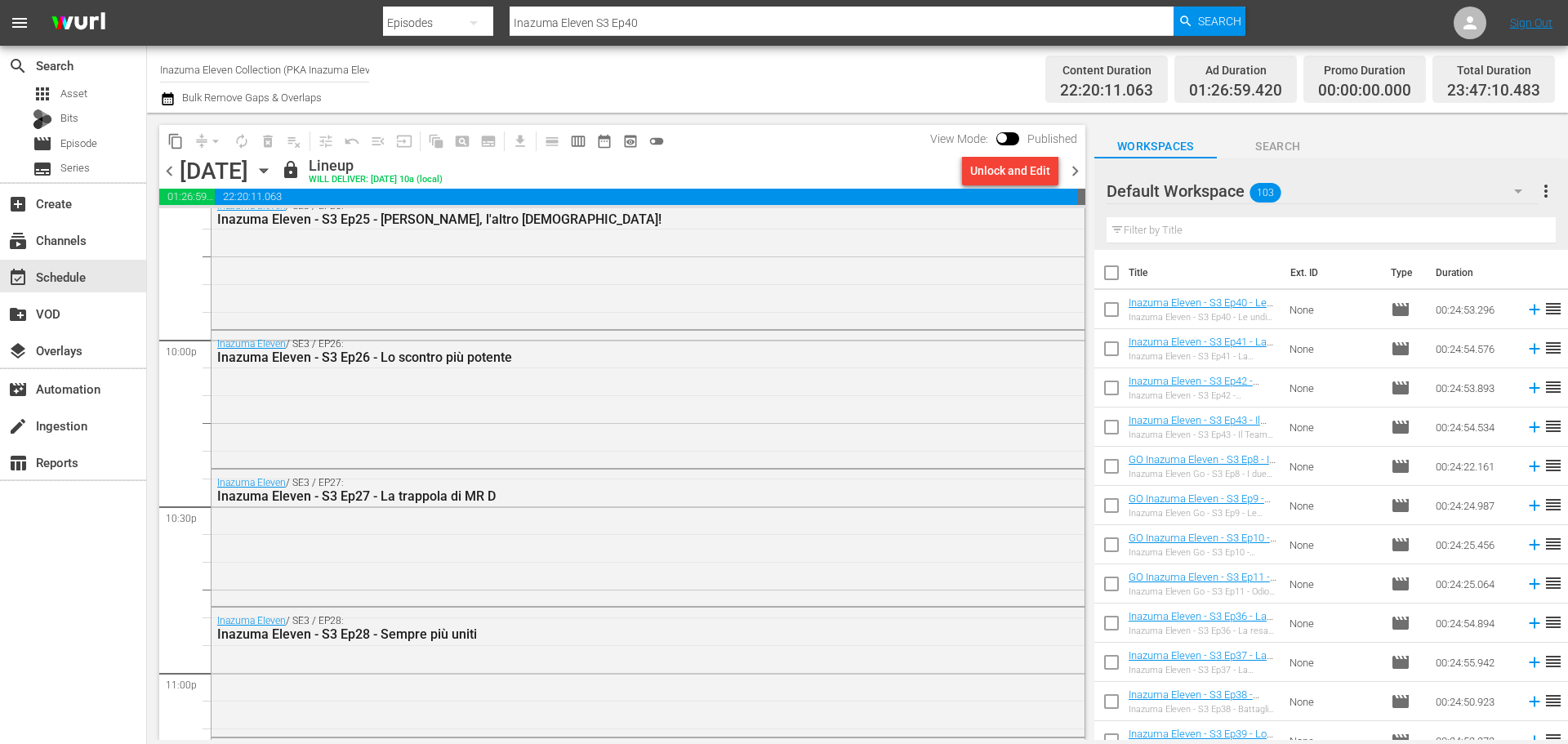
click at [1080, 178] on span "chevron_right" at bounding box center [1075, 170] width 20 height 20
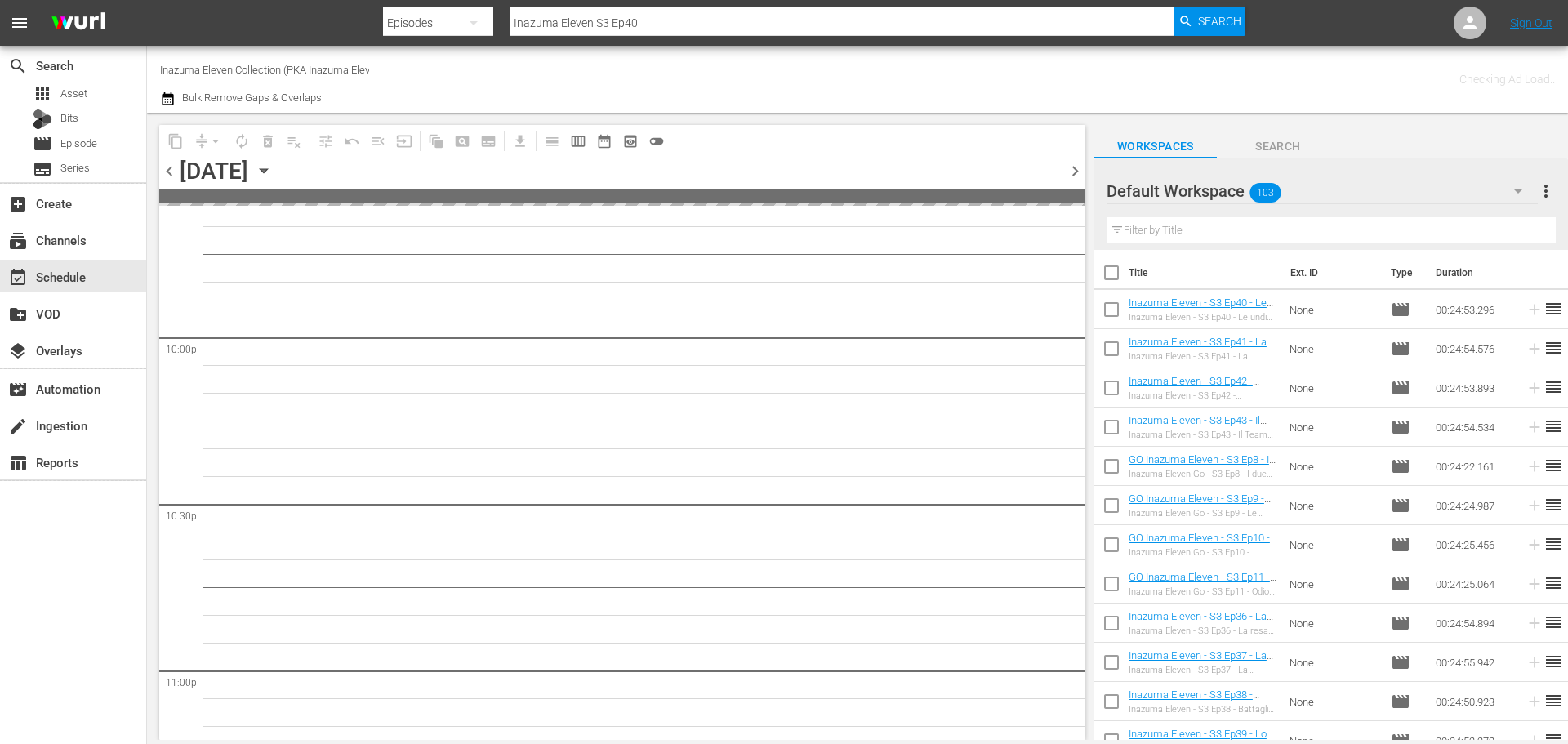
scroll to position [7460, 0]
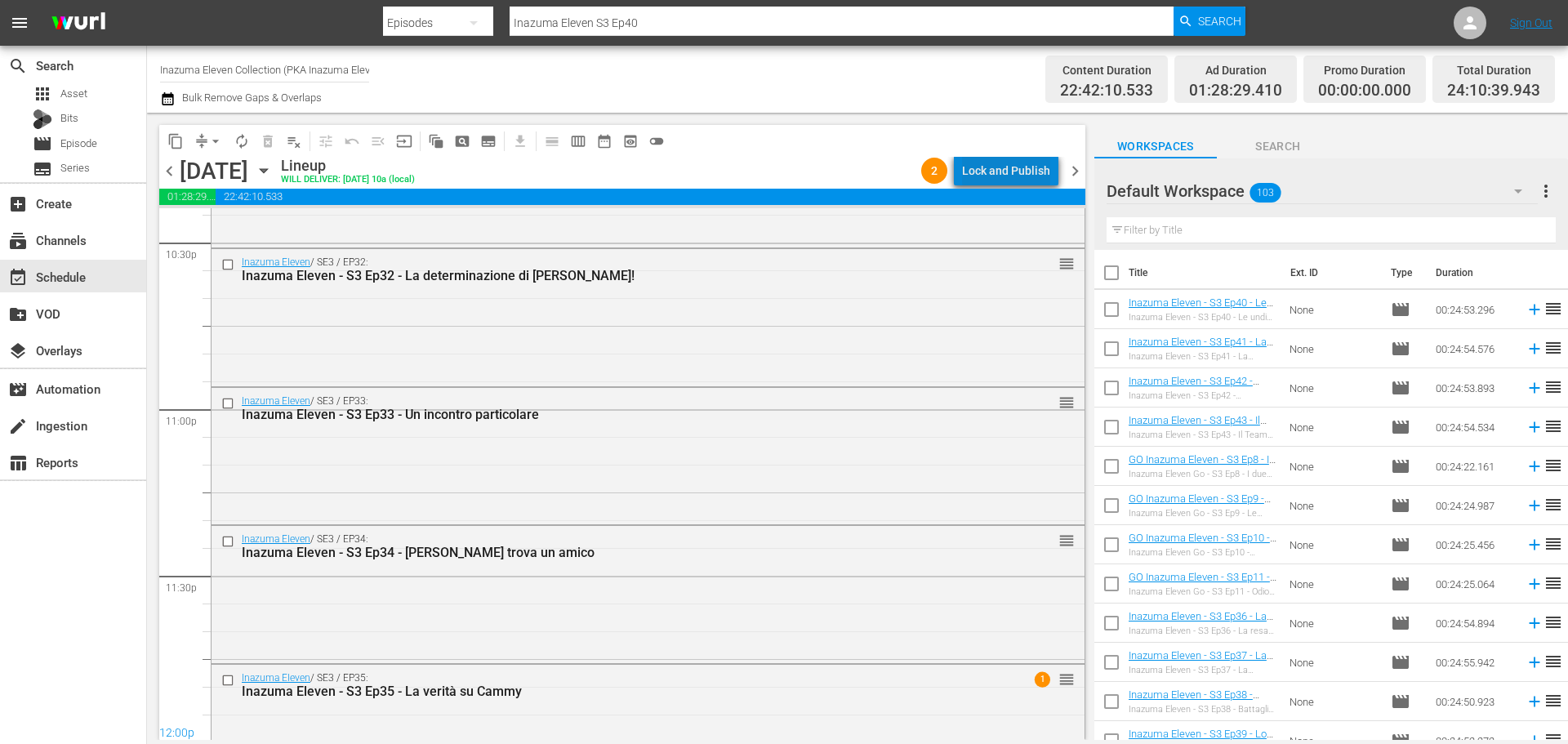
click at [1025, 169] on div "Lock and Publish" at bounding box center [1006, 170] width 88 height 30
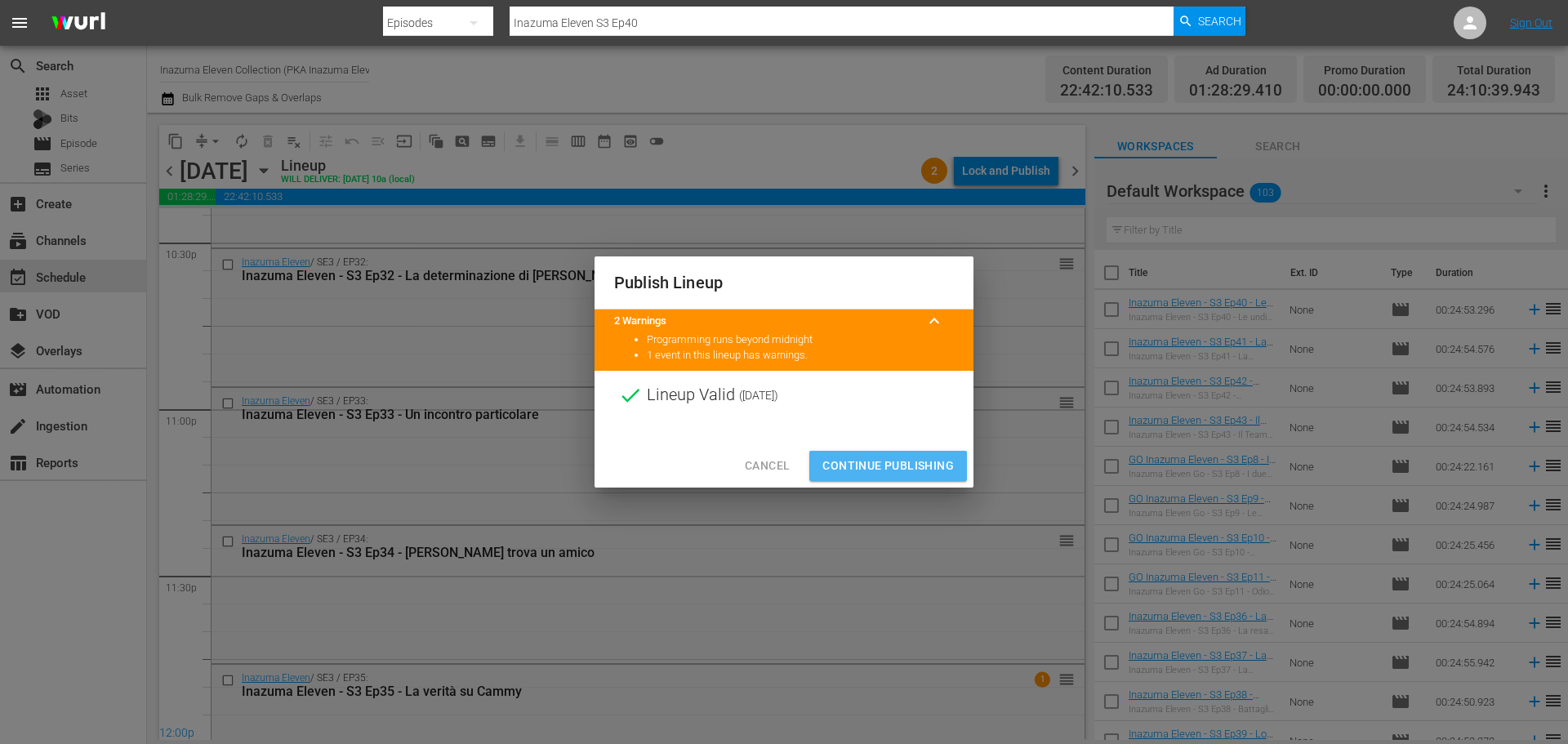
click at [919, 464] on span "Continue Publishing" at bounding box center [889, 465] width 132 height 20
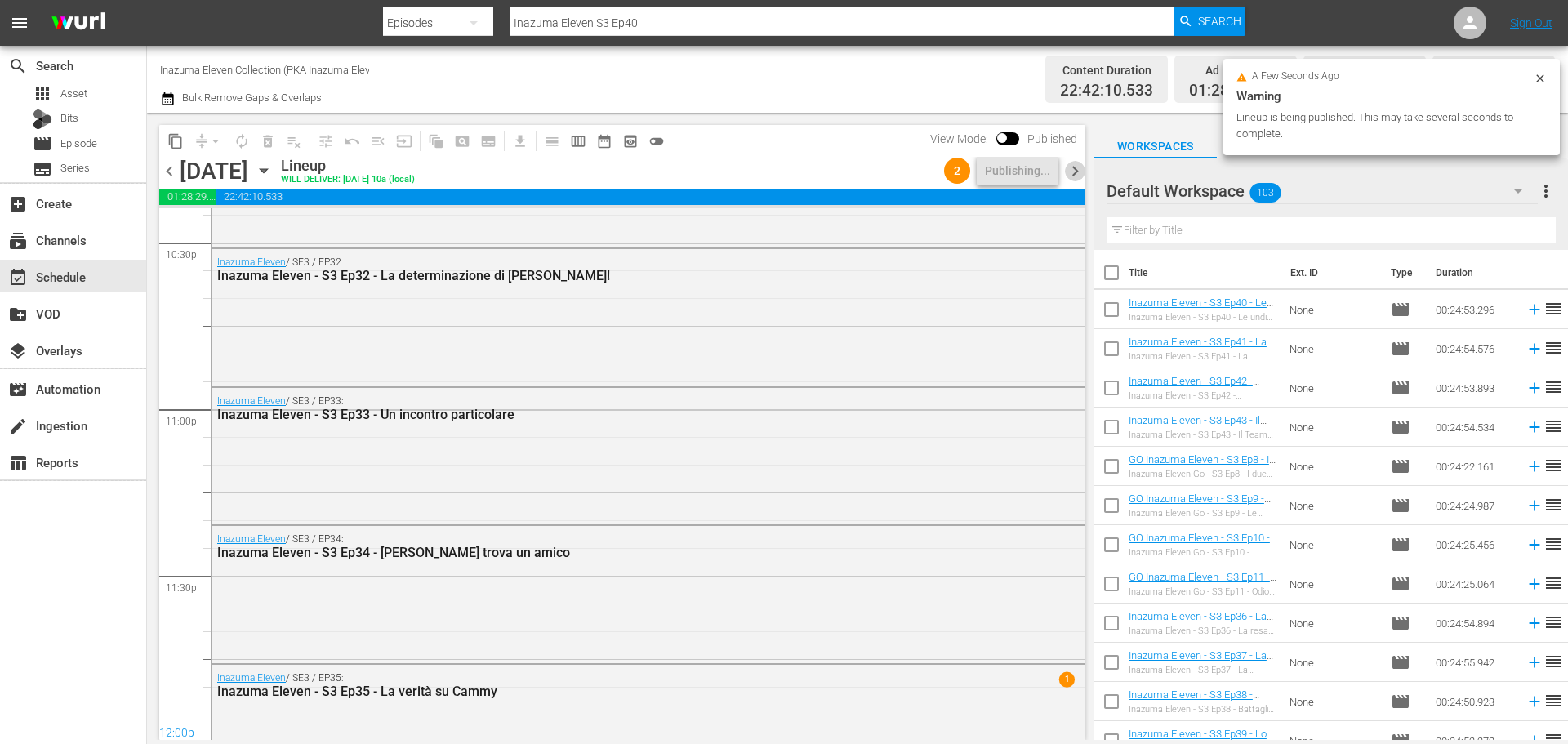
click at [1081, 171] on span "chevron_right" at bounding box center [1075, 170] width 20 height 20
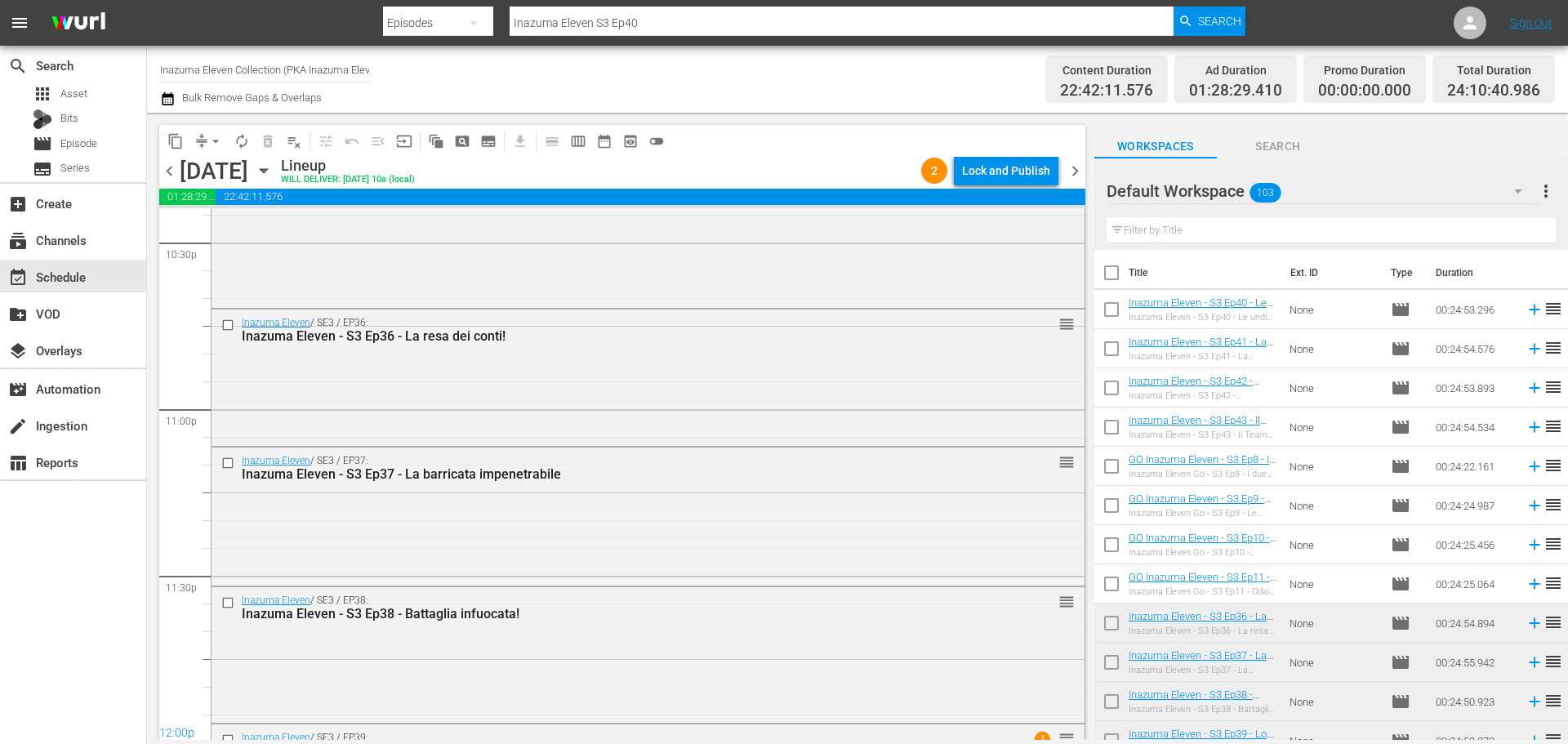
click at [1046, 176] on div "Lock and Publish" at bounding box center [1006, 170] width 88 height 30
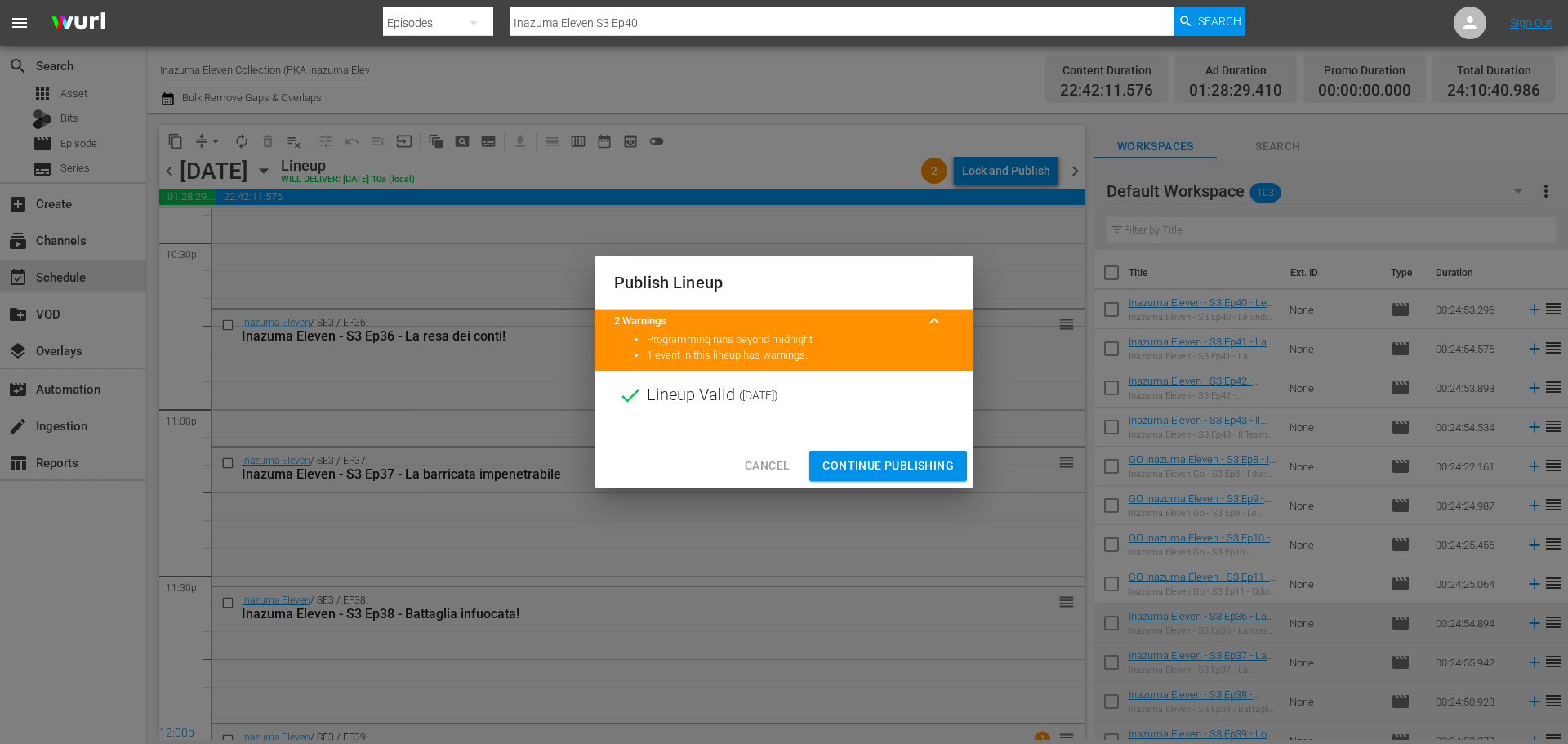
click at [922, 464] on span "Continue Publishing" at bounding box center [889, 465] width 132 height 20
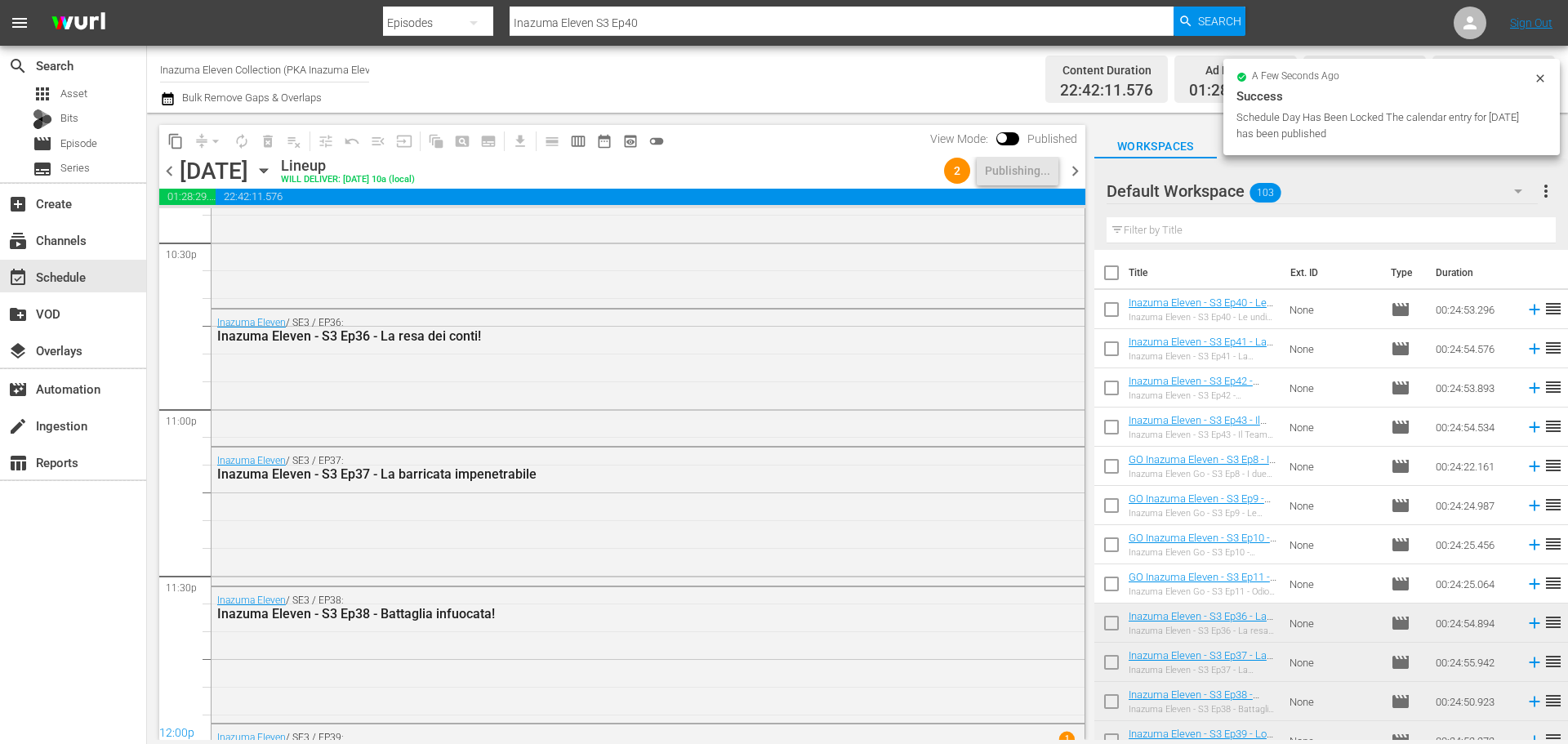
click at [1073, 177] on span "chevron_right" at bounding box center [1075, 170] width 20 height 20
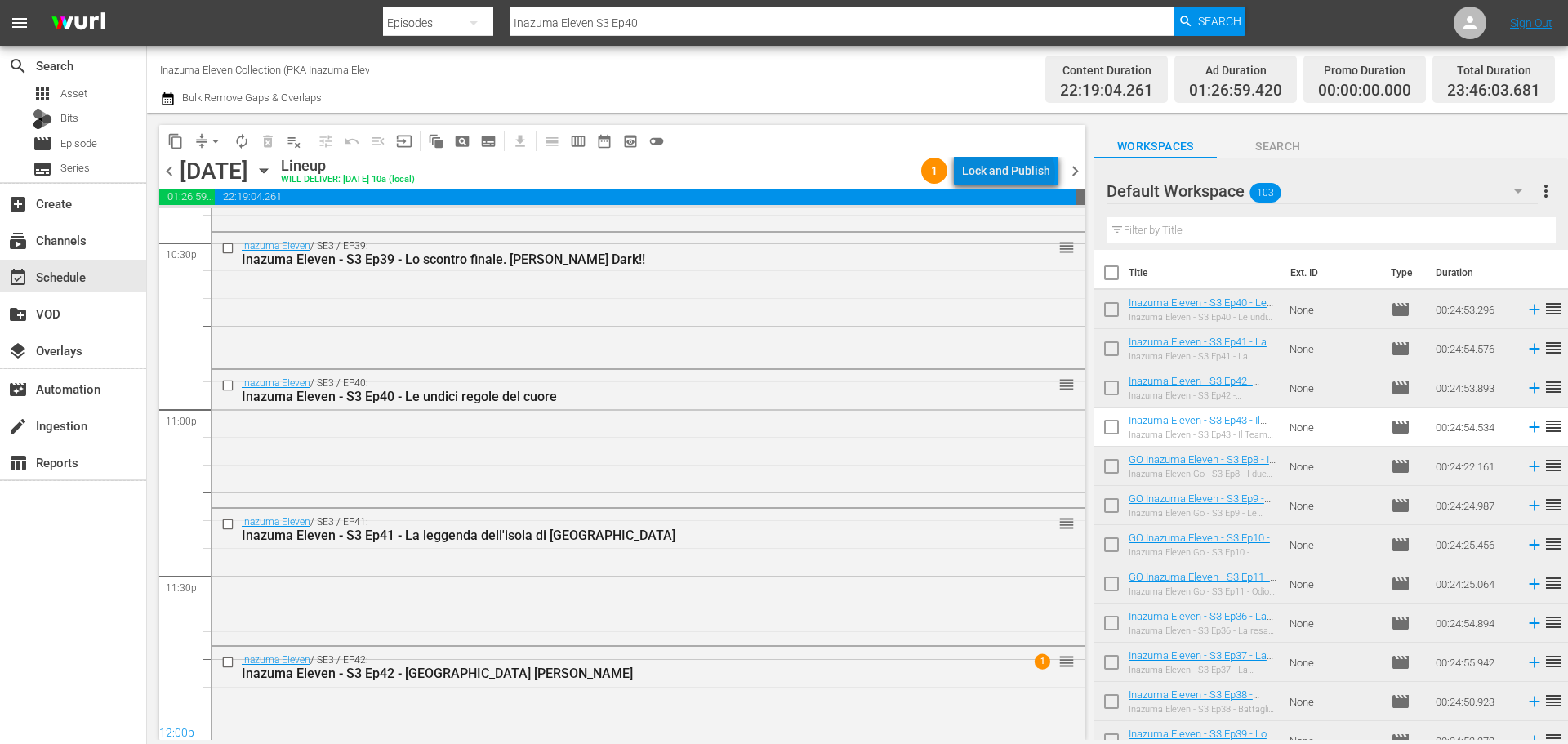
click at [1012, 173] on div "Lock and Publish" at bounding box center [1006, 170] width 88 height 30
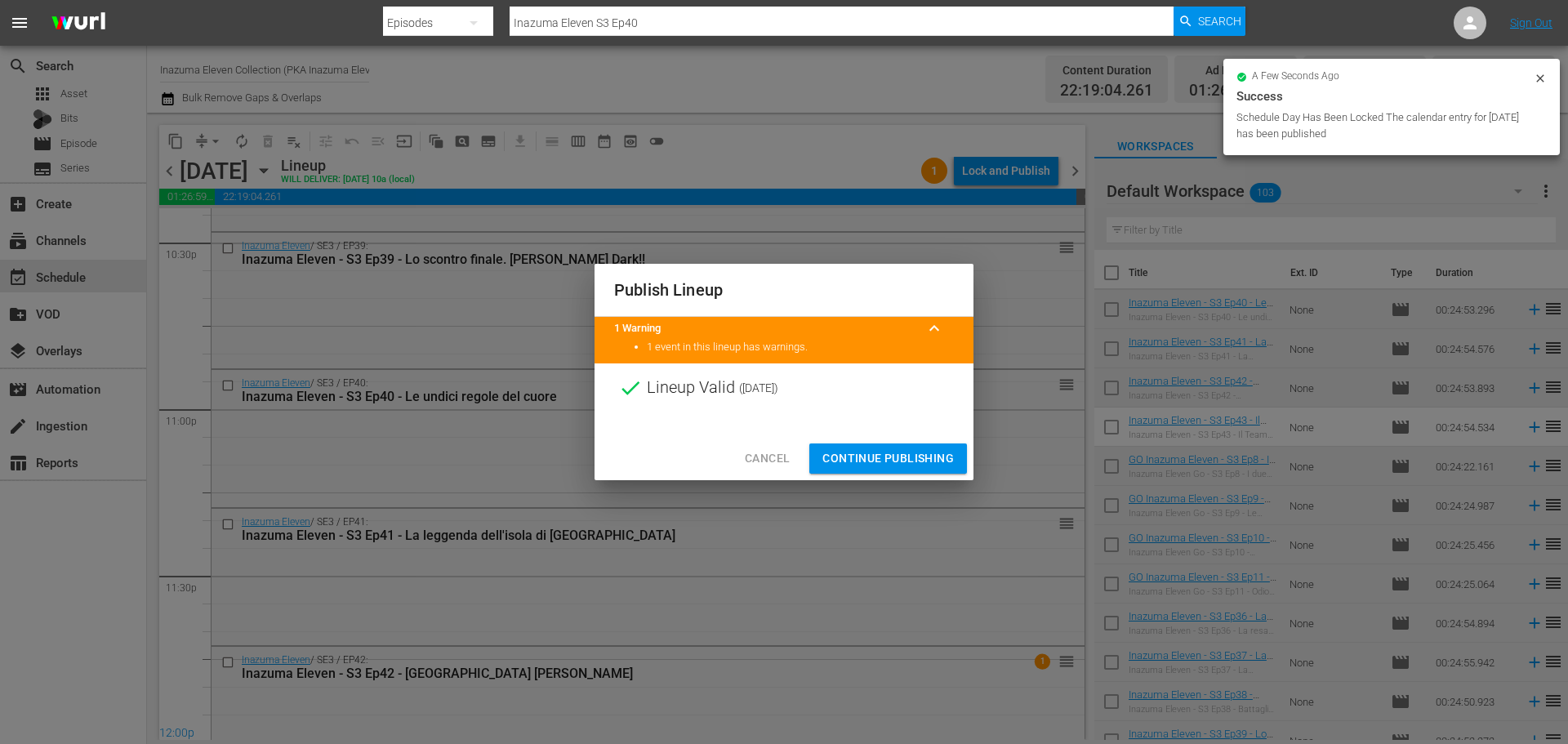
click at [930, 456] on span "Continue Publishing" at bounding box center [889, 457] width 132 height 20
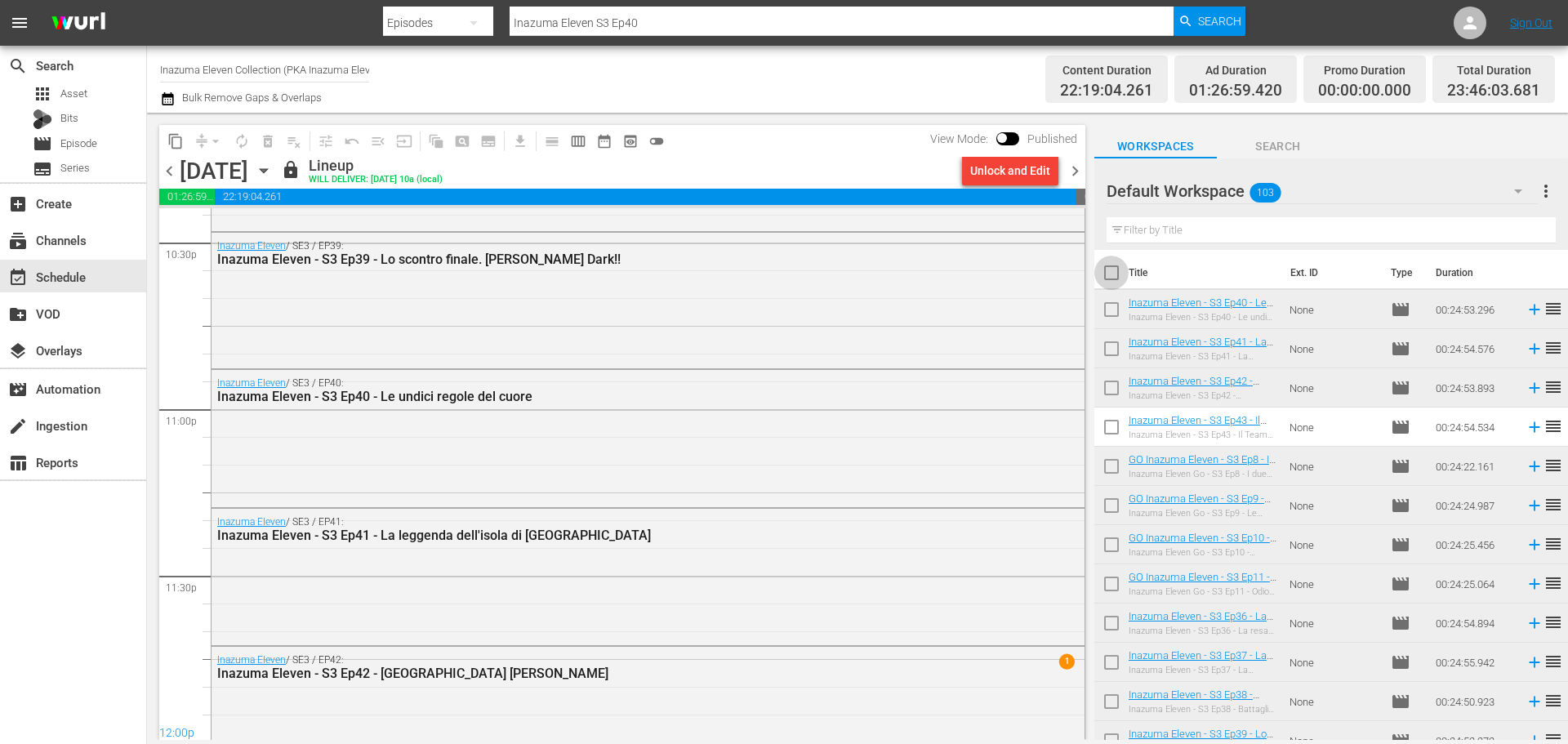
click at [1104, 271] on input "checkbox" at bounding box center [1111, 276] width 34 height 34
checkbox input "true"
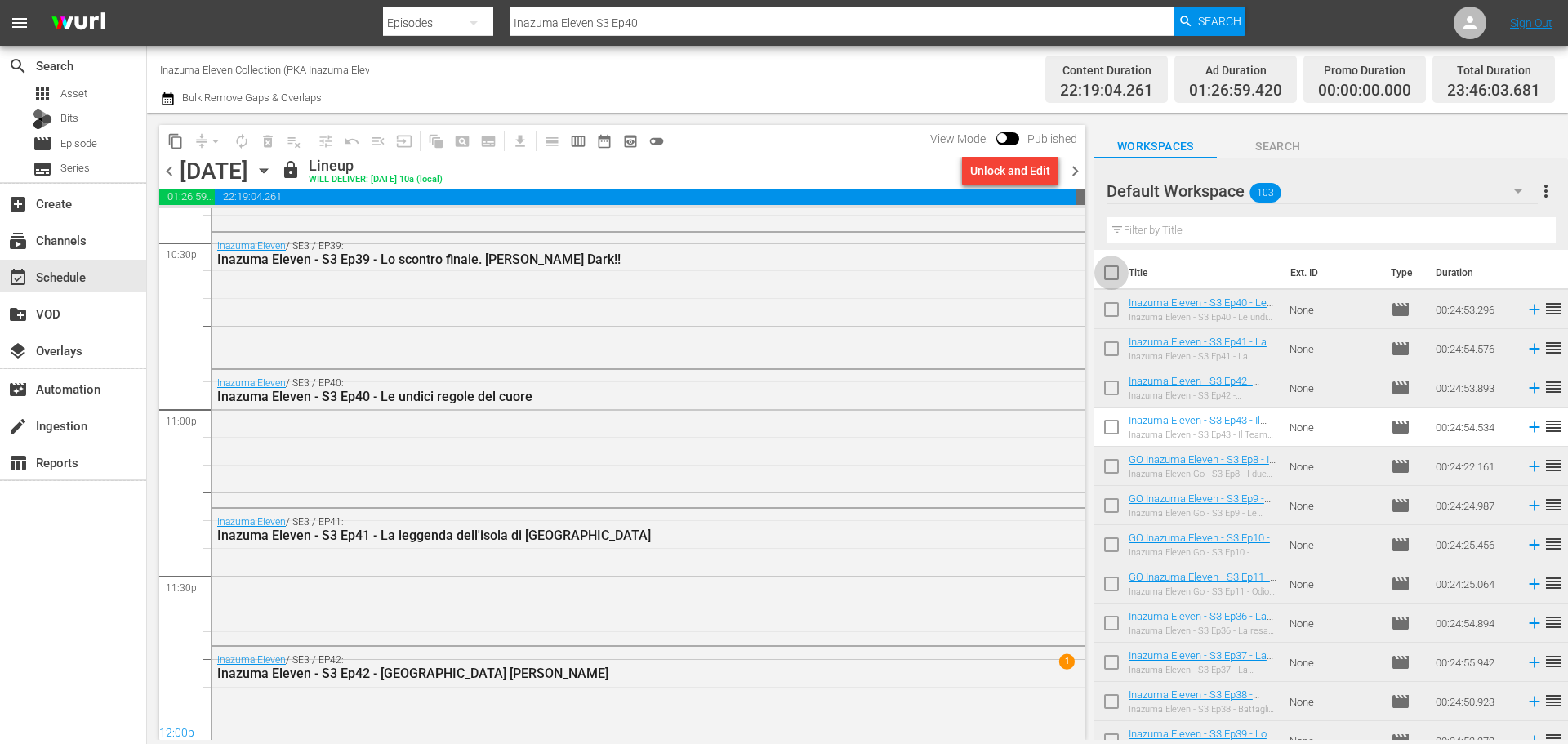
checkbox input "true"
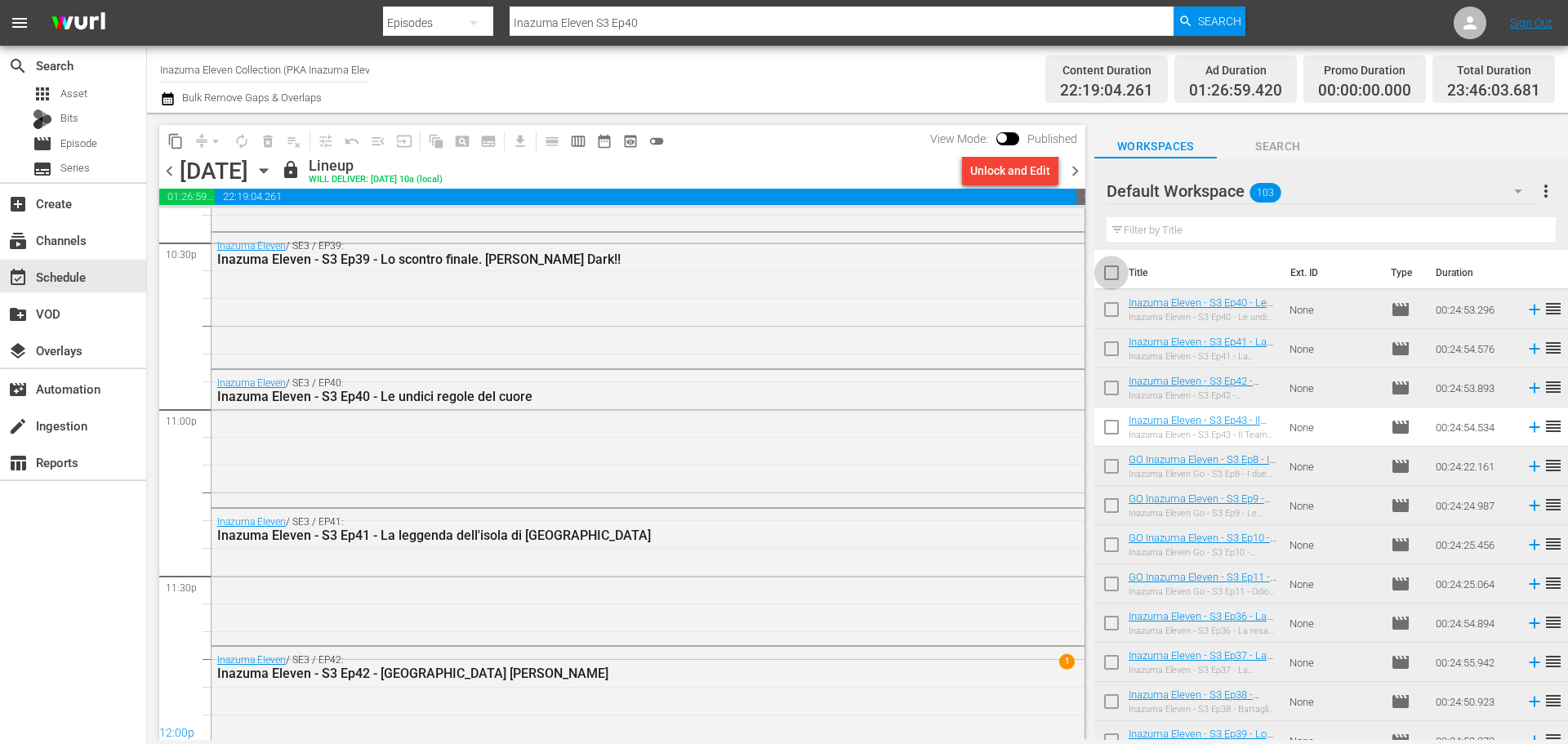
checkbox input "true"
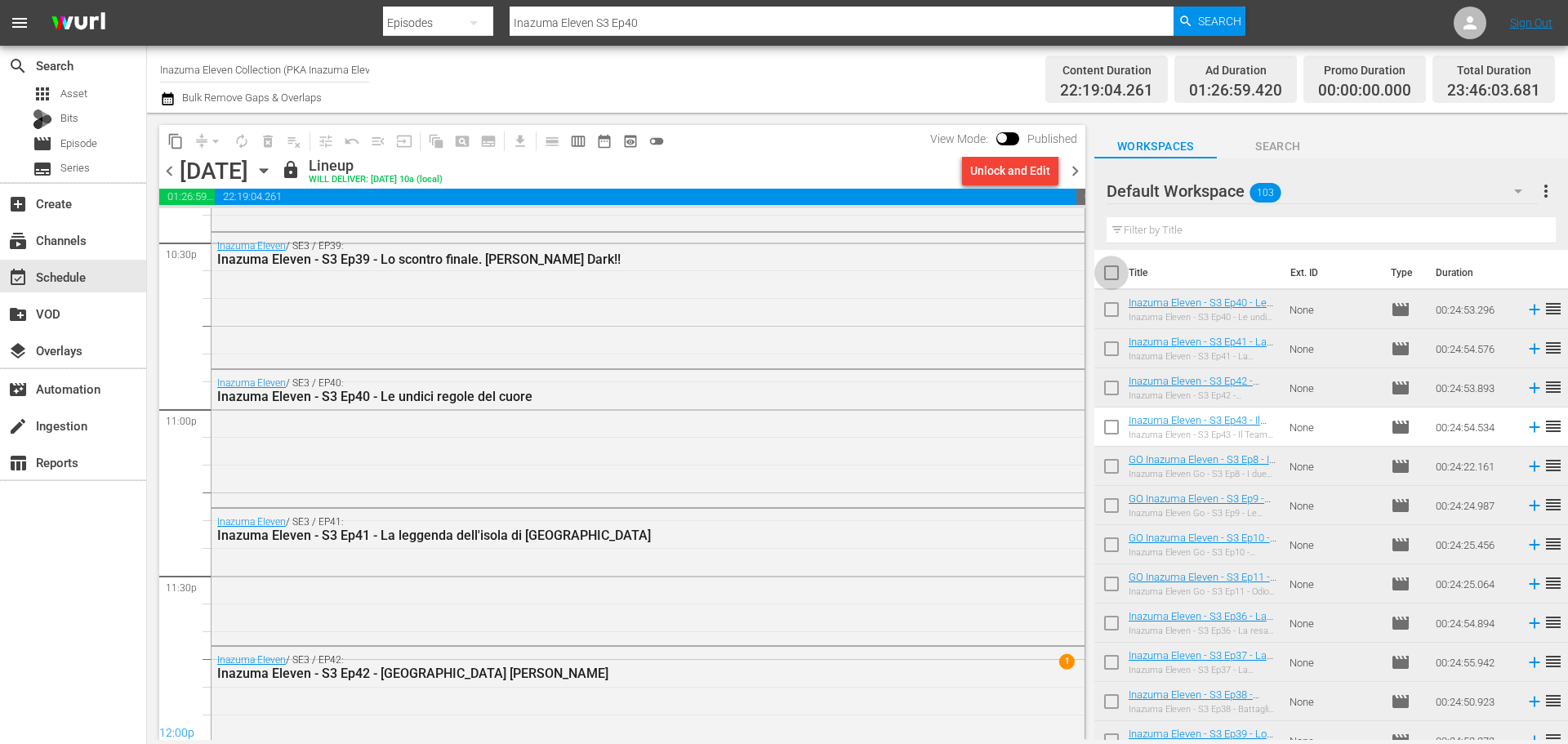
checkbox input "true"
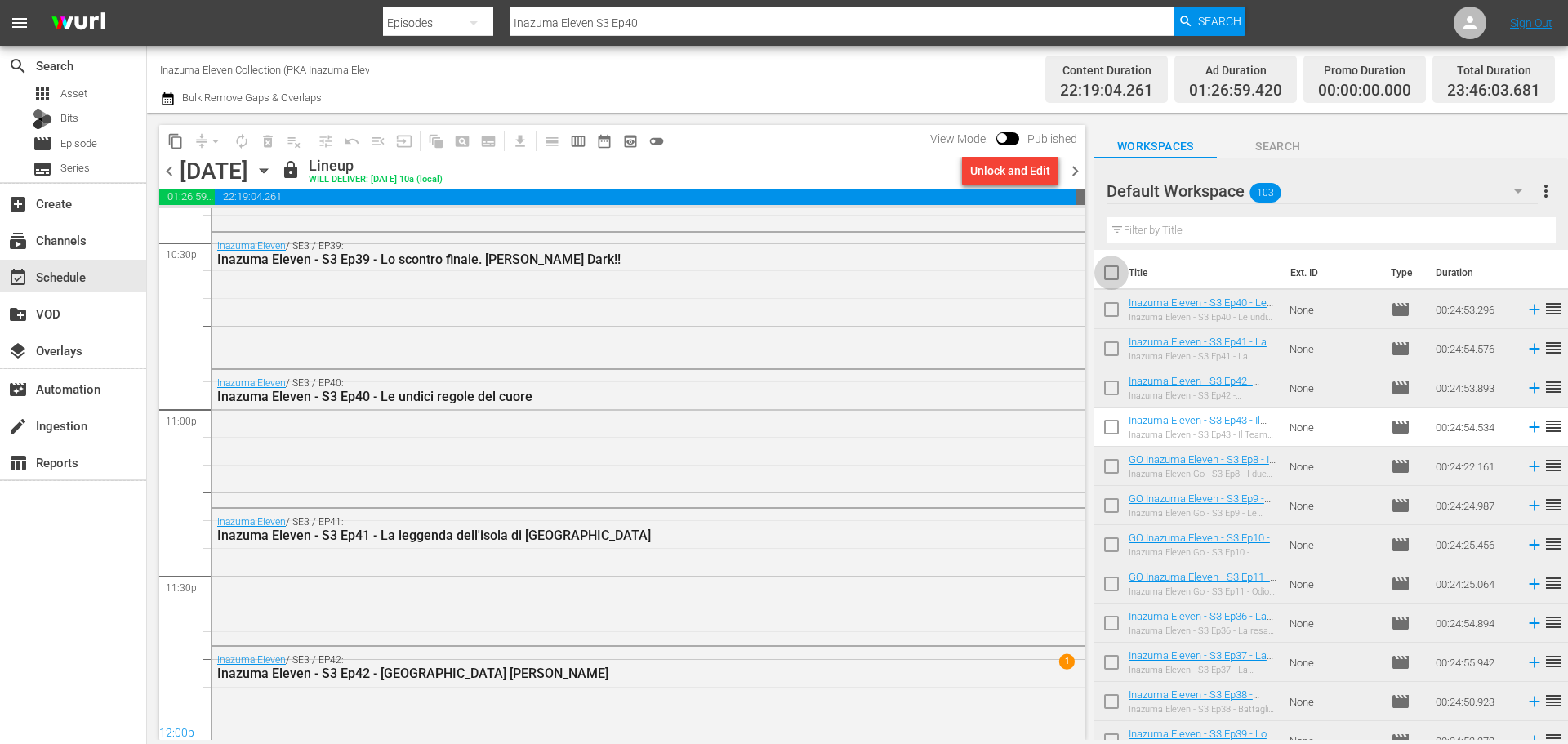
checkbox input "true"
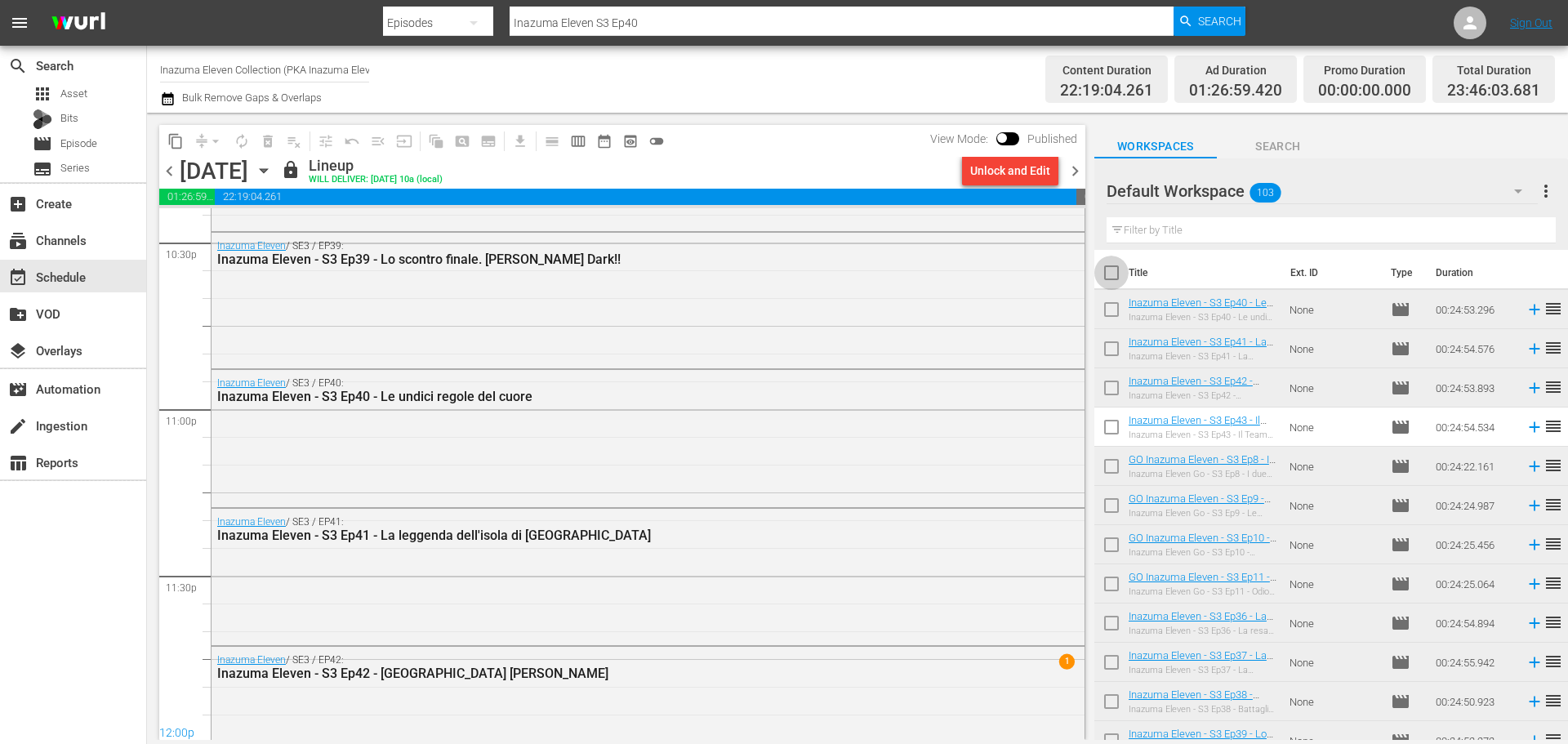
checkbox input "true"
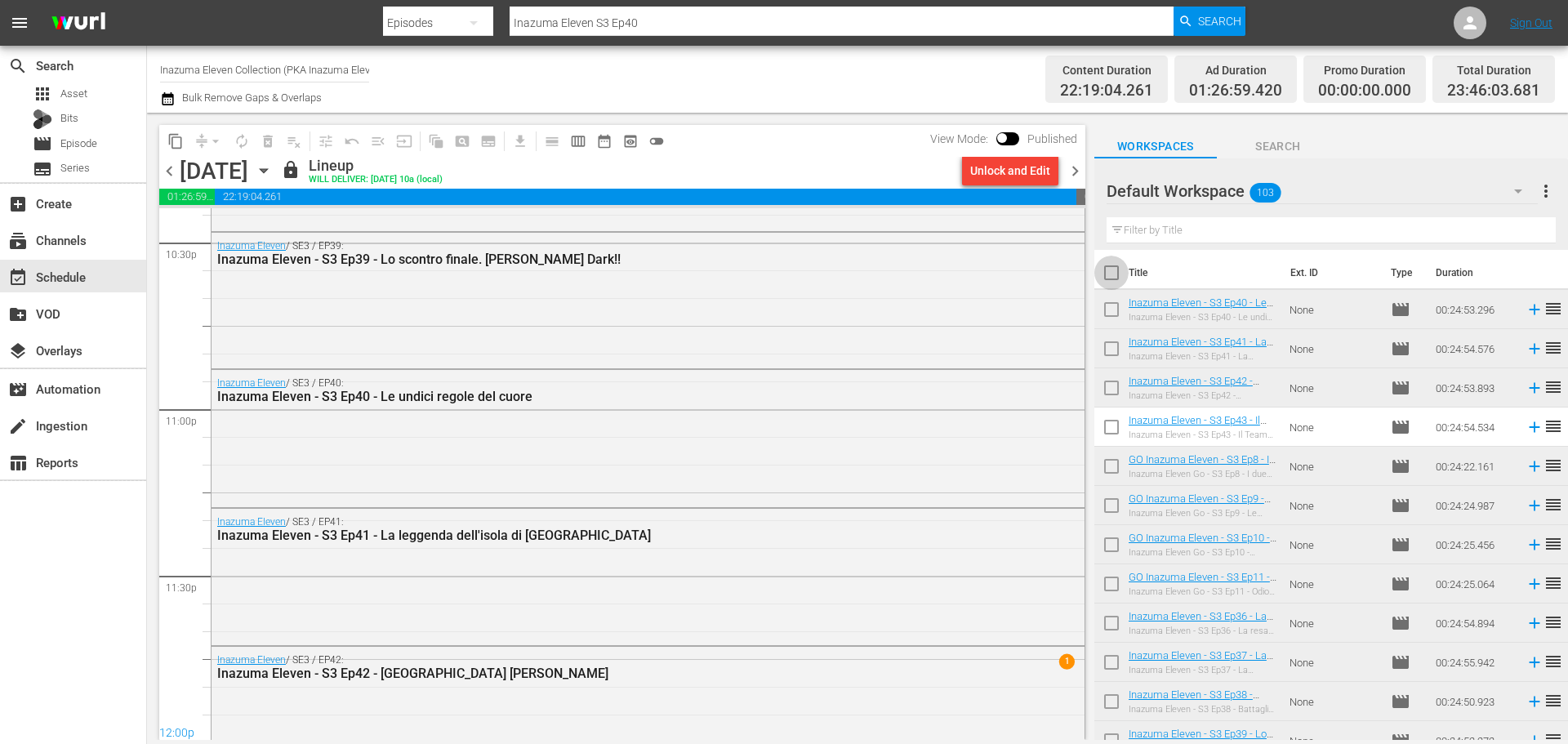
checkbox input "true"
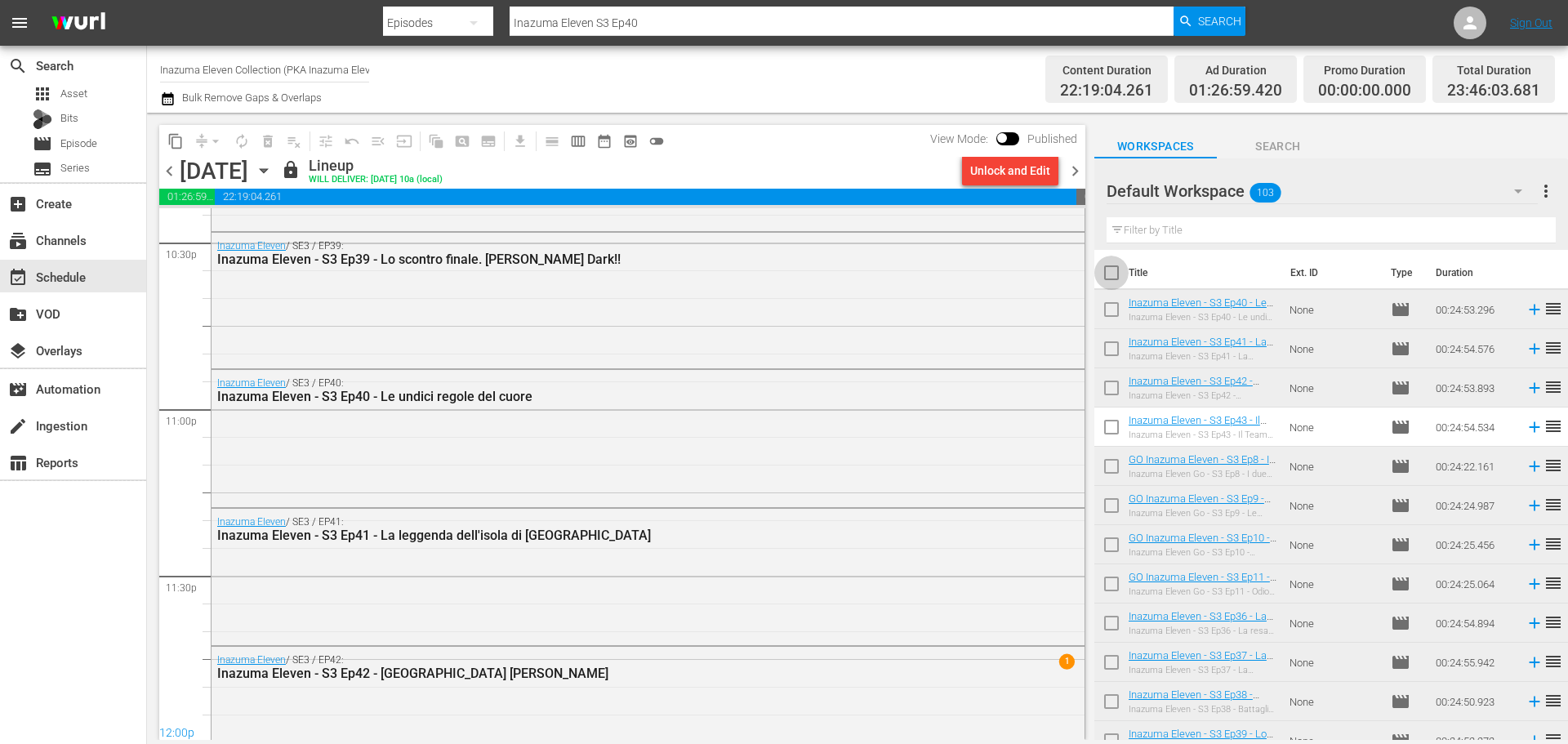
checkbox input "true"
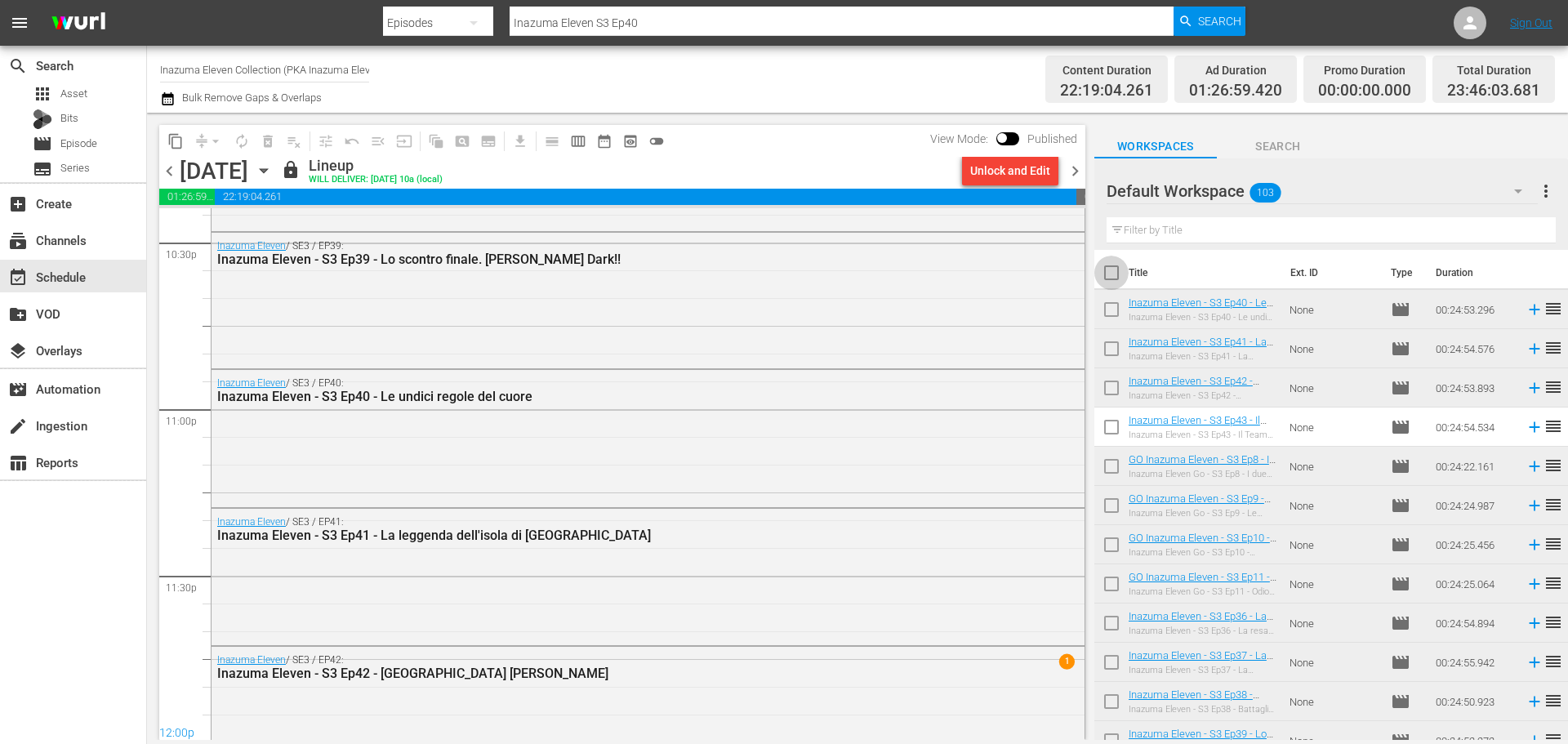
checkbox input "true"
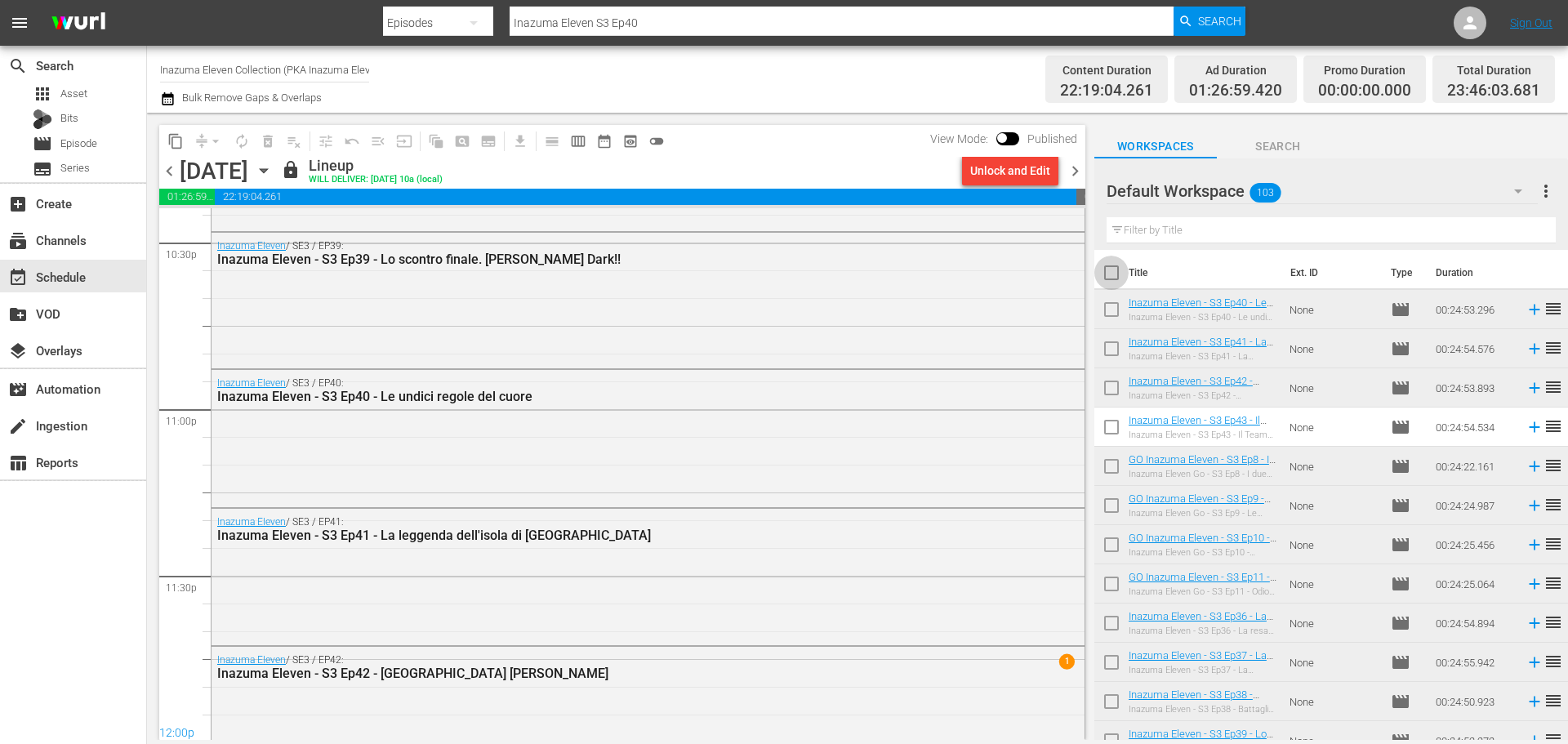
checkbox input "true"
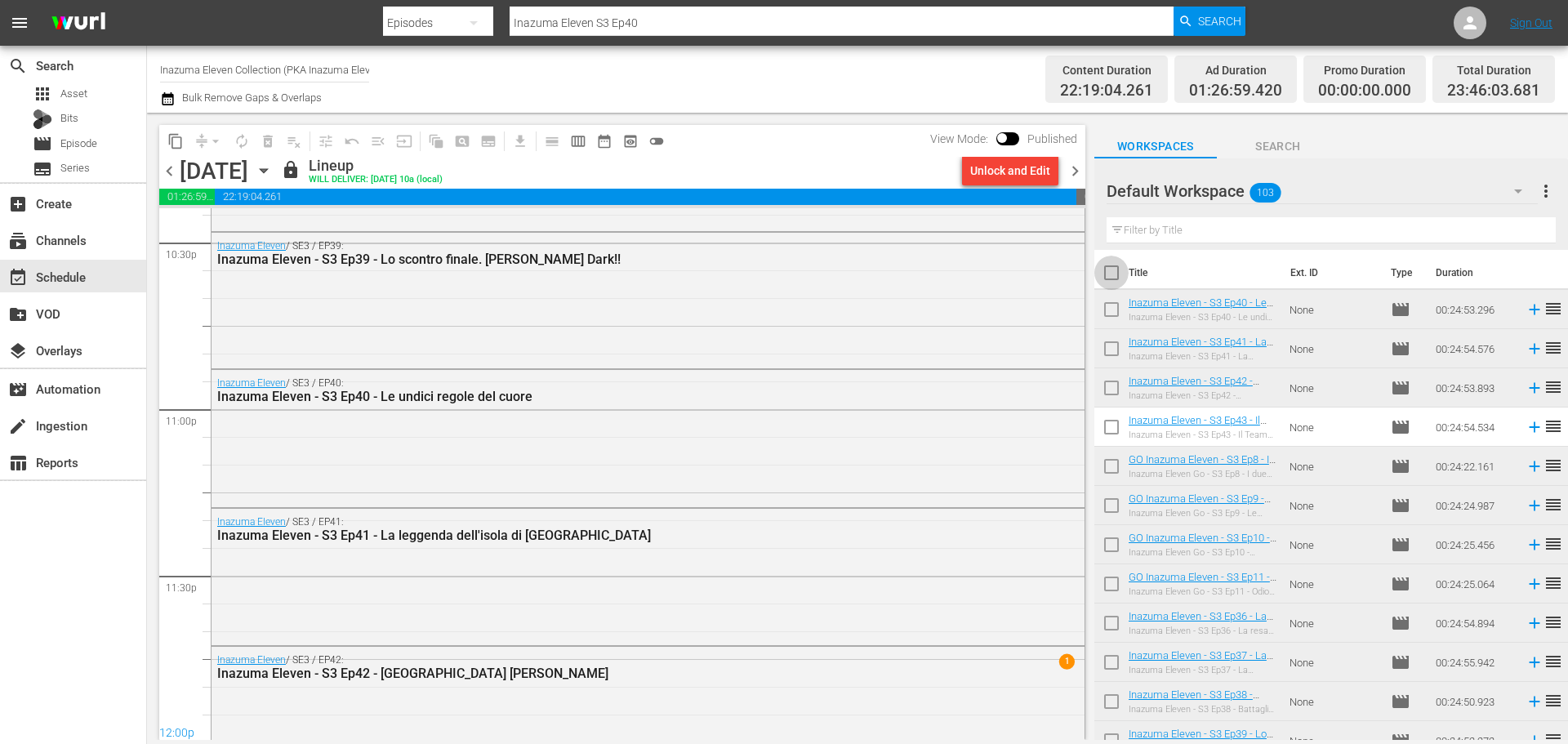
checkbox input "true"
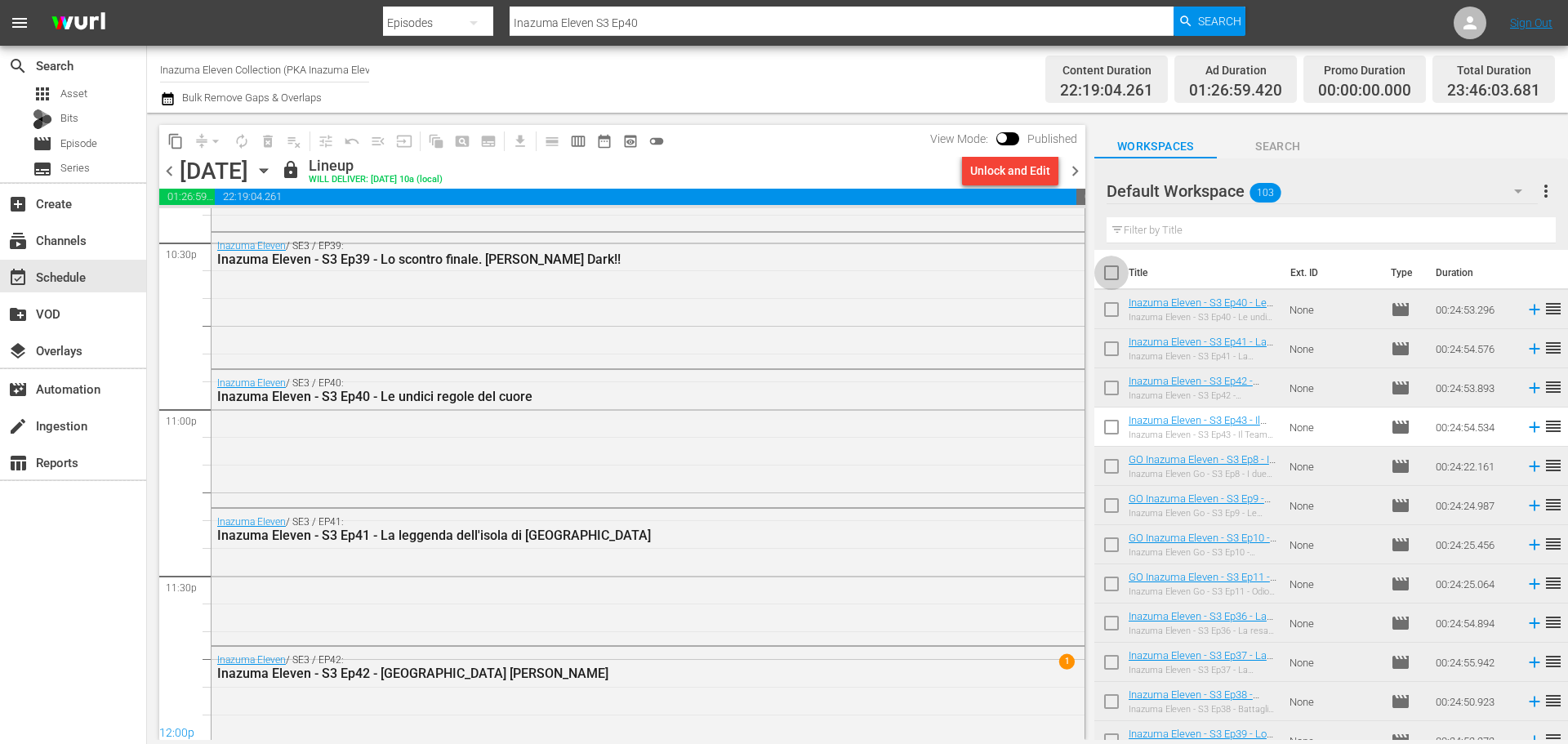
checkbox input "true"
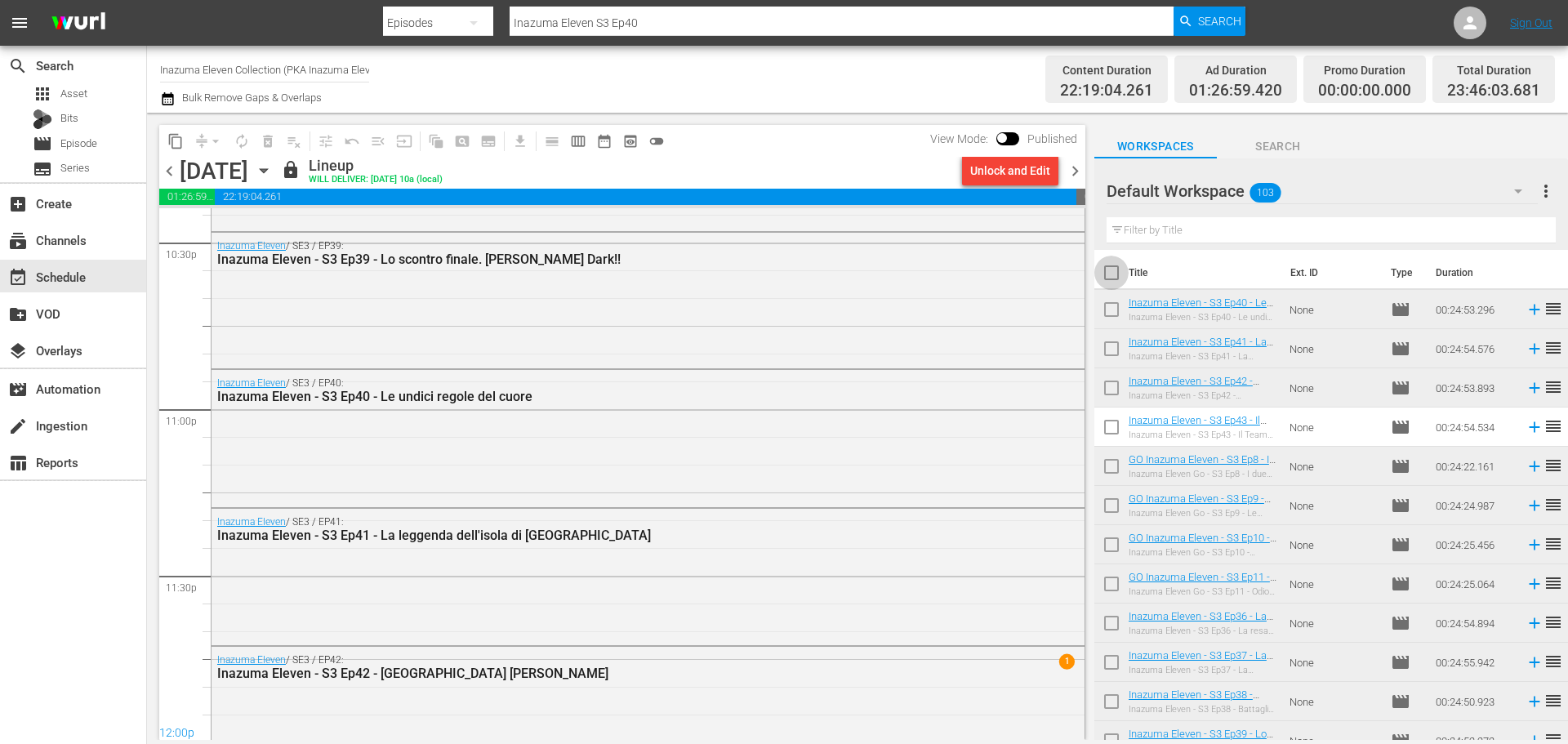
checkbox input "true"
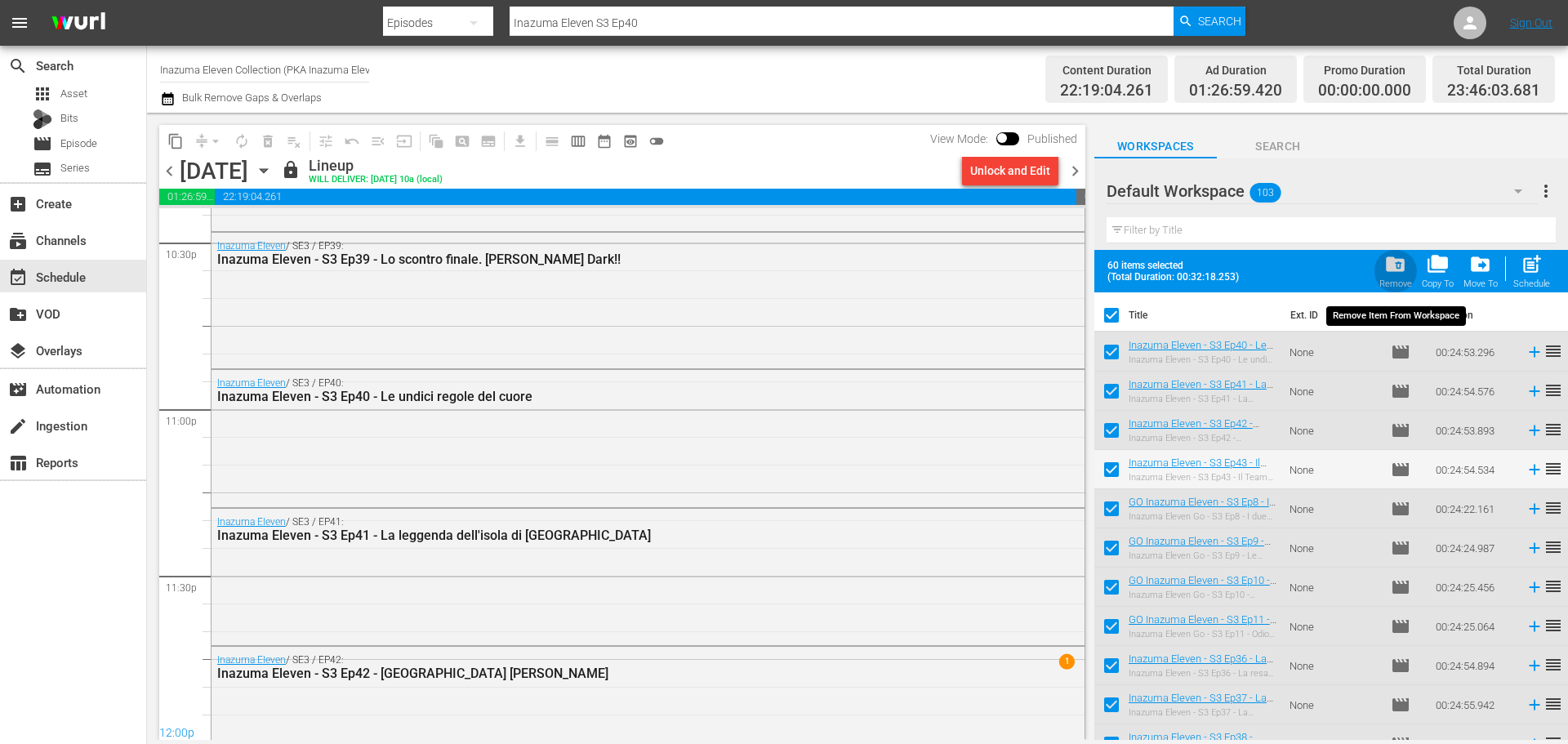
click at [1399, 263] on span "folder_delete" at bounding box center [1395, 264] width 22 height 22
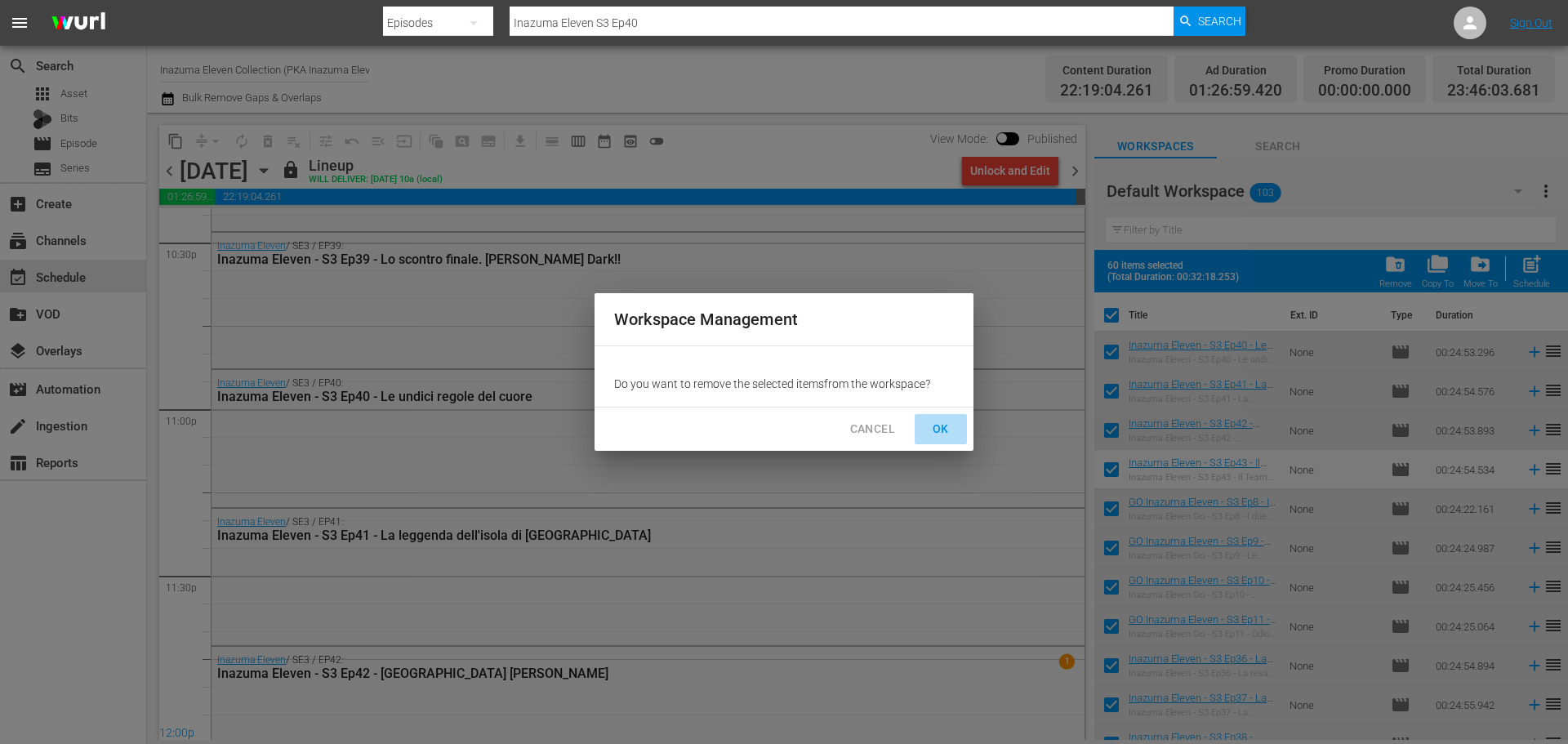
click at [949, 429] on span "OK" at bounding box center [940, 429] width 26 height 20
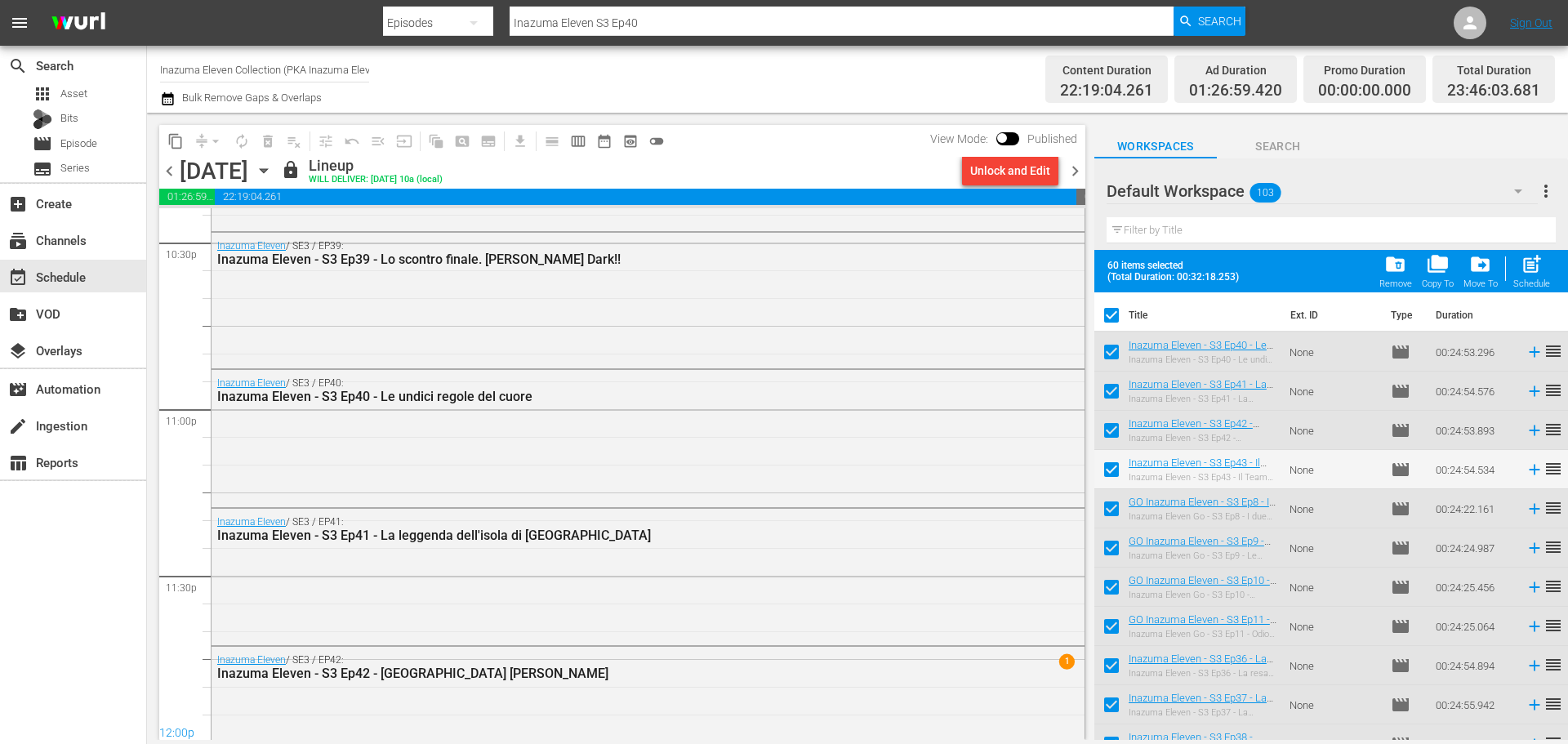
checkbox input "false"
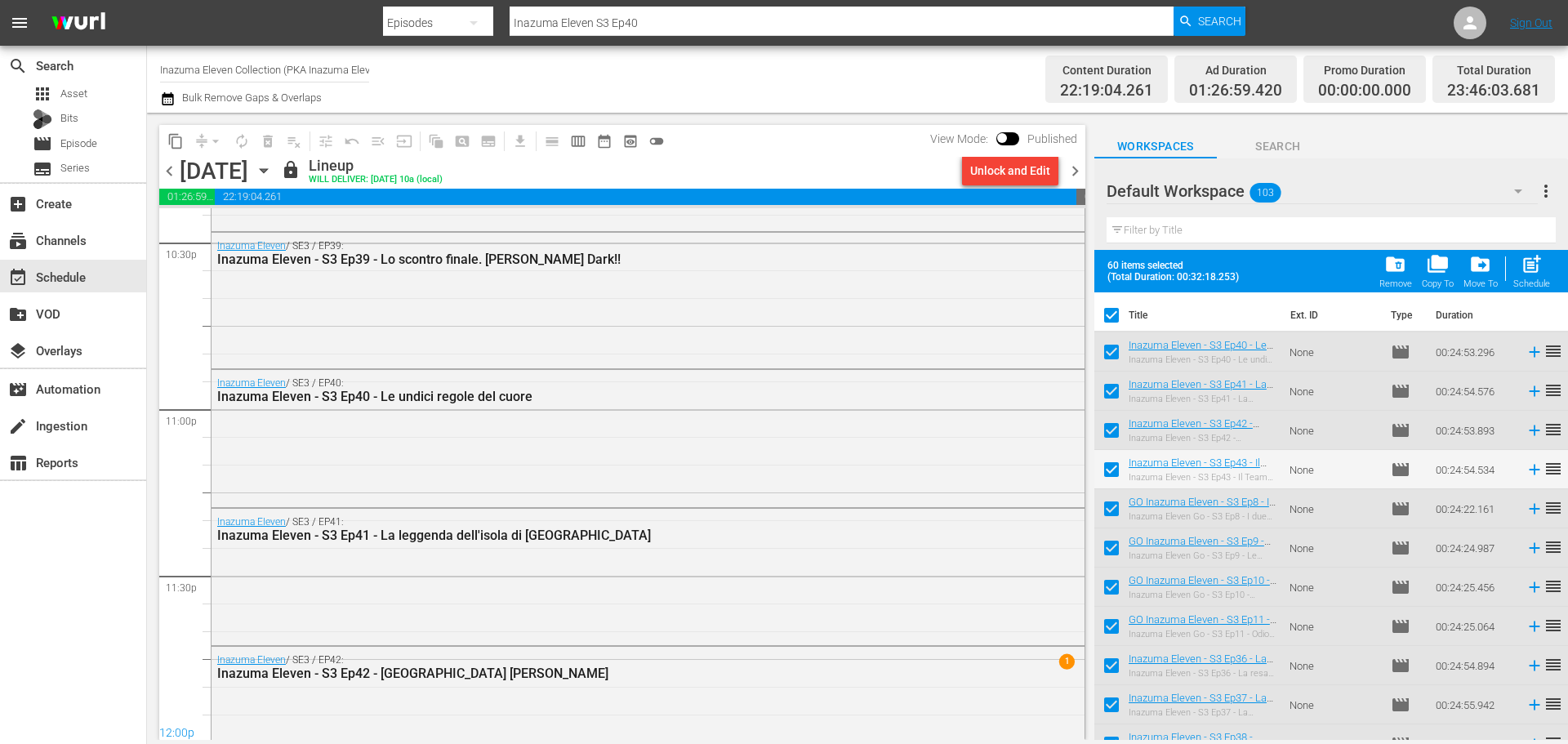
checkbox input "false"
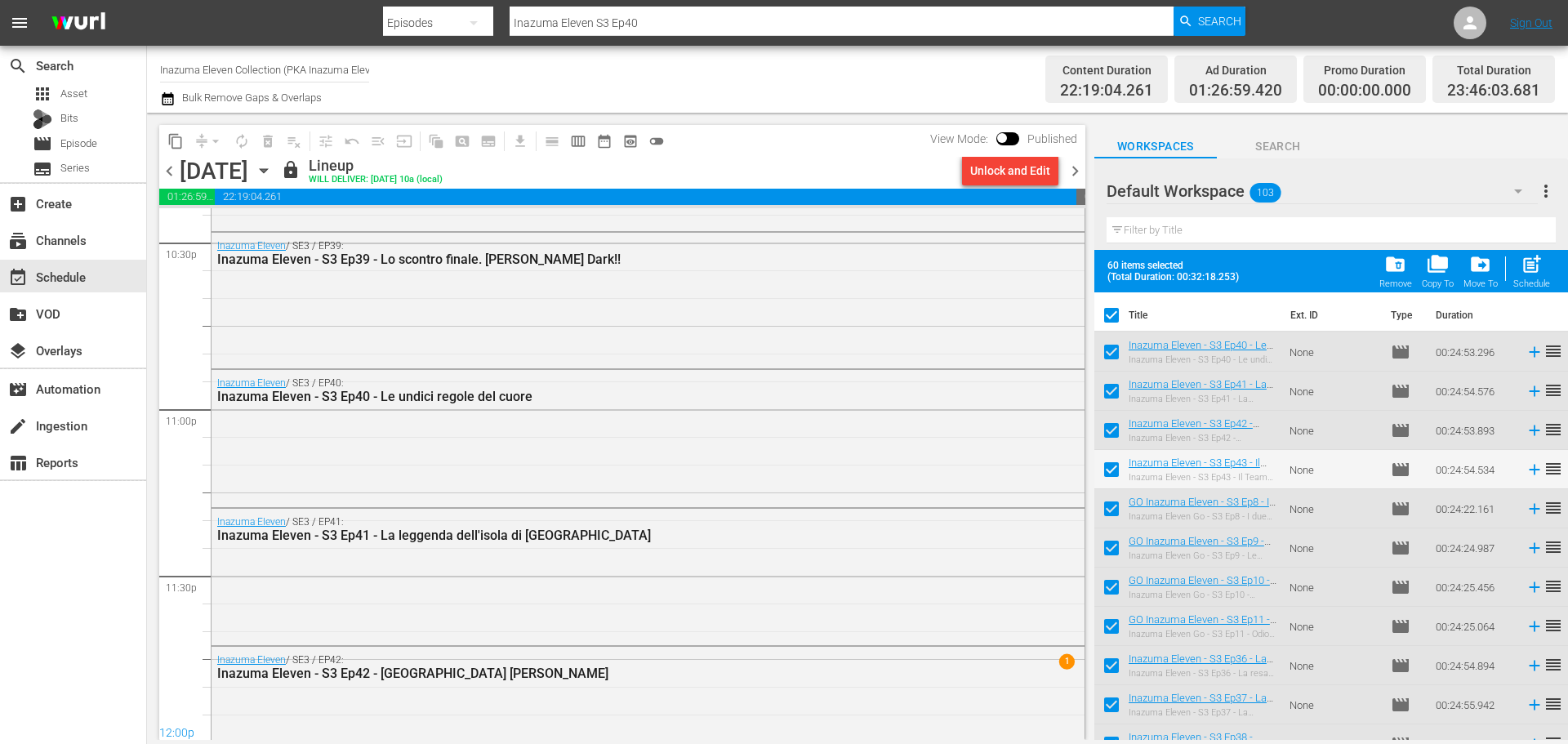
checkbox input "false"
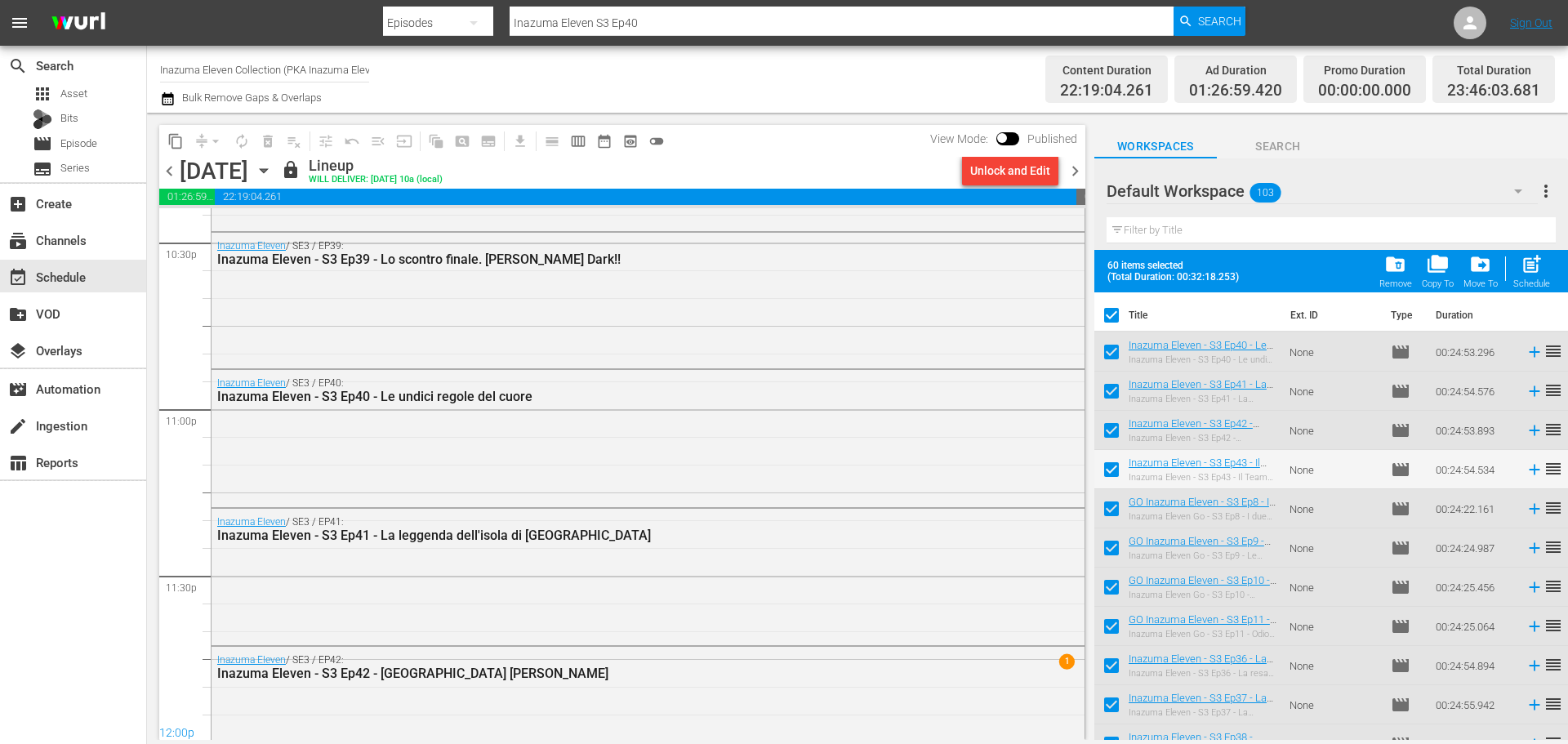
checkbox input "false"
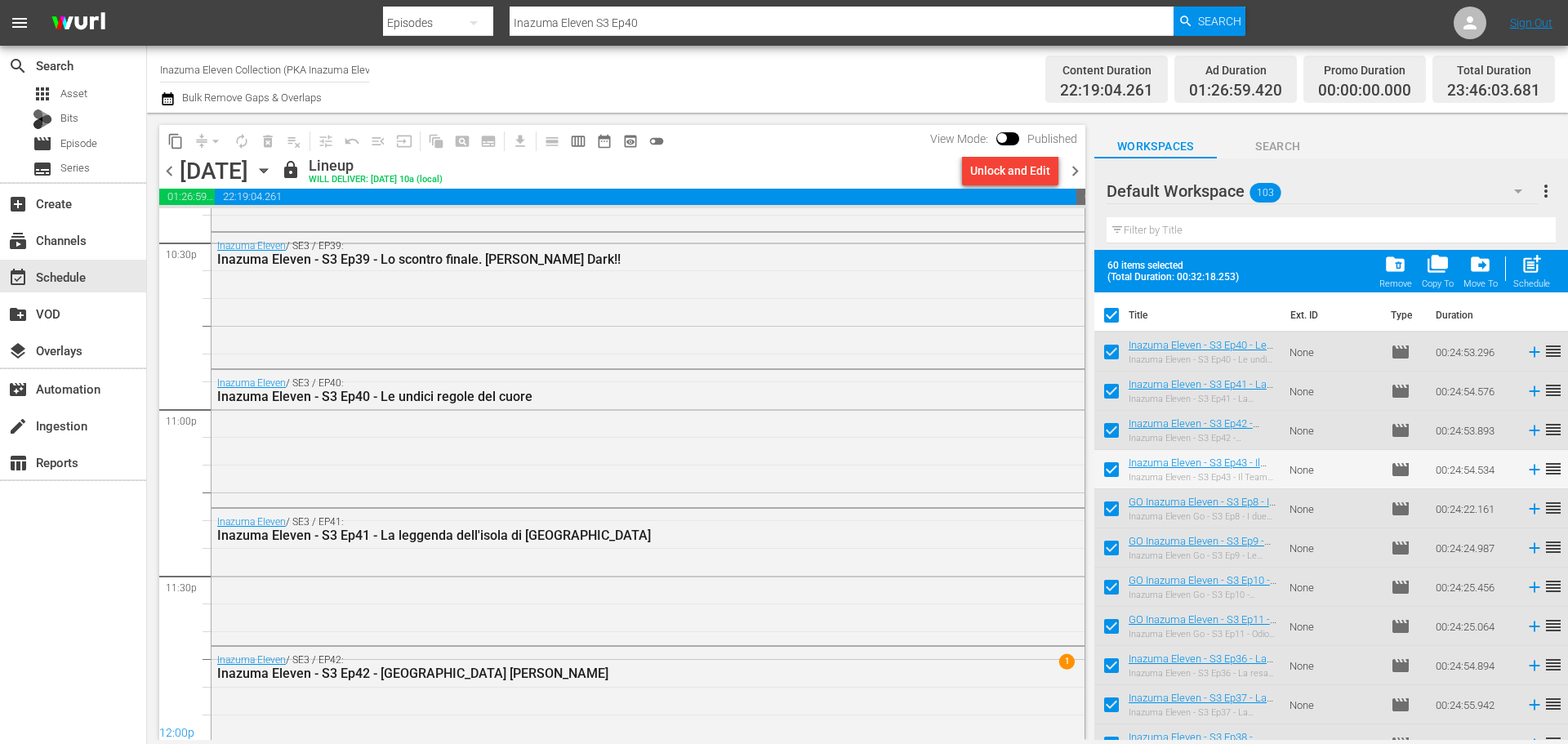
checkbox input "false"
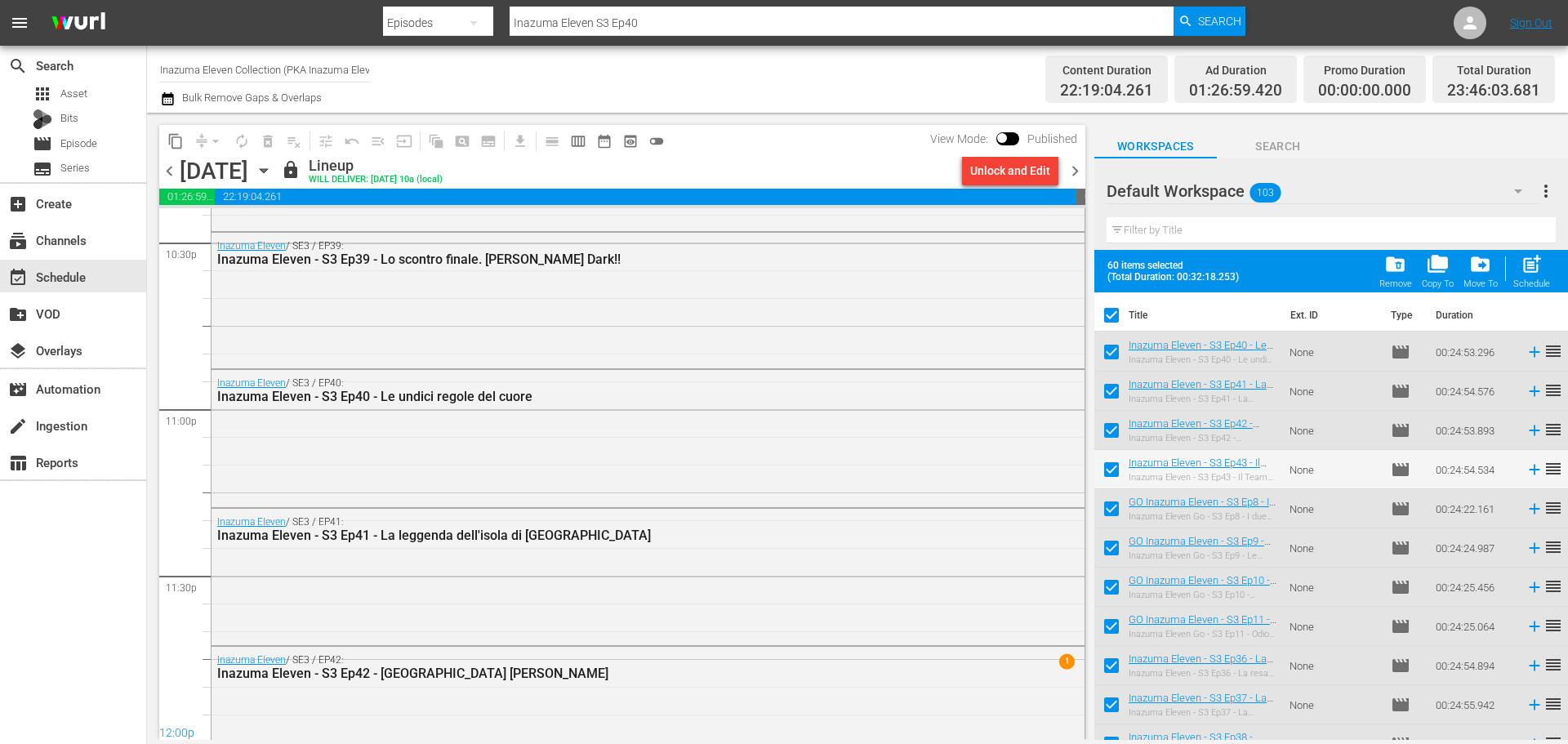
checkbox input "false"
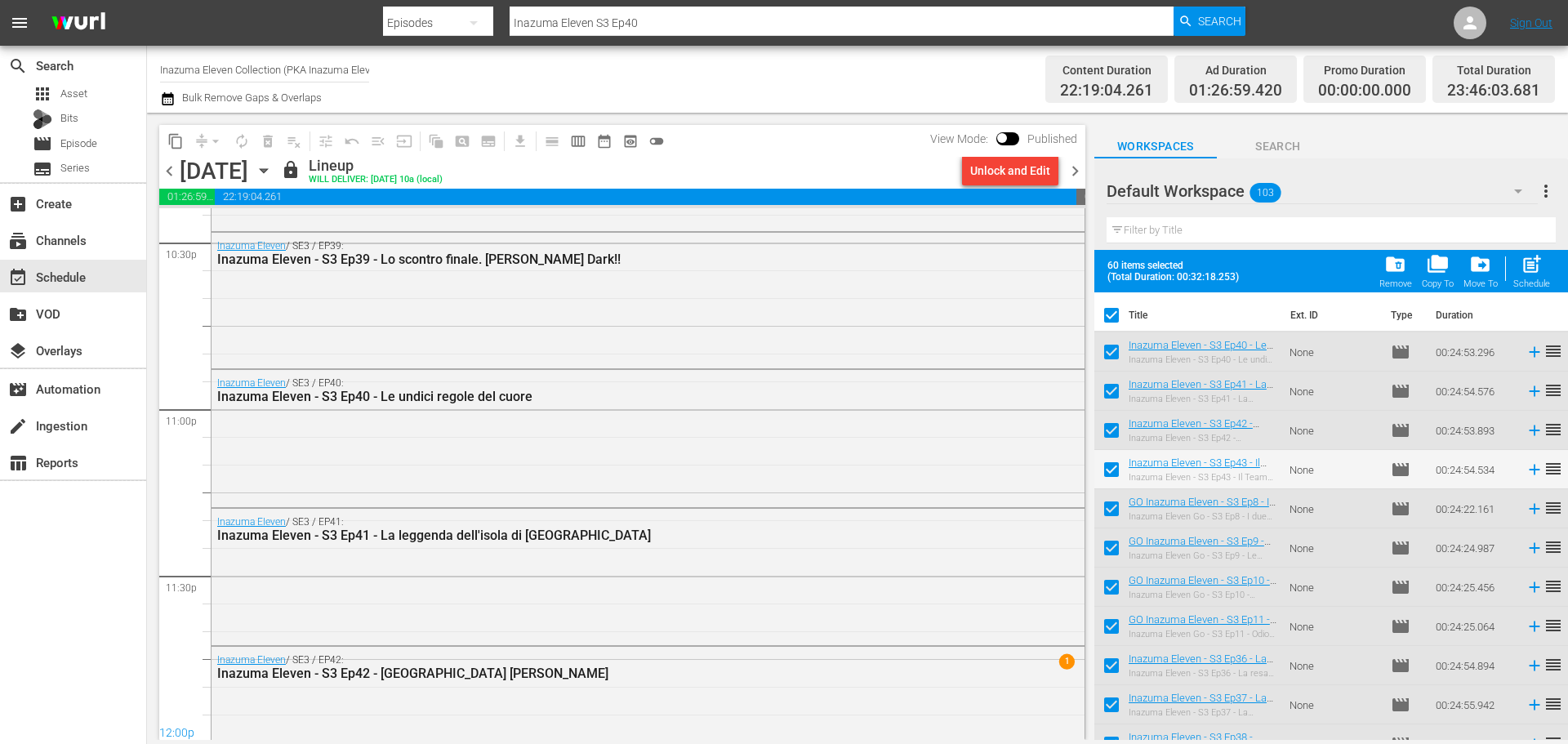
checkbox input "false"
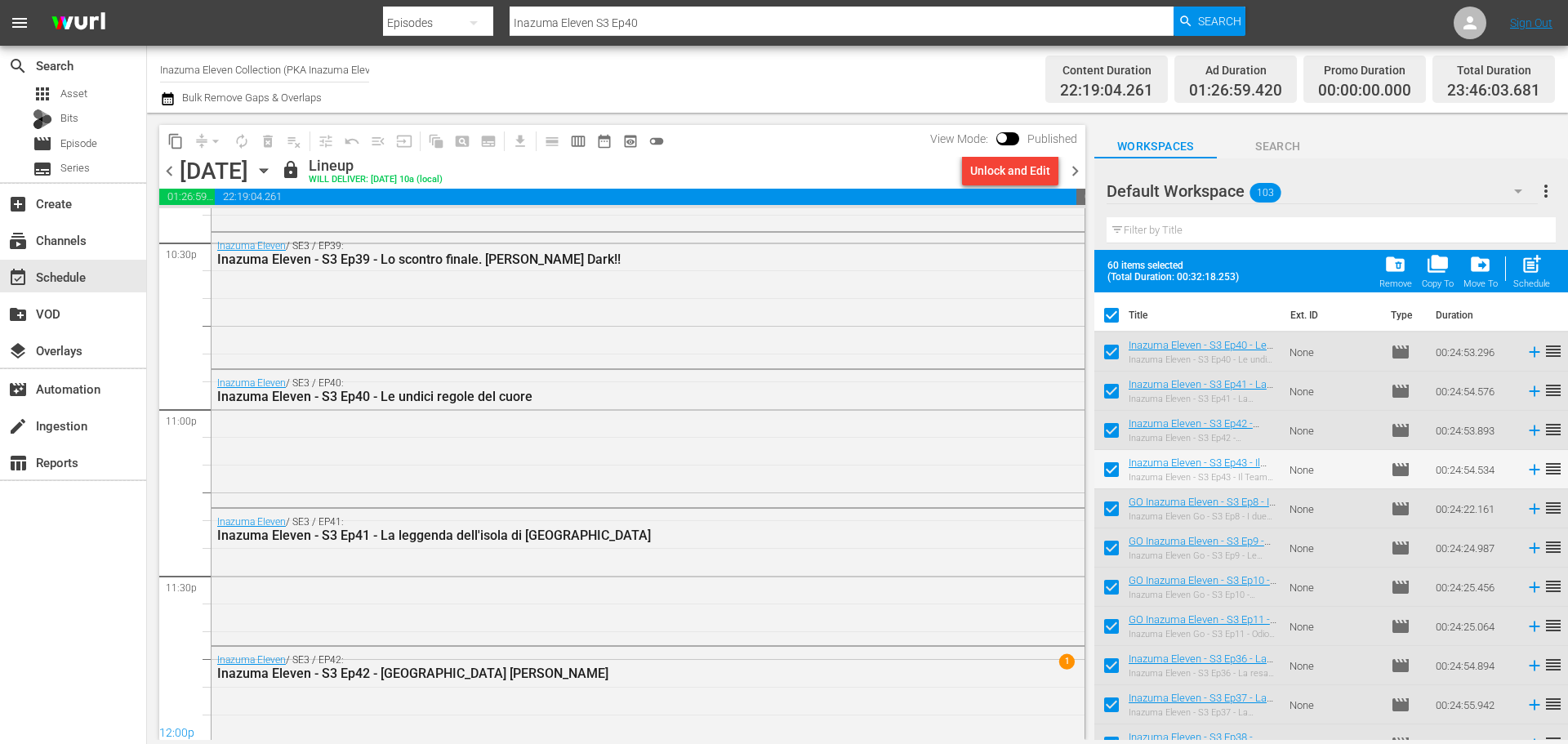
checkbox input "false"
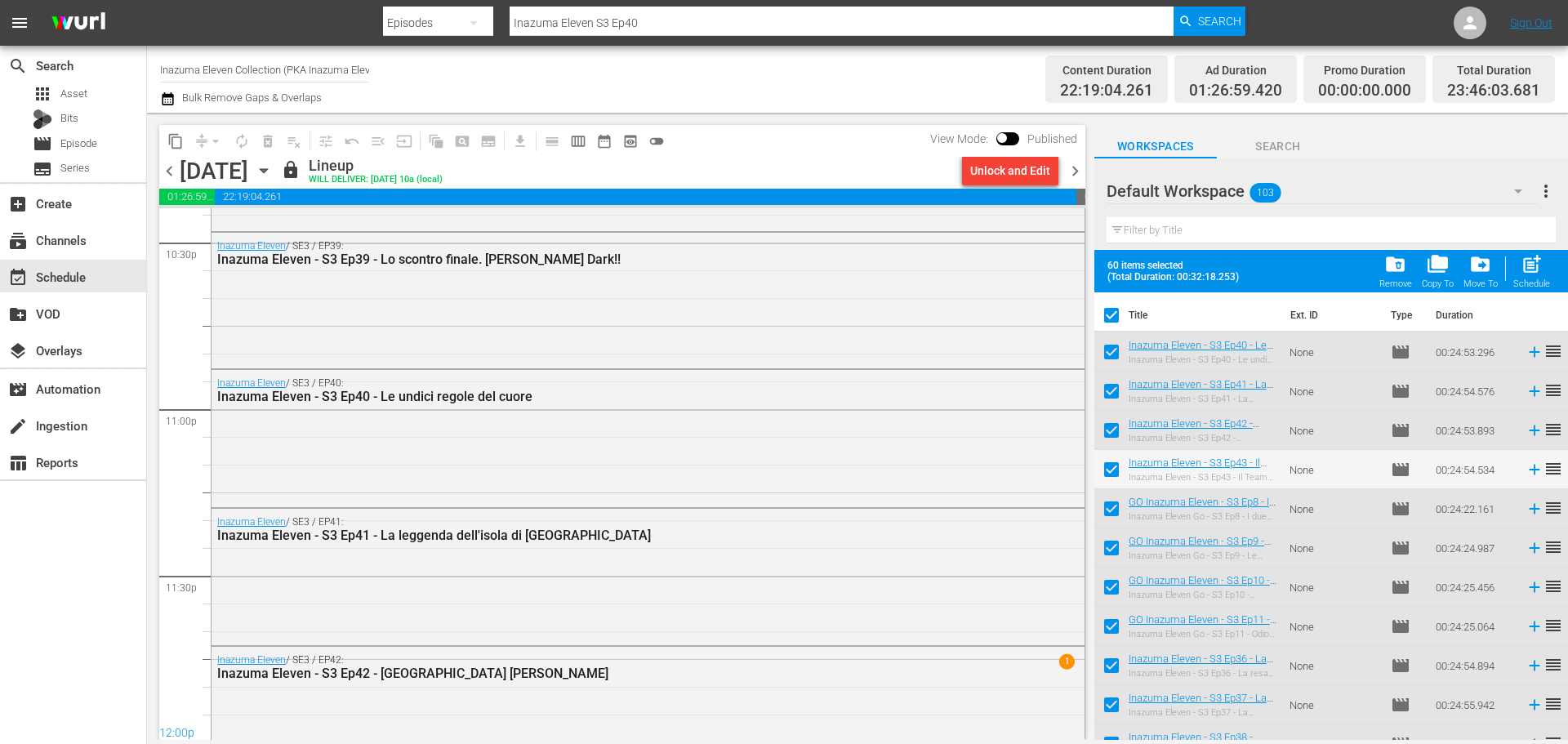
checkbox input "false"
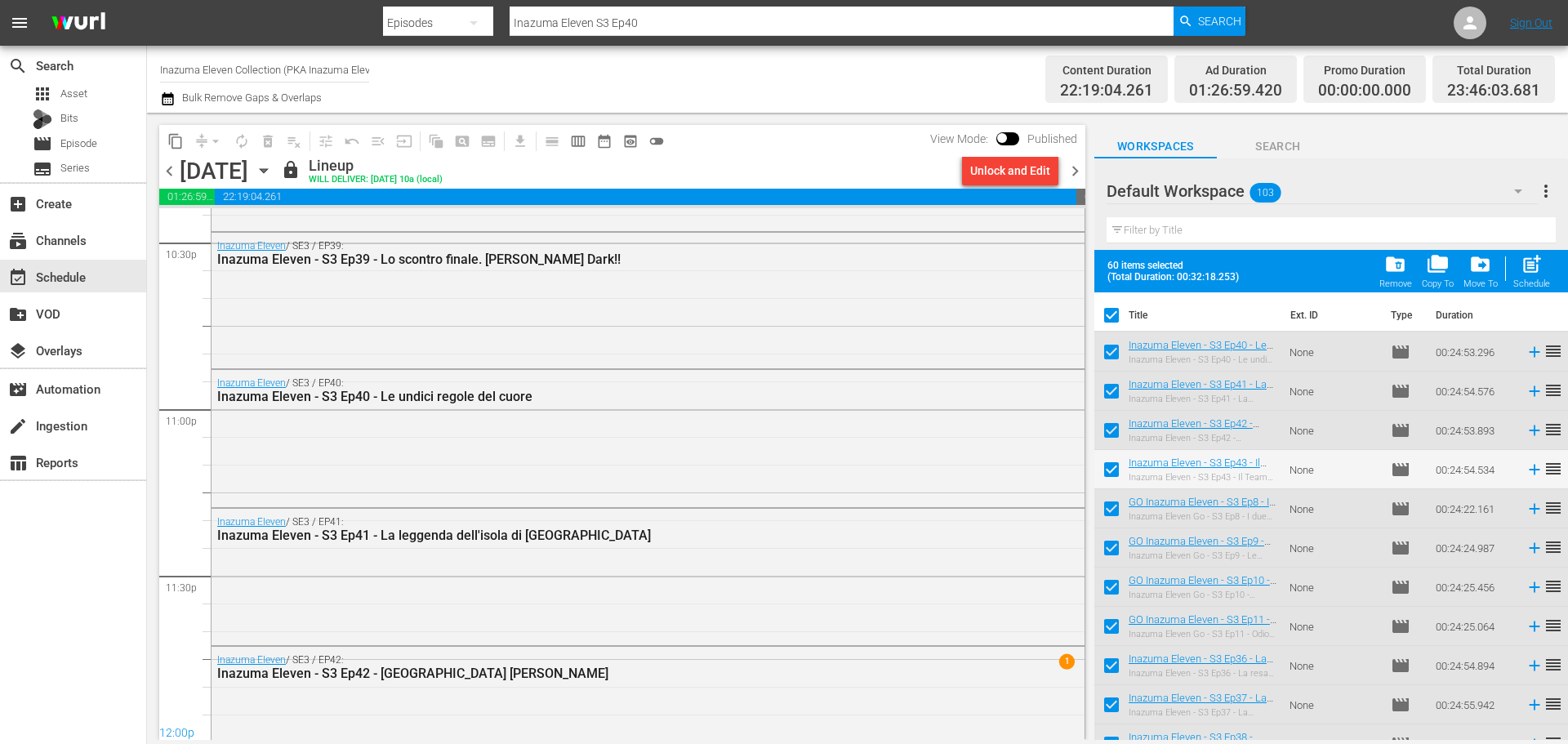
checkbox input "false"
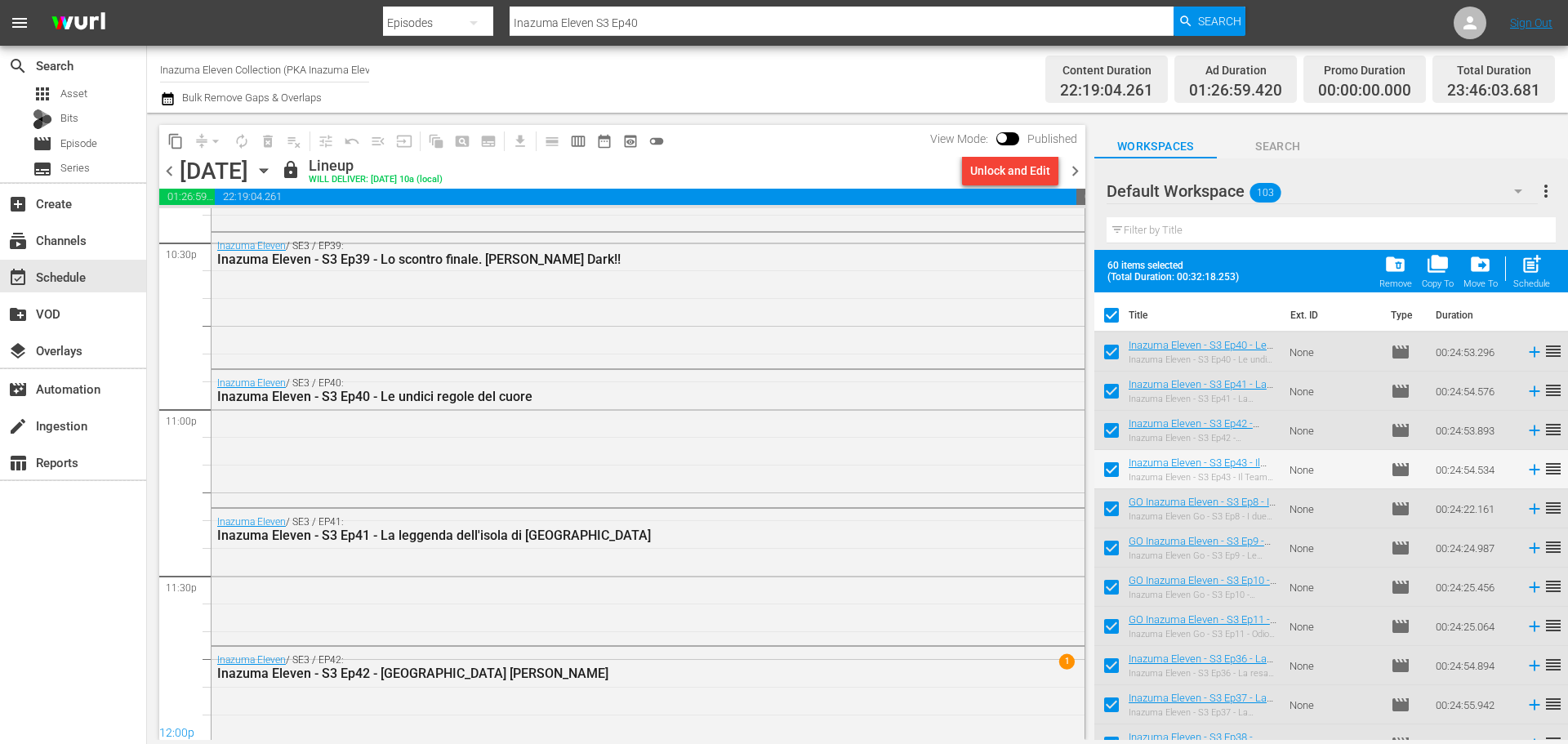
checkbox input "false"
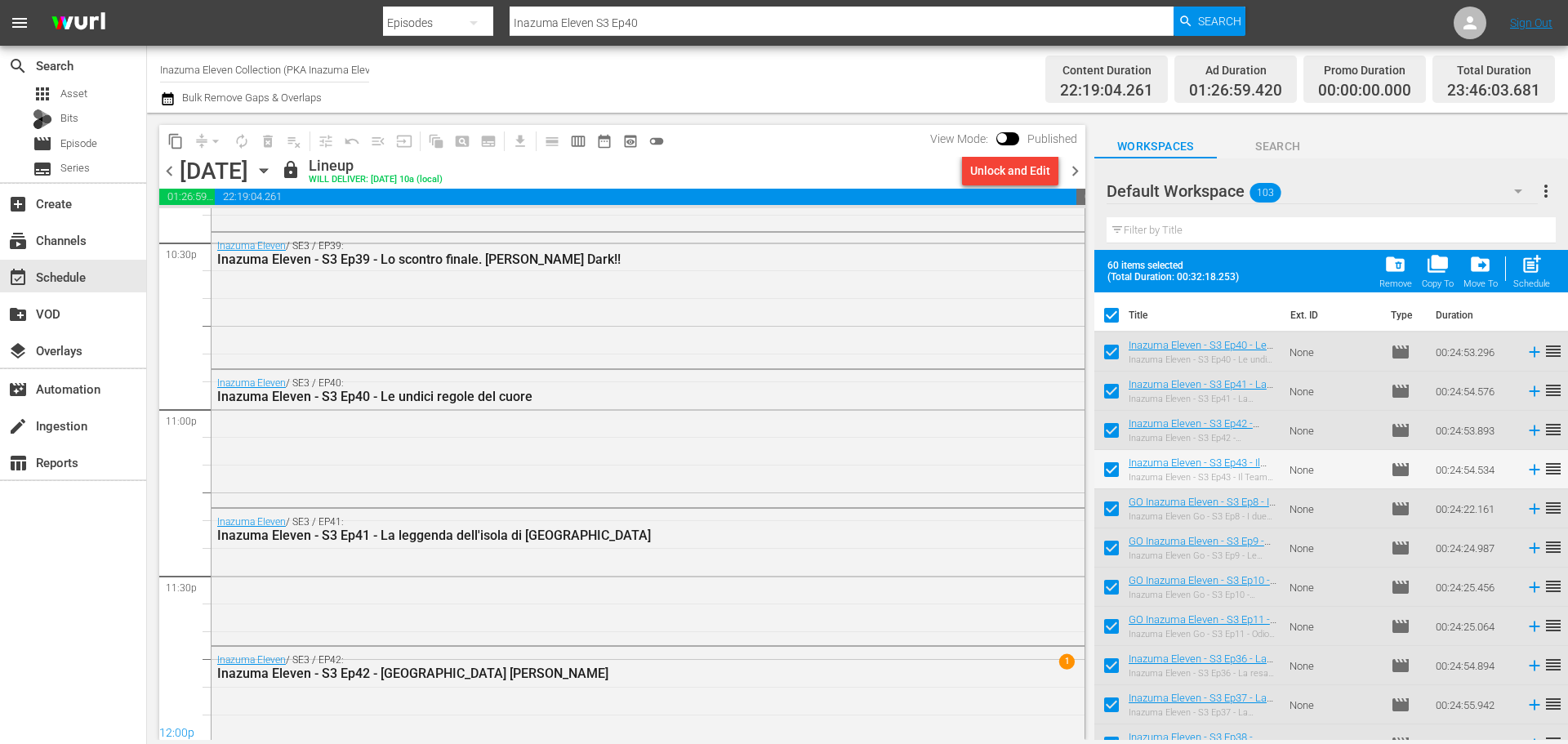
checkbox input "false"
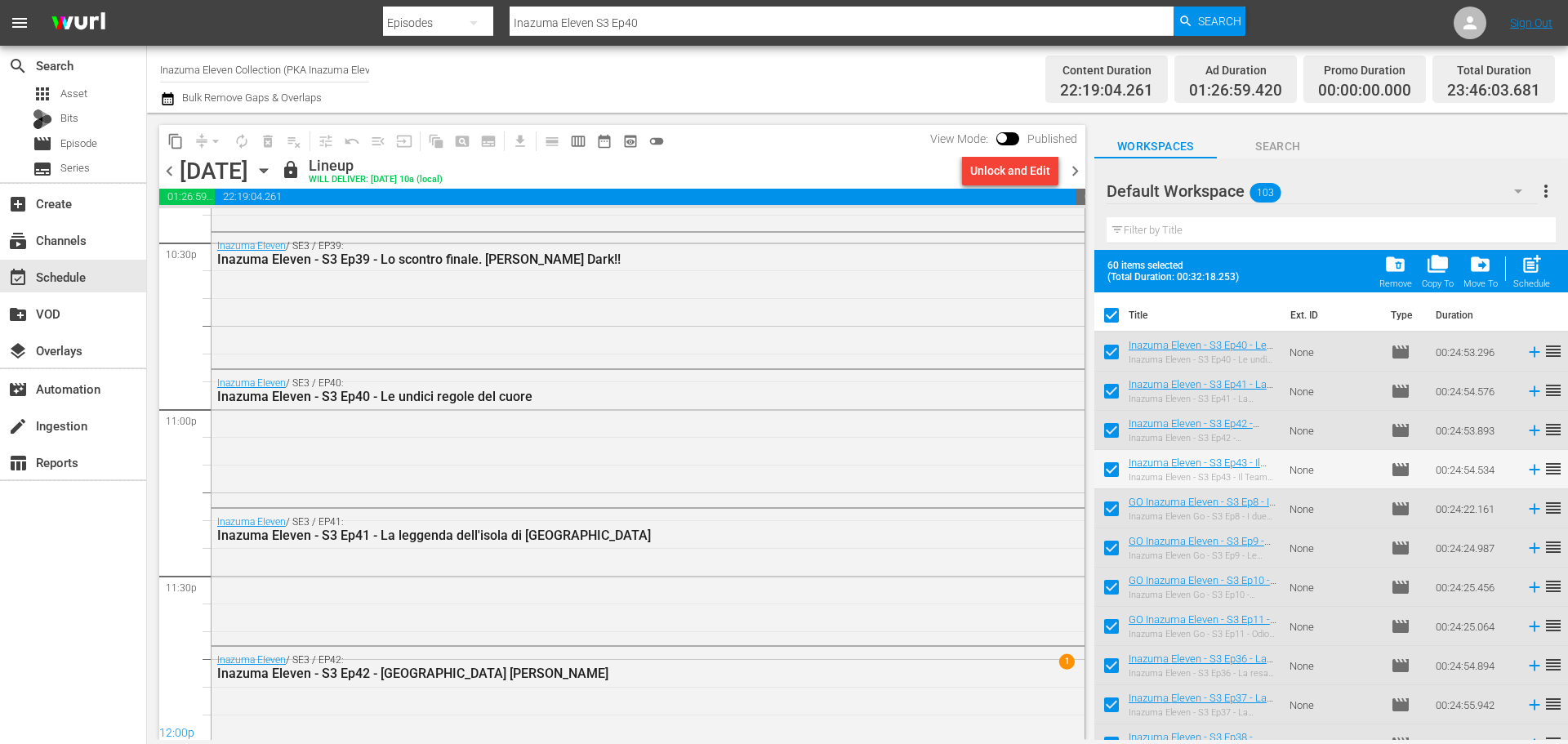
checkbox input "false"
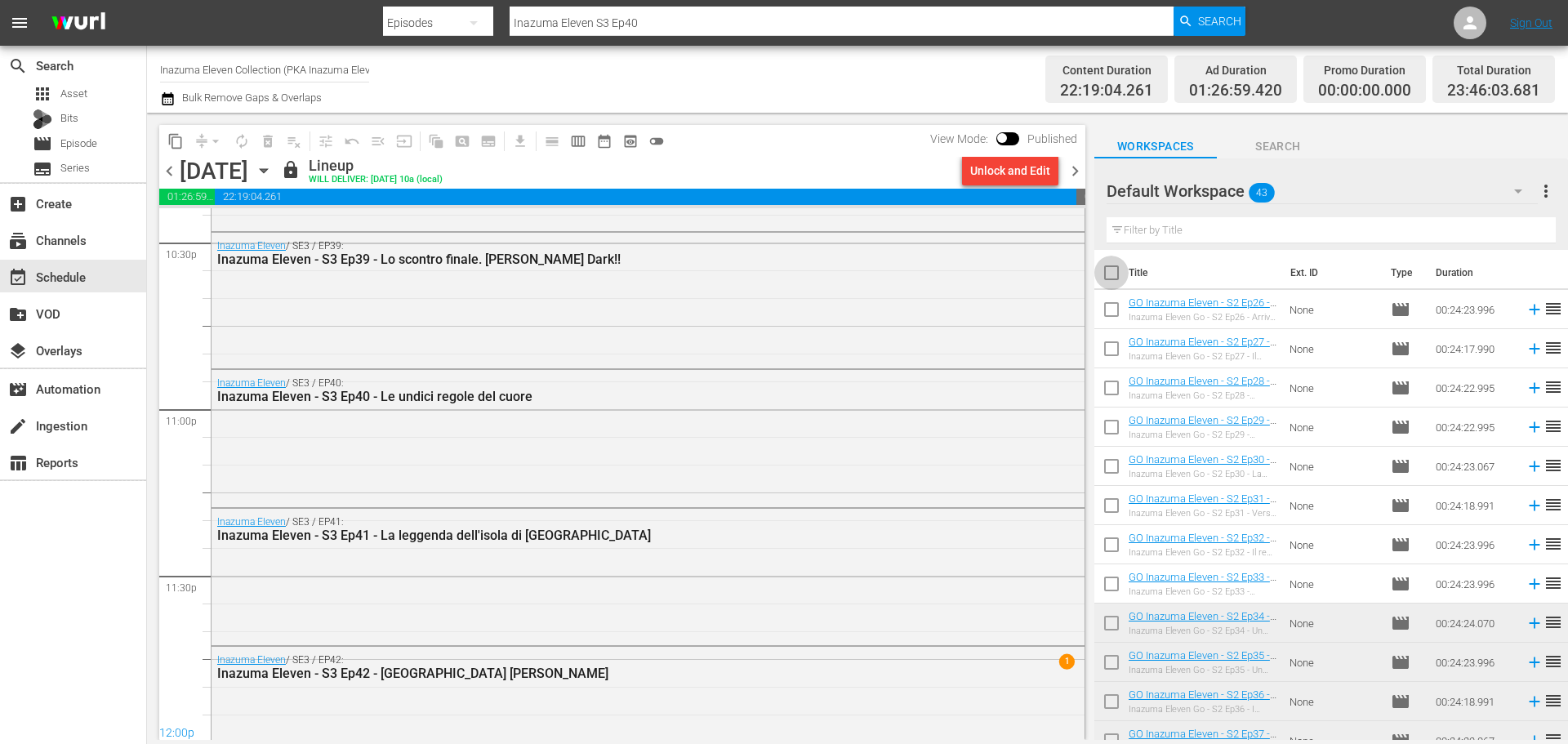
click at [1102, 266] on input "checkbox" at bounding box center [1111, 276] width 34 height 34
checkbox input "true"
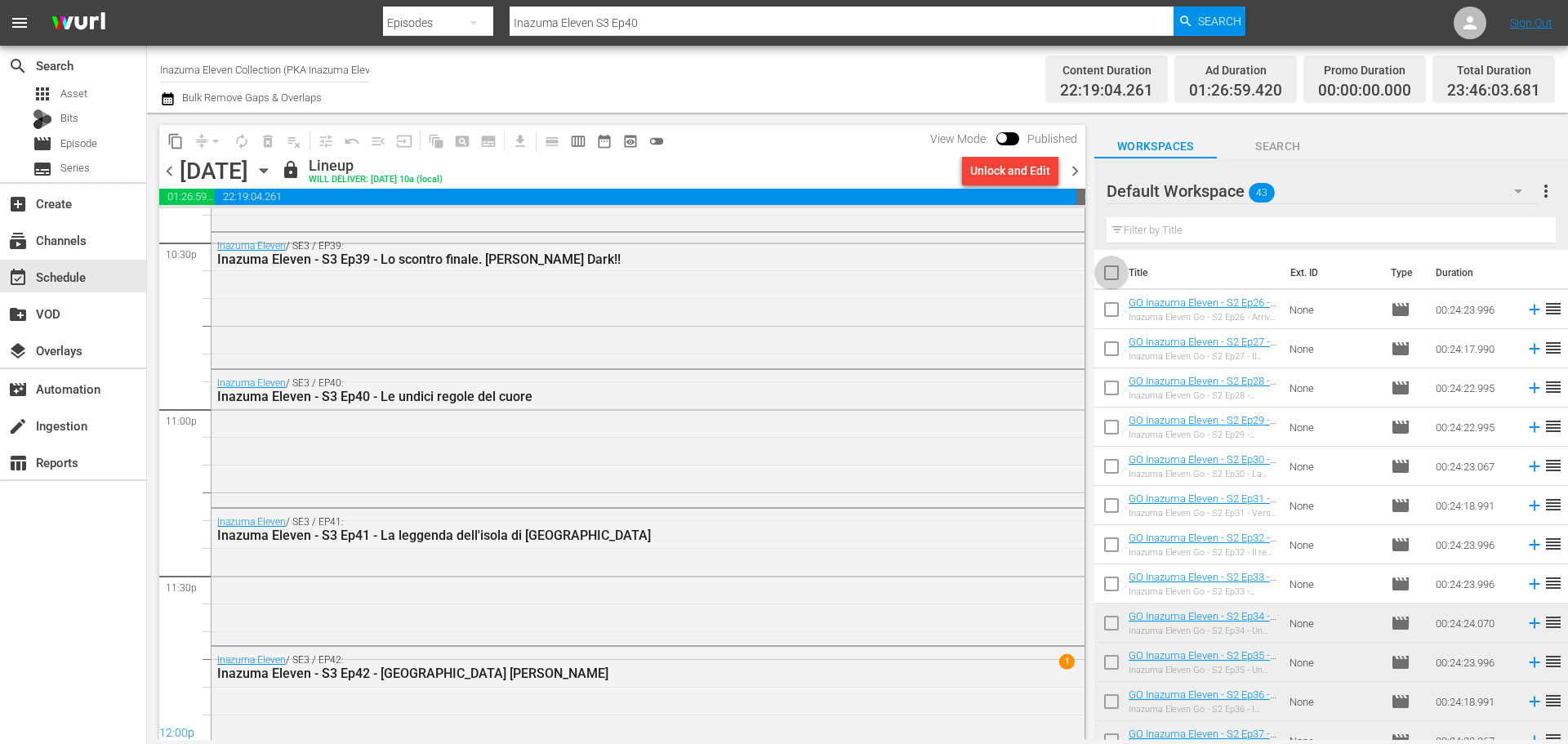
checkbox input "true"
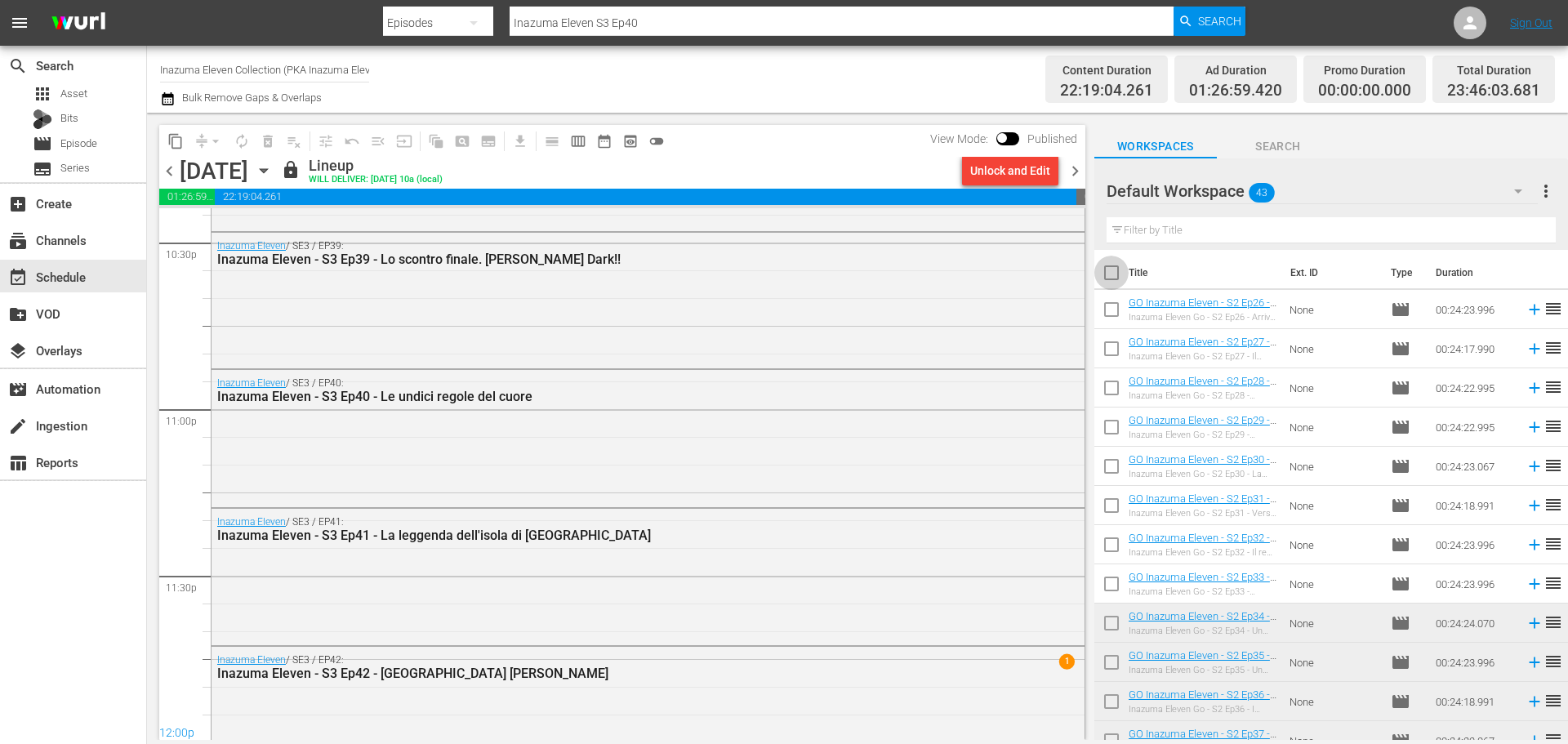
checkbox input "true"
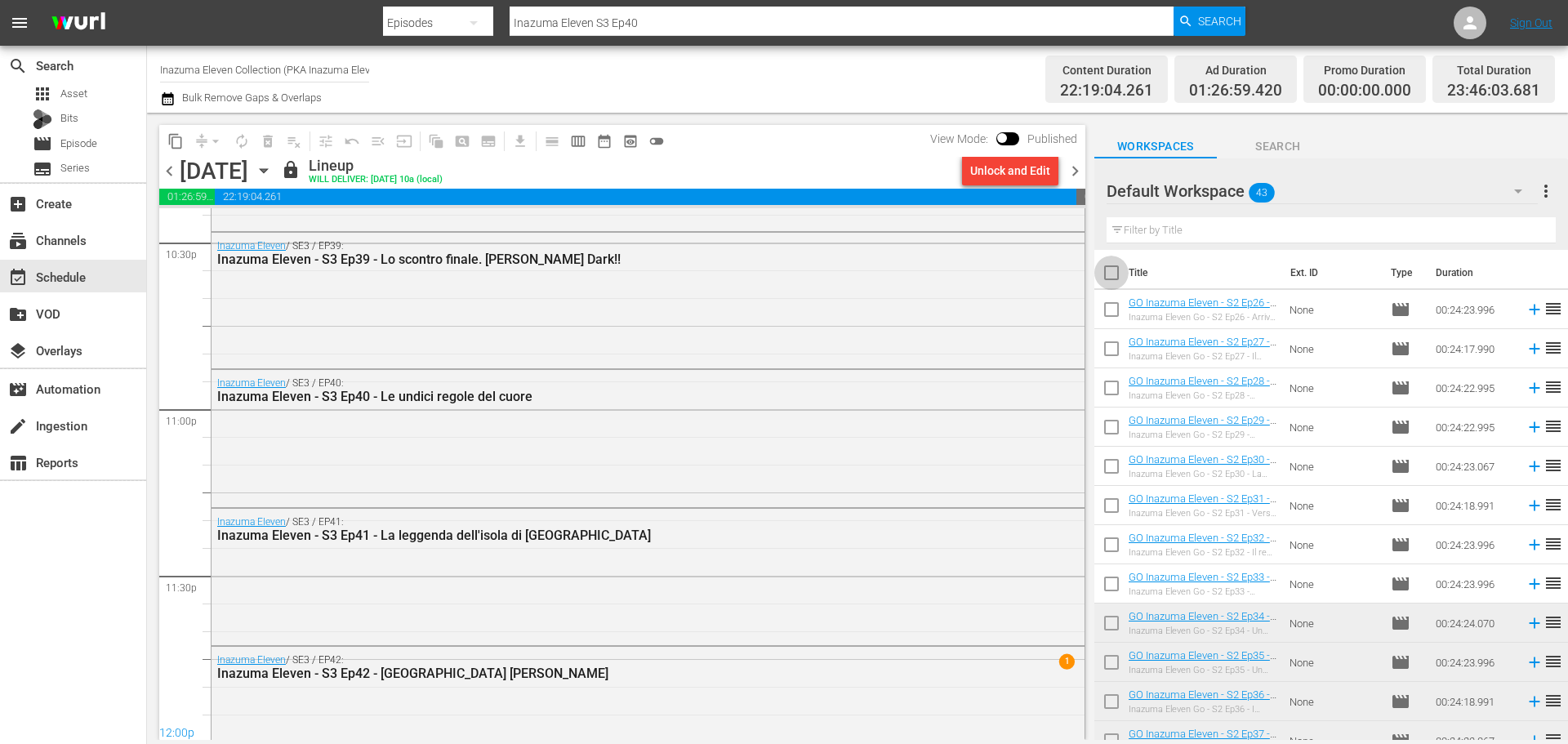
checkbox input "true"
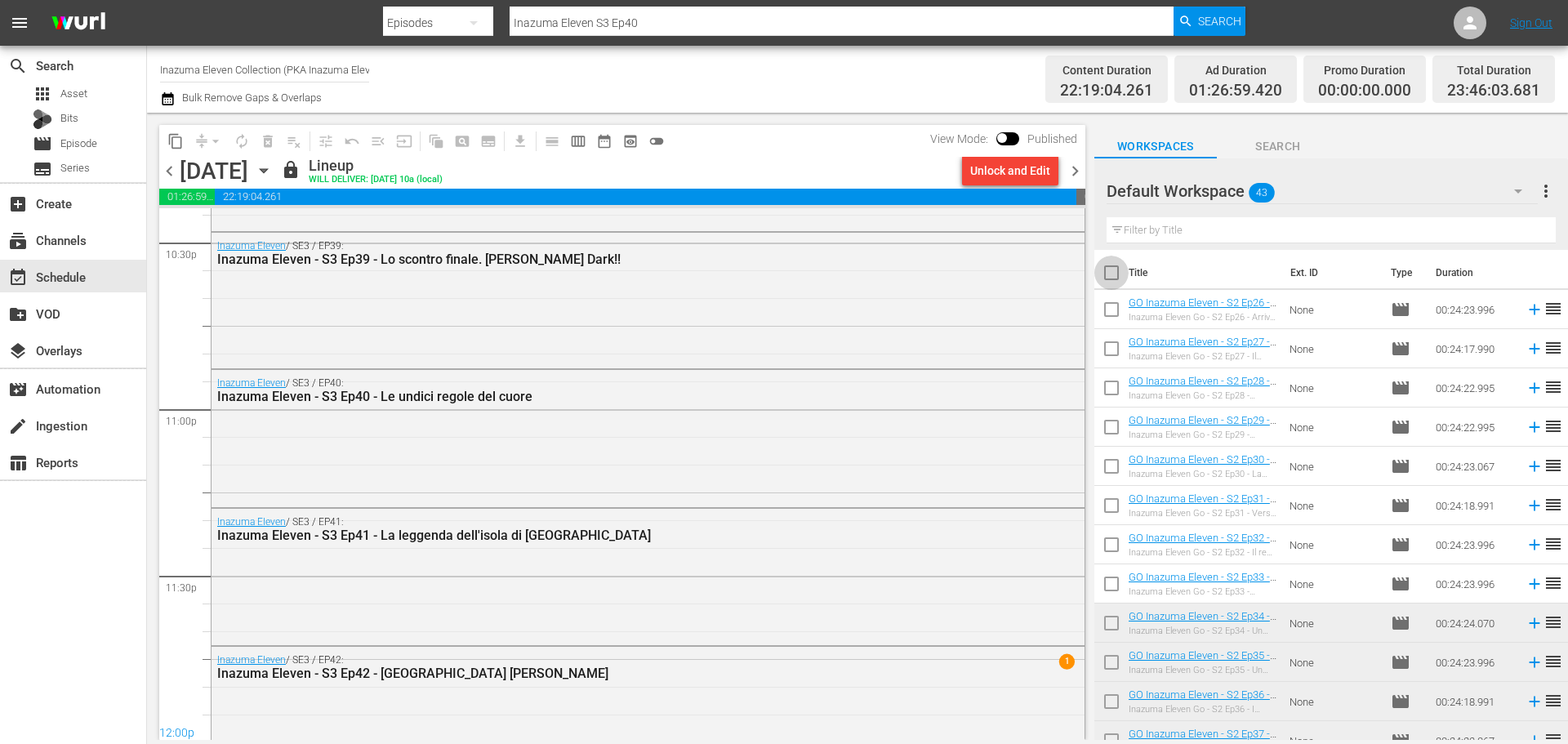
checkbox input "true"
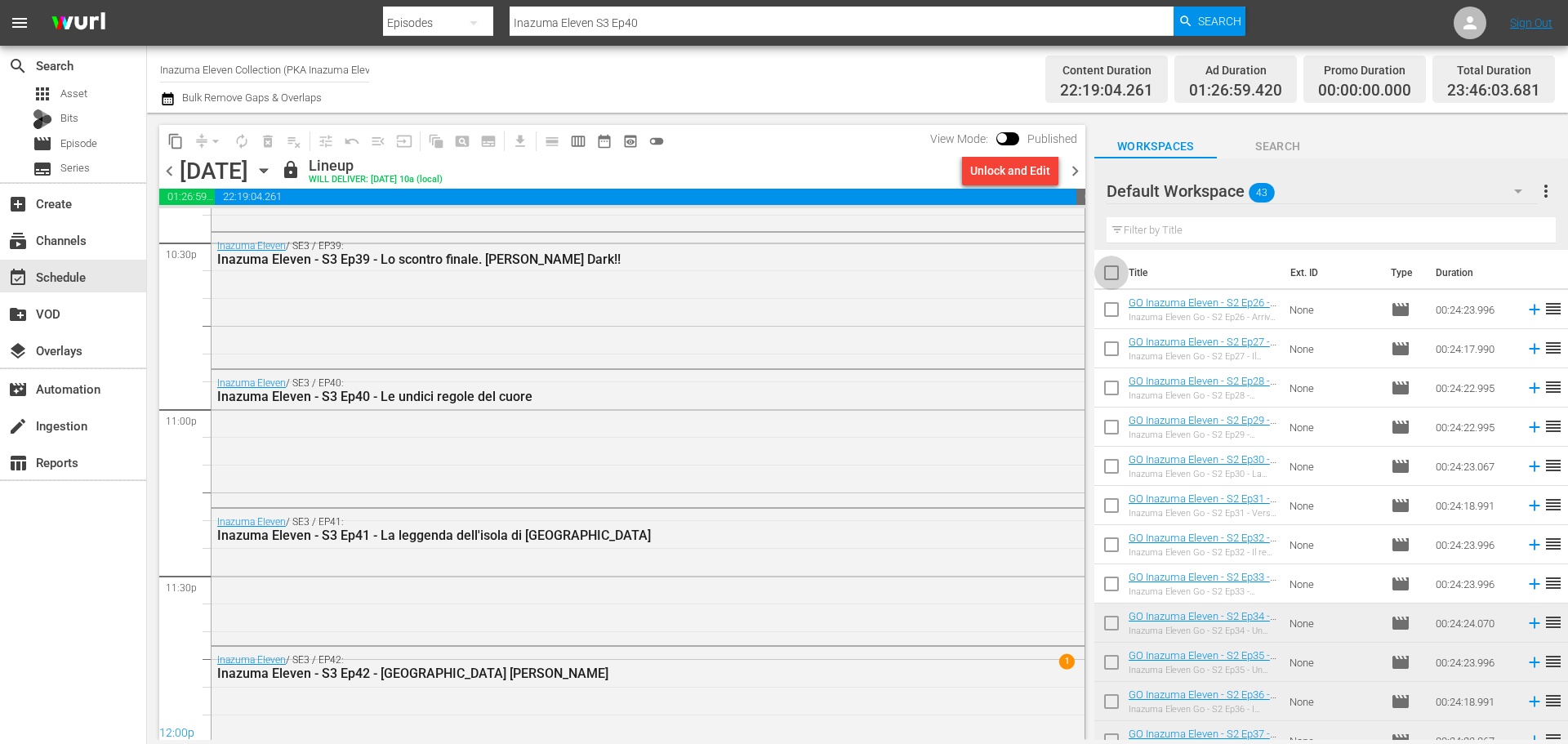
checkbox input "true"
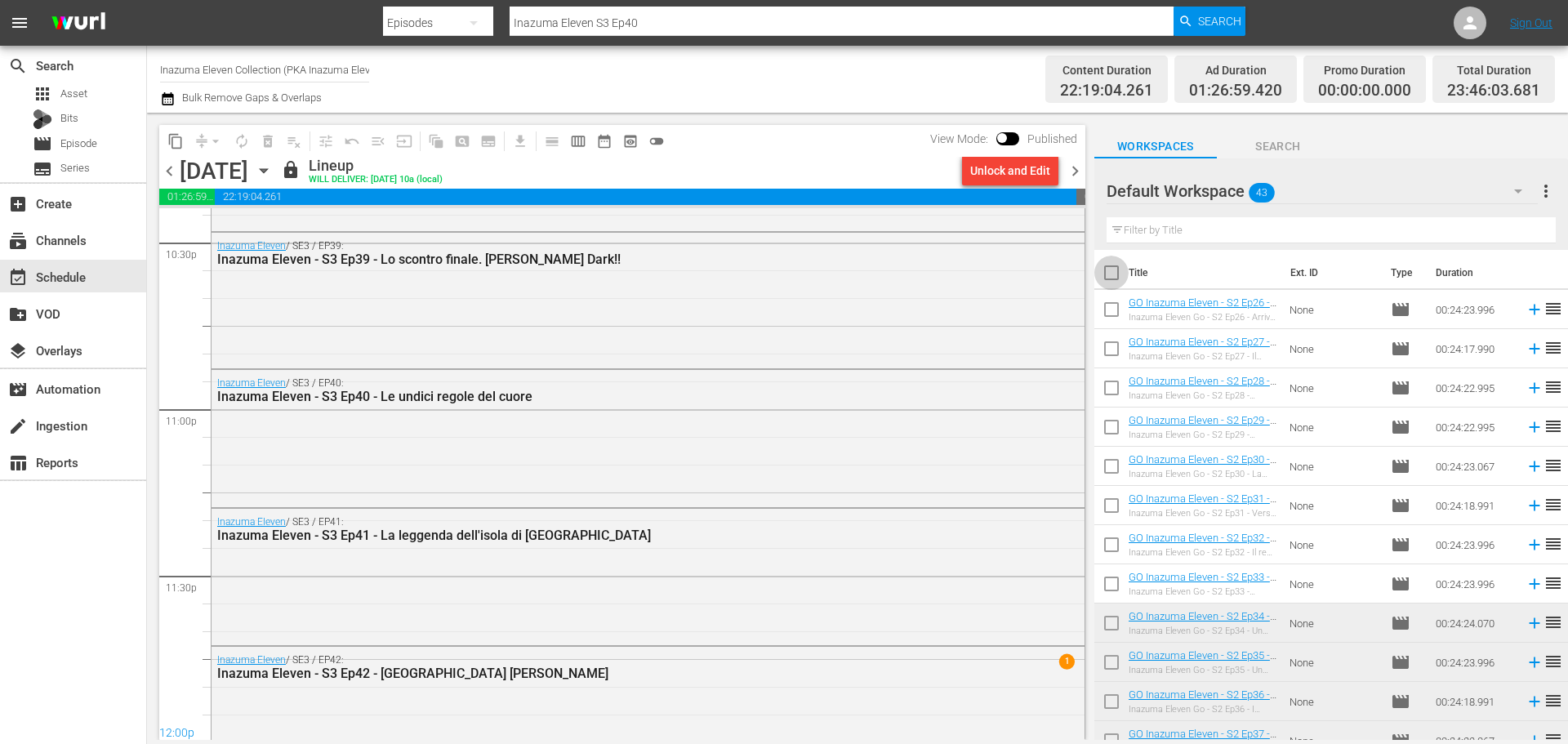
checkbox input "true"
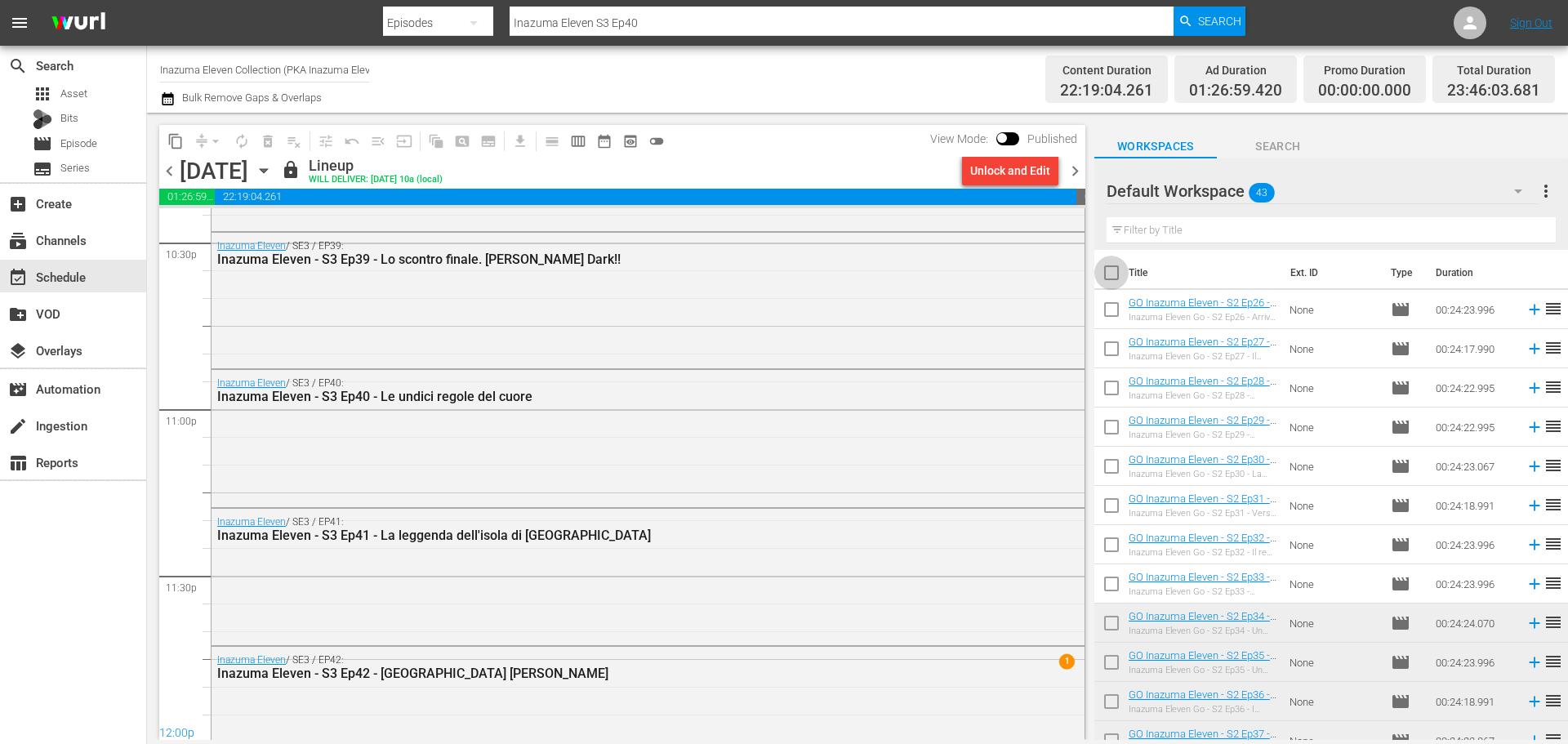
checkbox input "true"
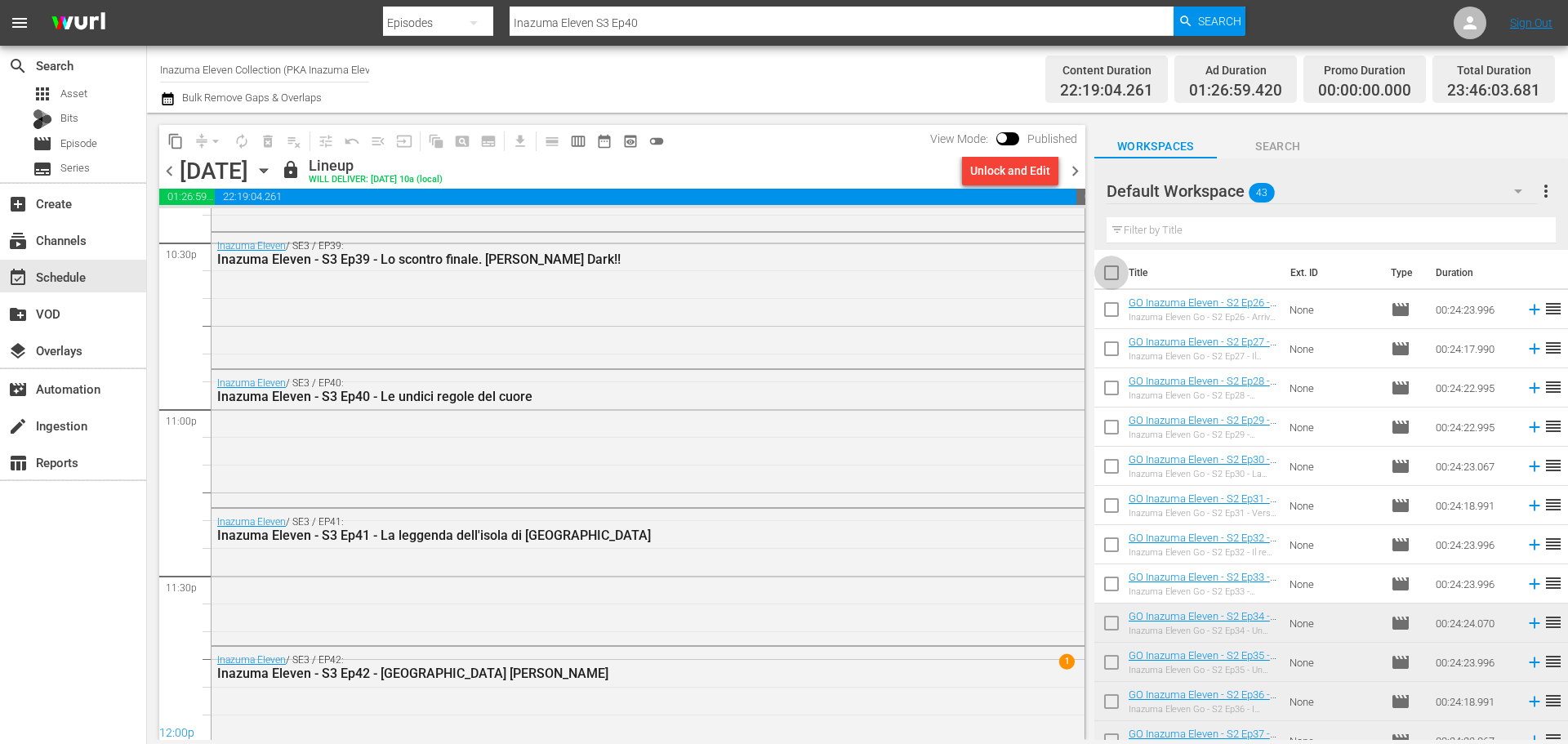
checkbox input "true"
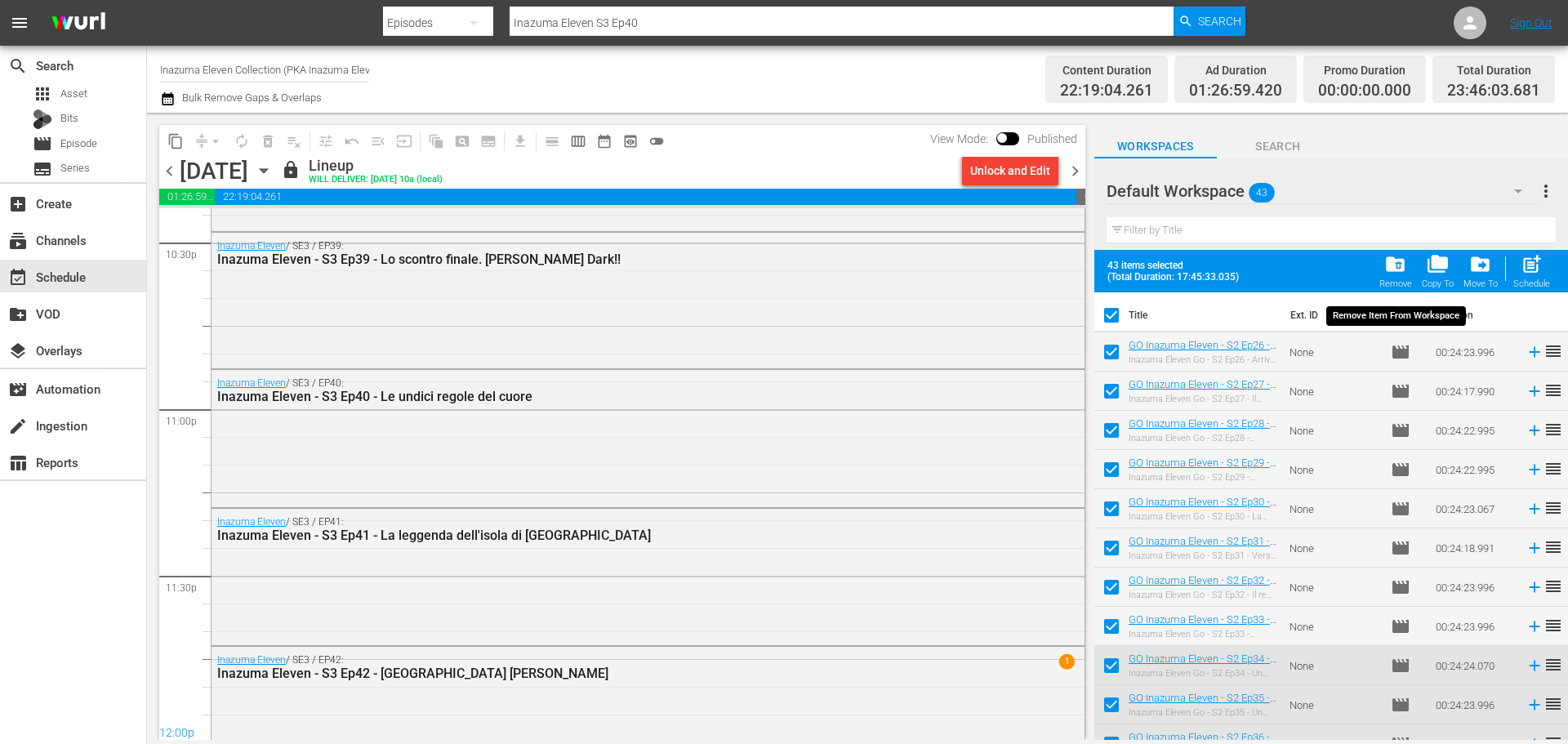
click at [1387, 272] on span "folder_delete" at bounding box center [1395, 264] width 22 height 22
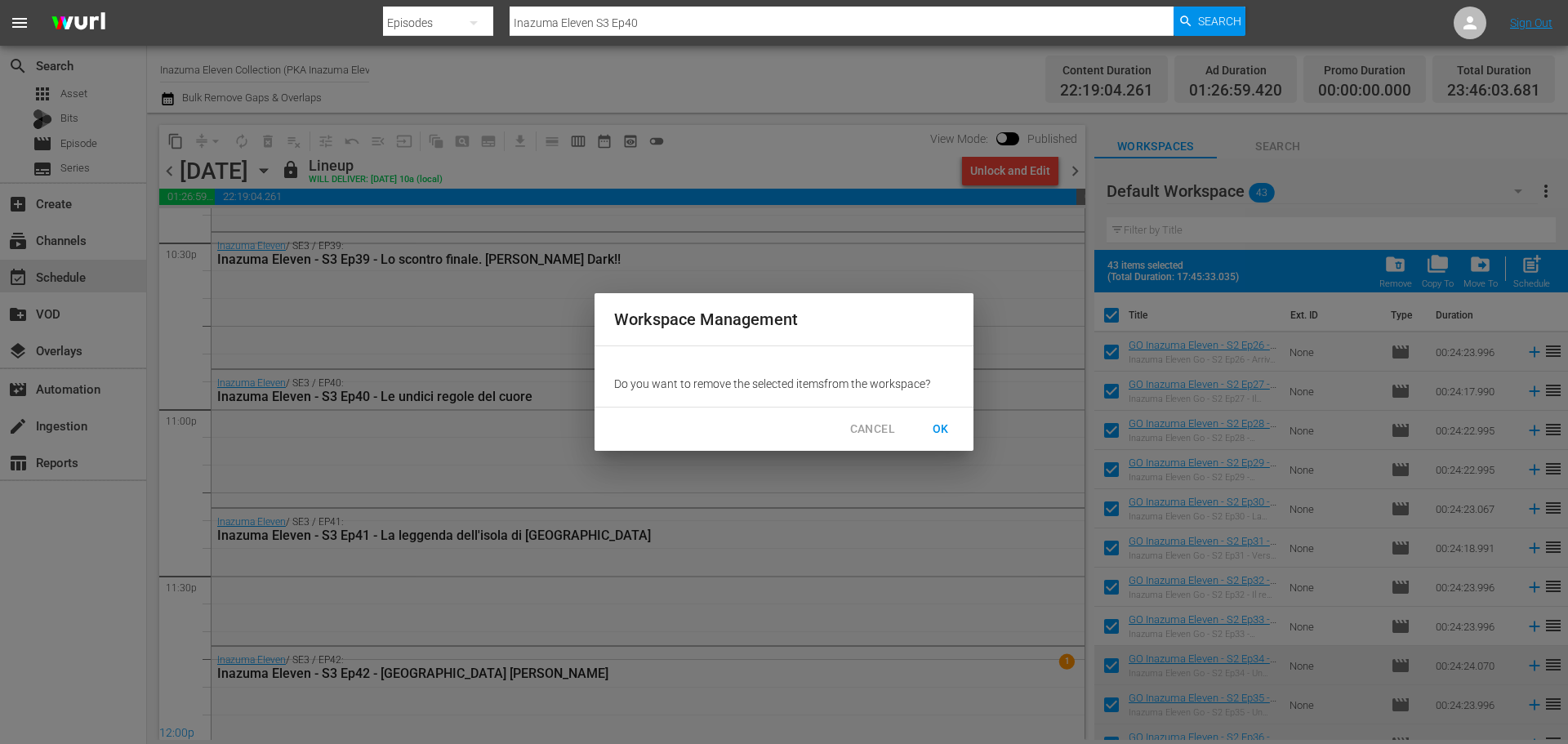
click at [948, 430] on span "OK" at bounding box center [940, 429] width 26 height 20
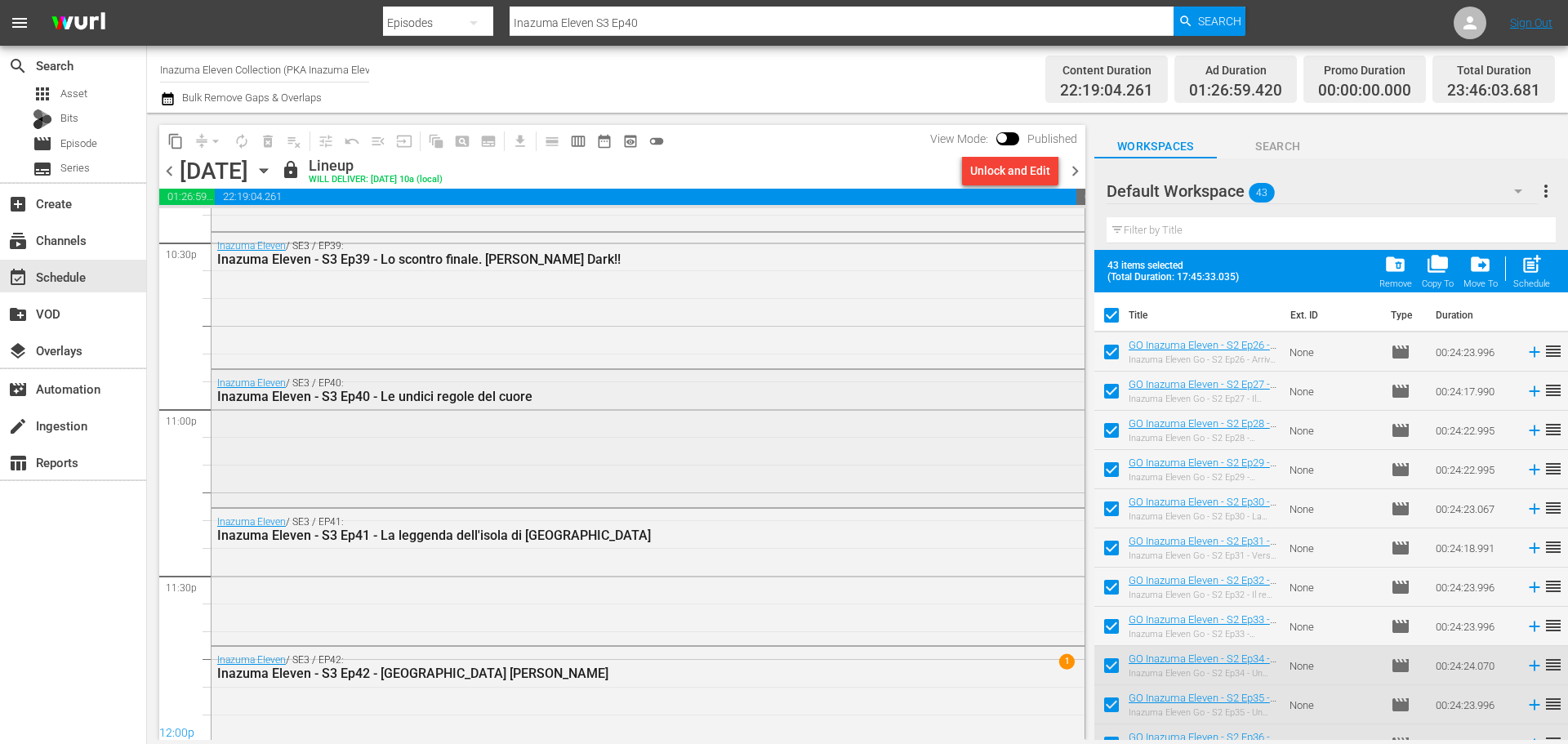
checkbox input "false"
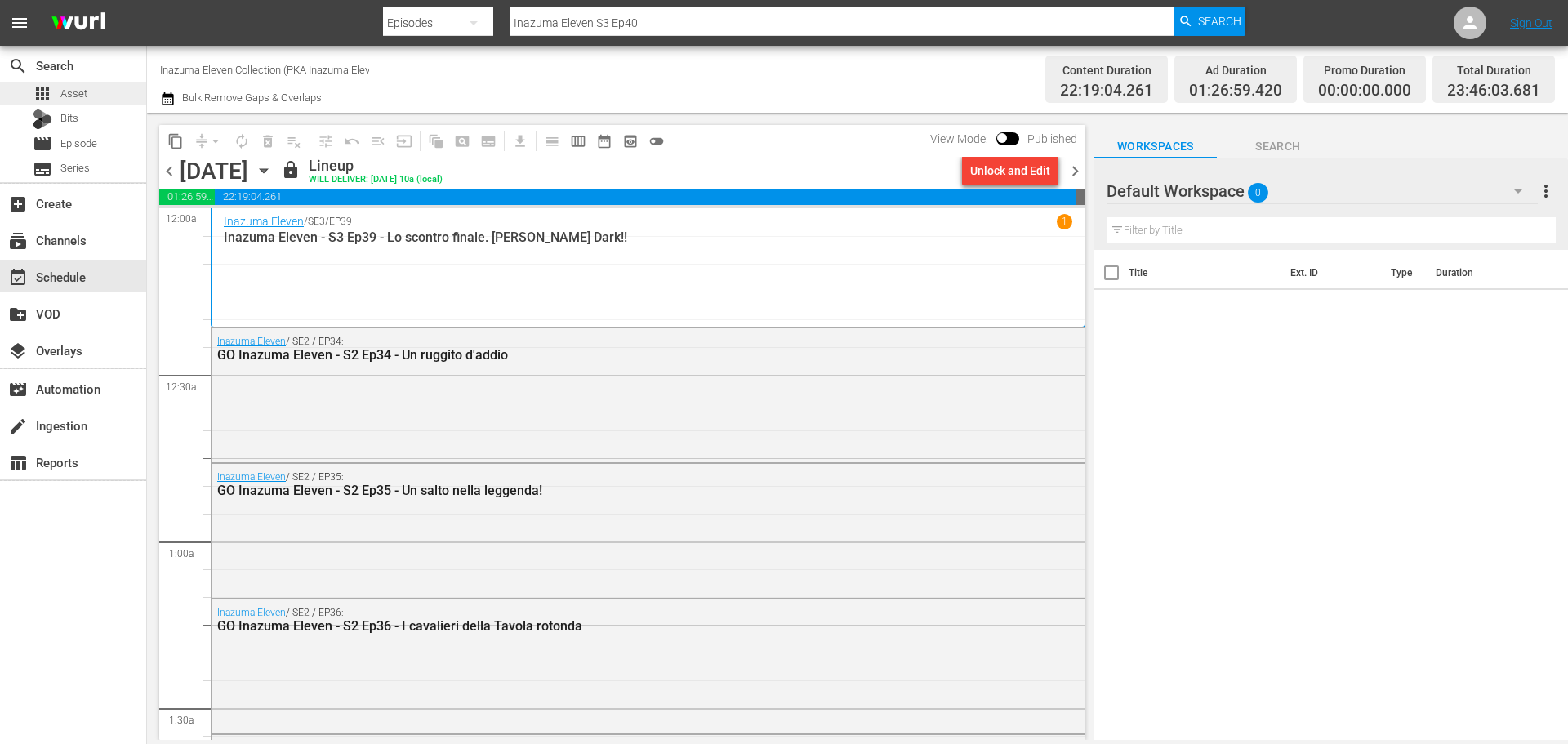
click at [96, 101] on div "apps Asset" at bounding box center [73, 94] width 146 height 23
